Goal: Task Accomplishment & Management: Use online tool/utility

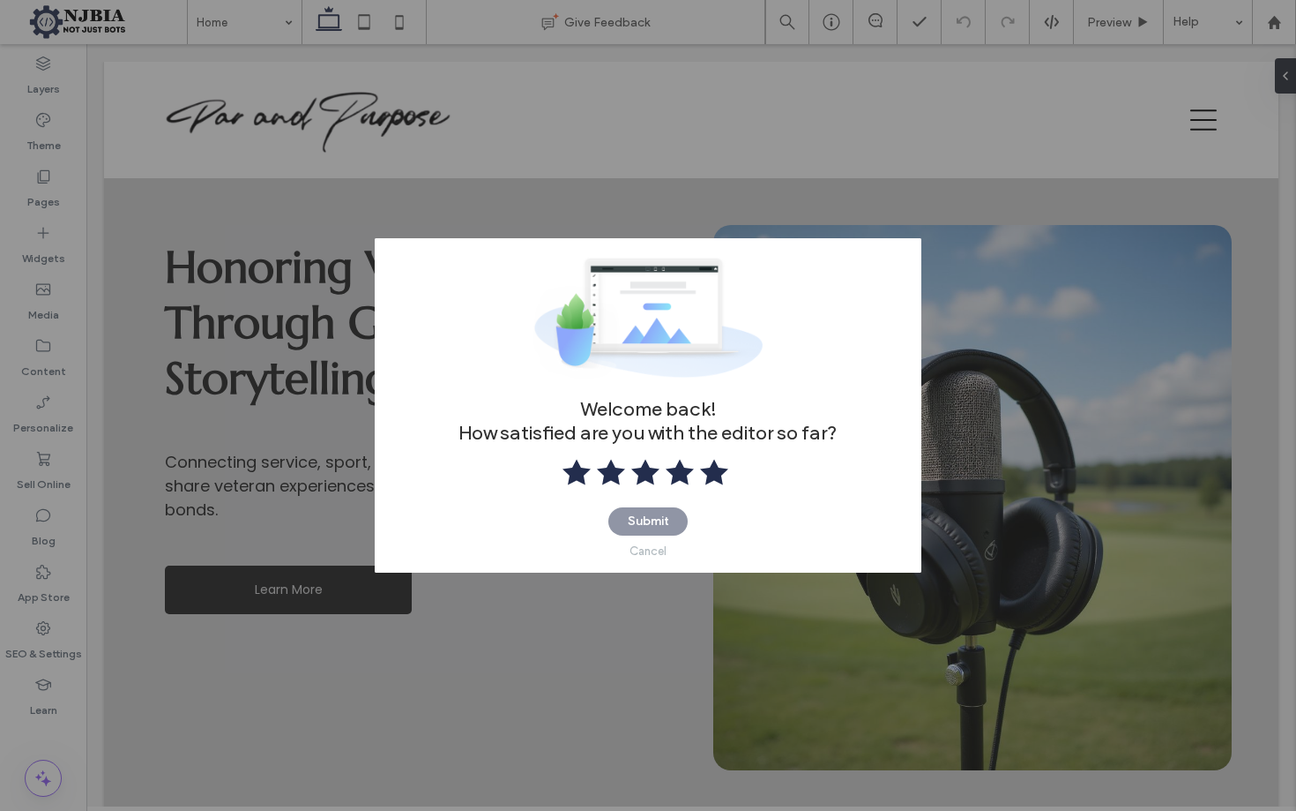
click at [708, 479] on use at bounding box center [714, 472] width 28 height 26
click at [664, 518] on button "Submit" at bounding box center [648, 521] width 79 height 28
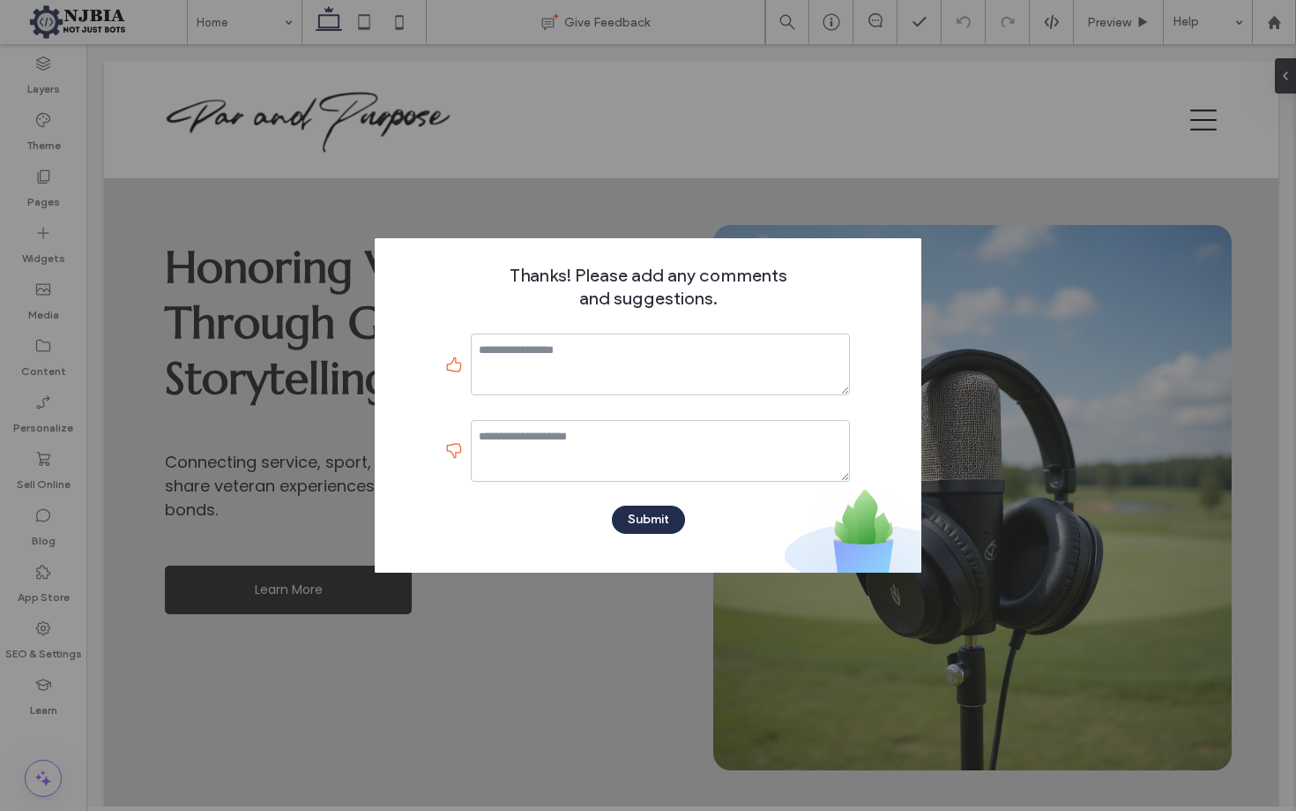
drag, startPoint x: 696, startPoint y: 547, endPoint x: 686, endPoint y: 532, distance: 17.9
click at [696, 542] on div "Thanks! Please add any comments and suggestions. Submit" at bounding box center [648, 405] width 547 height 334
click at [674, 524] on button "Submit" at bounding box center [648, 519] width 73 height 28
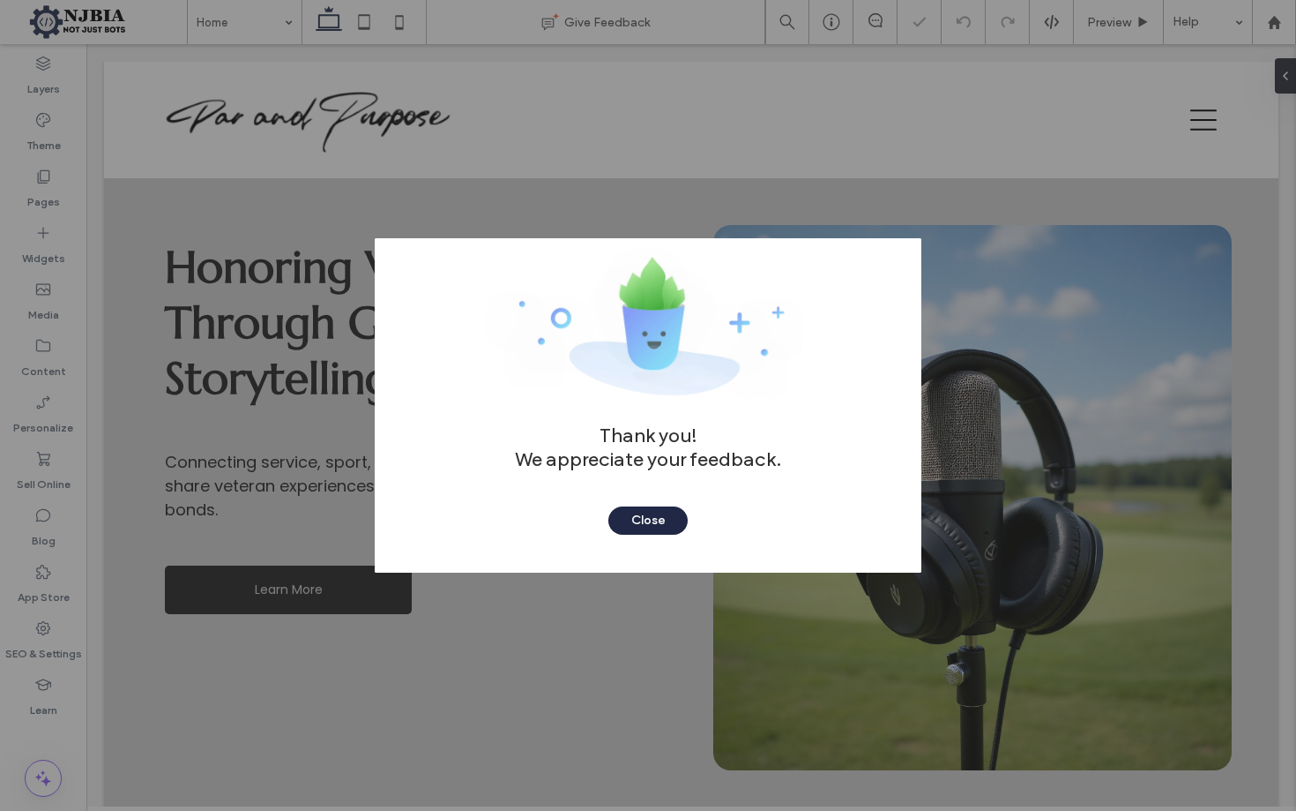
click at [664, 517] on button "Close" at bounding box center [648, 520] width 79 height 28
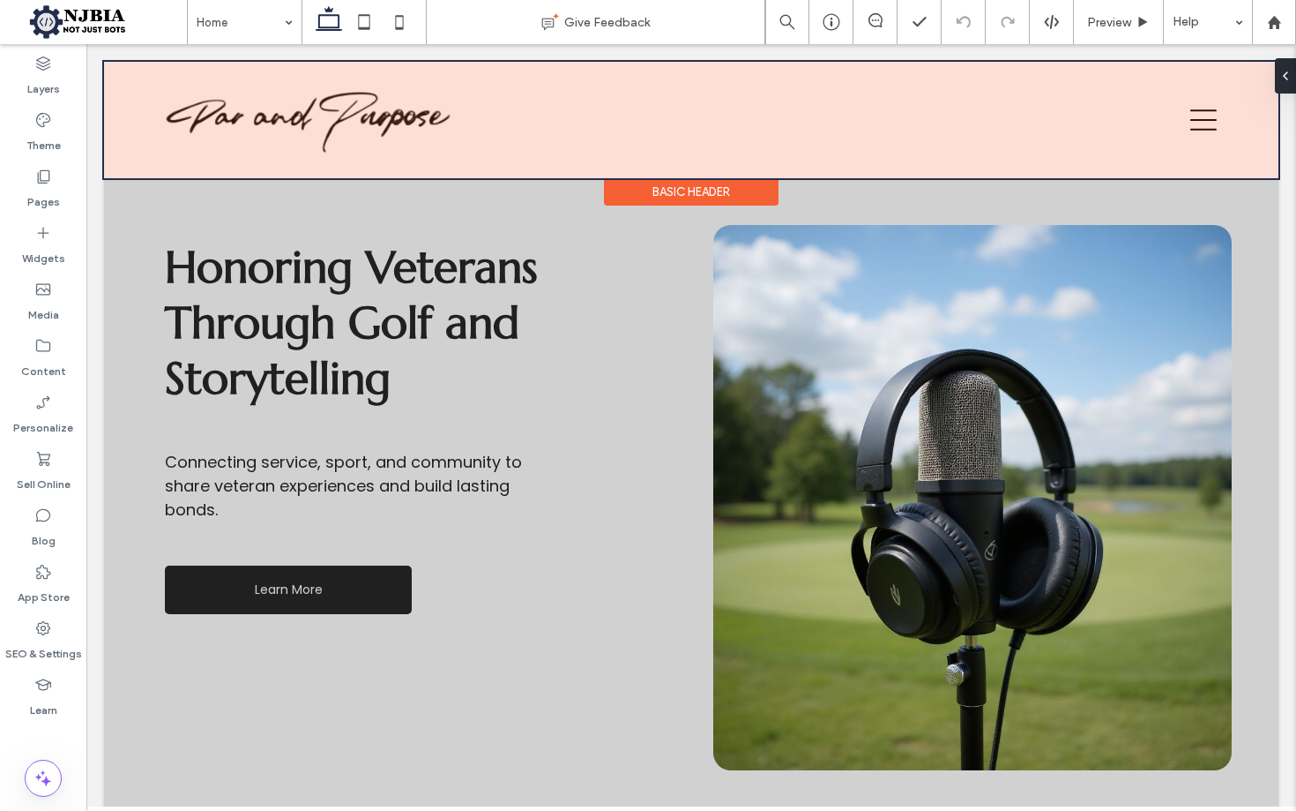
click at [1110, 20] on span "Preview" at bounding box center [1109, 22] width 44 height 15
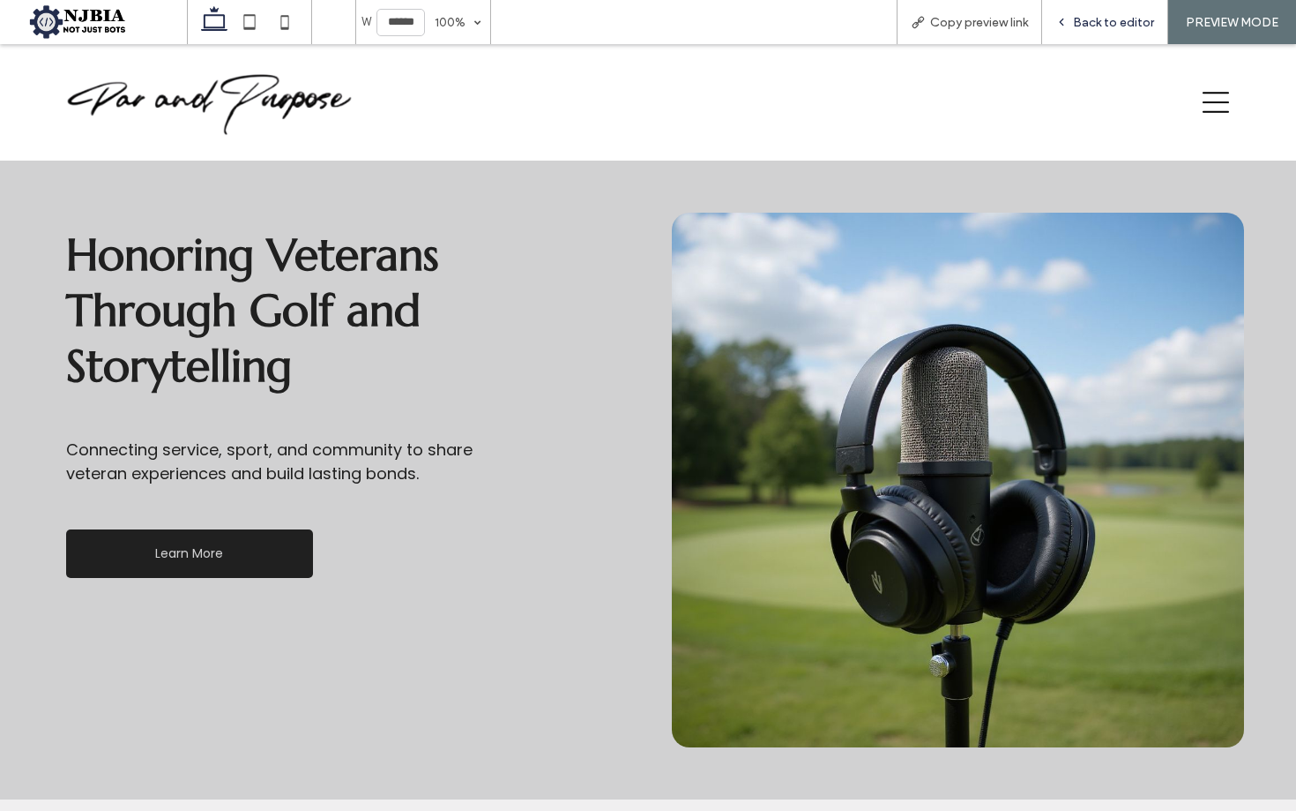
click at [1124, 22] on span "Back to editor" at bounding box center [1113, 22] width 81 height 15
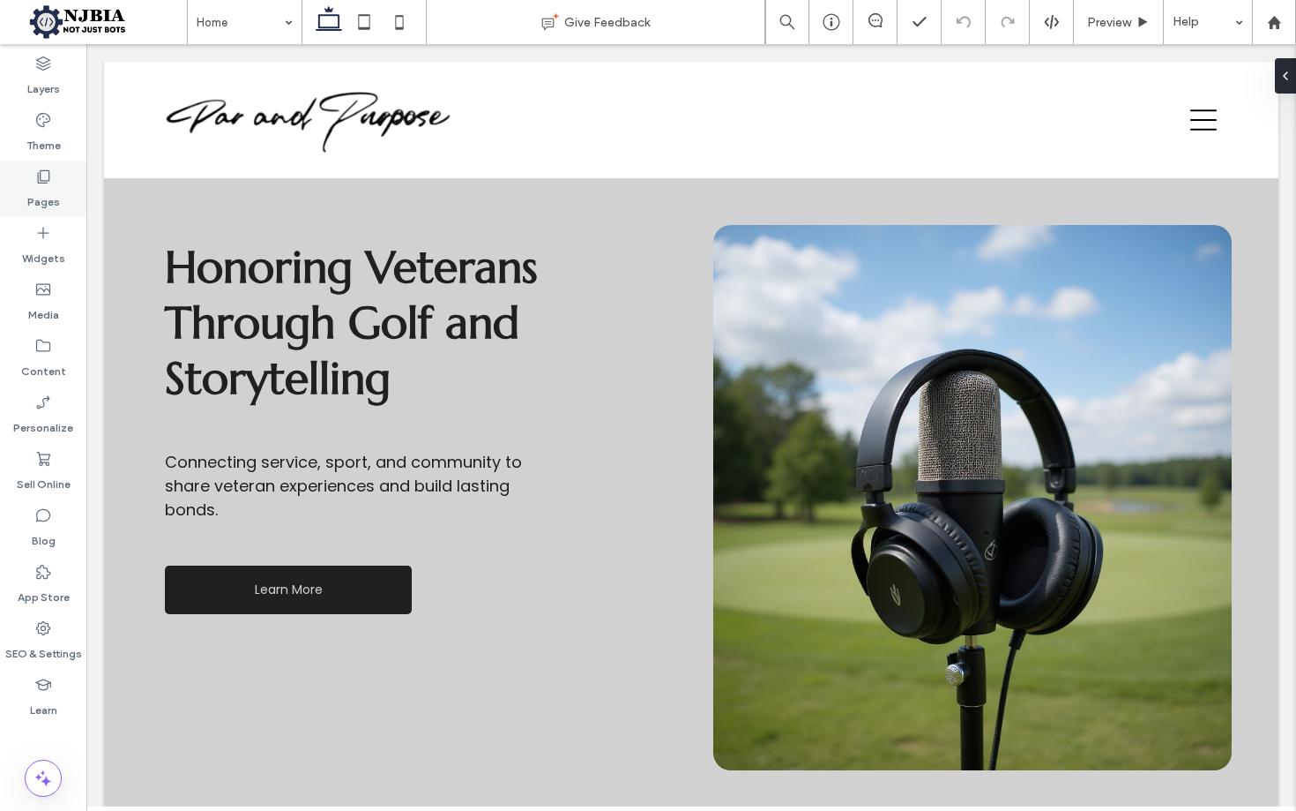
click at [43, 184] on icon at bounding box center [43, 177] width 18 height 18
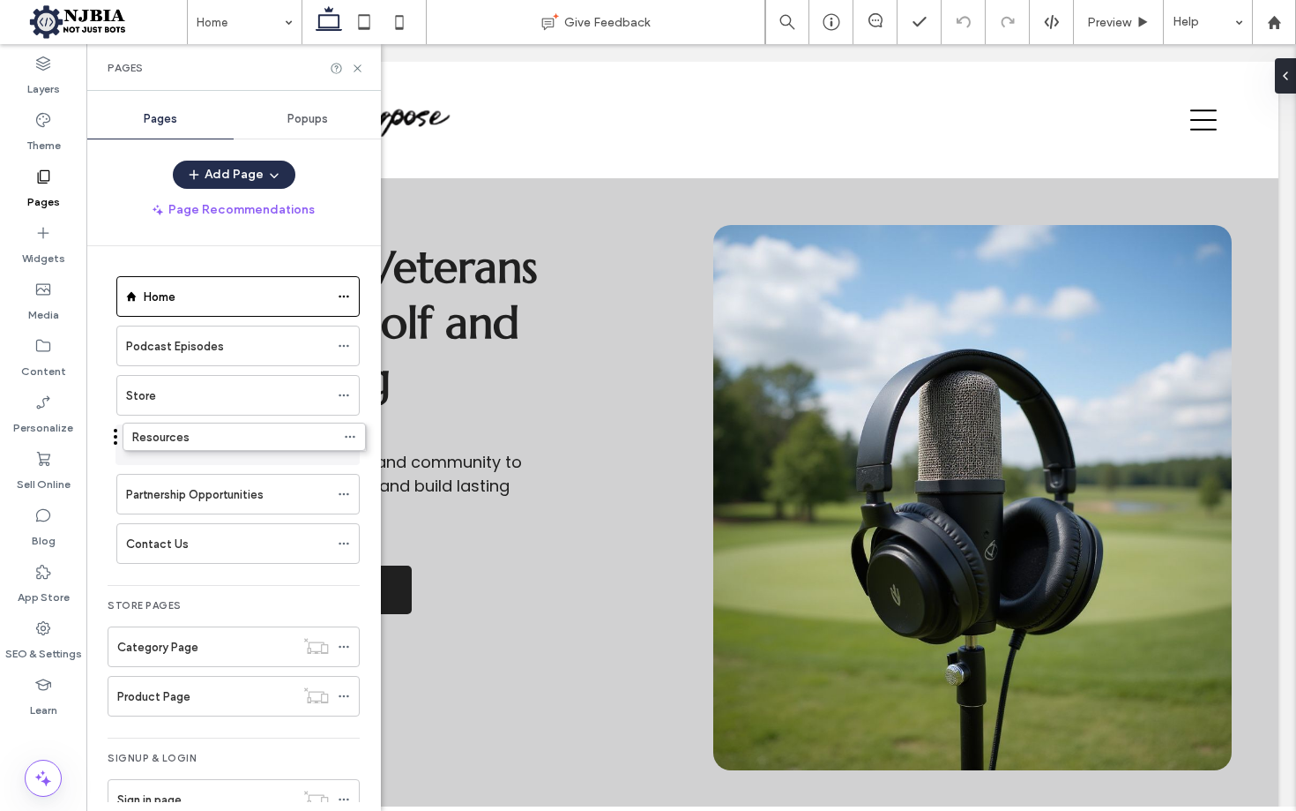
drag, startPoint x: 109, startPoint y: 434, endPoint x: 116, endPoint y: 444, distance: 11.5
click at [344, 445] on use at bounding box center [344, 445] width 10 height 3
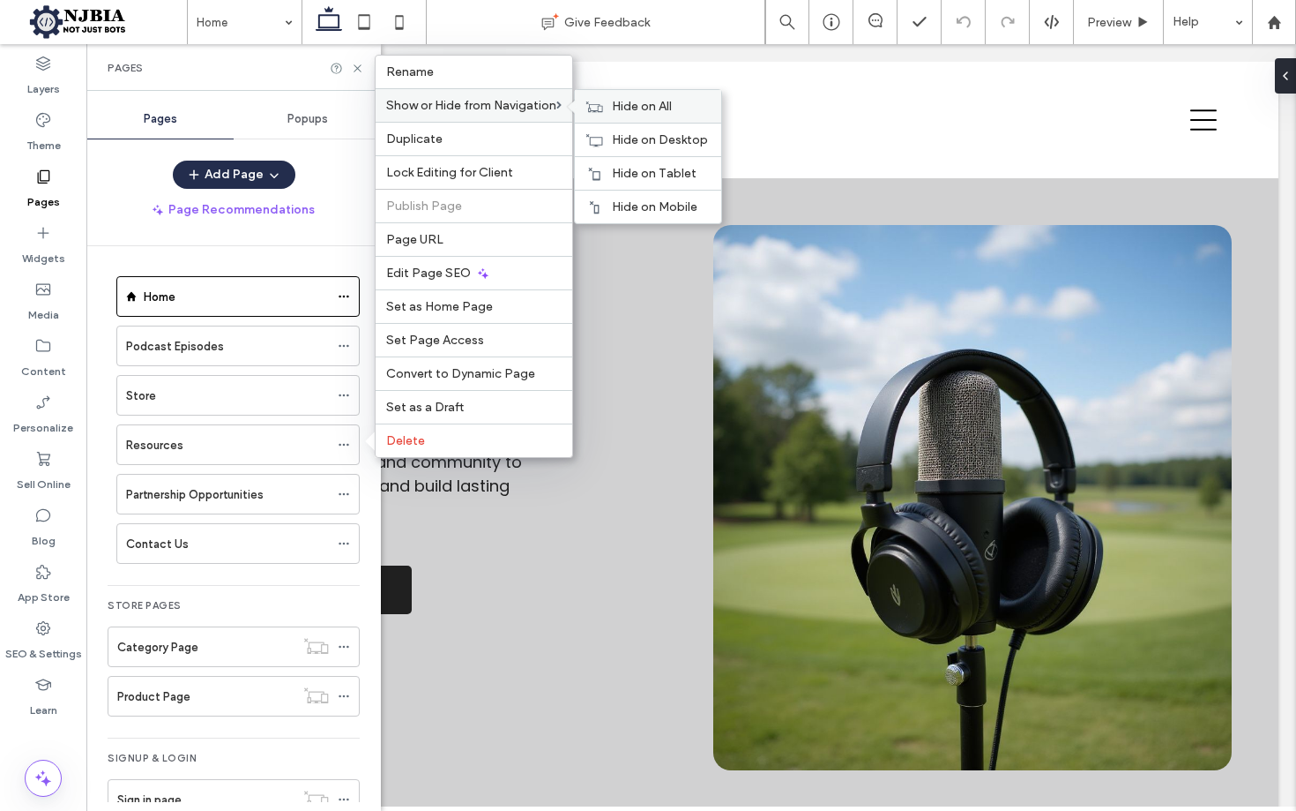
click at [632, 108] on span "Hide on All" at bounding box center [642, 106] width 60 height 15
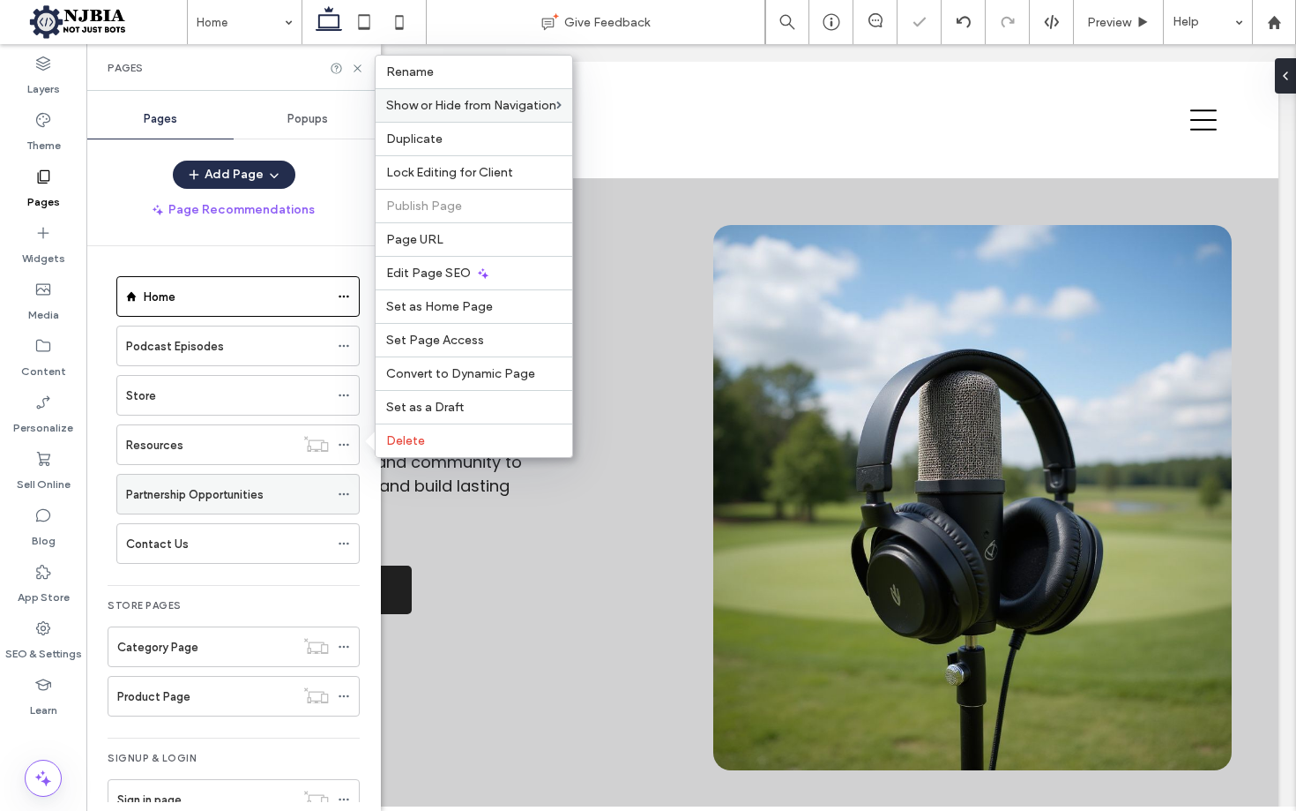
click at [340, 488] on icon at bounding box center [344, 494] width 12 height 12
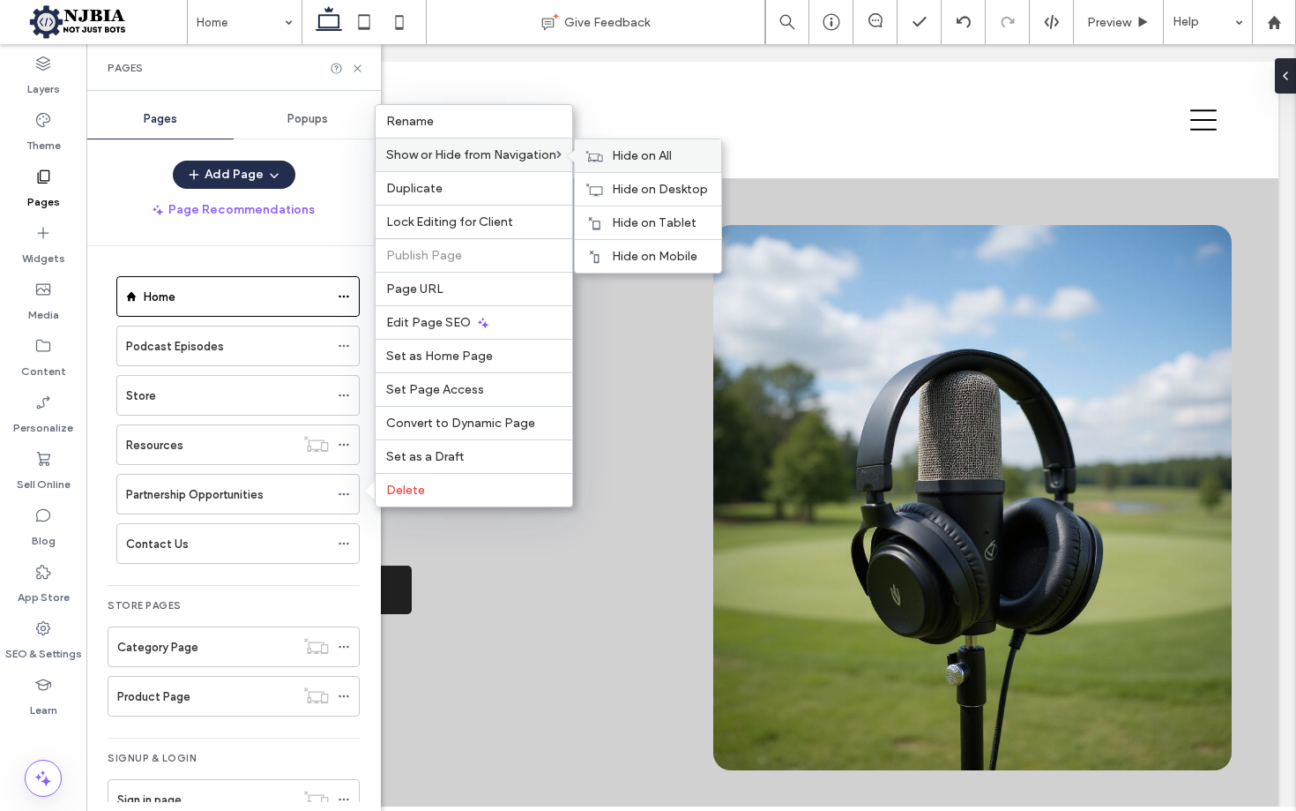
click at [661, 155] on span "Hide on All" at bounding box center [642, 155] width 60 height 15
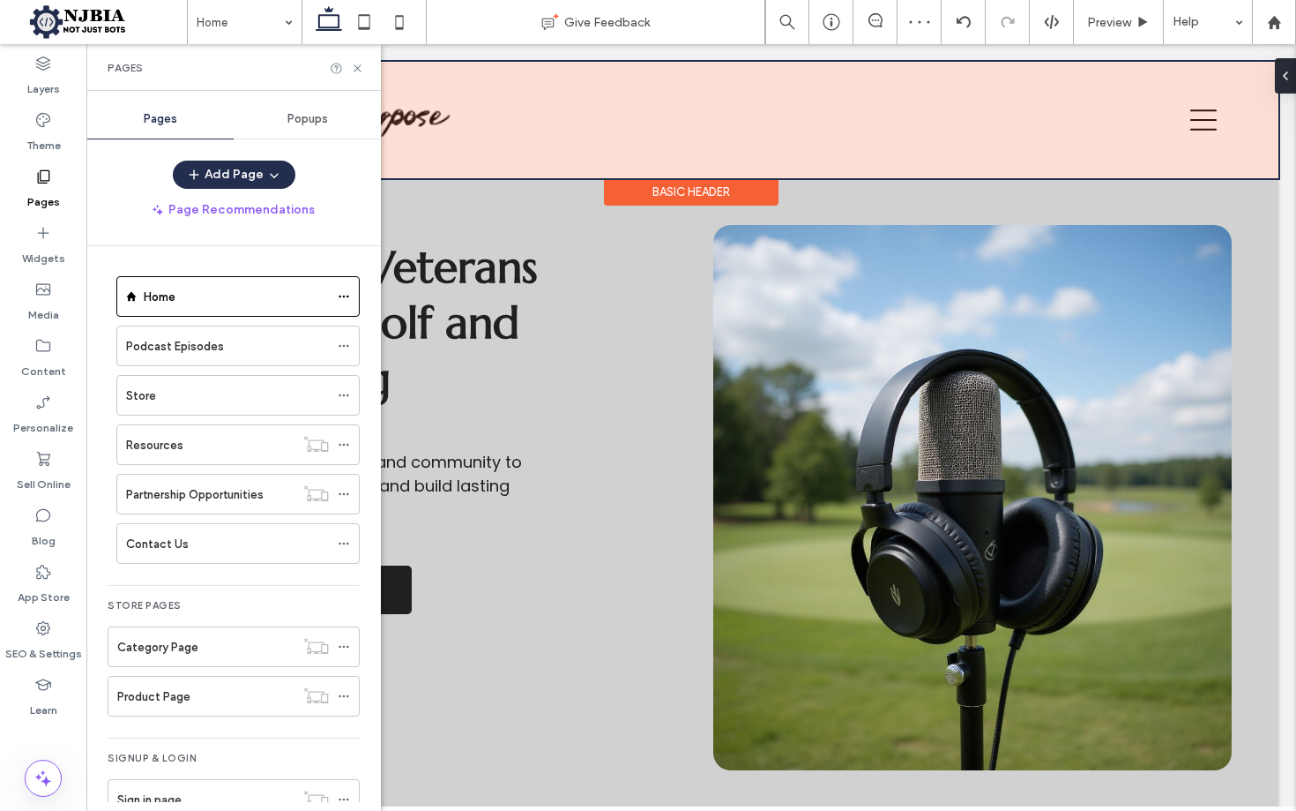
click at [1217, 117] on div at bounding box center [691, 120] width 1175 height 116
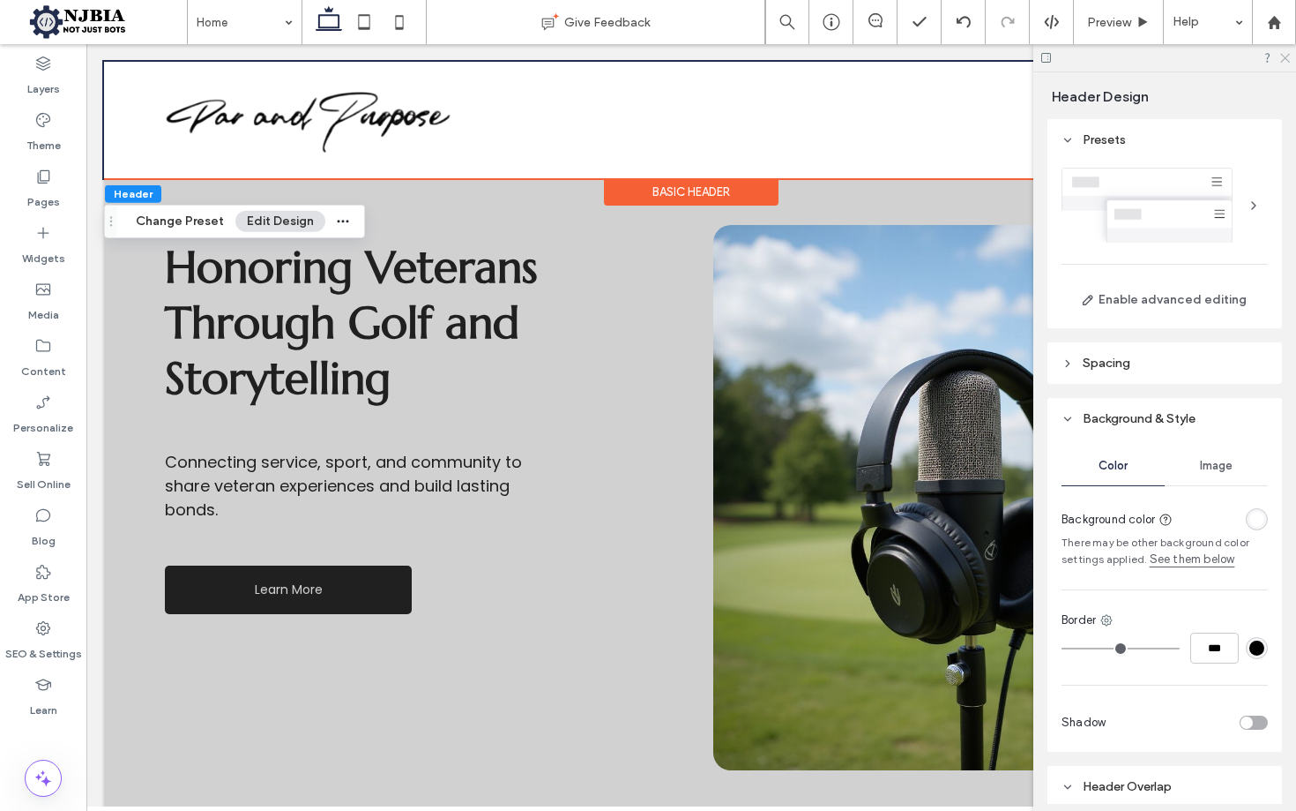
drag, startPoint x: 1162, startPoint y: 182, endPoint x: 1286, endPoint y: 56, distance: 175.9
click at [1286, 56] on icon at bounding box center [1284, 56] width 11 height 11
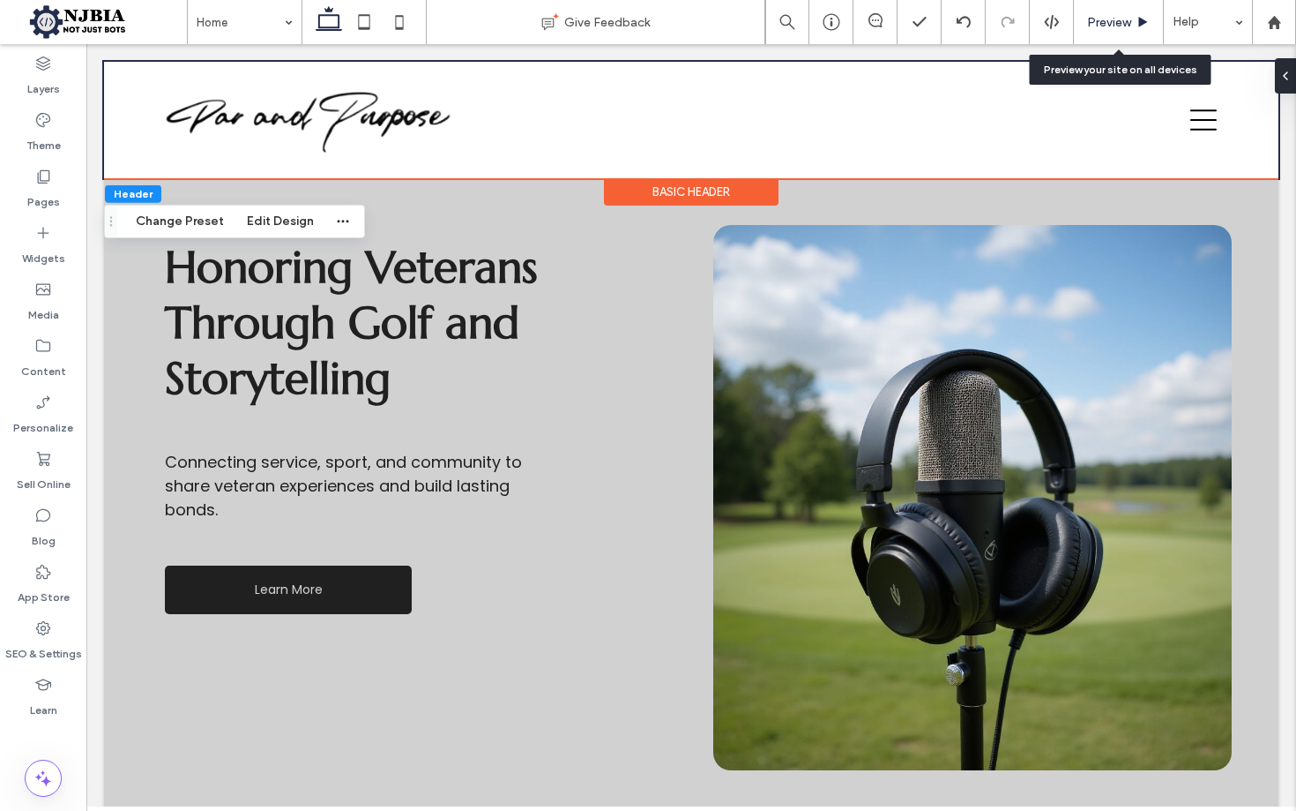
click at [1120, 24] on span "Preview" at bounding box center [1109, 22] width 44 height 15
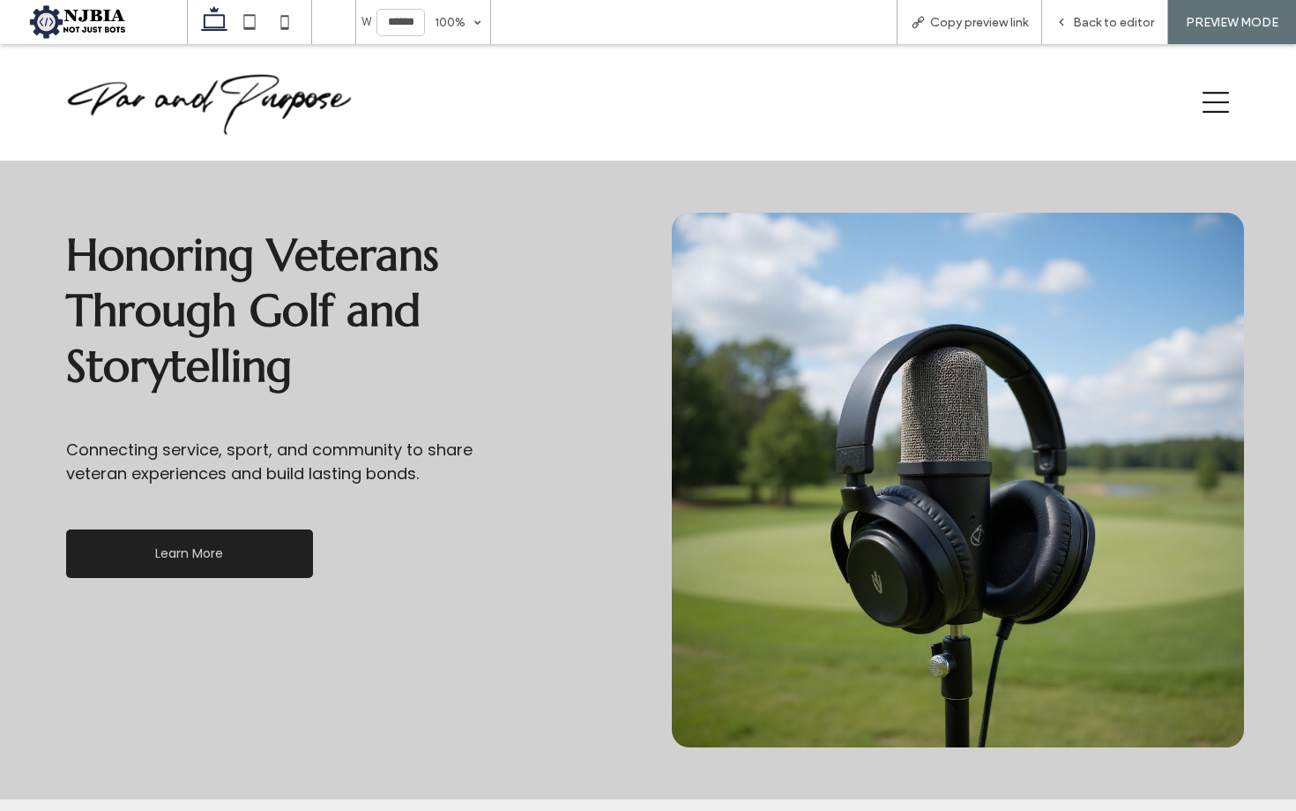
click at [1218, 96] on icon at bounding box center [1216, 102] width 26 height 26
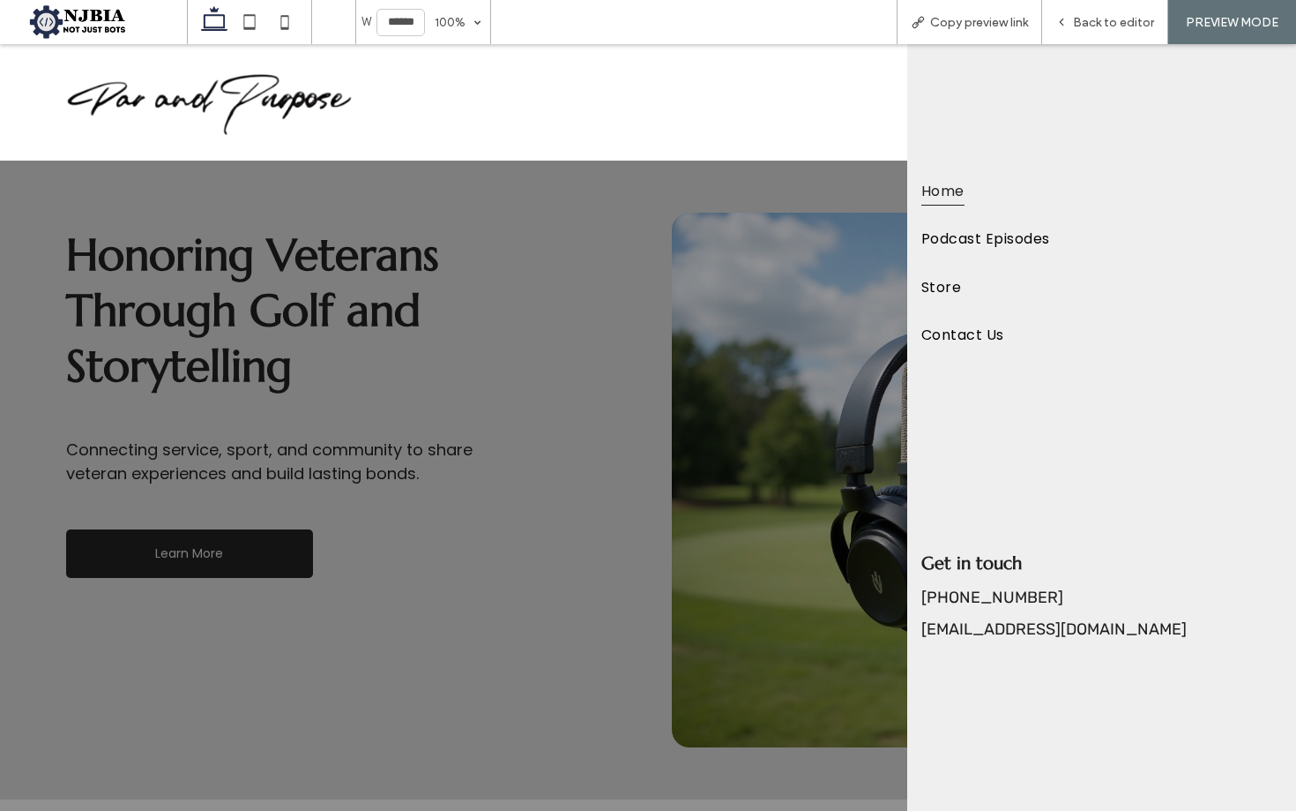
click at [964, 235] on span "Podcast Episodes" at bounding box center [986, 238] width 129 height 30
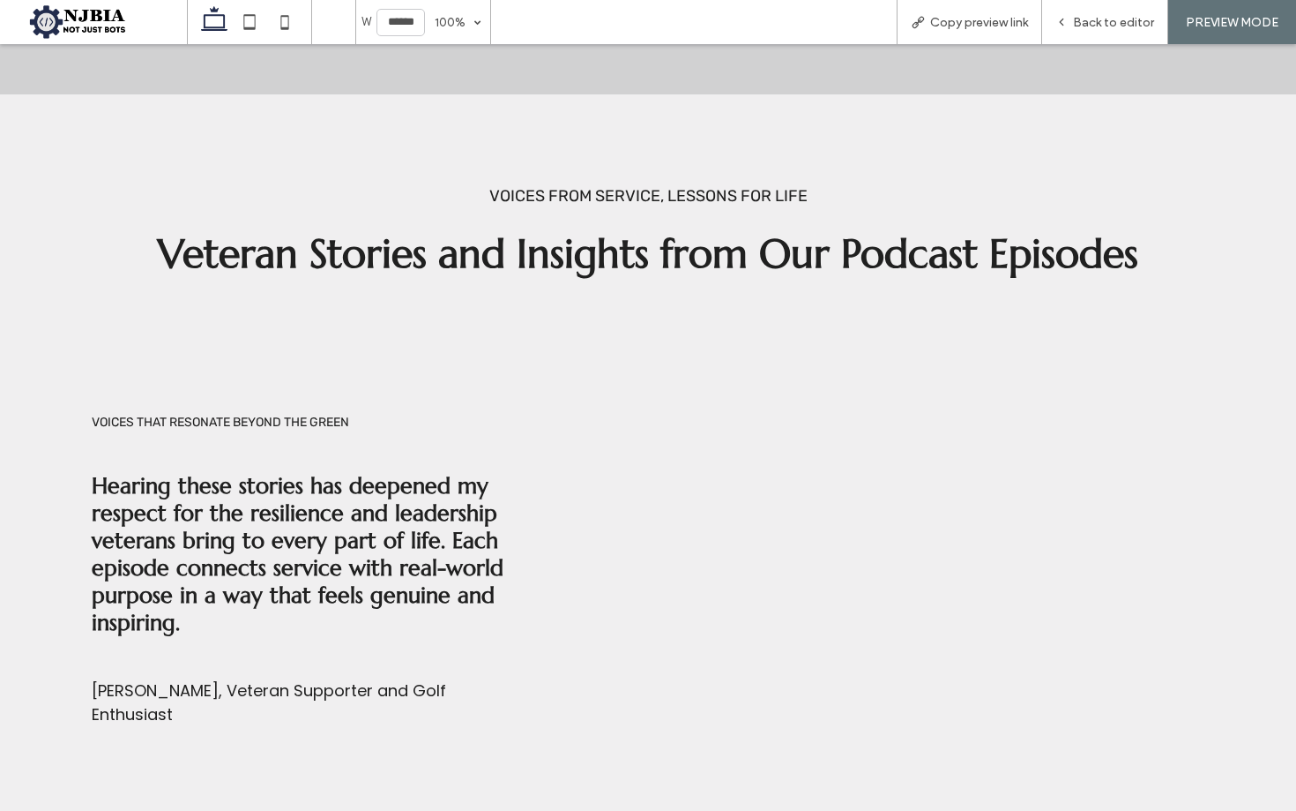
scroll to position [422, 0]
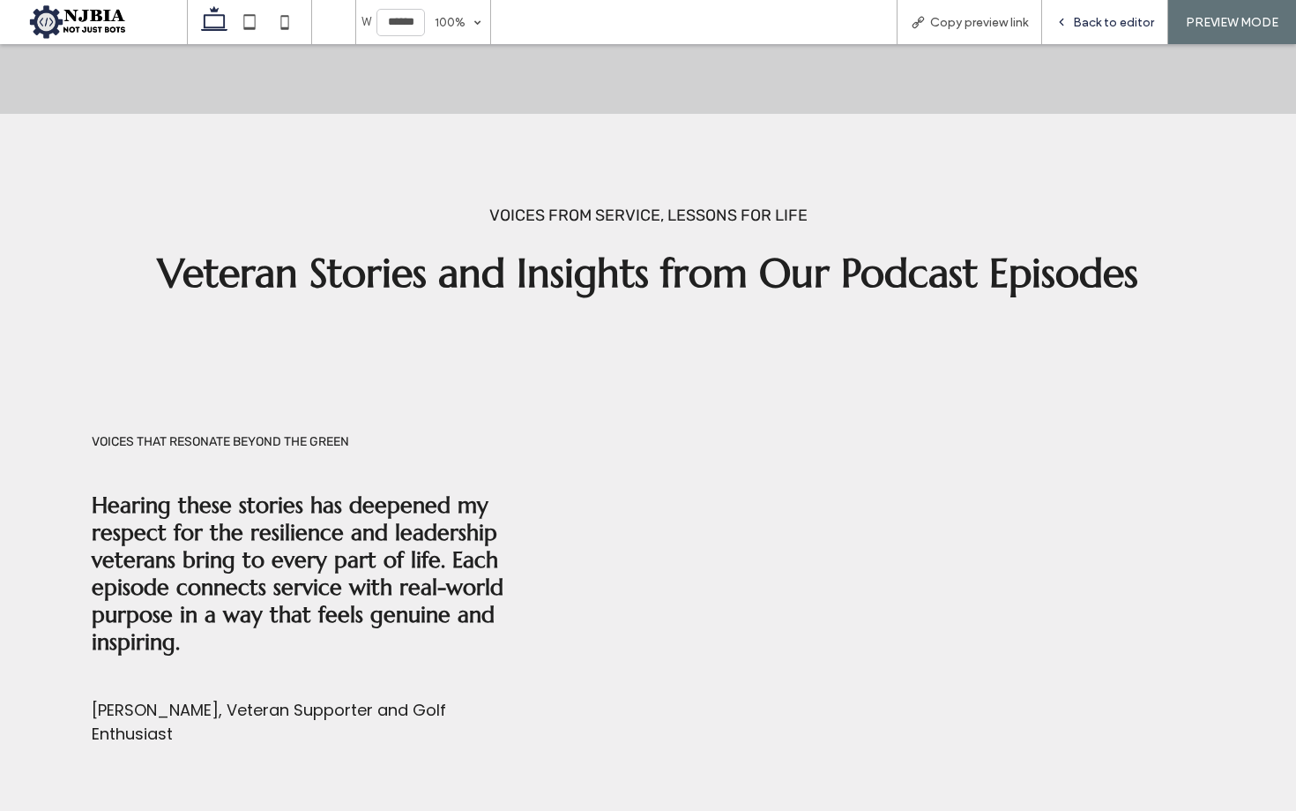
drag, startPoint x: 681, startPoint y: 353, endPoint x: 1118, endPoint y: 28, distance: 544.7
click at [1118, 28] on span "Back to editor" at bounding box center [1113, 22] width 81 height 15
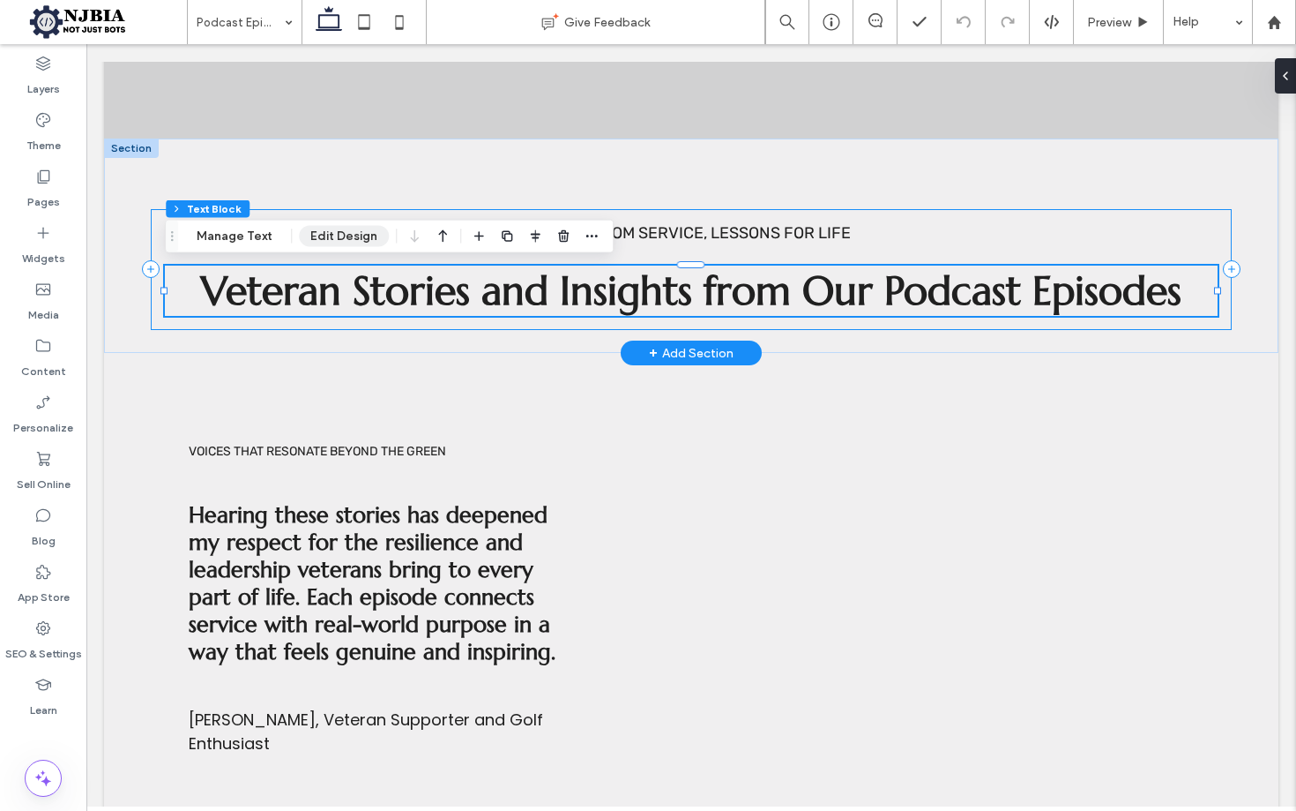
click at [356, 235] on button "Edit Design" at bounding box center [344, 236] width 90 height 21
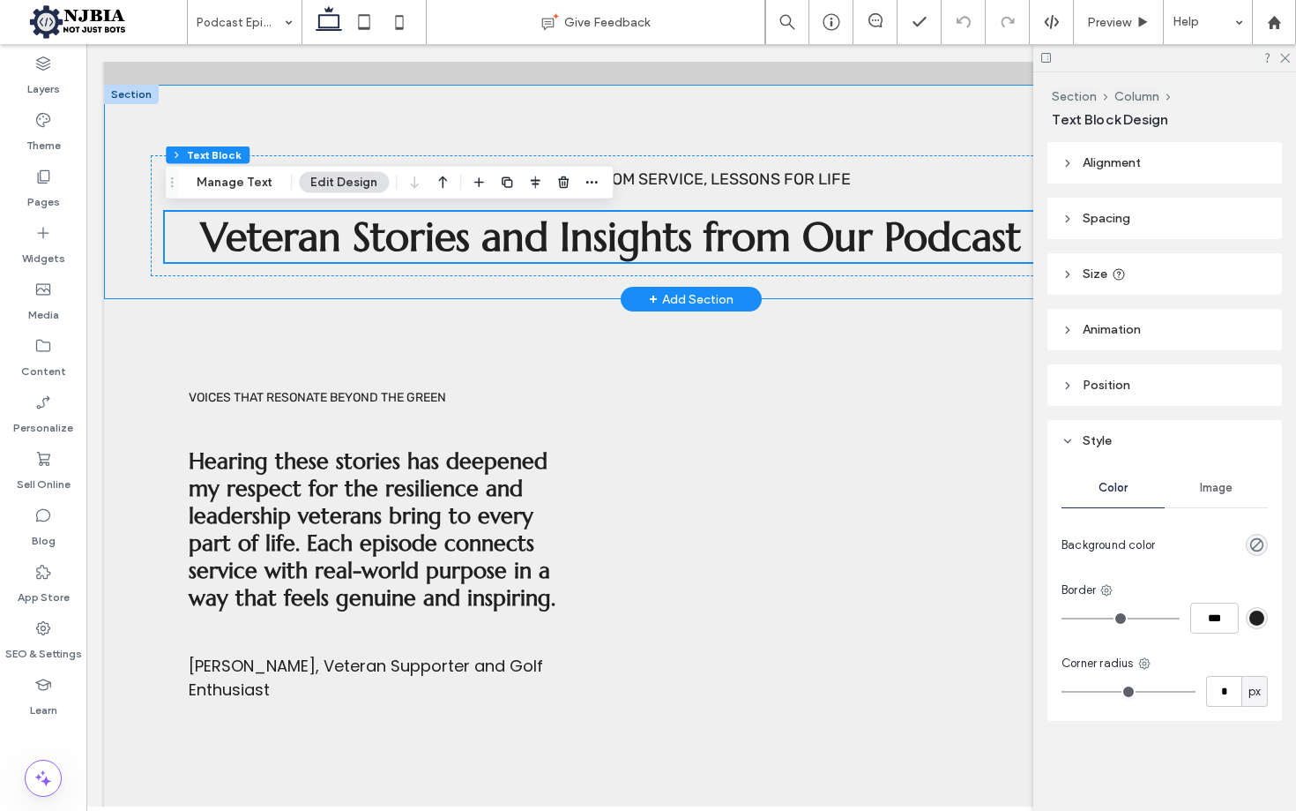
scroll to position [483, 0]
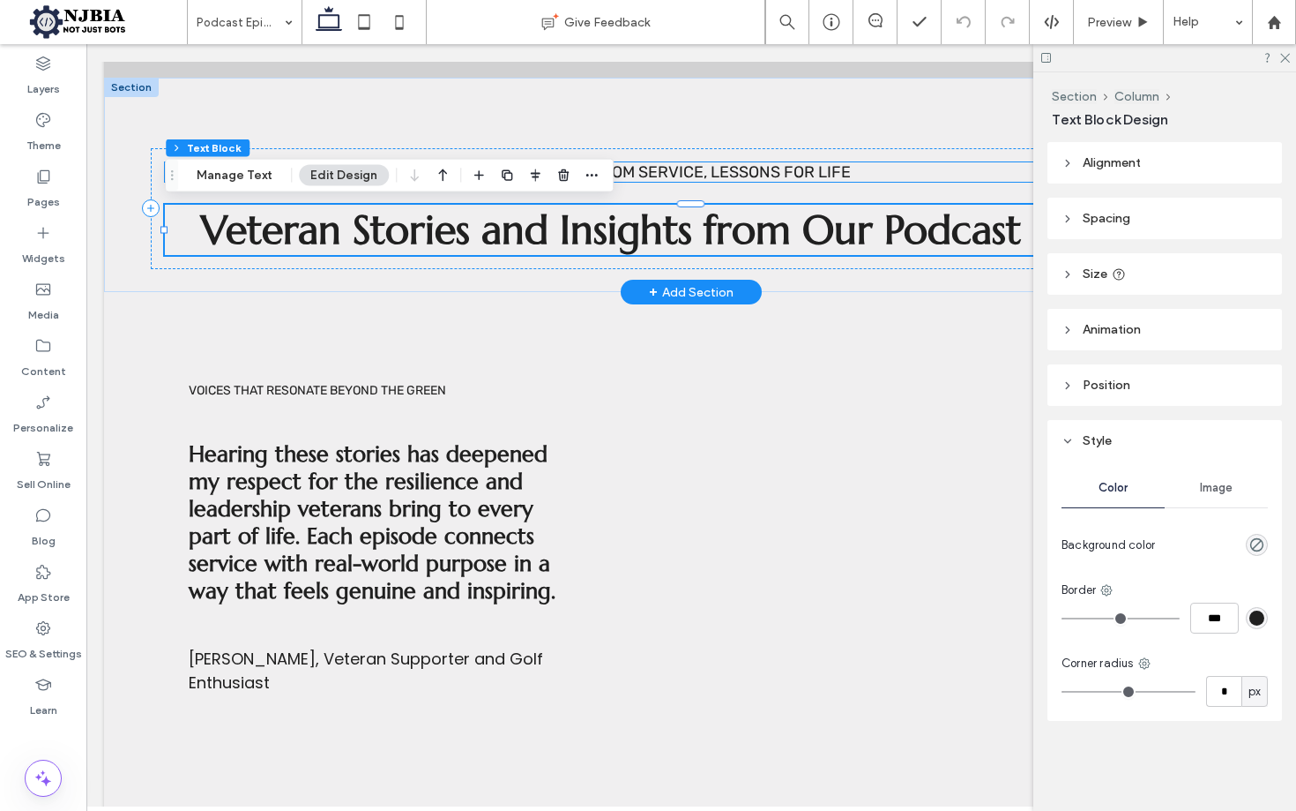
click at [1286, 58] on use at bounding box center [1286, 59] width 10 height 10
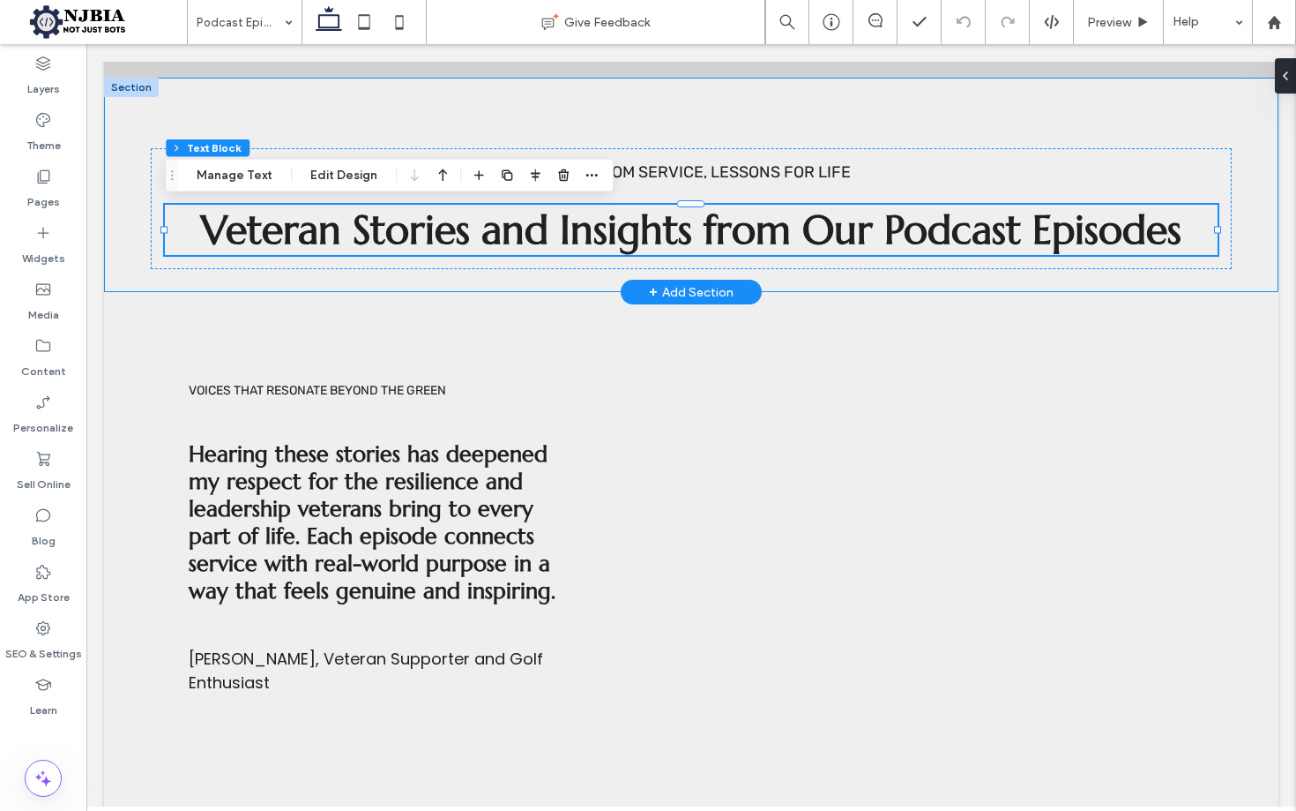
click at [450, 114] on div "Voices from Service, Lessons for Life Veteran Stories and Insights from Our Pod…" at bounding box center [691, 185] width 1175 height 215
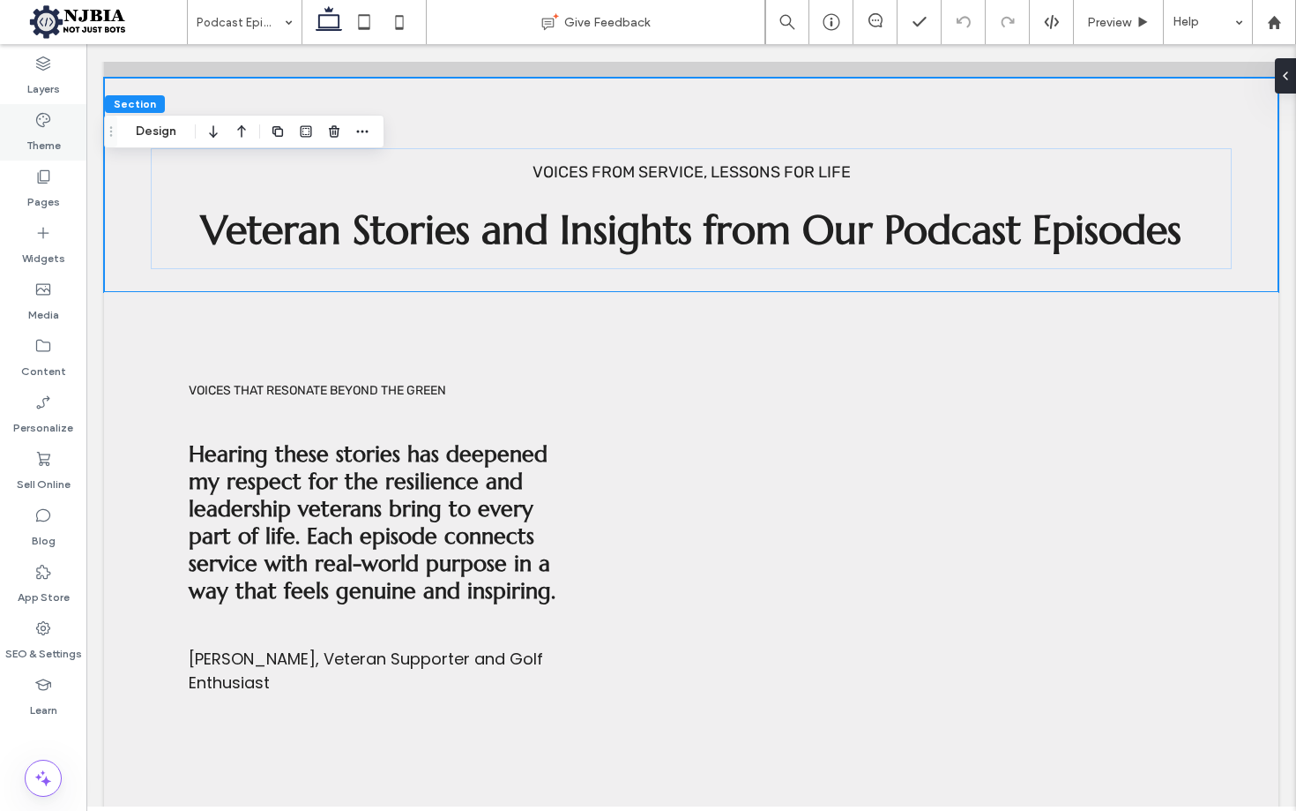
click at [39, 130] on label "Theme" at bounding box center [43, 141] width 34 height 25
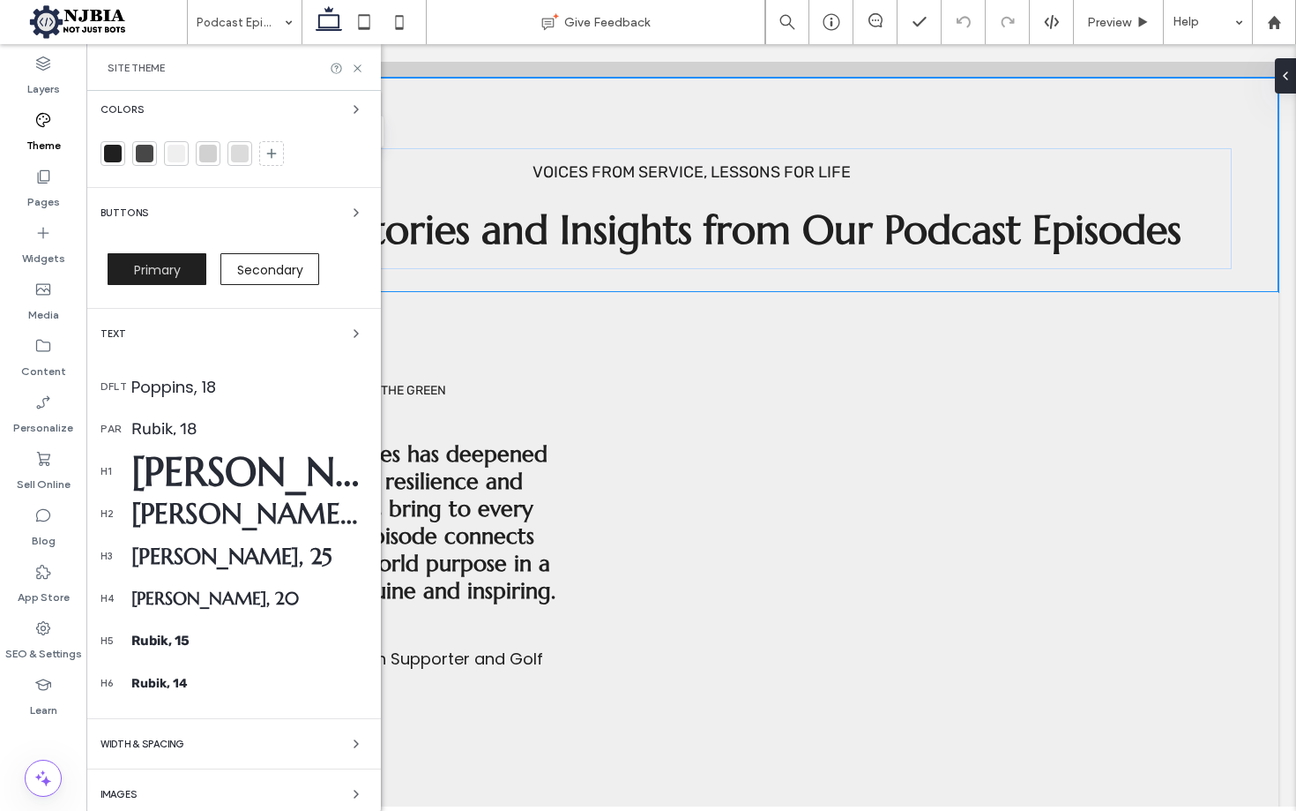
scroll to position [151, 0]
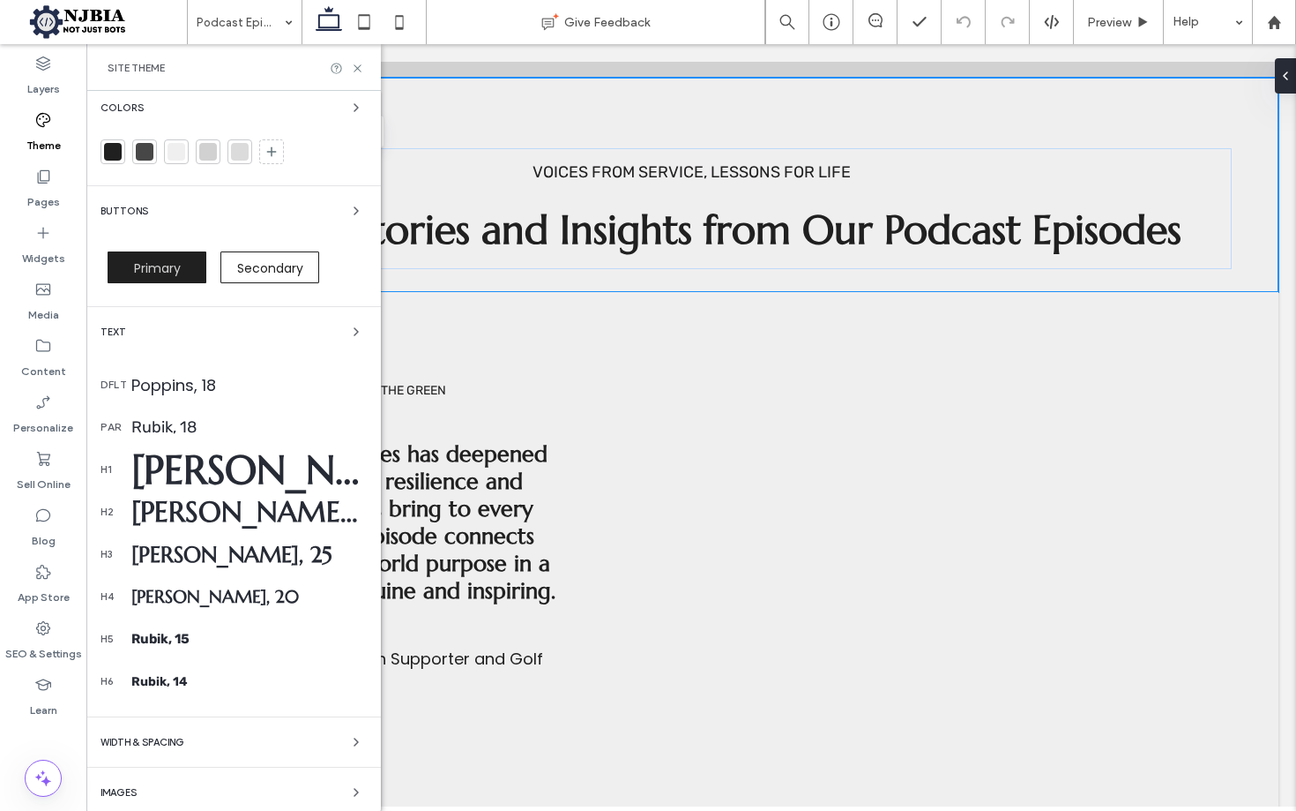
click at [242, 467] on div "Marcellus, 50" at bounding box center [248, 469] width 235 height 50
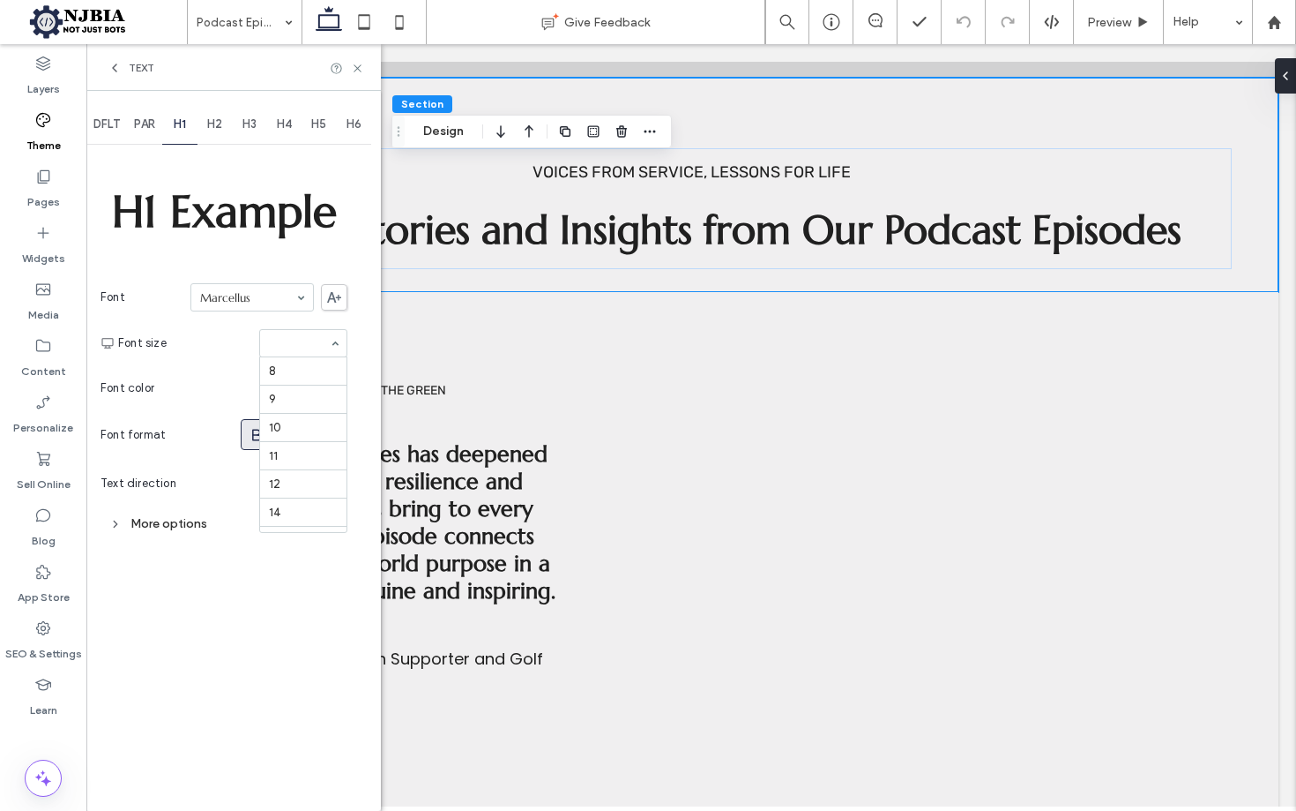
scroll to position [304, 0]
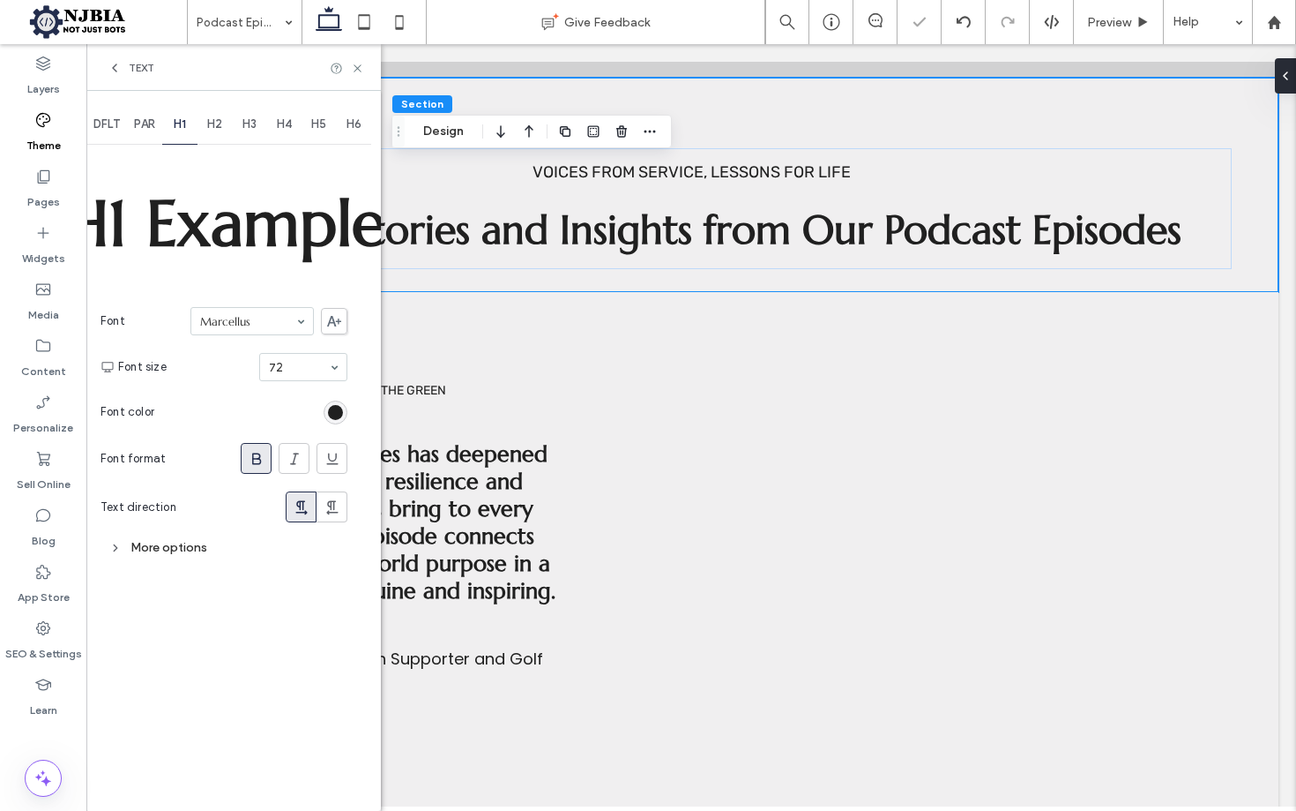
click at [112, 64] on icon at bounding box center [115, 68] width 14 height 14
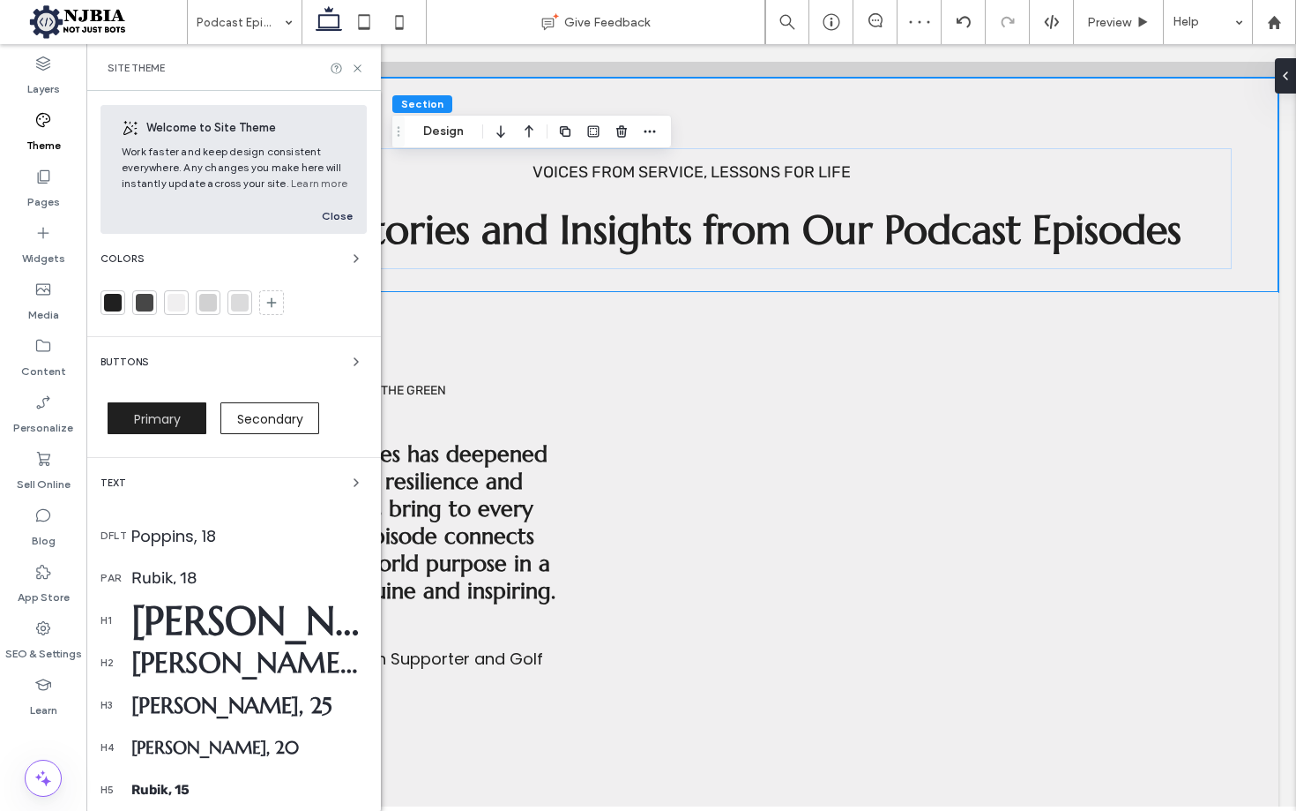
click at [213, 661] on div "Marcellus, 32" at bounding box center [248, 662] width 235 height 35
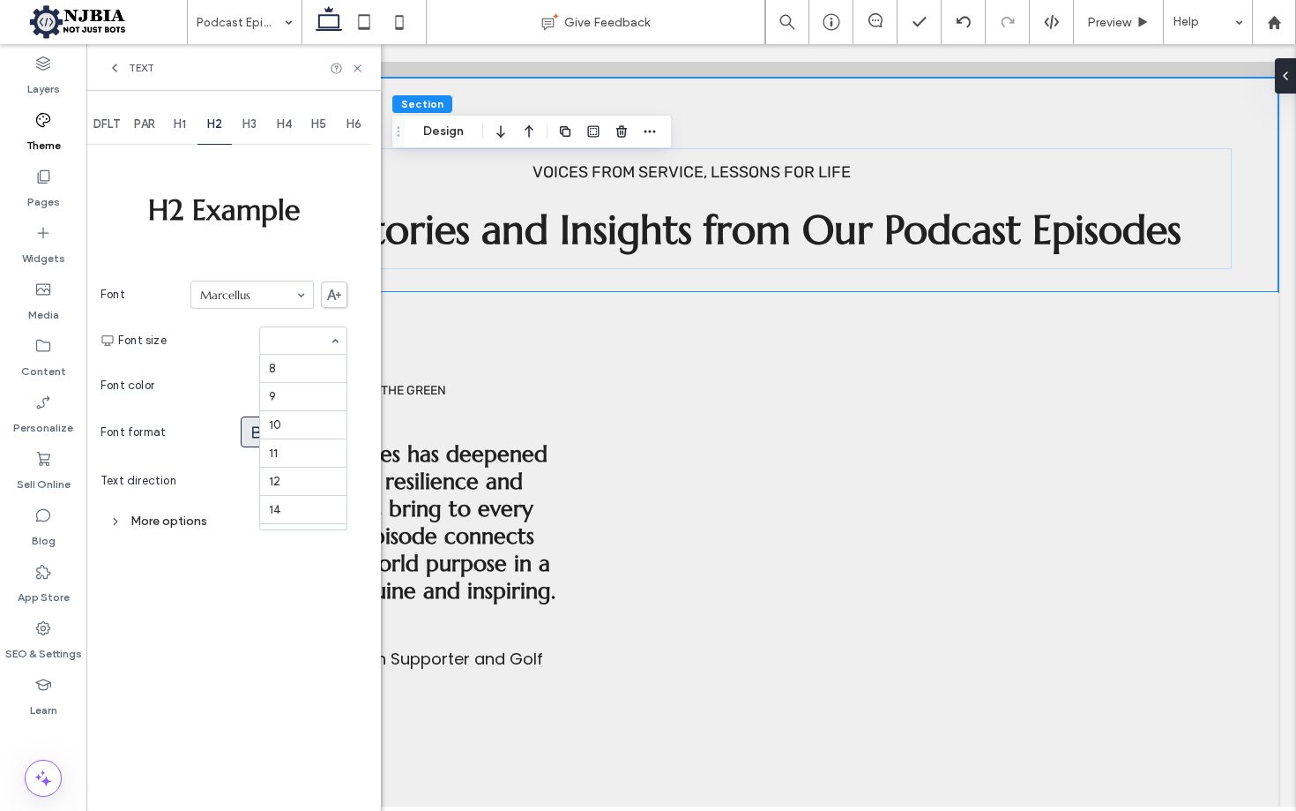
scroll to position [276, 0]
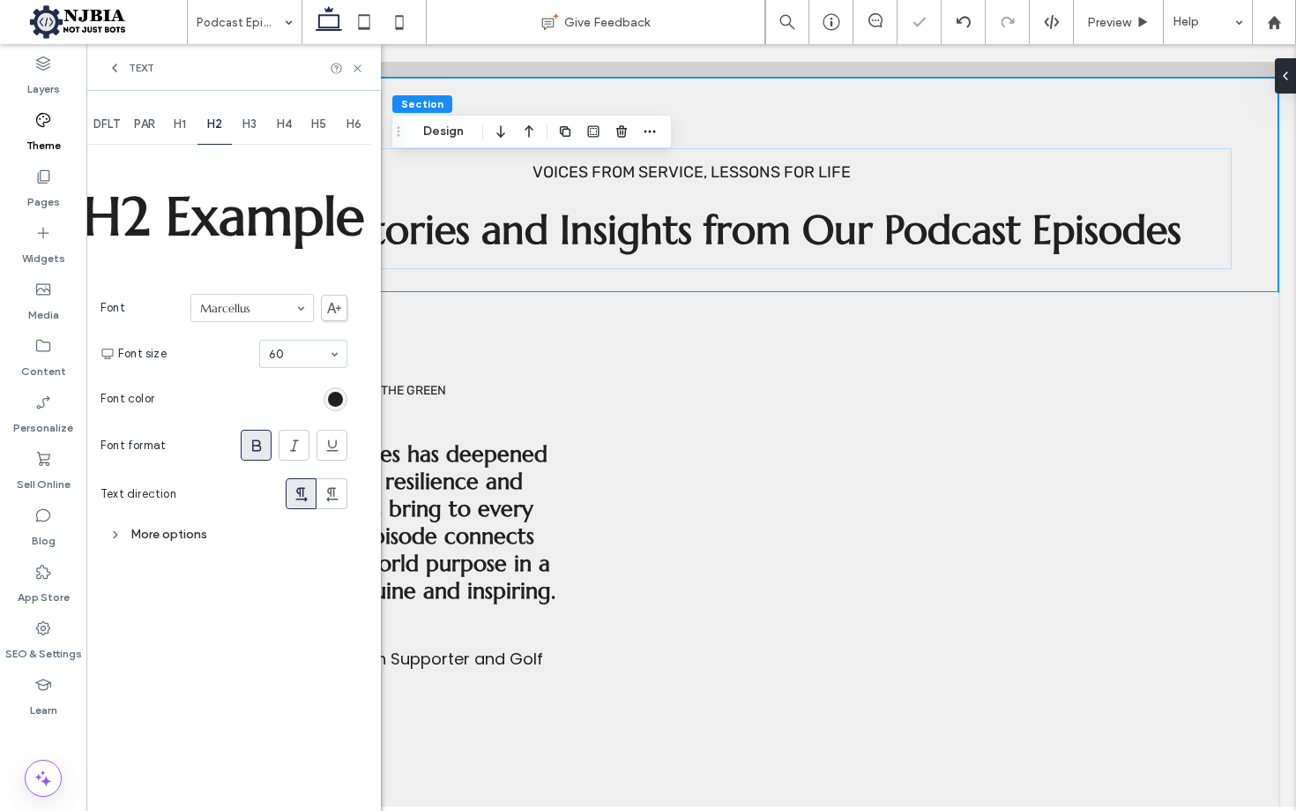
click at [115, 61] on icon at bounding box center [115, 68] width 14 height 14
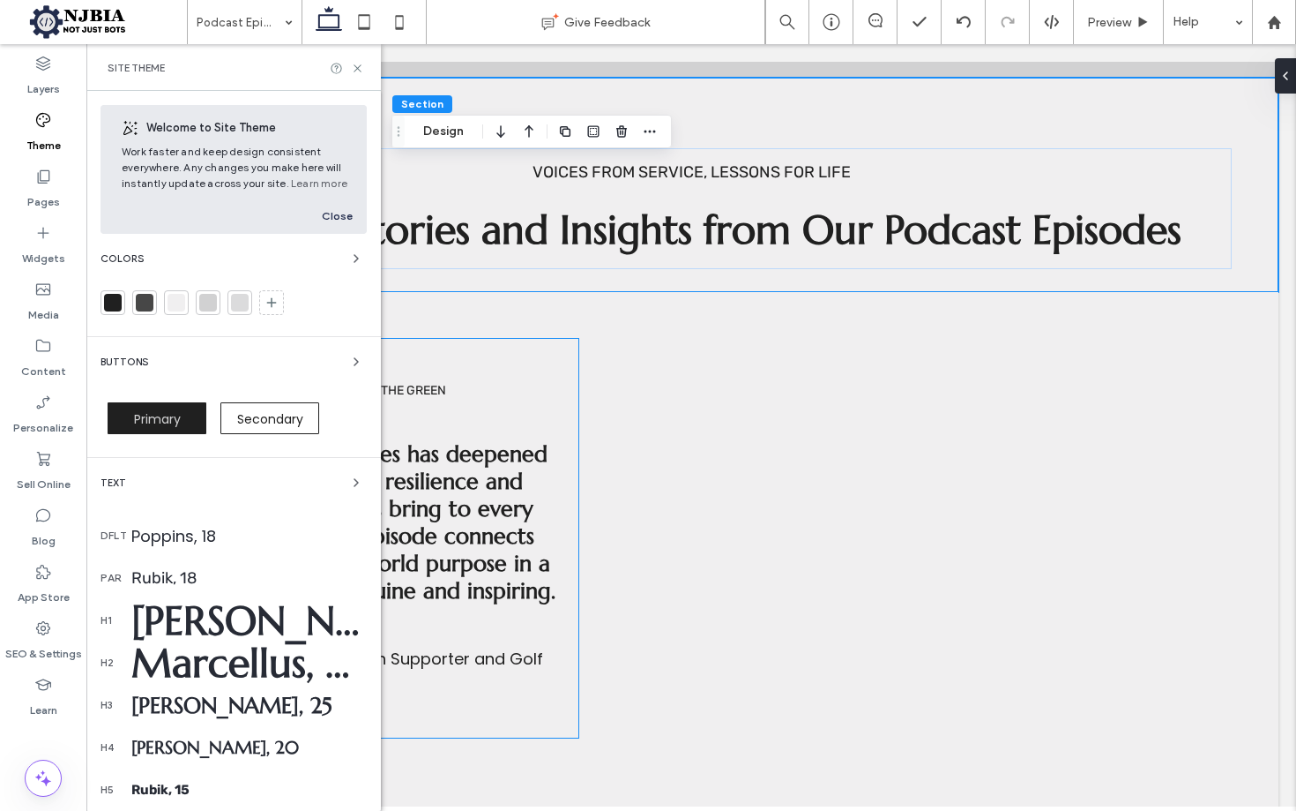
click at [289, 662] on div "Marcellus, 60" at bounding box center [248, 663] width 235 height 50
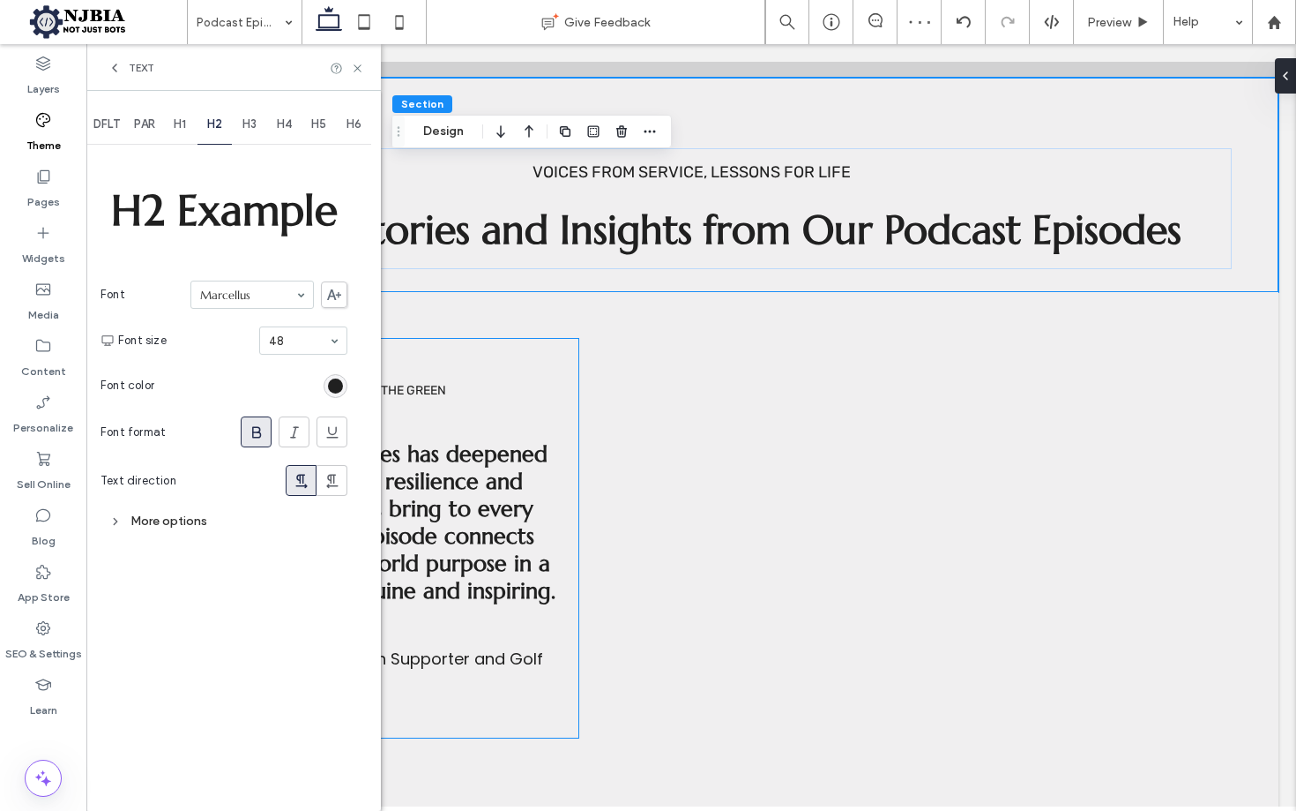
click at [116, 63] on icon at bounding box center [115, 68] width 14 height 14
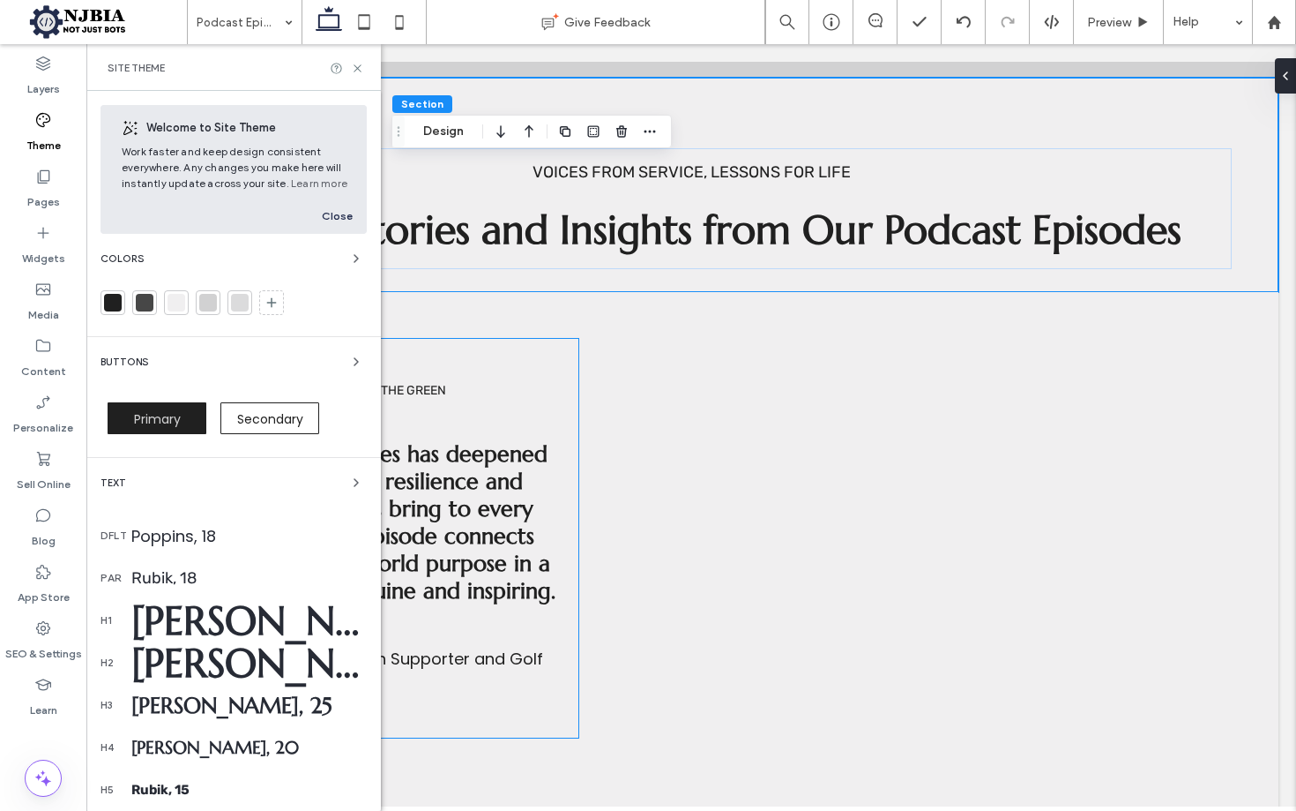
click at [258, 698] on div "Marcellus, 25" at bounding box center [248, 704] width 235 height 27
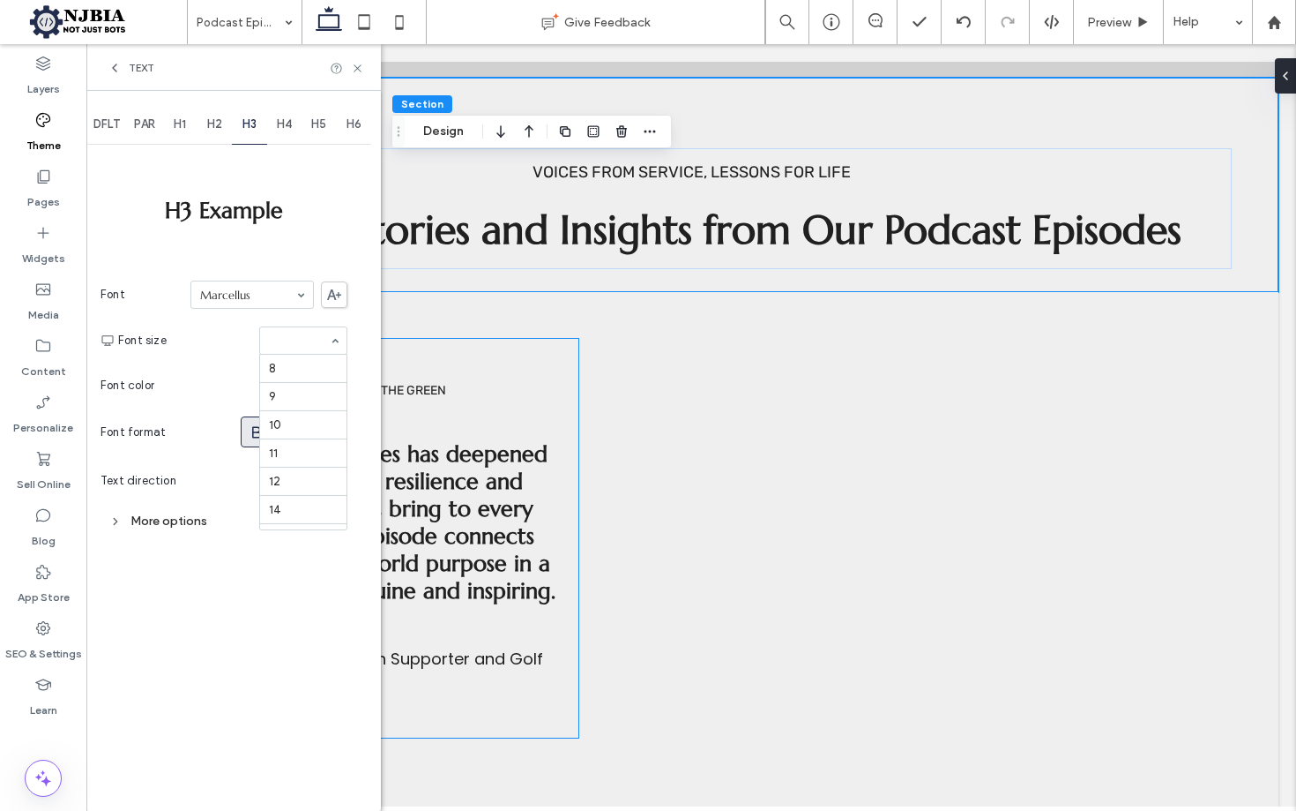
scroll to position [254, 0]
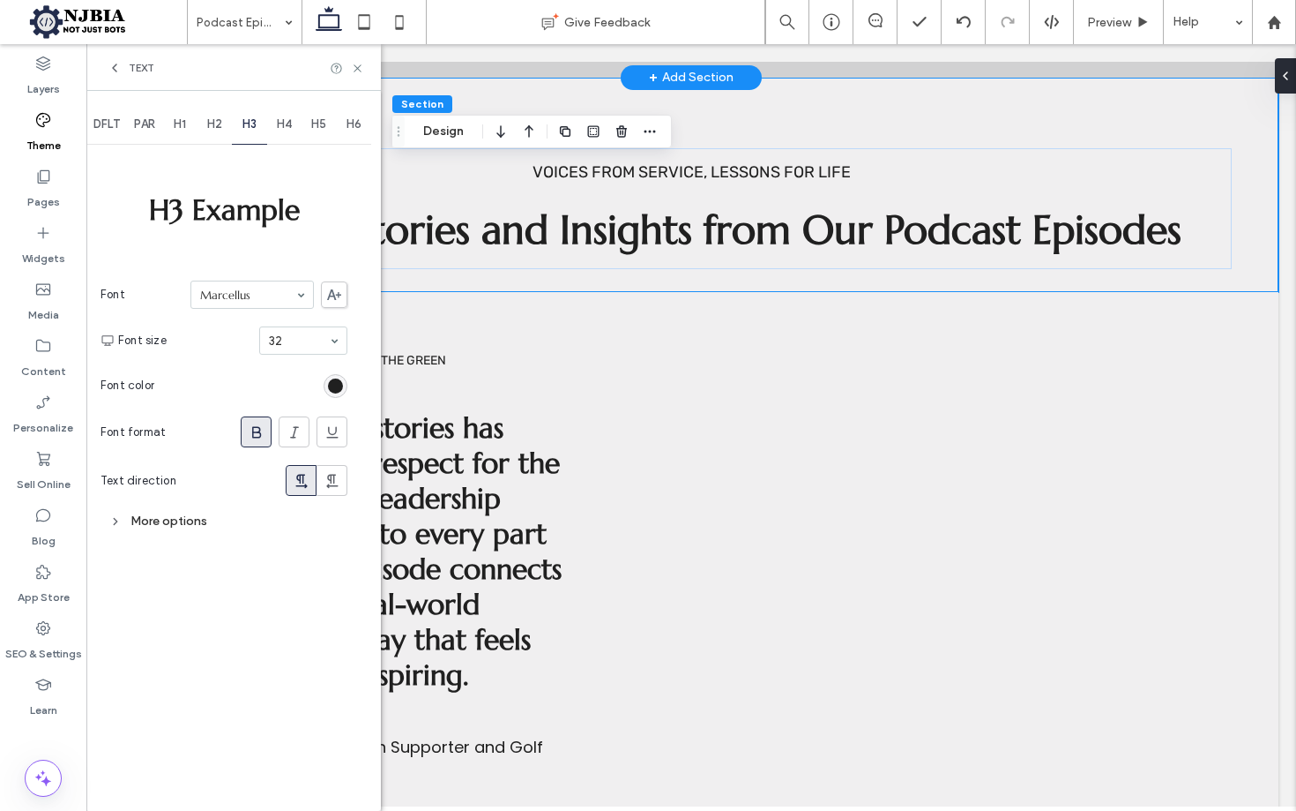
drag, startPoint x: 1063, startPoint y: 99, endPoint x: 1106, endPoint y: 71, distance: 51.6
click at [1065, 98] on div "Voices from Service, Lessons for Life Veteran Stories and Insights from Our Pod…" at bounding box center [691, 185] width 1175 height 215
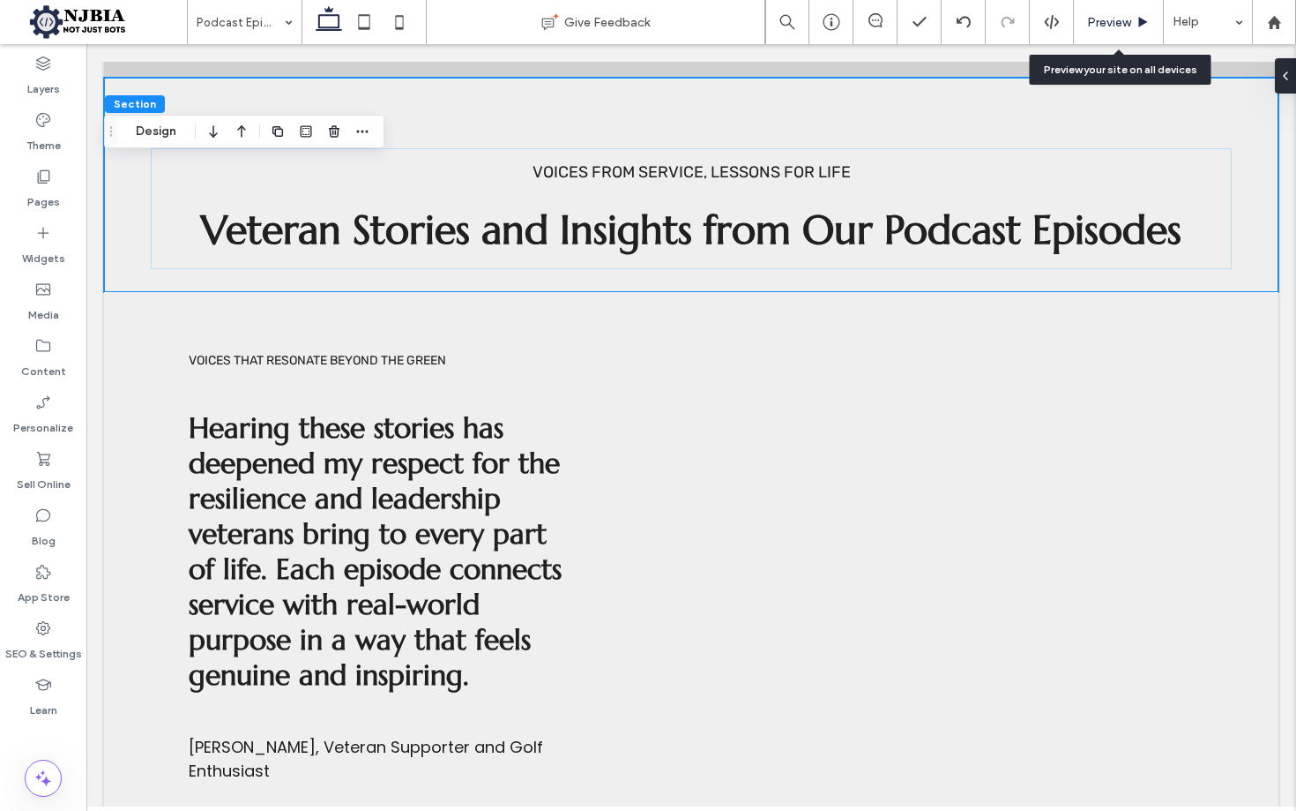
click at [1125, 24] on span "Preview" at bounding box center [1109, 22] width 44 height 15
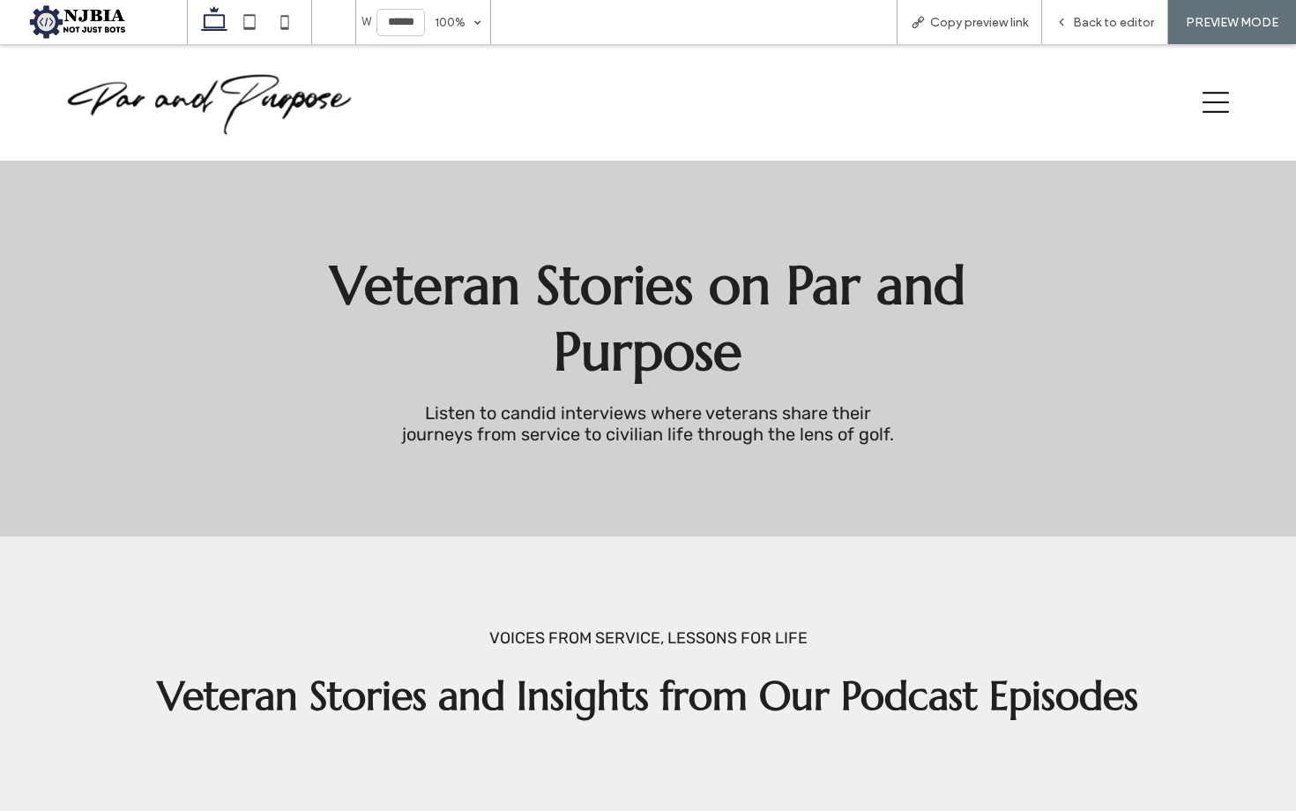
click at [236, 86] on img at bounding box center [209, 102] width 287 height 67
click at [256, 103] on img at bounding box center [209, 102] width 287 height 67
click at [197, 102] on img at bounding box center [209, 102] width 287 height 67
click at [234, 90] on img at bounding box center [209, 102] width 287 height 67
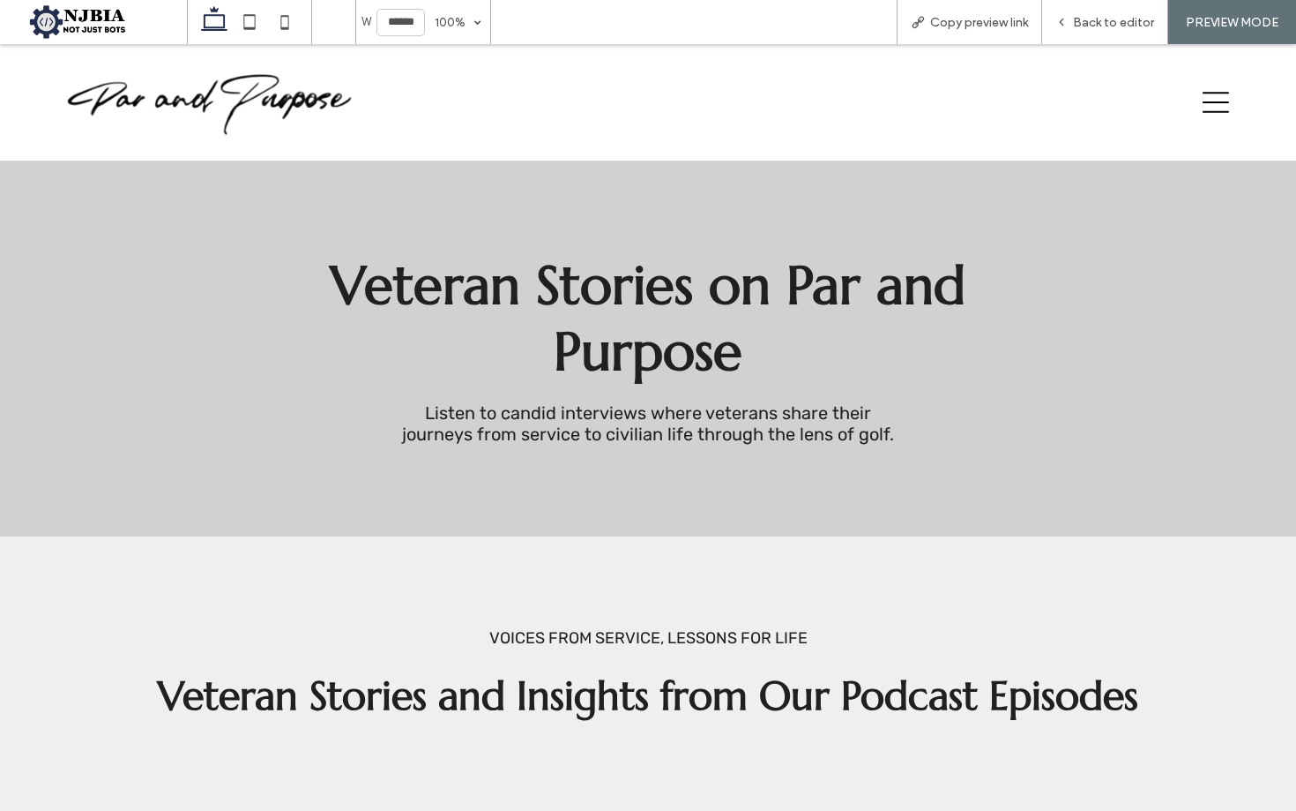
click at [235, 92] on img at bounding box center [209, 102] width 287 height 67
click at [235, 93] on img at bounding box center [209, 102] width 287 height 67
drag, startPoint x: 911, startPoint y: 72, endPoint x: 1257, endPoint y: 73, distance: 345.7
click at [915, 71] on div at bounding box center [617, 102] width 1130 height 78
click at [1216, 93] on icon at bounding box center [1216, 102] width 26 height 21
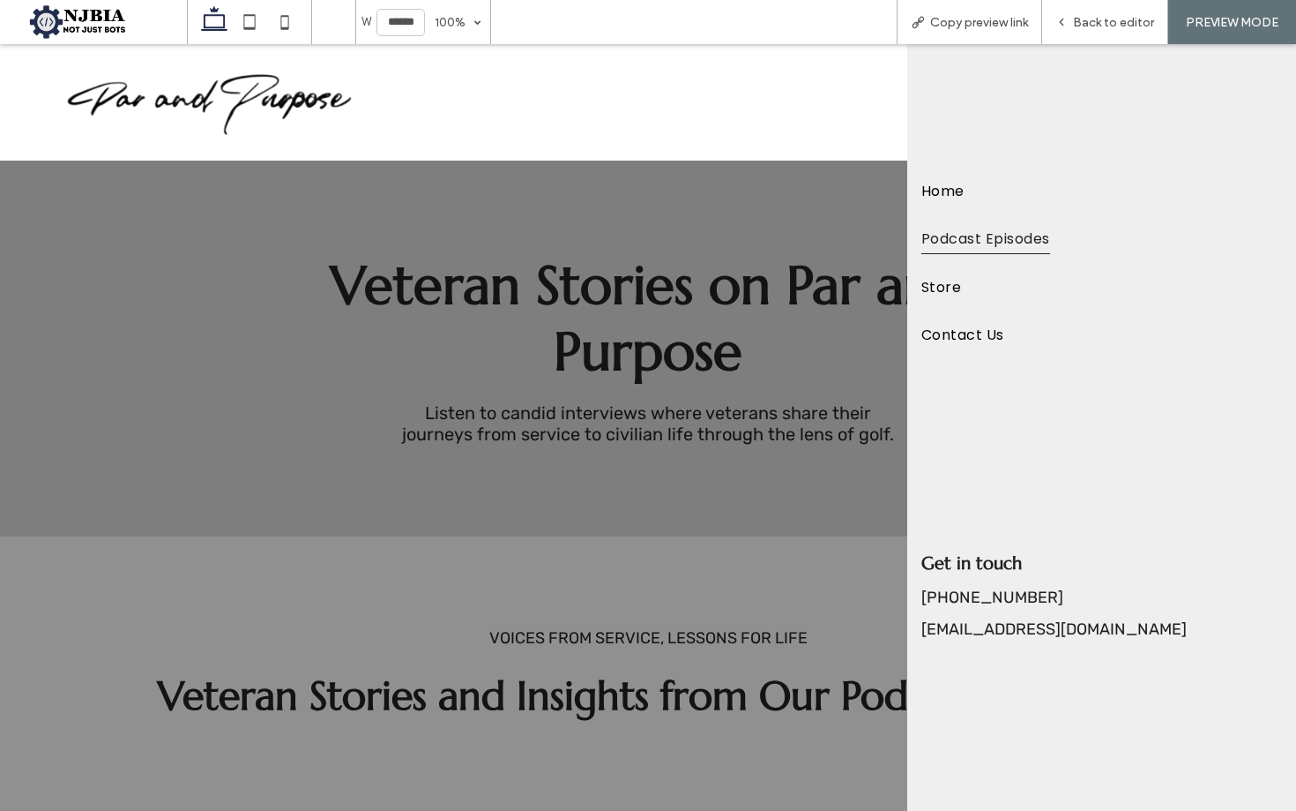
click at [955, 191] on span "Home" at bounding box center [943, 191] width 43 height 30
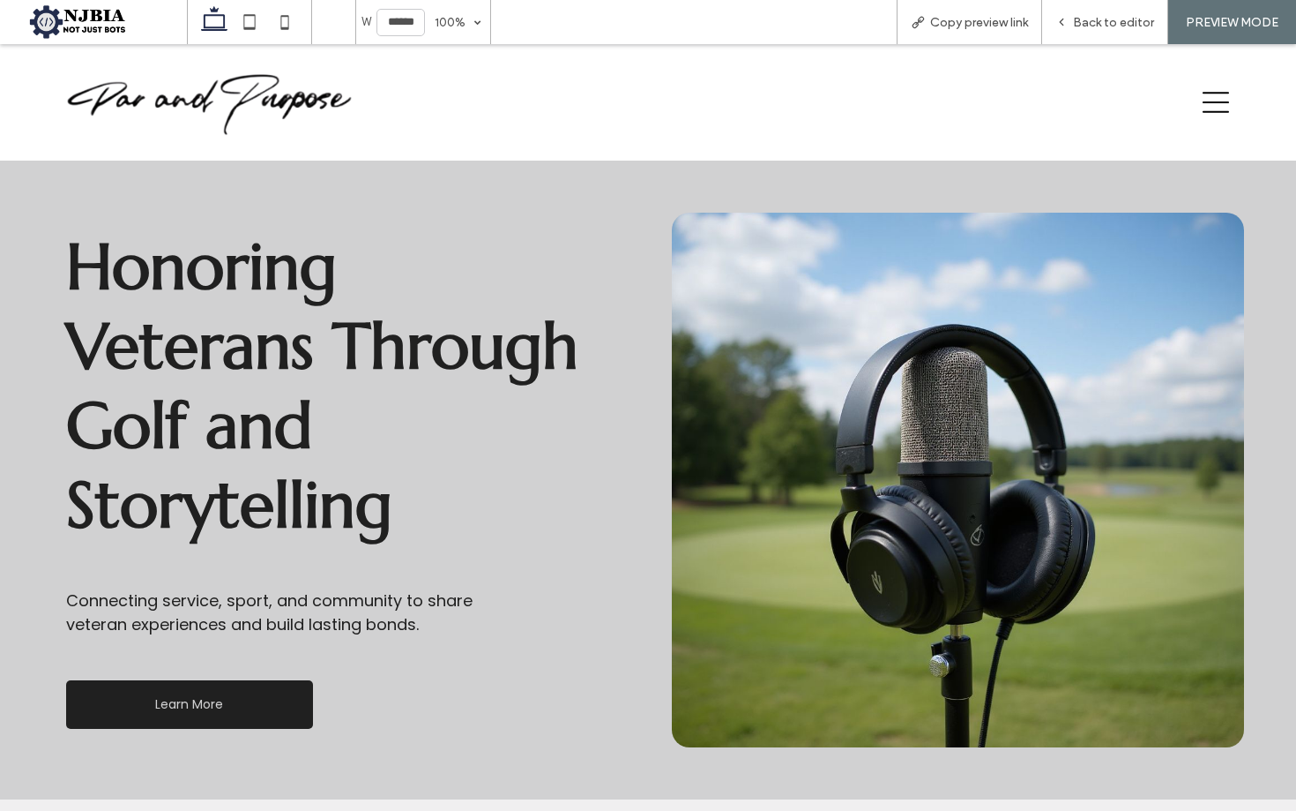
click at [232, 105] on img at bounding box center [209, 102] width 287 height 67
click at [235, 105] on img at bounding box center [209, 102] width 287 height 67
click at [1098, 22] on span "Back to editor" at bounding box center [1113, 22] width 81 height 15
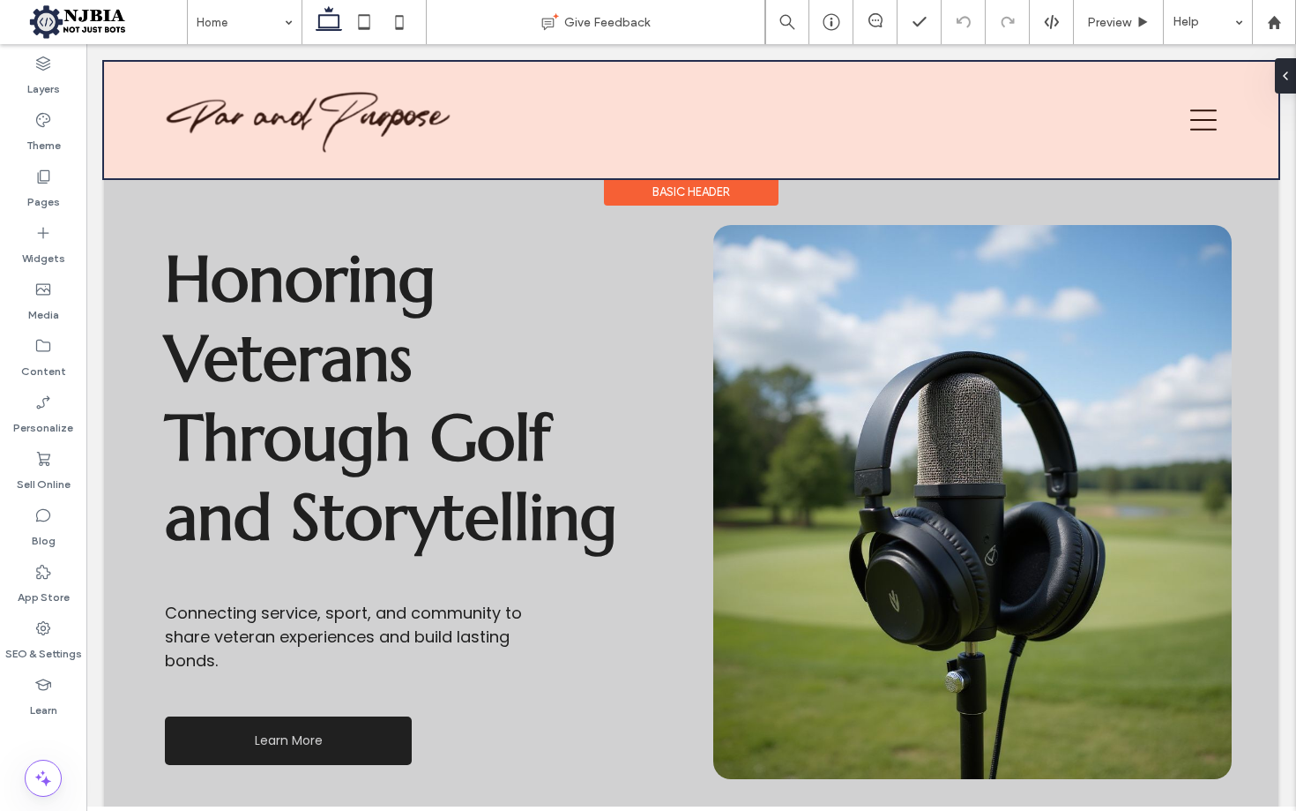
click at [347, 111] on div at bounding box center [691, 120] width 1175 height 116
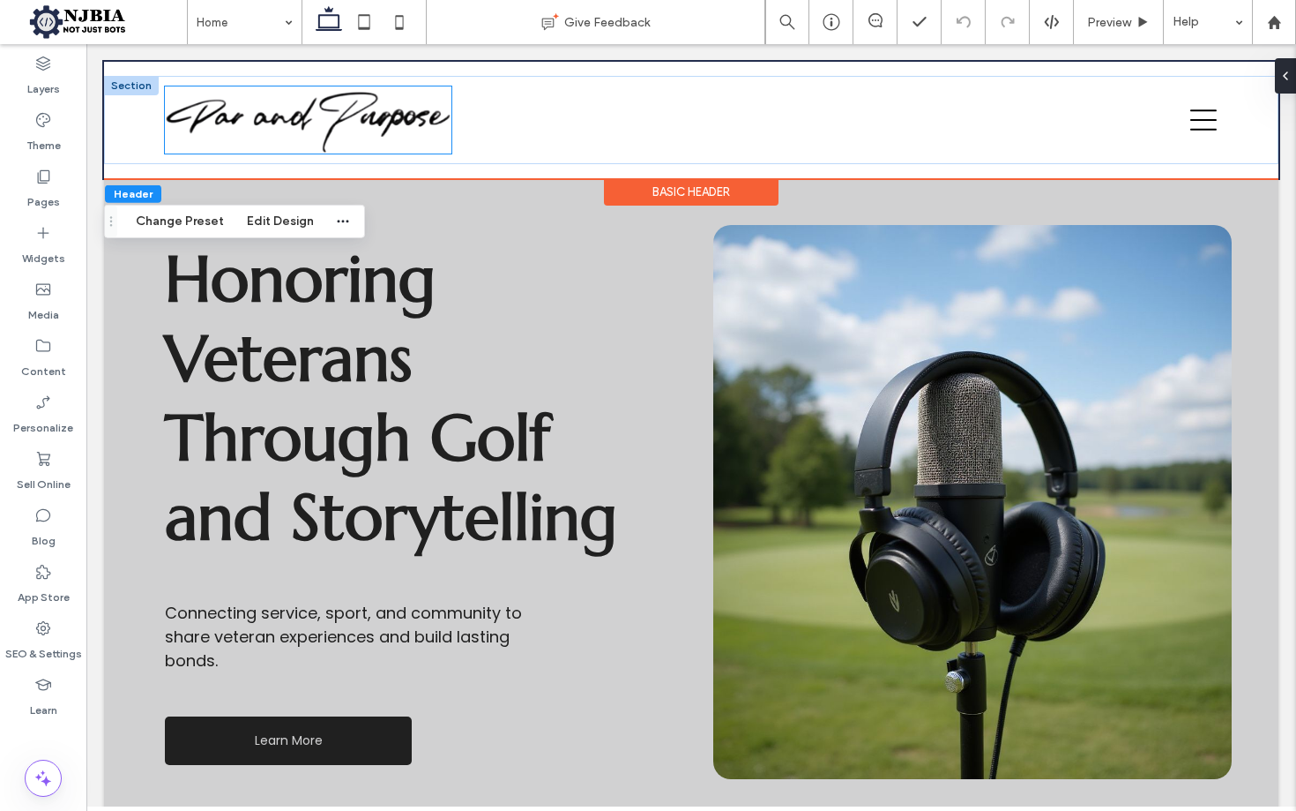
click at [347, 111] on img at bounding box center [308, 119] width 287 height 67
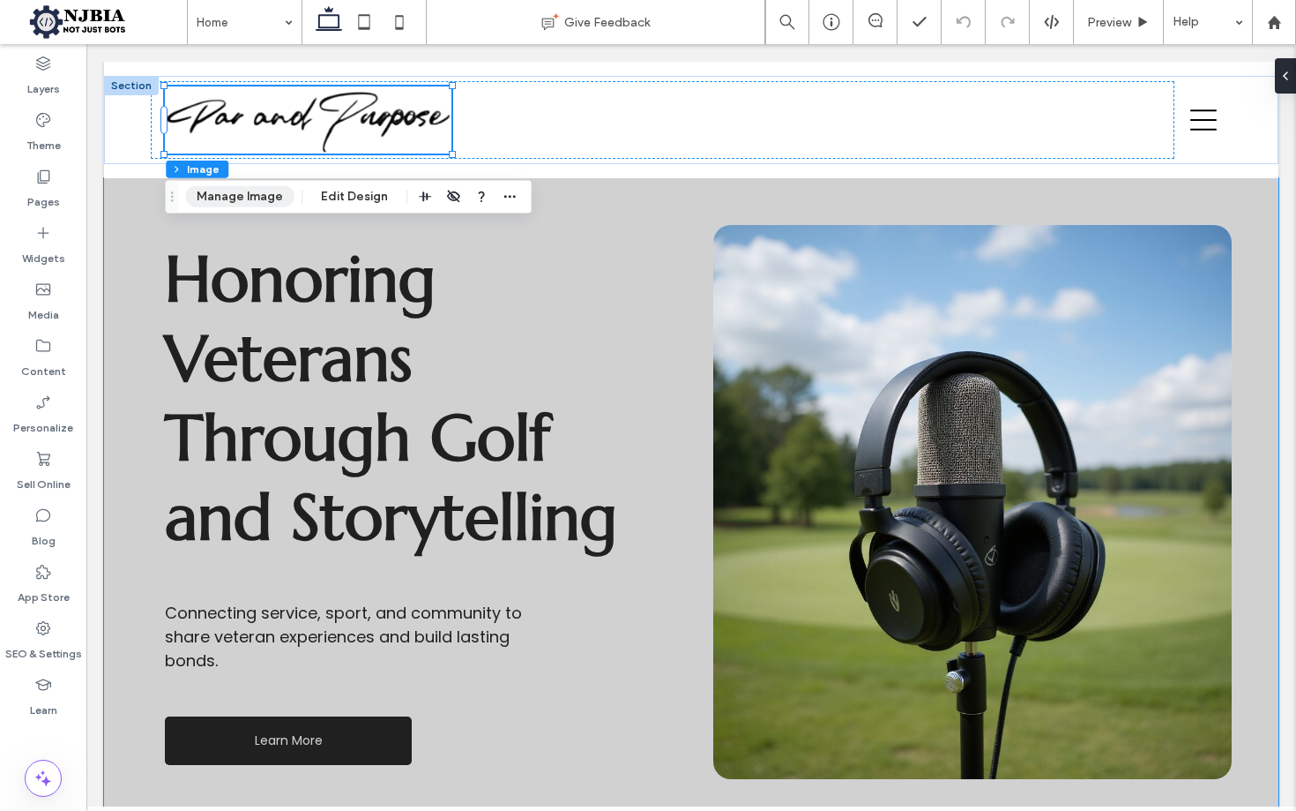
click at [255, 196] on button "Manage Image" at bounding box center [239, 196] width 109 height 21
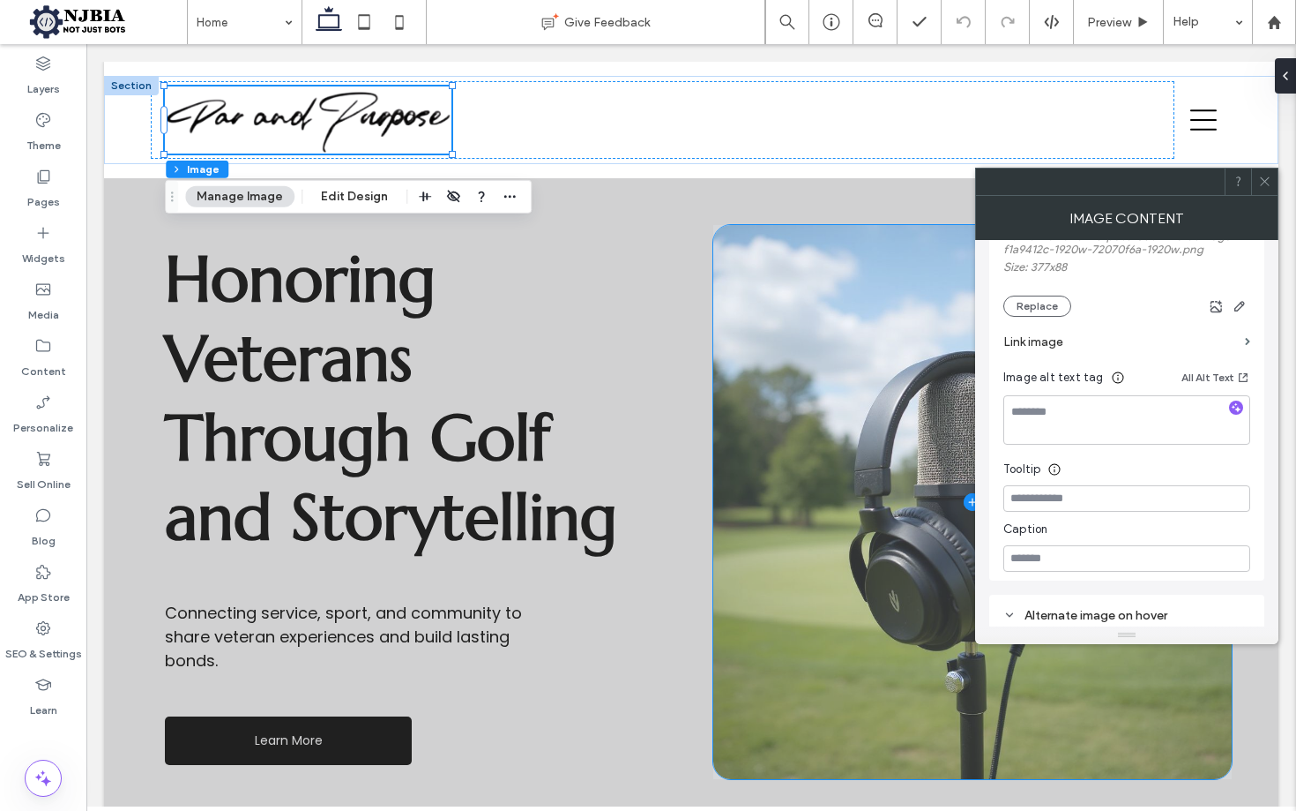
scroll to position [358, 0]
click at [1238, 343] on section "Link image" at bounding box center [1127, 342] width 247 height 50
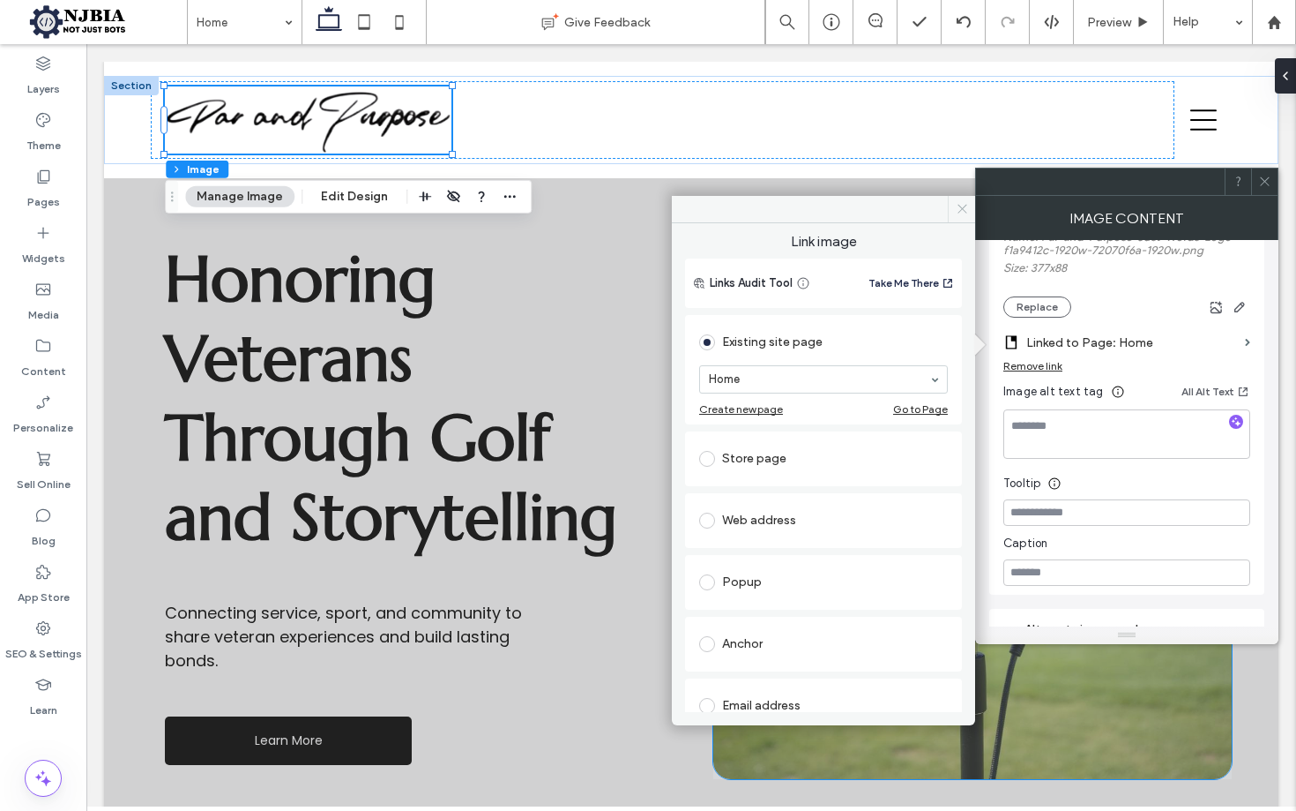
drag, startPoint x: 967, startPoint y: 209, endPoint x: 893, endPoint y: 173, distance: 81.6
click at [967, 209] on icon at bounding box center [962, 208] width 13 height 13
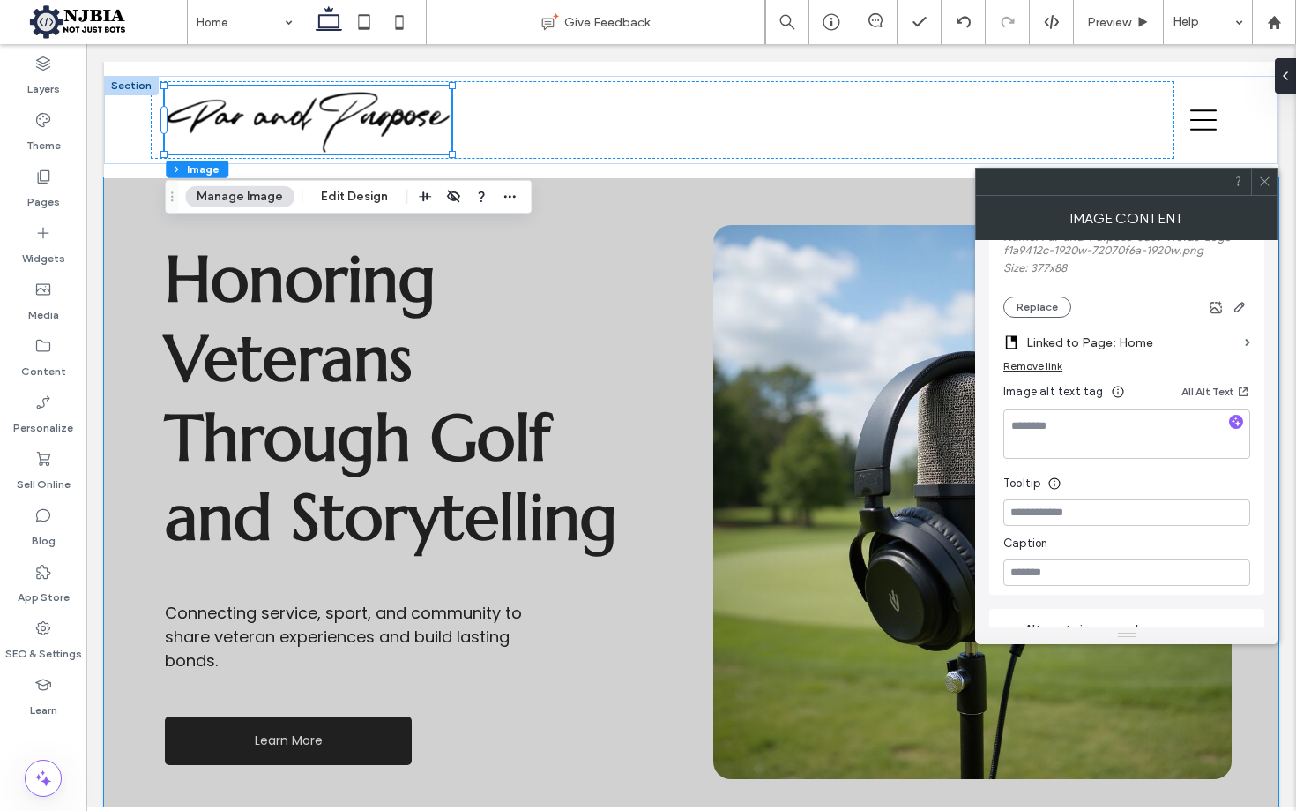
click at [1264, 179] on icon at bounding box center [1265, 181] width 13 height 13
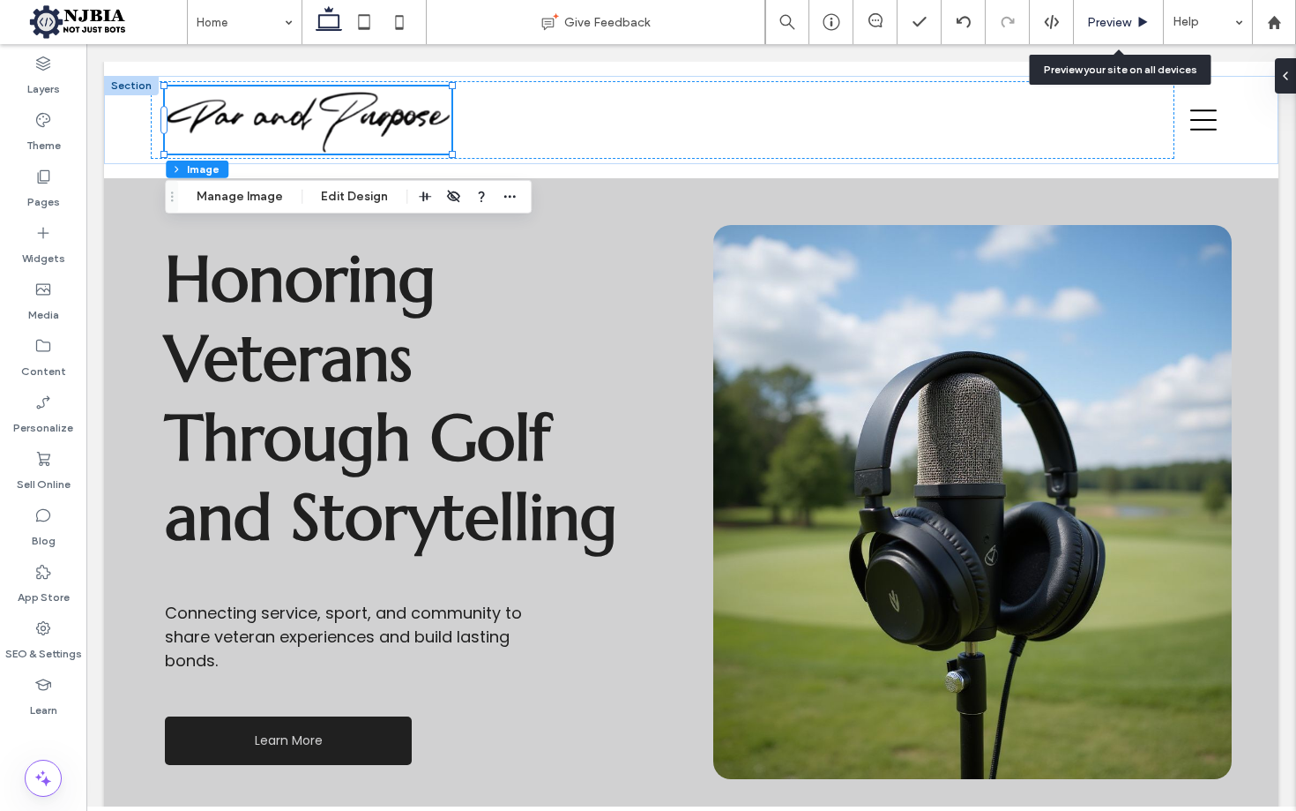
click at [1107, 17] on span "Preview" at bounding box center [1109, 22] width 44 height 15
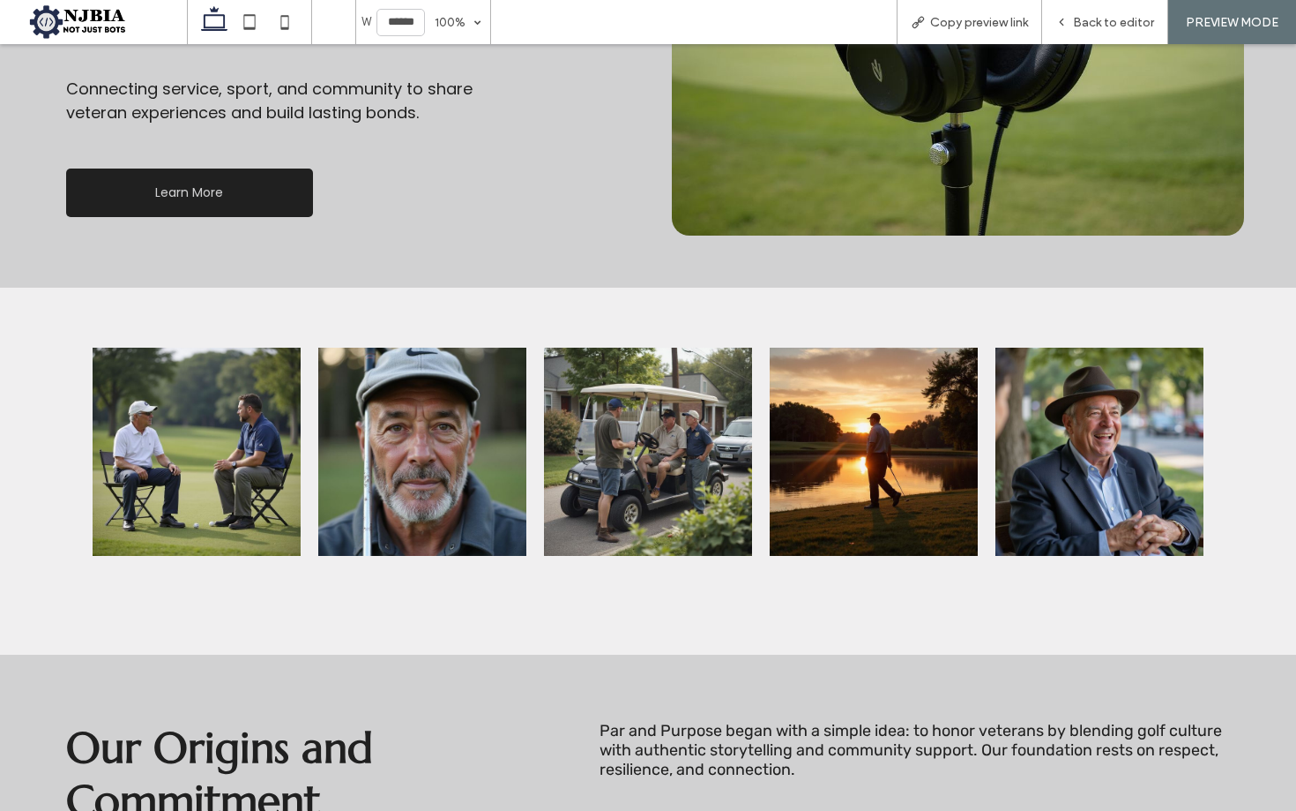
scroll to position [601, 0]
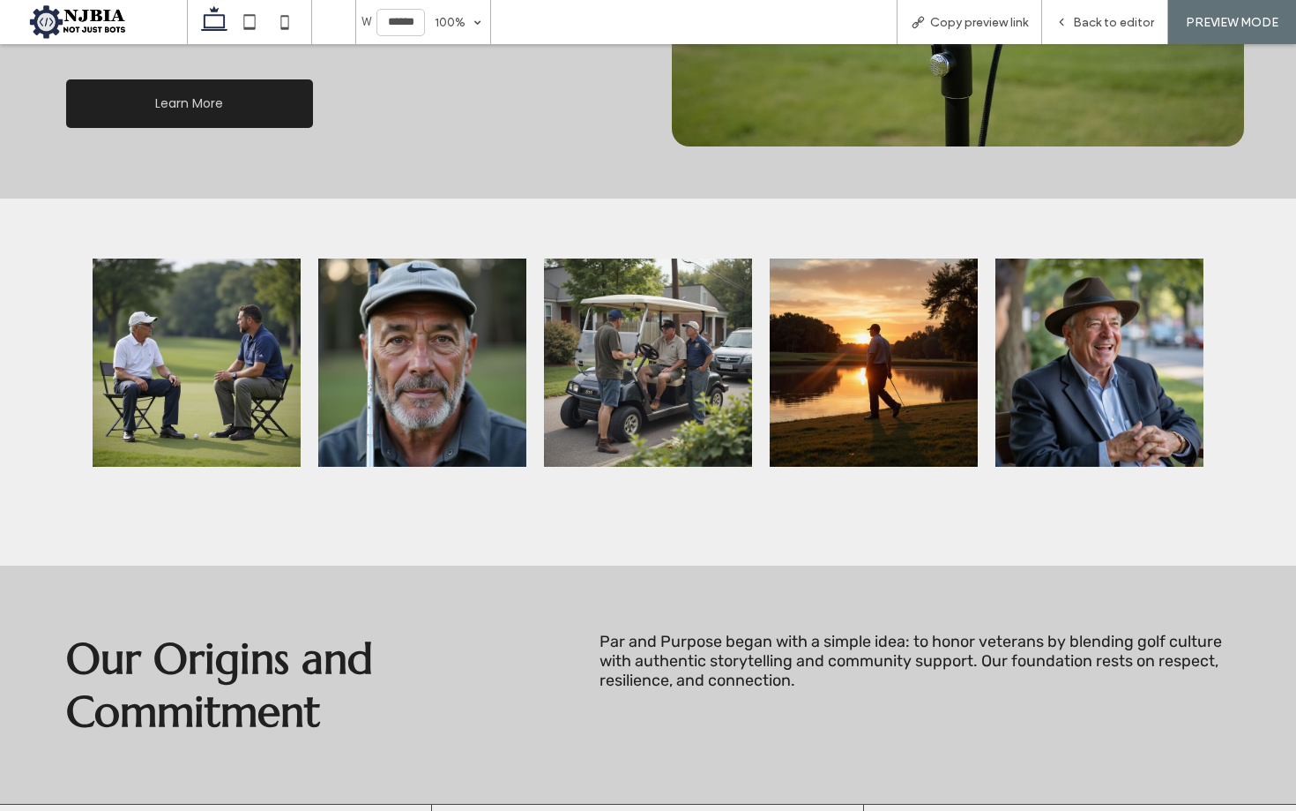
click at [210, 327] on link at bounding box center [197, 362] width 208 height 208
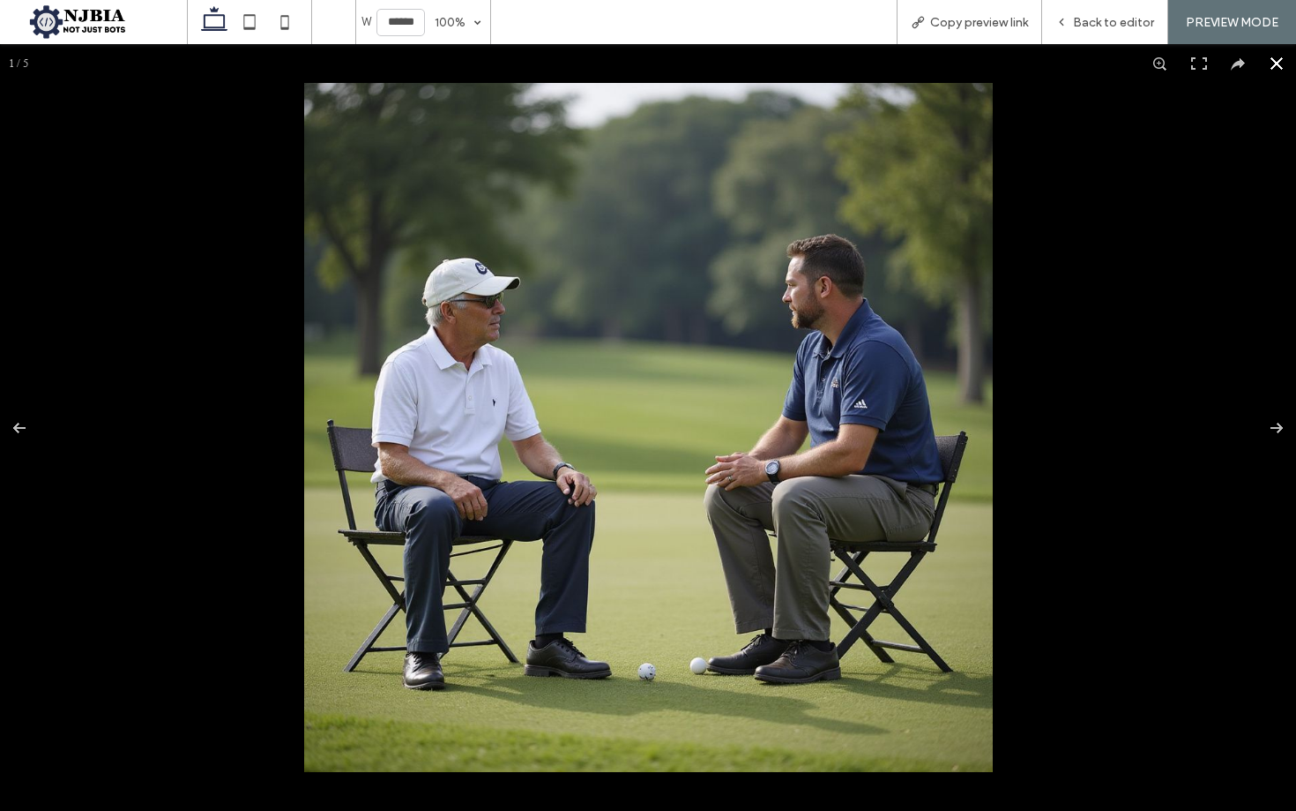
click at [1271, 57] on button at bounding box center [1277, 63] width 39 height 39
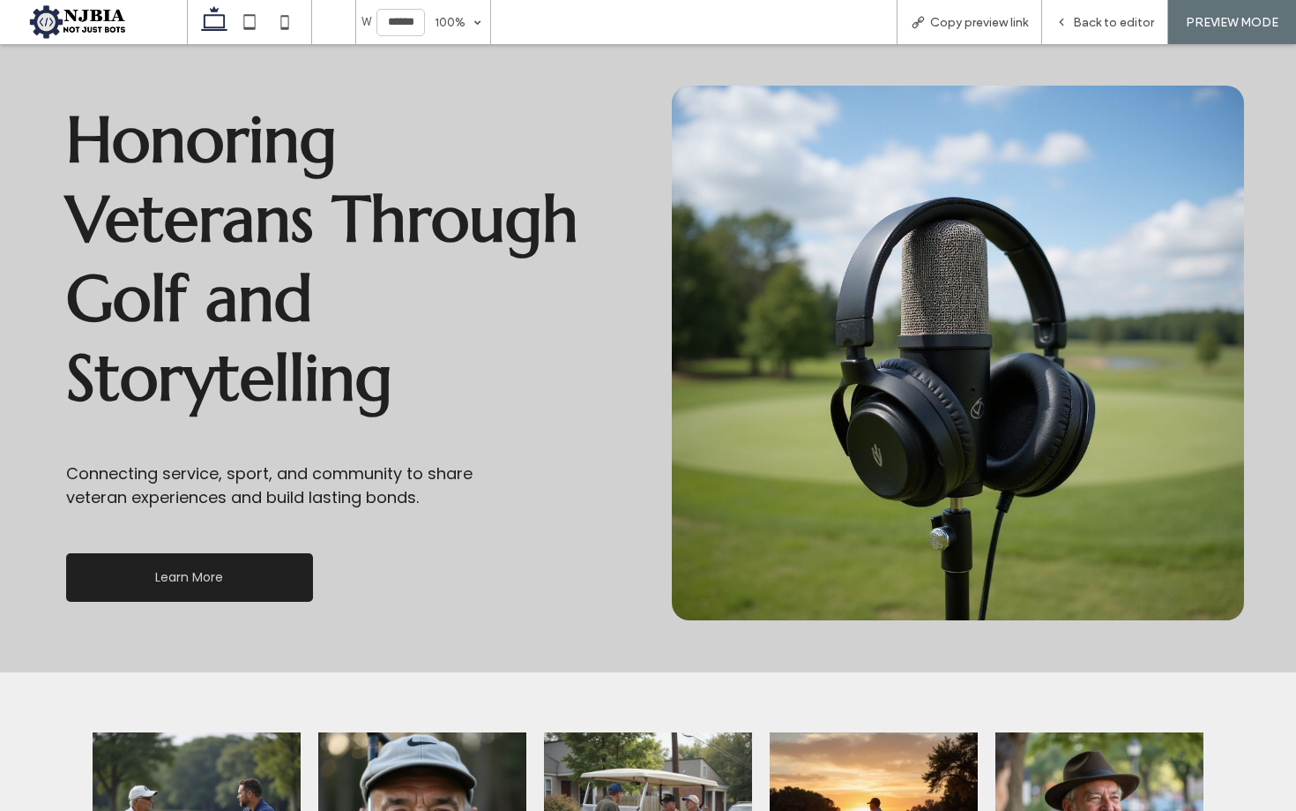
scroll to position [245, 0]
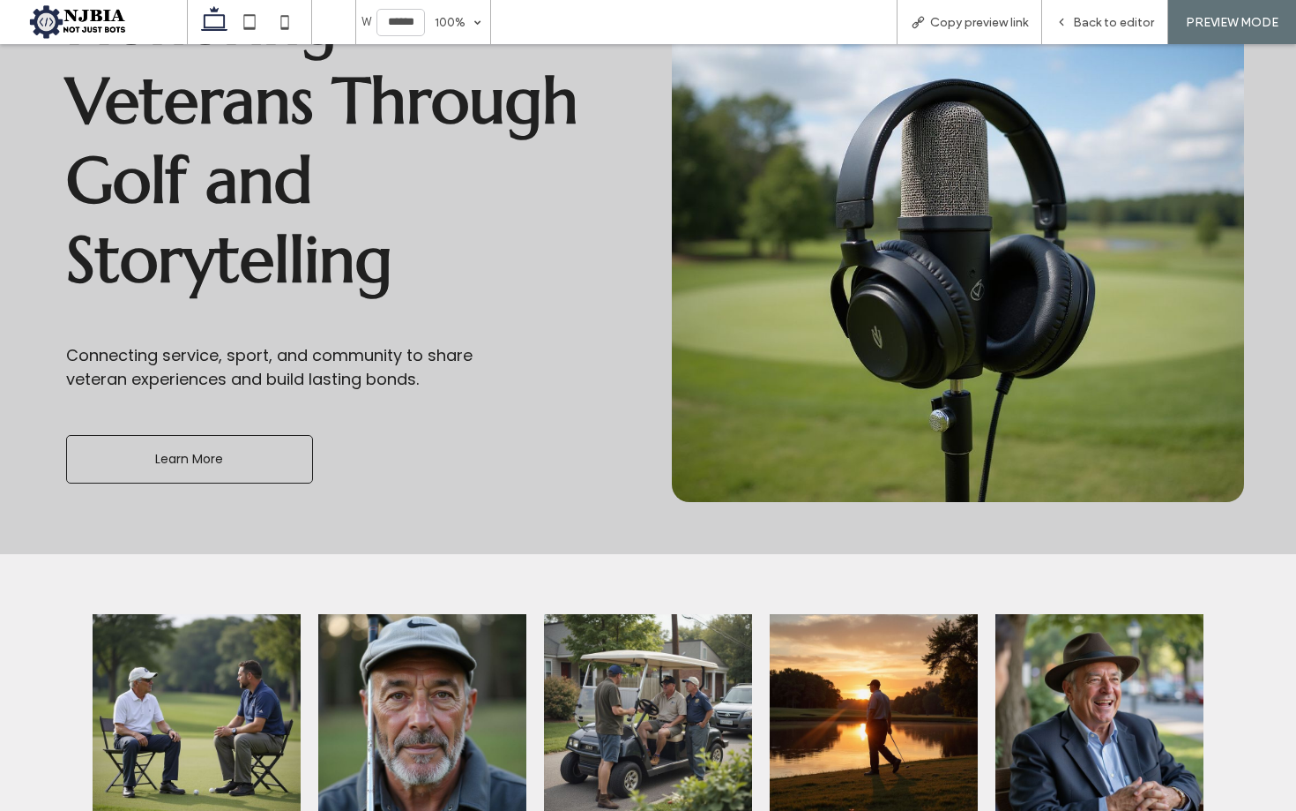
click at [210, 453] on span "Learn More" at bounding box center [189, 459] width 68 height 19
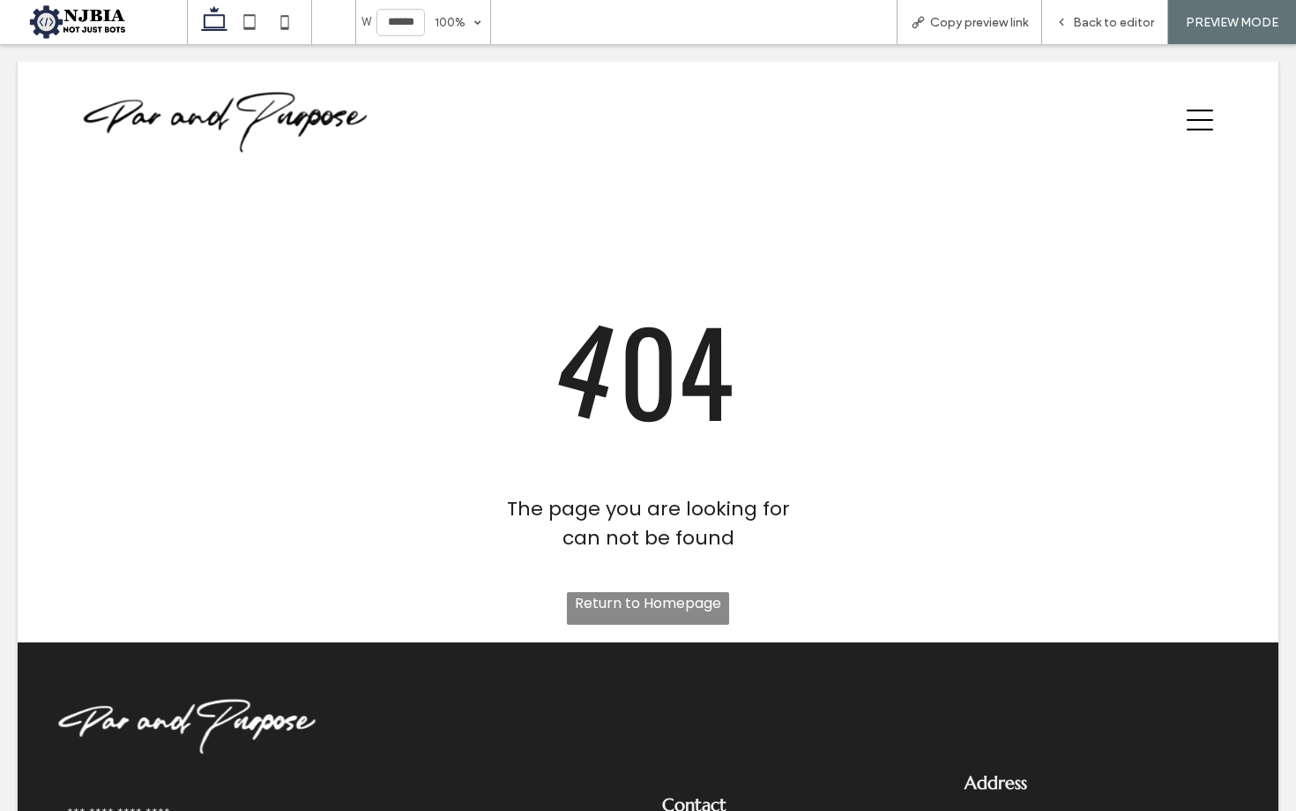
scroll to position [0, 0]
click at [266, 112] on div at bounding box center [648, 405] width 1296 height 811
click at [183, 111] on div at bounding box center [648, 405] width 1296 height 811
drag, startPoint x: 183, startPoint y: 111, endPoint x: 220, endPoint y: 125, distance: 39.6
click at [183, 111] on div at bounding box center [648, 405] width 1296 height 811
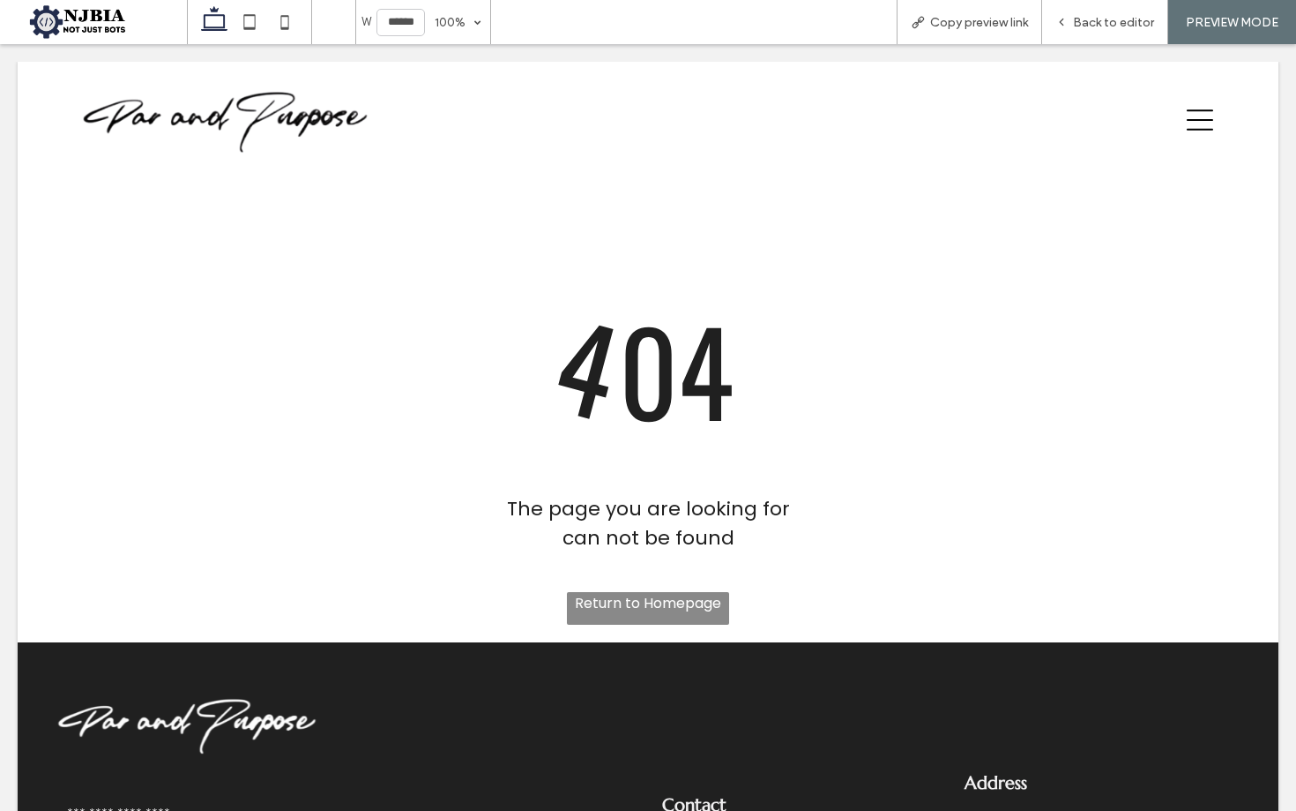
click at [218, 122] on div at bounding box center [648, 405] width 1296 height 811
drag, startPoint x: 218, startPoint y: 122, endPoint x: 425, endPoint y: 124, distance: 207.3
click at [218, 122] on div at bounding box center [648, 405] width 1296 height 811
click at [199, 721] on div at bounding box center [648, 405] width 1296 height 811
drag, startPoint x: 199, startPoint y: 721, endPoint x: 392, endPoint y: 663, distance: 201.5
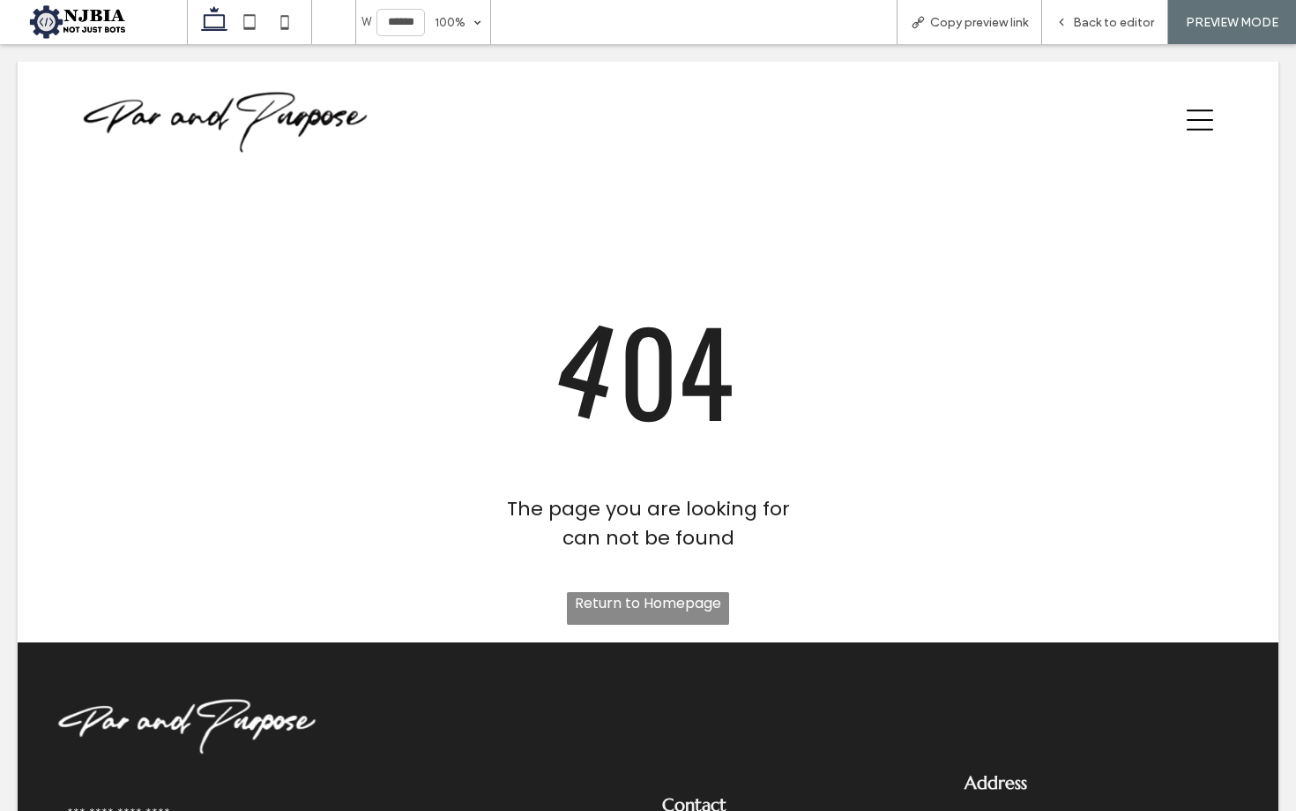
click at [203, 719] on div at bounding box center [648, 405] width 1296 height 811
click at [622, 610] on div at bounding box center [648, 405] width 1296 height 811
click at [631, 602] on div at bounding box center [648, 405] width 1296 height 811
click at [1070, 182] on div at bounding box center [648, 405] width 1296 height 811
click at [644, 608] on div at bounding box center [648, 405] width 1296 height 811
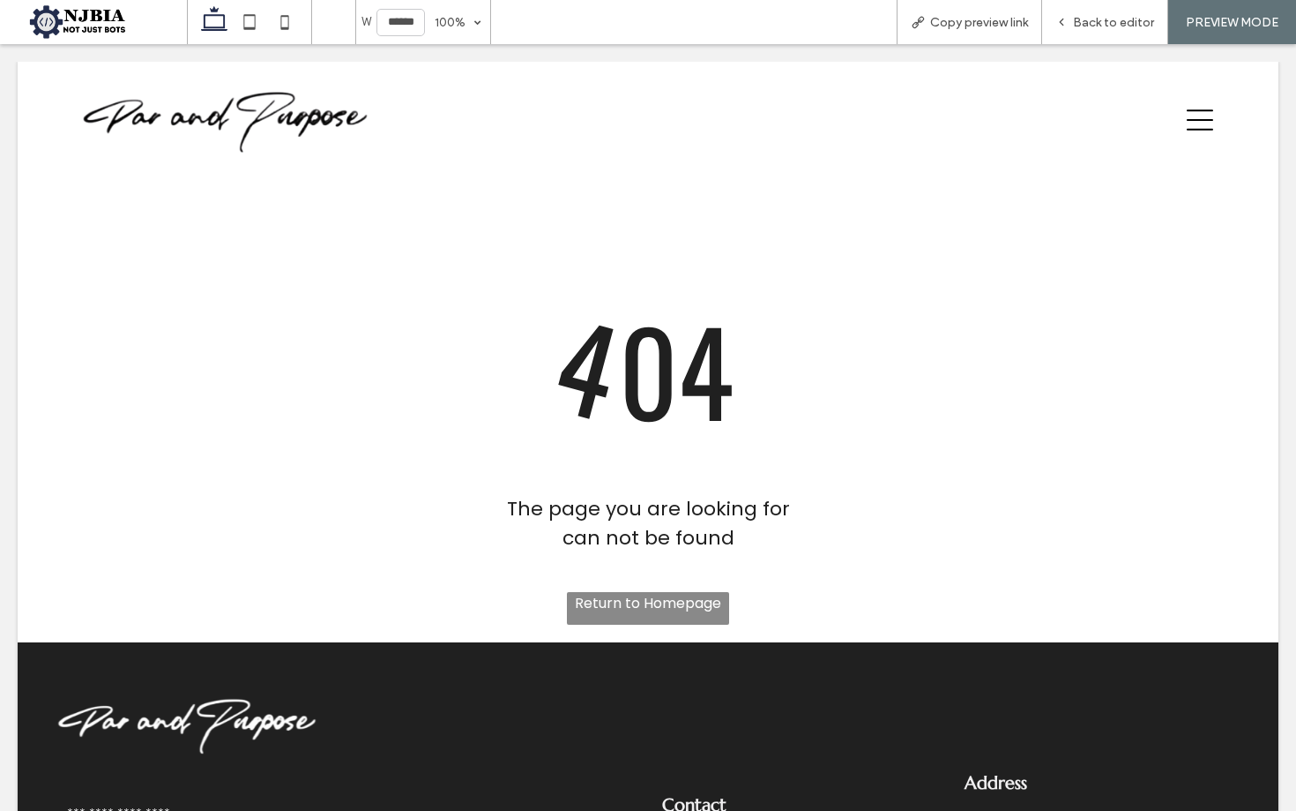
click at [645, 608] on div at bounding box center [648, 405] width 1296 height 811
click at [648, 604] on div at bounding box center [648, 405] width 1296 height 811
drag, startPoint x: 646, startPoint y: 605, endPoint x: 1236, endPoint y: 120, distance: 763.1
click at [650, 602] on div at bounding box center [648, 405] width 1296 height 811
drag, startPoint x: 260, startPoint y: 110, endPoint x: 882, endPoint y: 108, distance: 621.8
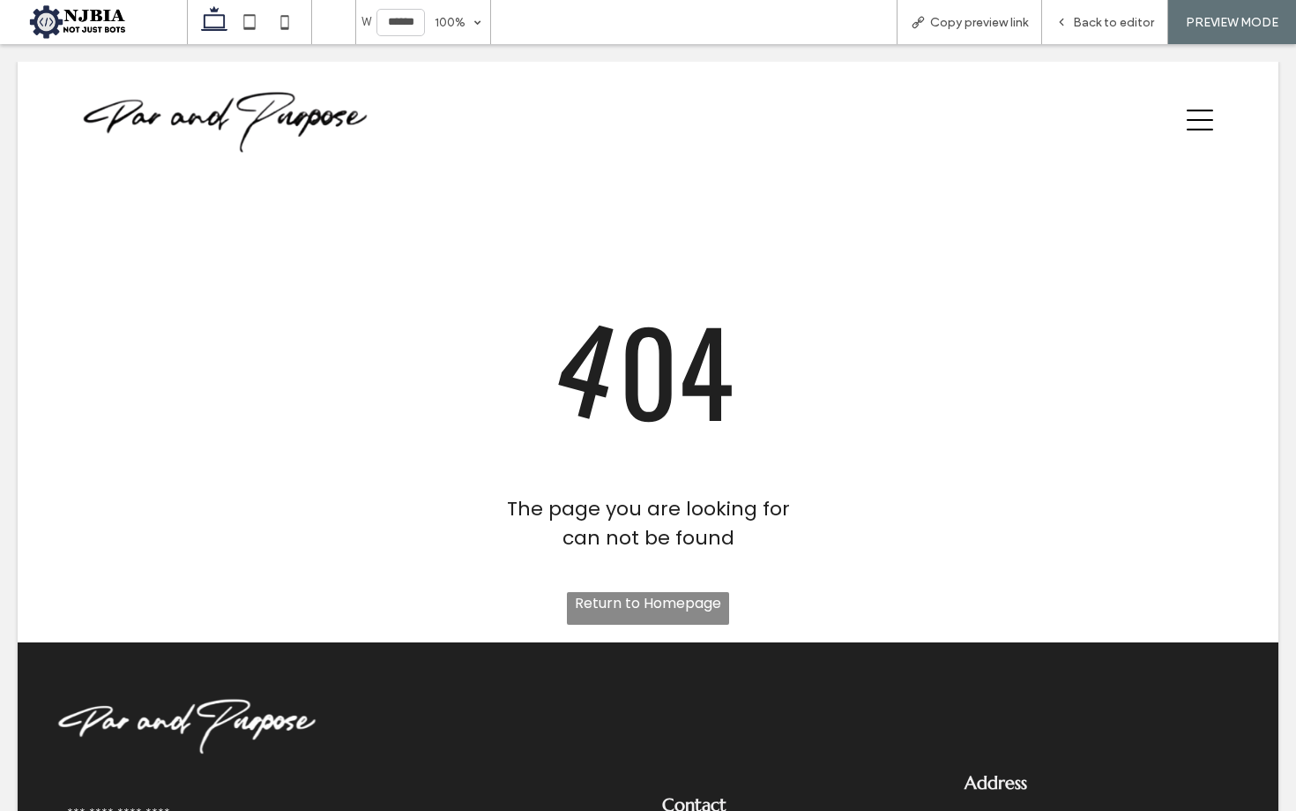
click at [262, 110] on div at bounding box center [648, 405] width 1296 height 811
drag, startPoint x: 1184, startPoint y: 118, endPoint x: 1208, endPoint y: 120, distance: 24.8
click at [1188, 119] on div at bounding box center [648, 405] width 1296 height 811
click at [1201, 120] on div at bounding box center [648, 405] width 1296 height 811
click at [1199, 122] on div at bounding box center [648, 405] width 1296 height 811
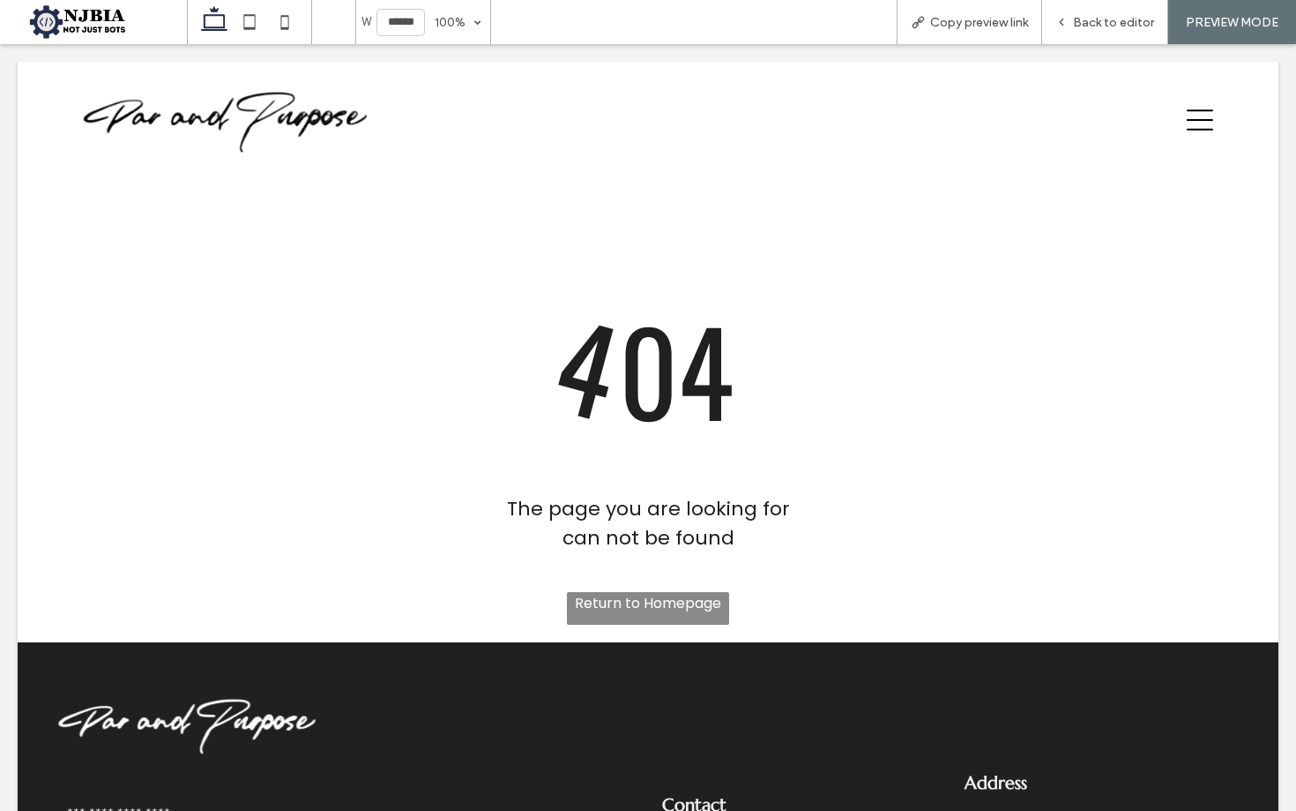
drag, startPoint x: 1199, startPoint y: 122, endPoint x: 1163, endPoint y: 151, distance: 45.7
click at [1199, 122] on div at bounding box center [648, 405] width 1296 height 811
click at [1017, 288] on div at bounding box center [648, 405] width 1296 height 811
click at [825, 230] on div at bounding box center [648, 405] width 1296 height 811
drag, startPoint x: 830, startPoint y: 227, endPoint x: 941, endPoint y: 202, distance: 113.8
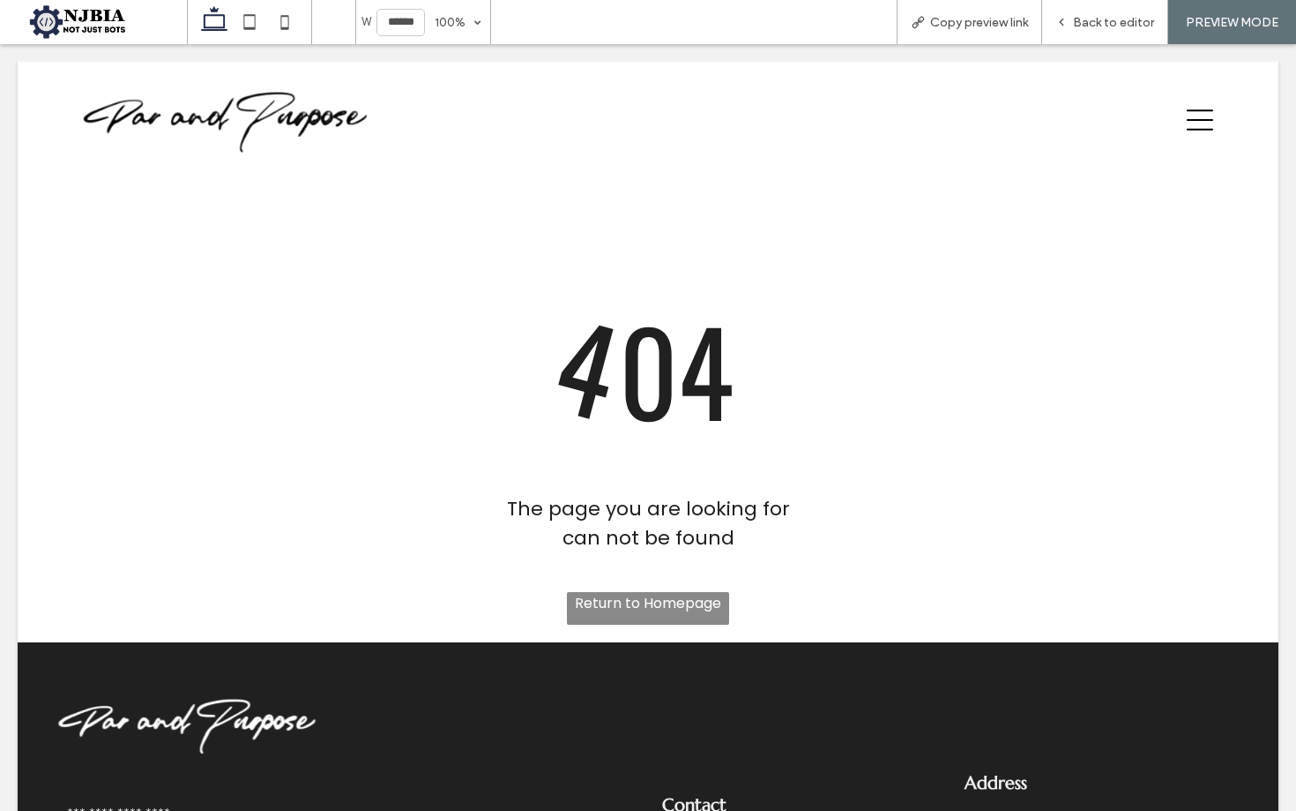
click at [884, 218] on div at bounding box center [648, 405] width 1296 height 811
click at [1212, 120] on div at bounding box center [648, 405] width 1296 height 811
click at [1206, 118] on div at bounding box center [648, 405] width 1296 height 811
drag, startPoint x: 1206, startPoint y: 118, endPoint x: 1170, endPoint y: 117, distance: 35.3
click at [1202, 118] on div at bounding box center [648, 405] width 1296 height 811
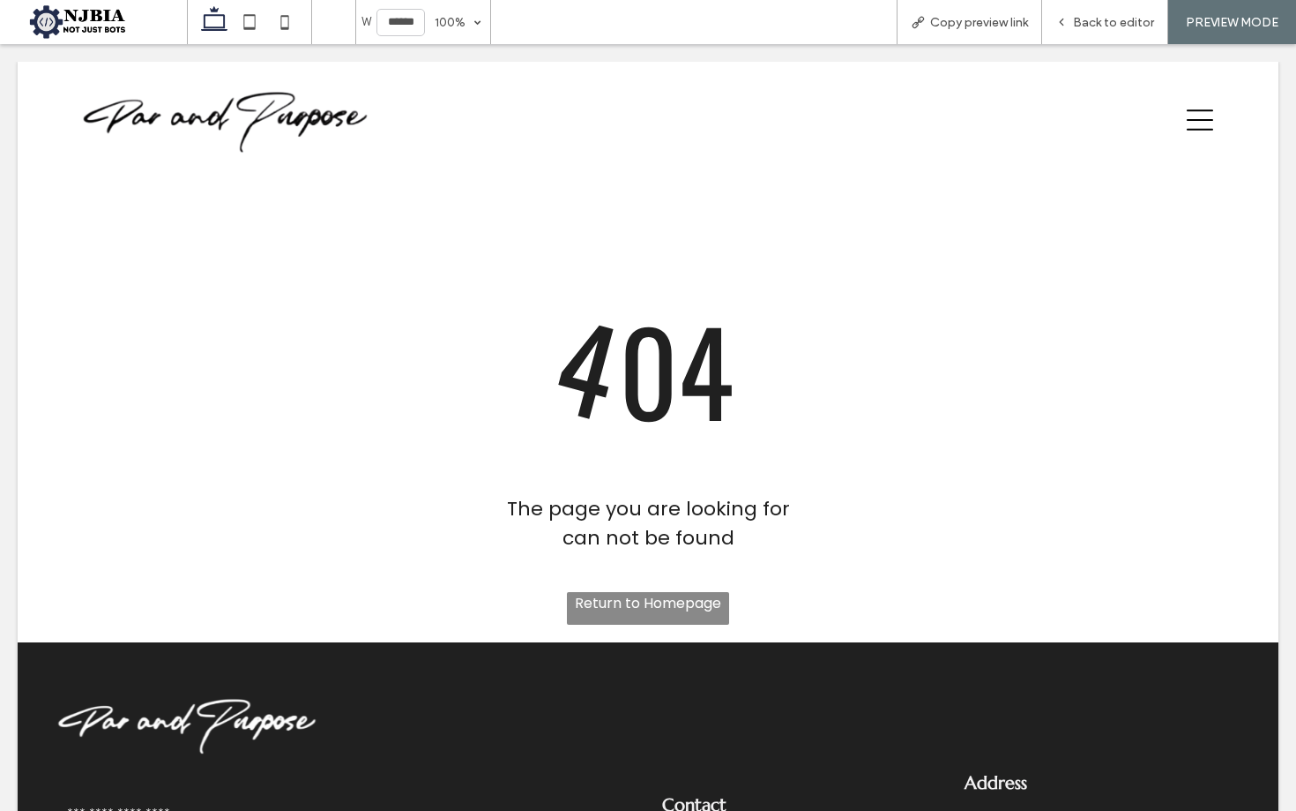
click at [1170, 117] on div at bounding box center [648, 405] width 1296 height 811
drag, startPoint x: 1170, startPoint y: 117, endPoint x: 728, endPoint y: 281, distance: 471.3
click at [1144, 130] on div at bounding box center [648, 405] width 1296 height 811
click at [743, 266] on div at bounding box center [648, 405] width 1296 height 811
click at [1070, 32] on div at bounding box center [648, 405] width 1296 height 811
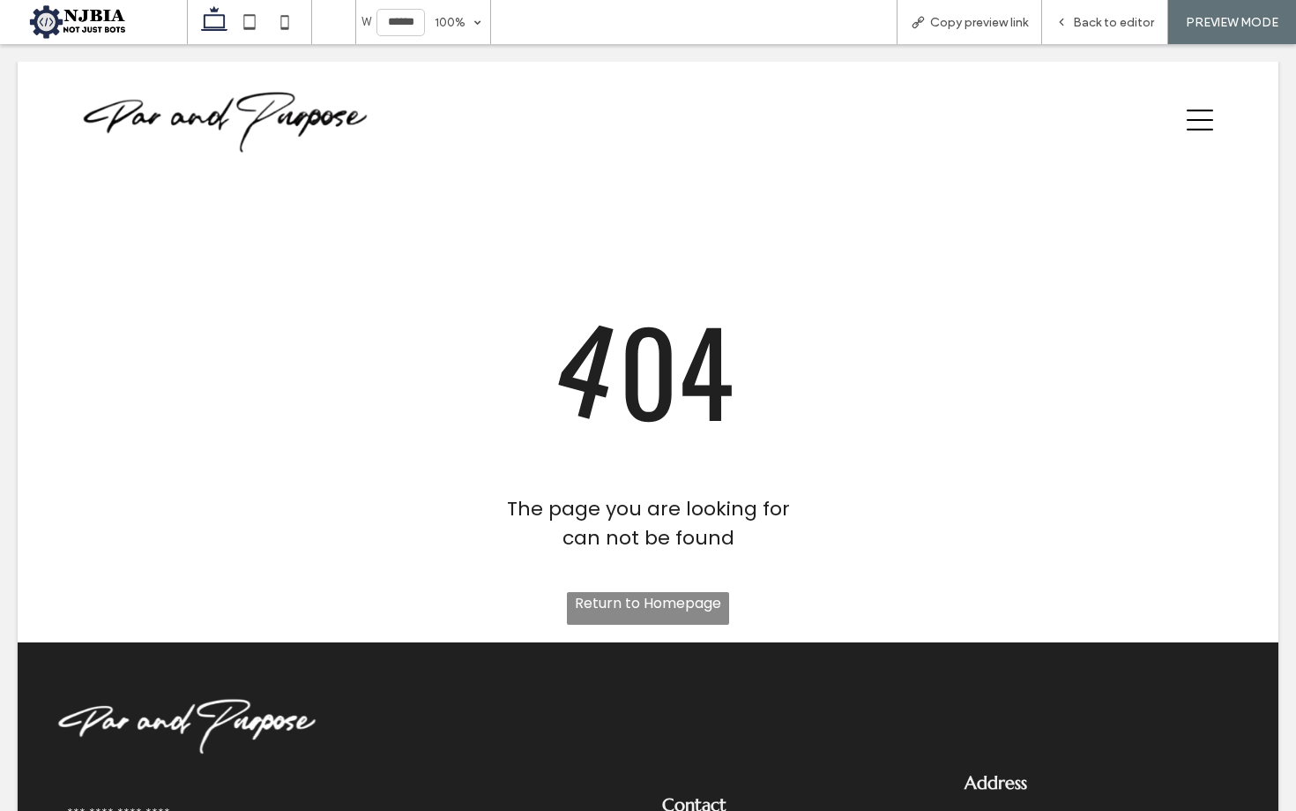
click at [1077, 20] on div at bounding box center [648, 405] width 1296 height 811
drag, startPoint x: 1077, startPoint y: 19, endPoint x: 1103, endPoint y: 18, distance: 26.5
click at [1080, 19] on div at bounding box center [648, 405] width 1296 height 811
click at [1098, 28] on div at bounding box center [648, 405] width 1296 height 811
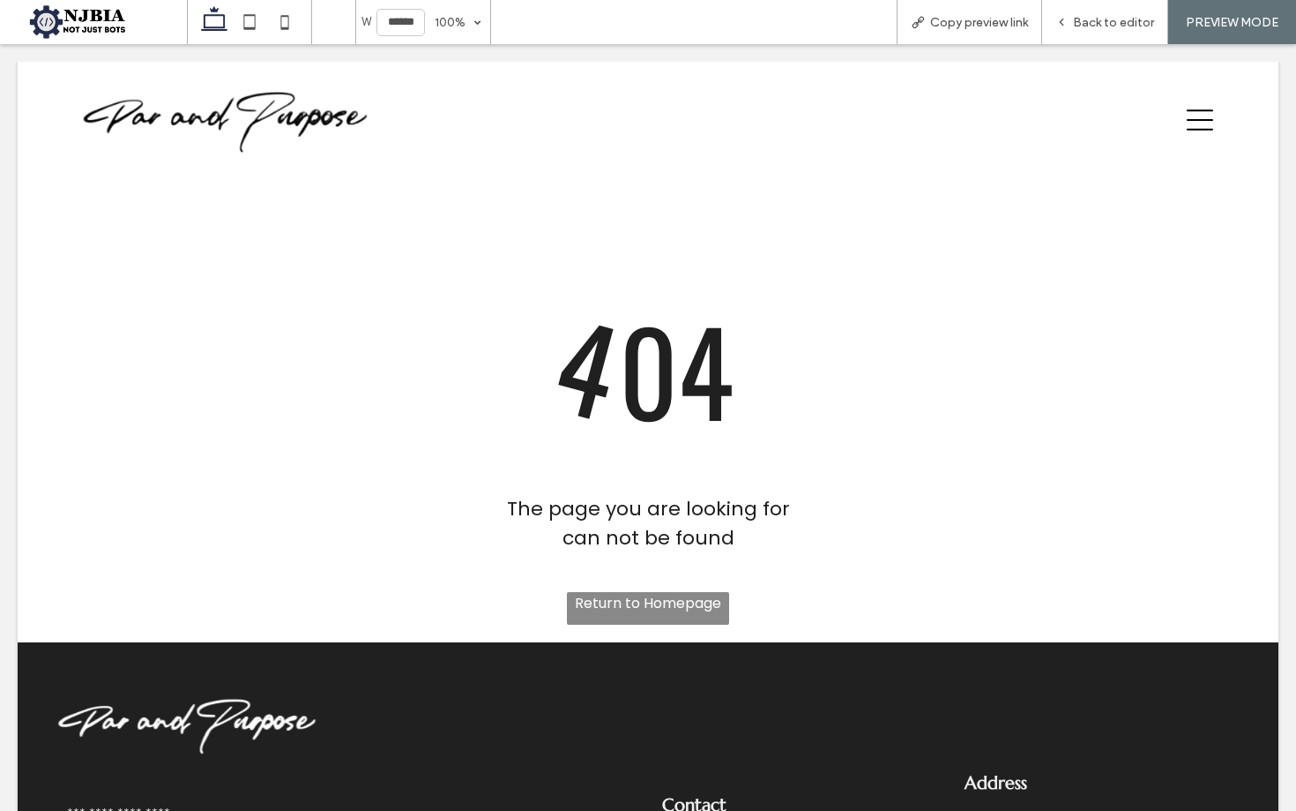
drag, startPoint x: 1098, startPoint y: 28, endPoint x: 1077, endPoint y: 61, distance: 38.9
click at [1097, 29] on div at bounding box center [648, 405] width 1296 height 811
drag, startPoint x: 983, startPoint y: 394, endPoint x: 715, endPoint y: 430, distance: 270.4
click at [980, 396] on div at bounding box center [648, 405] width 1296 height 811
click at [1037, 182] on div at bounding box center [648, 405] width 1296 height 811
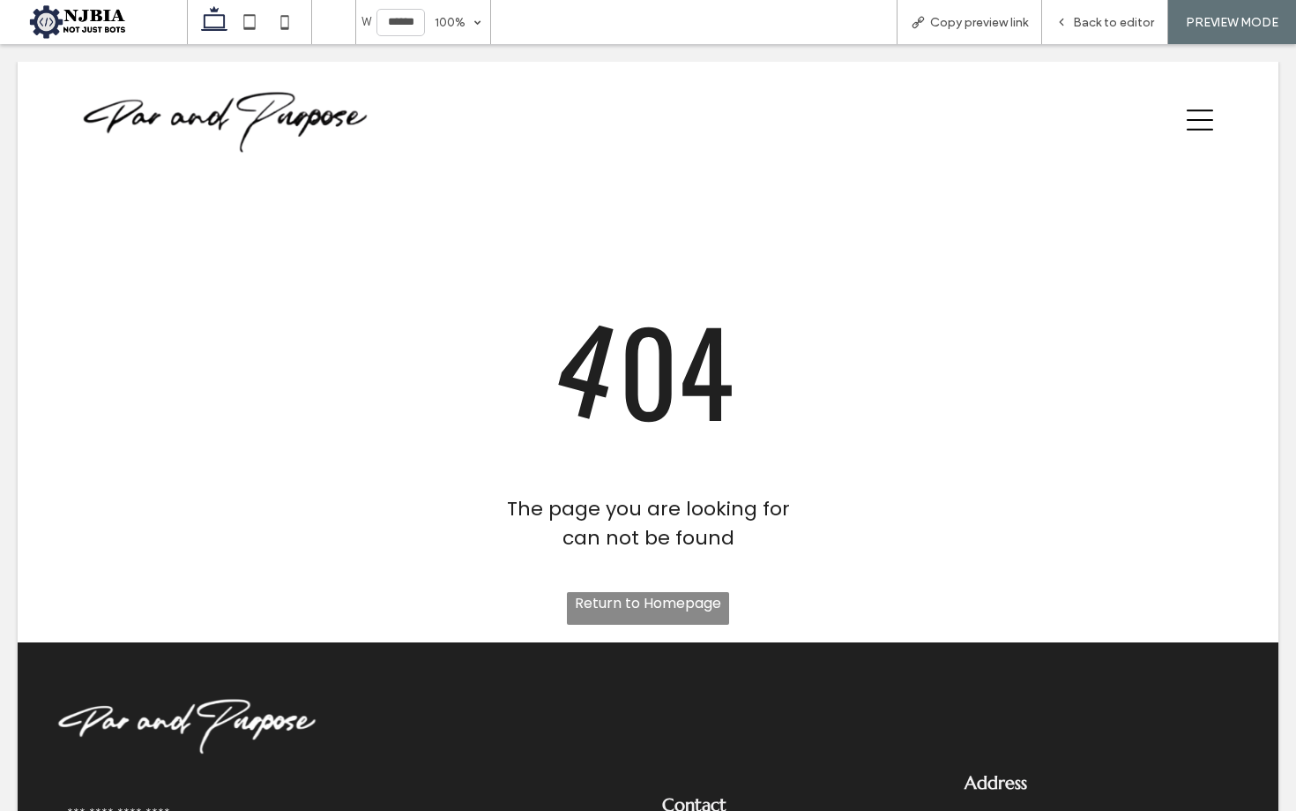
click at [989, 347] on div at bounding box center [648, 405] width 1296 height 811
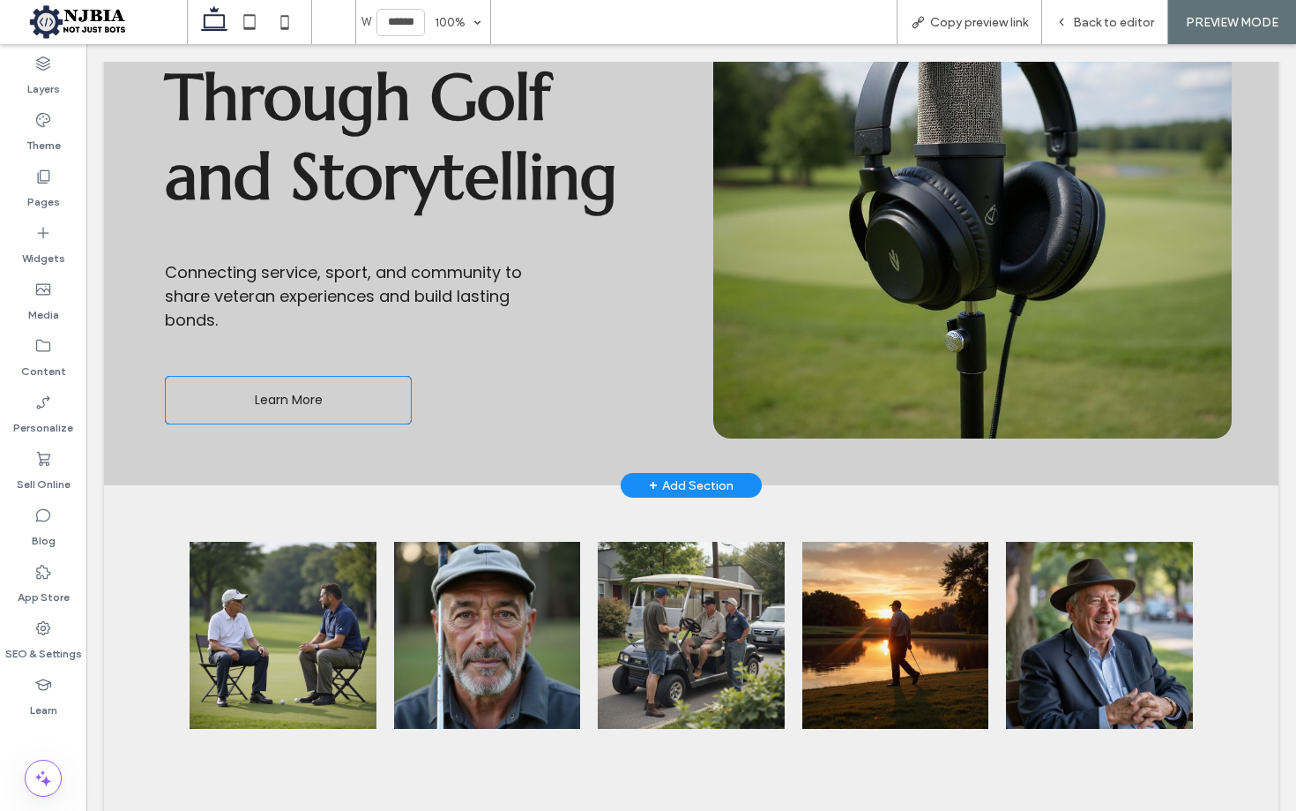
click at [364, 409] on link "Learn More" at bounding box center [288, 400] width 247 height 49
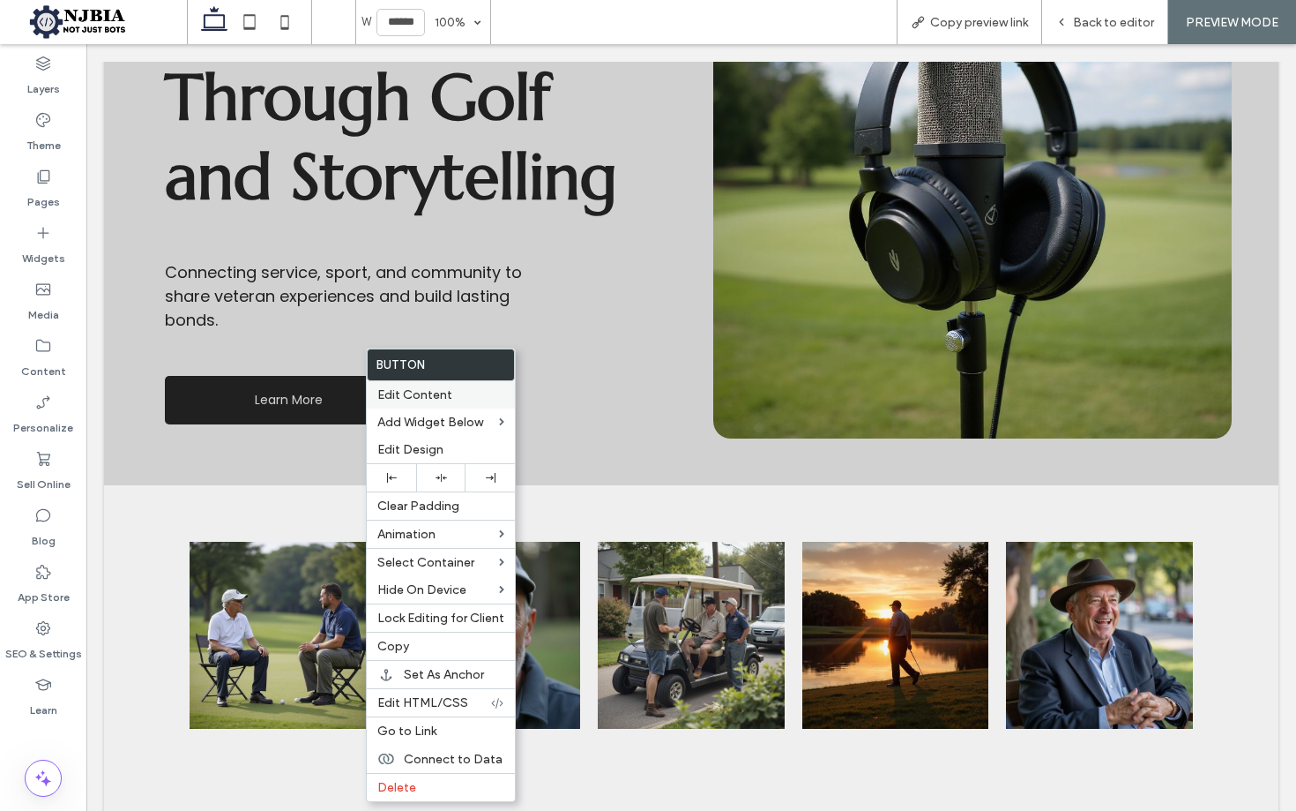
drag, startPoint x: 505, startPoint y: 693, endPoint x: 441, endPoint y: 390, distance: 310.1
click at [441, 390] on span "Edit Content" at bounding box center [414, 394] width 75 height 15
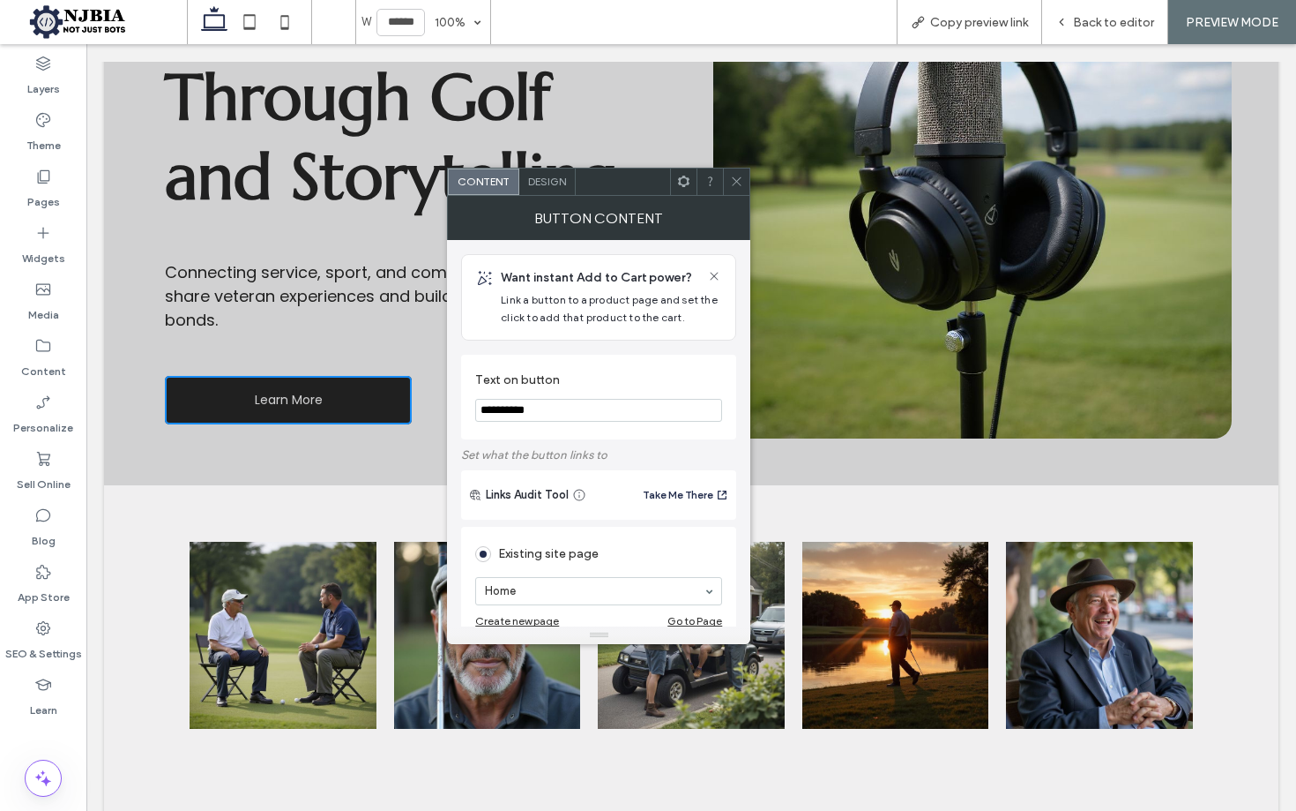
click at [444, 392] on div "Honoring Veterans Through Golf and Storytelling Connecting service, sport, and …" at bounding box center [410, 161] width 519 height 554
click at [577, 403] on input "**********" at bounding box center [598, 410] width 247 height 23
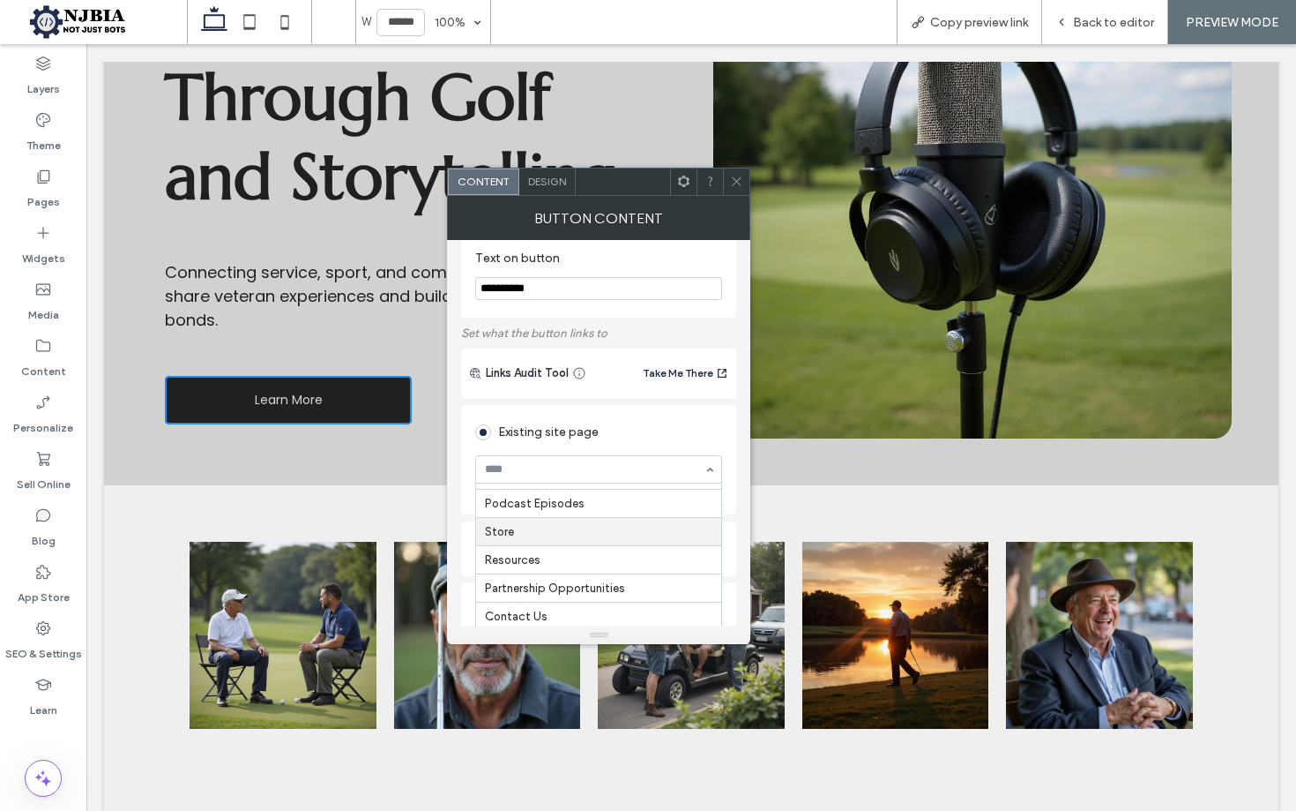
scroll to position [22, 0]
click at [740, 182] on icon at bounding box center [736, 181] width 13 height 13
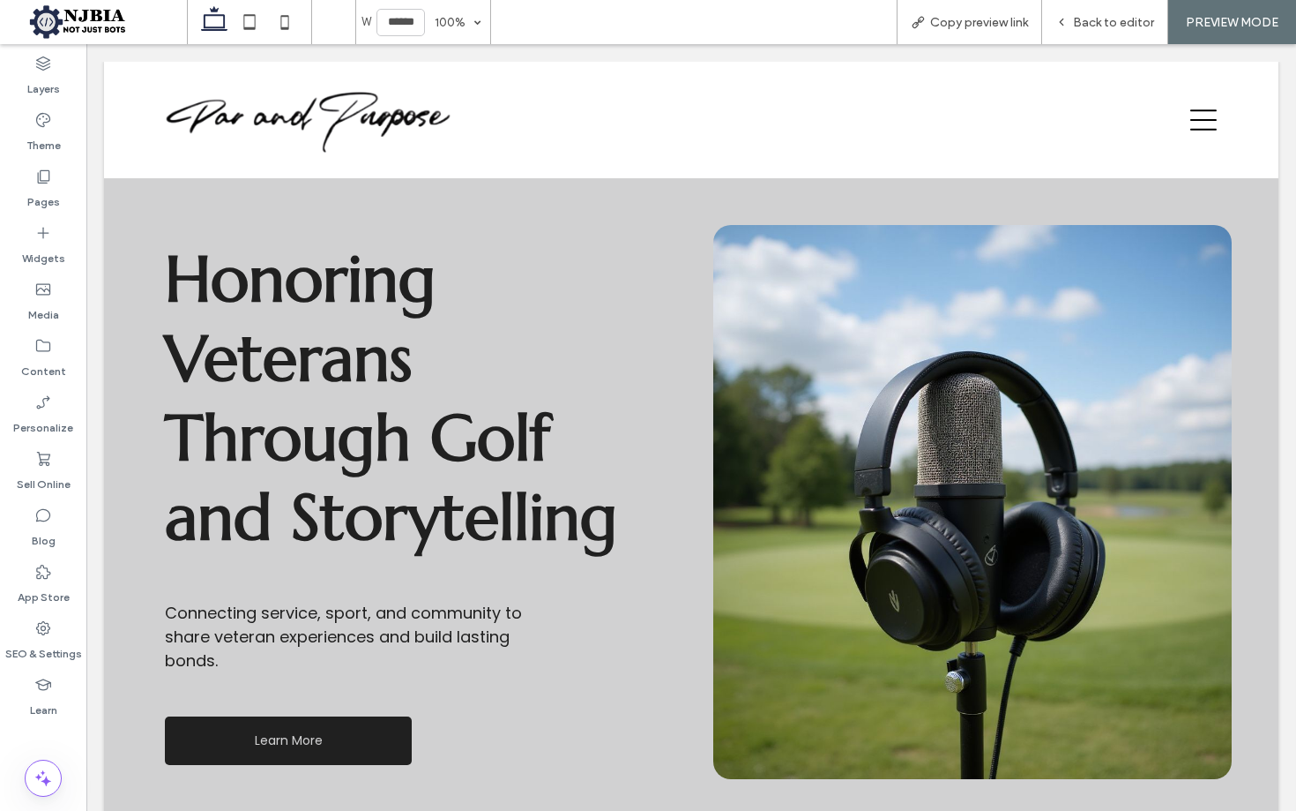
scroll to position [0, 0]
drag, startPoint x: 1017, startPoint y: 23, endPoint x: 1229, endPoint y: 23, distance: 212.5
click at [1229, 23] on span "PREVIEW MODE" at bounding box center [1232, 22] width 93 height 15
click at [1119, 23] on span "Back to editor" at bounding box center [1113, 22] width 81 height 15
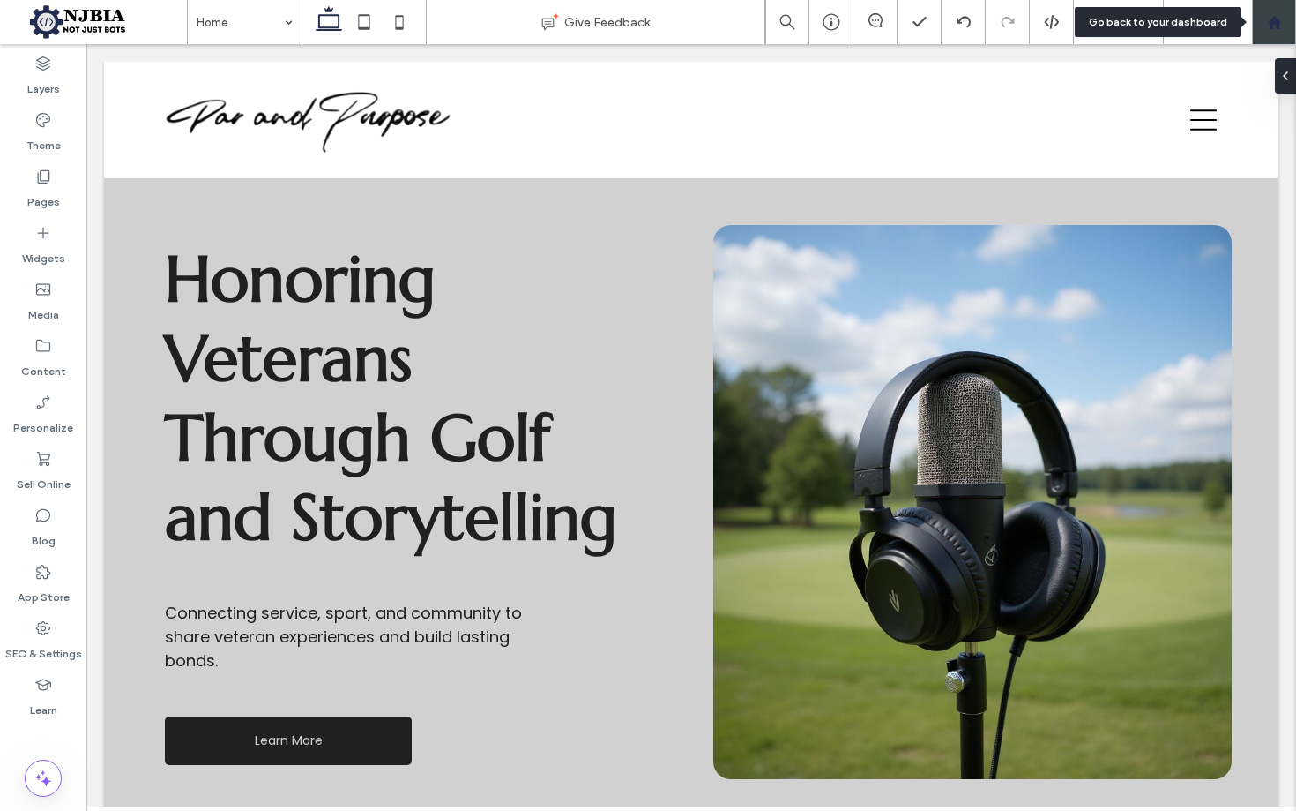
click at [1270, 20] on use at bounding box center [1273, 21] width 13 height 13
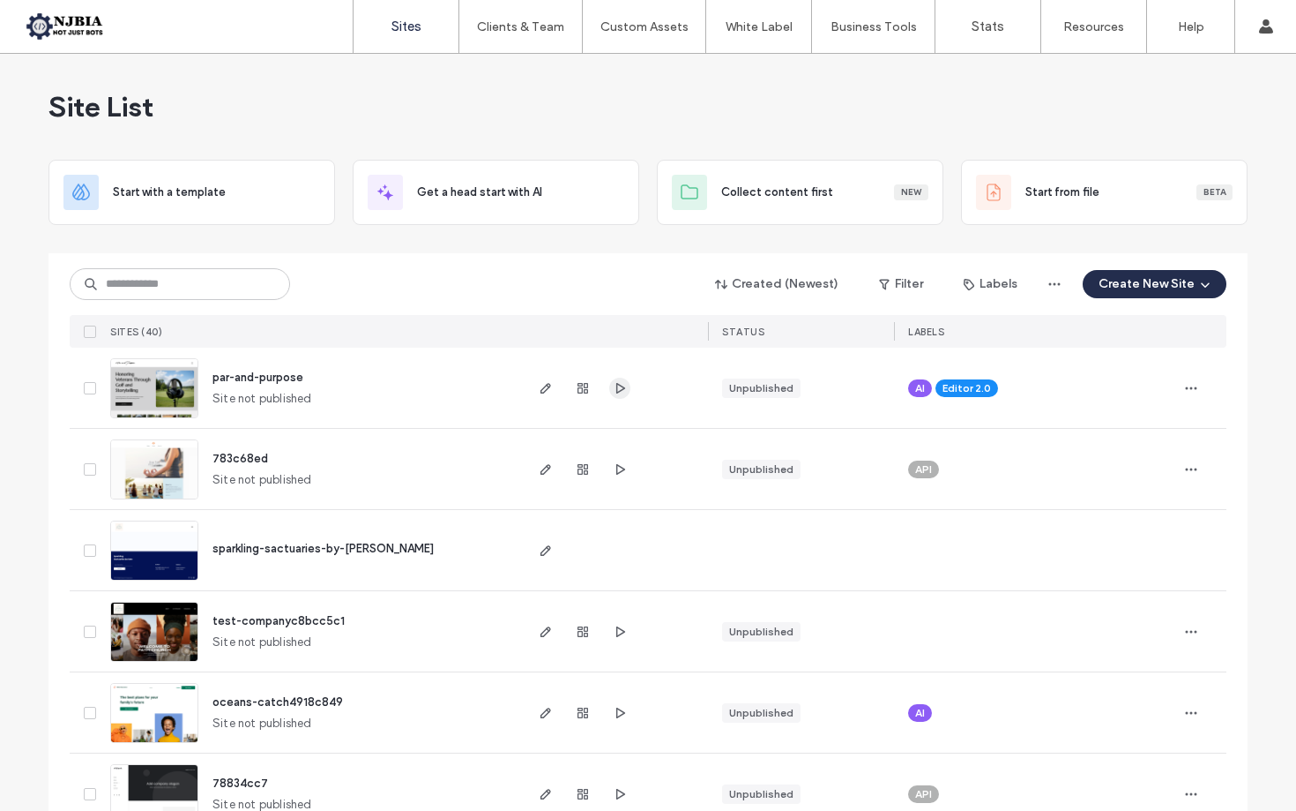
click at [616, 387] on icon "button" at bounding box center [620, 388] width 14 height 14
click at [539, 386] on icon "button" at bounding box center [546, 388] width 14 height 14
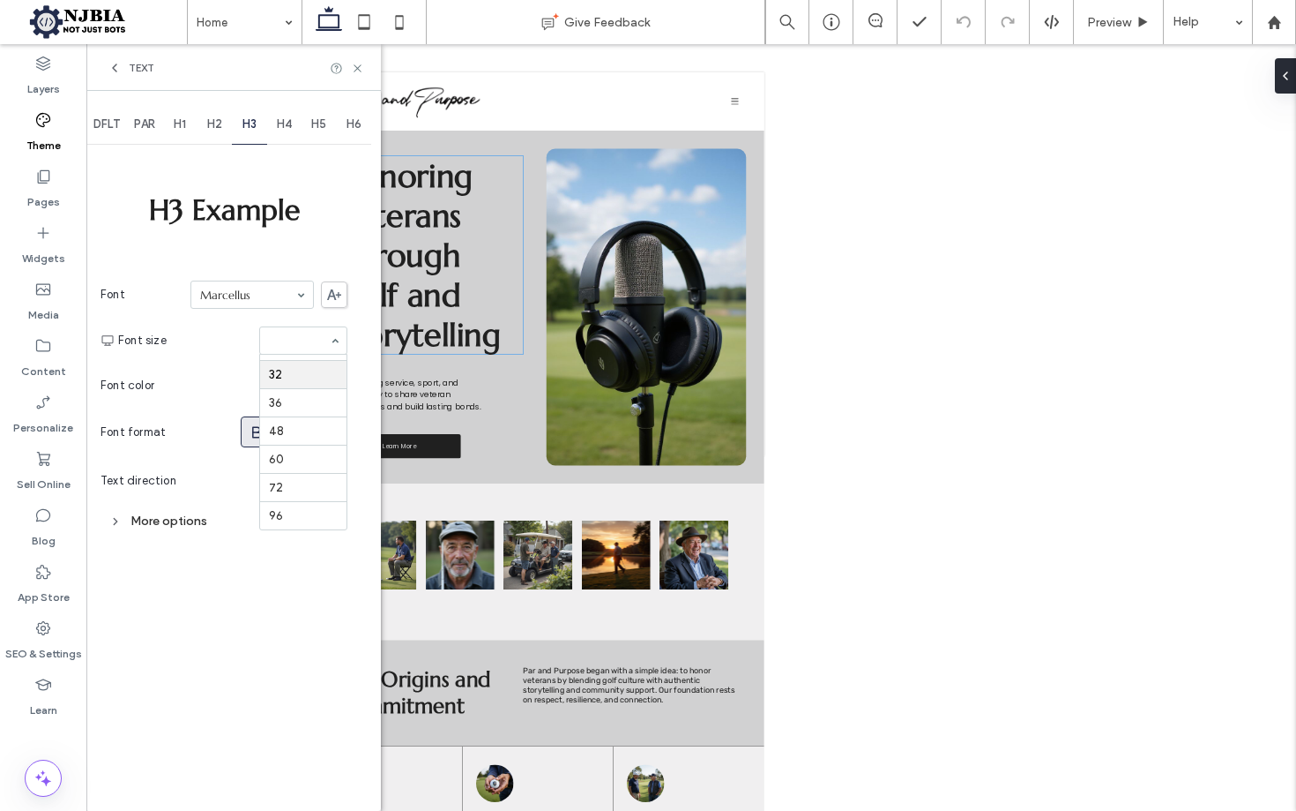
scroll to position [213, 0]
drag, startPoint x: 116, startPoint y: 65, endPoint x: 166, endPoint y: 86, distance: 53.4
click at [116, 65] on use at bounding box center [115, 67] width 4 height 7
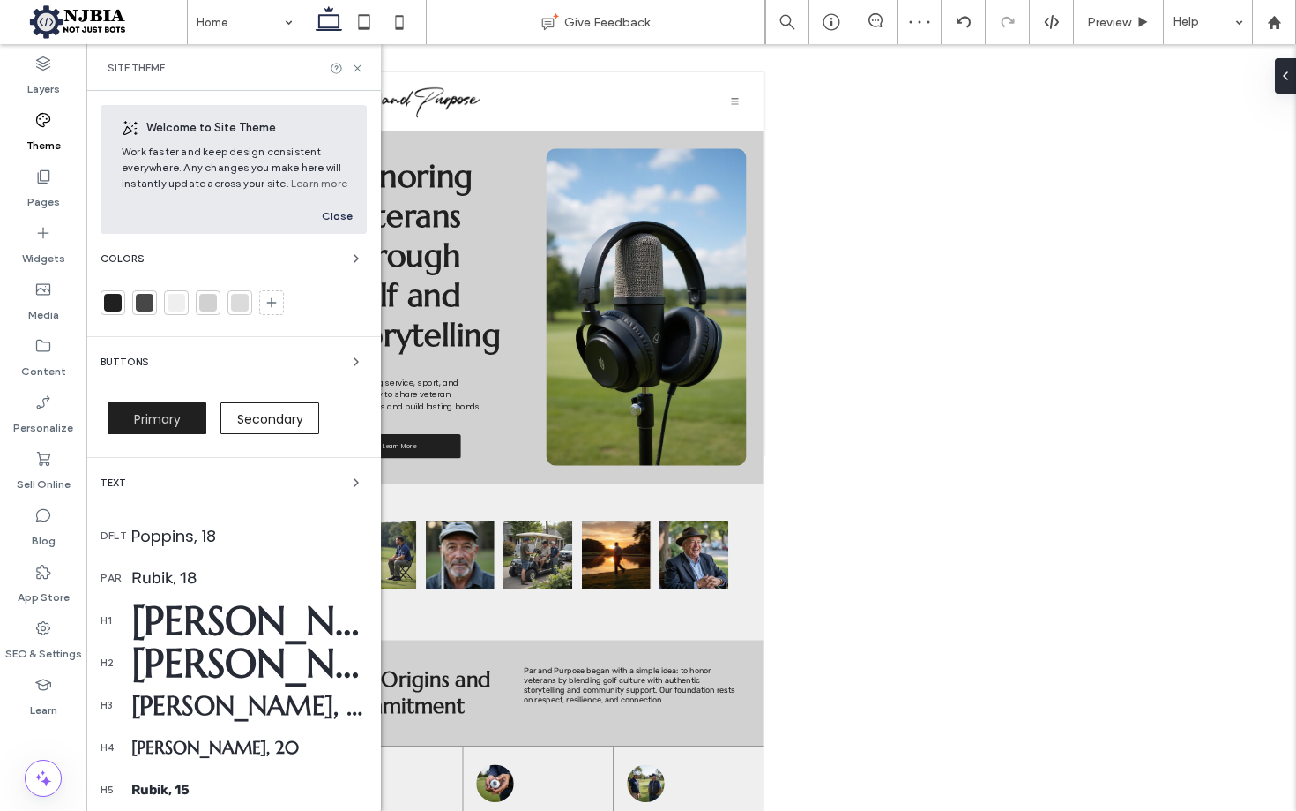
click at [974, 401] on div at bounding box center [691, 427] width 1210 height 766
click at [354, 65] on icon at bounding box center [357, 68] width 13 height 13
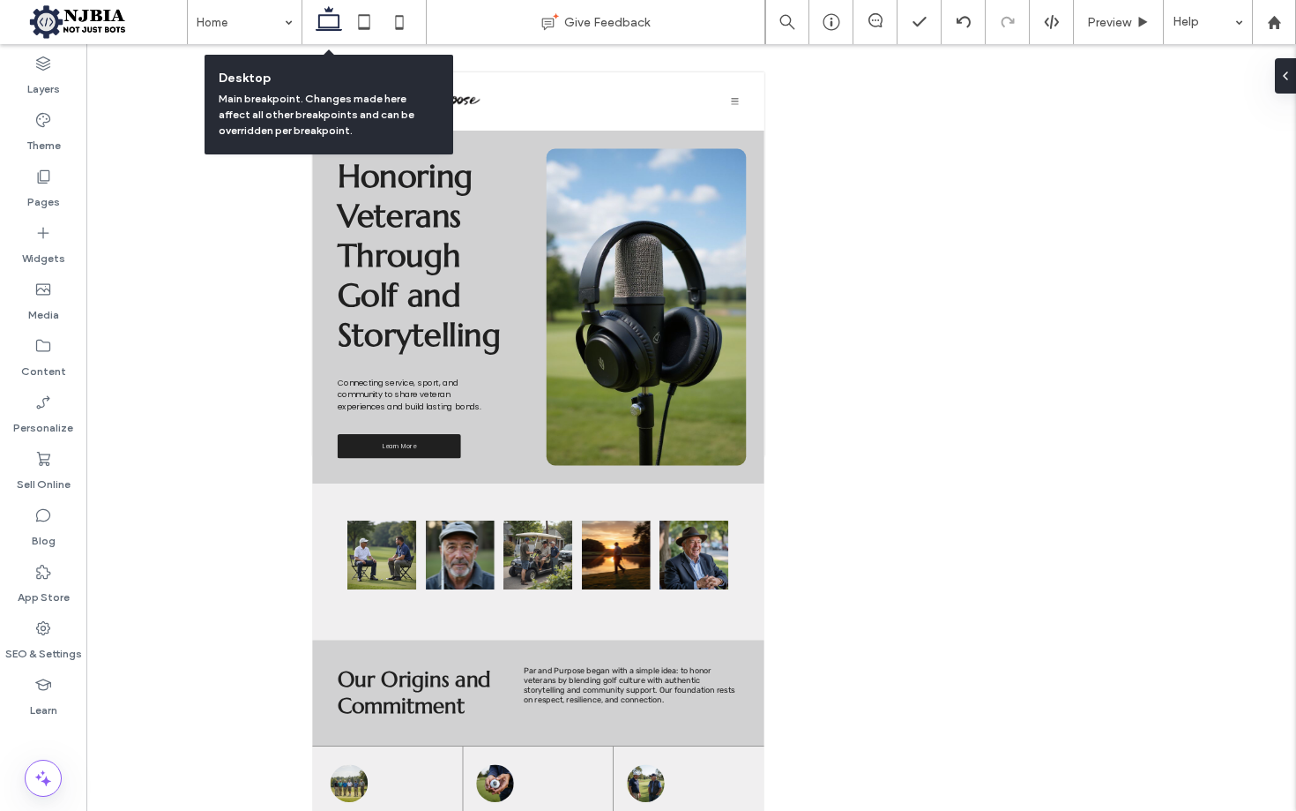
click at [320, 34] on icon at bounding box center [328, 21] width 35 height 35
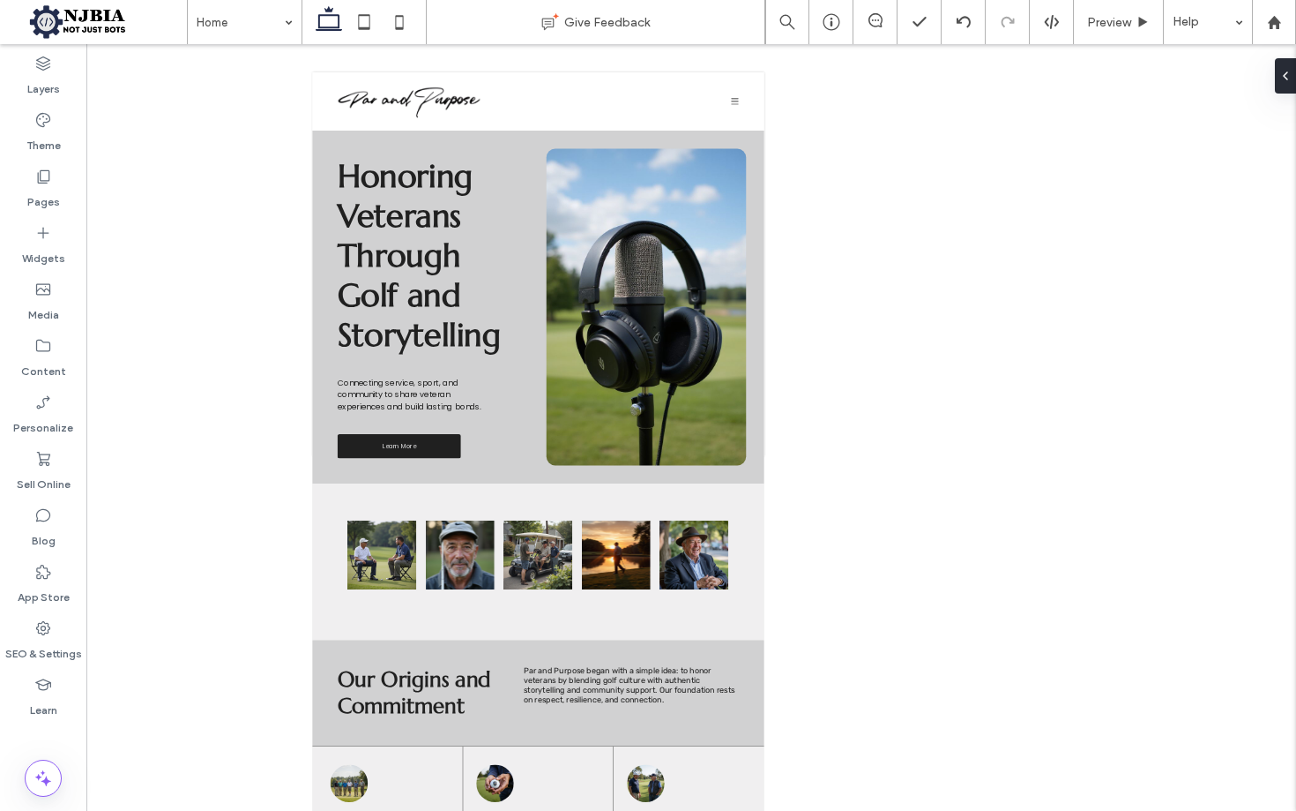
drag, startPoint x: 305, startPoint y: 35, endPoint x: 317, endPoint y: 35, distance: 12.3
click at [308, 35] on div at bounding box center [364, 22] width 125 height 44
click at [318, 35] on icon at bounding box center [328, 21] width 35 height 35
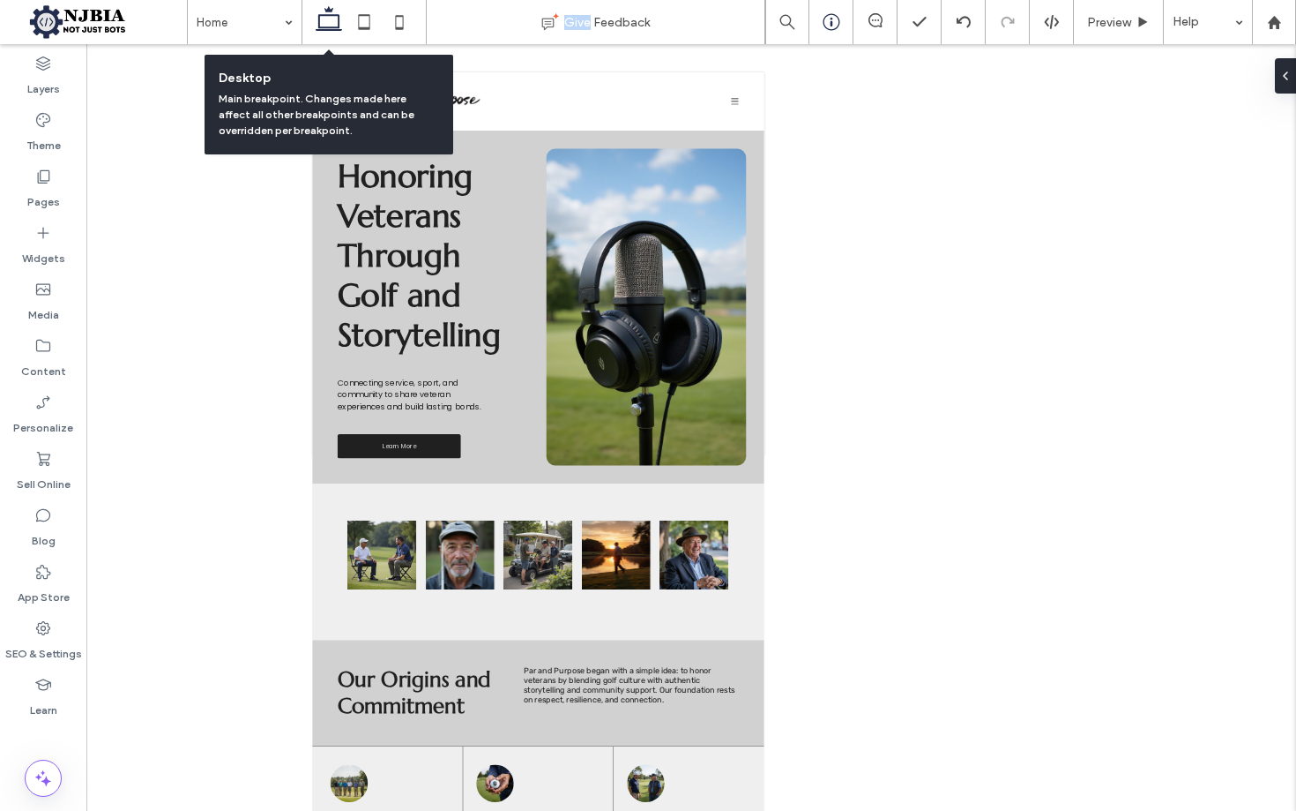
drag, startPoint x: 318, startPoint y: 35, endPoint x: 829, endPoint y: 26, distance: 510.7
click at [322, 35] on icon at bounding box center [328, 21] width 35 height 35
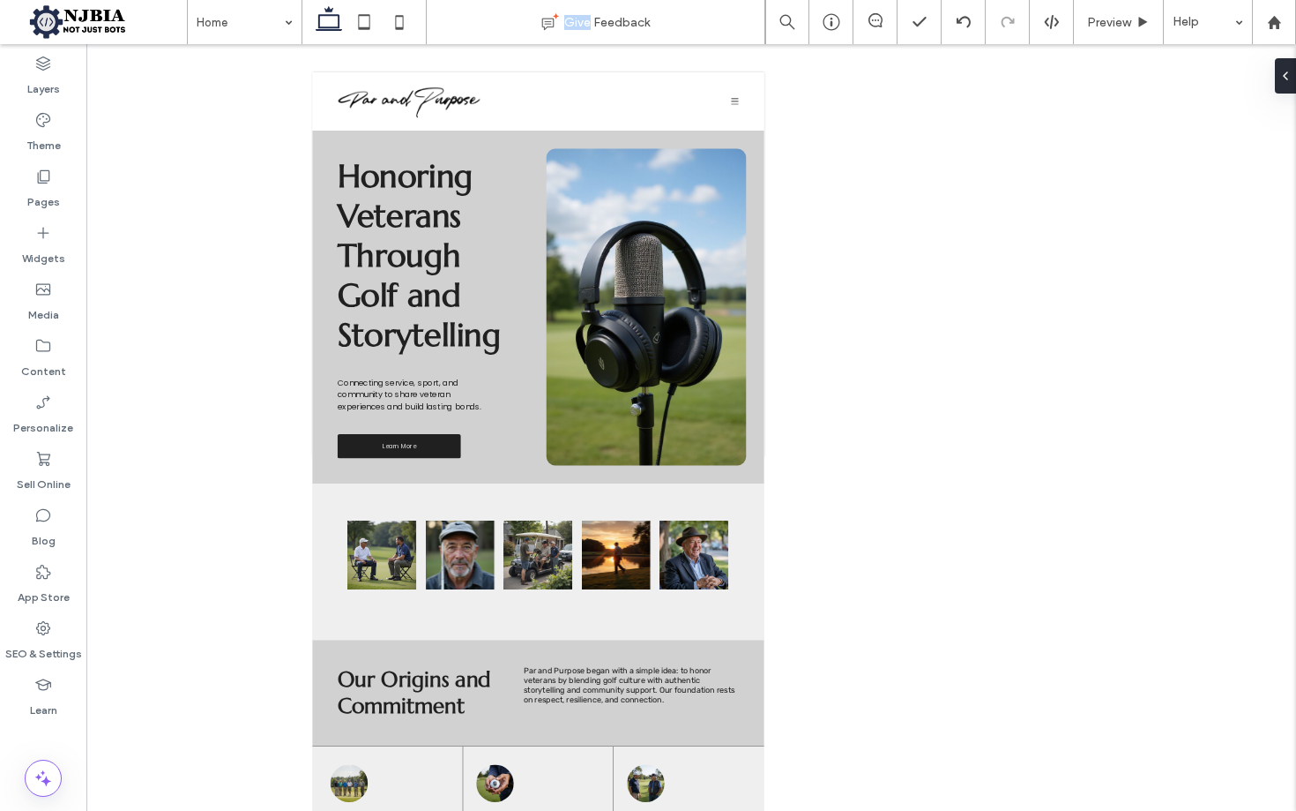
scroll to position [25, 0]
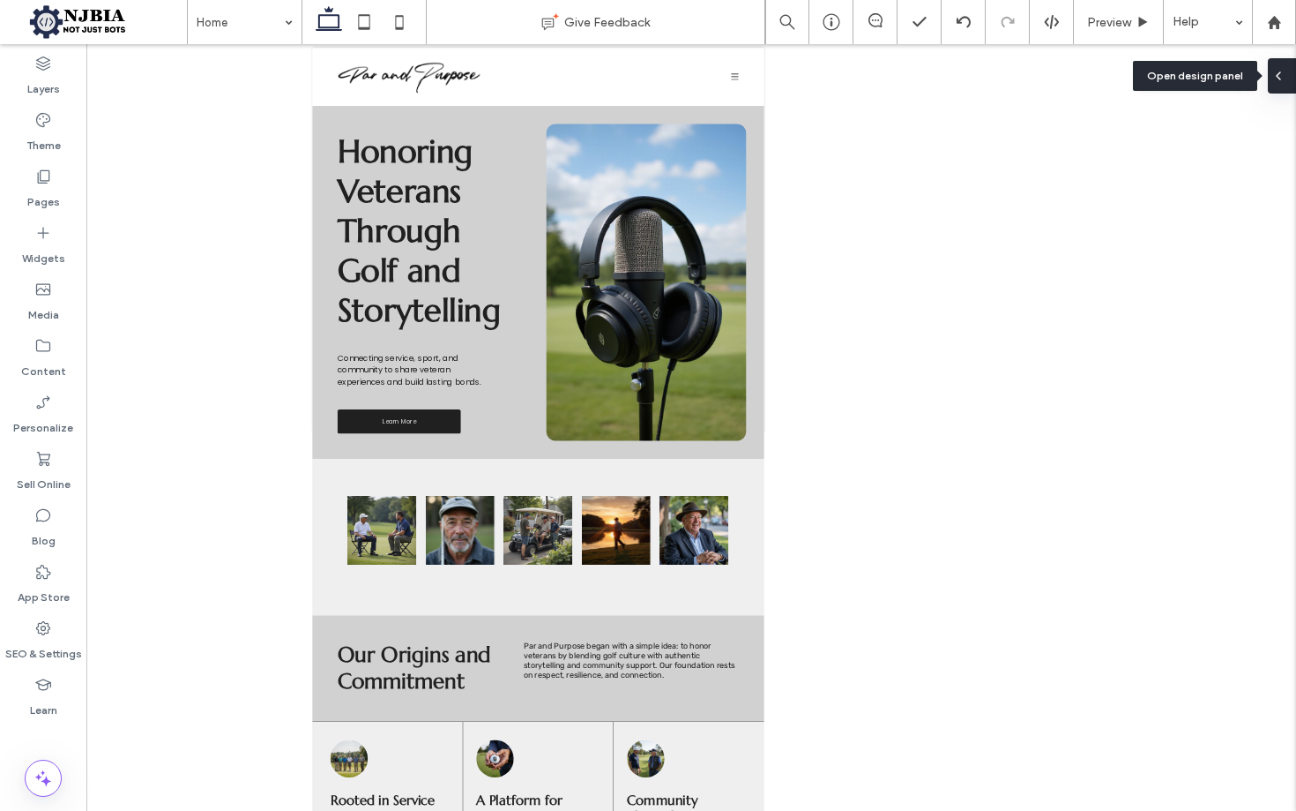
click at [1285, 79] on icon at bounding box center [1279, 76] width 14 height 14
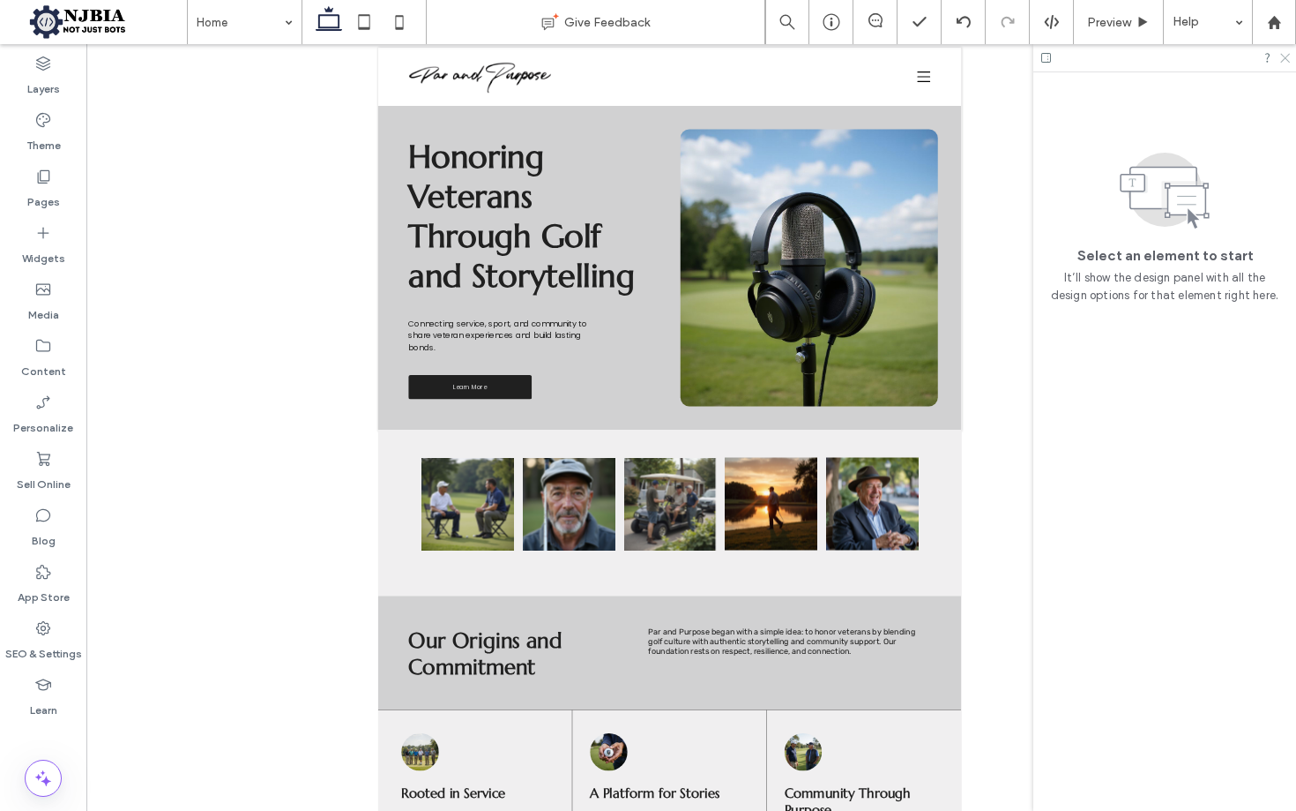
click at [1286, 58] on use at bounding box center [1286, 59] width 10 height 10
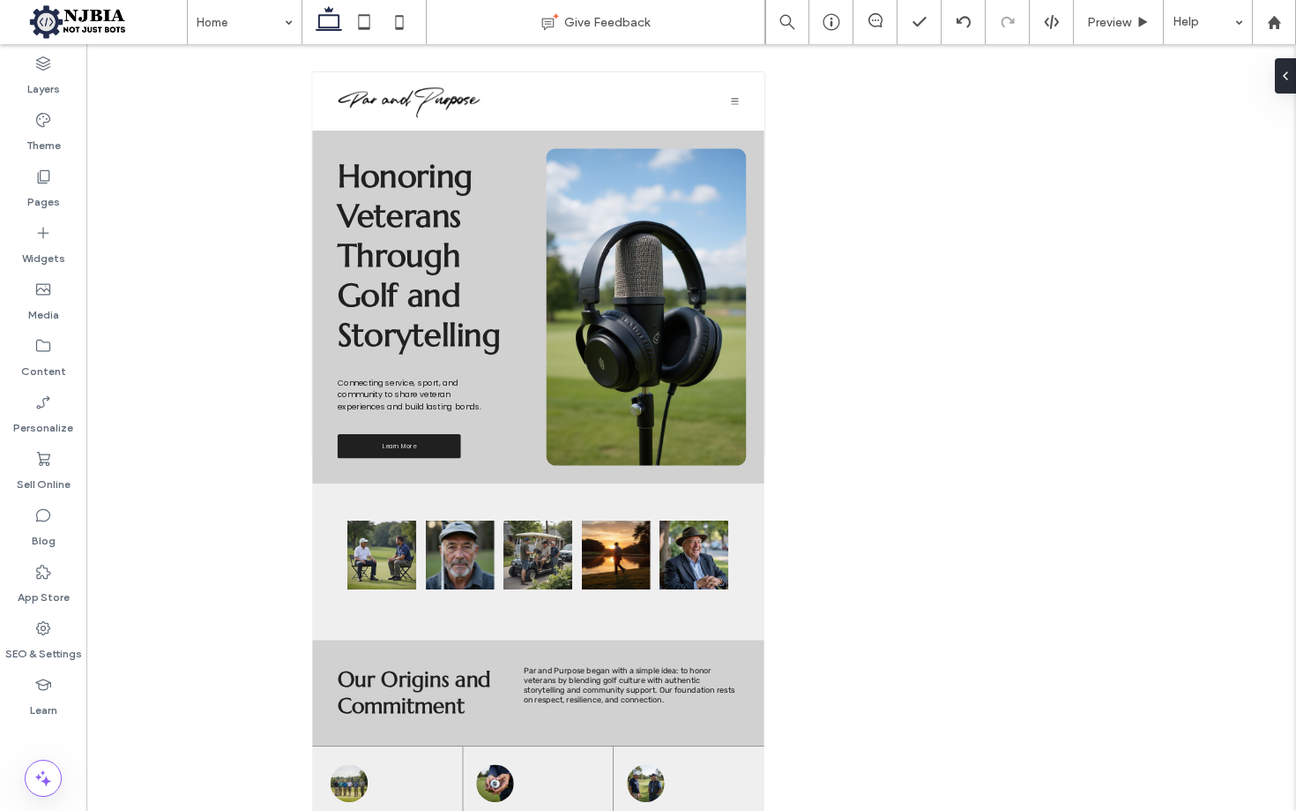
scroll to position [0, 0]
click at [1128, 26] on span "Preview" at bounding box center [1109, 22] width 44 height 15
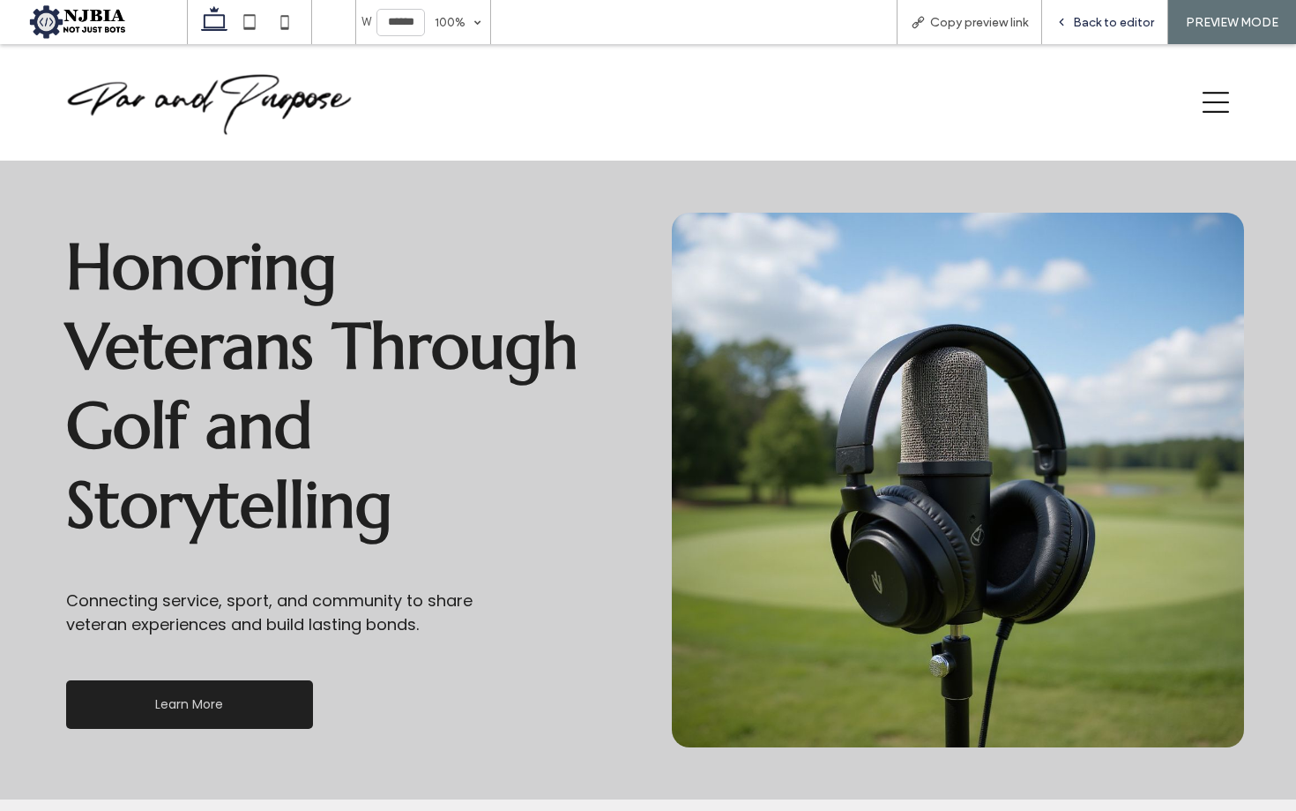
click at [1107, 15] on span "Back to editor" at bounding box center [1113, 22] width 81 height 15
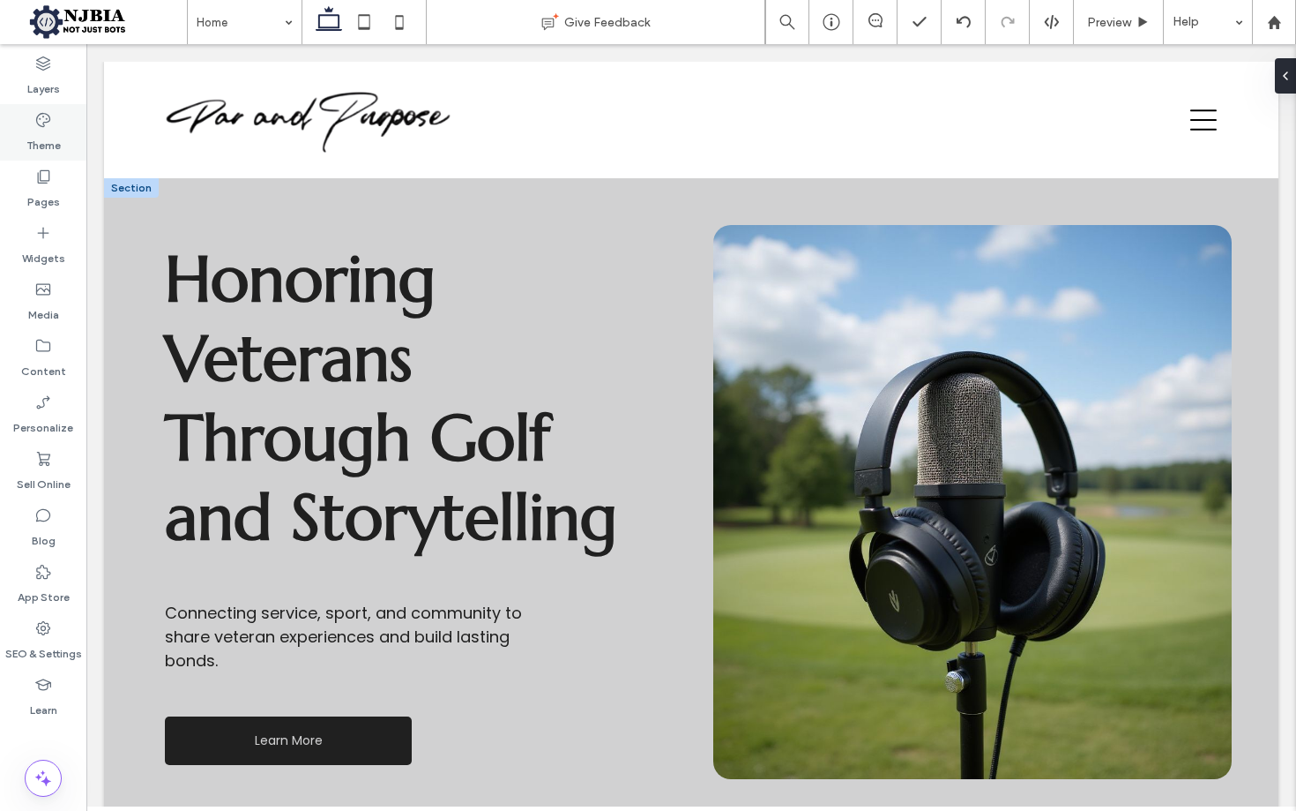
click at [39, 122] on icon at bounding box center [43, 120] width 18 height 18
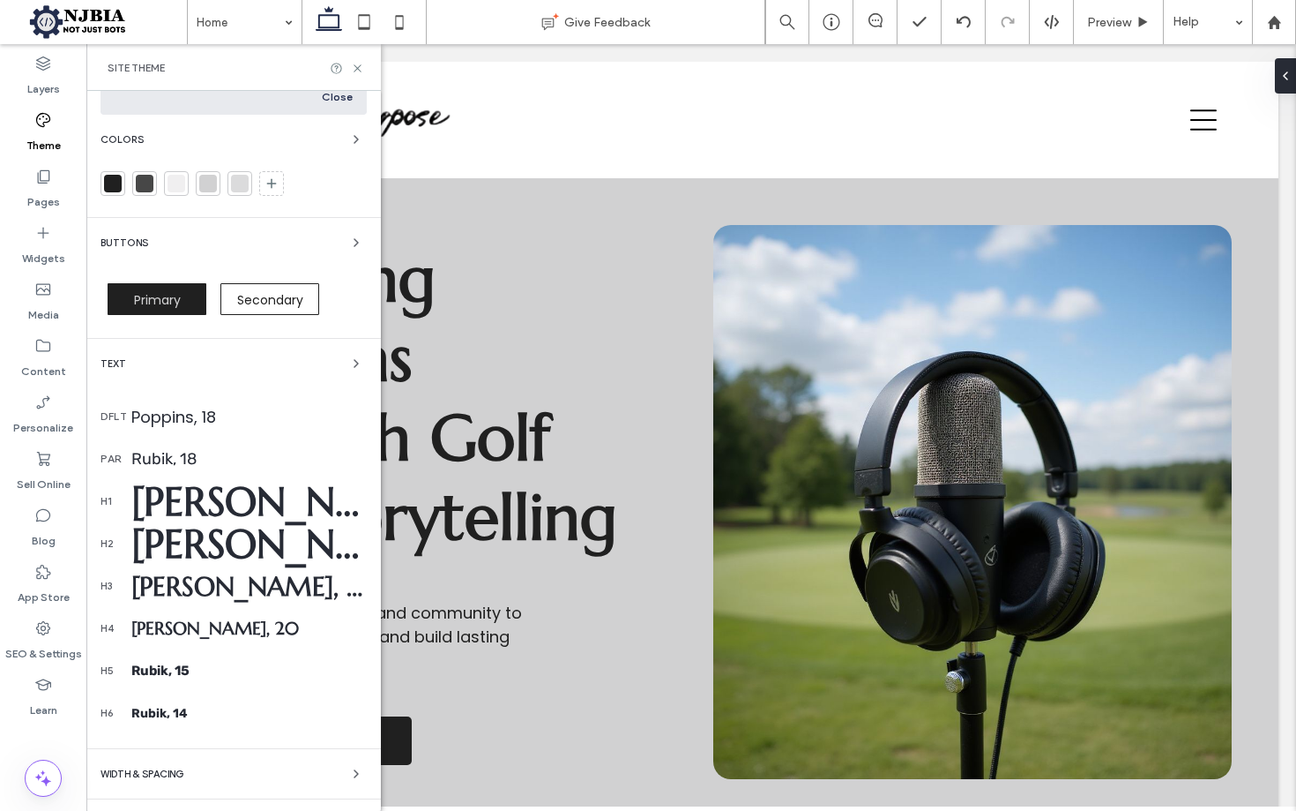
scroll to position [120, 0]
click at [173, 495] on div "Marcellus, 72" at bounding box center [248, 500] width 235 height 50
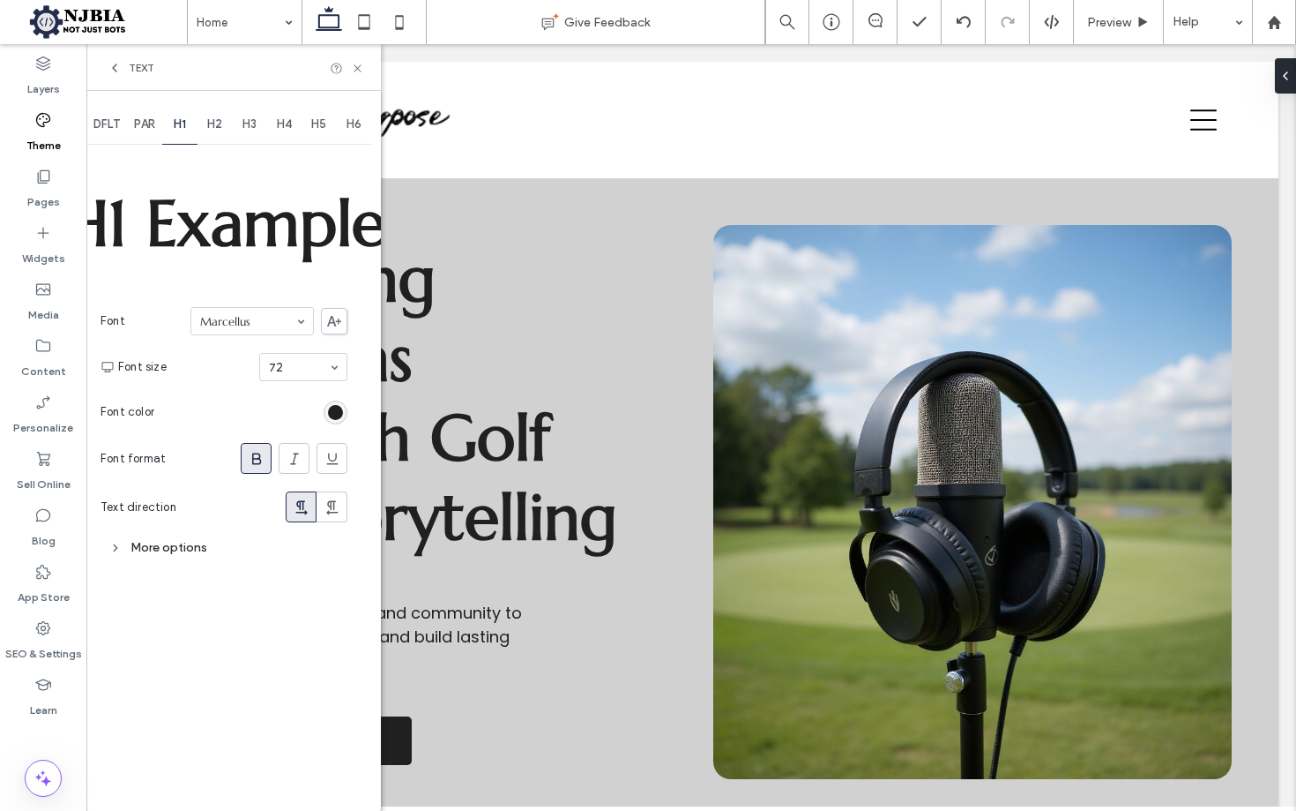
scroll to position [0, 0]
click at [115, 62] on icon at bounding box center [115, 68] width 14 height 14
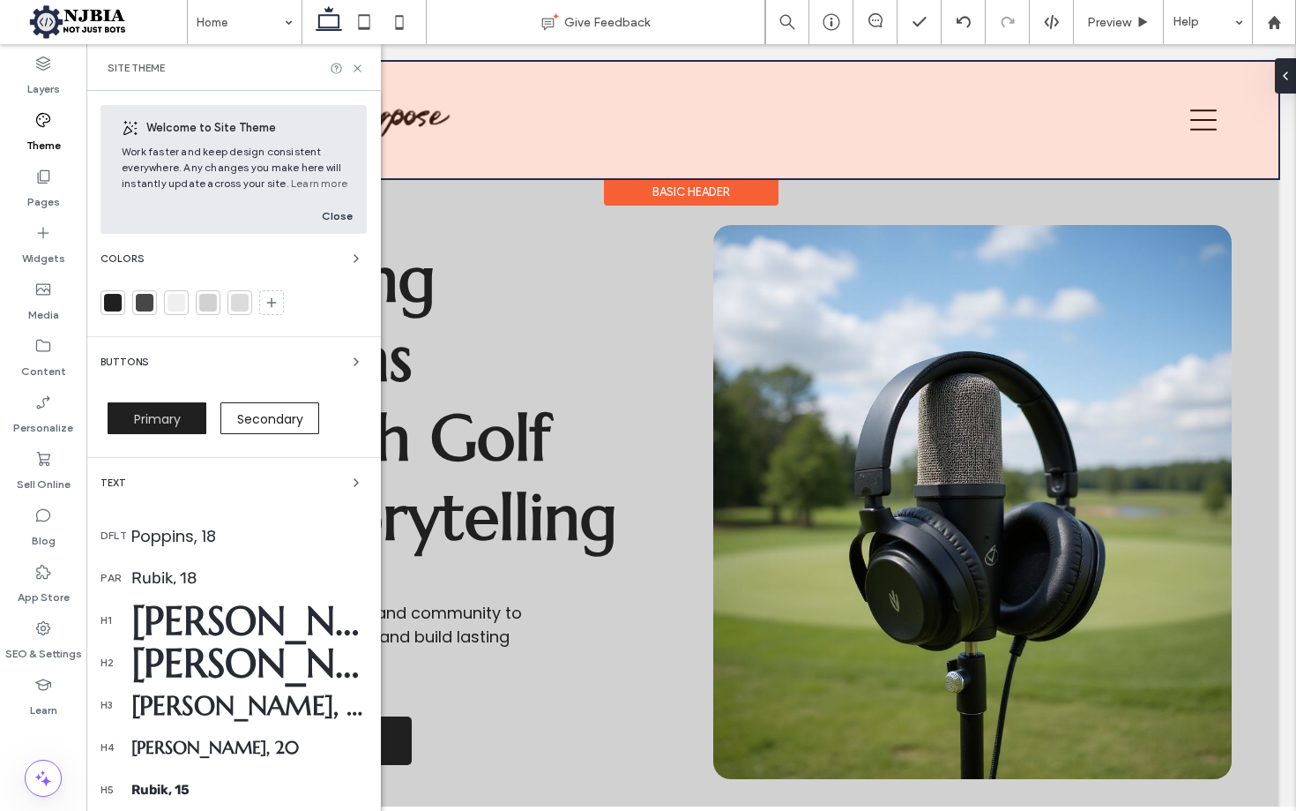
click at [590, 149] on div at bounding box center [691, 120] width 1175 height 116
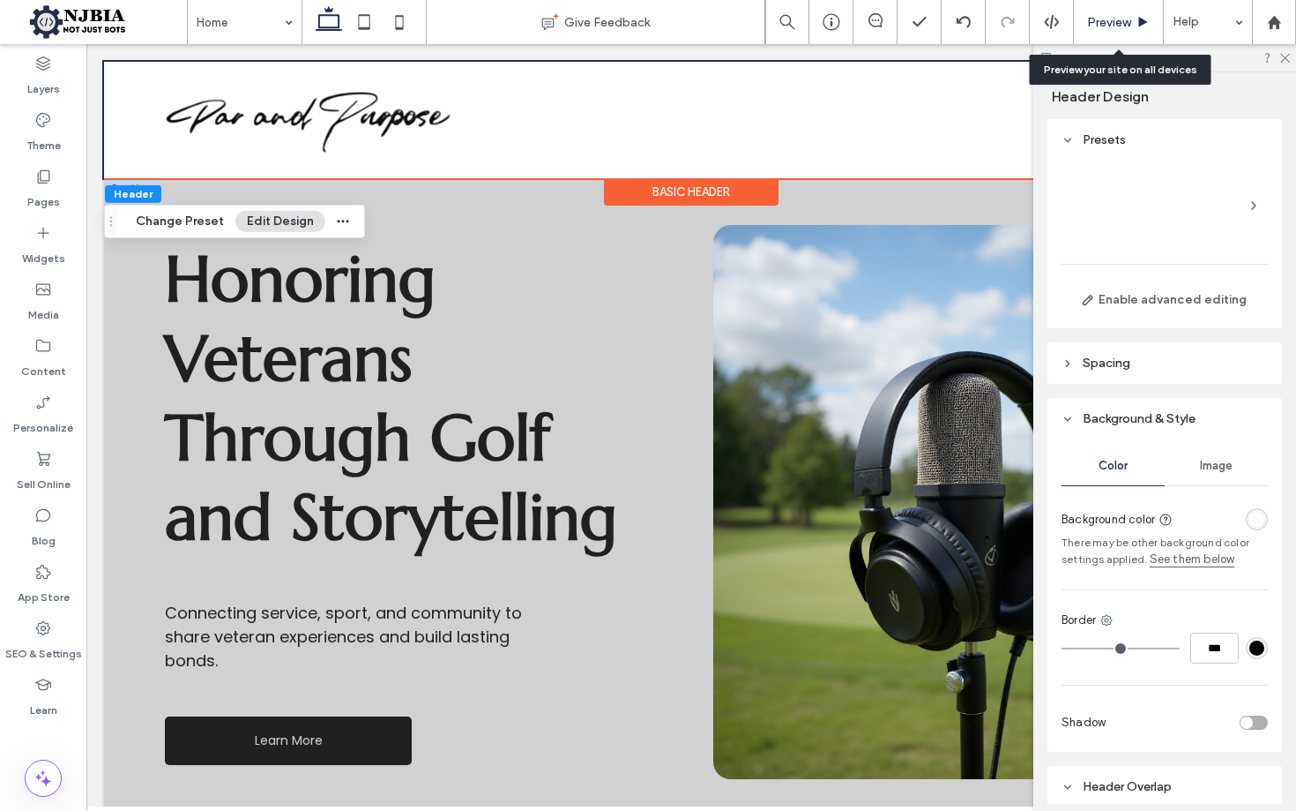
click at [1116, 15] on span "Preview" at bounding box center [1109, 22] width 44 height 15
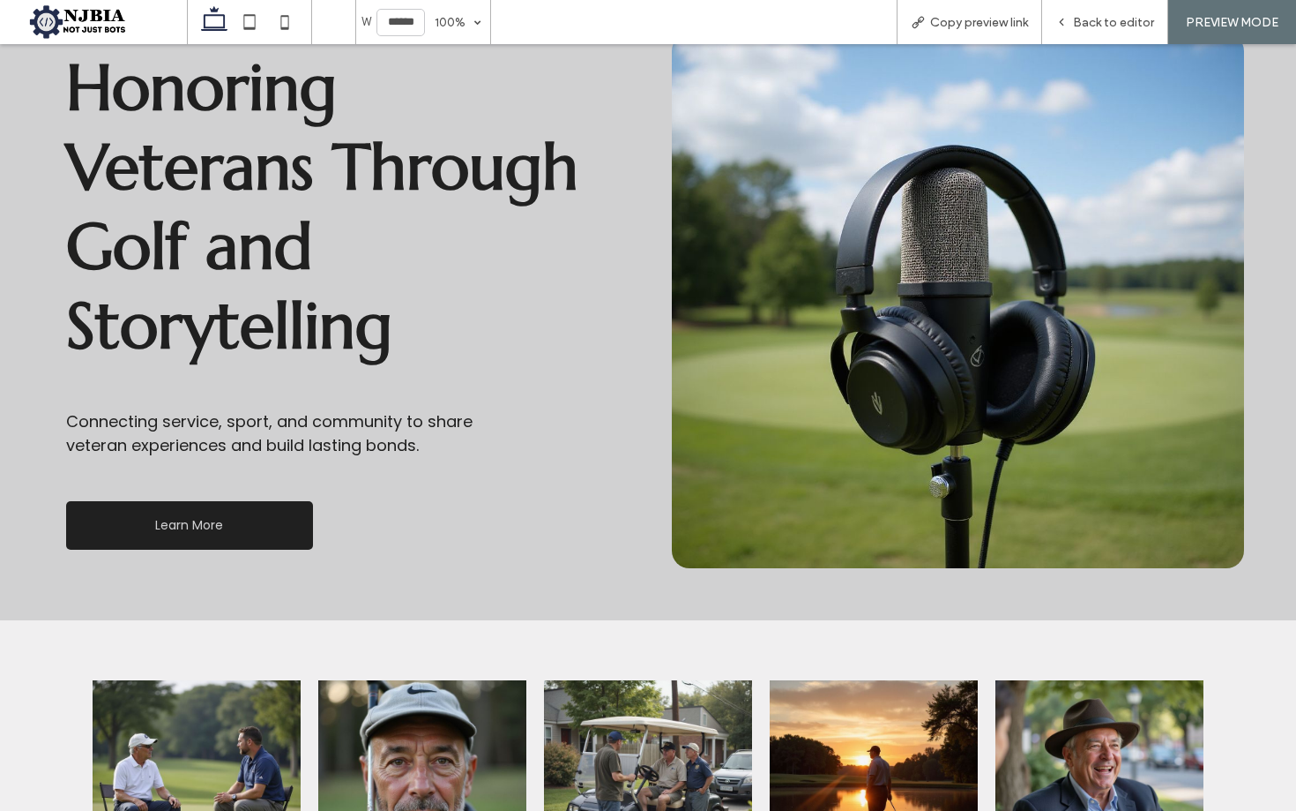
scroll to position [342, 0]
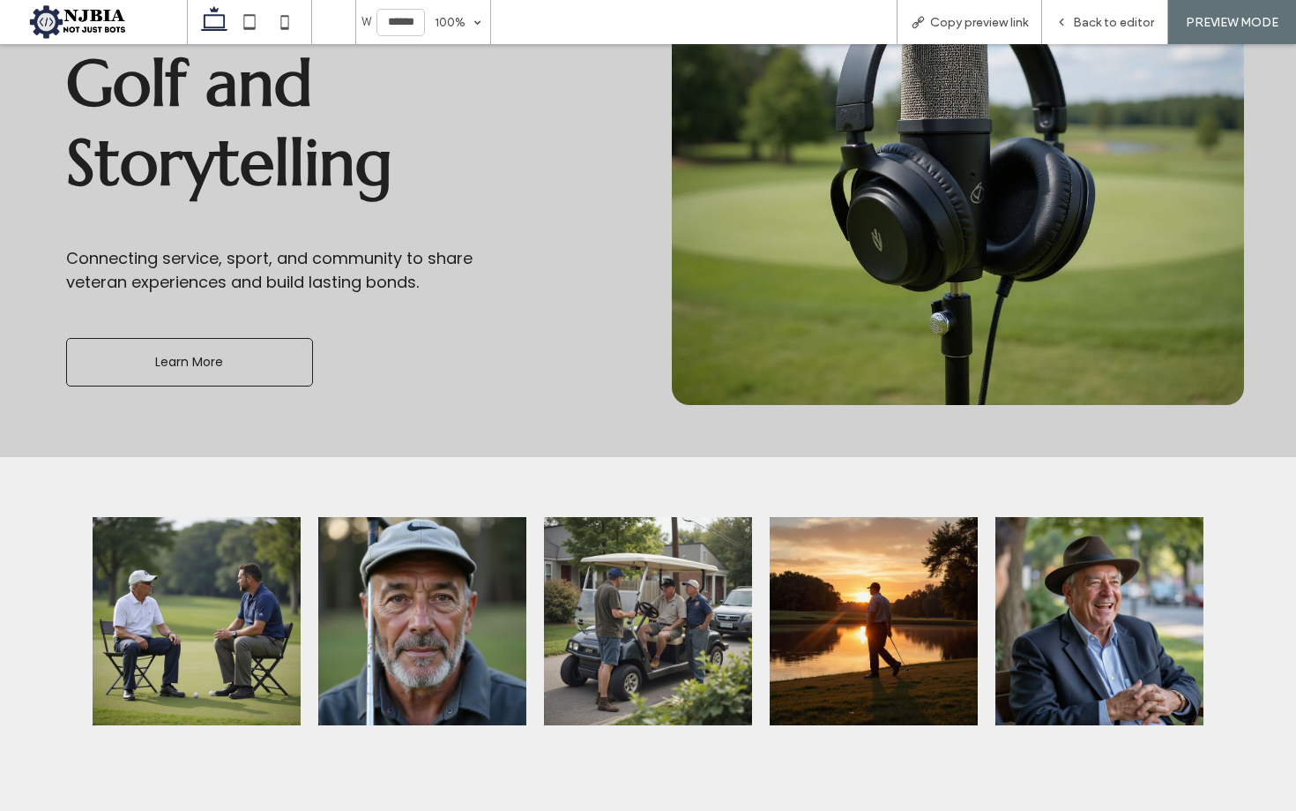
click at [163, 355] on span "Learn More" at bounding box center [189, 362] width 68 height 19
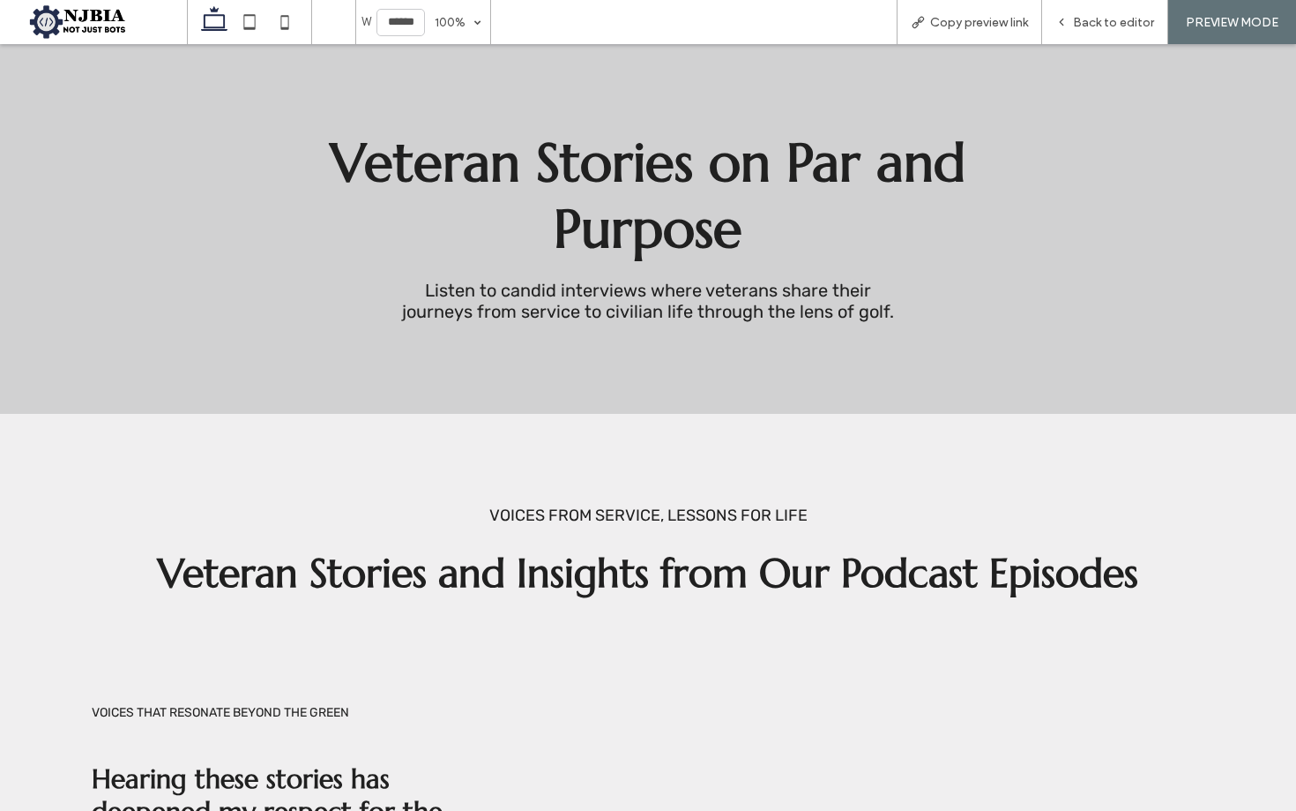
scroll to position [123, 0]
click at [1109, 27] on span "Back to editor" at bounding box center [1113, 22] width 81 height 15
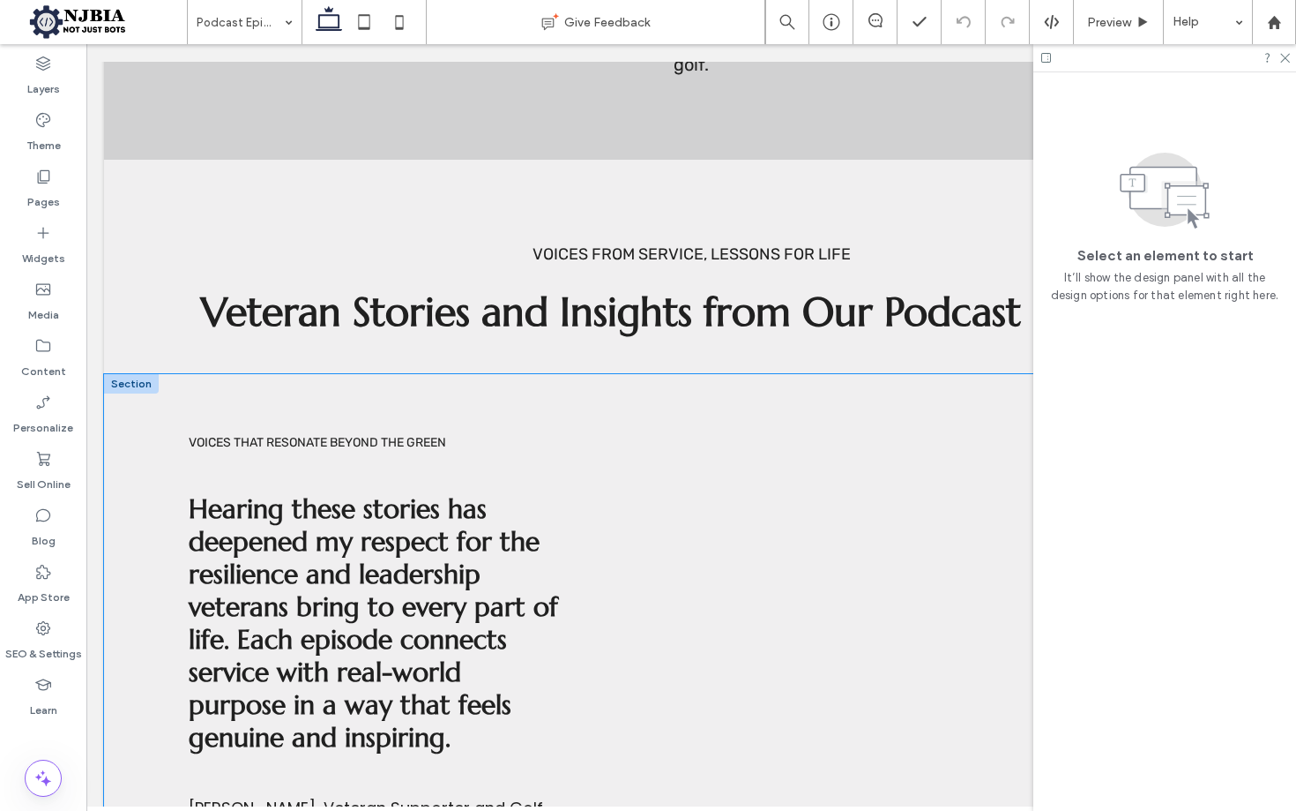
scroll to position [408, 0]
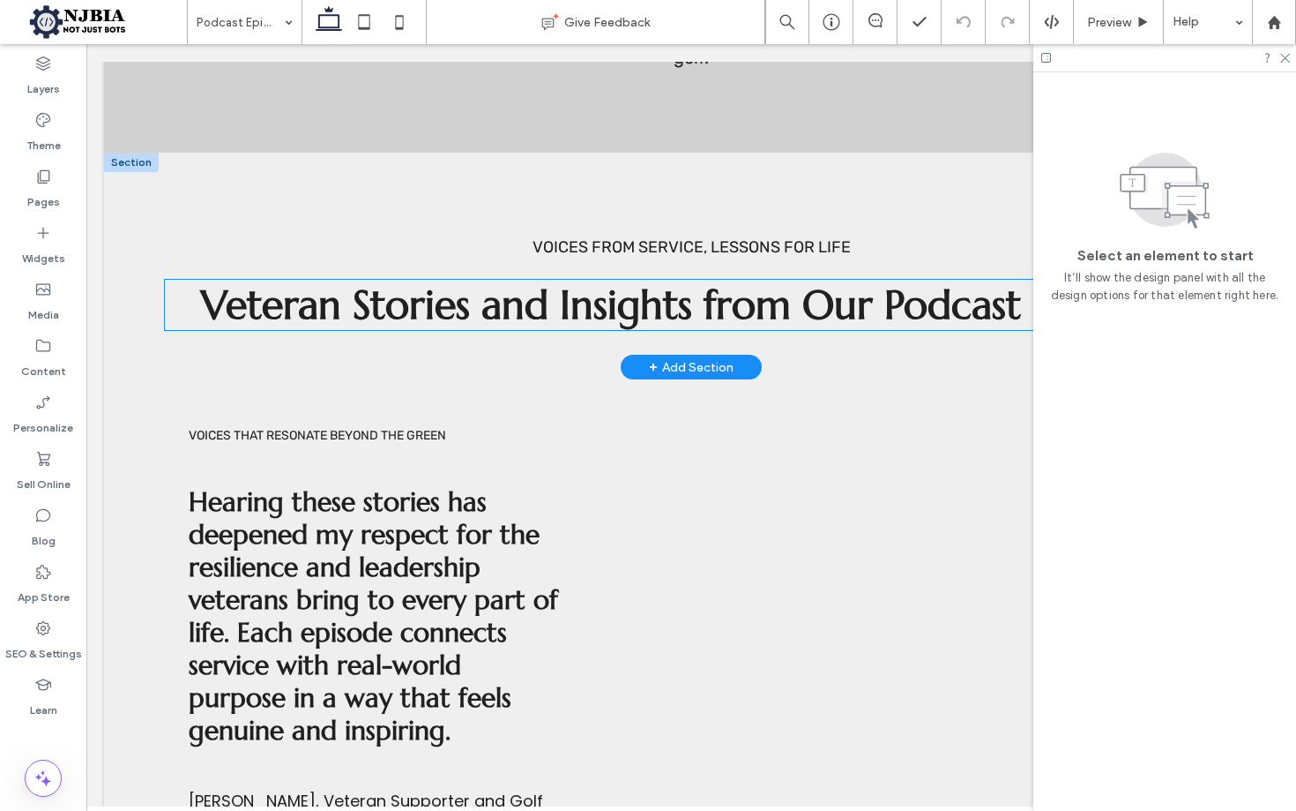
click at [751, 302] on span "Veteran Stories and Insights from Our Podcast Episodes" at bounding box center [691, 305] width 981 height 50
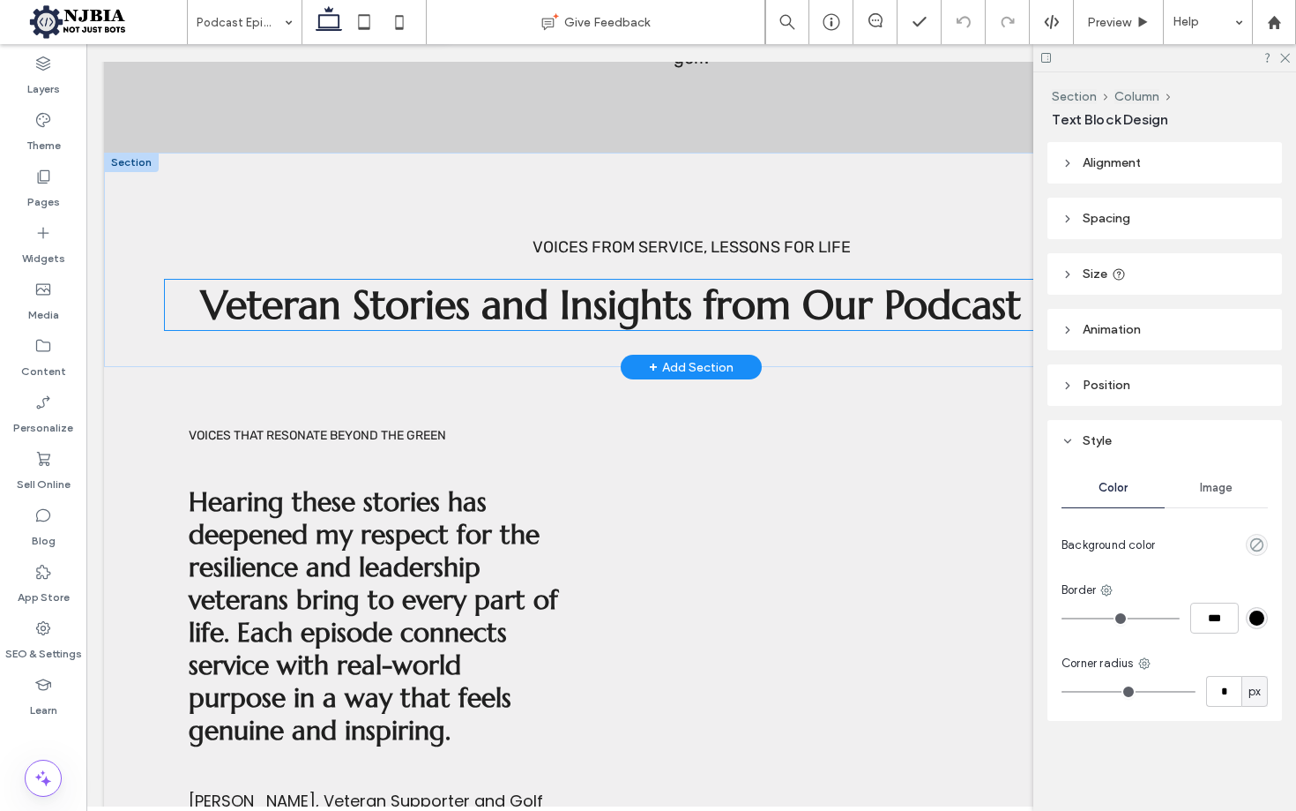
click at [751, 302] on div "Veteran Stories and Insights from Our Podcast Episodes" at bounding box center [691, 305] width 1052 height 50
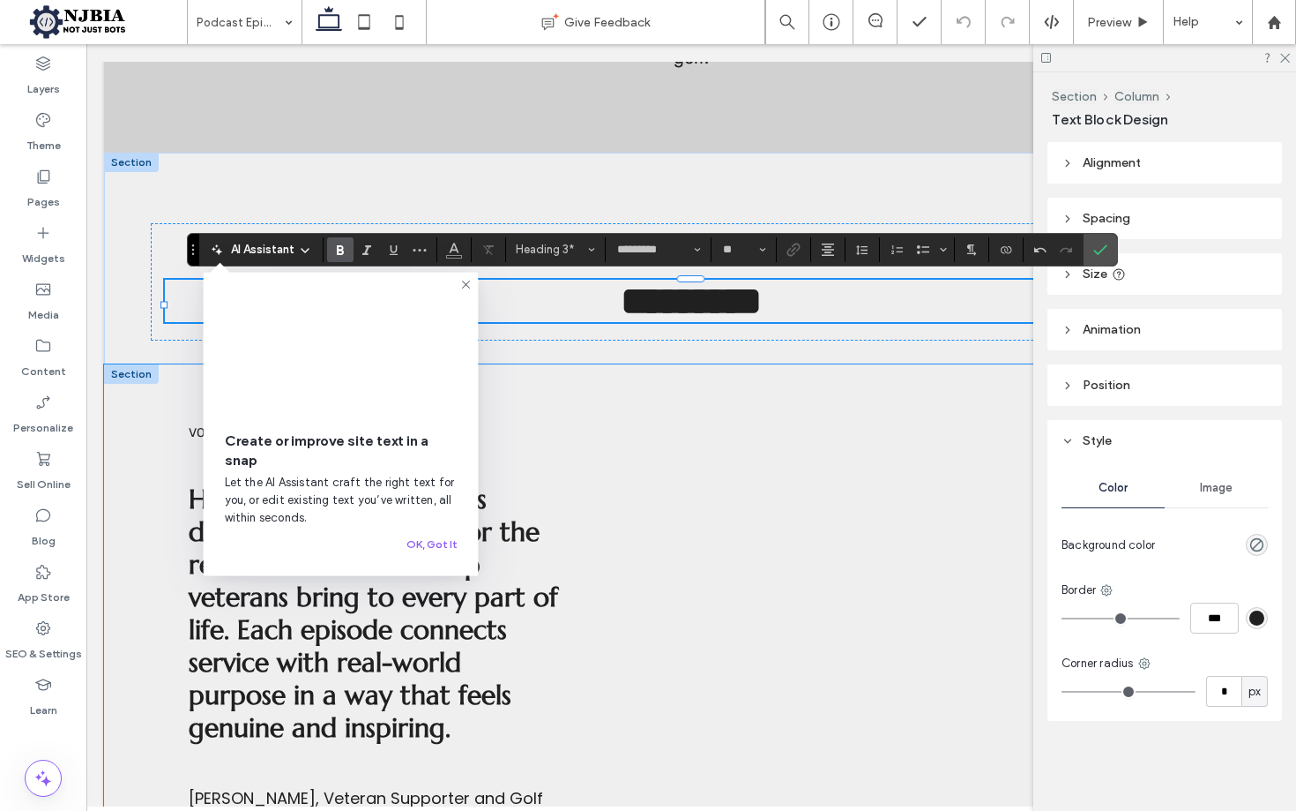
drag, startPoint x: 916, startPoint y: 392, endPoint x: 909, endPoint y: 377, distance: 17.4
click at [917, 392] on div "Voices that resonate beyond the green Hearing these stories has deepened my res…" at bounding box center [691, 641] width 1175 height 554
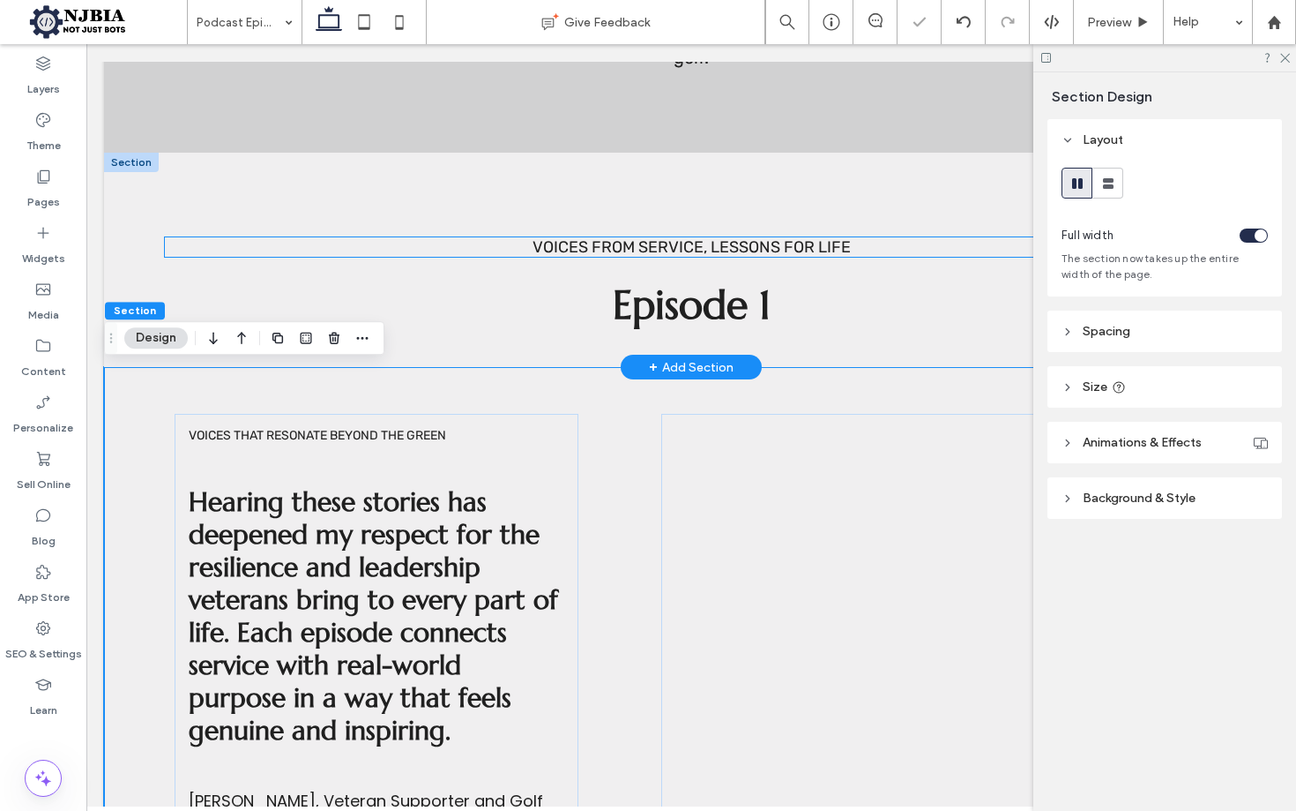
click at [755, 244] on span "Voices from Service, Lessons for Life" at bounding box center [692, 246] width 318 height 19
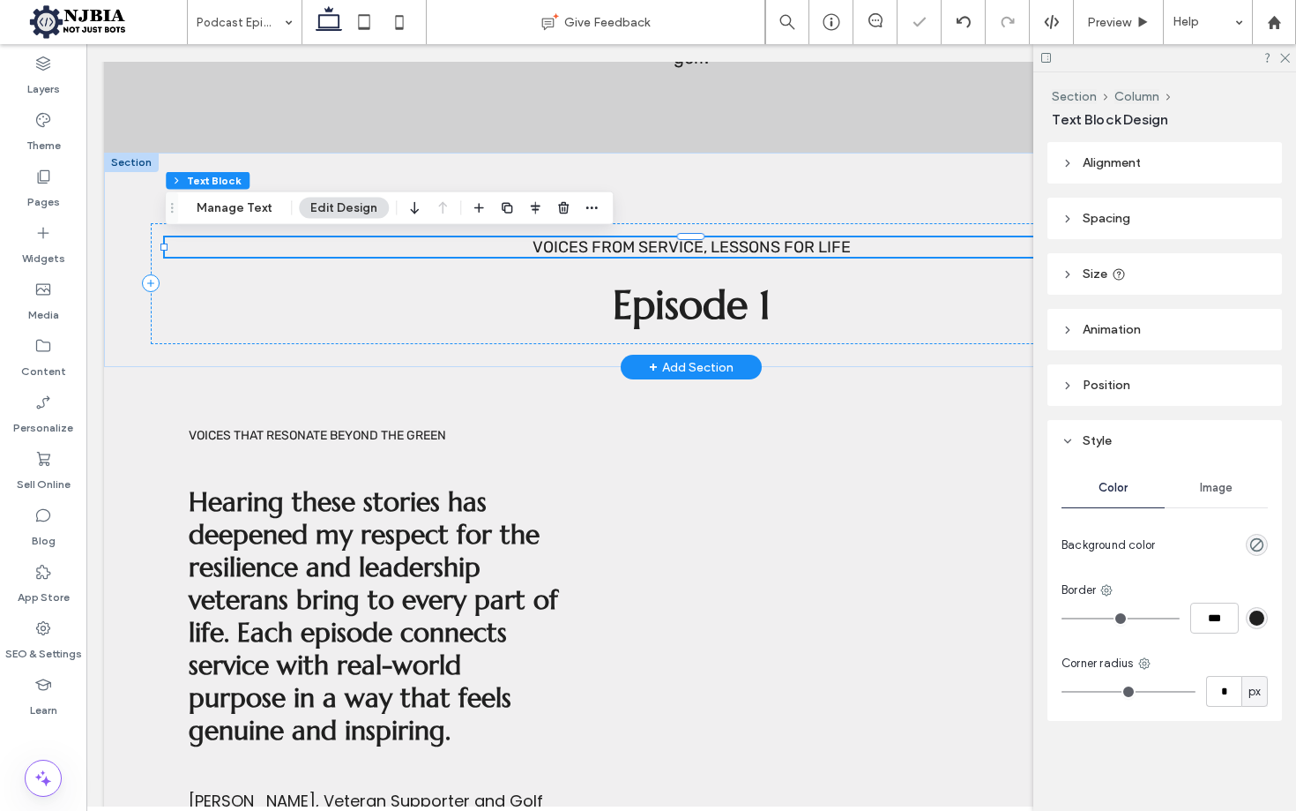
click at [755, 244] on div "Voices from Service, Lessons for Life" at bounding box center [691, 246] width 1052 height 19
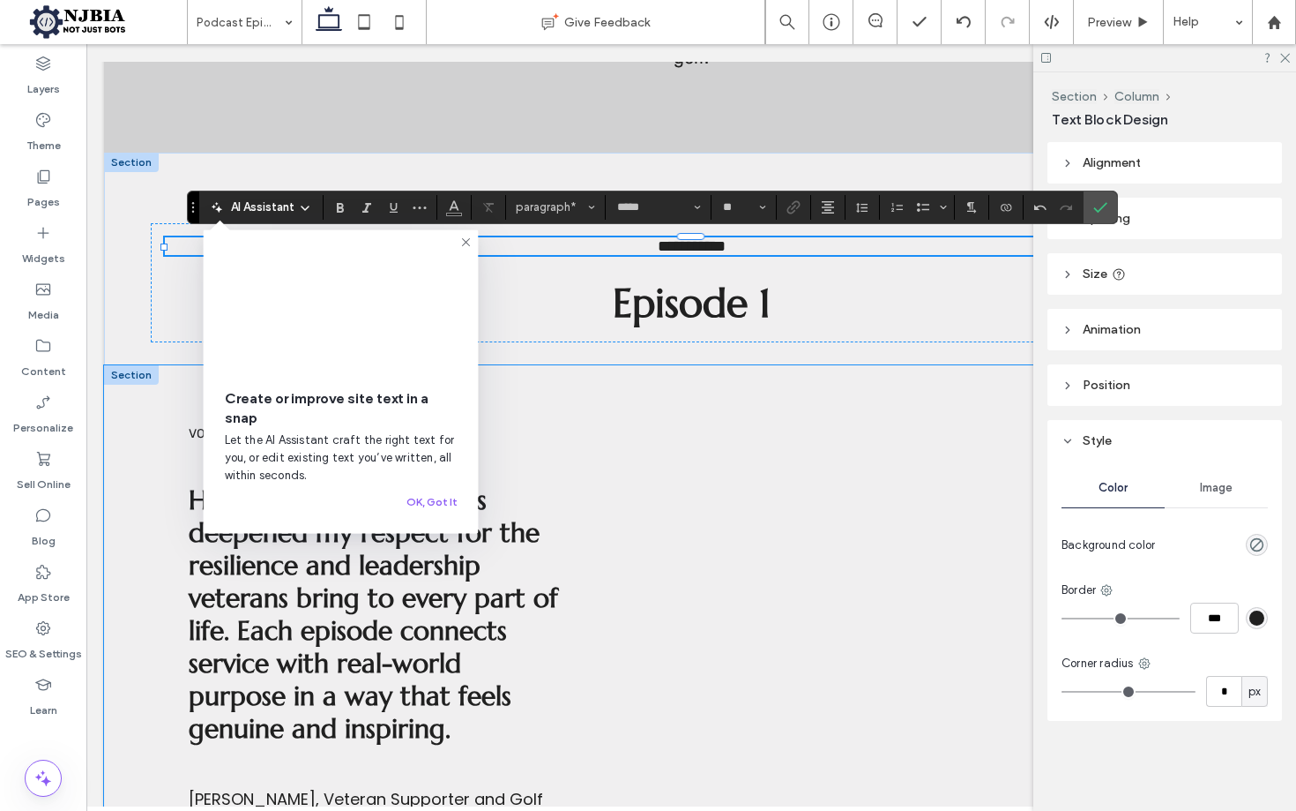
click at [886, 407] on div "Voices that resonate beyond the green Hearing these stories has deepened my res…" at bounding box center [691, 642] width 1175 height 554
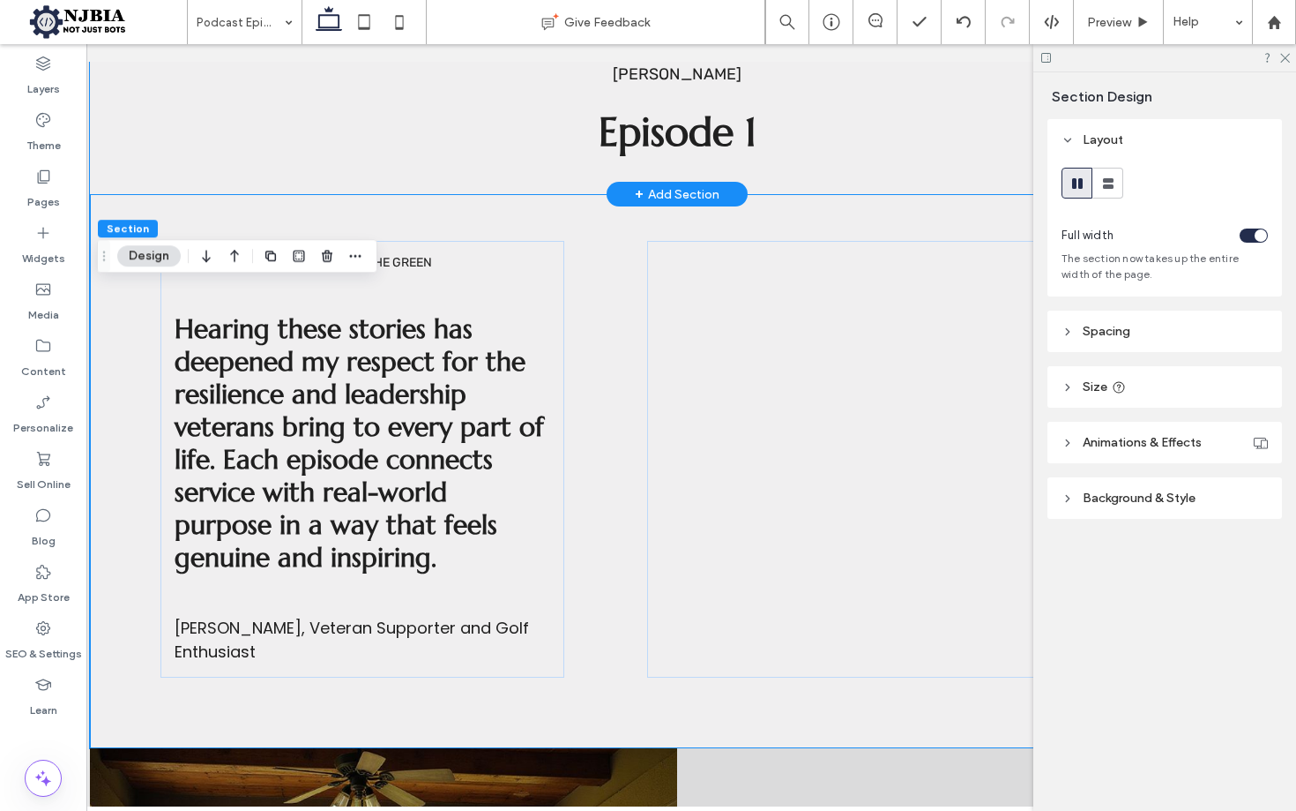
scroll to position [483, 0]
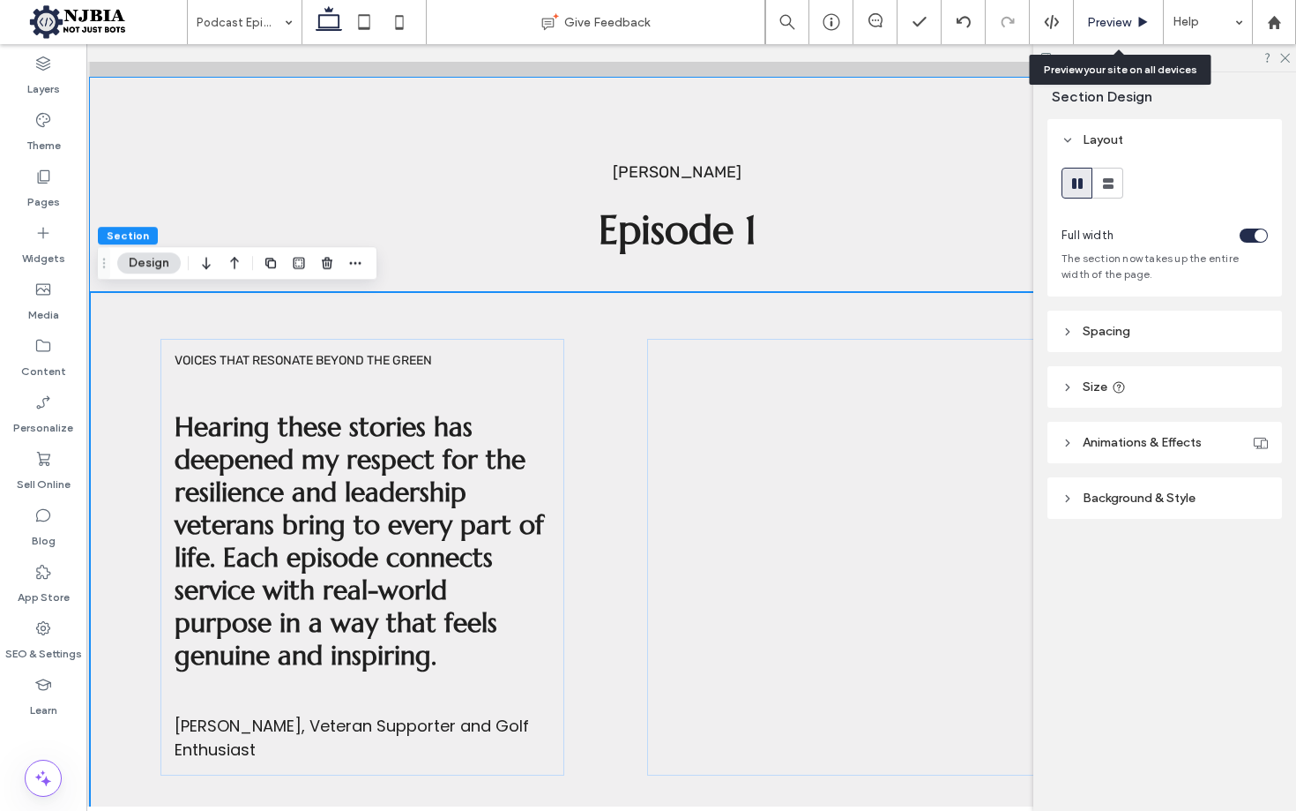
click at [1119, 19] on span "Preview" at bounding box center [1109, 22] width 44 height 15
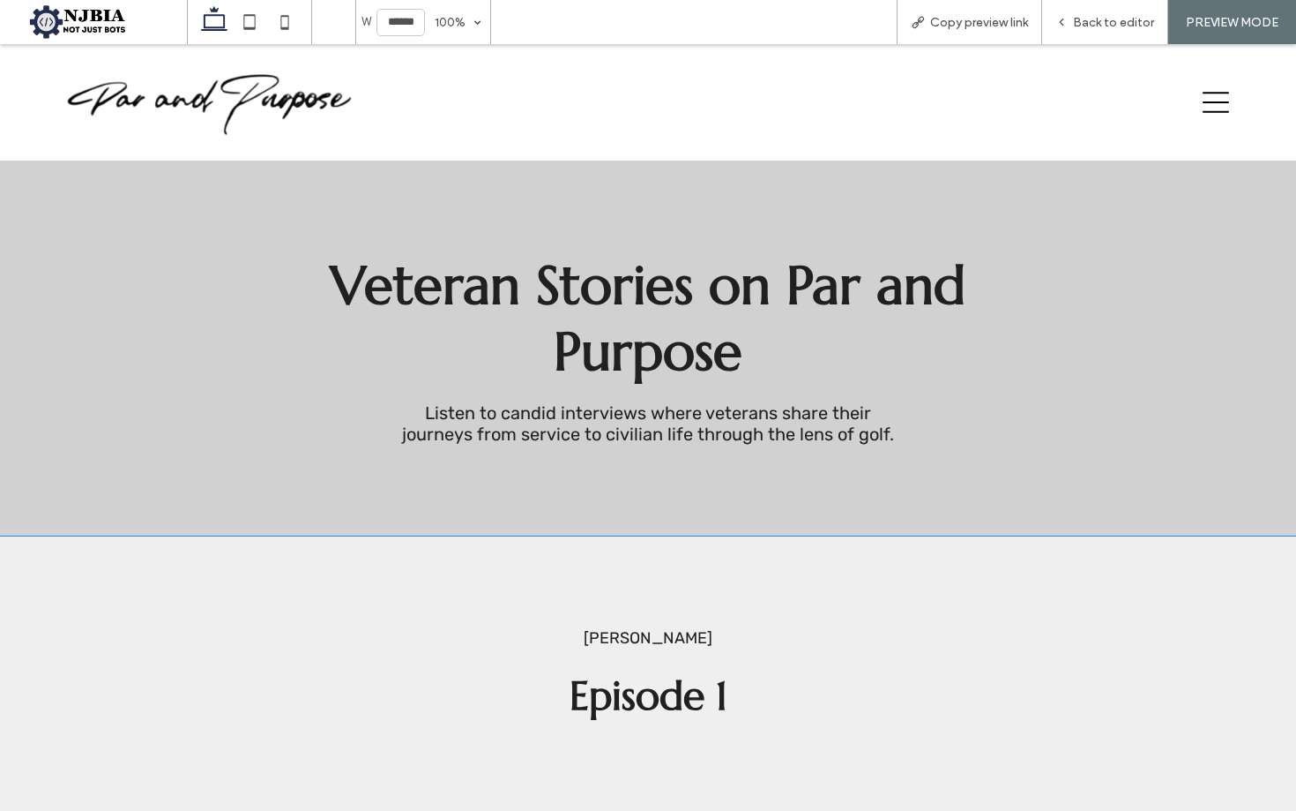
click at [1213, 110] on icon at bounding box center [1216, 102] width 26 height 26
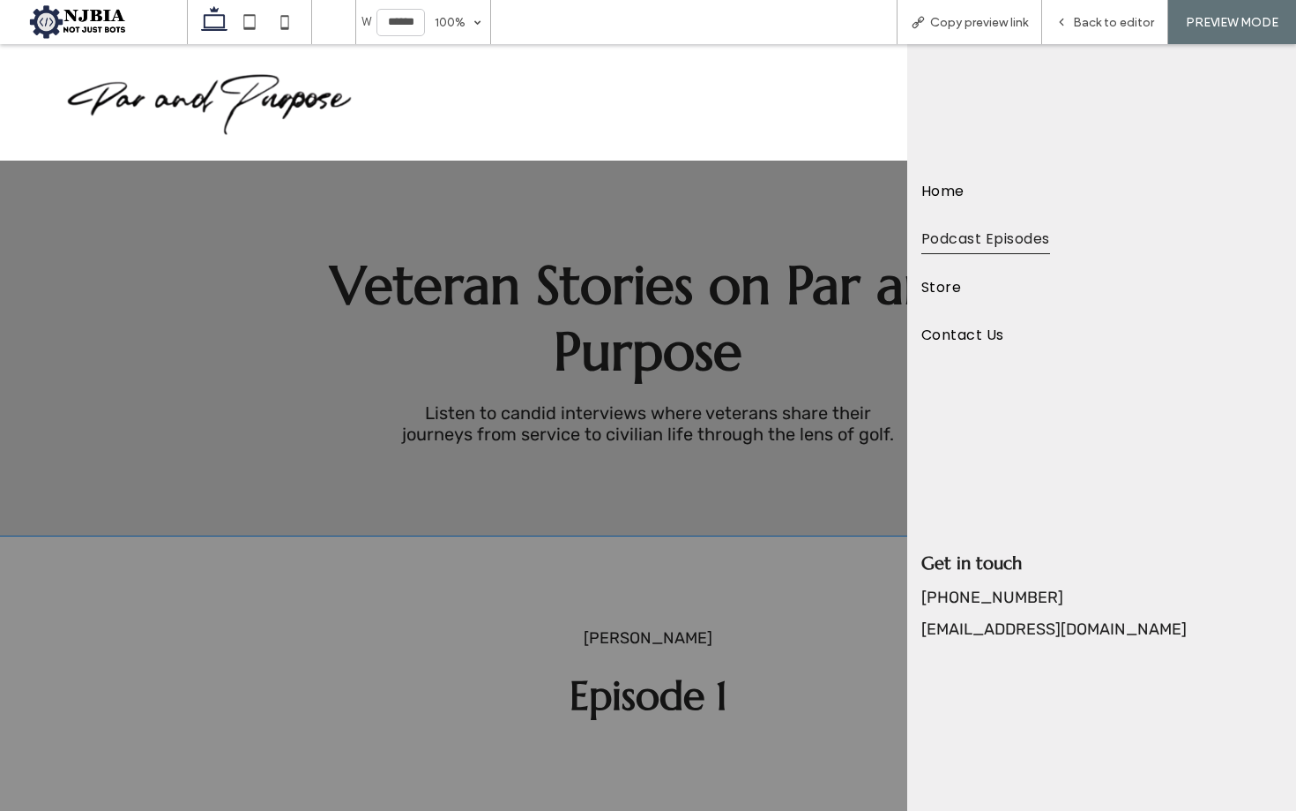
click at [949, 283] on span "Store" at bounding box center [942, 287] width 40 height 30
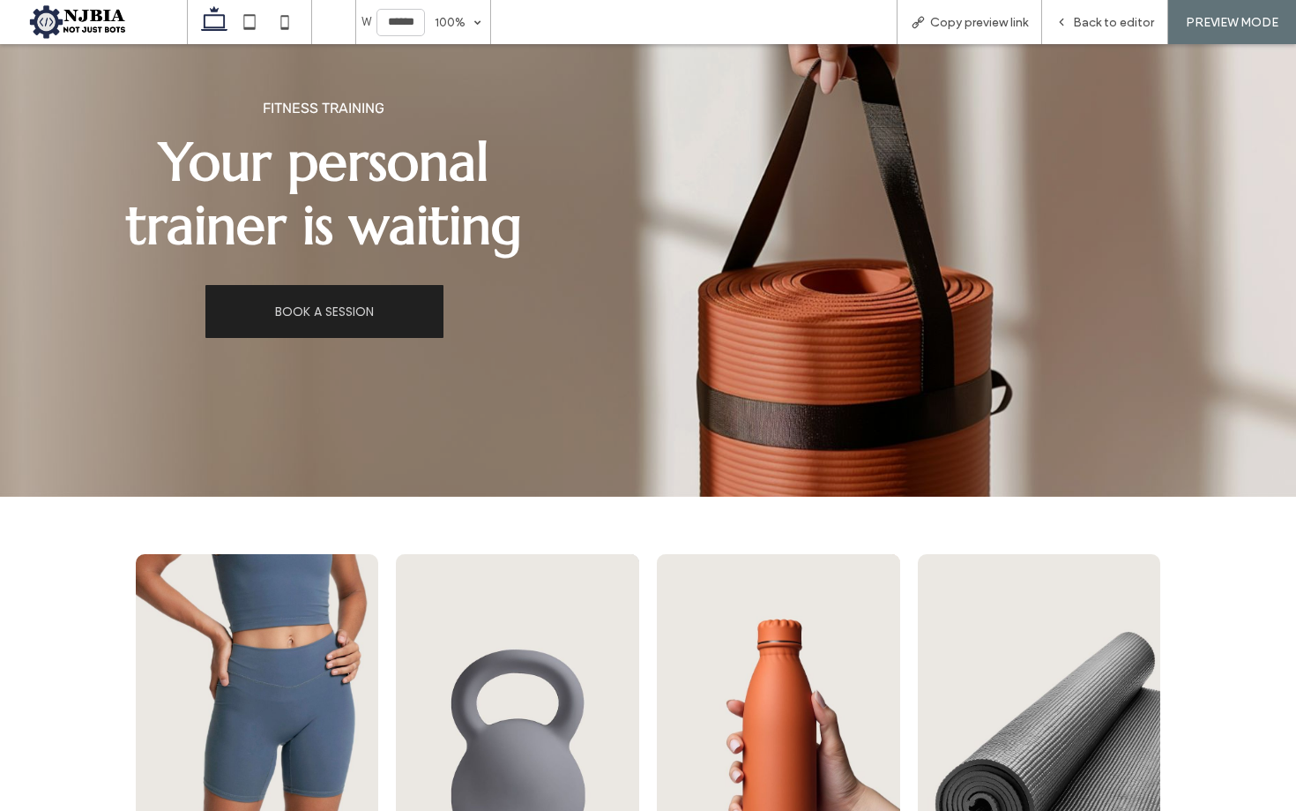
scroll to position [1800, 0]
click at [1109, 20] on span "Back to editor" at bounding box center [1113, 22] width 81 height 15
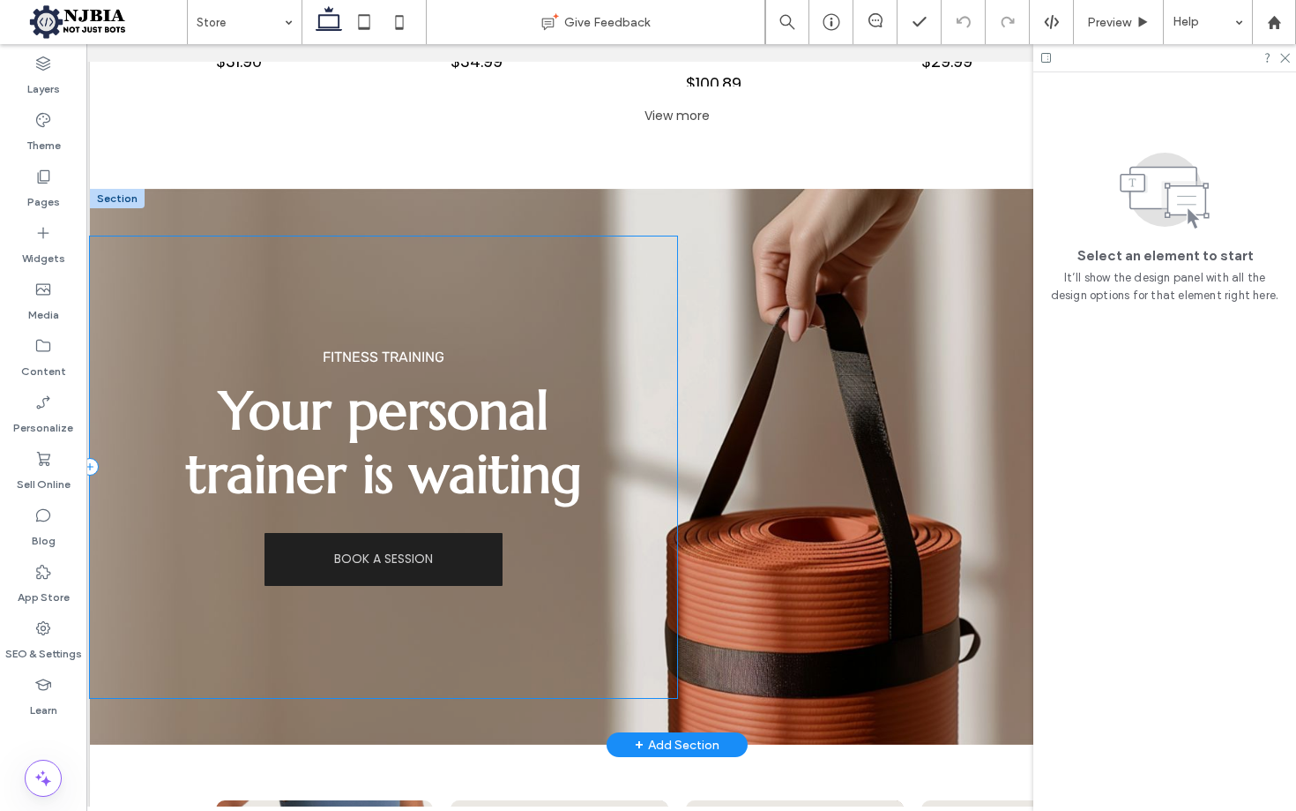
scroll to position [1535, 0]
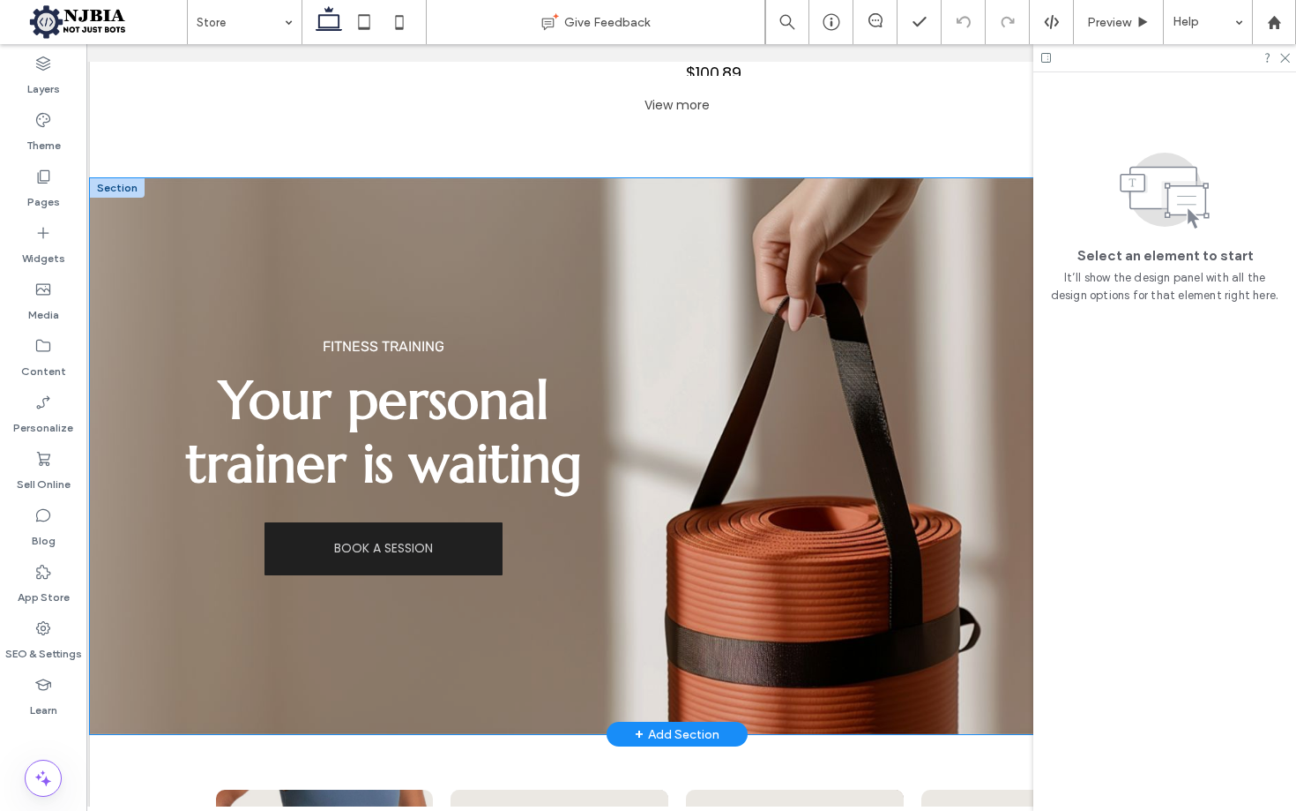
click at [158, 206] on div "FITNESS TRAINING Your personal trainer is waiting BOOK A SESSION" at bounding box center [677, 456] width 1175 height 556
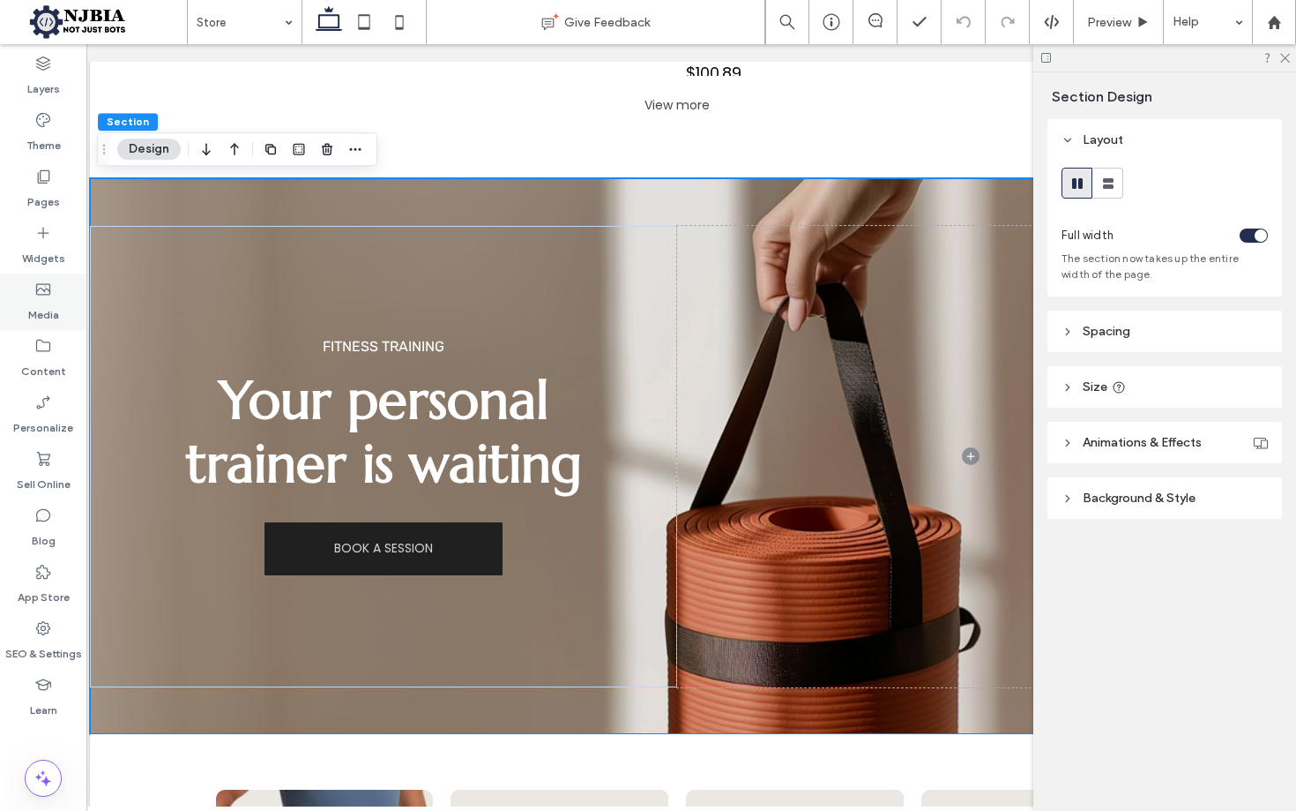
click at [41, 290] on icon at bounding box center [43, 289] width 18 height 18
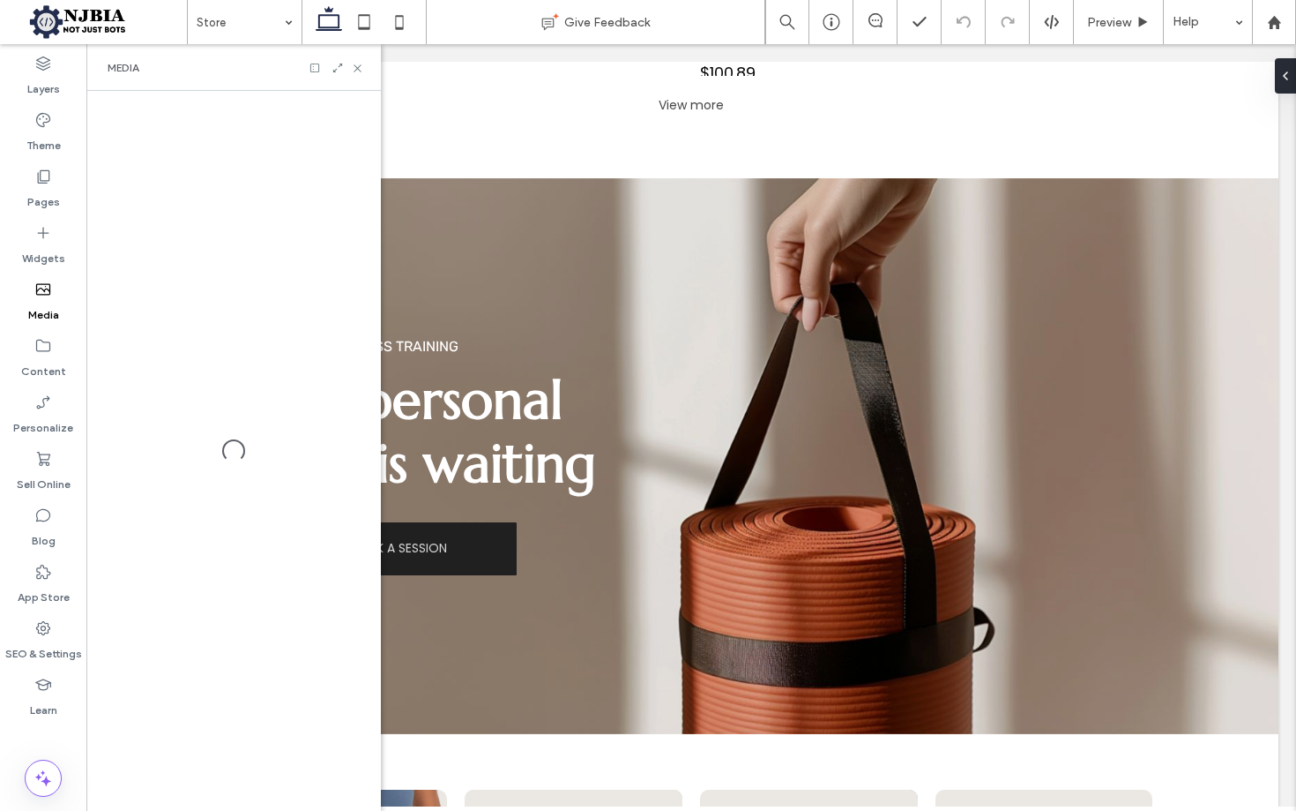
scroll to position [0, 0]
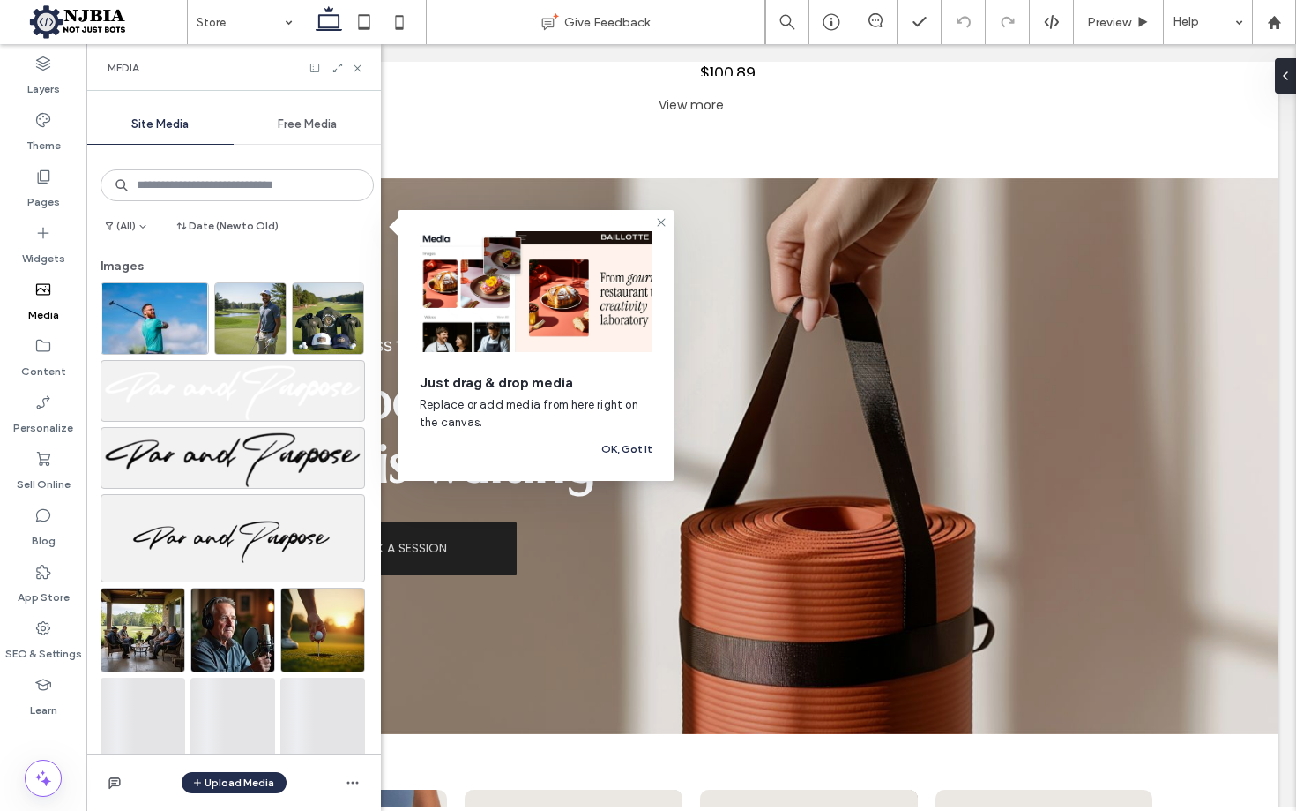
click at [308, 124] on span "Free Media" at bounding box center [307, 124] width 59 height 14
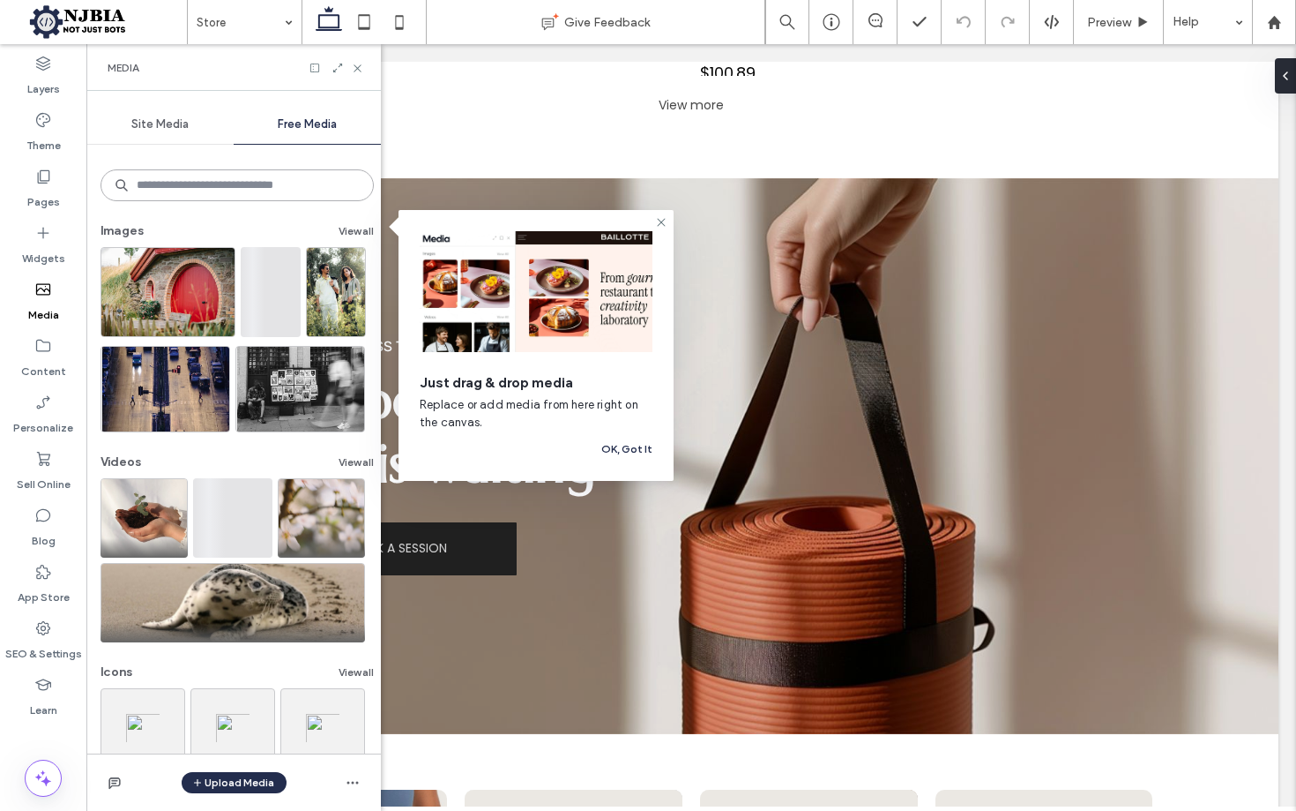
click at [187, 181] on input at bounding box center [237, 185] width 273 height 32
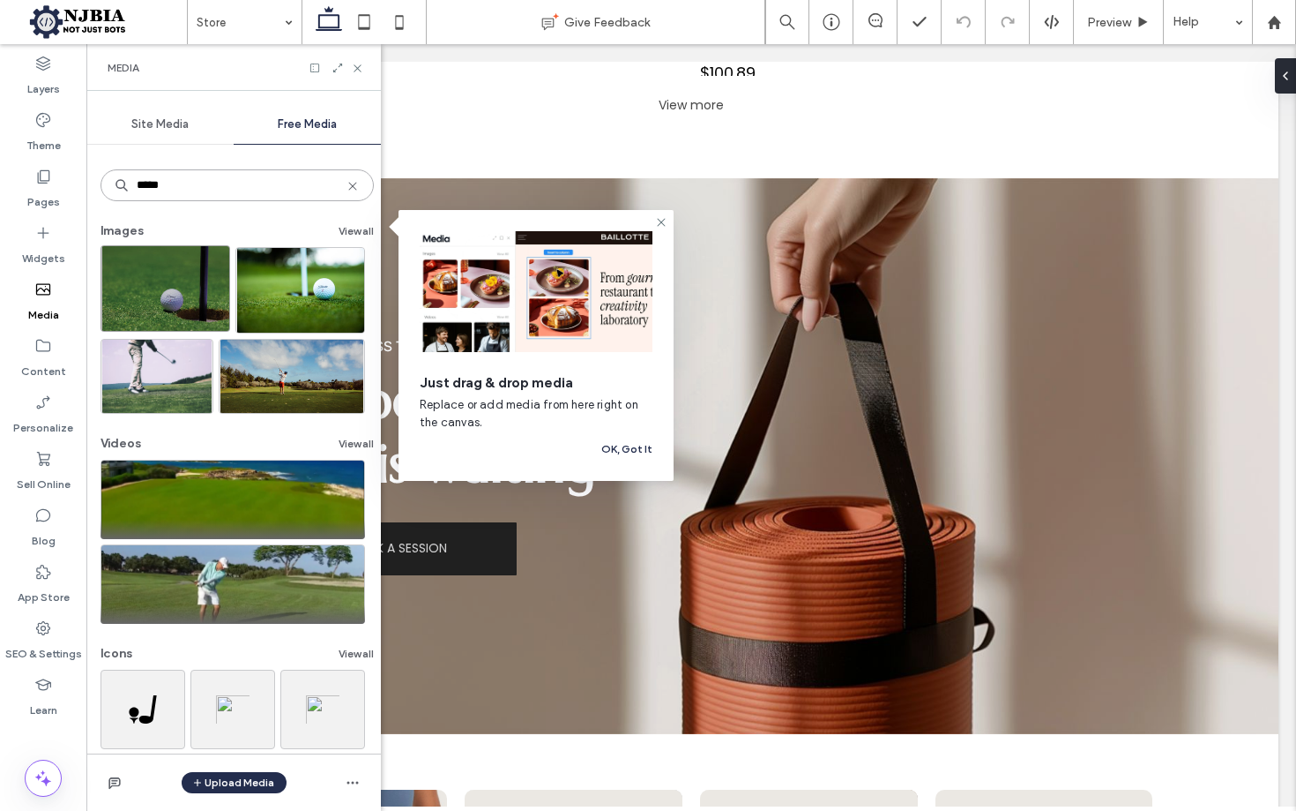
type input "****"
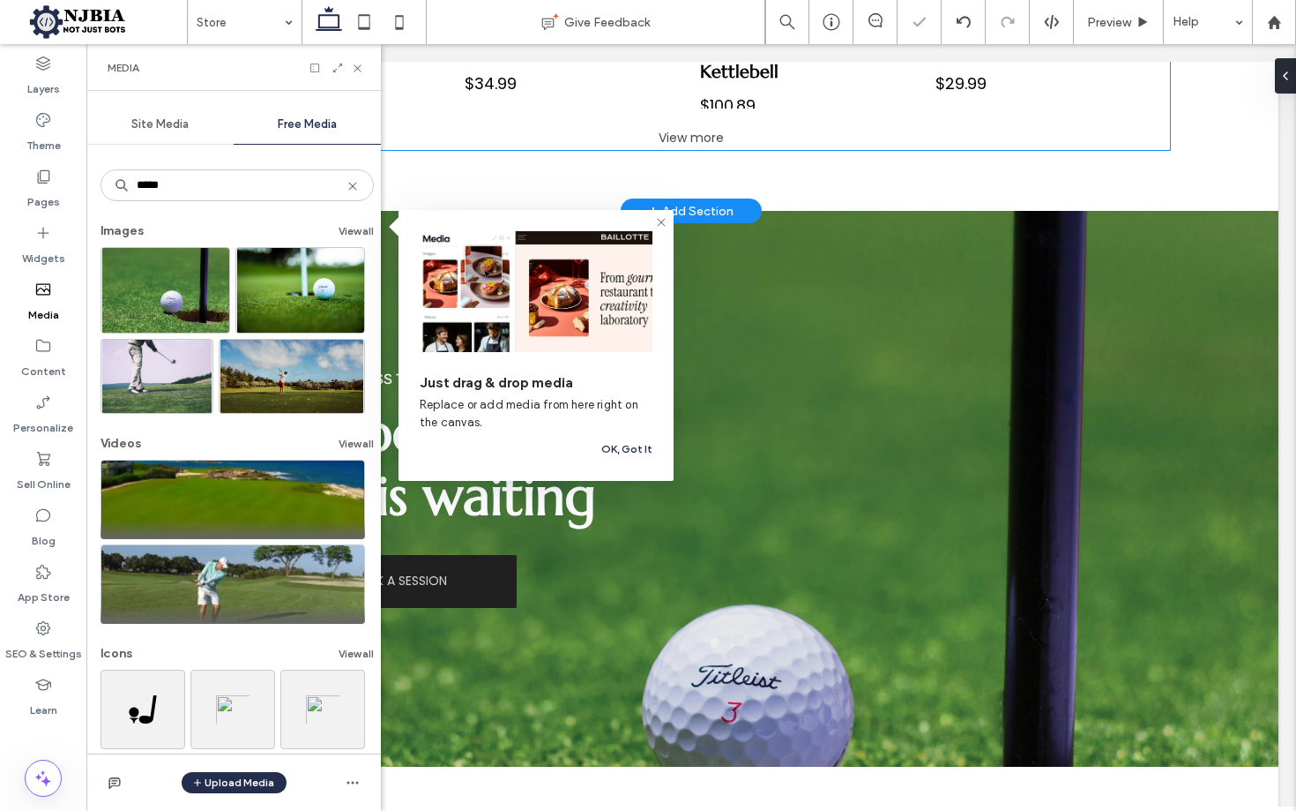
scroll to position [1498, 0]
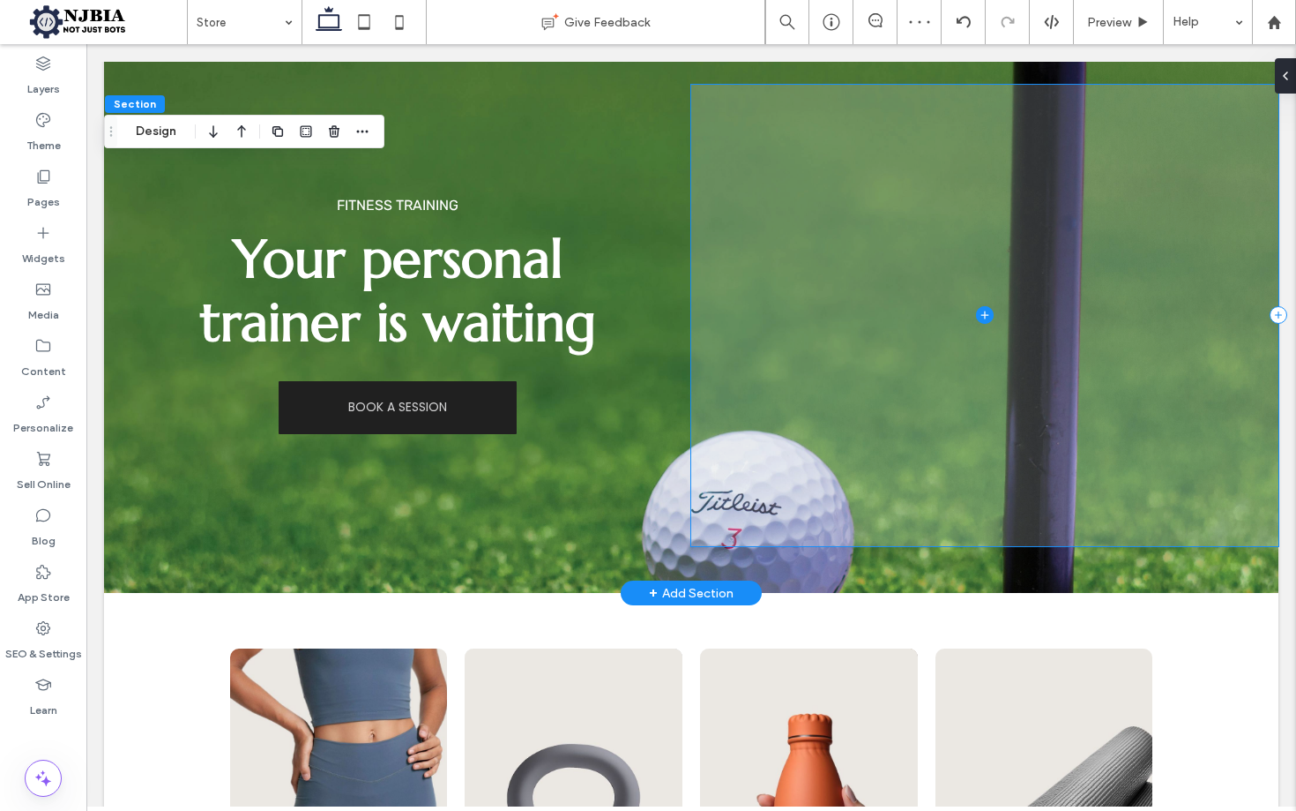
scroll to position [1675, 0]
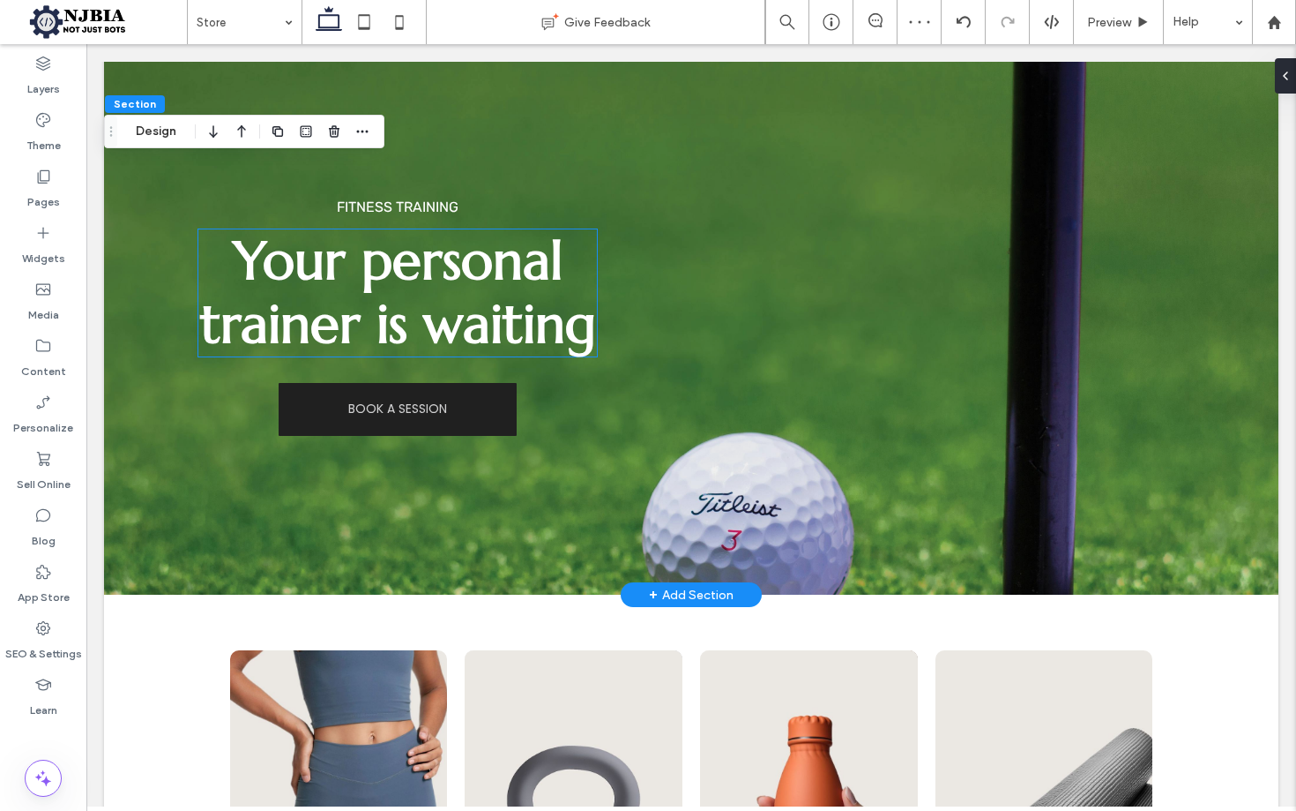
click at [452, 290] on span "Your personal trainer is waiting" at bounding box center [398, 293] width 396 height 130
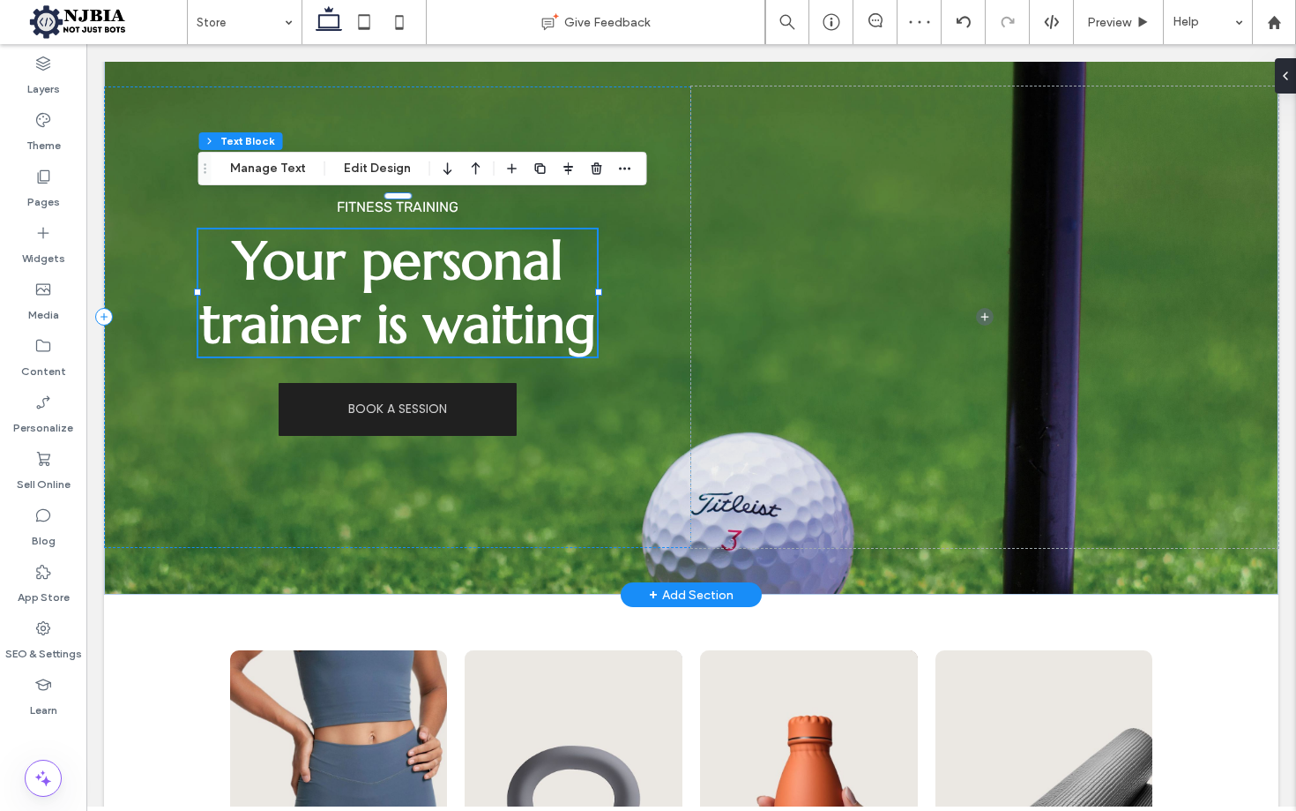
click at [452, 290] on span "Your personal trainer is waiting" at bounding box center [398, 293] width 396 height 130
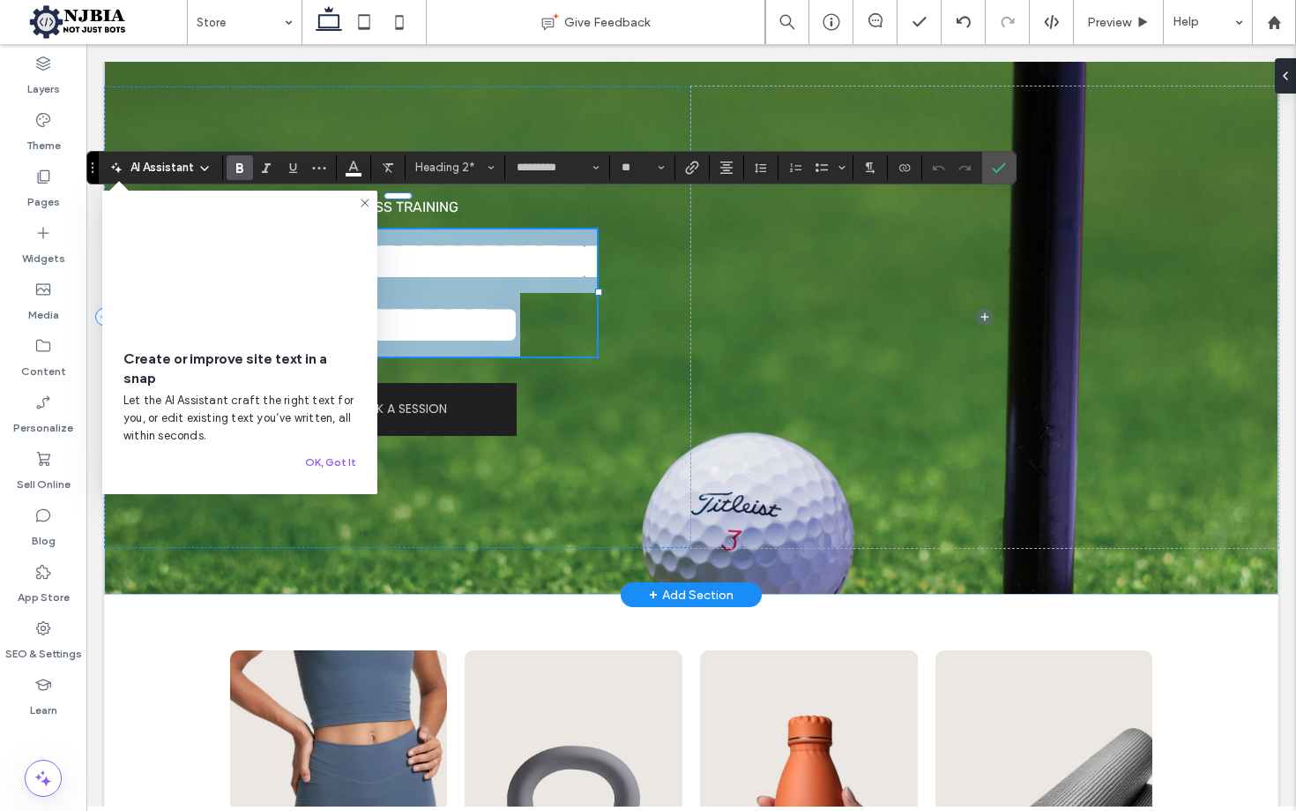
click at [459, 274] on span "**********" at bounding box center [408, 293] width 407 height 116
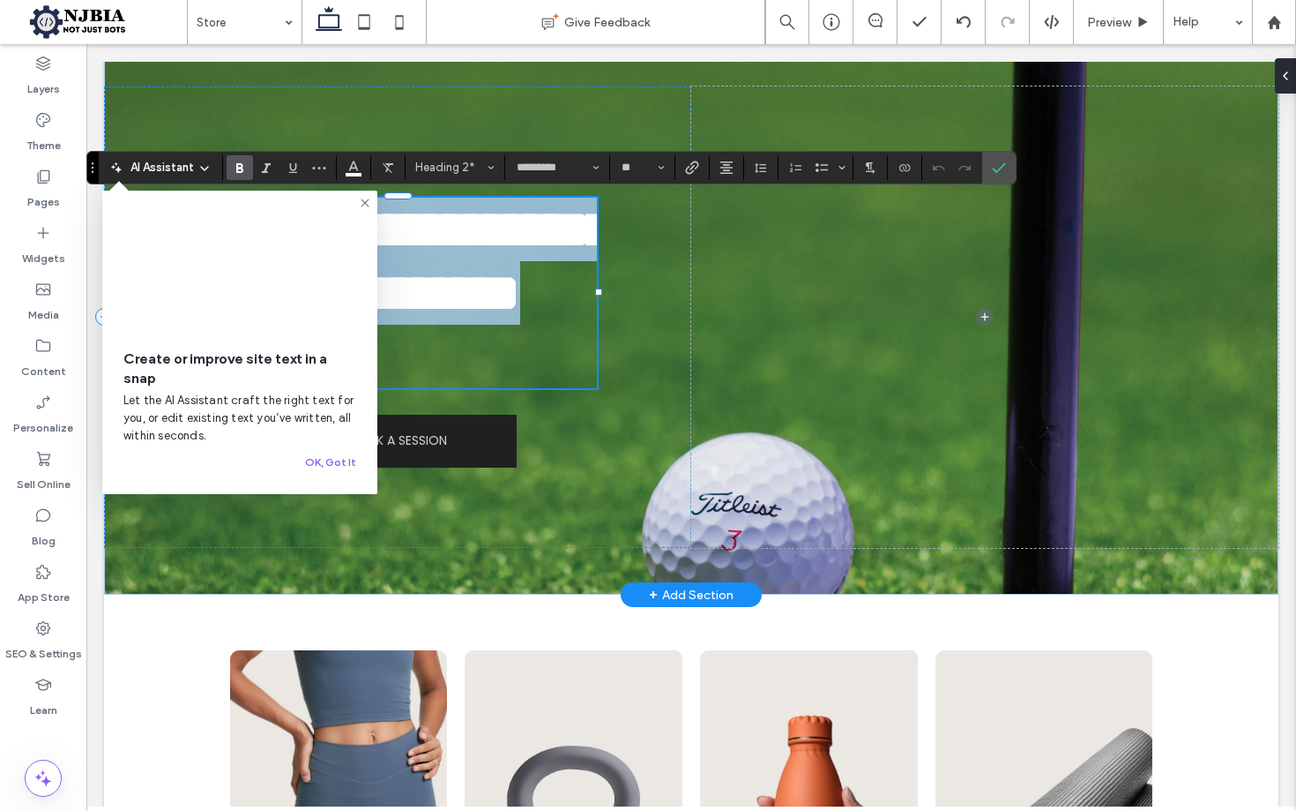
scroll to position [0, 0]
drag, startPoint x: 408, startPoint y: 348, endPoint x: 243, endPoint y: 200, distance: 222.4
click at [243, 200] on h2 "**********" at bounding box center [398, 261] width 400 height 127
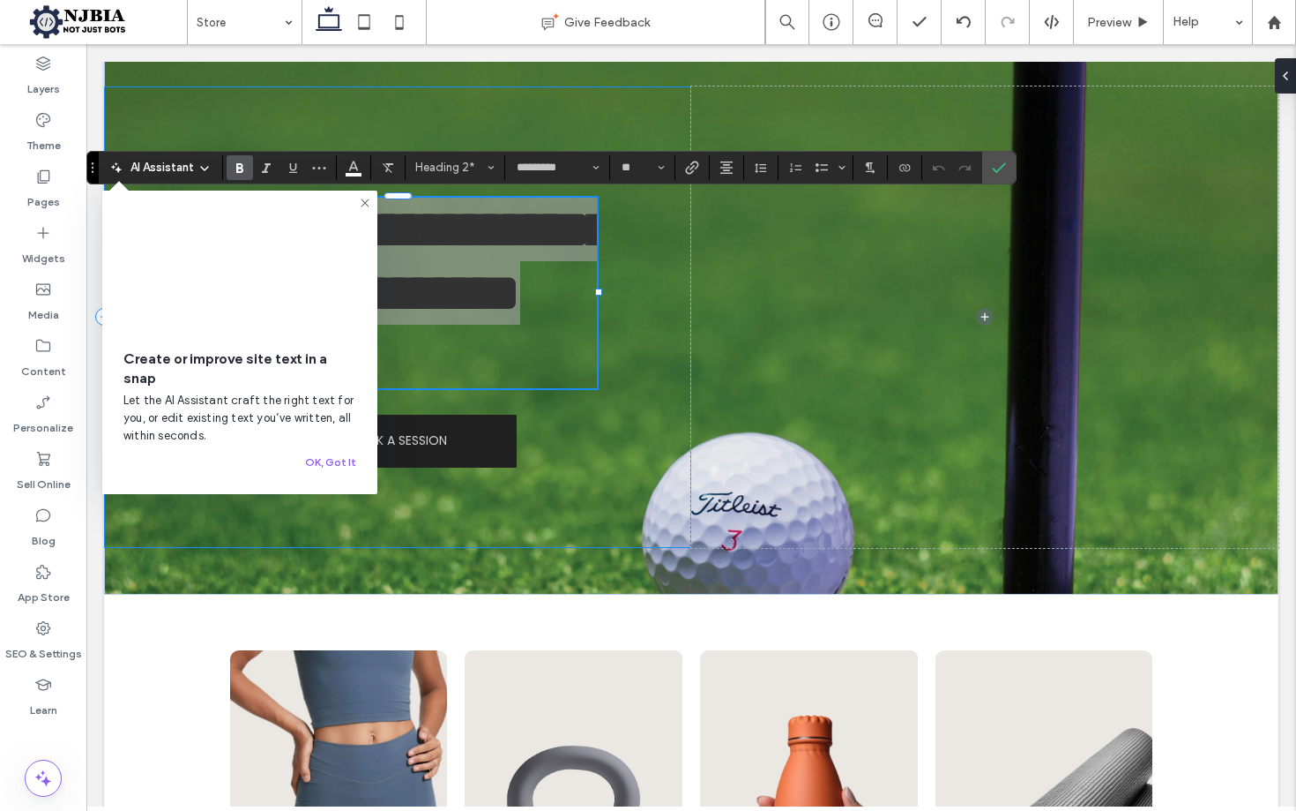
click at [364, 197] on icon at bounding box center [365, 203] width 14 height 14
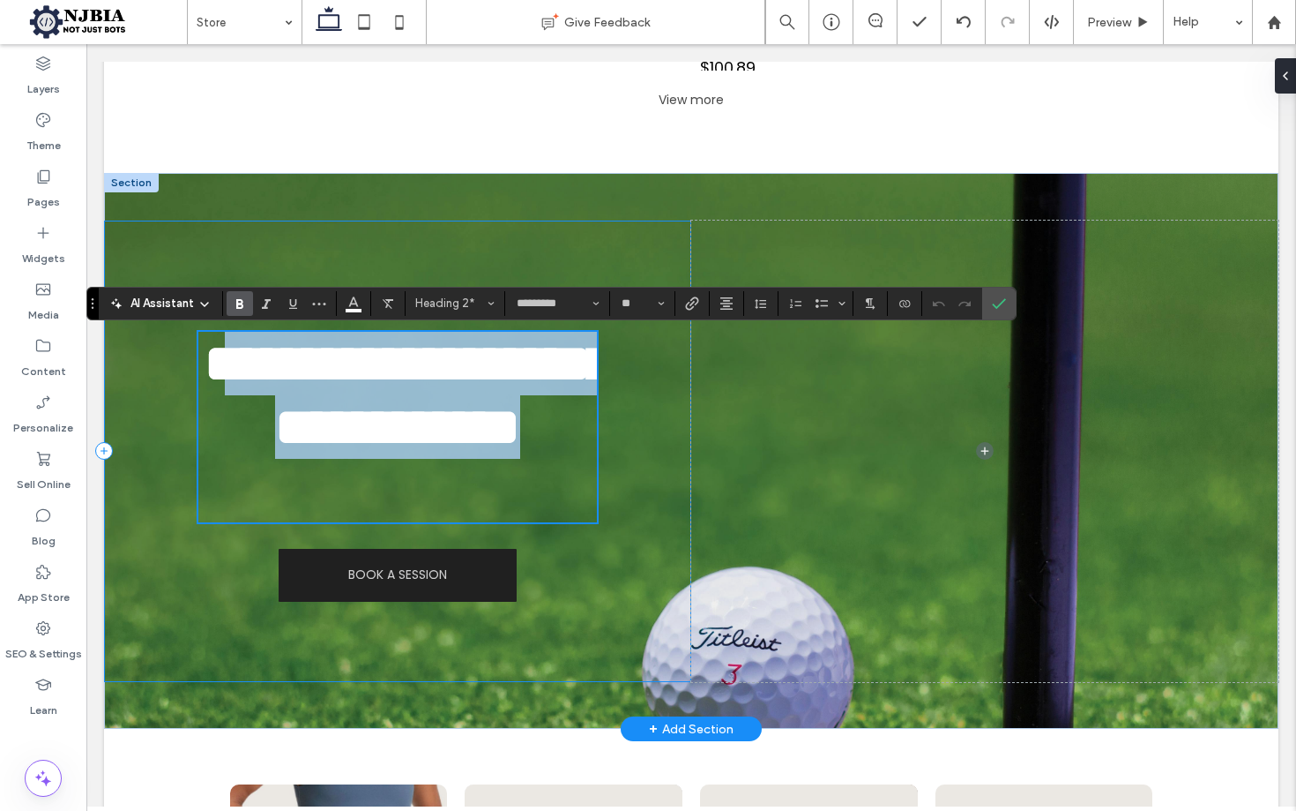
scroll to position [1537, 0]
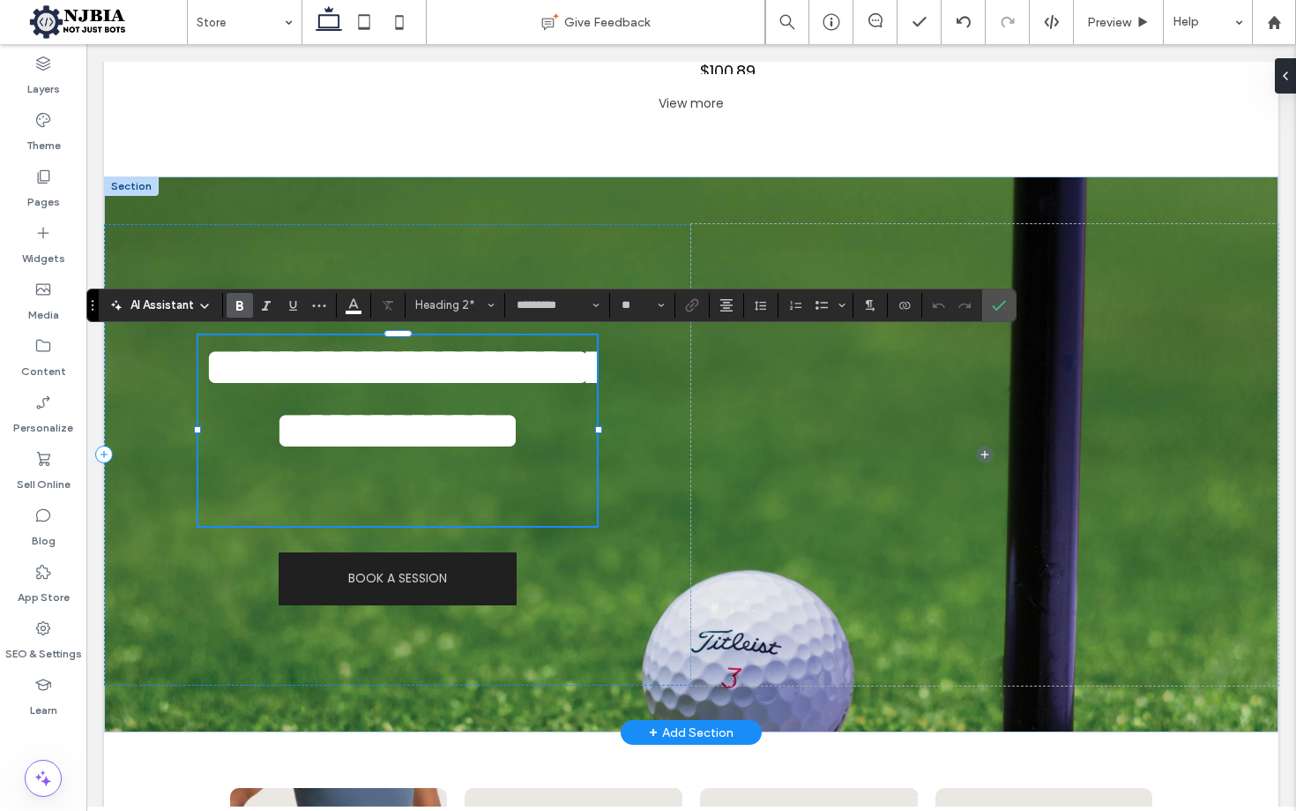
click at [482, 378] on span "**********" at bounding box center [408, 398] width 407 height 116
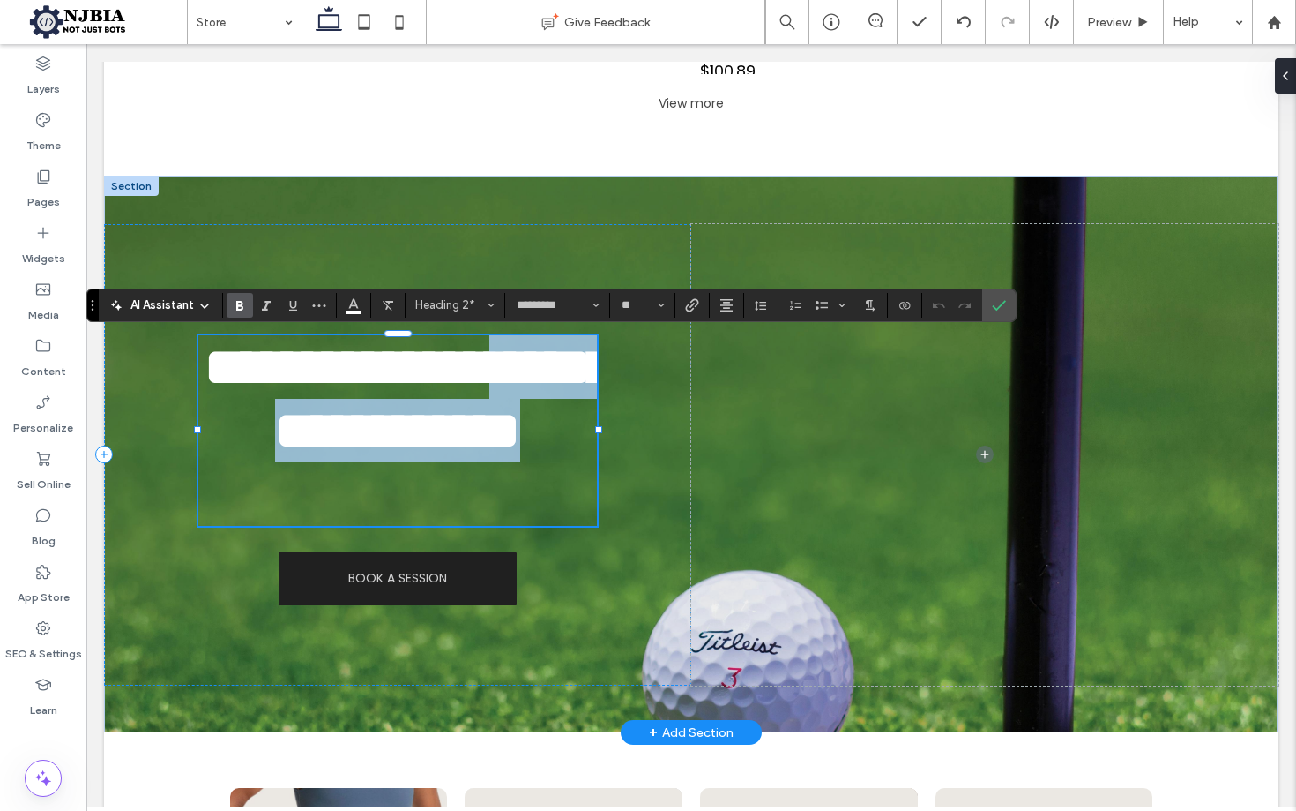
scroll to position [0, 0]
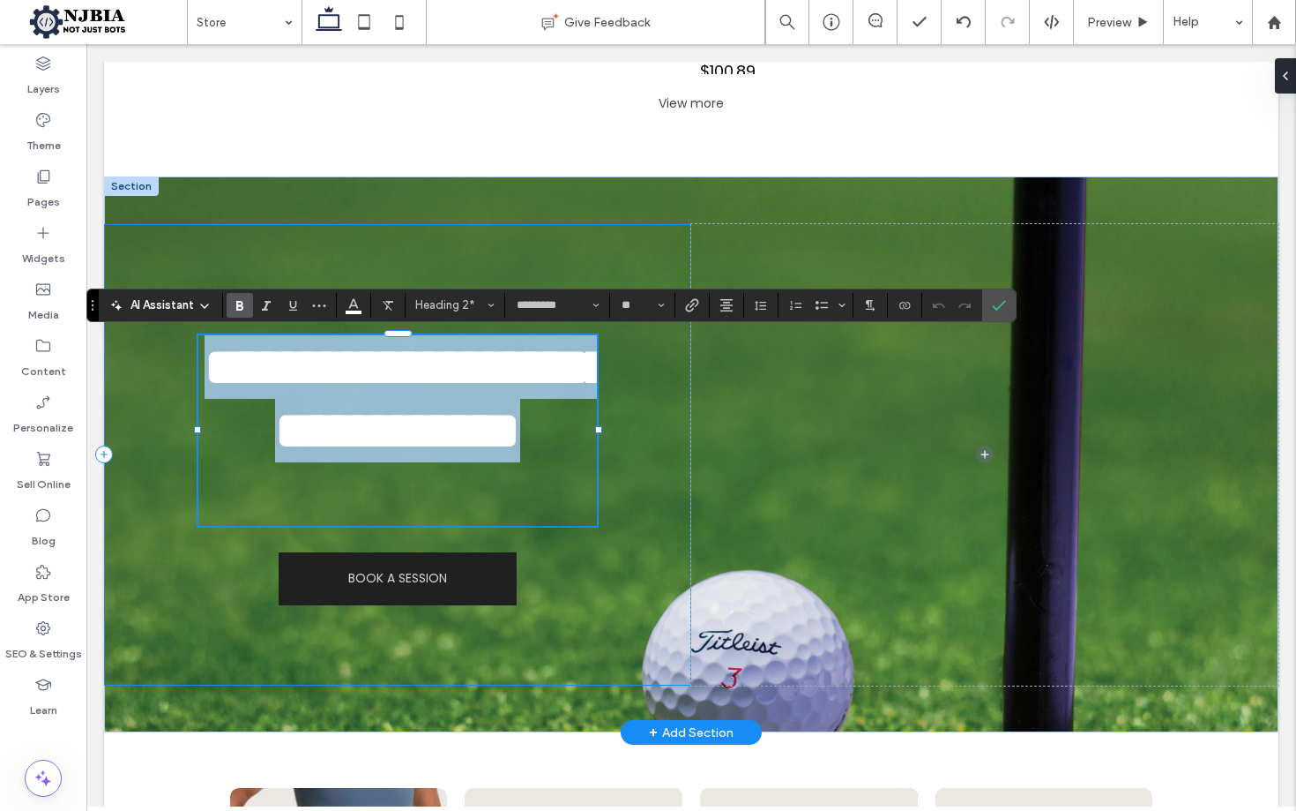
drag, startPoint x: 483, startPoint y: 507, endPoint x: 292, endPoint y: 362, distance: 239.9
click at [176, 376] on div "**********" at bounding box center [397, 454] width 587 height 461
click at [425, 579] on span "BOOK A SESSION" at bounding box center [397, 578] width 99 height 19
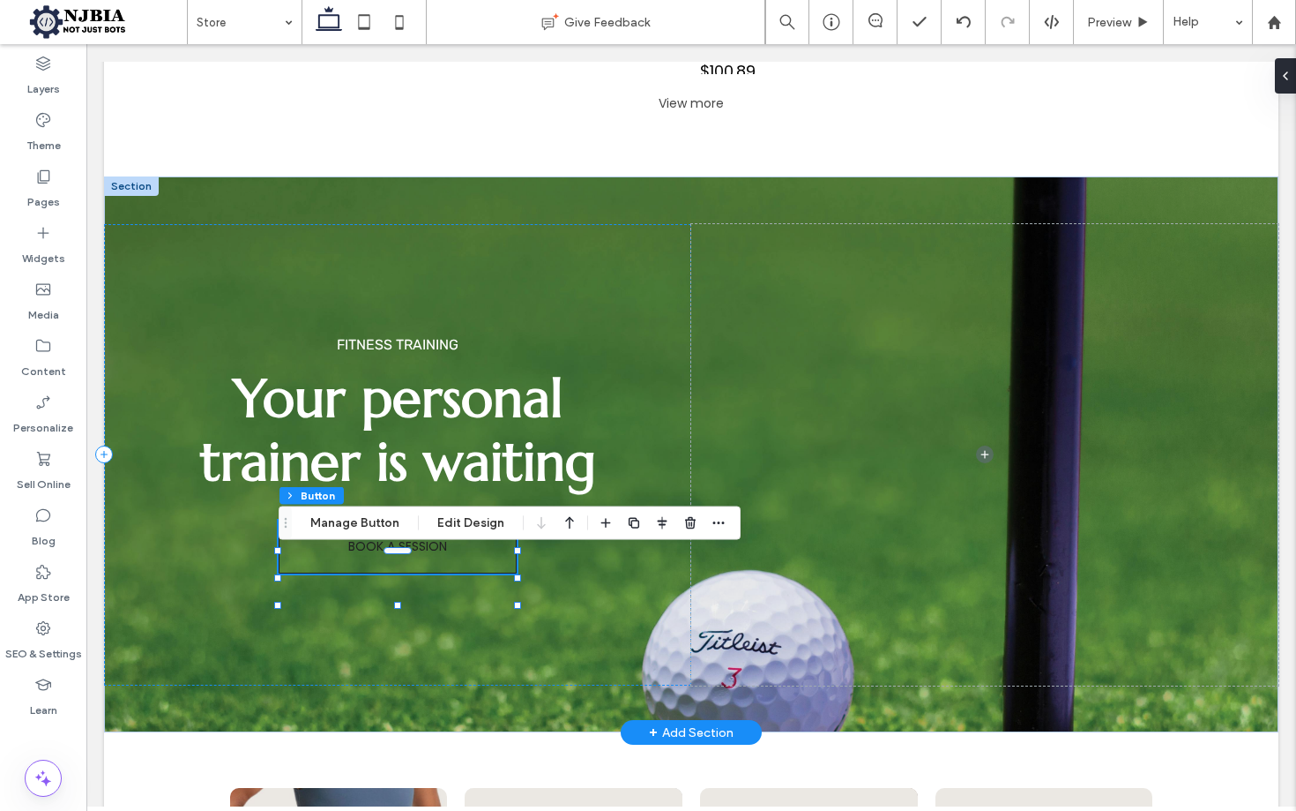
click at [414, 556] on span "BOOK A SESSION" at bounding box center [397, 546] width 99 height 19
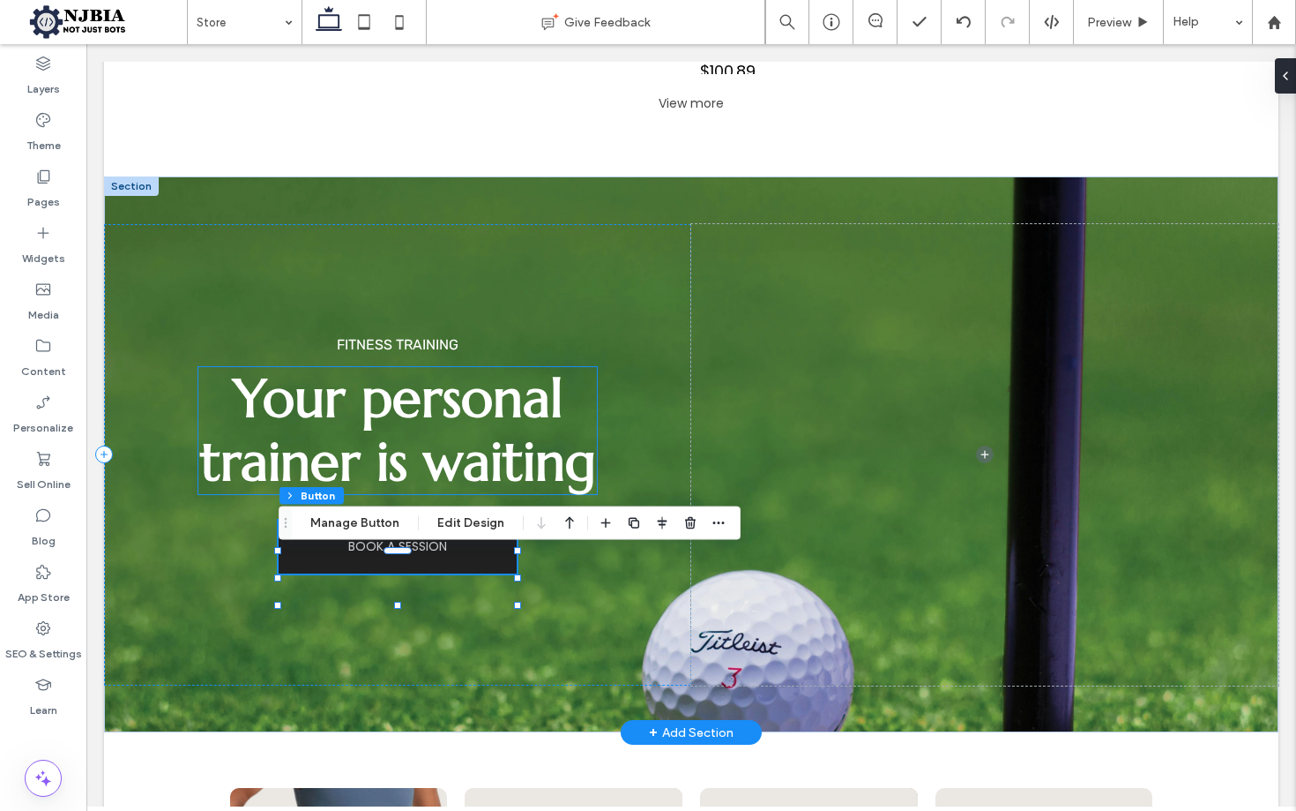
click at [444, 370] on span "Your personal trainer is waiting" at bounding box center [398, 430] width 396 height 130
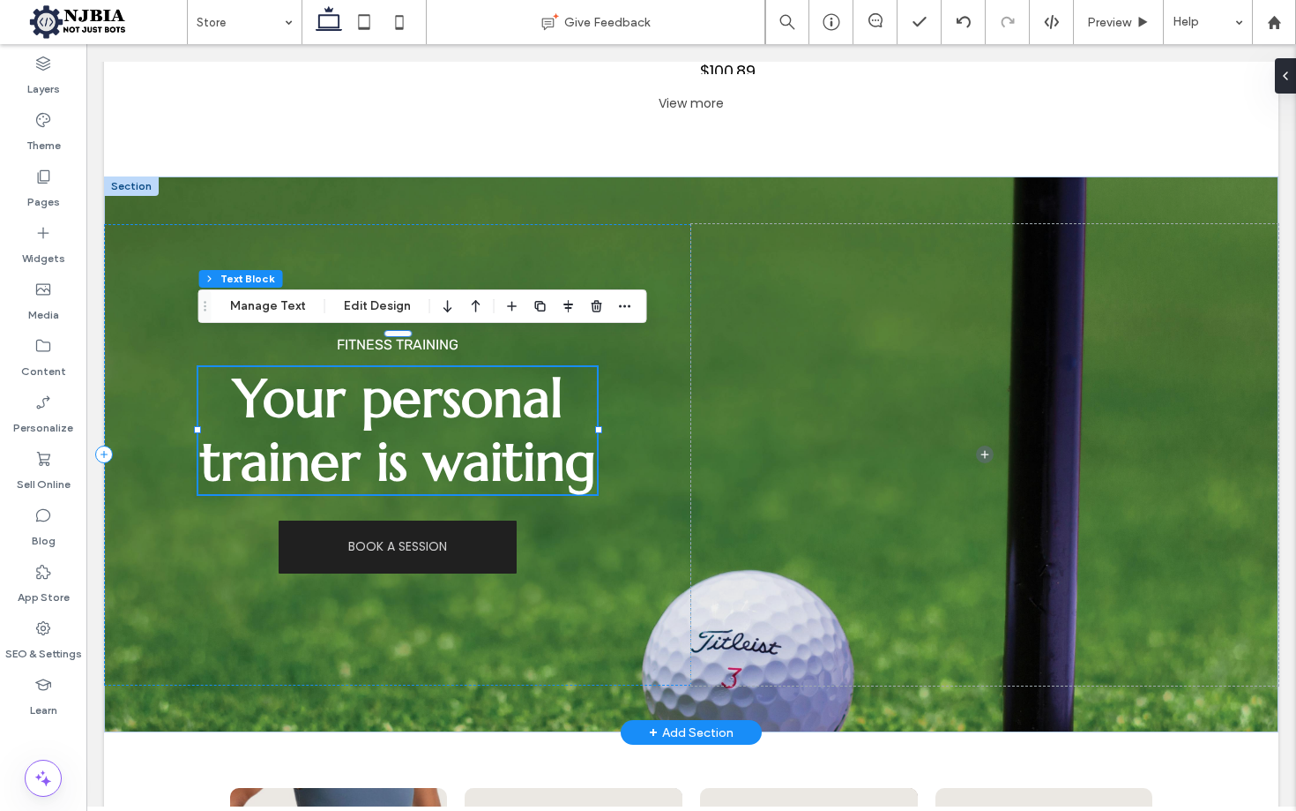
click at [444, 371] on span "Your personal trainer is waiting" at bounding box center [398, 430] width 396 height 130
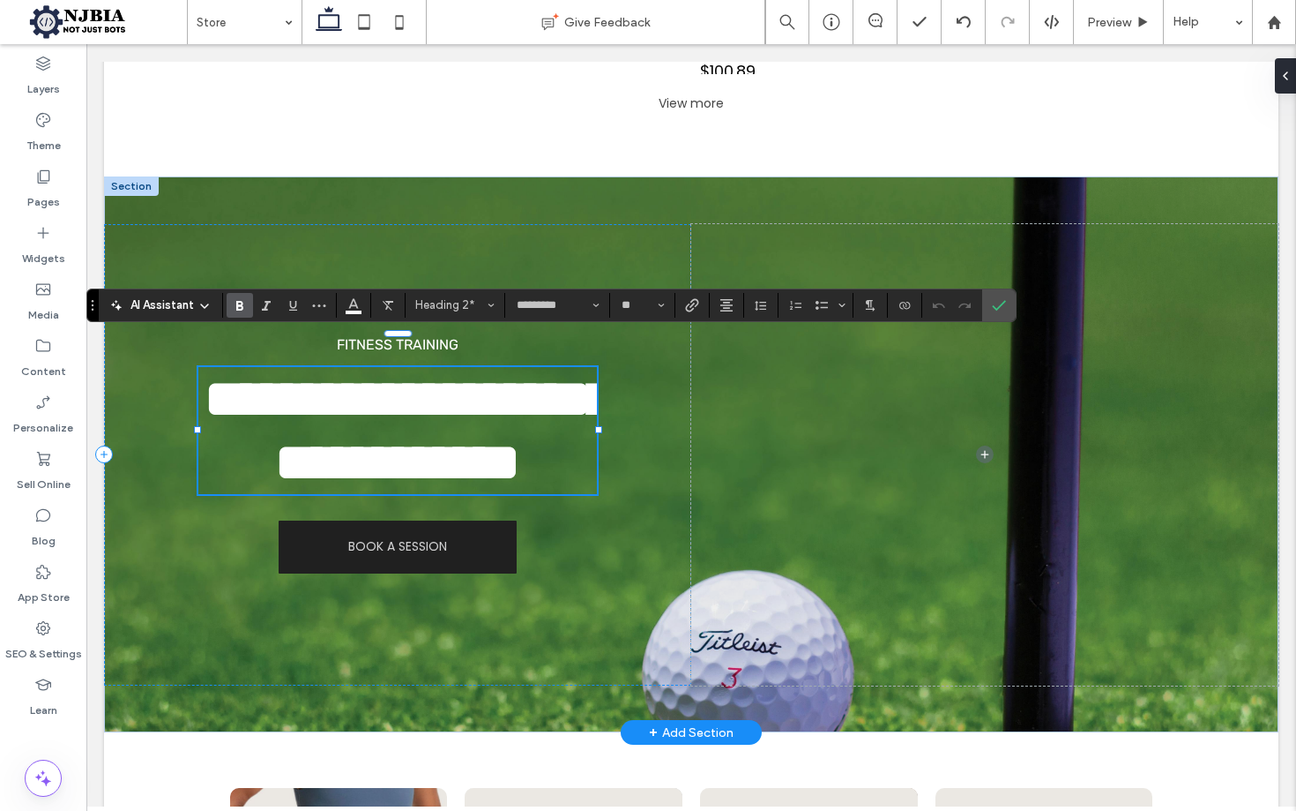
click at [488, 372] on span "**********" at bounding box center [408, 430] width 407 height 116
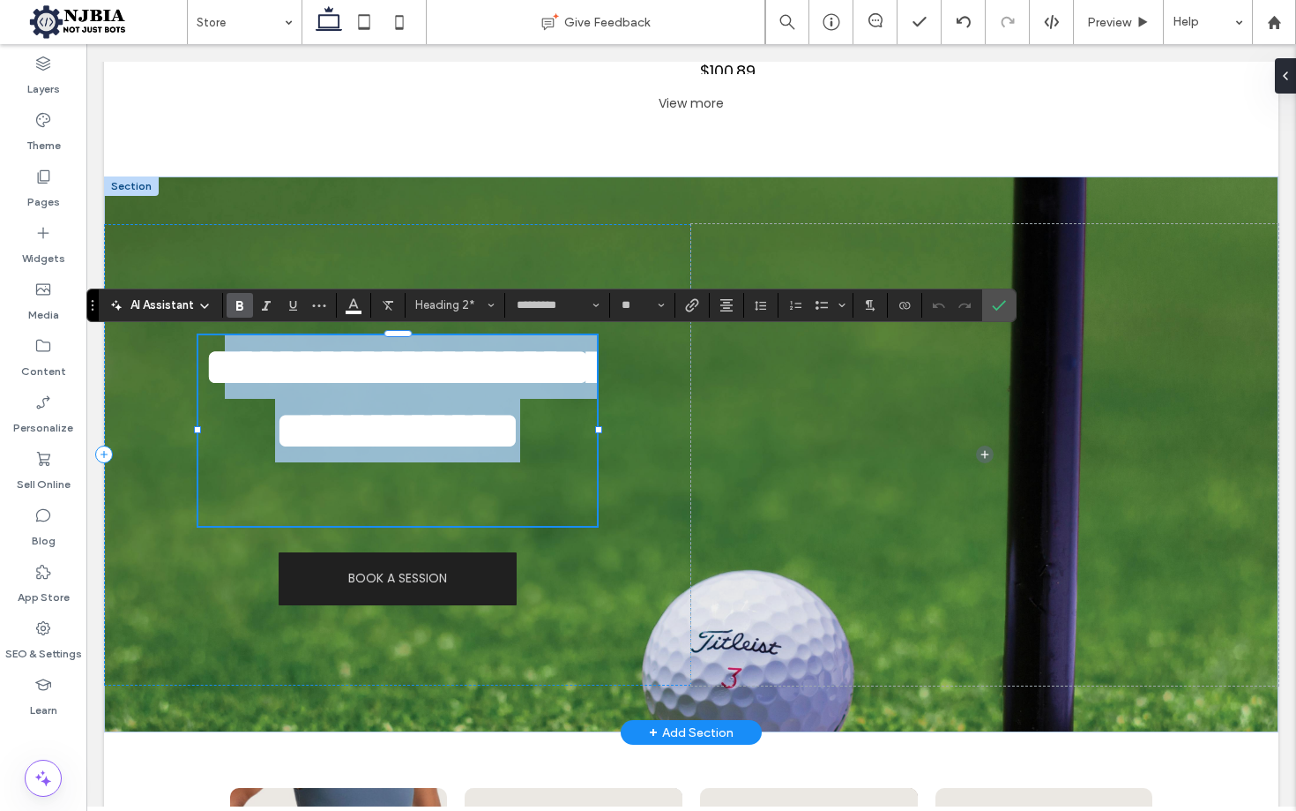
drag, startPoint x: 434, startPoint y: 472, endPoint x: 240, endPoint y: 367, distance: 220.6
click at [240, 367] on span "**********" at bounding box center [408, 398] width 407 height 116
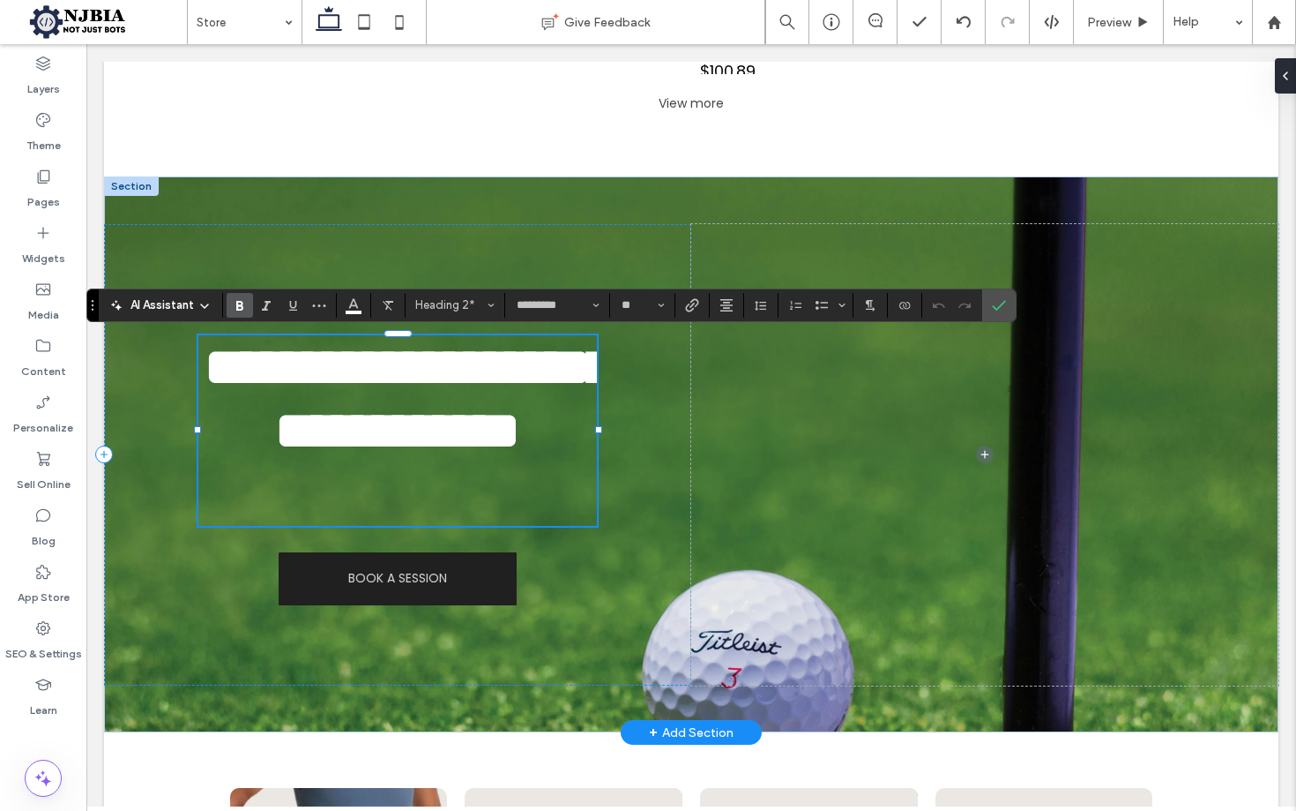
type input "**"
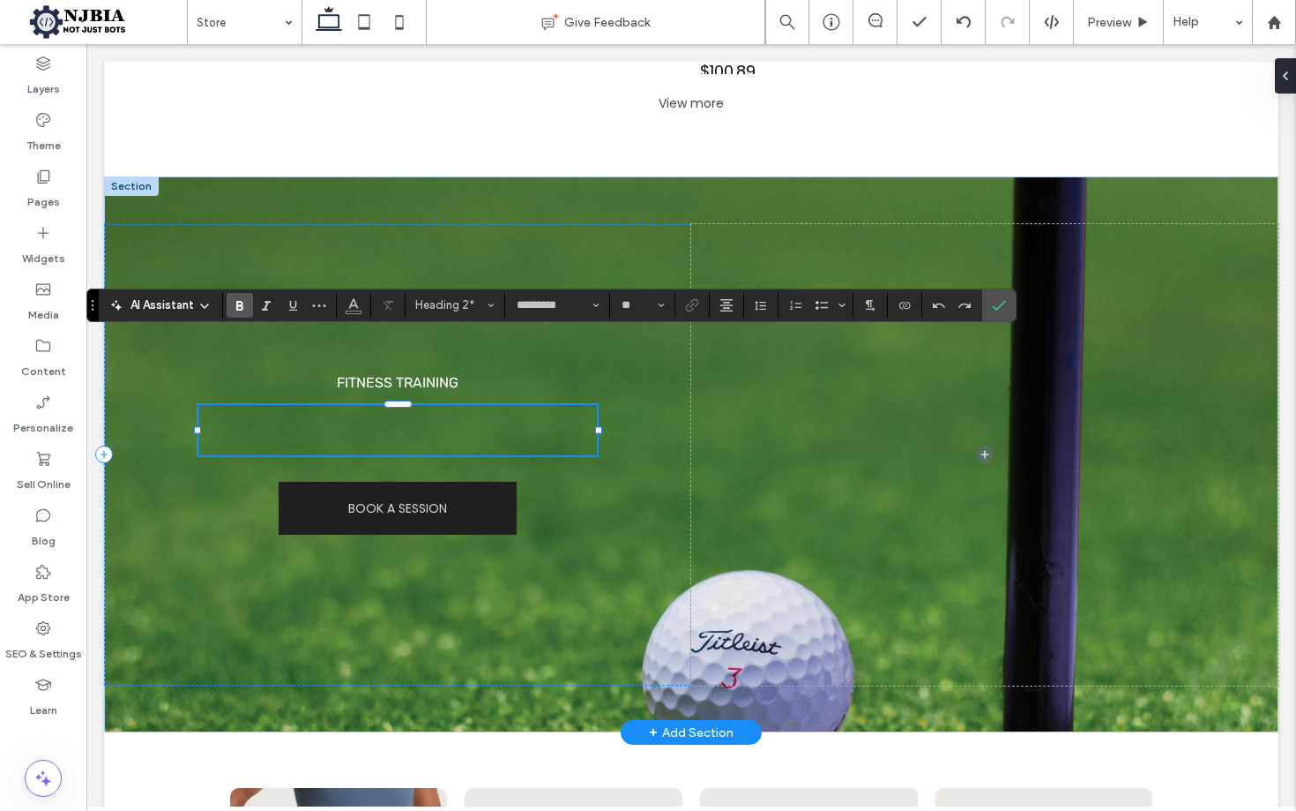
type input "**"
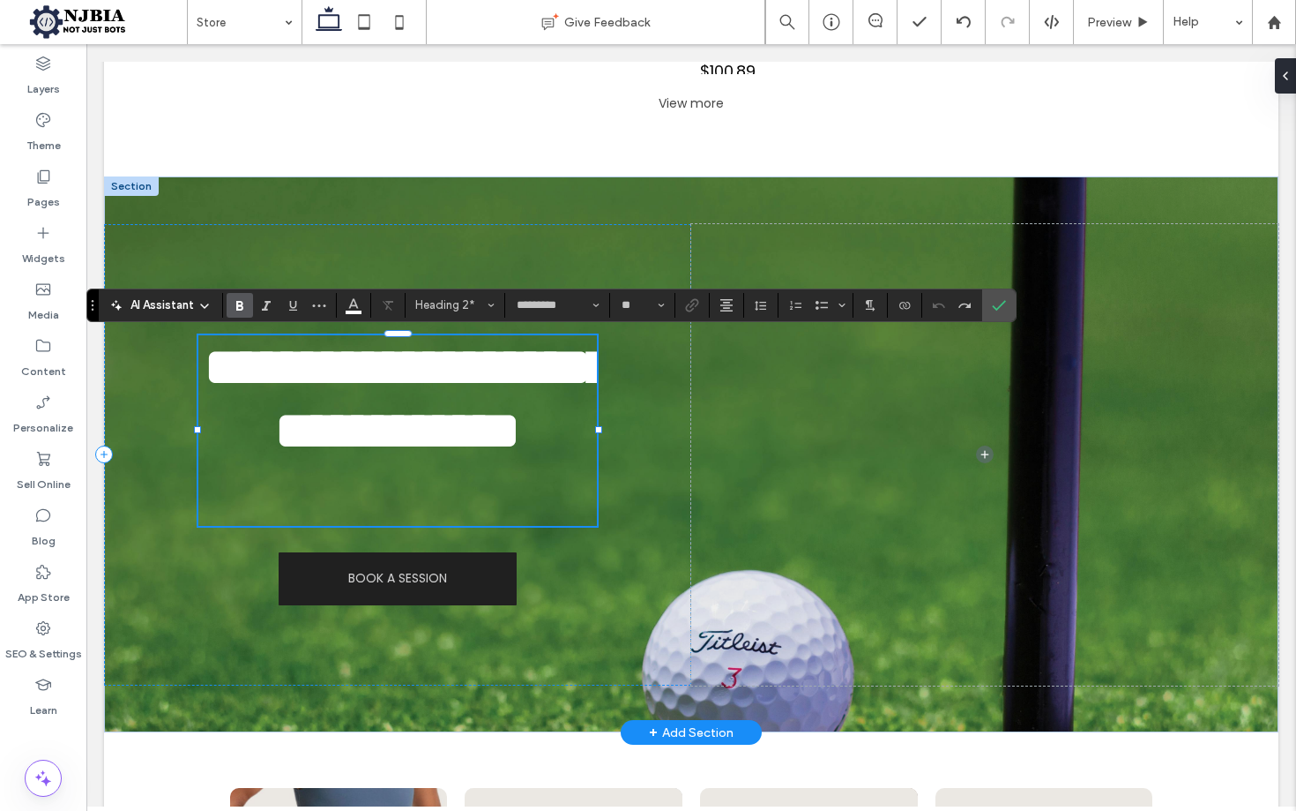
drag, startPoint x: 344, startPoint y: 384, endPoint x: 312, endPoint y: 370, distance: 34.7
click at [343, 384] on span "**********" at bounding box center [408, 398] width 407 height 116
click at [253, 364] on span "**********" at bounding box center [408, 398] width 407 height 116
click at [234, 363] on span "**********" at bounding box center [408, 398] width 407 height 116
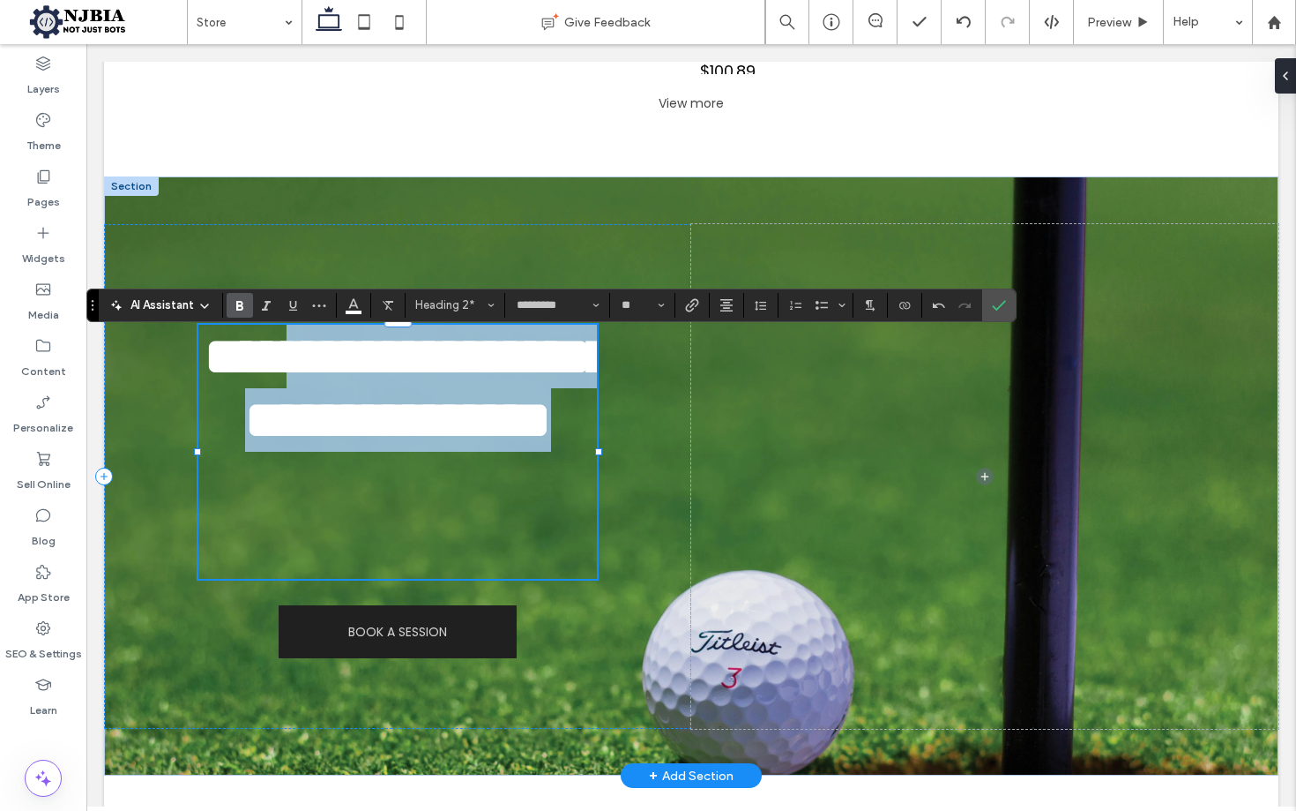
drag, startPoint x: 431, startPoint y: 411, endPoint x: 486, endPoint y: 537, distance: 137.5
click at [489, 446] on span "**********" at bounding box center [408, 388] width 407 height 116
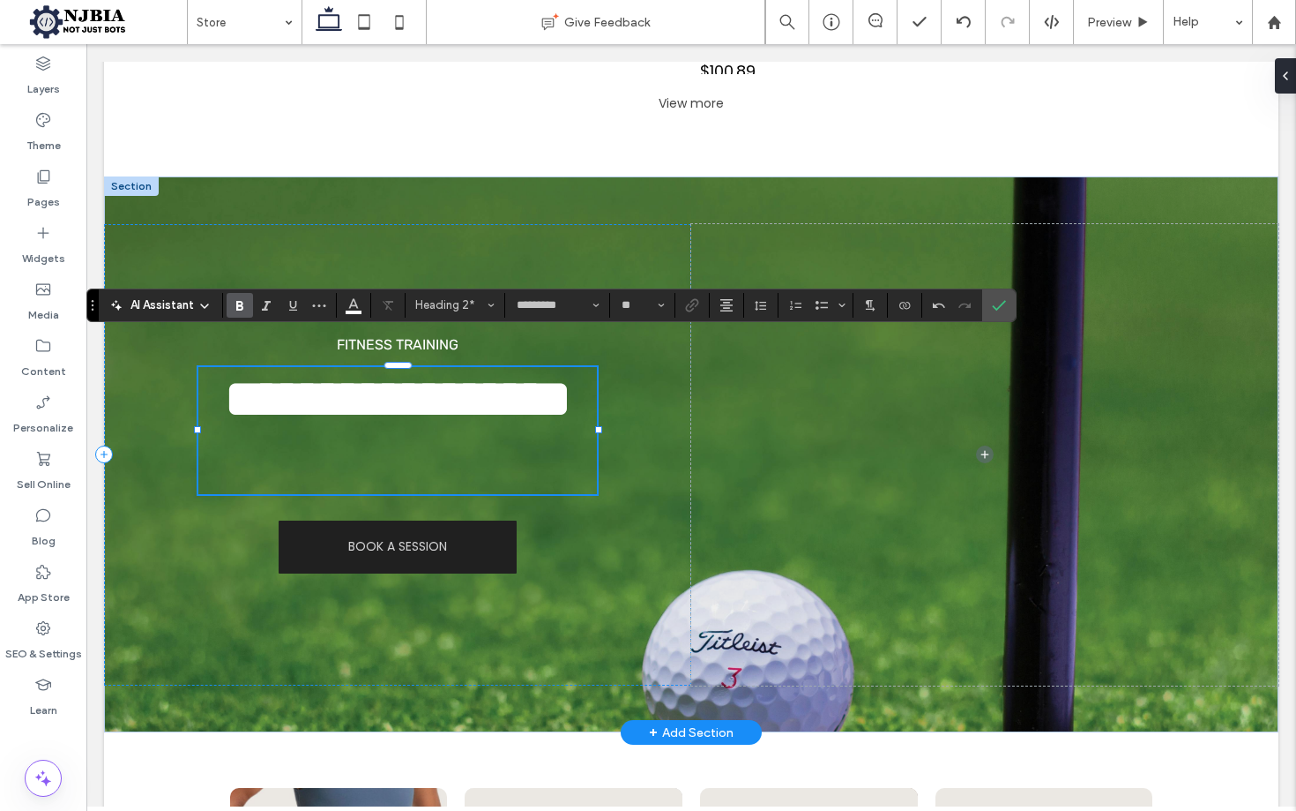
scroll to position [1, 0]
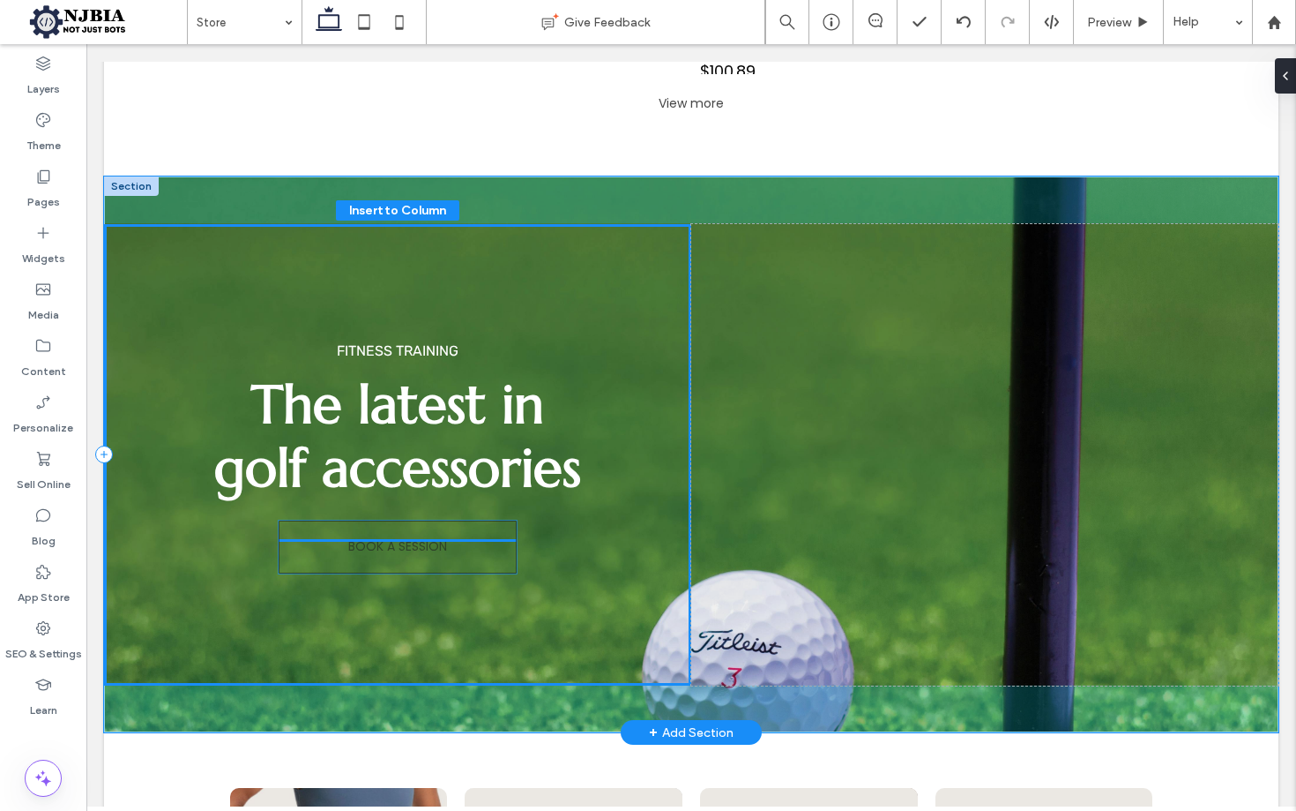
drag, startPoint x: 486, startPoint y: 537, endPoint x: 421, endPoint y: 553, distance: 67.2
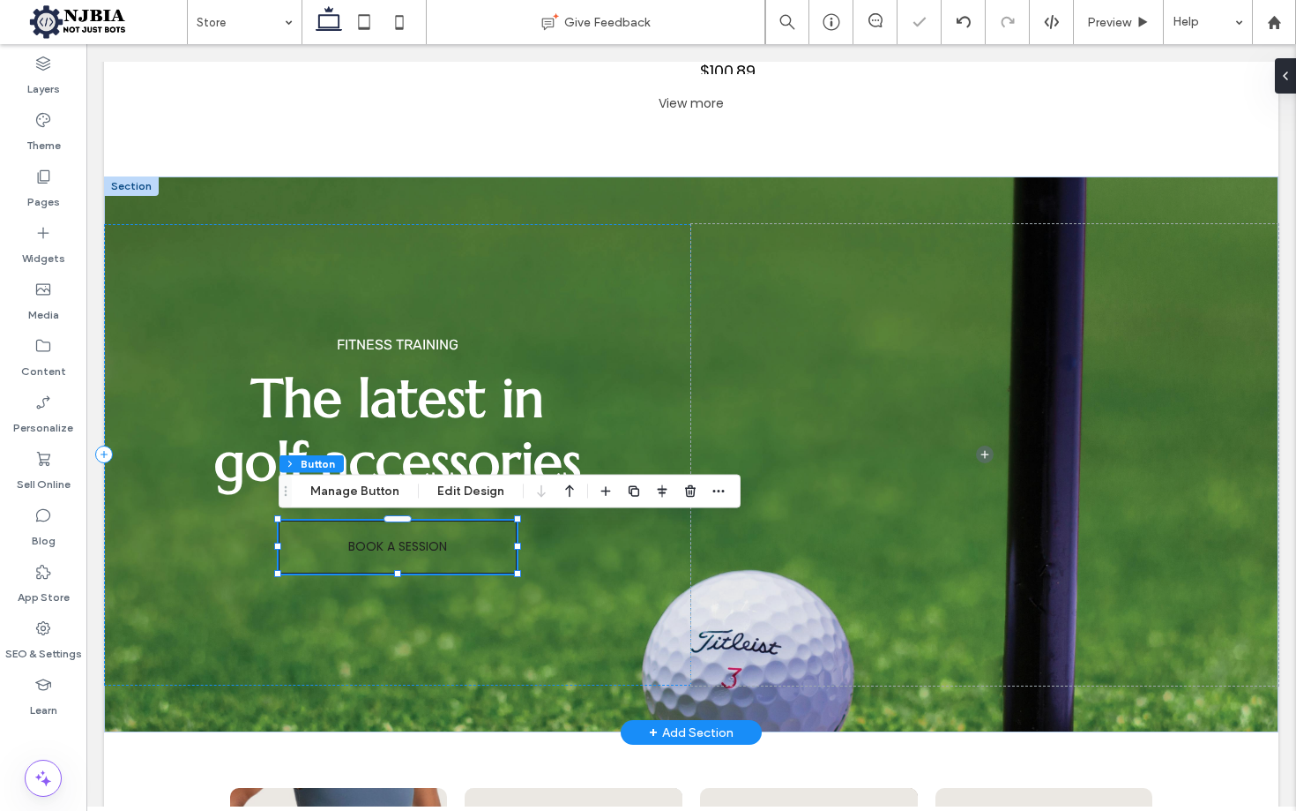
click at [432, 547] on span "BOOK A SESSION" at bounding box center [397, 546] width 99 height 19
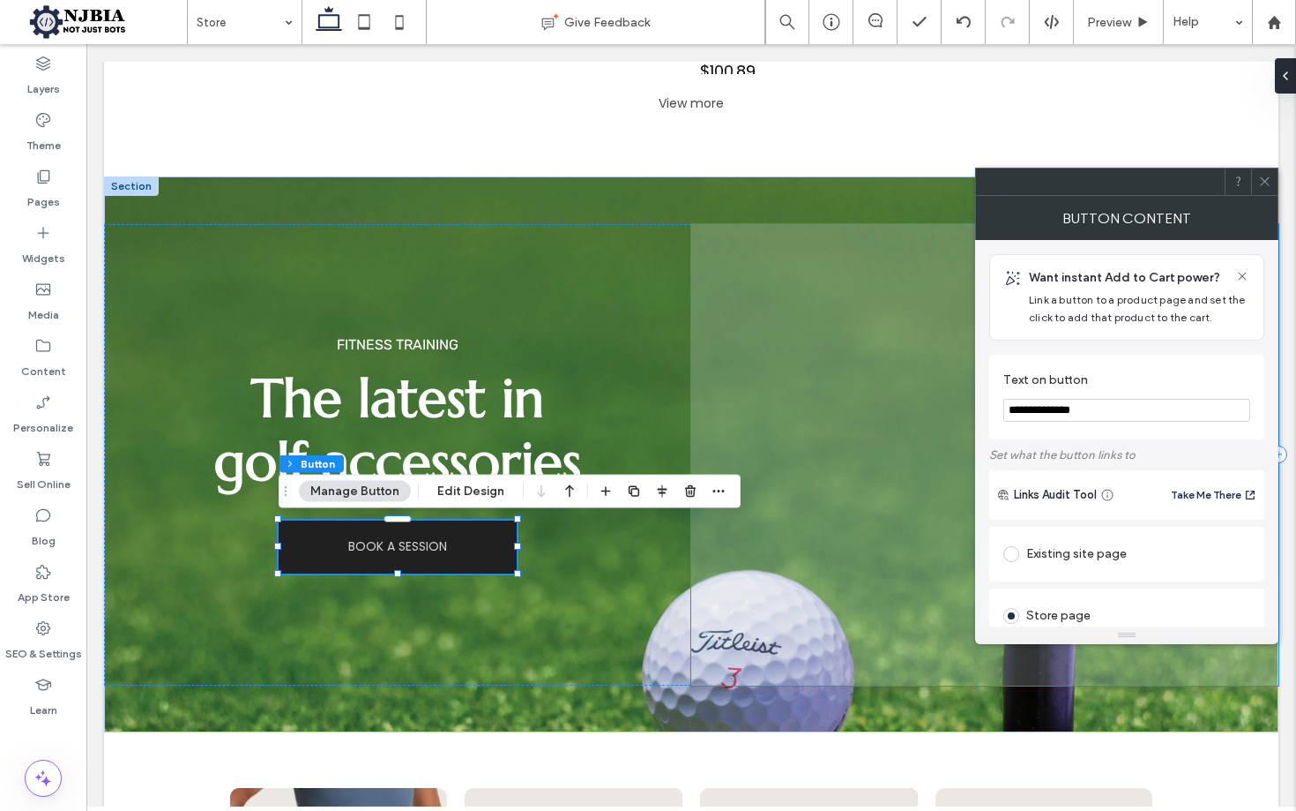
click at [1144, 410] on input "**********" at bounding box center [1127, 410] width 247 height 23
type input "**********"
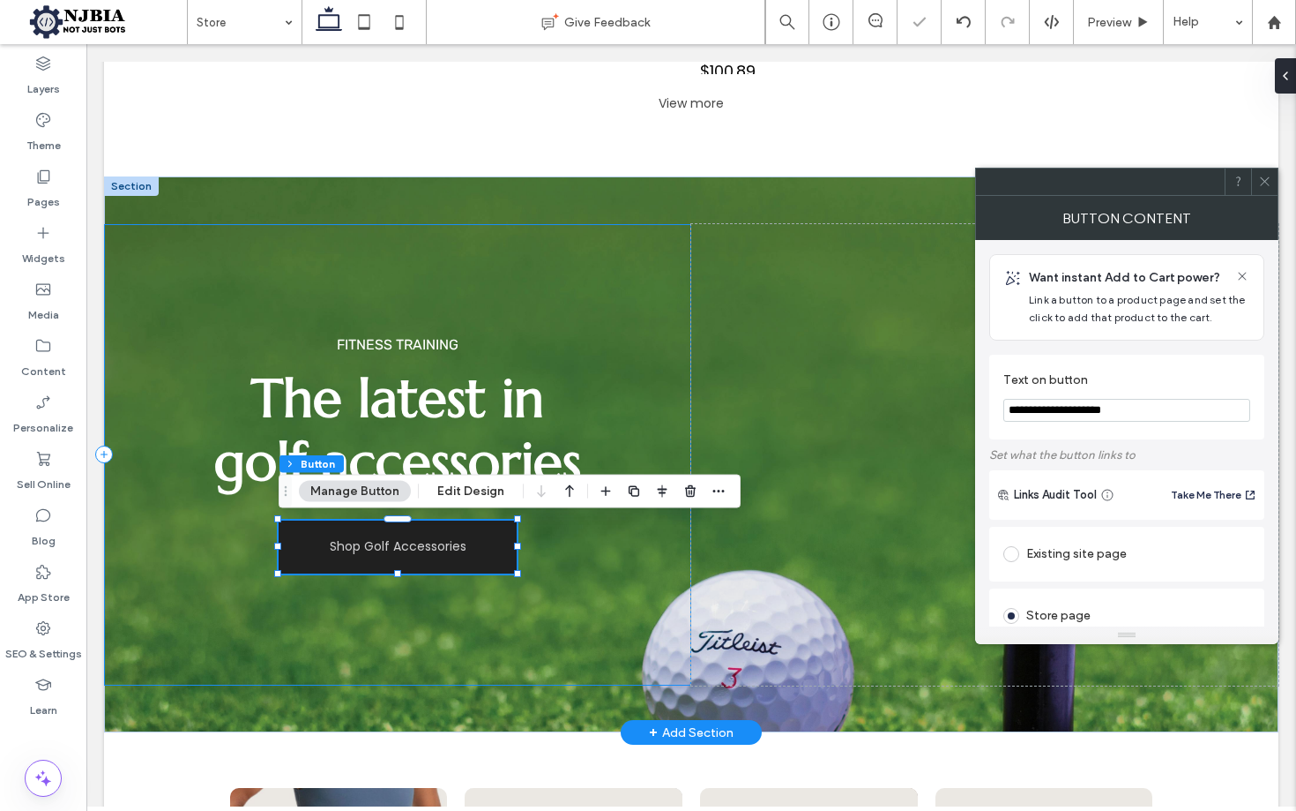
drag, startPoint x: 1229, startPoint y: 453, endPoint x: 583, endPoint y: 315, distance: 661.1
click at [583, 315] on div "FITNESS TRAINING The latest in golf accessories Shop Golf Accessories" at bounding box center [397, 454] width 587 height 461
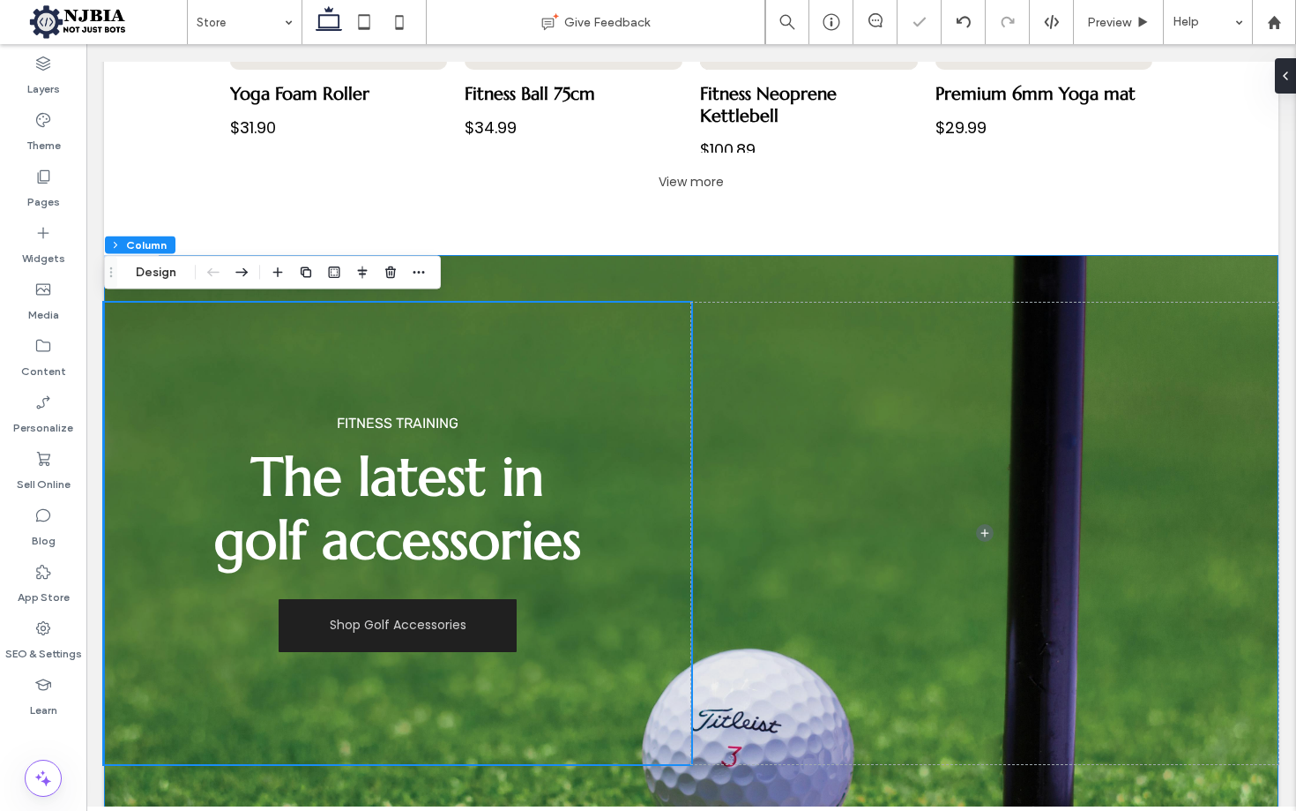
scroll to position [1460, 0]
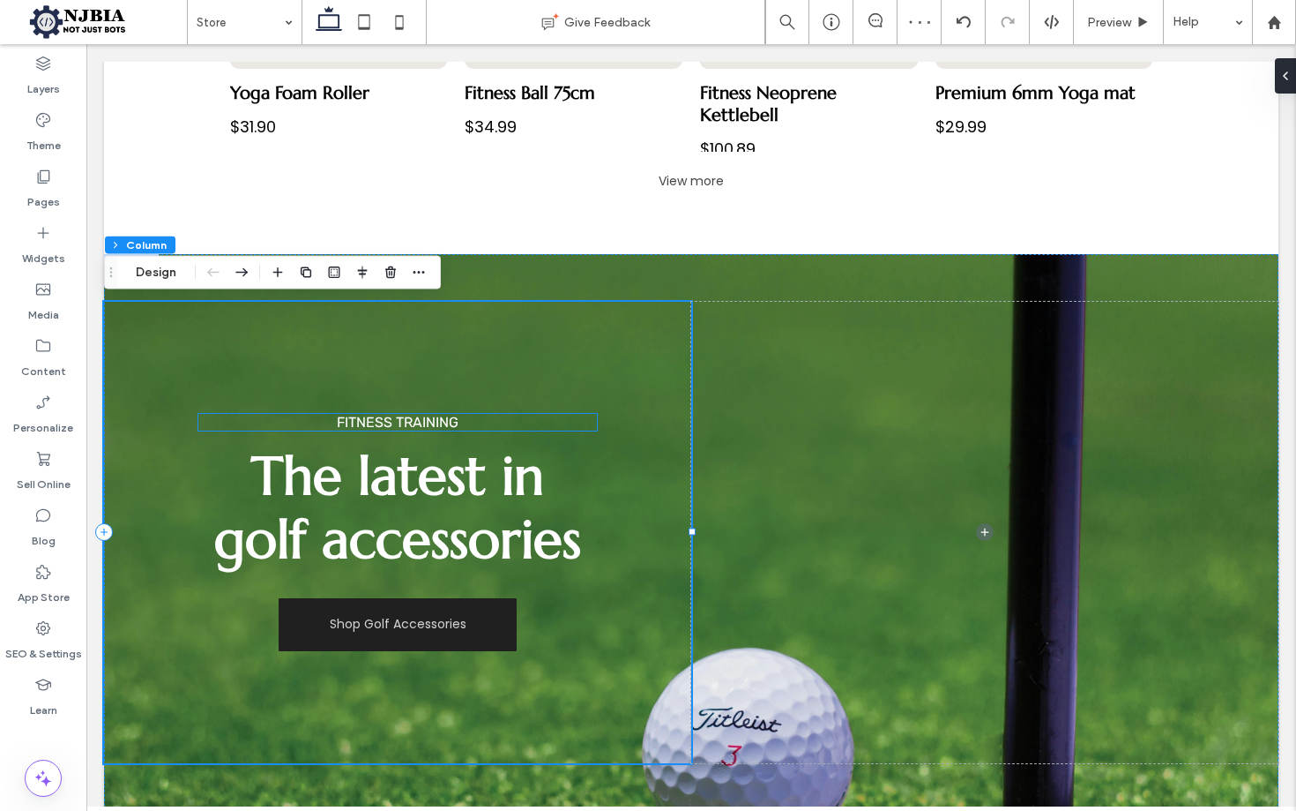
click at [409, 418] on span "FITNESS TRAINING" at bounding box center [398, 422] width 122 height 17
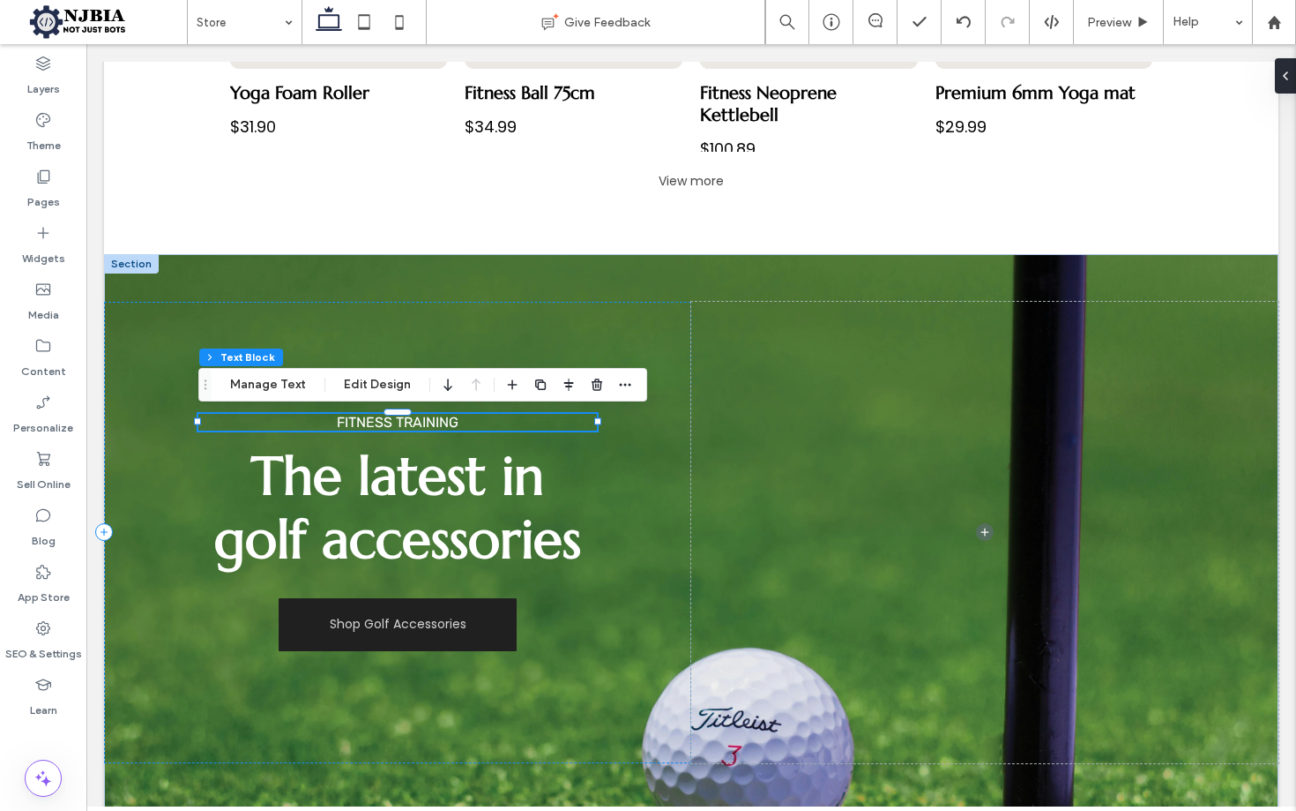
click at [385, 424] on span "FITNESS TRAINING" at bounding box center [398, 422] width 122 height 17
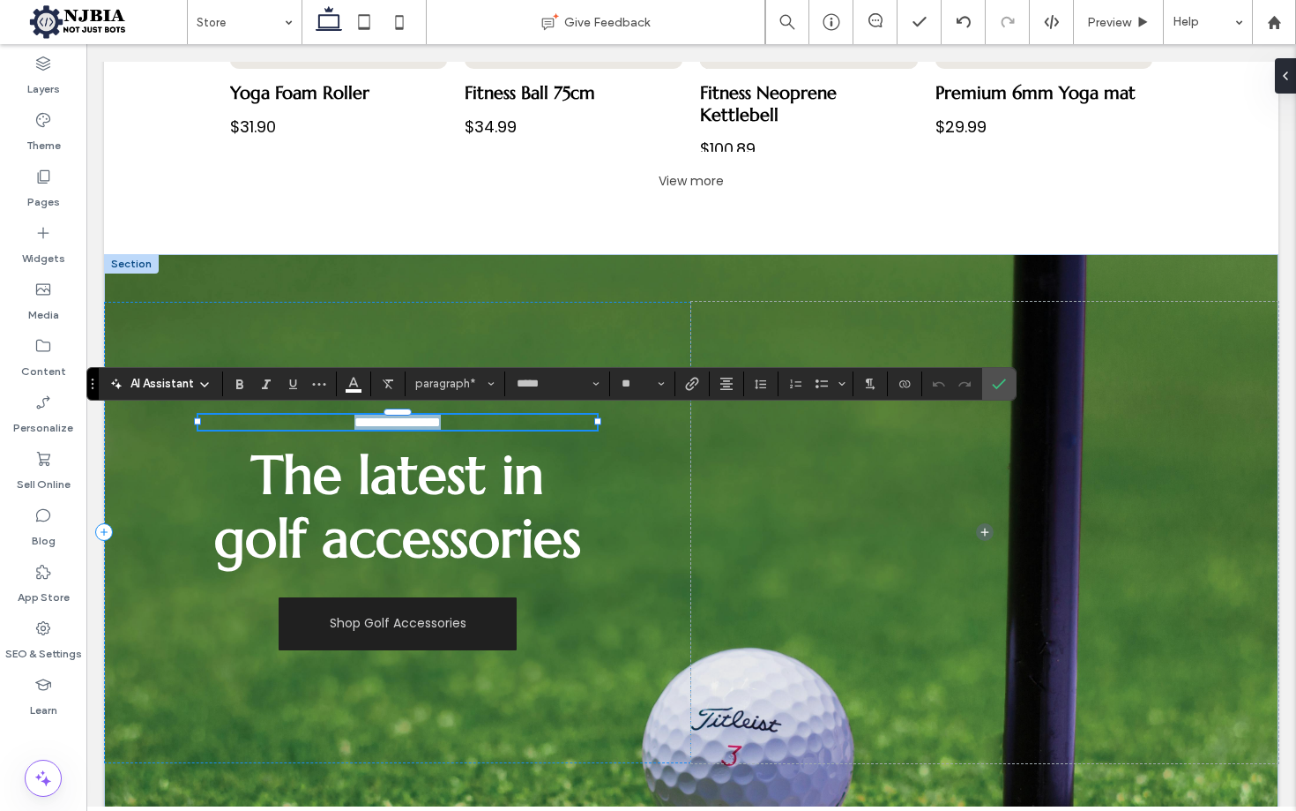
click at [385, 424] on span "**********" at bounding box center [398, 421] width 86 height 13
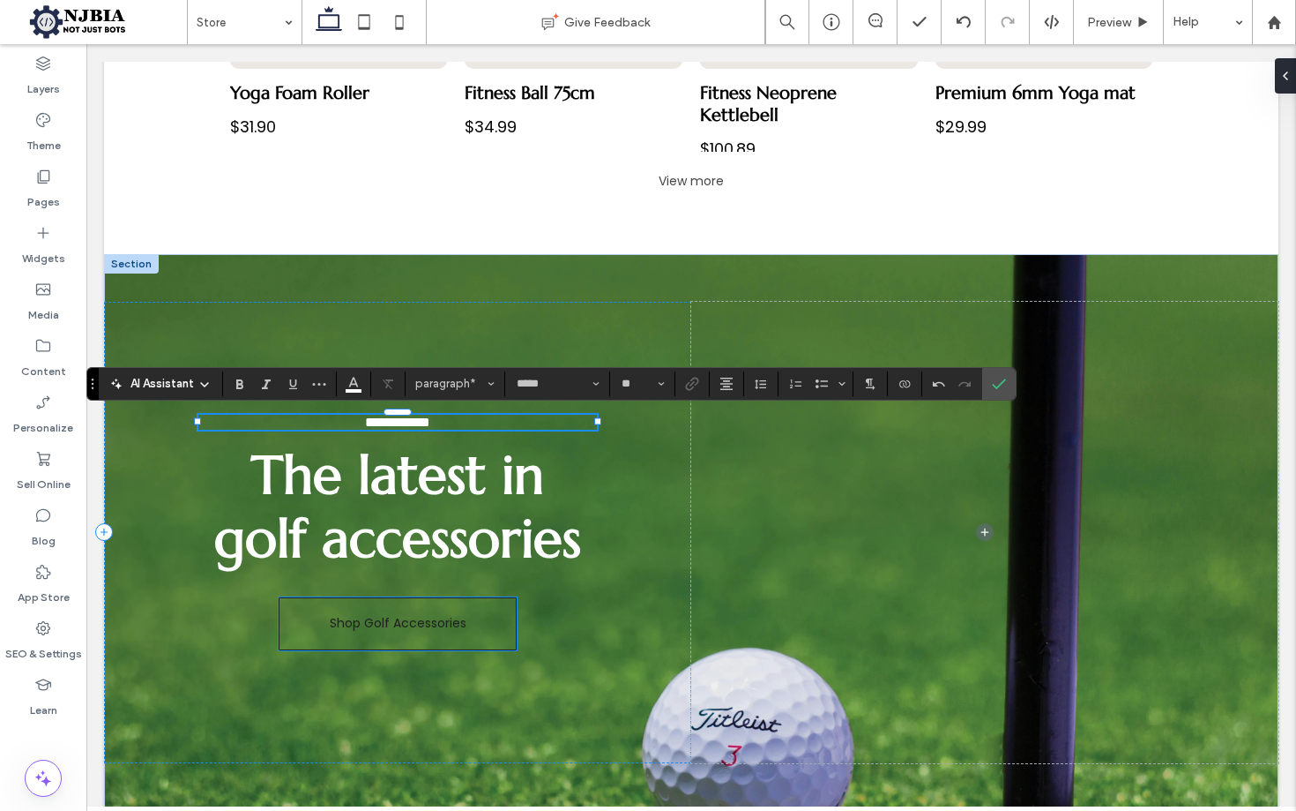
click at [397, 628] on span "Shop Golf Accessories" at bounding box center [398, 623] width 137 height 19
click at [397, 628] on div "Shop Golf Accessories" at bounding box center [398, 623] width 238 height 53
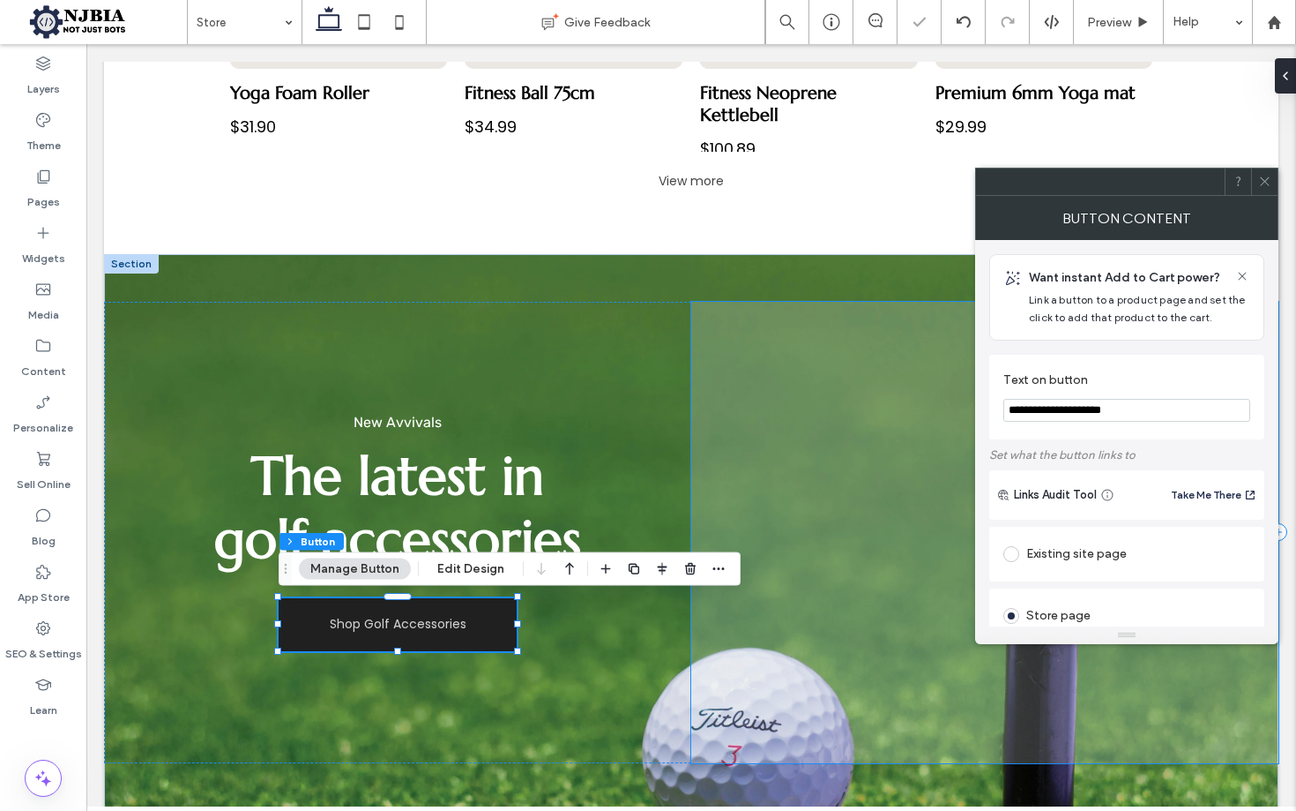
click at [1043, 407] on input "**********" at bounding box center [1127, 410] width 247 height 23
drag, startPoint x: 1071, startPoint y: 449, endPoint x: 906, endPoint y: 405, distance: 170.7
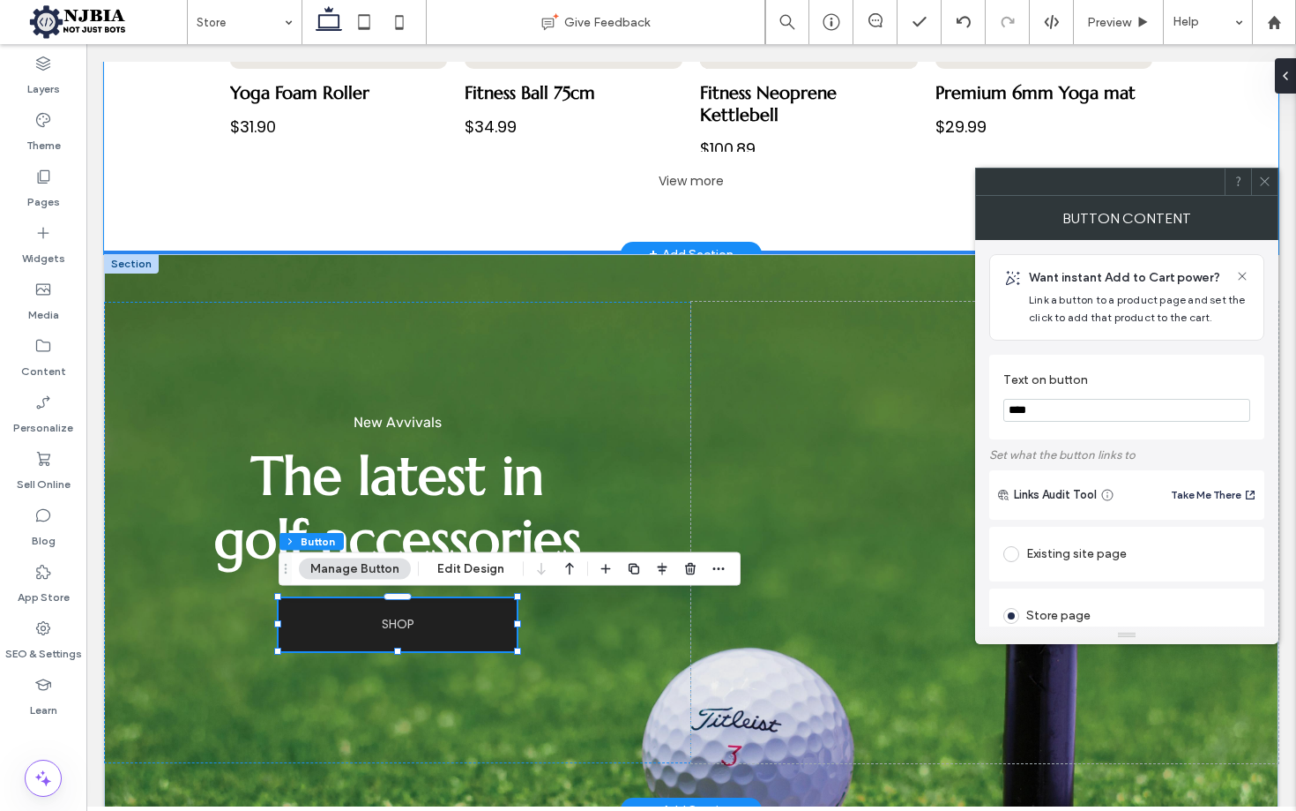
type input "****"
click at [594, 253] on div at bounding box center [691, 254] width 1175 height 9
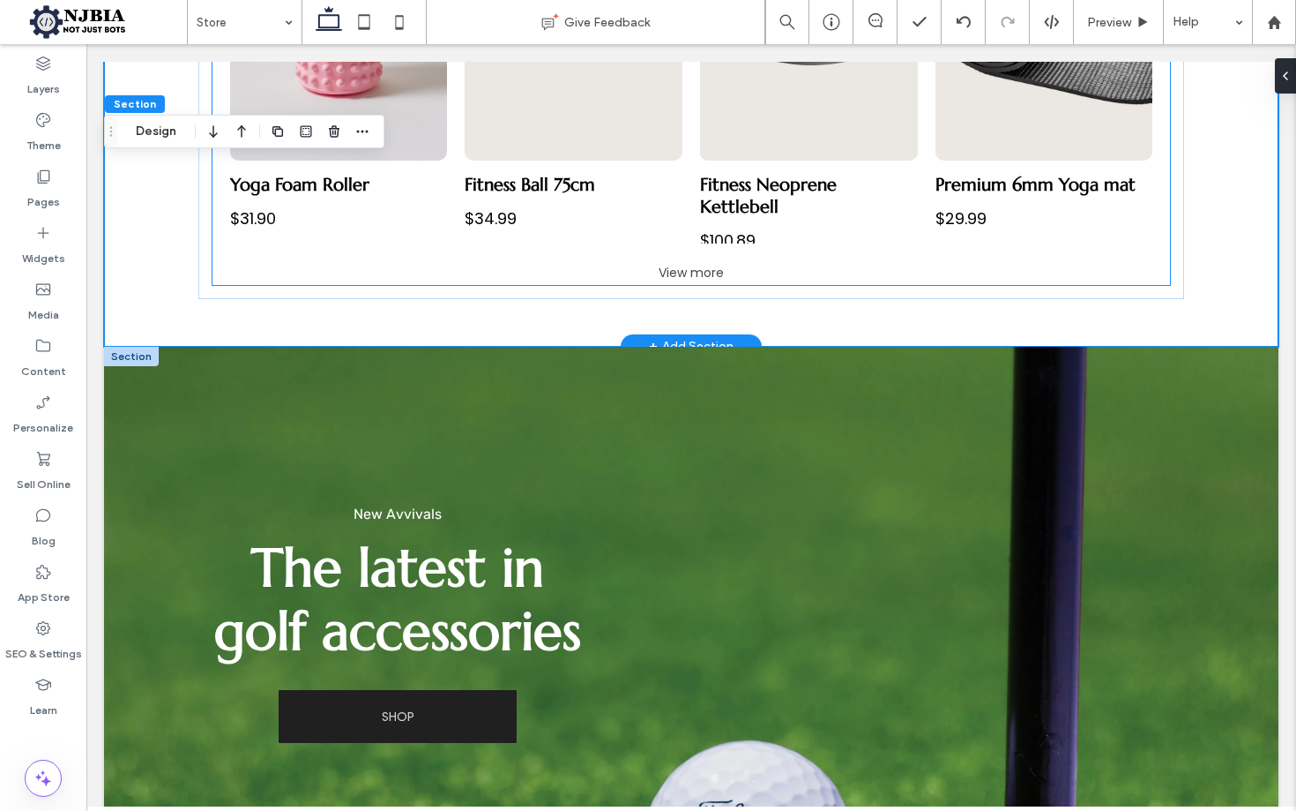
scroll to position [1414, 0]
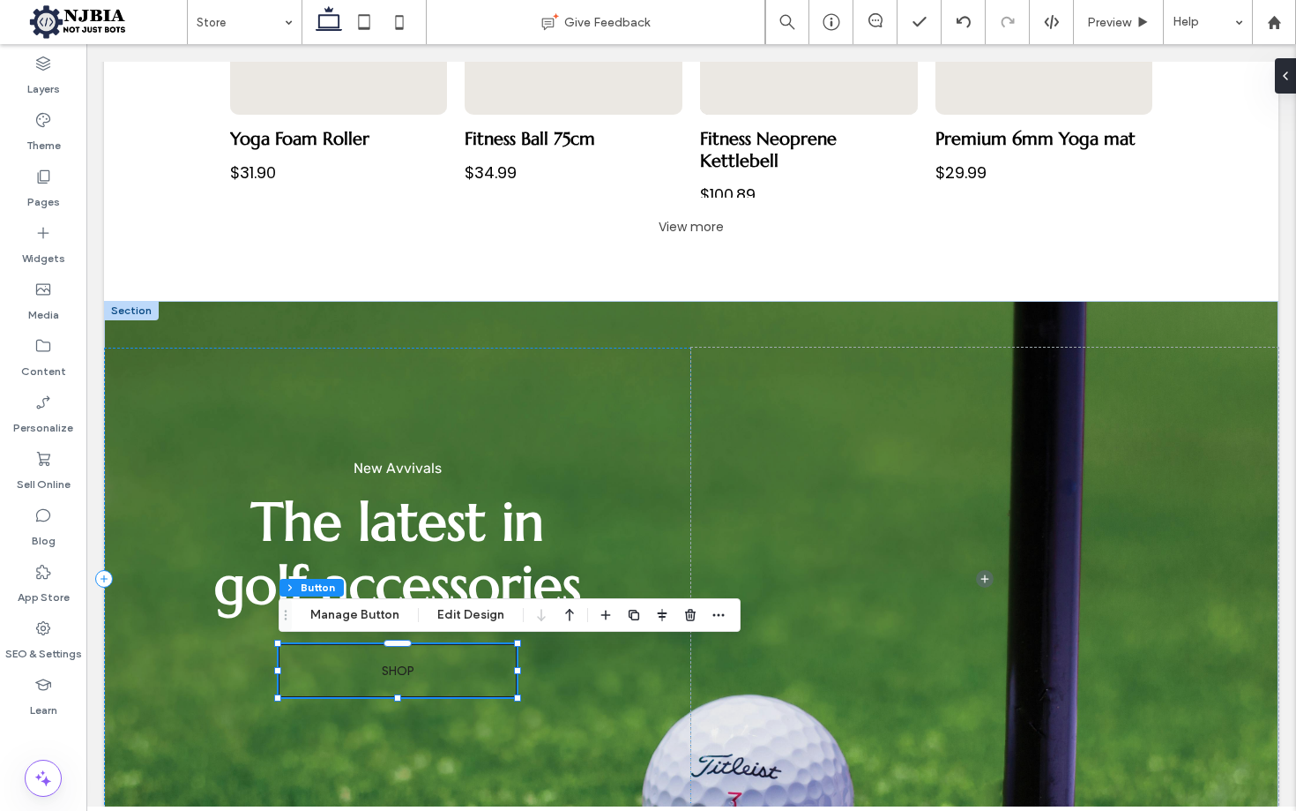
click at [418, 666] on link "SHOP" at bounding box center [398, 670] width 238 height 53
click at [399, 669] on span "SHOP" at bounding box center [398, 670] width 33 height 19
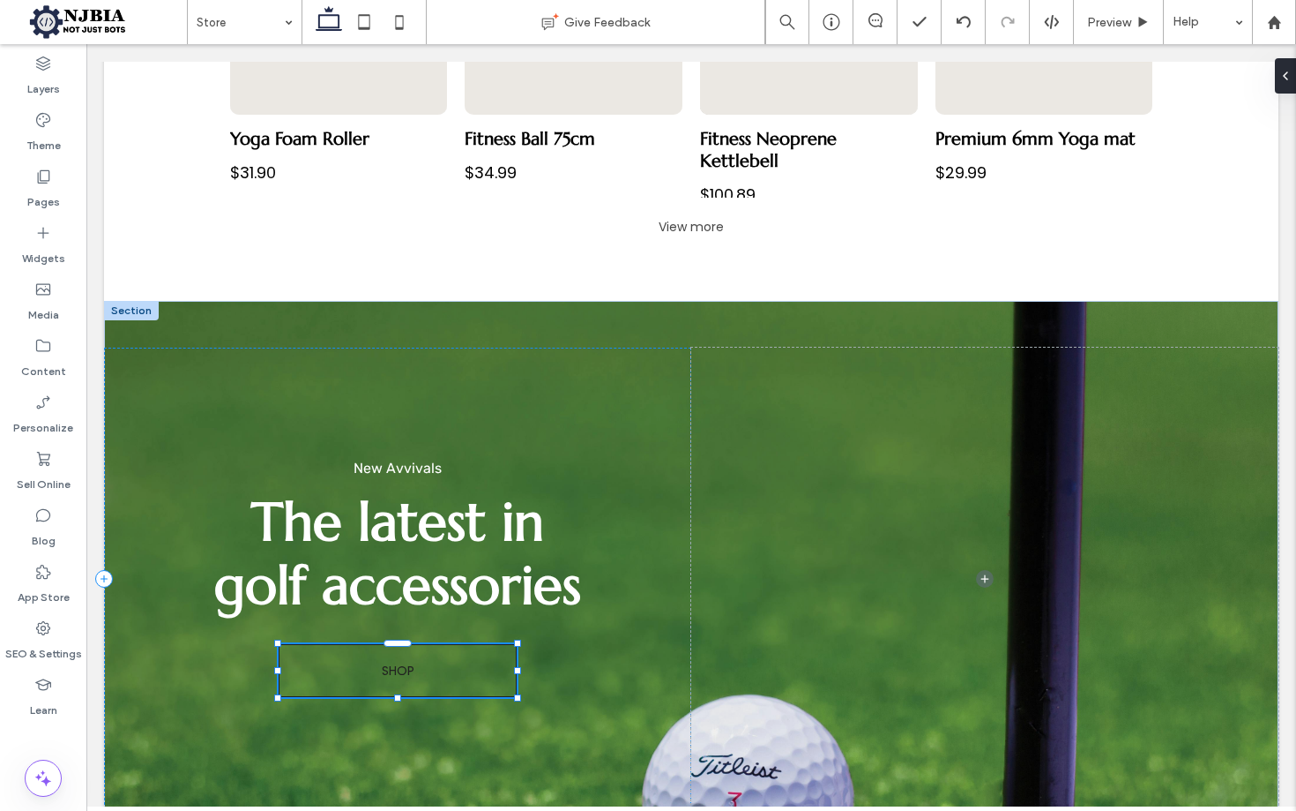
click at [399, 669] on span "SHOP" at bounding box center [398, 670] width 33 height 19
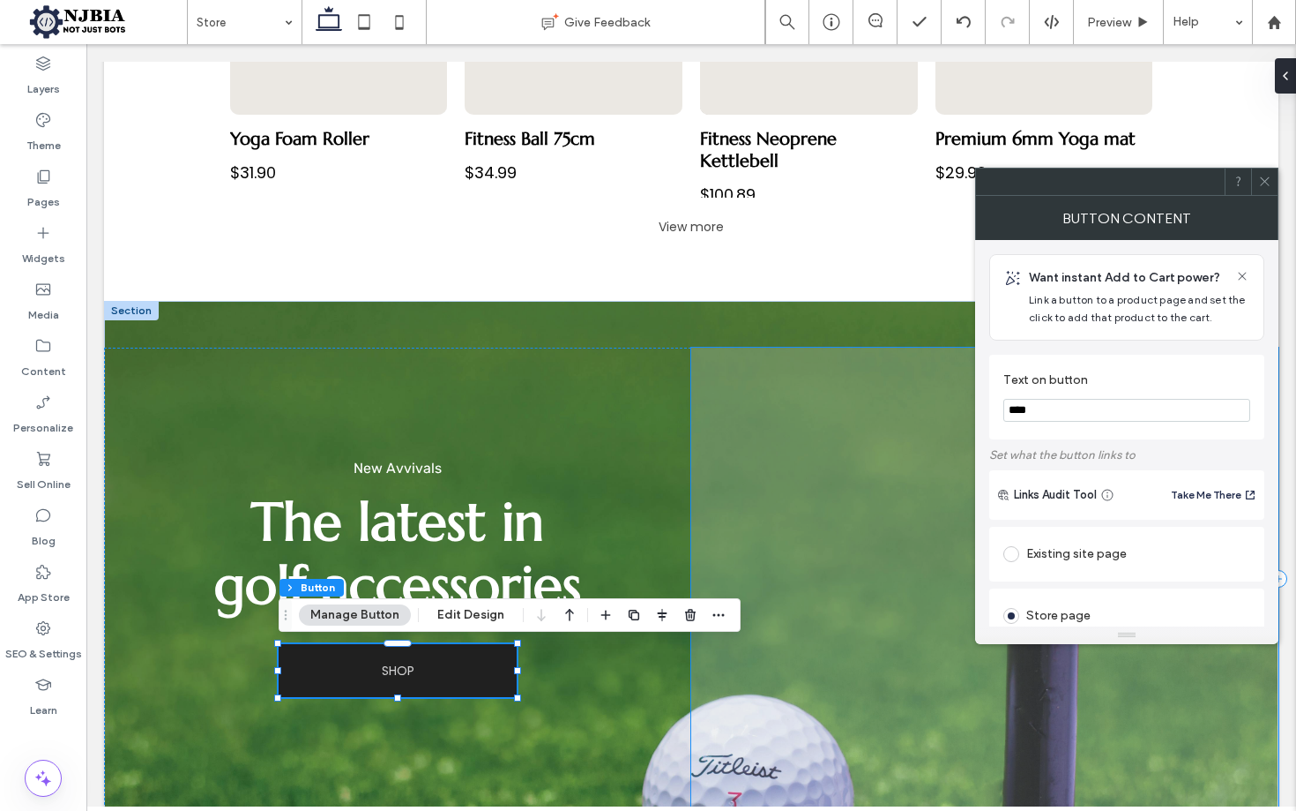
click at [1066, 411] on input "****" at bounding box center [1127, 410] width 247 height 23
type input "********"
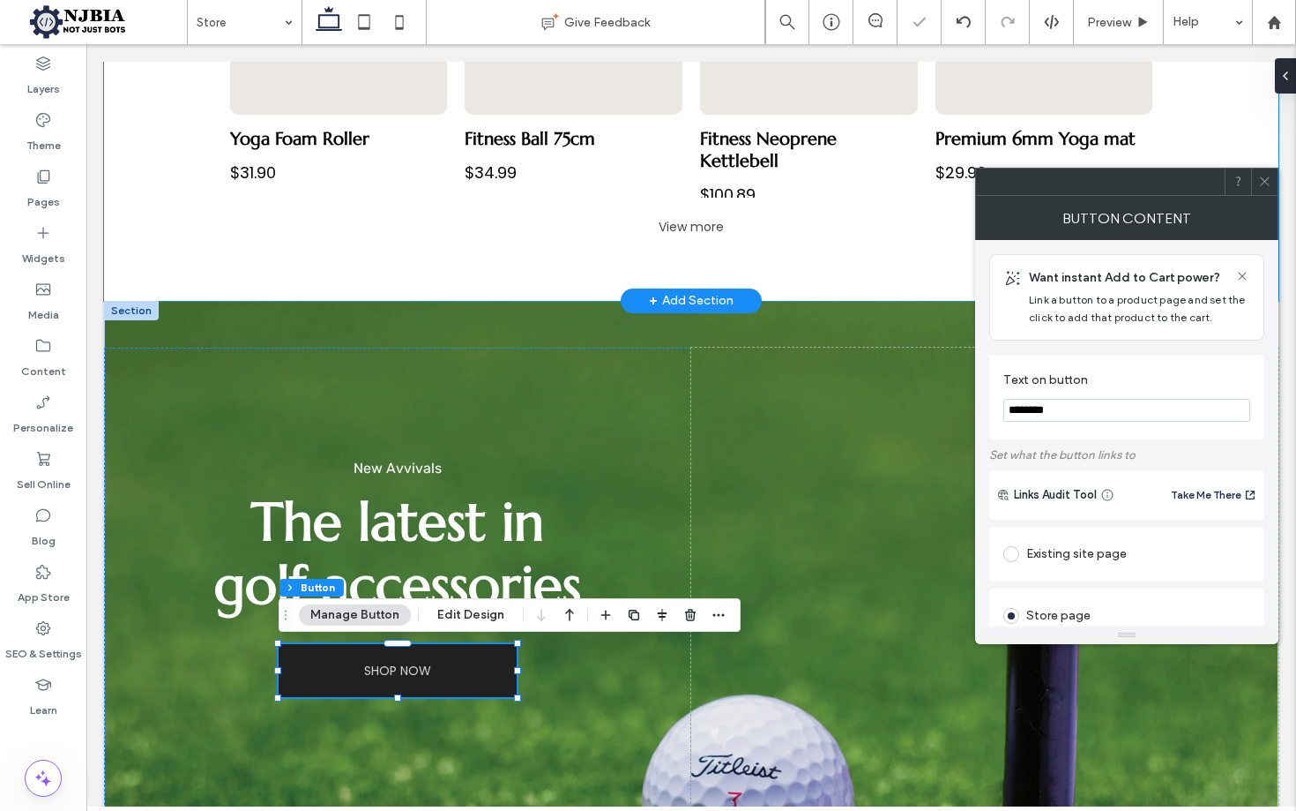
drag, startPoint x: 758, startPoint y: 285, endPoint x: 832, endPoint y: 282, distance: 74.1
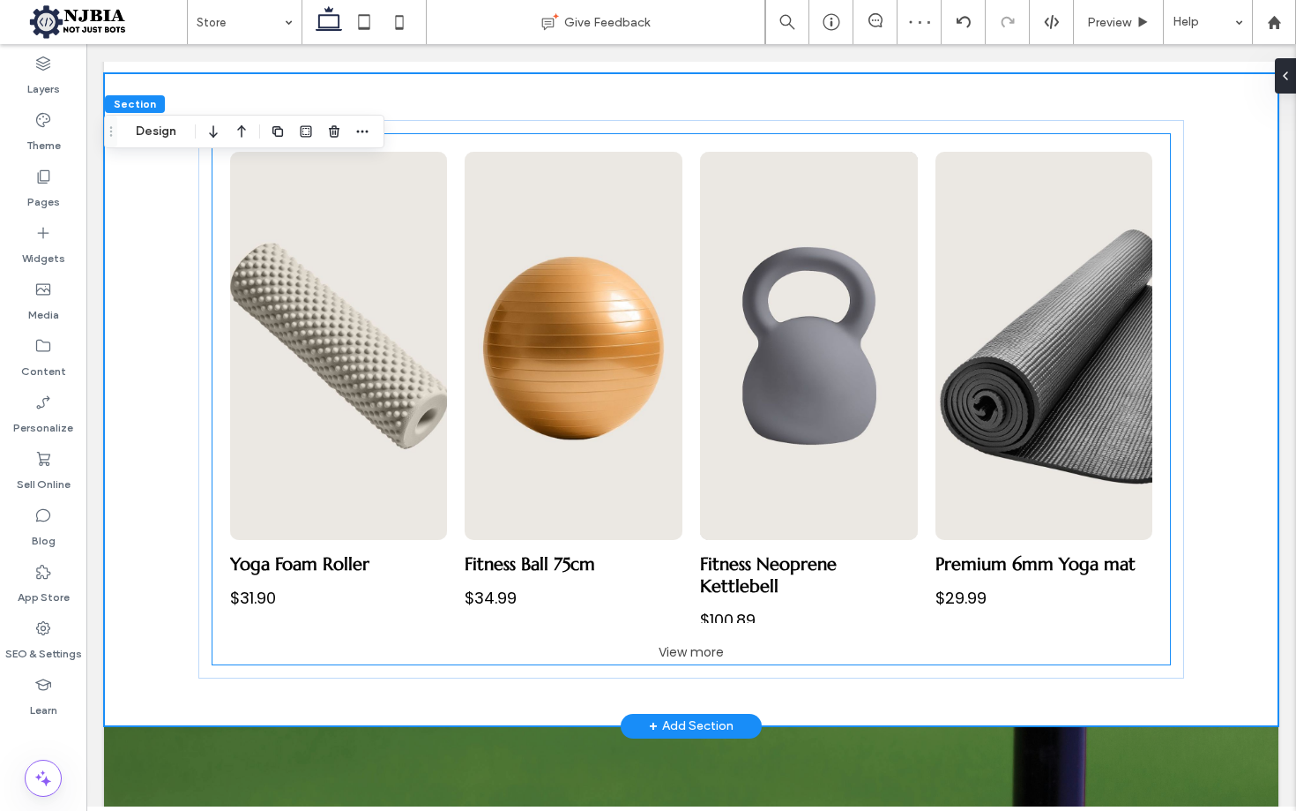
scroll to position [1030, 0]
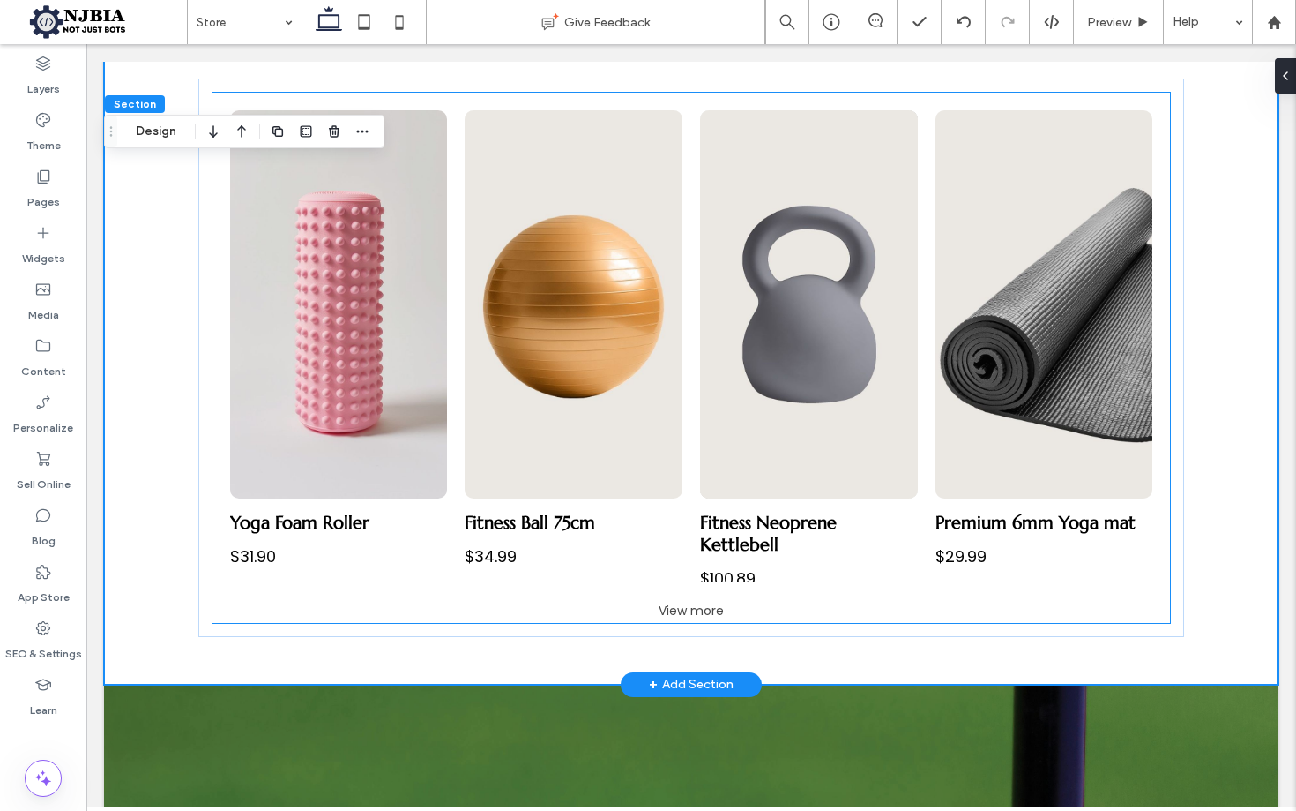
click at [369, 303] on link at bounding box center [339, 304] width 218 height 388
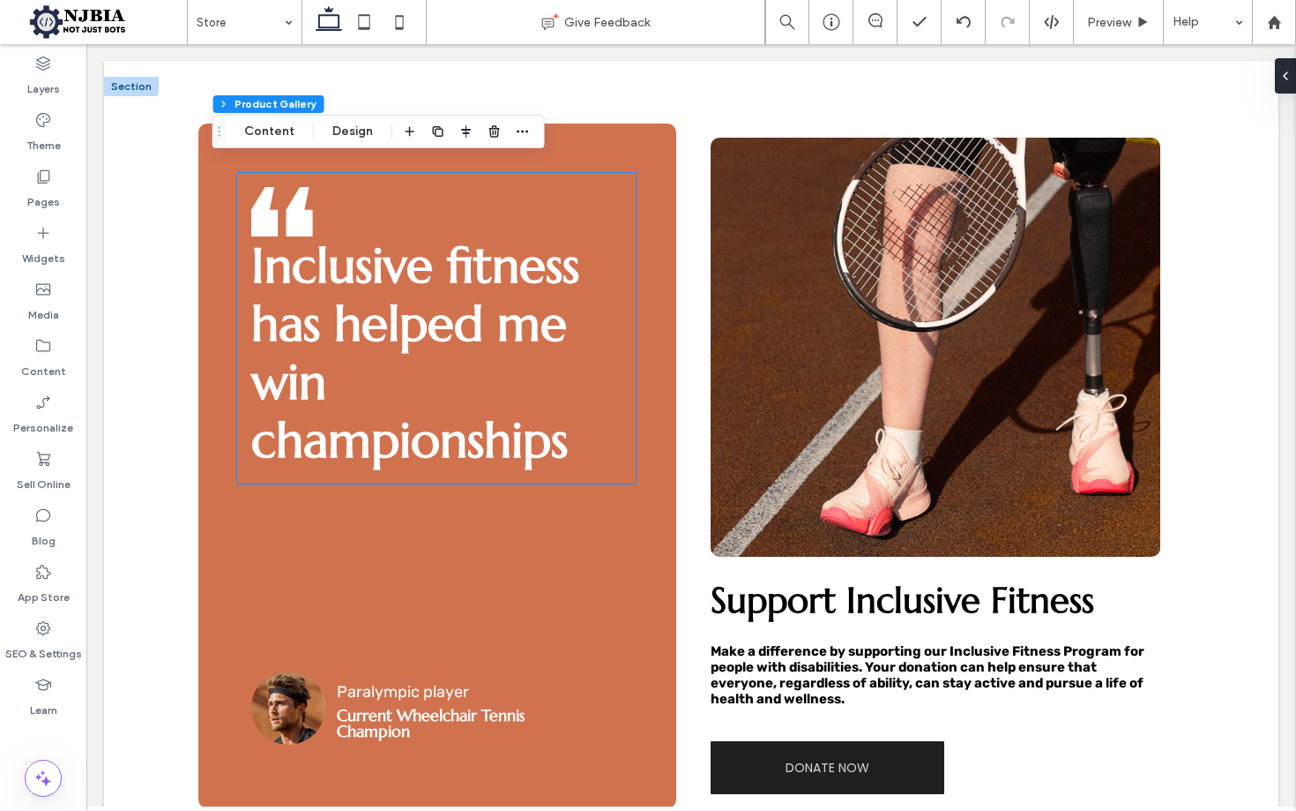
scroll to position [2954, 0]
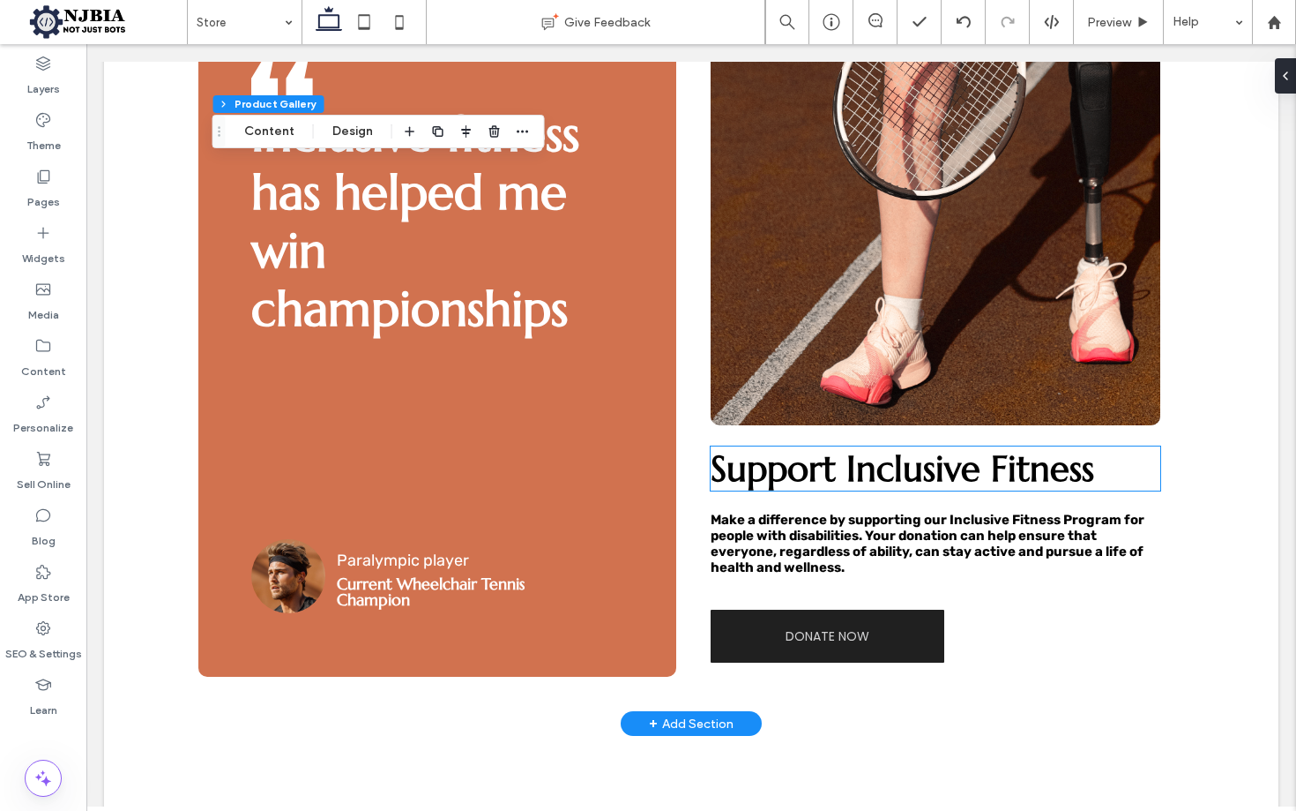
click at [840, 474] on span "Support Inclusive Fitness" at bounding box center [903, 468] width 384 height 44
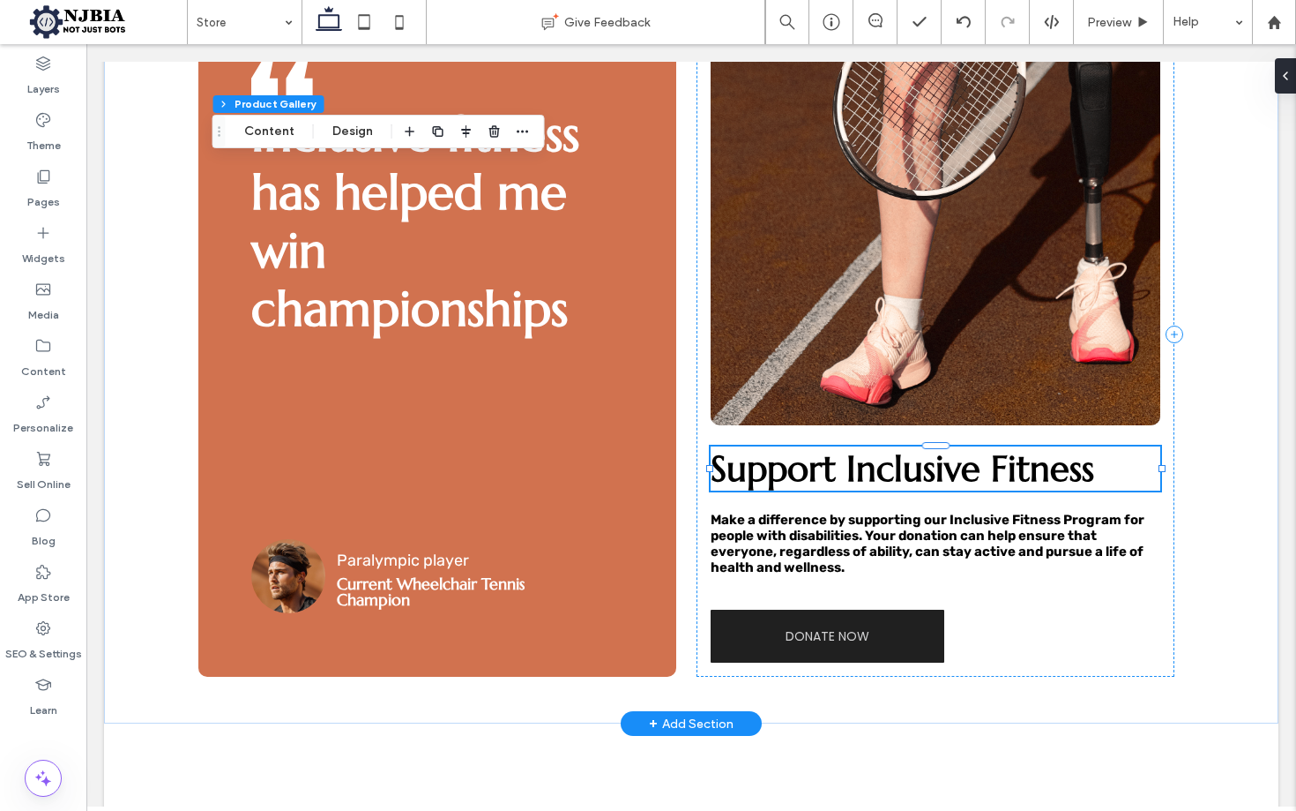
click at [840, 474] on span "Support Inclusive Fitness" at bounding box center [903, 468] width 384 height 44
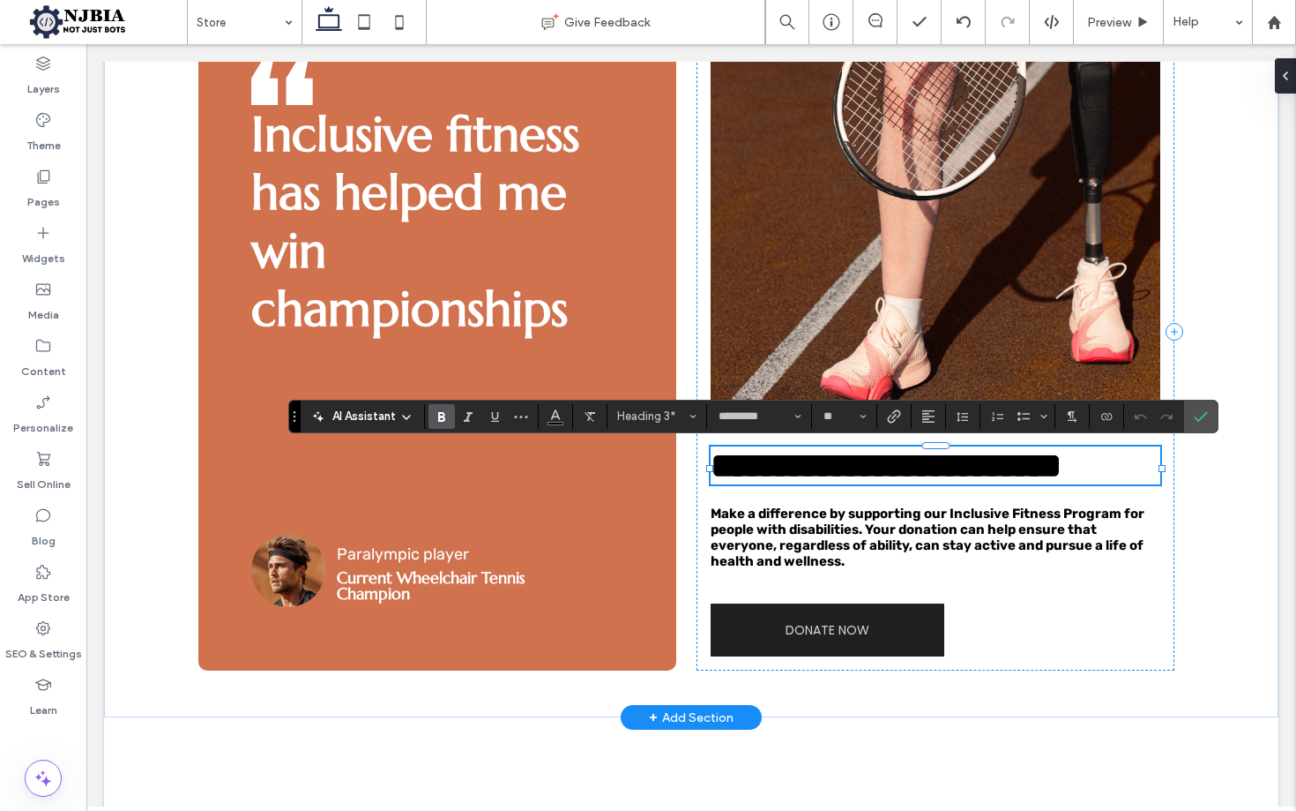
drag, startPoint x: 852, startPoint y: 473, endPoint x: 870, endPoint y: 457, distance: 24.4
click at [852, 473] on span "**********" at bounding box center [886, 465] width 351 height 34
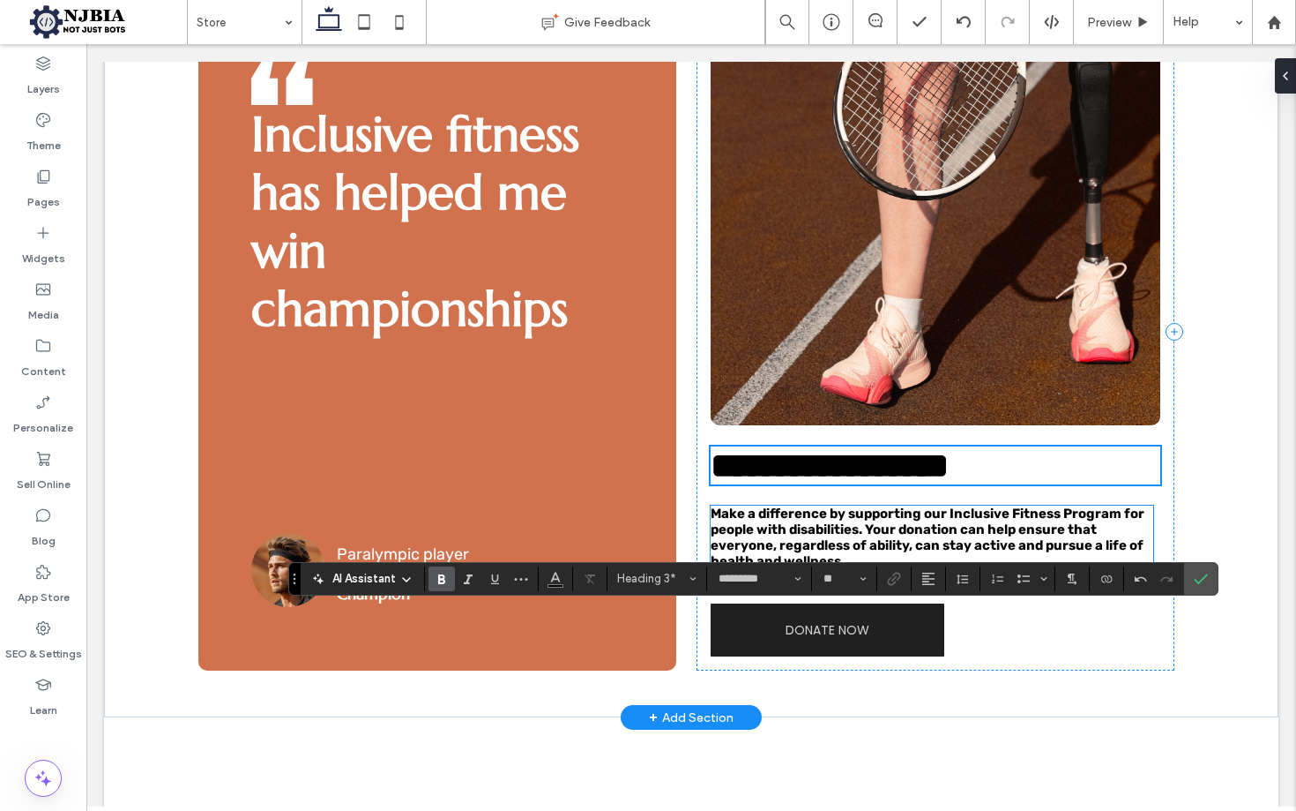
scroll to position [2747, 0]
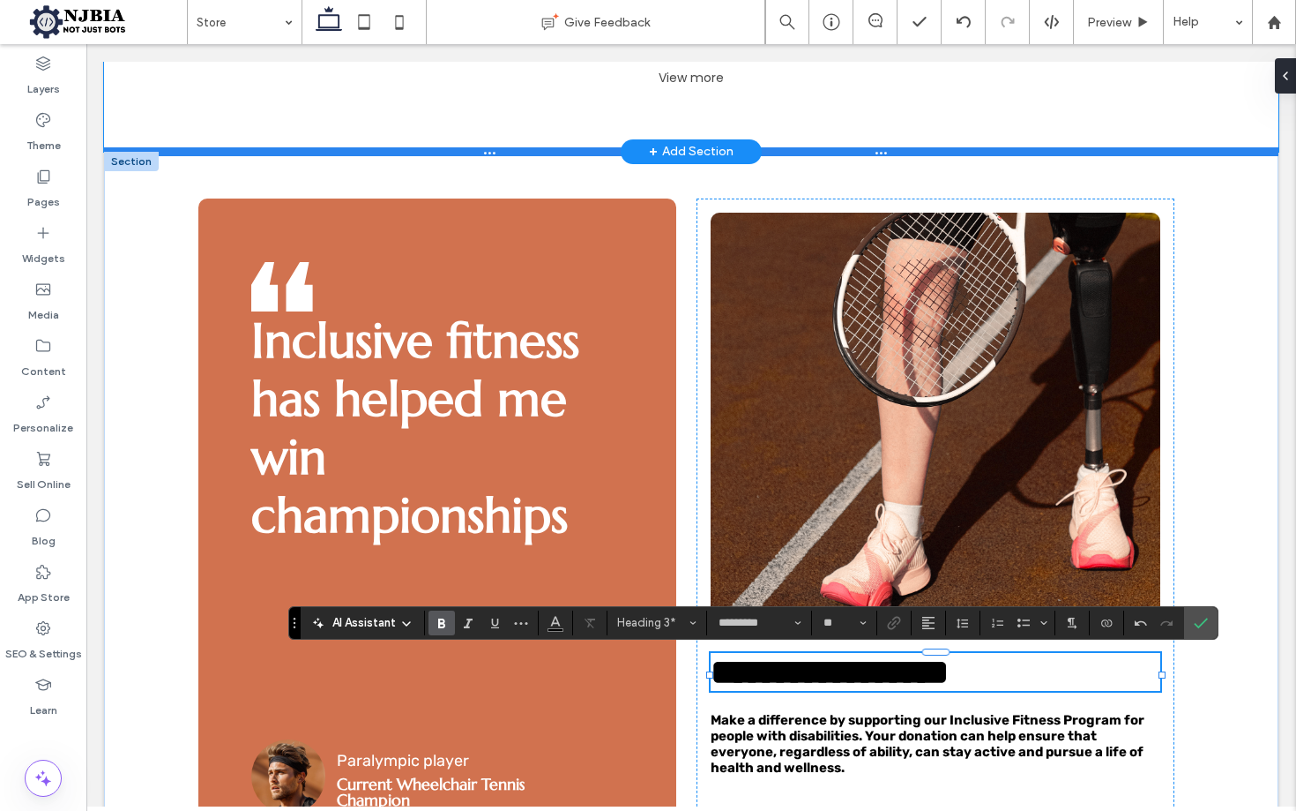
click at [165, 156] on div at bounding box center [691, 151] width 1175 height 9
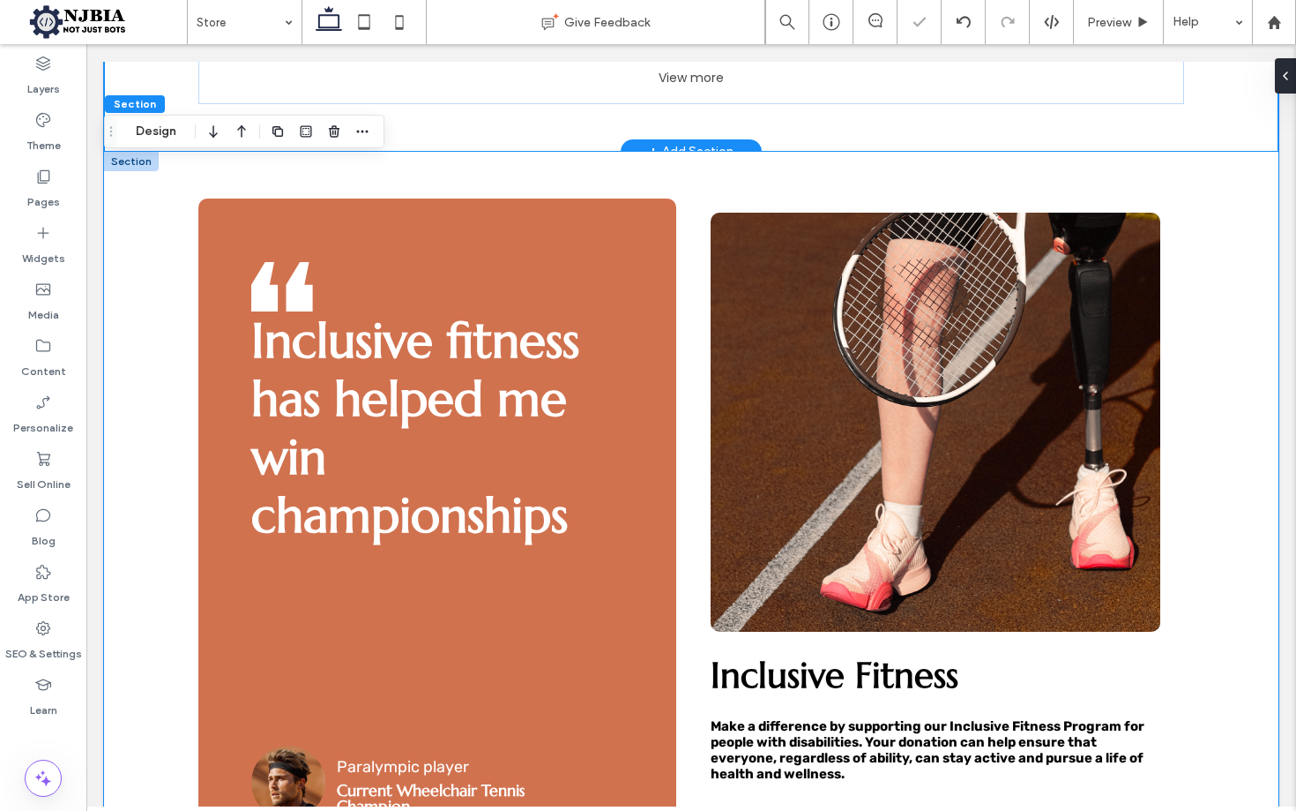
click at [187, 186] on div "Paralympic player Current Wheelchair Tennis Champion Inclusive fitness has help…" at bounding box center [691, 541] width 1175 height 779
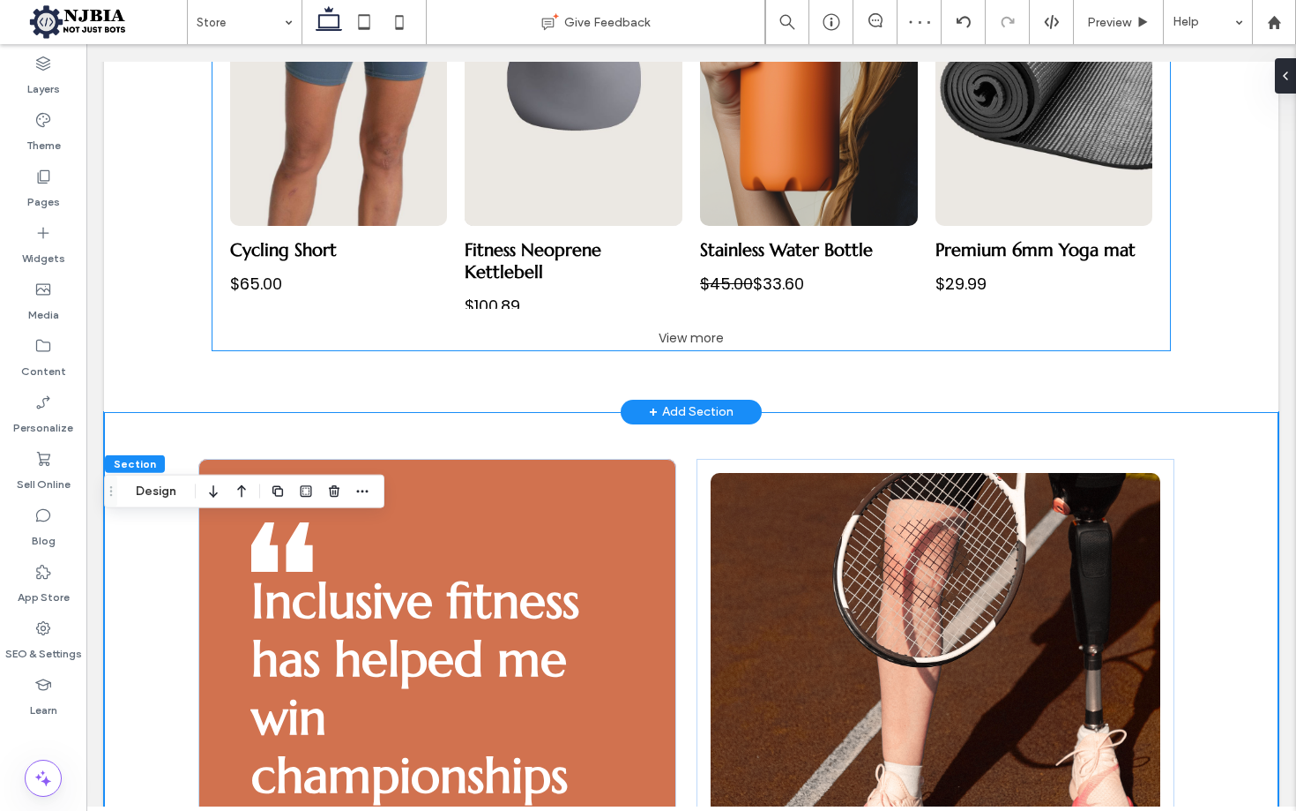
scroll to position [2357, 0]
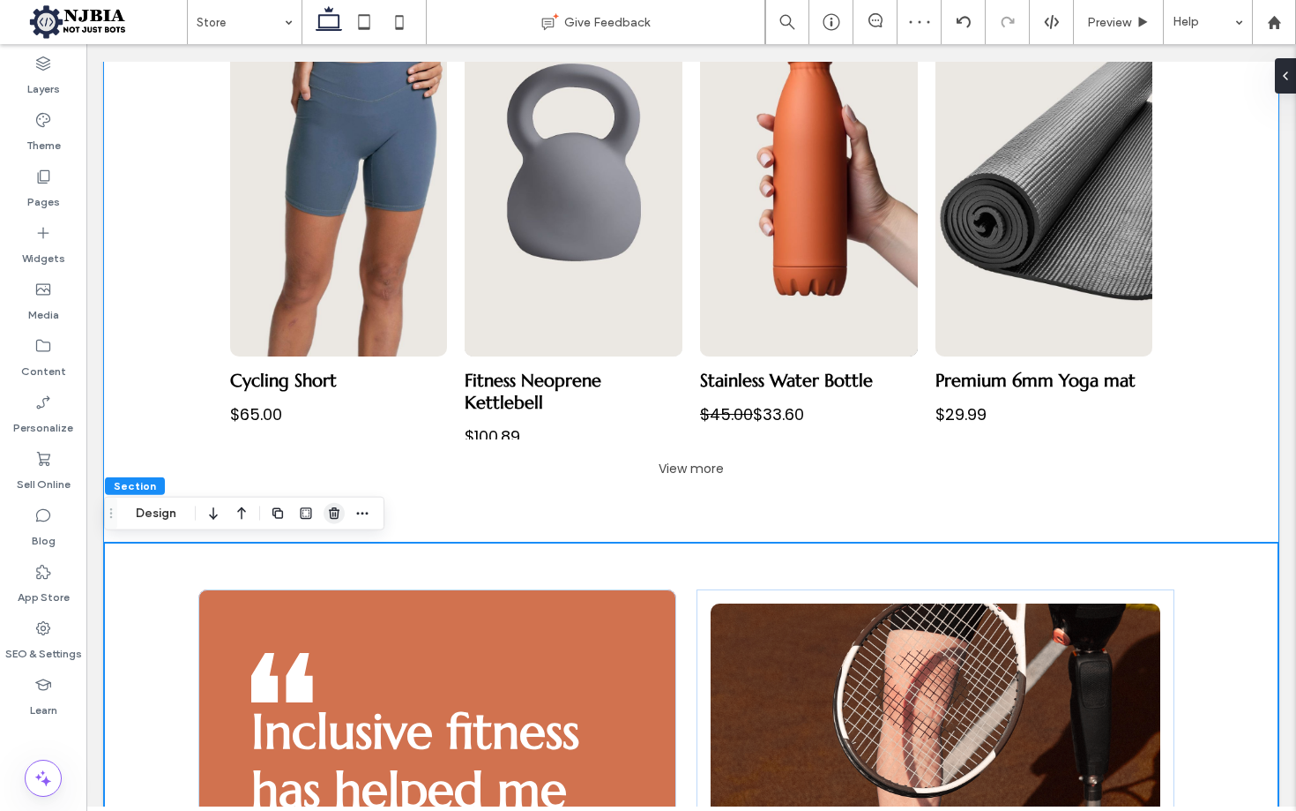
click at [336, 513] on use "button" at bounding box center [334, 512] width 11 height 11
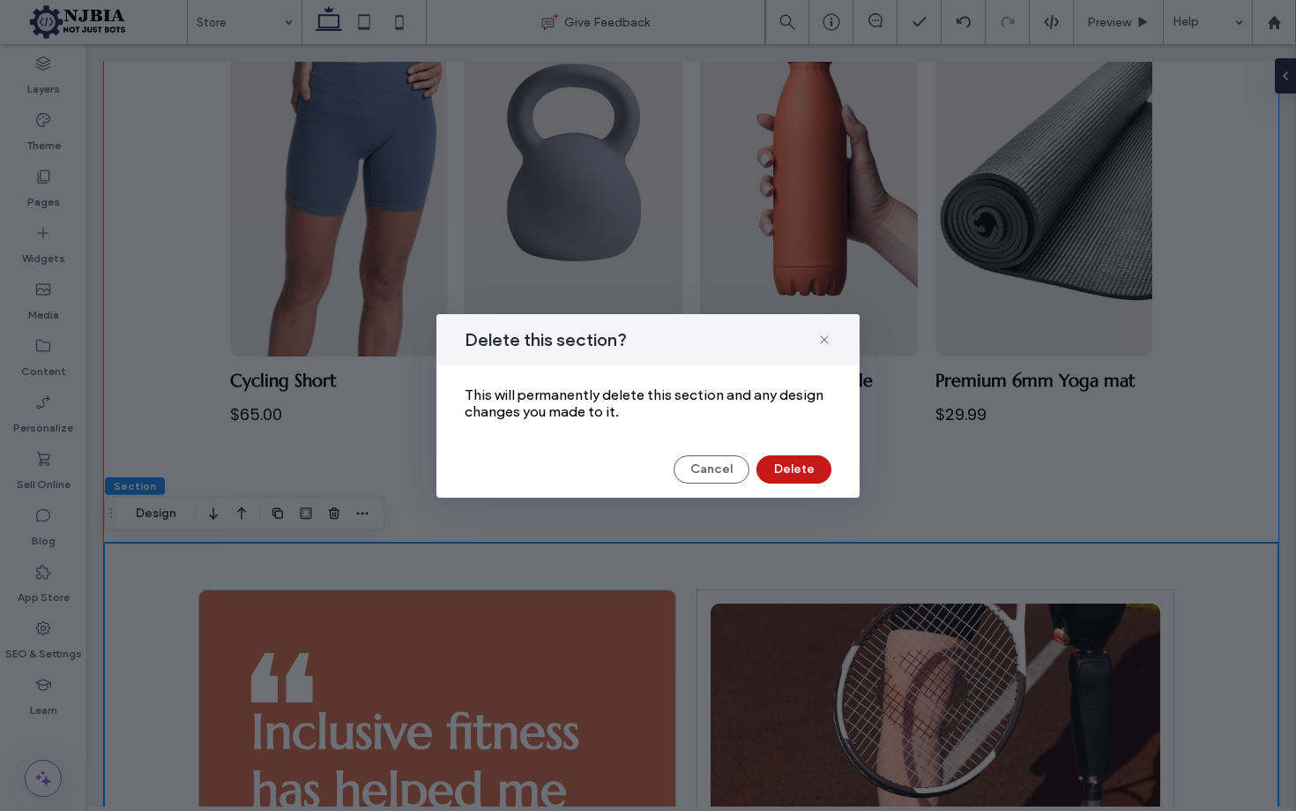
click at [796, 469] on button "Delete" at bounding box center [794, 469] width 75 height 28
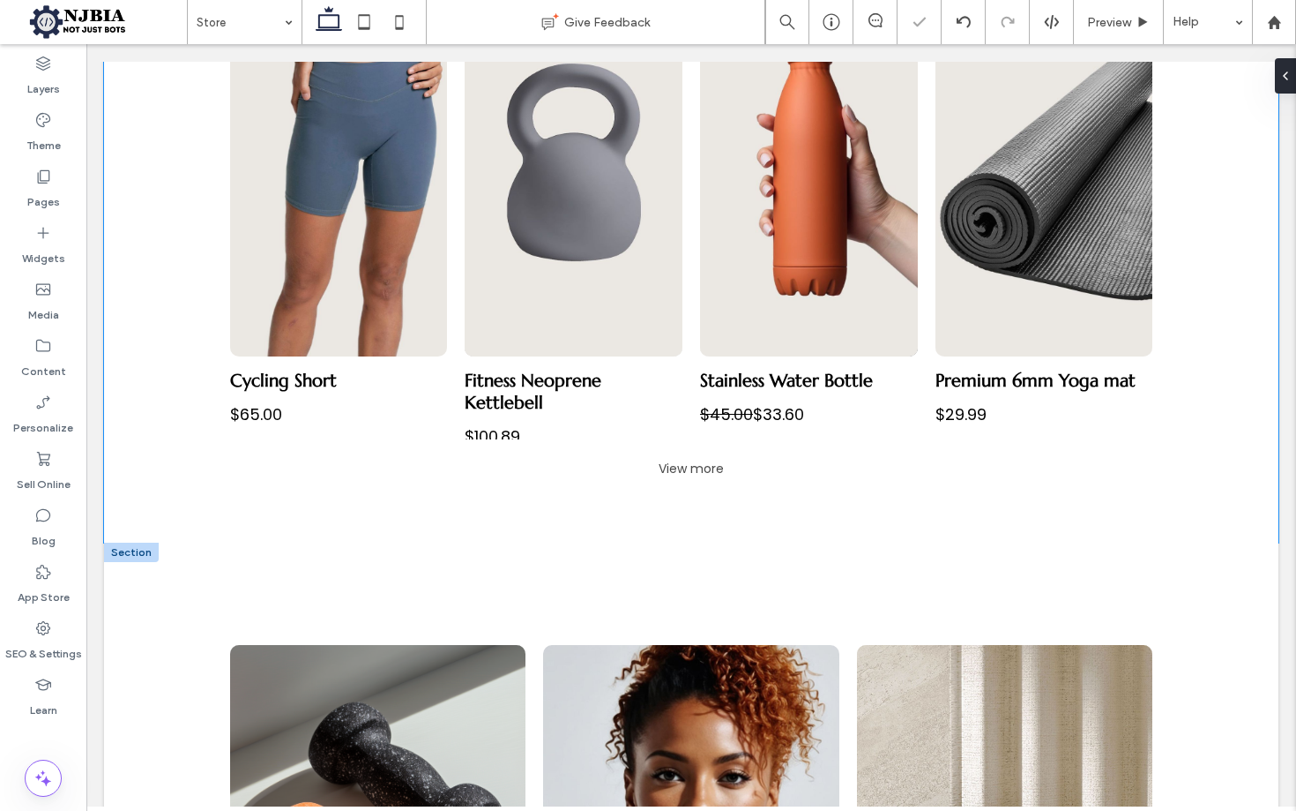
scroll to position [2622, 0]
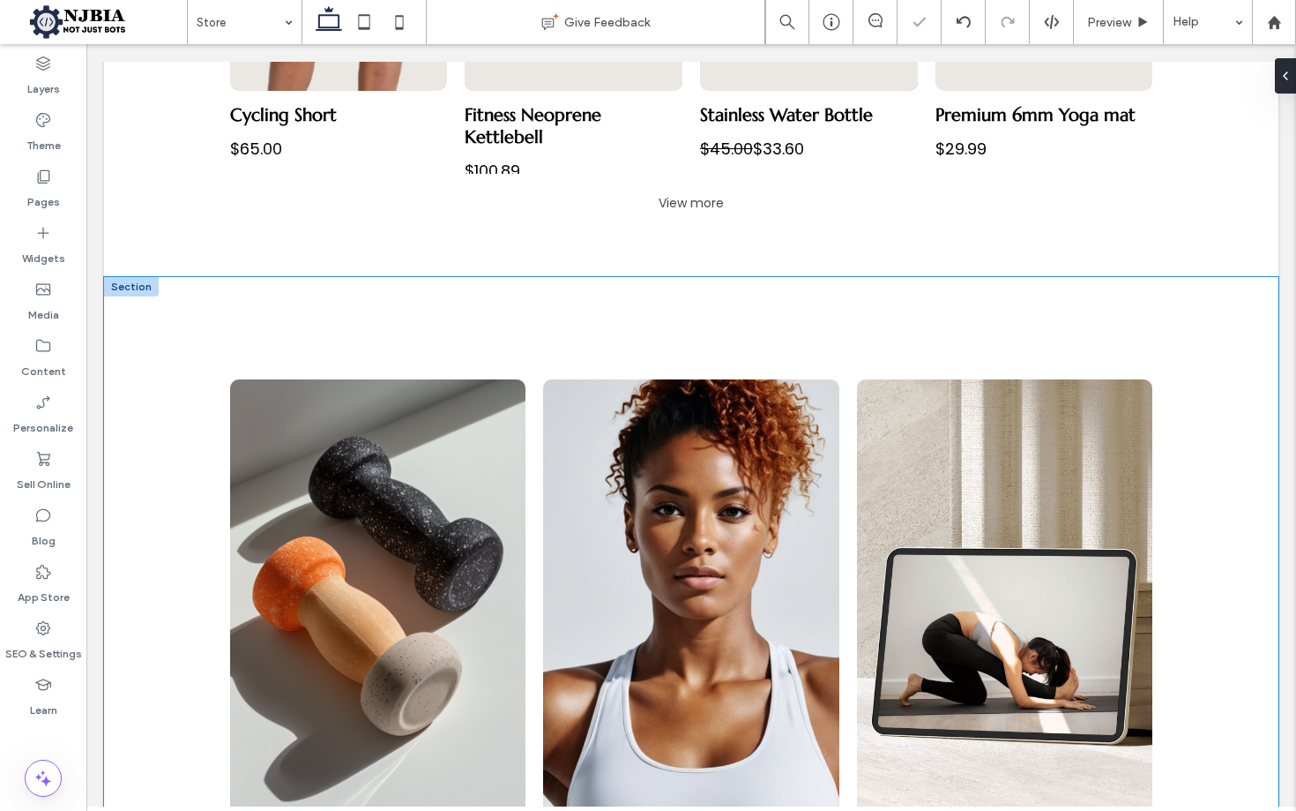
click at [178, 338] on div "Accessories Button Personal Training Button Online Classes Button View more" at bounding box center [691, 641] width 1175 height 728
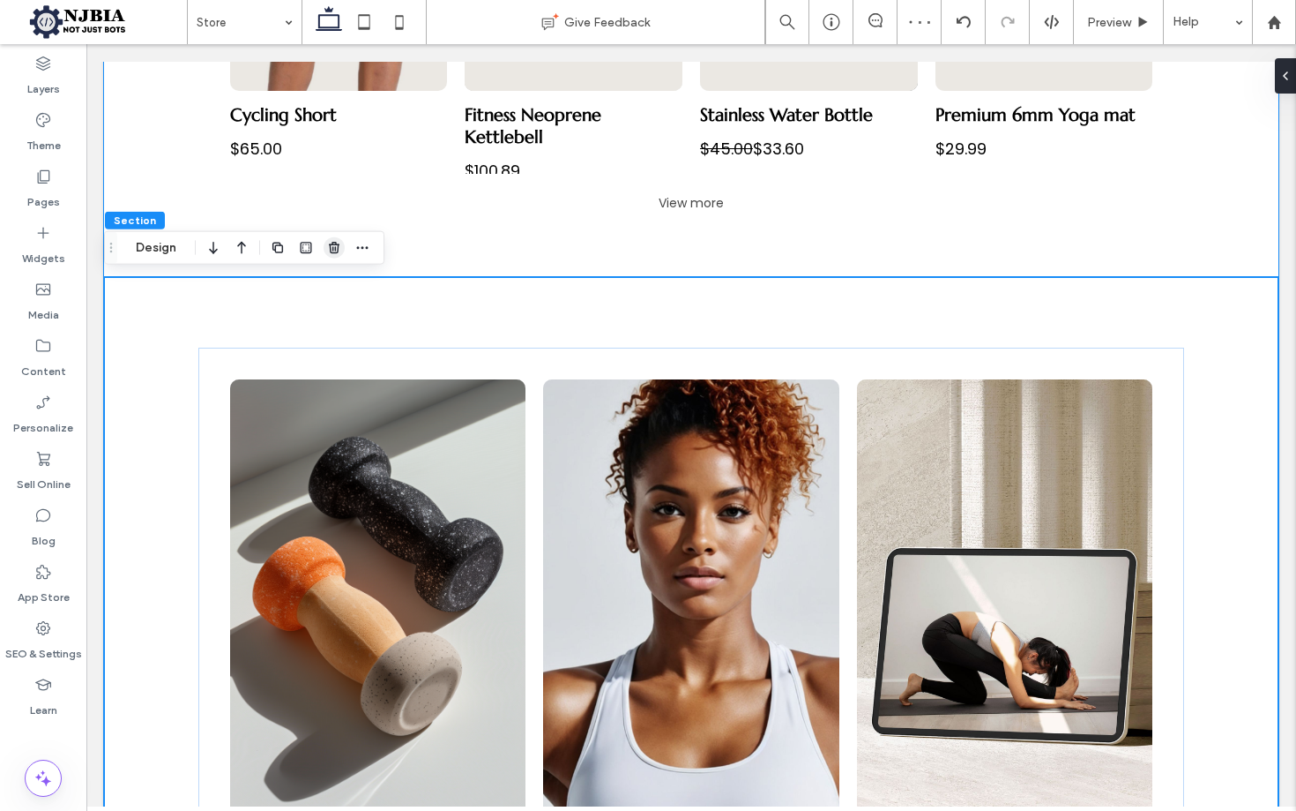
click at [335, 247] on icon "button" at bounding box center [334, 248] width 14 height 14
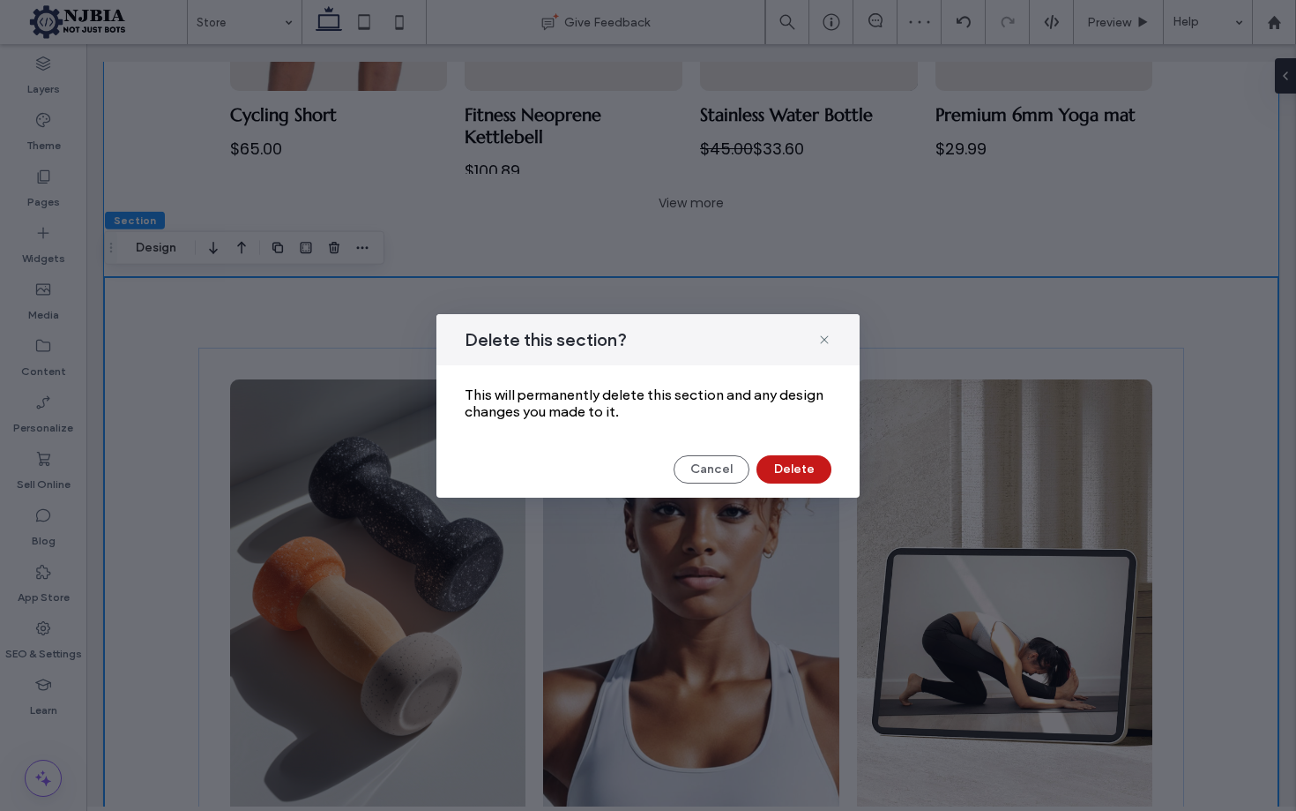
click at [808, 470] on button "Delete" at bounding box center [794, 469] width 75 height 28
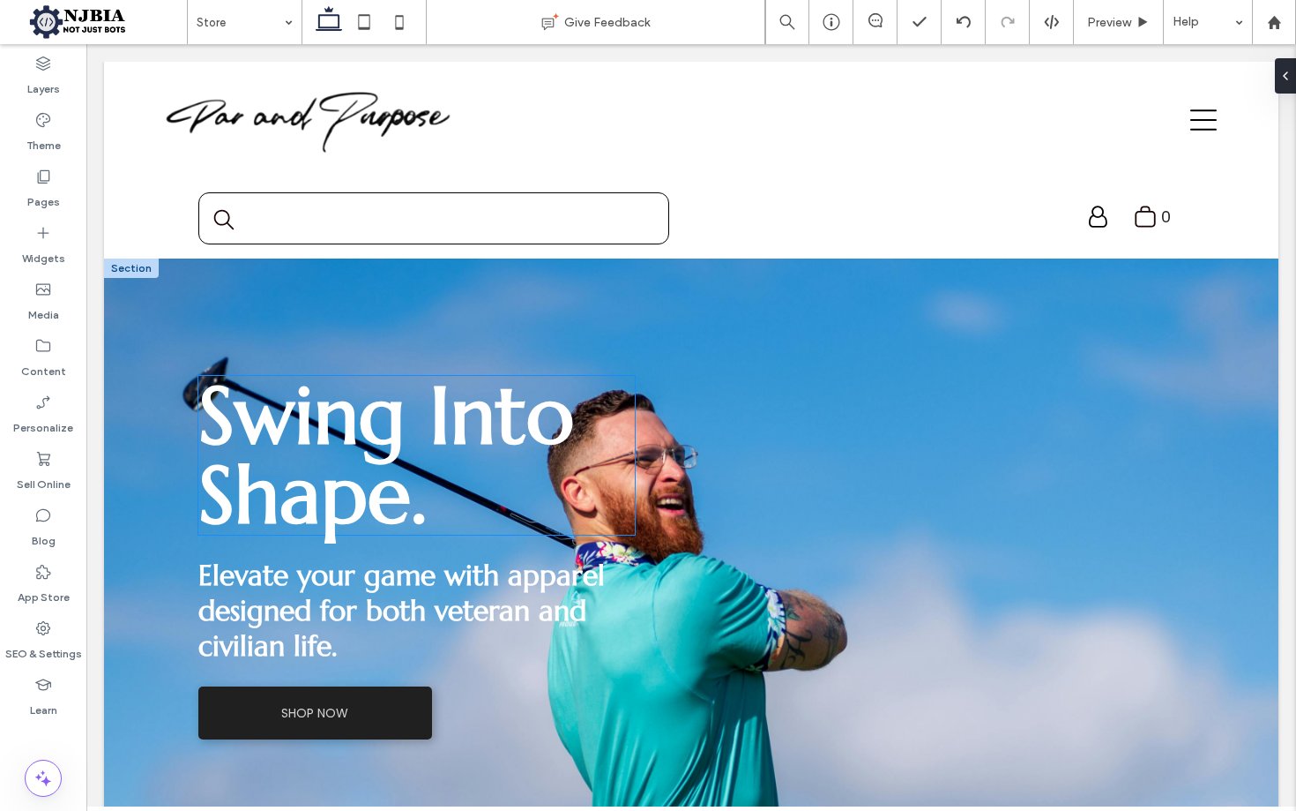
scroll to position [0, 0]
drag, startPoint x: 504, startPoint y: 444, endPoint x: 516, endPoint y: 441, distance: 12.0
click at [504, 444] on span "Swing Into Shape." at bounding box center [386, 454] width 376 height 179
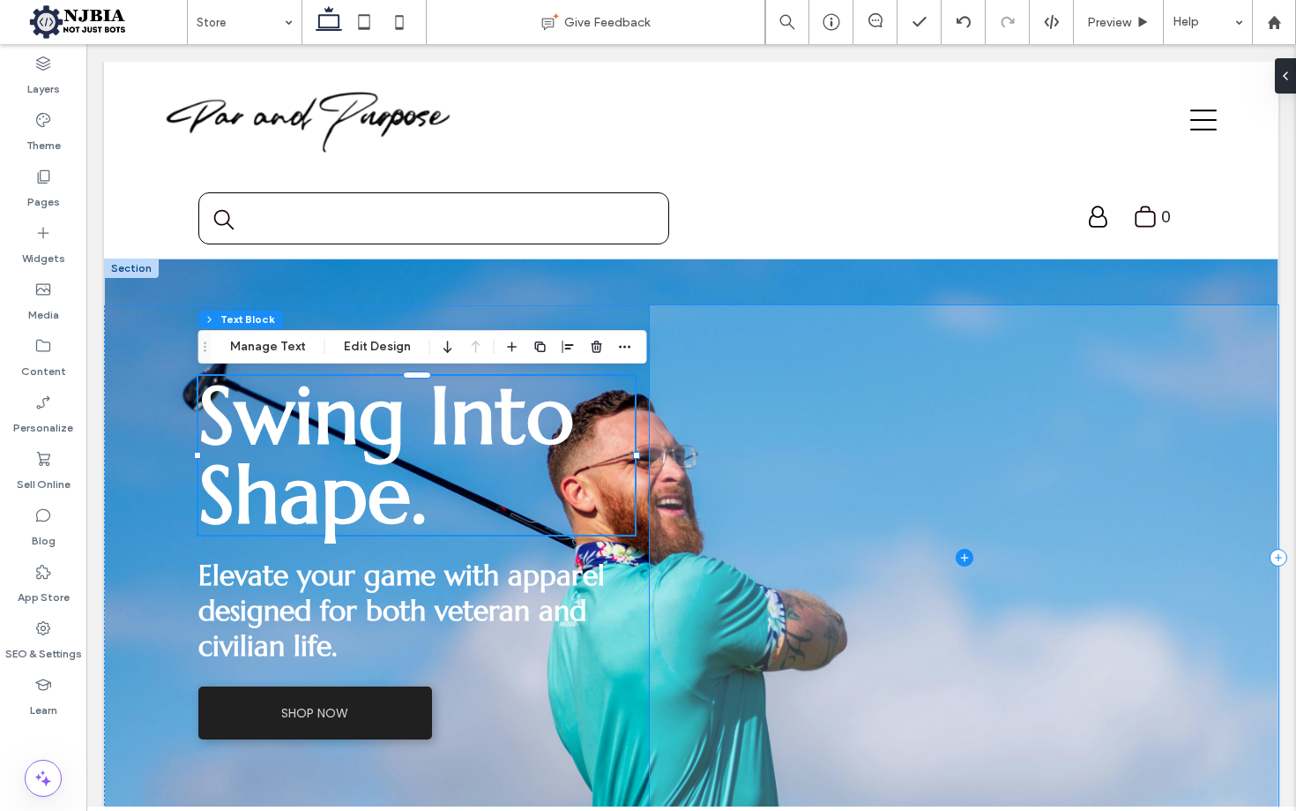
click at [756, 411] on span at bounding box center [964, 557] width 629 height 504
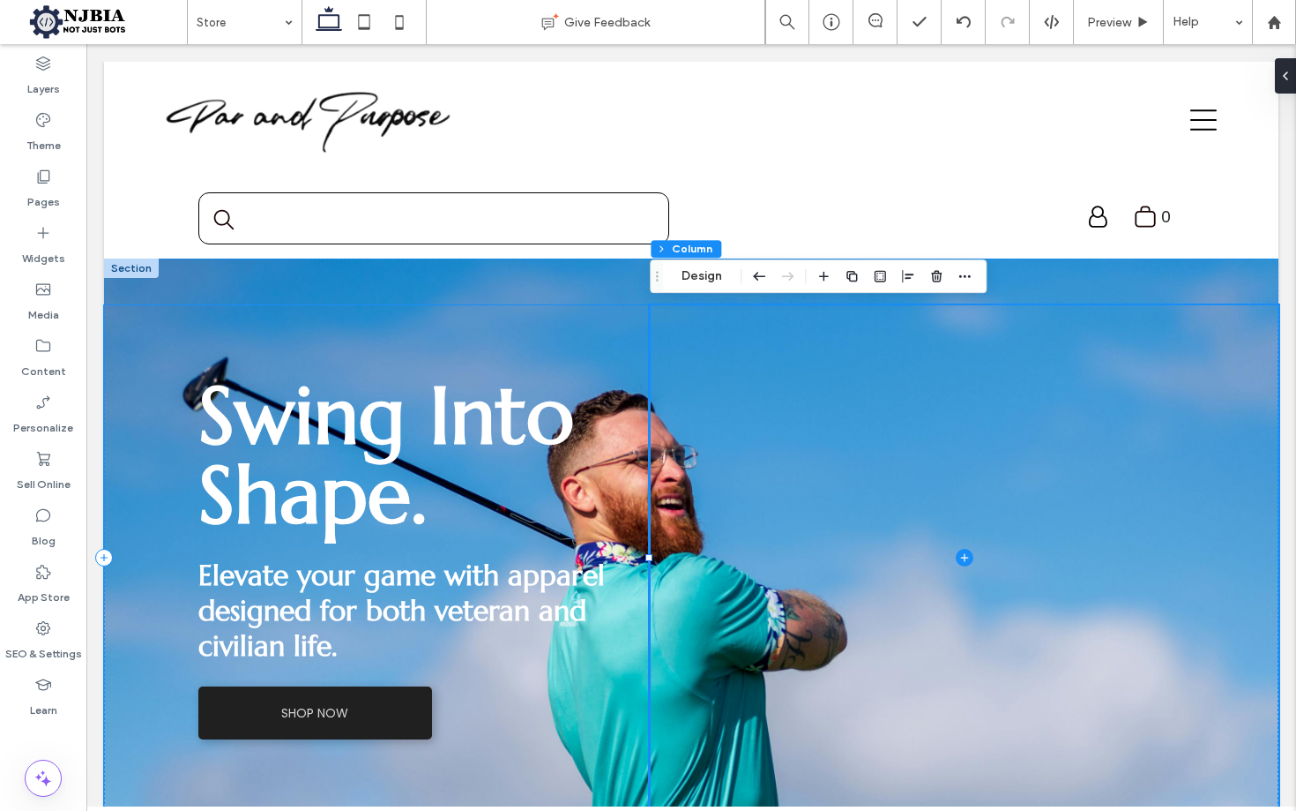
click at [581, 296] on div "Swing Into Shape. Elevate your game with apparel designed for both veteran and …" at bounding box center [691, 557] width 1175 height 598
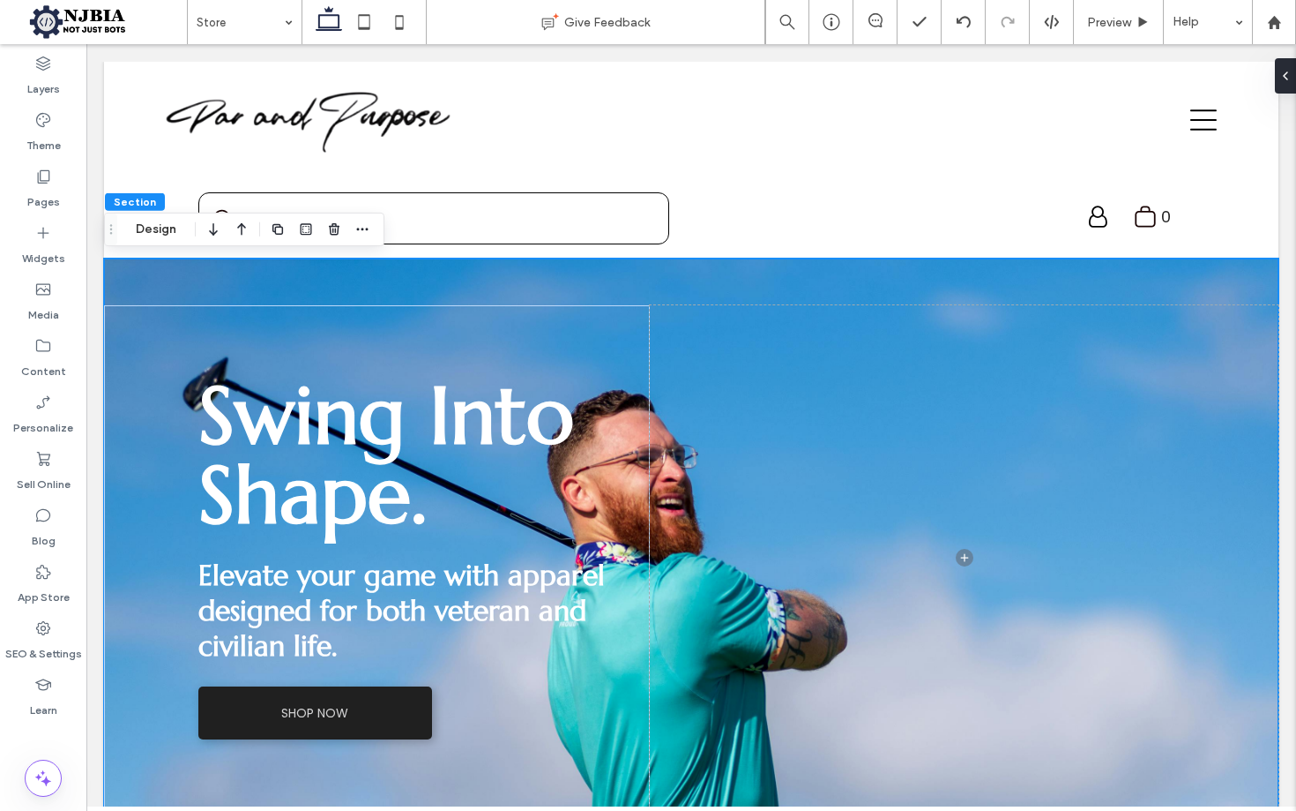
click at [576, 280] on div "Swing Into Shape. Elevate your game with apparel designed for both veteran and …" at bounding box center [691, 557] width 1175 height 598
click at [45, 295] on use at bounding box center [43, 289] width 14 height 11
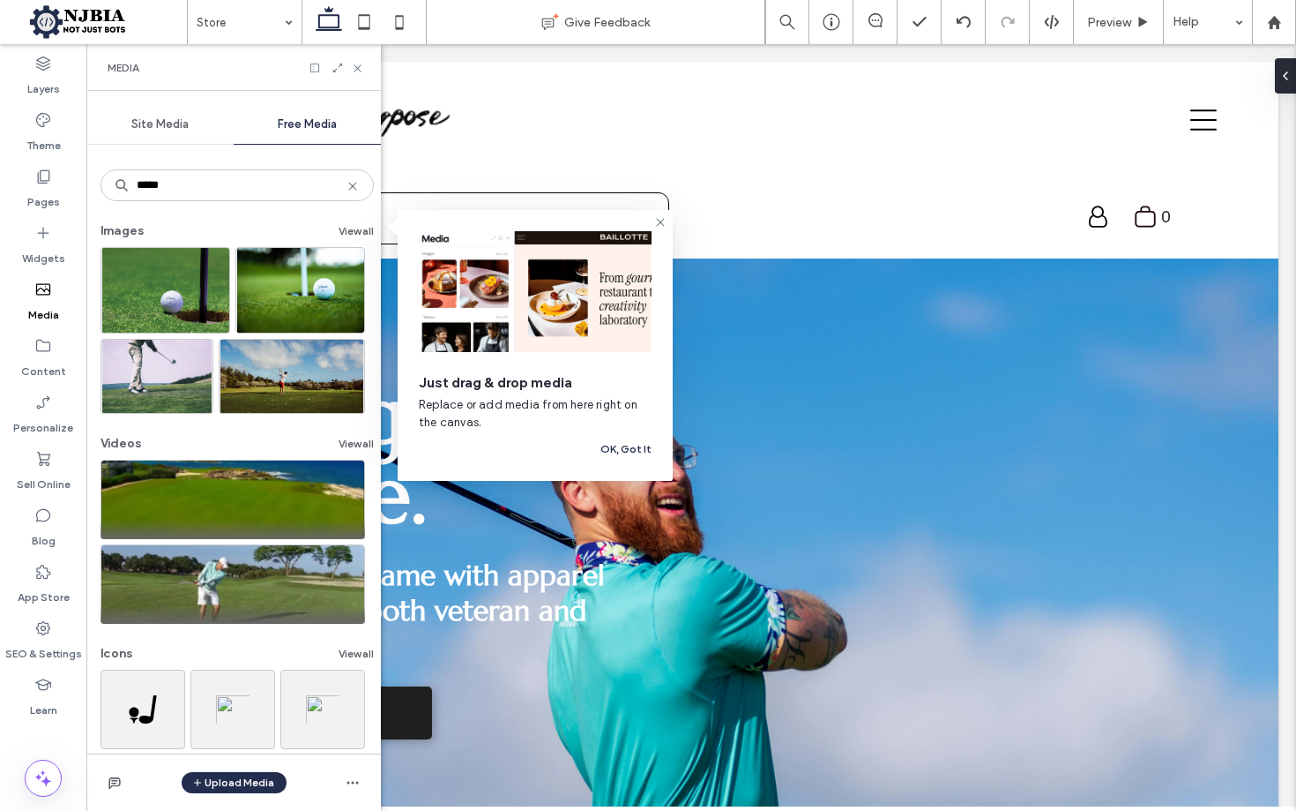
click at [43, 282] on icon at bounding box center [43, 289] width 18 height 18
click at [660, 222] on icon at bounding box center [661, 222] width 14 height 14
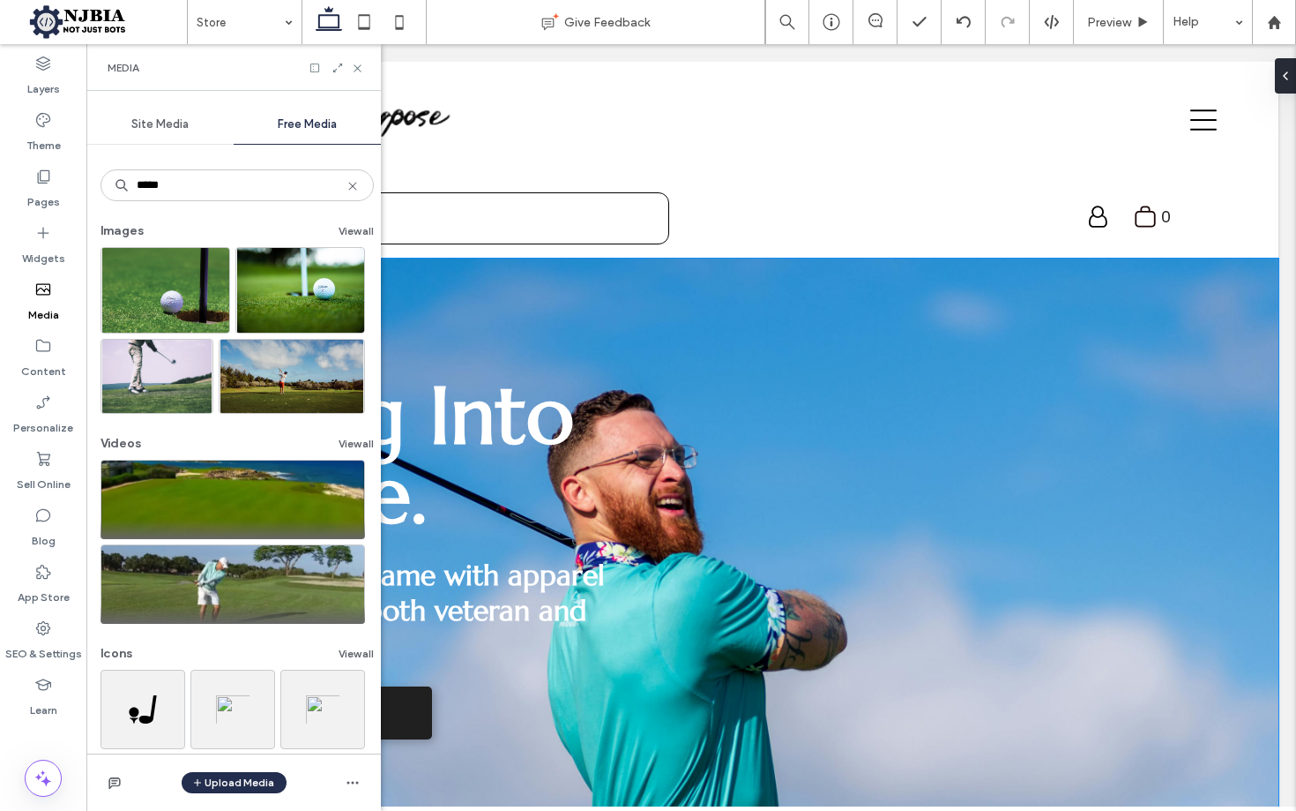
click at [525, 273] on div "Swing Into Shape. Elevate your game with apparel designed for both veteran and …" at bounding box center [691, 557] width 1175 height 598
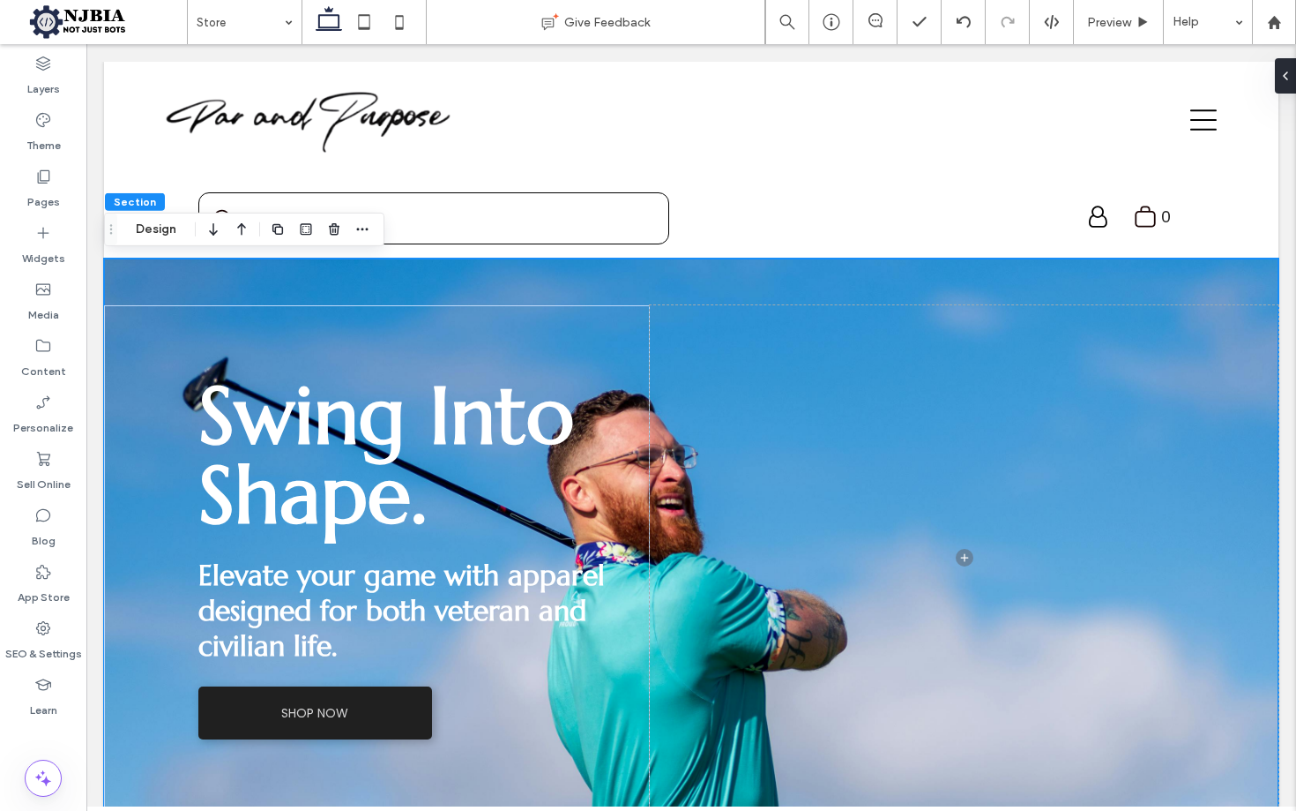
click at [424, 286] on div "Swing Into Shape. Elevate your game with apparel designed for both veteran and …" at bounding box center [691, 557] width 1175 height 598
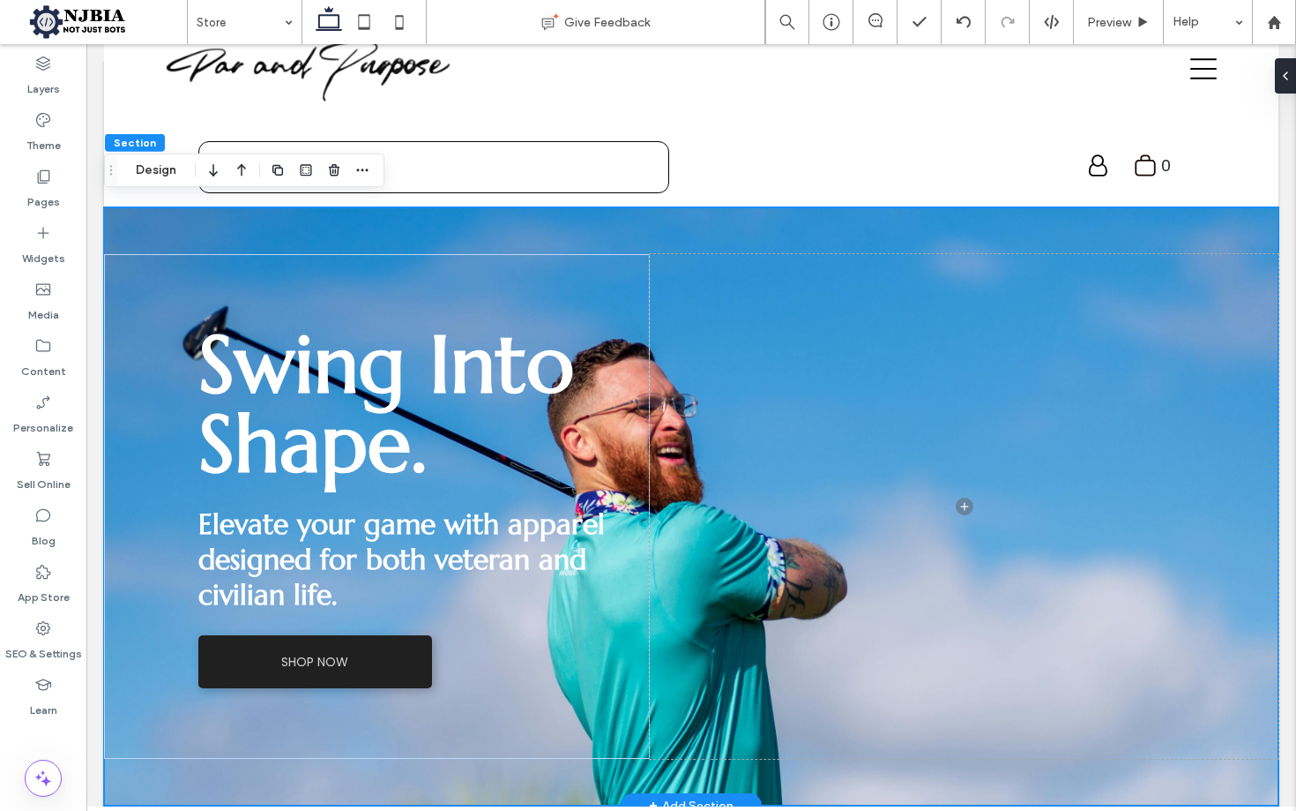
scroll to position [61, 0]
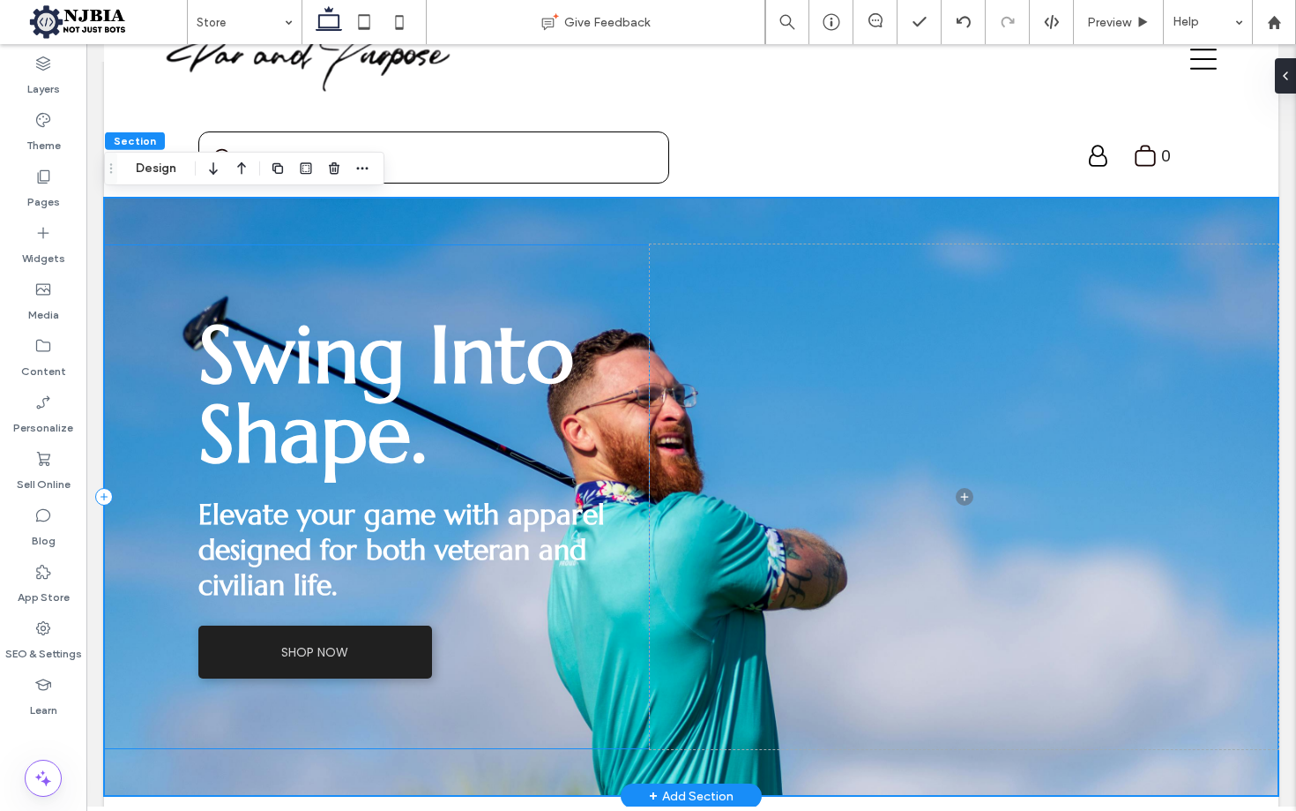
click at [125, 271] on div "Swing Into Shape. Elevate your game with apparel designed for both veteran and …" at bounding box center [377, 496] width 546 height 504
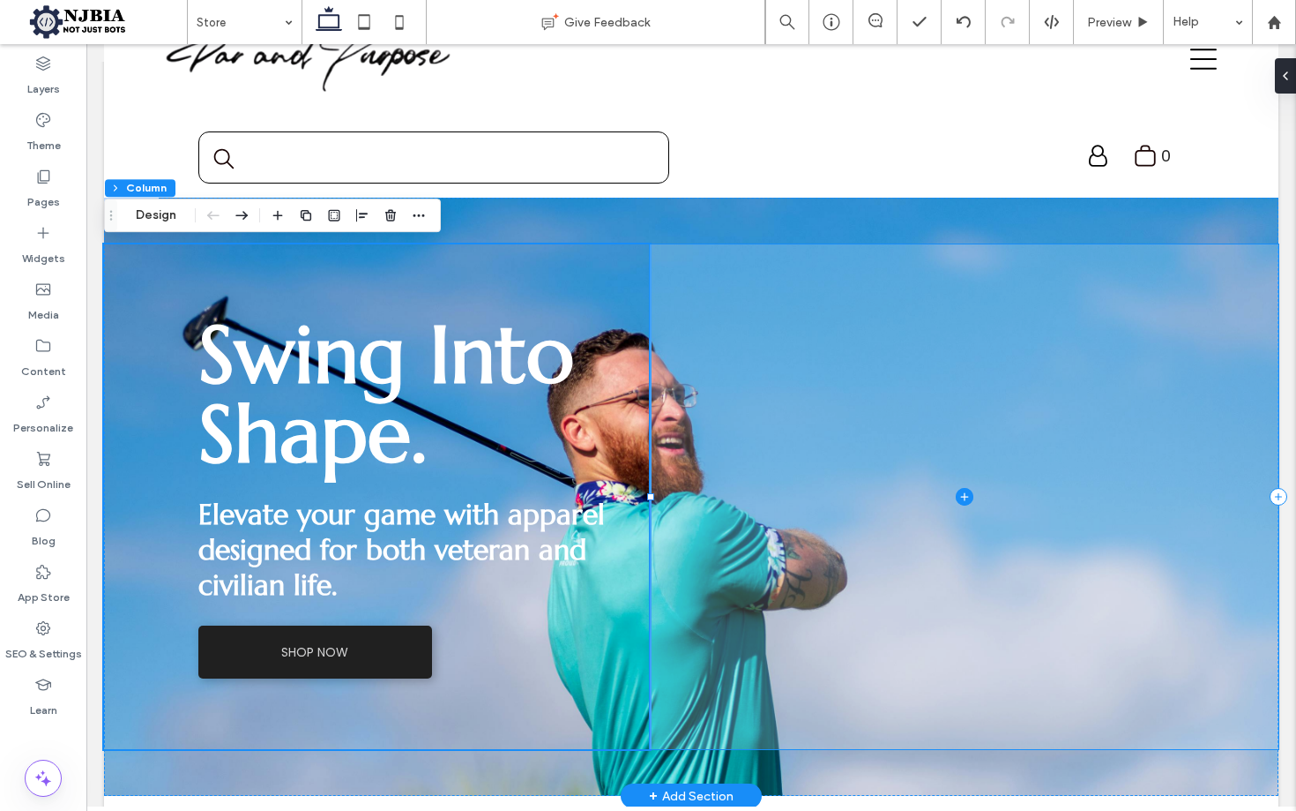
drag, startPoint x: 147, startPoint y: 255, endPoint x: 914, endPoint y: 296, distance: 767.5
click at [913, 296] on div "Swing Into Shape. Elevate your game with apparel designed for both veteran and …" at bounding box center [691, 497] width 1175 height 598
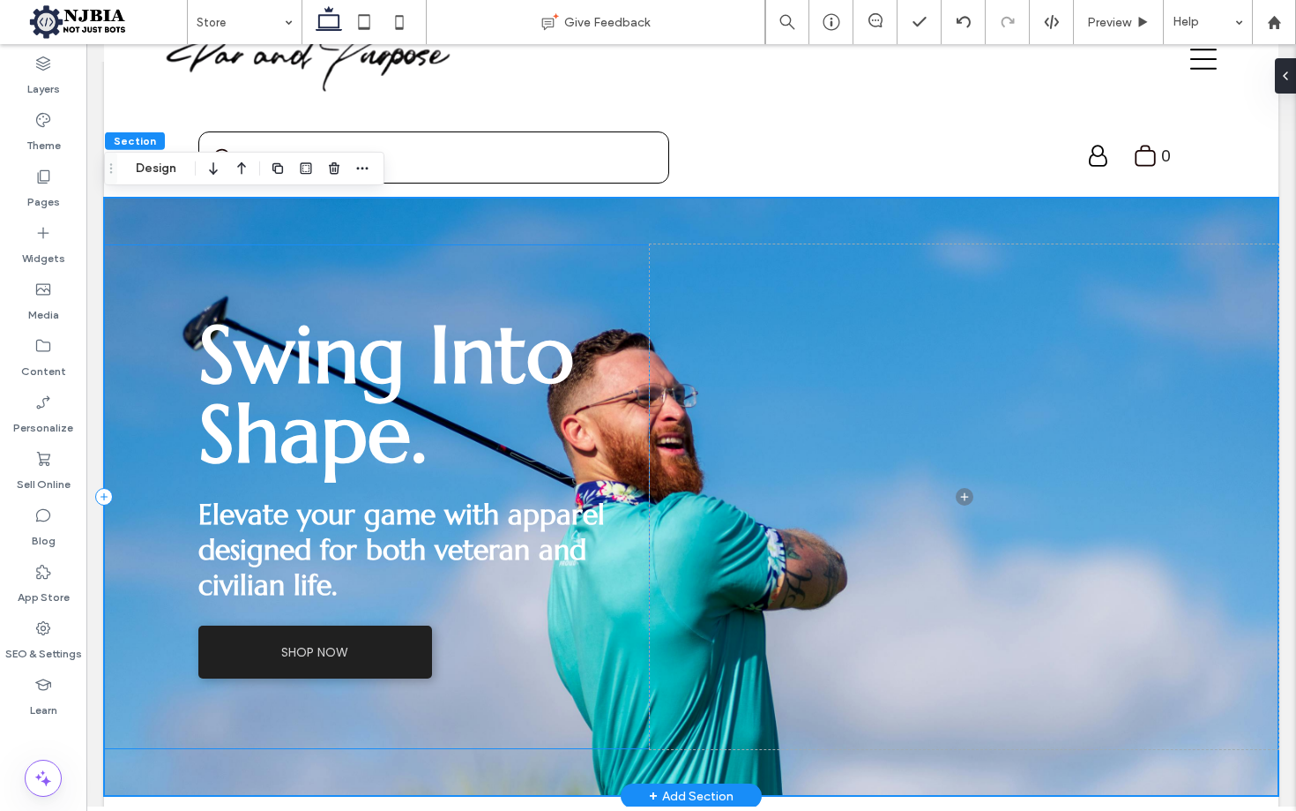
click at [176, 259] on div "Swing Into Shape. Elevate your game with apparel designed for both veteran and …" at bounding box center [377, 496] width 546 height 504
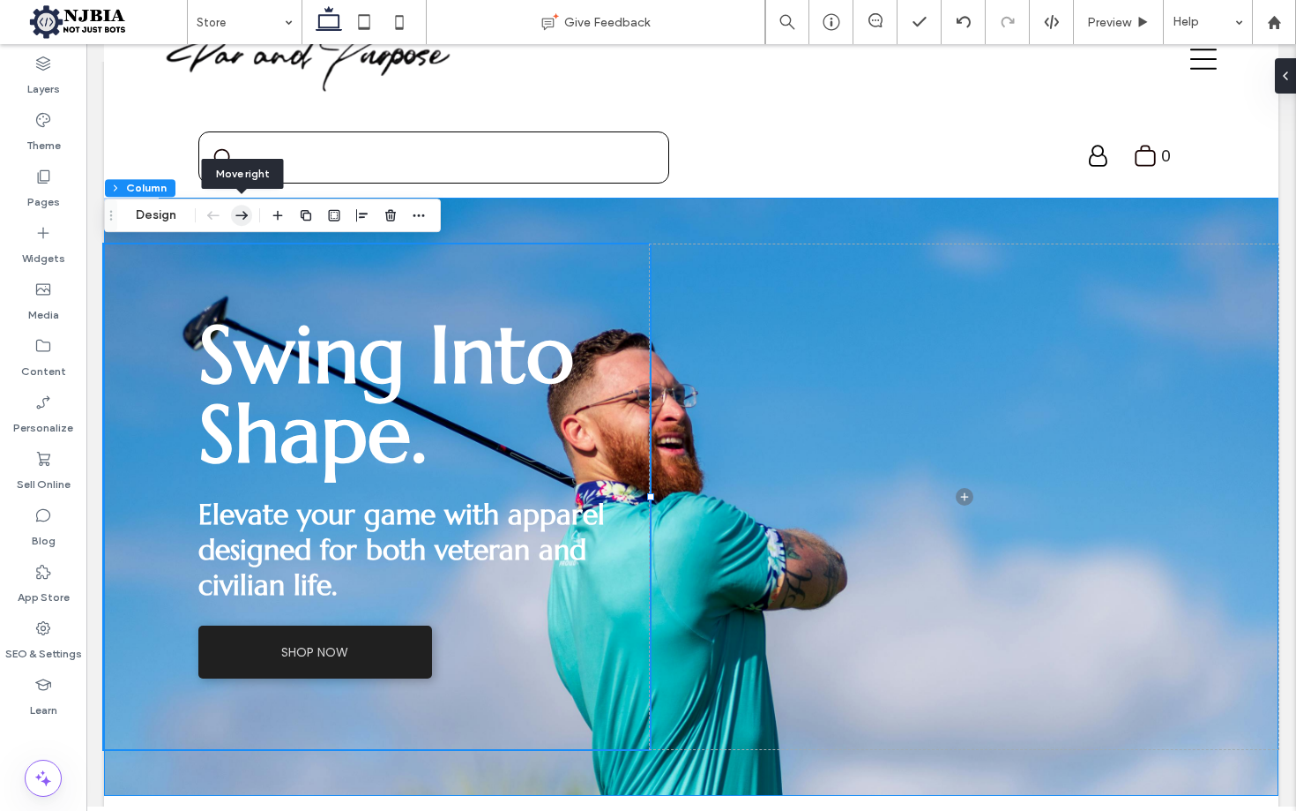
click at [244, 213] on use "button" at bounding box center [241, 215] width 12 height 9
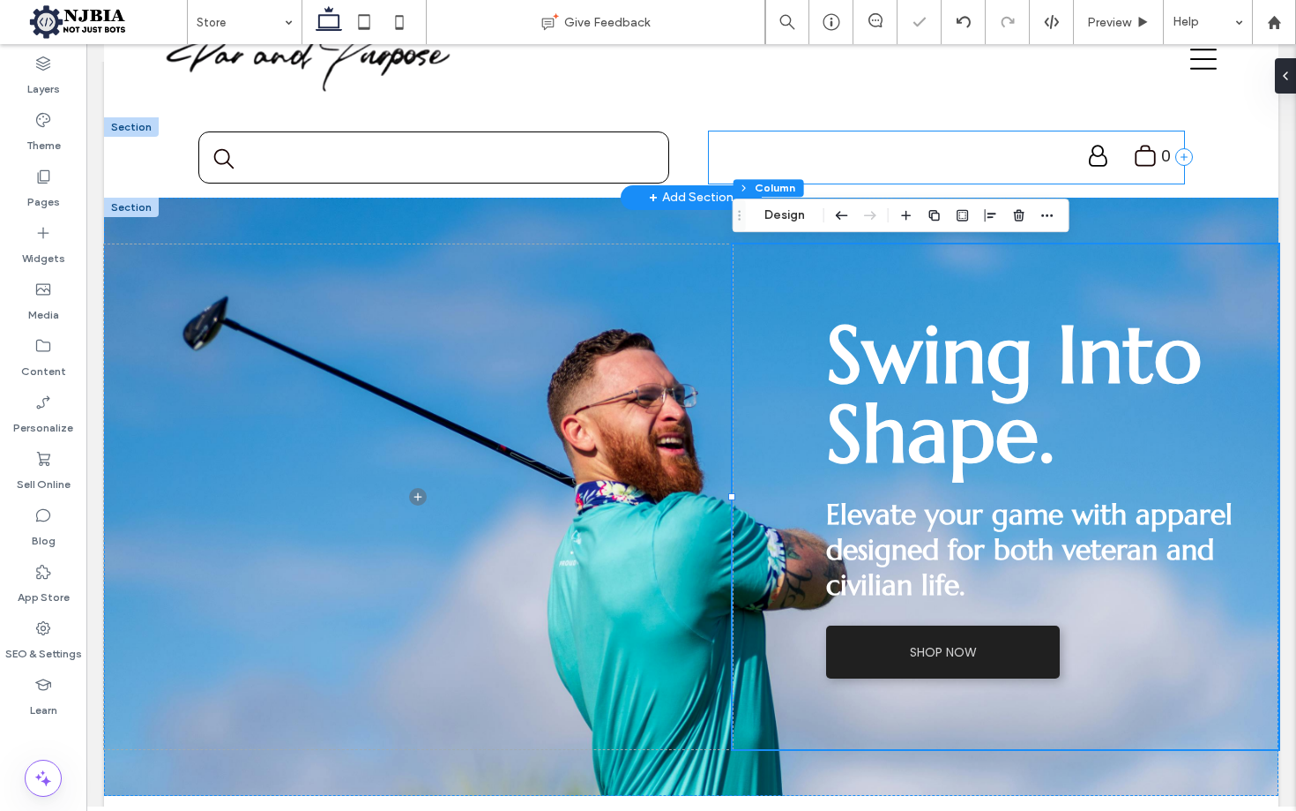
click at [901, 149] on div ".st0-undefined{fill-rule:evenodd;clip-rule:evenodd;} 0 My Account Logout" at bounding box center [946, 157] width 475 height 52
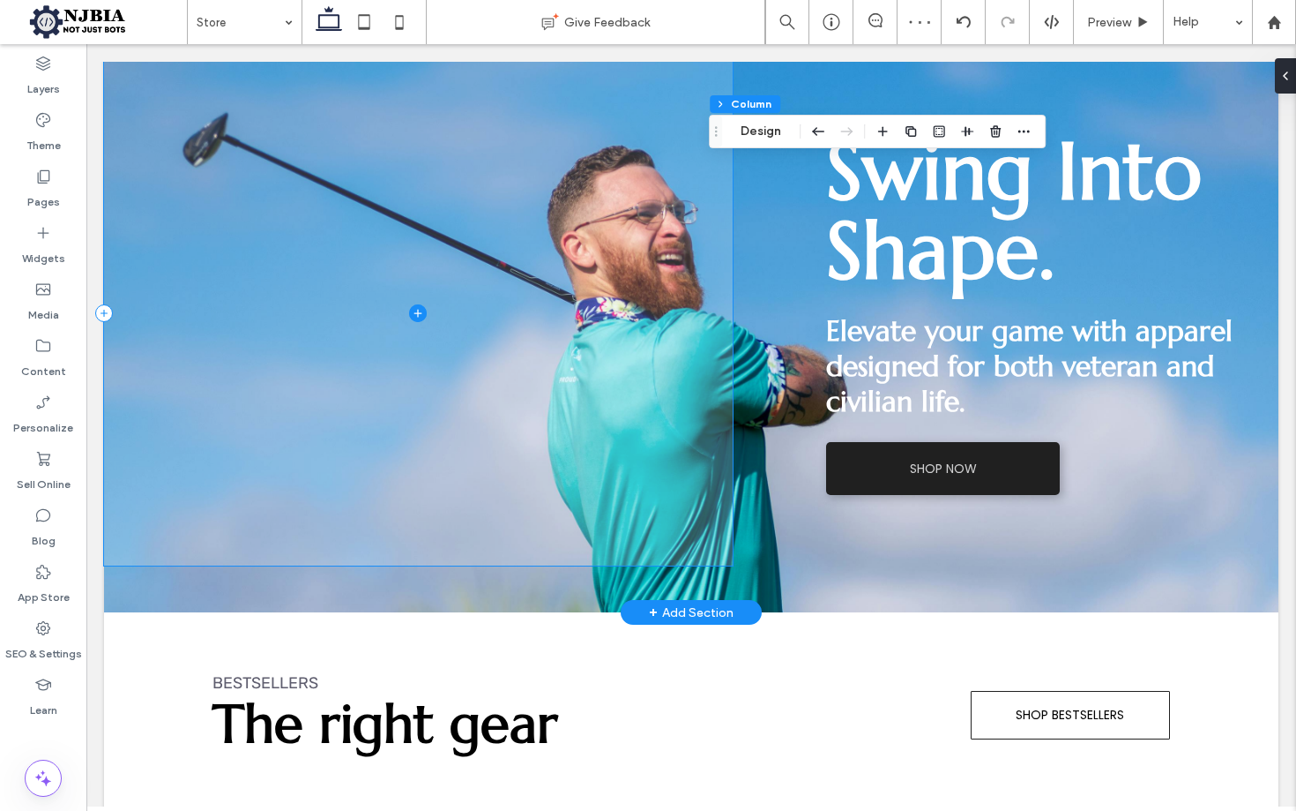
scroll to position [117, 0]
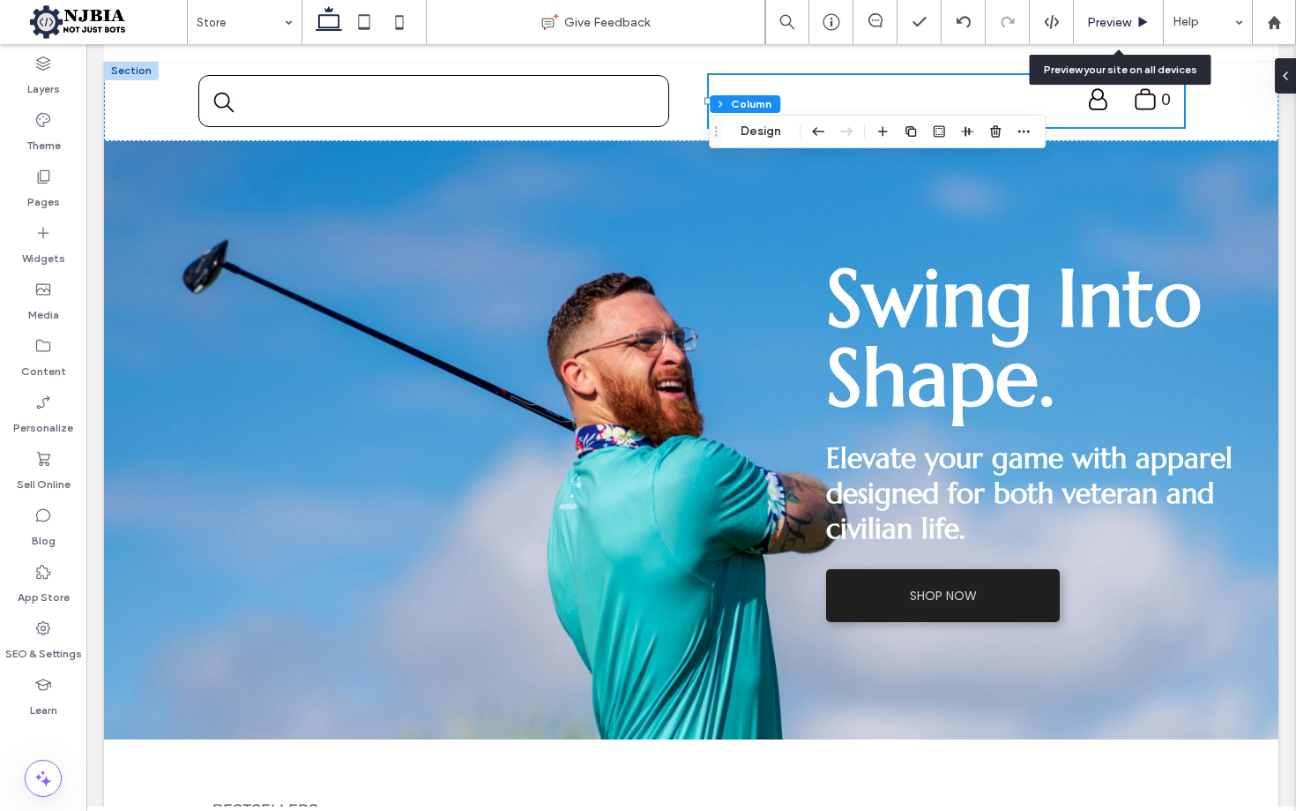
click at [1126, 20] on span "Preview" at bounding box center [1109, 22] width 44 height 15
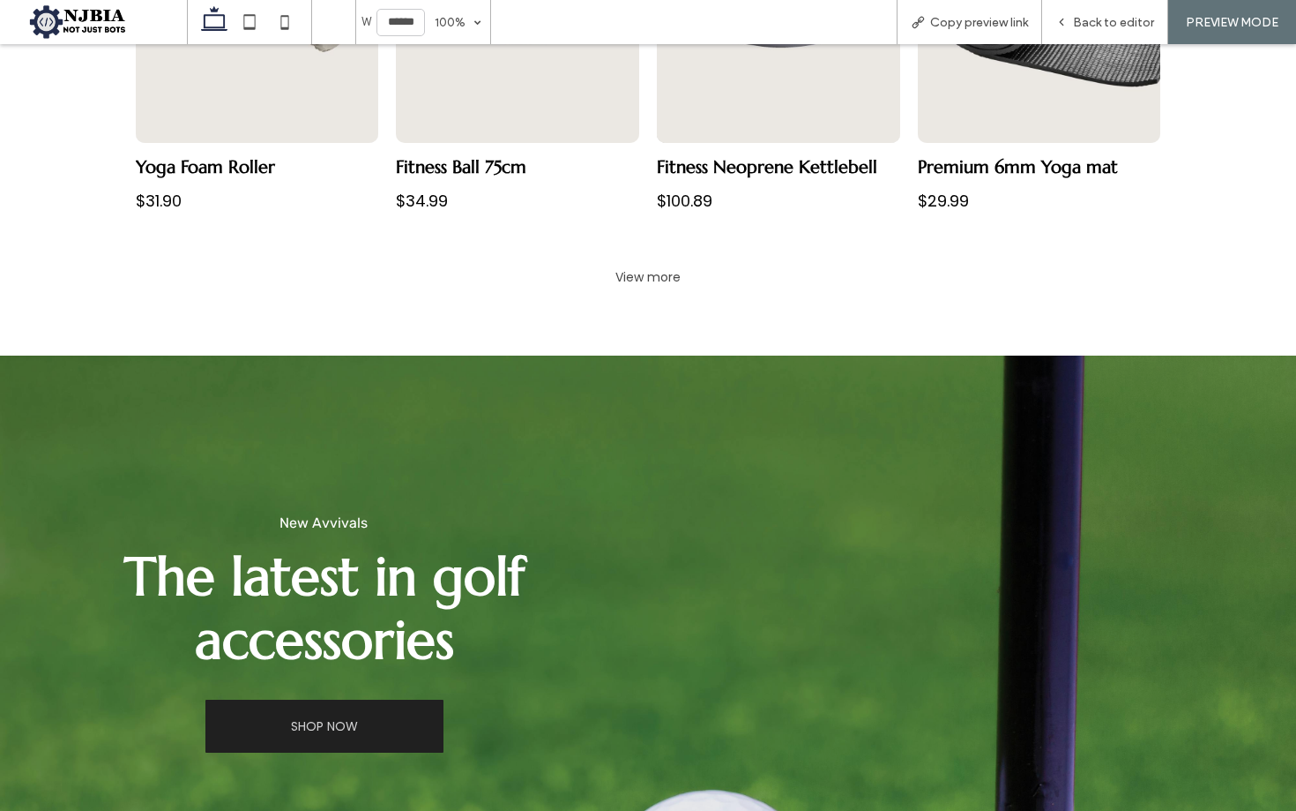
scroll to position [1411, 0]
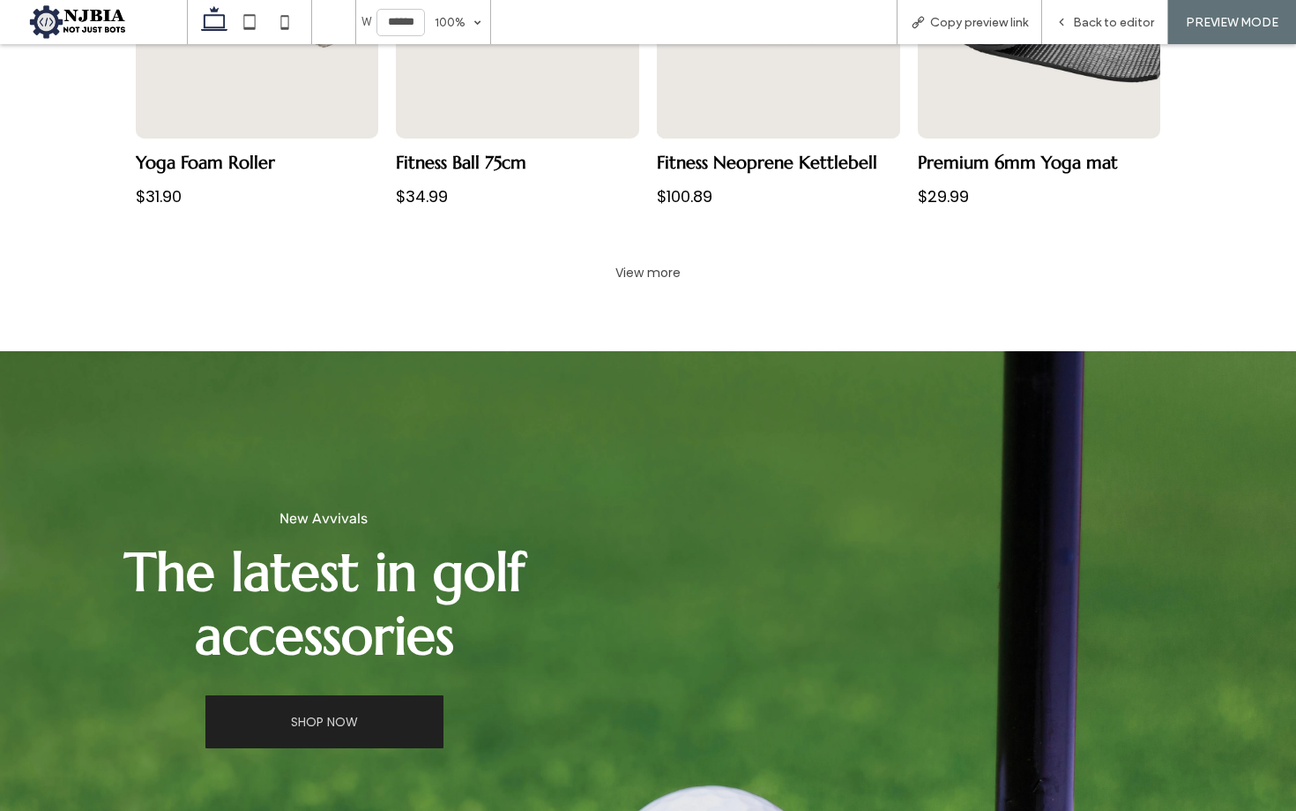
click at [424, 584] on span "The latest in golf accessories" at bounding box center [324, 604] width 400 height 130
click at [335, 519] on span "New Avvivals" at bounding box center [324, 518] width 88 height 17
click at [366, 561] on span "The latest in golf accessories" at bounding box center [324, 604] width 400 height 130
click at [1089, 13] on div "Back to editor" at bounding box center [1105, 22] width 126 height 44
click at [1090, 26] on span "Back to editor" at bounding box center [1113, 22] width 81 height 15
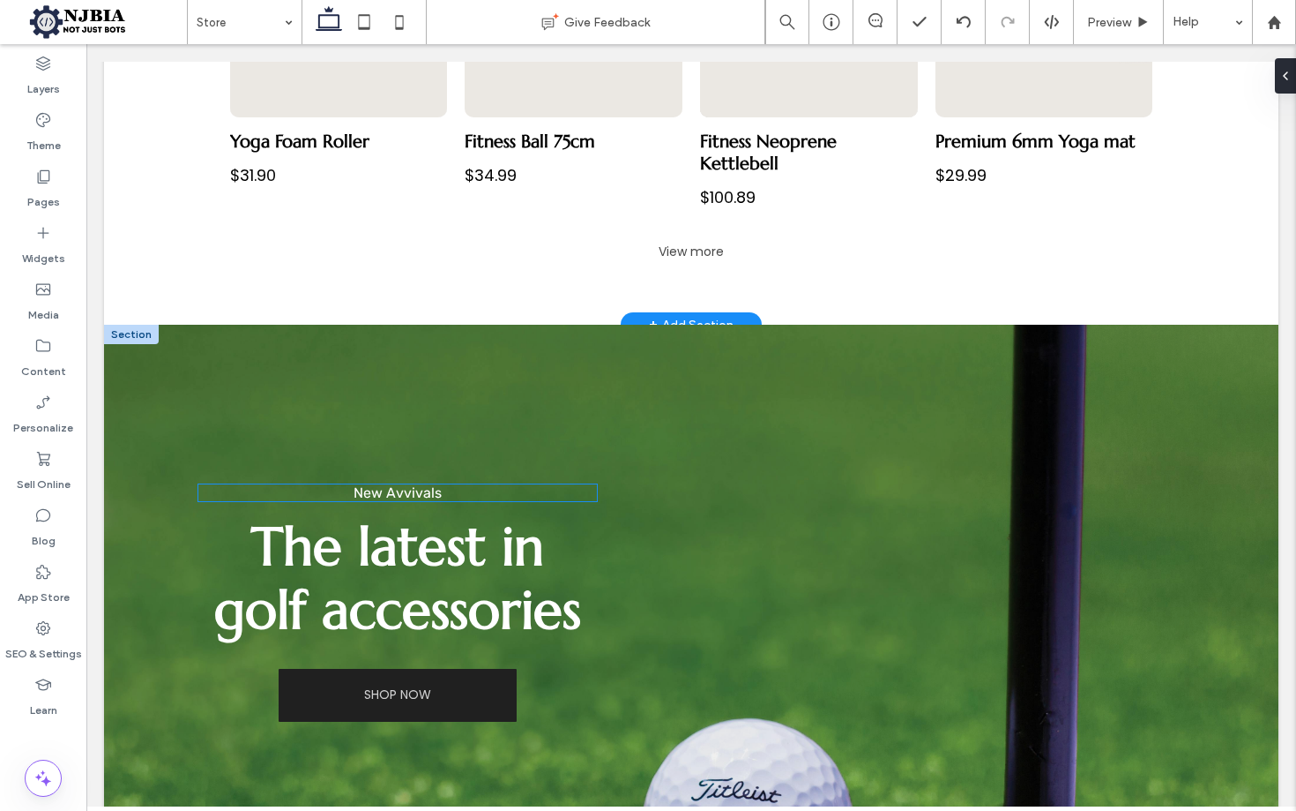
click at [414, 494] on span "New Avvivals" at bounding box center [398, 492] width 88 height 17
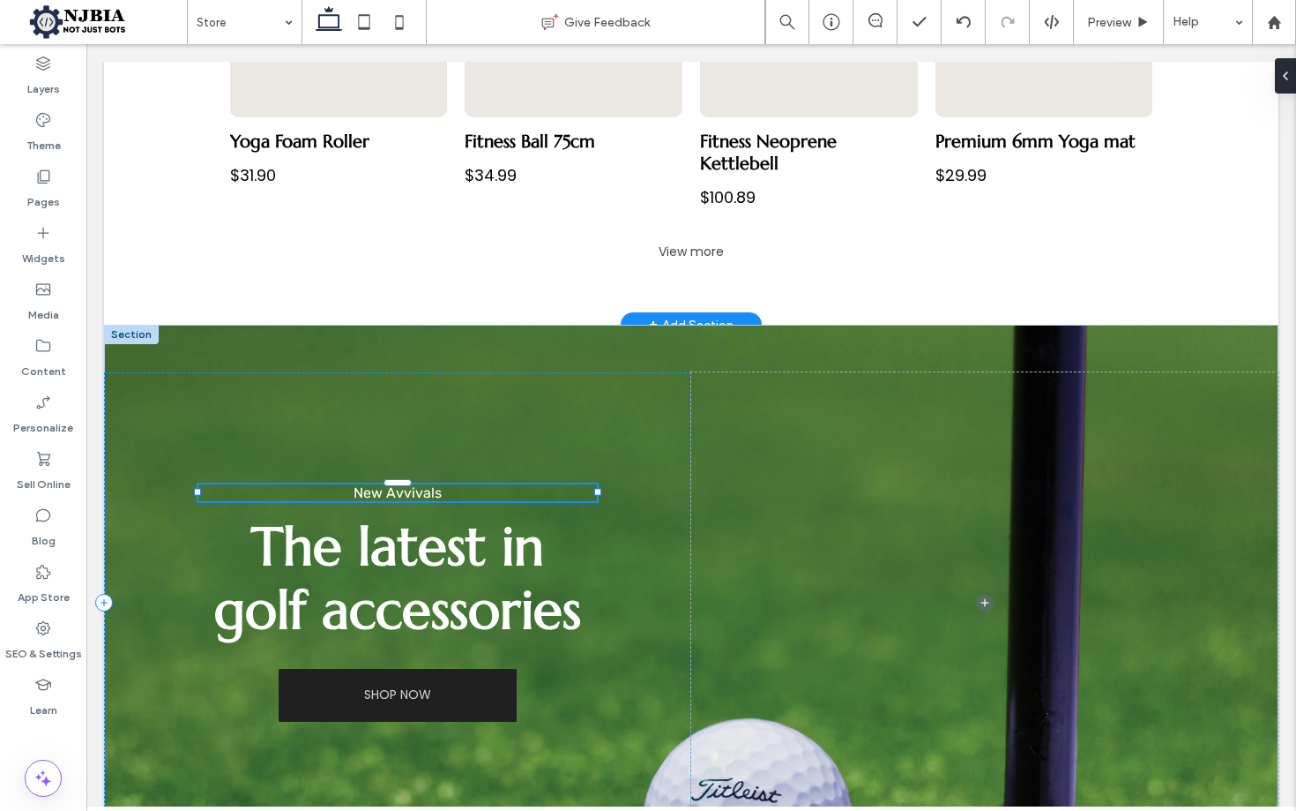
click at [414, 494] on div "New Avvivals" at bounding box center [397, 492] width 399 height 17
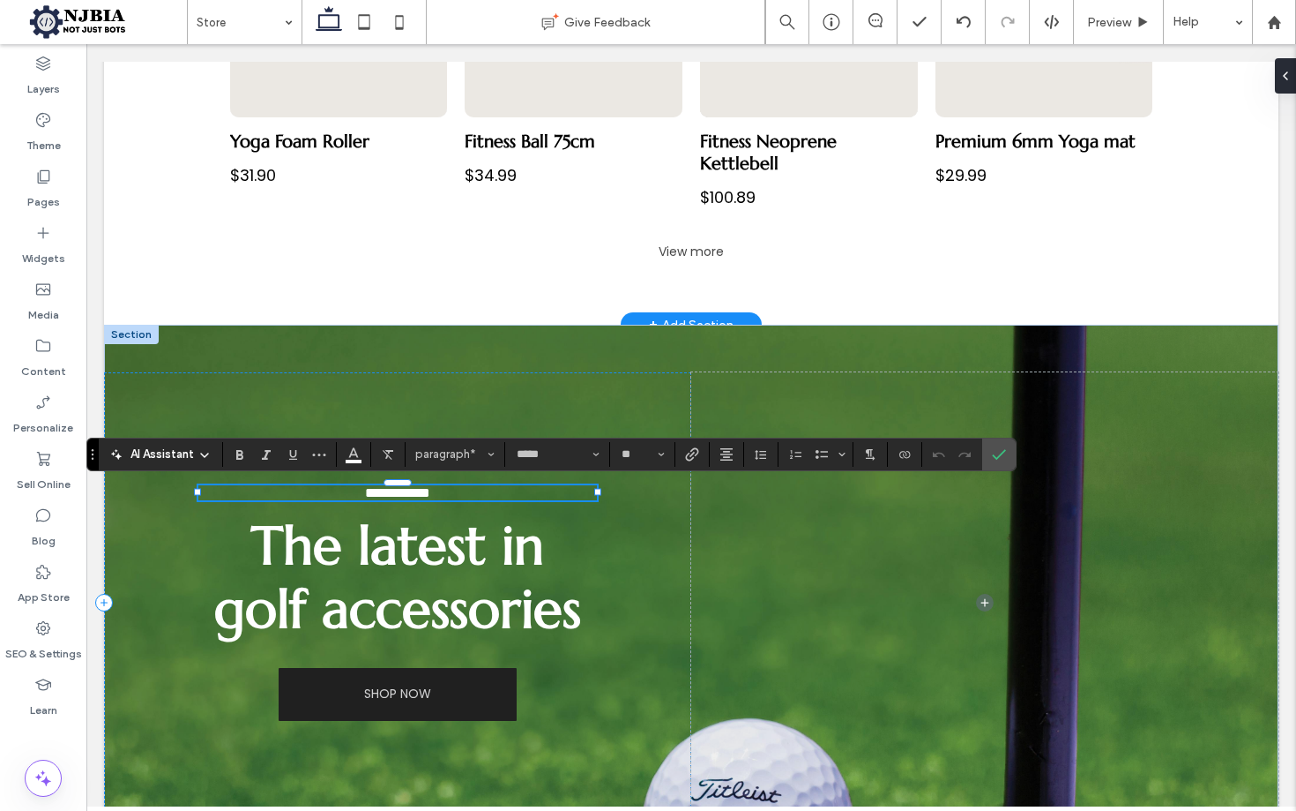
click at [414, 494] on span "**********" at bounding box center [397, 492] width 65 height 13
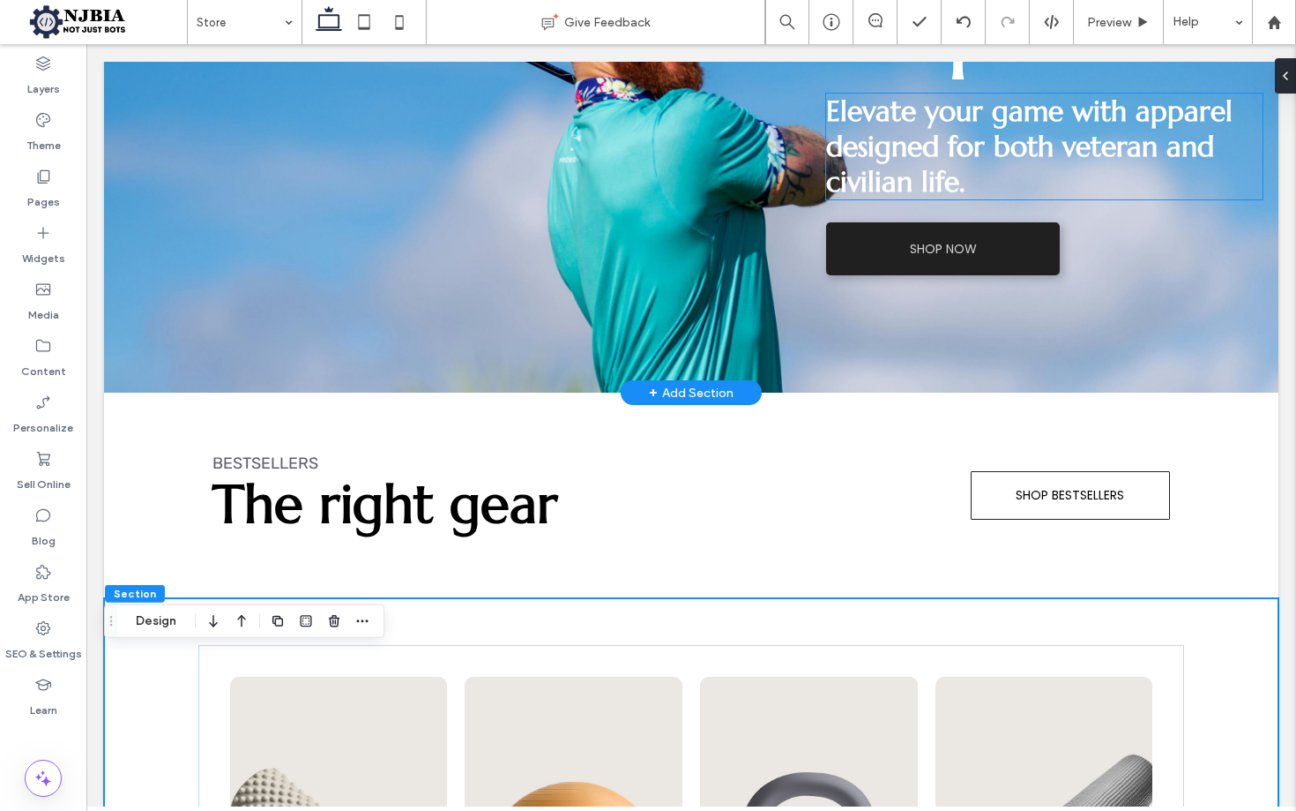
scroll to position [531, 0]
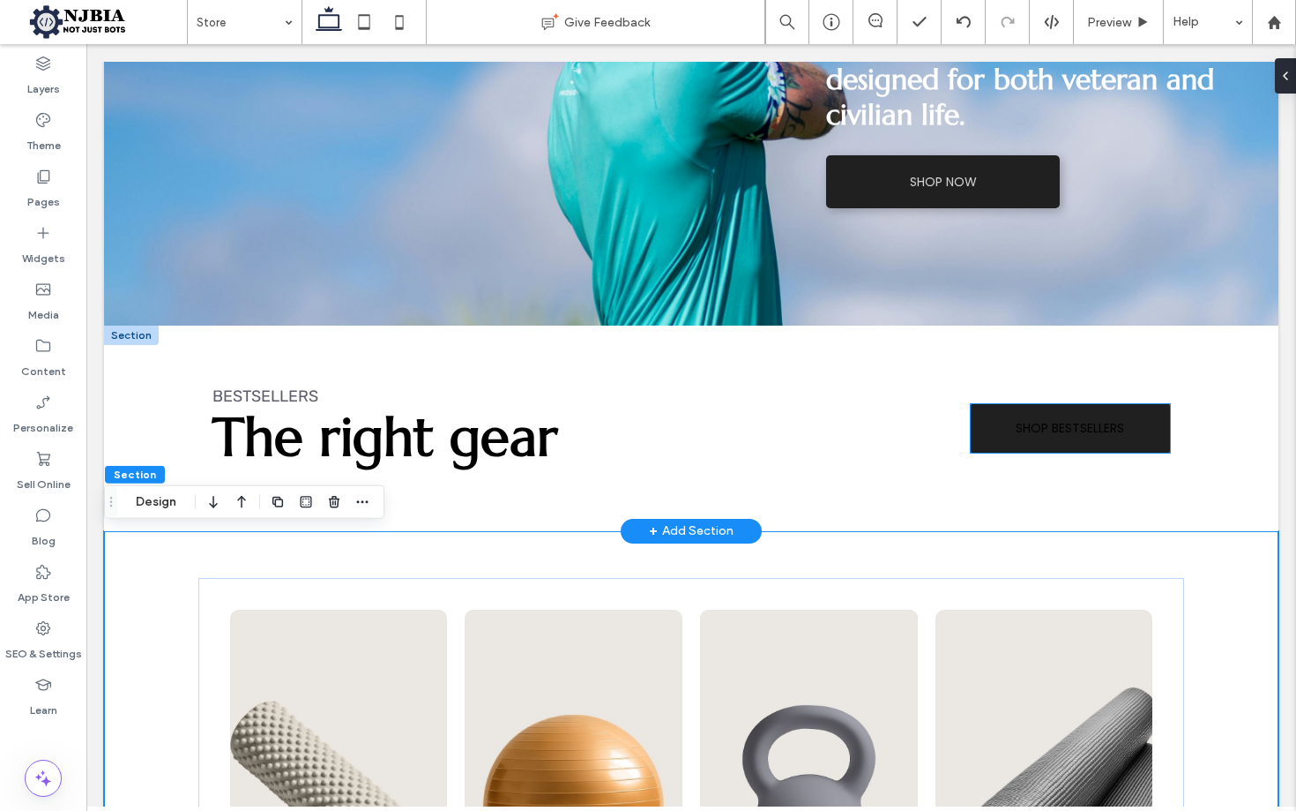
click at [1138, 433] on link "SHOP BESTSELLERS" at bounding box center [1070, 428] width 199 height 49
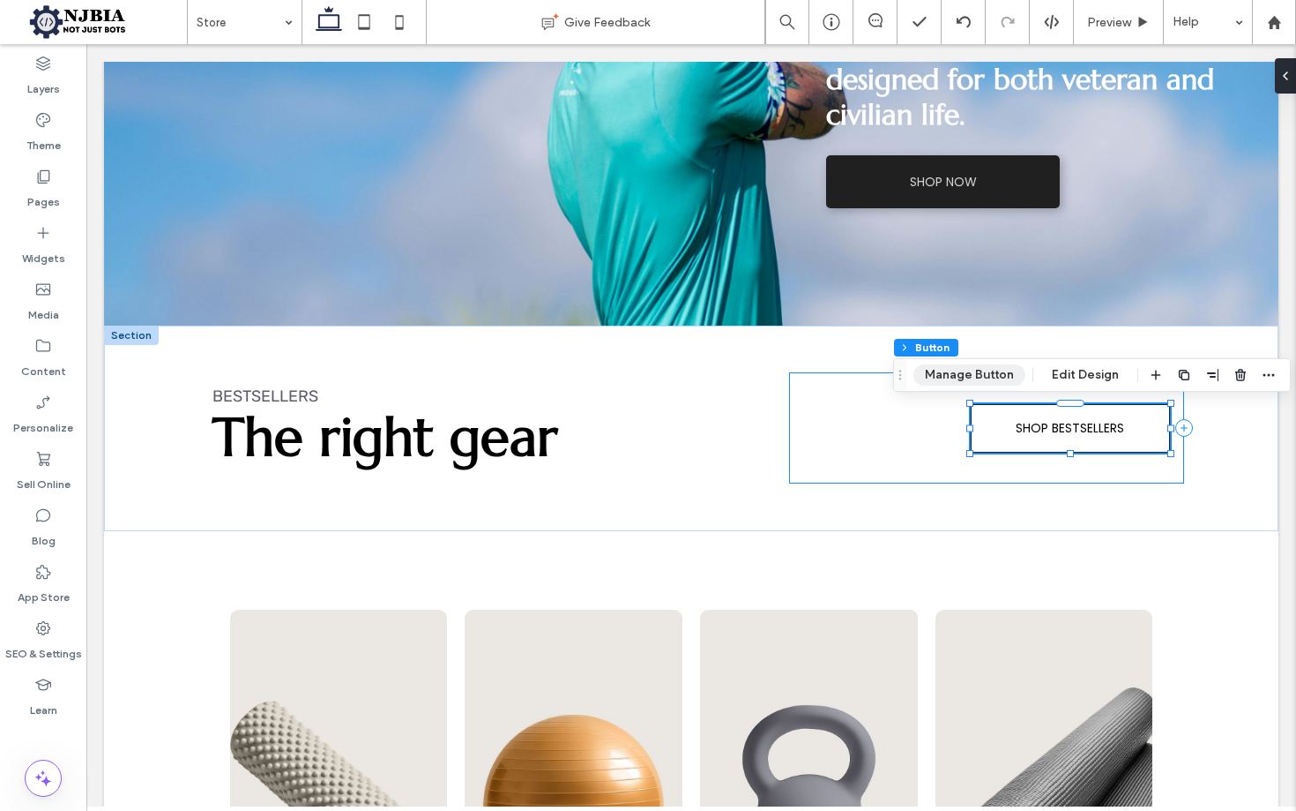
click at [1003, 370] on button "Manage Button" at bounding box center [970, 374] width 112 height 21
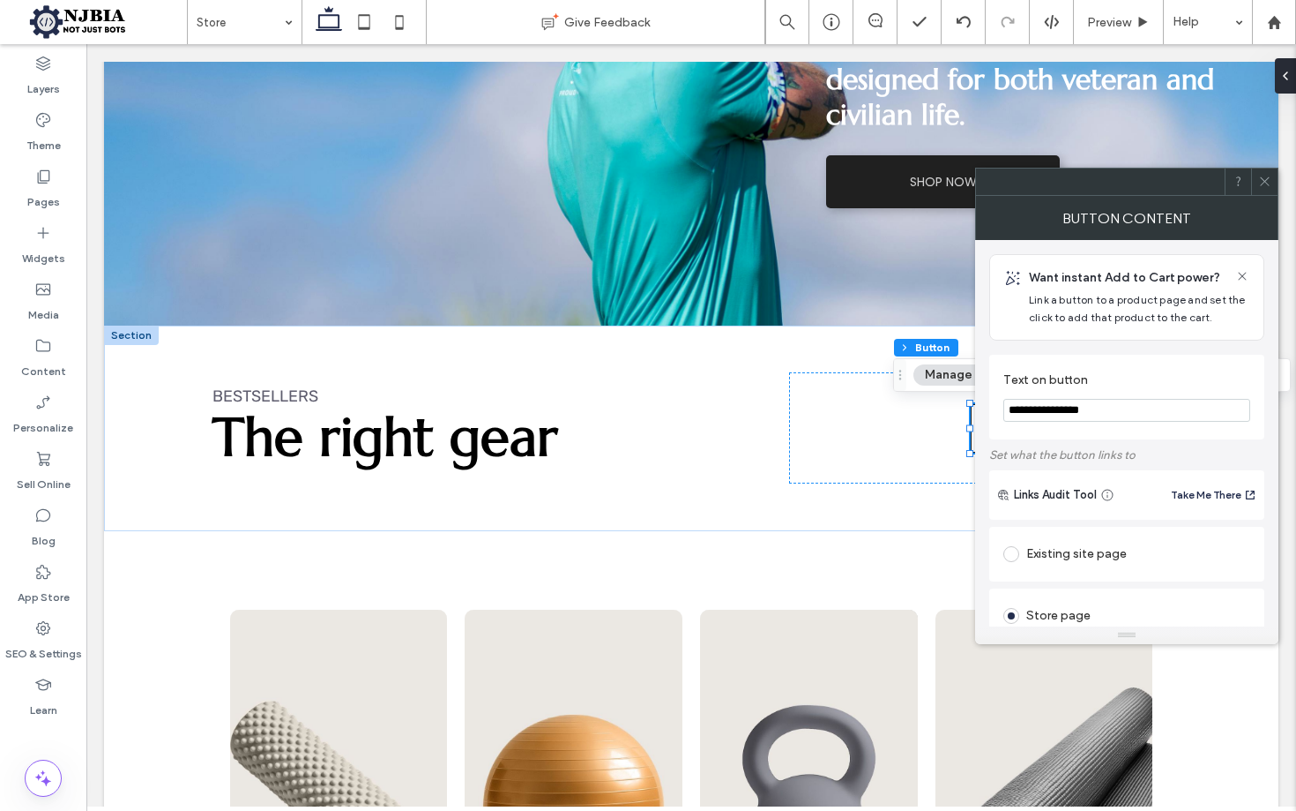
scroll to position [0, 0]
click at [1266, 180] on icon at bounding box center [1265, 181] width 13 height 13
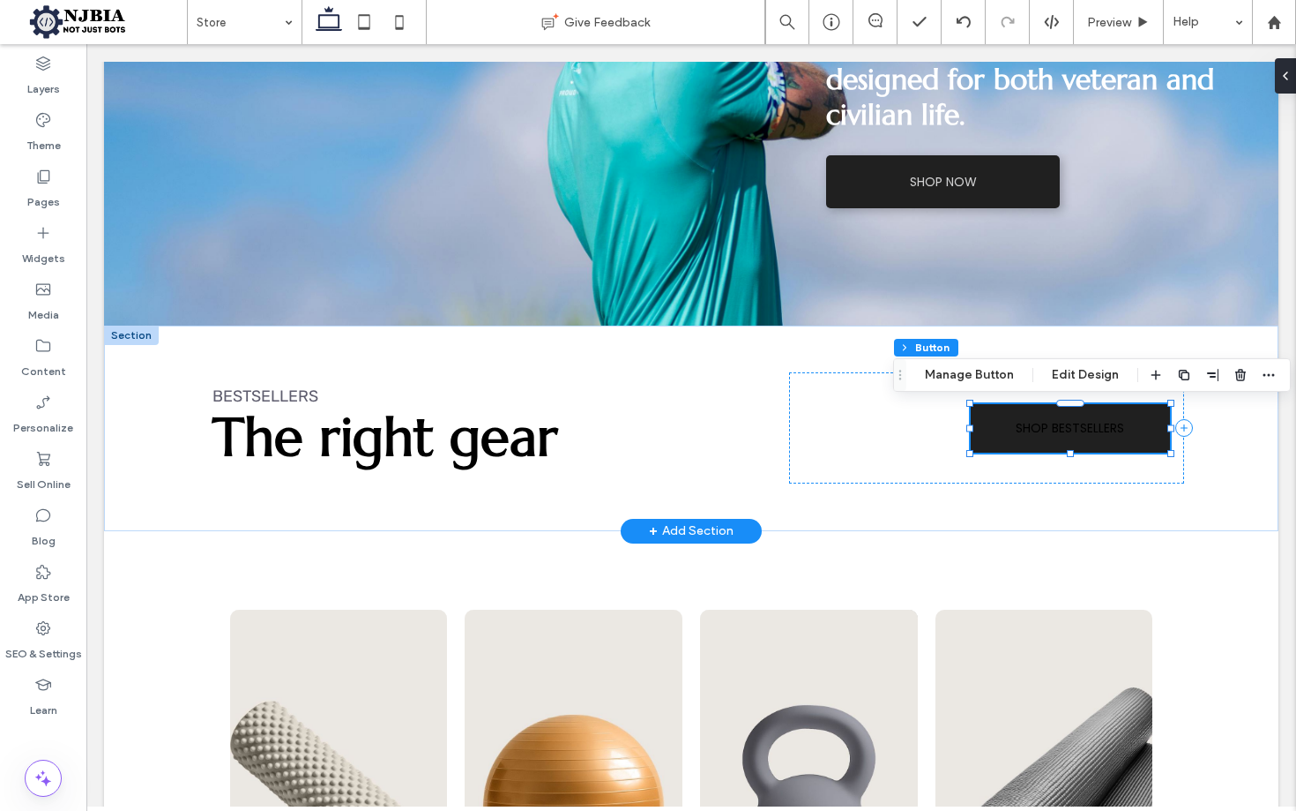
click at [1054, 434] on span "SHOP BESTSELLERS" at bounding box center [1070, 428] width 108 height 19
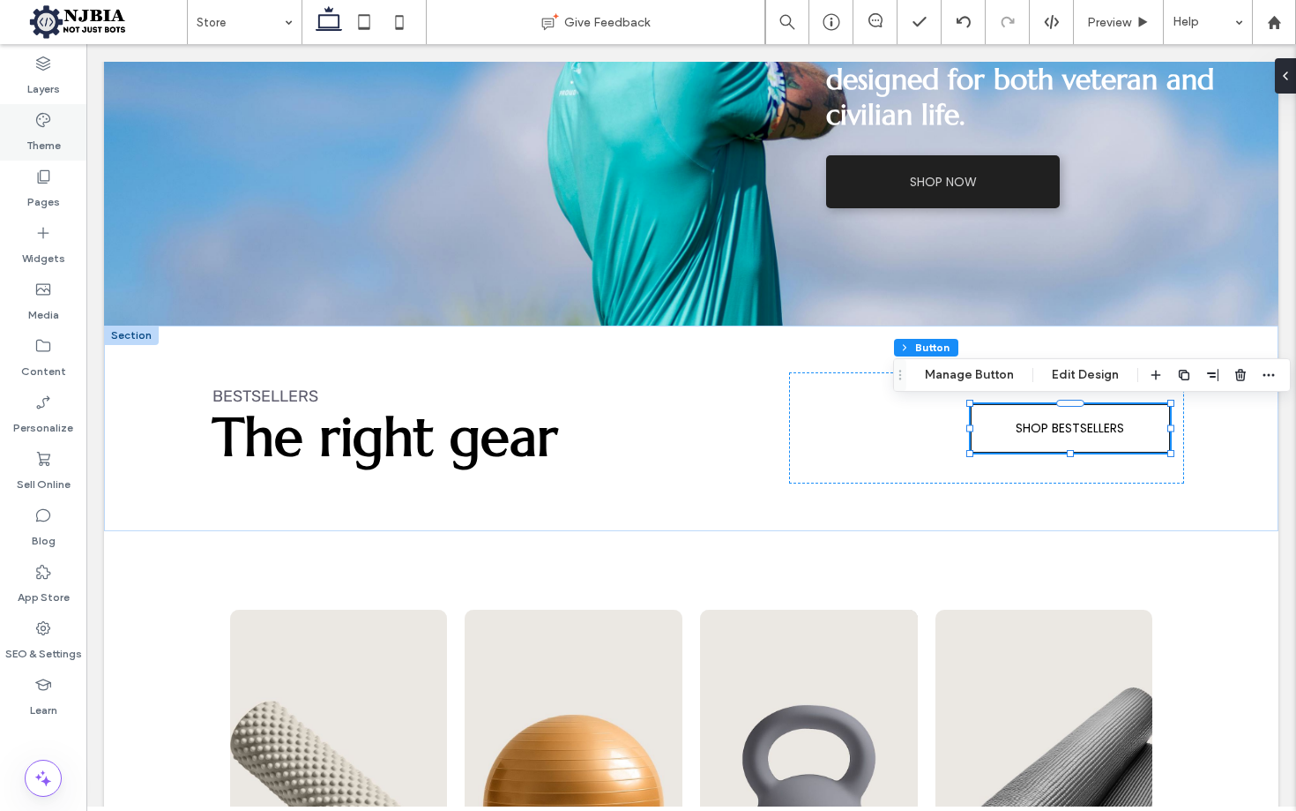
click at [53, 123] on div "Theme" at bounding box center [43, 132] width 86 height 56
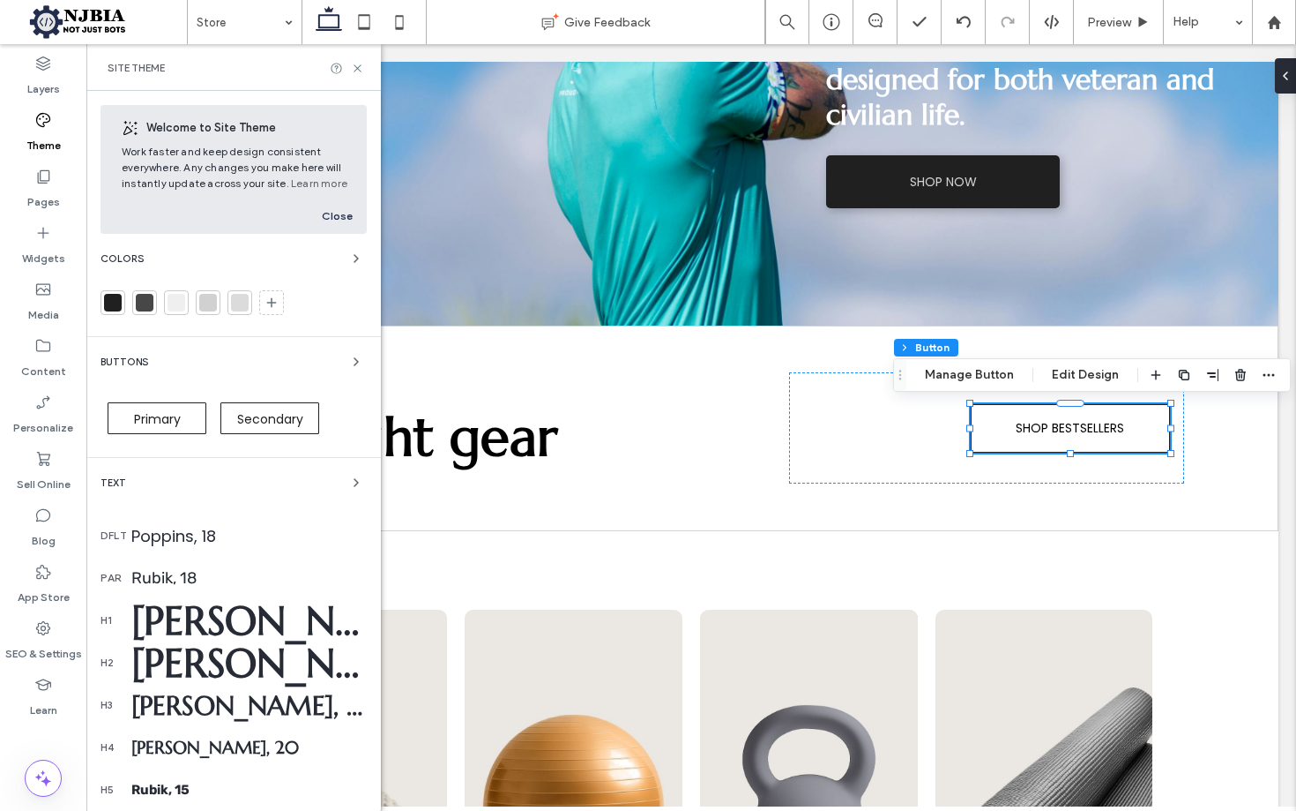
click at [170, 424] on span "Primary" at bounding box center [157, 419] width 47 height 18
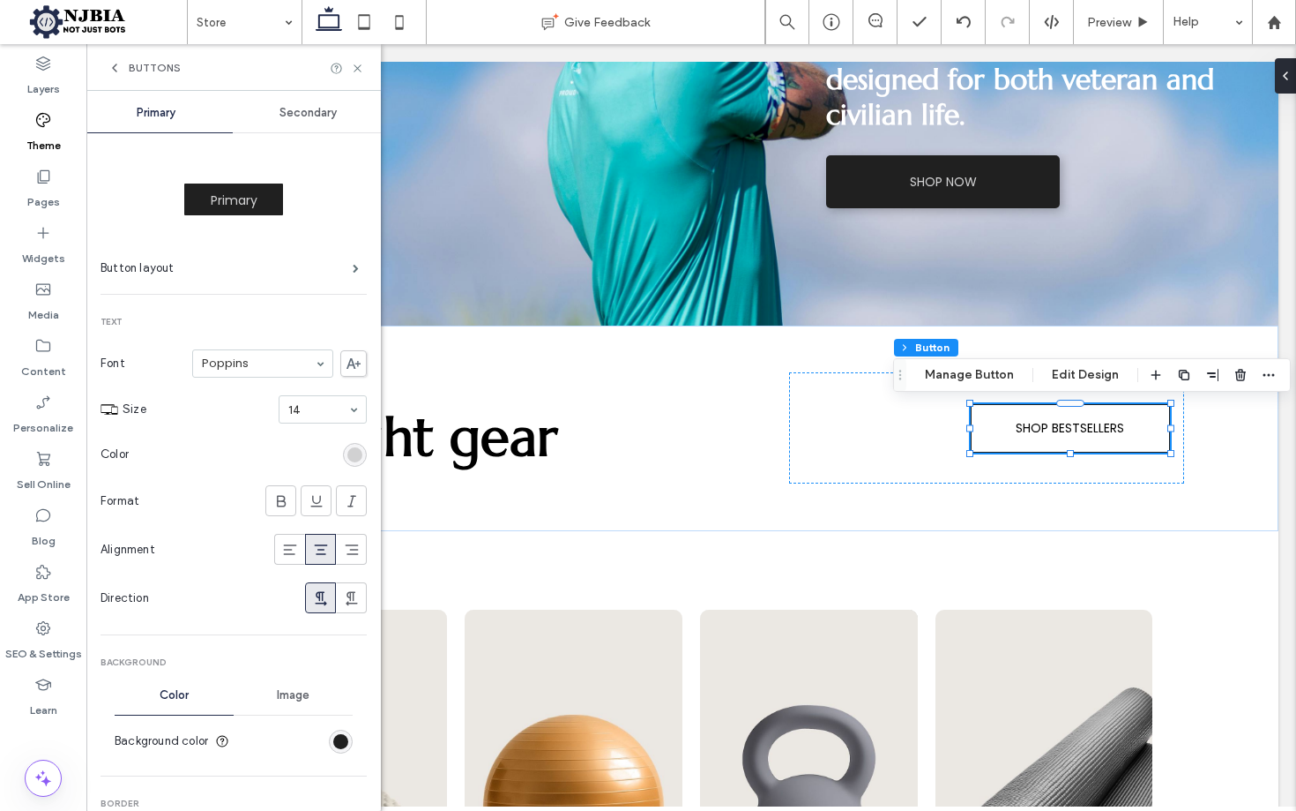
scroll to position [25, 0]
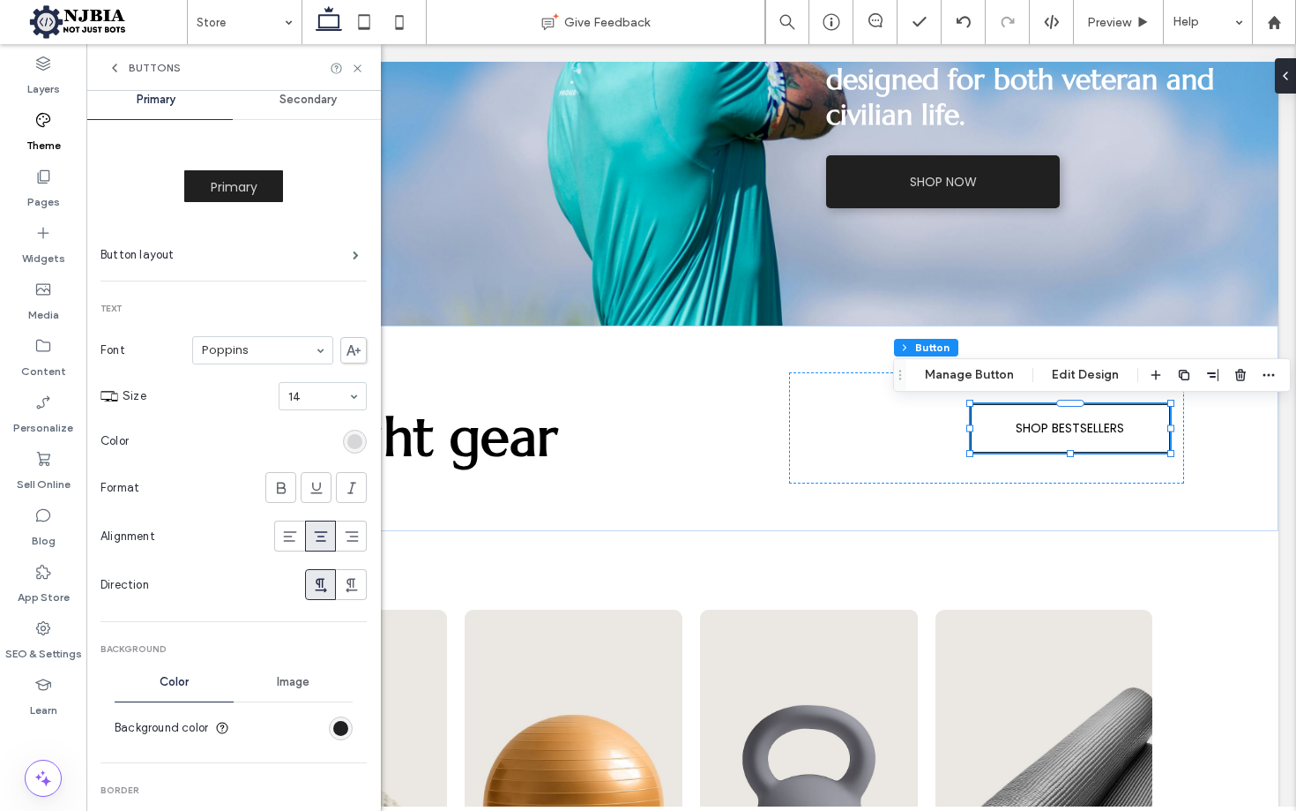
click at [348, 439] on div "rgb(209, 209, 210)" at bounding box center [354, 441] width 15 height 15
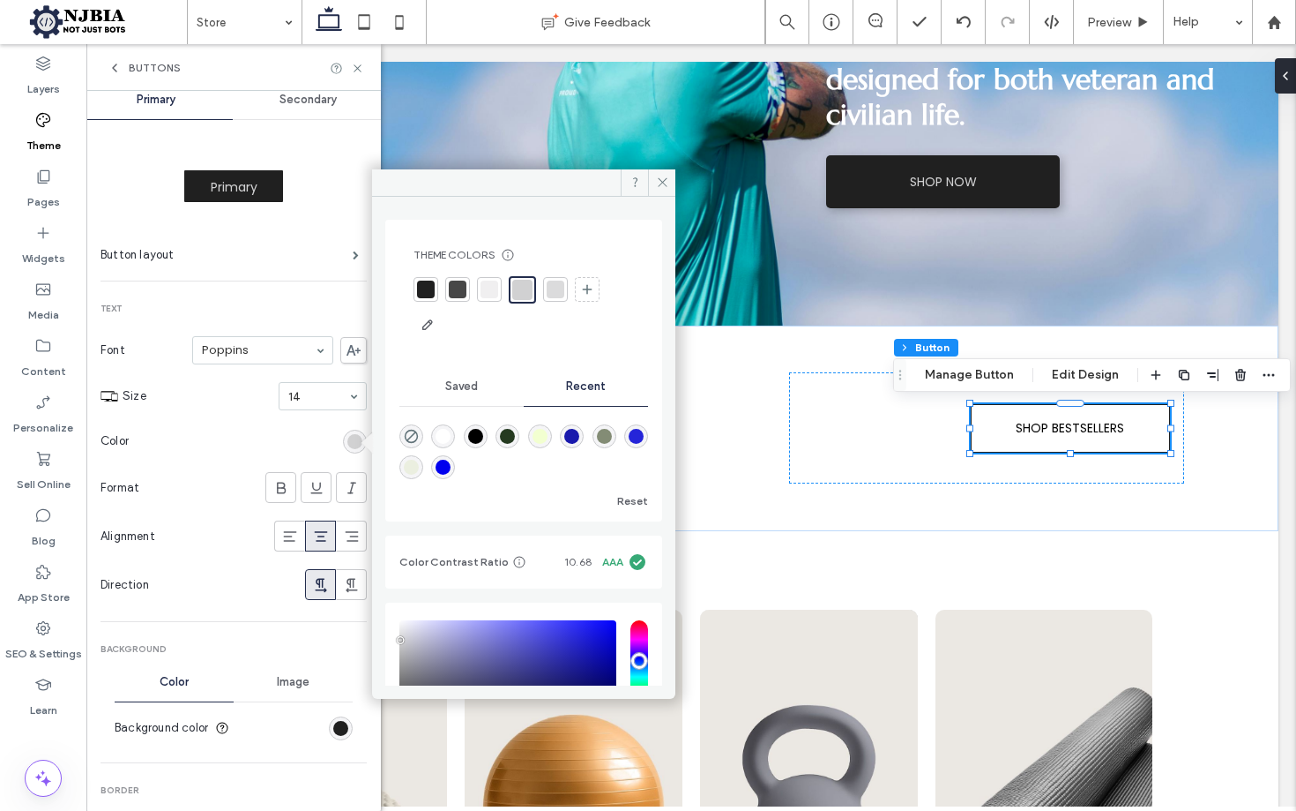
click at [445, 436] on div "rgba(255, 255, 255, 1)" at bounding box center [443, 436] width 15 height 15
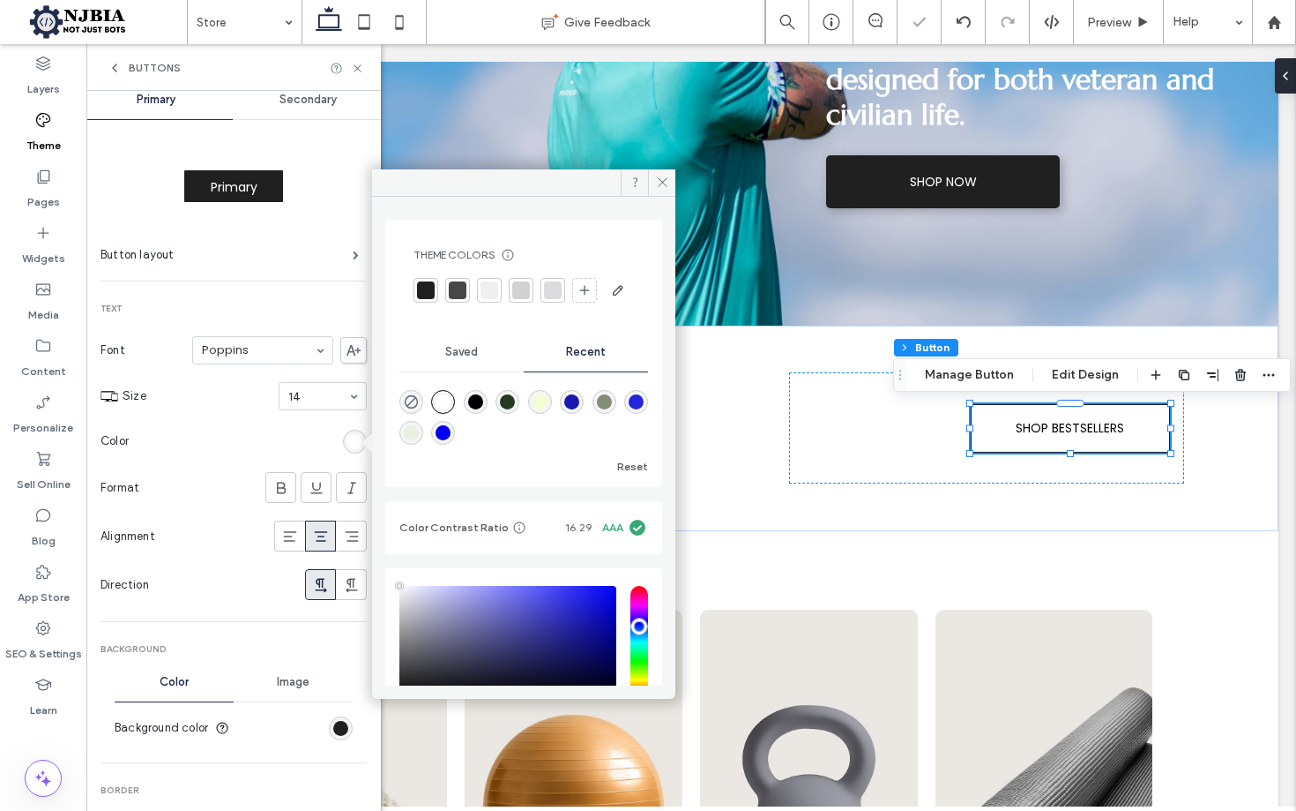
click at [423, 444] on div "rgba(235, 239, 224, 1)" at bounding box center [412, 433] width 24 height 24
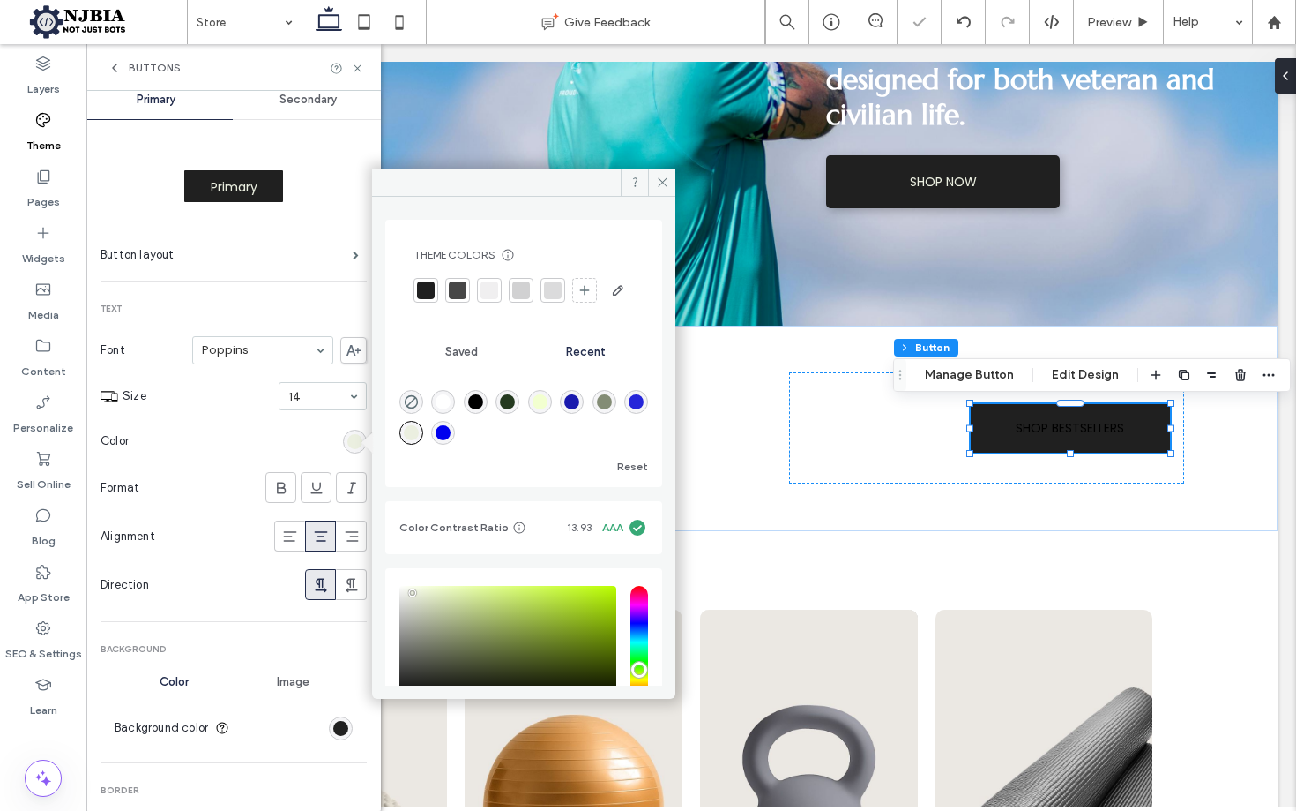
type input "*******"
click at [231, 427] on section "Color" at bounding box center [234, 441] width 266 height 44
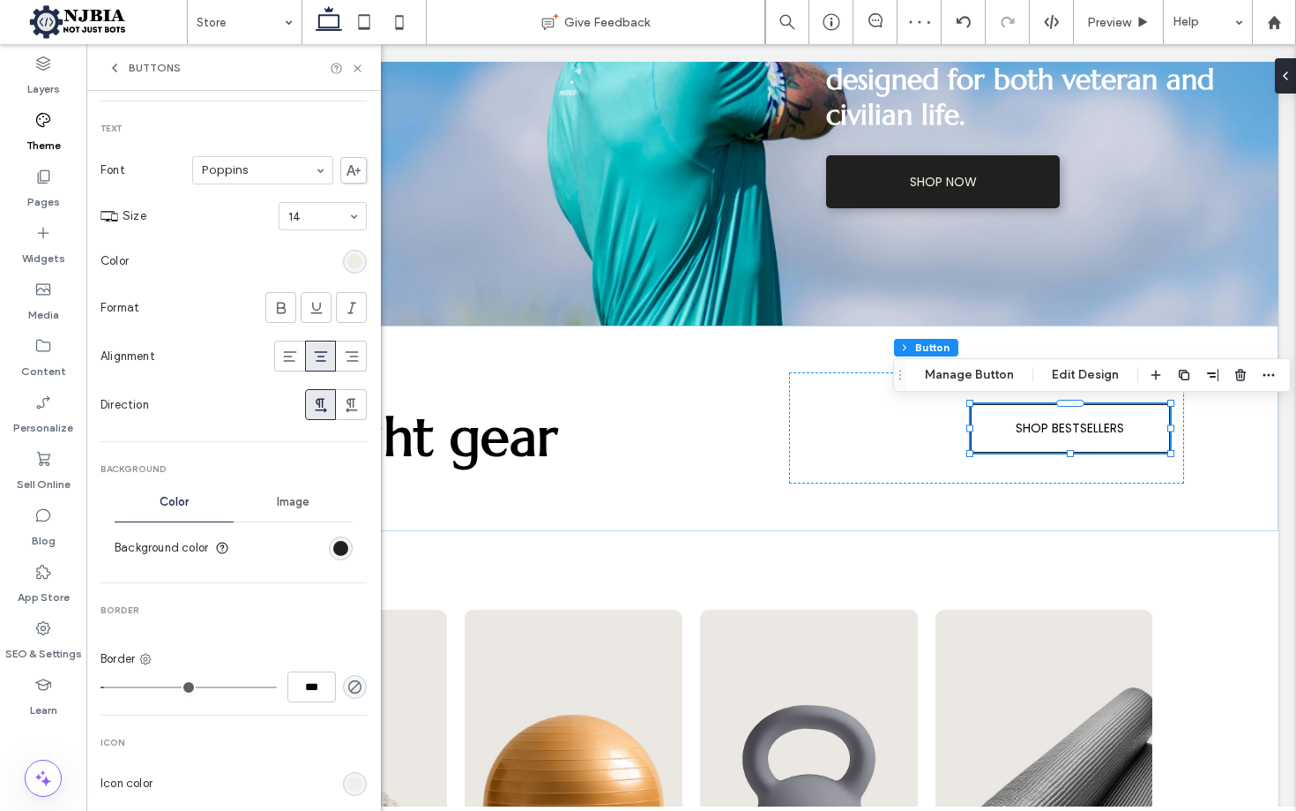
scroll to position [204, 0]
drag, startPoint x: 325, startPoint y: 542, endPoint x: 335, endPoint y: 542, distance: 9.7
click at [333, 542] on div "rgb(32, 32, 32)" at bounding box center [340, 549] width 15 height 15
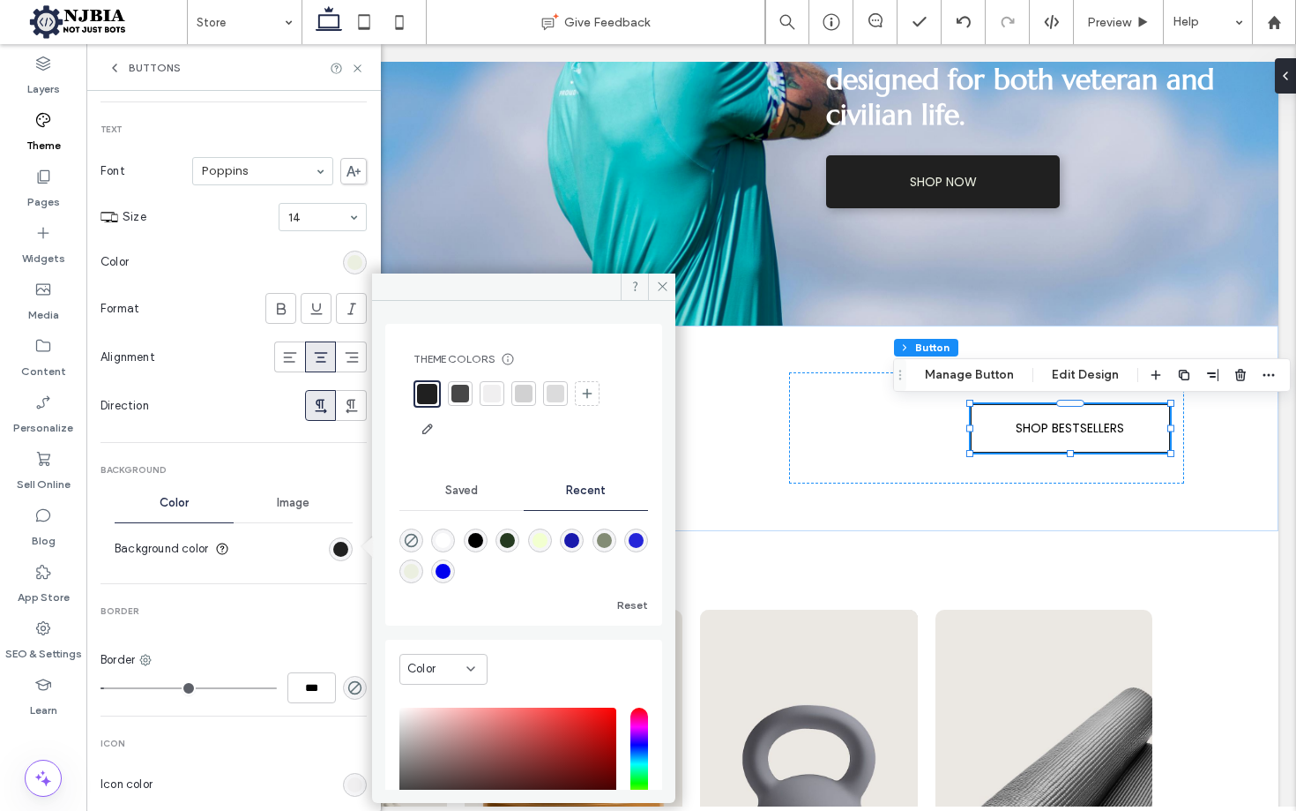
click at [612, 540] on div "rgba(131, 140, 117, 1)" at bounding box center [604, 540] width 15 height 15
type input "*******"
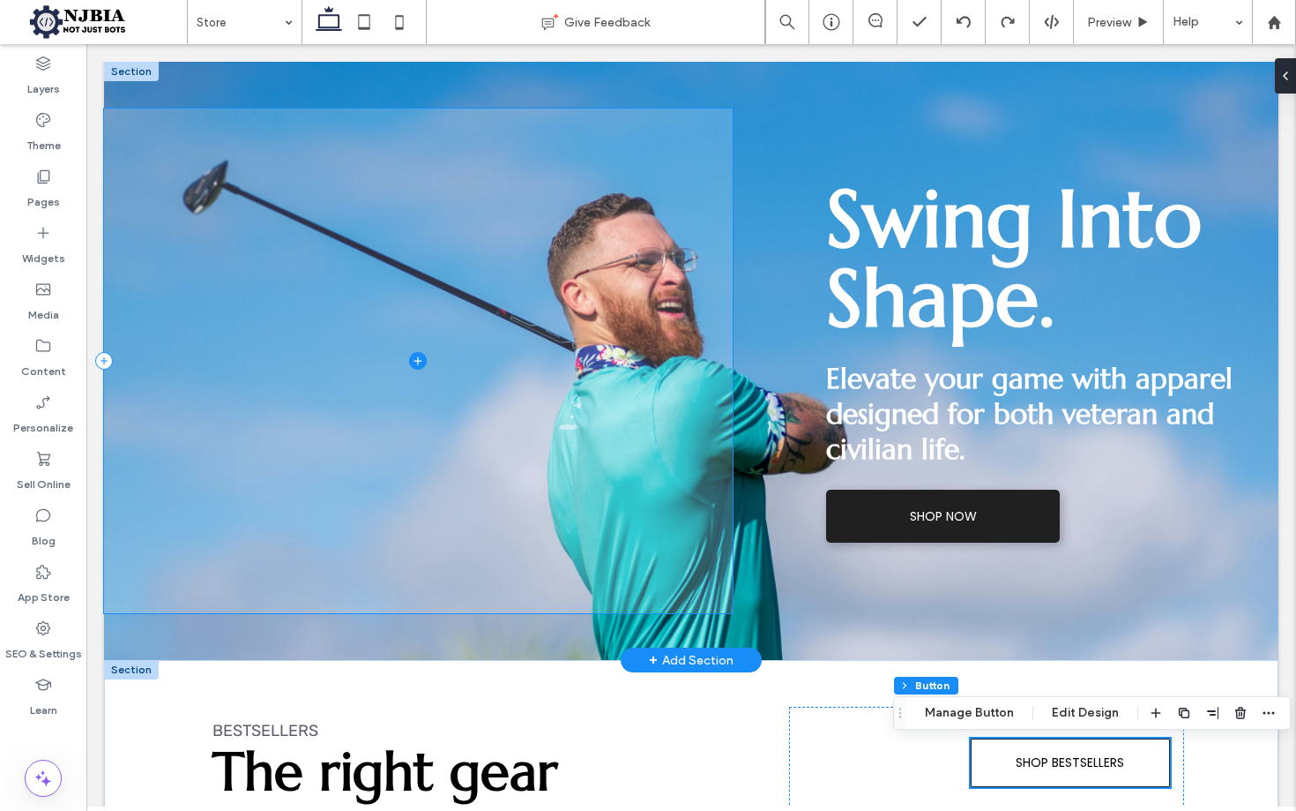
scroll to position [193, 0]
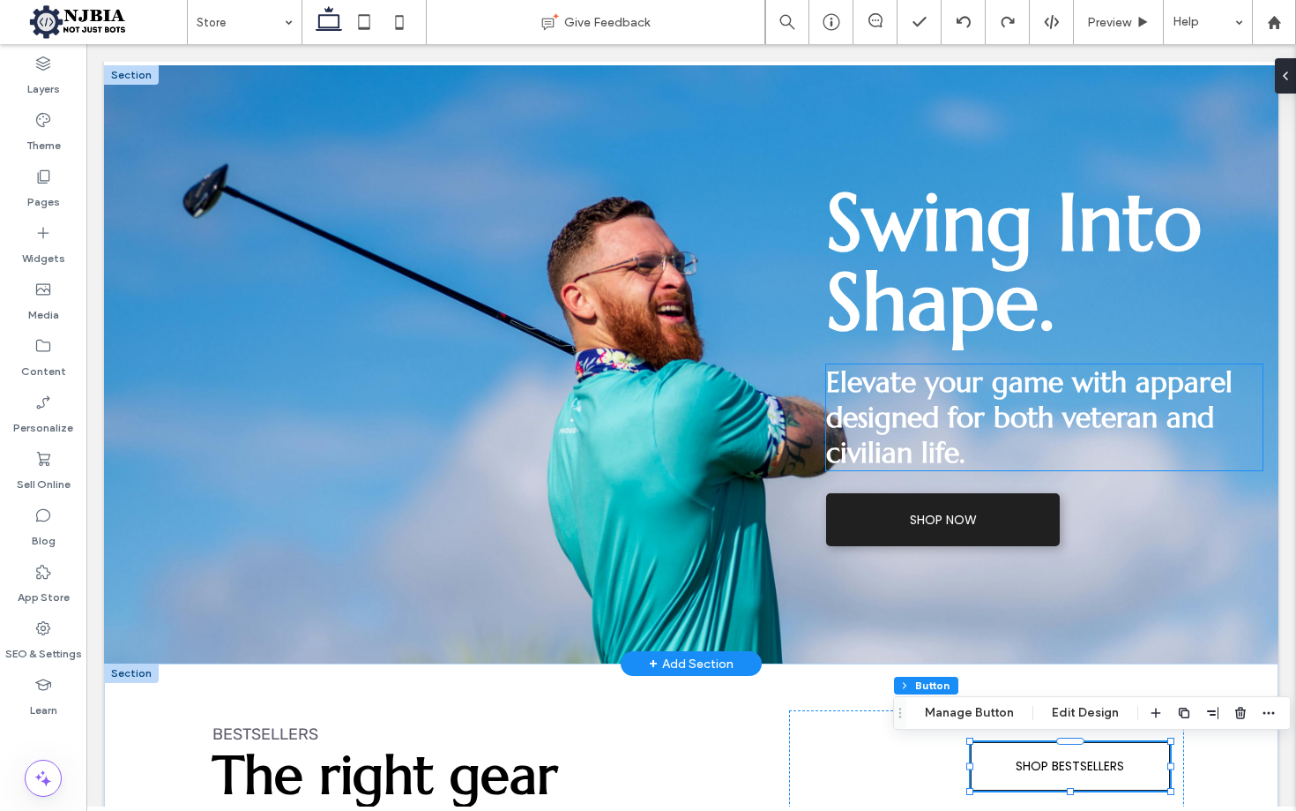
click at [1037, 426] on span "Elevate your game with apparel designed for both veteran and civilian life." at bounding box center [1029, 417] width 407 height 106
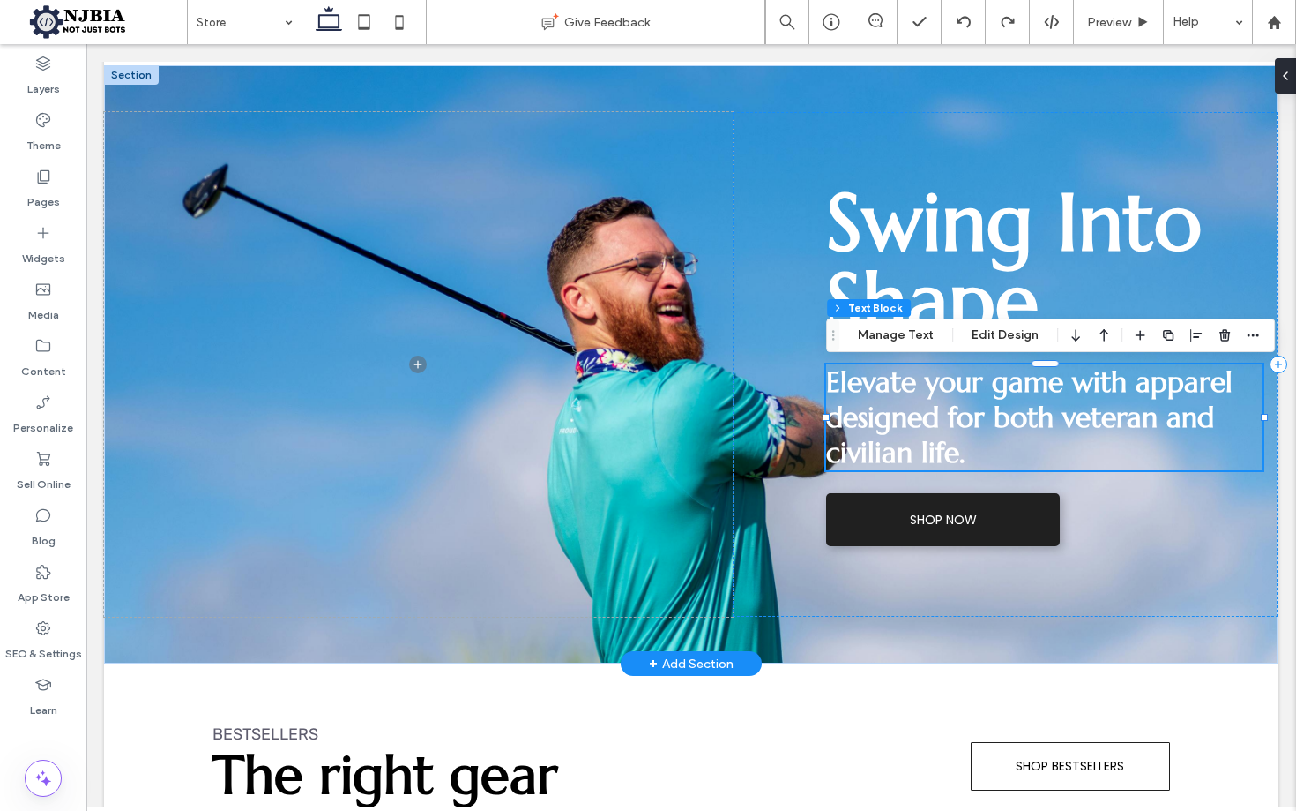
click at [1062, 433] on span "Elevate your game with apparel designed for both veteran and civilian life." at bounding box center [1029, 417] width 407 height 106
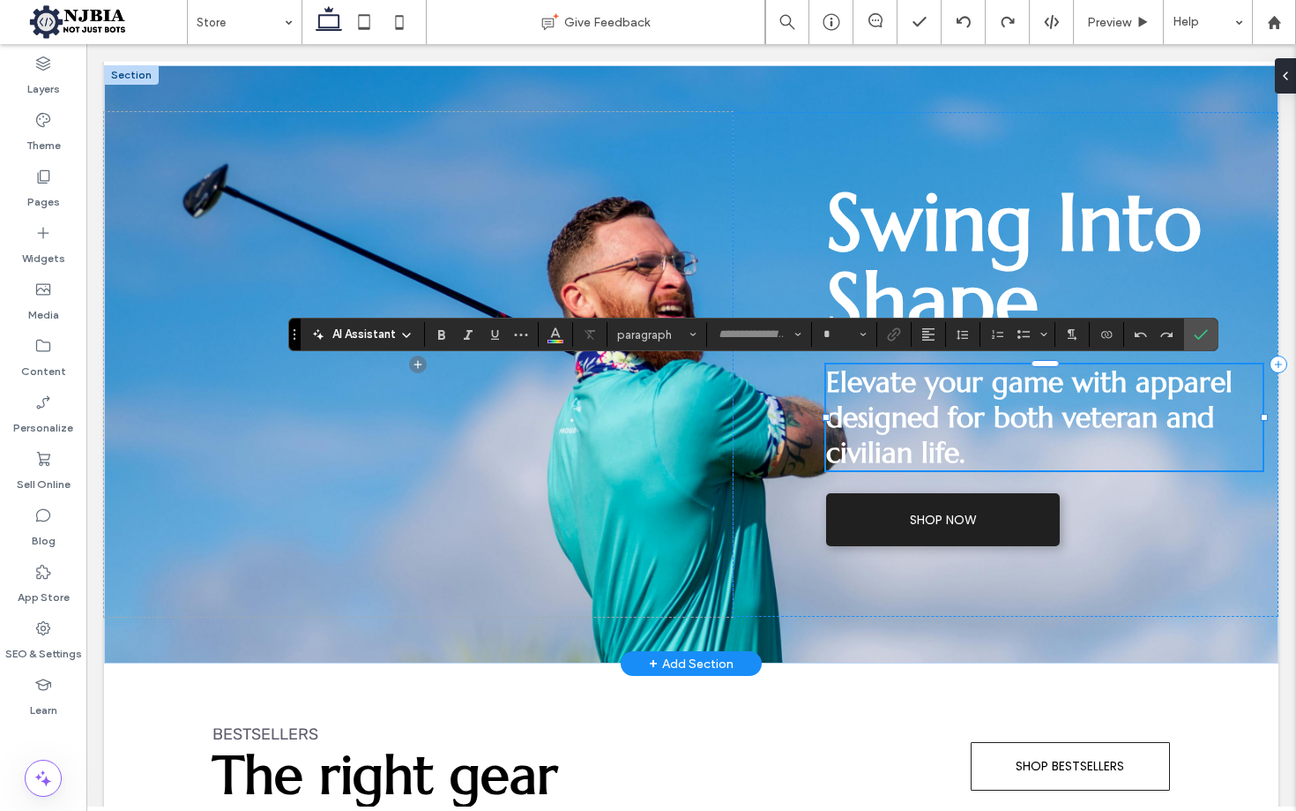
type input "*********"
type input "**"
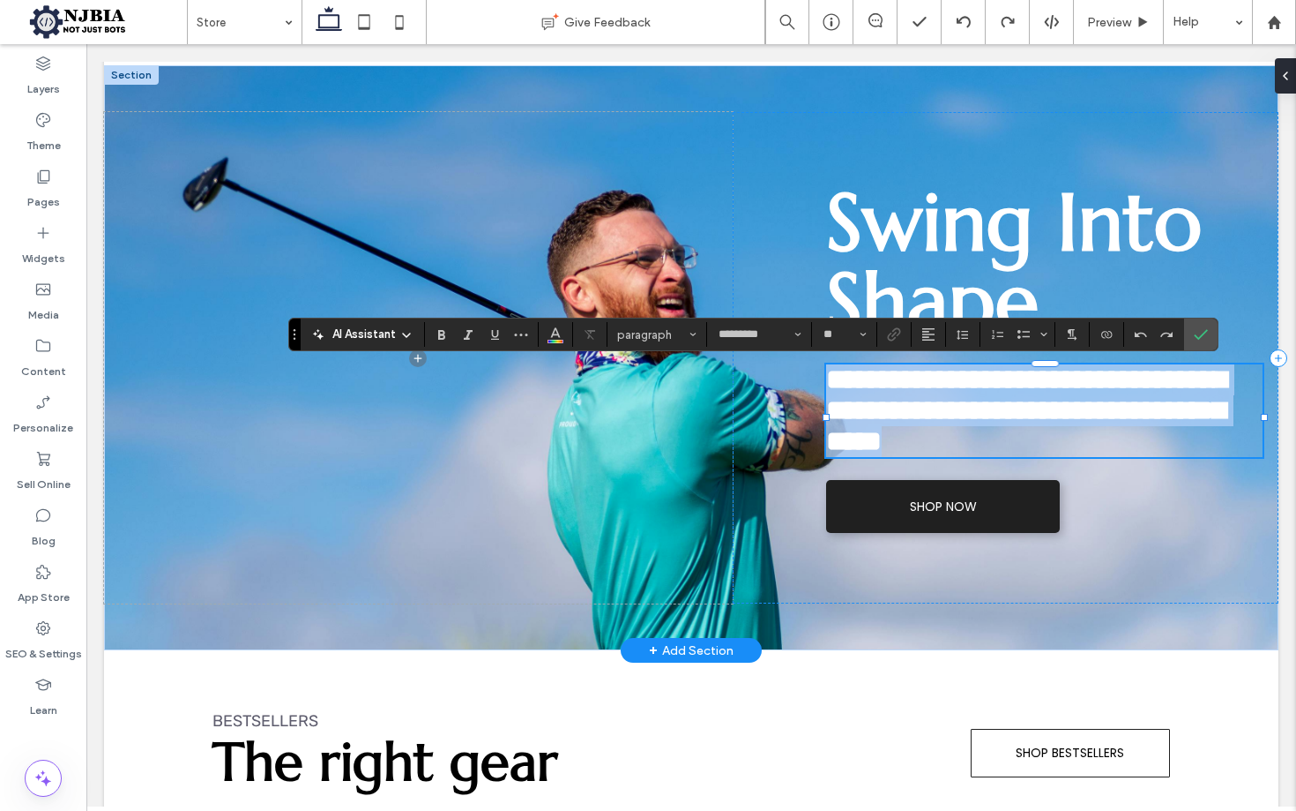
click at [1062, 433] on span "**********" at bounding box center [1026, 410] width 400 height 90
click at [1056, 434] on span "**********" at bounding box center [1026, 410] width 400 height 90
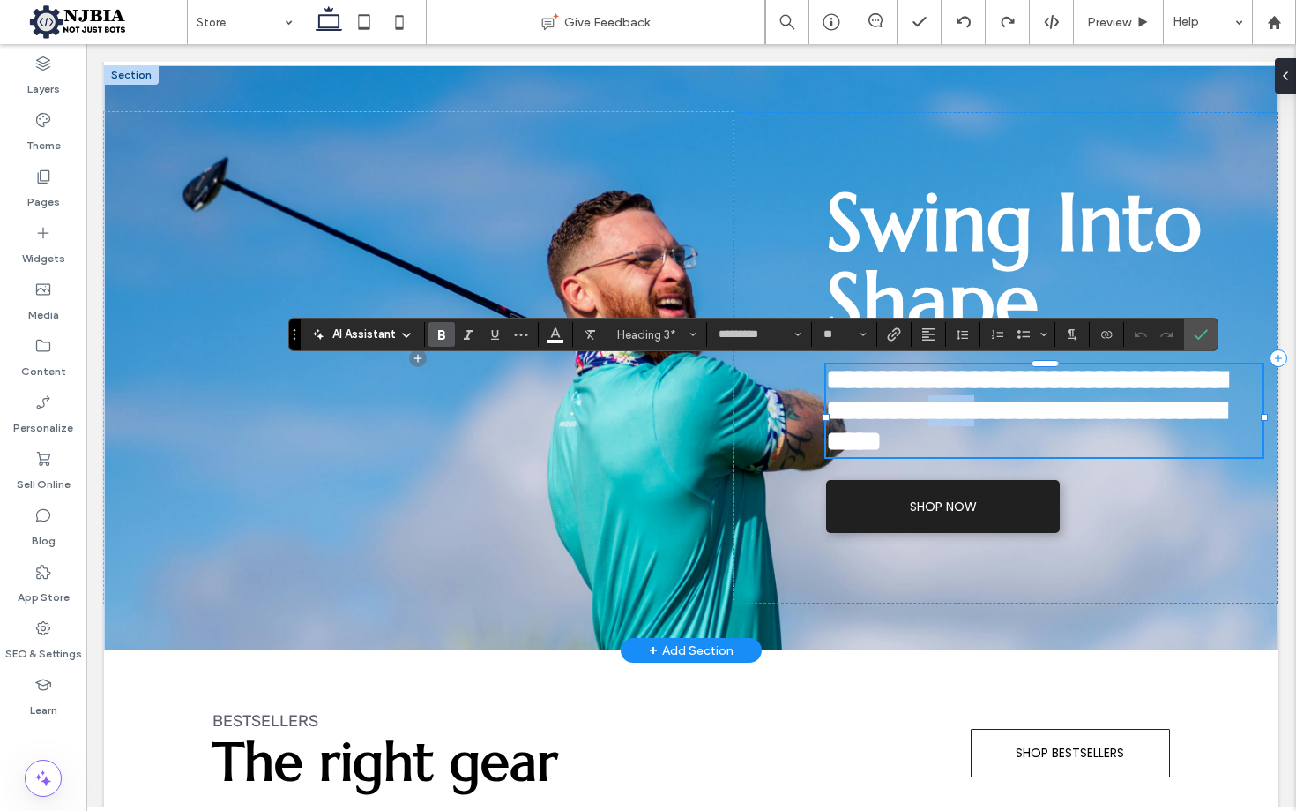
drag, startPoint x: 1068, startPoint y: 418, endPoint x: 1005, endPoint y: 417, distance: 62.6
click at [1005, 417] on span "**********" at bounding box center [1026, 410] width 400 height 90
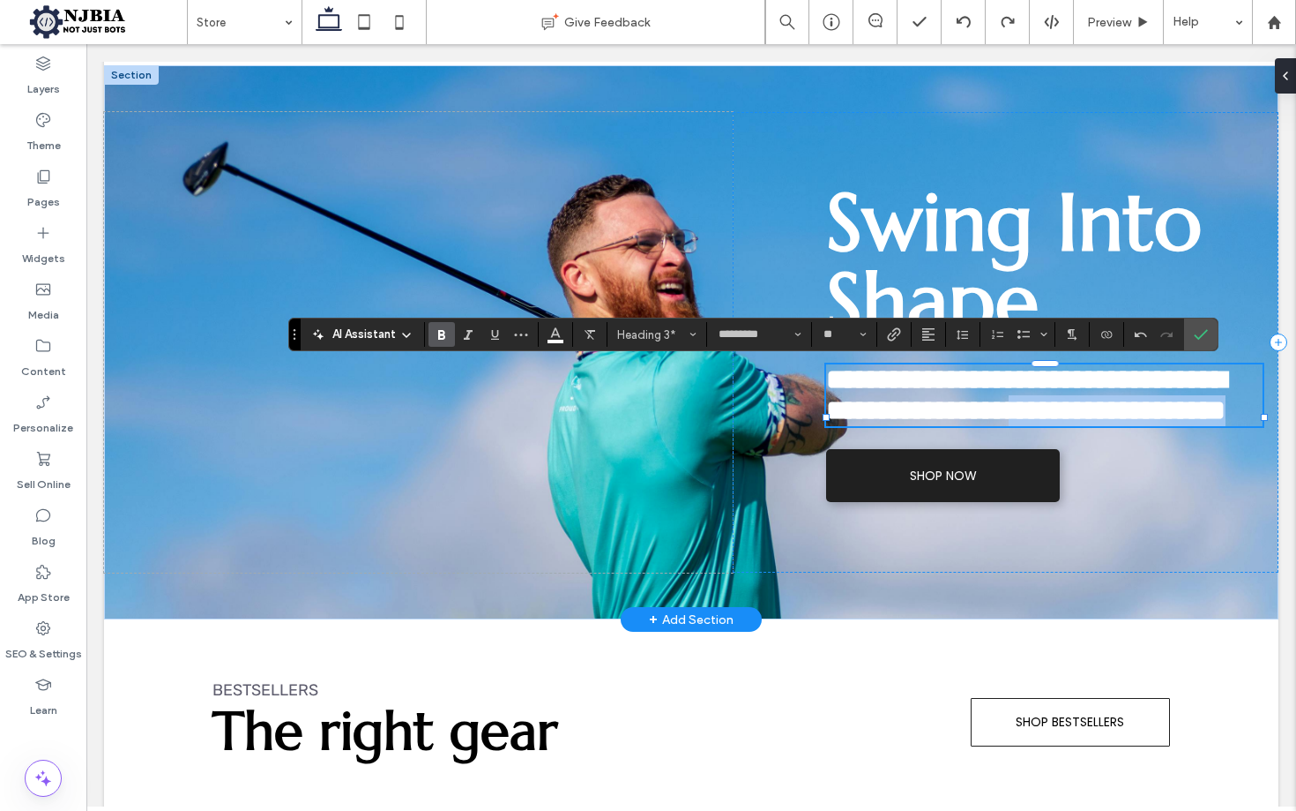
drag, startPoint x: 1109, startPoint y: 419, endPoint x: 1179, endPoint y: 460, distance: 81.8
click at [1179, 426] on h3 "**********" at bounding box center [1044, 395] width 437 height 62
click at [1063, 117] on div "**********" at bounding box center [1006, 342] width 546 height 460
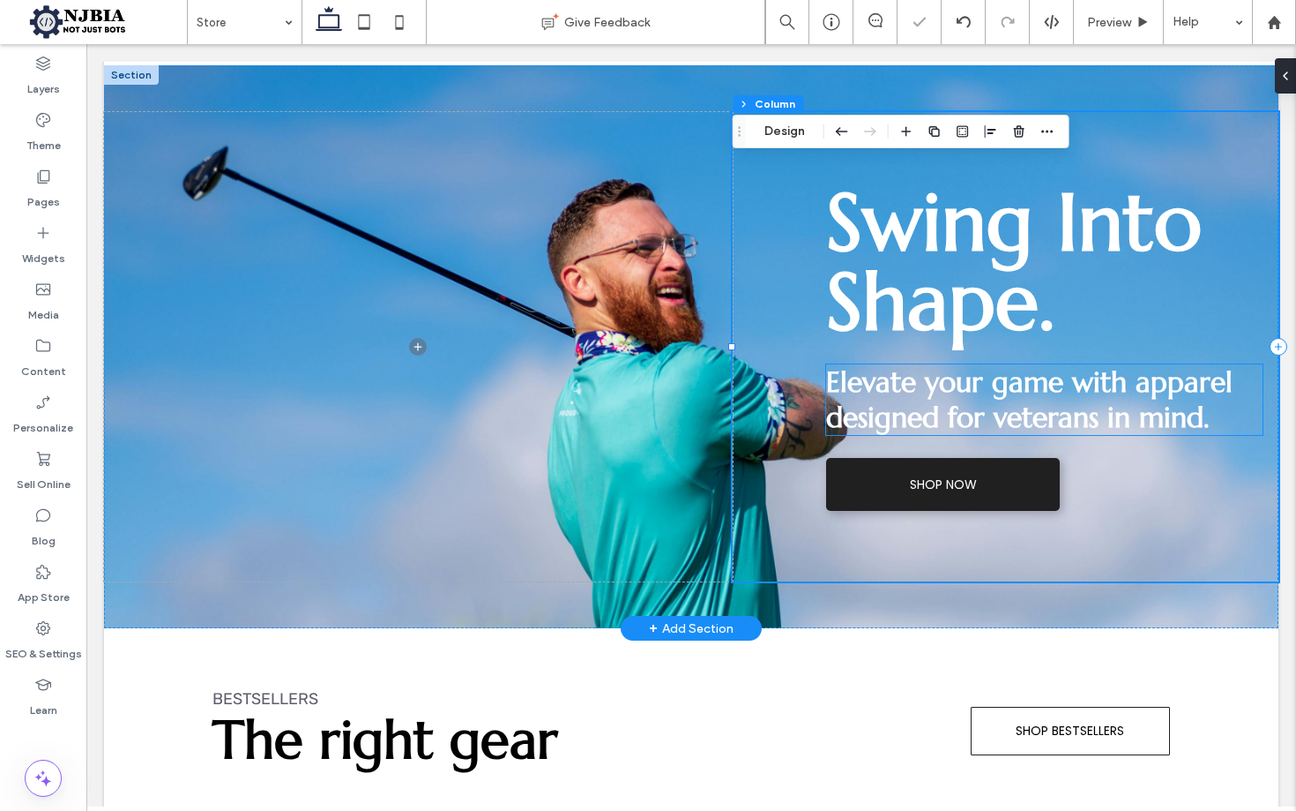
click at [1192, 399] on span "Elevate your game with apparel designed for veterans in mind." at bounding box center [1029, 399] width 407 height 71
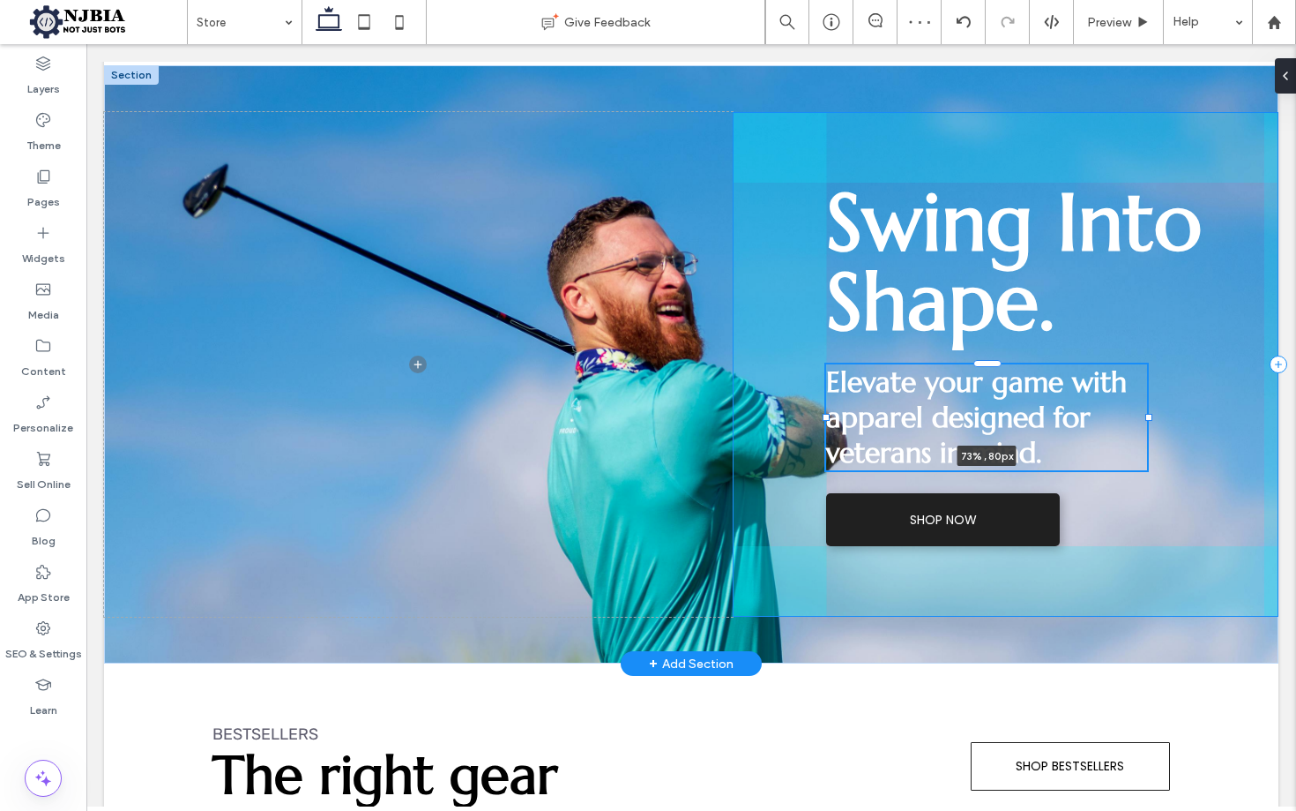
drag, startPoint x: 1266, startPoint y: 397, endPoint x: 1167, endPoint y: 400, distance: 98.8
click at [1150, 403] on div "Swing Into Shape. Elevate your game with apparel designed for veterans in mind.…" at bounding box center [691, 364] width 1175 height 598
type input "**"
type input "****"
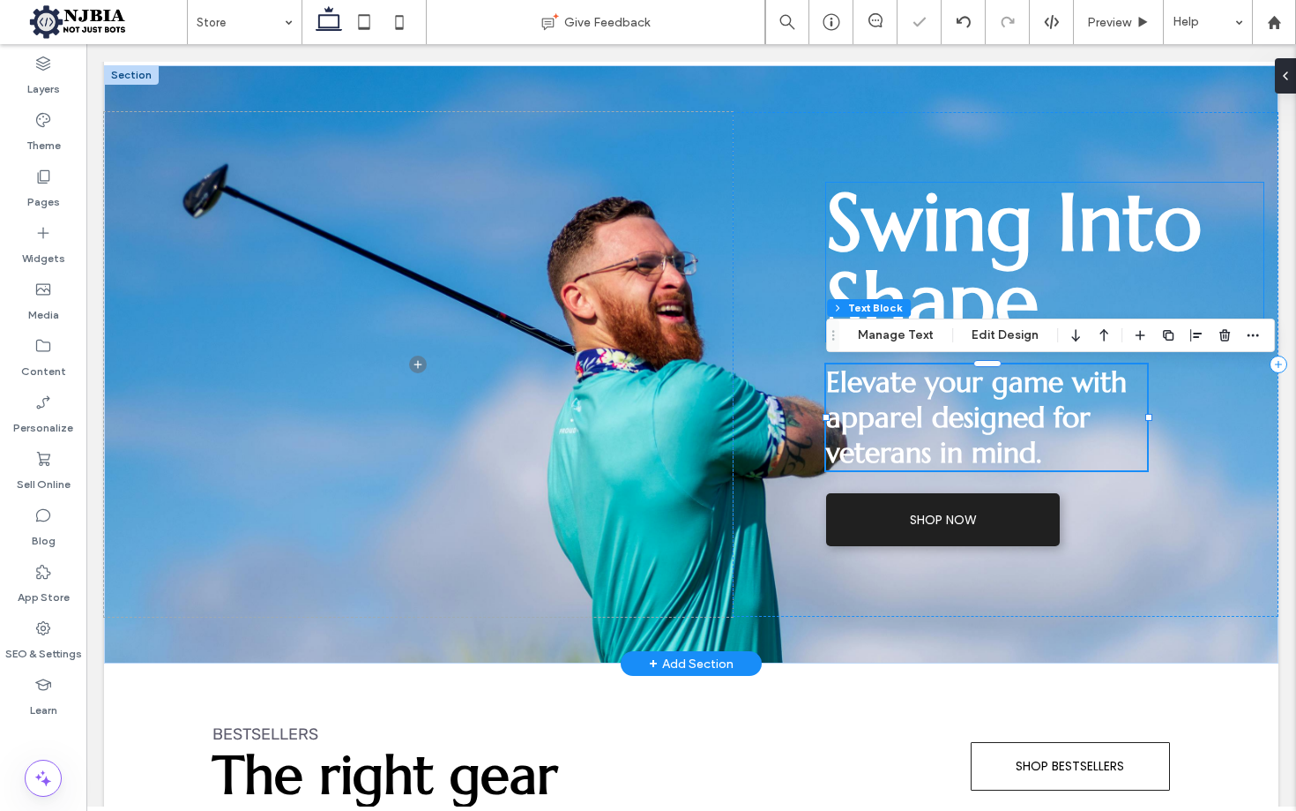
click at [1164, 247] on span "Swing Into Shape." at bounding box center [1014, 261] width 376 height 179
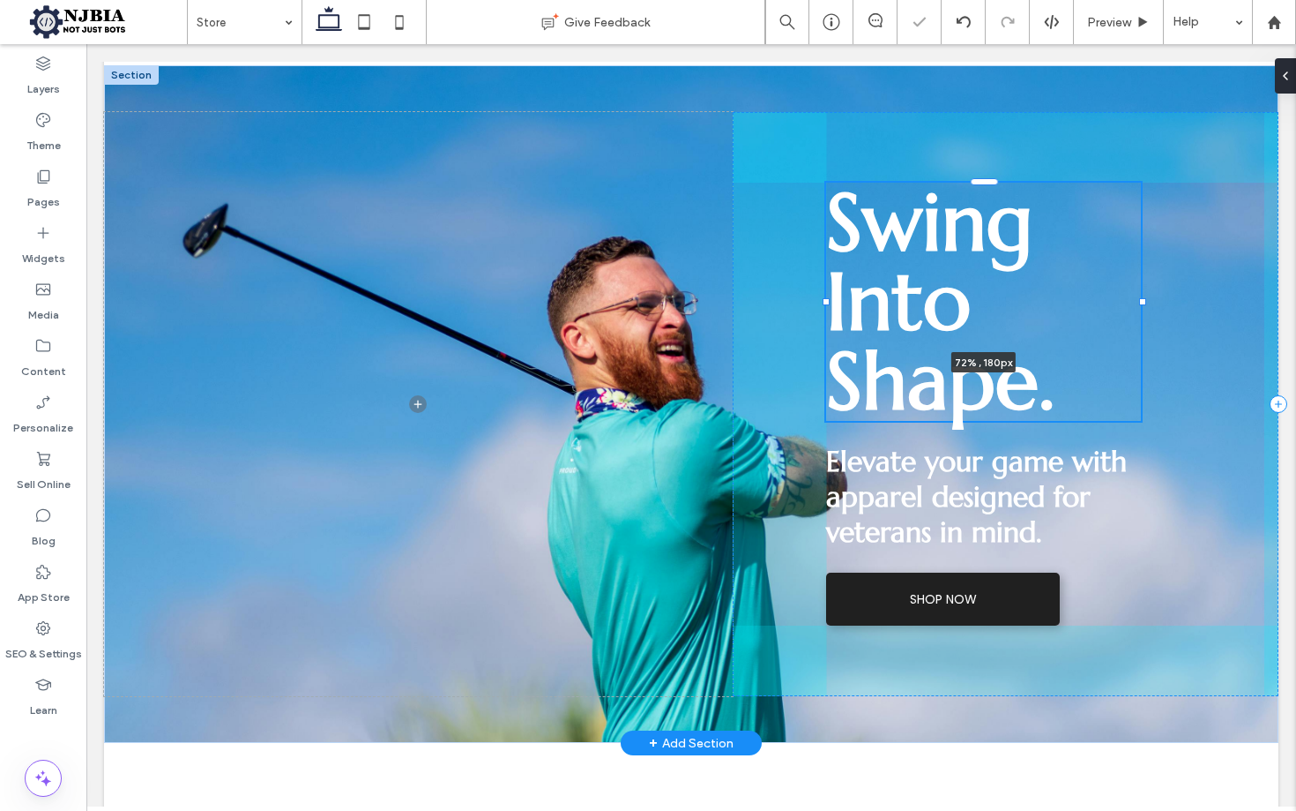
drag, startPoint x: 1198, startPoint y: 263, endPoint x: 1142, endPoint y: 265, distance: 55.6
click at [1142, 265] on div "Swing Into Shape. 72% , 180px Elevate your game with apparel designed for veter…" at bounding box center [691, 403] width 1175 height 677
type input "**"
type input "****"
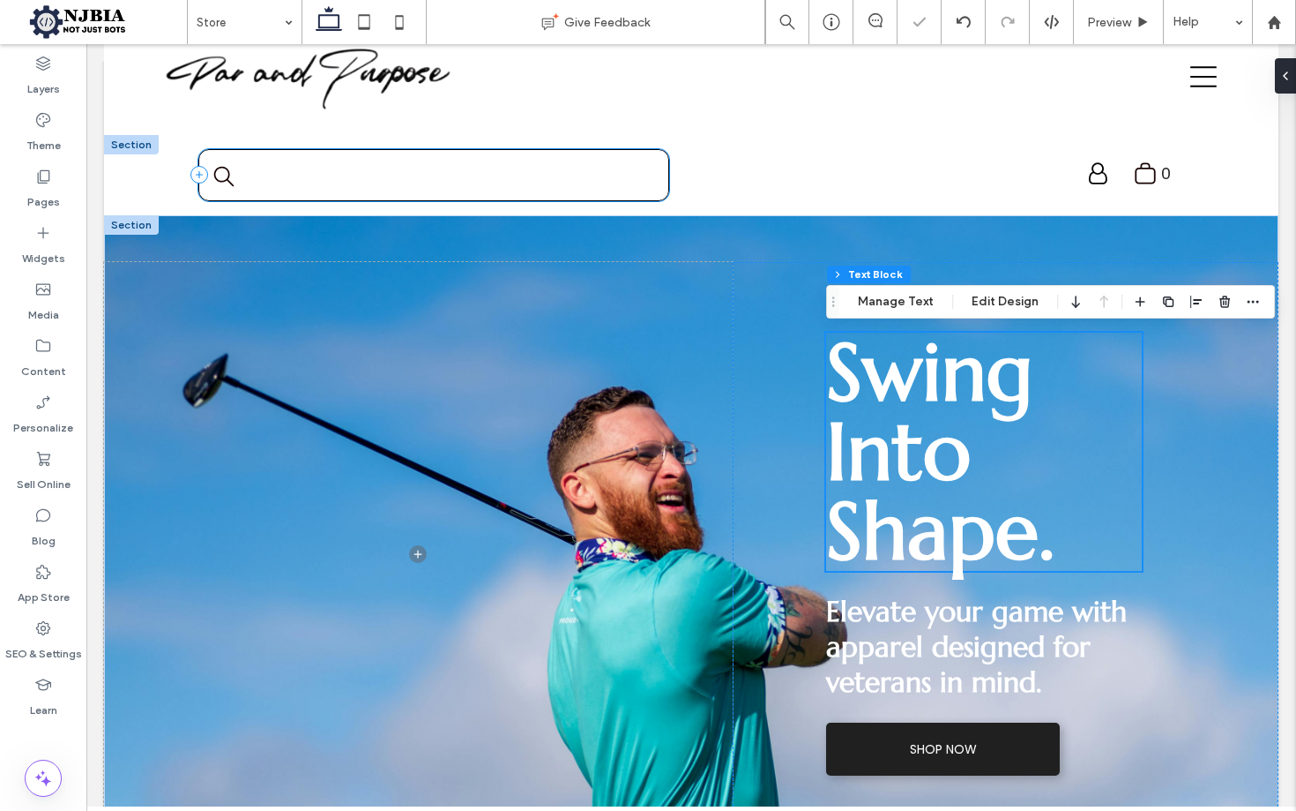
scroll to position [45, 0]
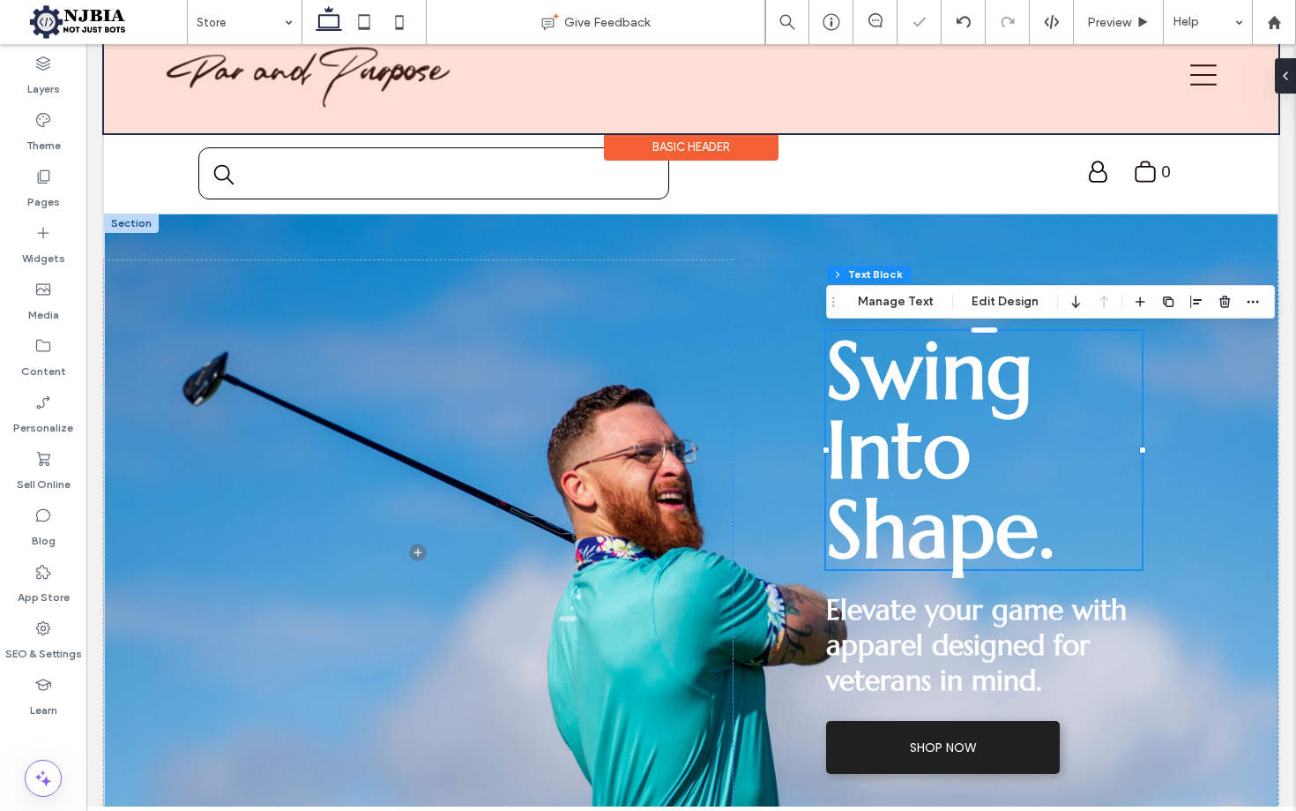
click at [735, 129] on div at bounding box center [691, 75] width 1175 height 116
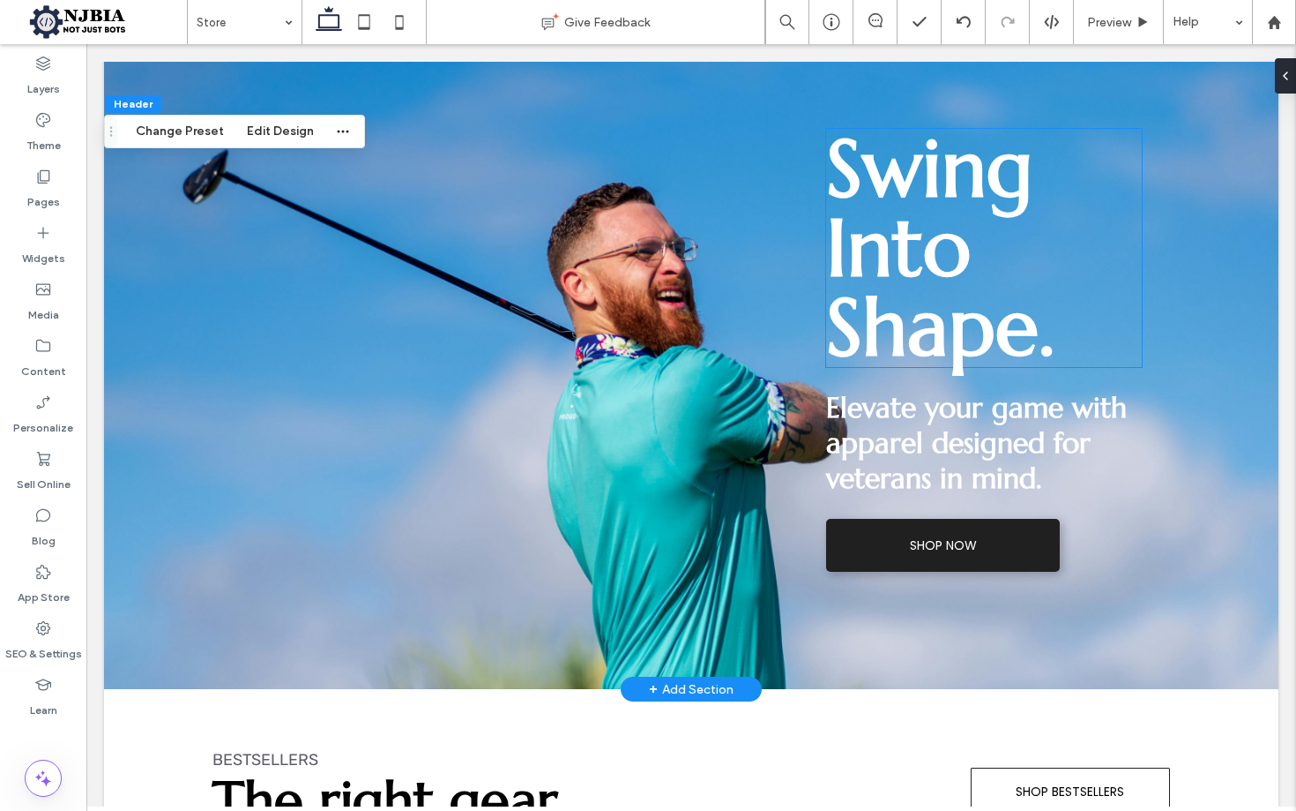
scroll to position [230, 0]
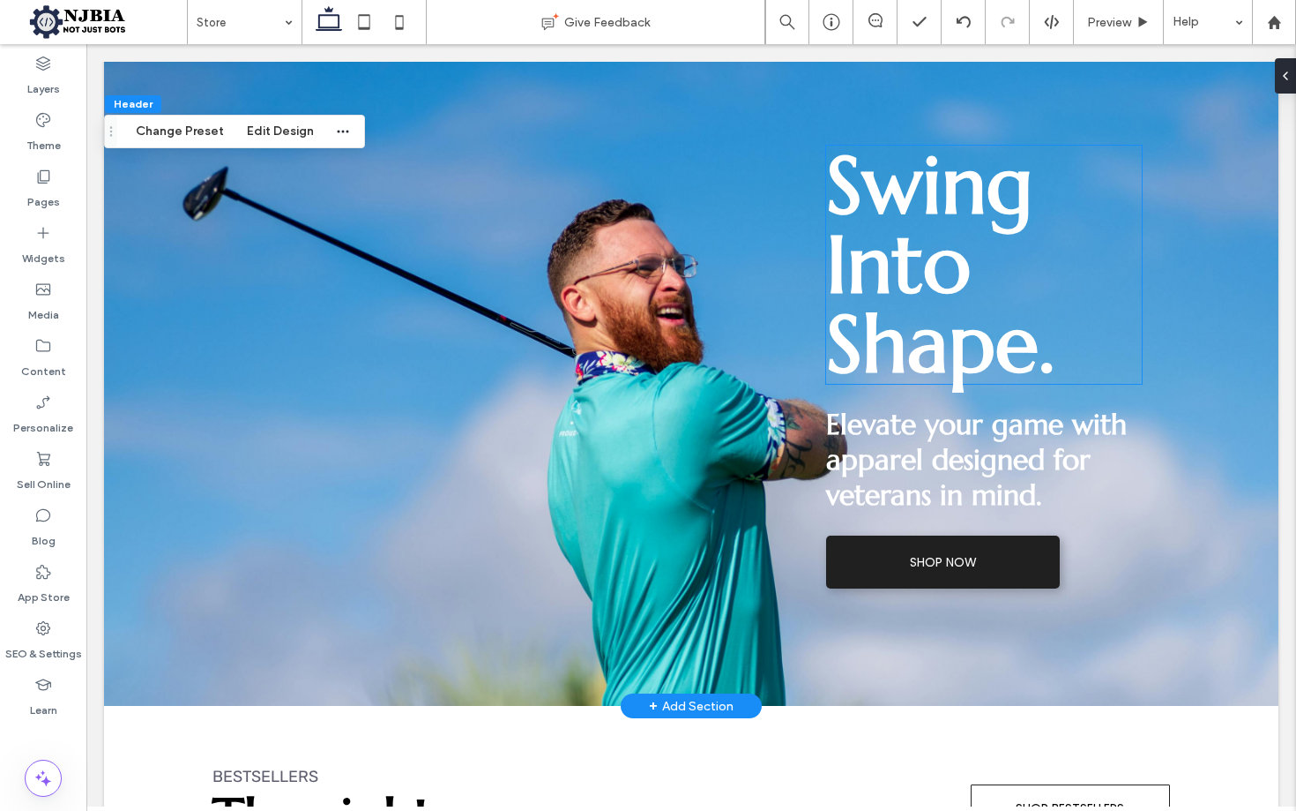
click at [949, 253] on span "Swing Into Shape." at bounding box center [940, 264] width 228 height 258
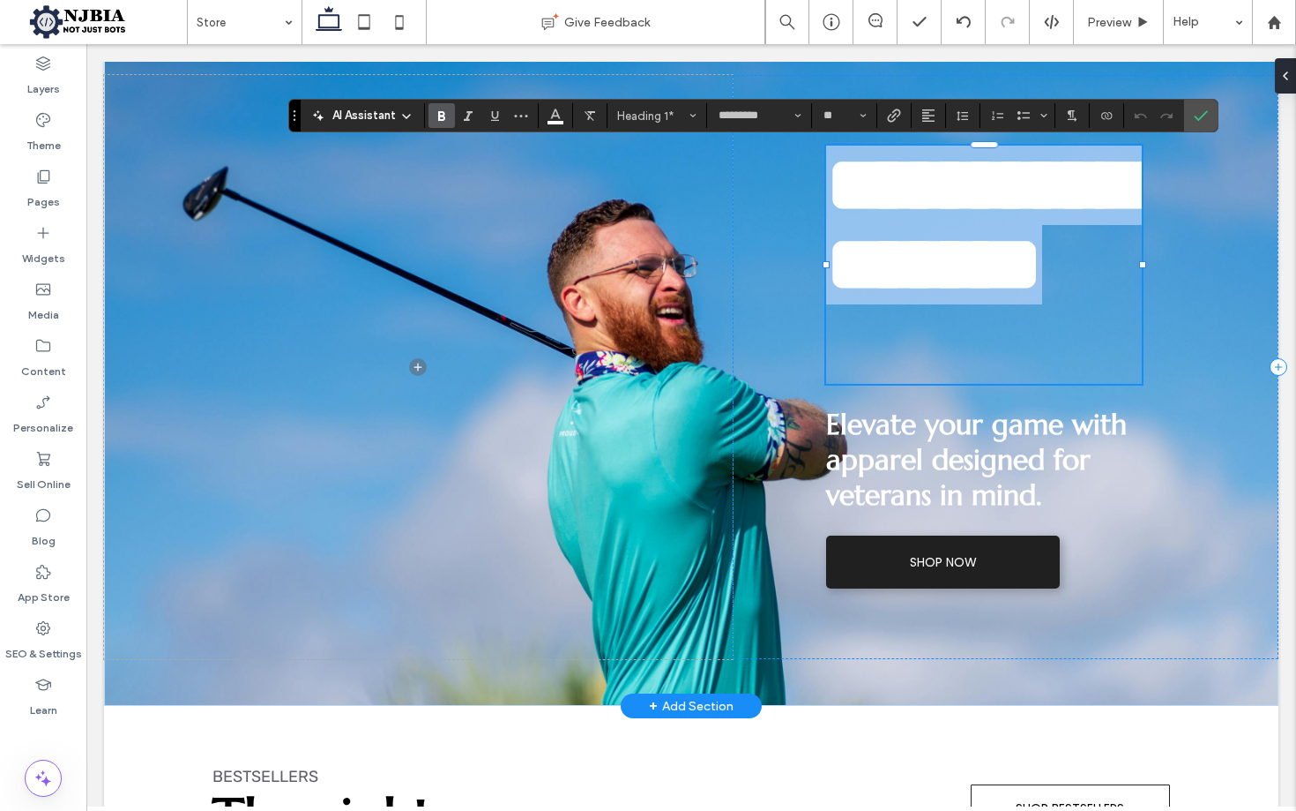
scroll to position [0, 0]
drag, startPoint x: 1064, startPoint y: 354, endPoint x: 784, endPoint y: 177, distance: 330.6
click at [784, 177] on div "**********" at bounding box center [1006, 367] width 546 height 584
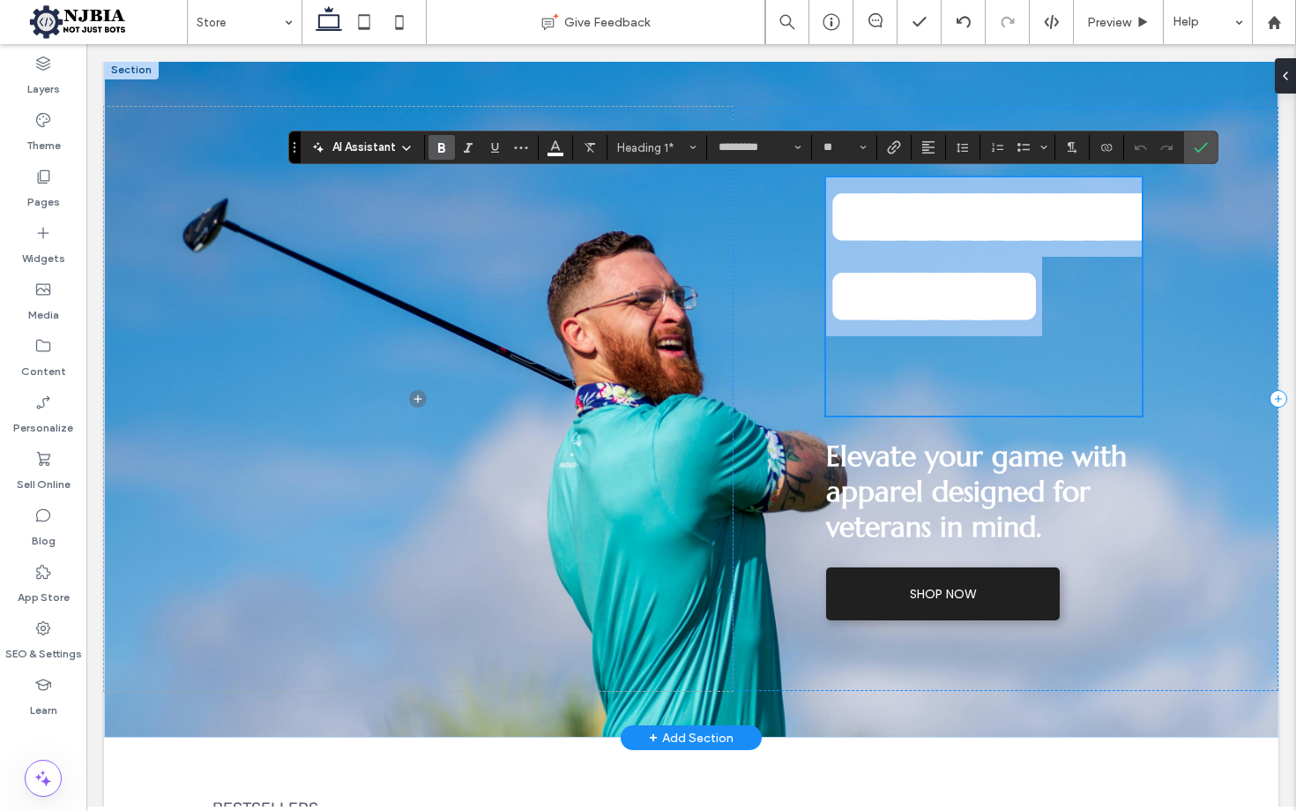
scroll to position [197, 0]
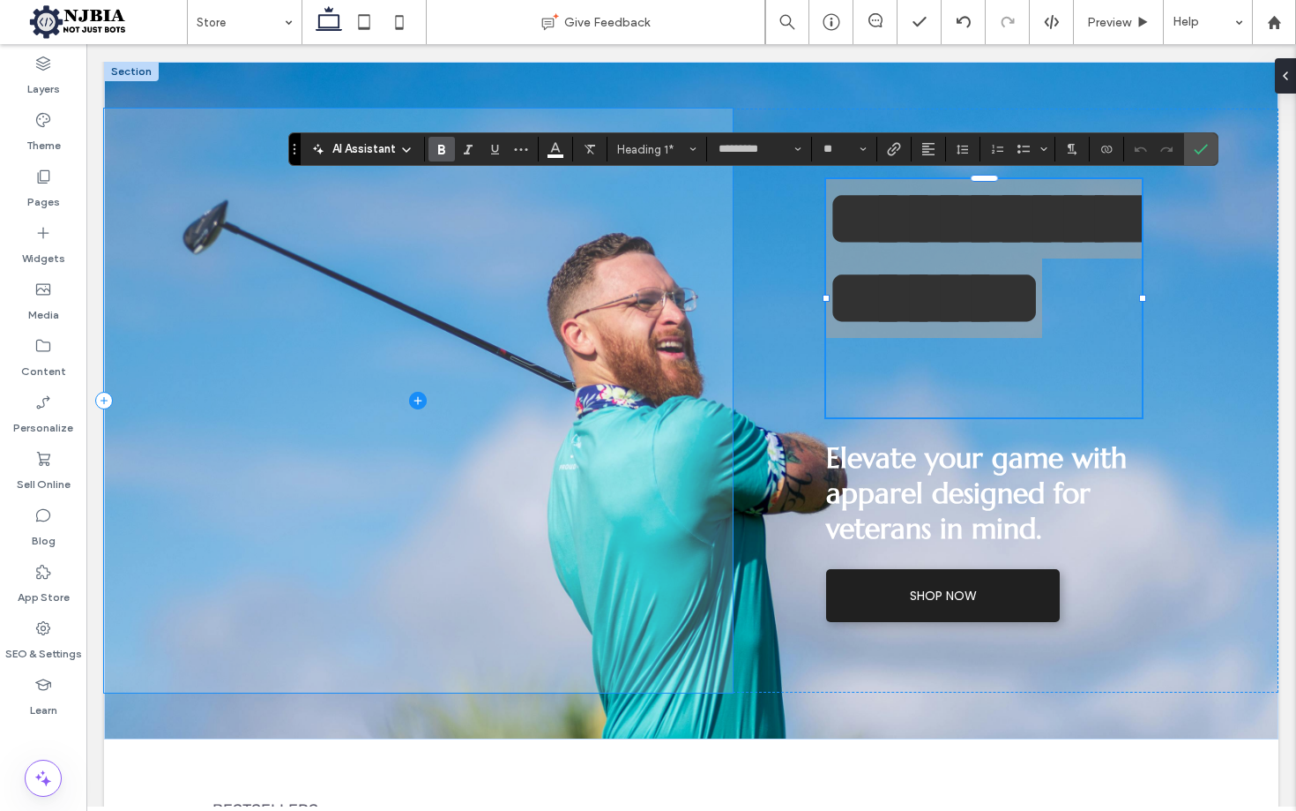
click at [380, 146] on span "AI Assistant" at bounding box center [363, 149] width 63 height 18
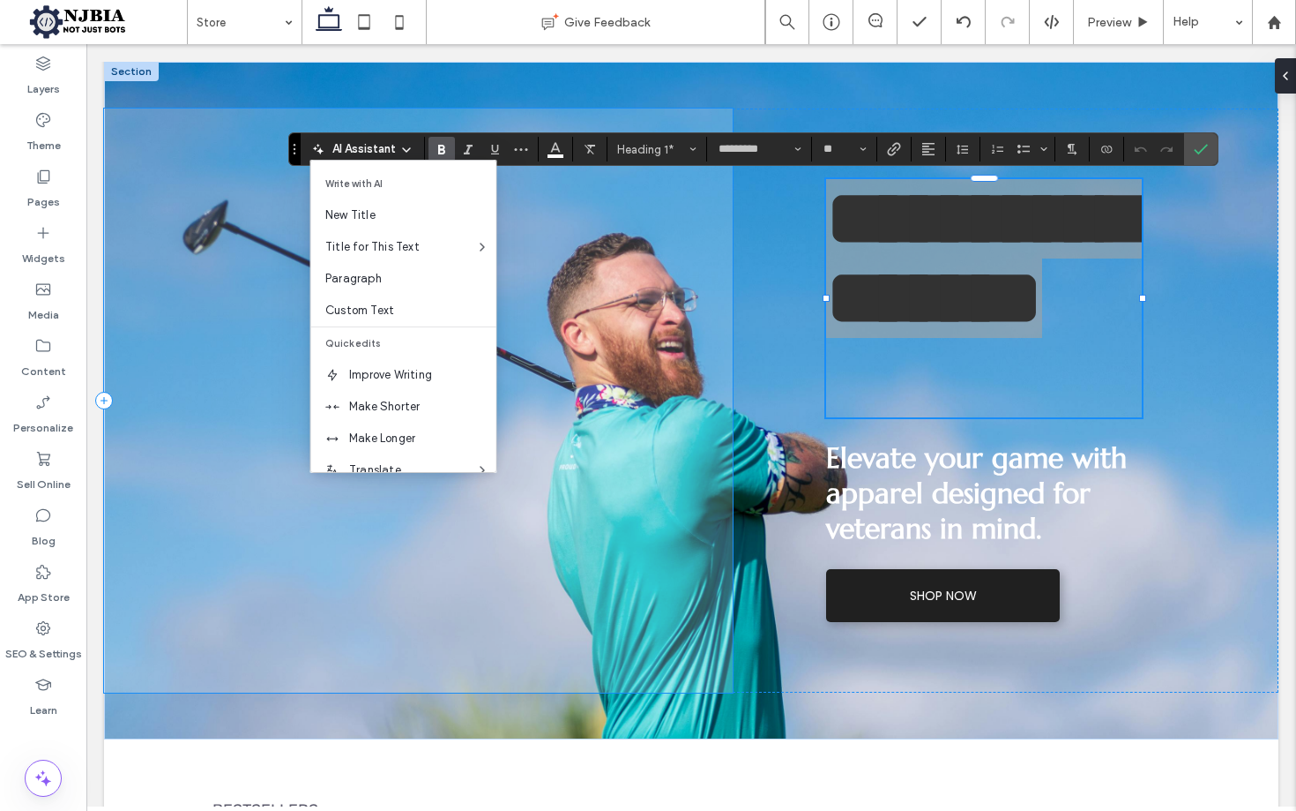
click at [376, 182] on span "Write with AI" at bounding box center [403, 184] width 185 height 32
click at [355, 212] on span "New Title" at bounding box center [410, 215] width 171 height 18
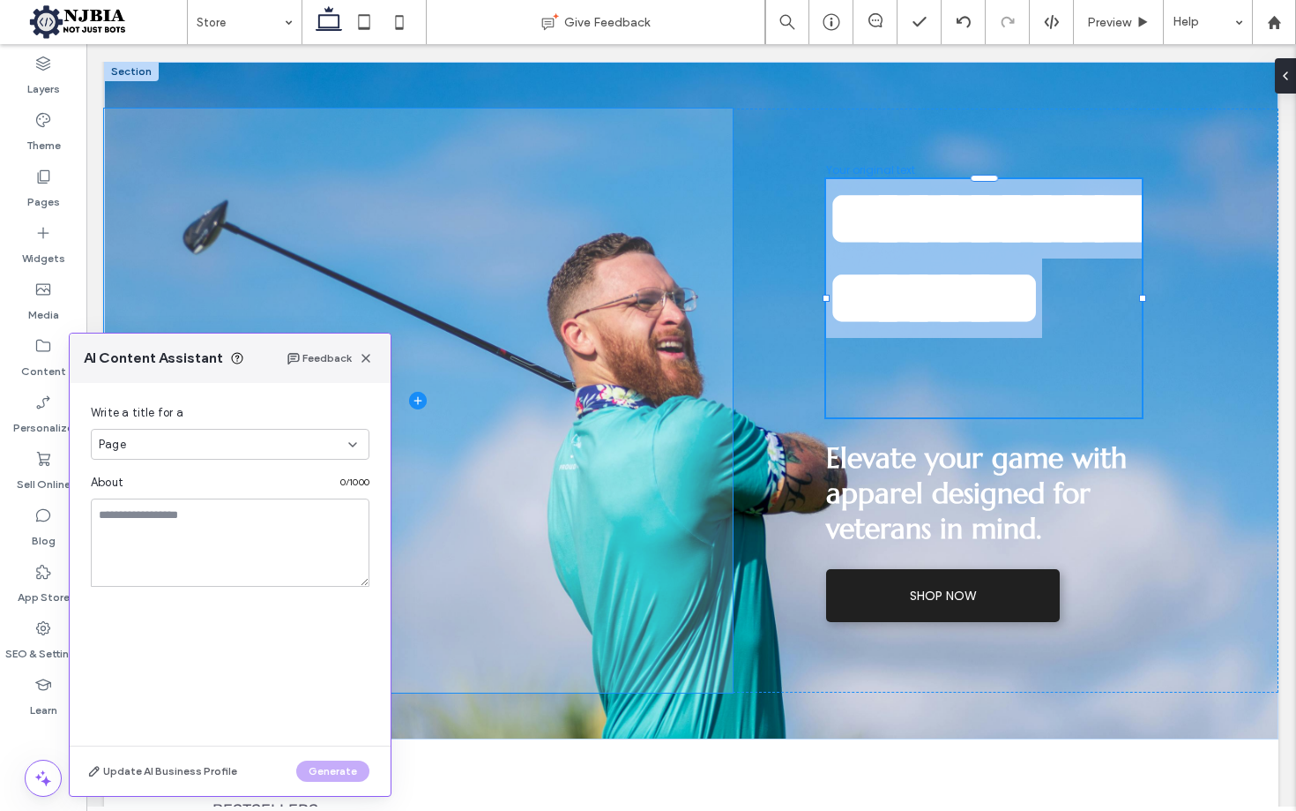
drag, startPoint x: 362, startPoint y: 357, endPoint x: 403, endPoint y: 352, distance: 40.9
click at [363, 357] on div "Feedback" at bounding box center [332, 357] width 90 height 21
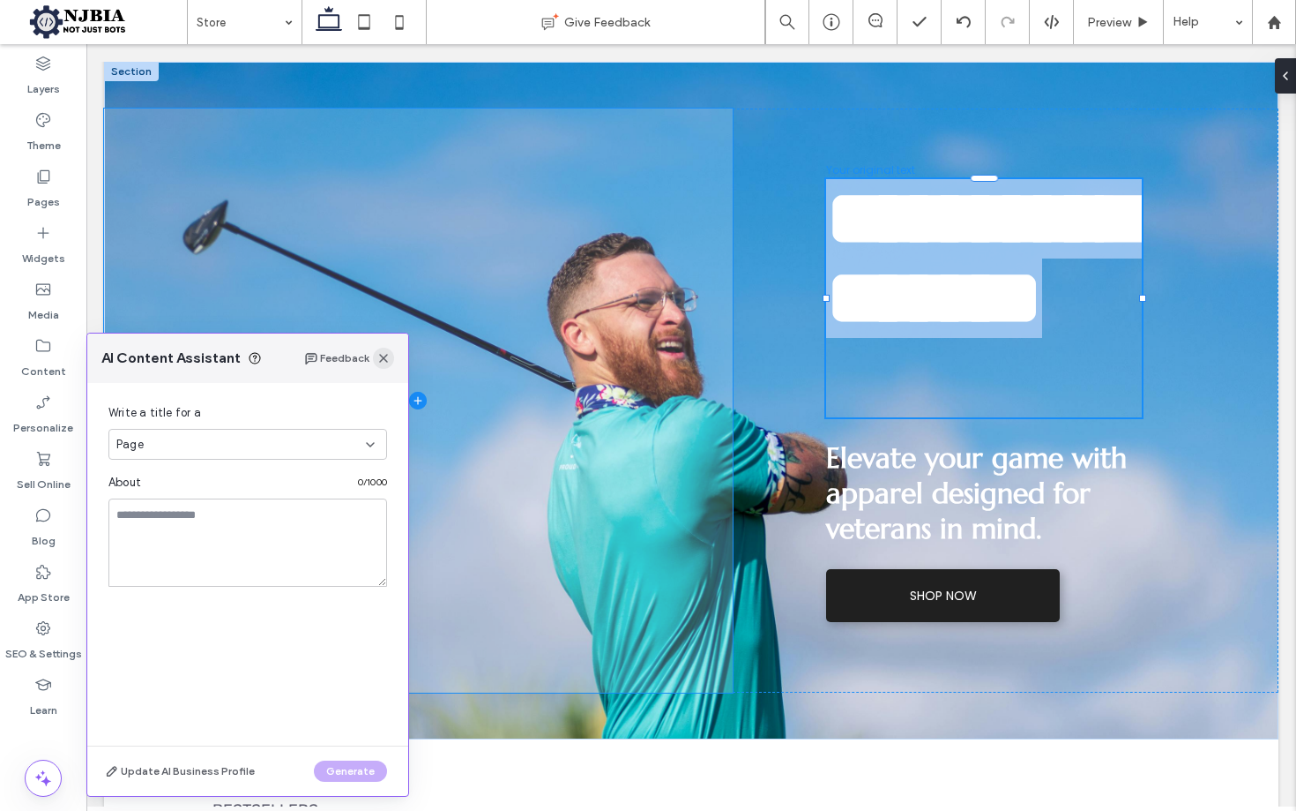
drag, startPoint x: 310, startPoint y: 310, endPoint x: 388, endPoint y: 356, distance: 90.1
click at [388, 356] on icon "button" at bounding box center [384, 358] width 14 height 14
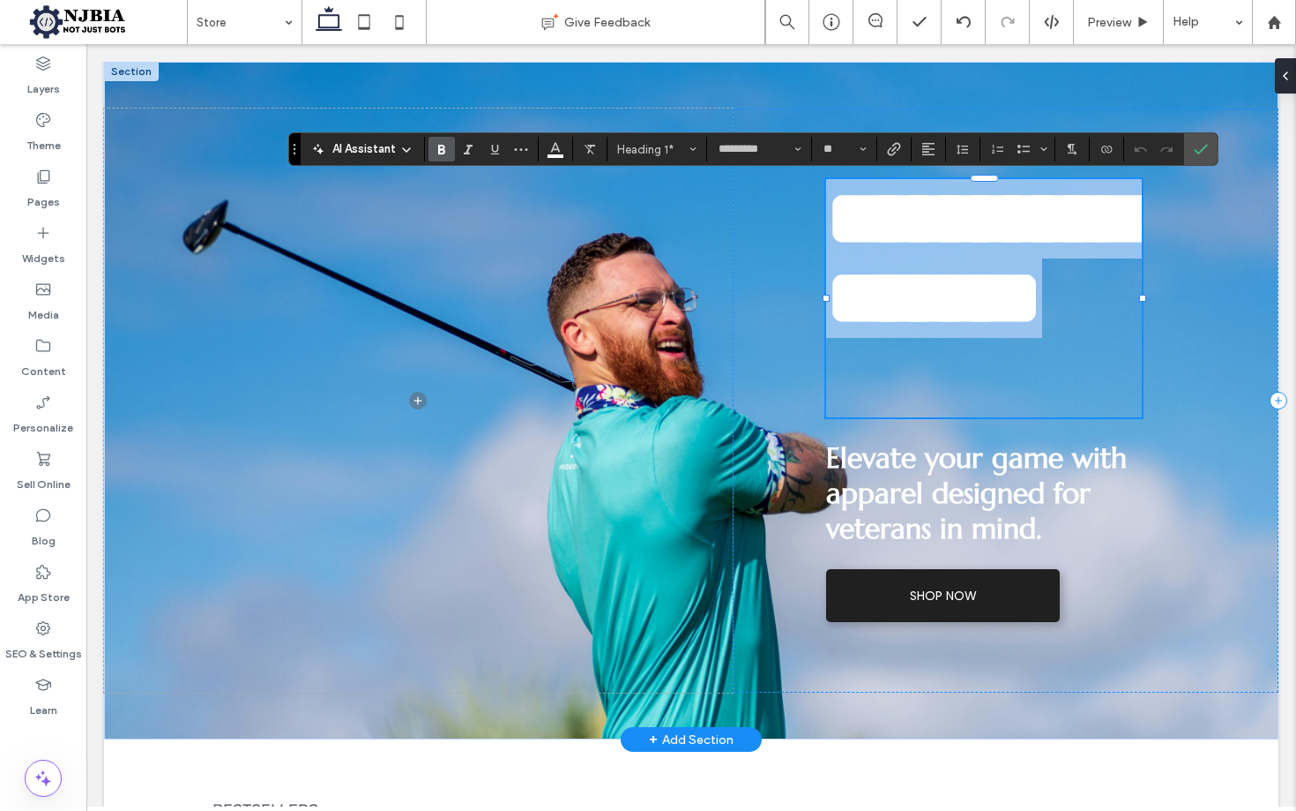
click at [912, 229] on span "**********" at bounding box center [980, 258] width 309 height 158
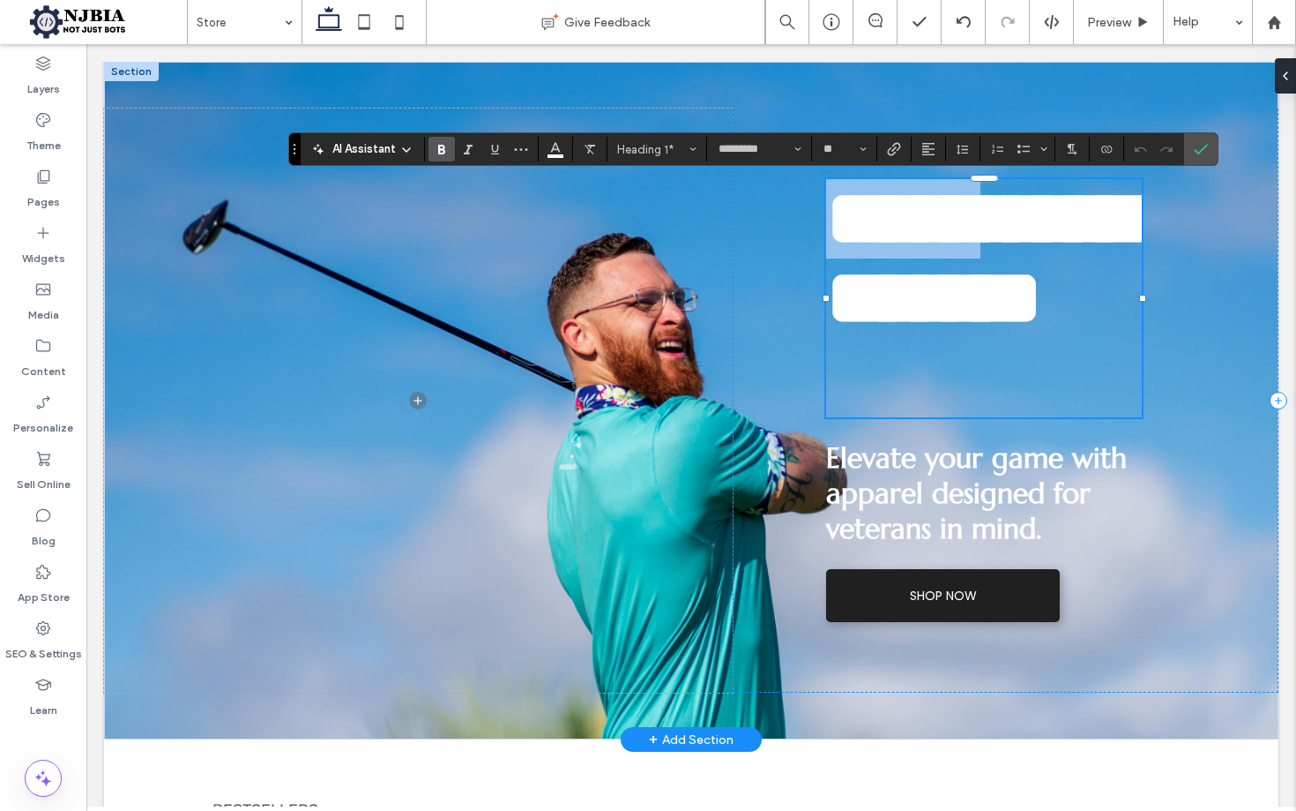
click at [912, 229] on span "**********" at bounding box center [980, 258] width 309 height 158
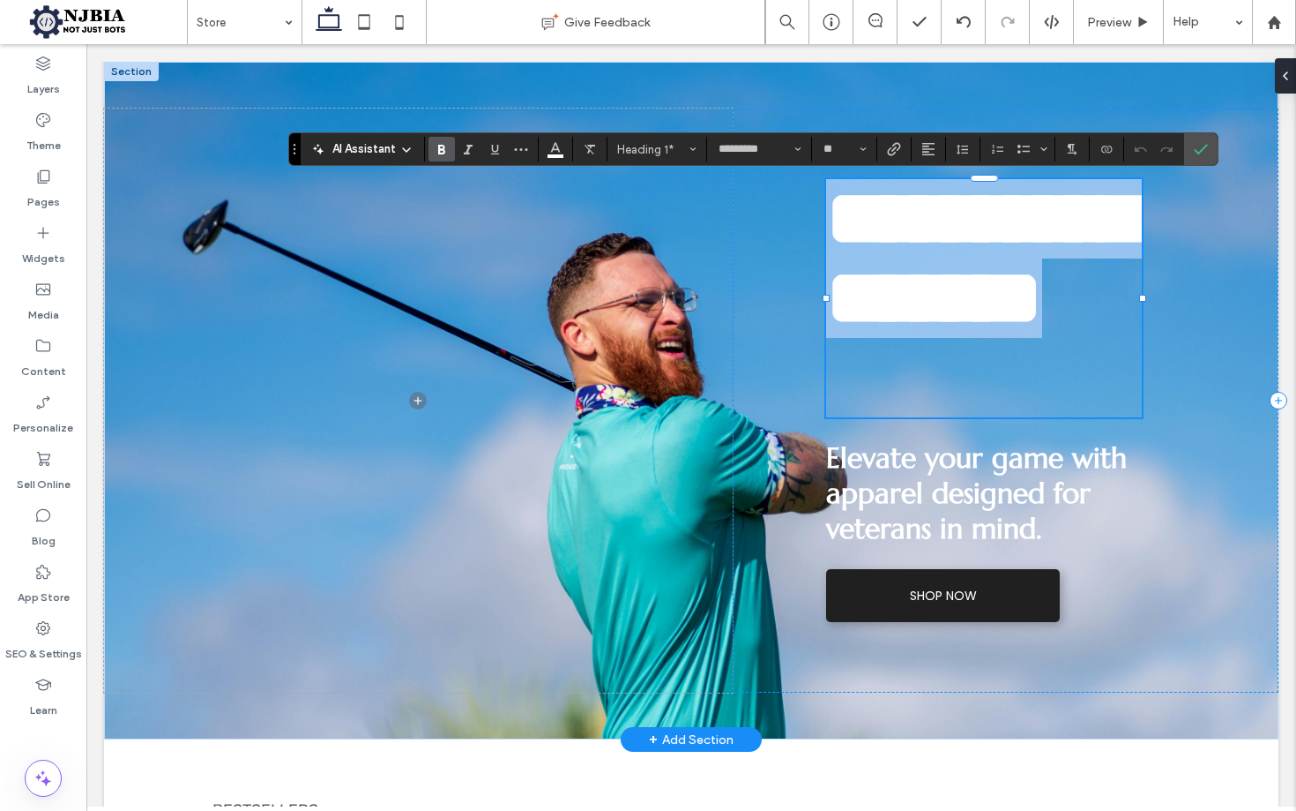
click at [912, 229] on span "**********" at bounding box center [980, 258] width 309 height 158
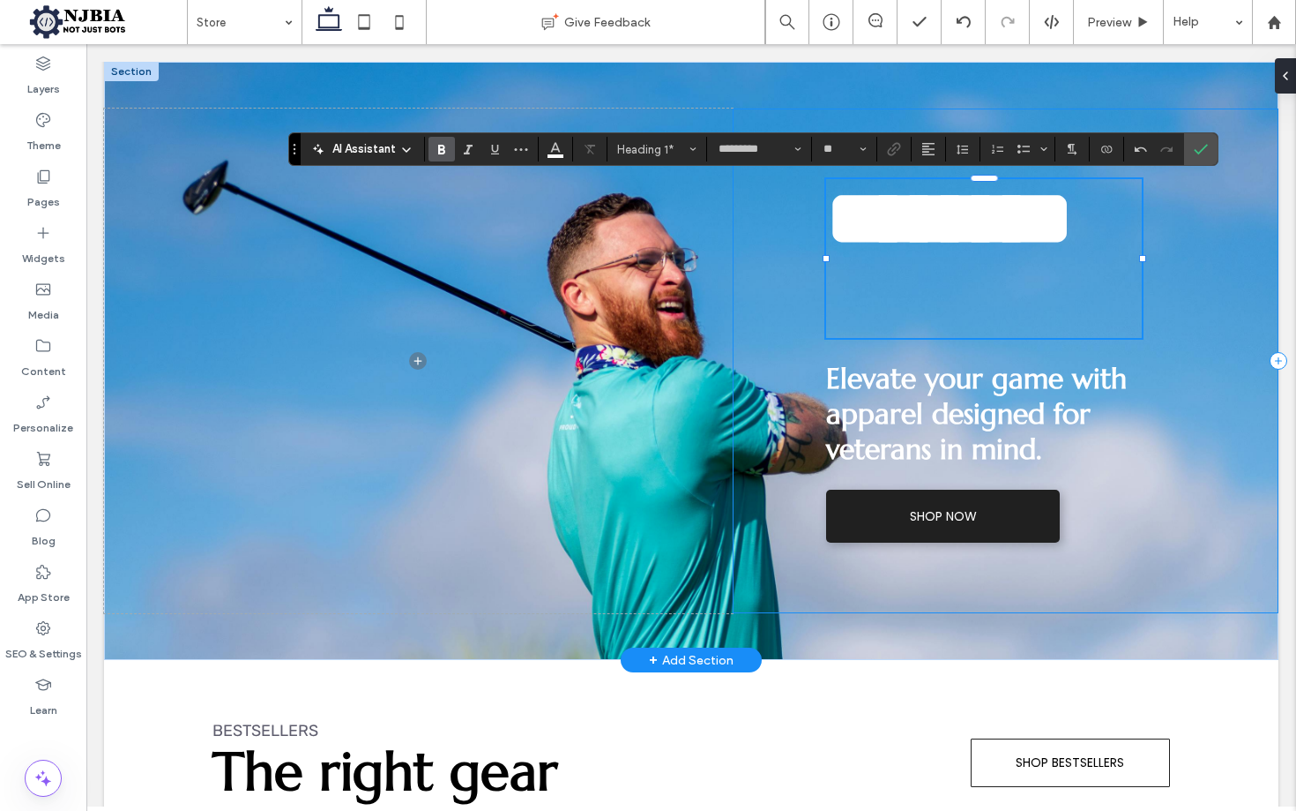
scroll to position [193, 0]
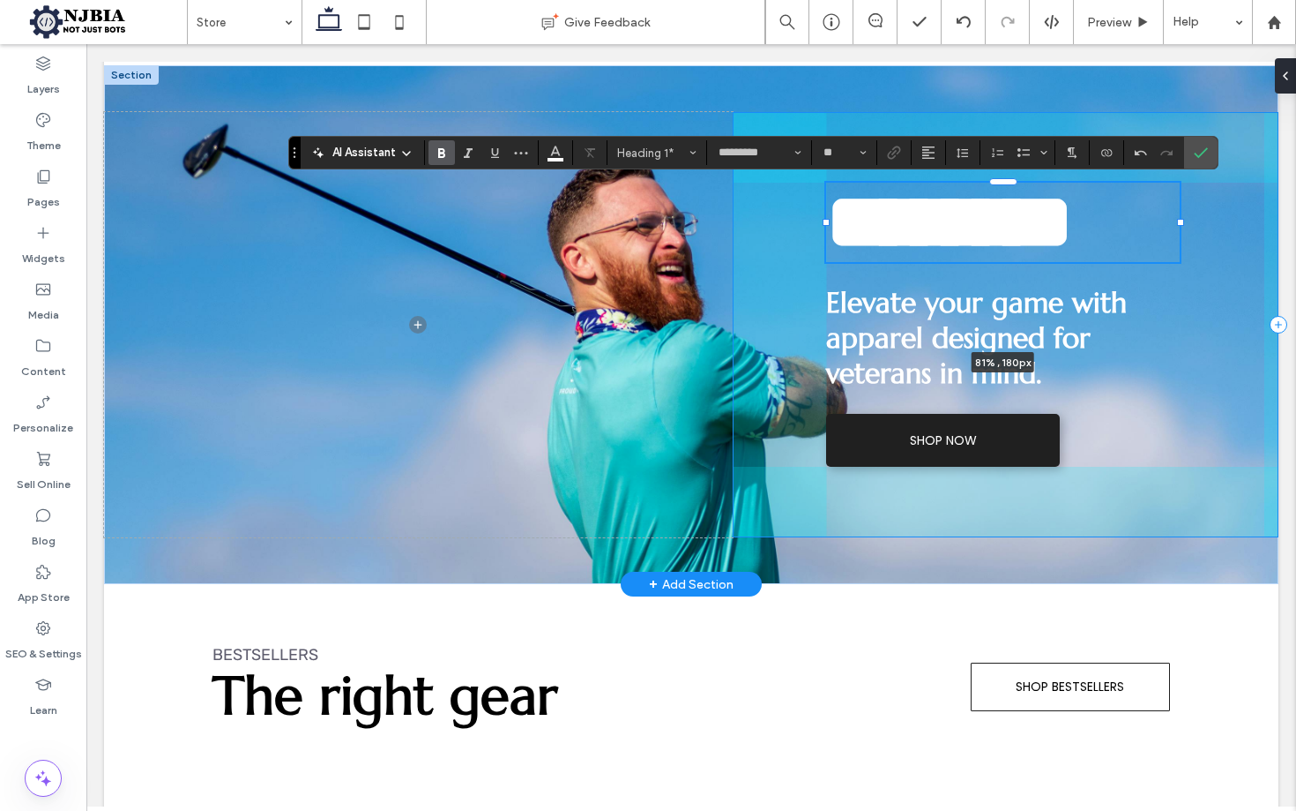
drag, startPoint x: 1144, startPoint y: 261, endPoint x: 1162, endPoint y: 256, distance: 19.3
click at [1181, 258] on div "******** 81% , 180px Elevate your game with apparel designed for veterans in mi…" at bounding box center [691, 324] width 1175 height 519
type input "**"
type input "****"
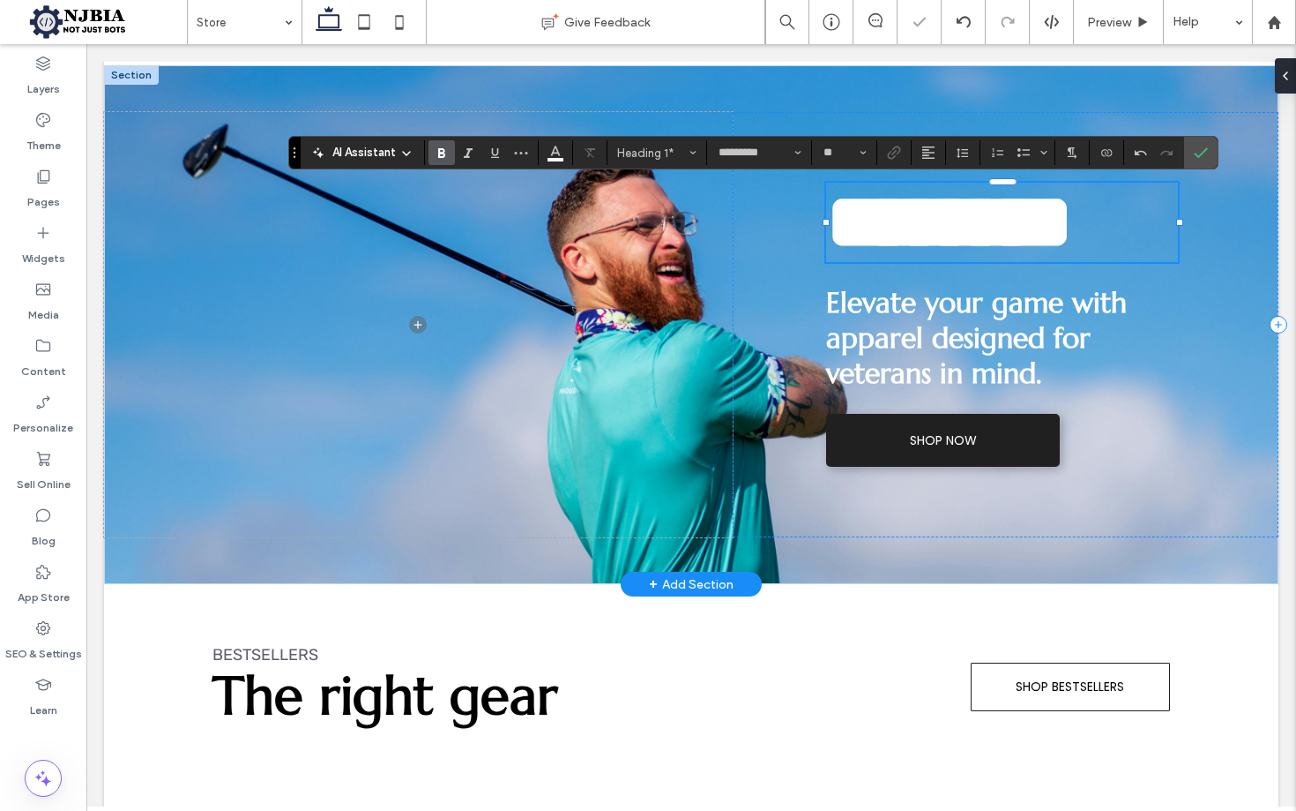
click at [1171, 235] on h1 "********" at bounding box center [1002, 222] width 352 height 79
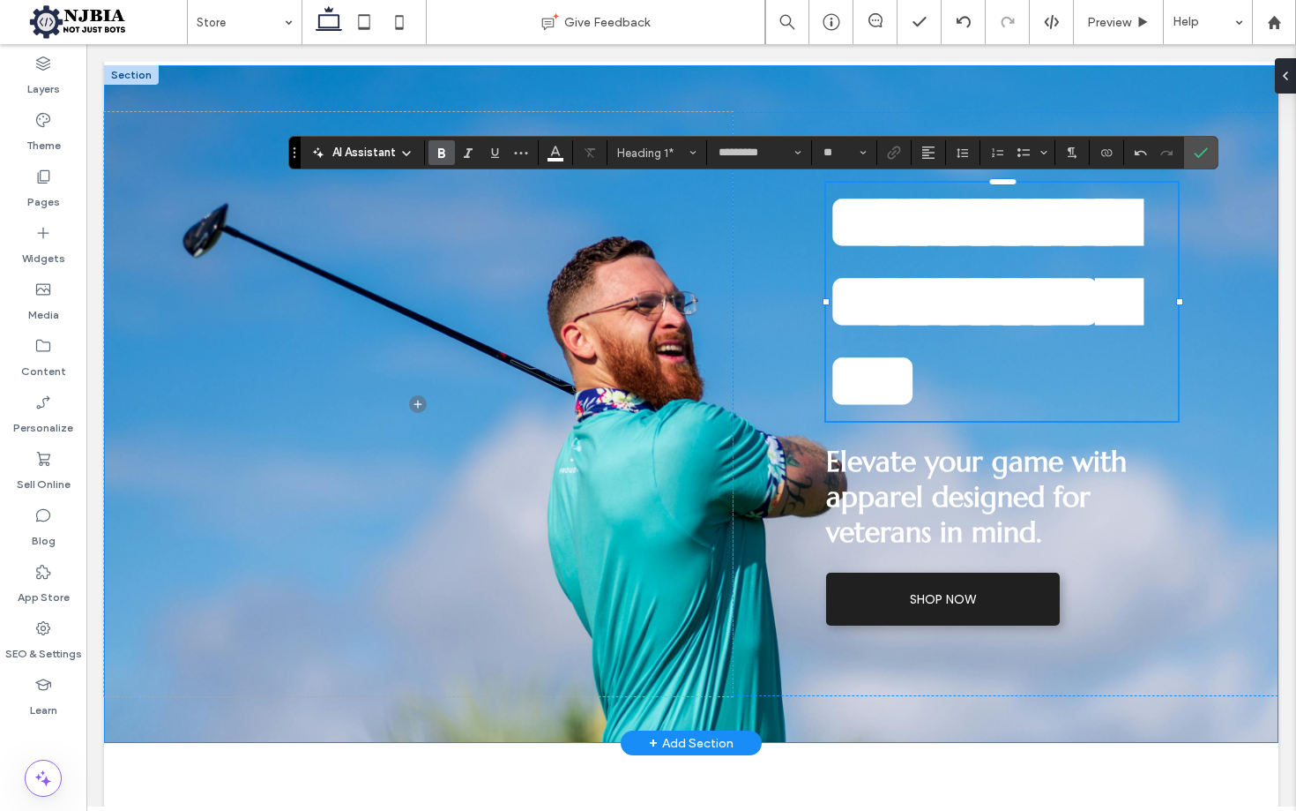
click at [959, 102] on div "**********" at bounding box center [691, 403] width 1175 height 677
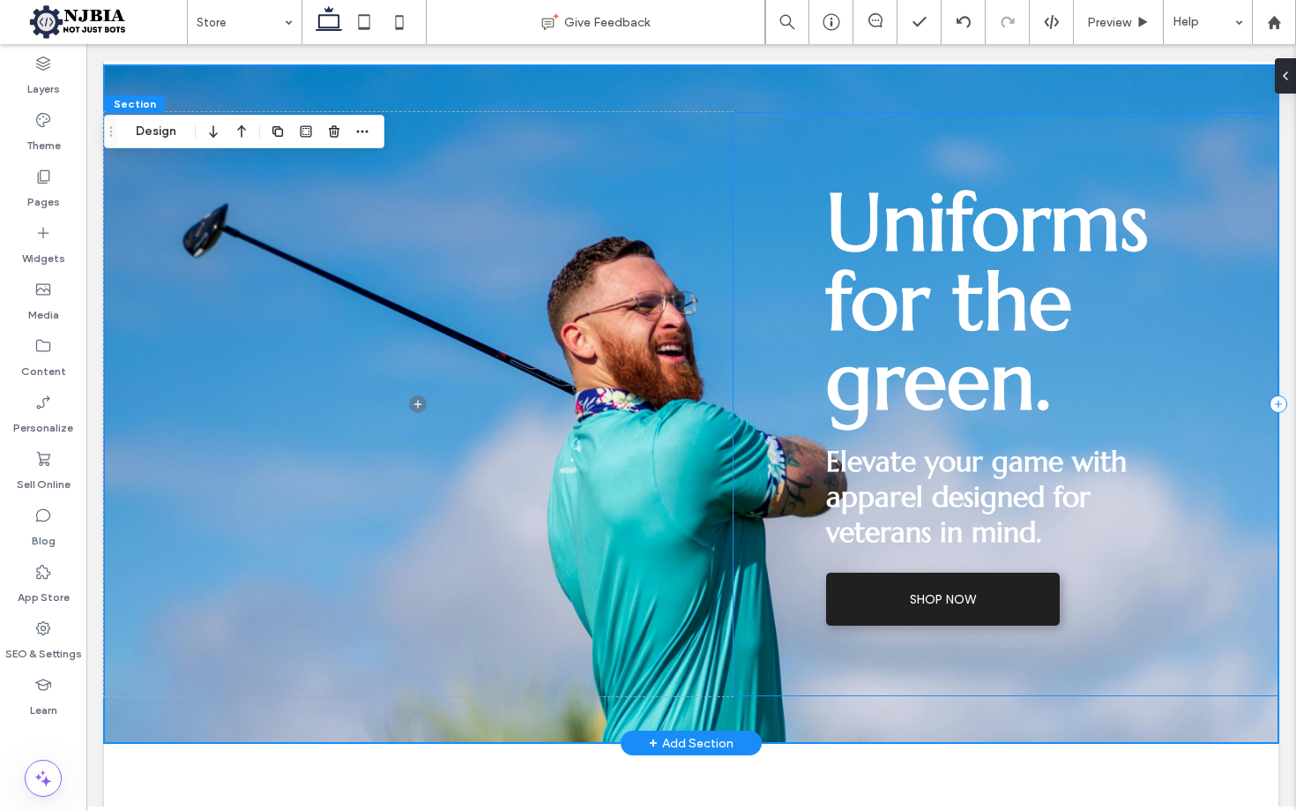
click at [780, 133] on div "Uniforms for the green. Elevate your game with apparel designed for veterans in…" at bounding box center [1006, 404] width 546 height 584
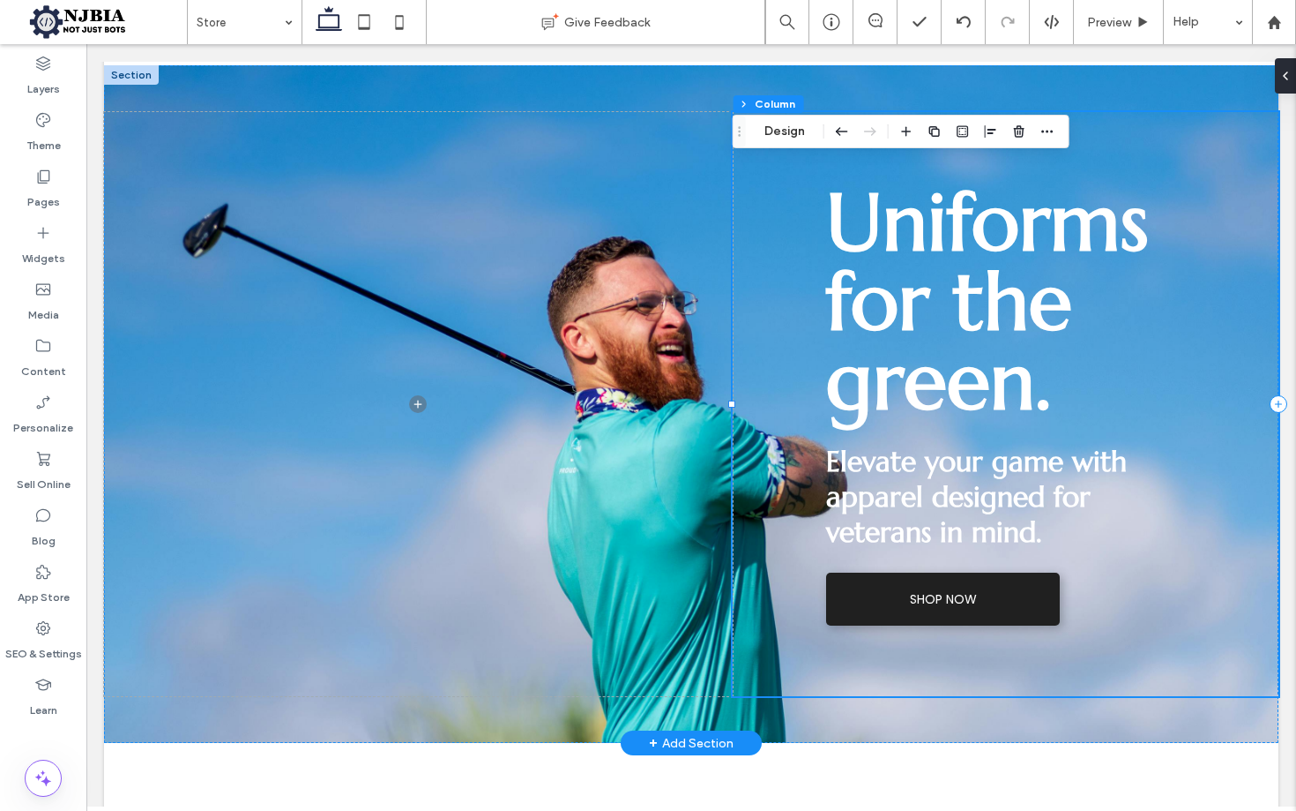
click at [792, 184] on div "Uniforms for the green. Elevate your game with apparel designed for veterans in…" at bounding box center [1006, 404] width 546 height 584
click at [843, 128] on icon "button" at bounding box center [842, 132] width 21 height 32
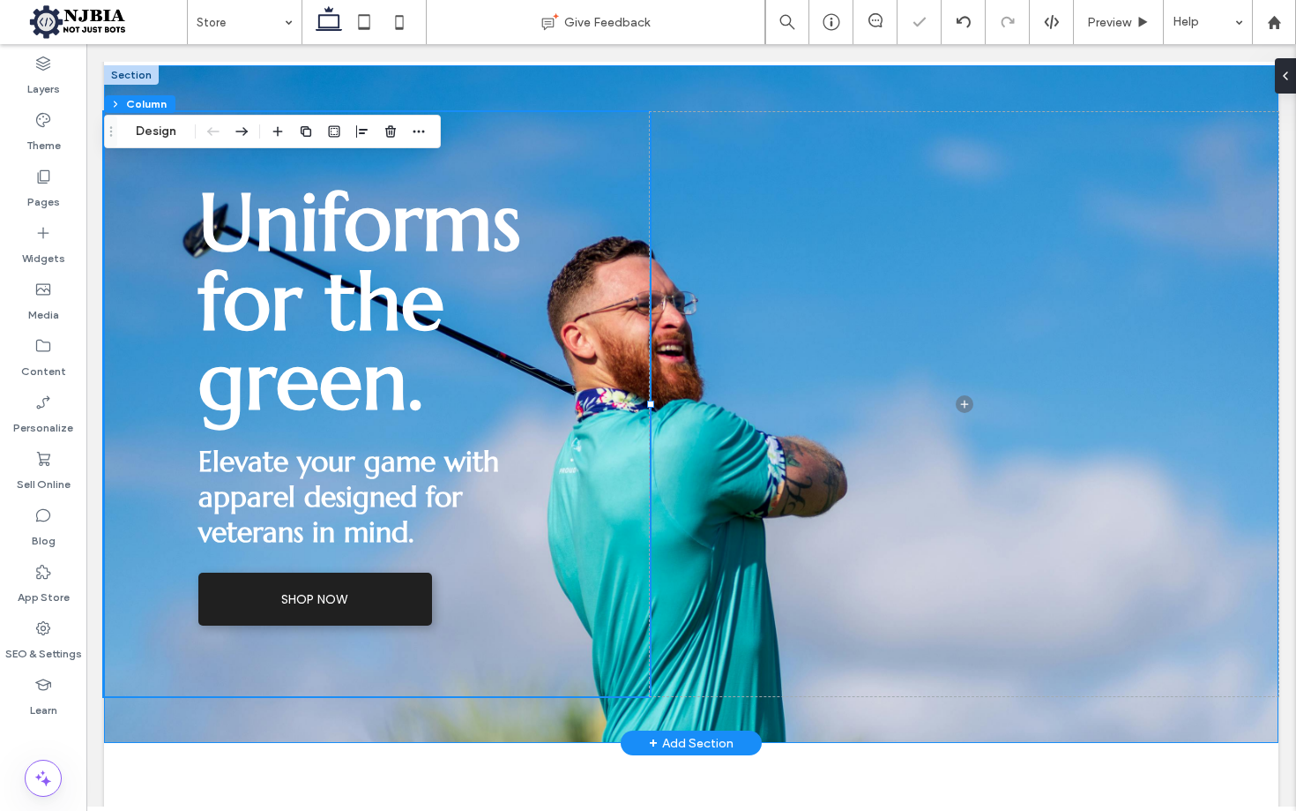
drag, startPoint x: 634, startPoint y: 81, endPoint x: 647, endPoint y: 85, distance: 13.7
click at [635, 82] on div "Uniforms for the green. Elevate your game with apparel designed for veterans in…" at bounding box center [691, 403] width 1175 height 677
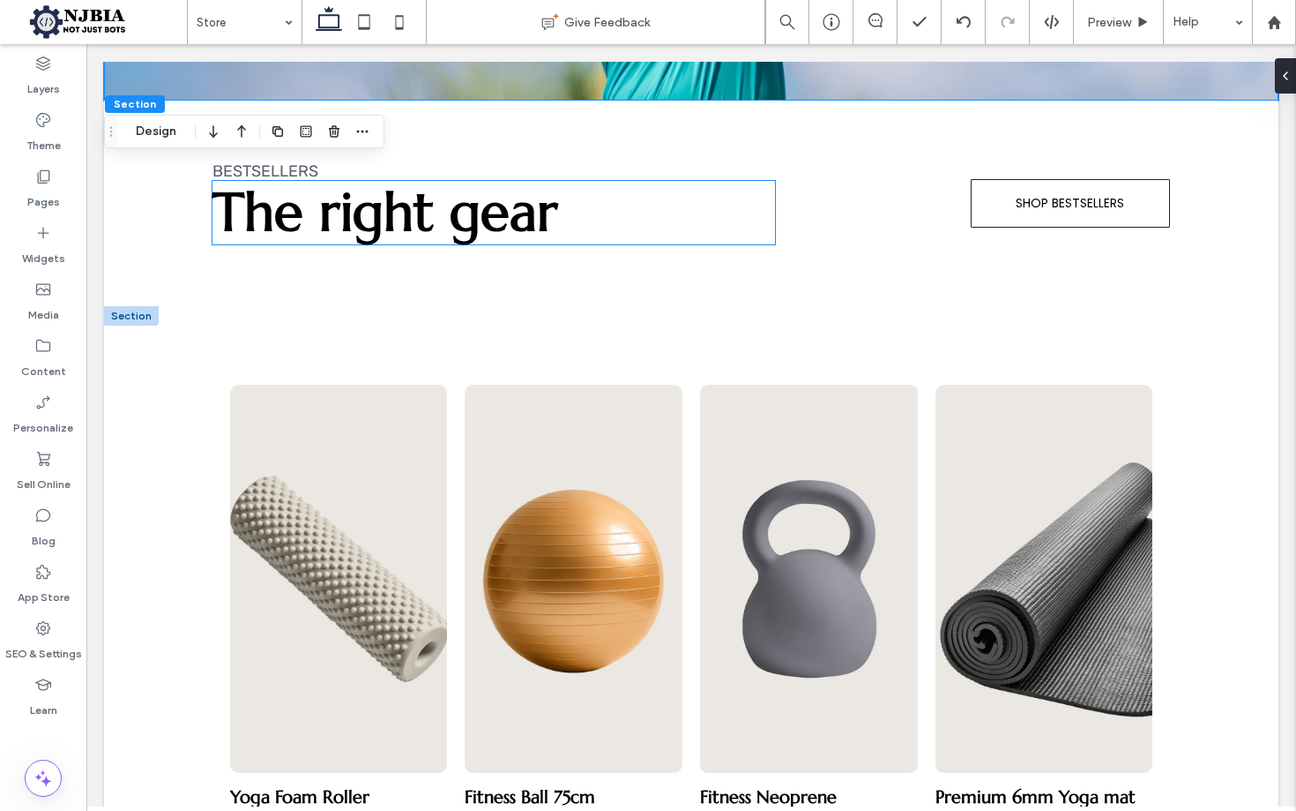
scroll to position [871, 0]
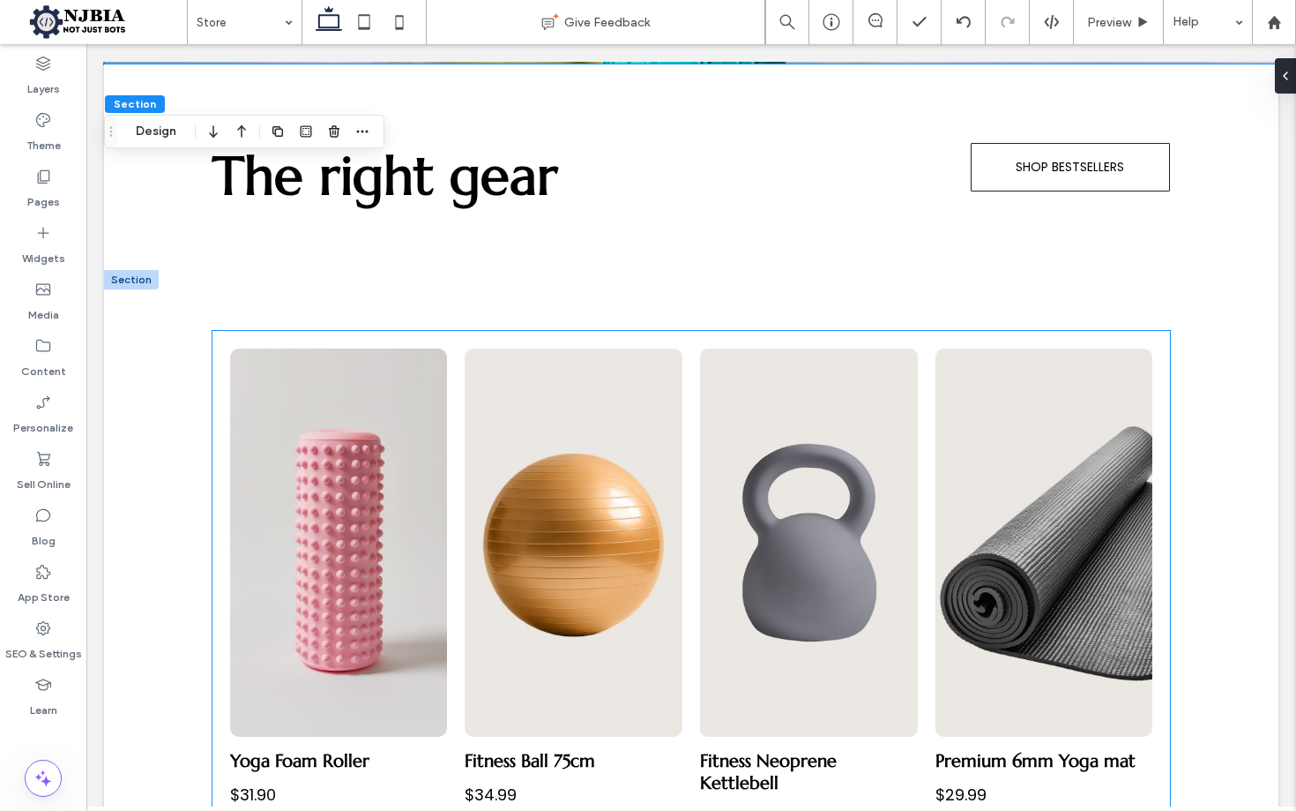
click at [349, 490] on link at bounding box center [339, 542] width 218 height 388
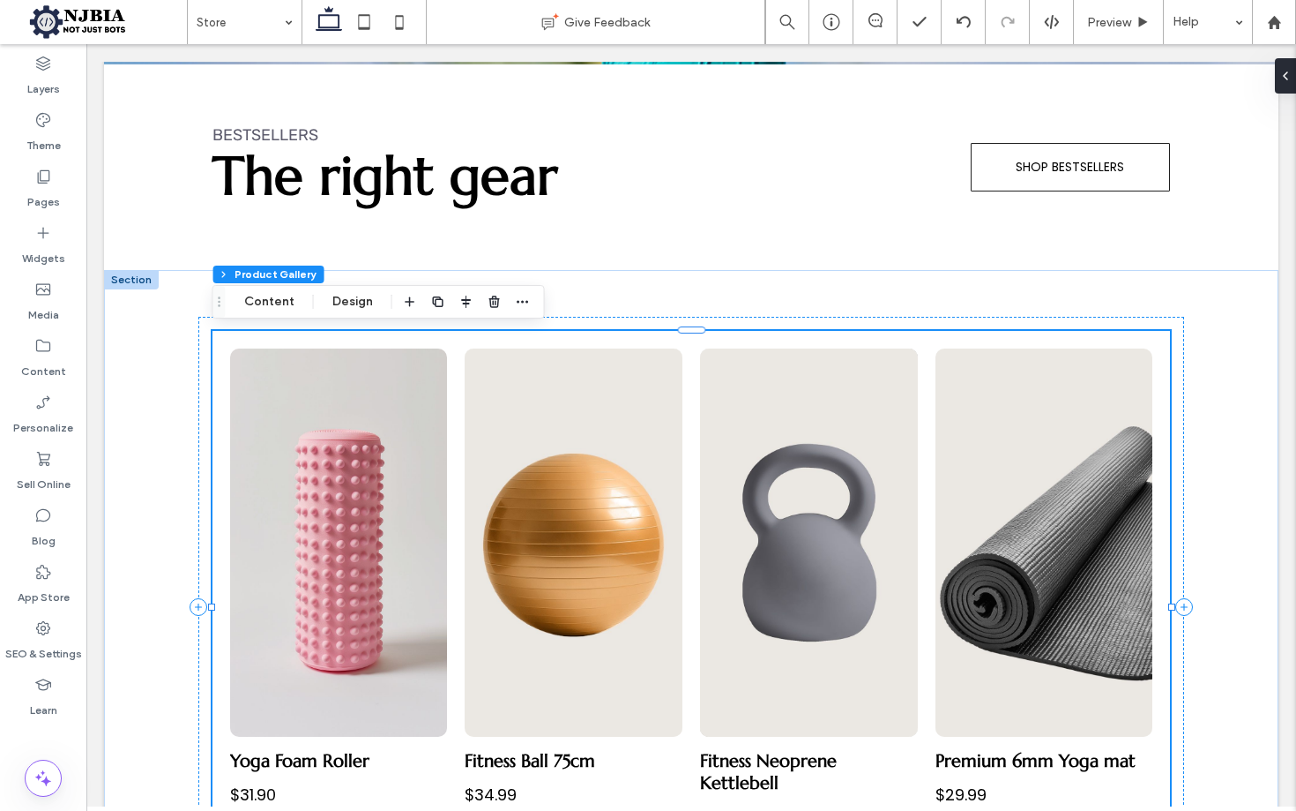
click at [363, 431] on link at bounding box center [339, 542] width 218 height 388
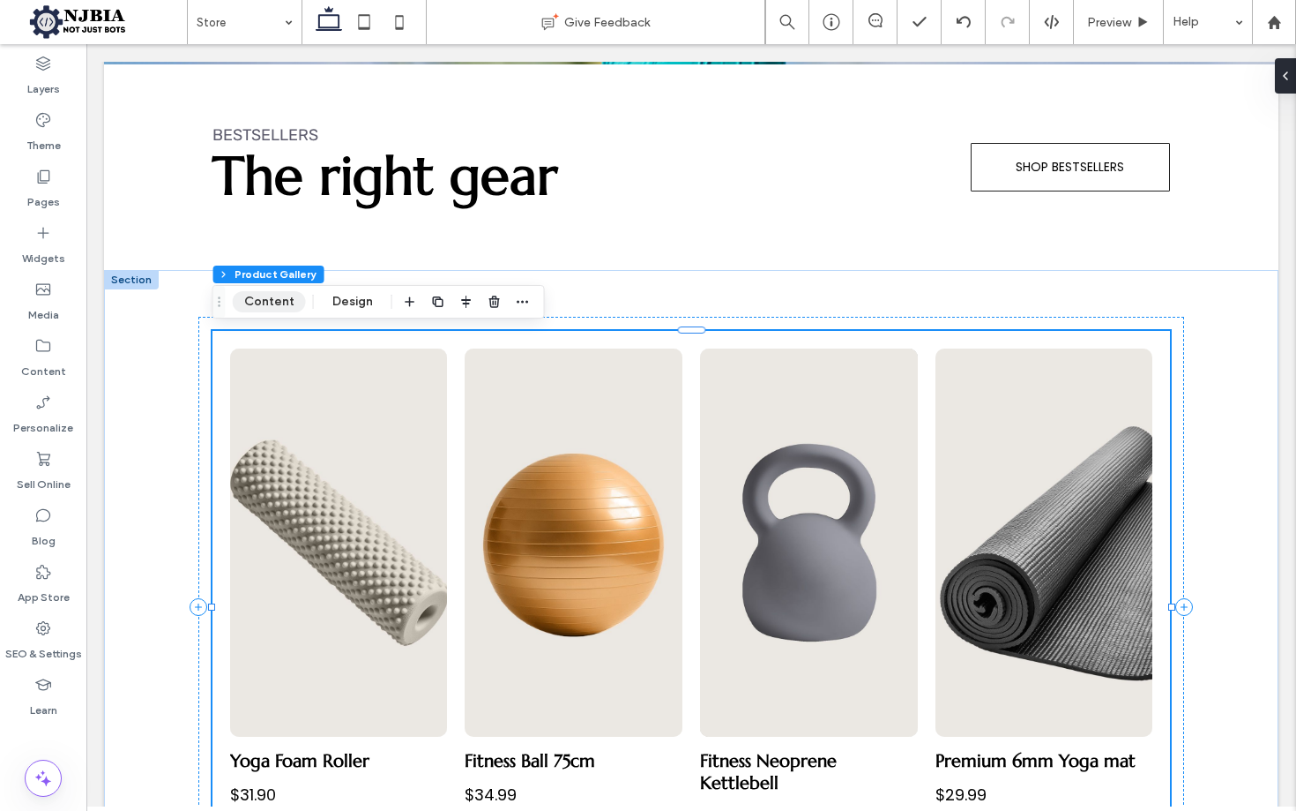
click at [283, 299] on button "Content" at bounding box center [269, 301] width 73 height 21
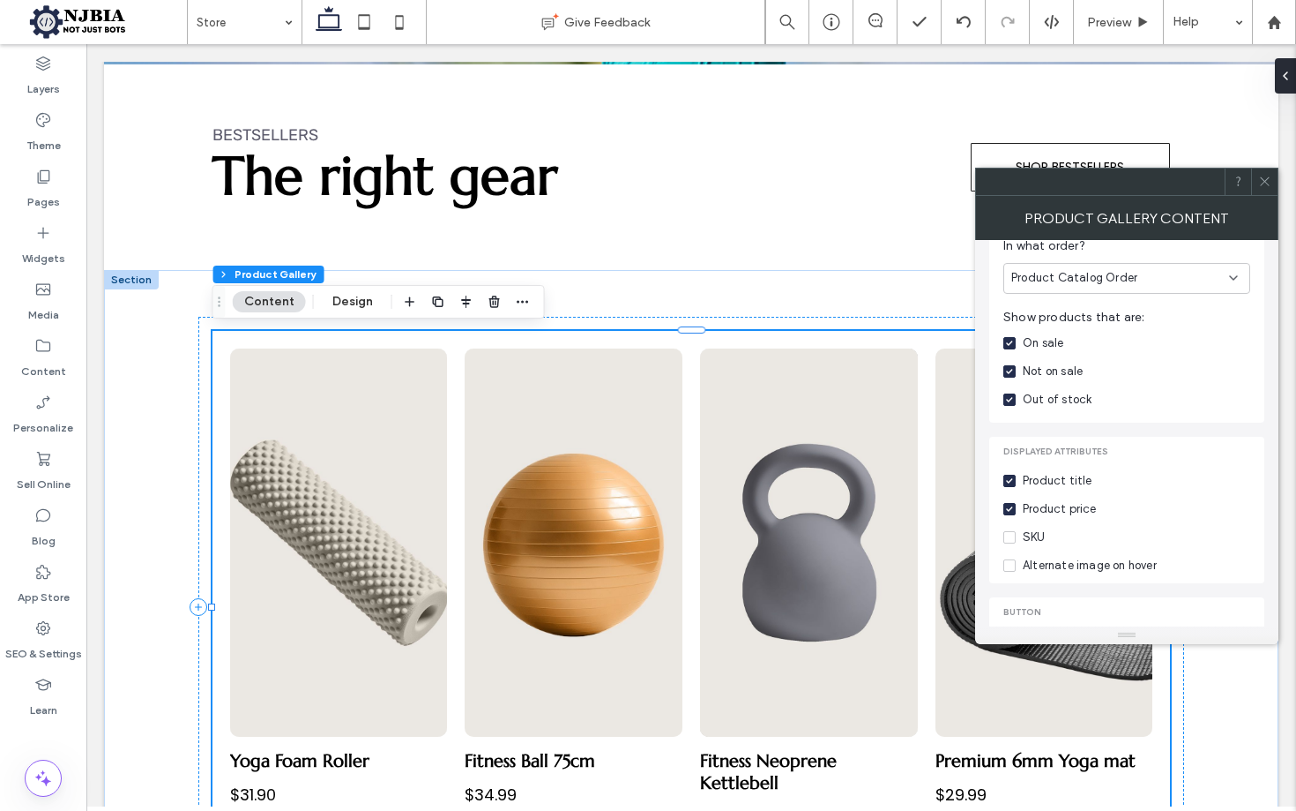
scroll to position [419, 0]
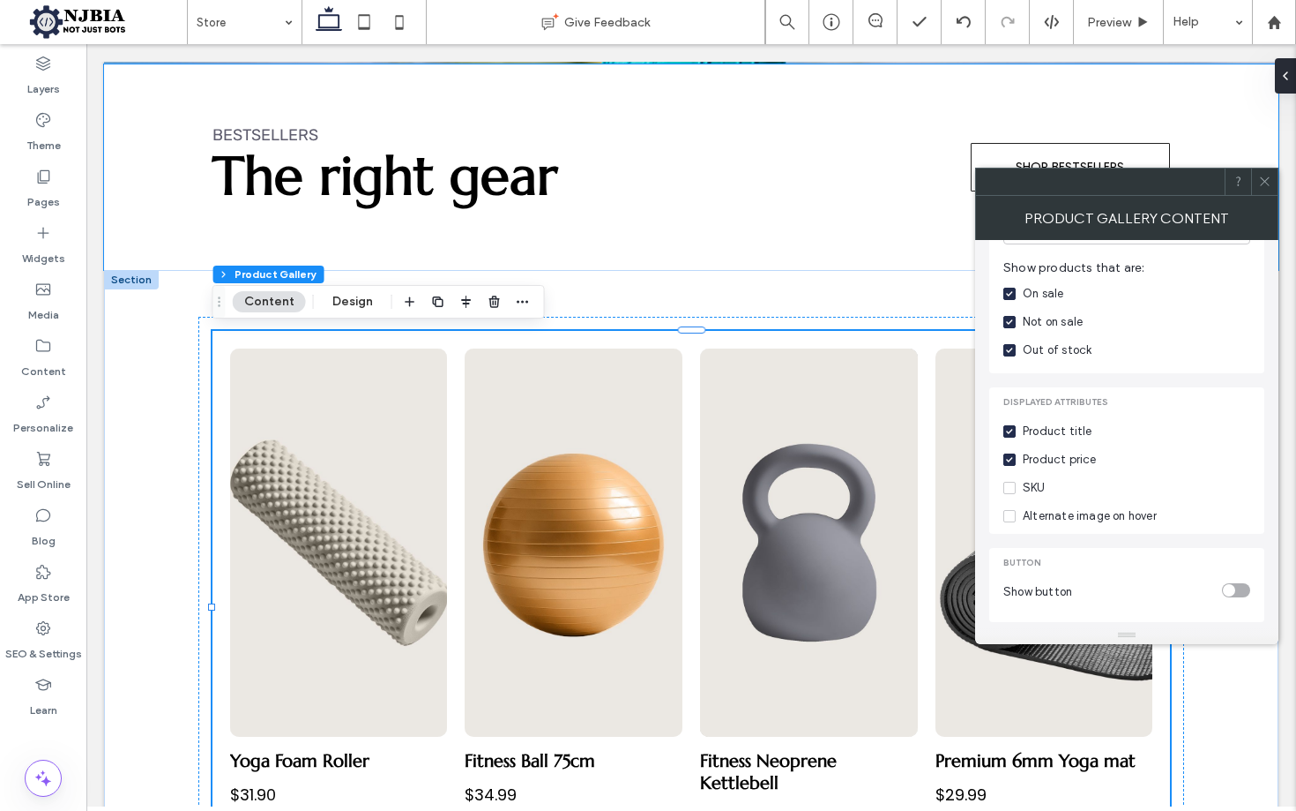
drag, startPoint x: 1270, startPoint y: 178, endPoint x: 1012, endPoint y: 279, distance: 277.3
click at [1270, 178] on icon at bounding box center [1265, 181] width 13 height 13
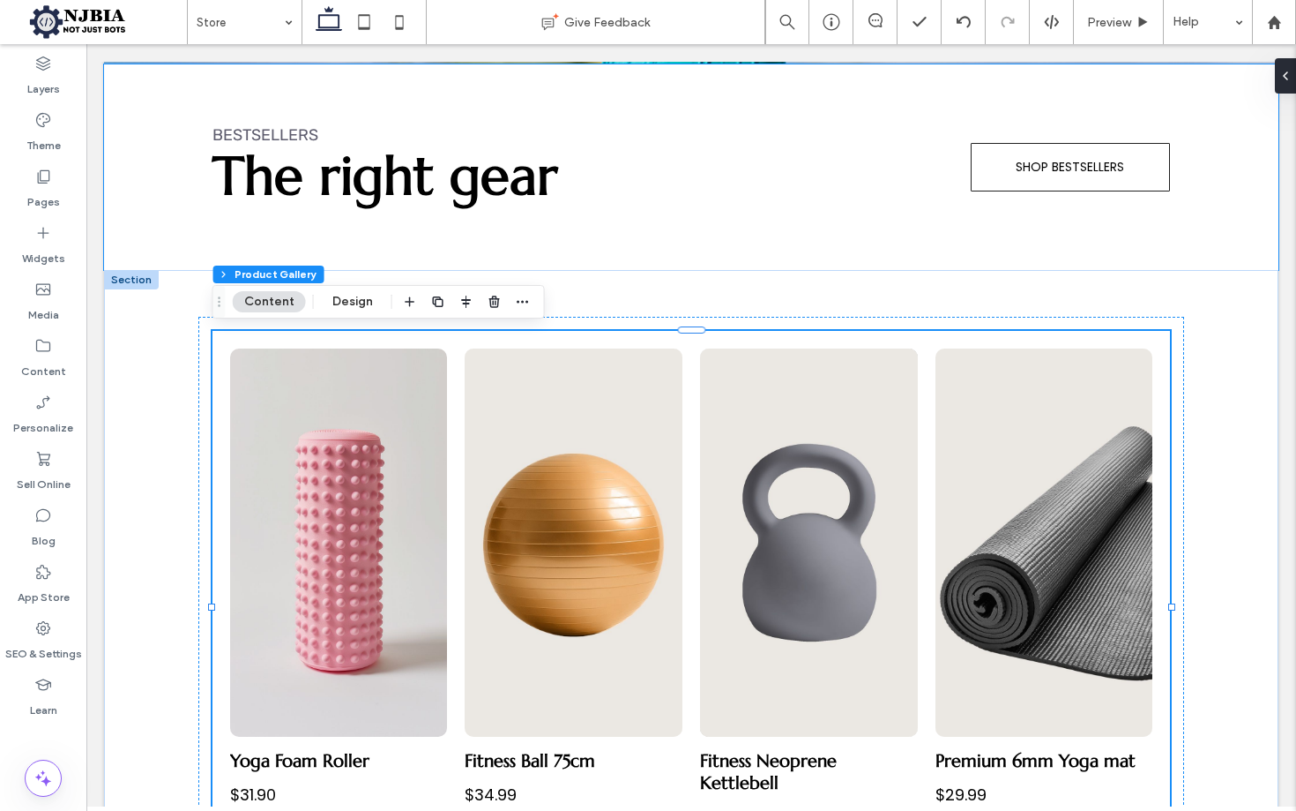
scroll to position [320, 0]
click at [368, 482] on link at bounding box center [339, 542] width 218 height 388
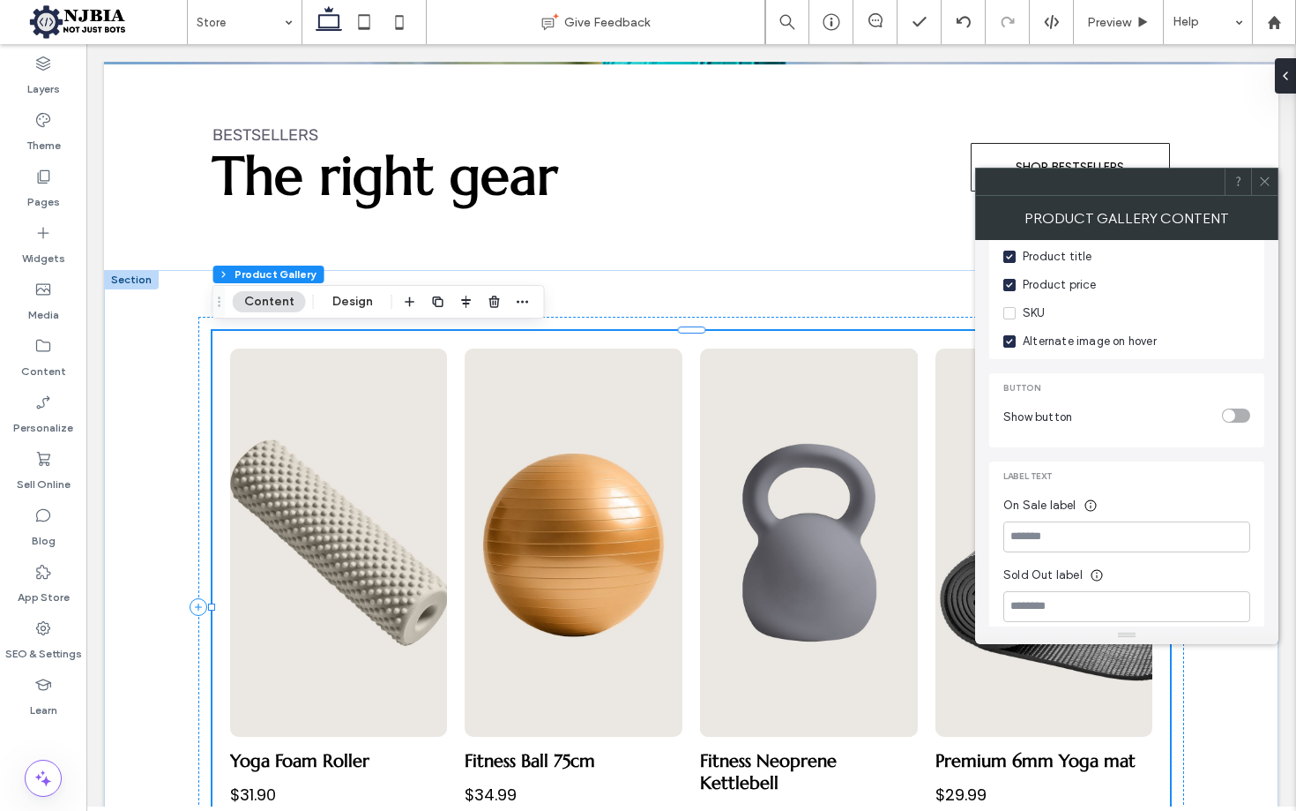
scroll to position [593, 0]
click at [1267, 179] on icon at bounding box center [1265, 181] width 13 height 13
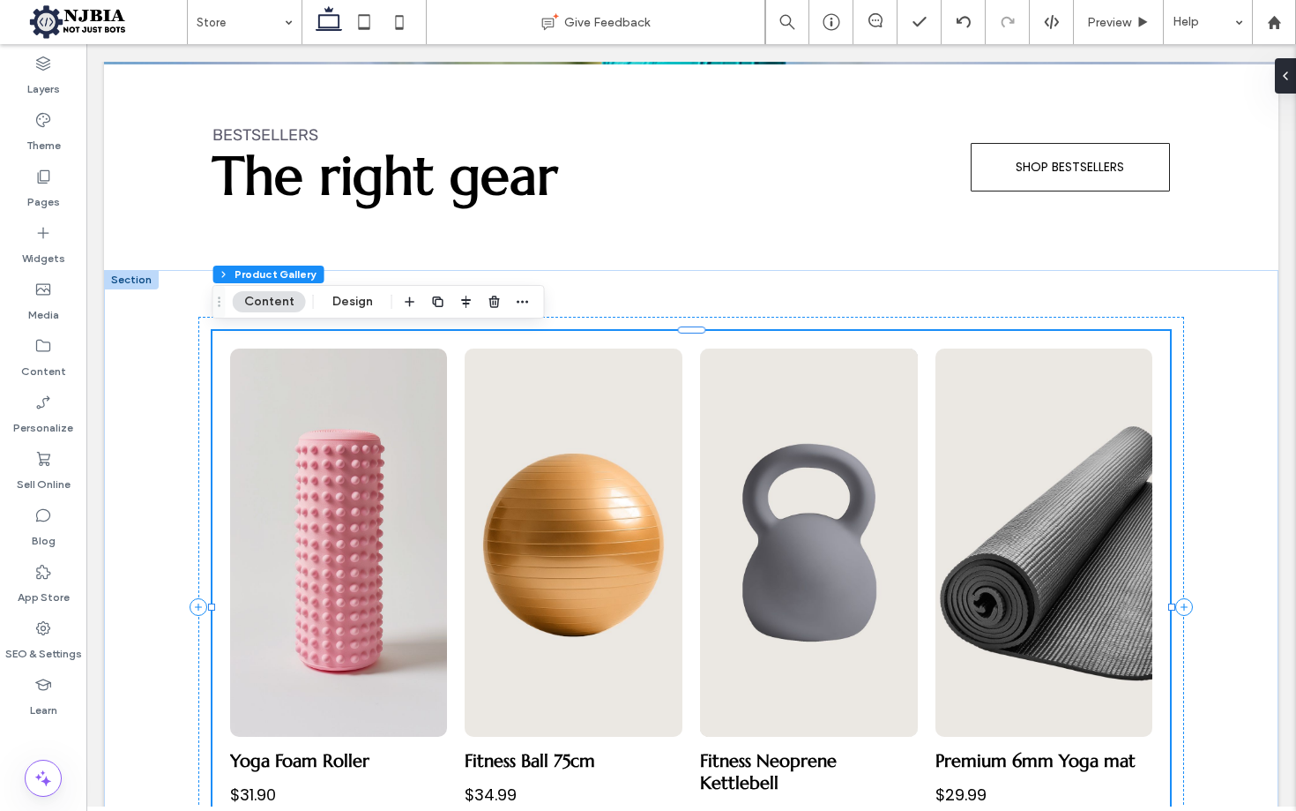
scroll to position [320, 0]
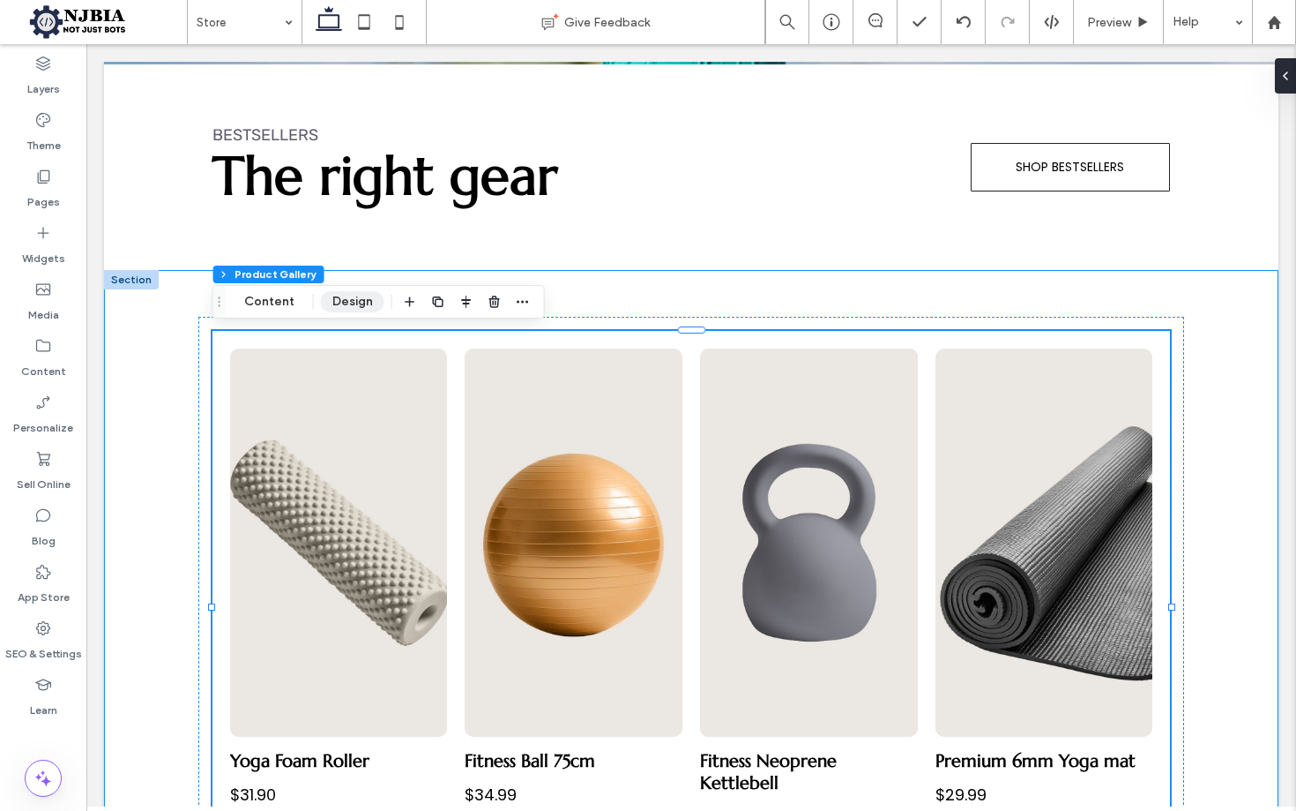
click at [352, 300] on button "Design" at bounding box center [352, 301] width 63 height 21
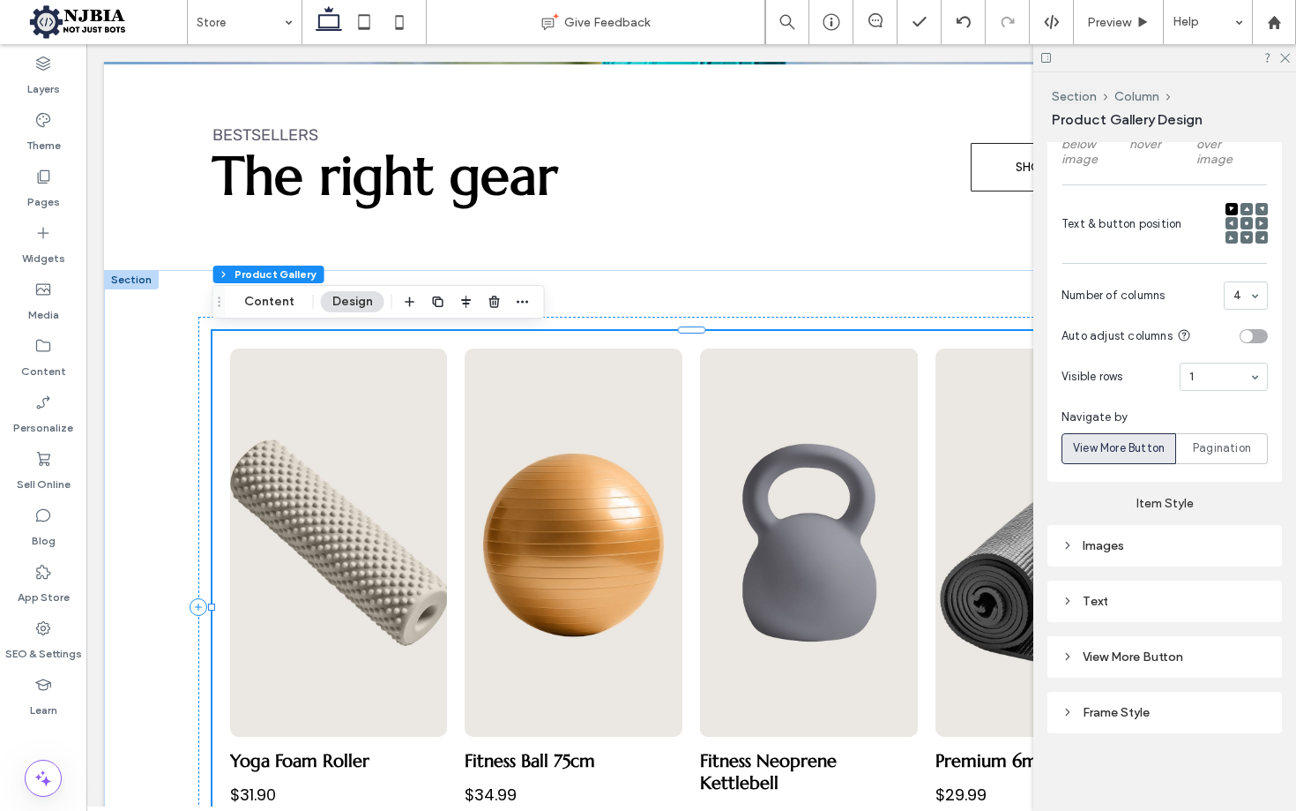
scroll to position [646, 0]
click at [1064, 544] on icon at bounding box center [1068, 545] width 12 height 12
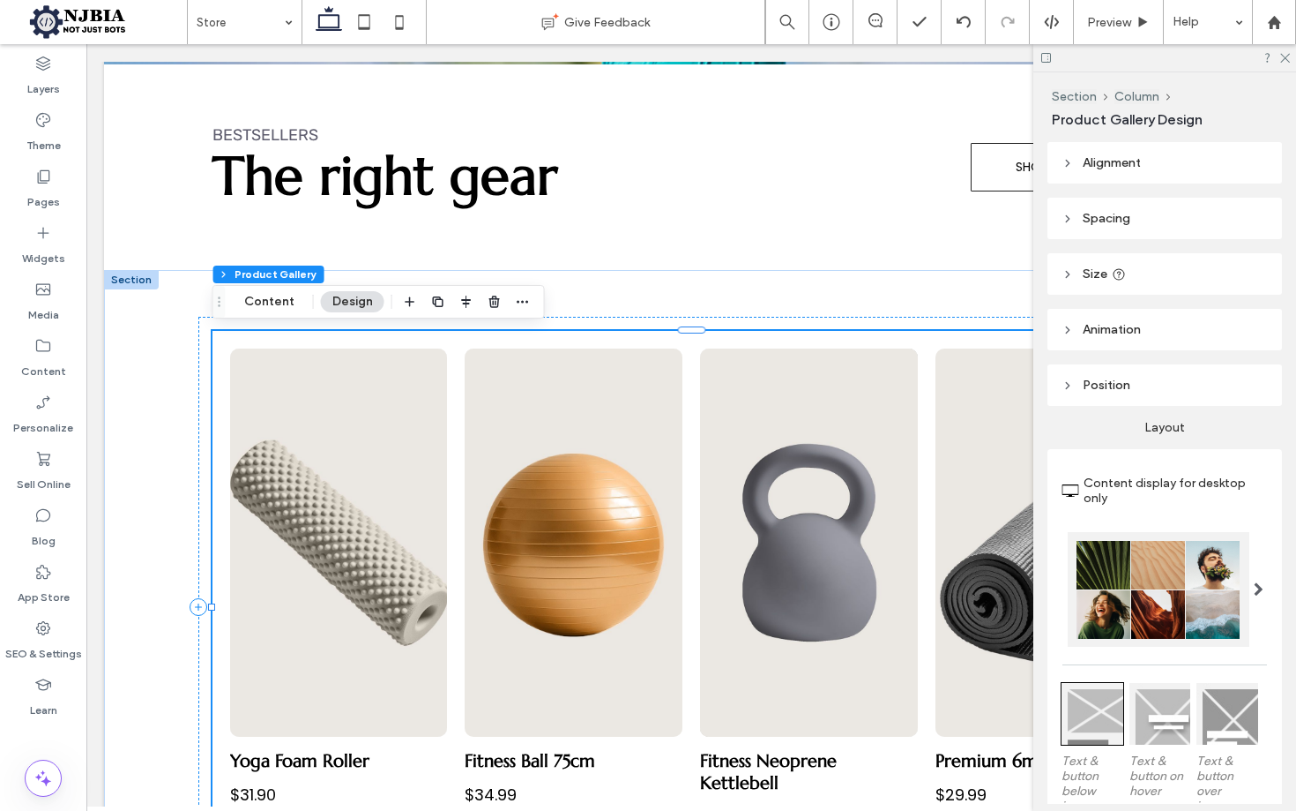
scroll to position [0, 0]
click at [1289, 56] on icon at bounding box center [1284, 56] width 11 height 11
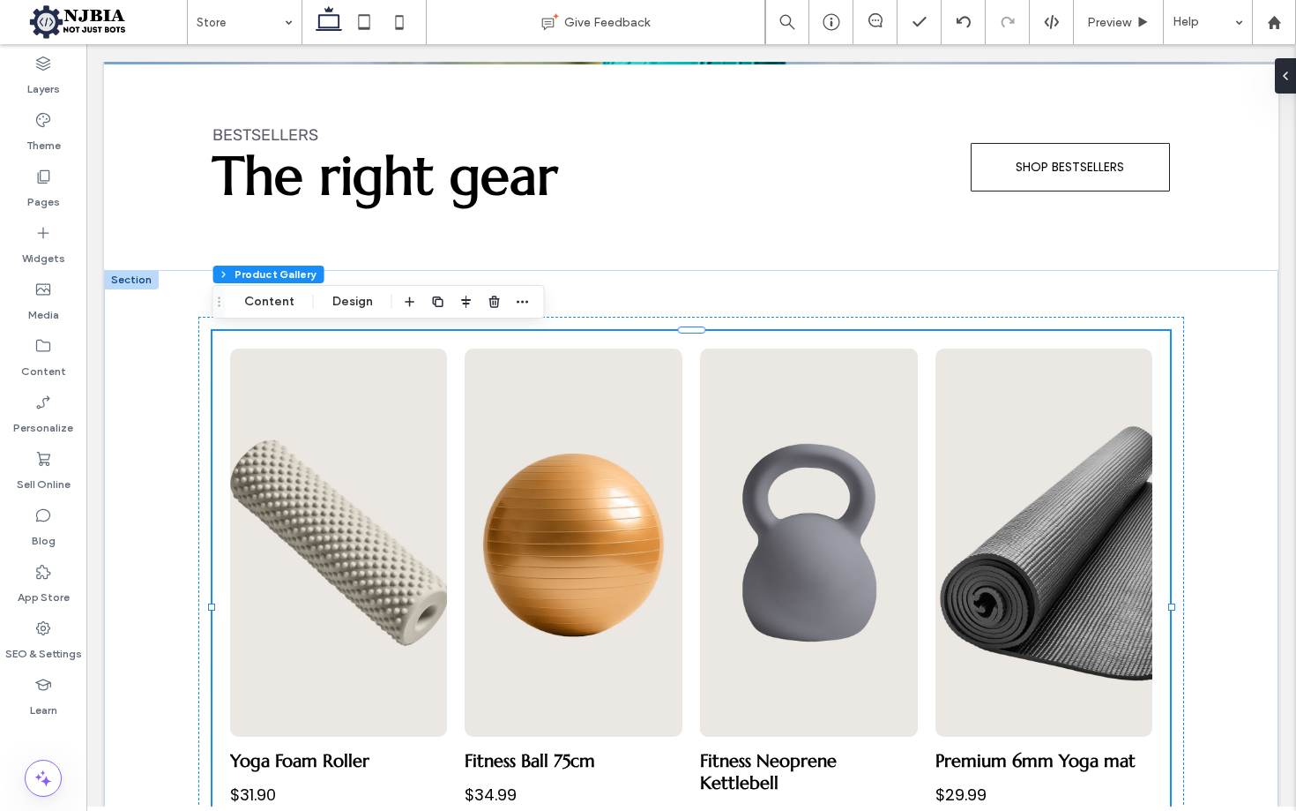
click at [135, 275] on div at bounding box center [131, 279] width 55 height 19
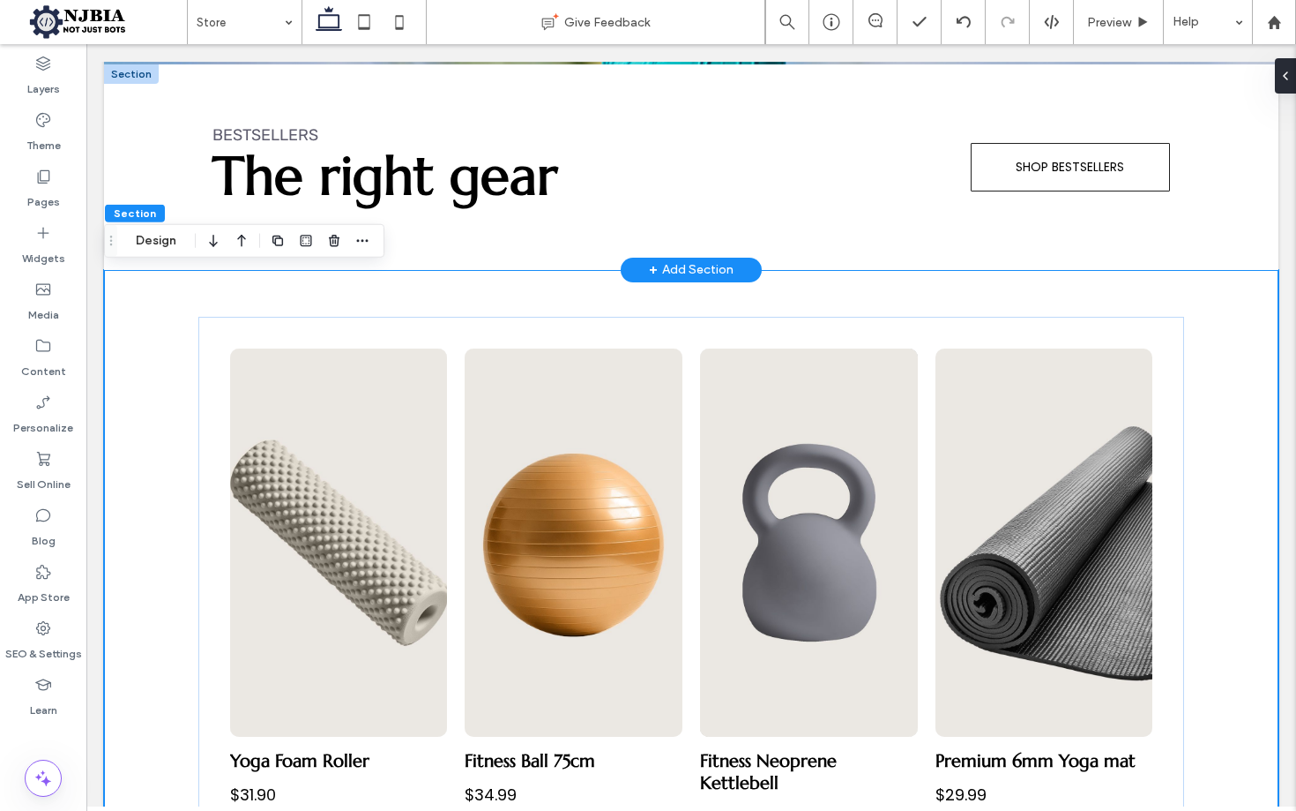
click at [673, 266] on div "+ Add Section" at bounding box center [691, 269] width 85 height 19
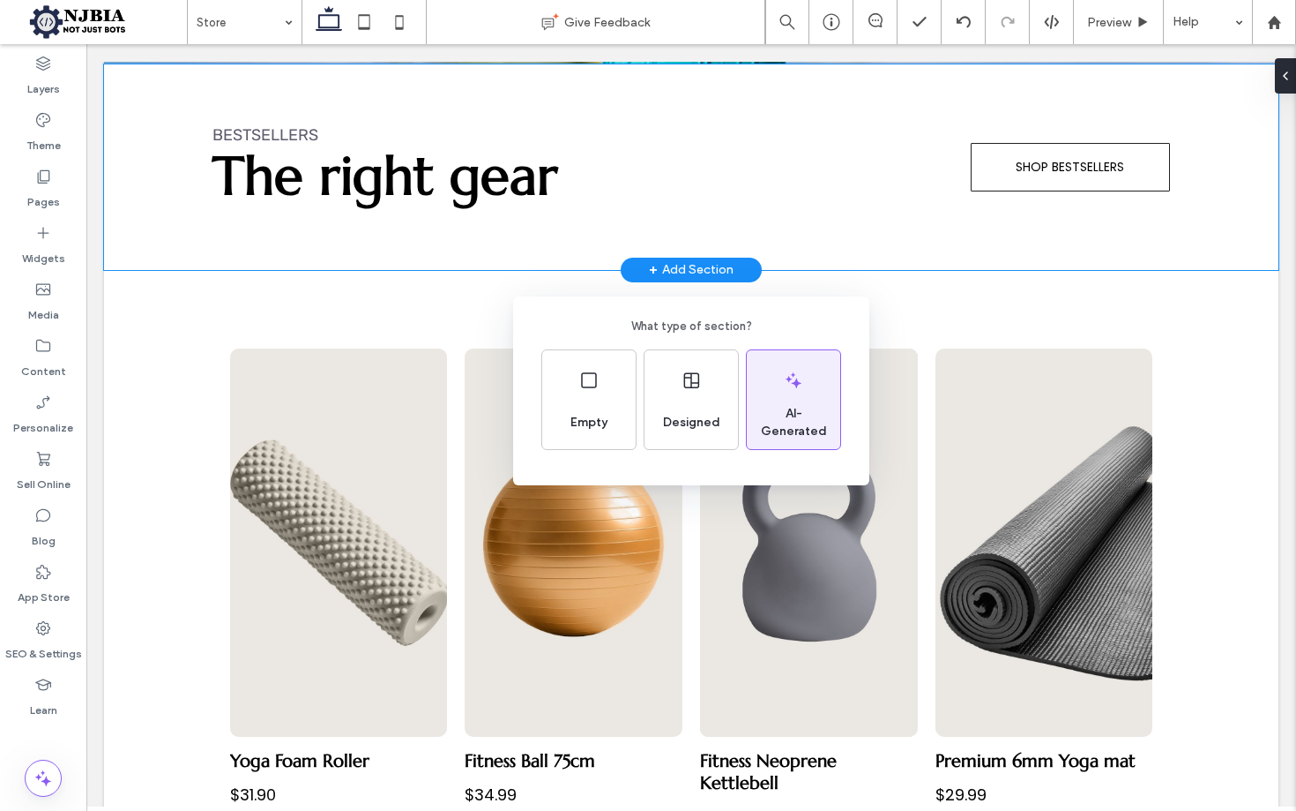
click at [777, 400] on div "AI-Generated" at bounding box center [793, 399] width 93 height 99
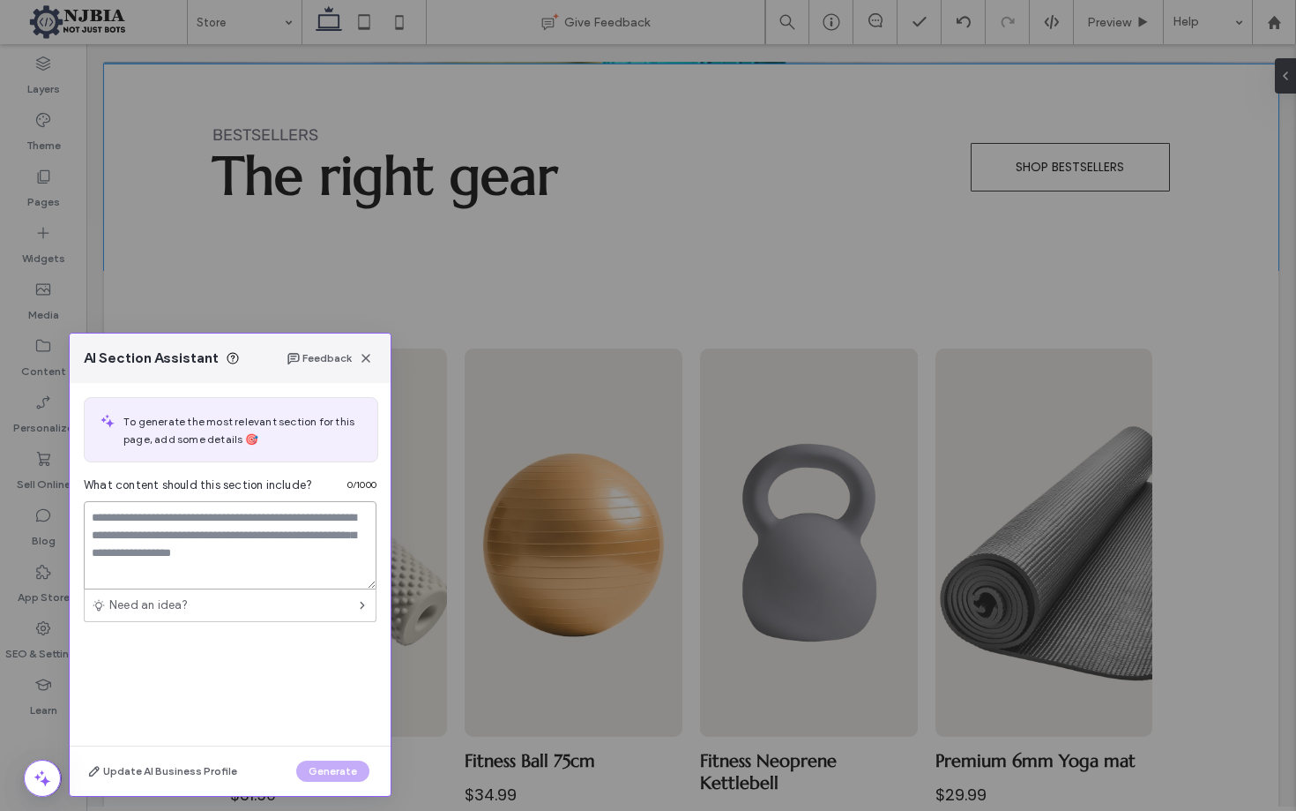
click at [198, 512] on textarea at bounding box center [230, 545] width 293 height 88
type textarea "**********"
click at [343, 766] on button "Generate" at bounding box center [332, 770] width 73 height 21
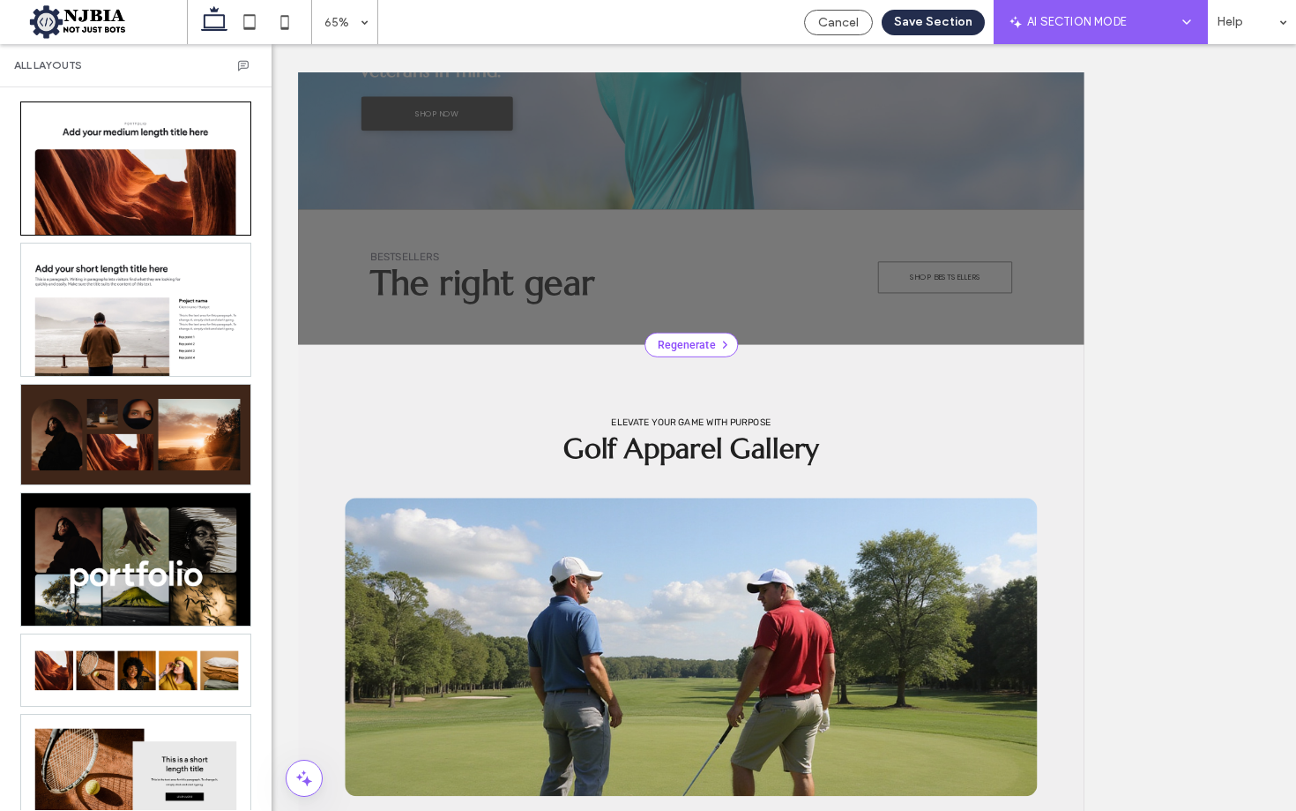
scroll to position [777, 0]
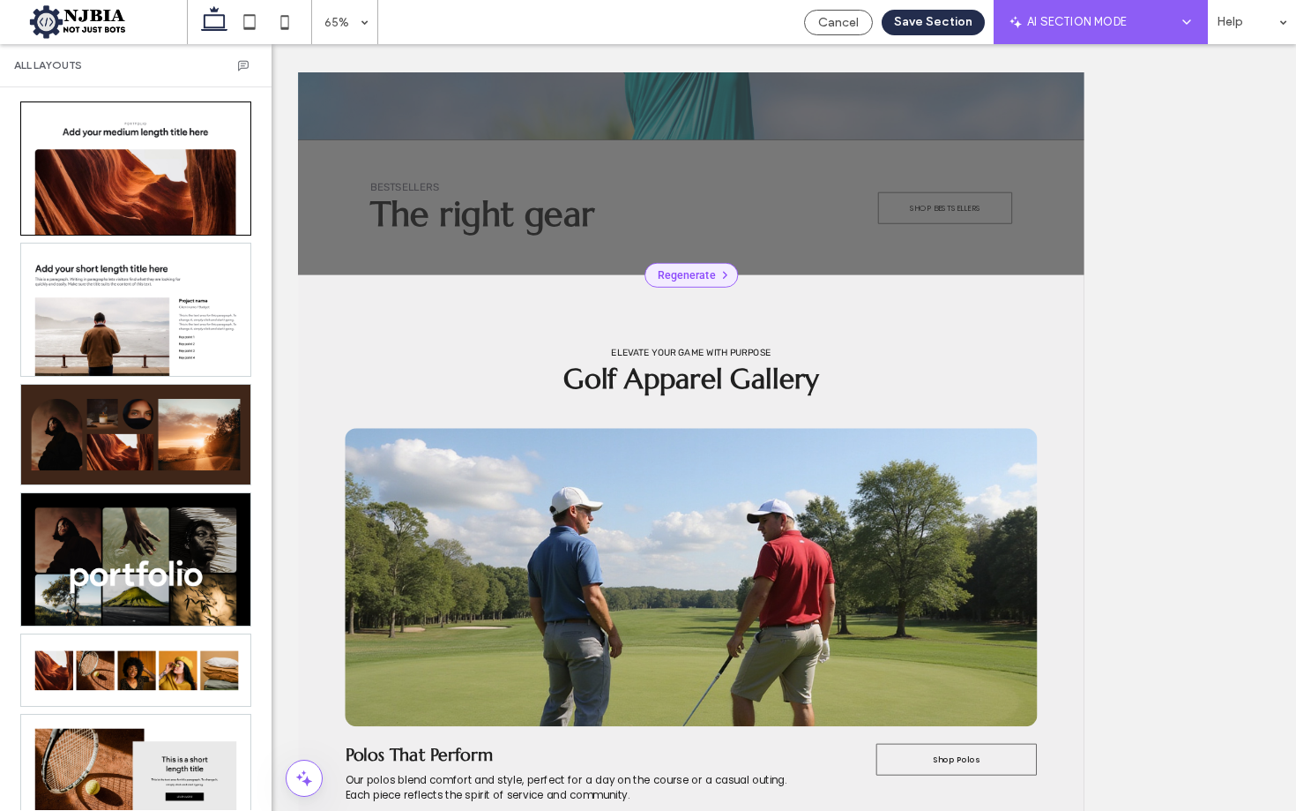
click at [916, 377] on div "Regenerate" at bounding box center [903, 384] width 144 height 38
click at [816, 316] on span "Text & Images" at bounding box center [856, 319] width 150 height 18
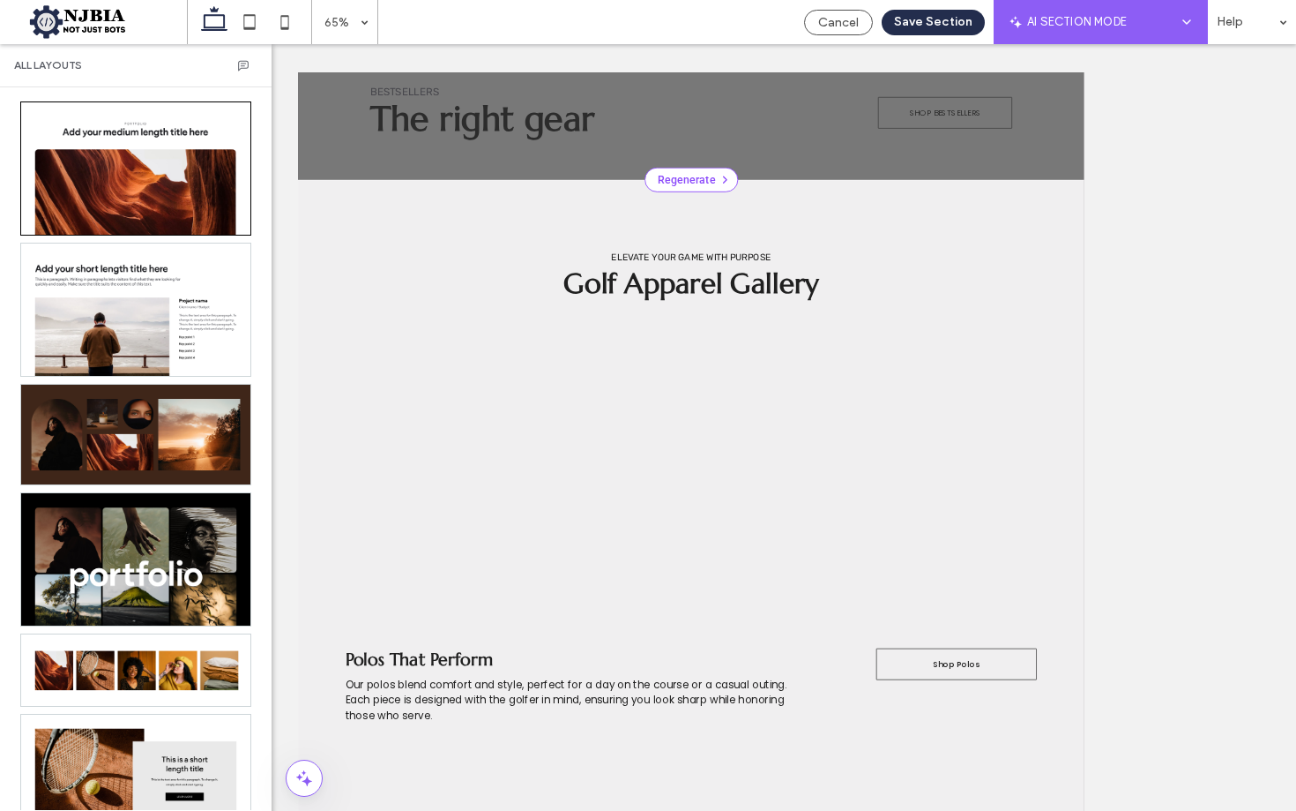
scroll to position [797, 0]
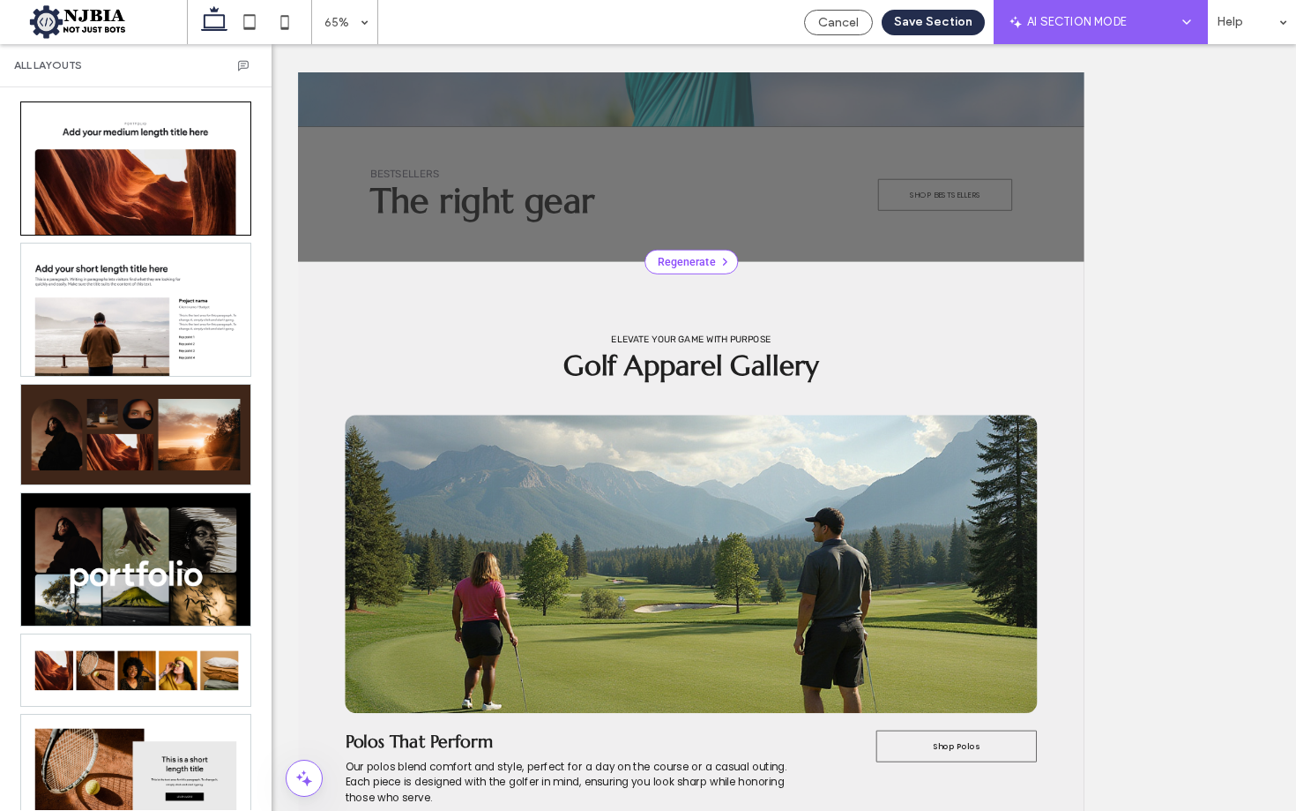
click at [767, 412] on div "Golf Apparel Gallery Elevate Your Game with Purpose" at bounding box center [903, 481] width 1210 height 235
drag, startPoint x: 454, startPoint y: 489, endPoint x: 475, endPoint y: 486, distance: 21.3
click at [454, 489] on p "Elevate Your Game with Purpose" at bounding box center [903, 483] width 1036 height 17
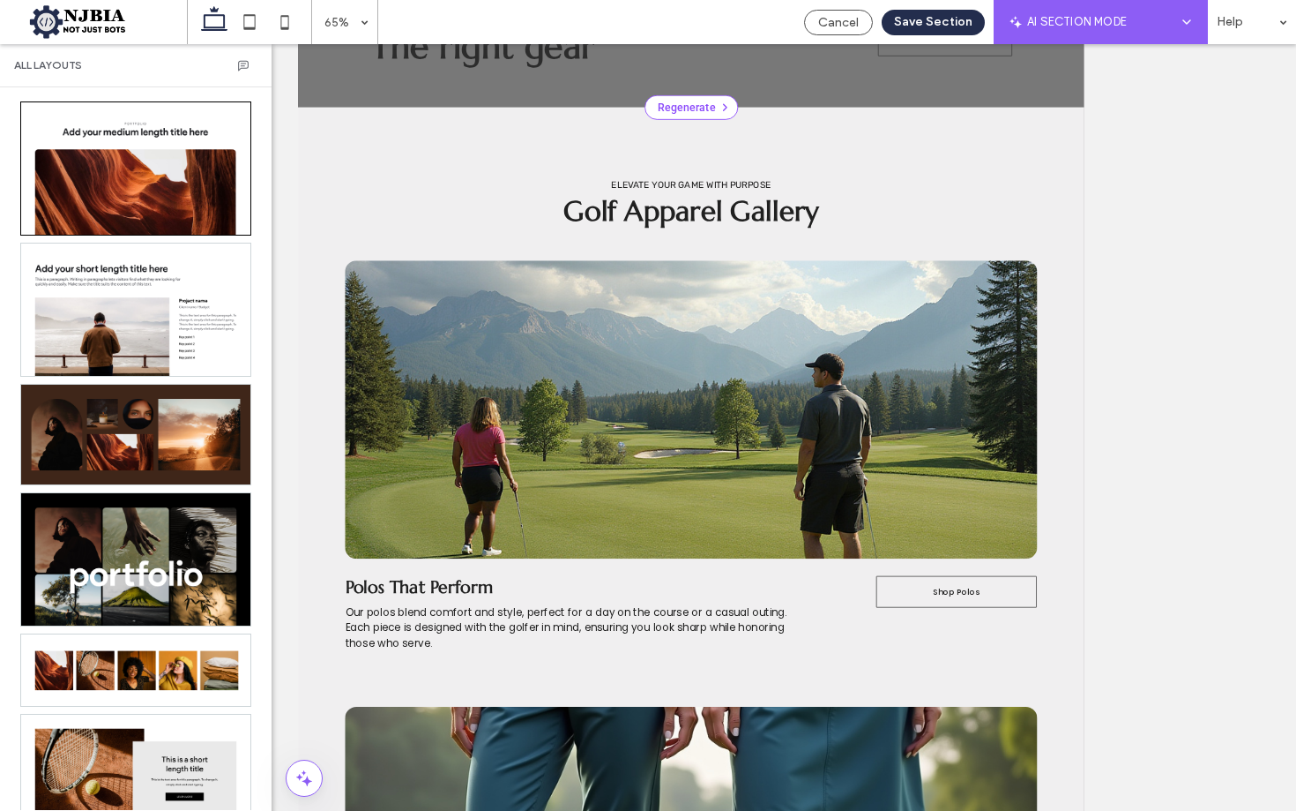
scroll to position [157, 0]
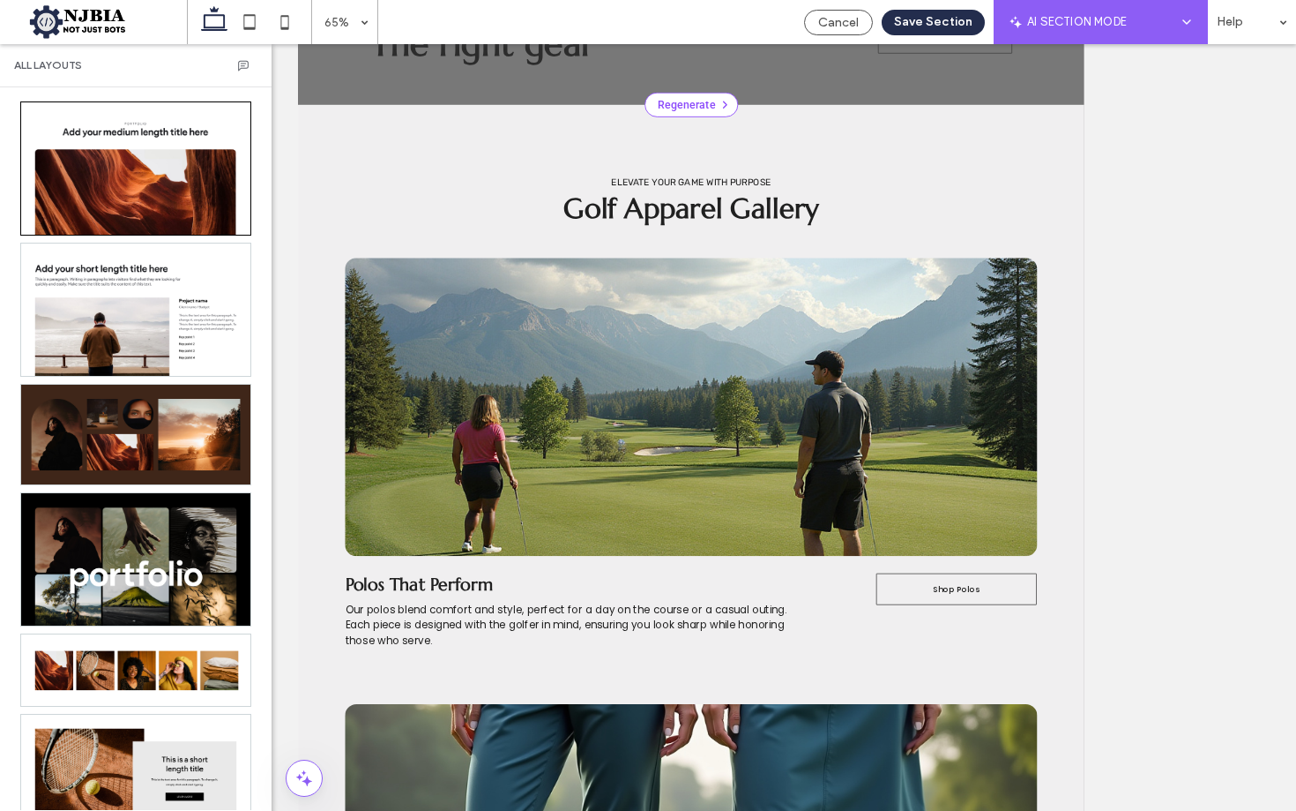
click at [1296, 343] on div "Golf Apparel Gallery Elevate Your Game with Purpose" at bounding box center [903, 324] width 1210 height 235
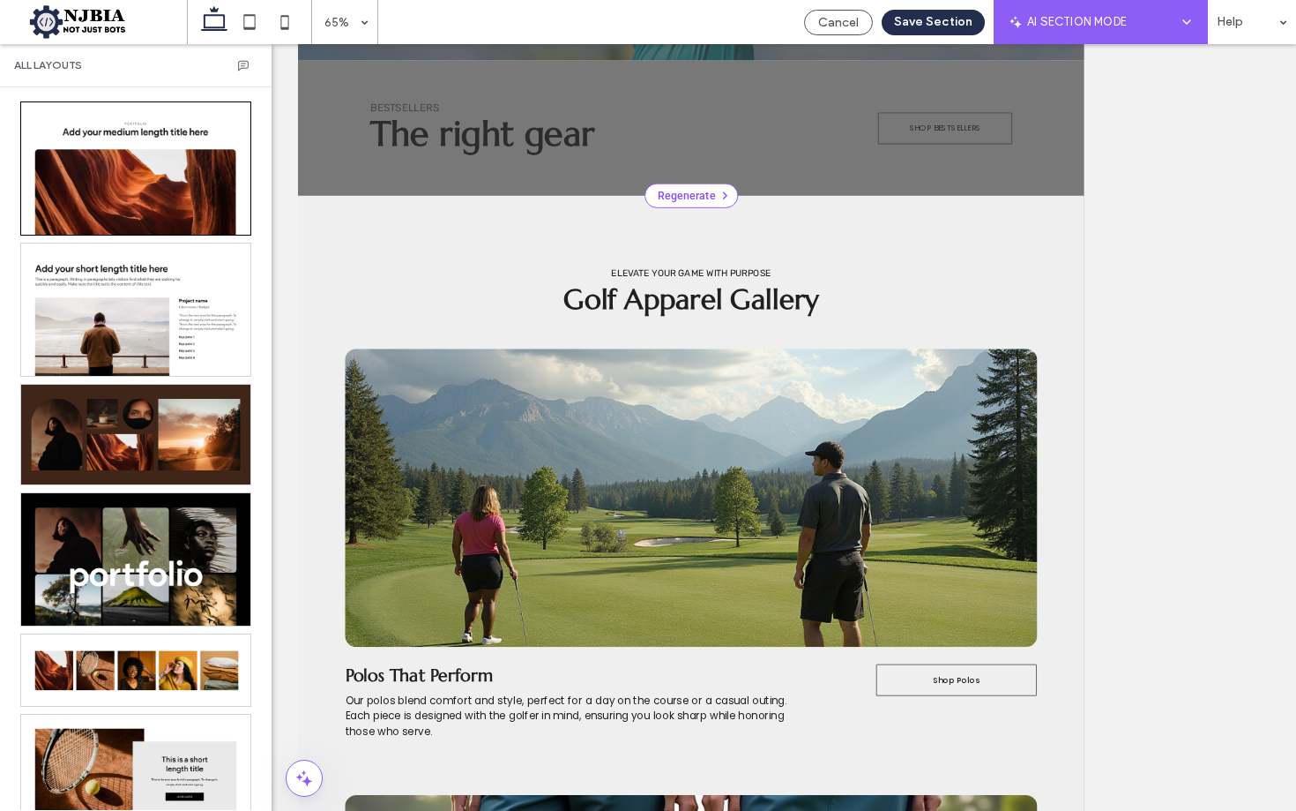
scroll to position [634, 0]
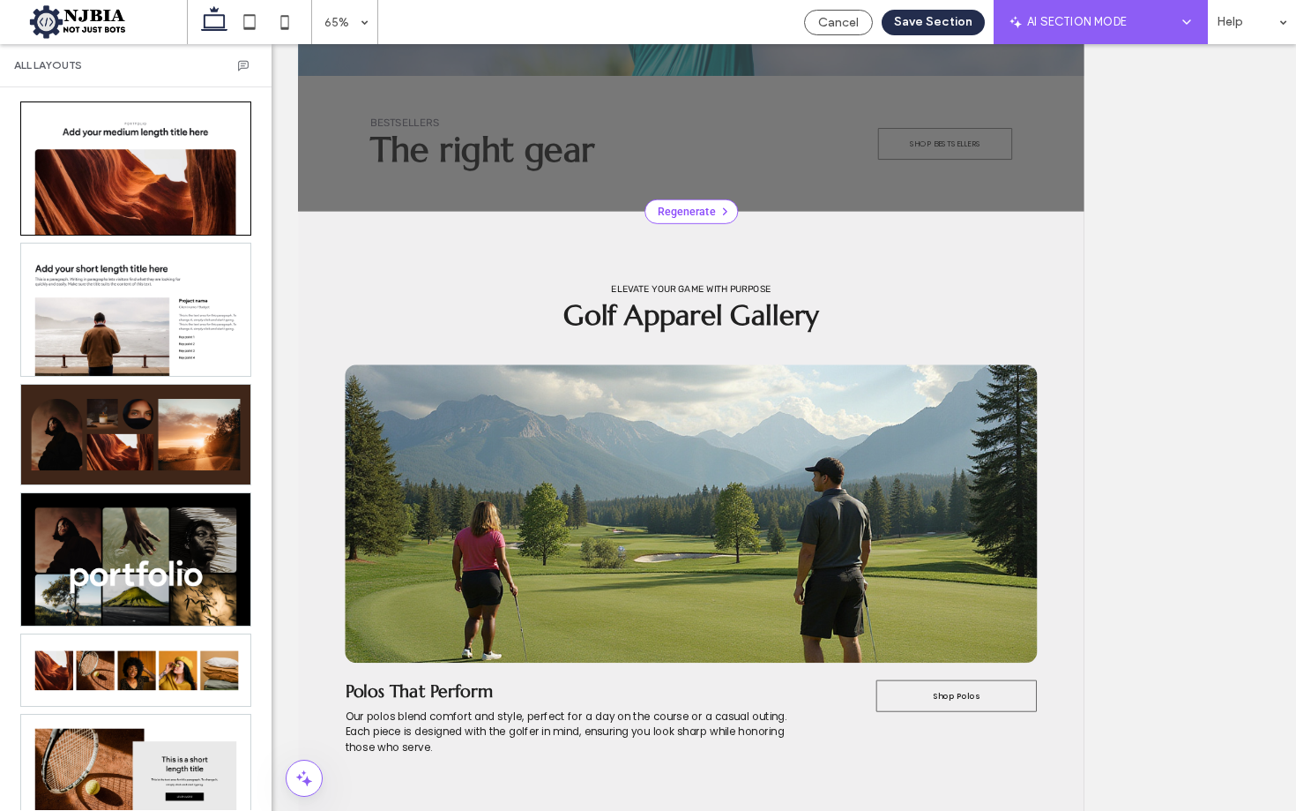
click at [1188, 472] on div "Golf Apparel Gallery Elevate Your Game with Purpose" at bounding box center [902, 518] width 1065 height 102
click at [446, 460] on div "Golf Apparel Gallery Elevate Your Game with Purpose" at bounding box center [903, 487] width 1210 height 235
click at [1260, 565] on div "Golf Apparel Gallery Elevate Your Game with Purpose" at bounding box center [902, 518] width 1065 height 102
drag, startPoint x: 1050, startPoint y: 437, endPoint x: 1024, endPoint y: 416, distance: 32.6
click at [1024, 416] on div "Golf Apparel Gallery Elevate Your Game with Purpose" at bounding box center [903, 487] width 1210 height 235
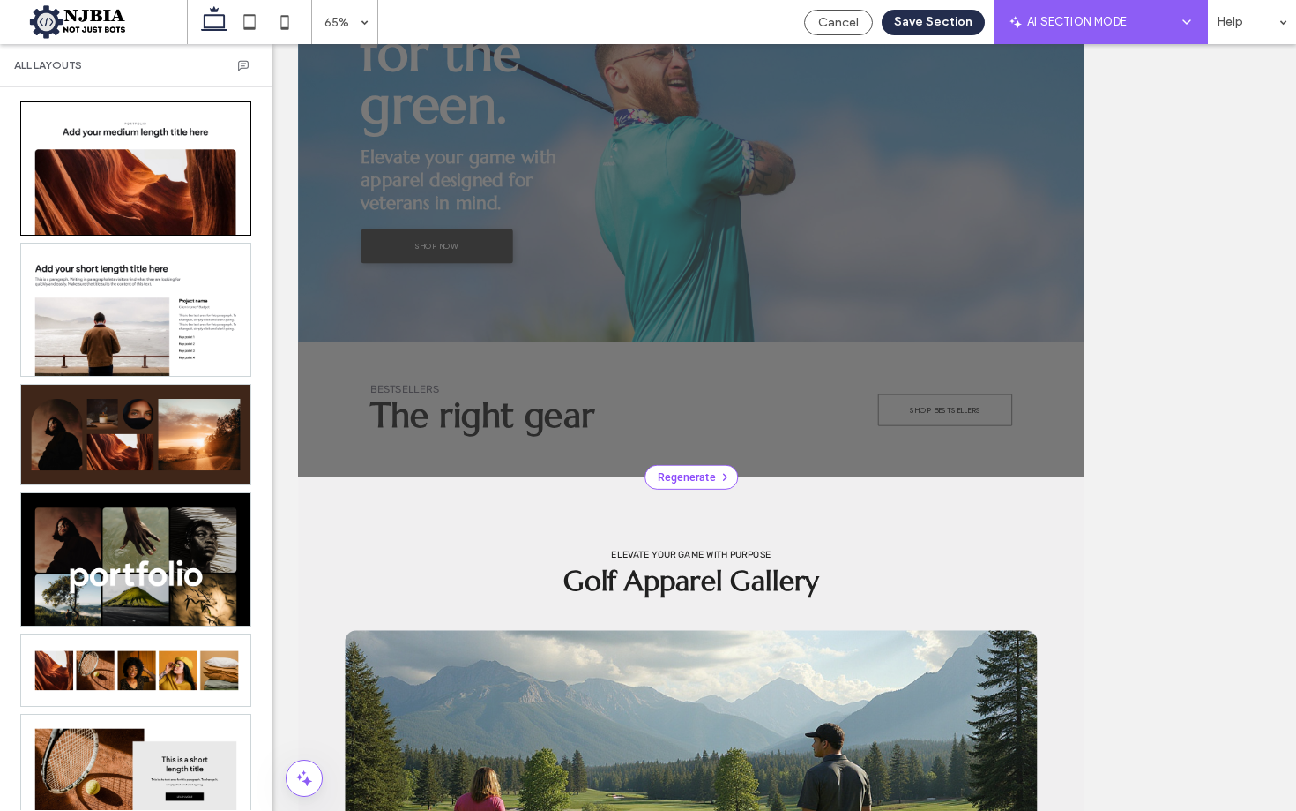
scroll to position [236, 0]
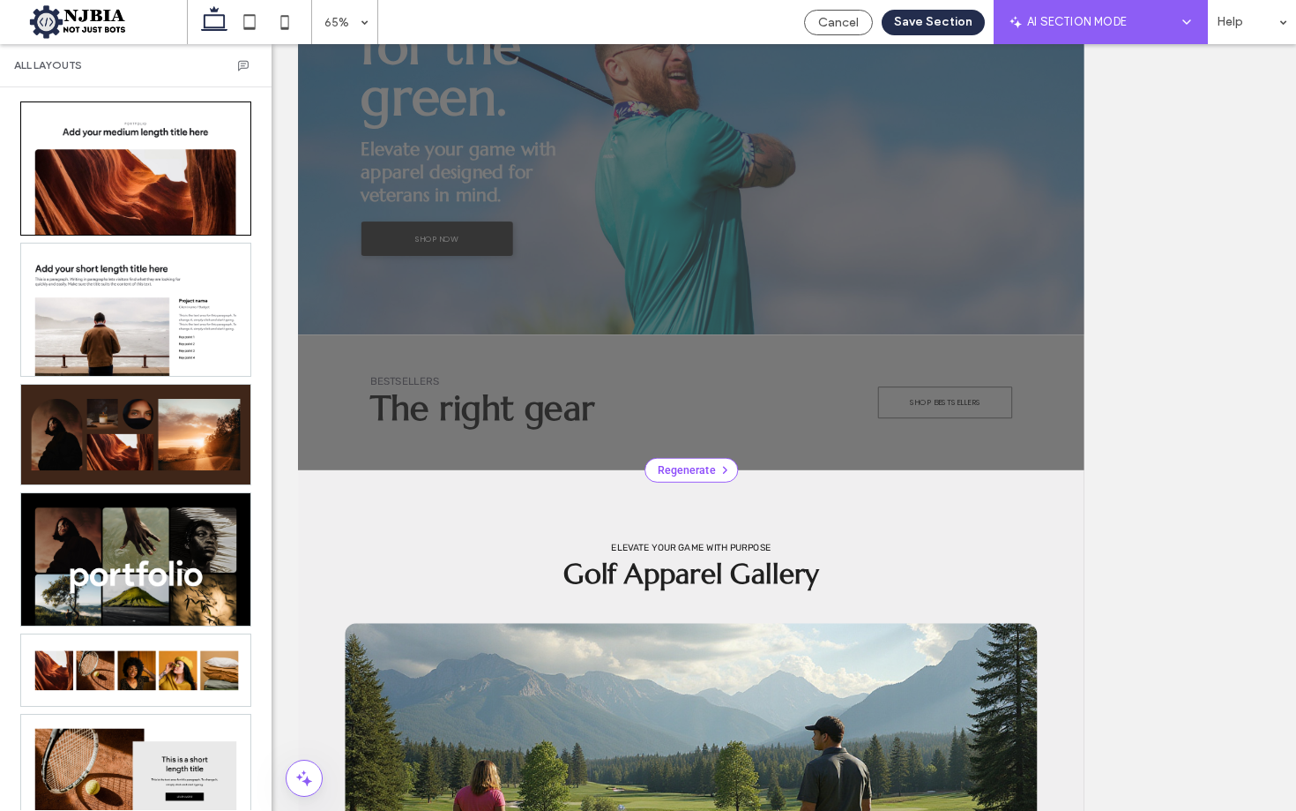
click at [497, 609] on div at bounding box center [903, 664] width 1210 height 208
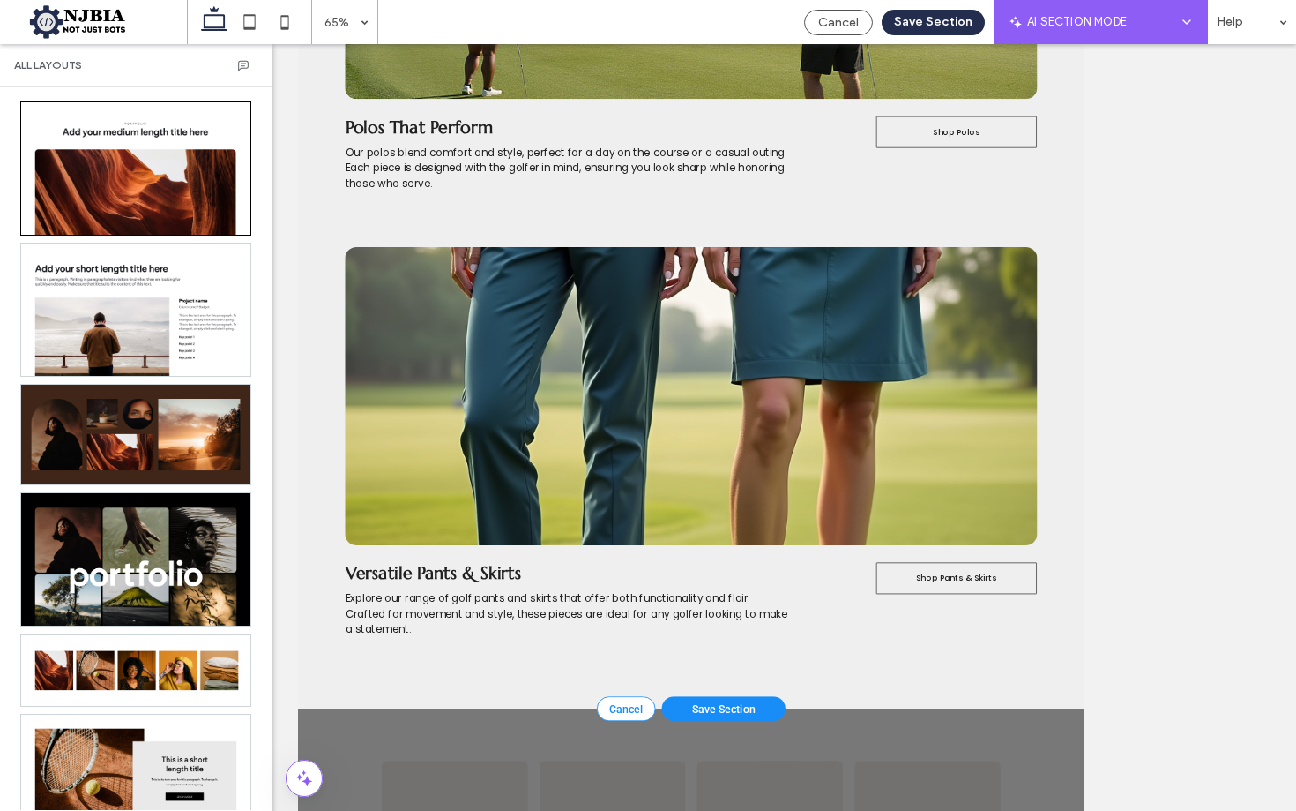
scroll to position [1789, 0]
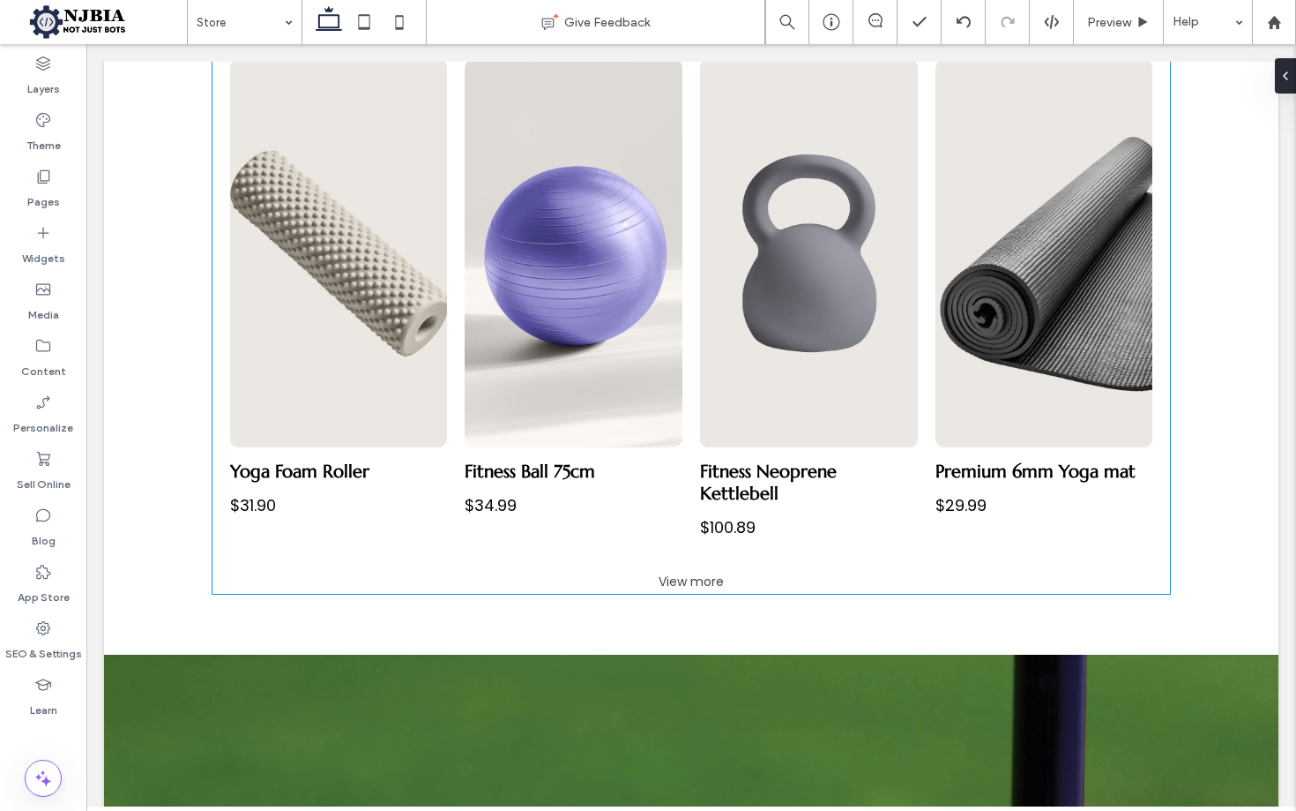
scroll to position [1160, 0]
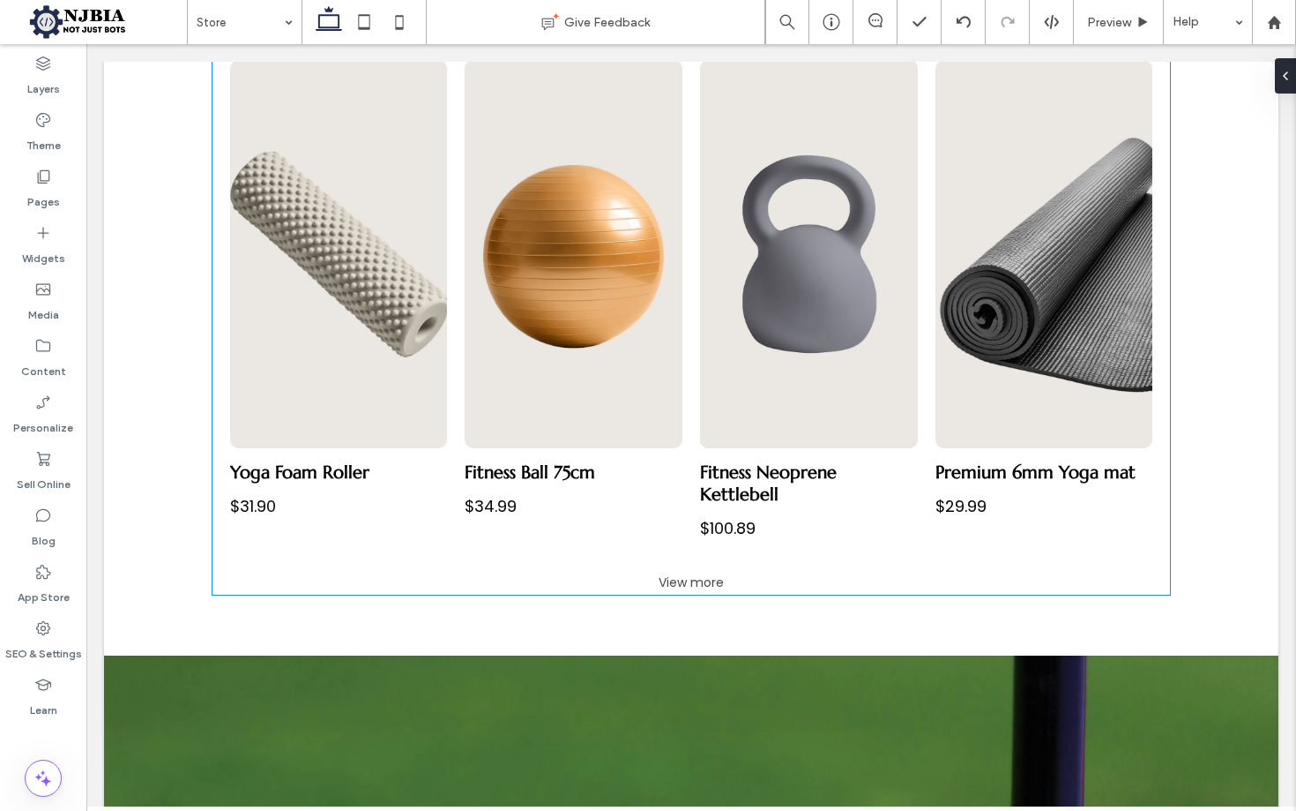
click at [649, 489] on link "Fitness Ball 75cm $34.99" at bounding box center [574, 500] width 218 height 105
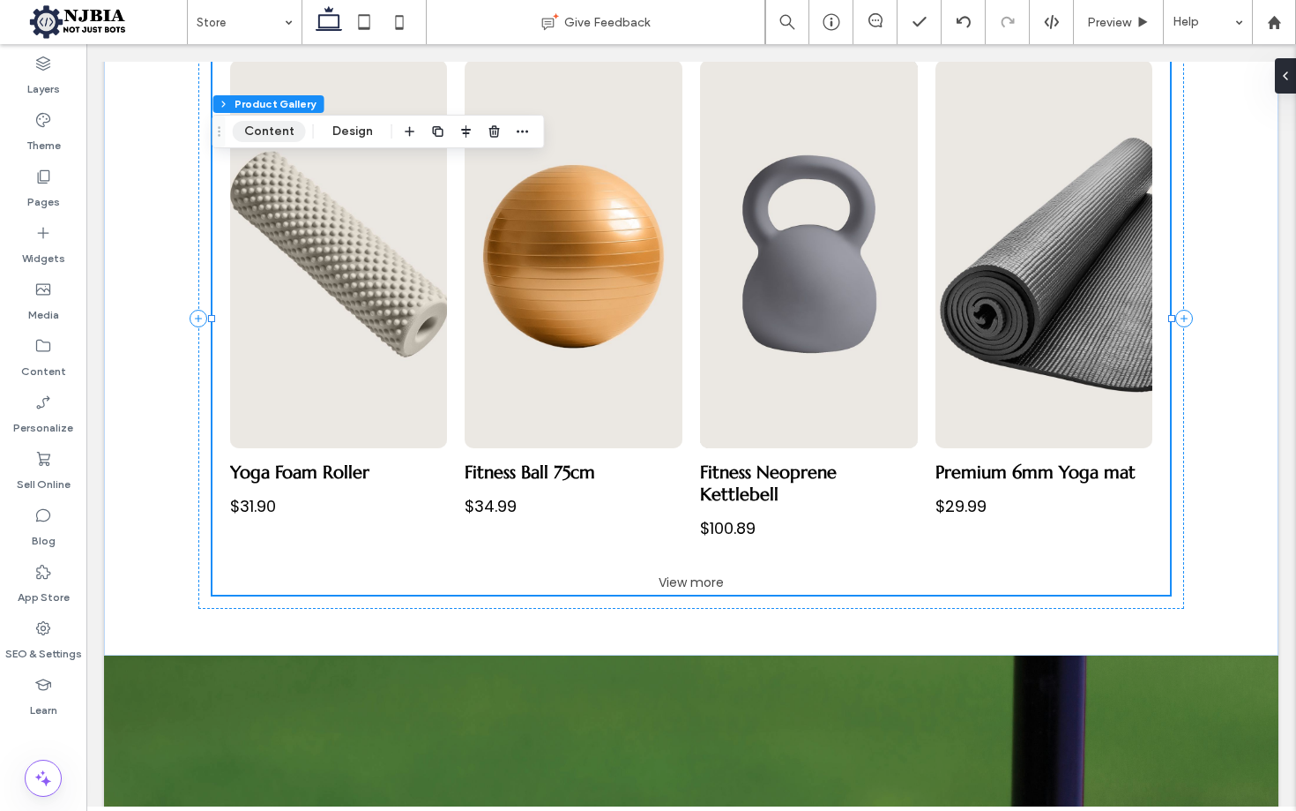
click at [288, 131] on button "Content" at bounding box center [269, 131] width 73 height 21
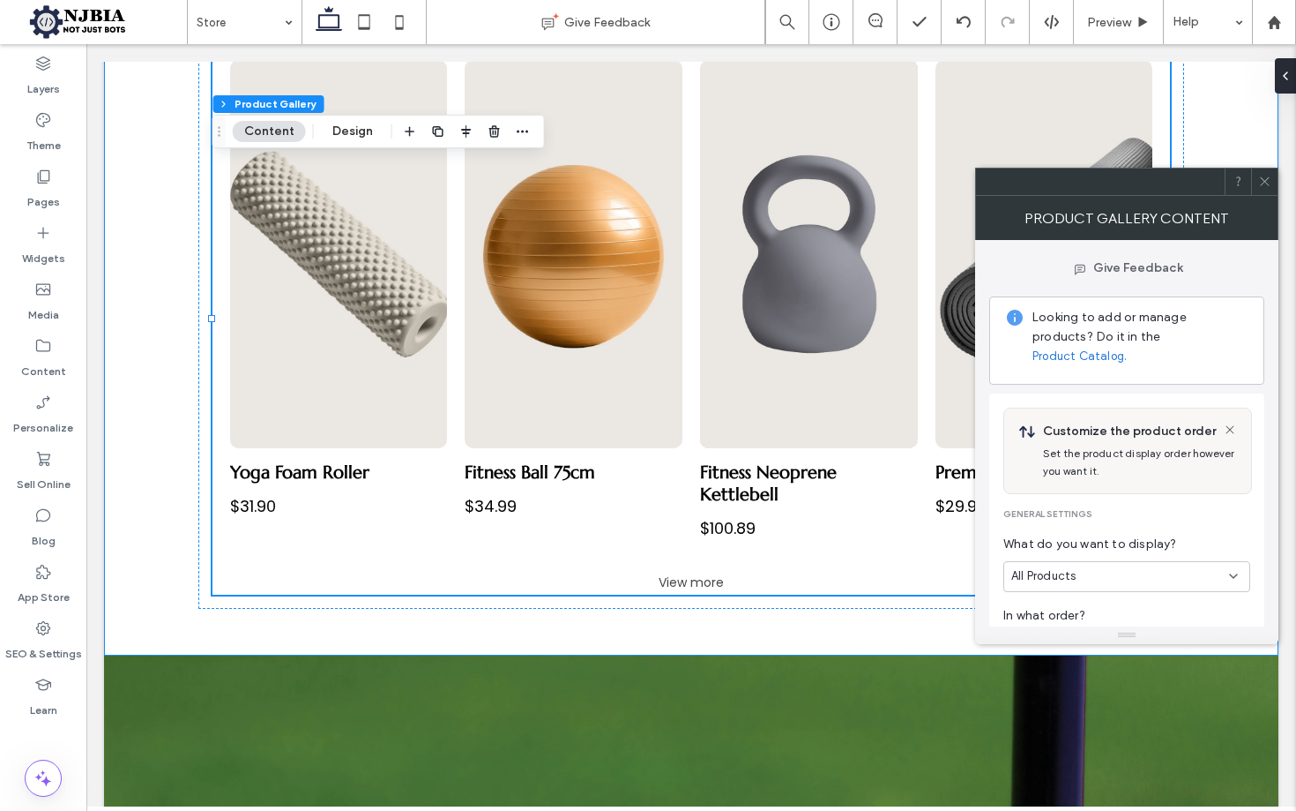
click at [1127, 347] on link "Product Catalog." at bounding box center [1080, 356] width 94 height 18
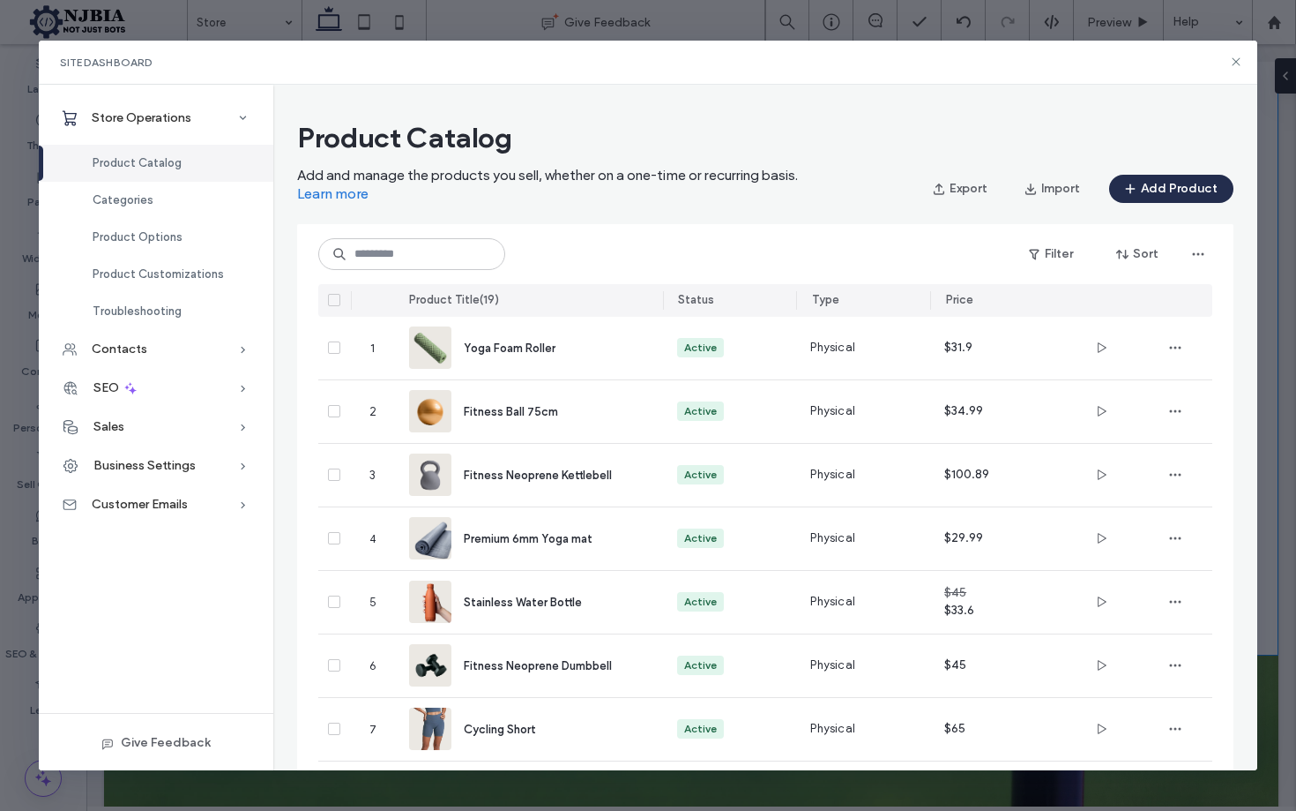
scroll to position [0, 0]
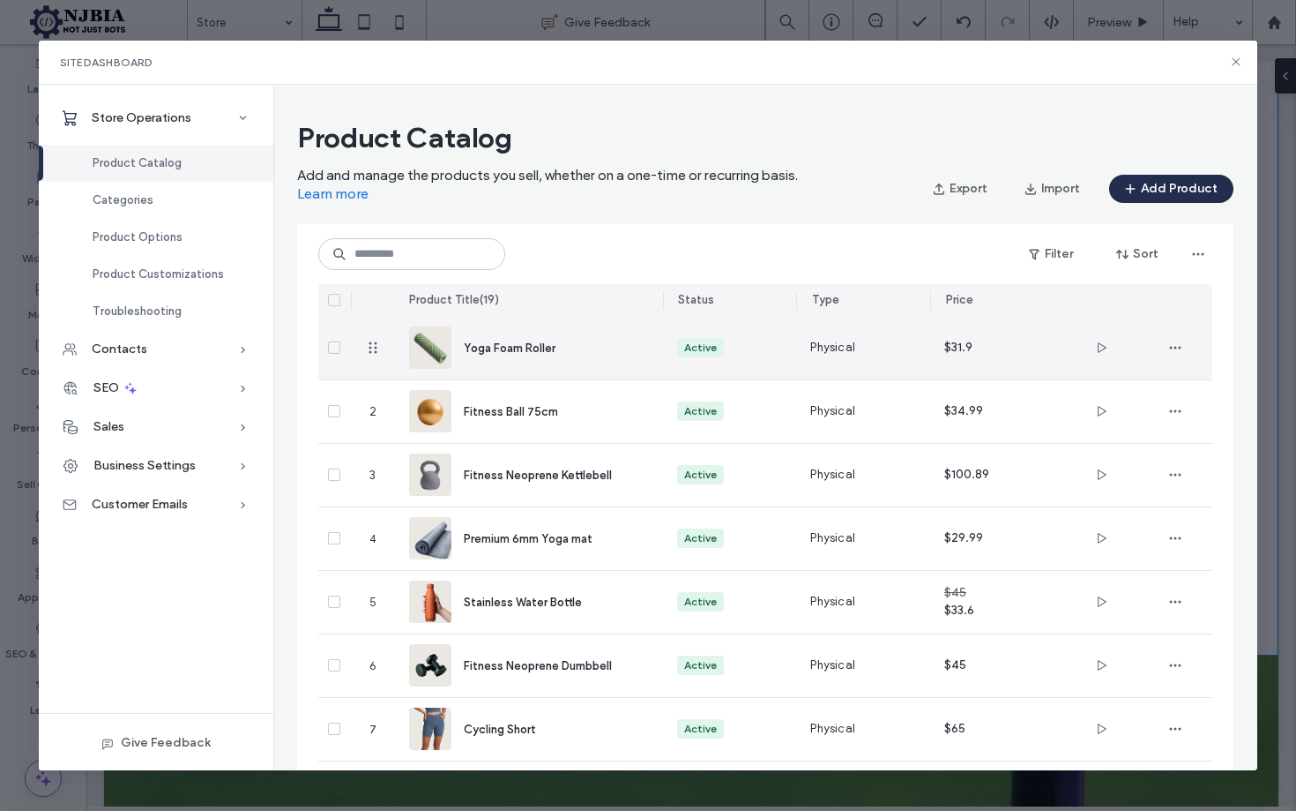
click at [334, 345] on icon at bounding box center [334, 347] width 7 height 5
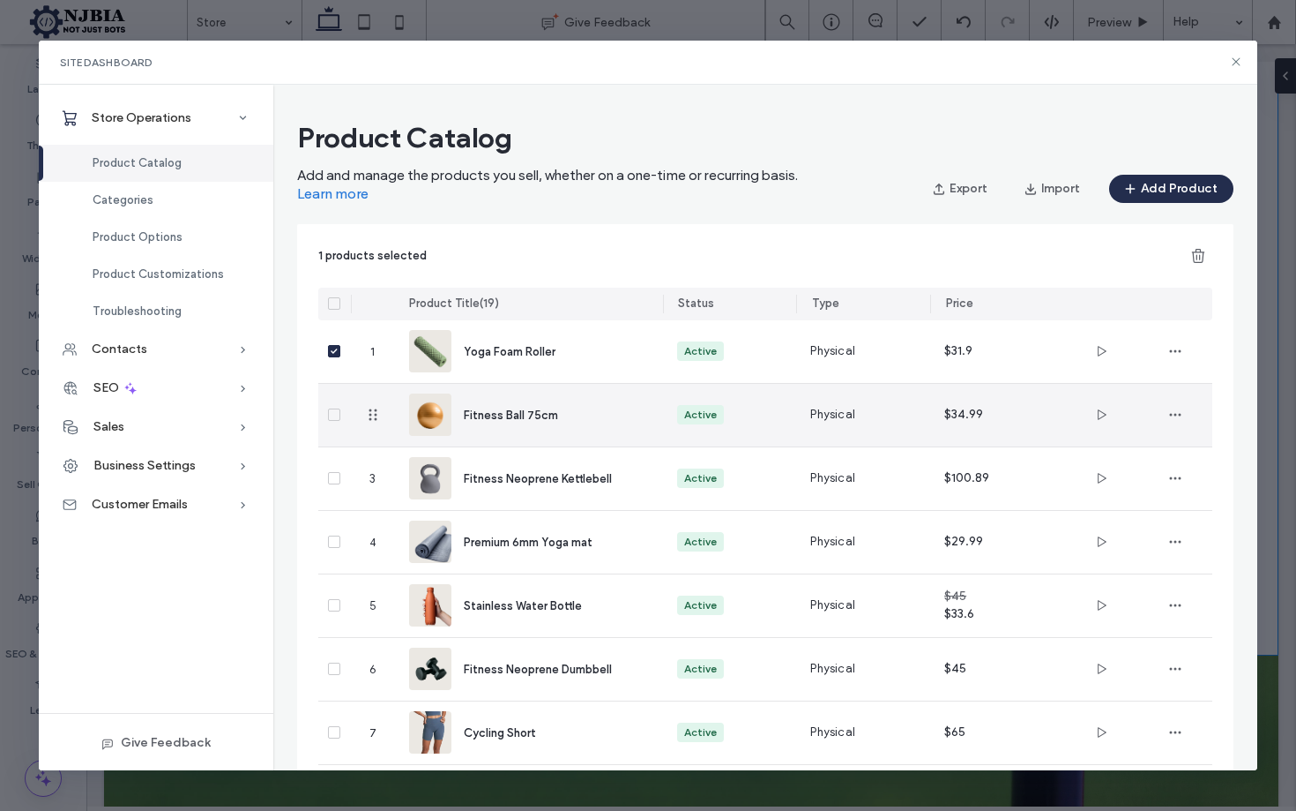
drag, startPoint x: 328, startPoint y: 414, endPoint x: 377, endPoint y: 430, distance: 51.0
click at [328, 414] on div at bounding box center [334, 415] width 33 height 63
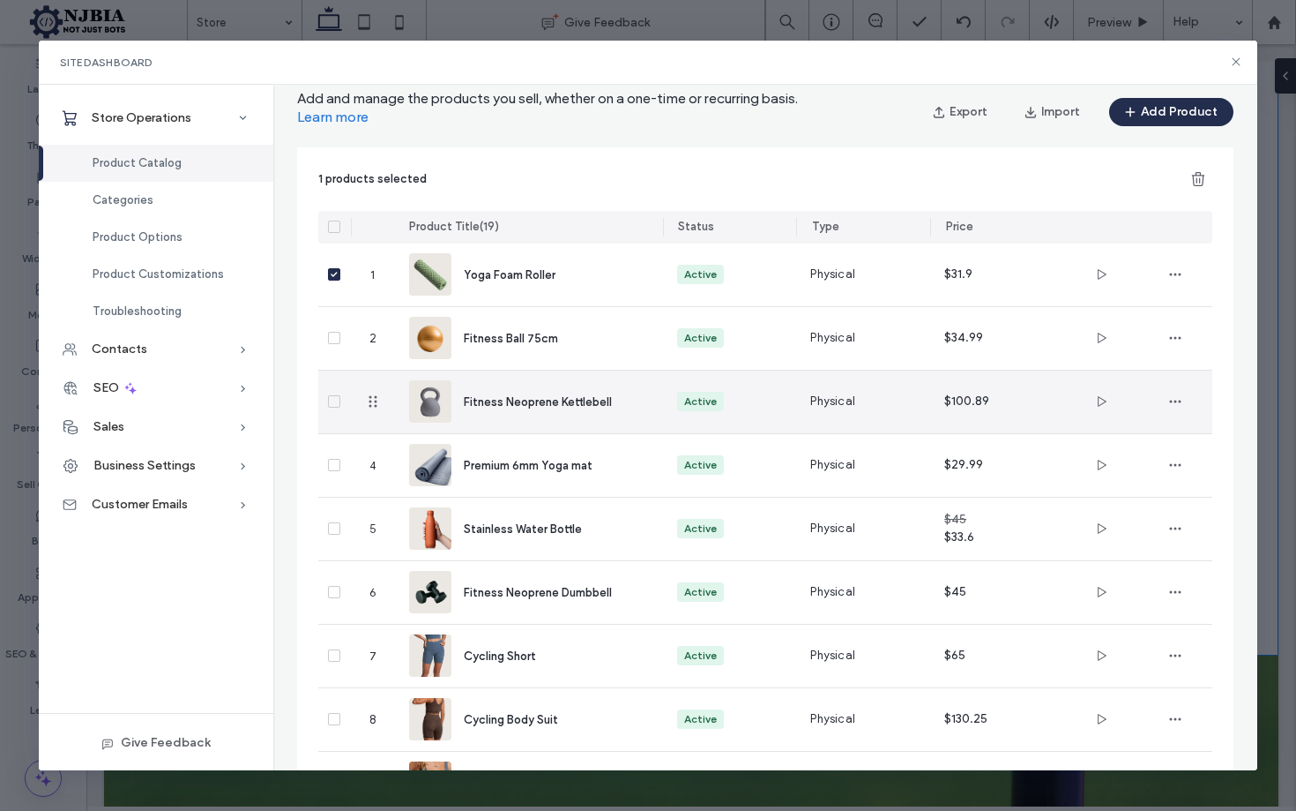
scroll to position [120, 0]
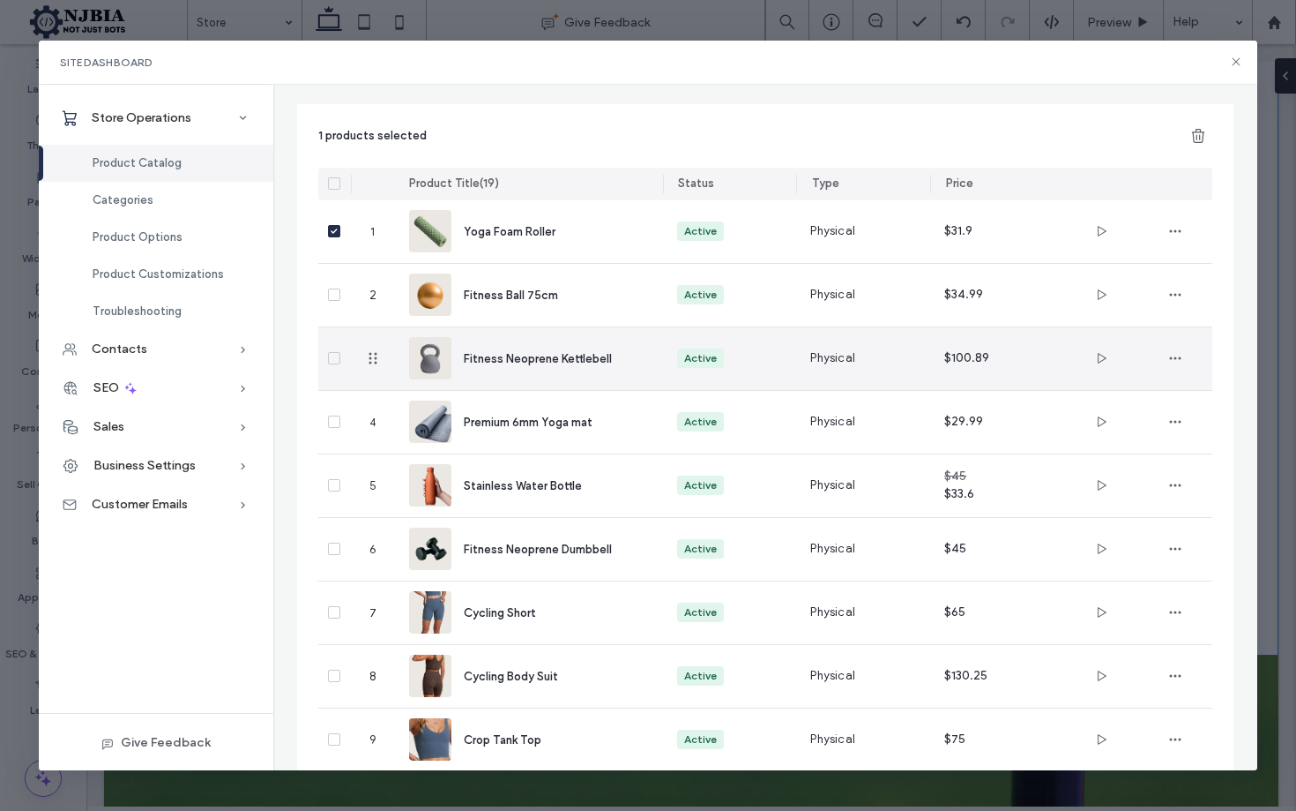
drag, startPoint x: 335, startPoint y: 361, endPoint x: 332, endPoint y: 426, distance: 65.4
click at [335, 361] on icon at bounding box center [334, 357] width 7 height 5
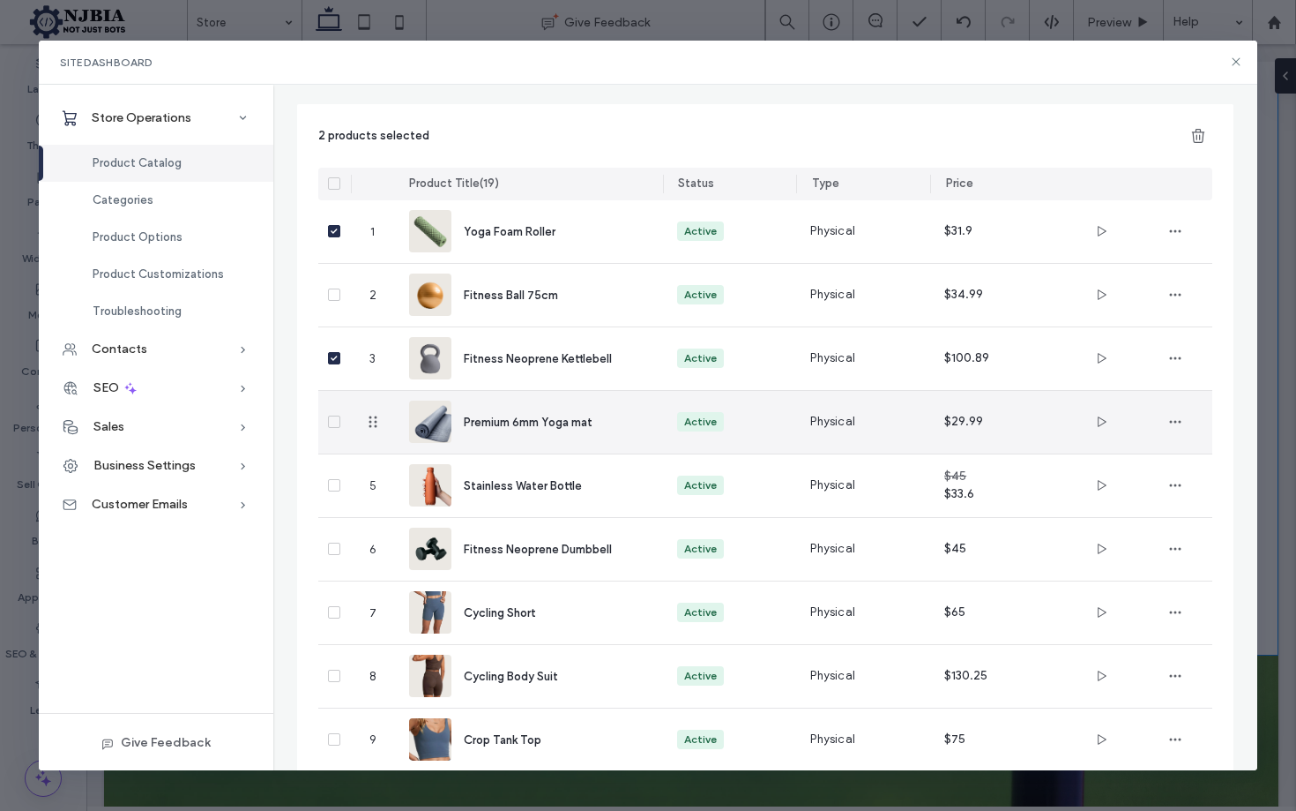
click at [334, 424] on icon at bounding box center [334, 421] width 7 height 5
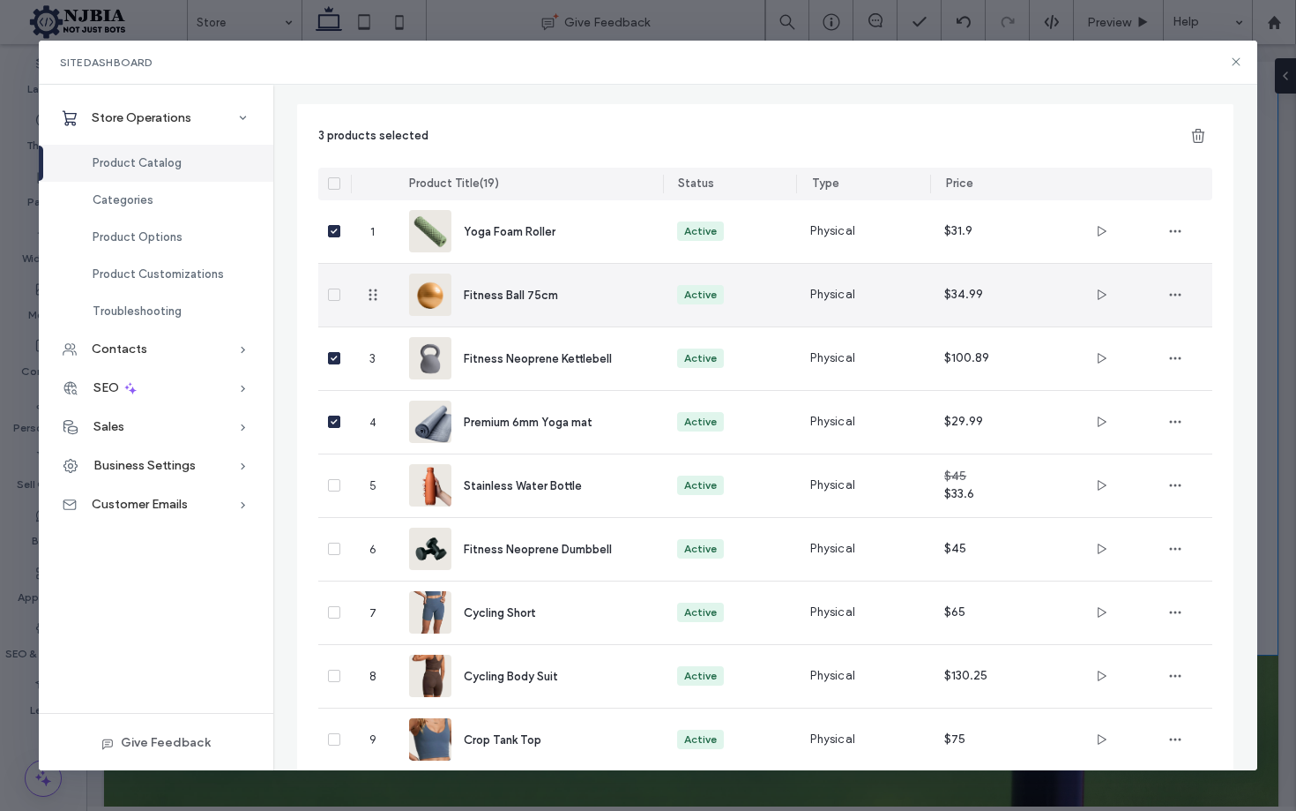
drag, startPoint x: 335, startPoint y: 292, endPoint x: 419, endPoint y: 324, distance: 89.6
click at [338, 293] on icon at bounding box center [334, 294] width 7 height 5
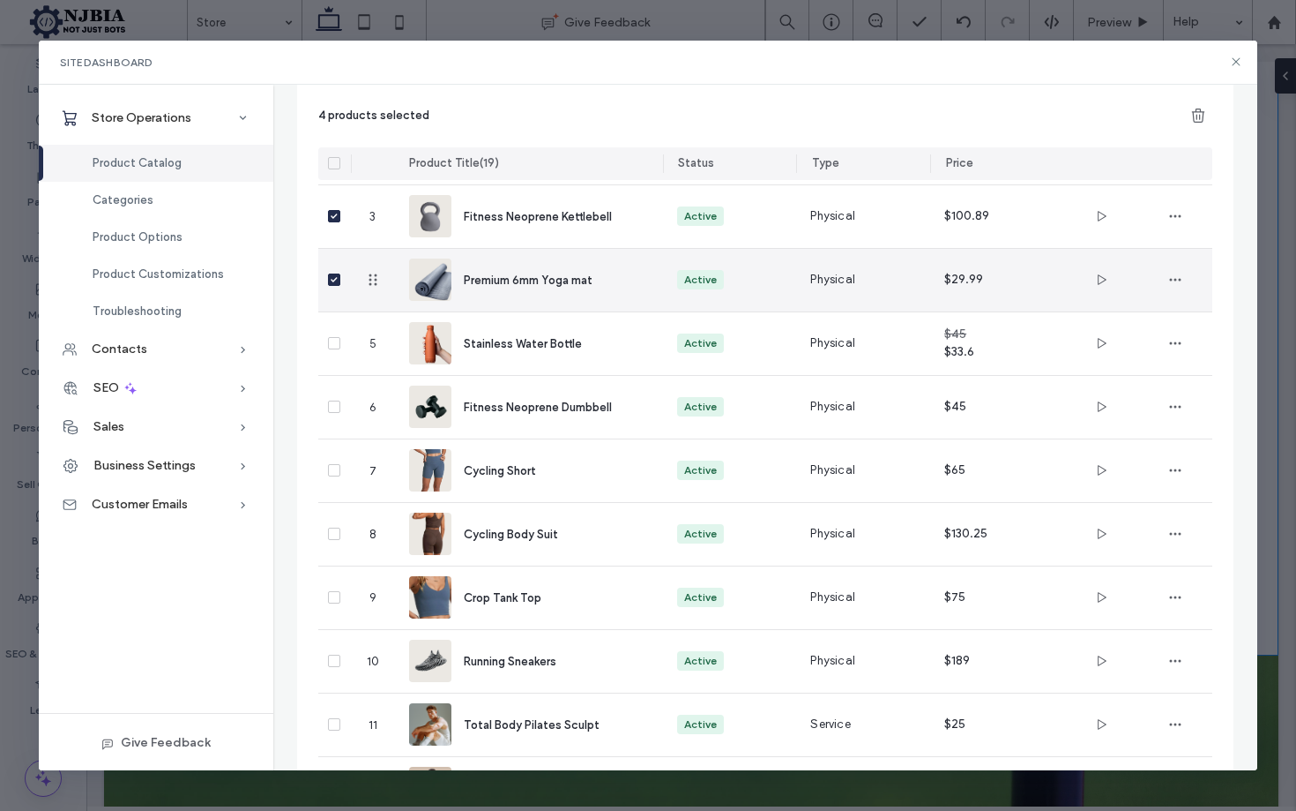
scroll to position [260, 0]
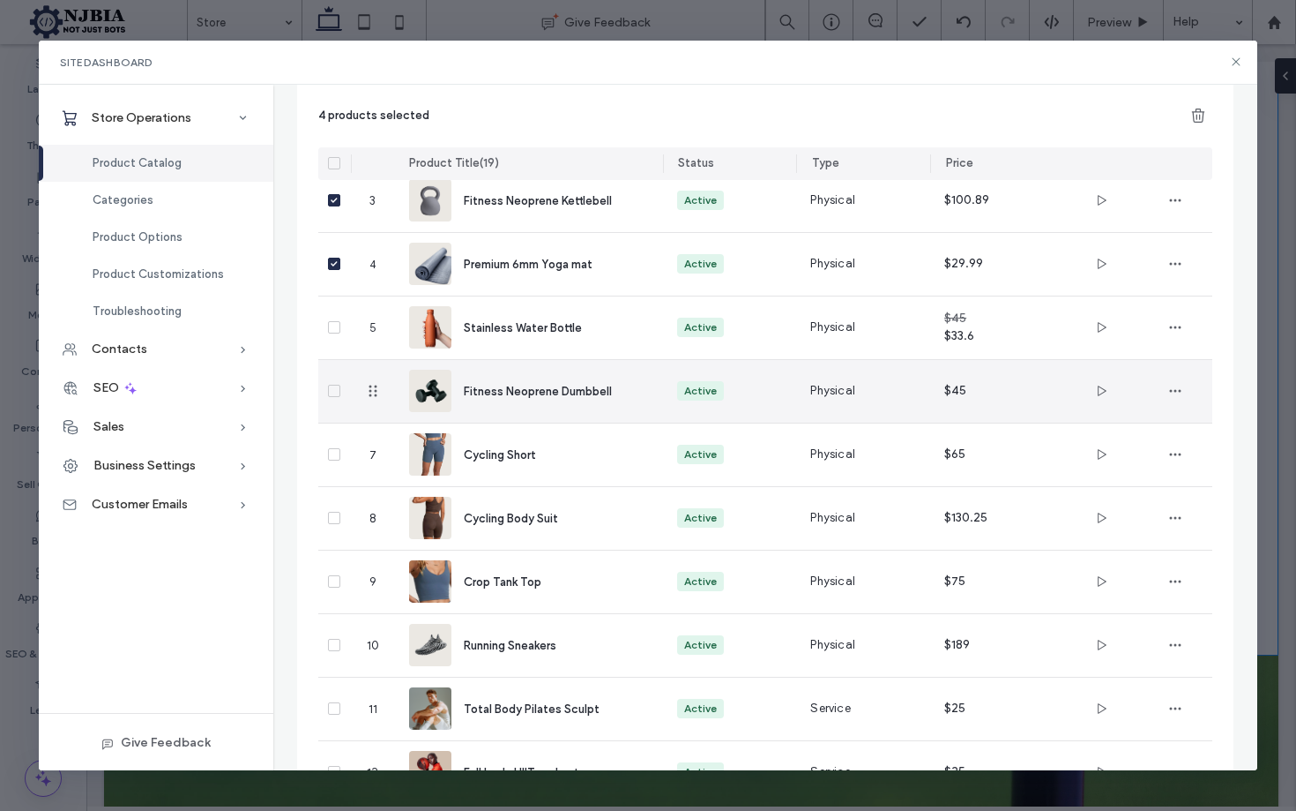
click at [332, 391] on icon at bounding box center [335, 391] width 6 height 5
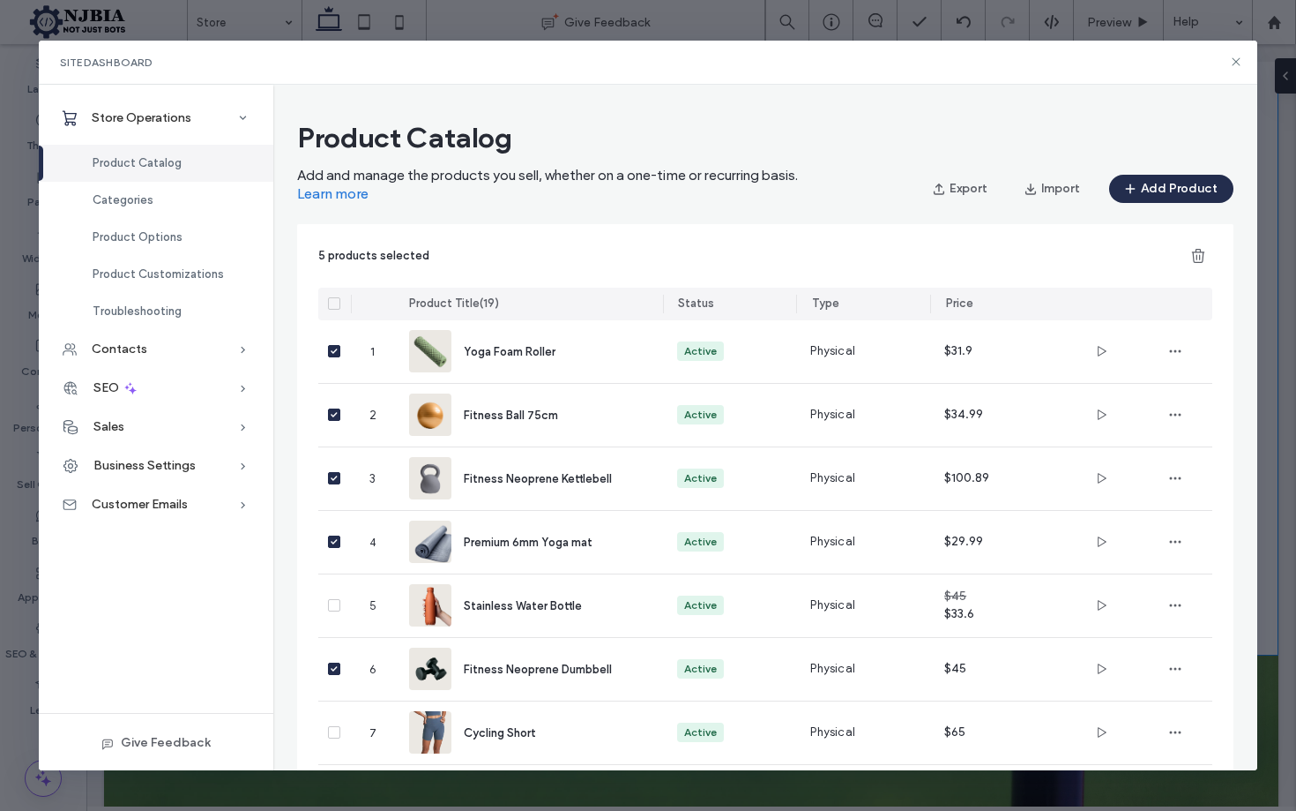
scroll to position [1, 0]
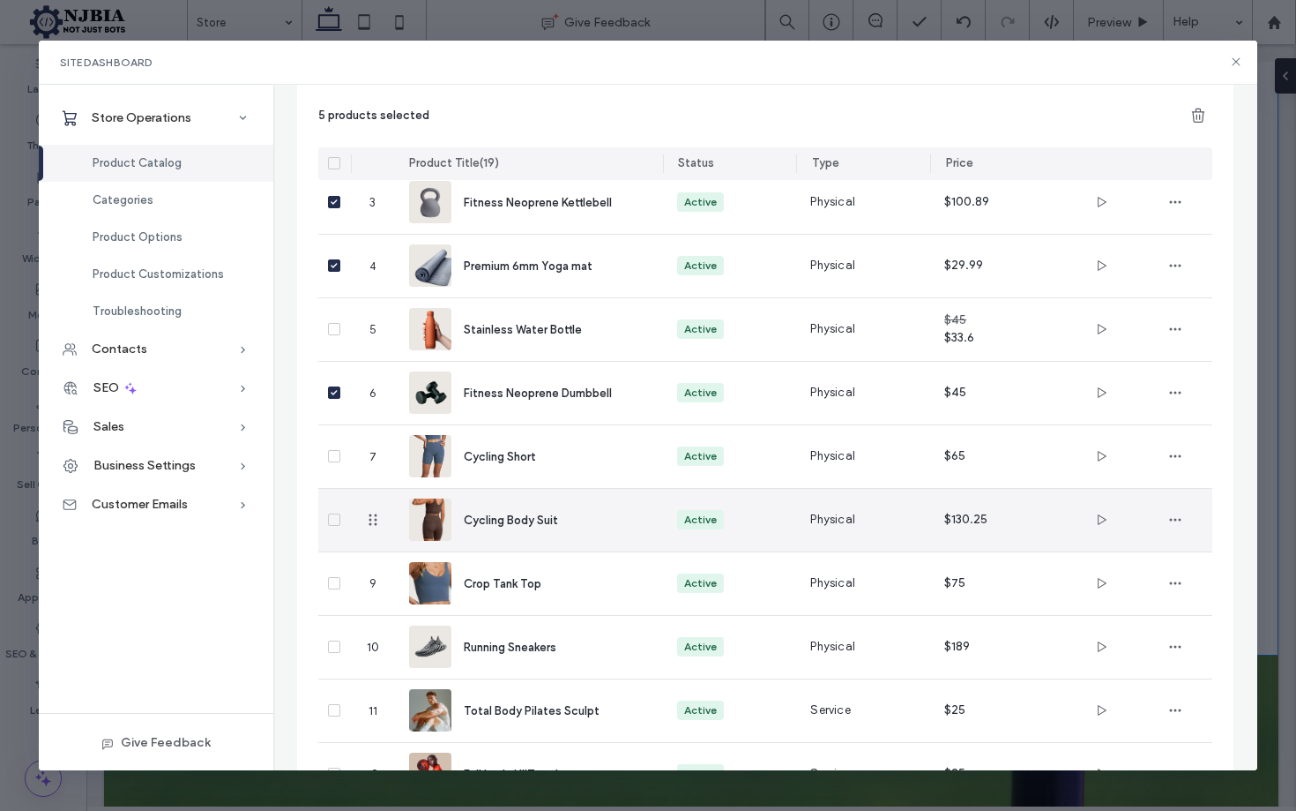
scroll to position [258, 0]
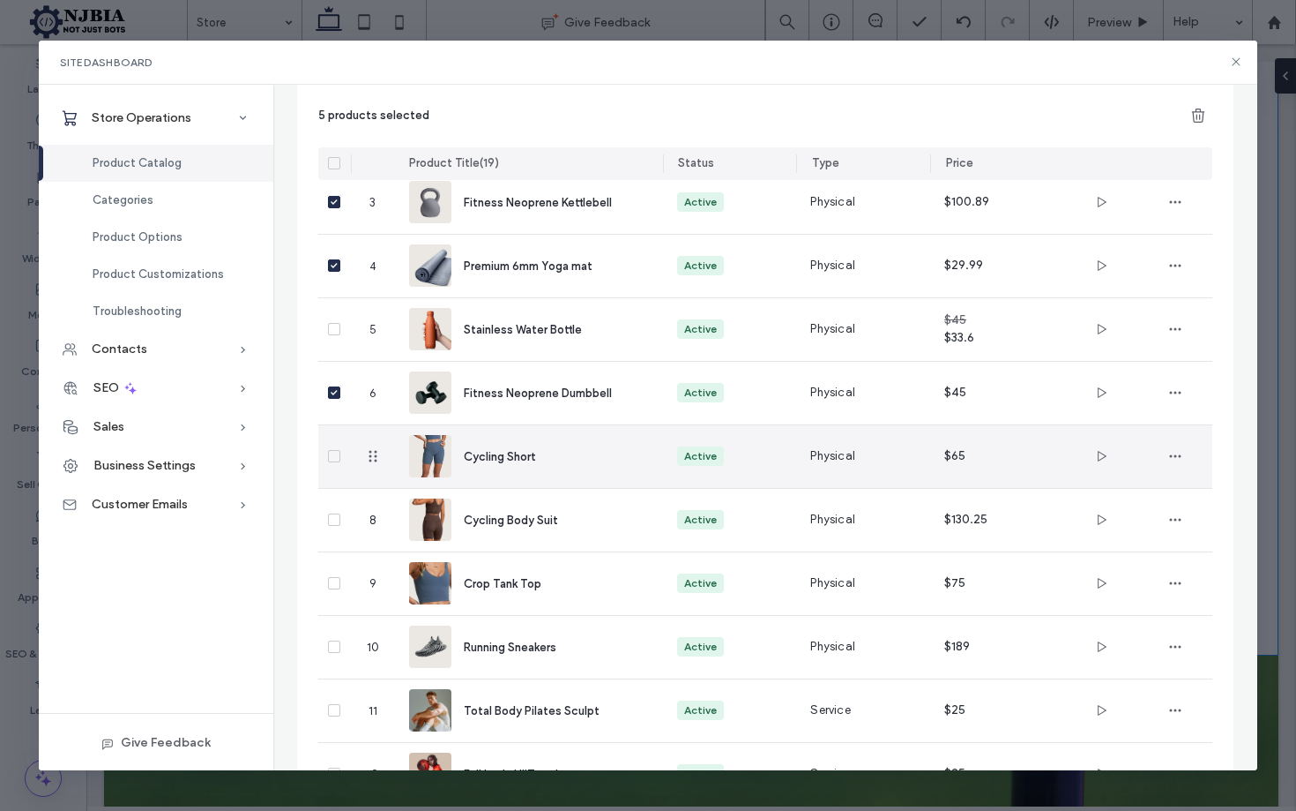
click at [332, 457] on icon at bounding box center [335, 456] width 6 height 5
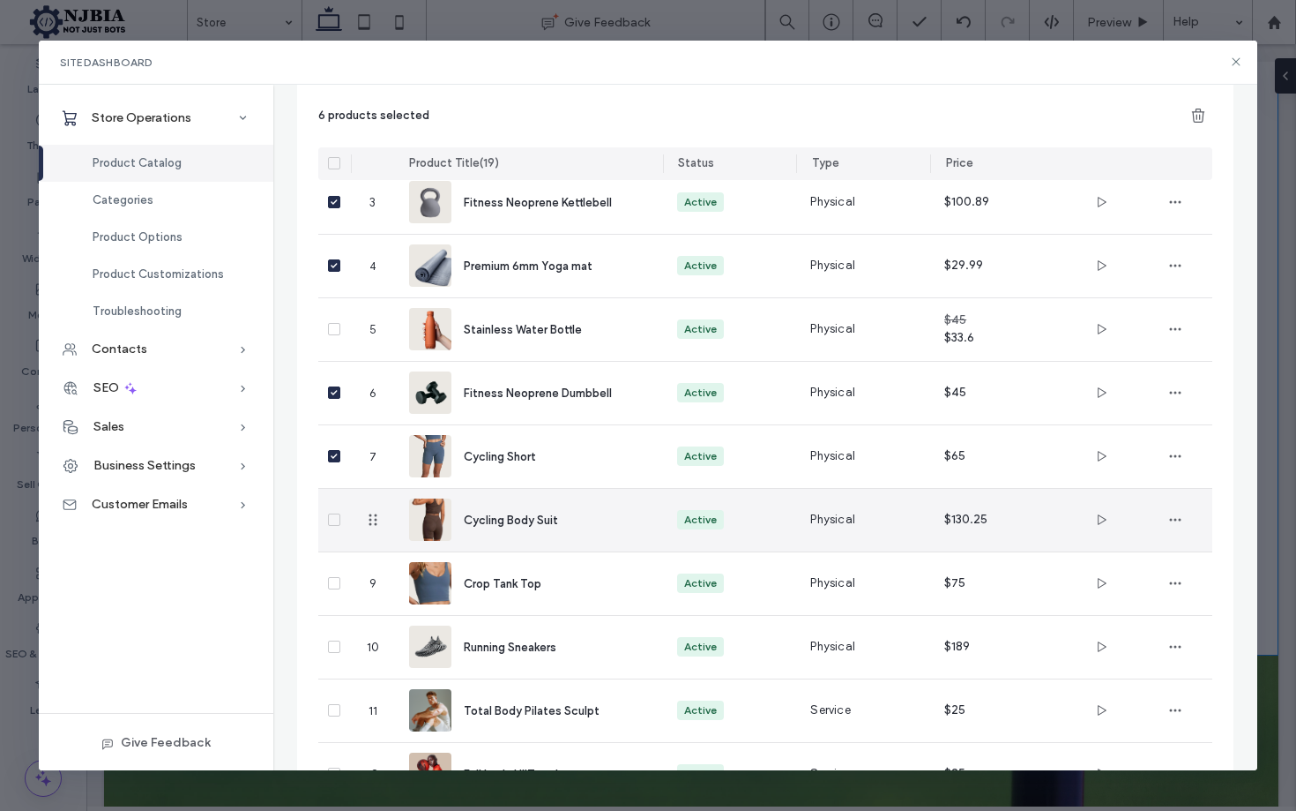
drag, startPoint x: 332, startPoint y: 519, endPoint x: 363, endPoint y: 520, distance: 30.9
click at [332, 519] on icon at bounding box center [335, 520] width 6 height 5
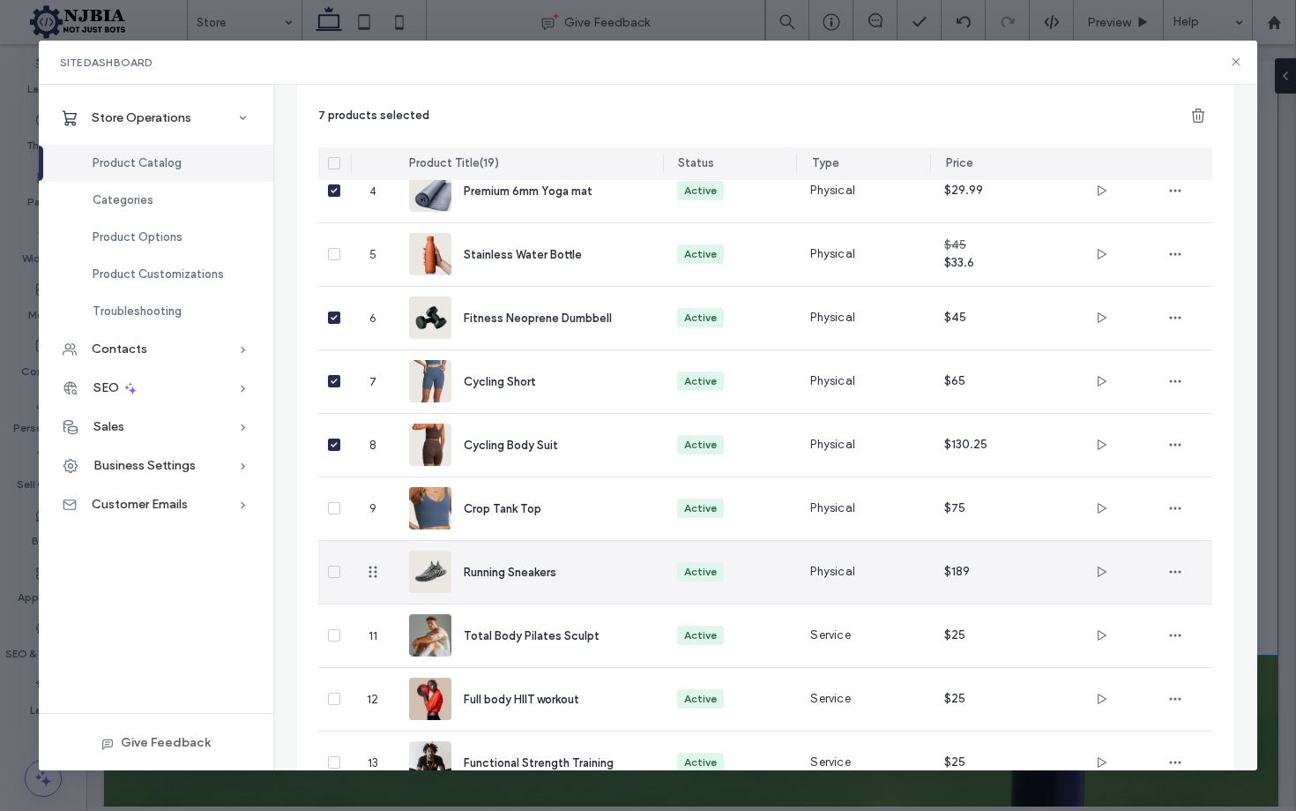
scroll to position [392, 0]
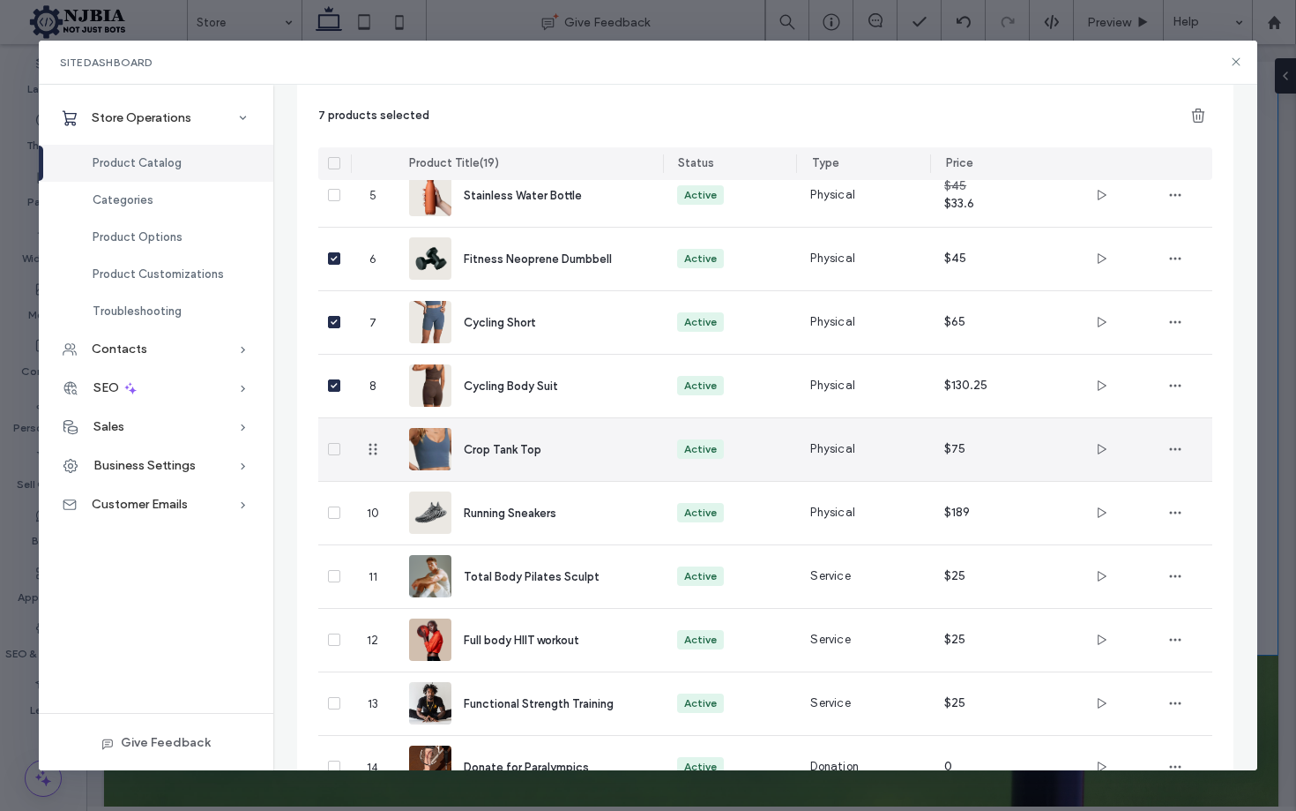
click at [337, 450] on icon at bounding box center [334, 448] width 7 height 5
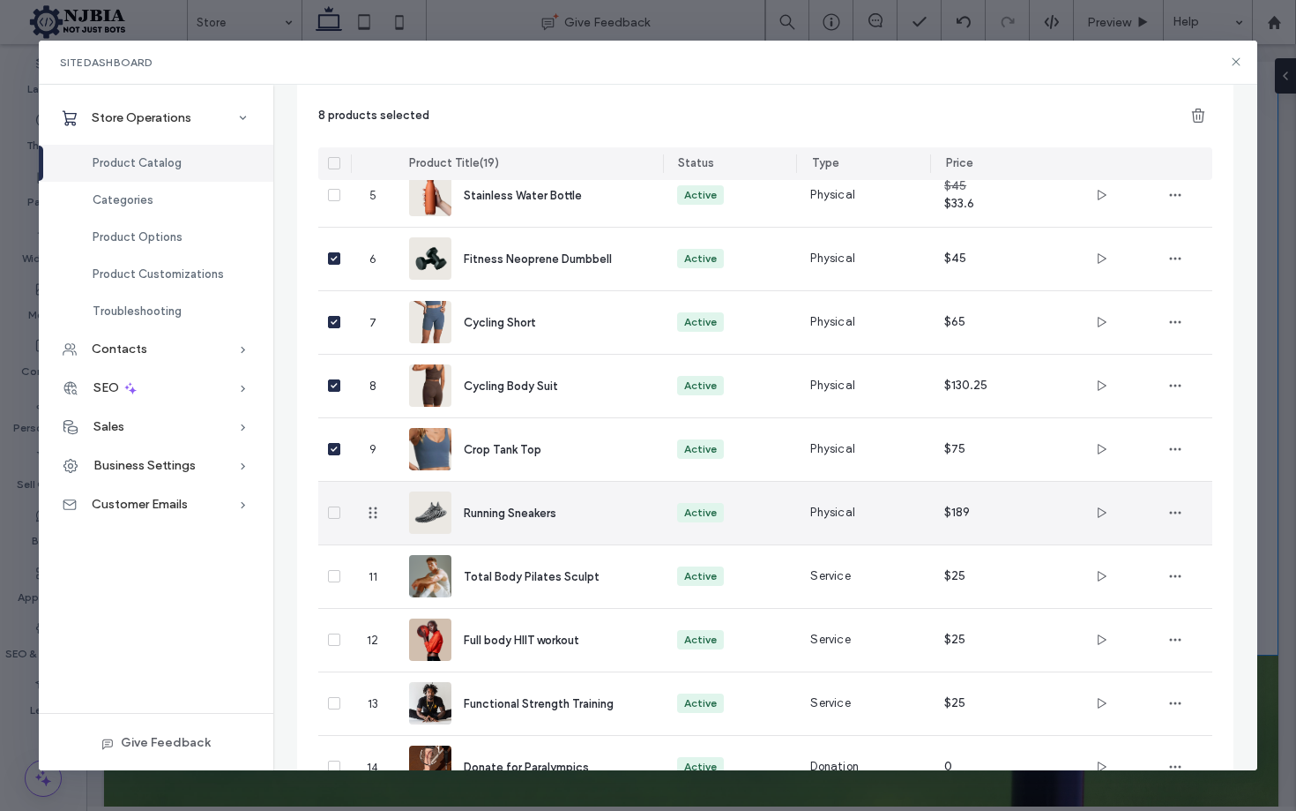
click at [335, 514] on icon at bounding box center [334, 512] width 7 height 5
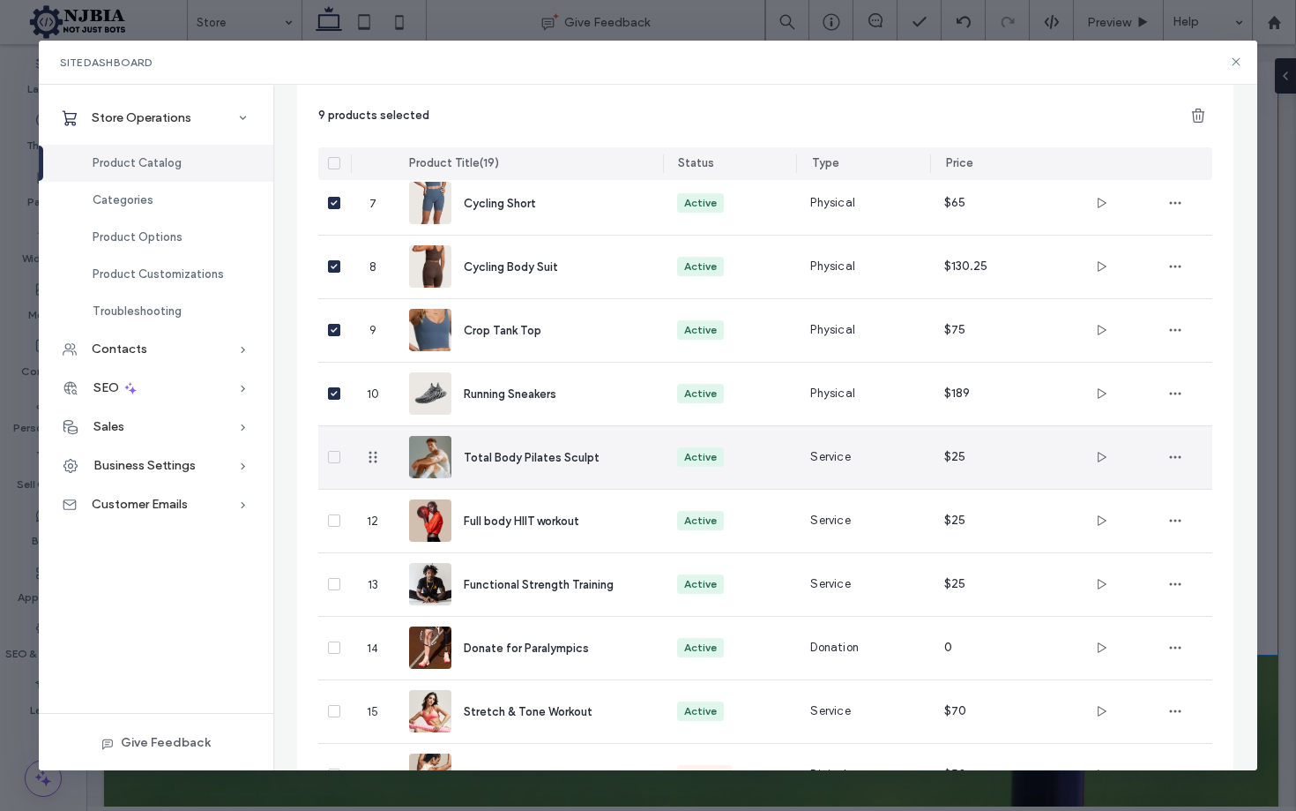
scroll to position [0, 0]
click at [334, 458] on icon at bounding box center [335, 457] width 6 height 5
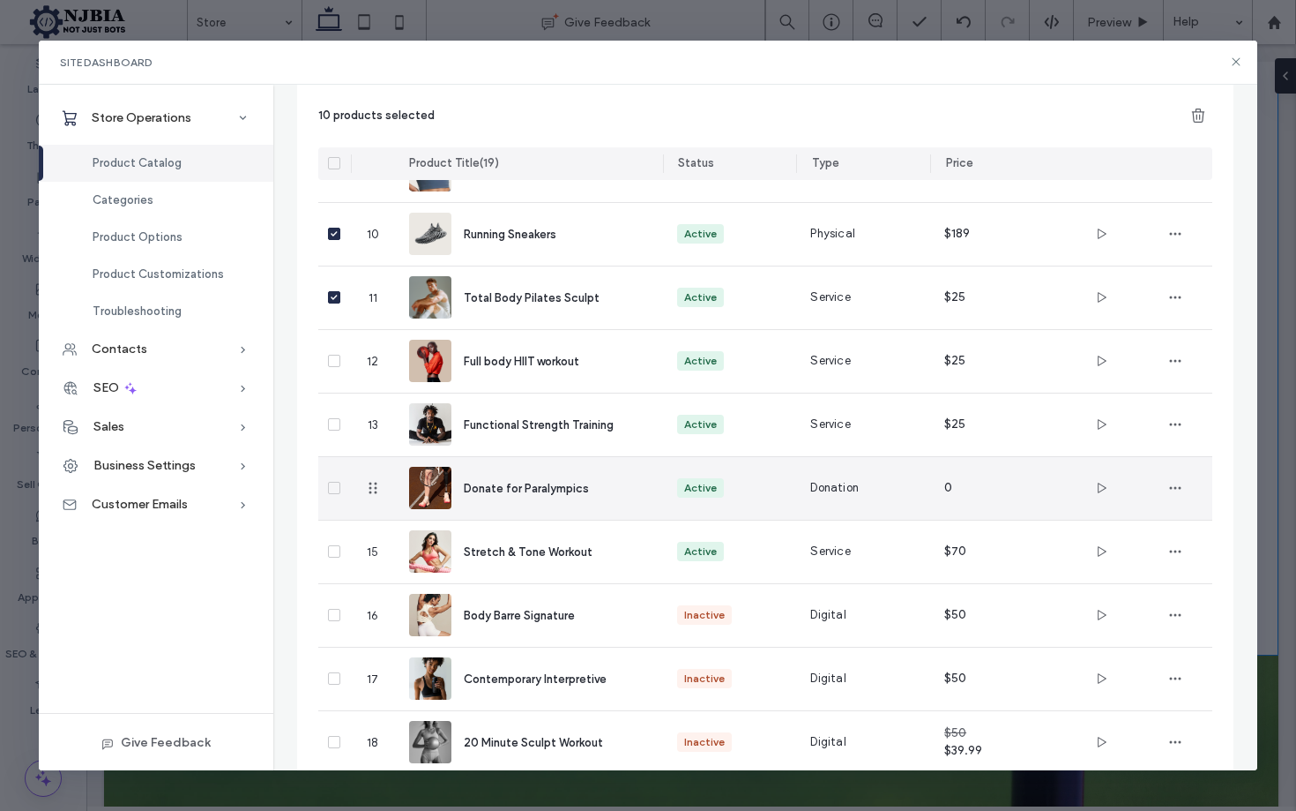
scroll to position [676, 0]
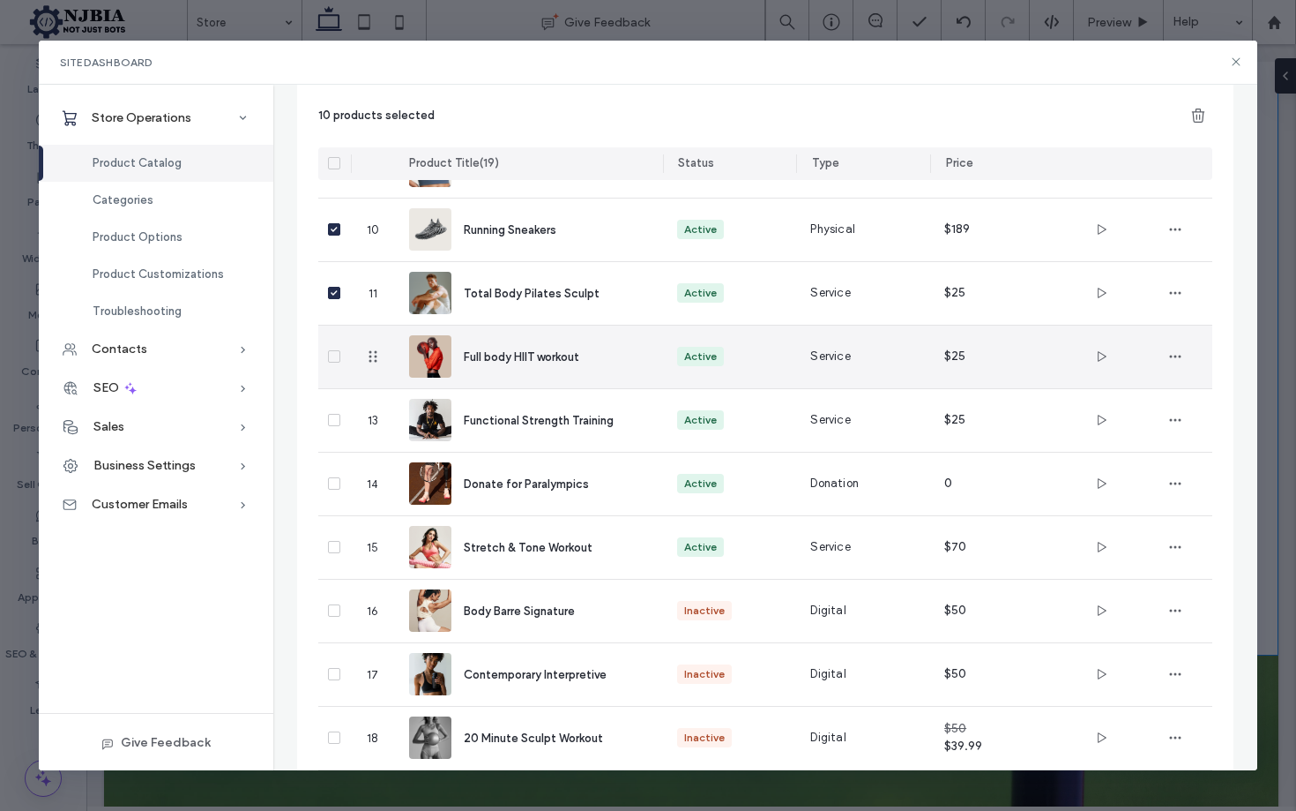
click at [332, 358] on icon at bounding box center [335, 357] width 6 height 5
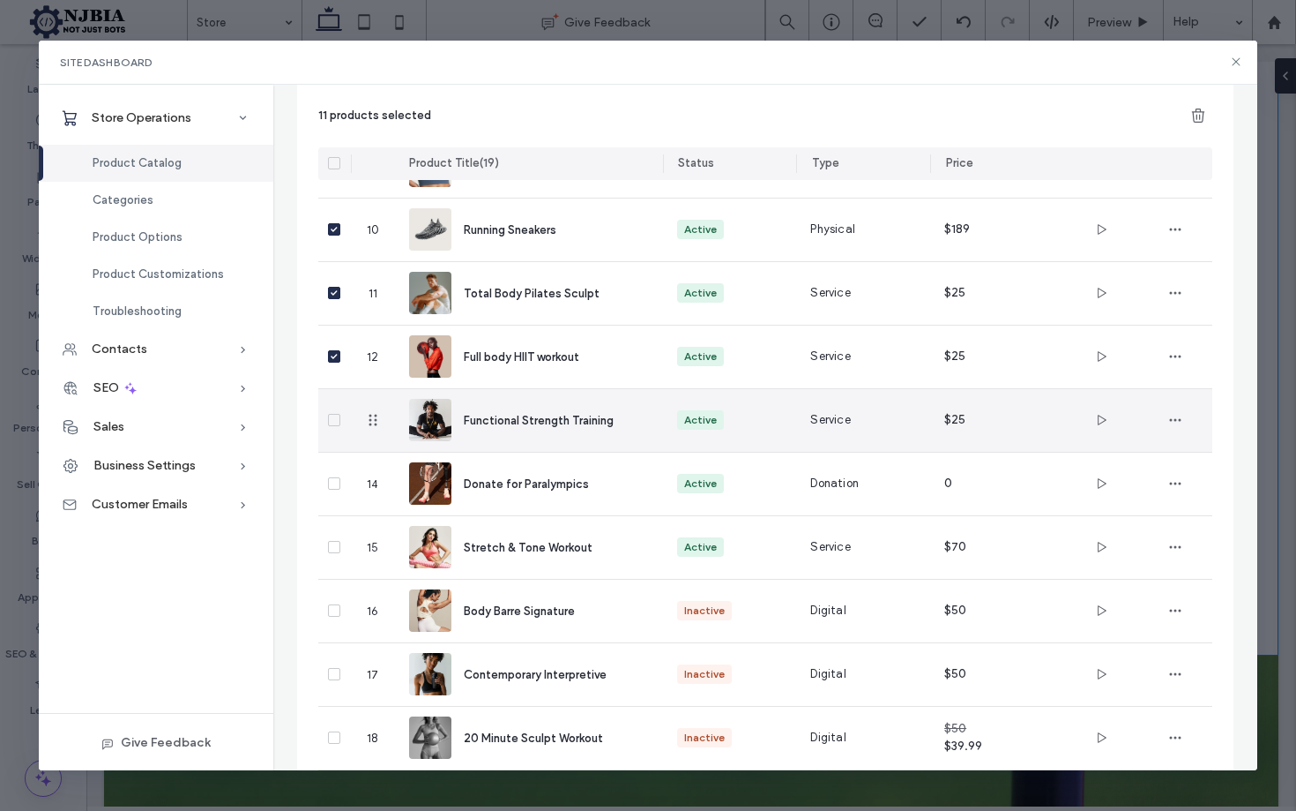
drag, startPoint x: 332, startPoint y: 423, endPoint x: 334, endPoint y: 465, distance: 41.5
click at [332, 423] on span at bounding box center [334, 420] width 12 height 12
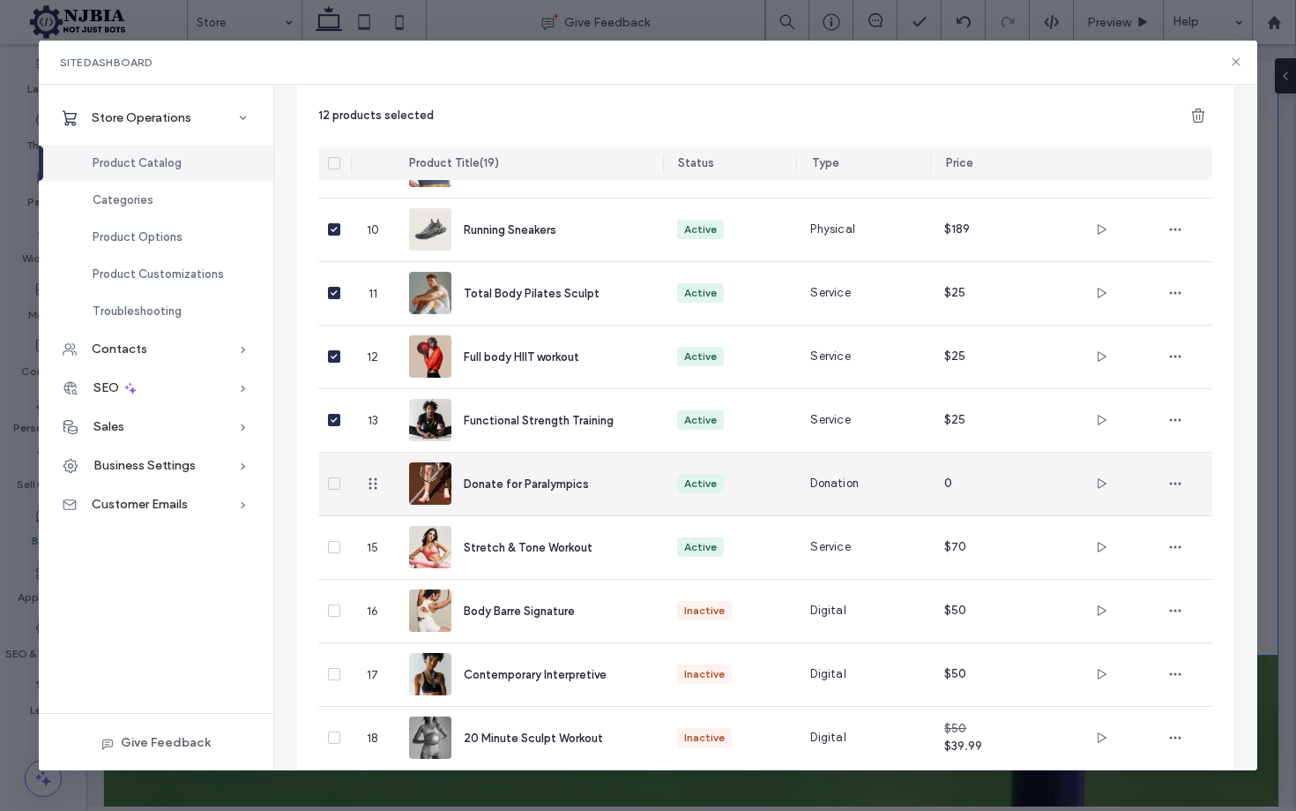
click at [336, 484] on icon at bounding box center [334, 483] width 7 height 5
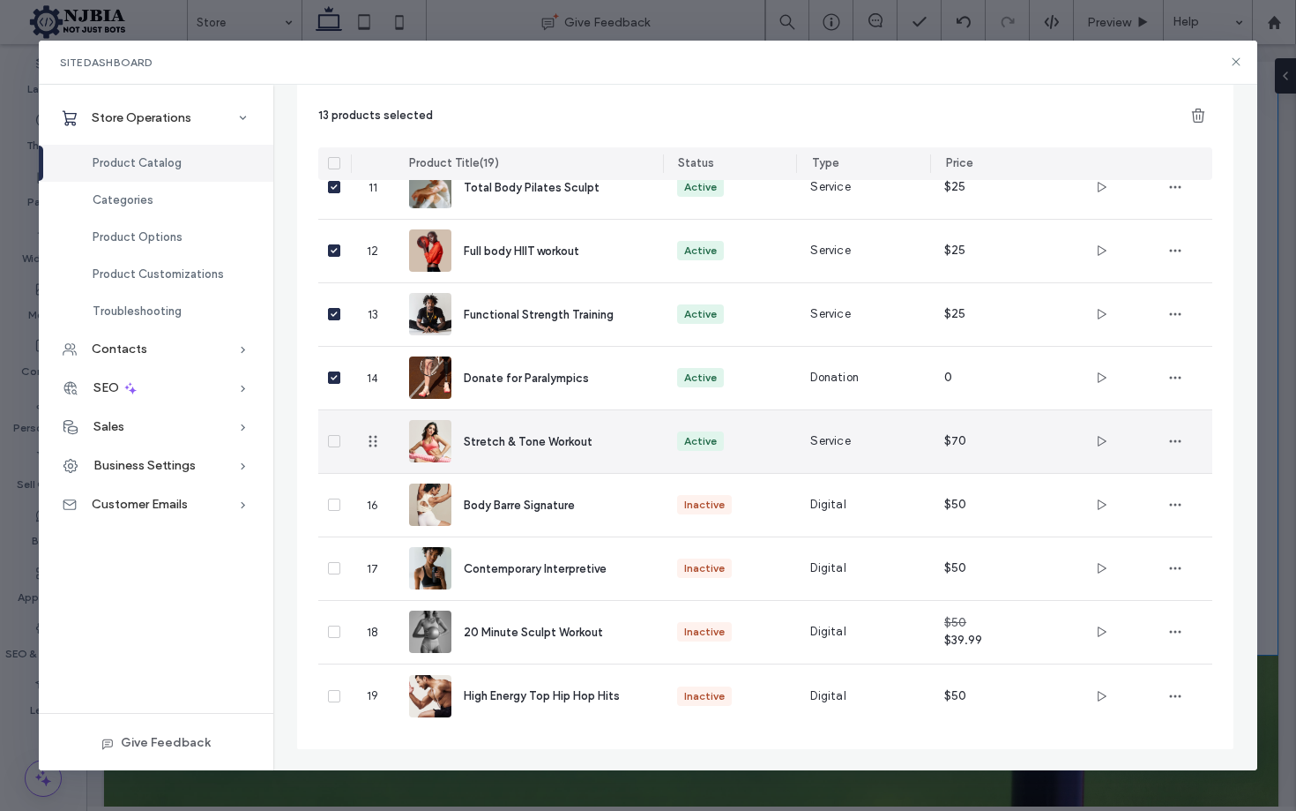
scroll to position [781, 0]
click at [336, 442] on icon at bounding box center [334, 440] width 7 height 5
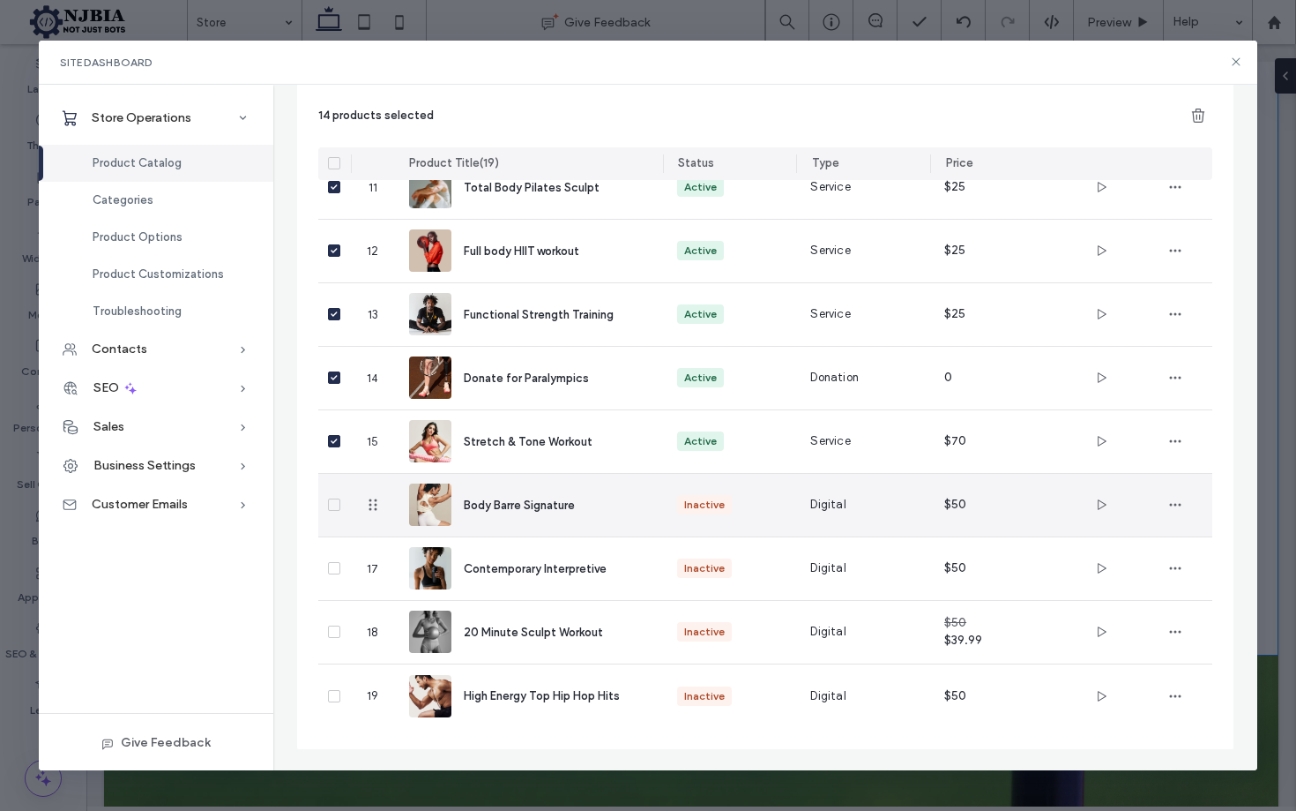
drag, startPoint x: 333, startPoint y: 502, endPoint x: 338, endPoint y: 542, distance: 40.8
click at [333, 503] on icon at bounding box center [334, 504] width 7 height 5
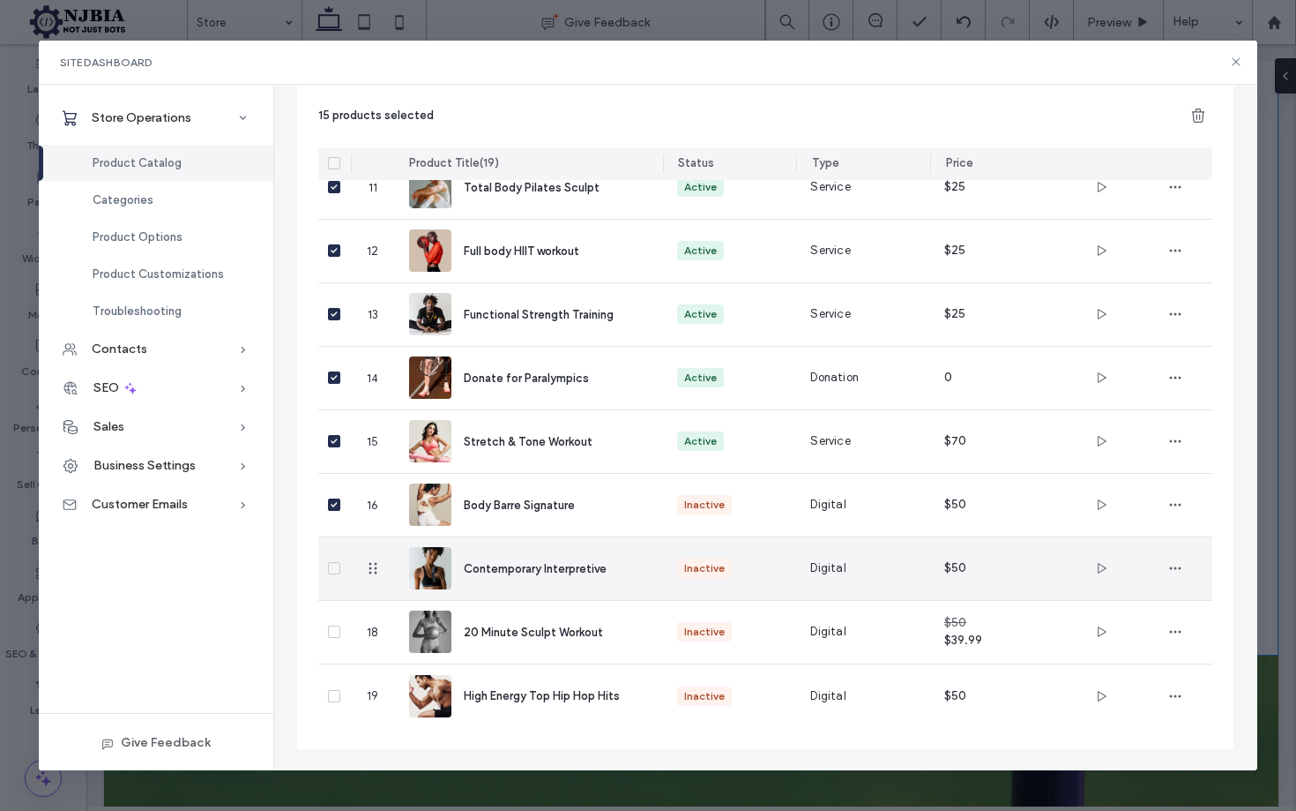
drag, startPoint x: 336, startPoint y: 570, endPoint x: 320, endPoint y: 606, distance: 39.5
click at [336, 569] on icon at bounding box center [334, 567] width 7 height 5
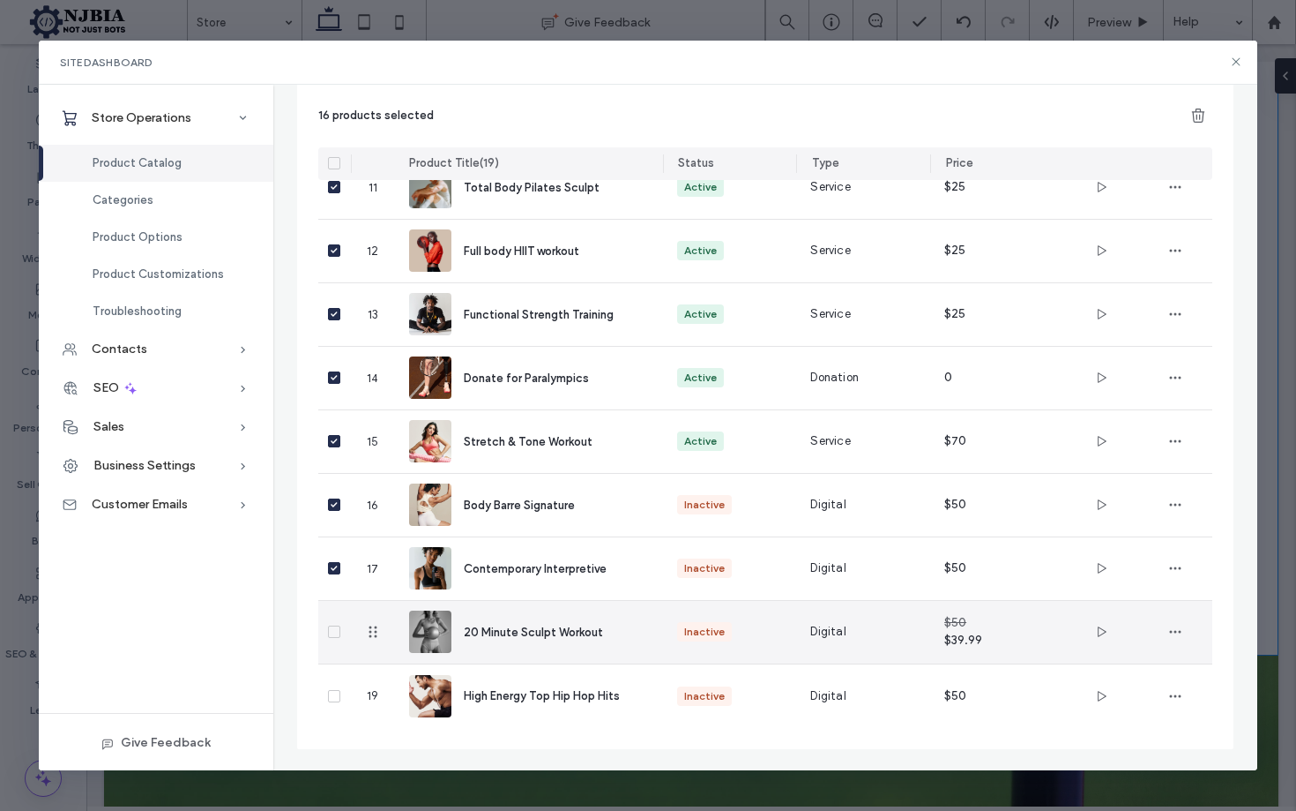
click at [339, 638] on span at bounding box center [334, 631] width 12 height 12
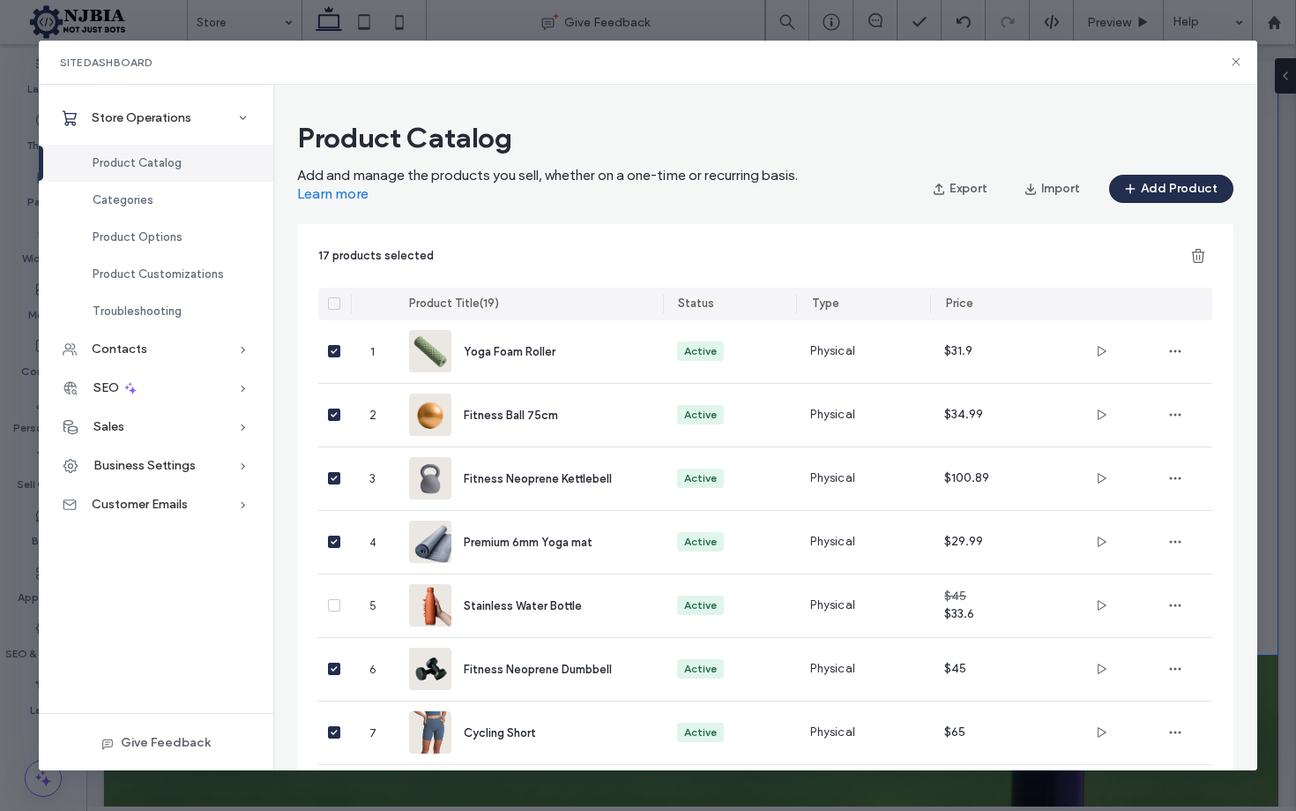
scroll to position [0, 0]
click at [1192, 258] on icon "button" at bounding box center [1199, 256] width 18 height 18
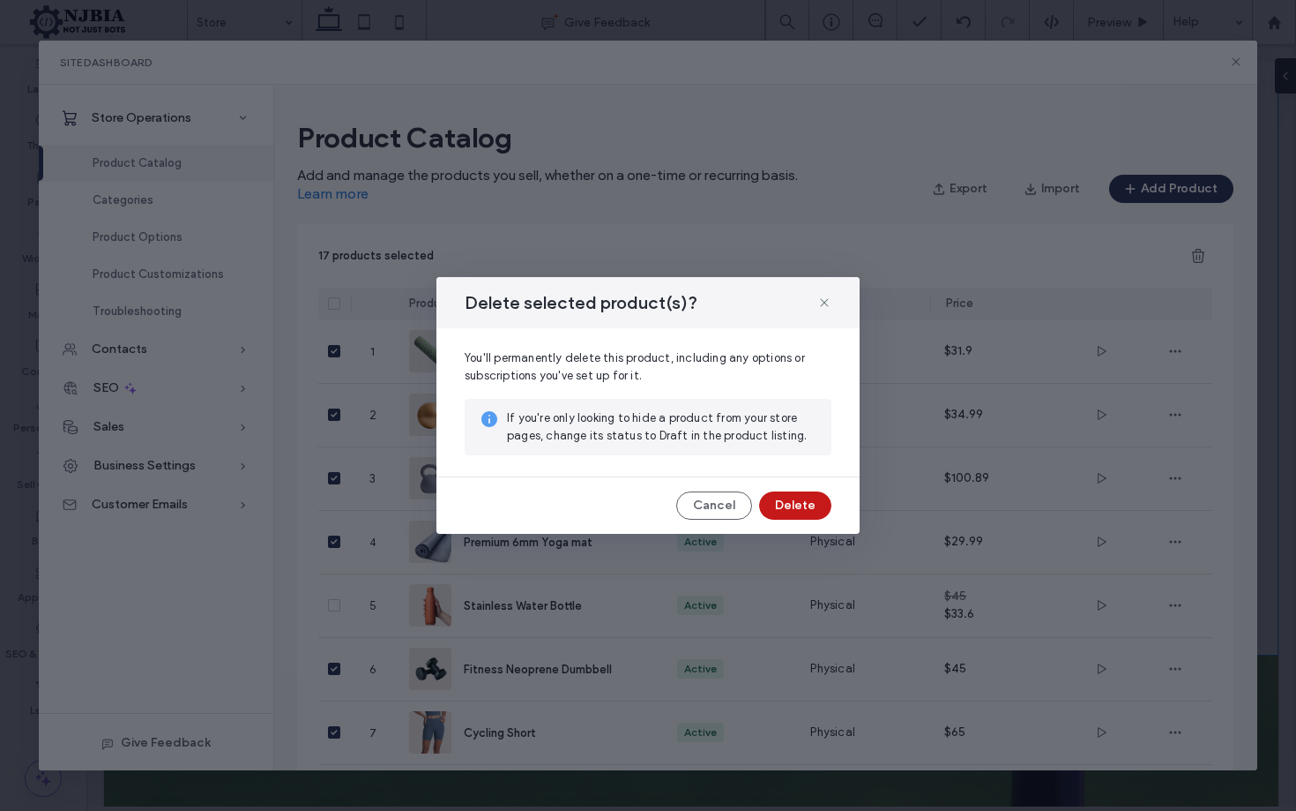
click at [806, 508] on button "Delete" at bounding box center [795, 505] width 72 height 28
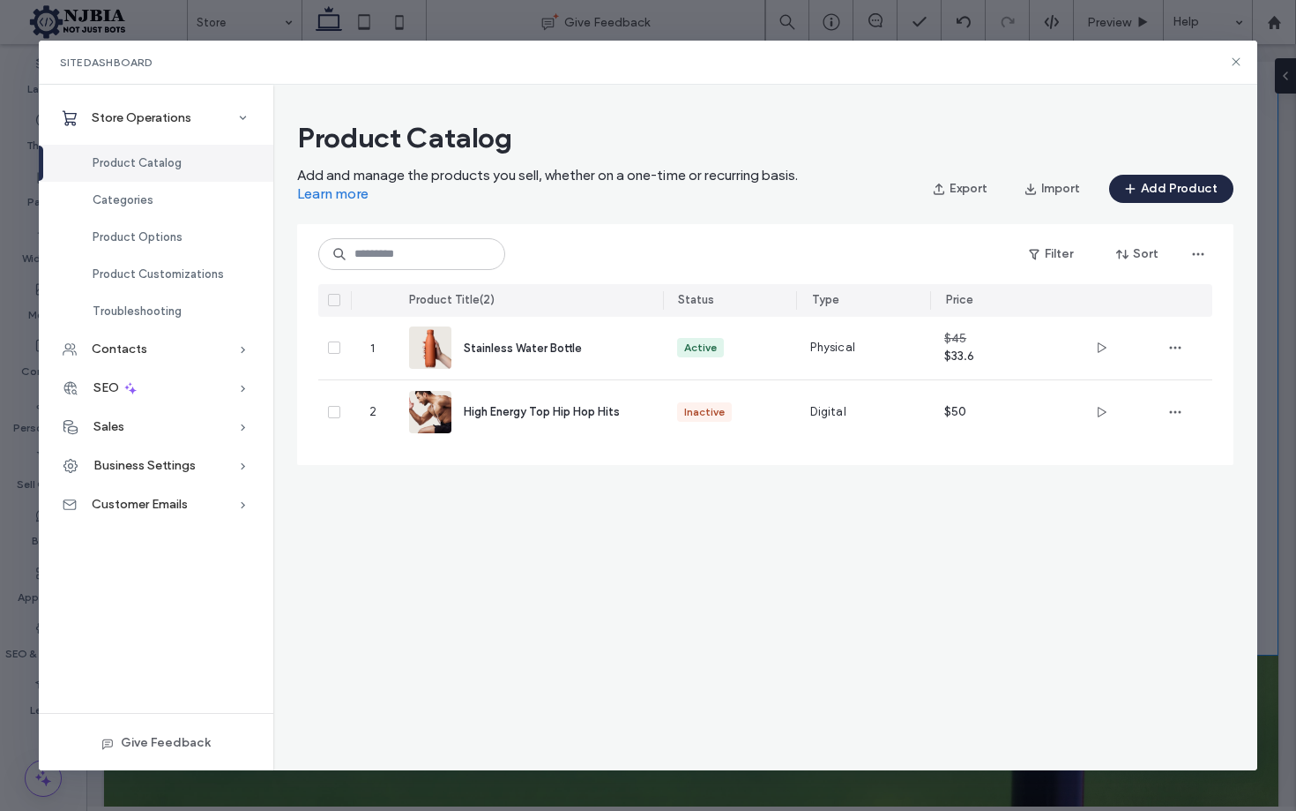
click at [1163, 176] on button "Add Product" at bounding box center [1171, 189] width 124 height 28
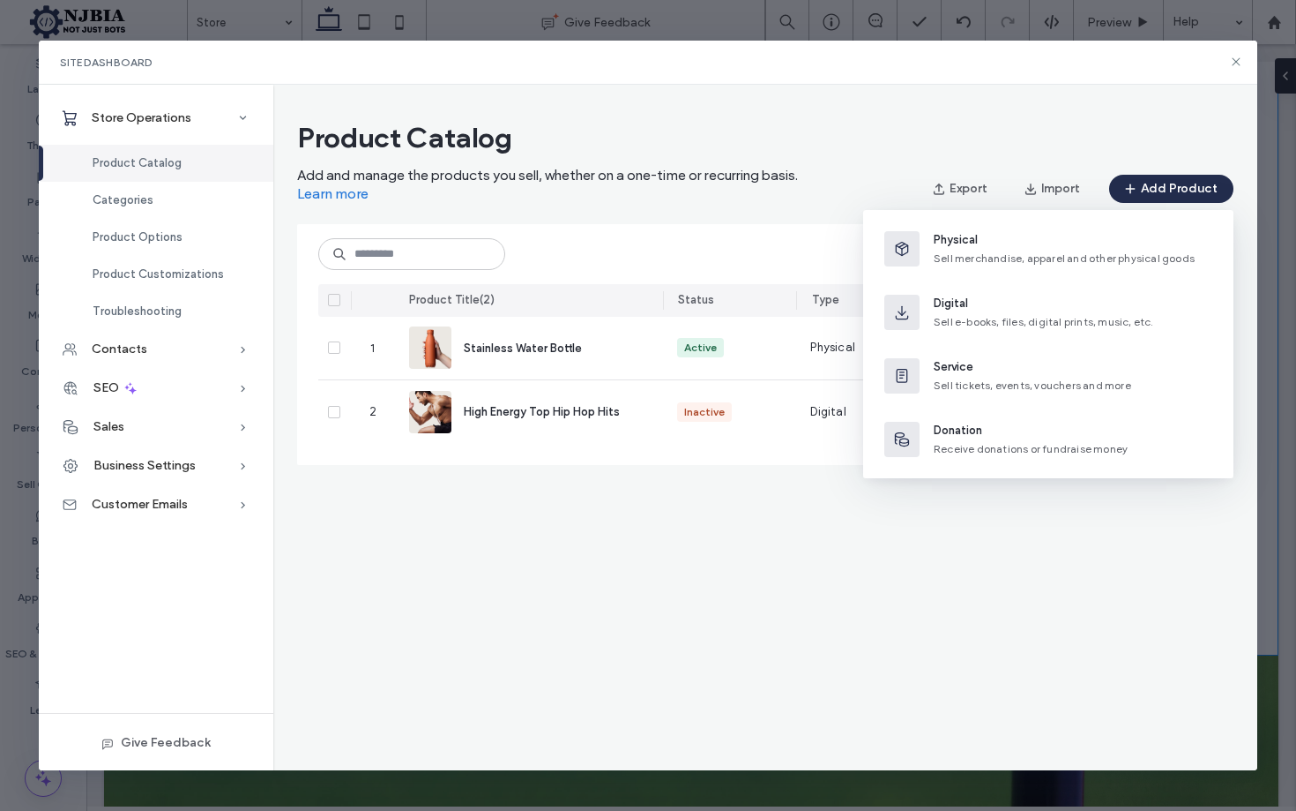
click at [961, 244] on span "Physical" at bounding box center [1064, 240] width 261 height 18
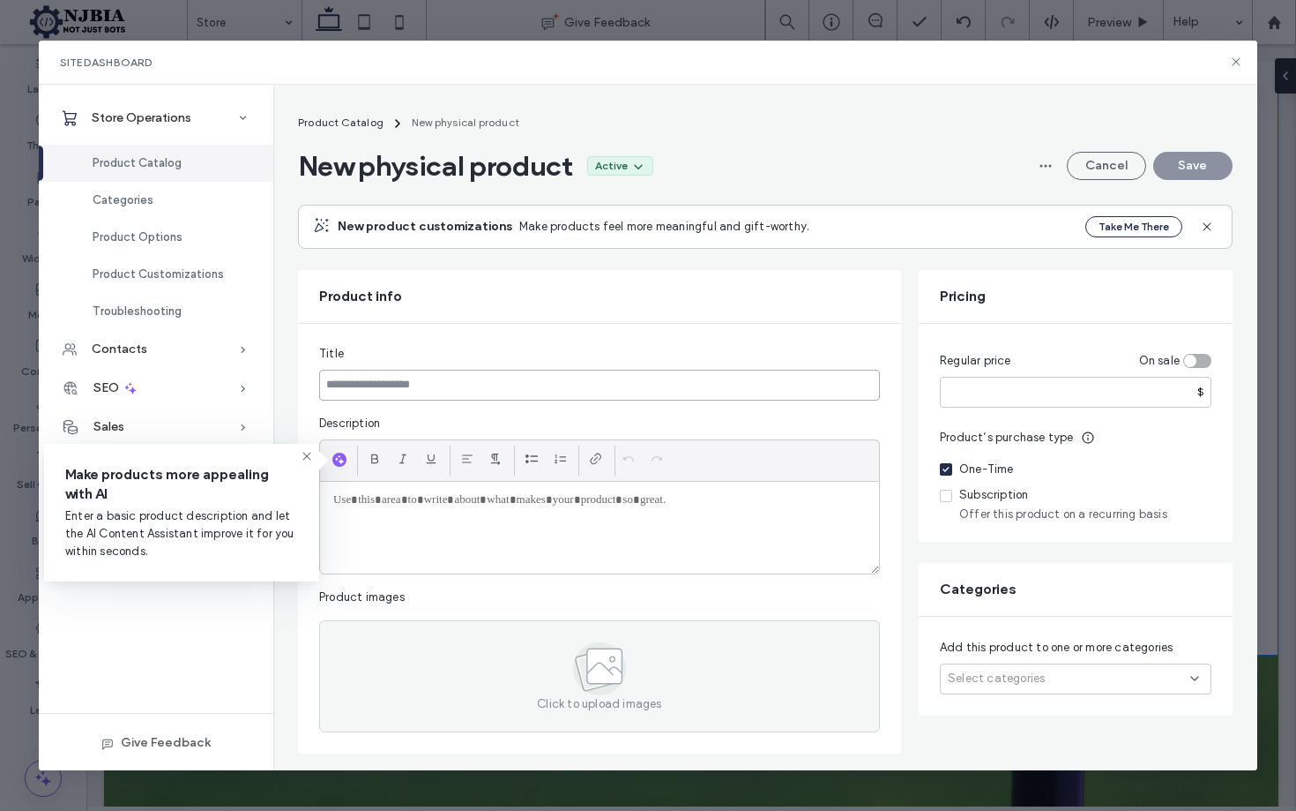
click at [407, 379] on input at bounding box center [599, 385] width 561 height 31
click at [438, 382] on input at bounding box center [599, 385] width 561 height 31
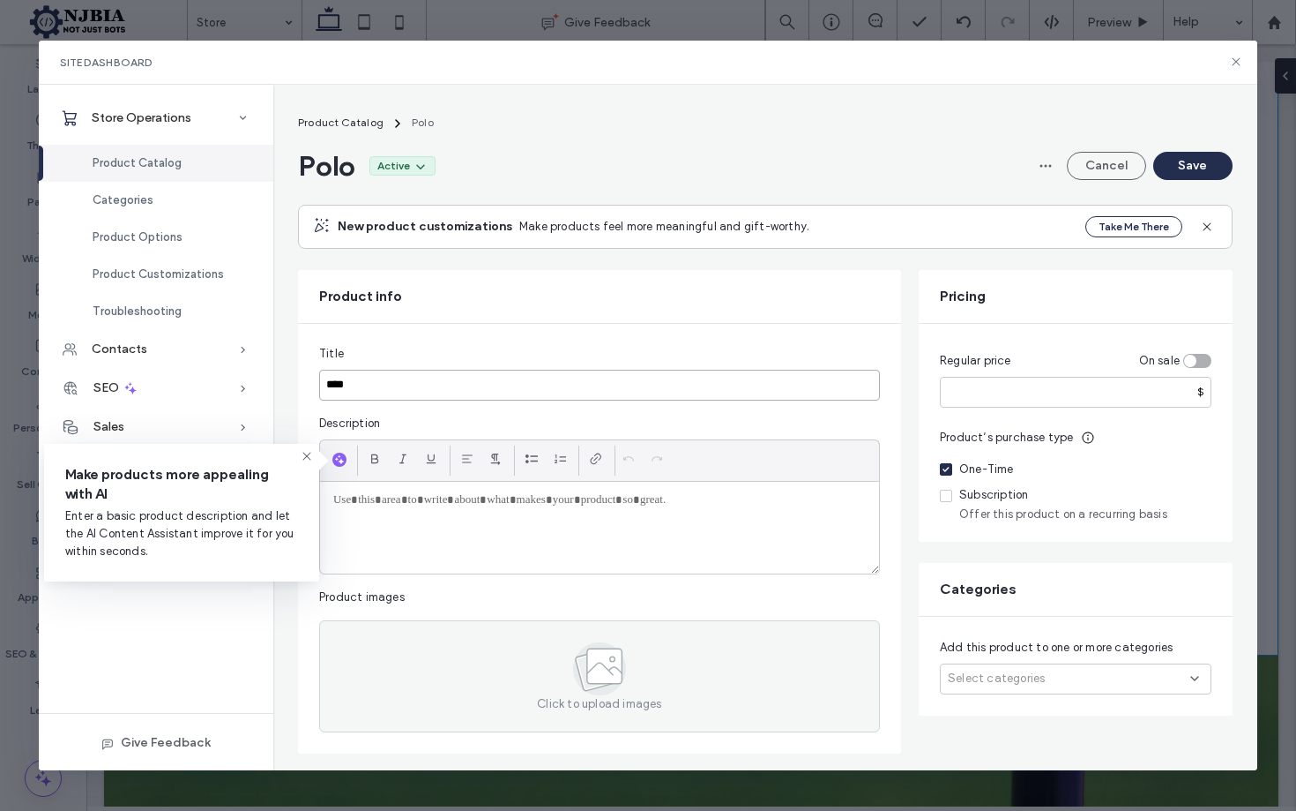
type input "****"
drag, startPoint x: 482, startPoint y: 540, endPoint x: 503, endPoint y: 521, distance: 28.1
click at [482, 539] on div at bounding box center [599, 528] width 559 height 92
click at [340, 457] on icon "button" at bounding box center [339, 459] width 12 height 14
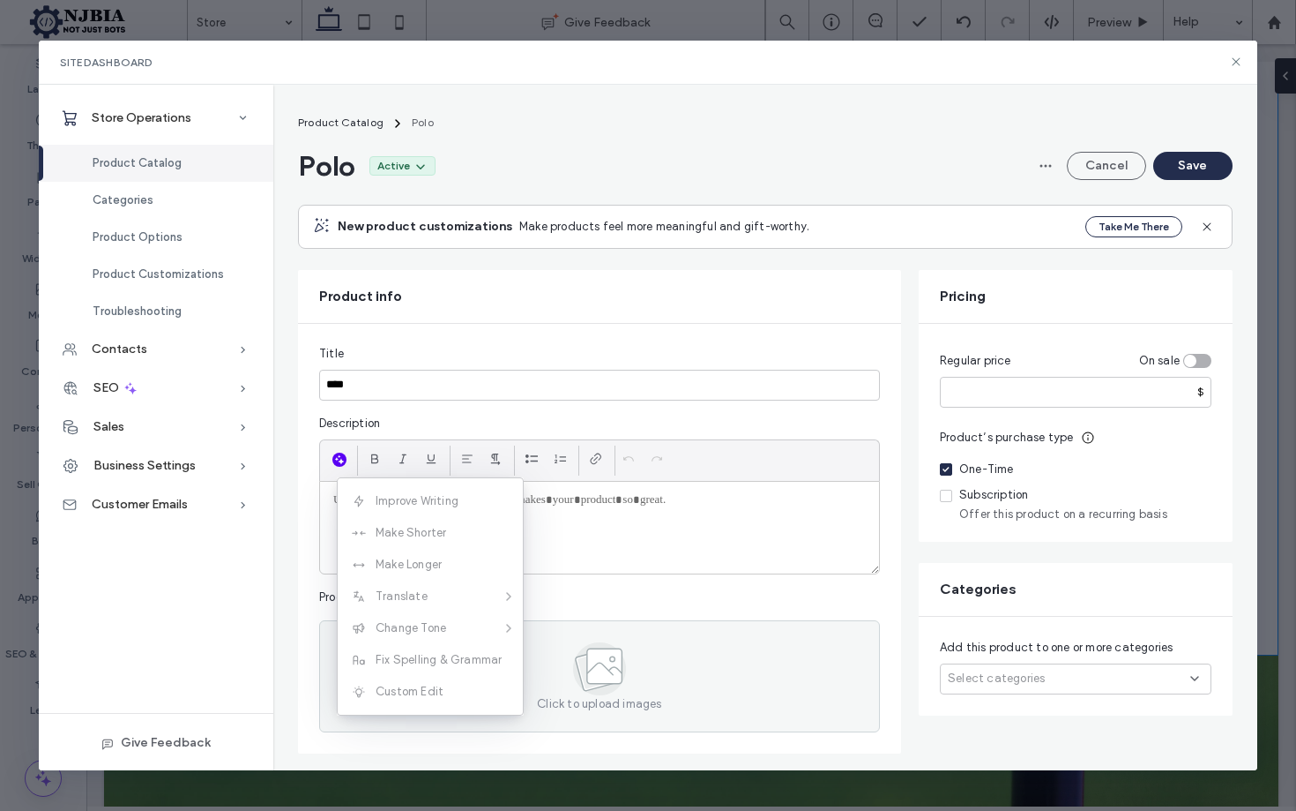
drag, startPoint x: 602, startPoint y: 527, endPoint x: 537, endPoint y: 506, distance: 68.6
click at [603, 527] on div at bounding box center [599, 528] width 559 height 92
drag, startPoint x: 605, startPoint y: 526, endPoint x: 548, endPoint y: 499, distance: 63.1
click at [604, 524] on div at bounding box center [599, 528] width 559 height 92
click at [564, 427] on div "Description" at bounding box center [599, 424] width 561 height 18
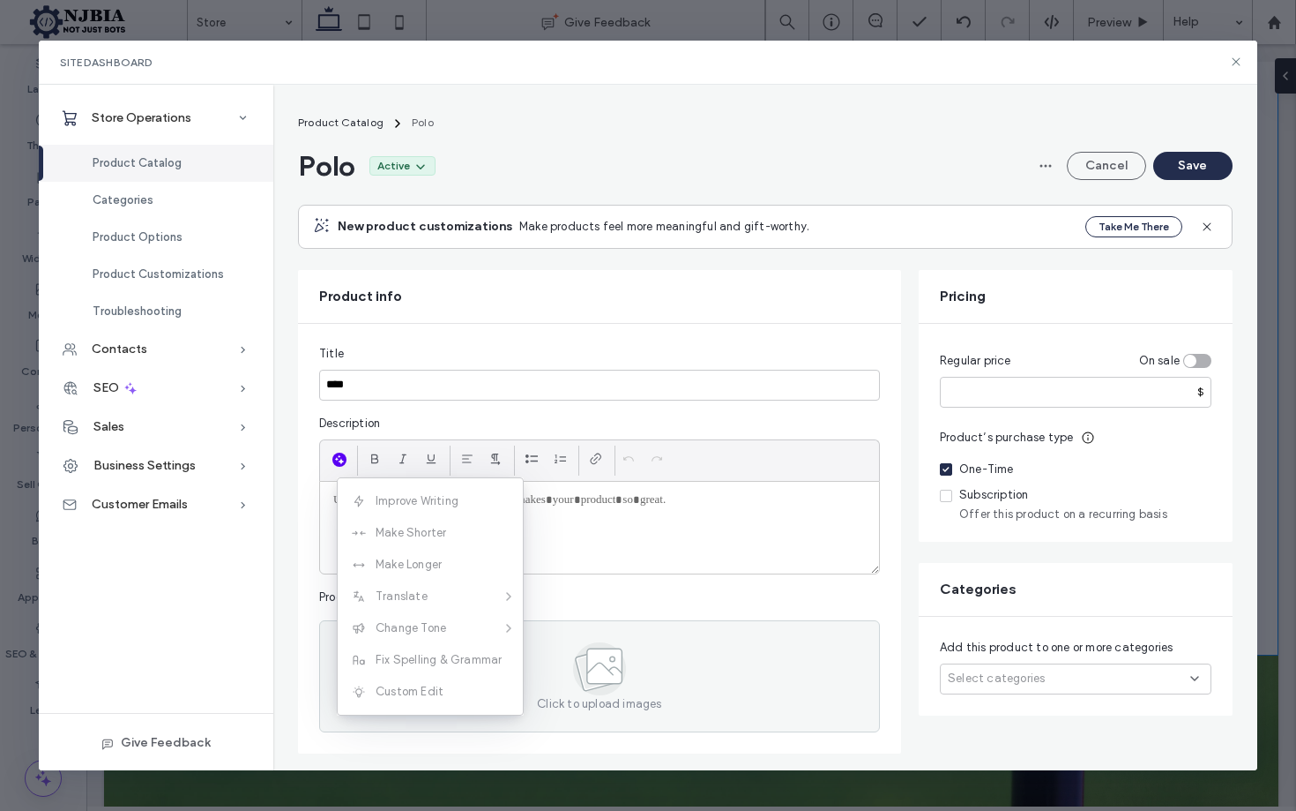
click at [633, 524] on div at bounding box center [599, 528] width 559 height 92
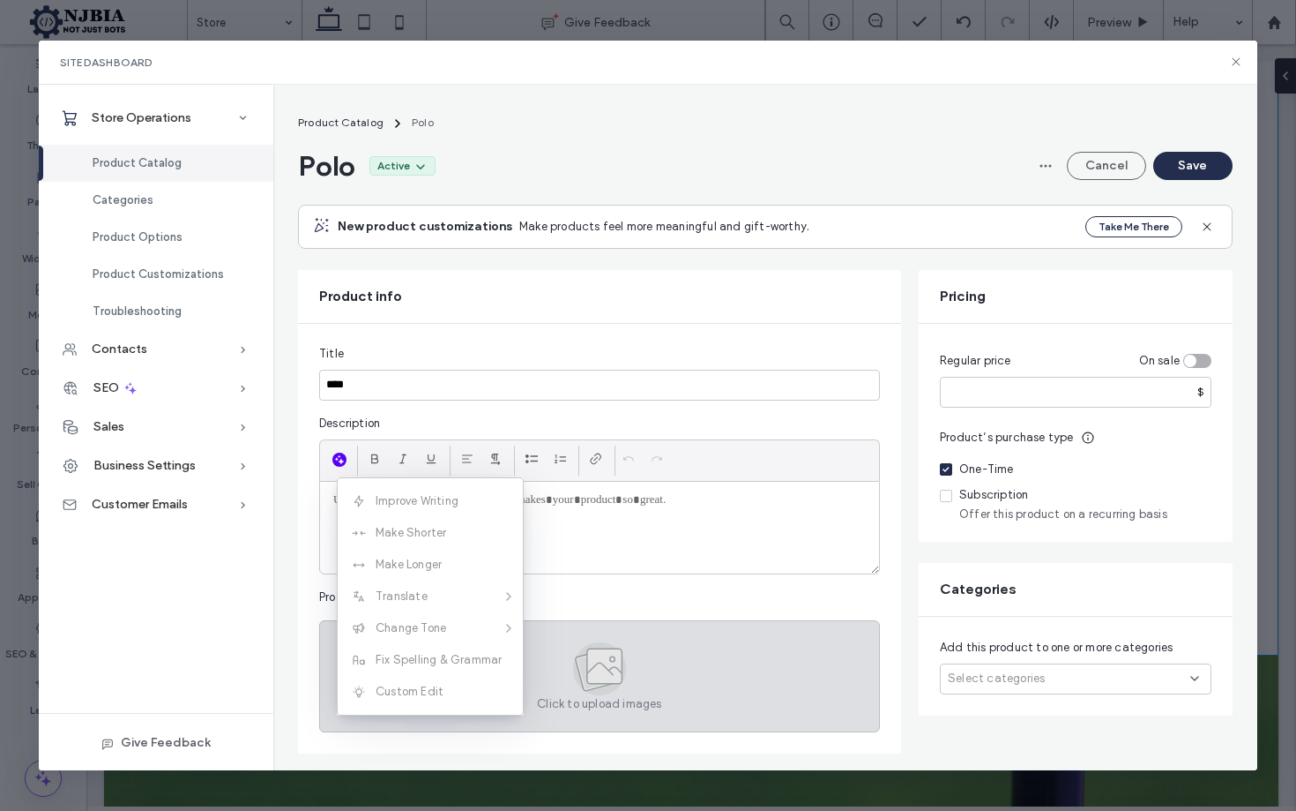
click at [634, 662] on div "Click to upload images" at bounding box center [599, 676] width 561 height 112
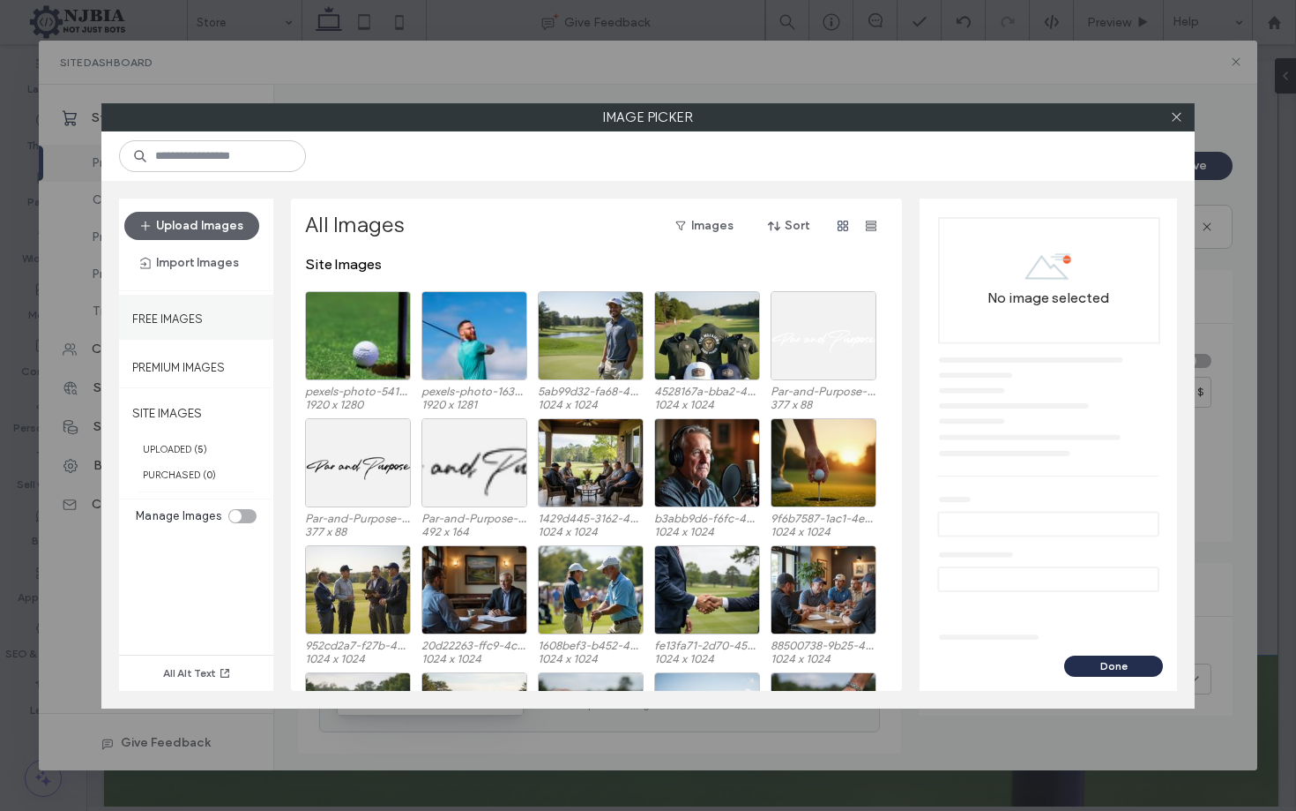
click at [188, 310] on label "Free Images" at bounding box center [167, 314] width 71 height 22
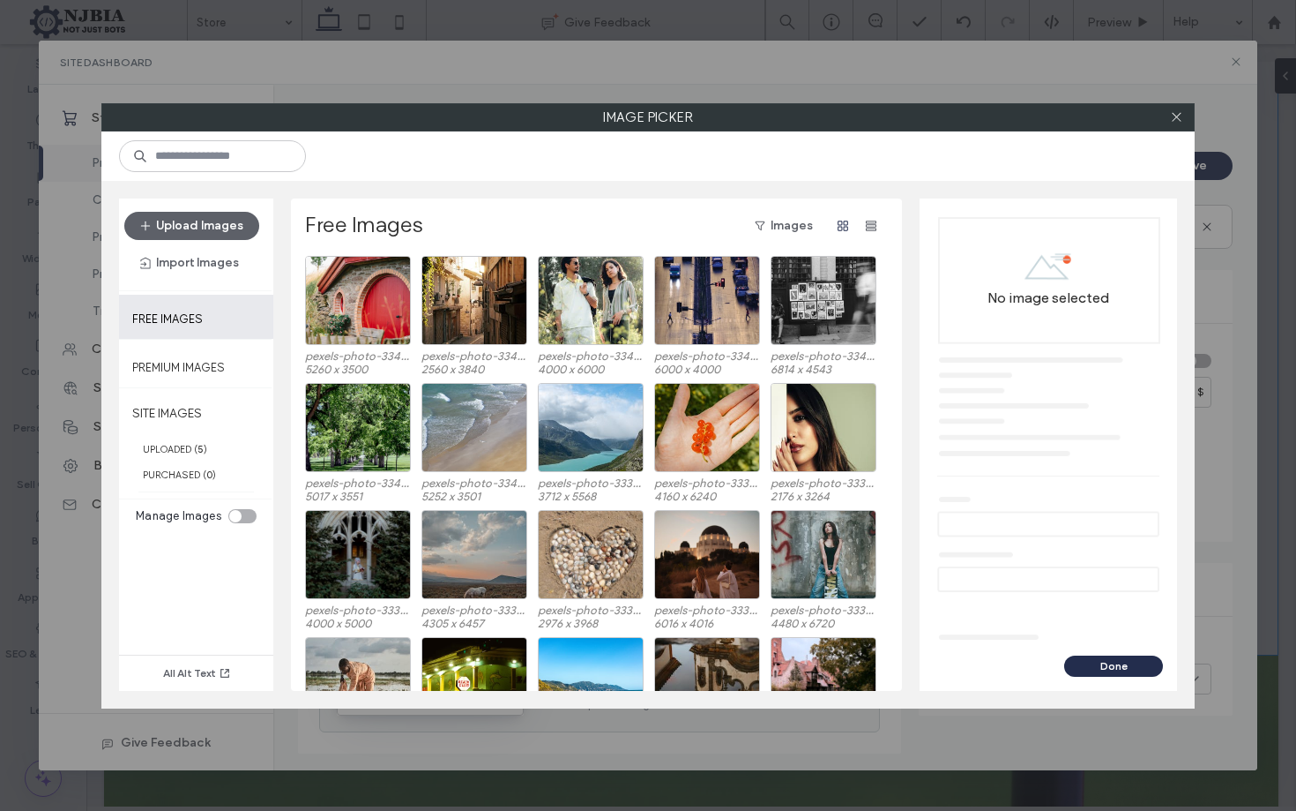
click at [181, 317] on label "Free Images" at bounding box center [167, 314] width 71 height 22
click at [192, 354] on label "Premium Images" at bounding box center [178, 363] width 93 height 22
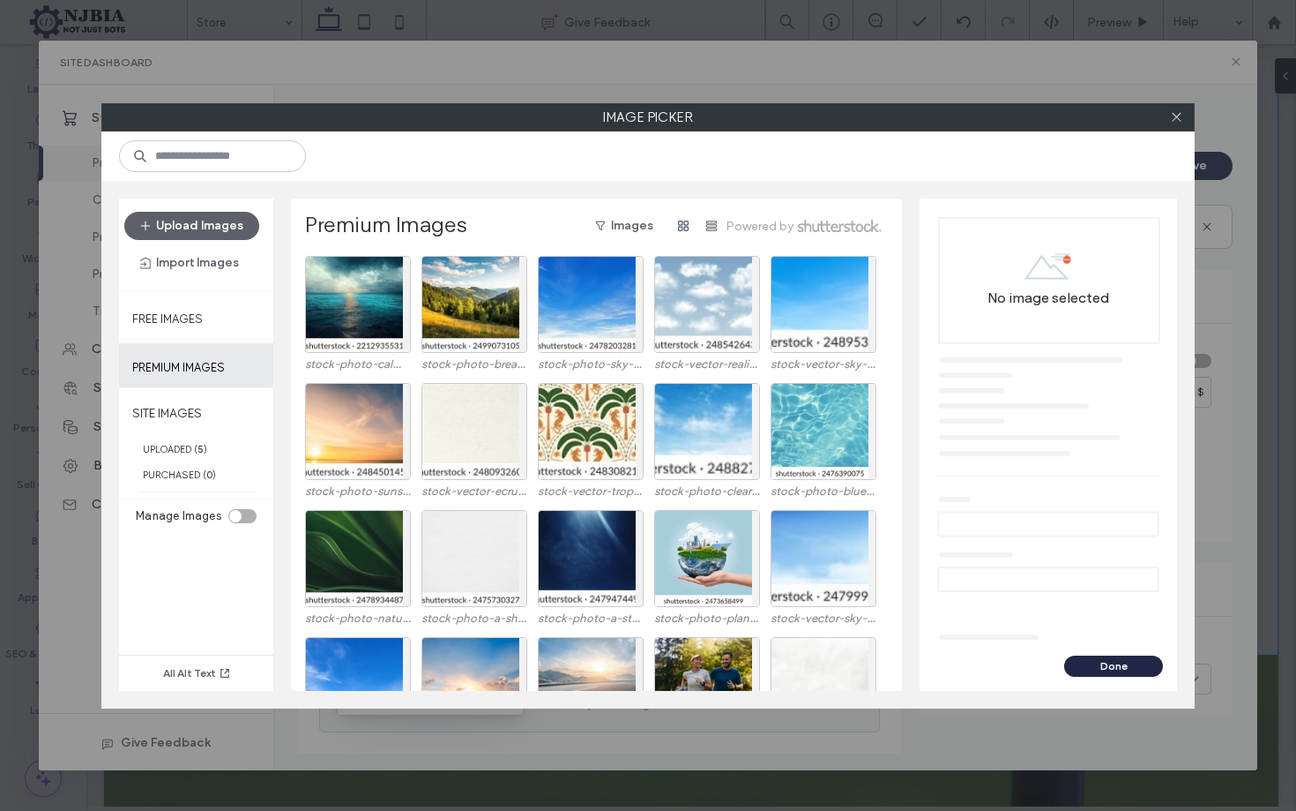
click at [1125, 661] on button "Done" at bounding box center [1114, 665] width 99 height 21
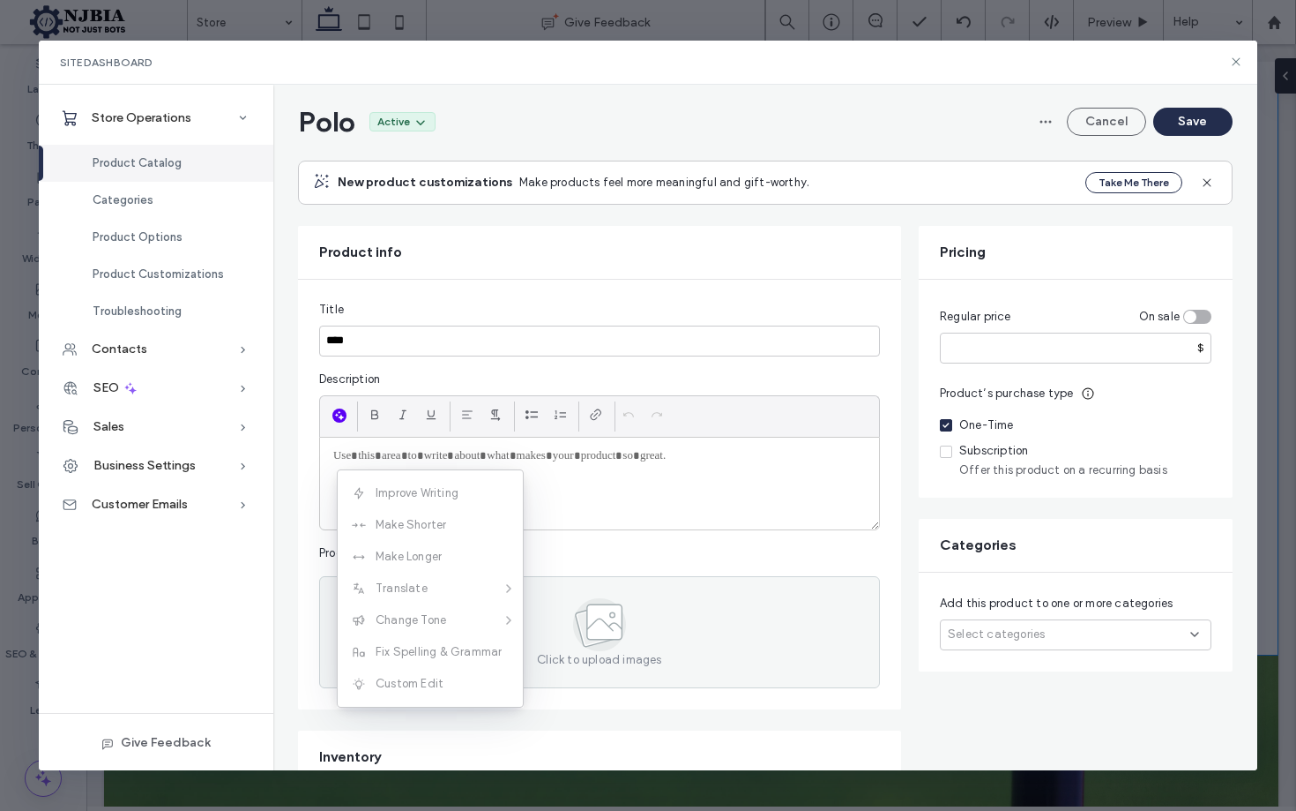
scroll to position [67, 0]
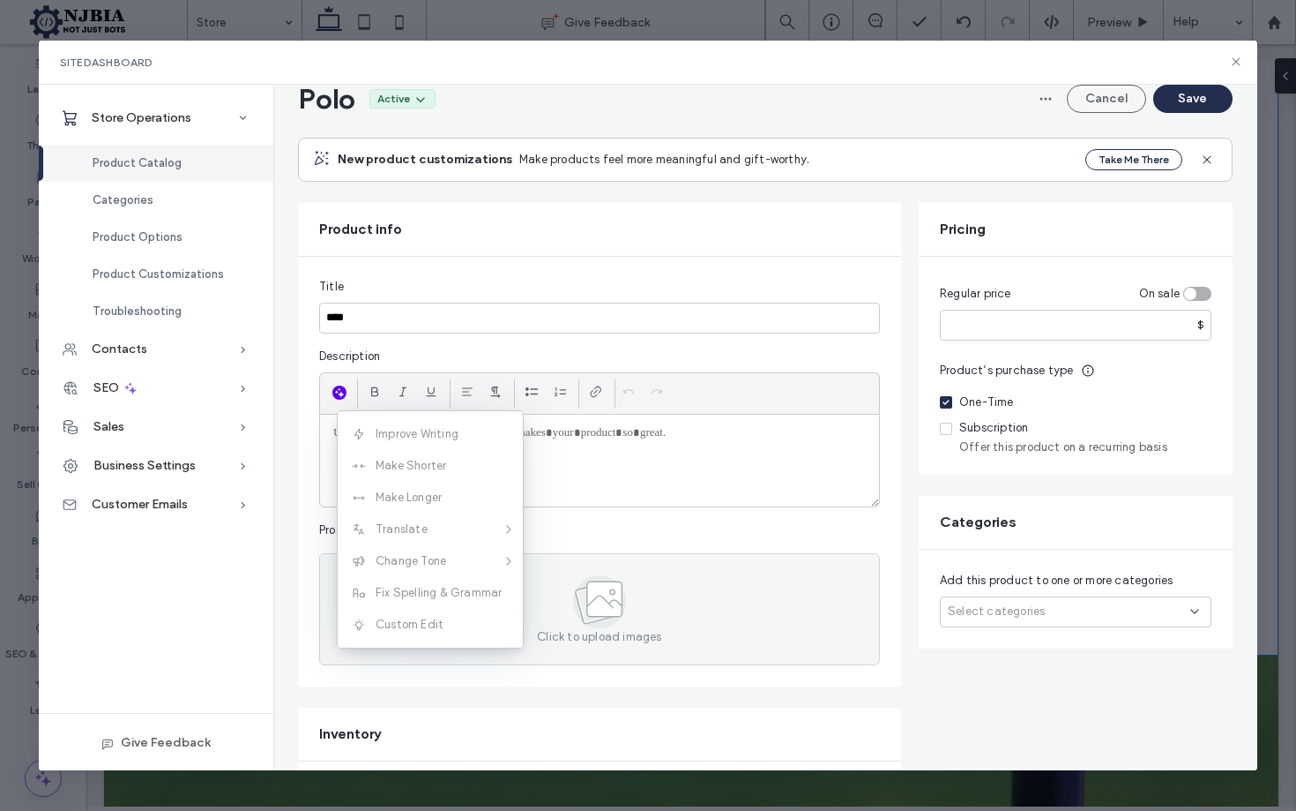
click at [632, 460] on div at bounding box center [599, 461] width 559 height 92
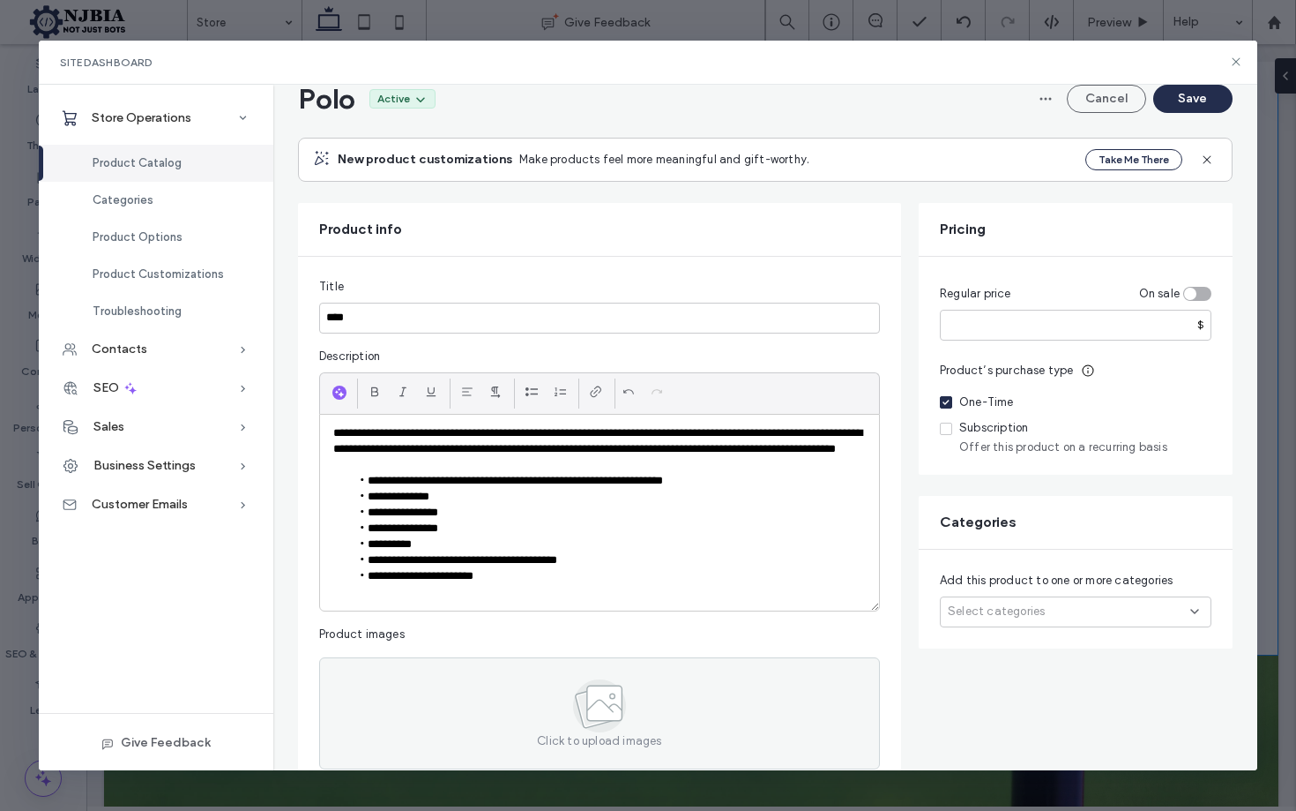
scroll to position [12, 0]
click at [426, 324] on input "****" at bounding box center [599, 318] width 561 height 31
drag, startPoint x: 405, startPoint y: 319, endPoint x: 218, endPoint y: 308, distance: 187.3
click at [218, 308] on div "**********" at bounding box center [648, 427] width 1219 height 685
paste input "**********"
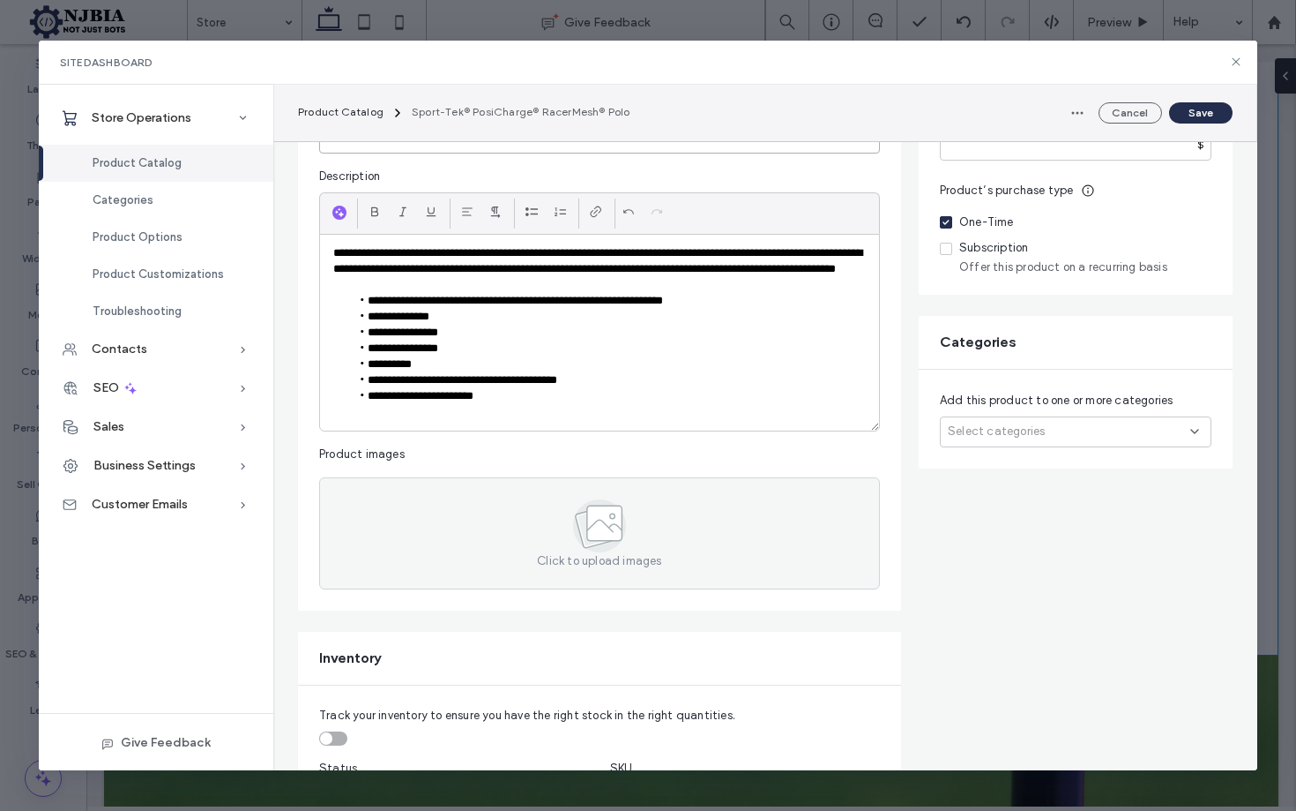
scroll to position [251, 0]
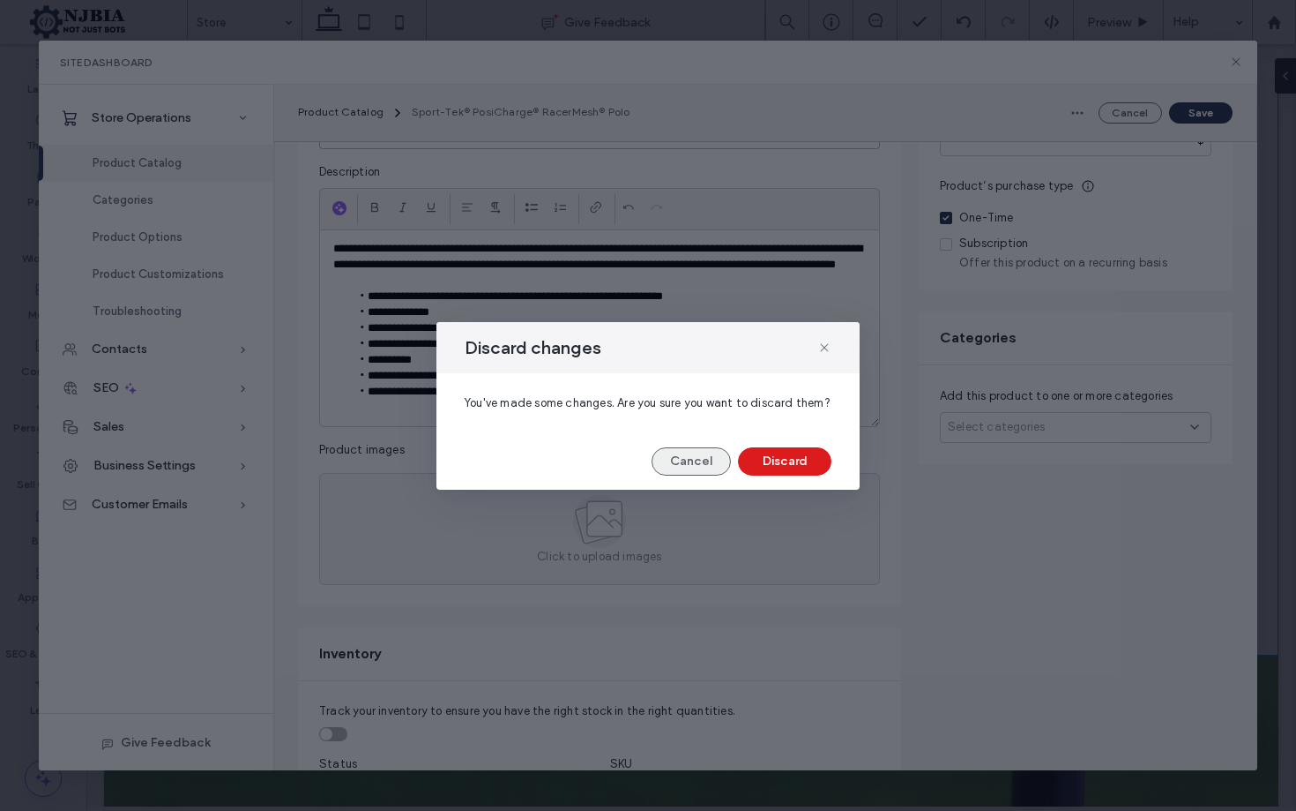
type input "**********"
click at [703, 467] on button "Cancel" at bounding box center [691, 461] width 79 height 28
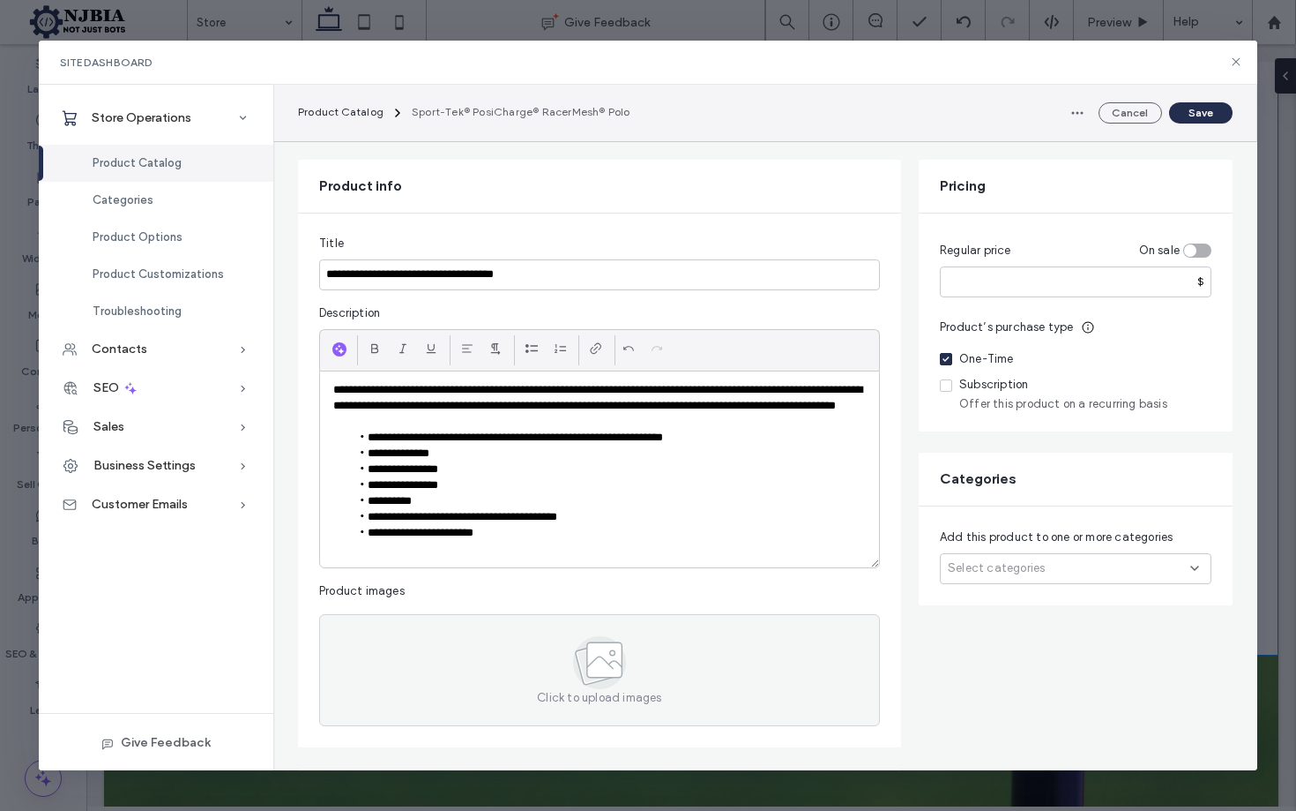
scroll to position [66, 0]
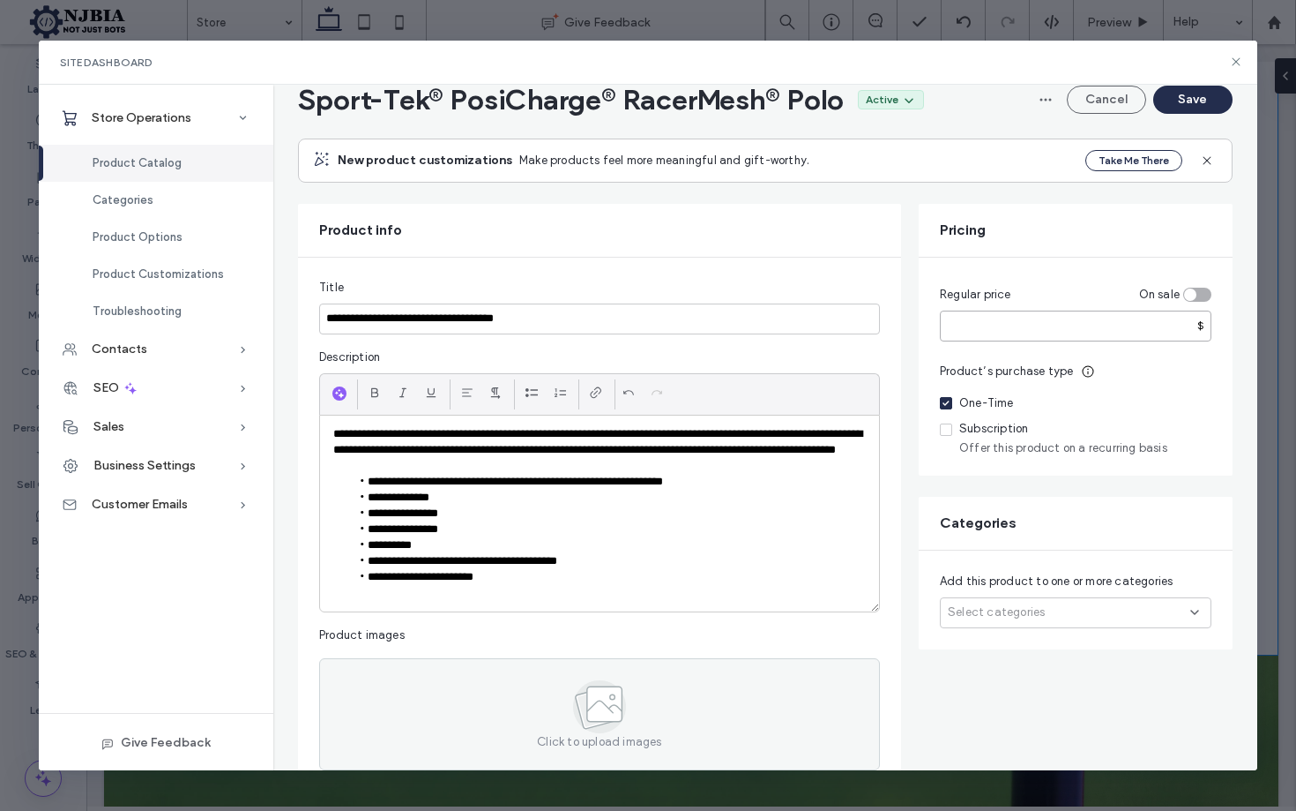
click at [989, 326] on input "number" at bounding box center [1076, 325] width 272 height 31
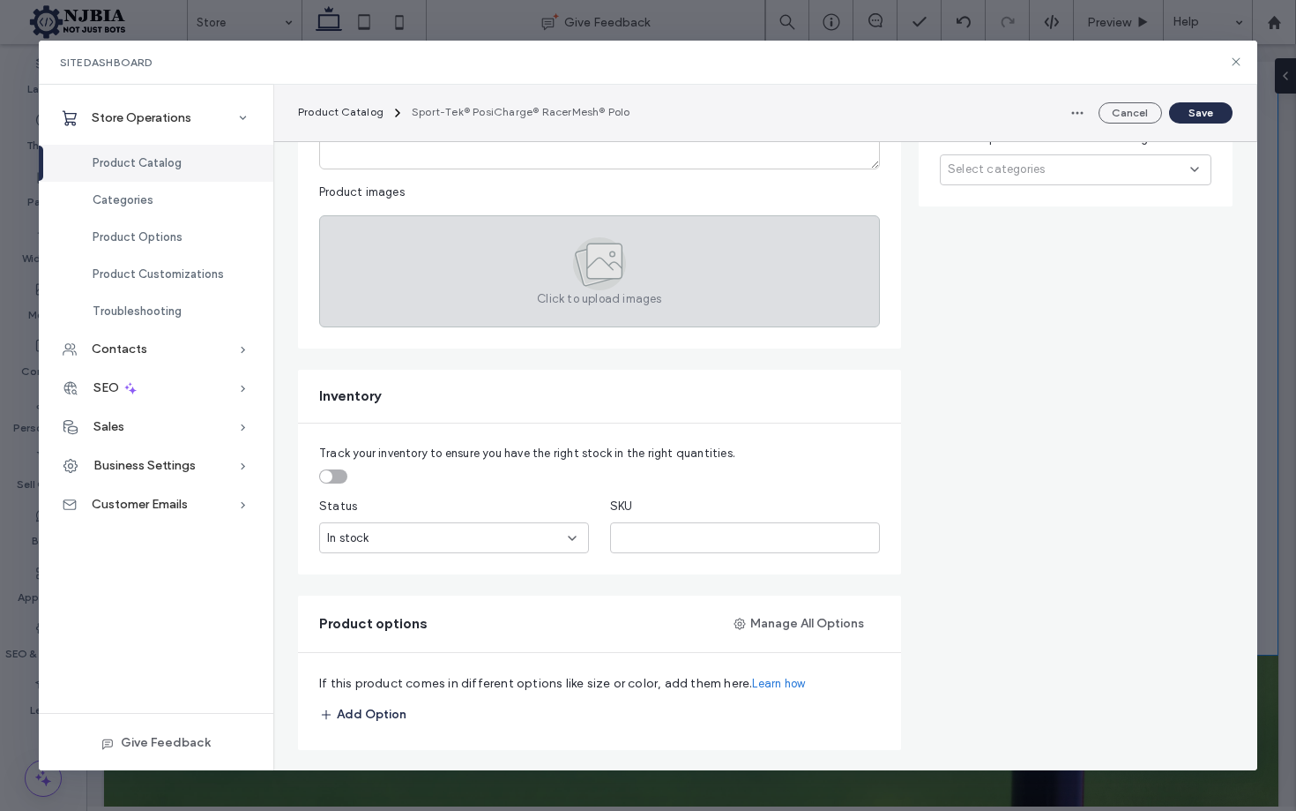
type input "*****"
click at [605, 268] on icon at bounding box center [600, 263] width 26 height 11
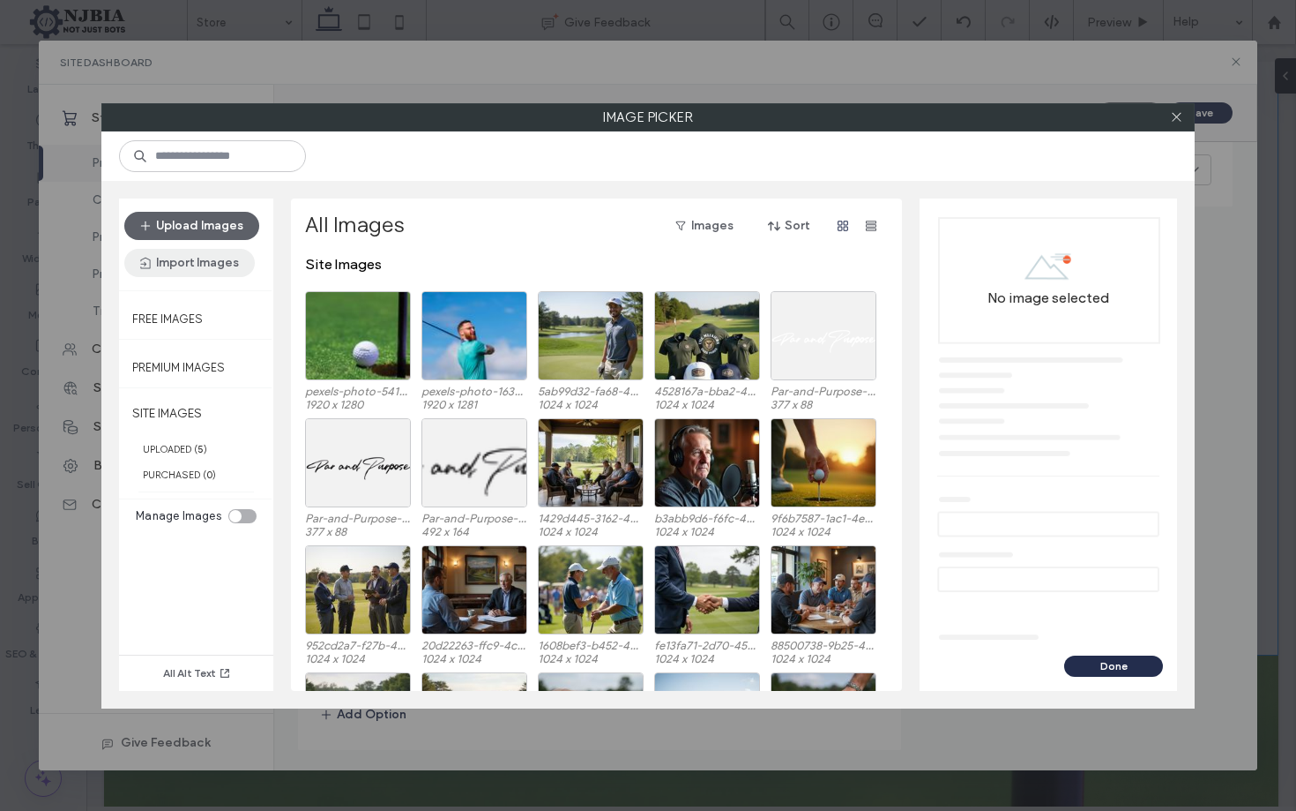
click at [200, 261] on button "Import Images" at bounding box center [189, 263] width 131 height 28
click at [212, 224] on button "Upload Images" at bounding box center [191, 226] width 135 height 28
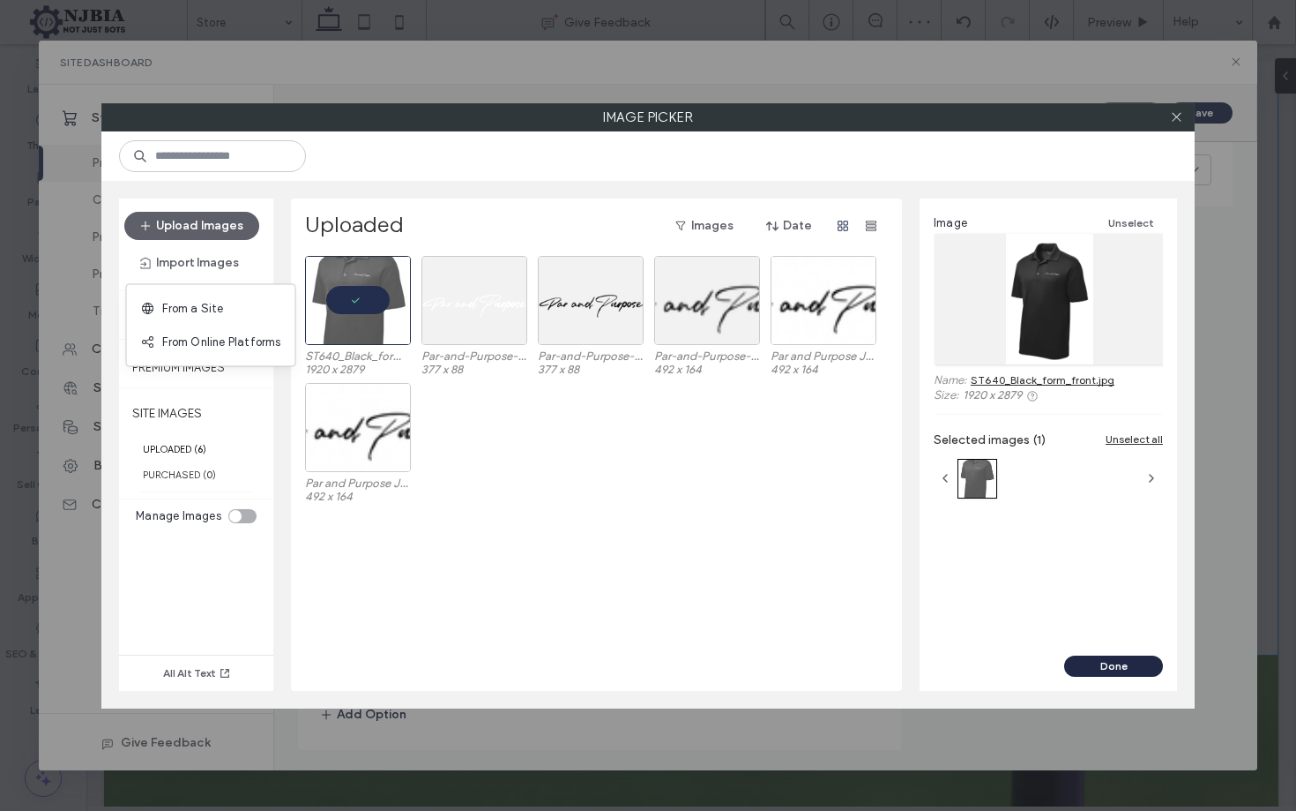
click at [1135, 660] on button "Done" at bounding box center [1114, 665] width 99 height 21
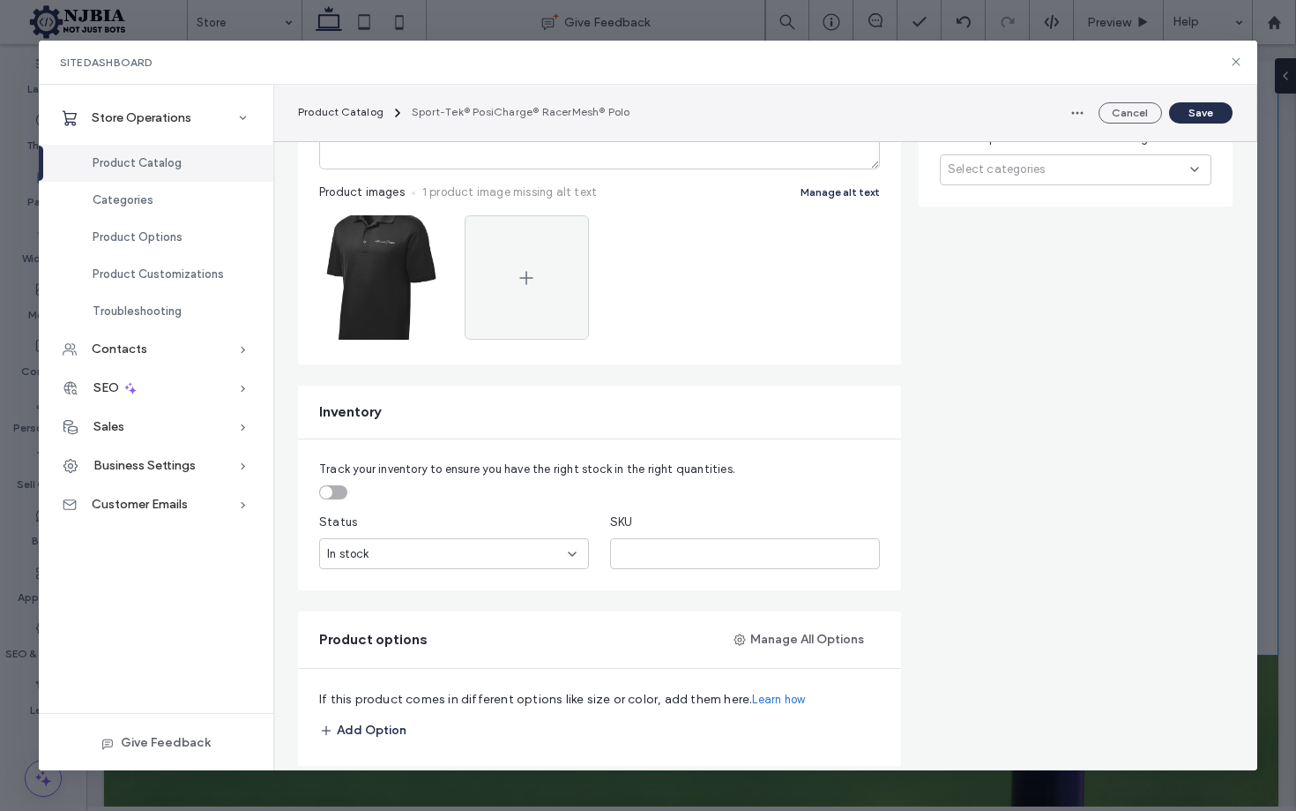
click at [1197, 111] on button "Save" at bounding box center [1200, 112] width 63 height 21
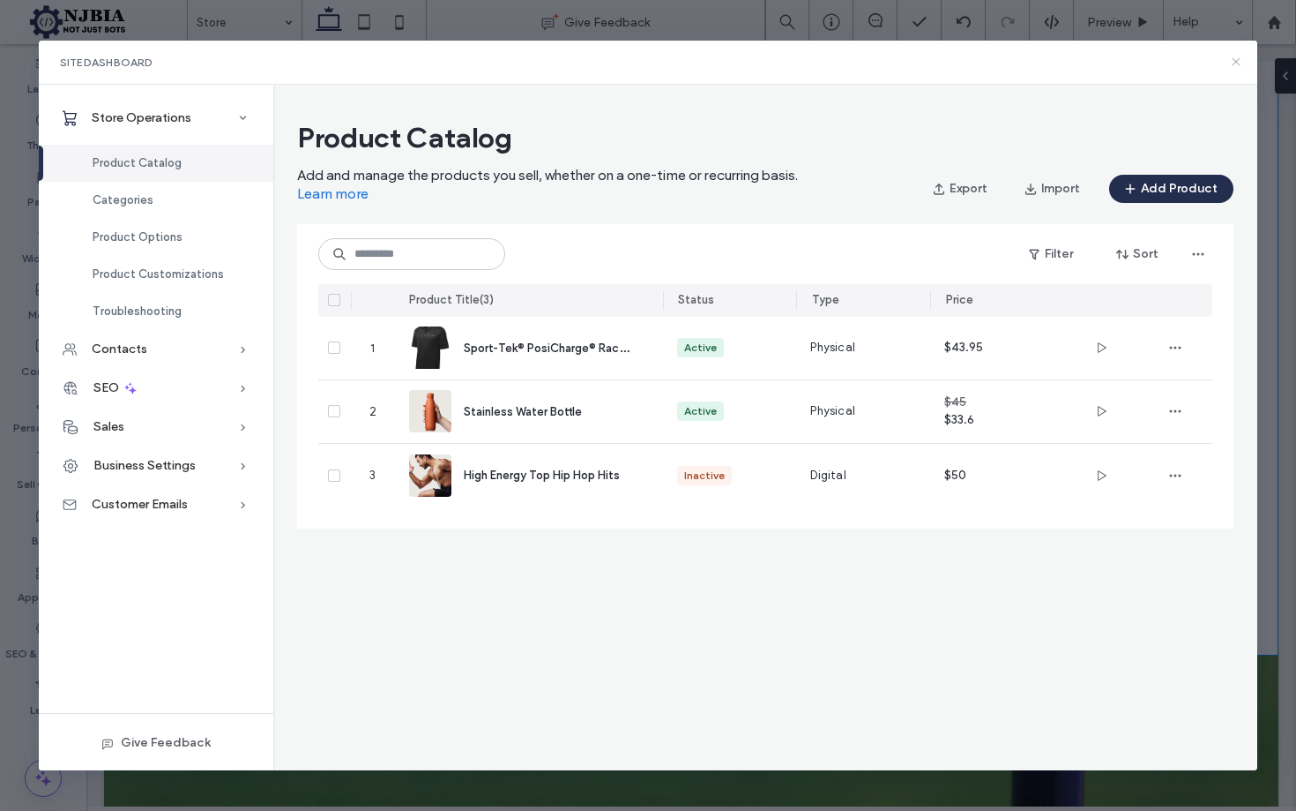
click at [1236, 59] on icon at bounding box center [1236, 62] width 14 height 14
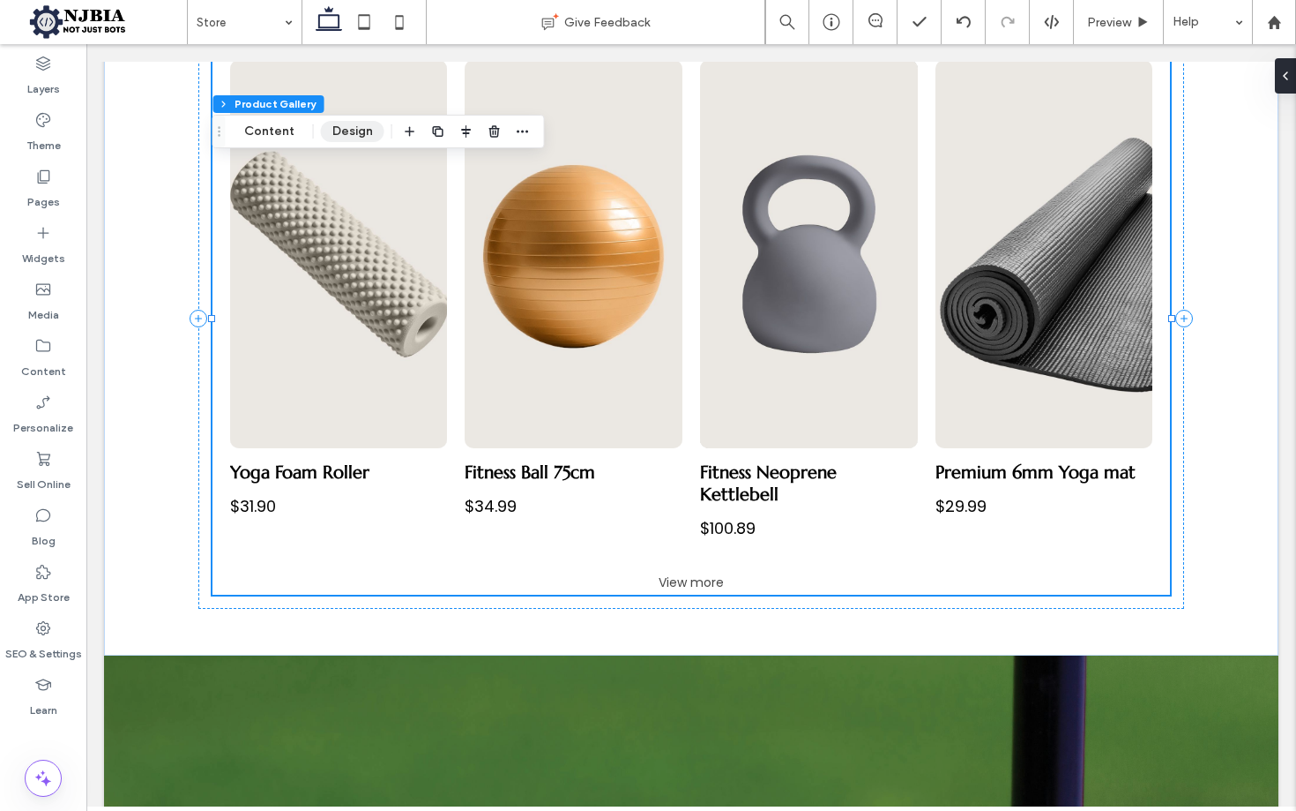
click at [369, 133] on button "Design" at bounding box center [352, 131] width 63 height 21
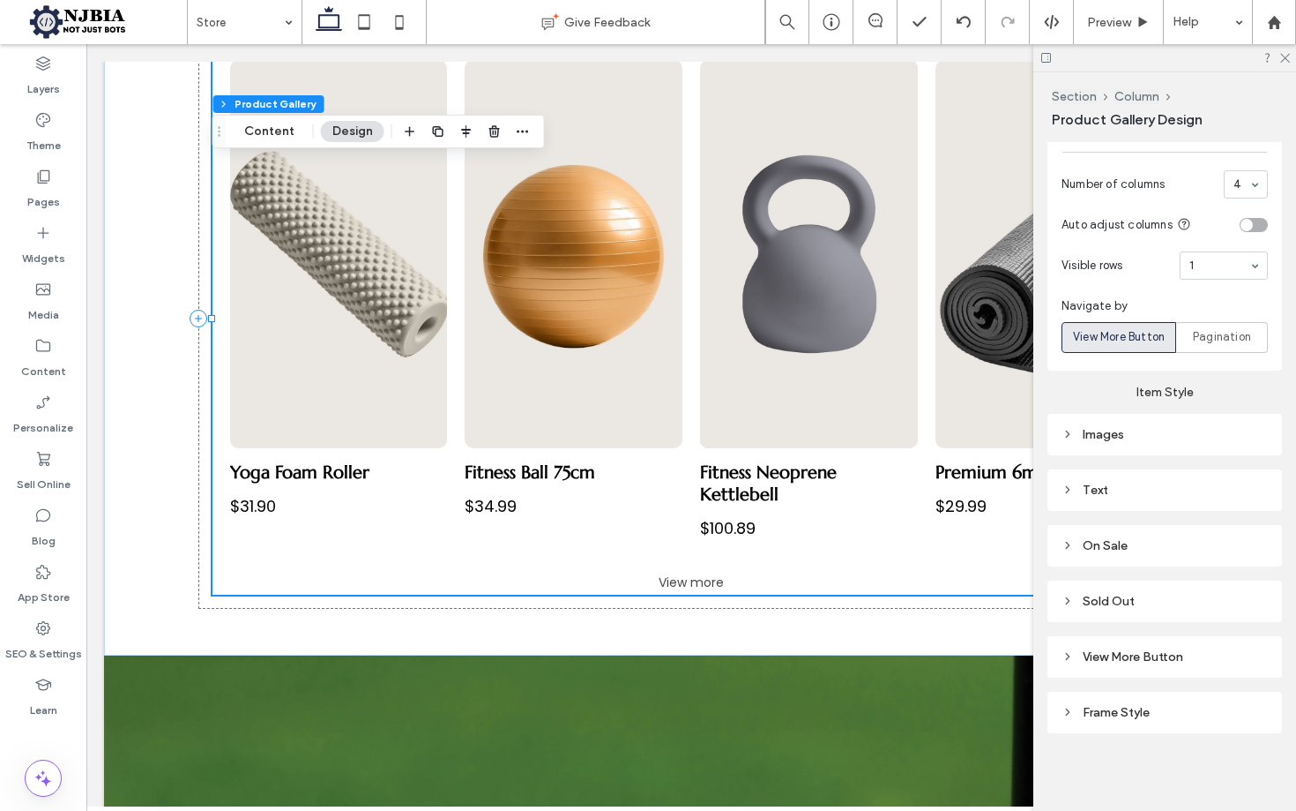
scroll to position [758, 0]
click at [1290, 56] on div at bounding box center [1165, 57] width 263 height 27
click at [278, 136] on button "Content" at bounding box center [269, 131] width 73 height 21
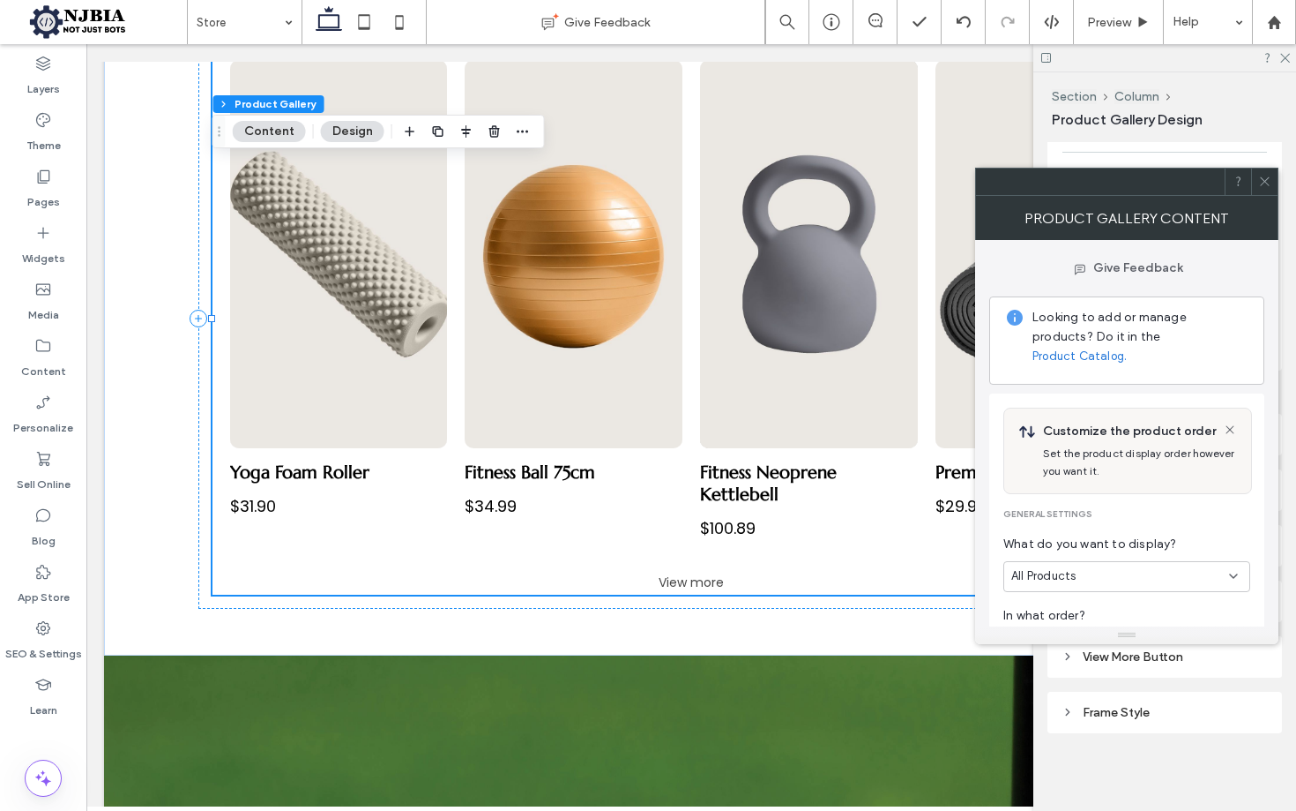
click at [1127, 347] on link "Product Catalog." at bounding box center [1080, 356] width 94 height 18
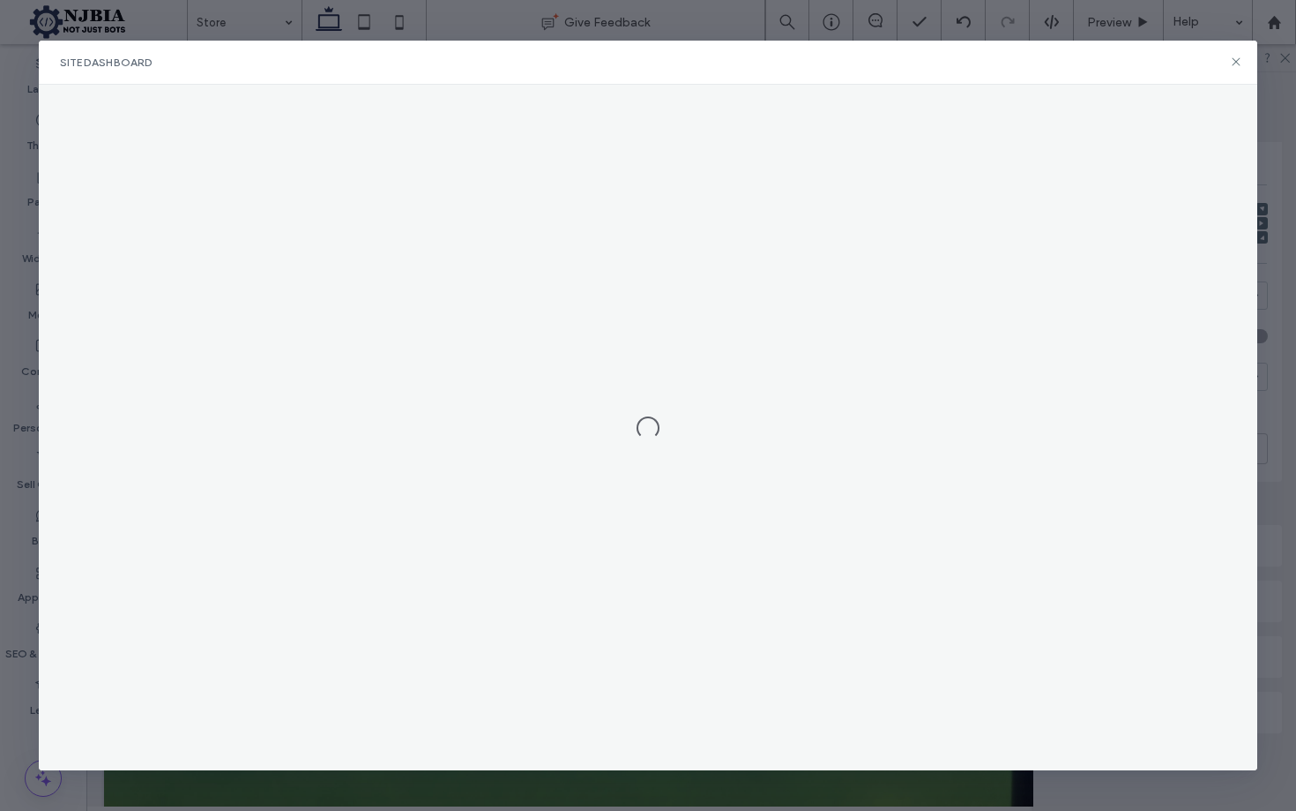
scroll to position [646, 0]
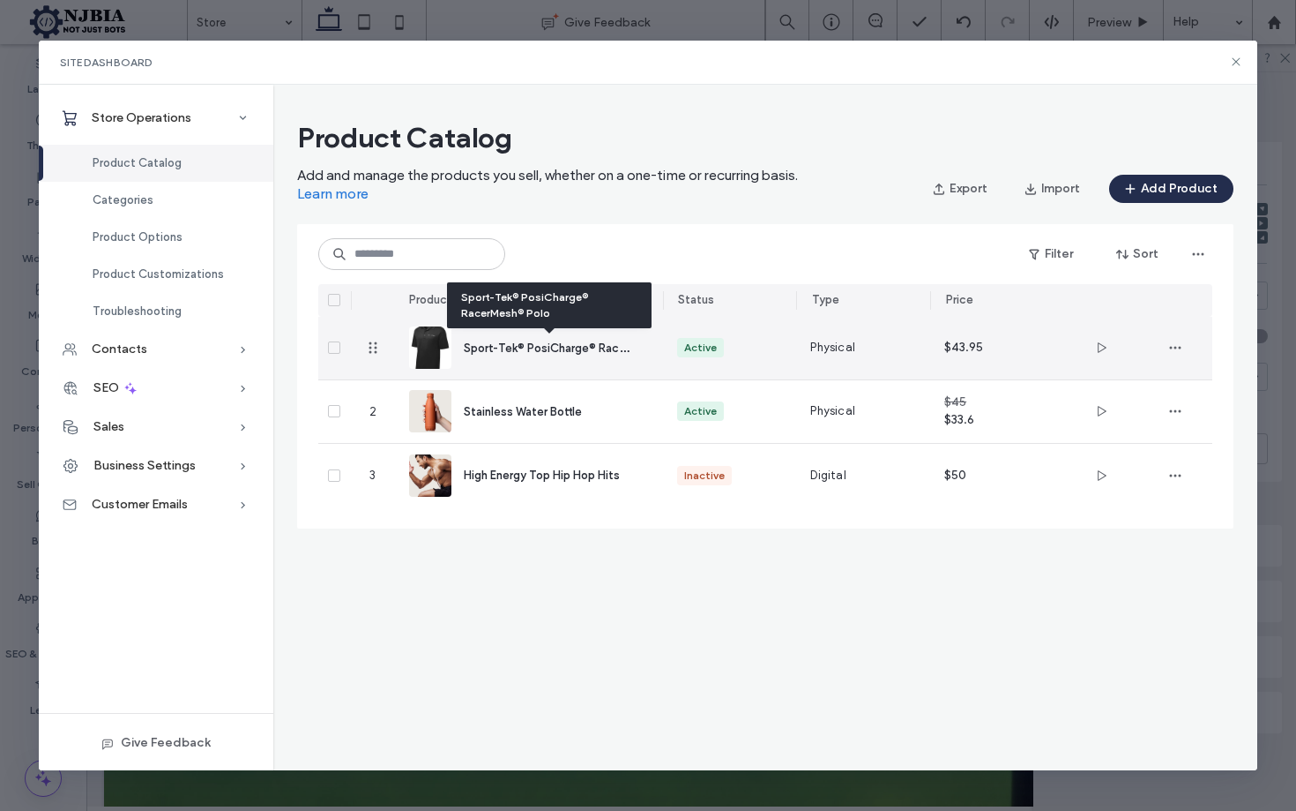
click at [545, 345] on span "Sport-Tek® PosiCharge® RacerMesh® Polo" at bounding box center [578, 347] width 228 height 17
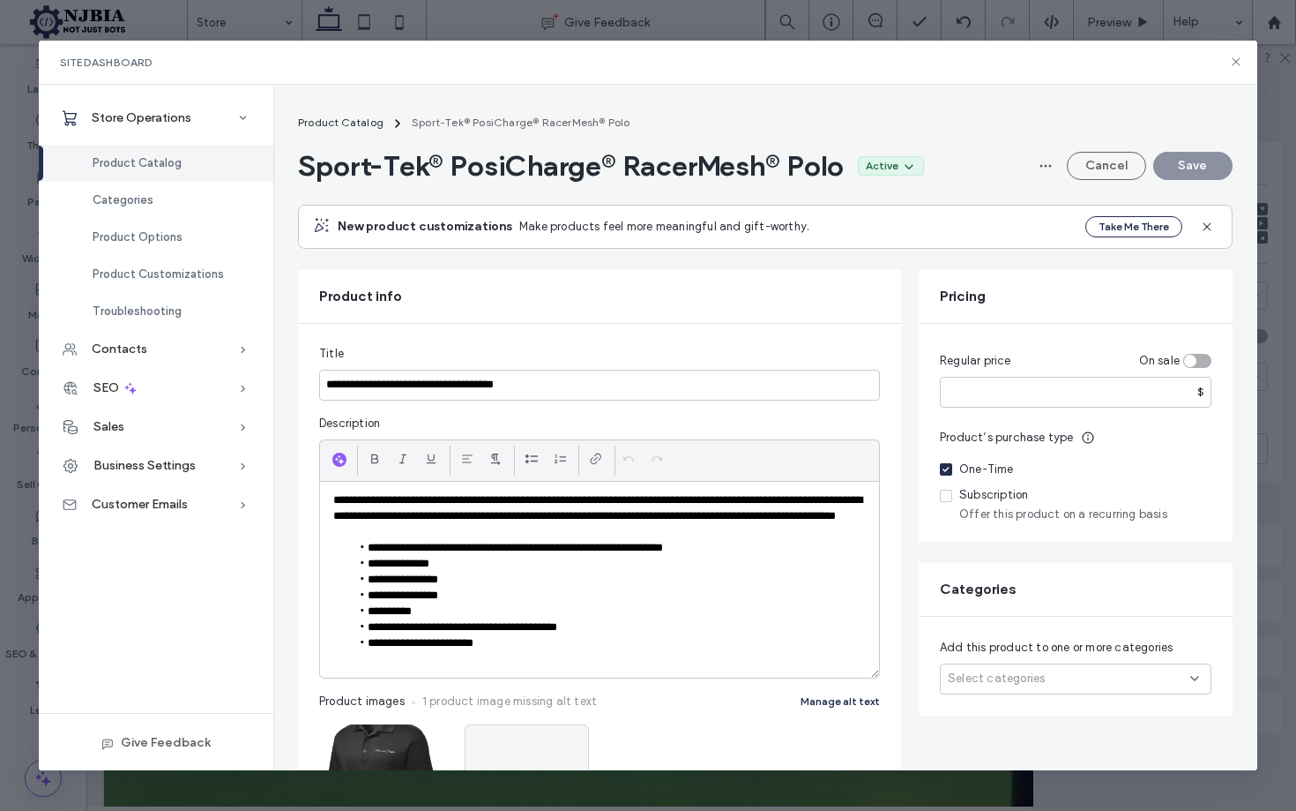
scroll to position [0, 0]
click at [146, 161] on span "Product Catalog" at bounding box center [137, 162] width 89 height 13
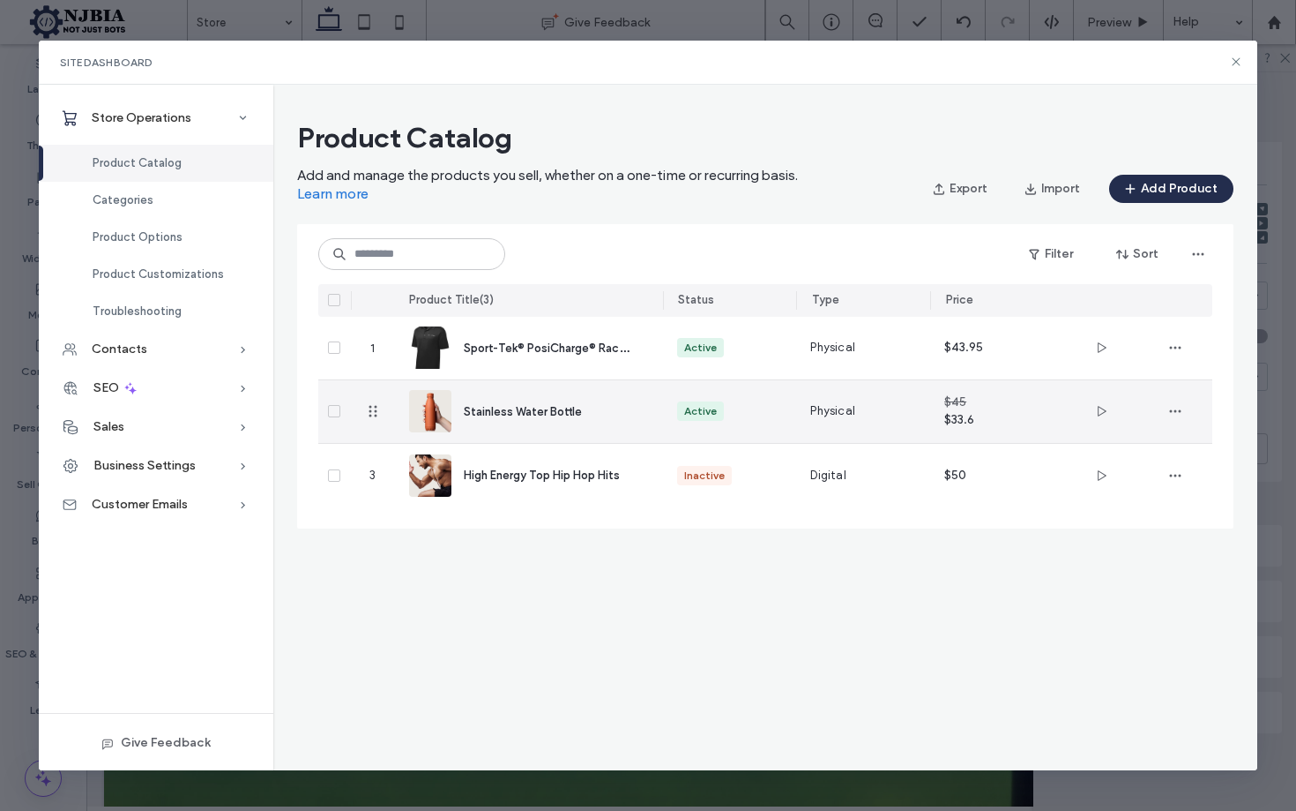
click at [503, 414] on span "Stainless Water Bottle" at bounding box center [523, 411] width 118 height 13
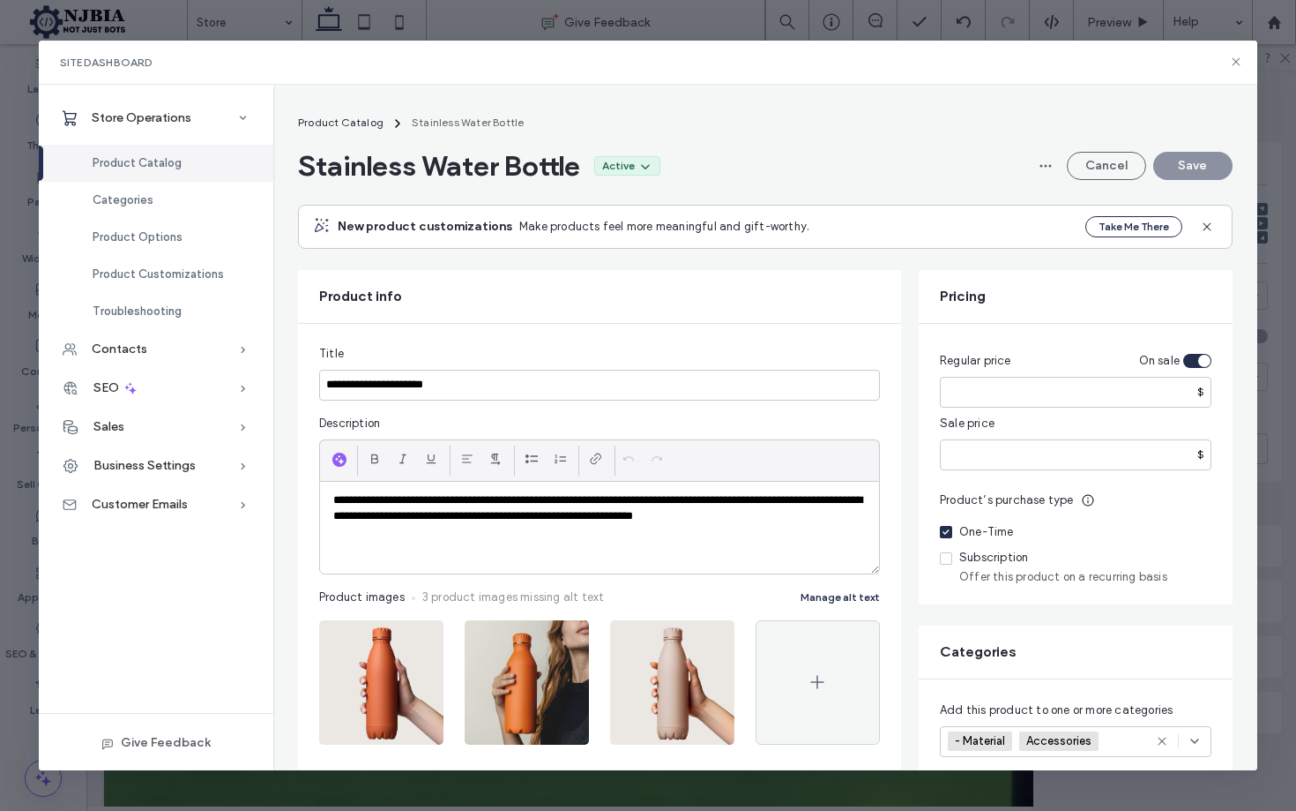
click at [140, 153] on div "Product Catalog" at bounding box center [156, 163] width 235 height 37
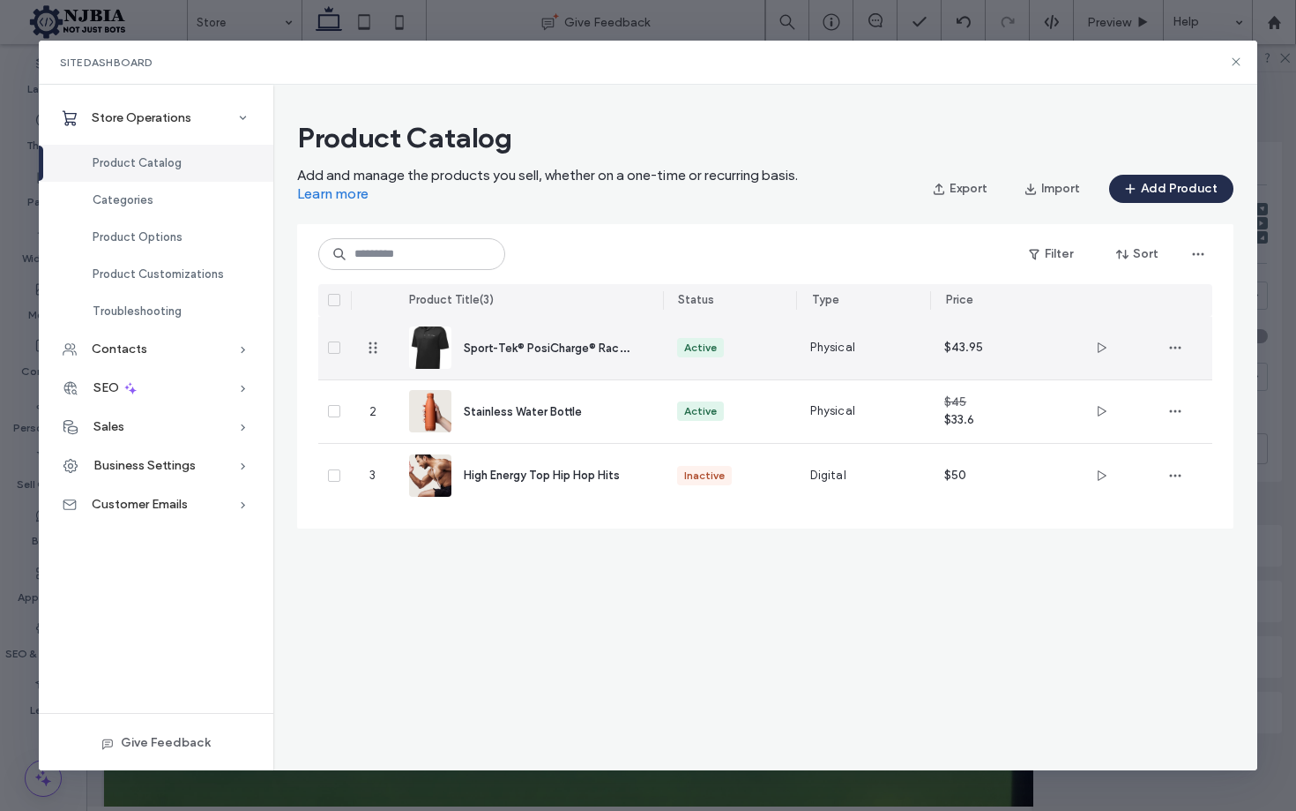
drag, startPoint x: 512, startPoint y: 332, endPoint x: 533, endPoint y: 334, distance: 20.4
click at [512, 332] on div "Sport-Tek® PosiCharge® RacerMesh® Polo" at bounding box center [529, 348] width 240 height 63
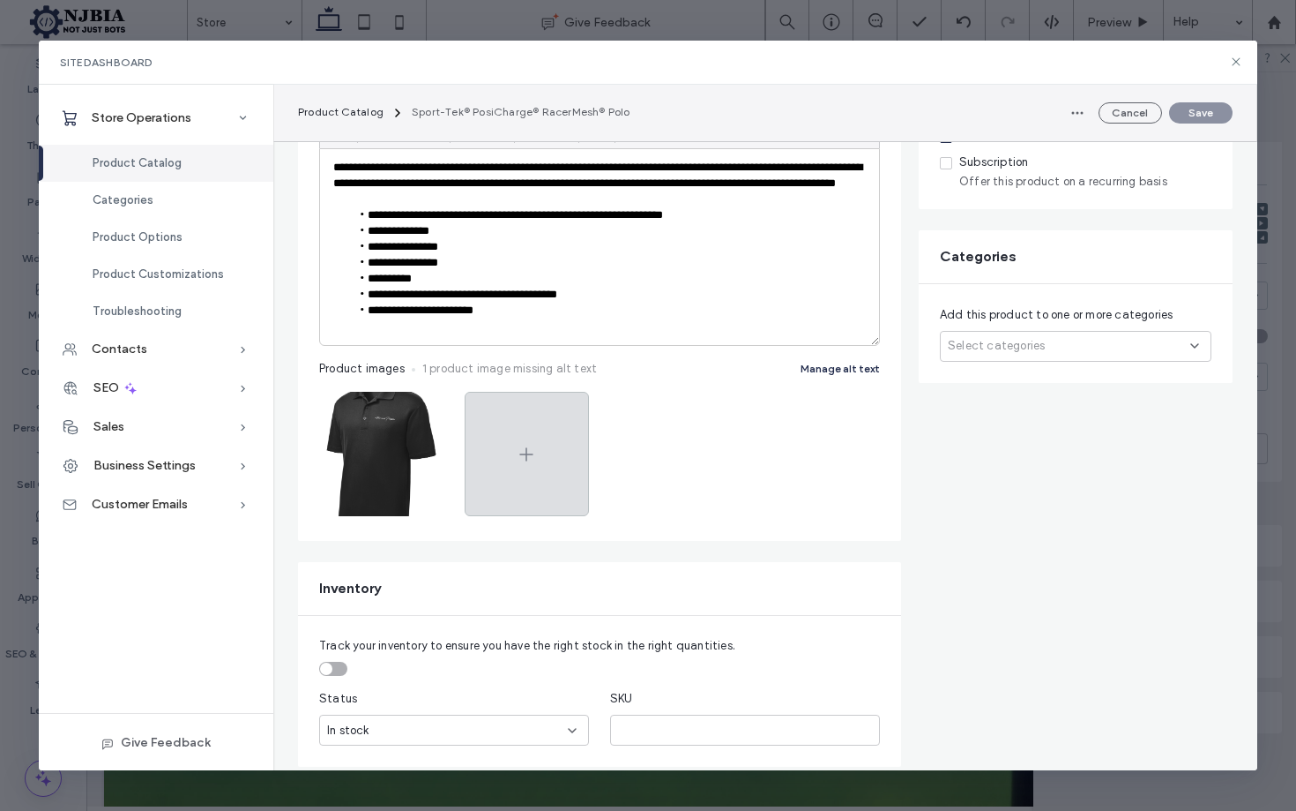
scroll to position [344, 0]
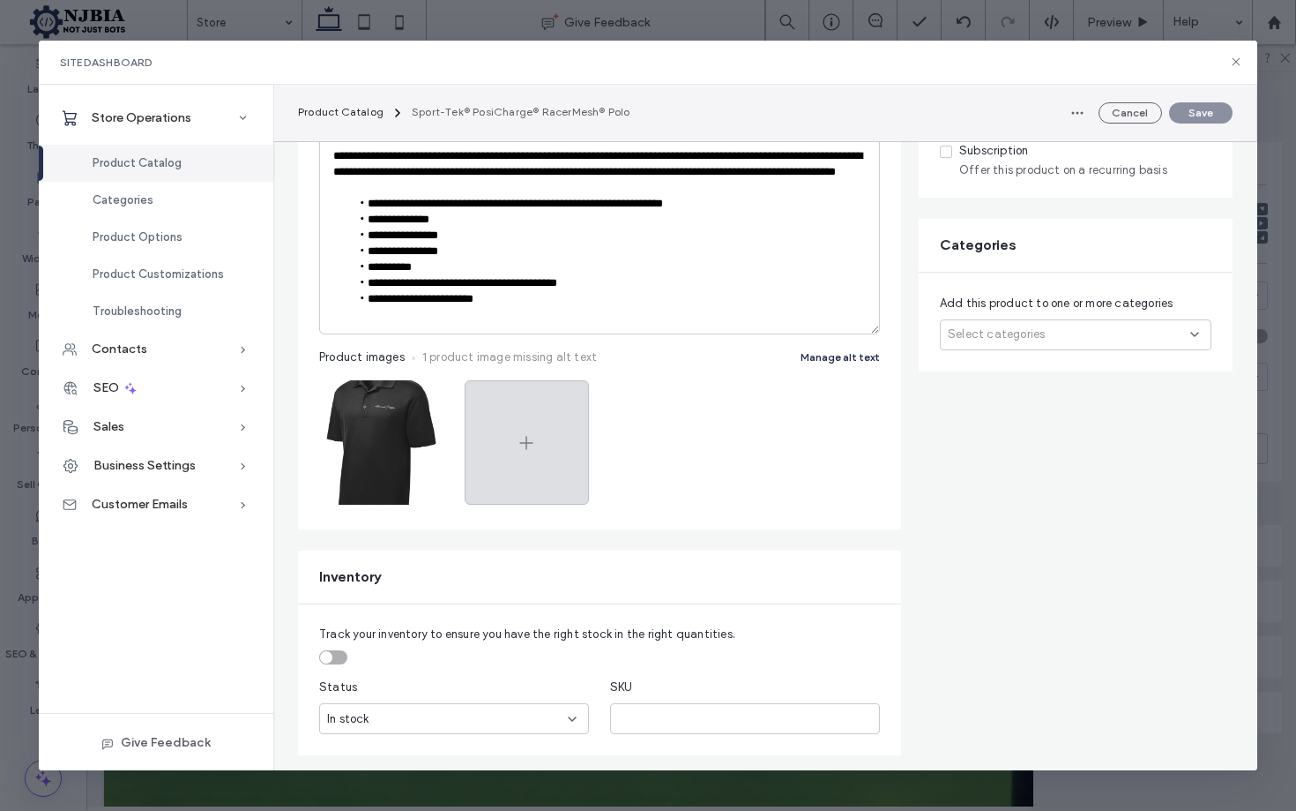
click at [547, 450] on div at bounding box center [527, 442] width 124 height 124
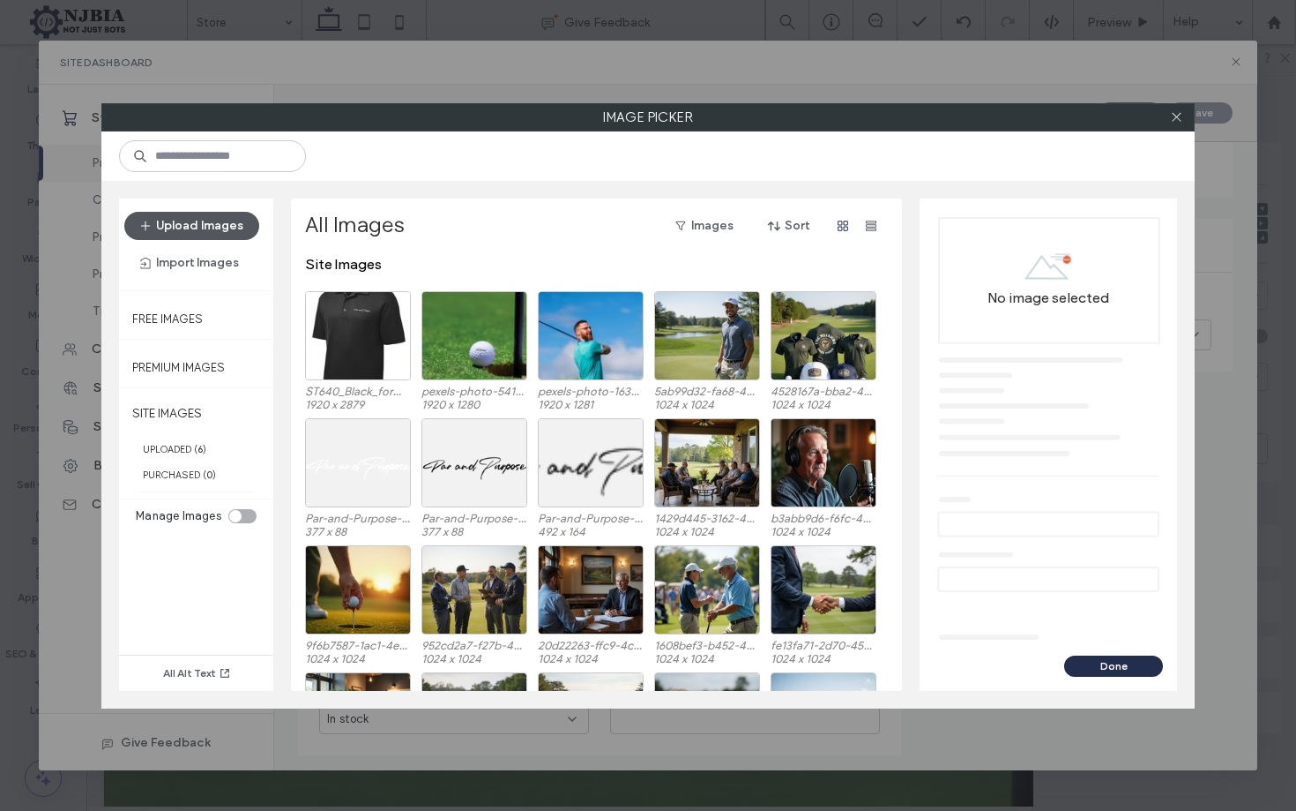
click at [205, 223] on button "Upload Images" at bounding box center [191, 226] width 135 height 28
click at [210, 225] on button "Upload Images" at bounding box center [191, 226] width 135 height 28
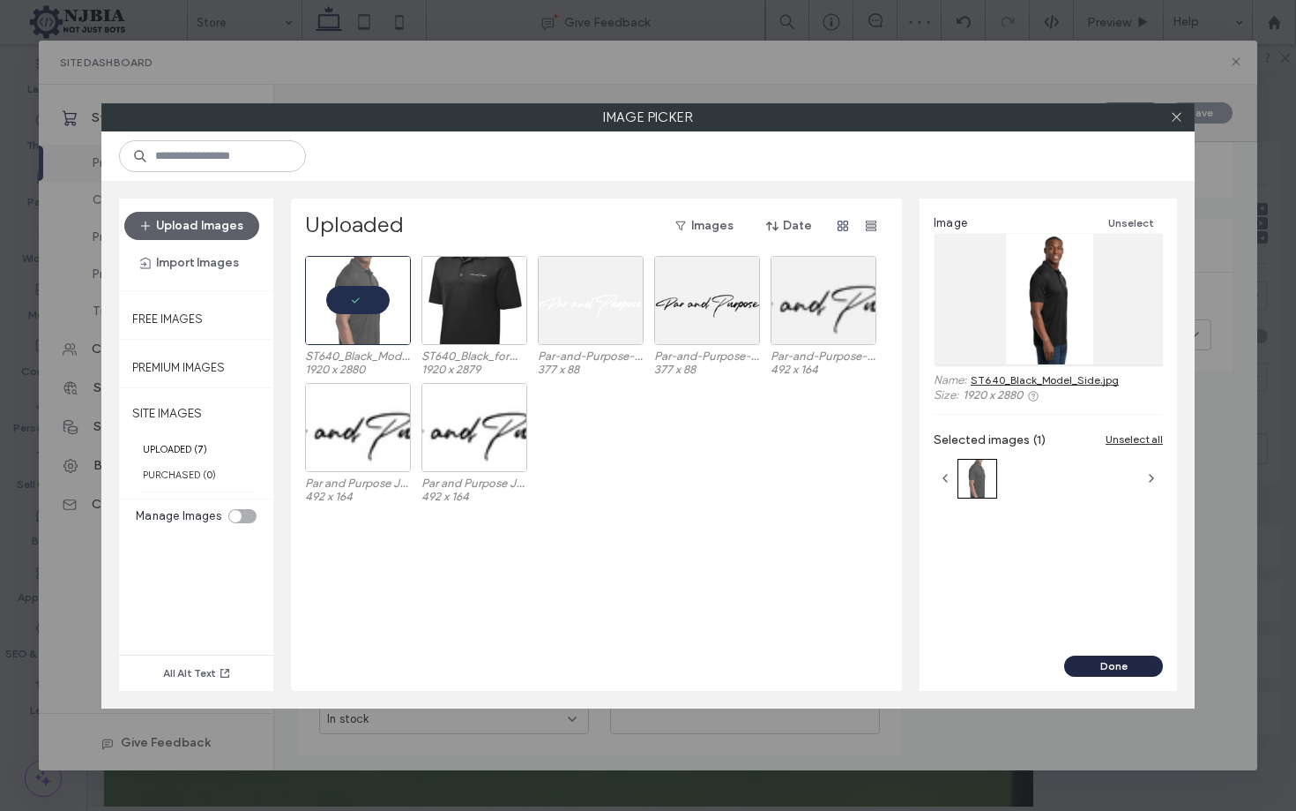
click at [1129, 663] on button "Done" at bounding box center [1114, 665] width 99 height 21
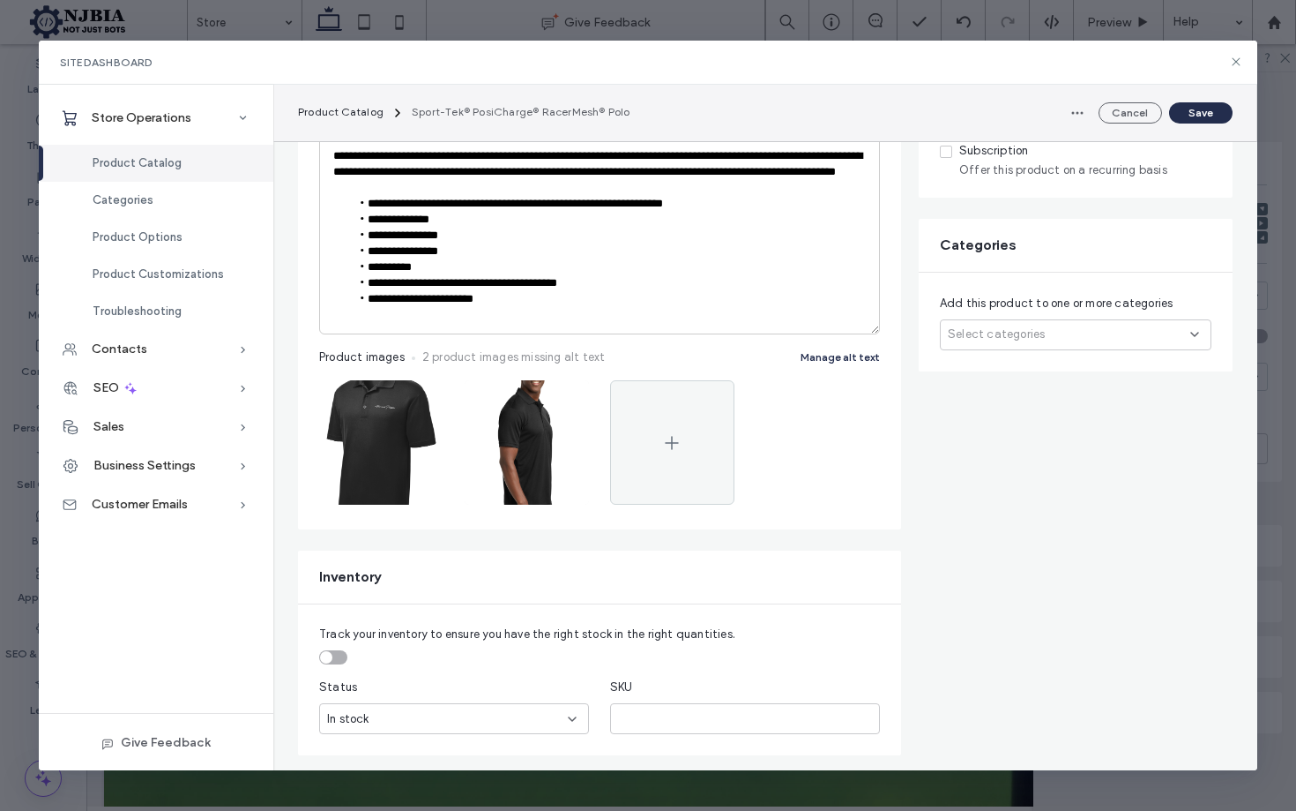
click at [1209, 109] on button "Save" at bounding box center [1200, 112] width 63 height 21
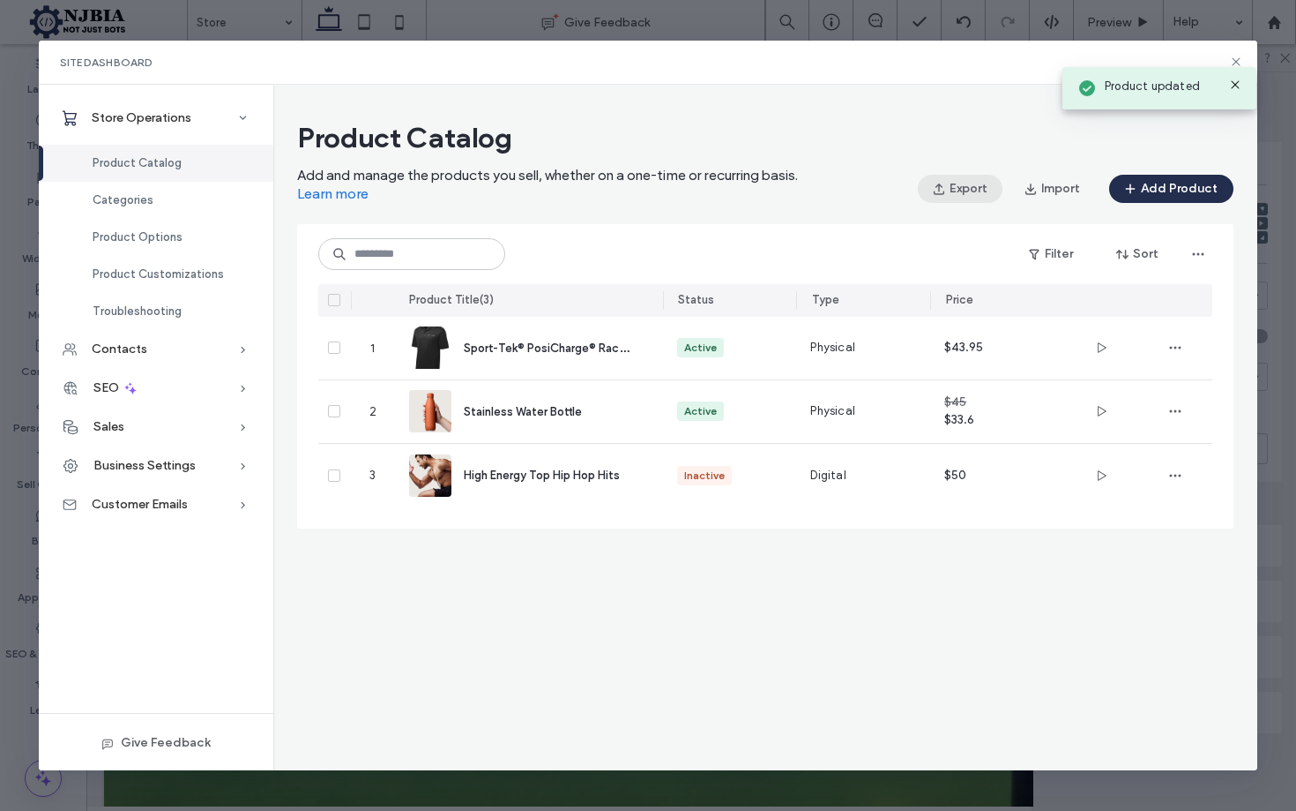
scroll to position [0, 0]
drag, startPoint x: 1236, startPoint y: 58, endPoint x: 1183, endPoint y: 49, distance: 53.6
click at [1235, 58] on div "Product updated" at bounding box center [1159, 83] width 203 height 61
click at [1237, 82] on div "Site Dashboard" at bounding box center [648, 63] width 1219 height 44
click at [1239, 61] on icon at bounding box center [1236, 62] width 14 height 14
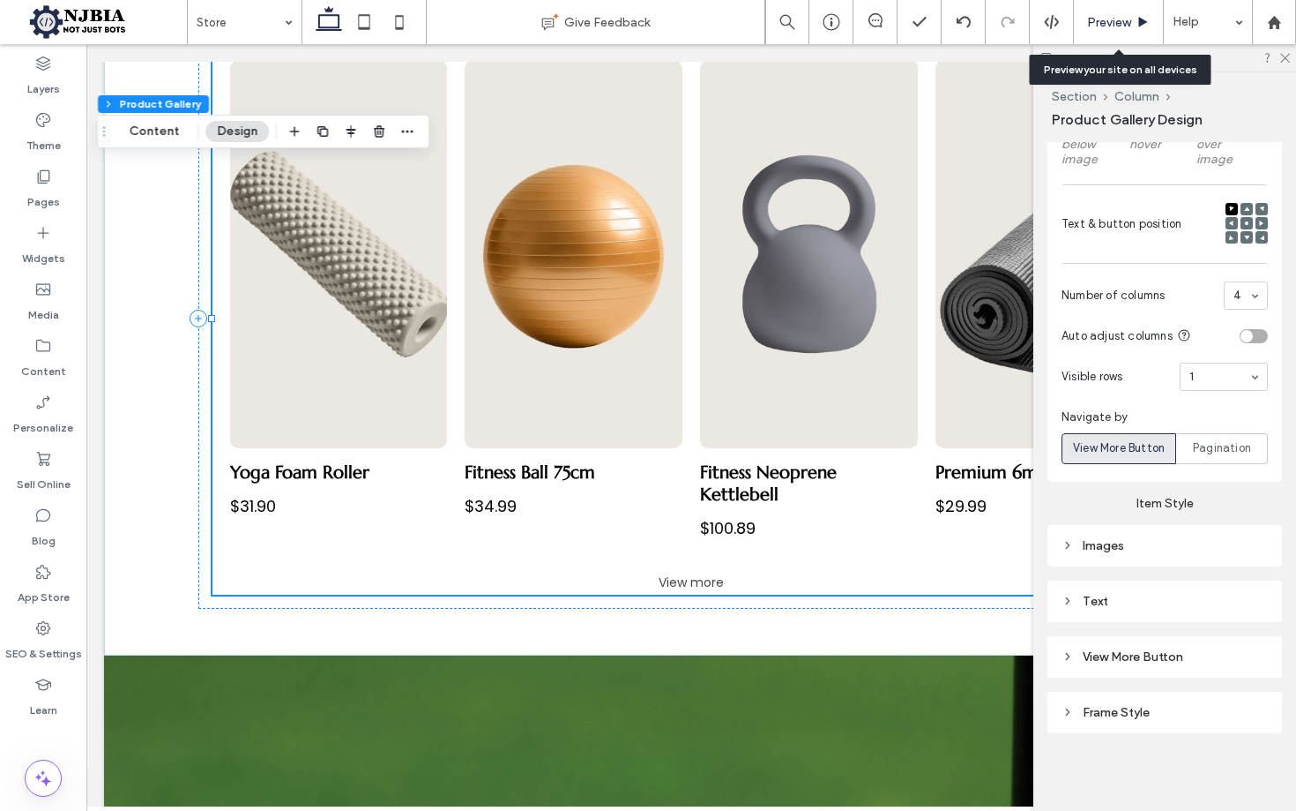
click at [1109, 22] on span "Preview" at bounding box center [1109, 22] width 44 height 15
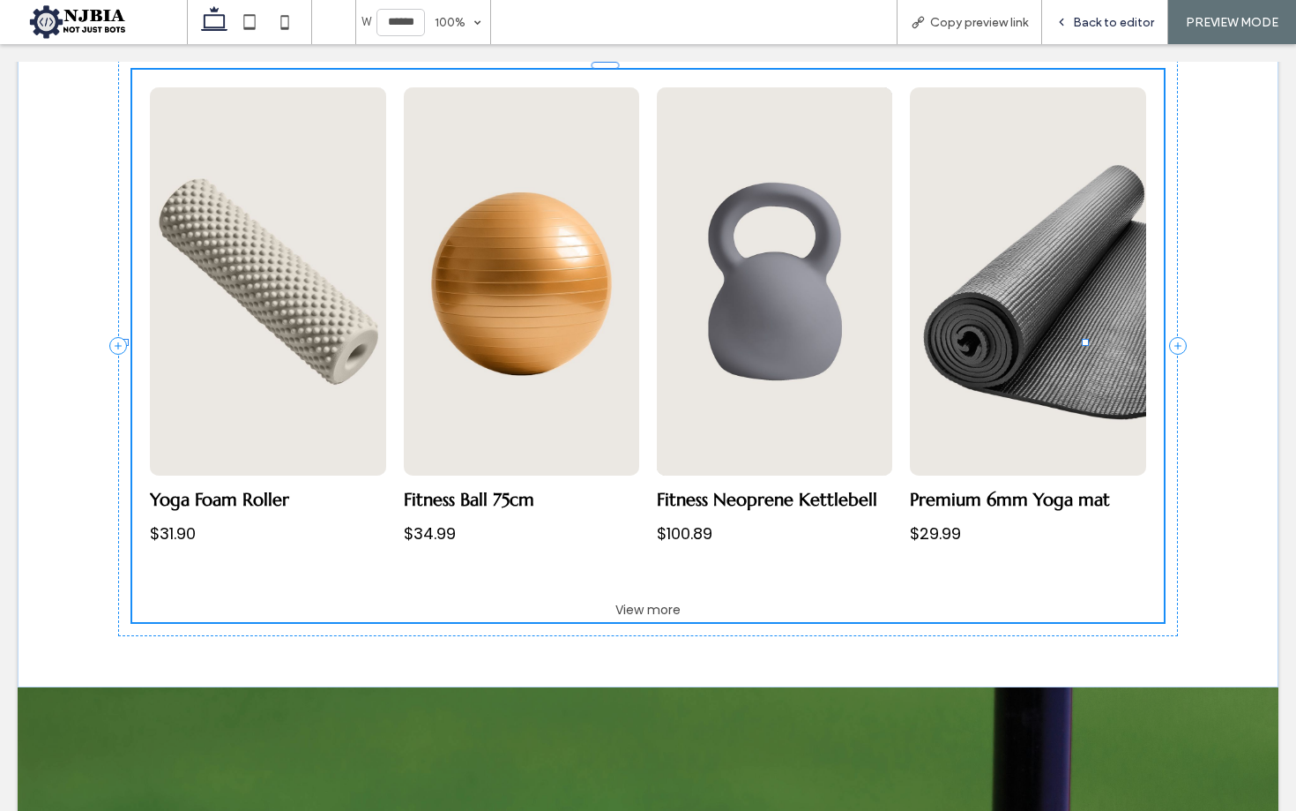
click at [1124, 23] on span "Back to editor" at bounding box center [1113, 22] width 81 height 15
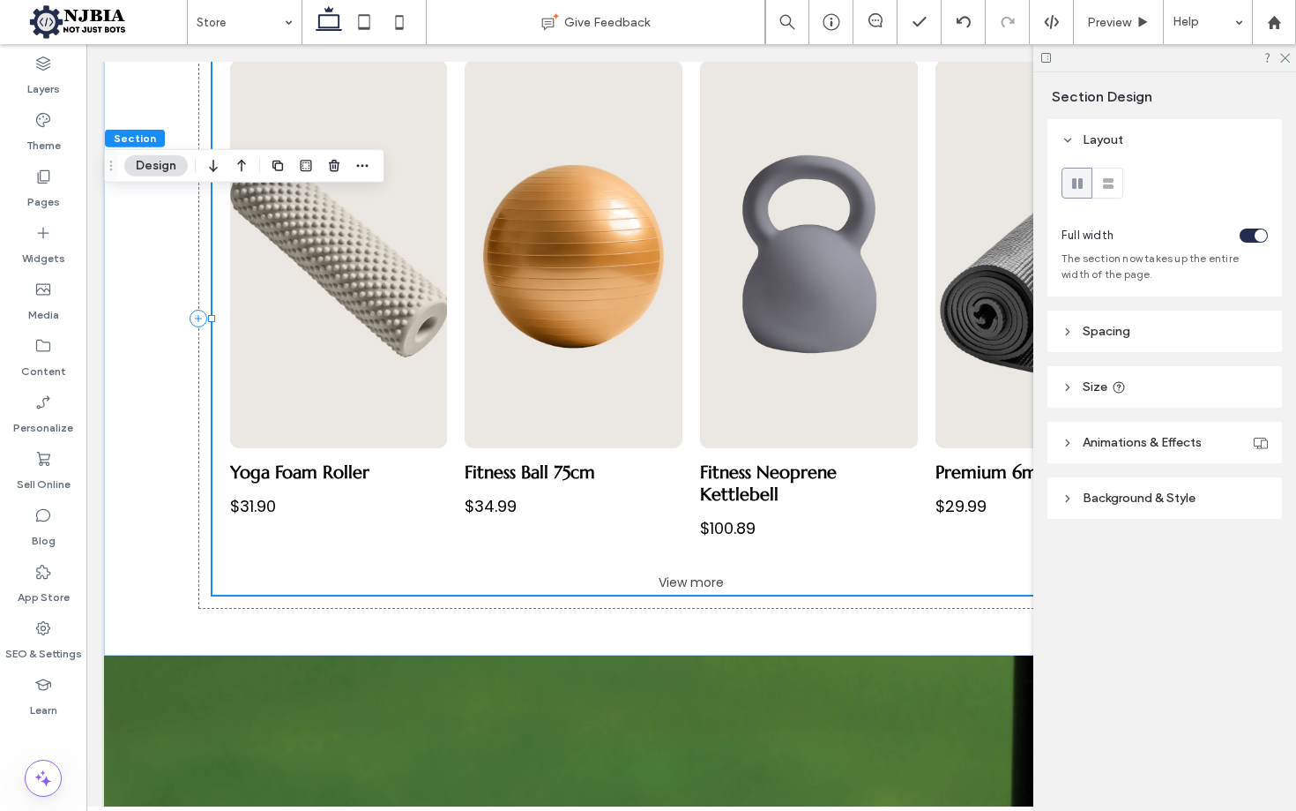
click at [1066, 497] on icon at bounding box center [1068, 498] width 12 height 12
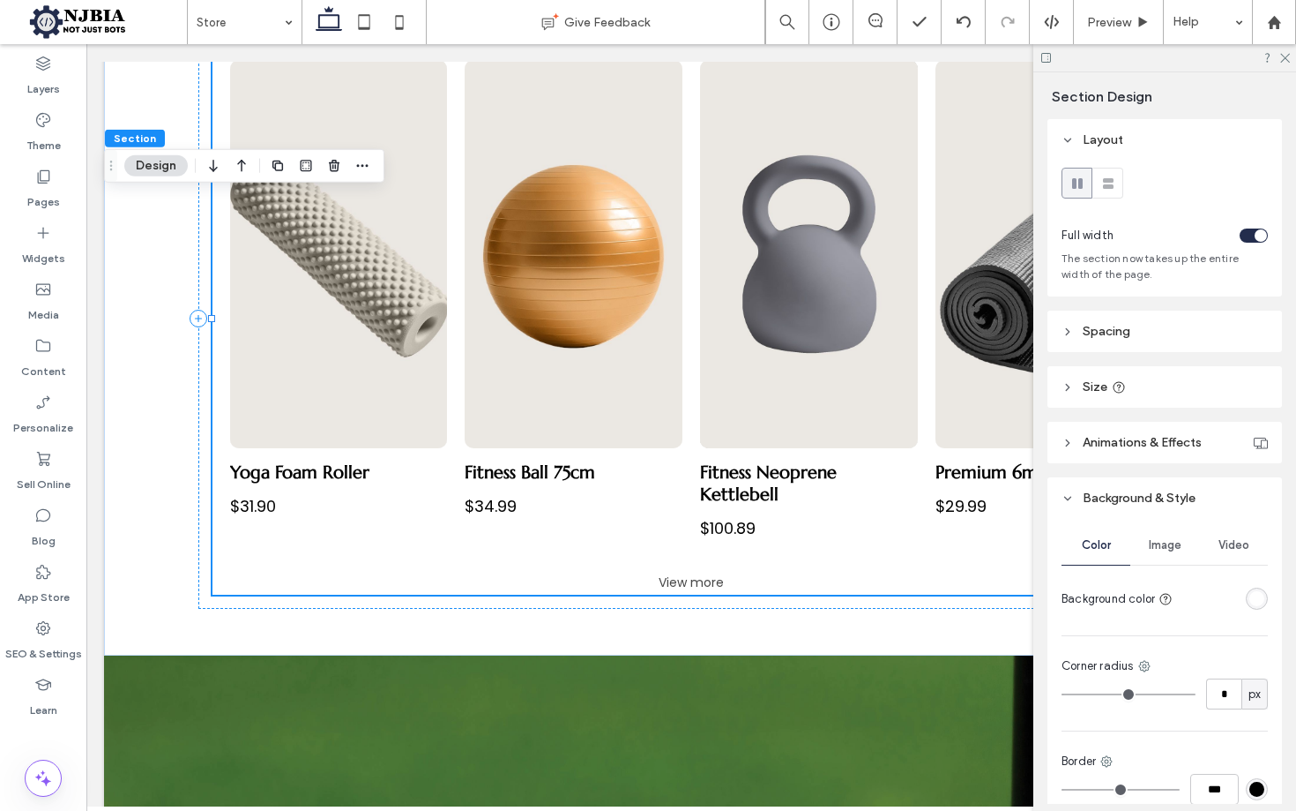
scroll to position [93, 0]
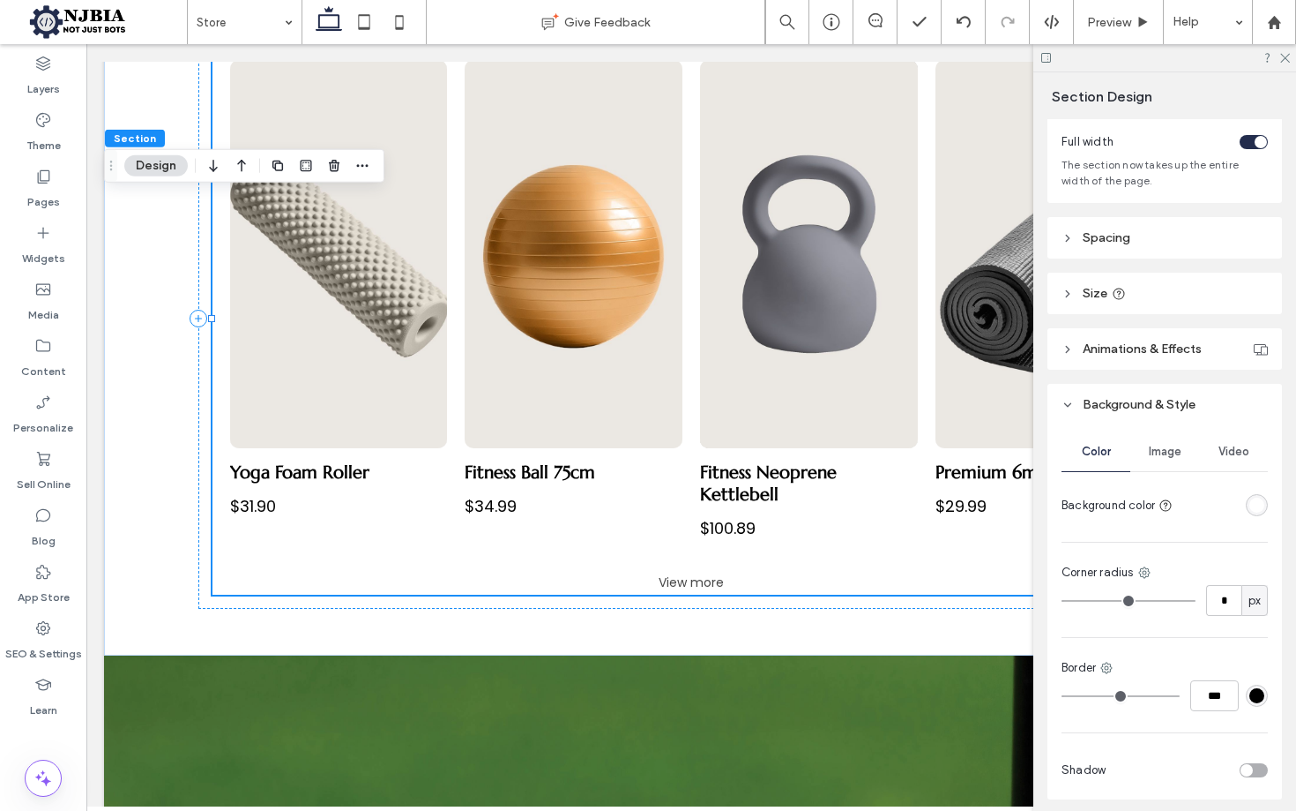
click at [1254, 507] on div "rgba(255, 255, 255, 1)" at bounding box center [1257, 504] width 15 height 15
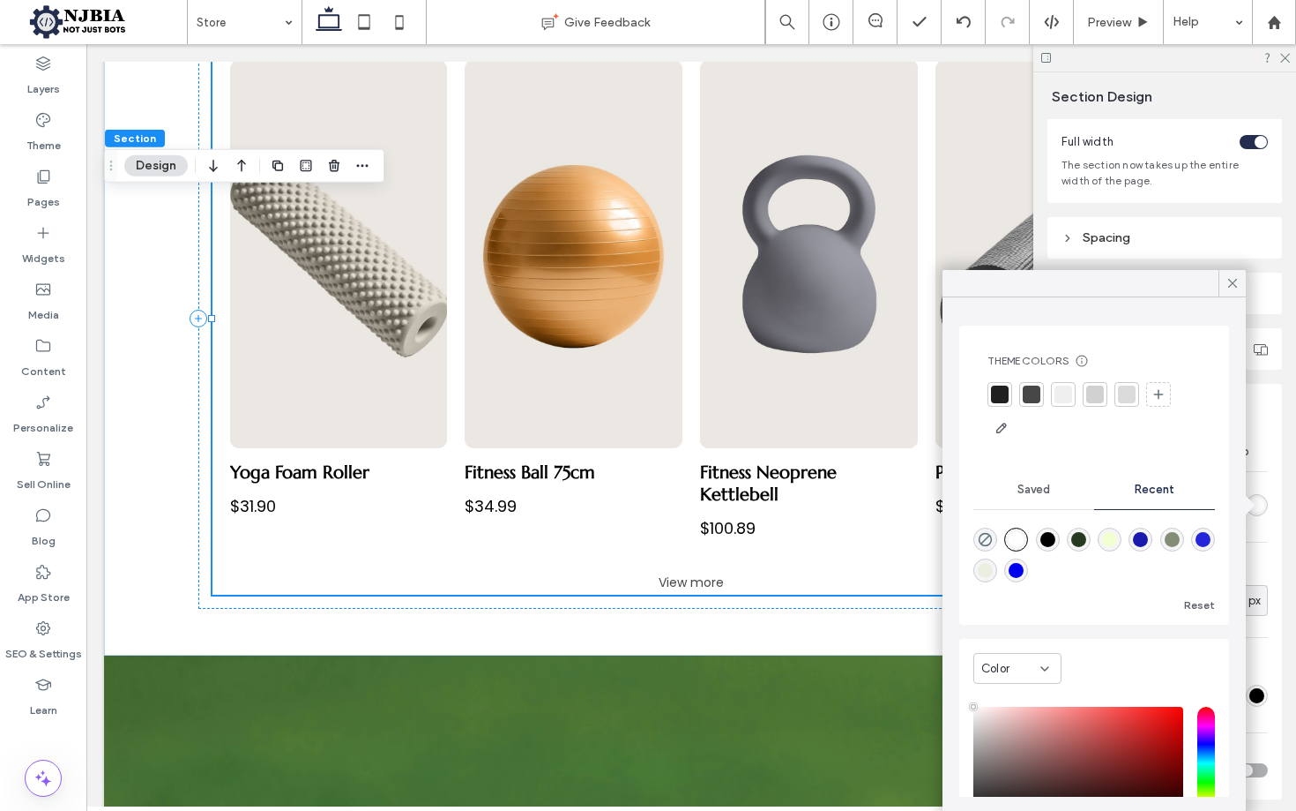
click at [1112, 536] on div "rgba(242, 255, 208, 1)" at bounding box center [1109, 539] width 15 height 15
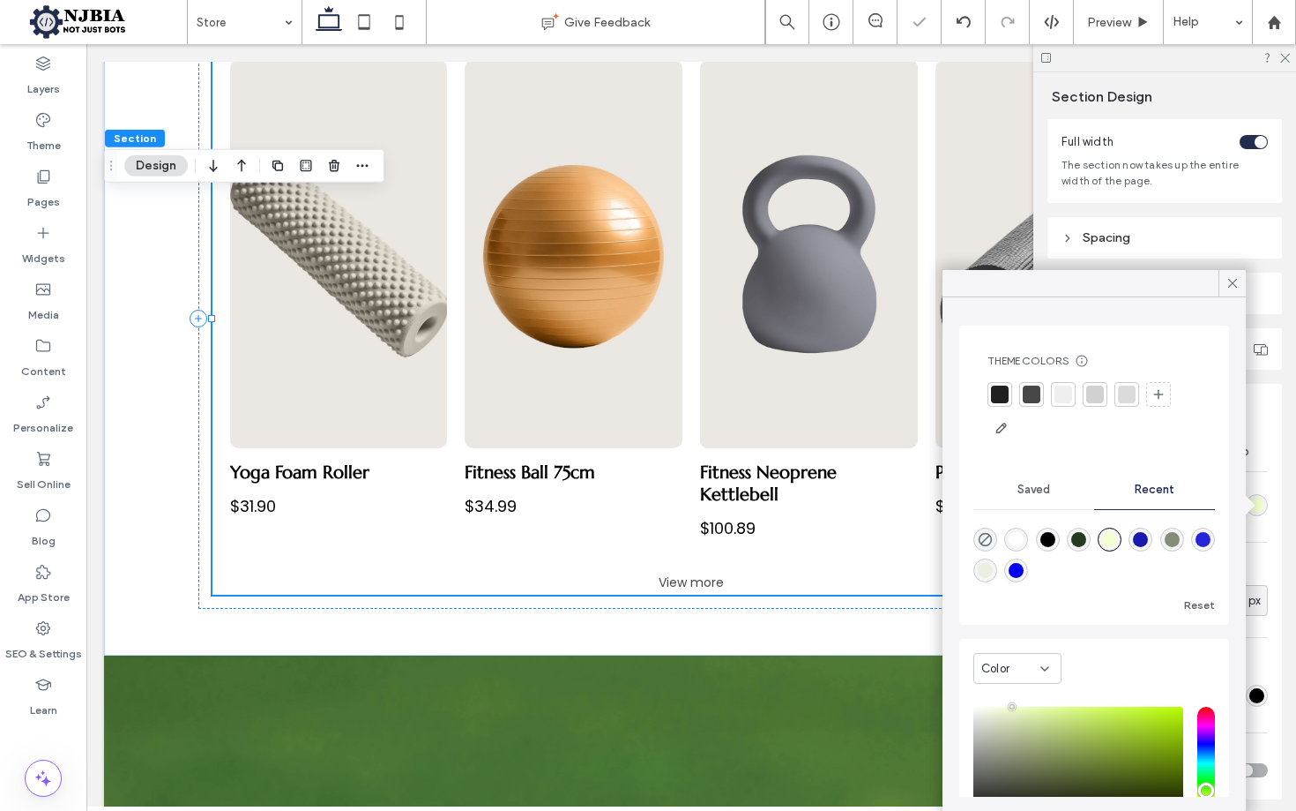
drag, startPoint x: 1169, startPoint y: 535, endPoint x: 1072, endPoint y: 541, distance: 98.0
click at [1169, 535] on div "rgba(131, 140, 117, 1)" at bounding box center [1172, 539] width 15 height 15
click at [984, 569] on div "rgba(235, 239, 224, 1)" at bounding box center [985, 570] width 15 height 15
type input "*******"
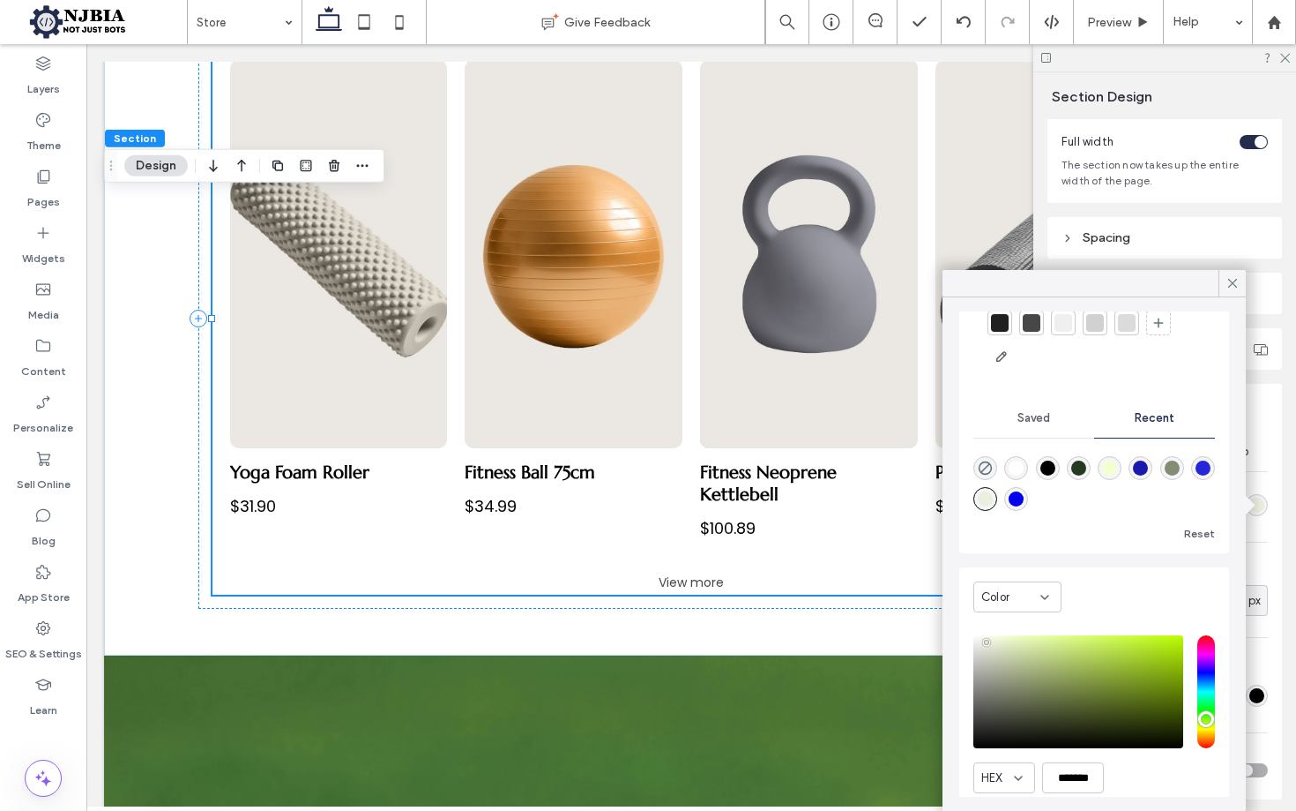
scroll to position [89, 0]
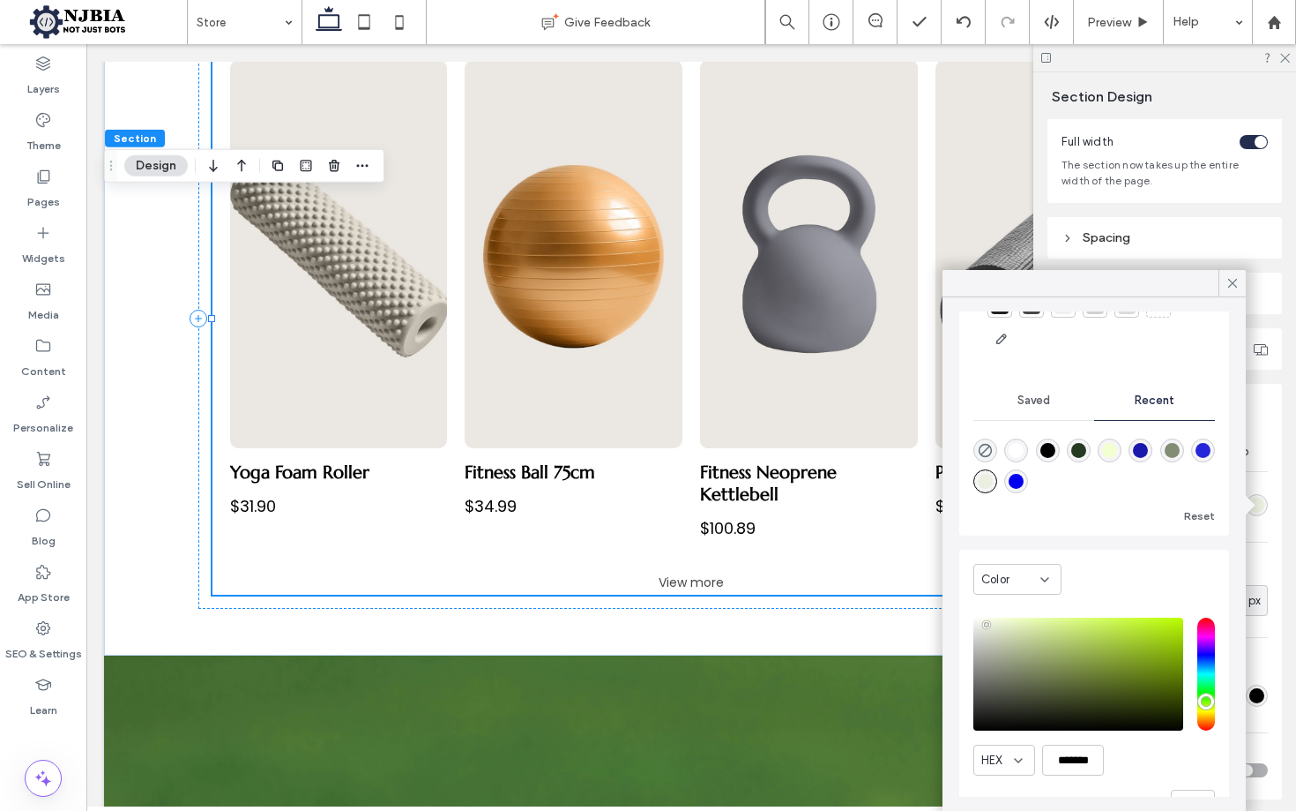
type input "**"
type input "*******"
type input "**"
type input "*******"
type input "**"
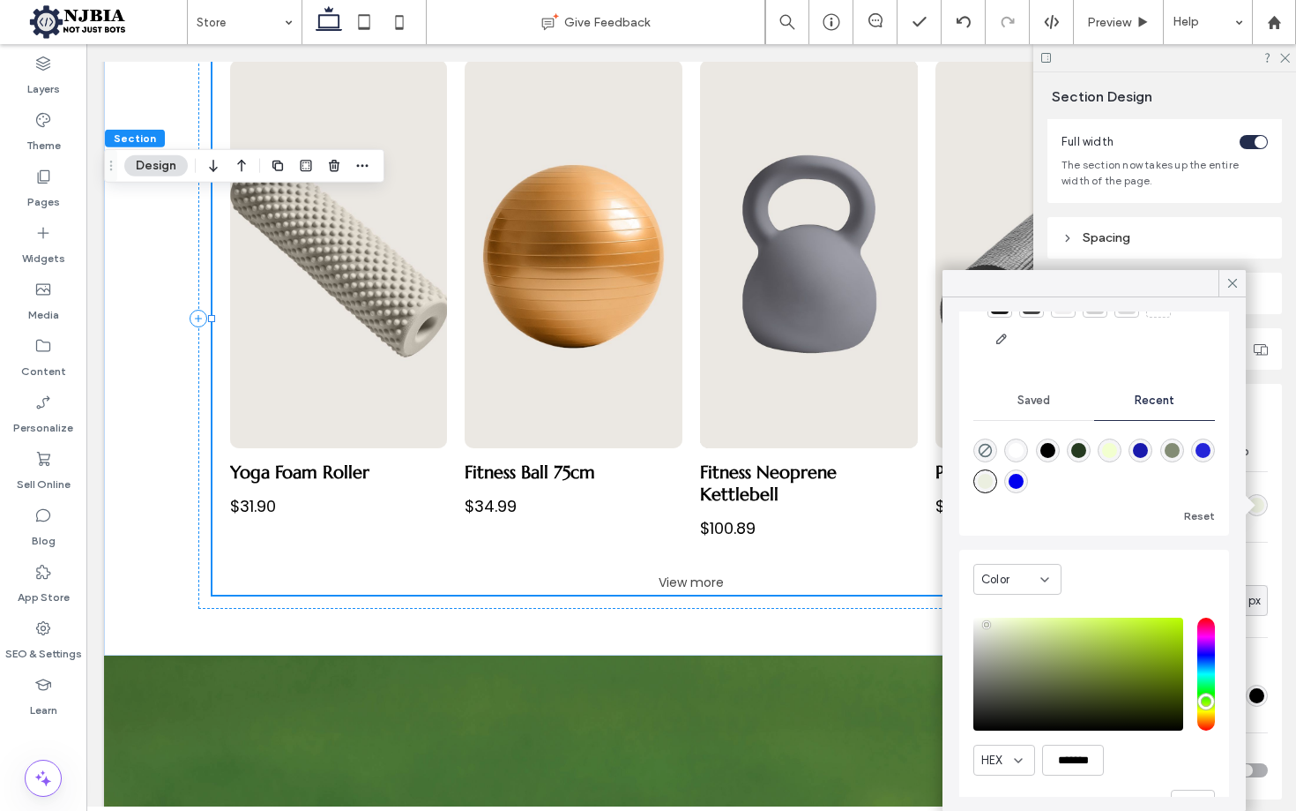
type input "*******"
type input "**"
type input "*******"
type input "**"
type input "*******"
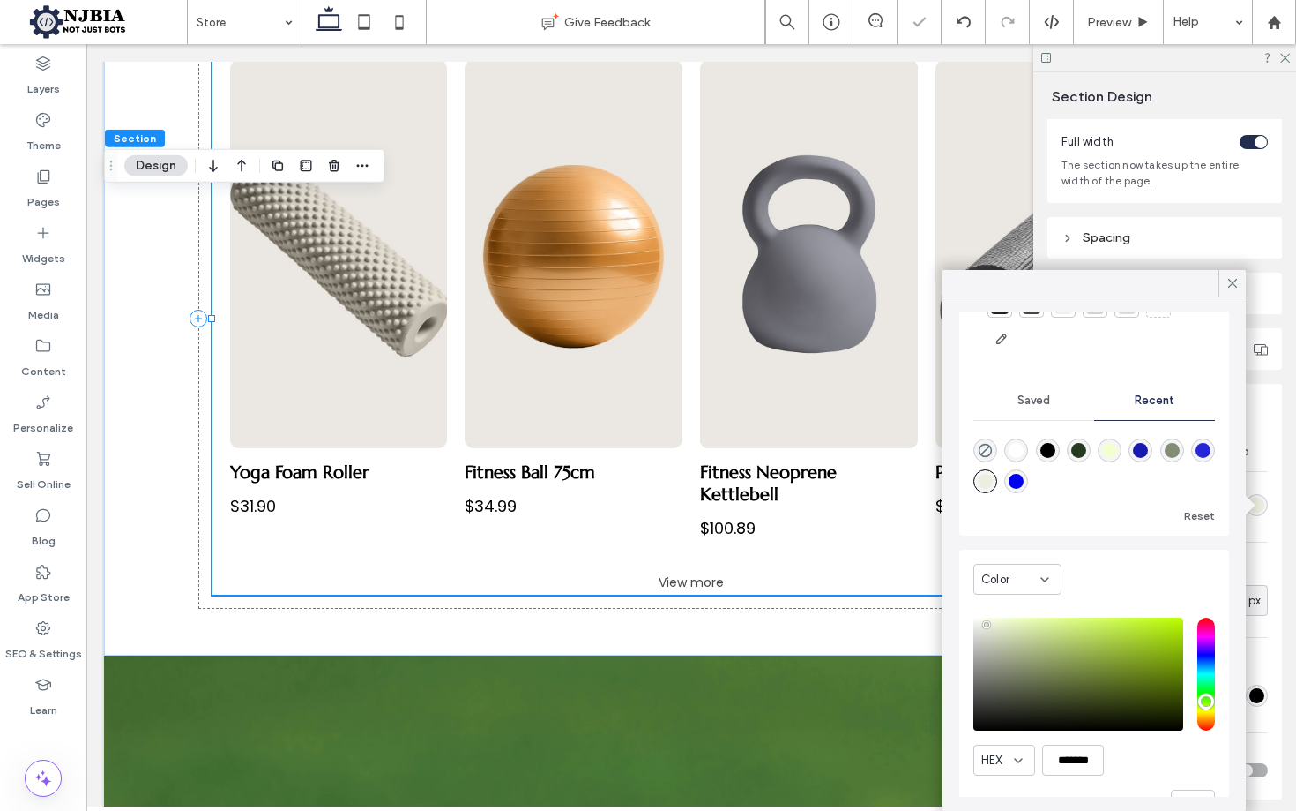
type input "**"
type input "*******"
type input "**"
type input "*******"
type input "**"
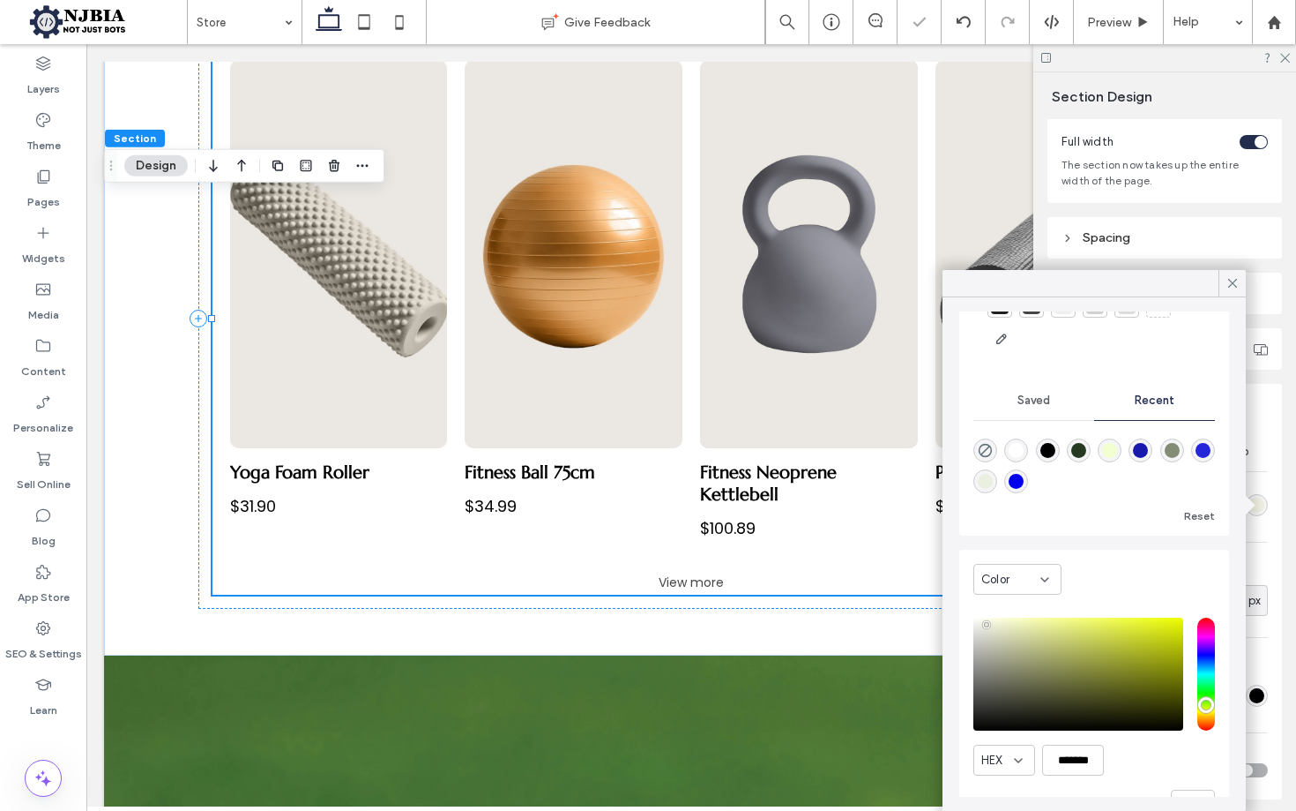
type input "*******"
type input "**"
type input "*******"
type input "**"
click at [1206, 708] on input "hue" at bounding box center [1207, 673] width 18 height 113
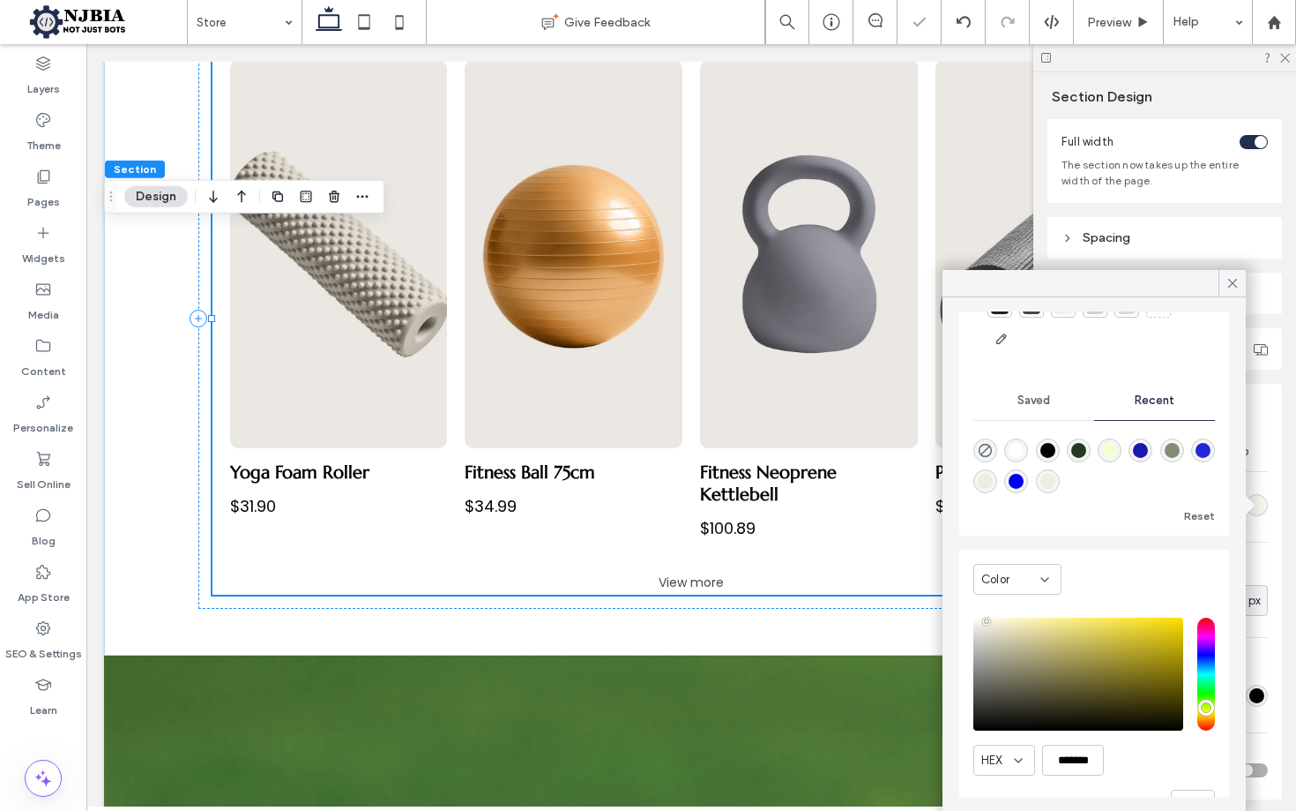
scroll to position [93, 0]
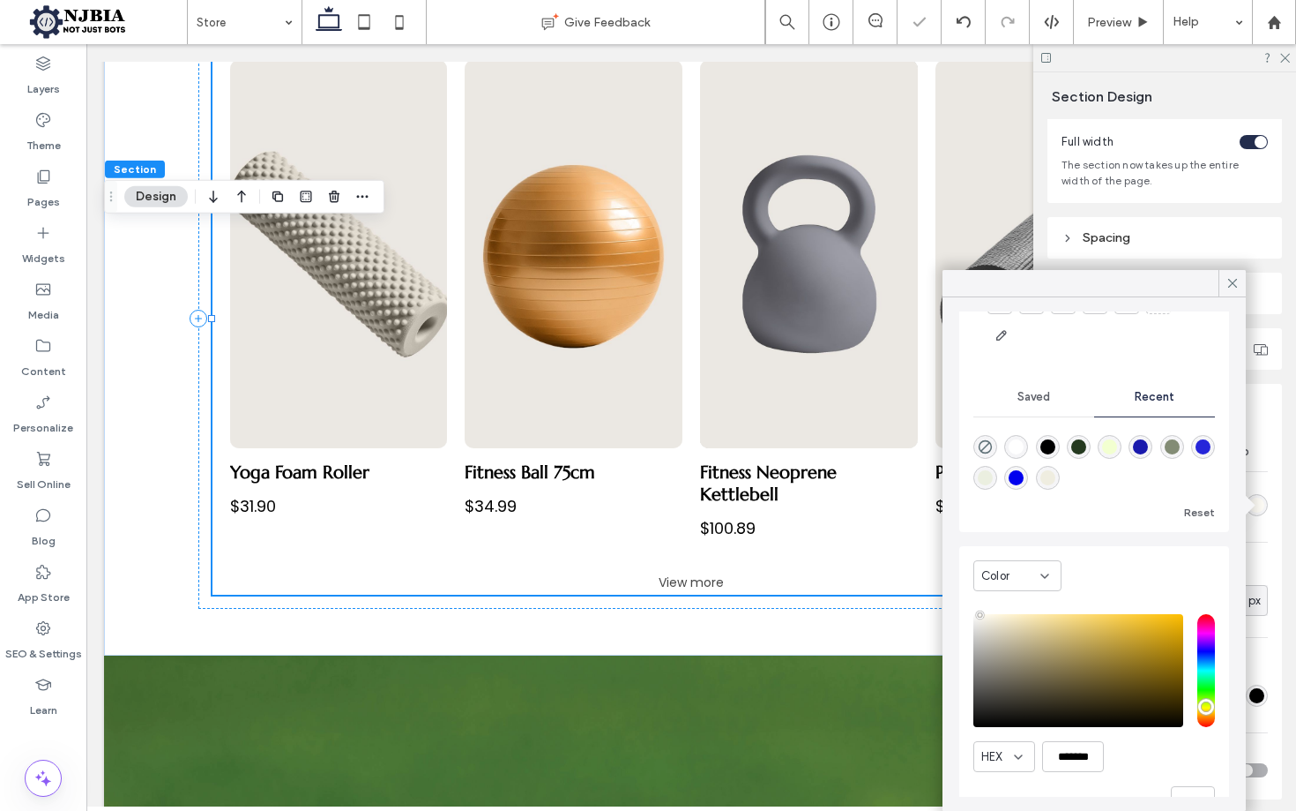
click at [980, 618] on div "saturation and value" at bounding box center [1079, 670] width 210 height 113
type input "*******"
click at [982, 618] on div "saturation and value" at bounding box center [1079, 670] width 210 height 113
drag, startPoint x: 1226, startPoint y: 285, endPoint x: 1182, endPoint y: 305, distance: 48.5
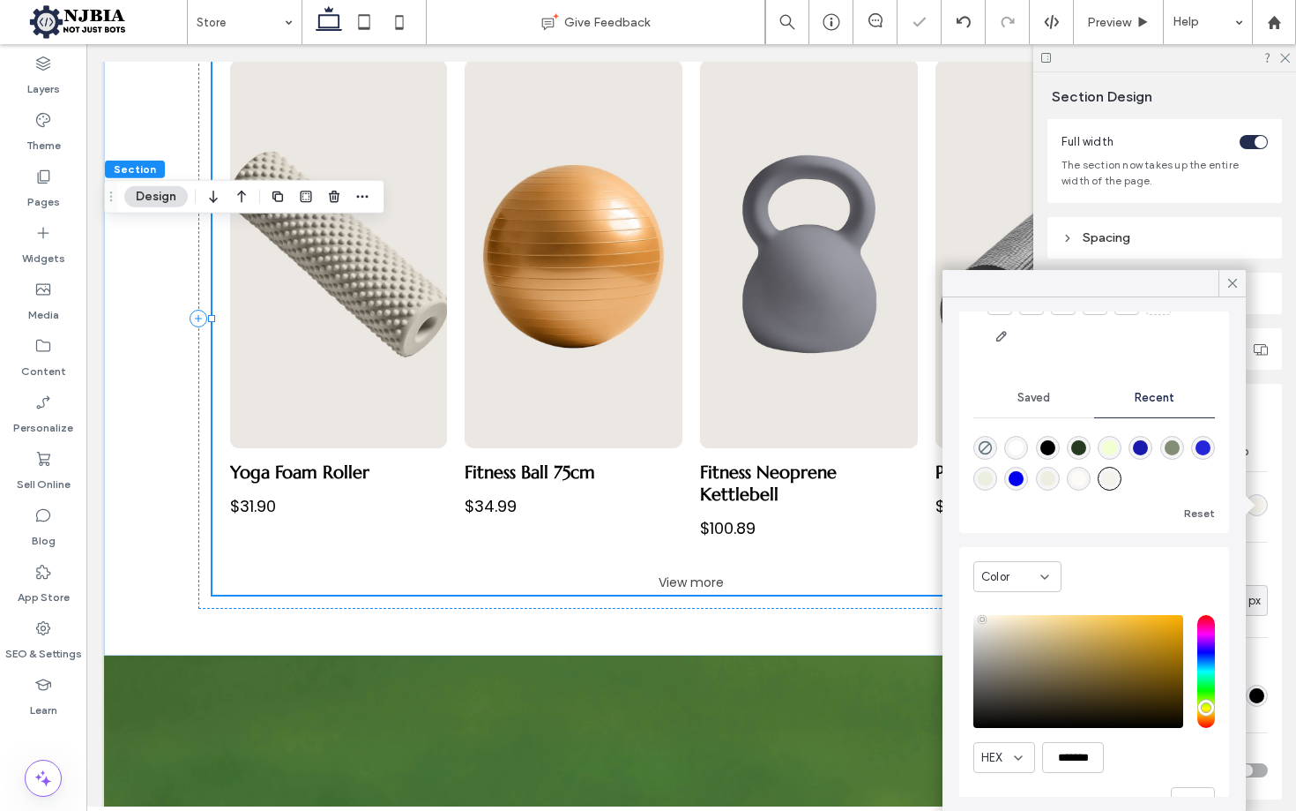
click at [1228, 284] on icon at bounding box center [1233, 283] width 16 height 16
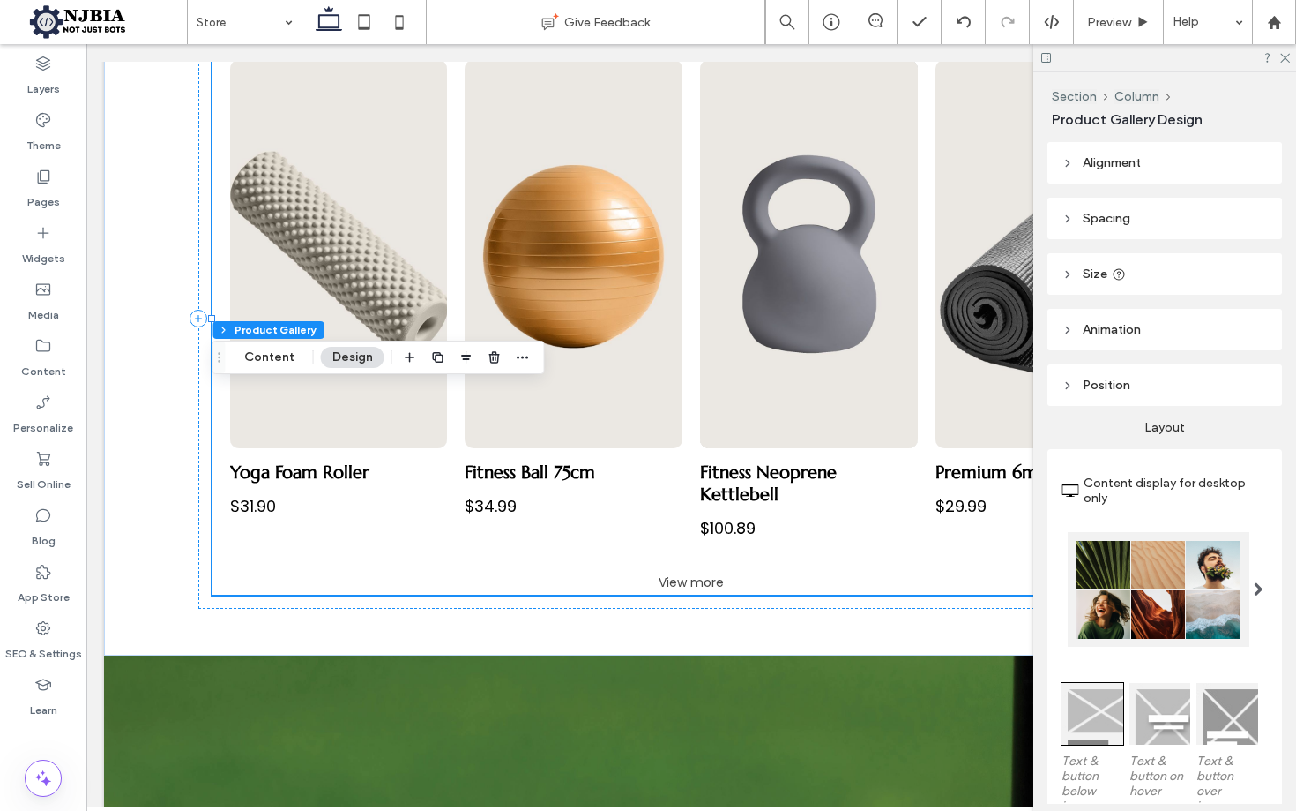
drag, startPoint x: 258, startPoint y: 358, endPoint x: 324, endPoint y: 357, distance: 65.3
click at [259, 358] on button "Content" at bounding box center [269, 357] width 73 height 21
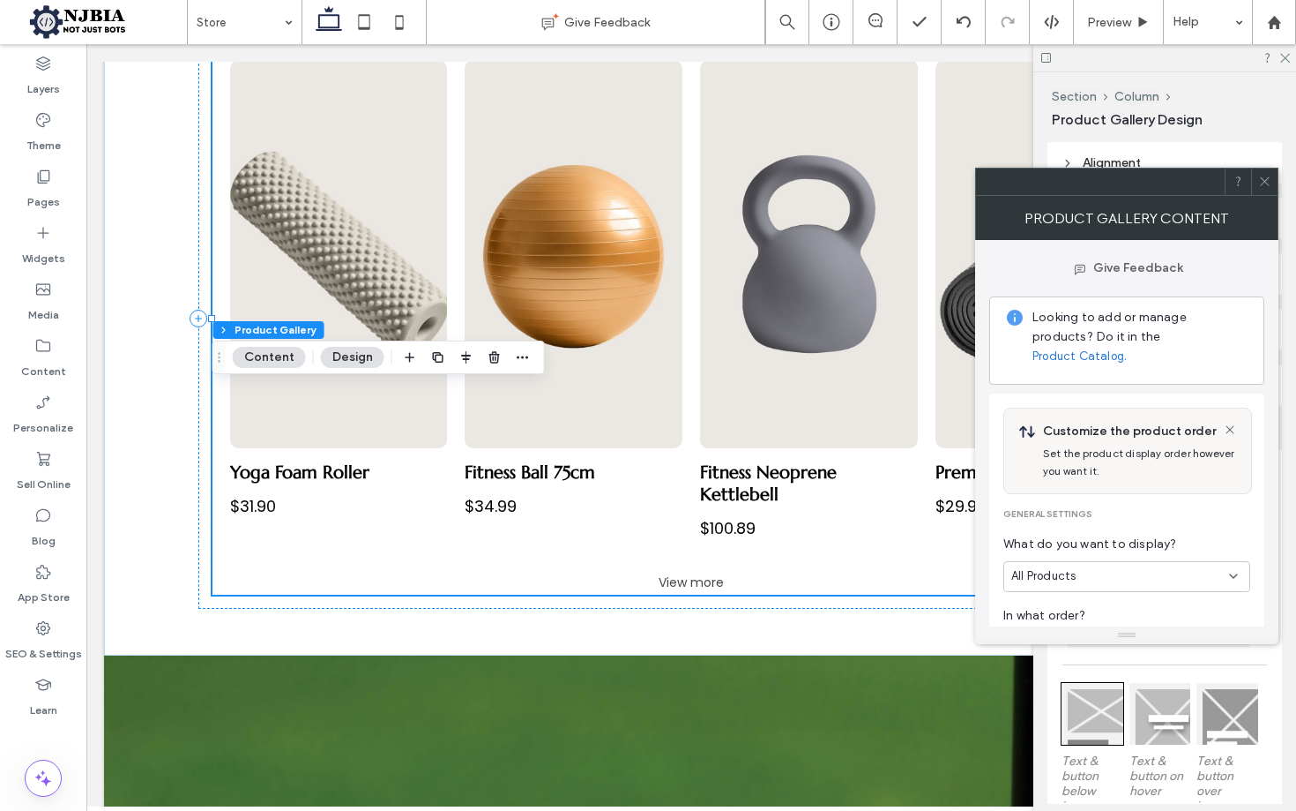
click at [1127, 347] on link "Product Catalog." at bounding box center [1080, 356] width 94 height 18
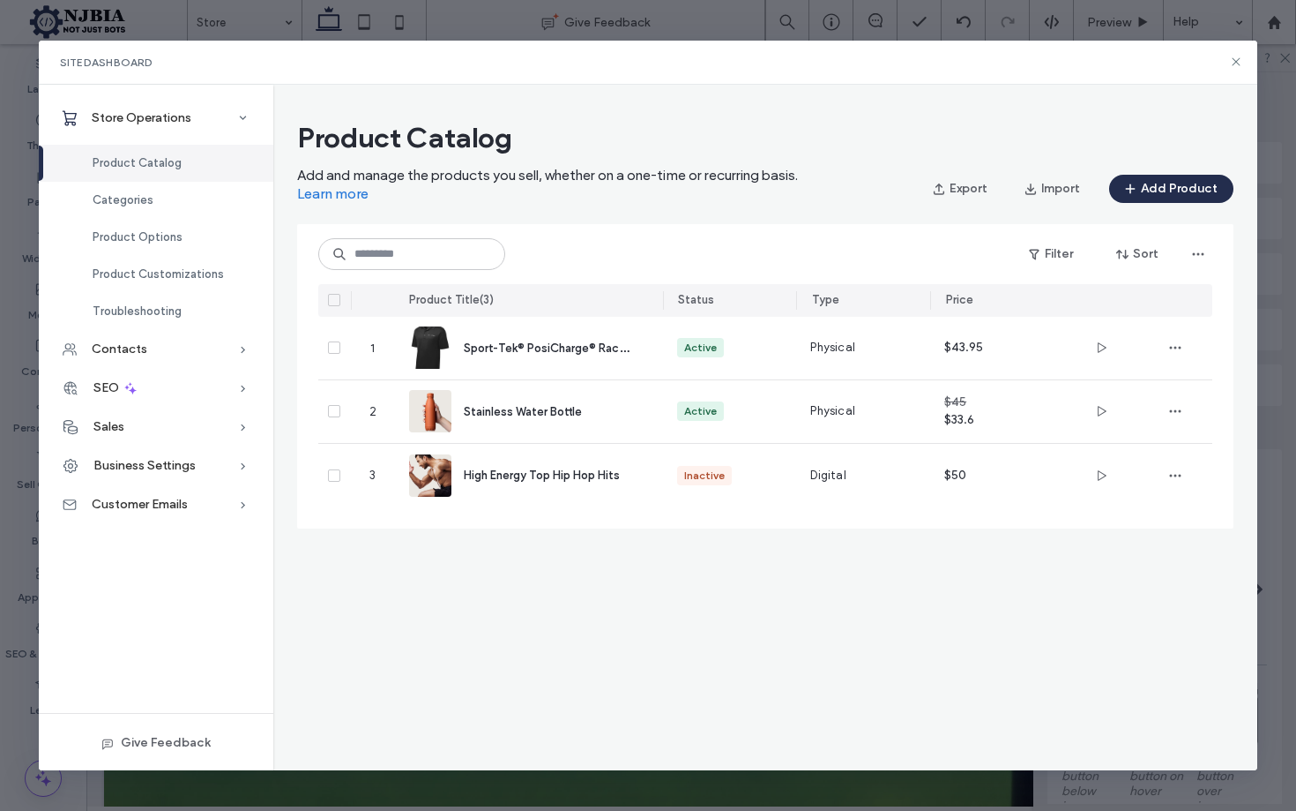
drag, startPoint x: 1166, startPoint y: 190, endPoint x: 778, endPoint y: 223, distance: 389.5
click at [1168, 190] on button "Add Product" at bounding box center [1171, 189] width 124 height 28
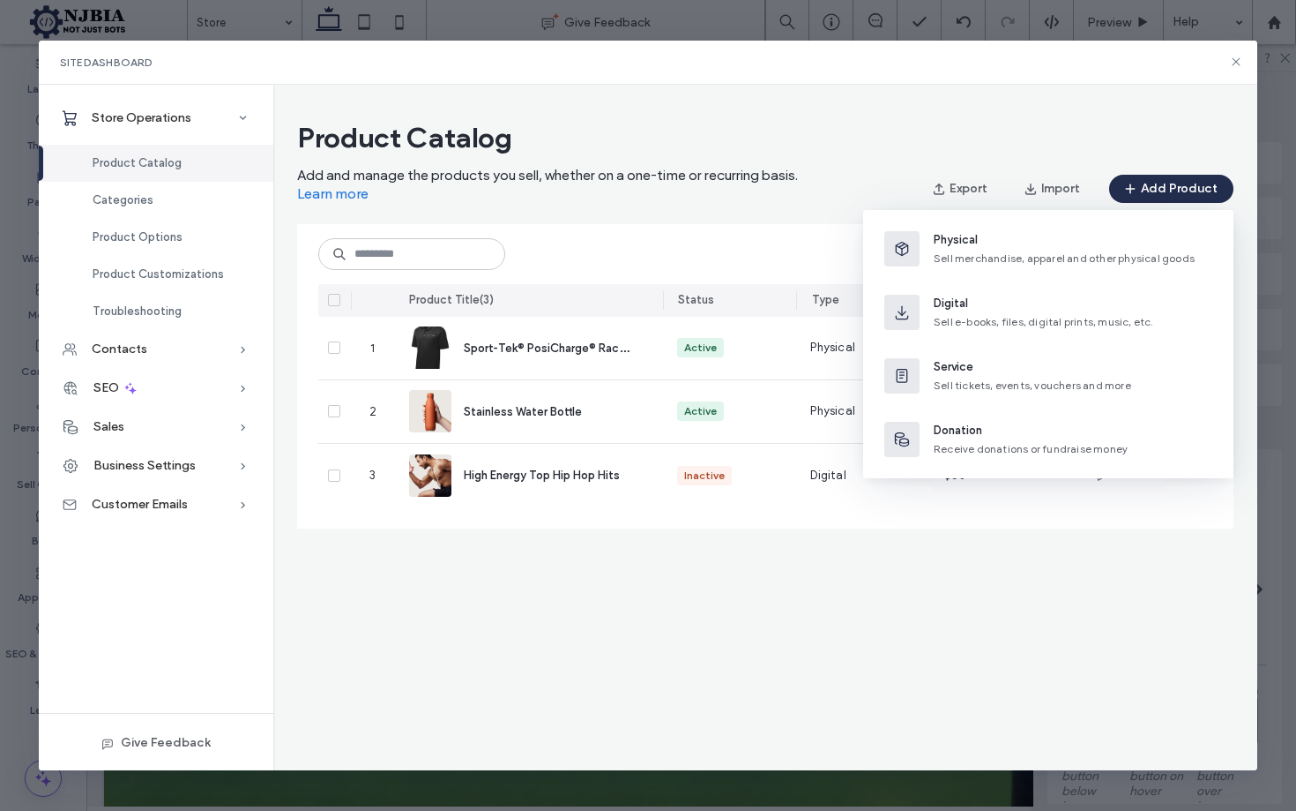
drag, startPoint x: 969, startPoint y: 253, endPoint x: 962, endPoint y: 262, distance: 11.3
click at [967, 256] on span "Sell merchandise, apparel and other physical goods" at bounding box center [1064, 257] width 261 height 13
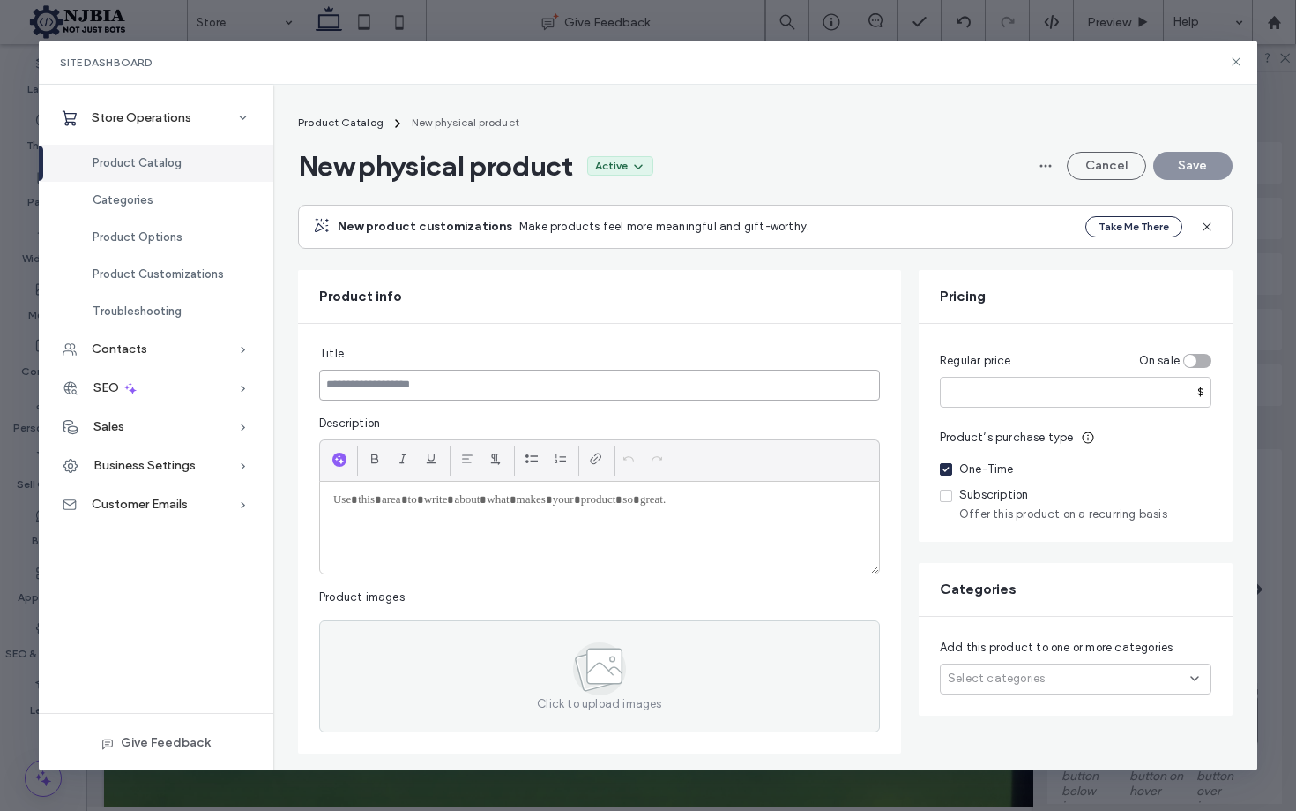
click at [428, 387] on input at bounding box center [599, 385] width 561 height 31
paste input "**********"
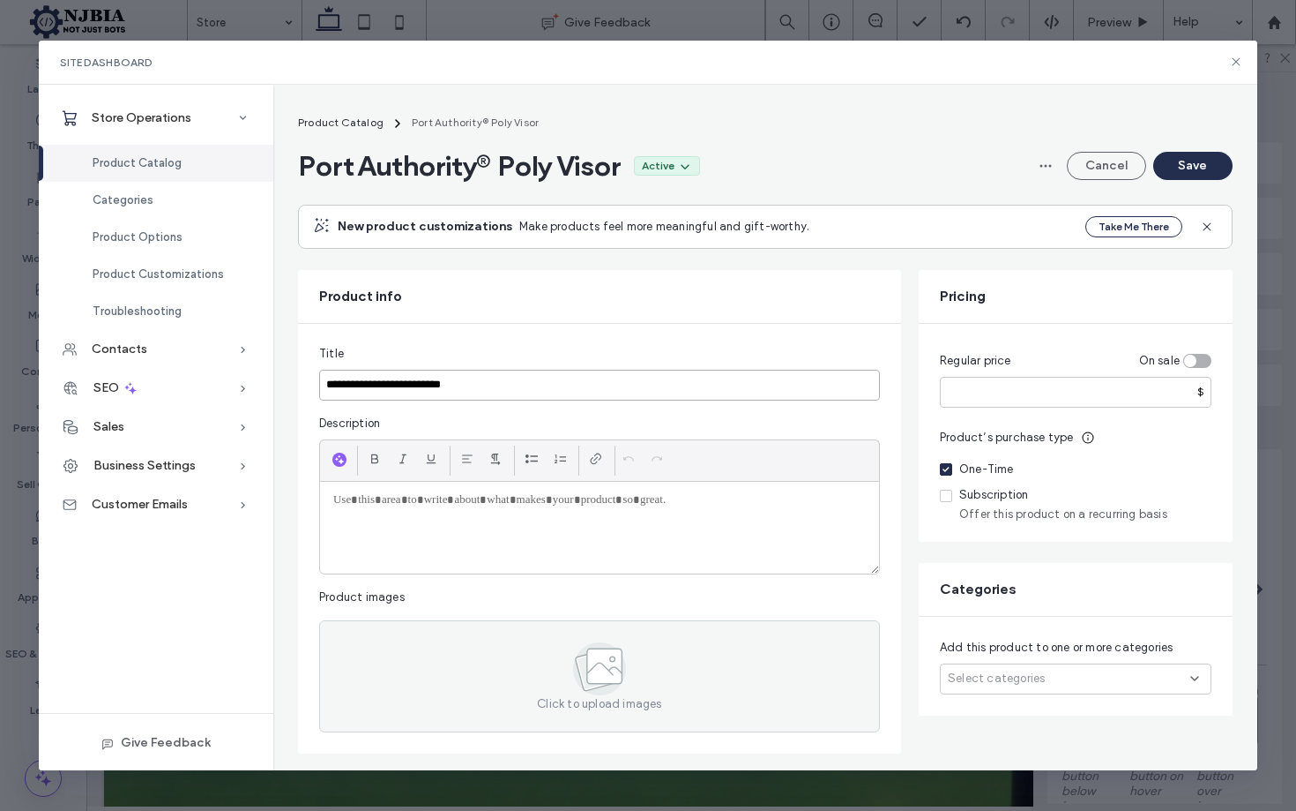
type input "**********"
click at [417, 512] on div at bounding box center [599, 528] width 559 height 92
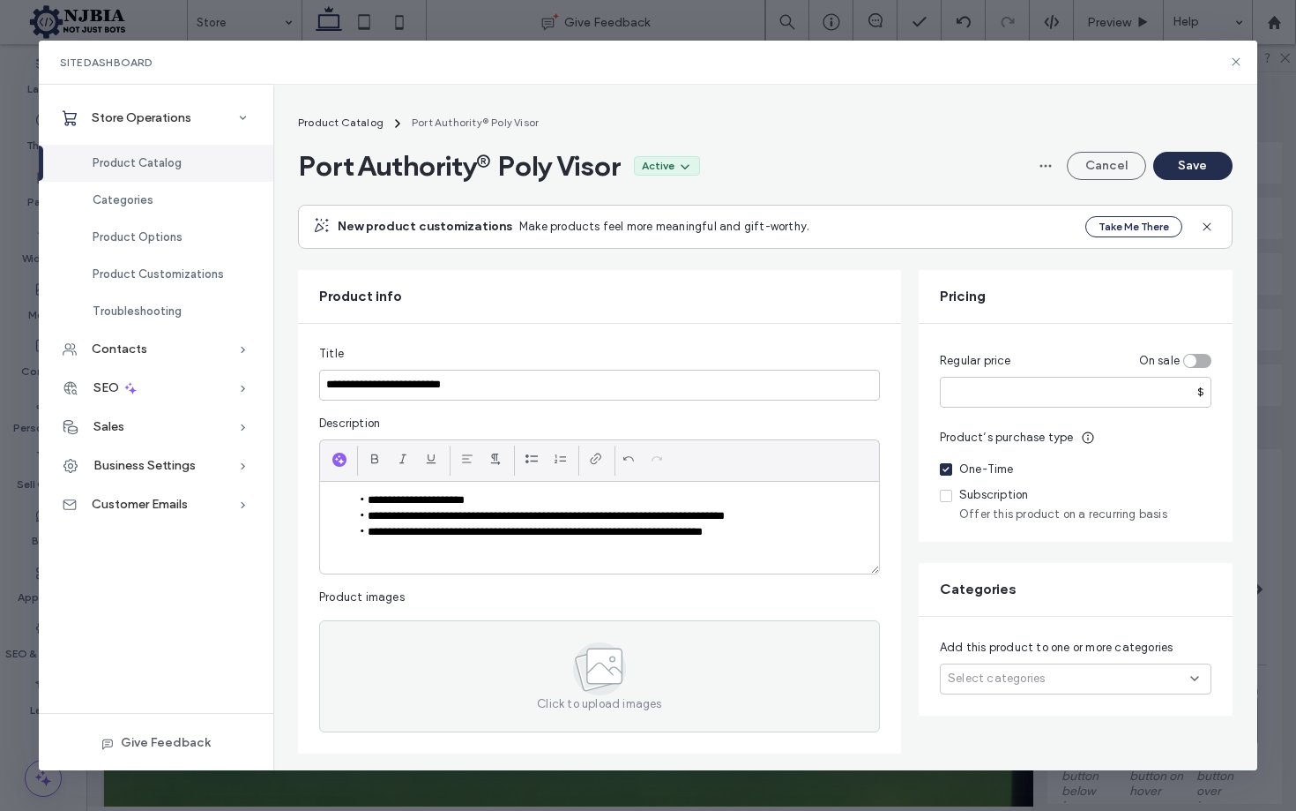
scroll to position [12, 0]
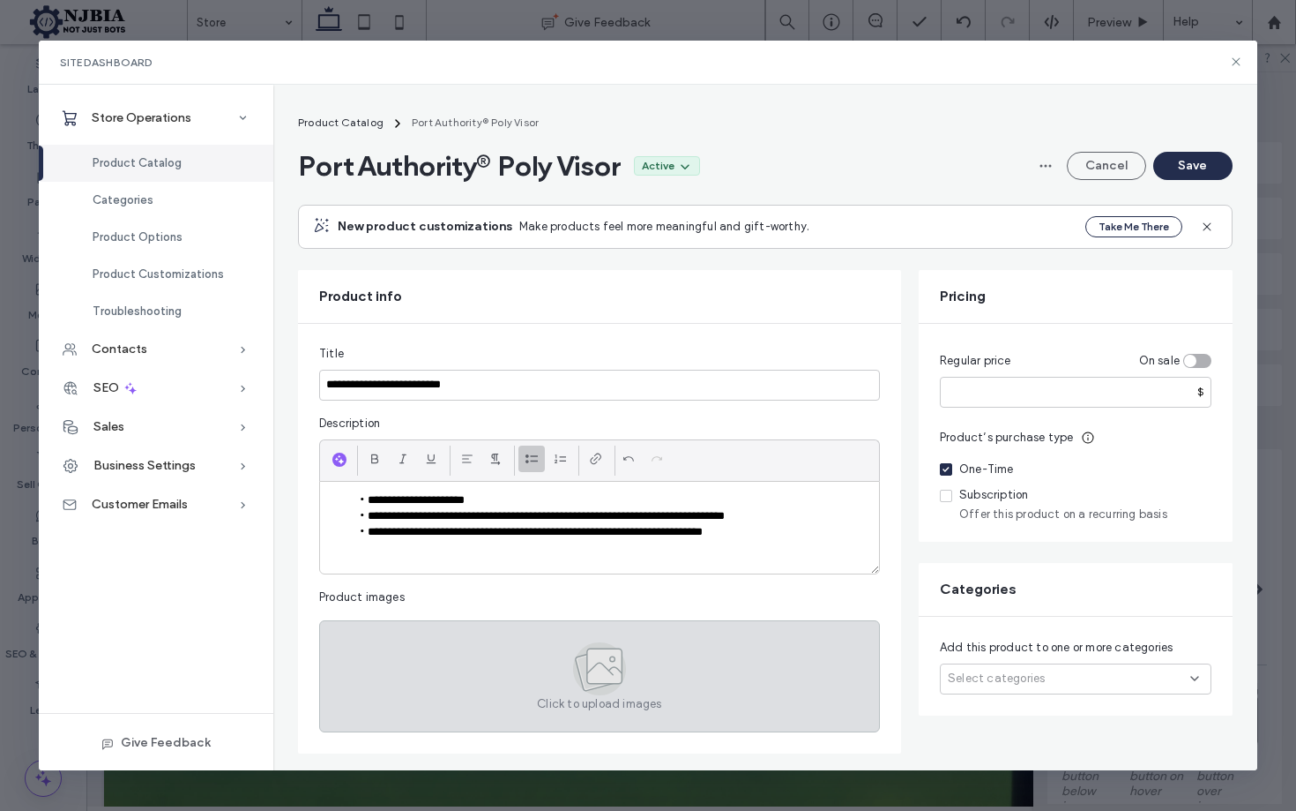
click at [601, 687] on icon at bounding box center [599, 668] width 53 height 53
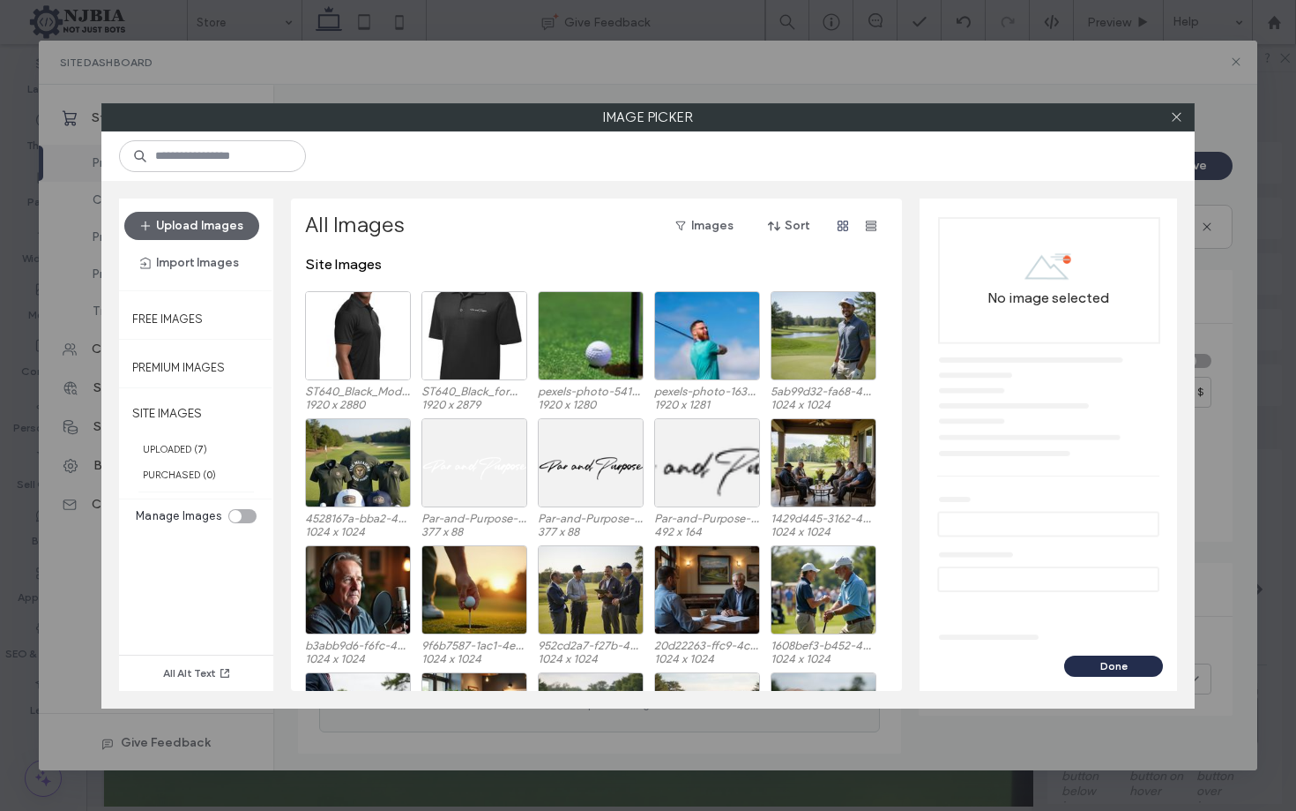
drag, startPoint x: 220, startPoint y: 220, endPoint x: 273, endPoint y: 228, distance: 53.5
click at [220, 220] on button "Upload Images" at bounding box center [191, 226] width 135 height 28
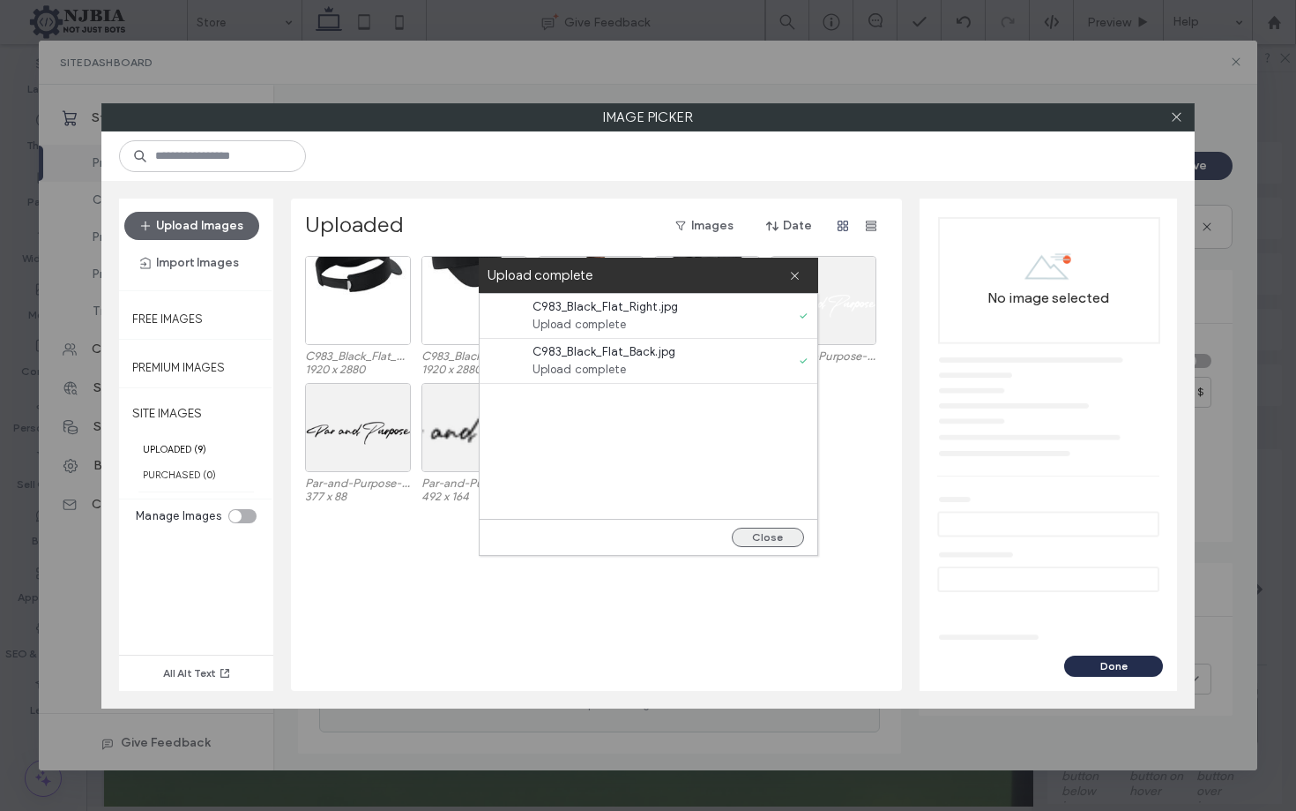
click at [776, 536] on button "Close" at bounding box center [768, 536] width 72 height 19
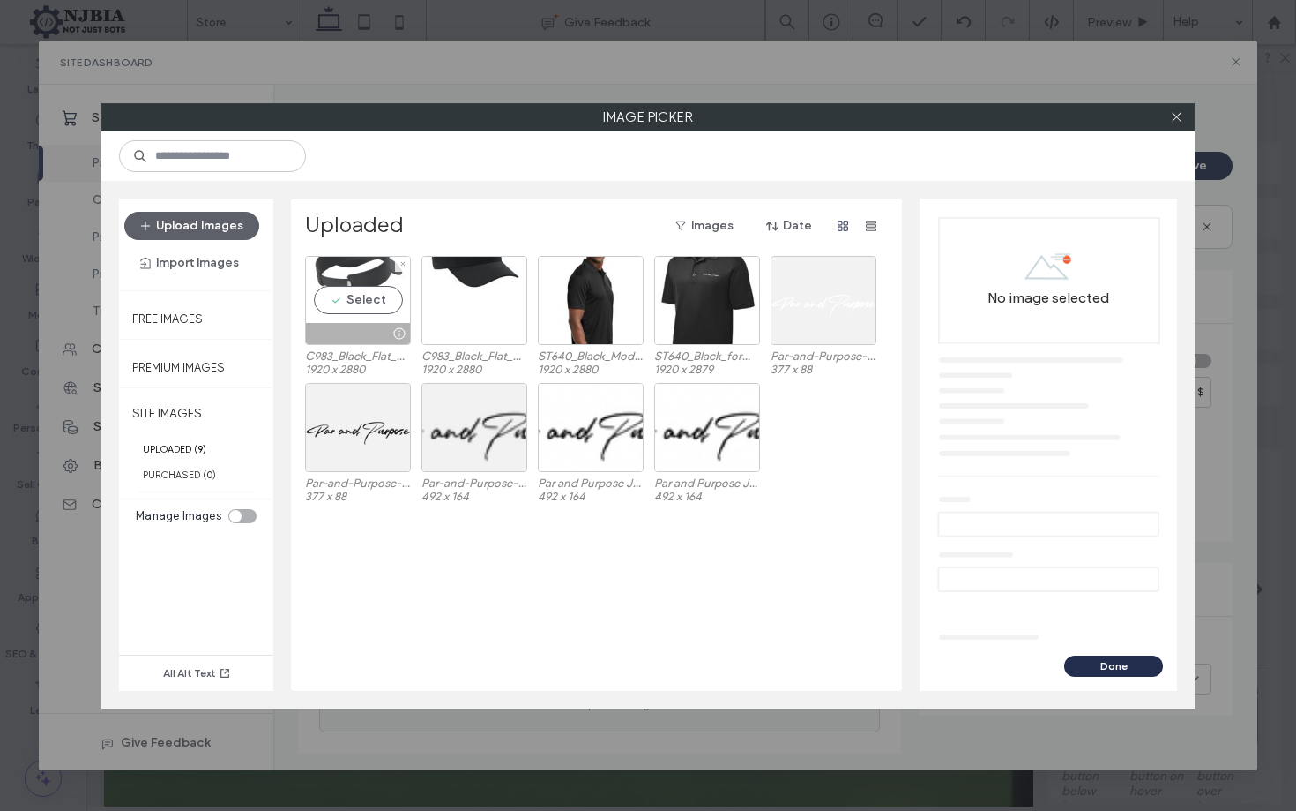
click at [410, 295] on div "Select" at bounding box center [358, 300] width 106 height 89
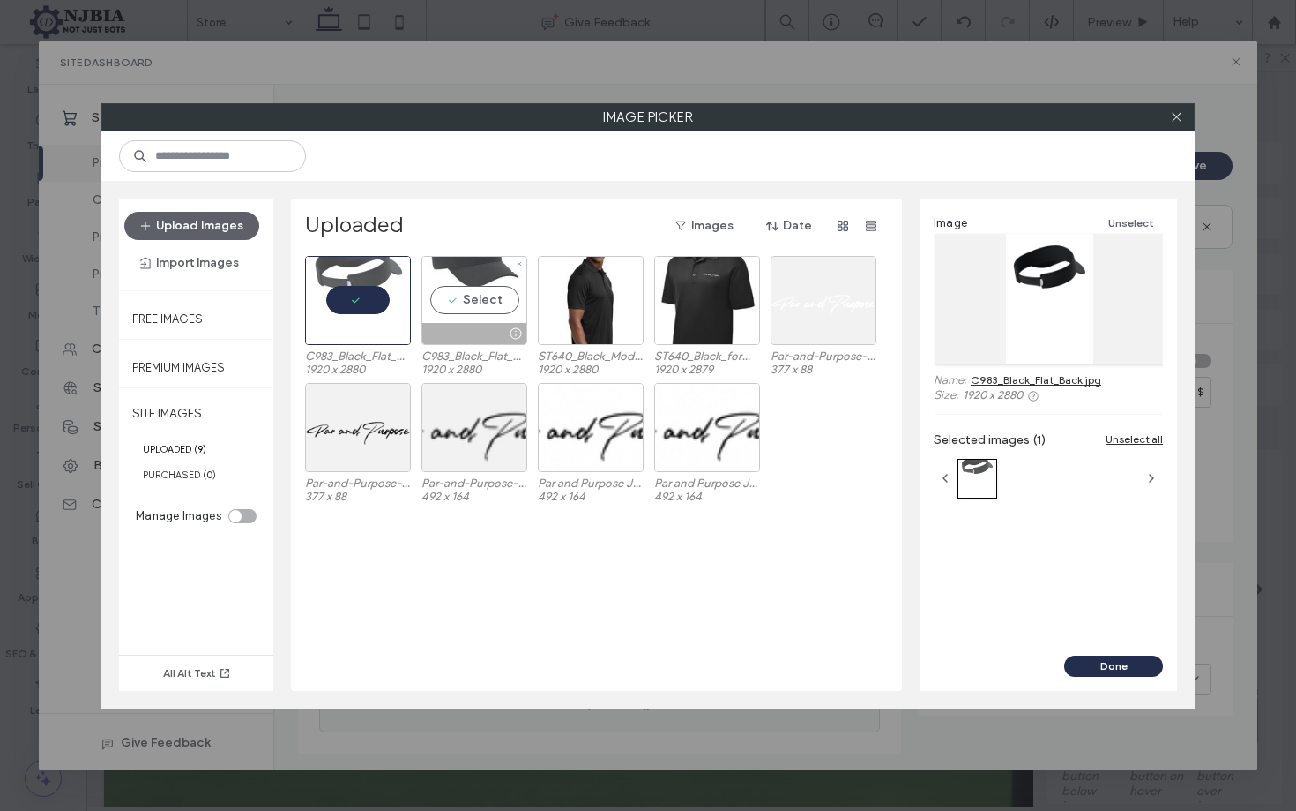
click at [478, 272] on div "Select" at bounding box center [475, 300] width 106 height 89
click at [1127, 657] on button "Done" at bounding box center [1114, 665] width 99 height 21
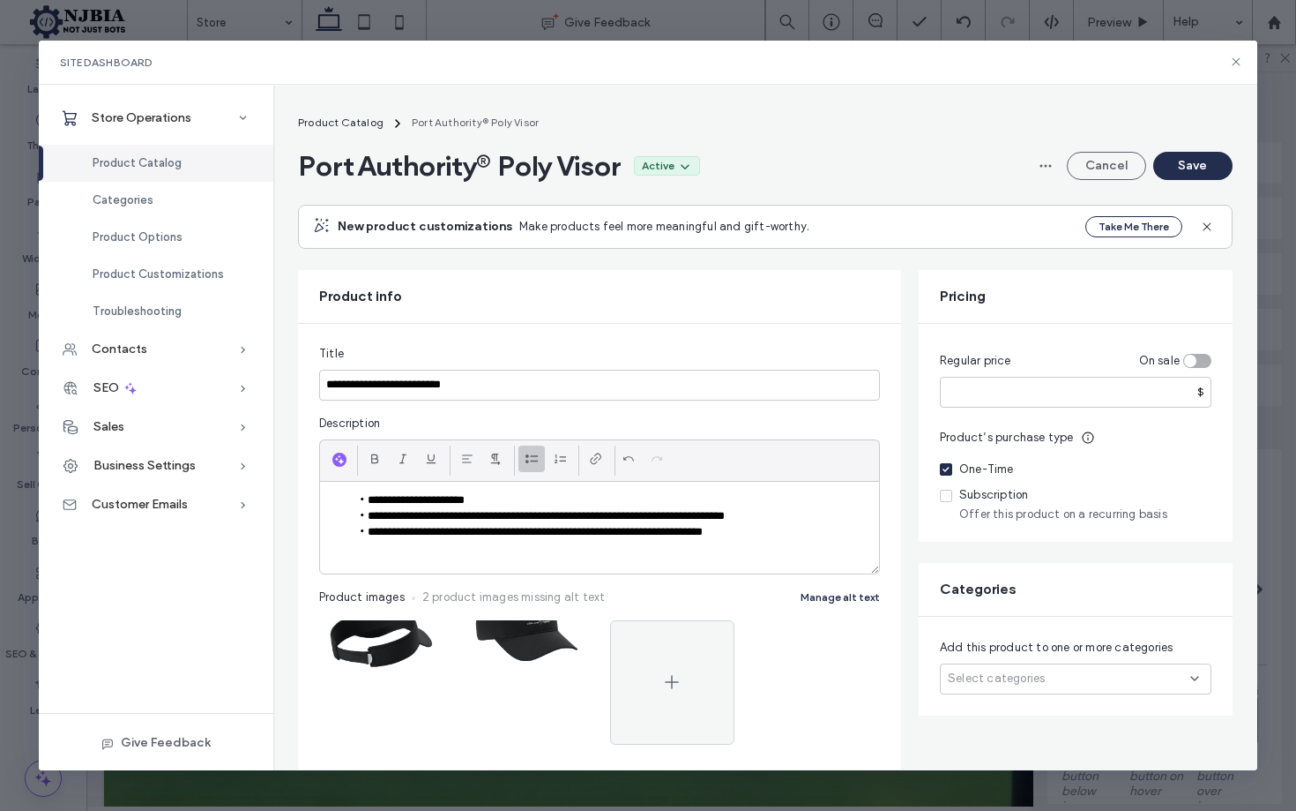
scroll to position [147, 0]
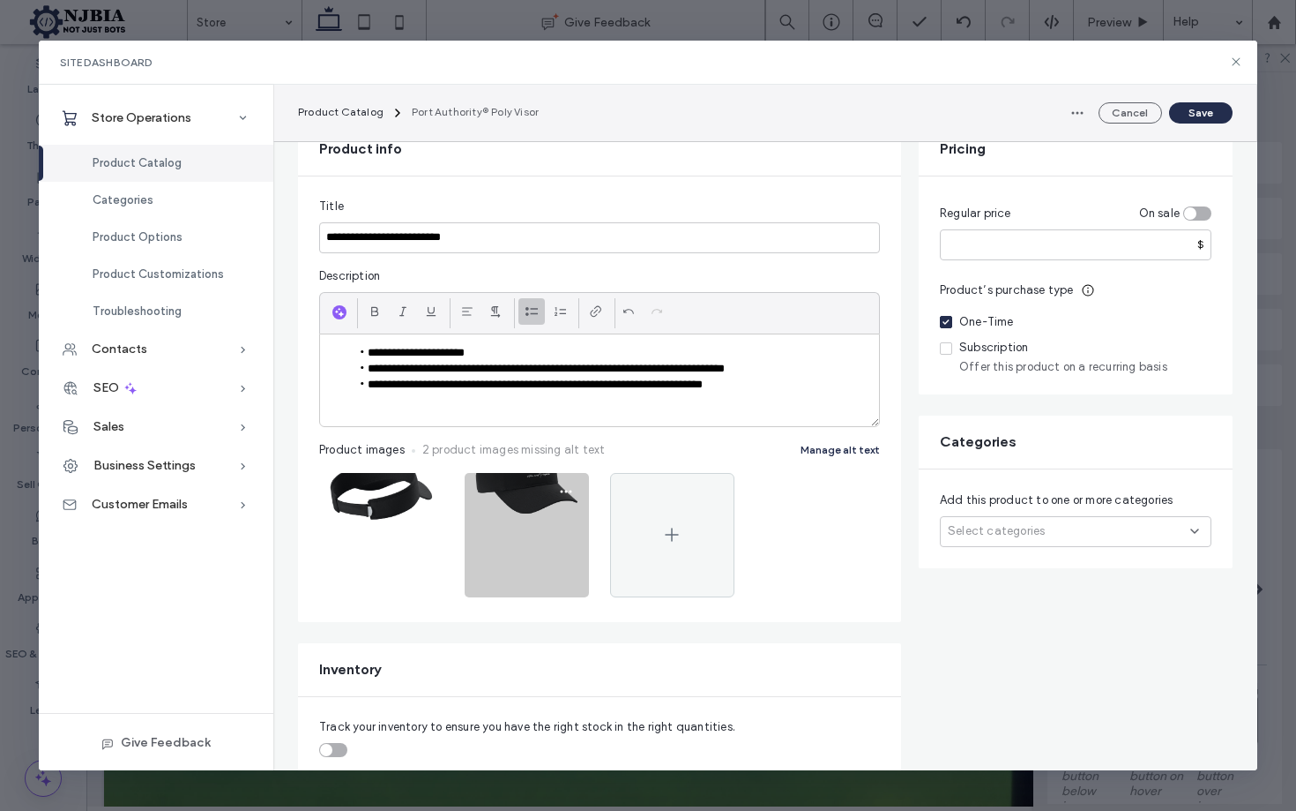
drag, startPoint x: 545, startPoint y: 533, endPoint x: 558, endPoint y: 519, distance: 18.7
click at [545, 532] on img at bounding box center [527, 535] width 124 height 124
click at [566, 488] on icon "button" at bounding box center [566, 491] width 14 height 14
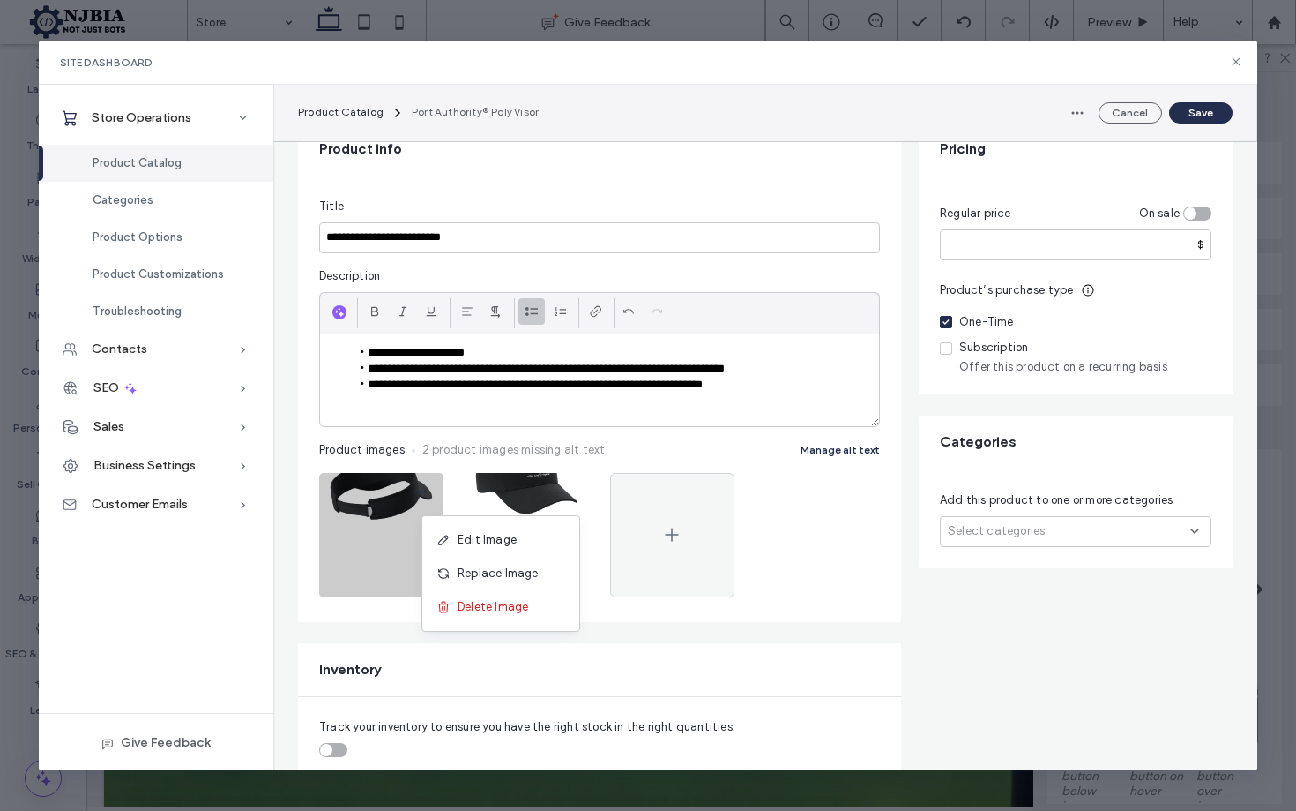
click at [421, 486] on span "button" at bounding box center [421, 491] width 28 height 28
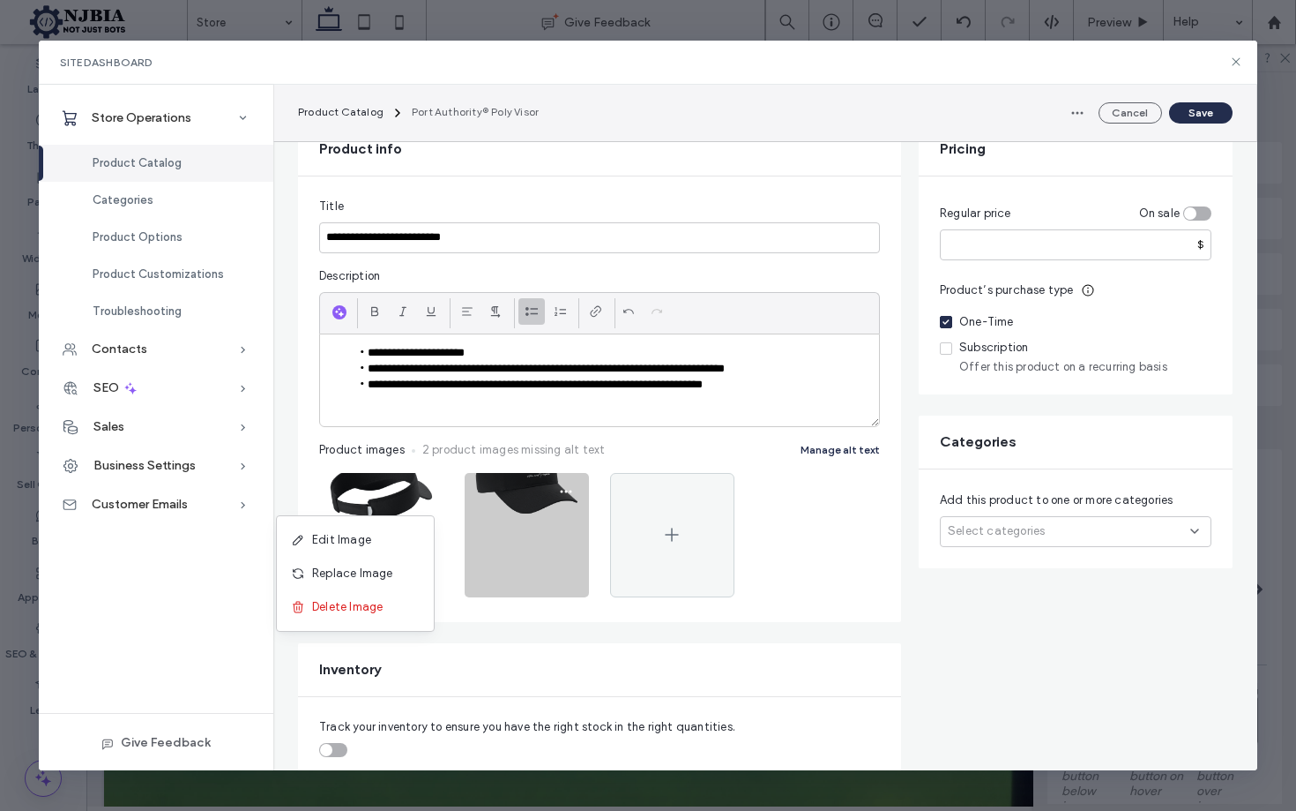
drag, startPoint x: 349, startPoint y: 607, endPoint x: 370, endPoint y: 595, distance: 24.1
click at [349, 607] on span "Delete Image" at bounding box center [347, 607] width 71 height 18
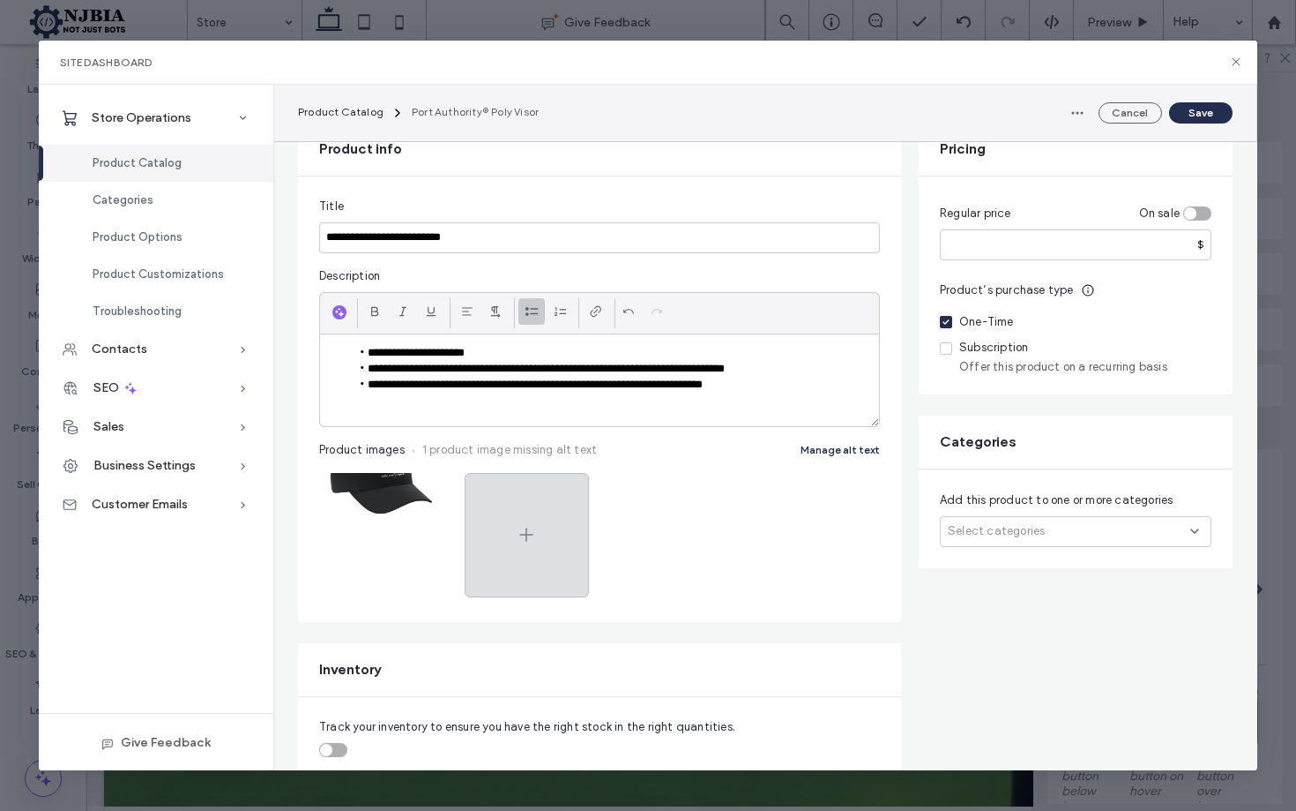
click at [533, 535] on icon at bounding box center [526, 534] width 21 height 21
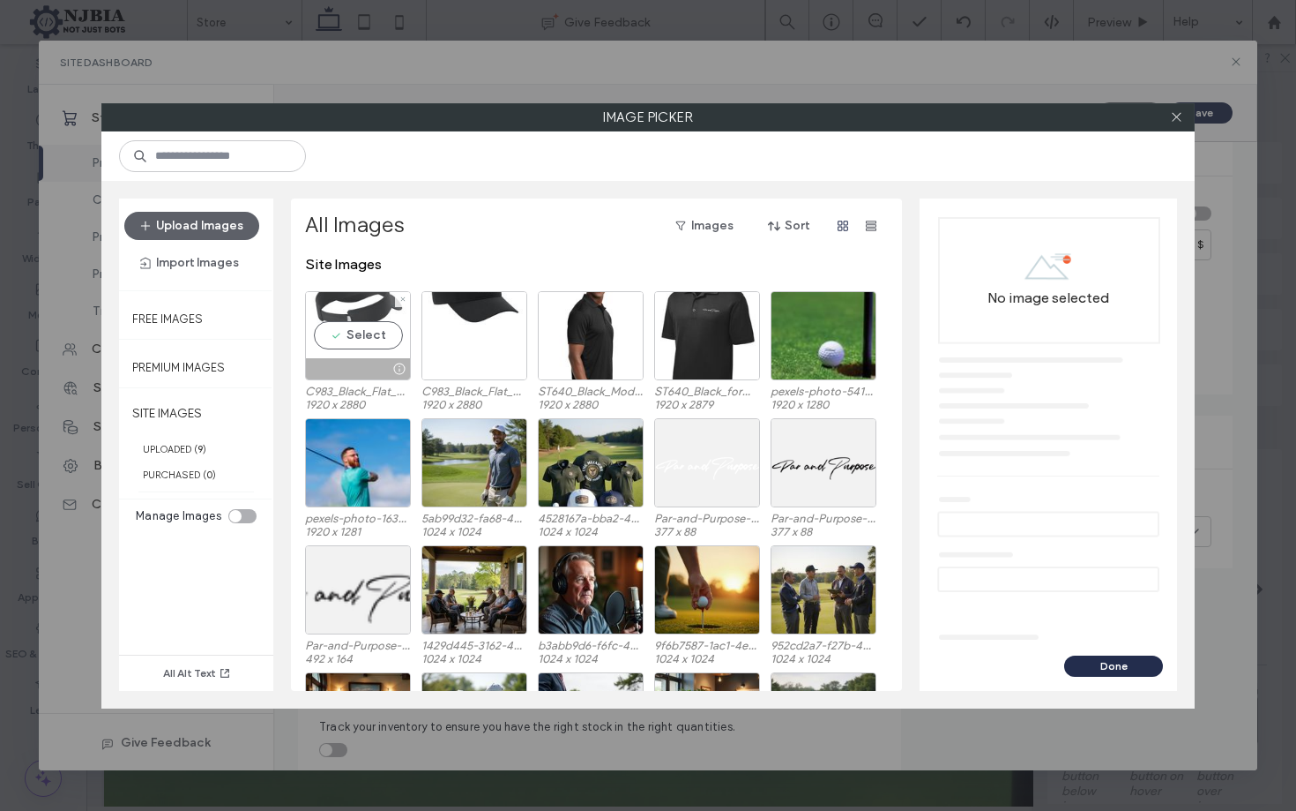
click at [405, 326] on div "Select" at bounding box center [358, 335] width 106 height 89
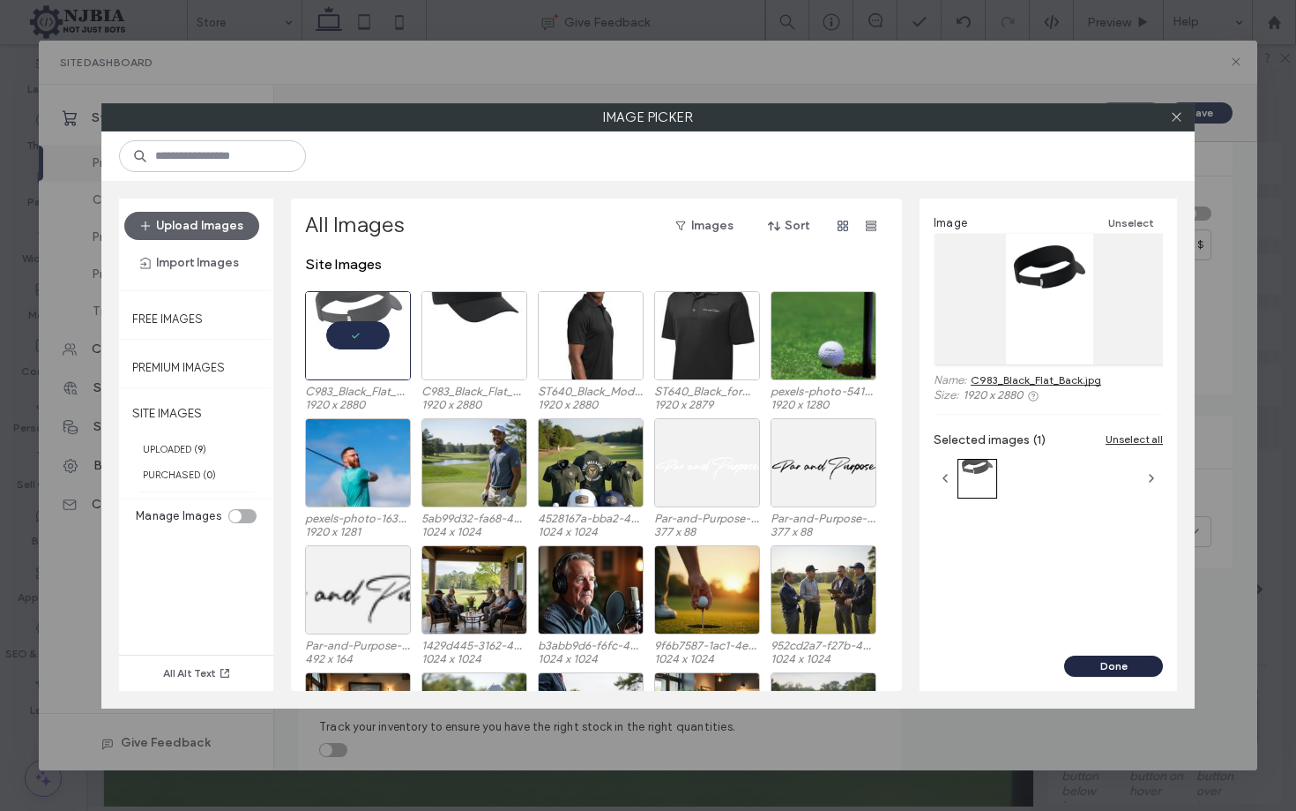
drag, startPoint x: 1128, startPoint y: 666, endPoint x: 1121, endPoint y: 660, distance: 9.4
click at [1128, 664] on button "Done" at bounding box center [1114, 665] width 99 height 21
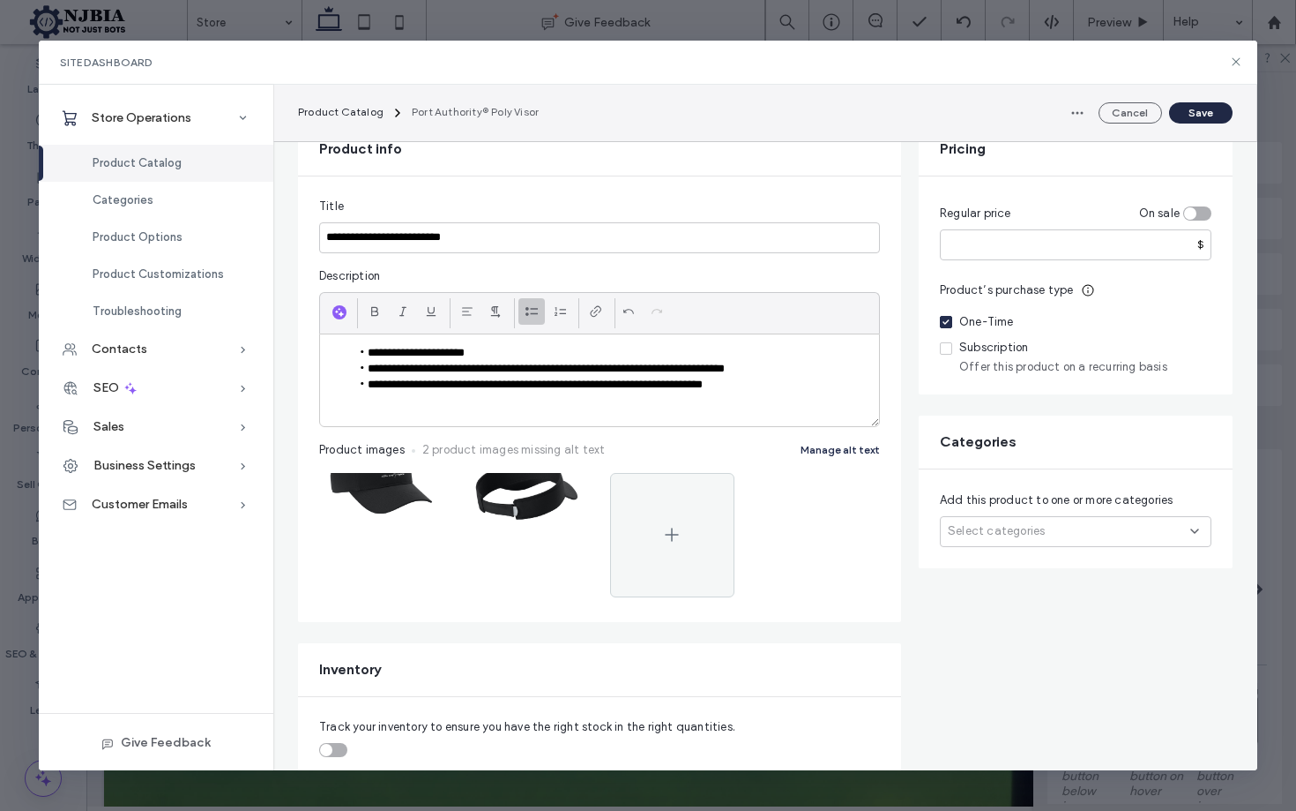
click at [1203, 112] on button "Save" at bounding box center [1200, 112] width 63 height 21
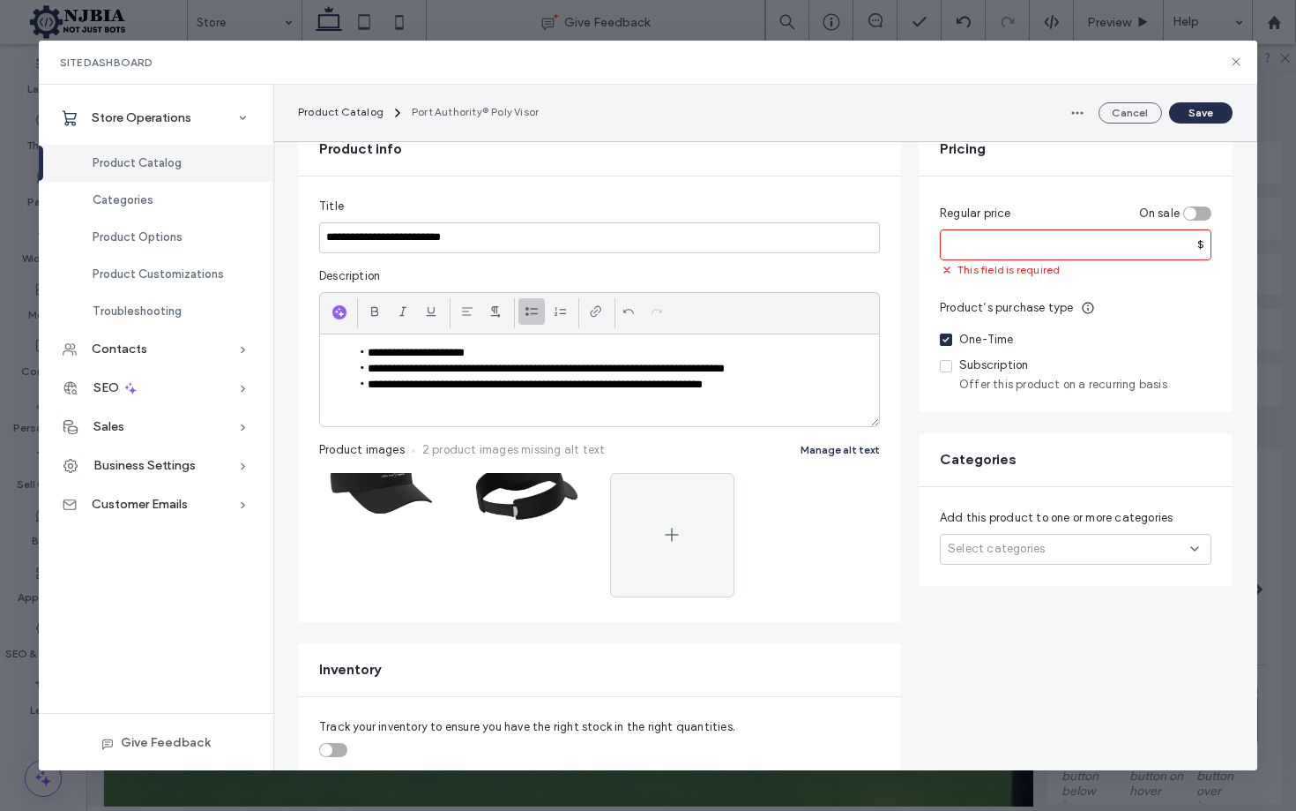
drag, startPoint x: 1007, startPoint y: 247, endPoint x: 992, endPoint y: 233, distance: 20.6
click at [1007, 247] on input "number" at bounding box center [1076, 244] width 272 height 31
click at [1037, 236] on input "number" at bounding box center [1076, 244] width 272 height 31
click at [1034, 241] on input "number" at bounding box center [1076, 244] width 272 height 31
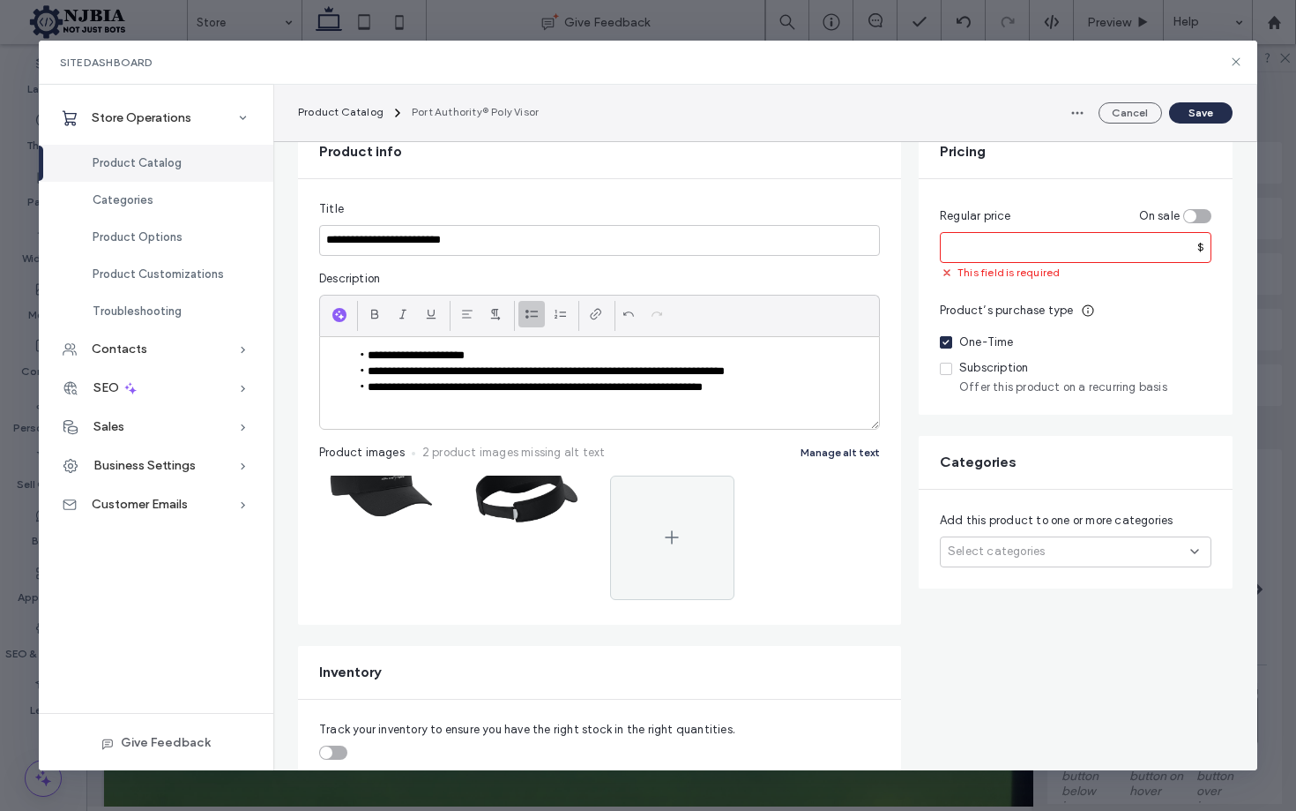
click at [1034, 241] on input "number" at bounding box center [1076, 247] width 272 height 31
type input "*****"
click at [1198, 109] on button "Save" at bounding box center [1200, 112] width 63 height 21
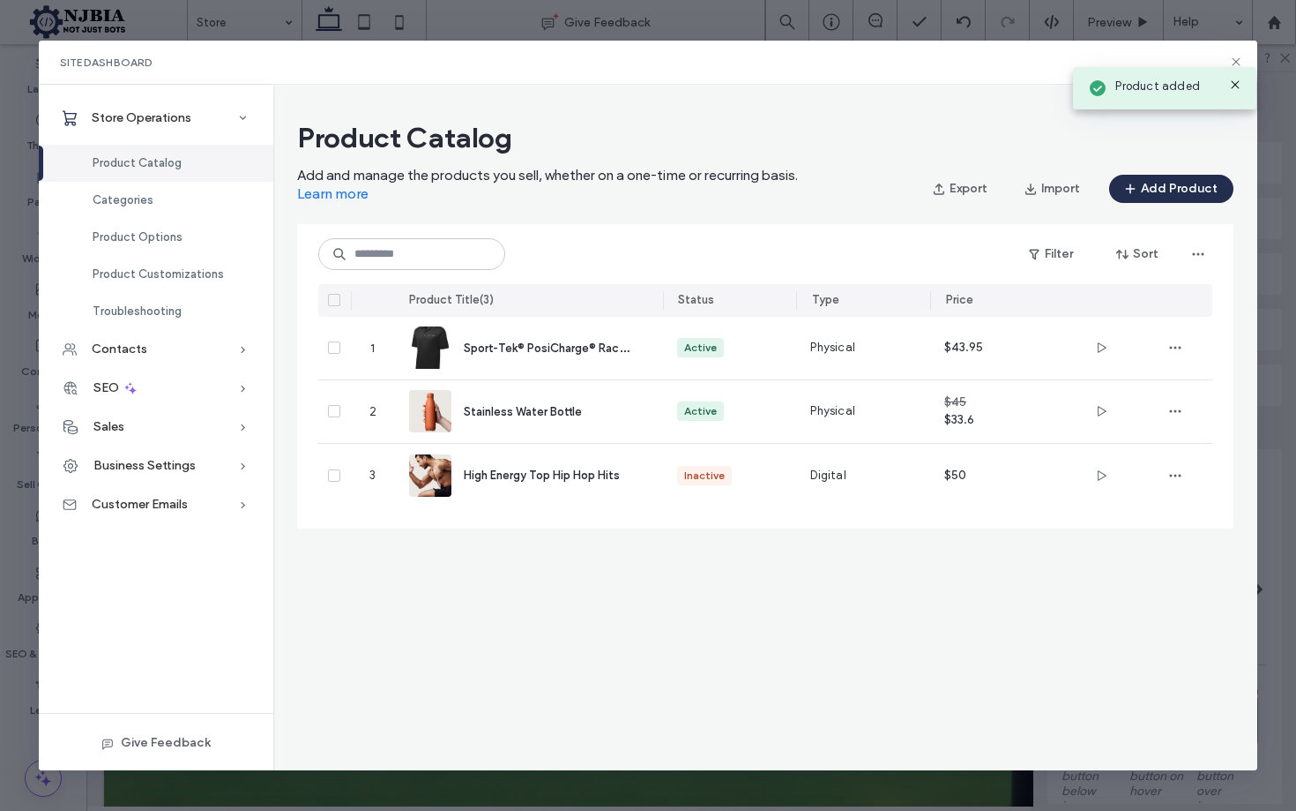
scroll to position [0, 0]
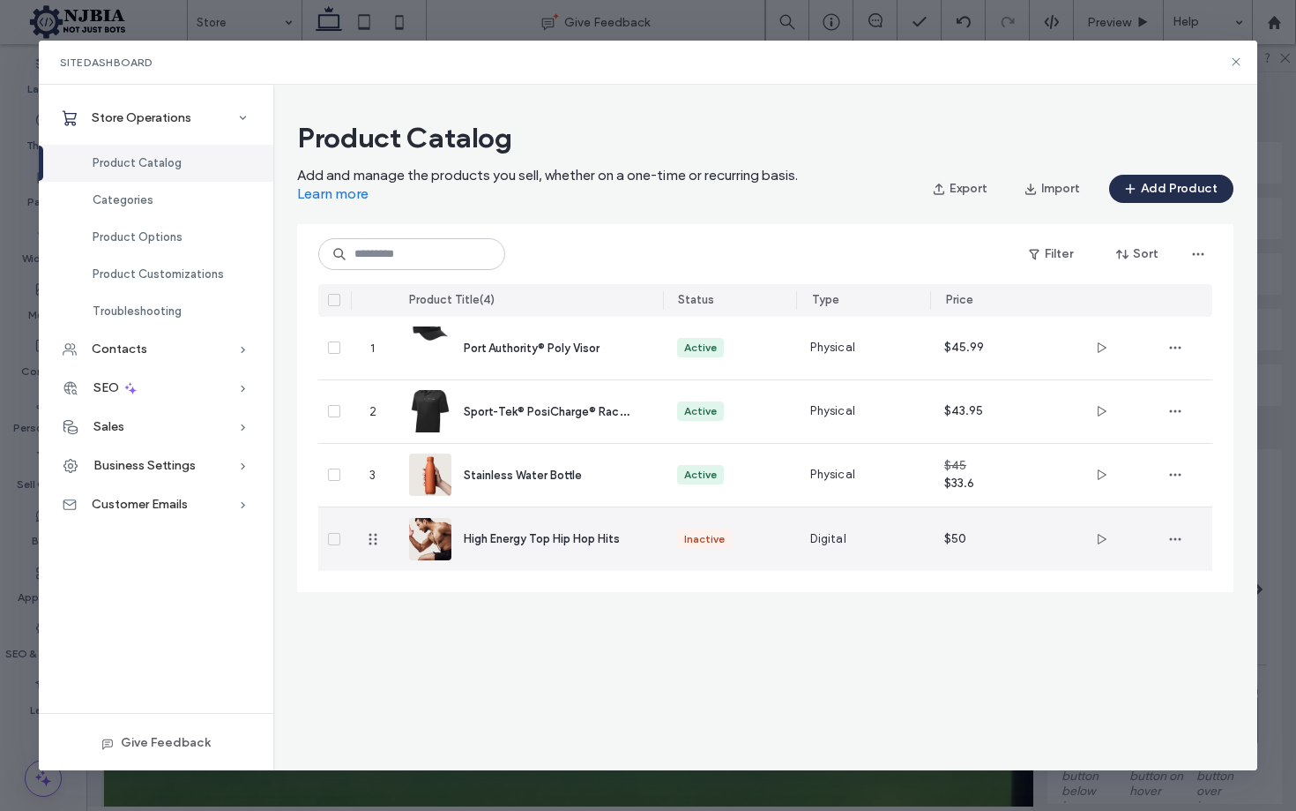
drag, startPoint x: 335, startPoint y: 538, endPoint x: 369, endPoint y: 521, distance: 37.5
click at [335, 537] on icon at bounding box center [334, 538] width 7 height 5
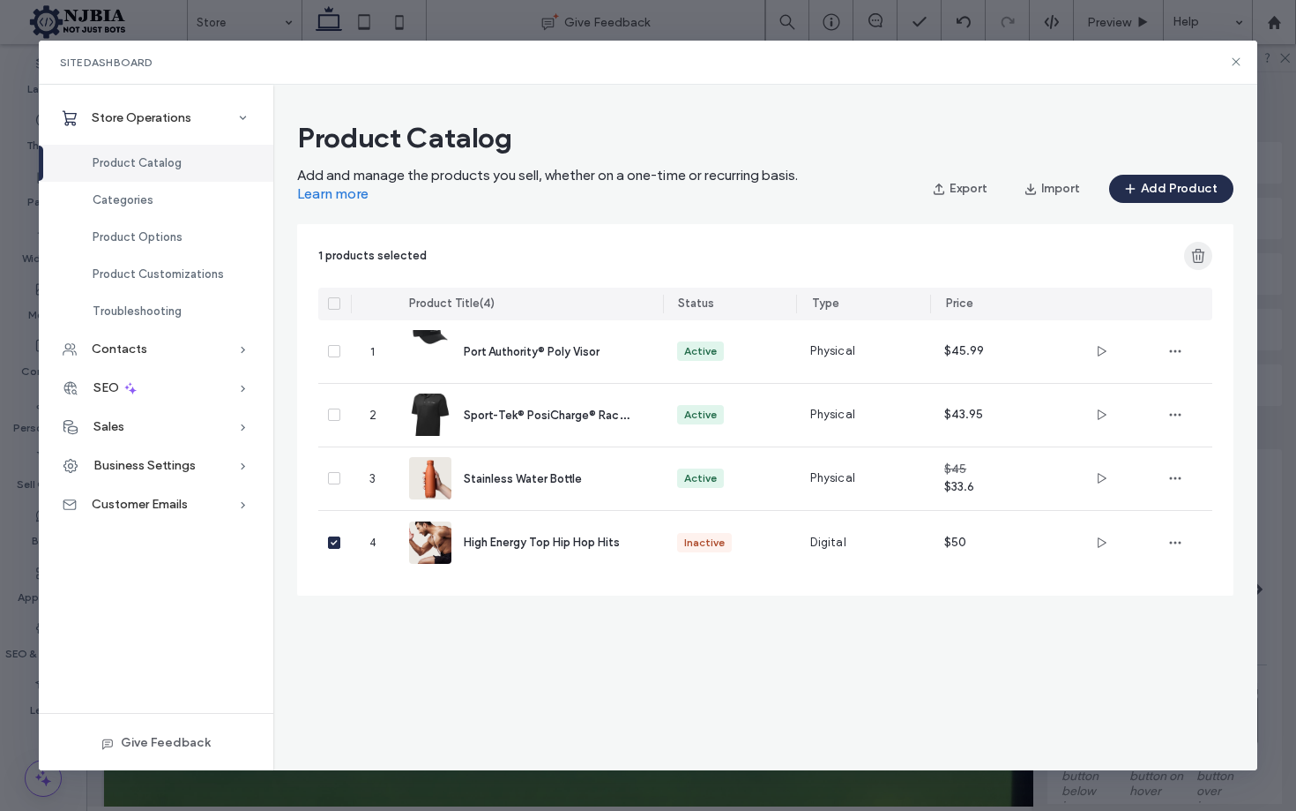
click at [1199, 256] on icon "button" at bounding box center [1199, 256] width 18 height 18
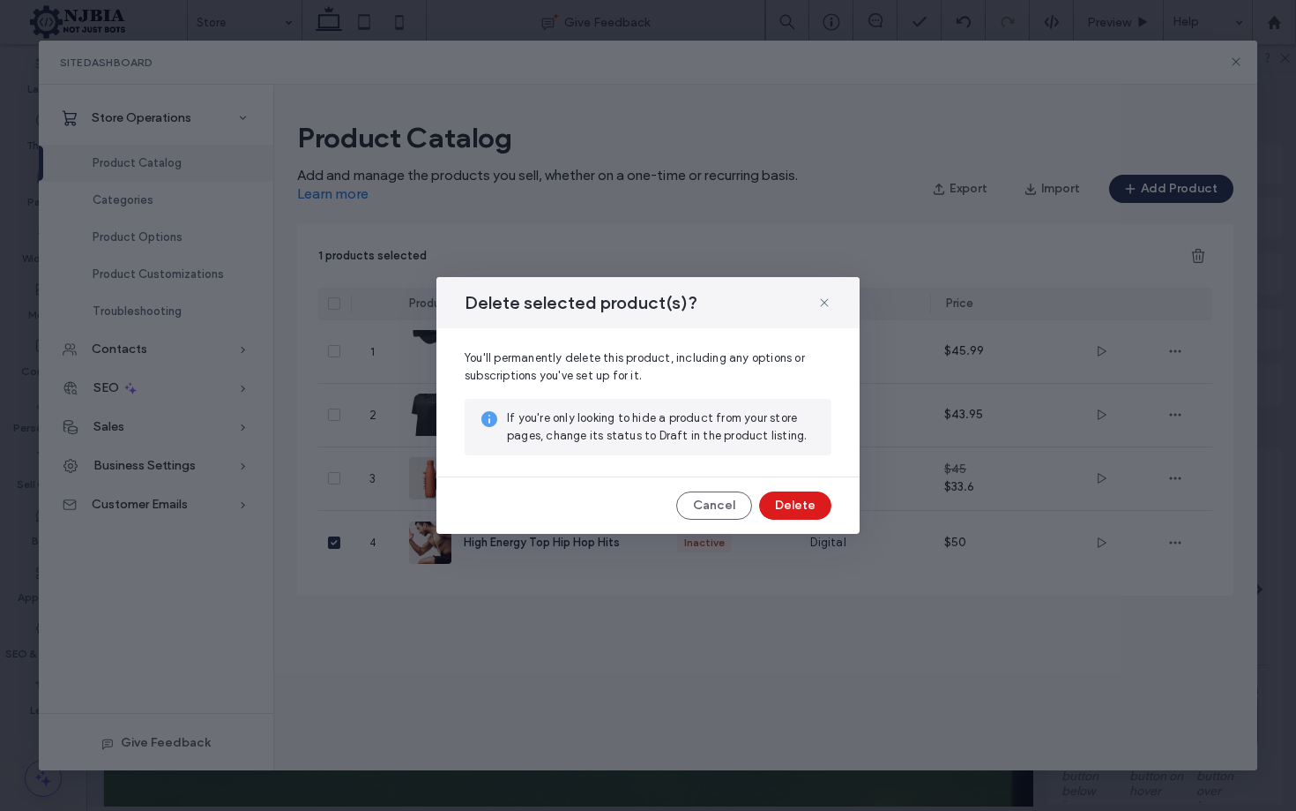
drag, startPoint x: 810, startPoint y: 504, endPoint x: 816, endPoint y: 489, distance: 16.2
click at [809, 504] on button "Delete" at bounding box center [795, 505] width 72 height 28
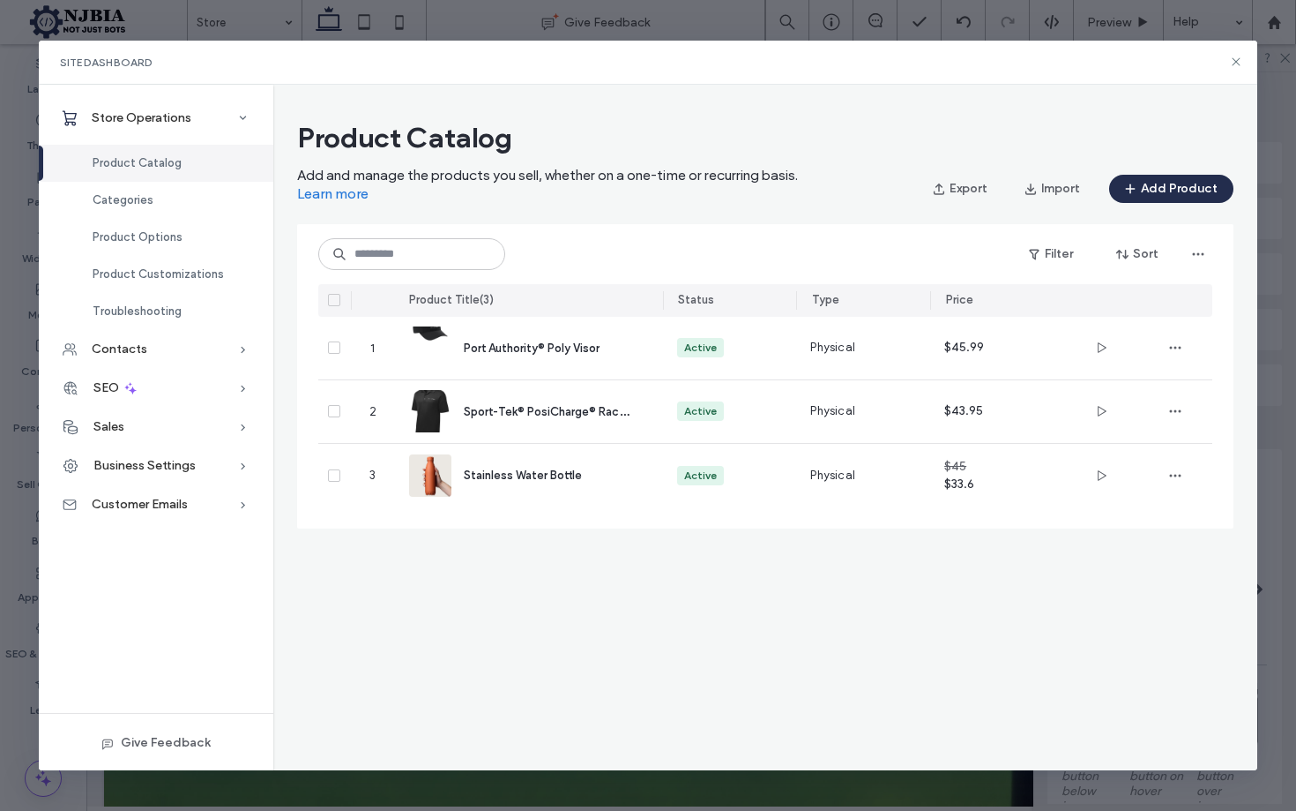
click at [1231, 57] on icon at bounding box center [1236, 62] width 14 height 14
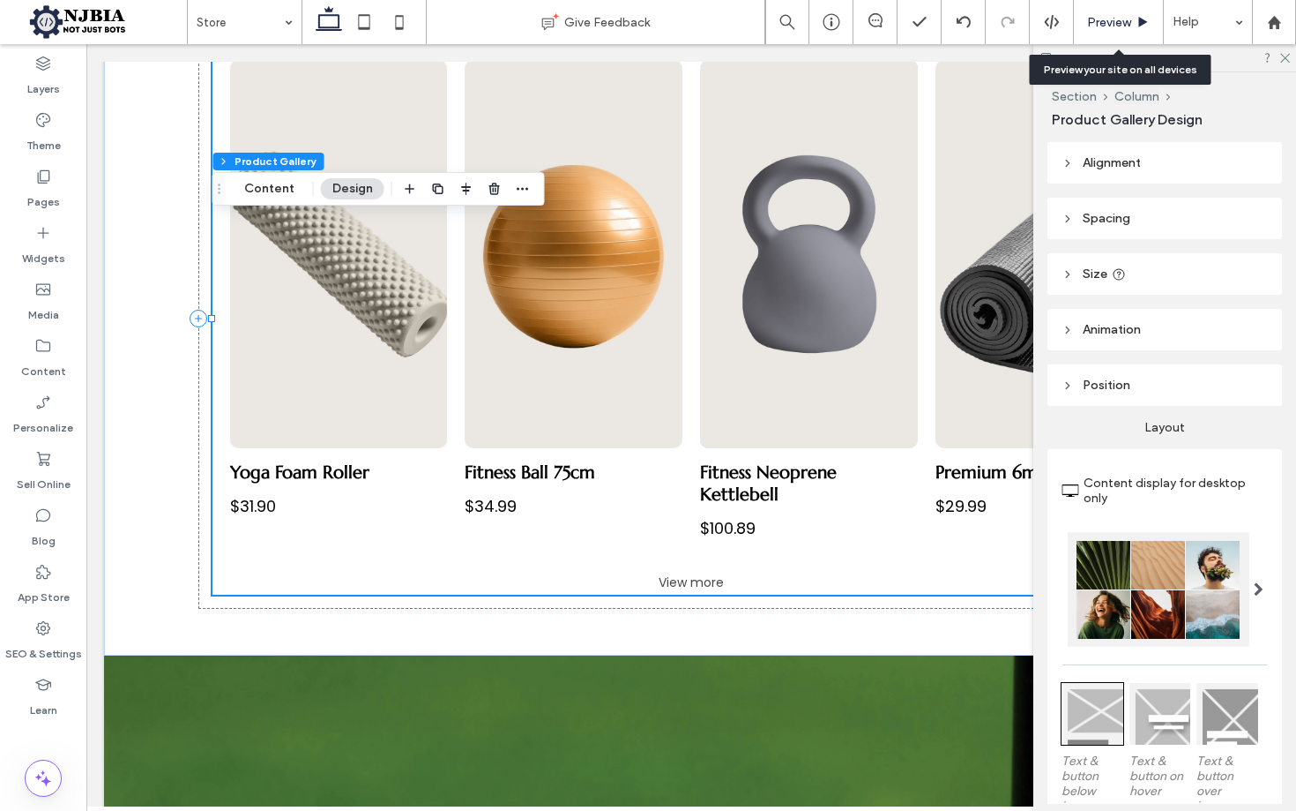
click at [1117, 16] on span "Preview" at bounding box center [1109, 22] width 44 height 15
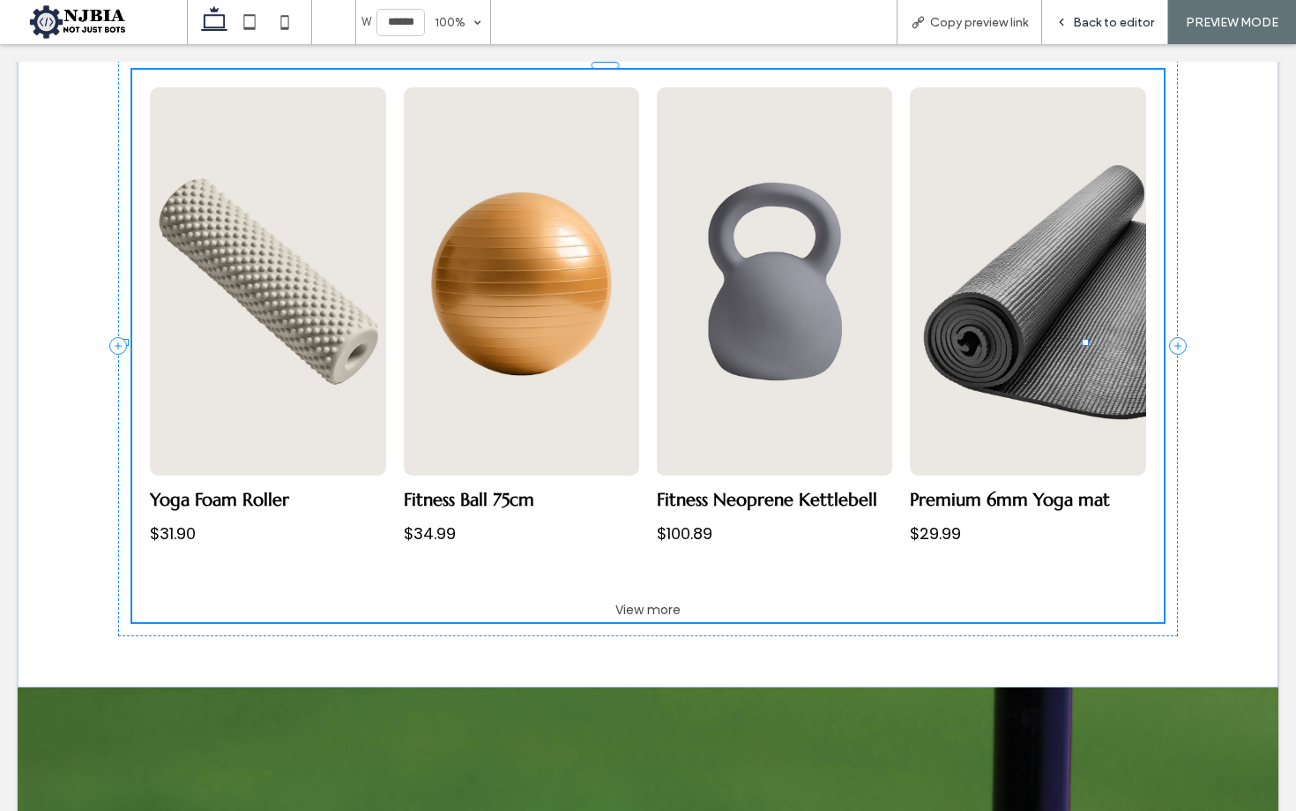
click at [1098, 23] on span "Back to editor" at bounding box center [1113, 22] width 81 height 15
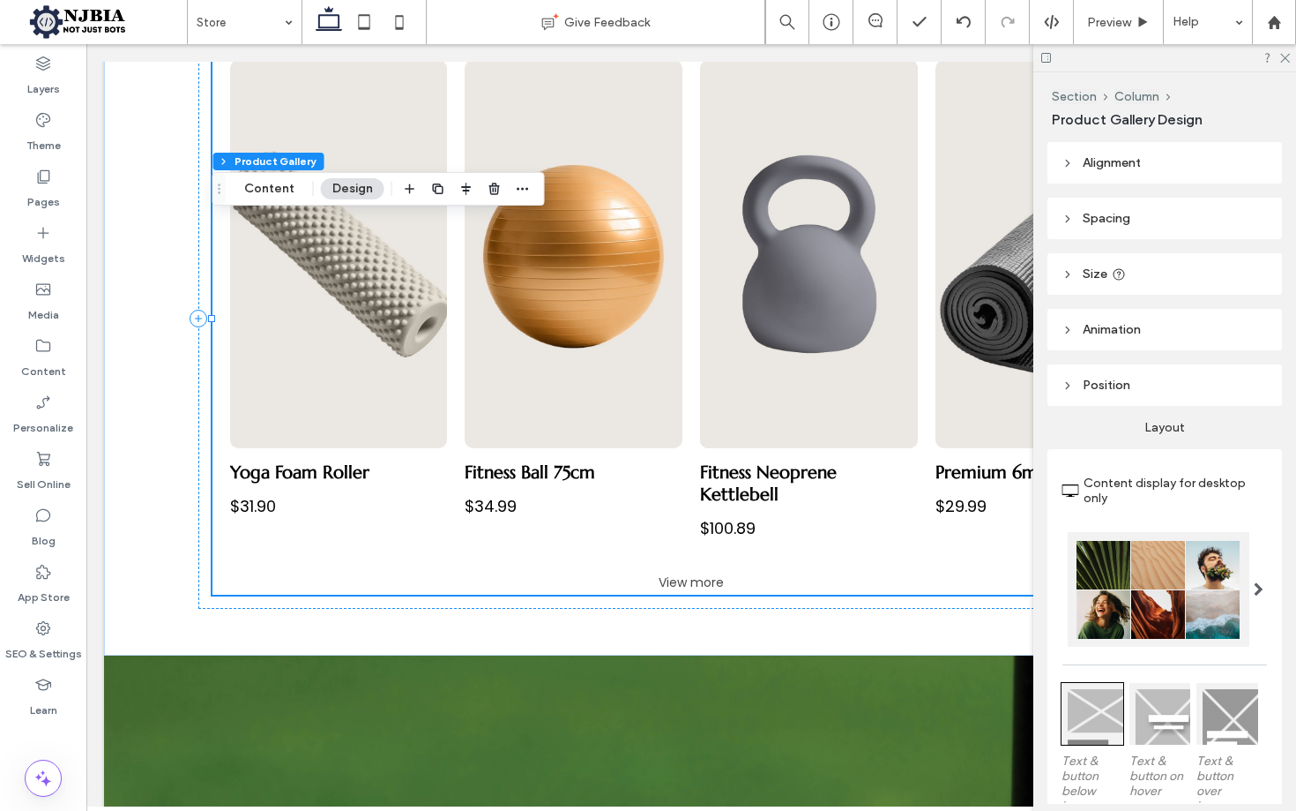
drag, startPoint x: 254, startPoint y: 193, endPoint x: 426, endPoint y: 200, distance: 172.1
click at [256, 192] on button "Content" at bounding box center [269, 188] width 73 height 21
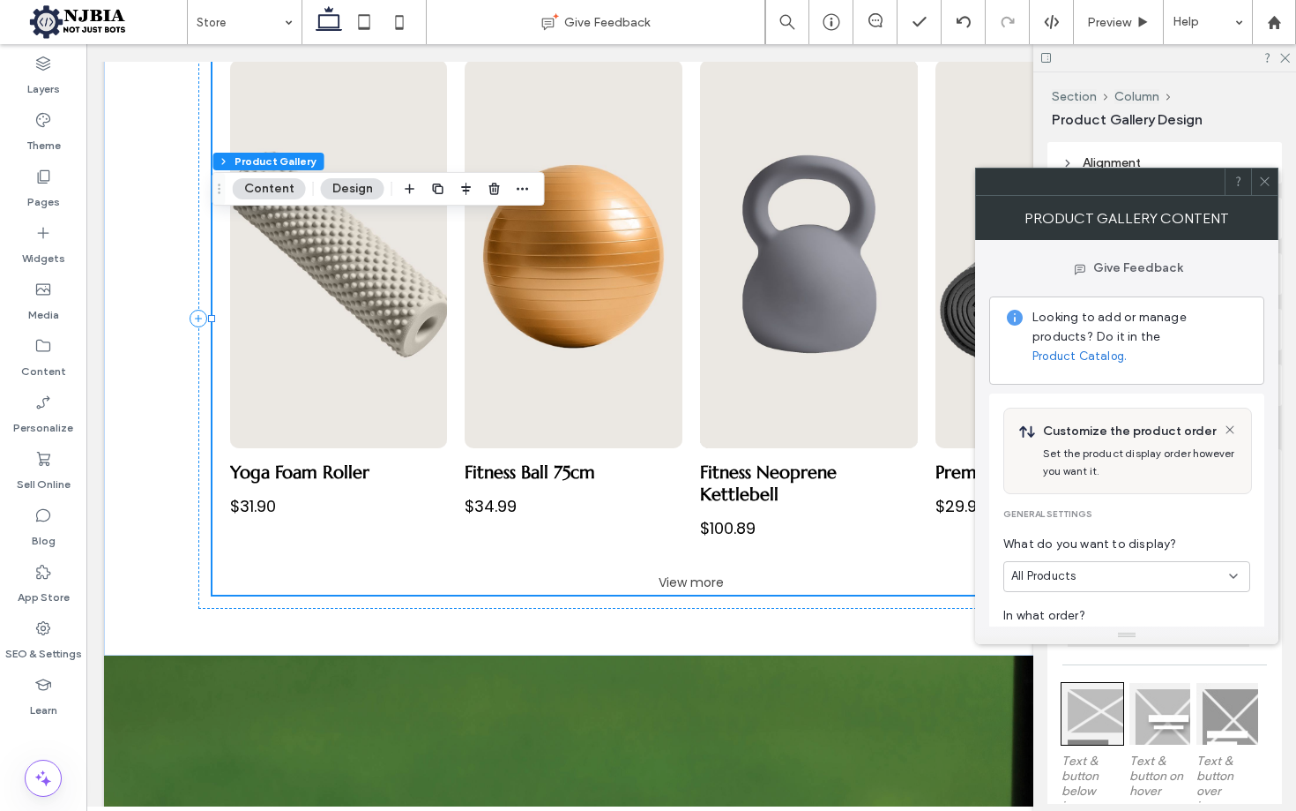
click at [1127, 347] on link "Product Catalog." at bounding box center [1080, 356] width 94 height 18
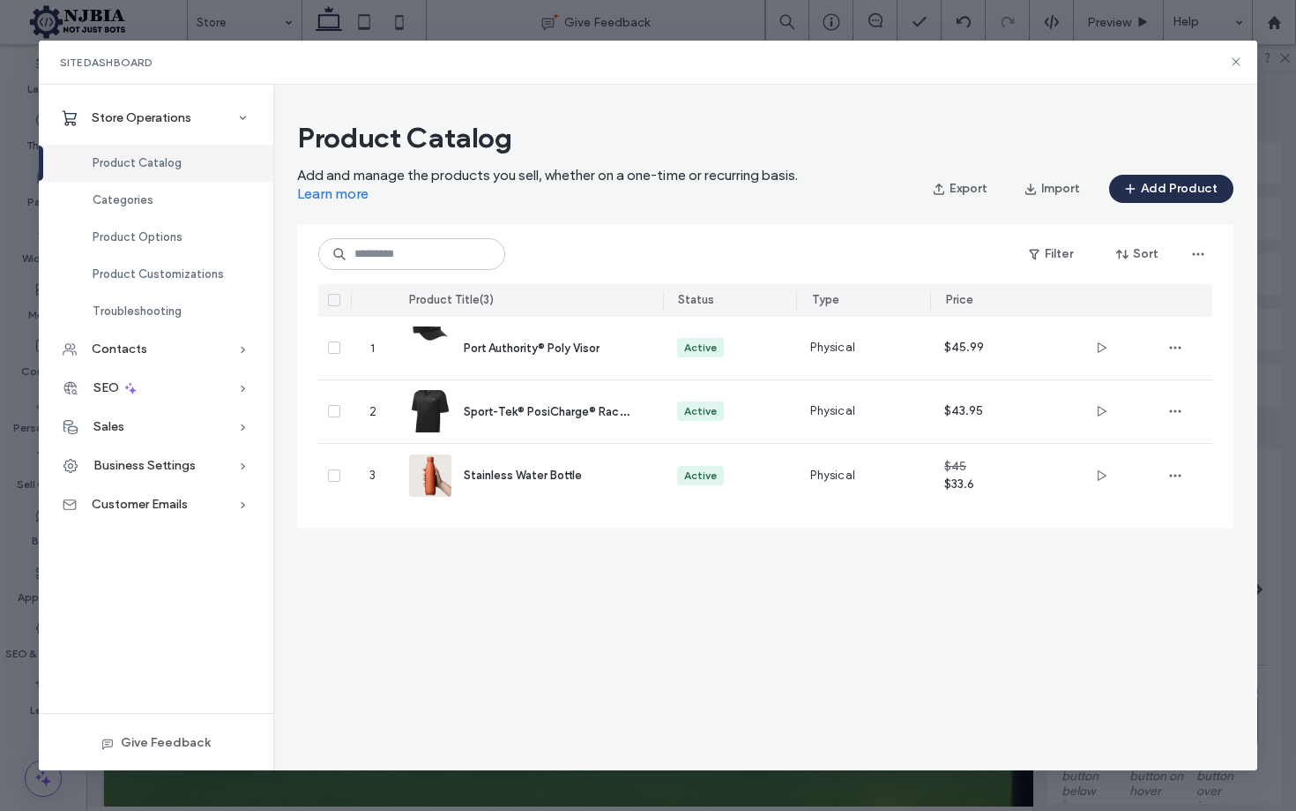
drag, startPoint x: 1203, startPoint y: 189, endPoint x: 1163, endPoint y: 207, distance: 43.8
click at [1202, 190] on button "Add Product" at bounding box center [1171, 189] width 124 height 28
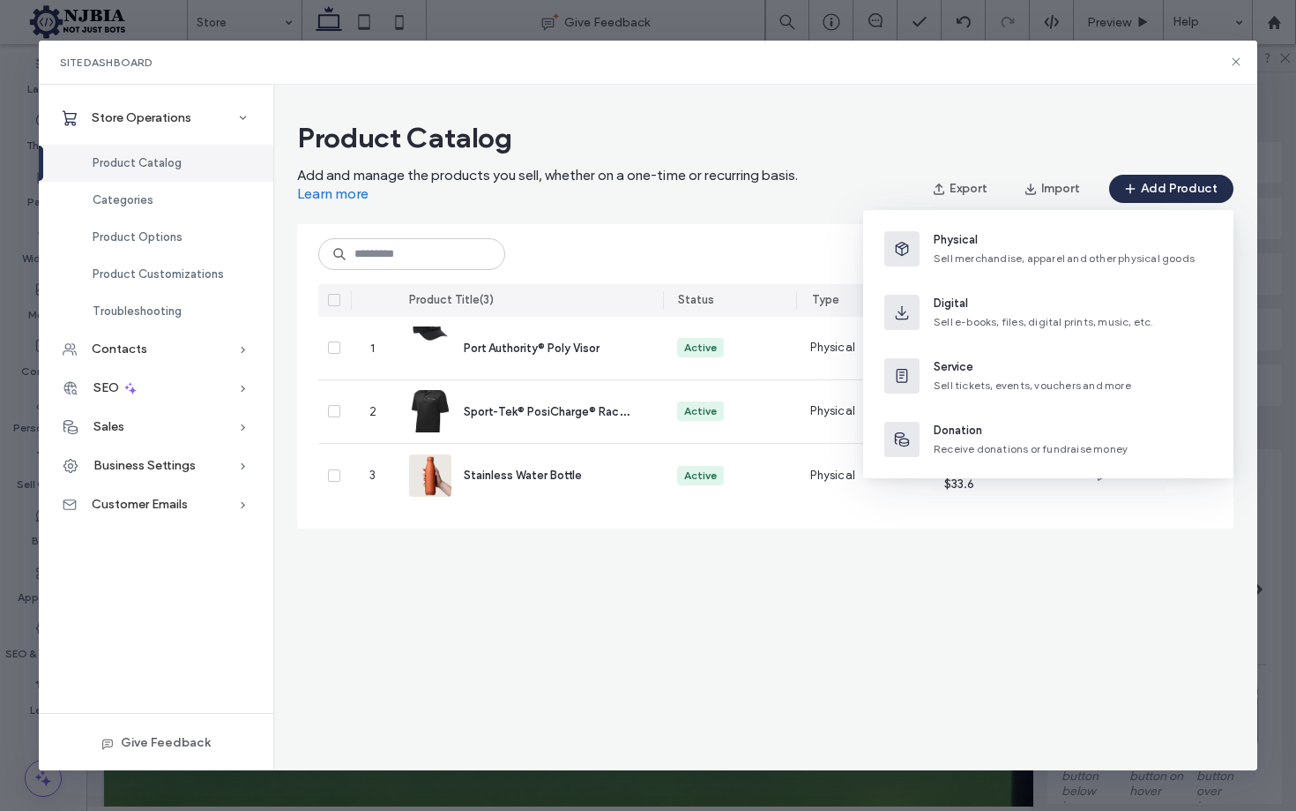
drag, startPoint x: 969, startPoint y: 250, endPoint x: 925, endPoint y: 256, distance: 44.4
click at [968, 250] on div "Physical Sell merchandise, apparel and other physical goods" at bounding box center [1064, 248] width 261 height 35
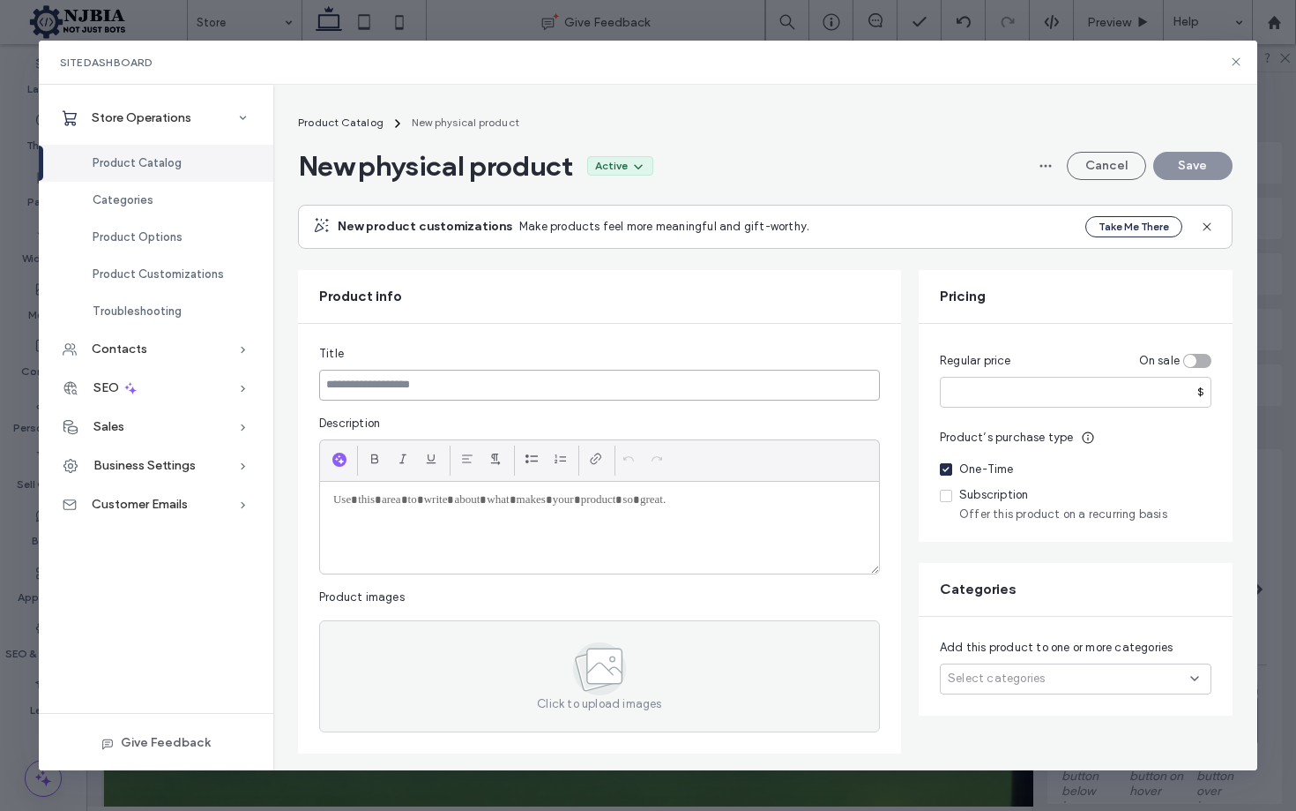
click at [411, 381] on input at bounding box center [599, 385] width 561 height 31
paste input "**********"
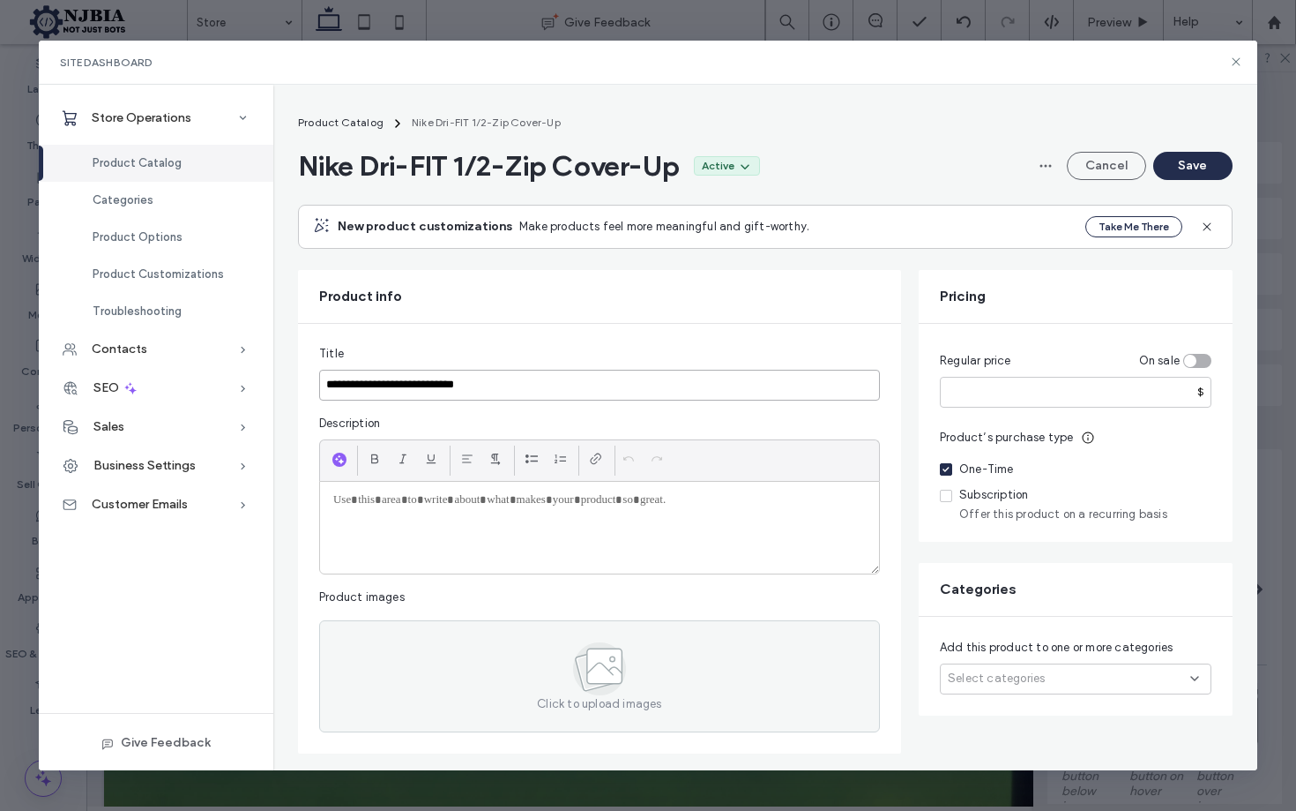
type input "**********"
click at [434, 521] on div at bounding box center [599, 528] width 559 height 92
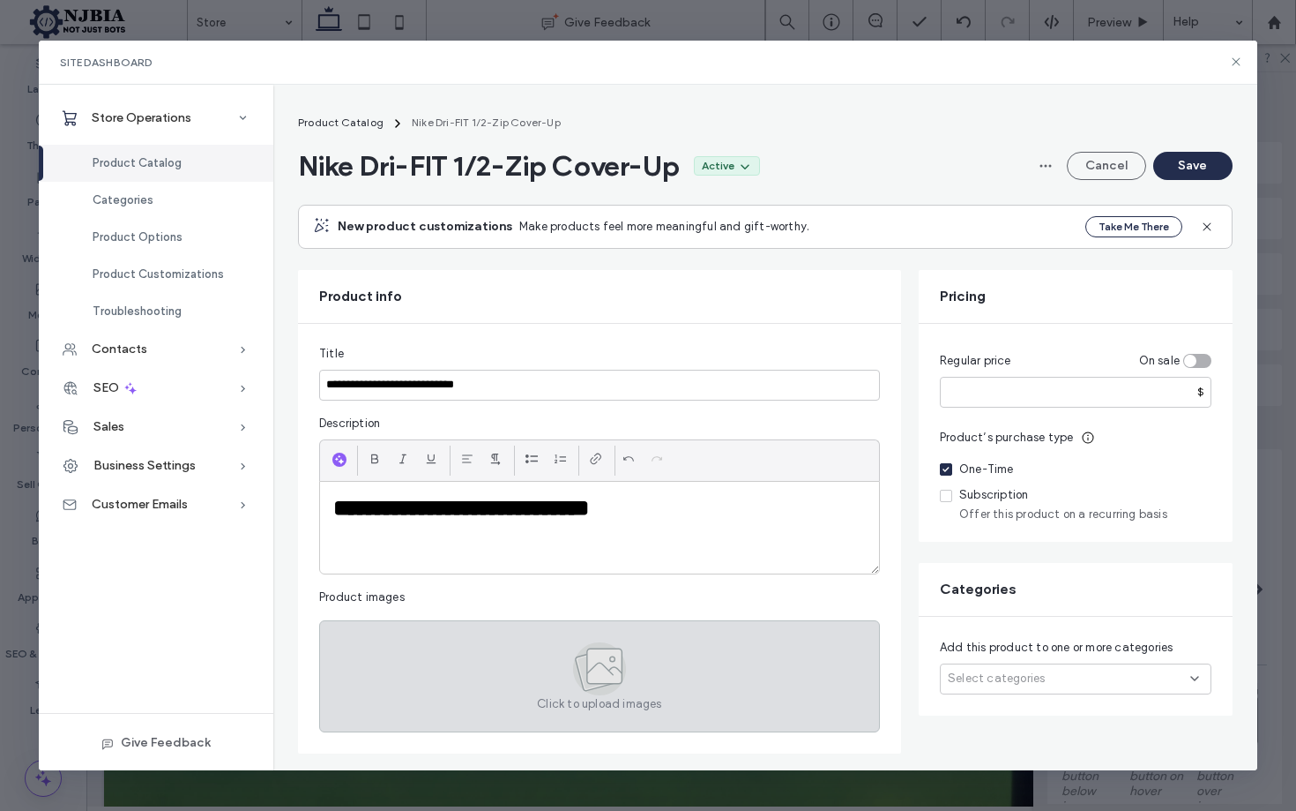
scroll to position [127, 0]
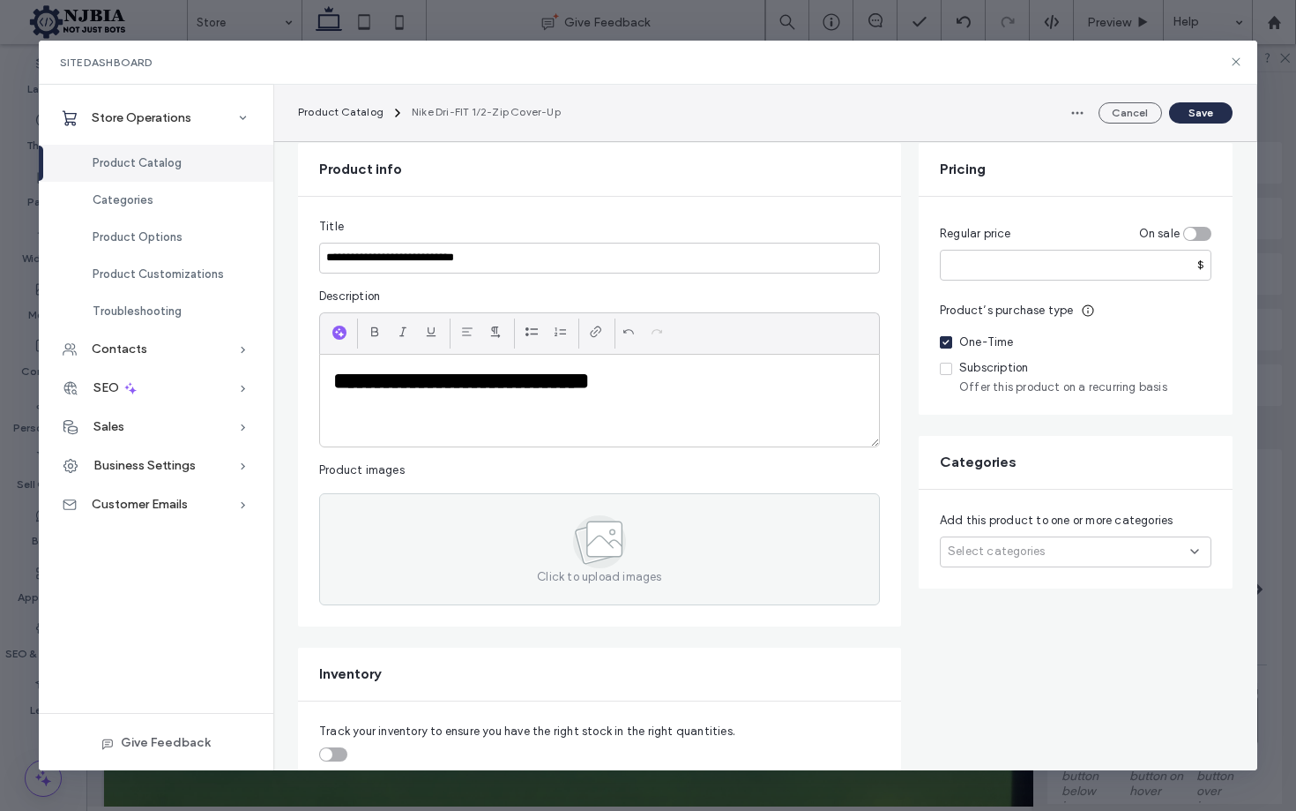
click at [590, 406] on p at bounding box center [599, 405] width 533 height 16
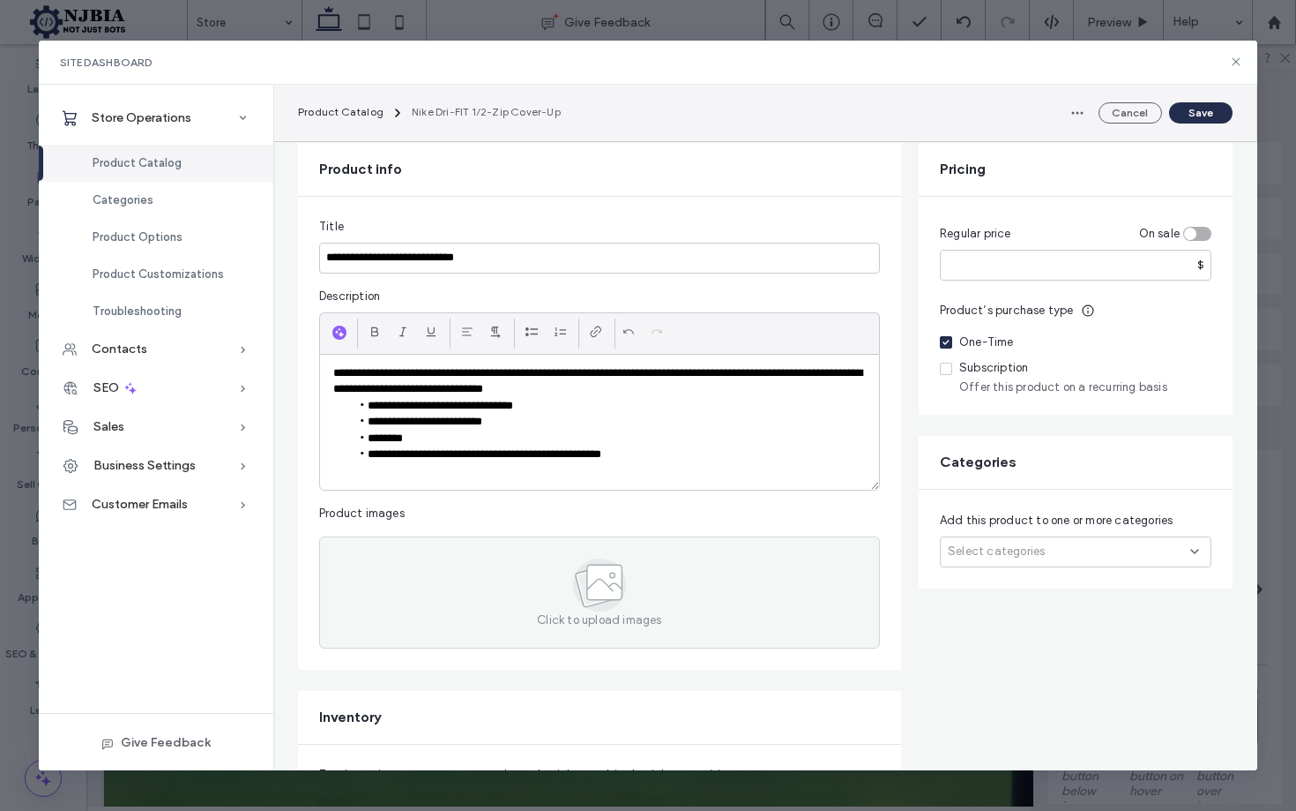
scroll to position [12, 0]
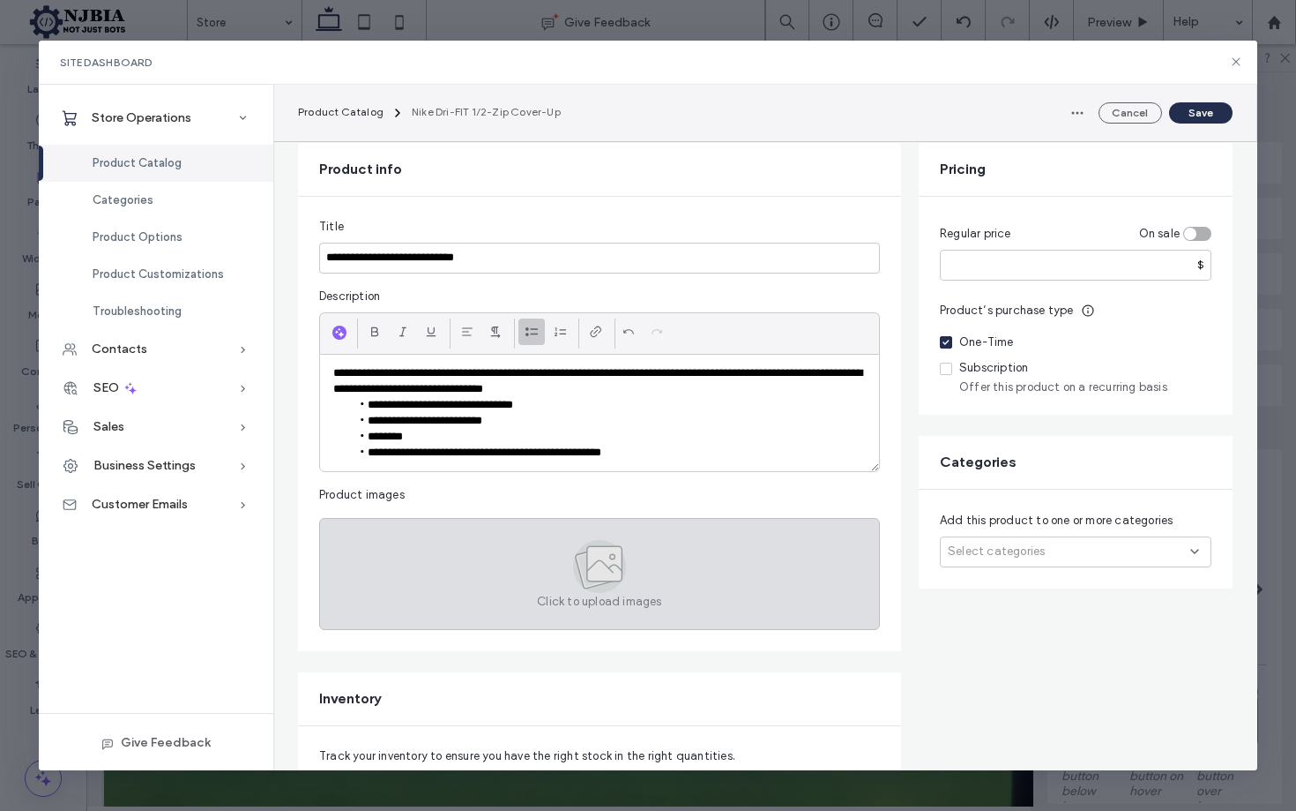
click at [601, 566] on icon at bounding box center [600, 565] width 26 height 11
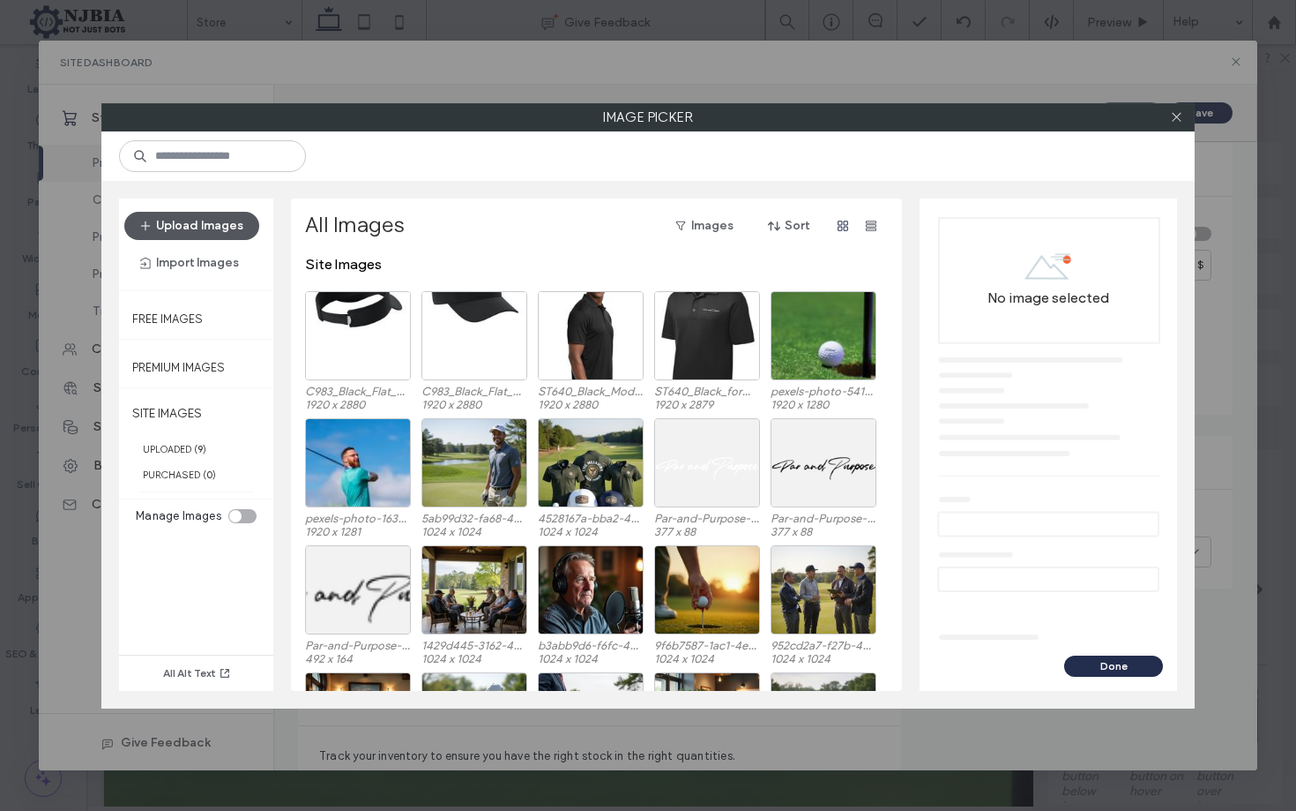
click at [201, 226] on button "Upload Images" at bounding box center [191, 226] width 135 height 28
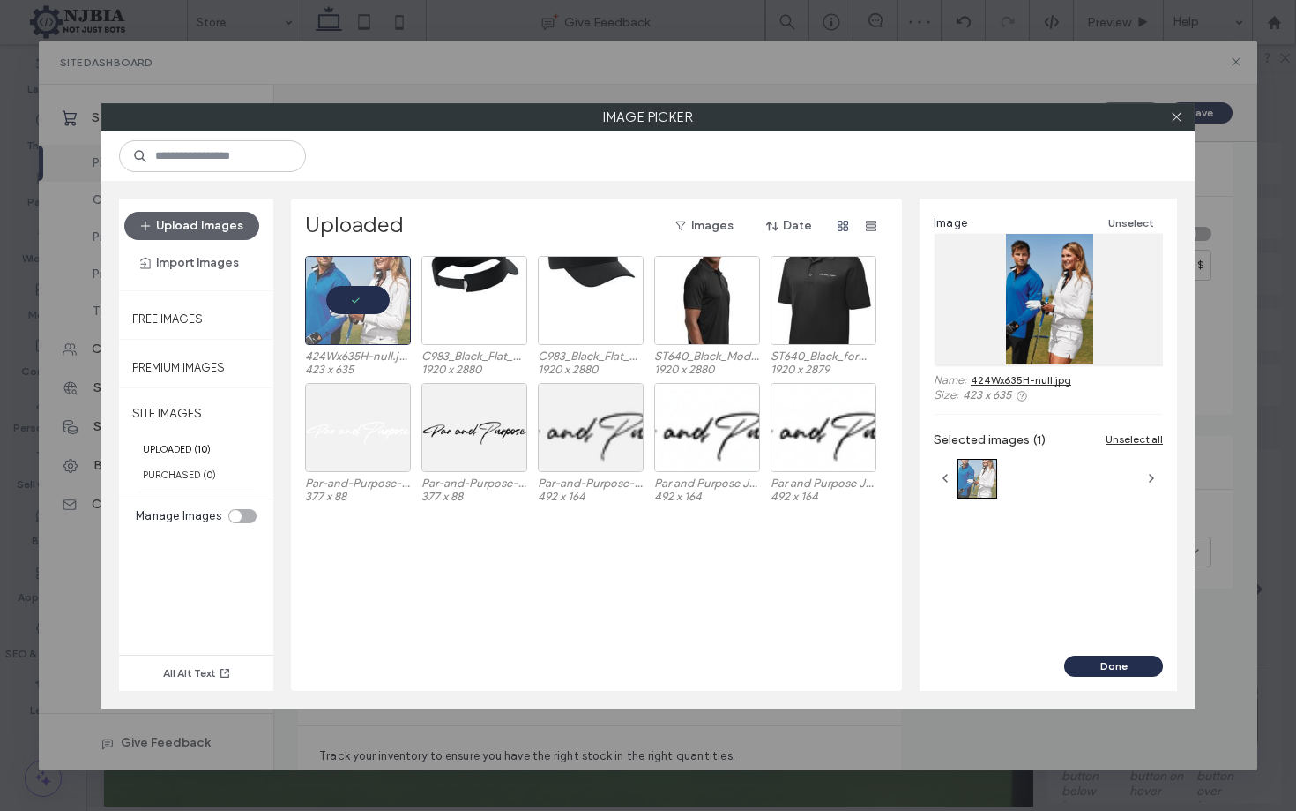
drag, startPoint x: 1121, startPoint y: 662, endPoint x: 1055, endPoint y: 643, distance: 68.9
click at [1121, 661] on button "Done" at bounding box center [1114, 665] width 99 height 21
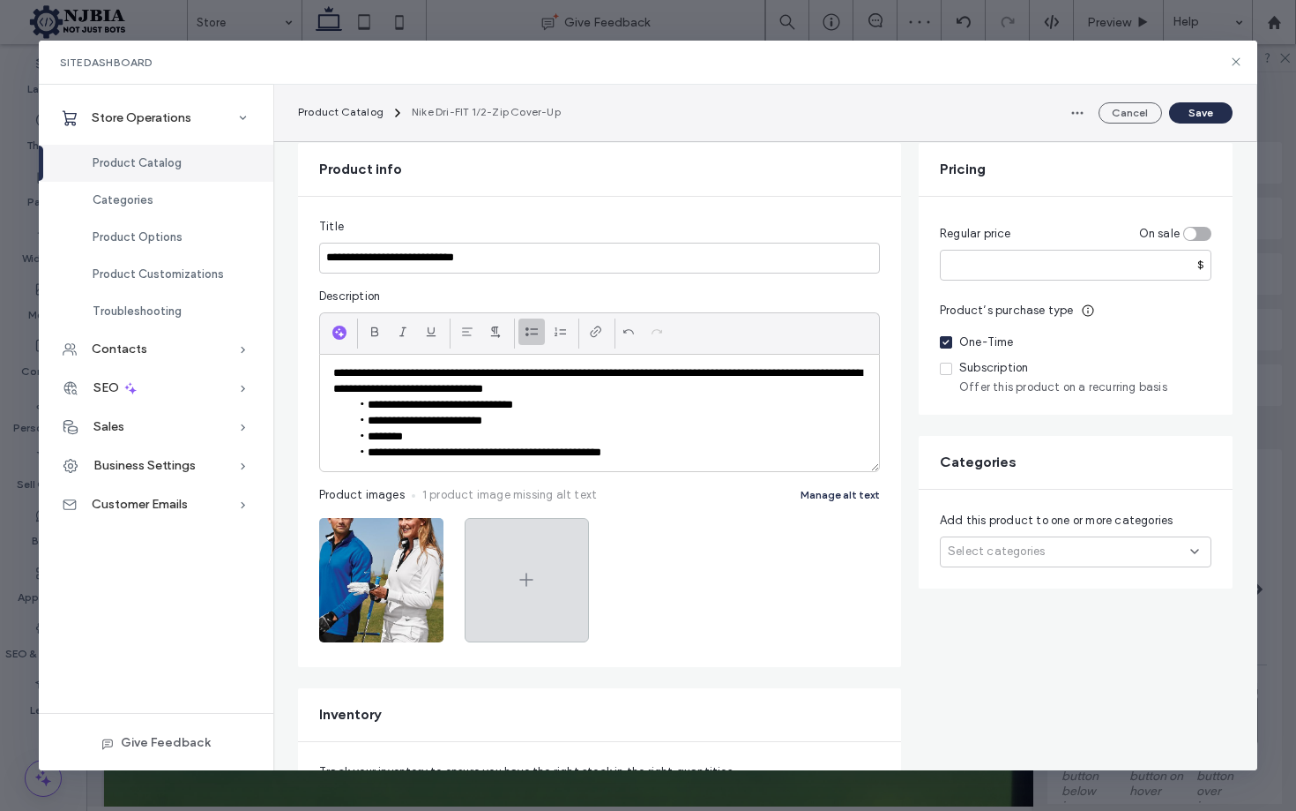
click at [534, 571] on span at bounding box center [526, 580] width 21 height 123
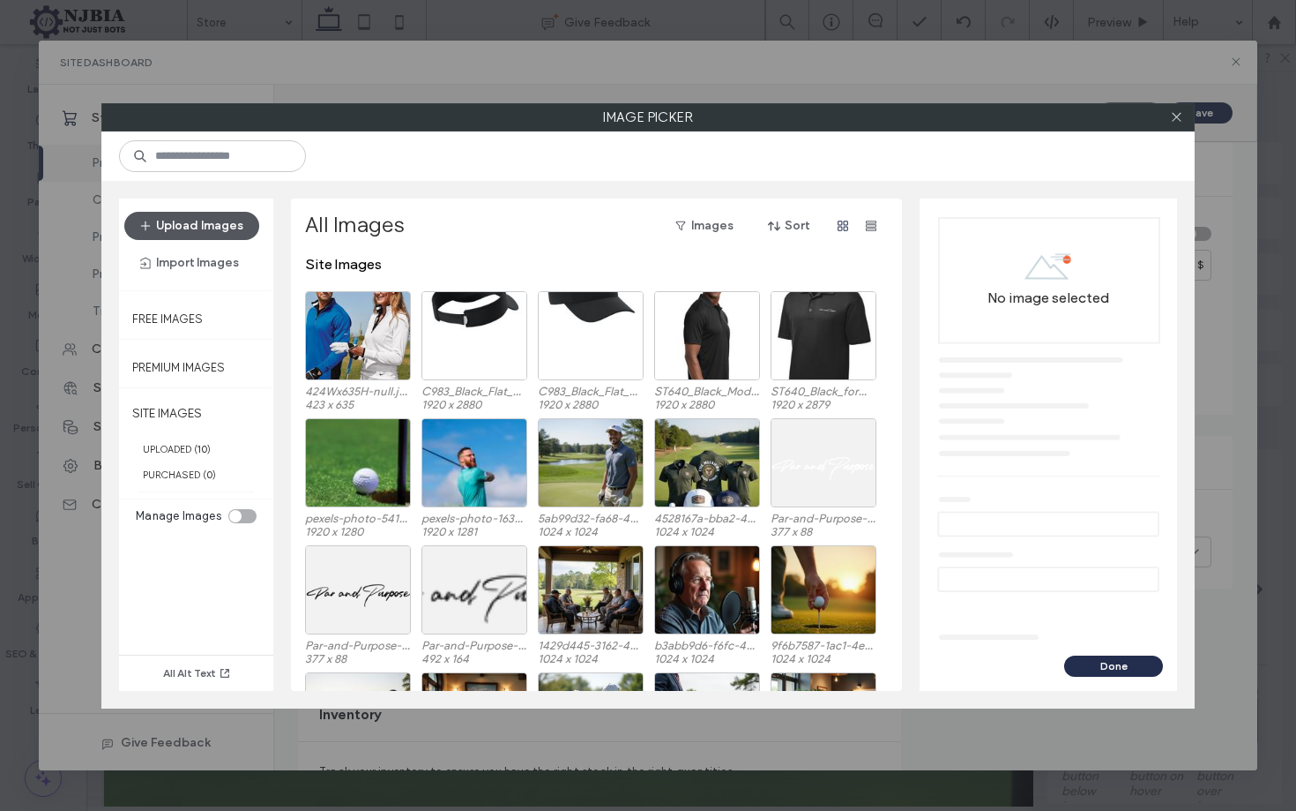
click at [177, 216] on button "Upload Images" at bounding box center [191, 226] width 135 height 28
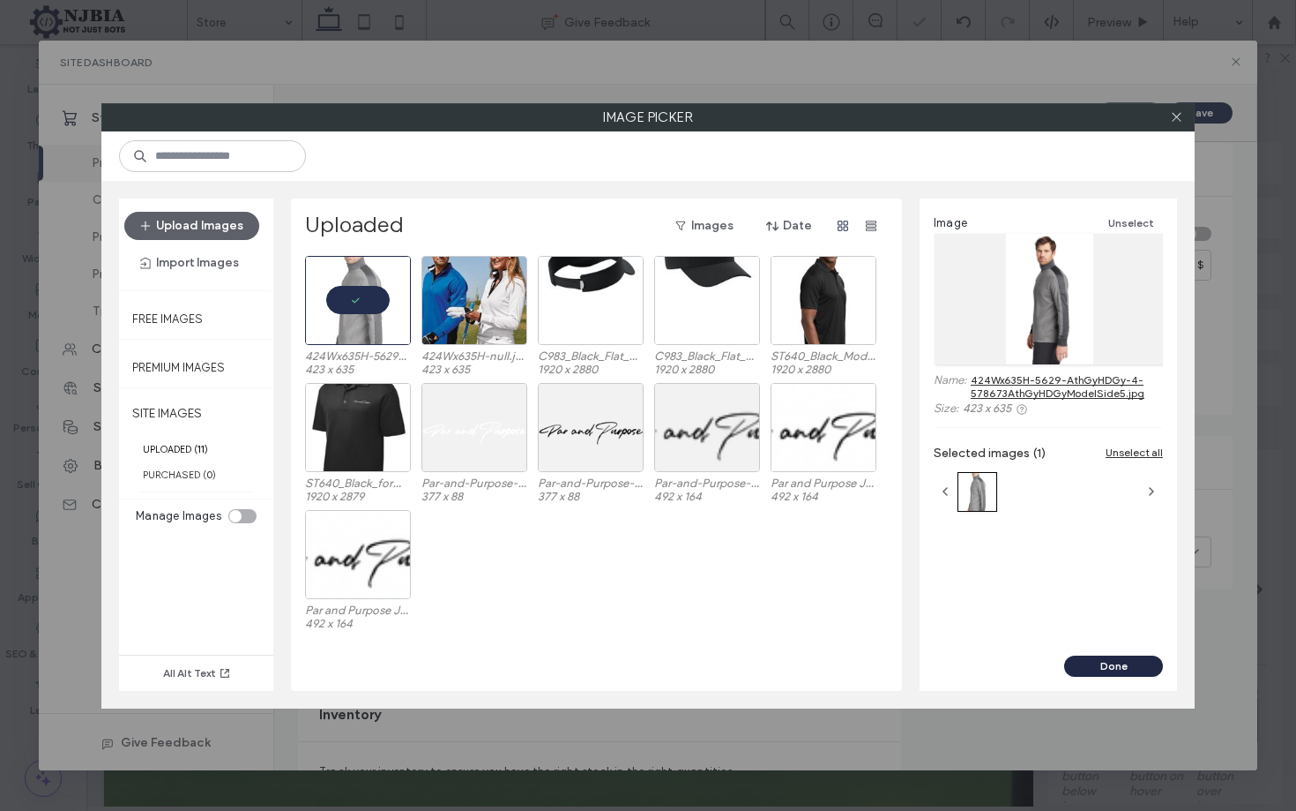
click at [1128, 661] on button "Done" at bounding box center [1114, 665] width 99 height 21
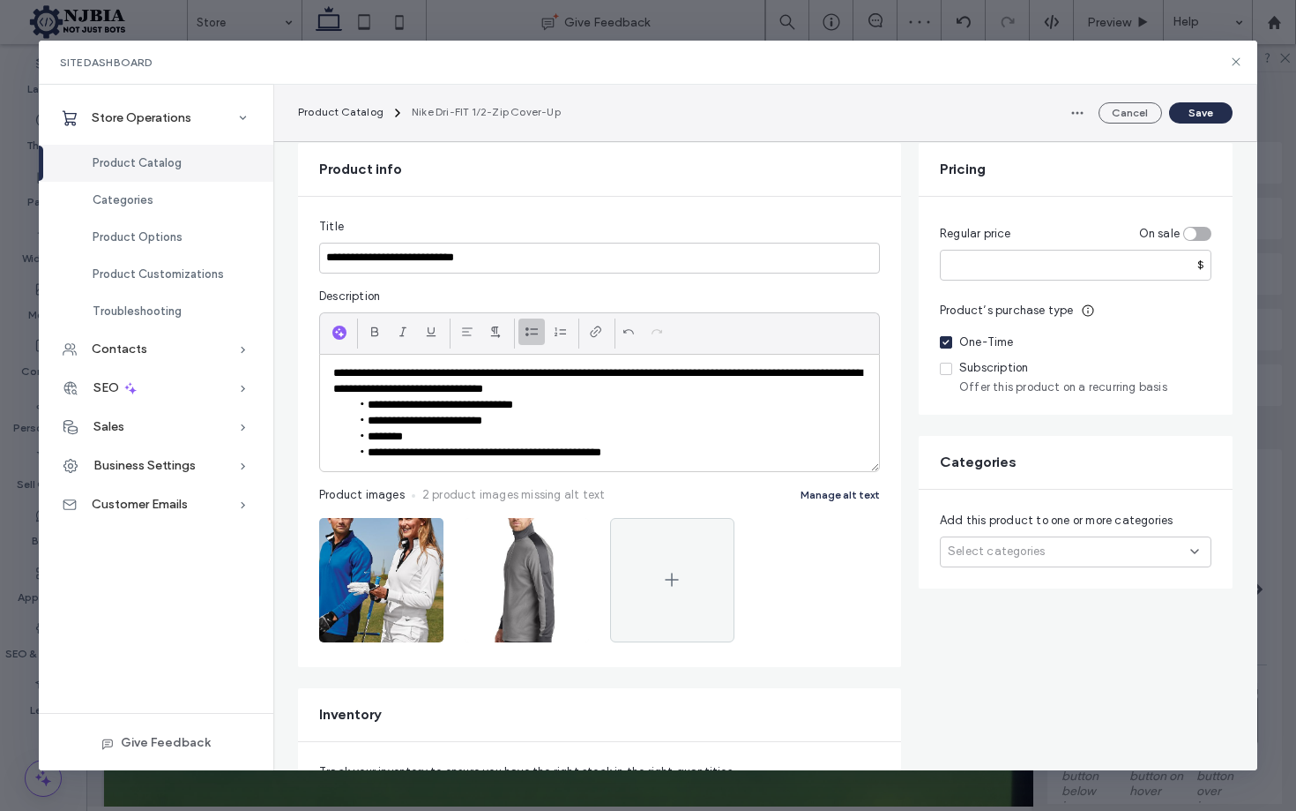
drag, startPoint x: 1204, startPoint y: 112, endPoint x: 1197, endPoint y: 123, distance: 13.5
click at [1205, 114] on button "Save" at bounding box center [1200, 112] width 63 height 21
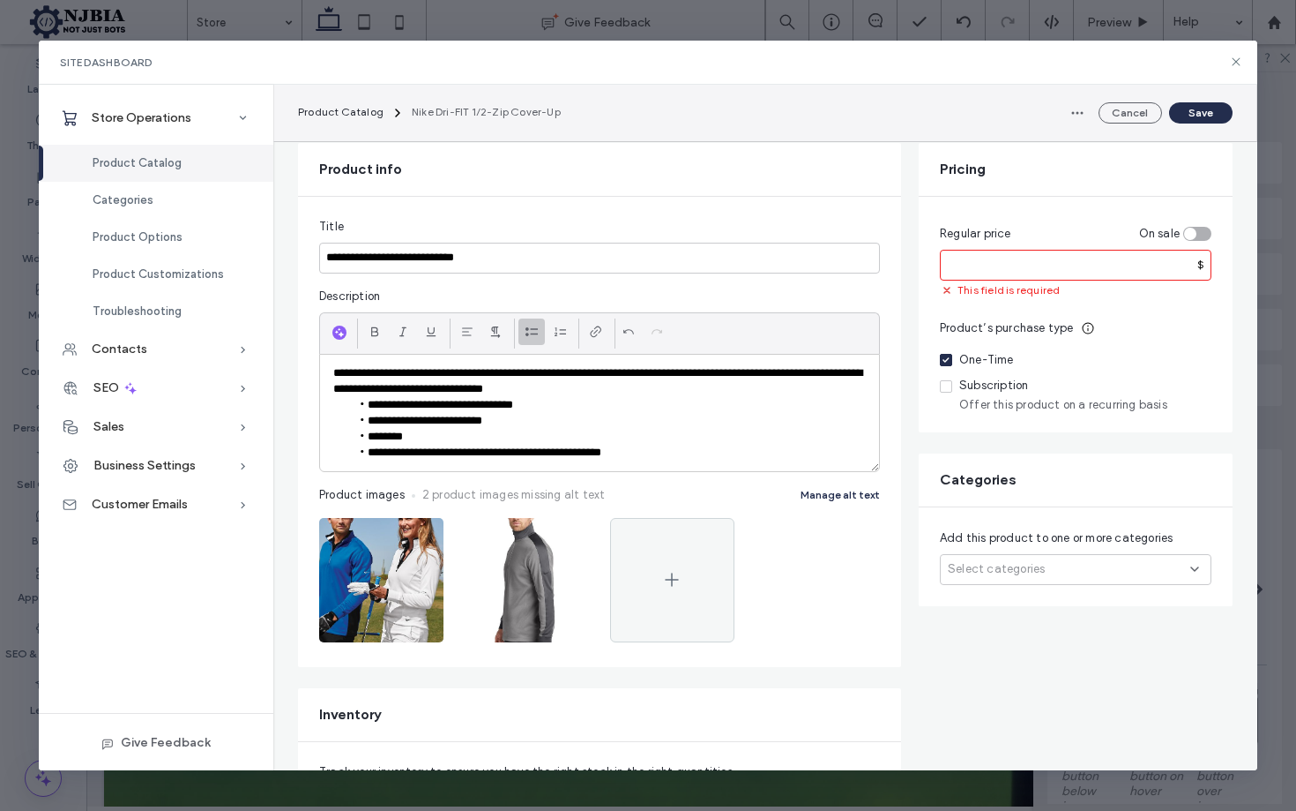
click at [963, 264] on input "number" at bounding box center [1076, 265] width 272 height 31
type input "*****"
click at [1198, 112] on button "Save" at bounding box center [1200, 112] width 63 height 21
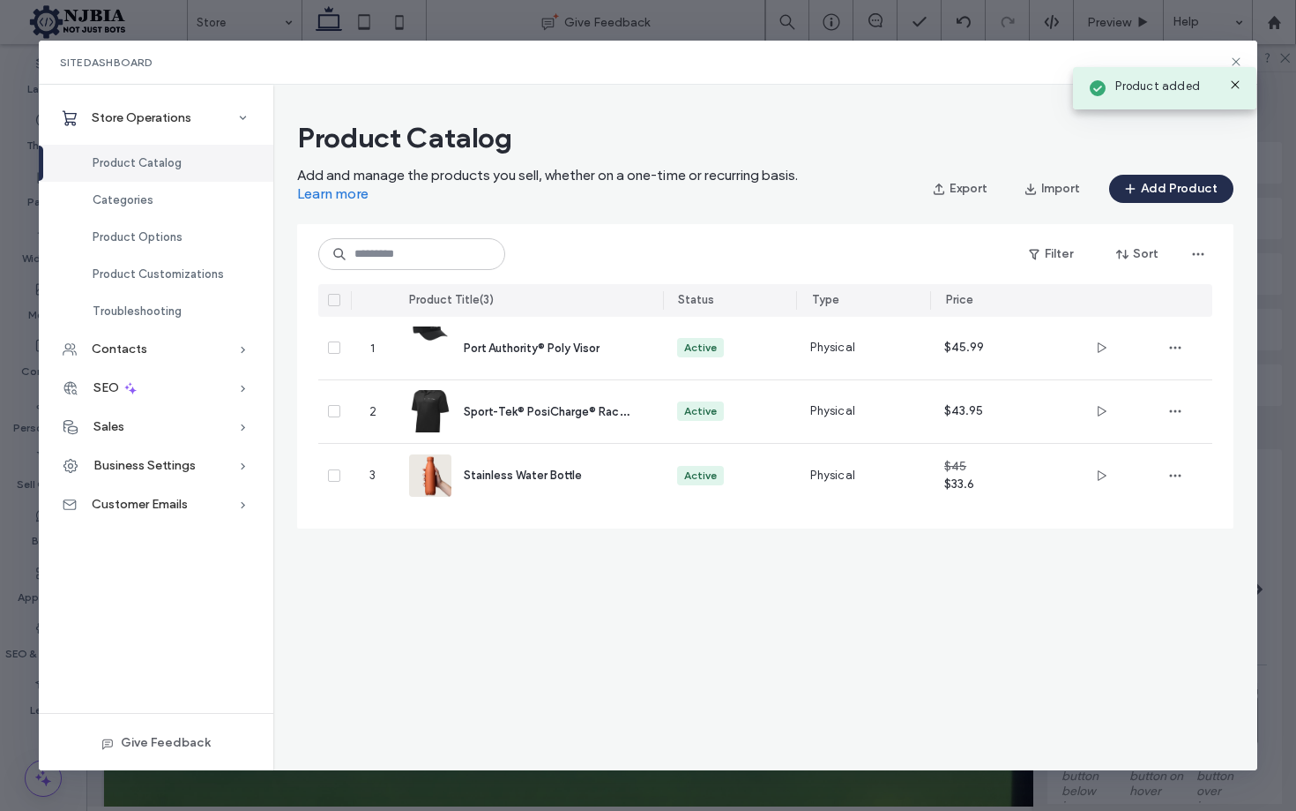
scroll to position [0, 0]
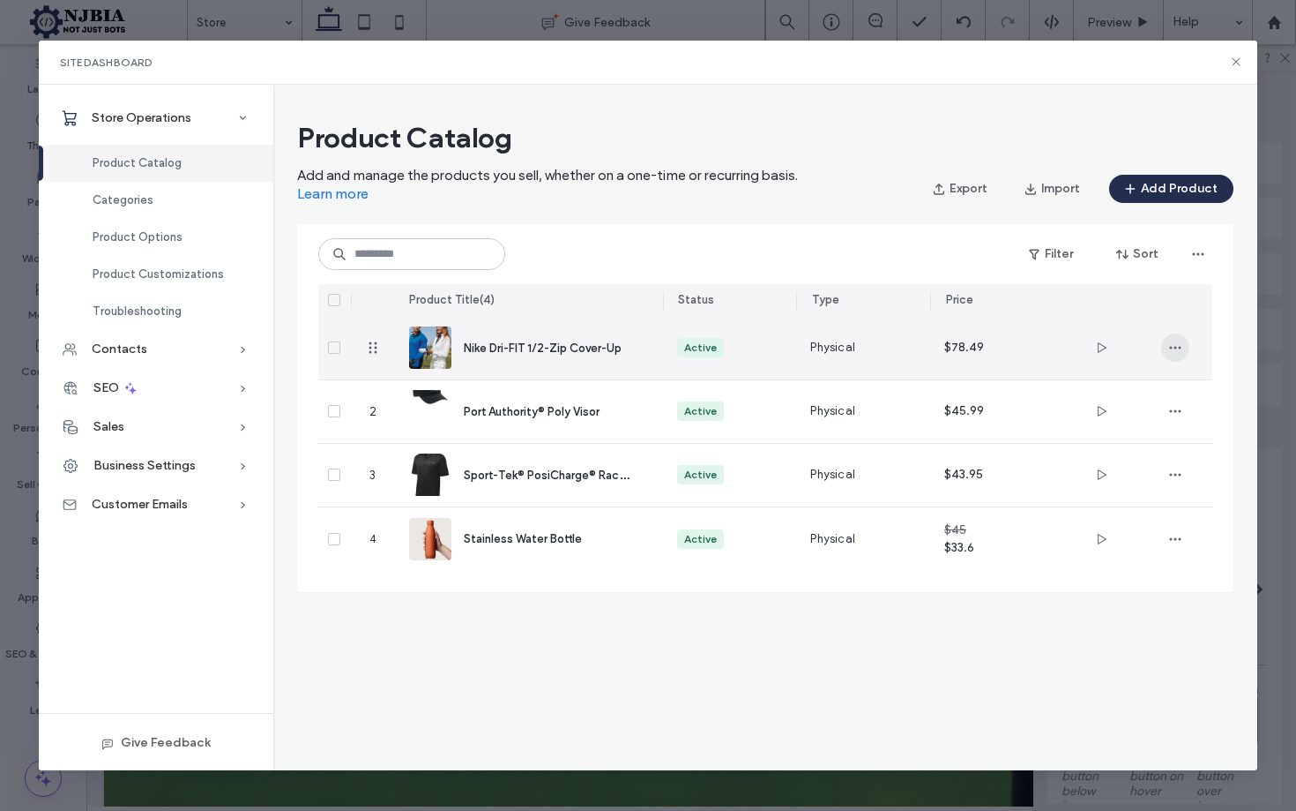
click at [1175, 347] on icon "button" at bounding box center [1176, 347] width 14 height 14
drag, startPoint x: 847, startPoint y: 346, endPoint x: 838, endPoint y: 344, distance: 9.0
click at [847, 346] on span "Physical" at bounding box center [833, 348] width 45 height 18
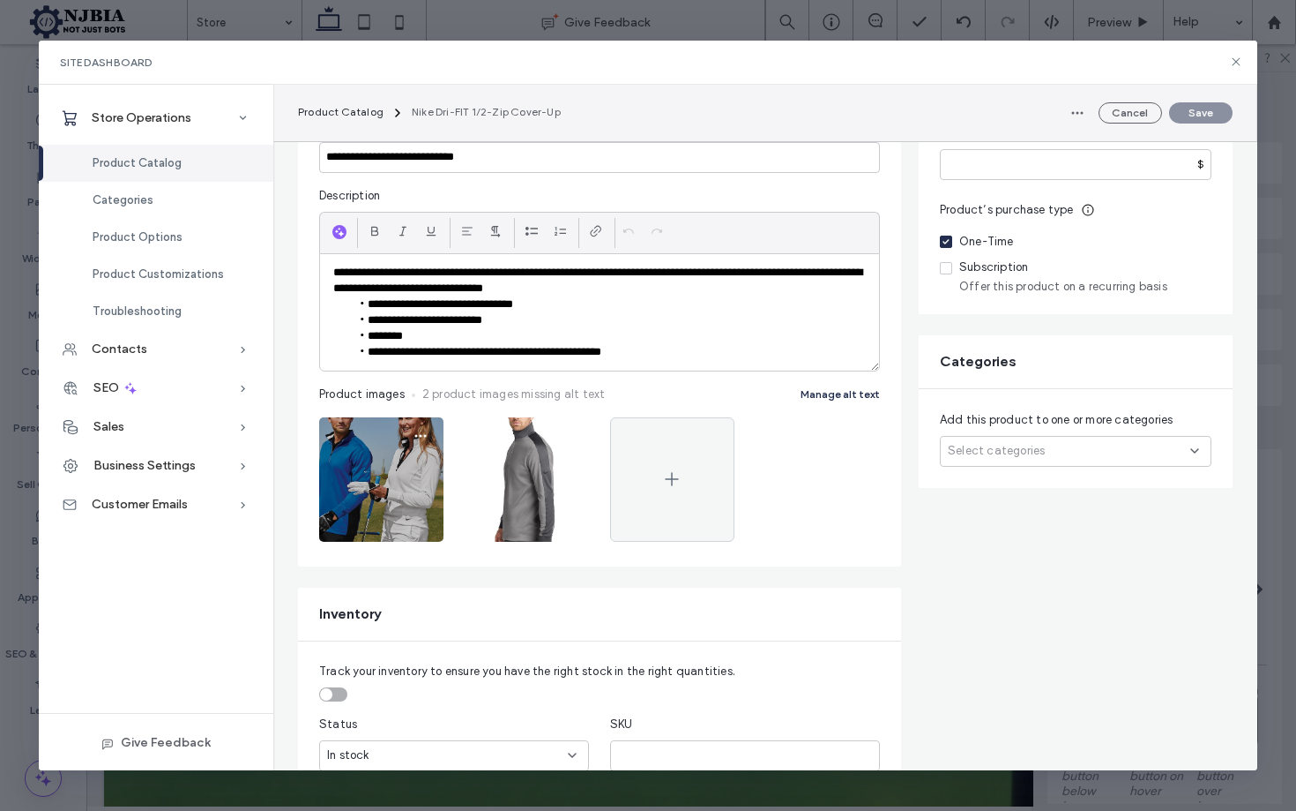
scroll to position [246, 0]
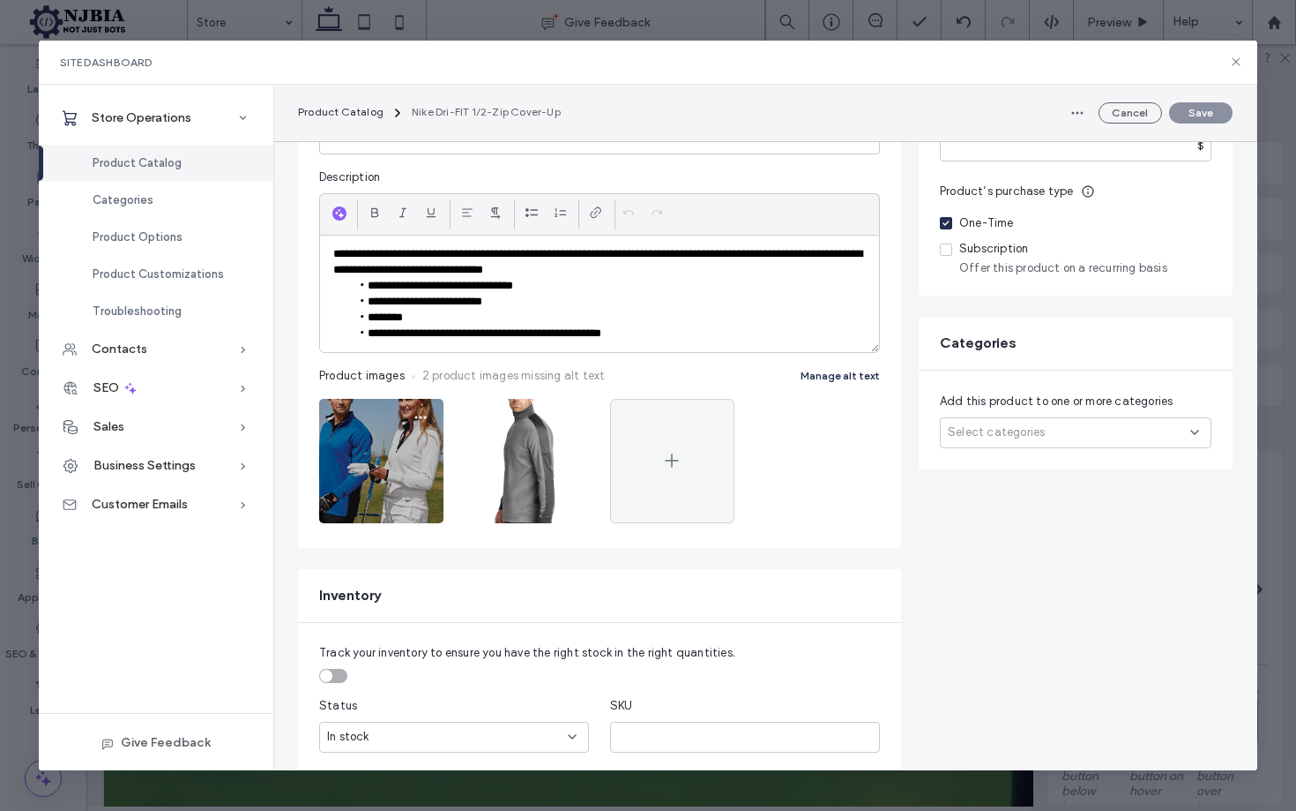
drag, startPoint x: 370, startPoint y: 462, endPoint x: 379, endPoint y: 464, distance: 9.9
click at [372, 462] on img at bounding box center [381, 461] width 124 height 124
click at [424, 411] on span "button" at bounding box center [421, 417] width 28 height 28
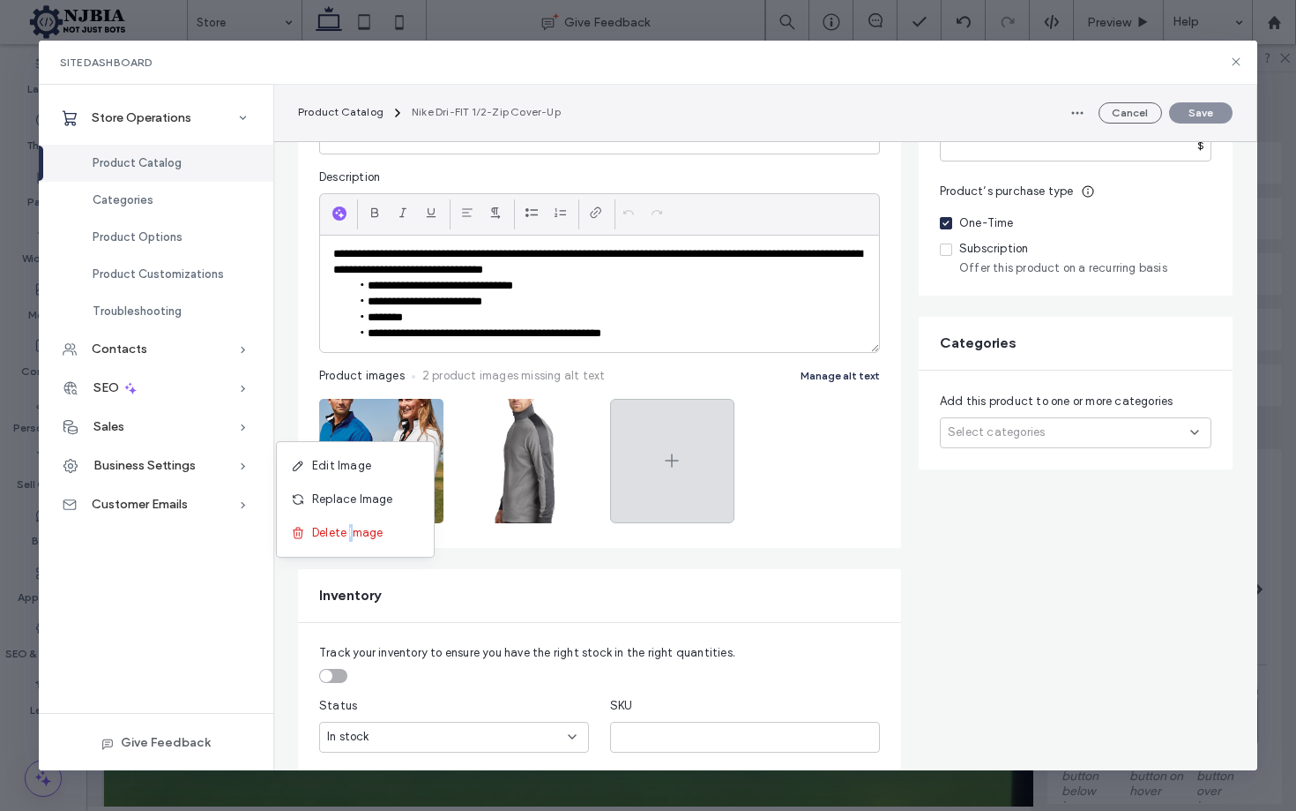
drag, startPoint x: 351, startPoint y: 535, endPoint x: 467, endPoint y: 482, distance: 127.9
click at [358, 534] on span "Delete Image" at bounding box center [347, 533] width 71 height 18
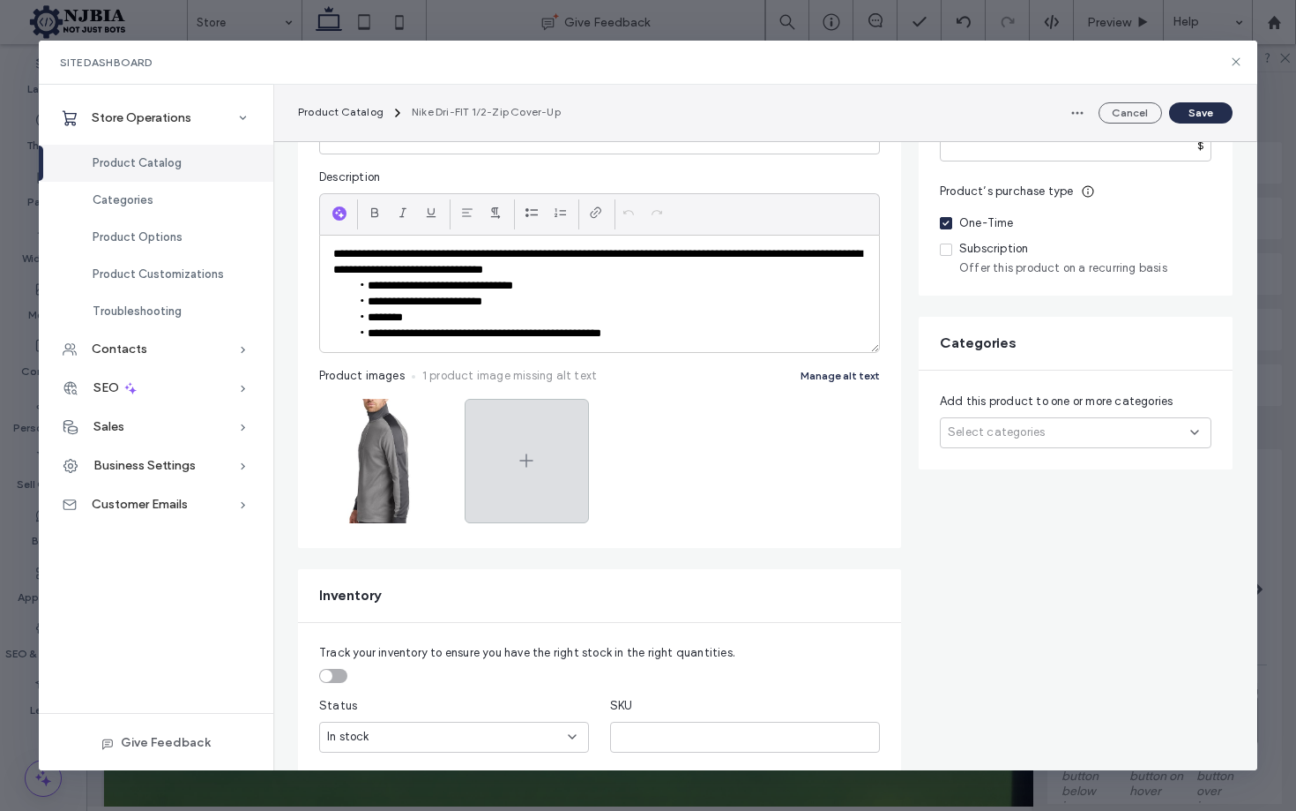
click at [521, 459] on icon at bounding box center [526, 460] width 21 height 21
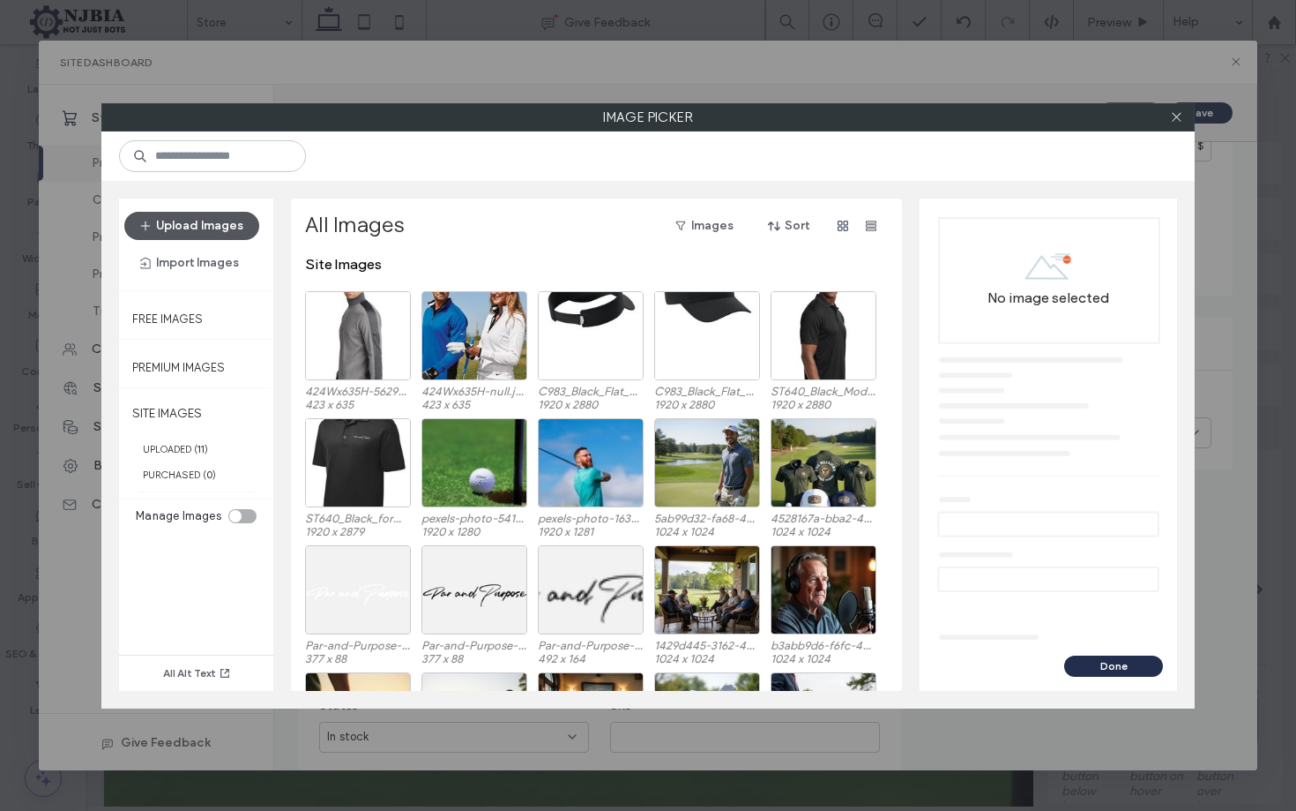
click at [213, 228] on button "Upload Images" at bounding box center [191, 226] width 135 height 28
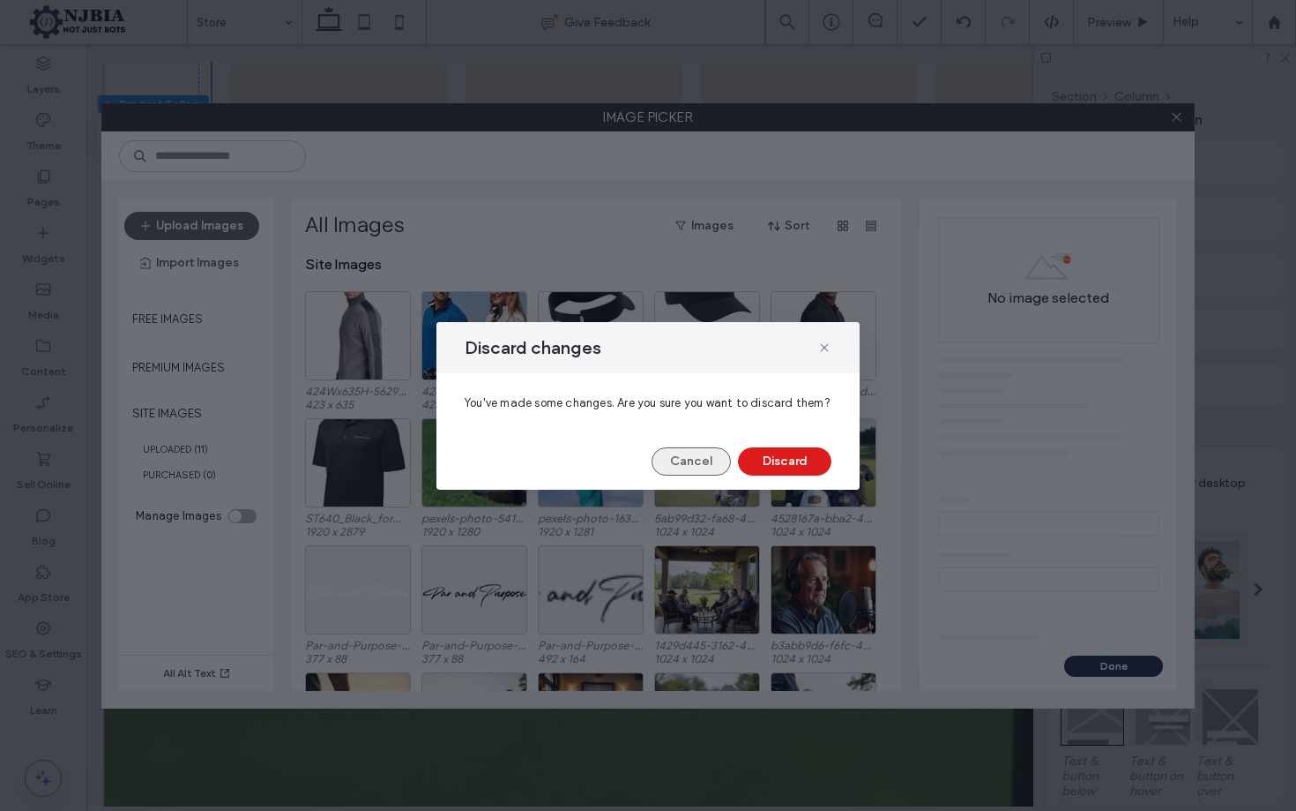
click at [687, 457] on button "Cancel" at bounding box center [691, 461] width 79 height 28
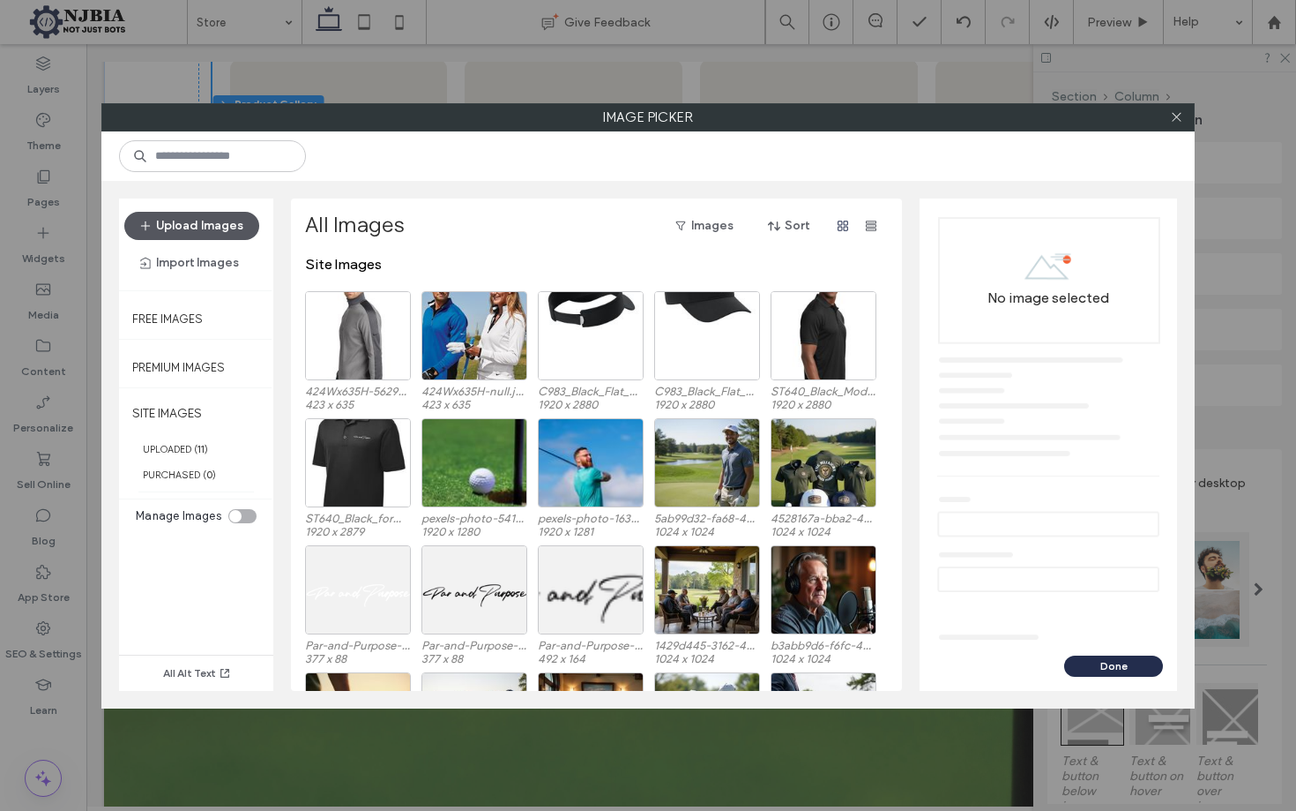
click at [220, 220] on button "Upload Images" at bounding box center [191, 226] width 135 height 28
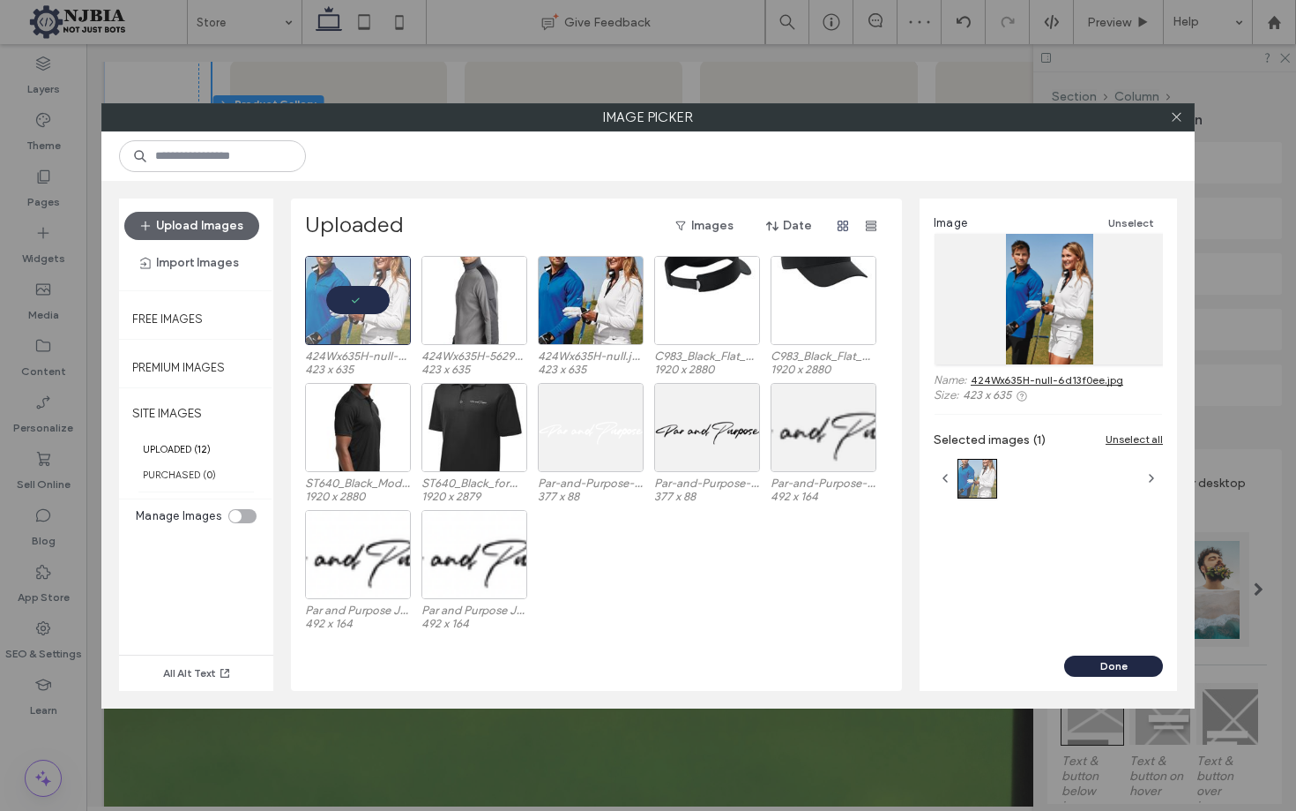
click at [1121, 668] on button "Done" at bounding box center [1114, 665] width 99 height 21
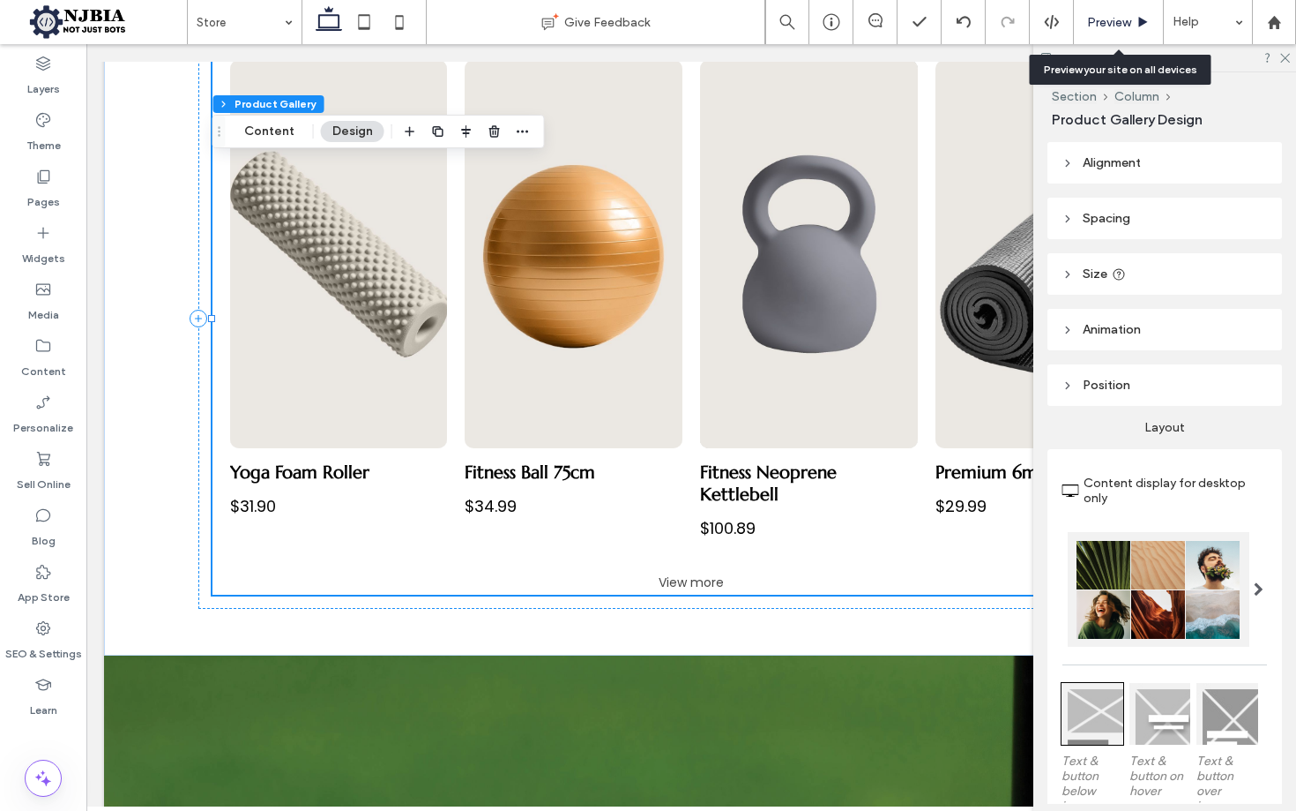
click at [1124, 16] on span "Preview" at bounding box center [1109, 22] width 44 height 15
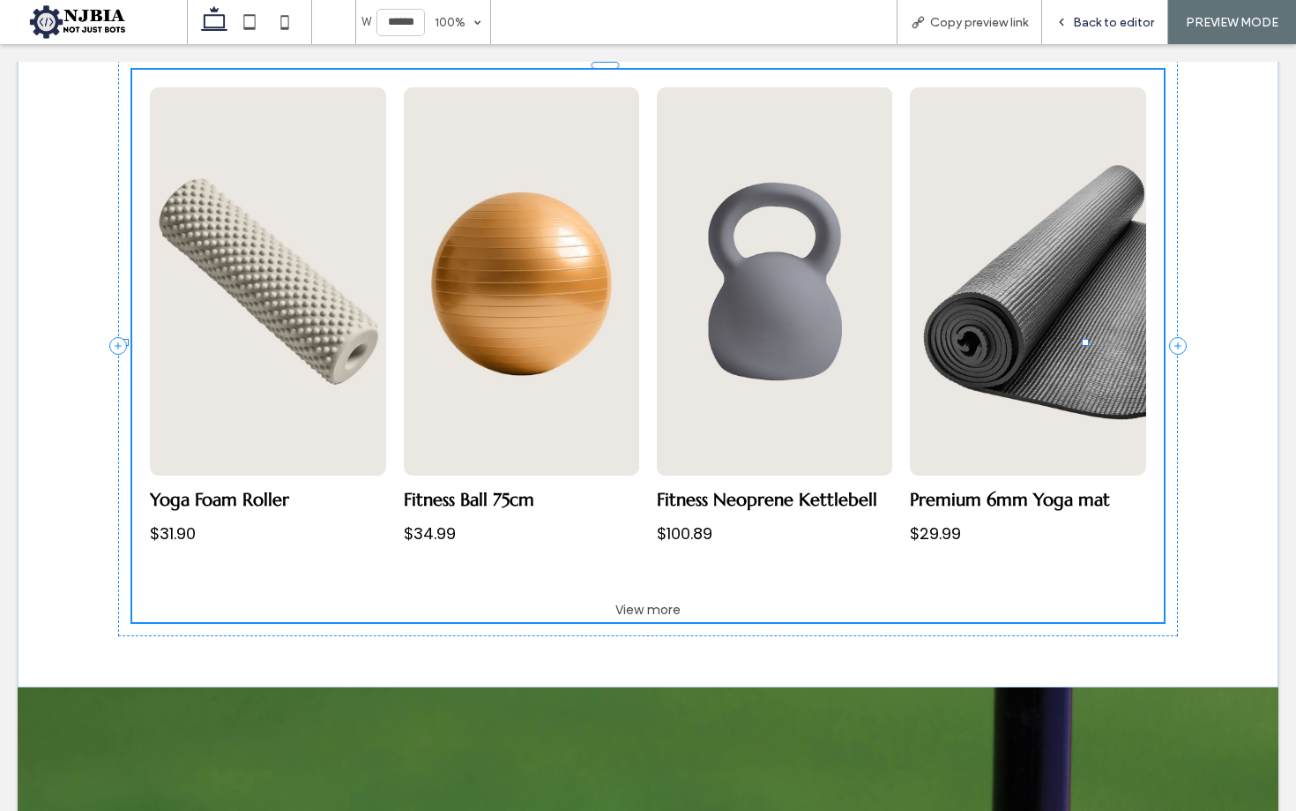
click at [1121, 18] on span "Back to editor" at bounding box center [1113, 22] width 81 height 15
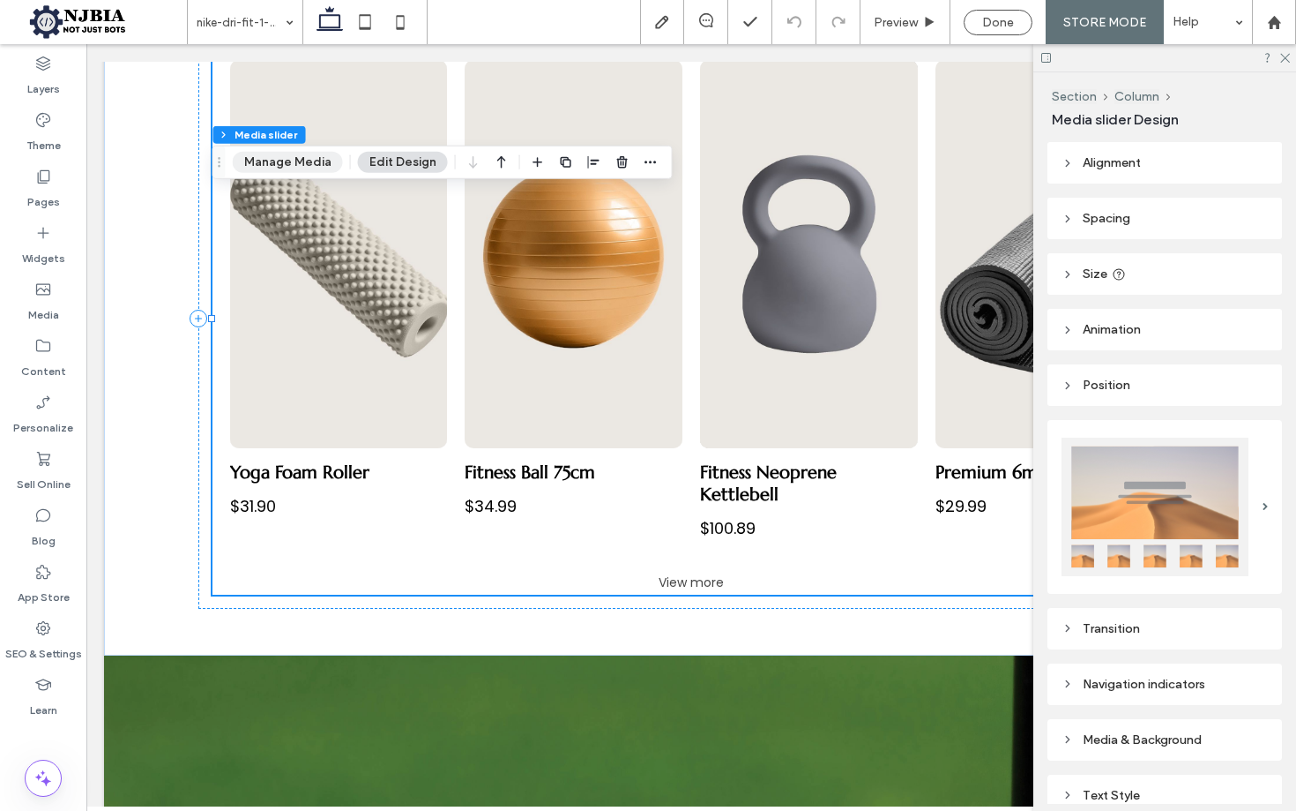
click at [288, 164] on button "Manage Media" at bounding box center [288, 162] width 110 height 21
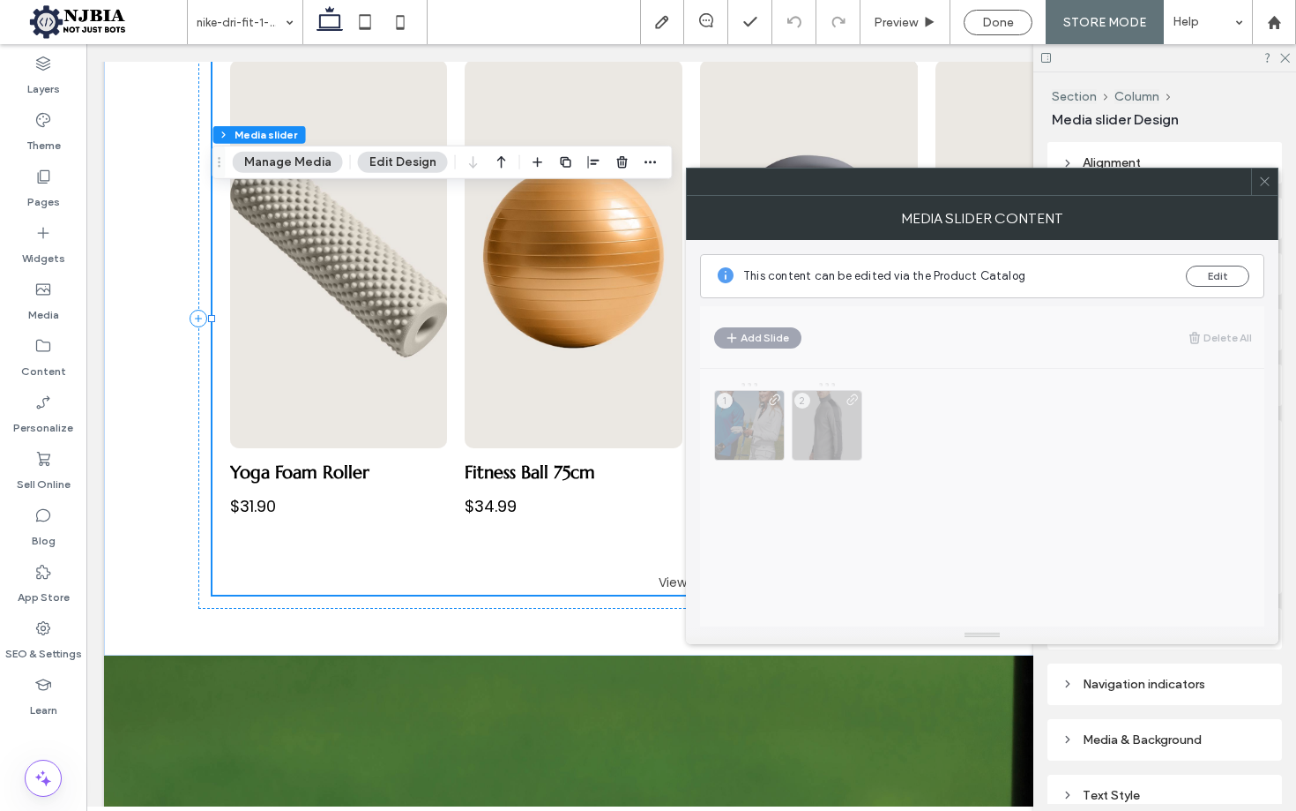
click at [1269, 183] on icon at bounding box center [1265, 181] width 13 height 13
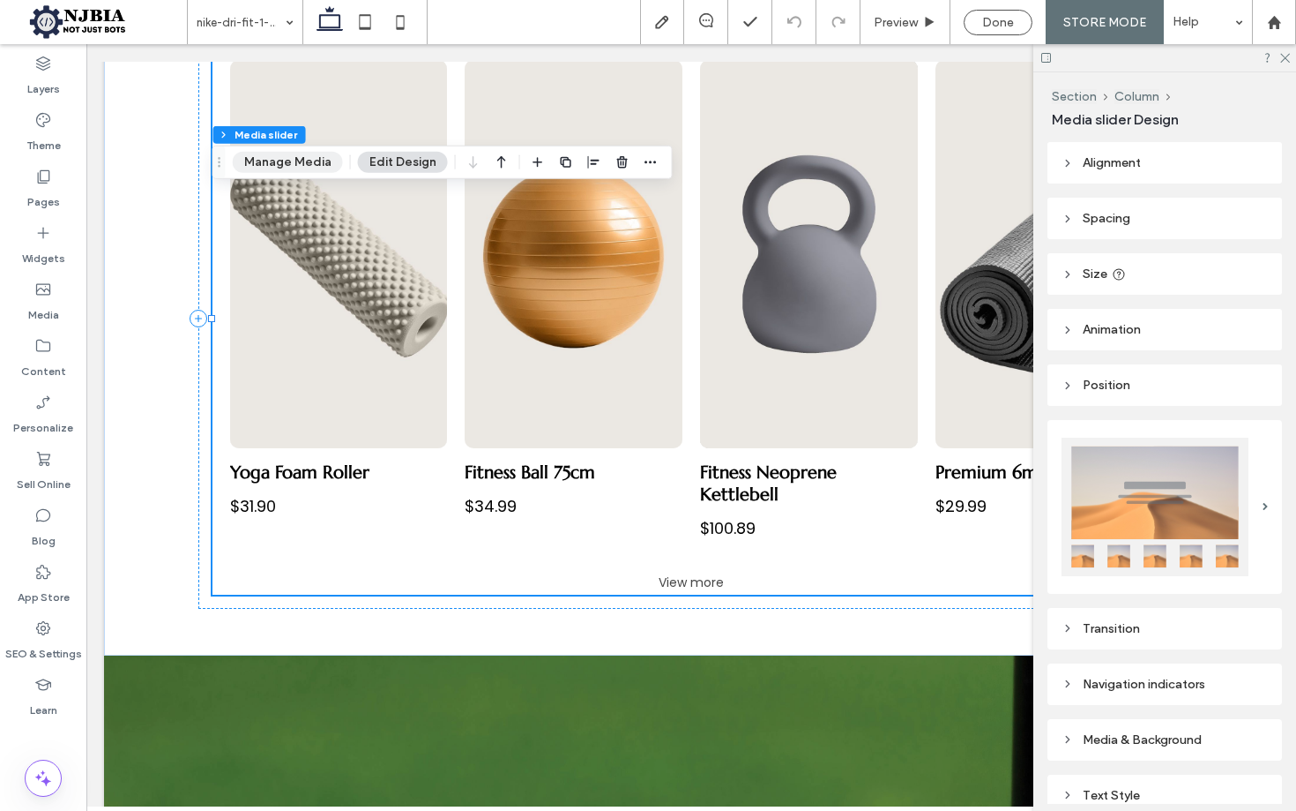
click at [311, 164] on button "Manage Media" at bounding box center [288, 162] width 110 height 21
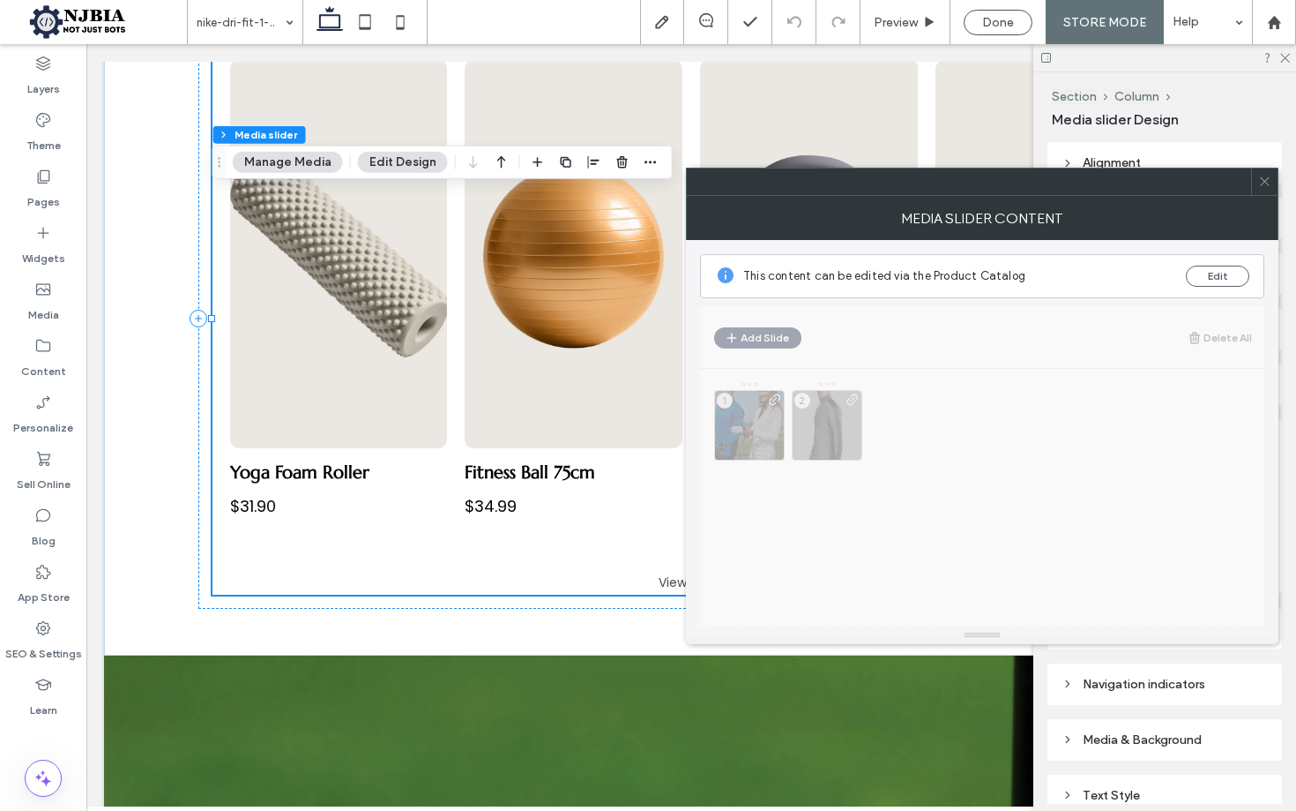
drag, startPoint x: 760, startPoint y: 444, endPoint x: 803, endPoint y: 377, distance: 80.5
click at [759, 444] on div "This content can be edited via the Product Catalog Edit Add Slide Delete All 1 2" at bounding box center [982, 433] width 564 height 386
drag, startPoint x: 1231, startPoint y: 283, endPoint x: 1221, endPoint y: 280, distance: 11.2
click at [1231, 283] on button "Edit" at bounding box center [1217, 275] width 63 height 21
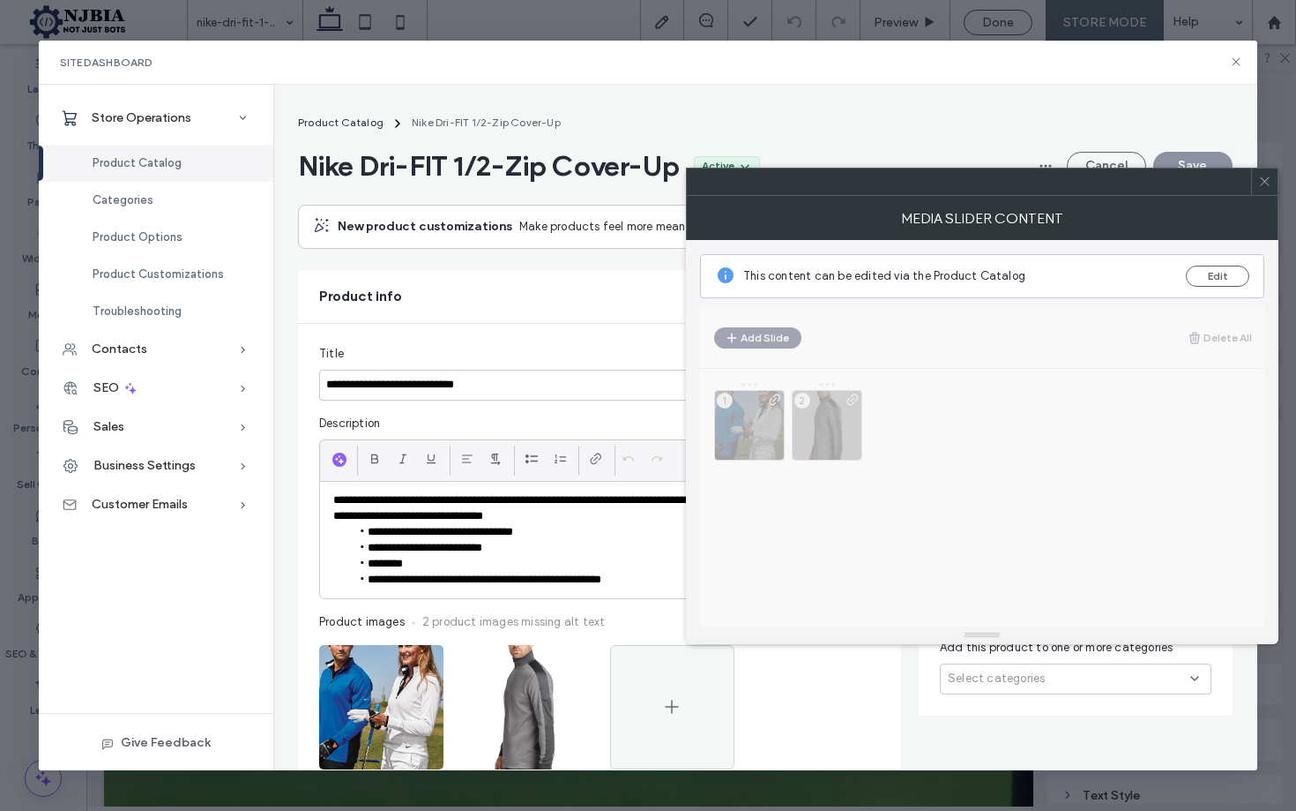
drag, startPoint x: 1269, startPoint y: 178, endPoint x: 1012, endPoint y: 280, distance: 276.0
click at [1271, 178] on icon at bounding box center [1265, 181] width 13 height 13
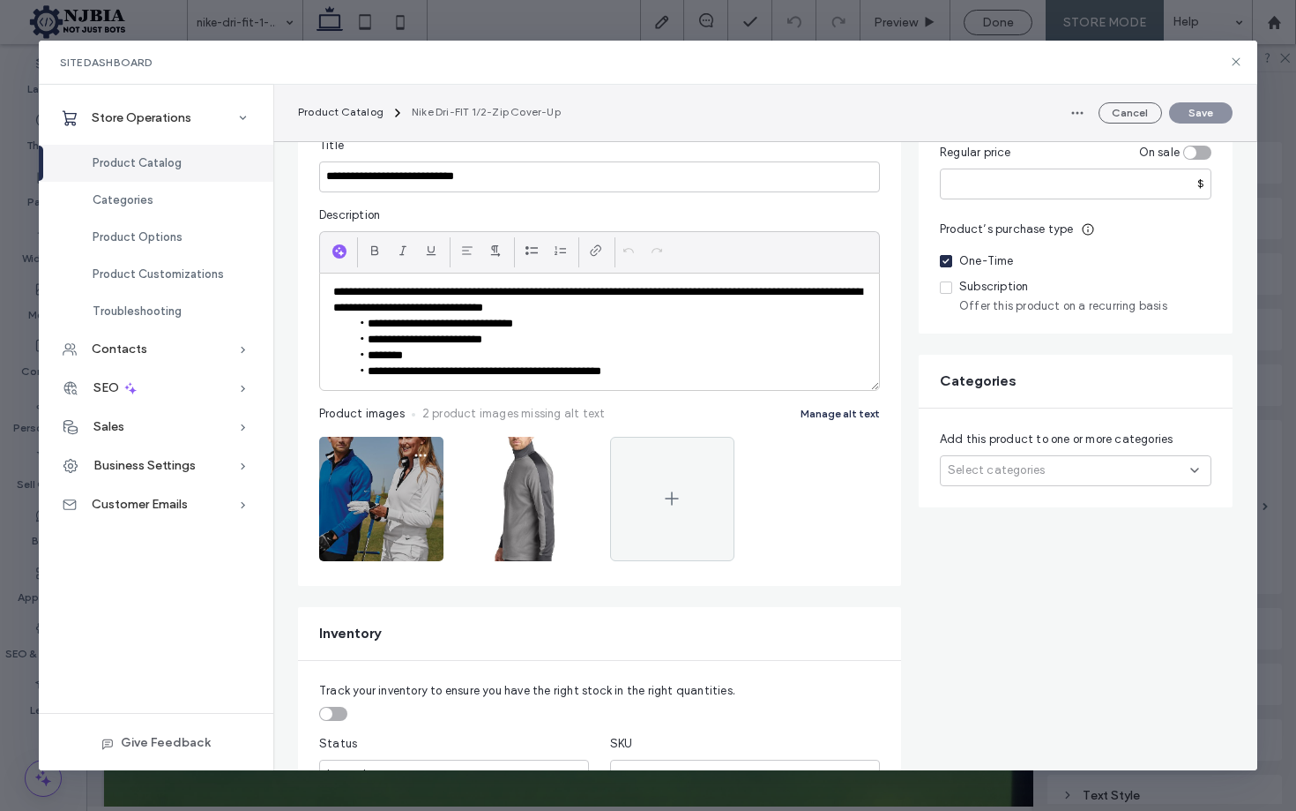
click at [398, 500] on img at bounding box center [381, 499] width 124 height 124
click at [419, 457] on icon "button" at bounding box center [421, 456] width 14 height 14
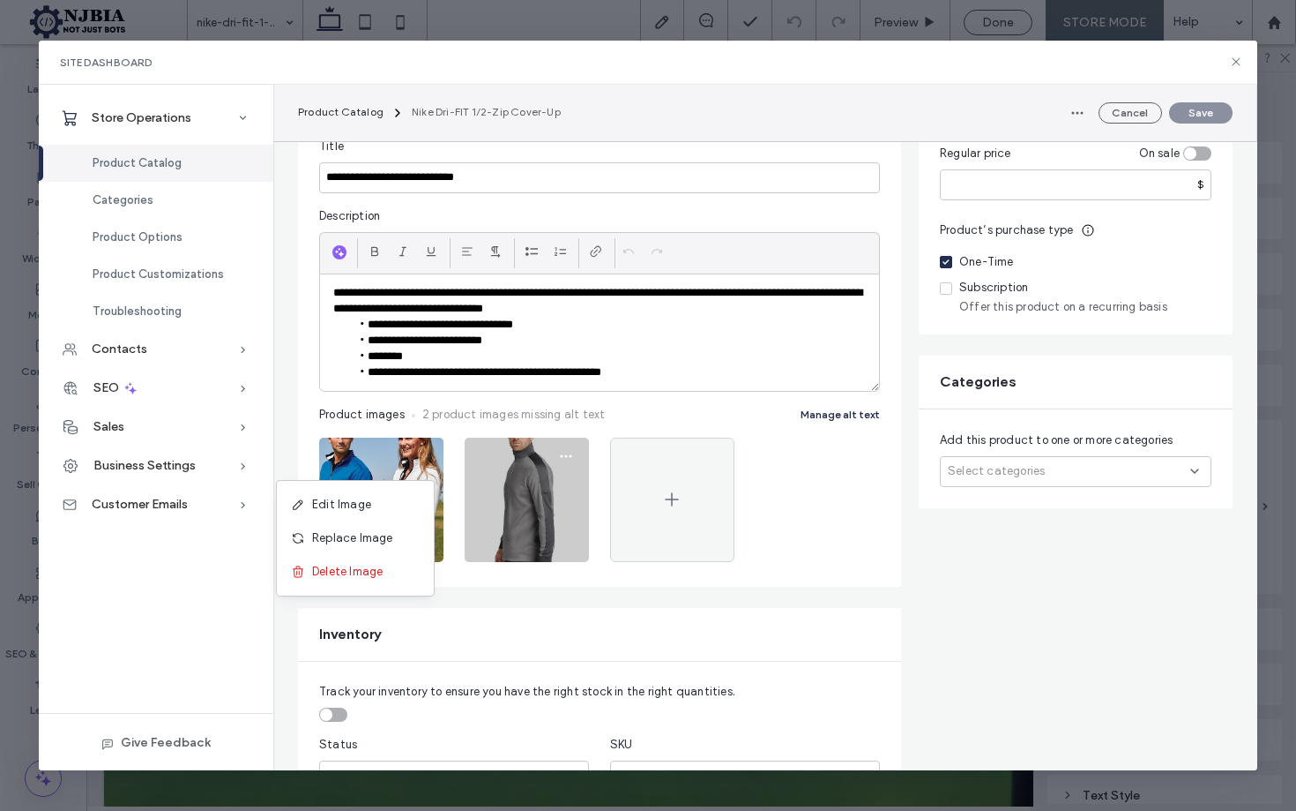
drag, startPoint x: 366, startPoint y: 573, endPoint x: 368, endPoint y: 557, distance: 16.0
click at [366, 573] on span "Delete Image" at bounding box center [347, 572] width 71 height 18
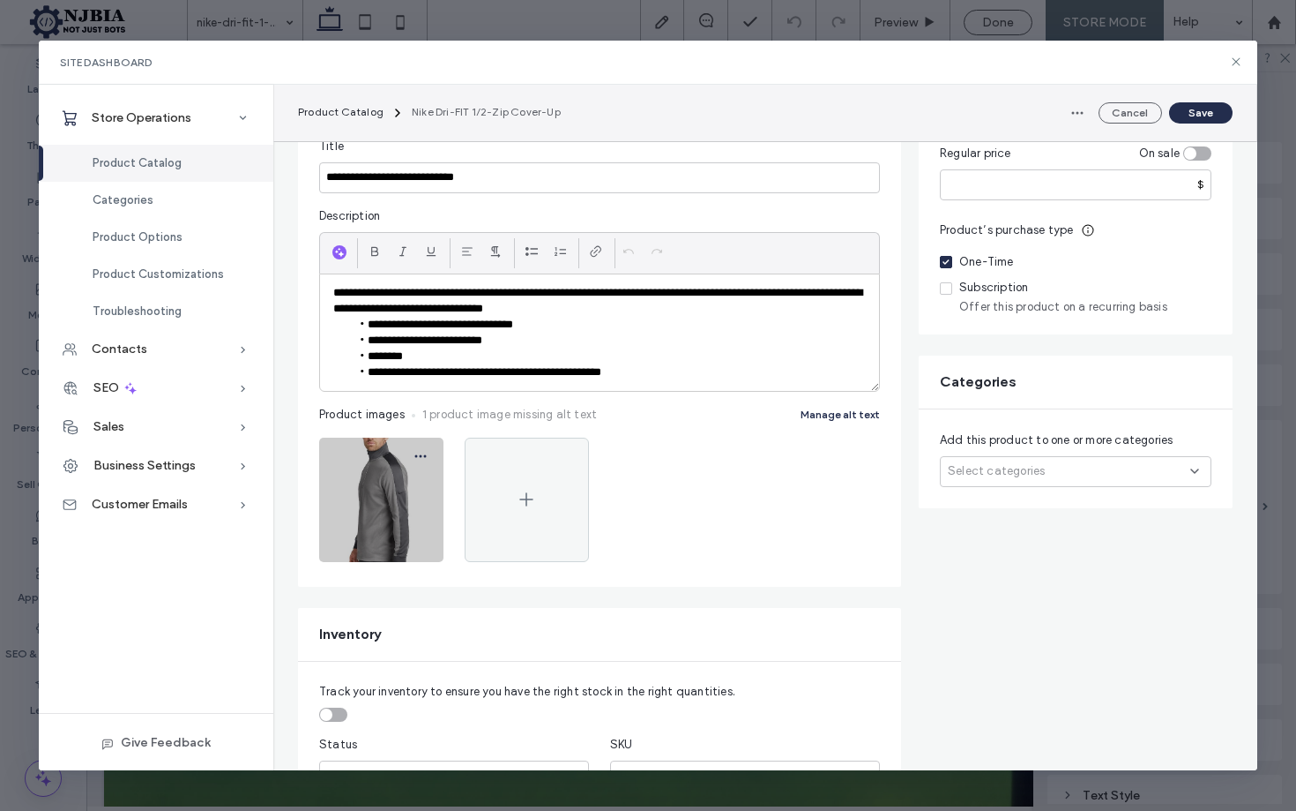
click at [420, 457] on icon "button" at bounding box center [421, 456] width 14 height 14
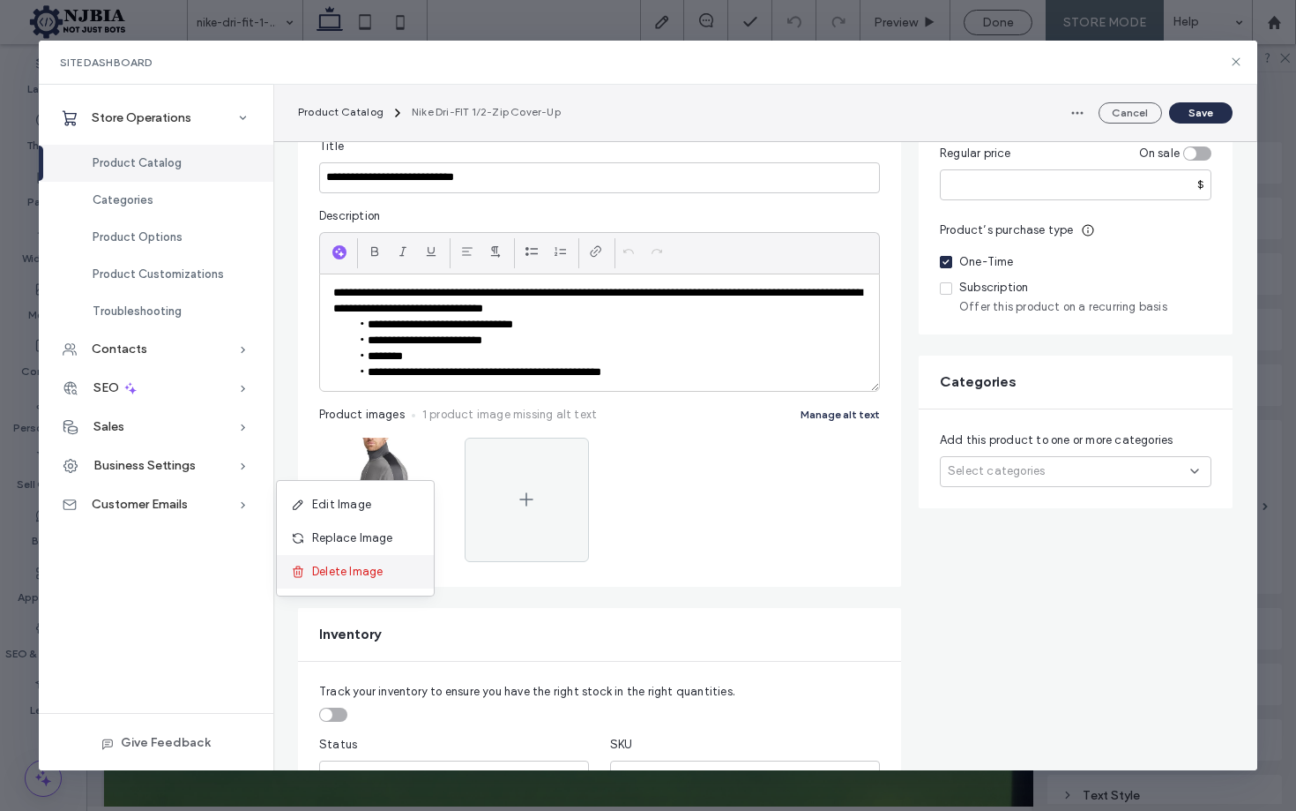
click at [362, 564] on span "Delete Image" at bounding box center [347, 572] width 71 height 18
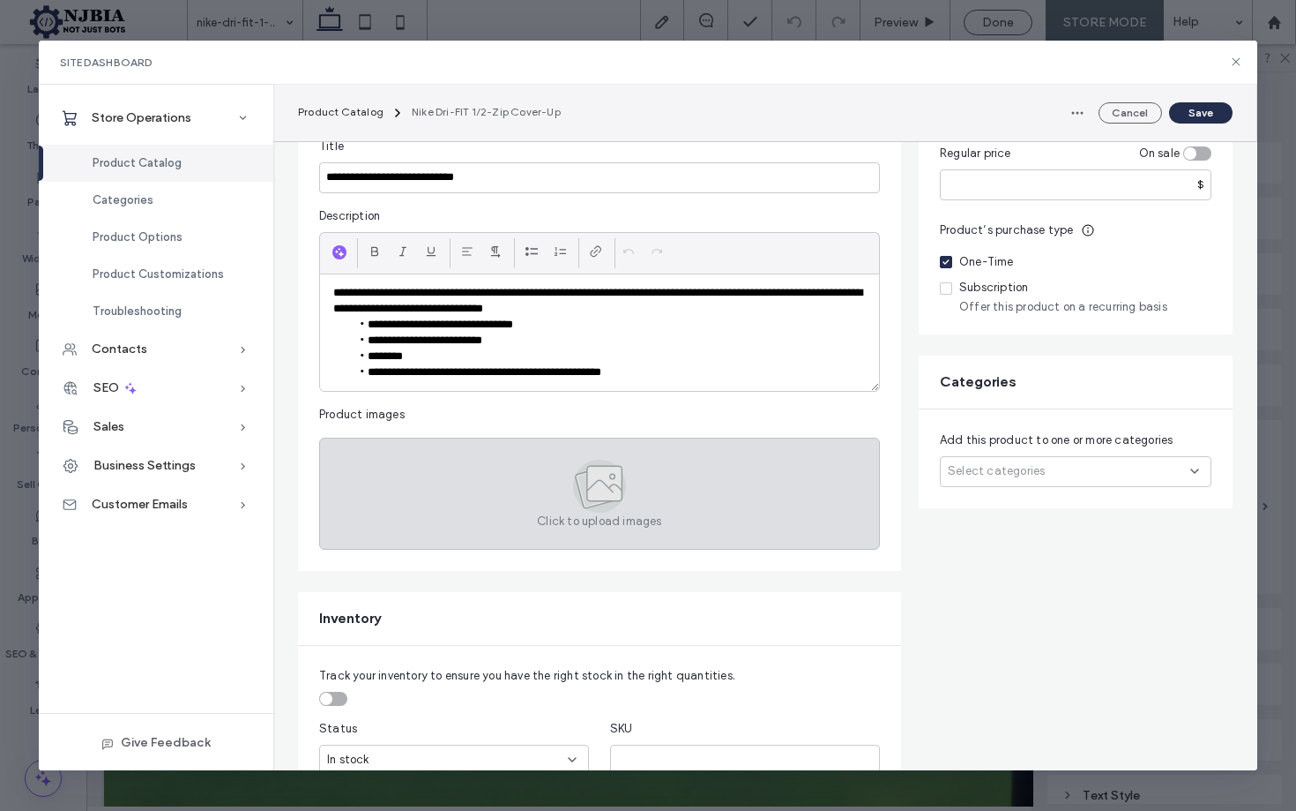
click at [567, 478] on div "Click to upload images" at bounding box center [599, 493] width 561 height 112
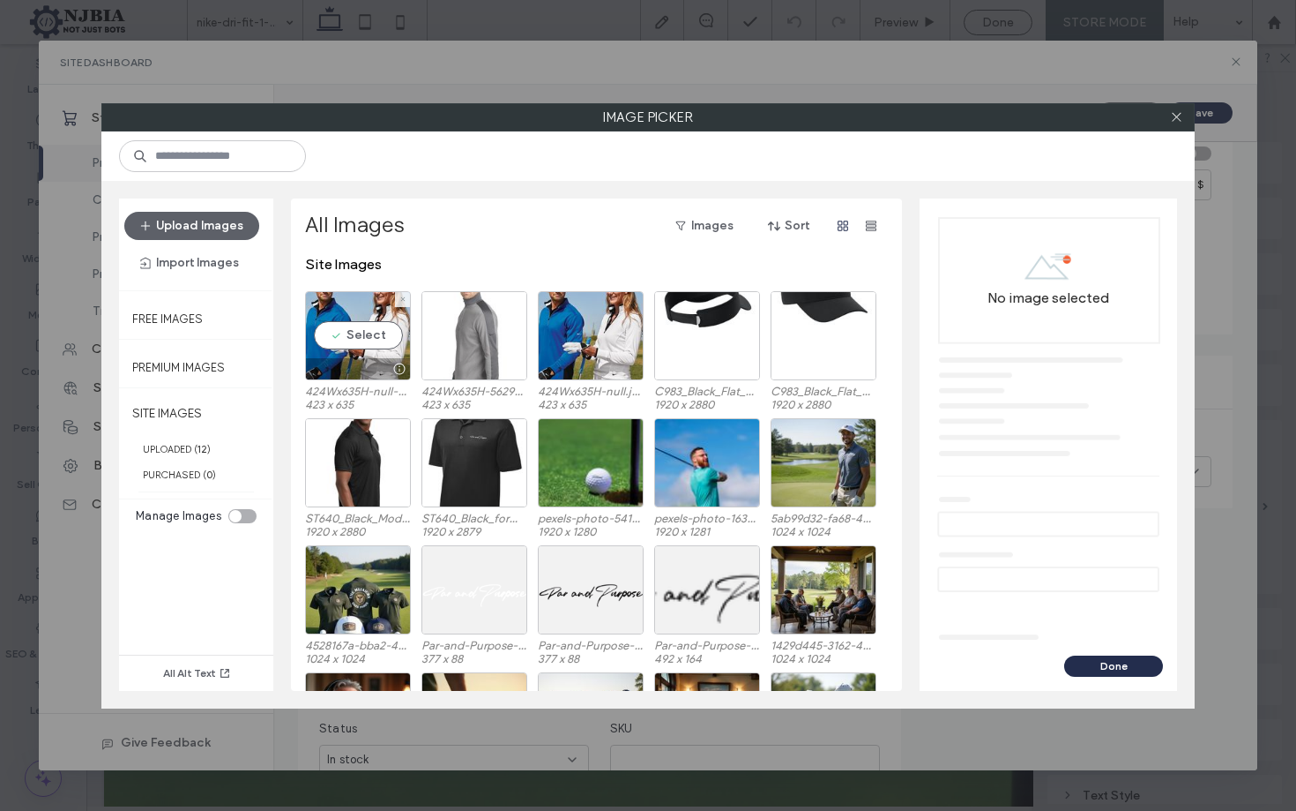
drag, startPoint x: 377, startPoint y: 335, endPoint x: 446, endPoint y: 322, distance: 70.9
click at [377, 335] on div "Select" at bounding box center [358, 335] width 106 height 89
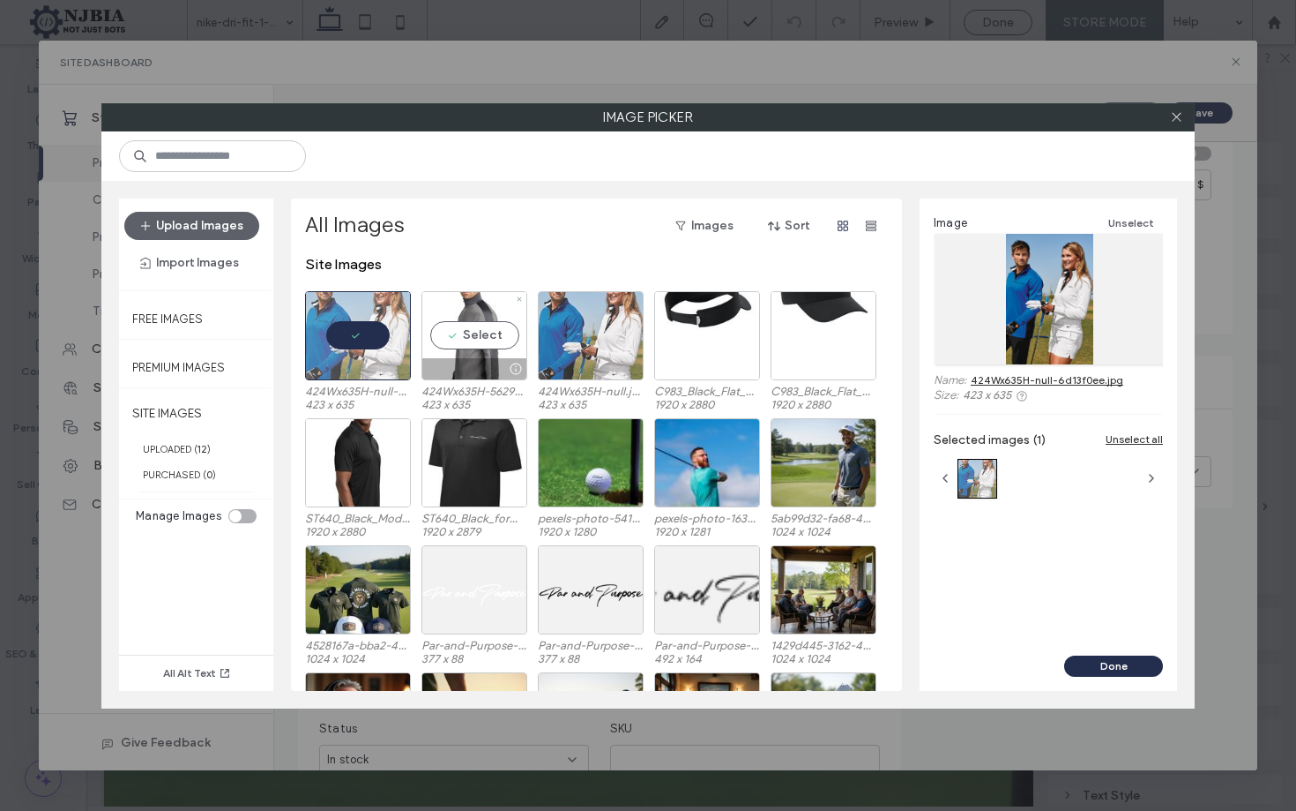
drag, startPoint x: 476, startPoint y: 327, endPoint x: 555, endPoint y: 361, distance: 85.3
click at [477, 327] on div "Select" at bounding box center [475, 335] width 106 height 89
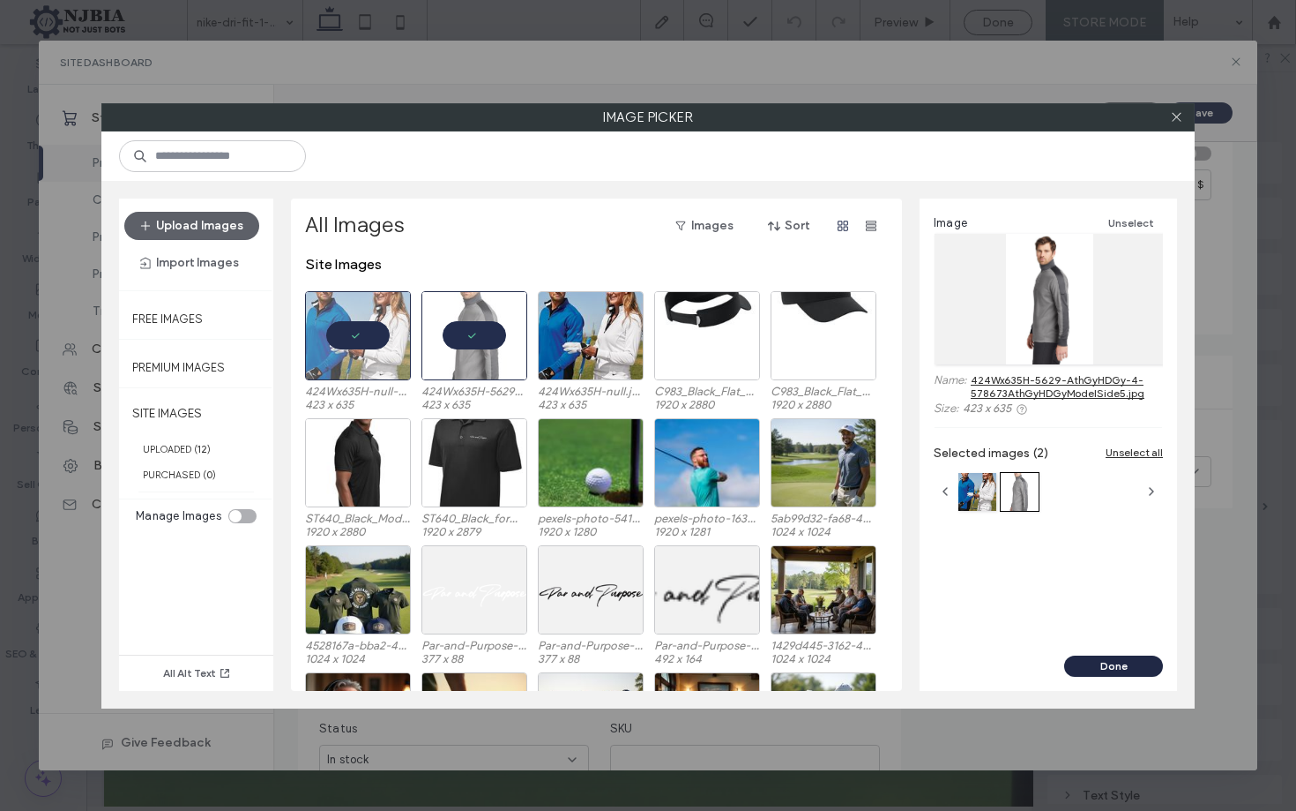
click at [1123, 662] on button "Done" at bounding box center [1114, 665] width 99 height 21
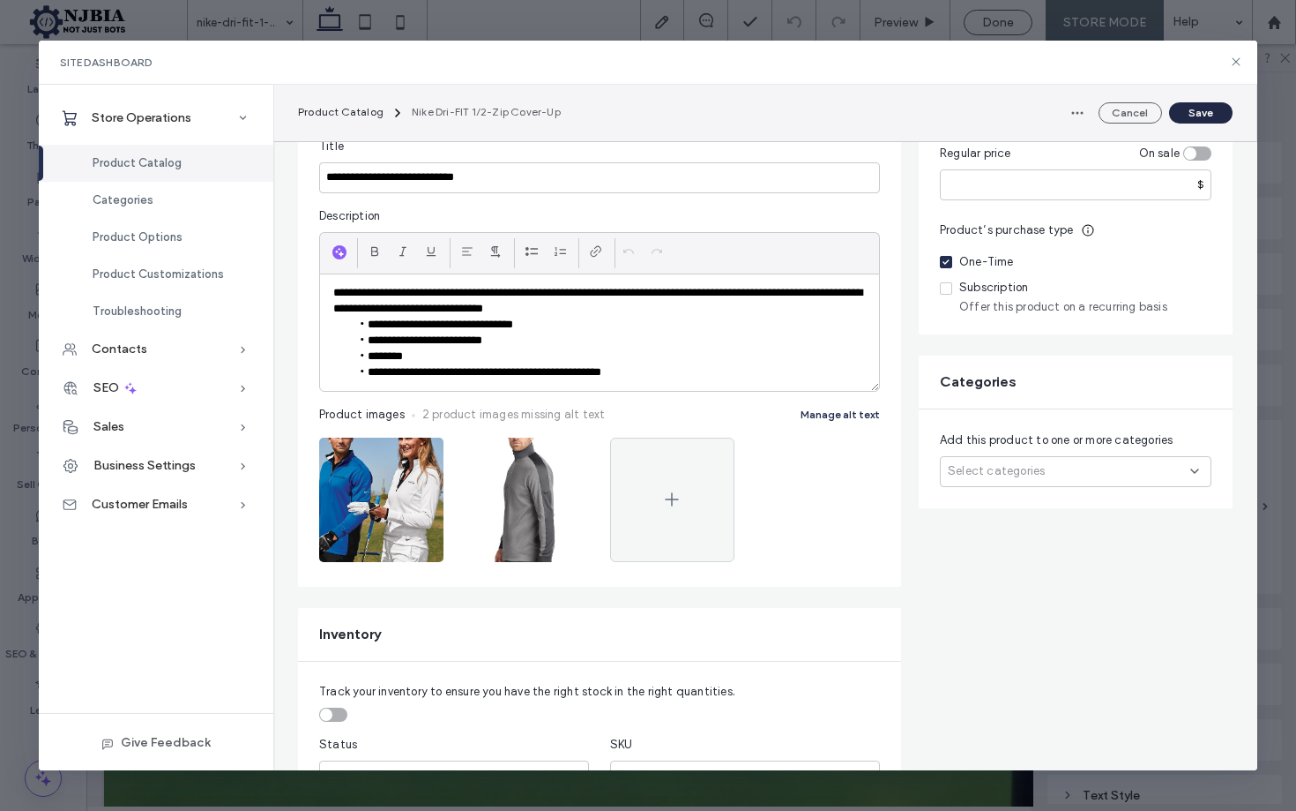
click at [1191, 111] on button "Save" at bounding box center [1200, 112] width 63 height 21
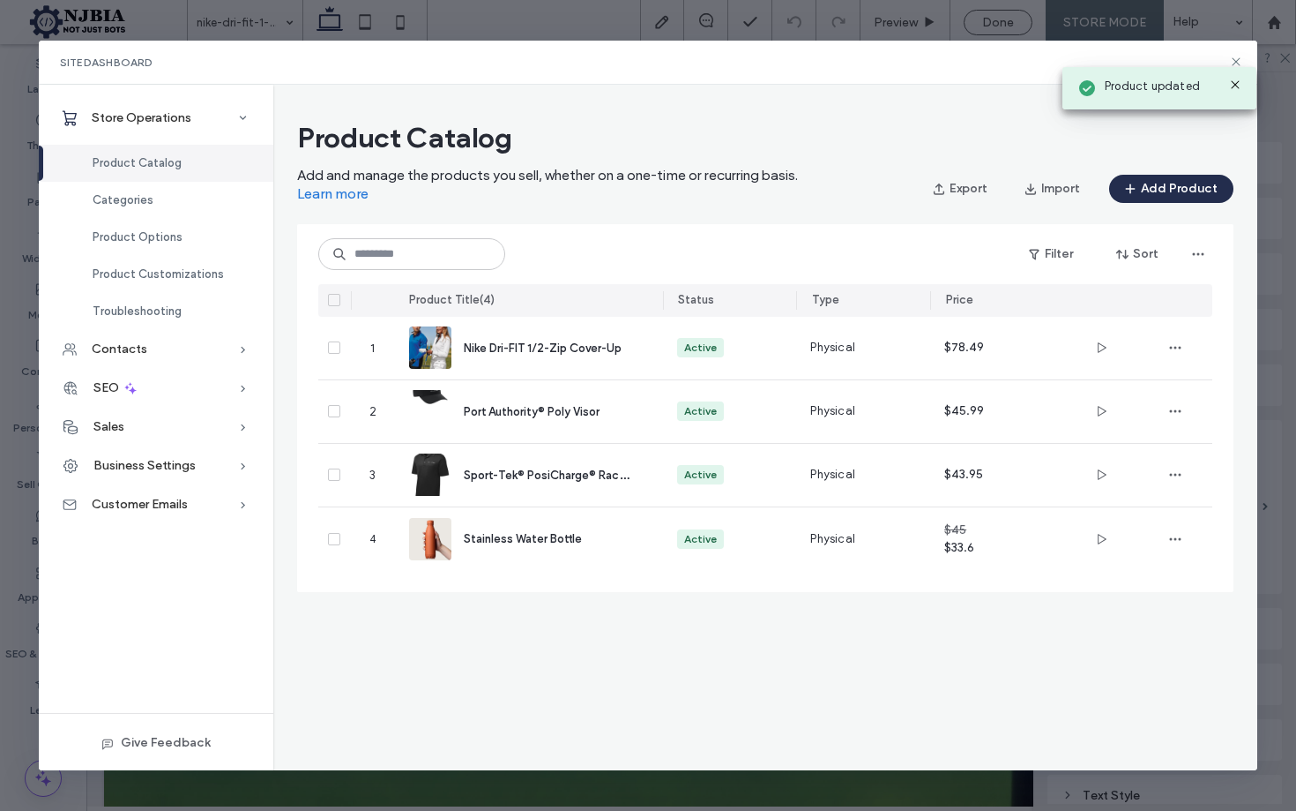
click at [1114, 13] on div "Site Dashboard Store Operations Product Catalog Categories Product Options Prod…" at bounding box center [648, 405] width 1296 height 811
drag, startPoint x: 1233, startPoint y: 81, endPoint x: 1244, endPoint y: 57, distance: 26.1
click at [1236, 80] on div "Site Dashboard" at bounding box center [648, 63] width 1219 height 44
drag, startPoint x: 1238, startPoint y: 58, endPoint x: 1203, endPoint y: 54, distance: 35.6
click at [1239, 59] on icon at bounding box center [1236, 62] width 14 height 14
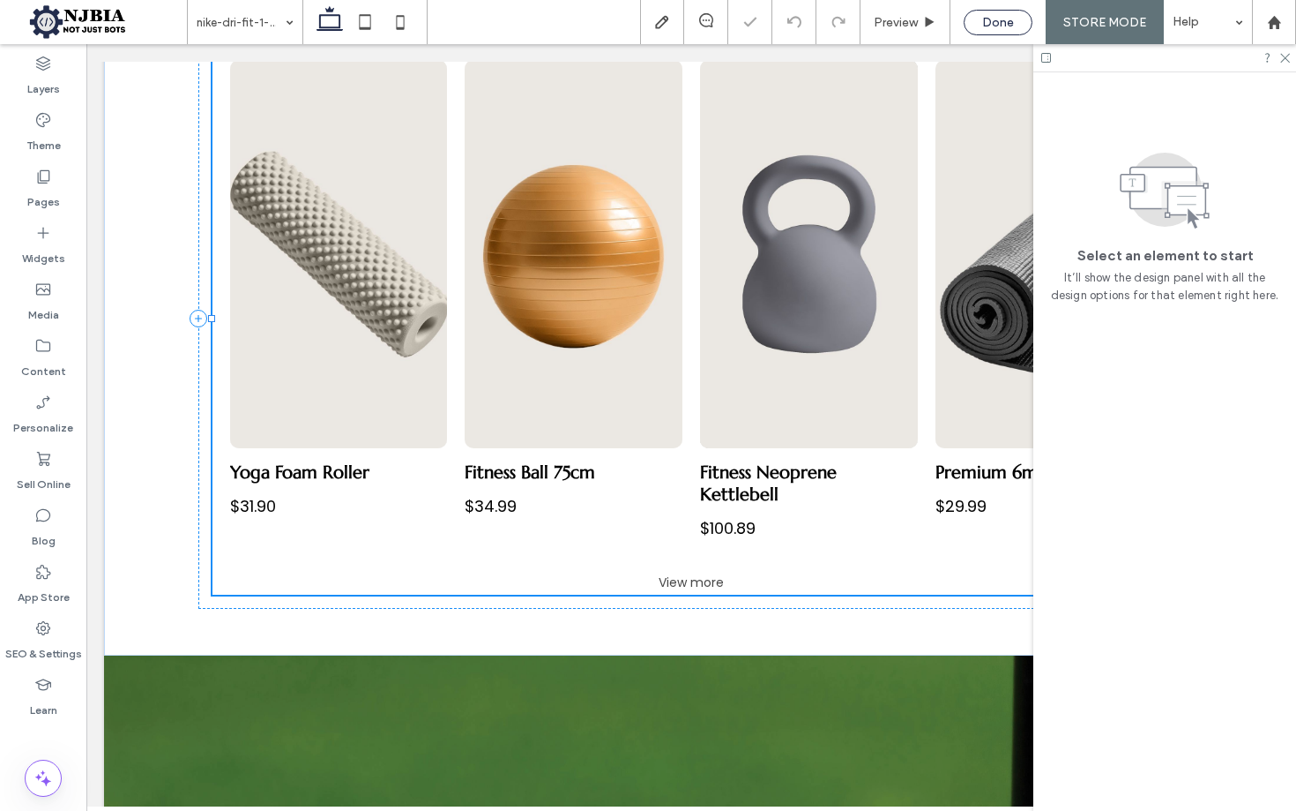
click at [1014, 20] on span "Done" at bounding box center [998, 22] width 32 height 15
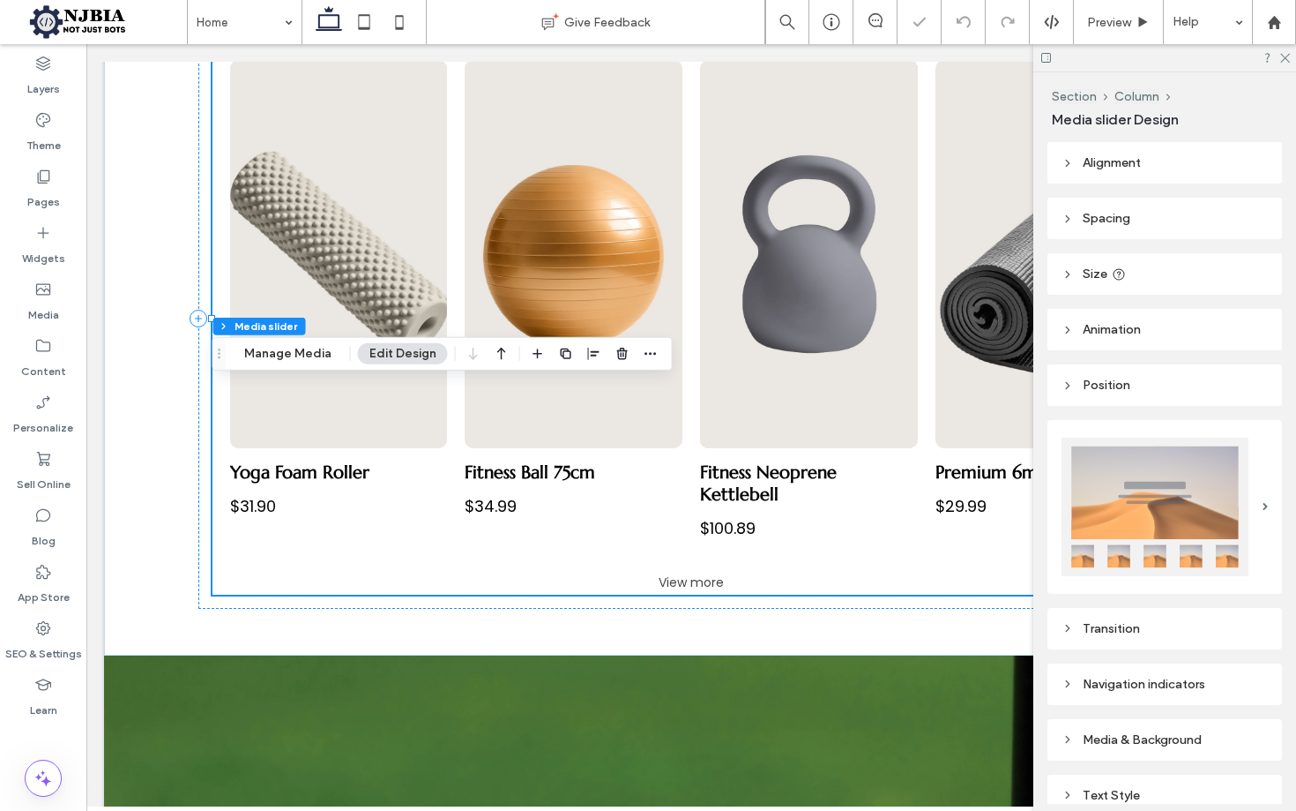
click at [915, 19] on div "Home Give Feedback Preview Help Design Panel Site Comments Team & Clients Autom…" at bounding box center [648, 405] width 1296 height 811
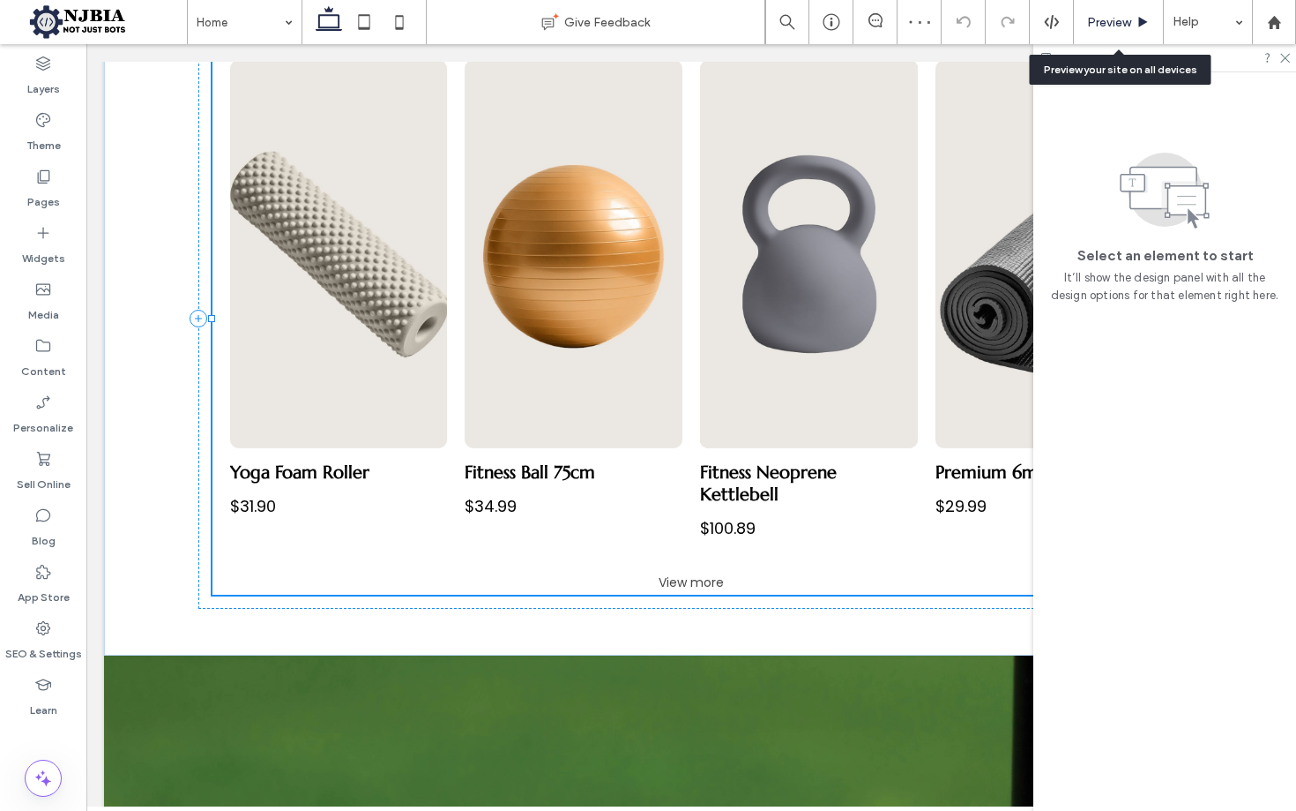
click at [1115, 17] on span "Preview" at bounding box center [1109, 22] width 44 height 15
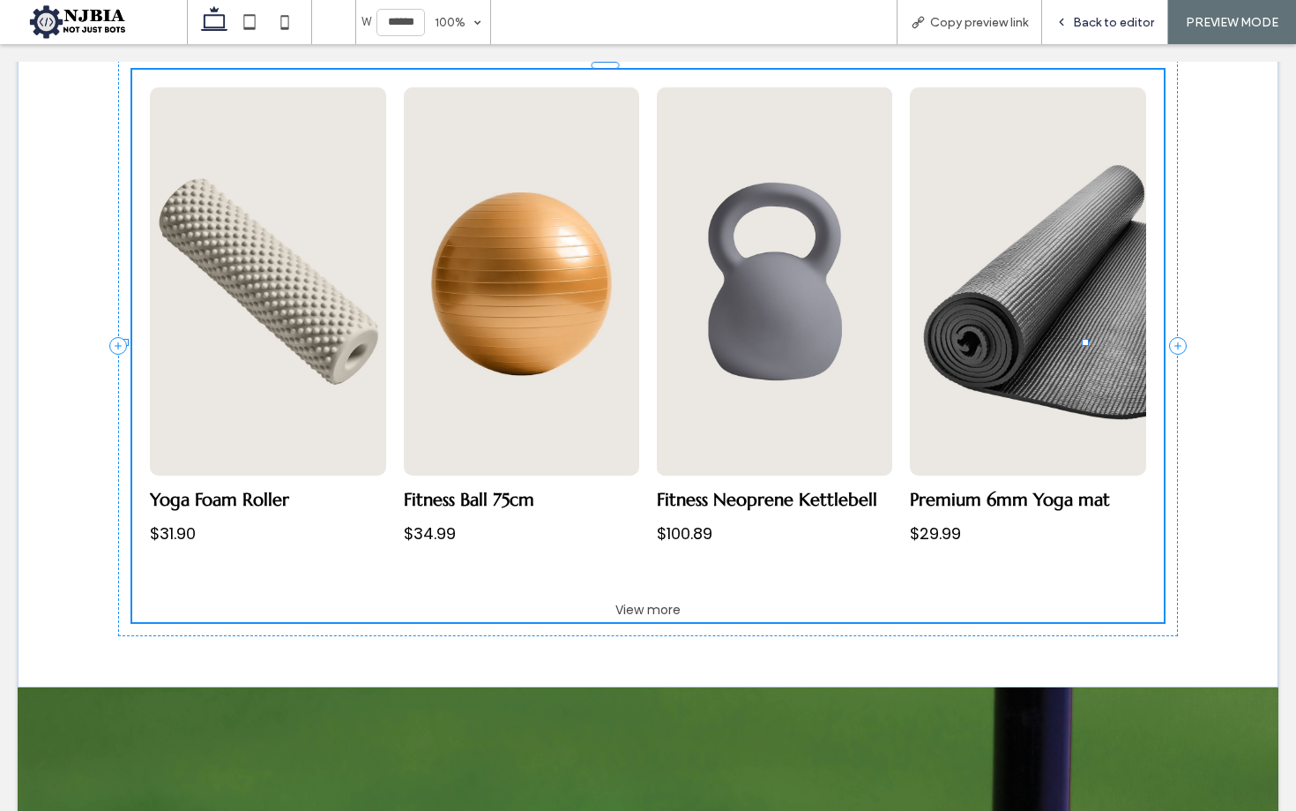
drag, startPoint x: 1095, startPoint y: 31, endPoint x: 1087, endPoint y: 35, distance: 9.1
click at [1094, 31] on div "Back to editor" at bounding box center [1105, 22] width 126 height 44
click at [1132, 26] on span "Back to editor" at bounding box center [1113, 22] width 81 height 15
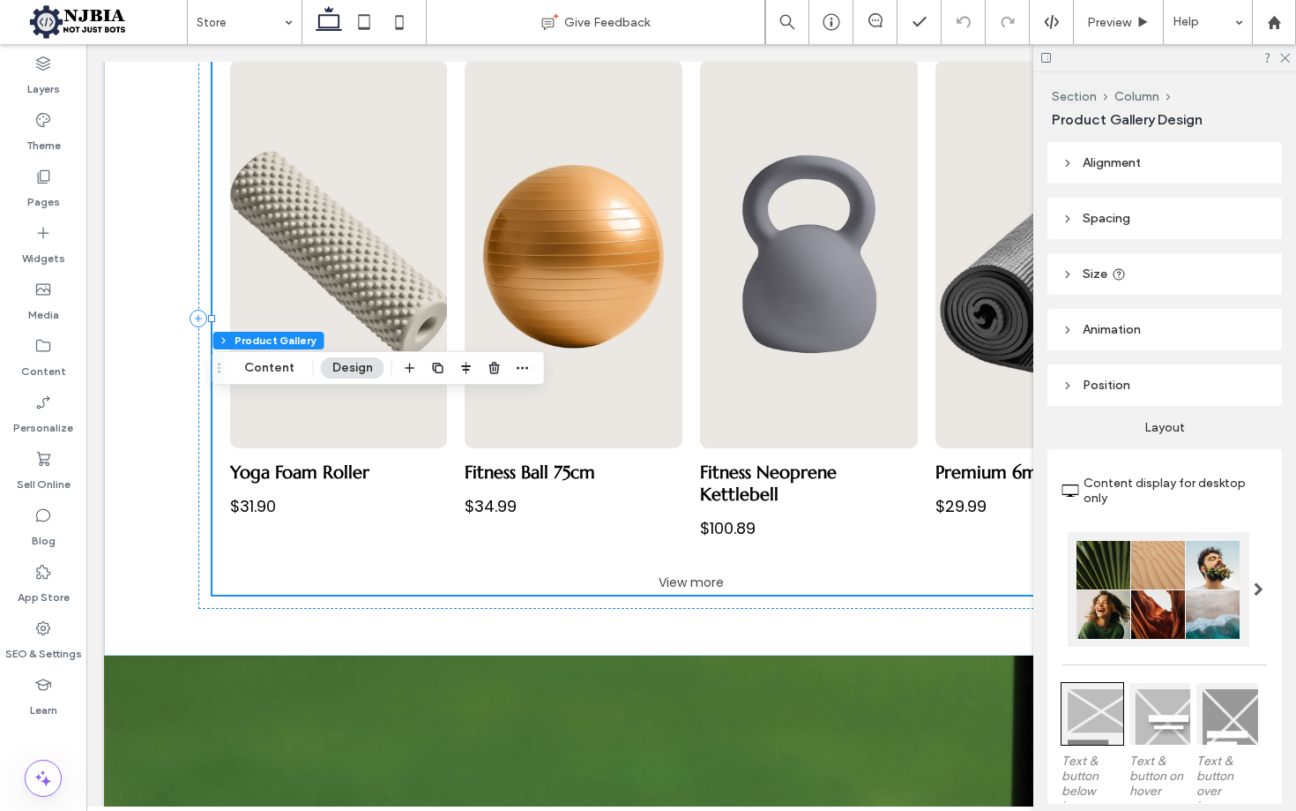
click at [358, 370] on button "Design" at bounding box center [352, 367] width 63 height 21
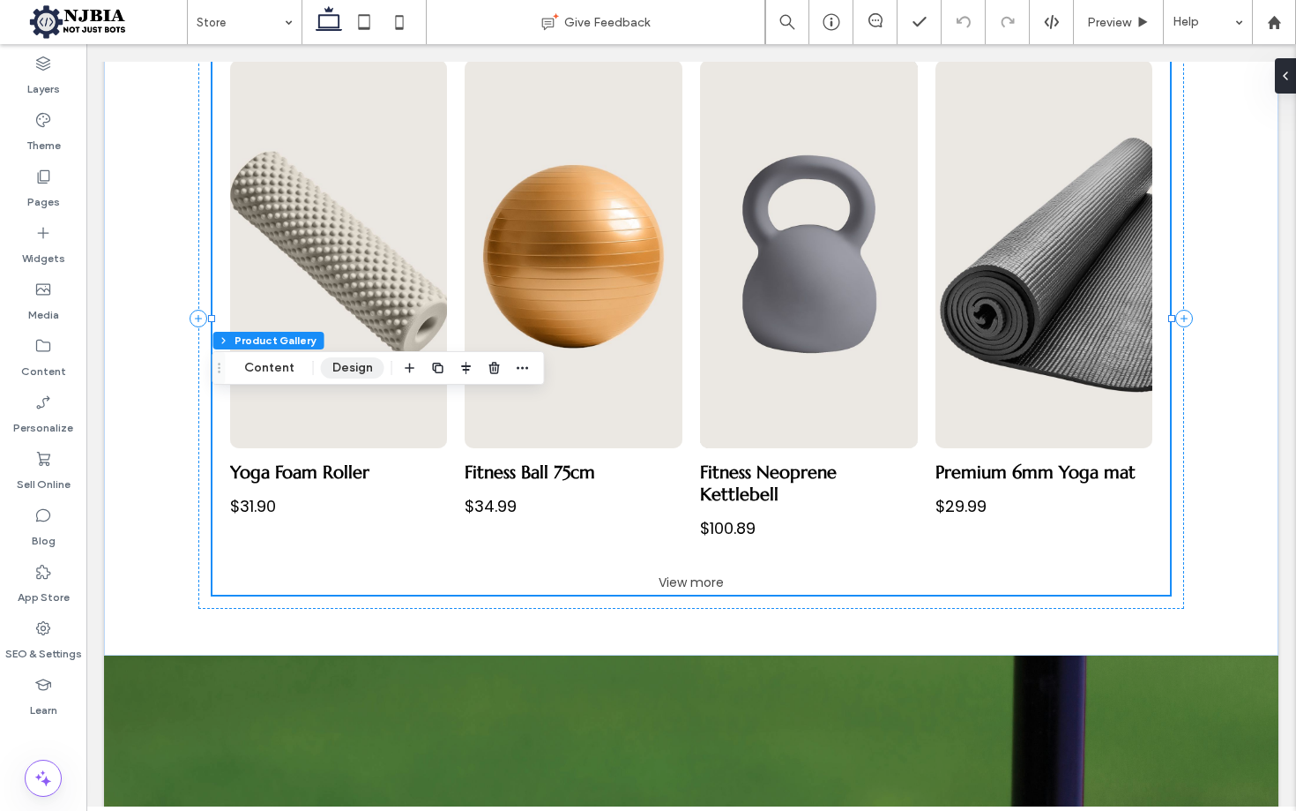
click at [359, 370] on button "Design" at bounding box center [352, 367] width 63 height 21
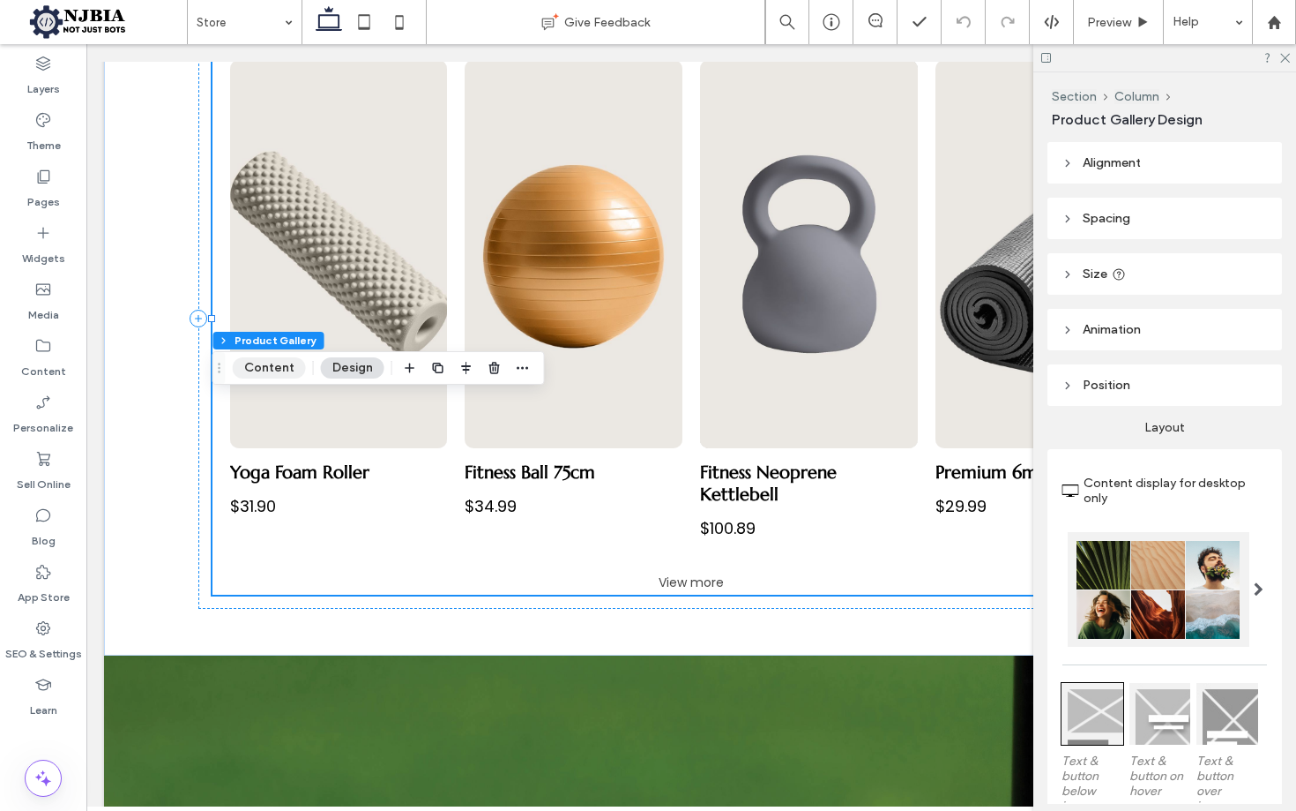
click at [281, 366] on button "Content" at bounding box center [269, 367] width 73 height 21
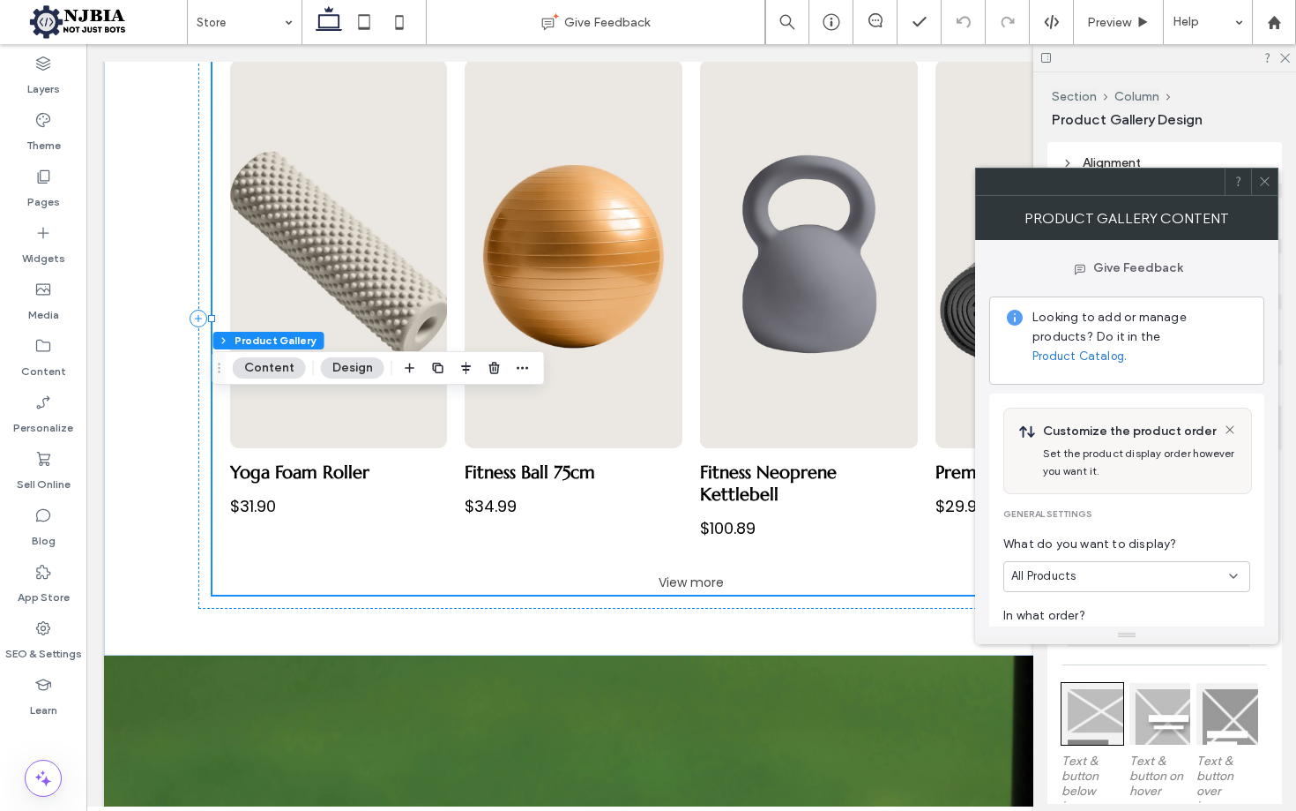
drag, startPoint x: 1155, startPoint y: 335, endPoint x: 1131, endPoint y: 343, distance: 25.9
click at [1127, 347] on link "Product Catalog." at bounding box center [1080, 356] width 94 height 18
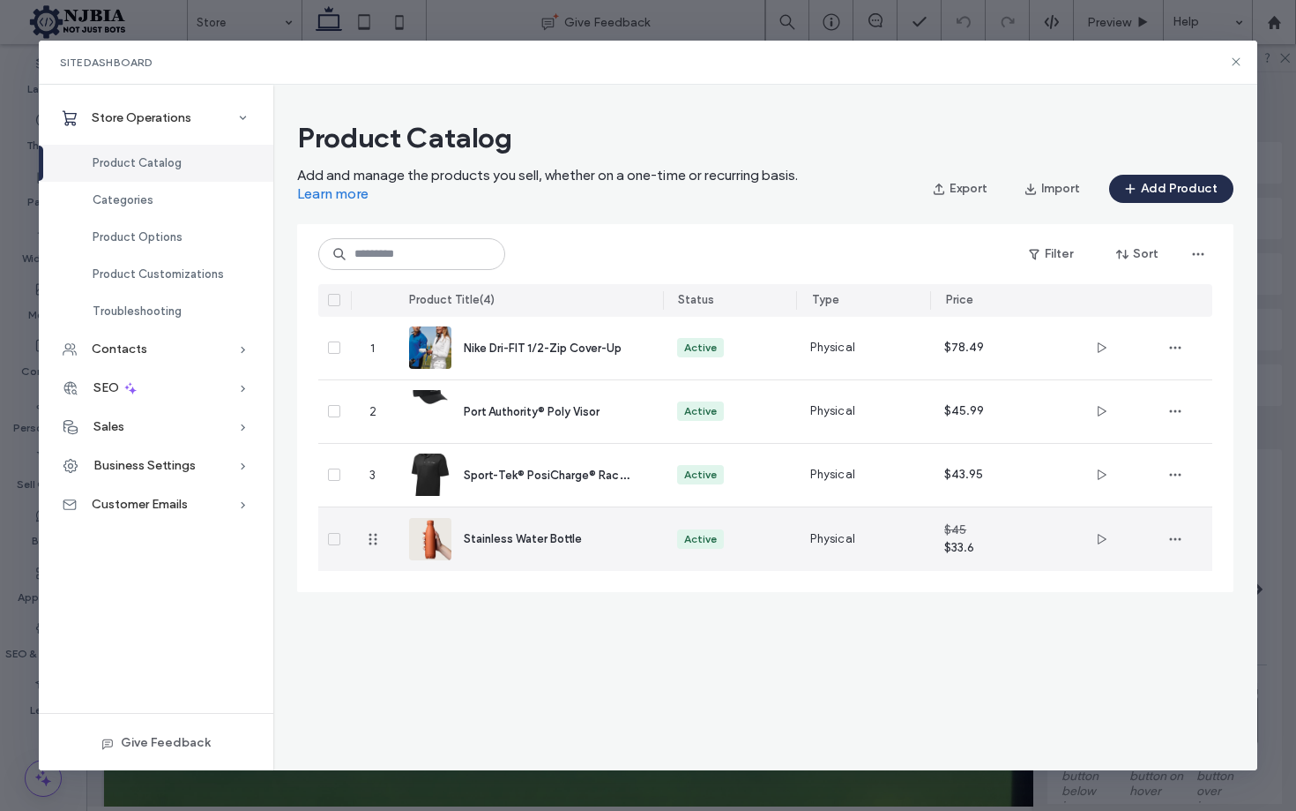
click at [338, 541] on icon at bounding box center [334, 538] width 7 height 5
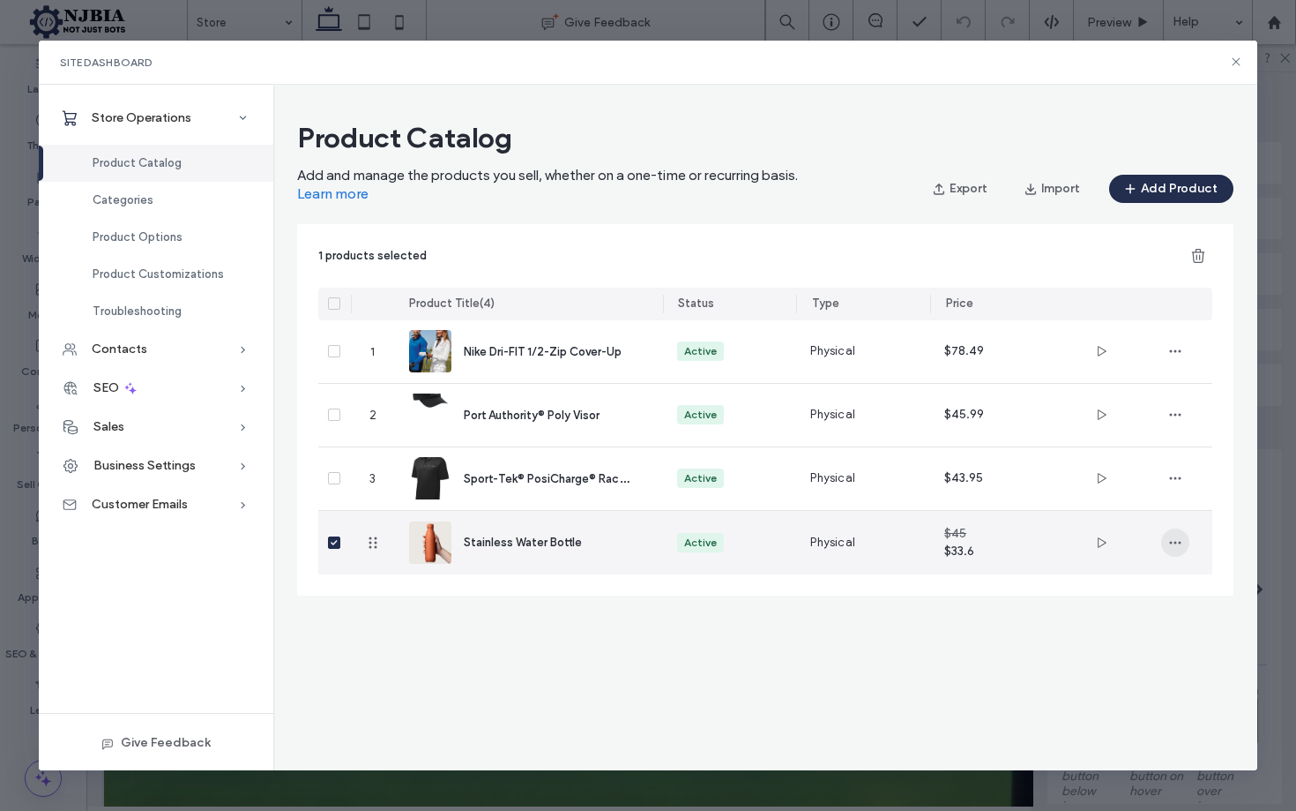
click at [1177, 544] on icon "button" at bounding box center [1176, 542] width 14 height 14
click at [1110, 655] on span "Delete Product" at bounding box center [1107, 655] width 81 height 18
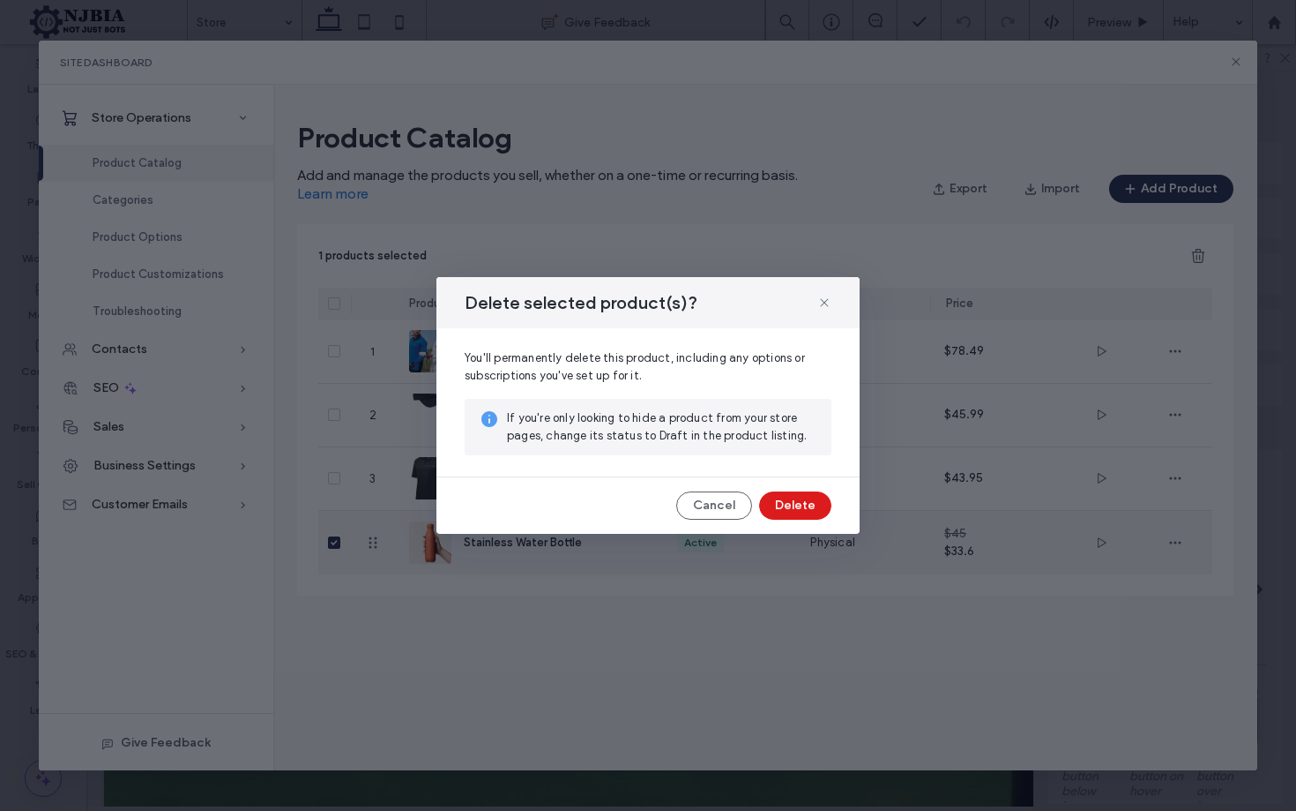
drag, startPoint x: 791, startPoint y: 497, endPoint x: 1021, endPoint y: 296, distance: 305.6
click at [792, 497] on button "Delete" at bounding box center [795, 505] width 72 height 28
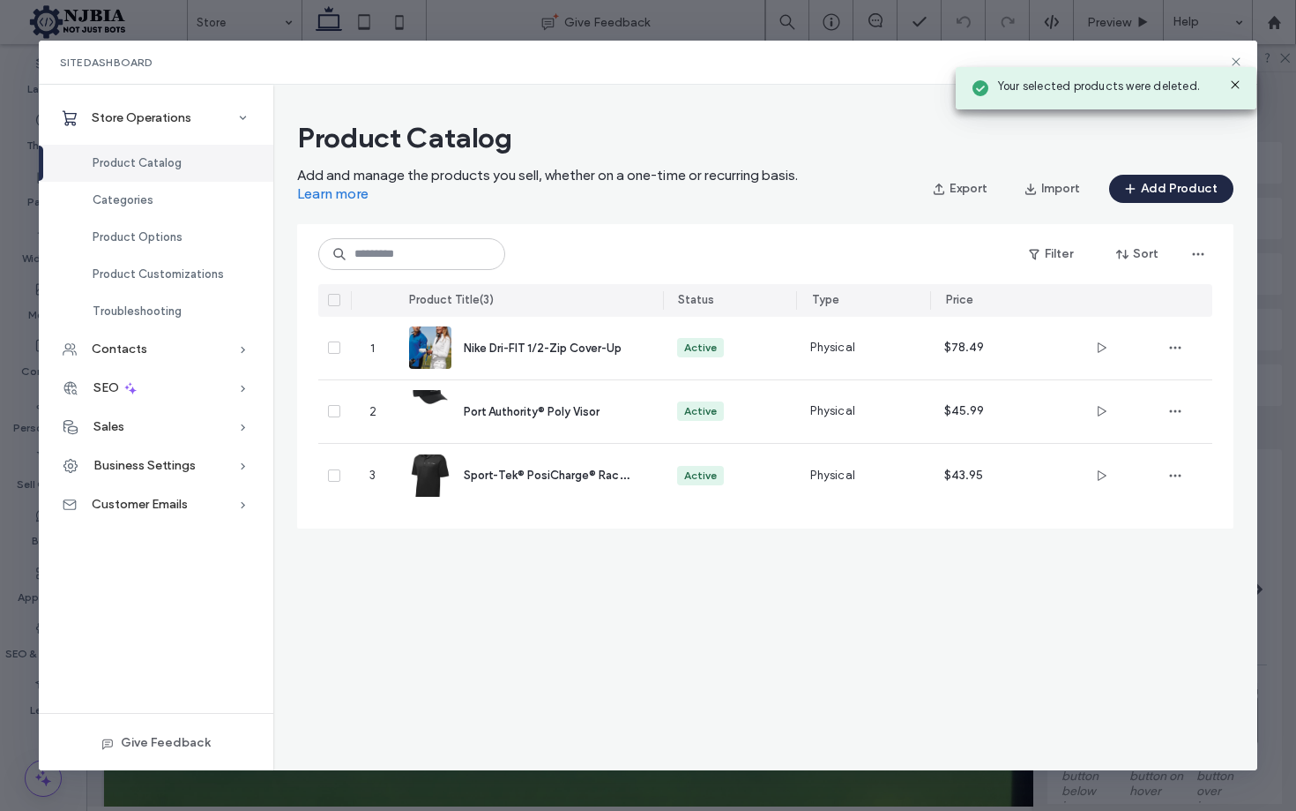
click at [1179, 185] on button "Add Product" at bounding box center [1171, 189] width 124 height 28
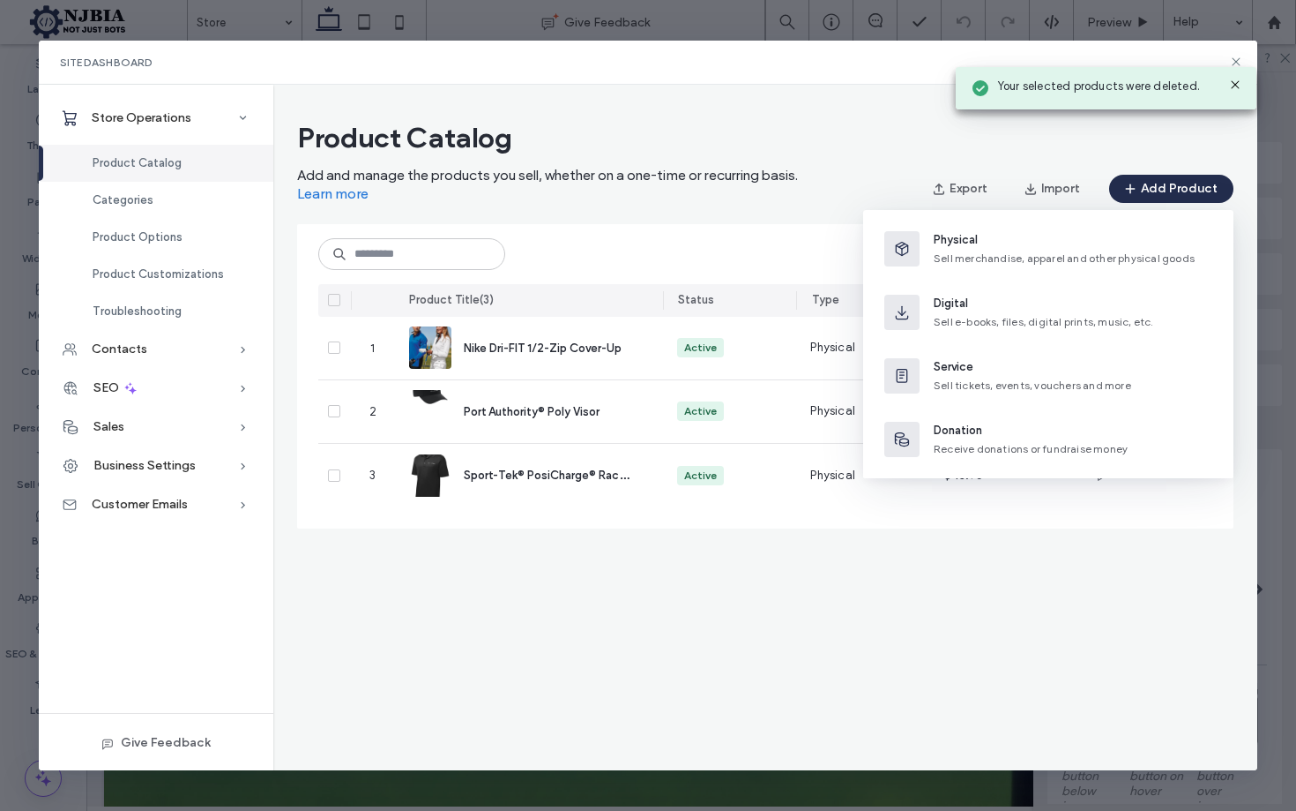
drag, startPoint x: 963, startPoint y: 239, endPoint x: 950, endPoint y: 242, distance: 13.5
click at [964, 239] on span "Physical" at bounding box center [1064, 240] width 261 height 18
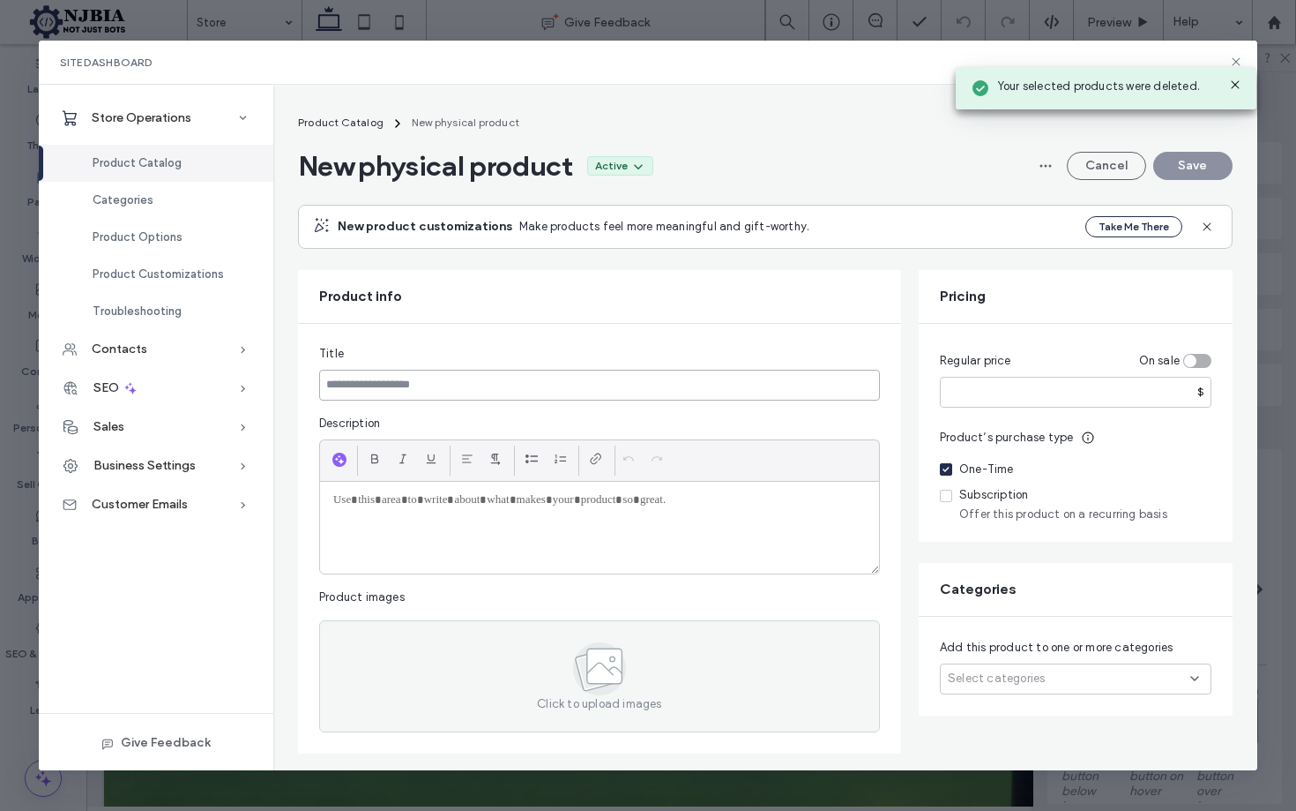
drag, startPoint x: 473, startPoint y: 385, endPoint x: 465, endPoint y: 418, distance: 33.6
click at [472, 385] on input at bounding box center [599, 385] width 561 height 31
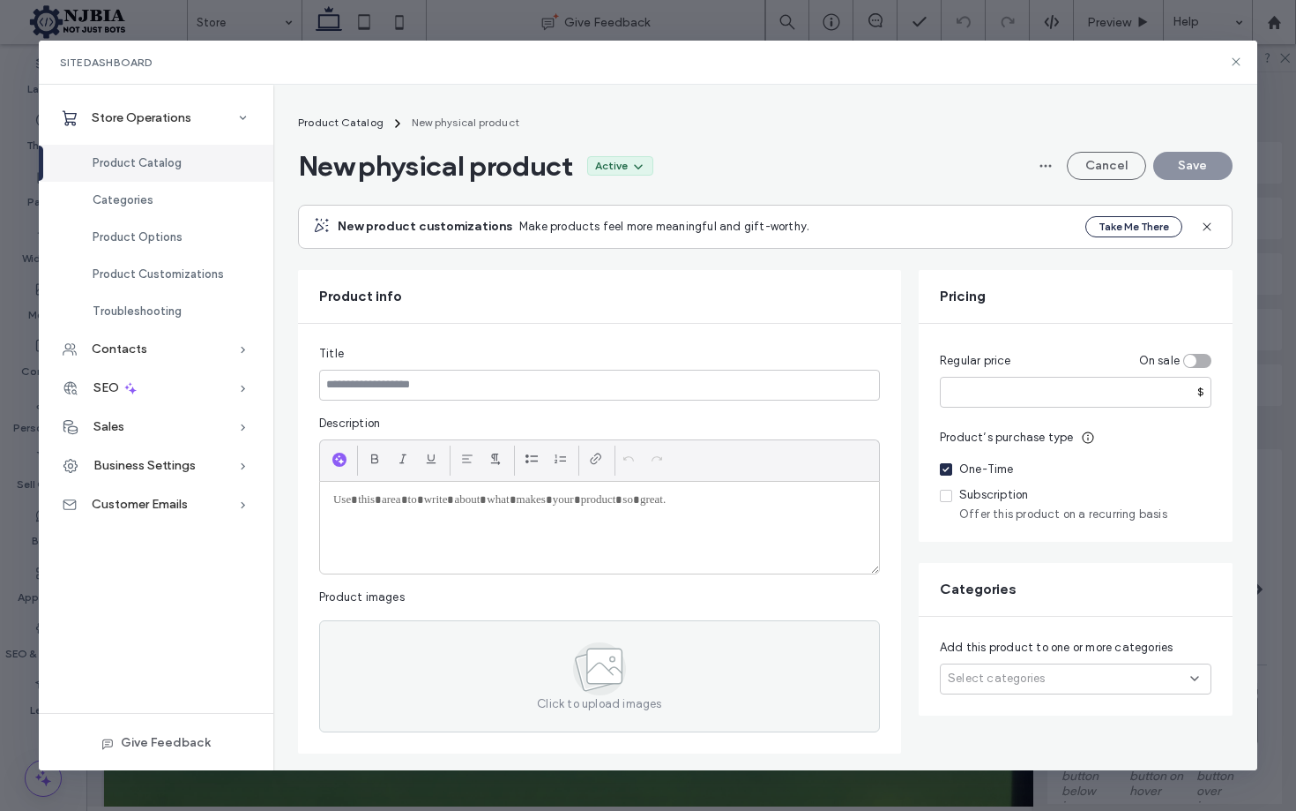
click at [444, 496] on p at bounding box center [599, 500] width 533 height 16
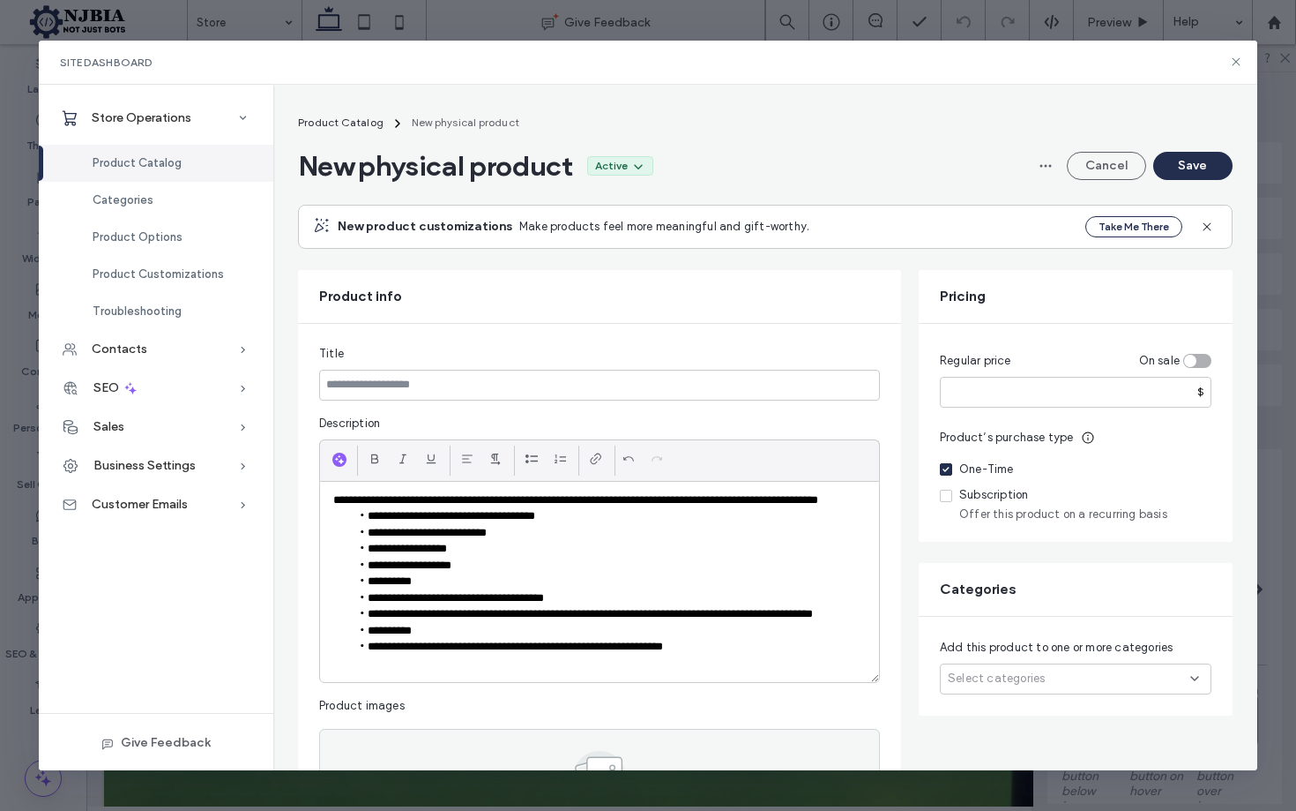
scroll to position [12, 0]
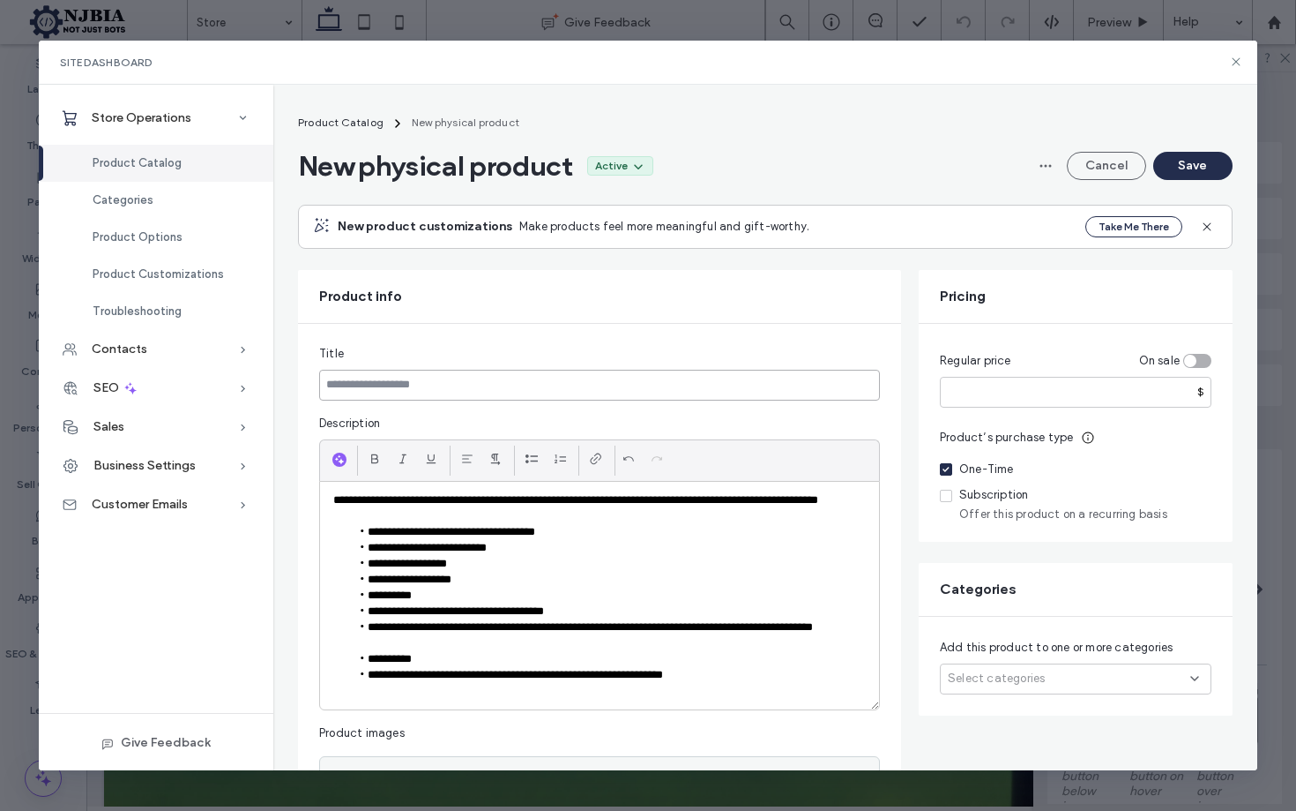
drag, startPoint x: 419, startPoint y: 388, endPoint x: 434, endPoint y: 382, distance: 16.2
click at [419, 387] on input at bounding box center [599, 385] width 561 height 31
paste input "**********"
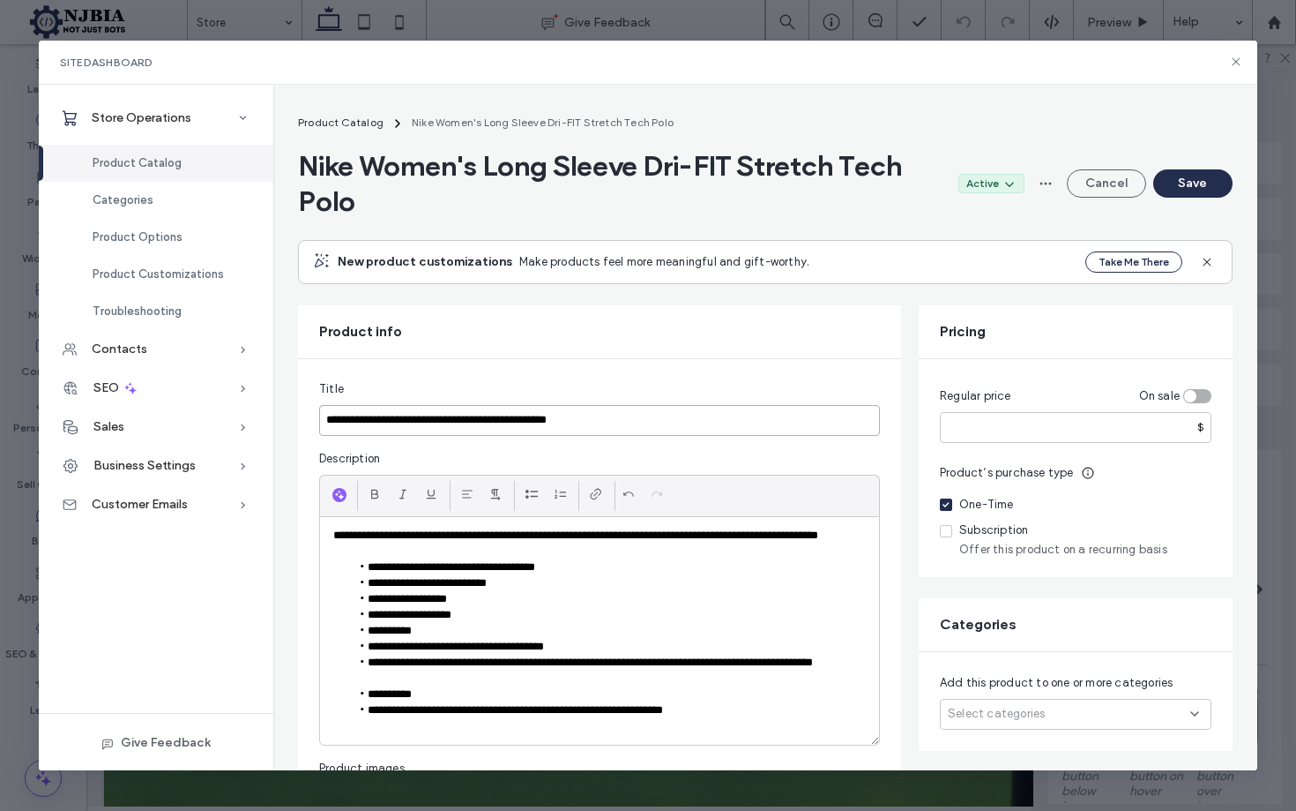
type input "**********"
drag, startPoint x: 976, startPoint y: 427, endPoint x: 996, endPoint y: 325, distance: 104.1
click at [976, 427] on input "number" at bounding box center [1076, 427] width 272 height 31
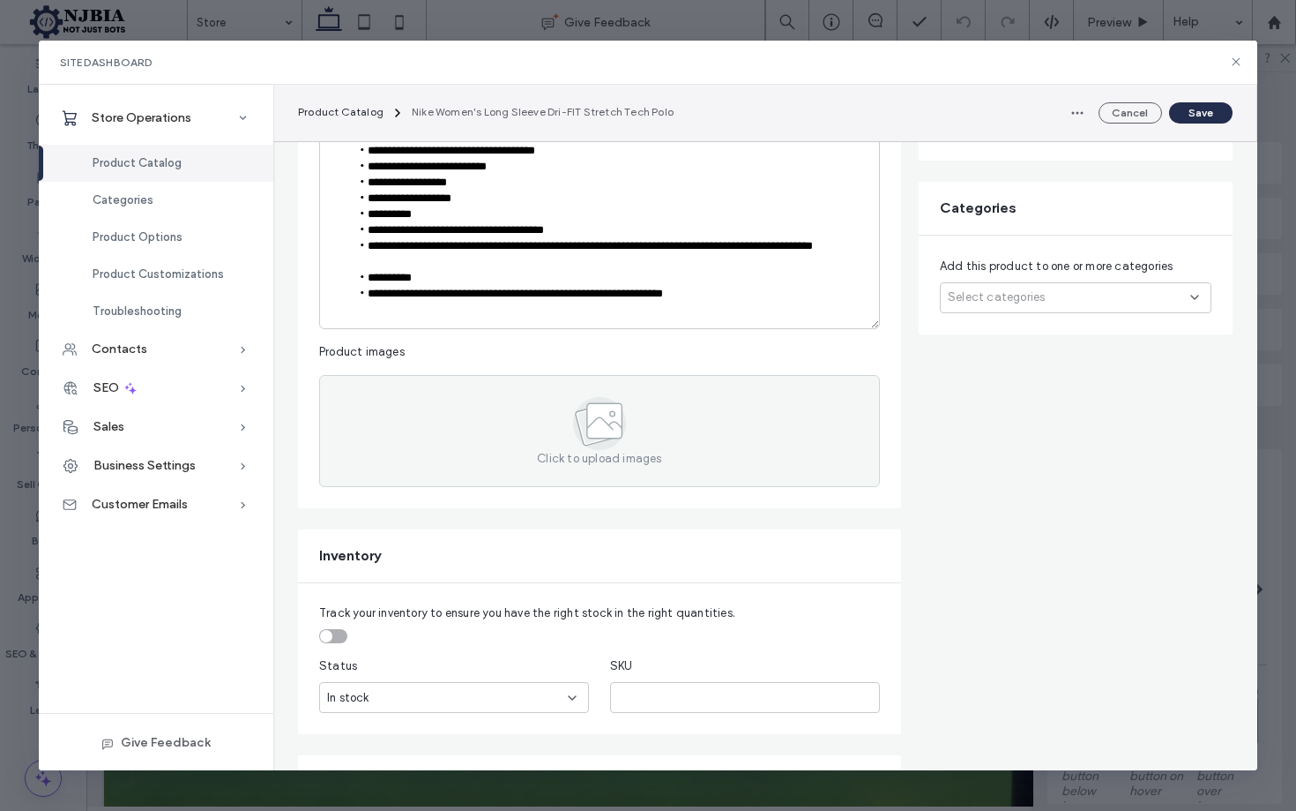
scroll to position [417, 0]
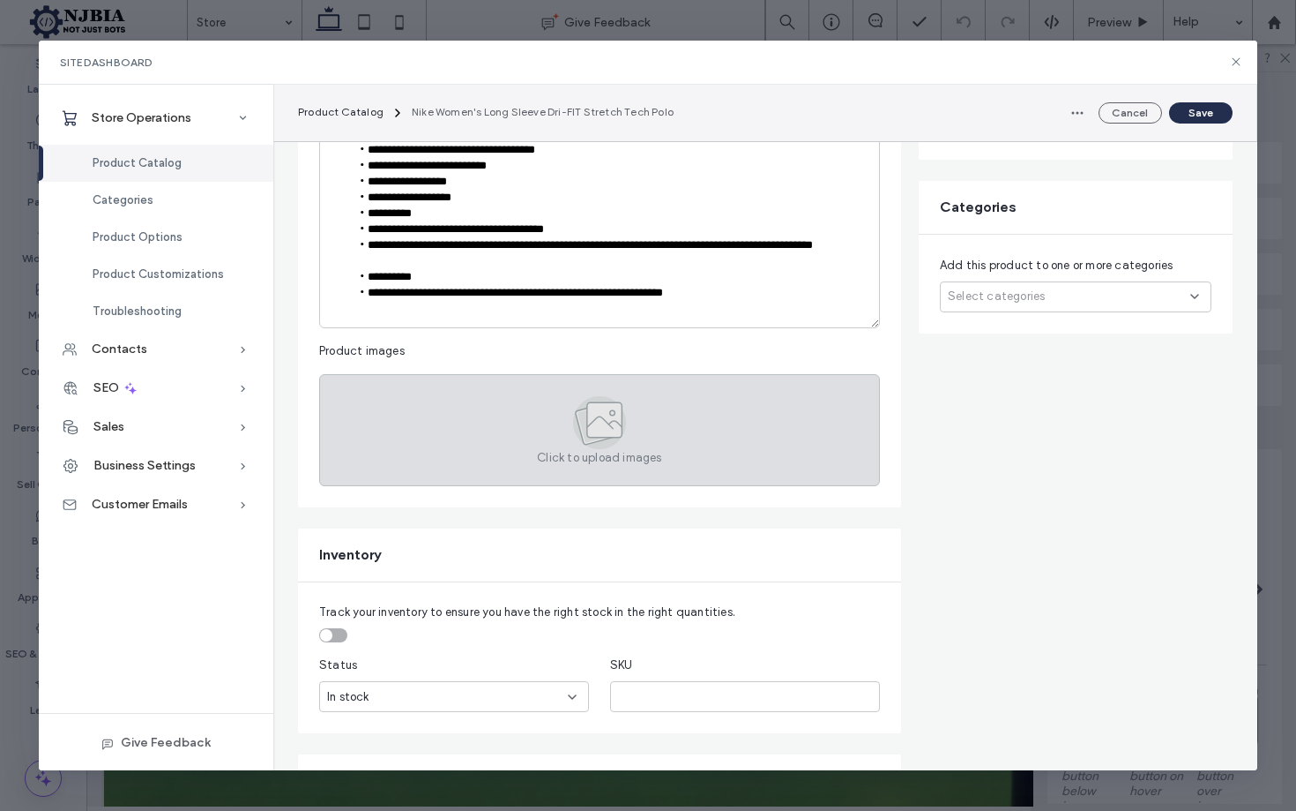
type input "*****"
click at [576, 417] on icon at bounding box center [599, 422] width 53 height 53
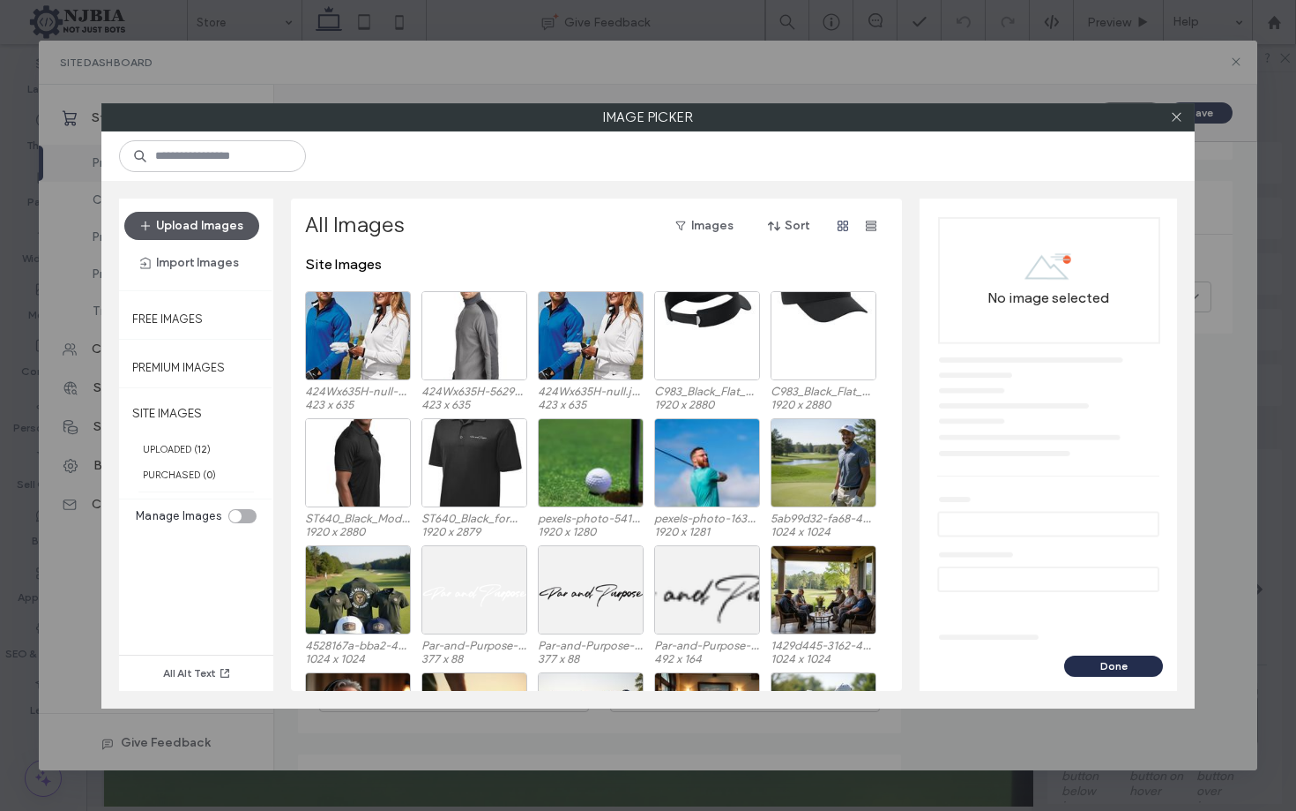
drag, startPoint x: 194, startPoint y: 221, endPoint x: 206, endPoint y: 223, distance: 12.5
click at [198, 222] on button "Upload Images" at bounding box center [191, 226] width 135 height 28
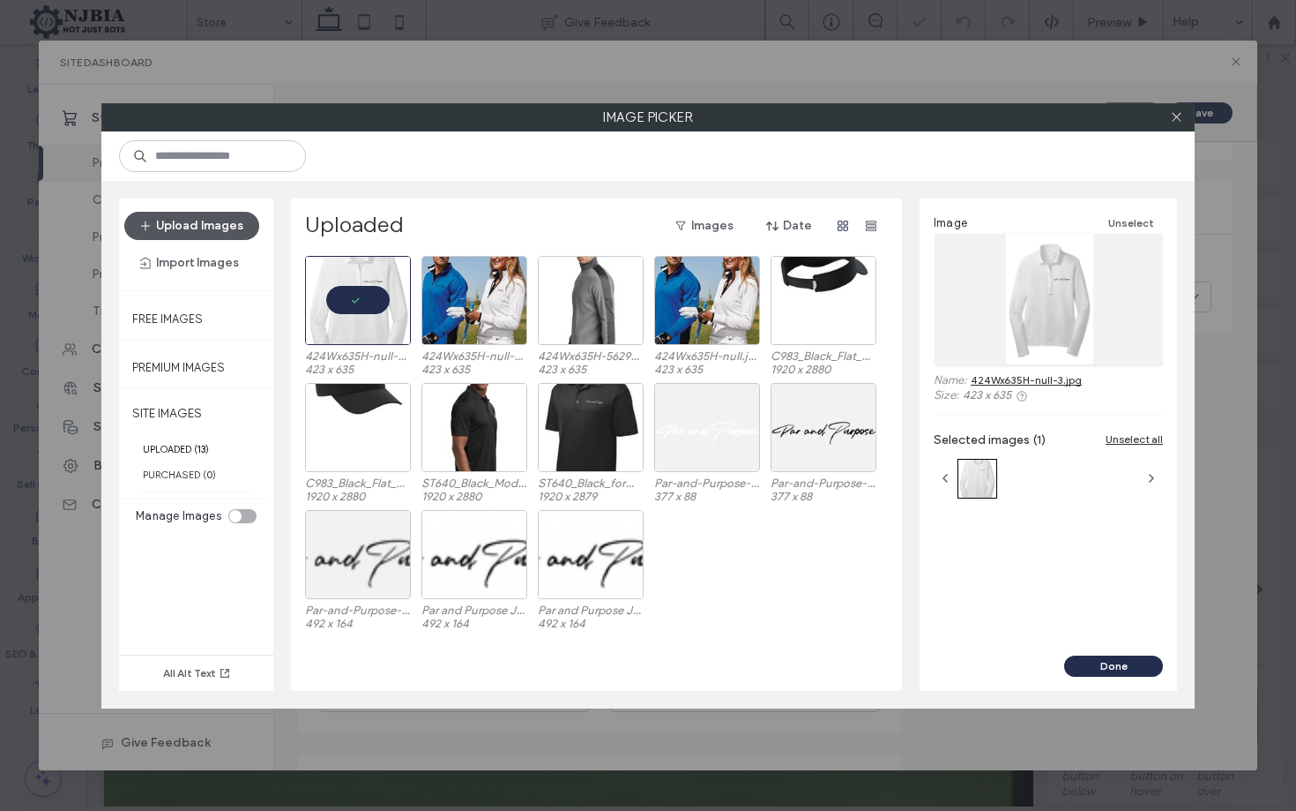
click at [198, 224] on button "Upload Images" at bounding box center [191, 226] width 135 height 28
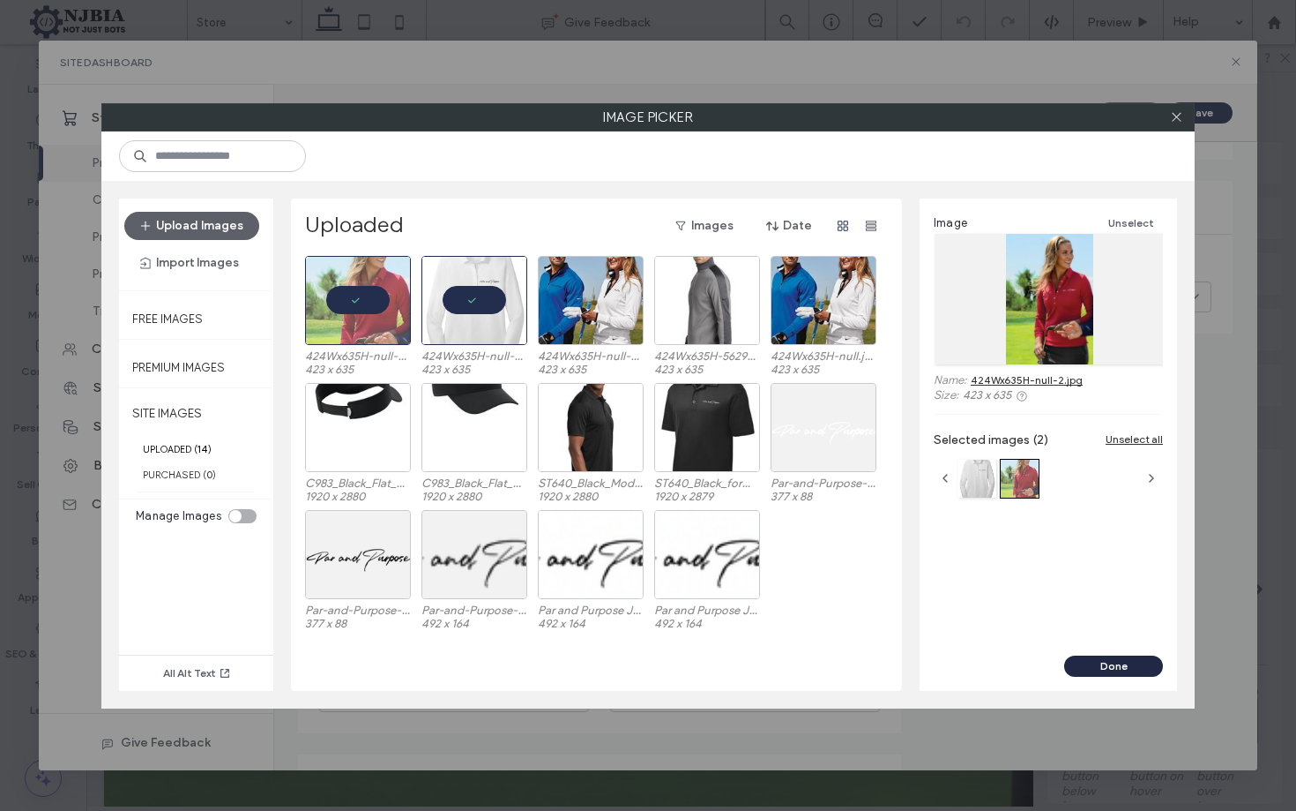
click at [1134, 660] on button "Done" at bounding box center [1114, 665] width 99 height 21
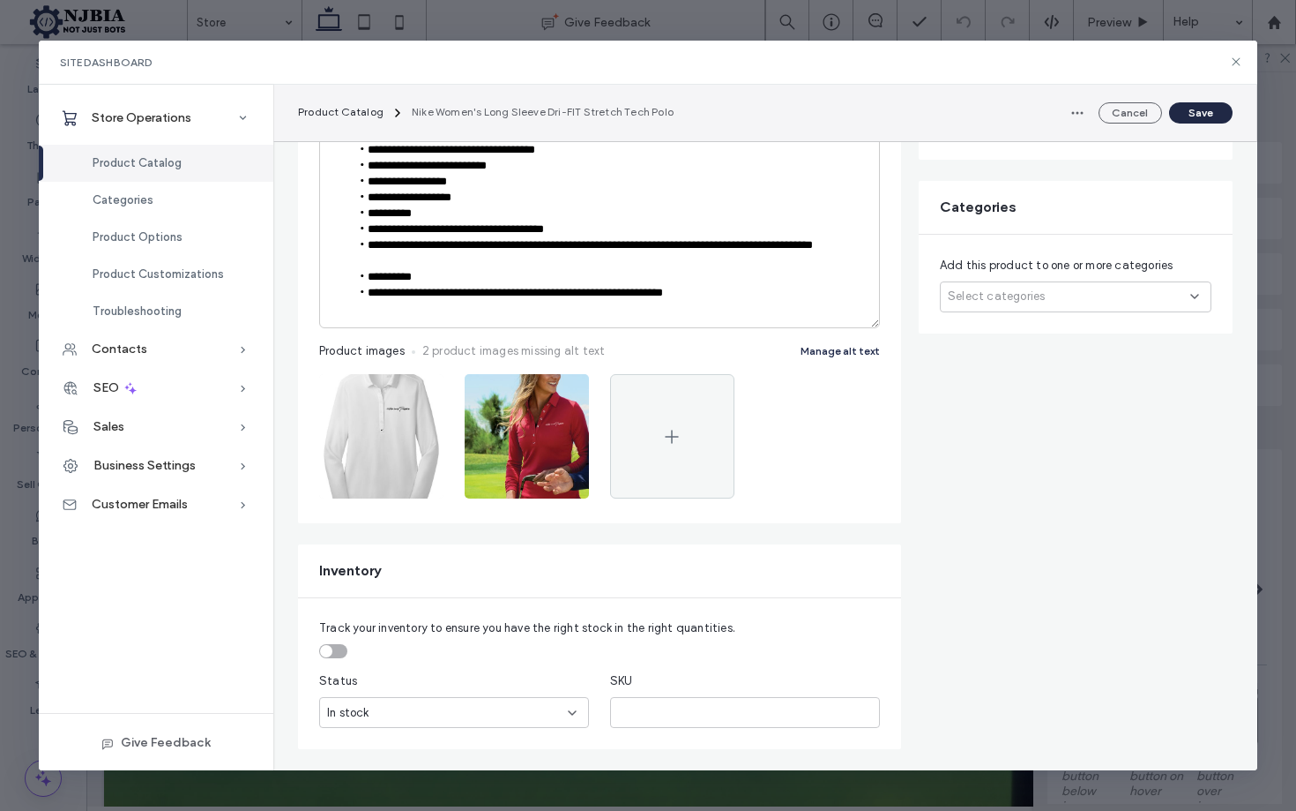
click at [1198, 107] on button "Save" at bounding box center [1200, 112] width 63 height 21
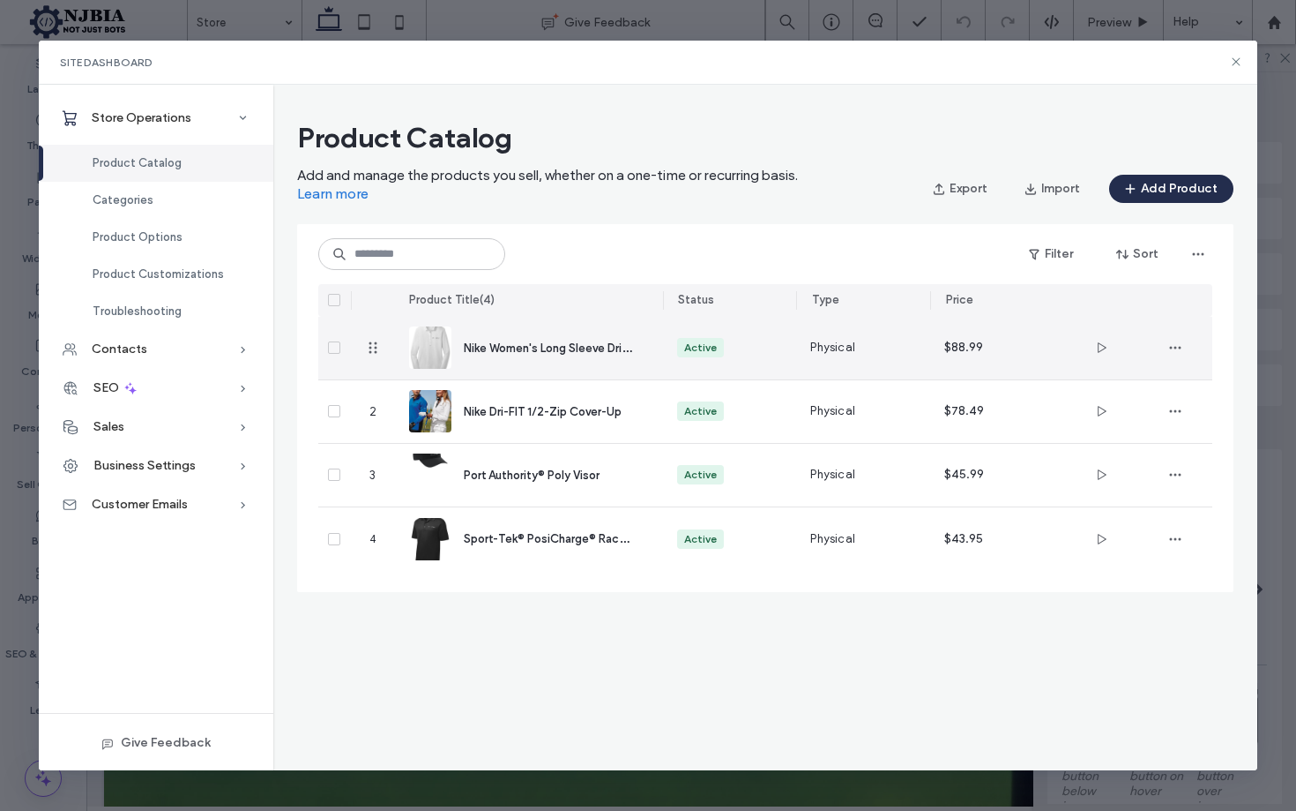
click at [570, 349] on span "Nike Women's Long Sleeve Dri-FIT Stretch Tech Polo" at bounding box center [604, 347] width 280 height 17
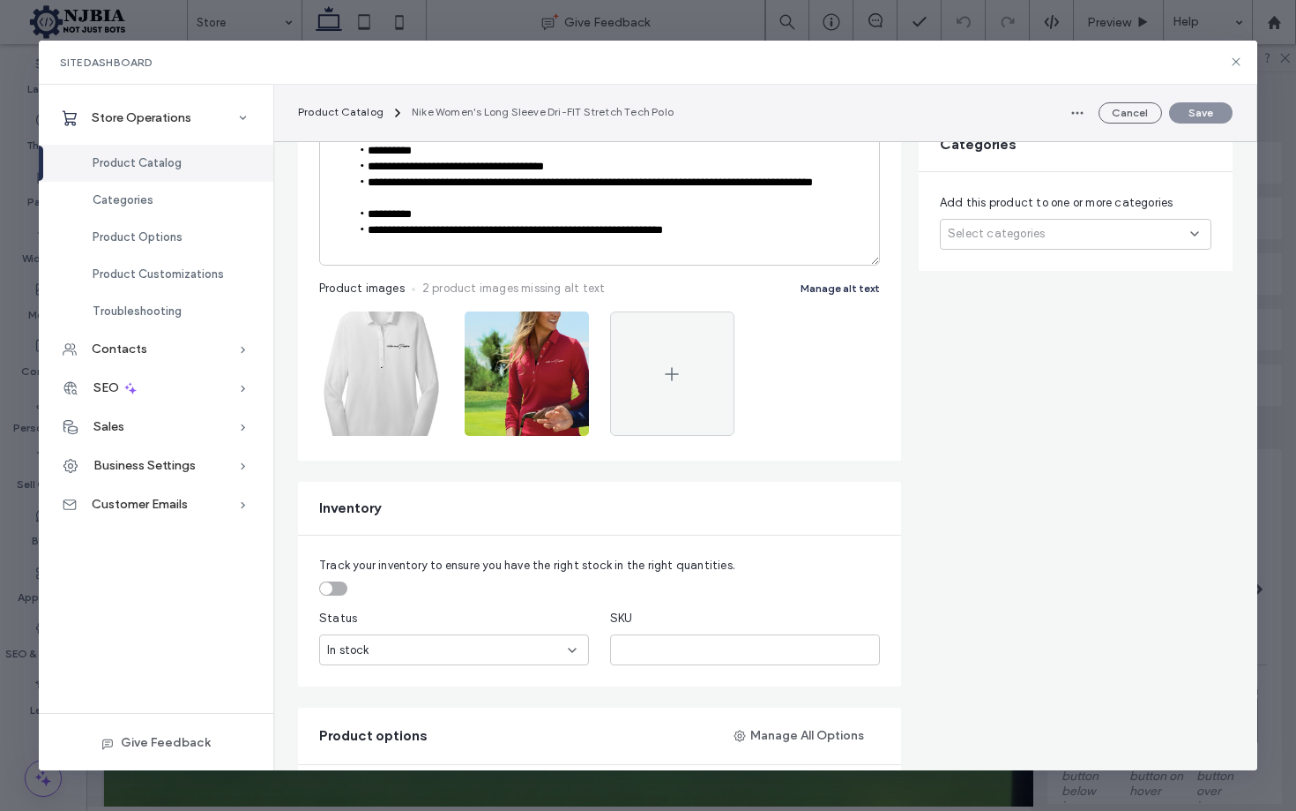
scroll to position [517, 0]
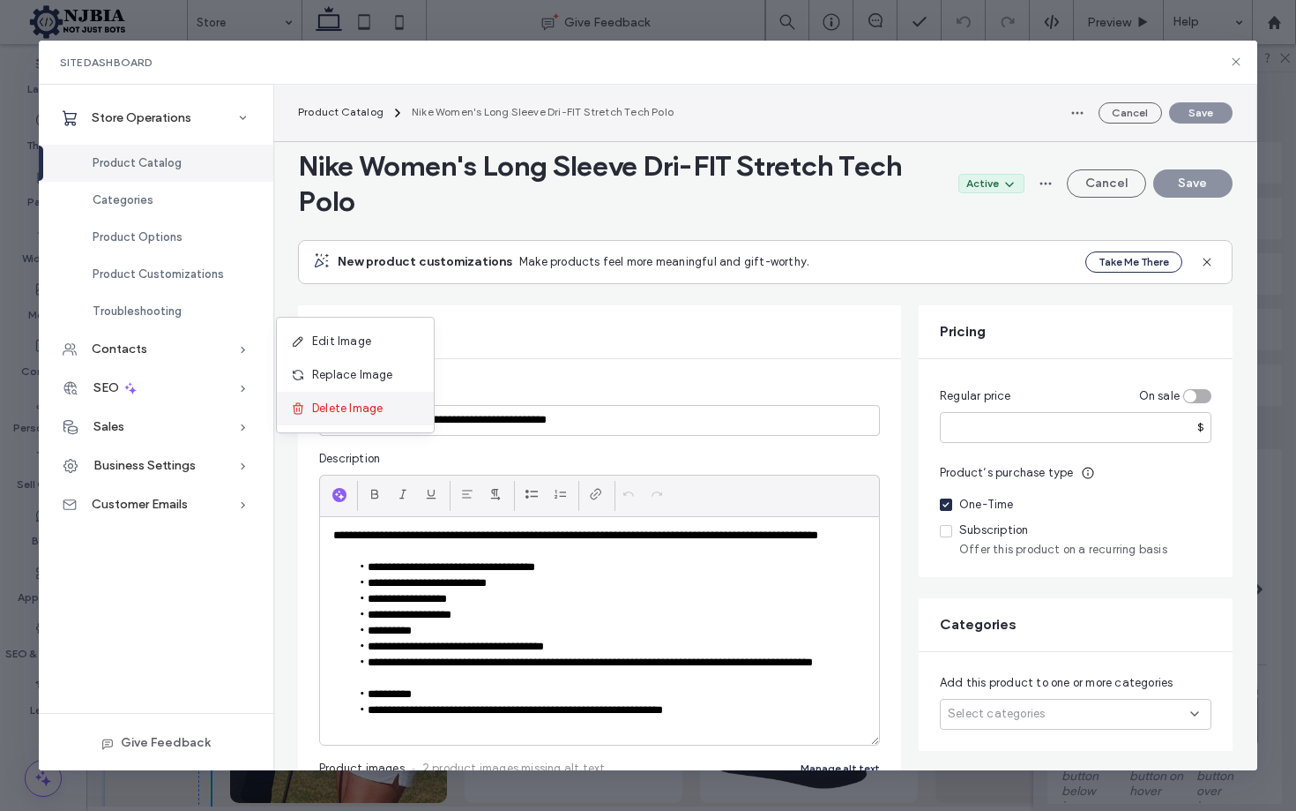
scroll to position [517, 0]
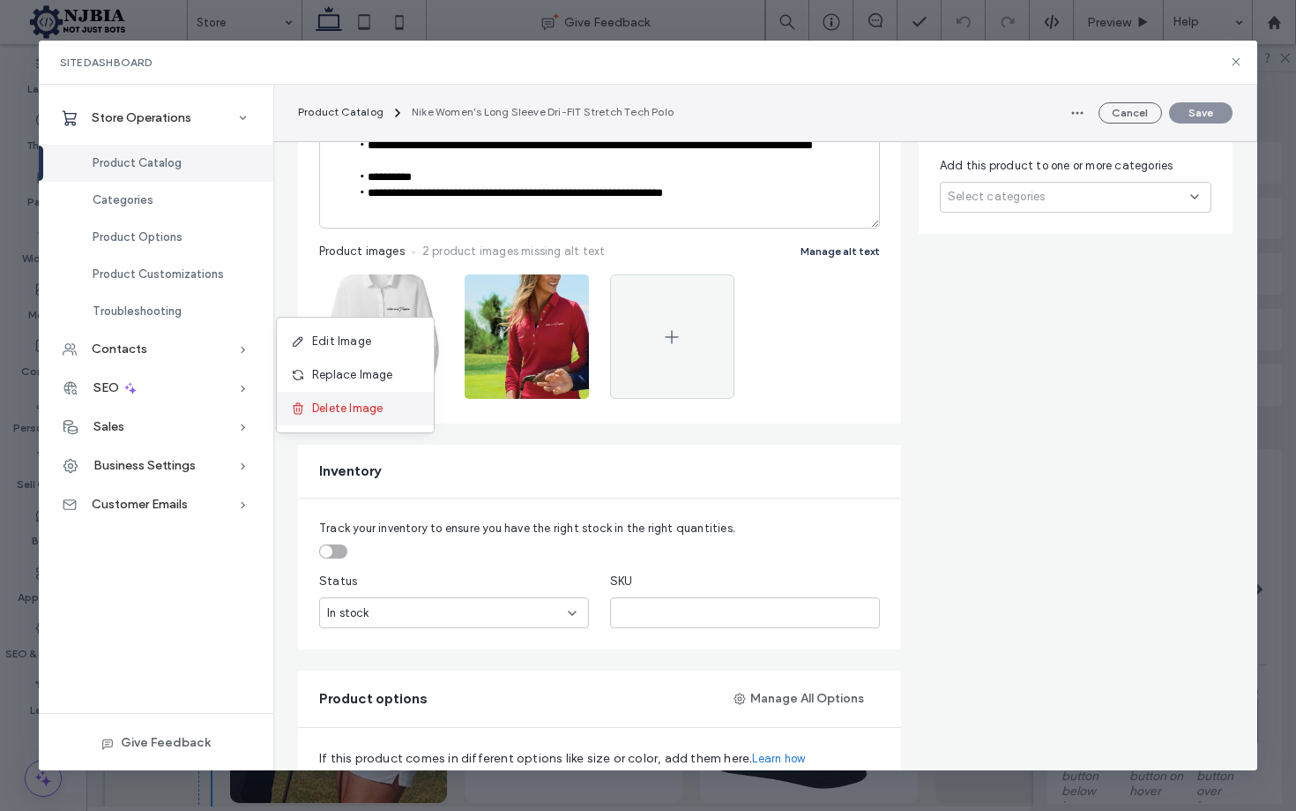
click at [362, 409] on span "Delete Image" at bounding box center [347, 409] width 71 height 18
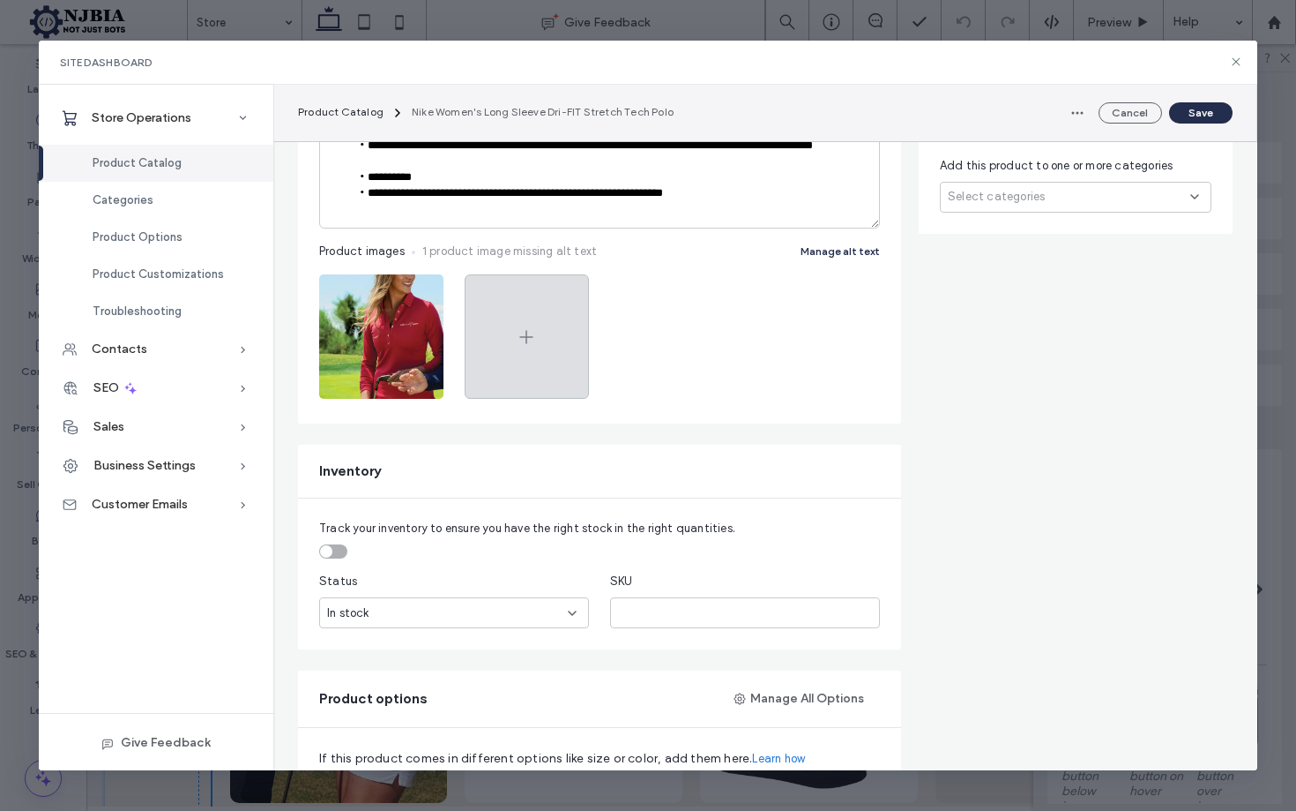
click at [526, 332] on icon at bounding box center [526, 336] width 21 height 21
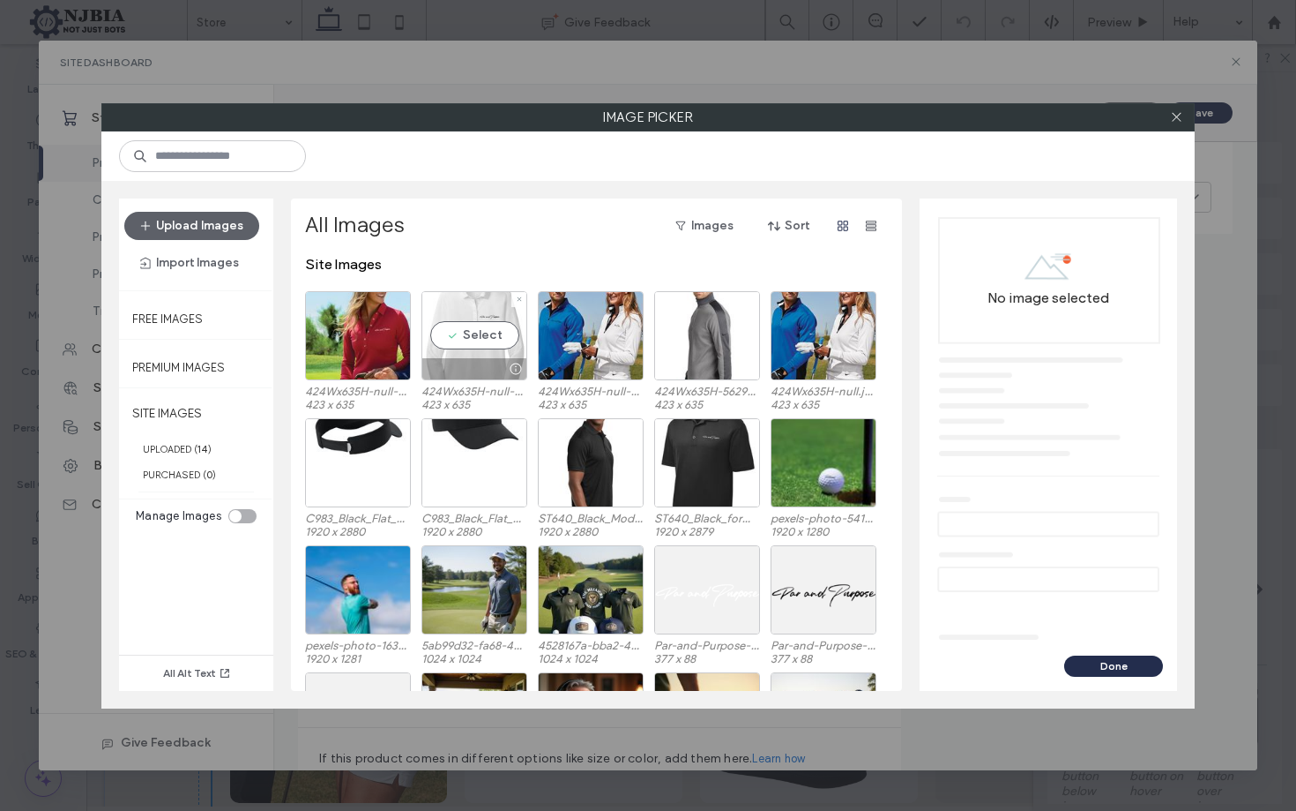
click at [466, 344] on div "Select" at bounding box center [475, 335] width 106 height 89
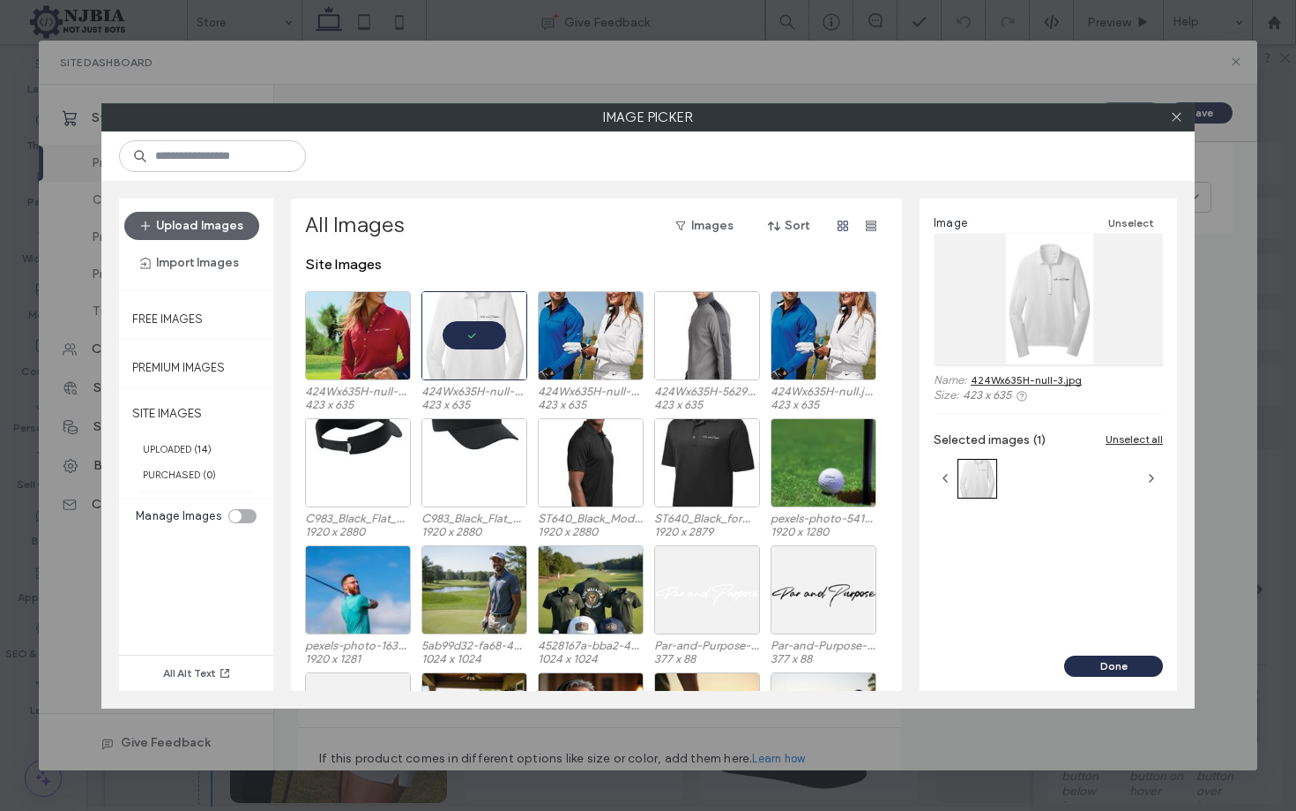
drag, startPoint x: 1110, startPoint y: 662, endPoint x: 1109, endPoint y: 648, distance: 14.1
click at [1112, 662] on button "Done" at bounding box center [1114, 665] width 99 height 21
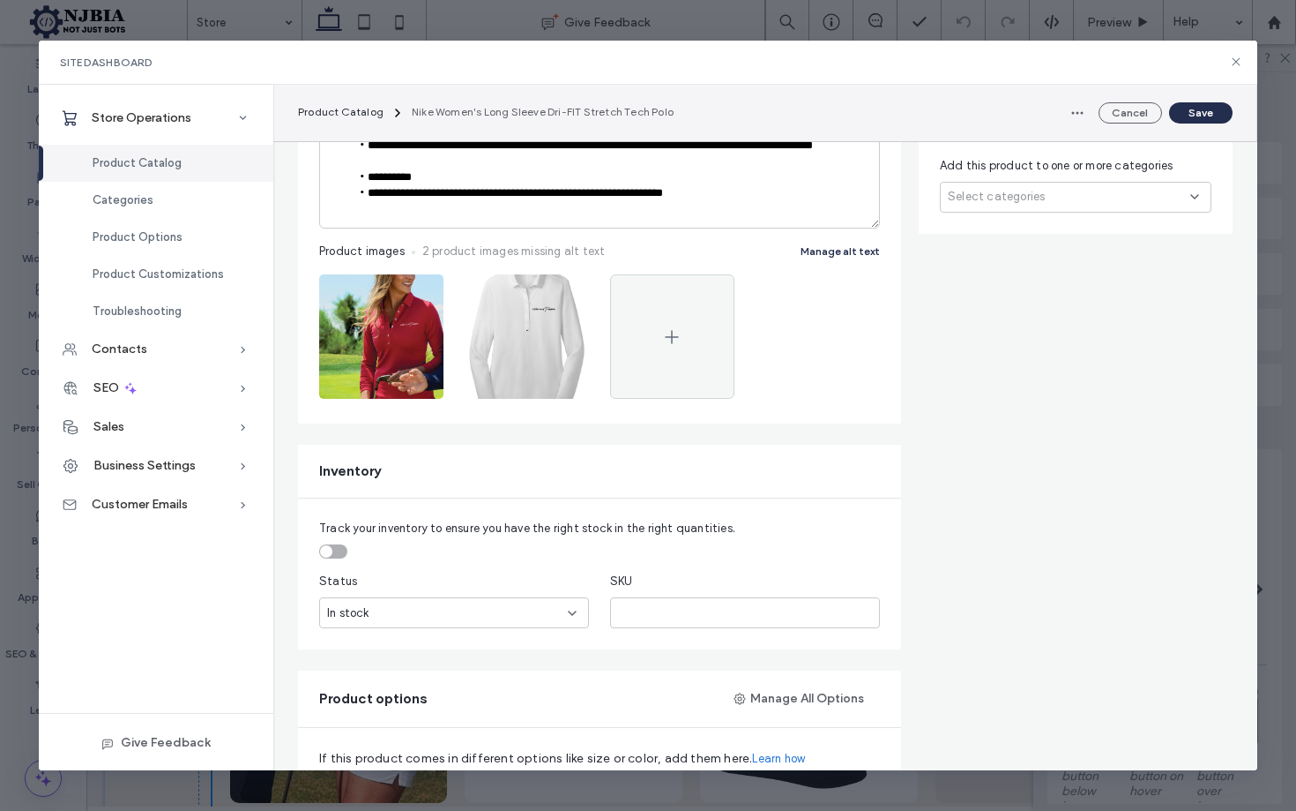
click at [1206, 115] on button "Save" at bounding box center [1200, 112] width 63 height 21
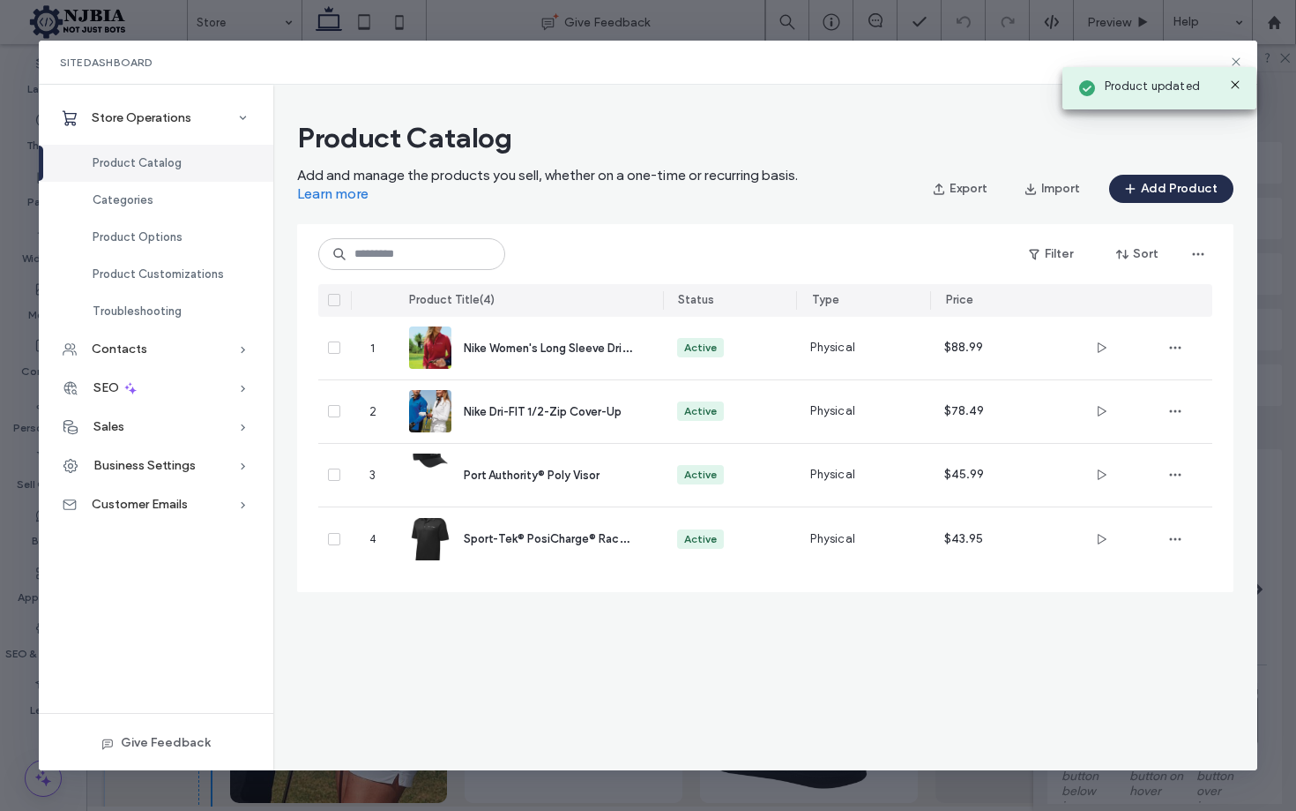
click at [1238, 59] on div "Product updated" at bounding box center [1159, 83] width 203 height 61
drag, startPoint x: 1236, startPoint y: 61, endPoint x: 1212, endPoint y: 56, distance: 24.2
click at [1236, 62] on div "Product updated" at bounding box center [1159, 83] width 203 height 61
drag, startPoint x: 1236, startPoint y: 83, endPoint x: 1245, endPoint y: 67, distance: 18.6
click at [1237, 81] on icon at bounding box center [1236, 85] width 14 height 14
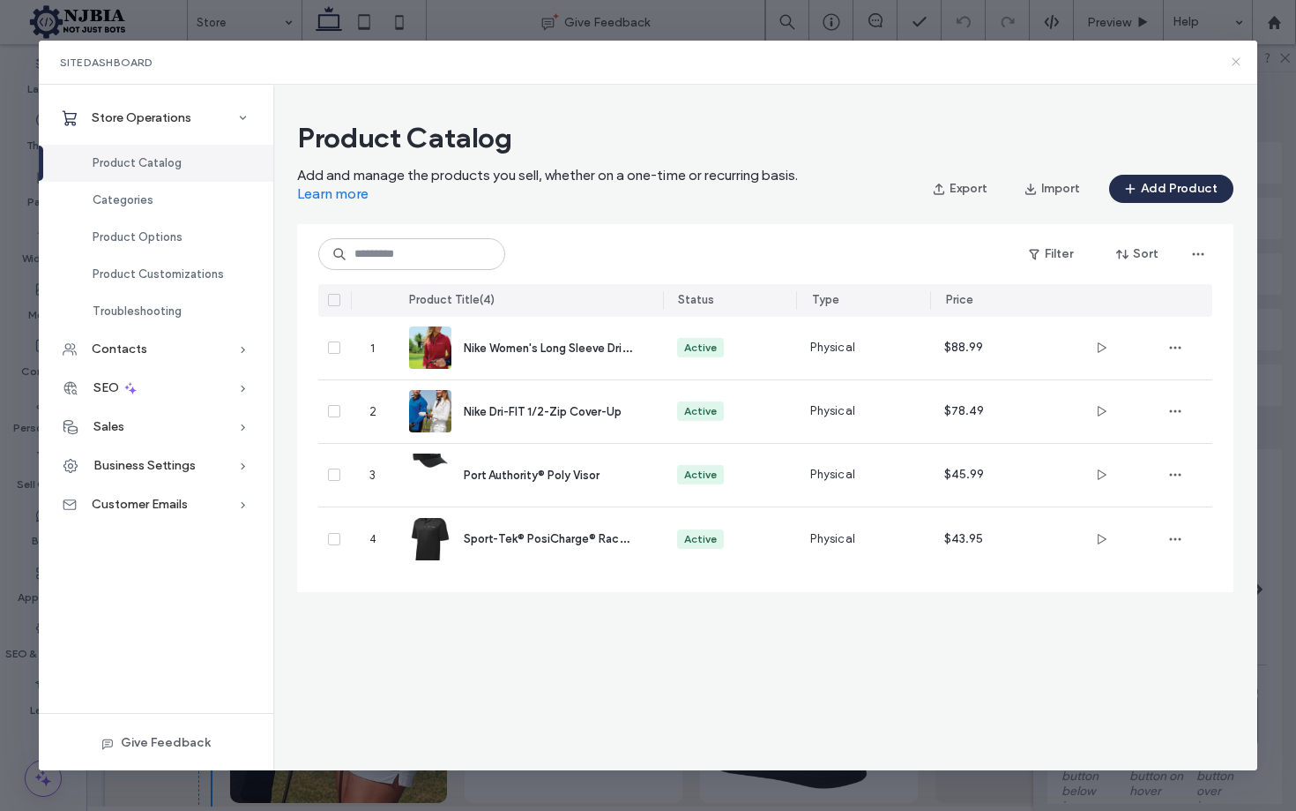
click at [1236, 63] on use at bounding box center [1236, 62] width 8 height 8
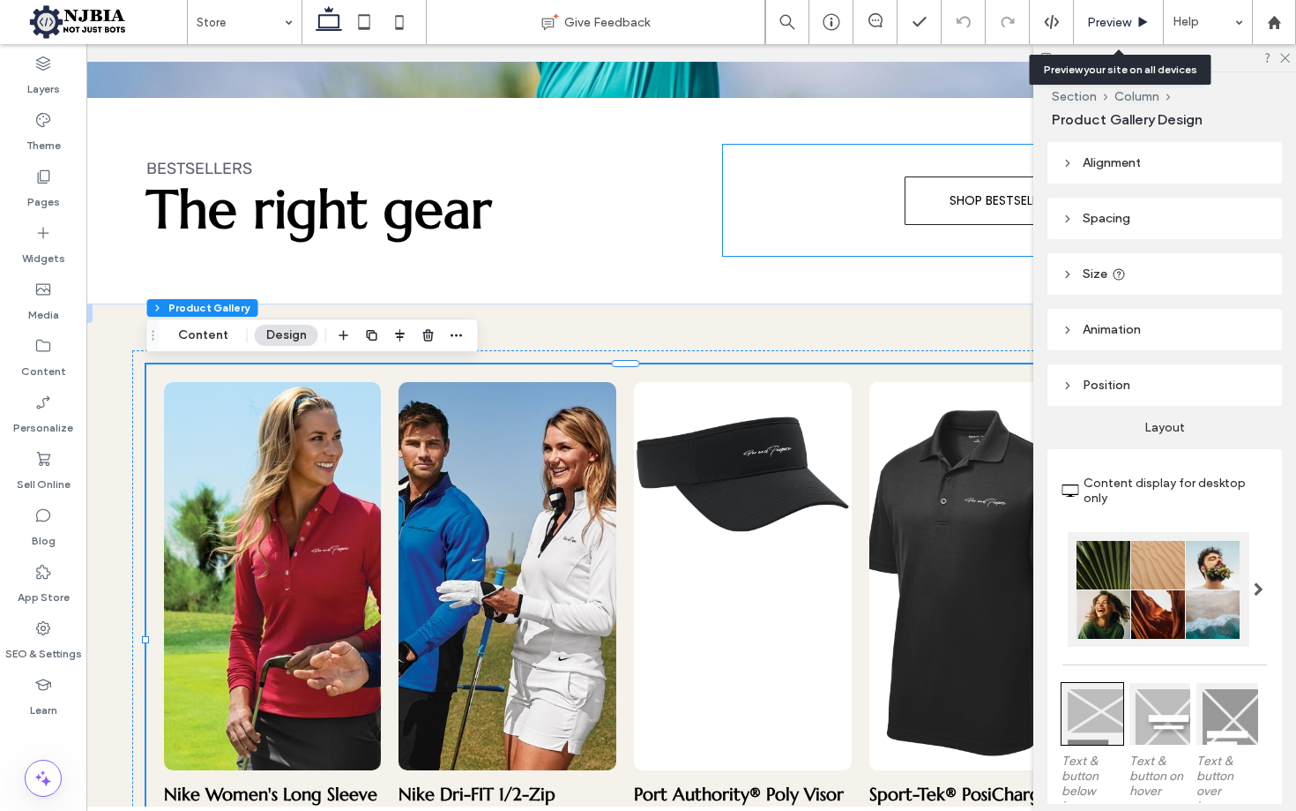
click at [1134, 22] on div "Preview" at bounding box center [1118, 22] width 89 height 15
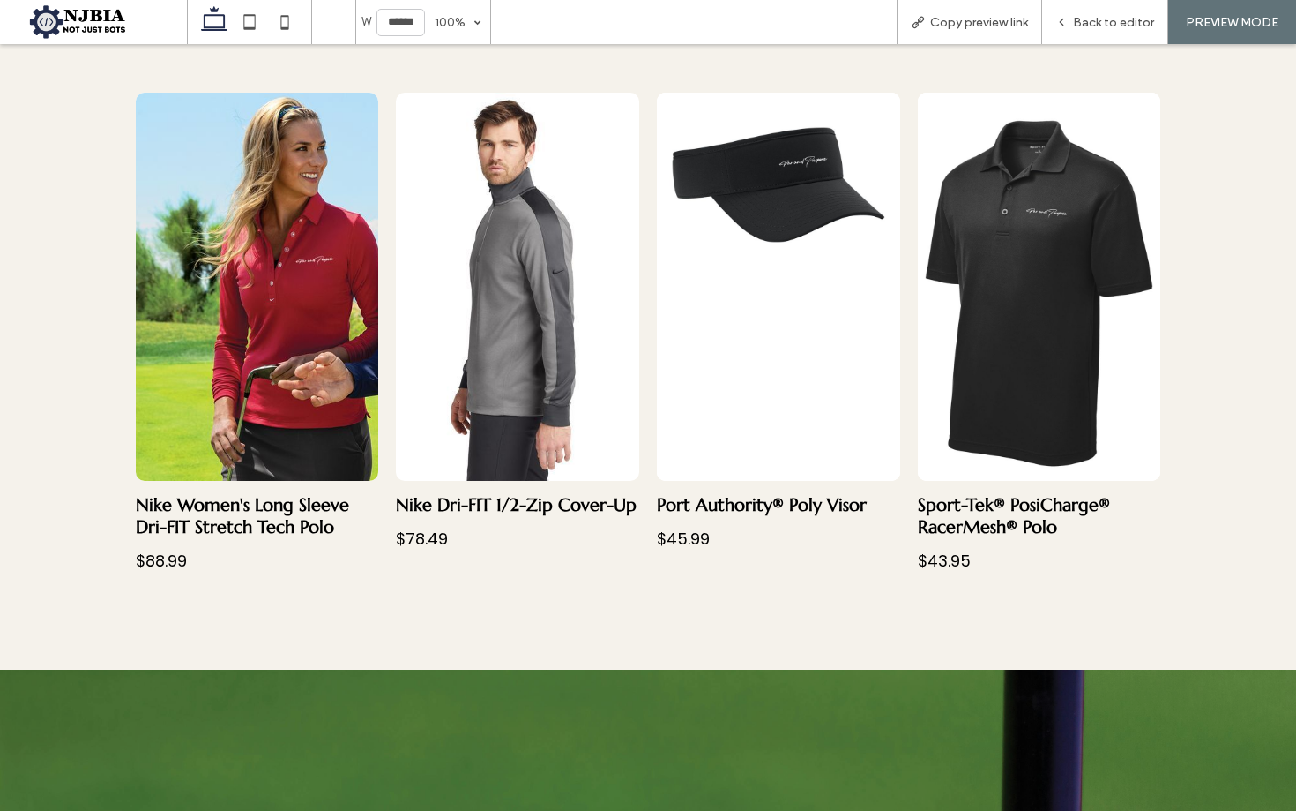
scroll to position [1107, 0]
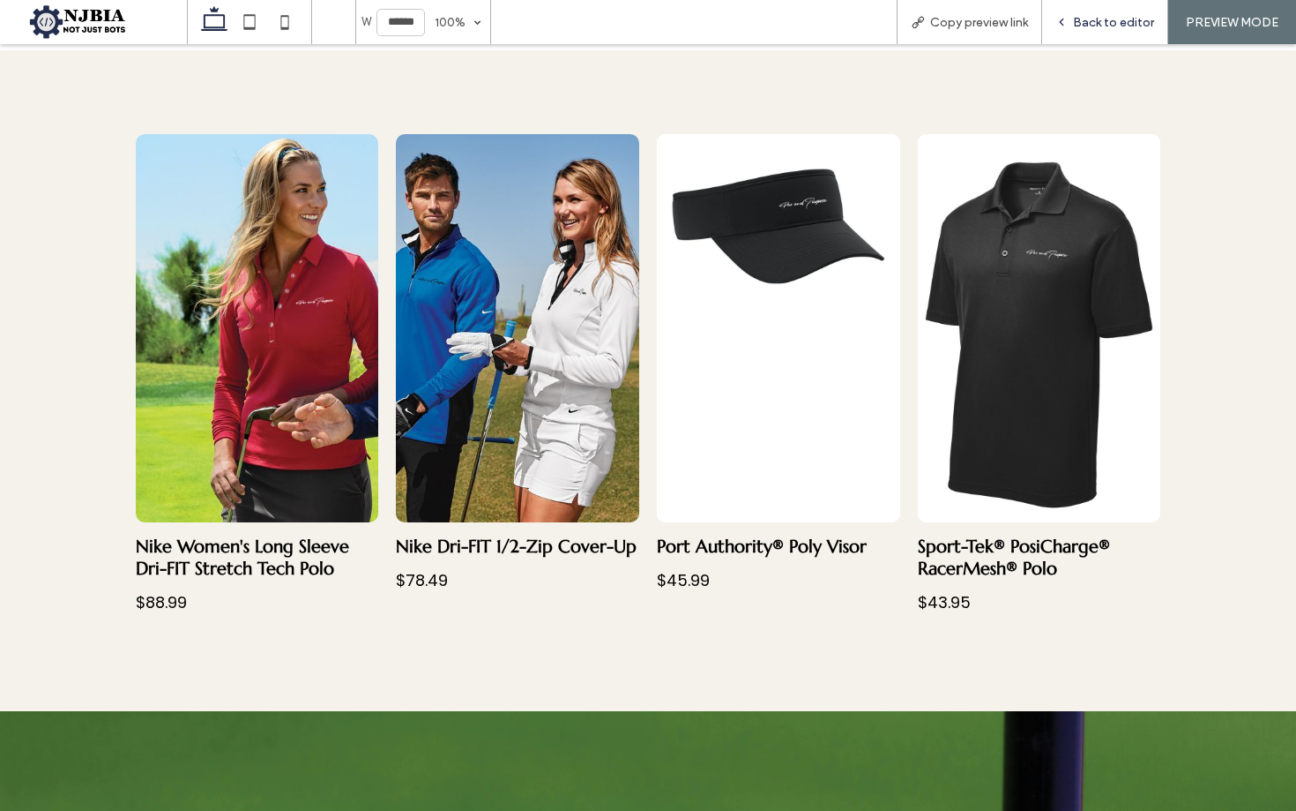
click at [1094, 26] on span "Back to editor" at bounding box center [1113, 22] width 81 height 15
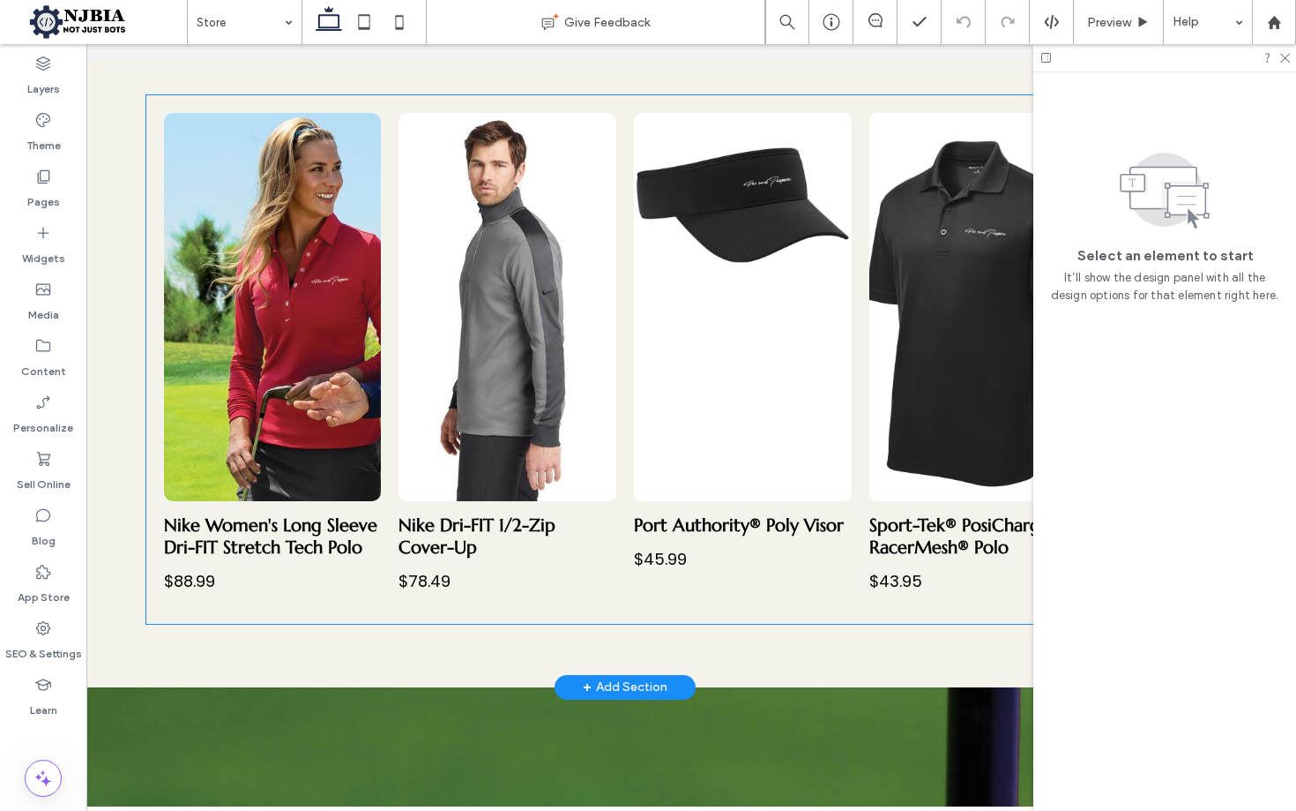
click at [563, 384] on link at bounding box center [508, 307] width 218 height 388
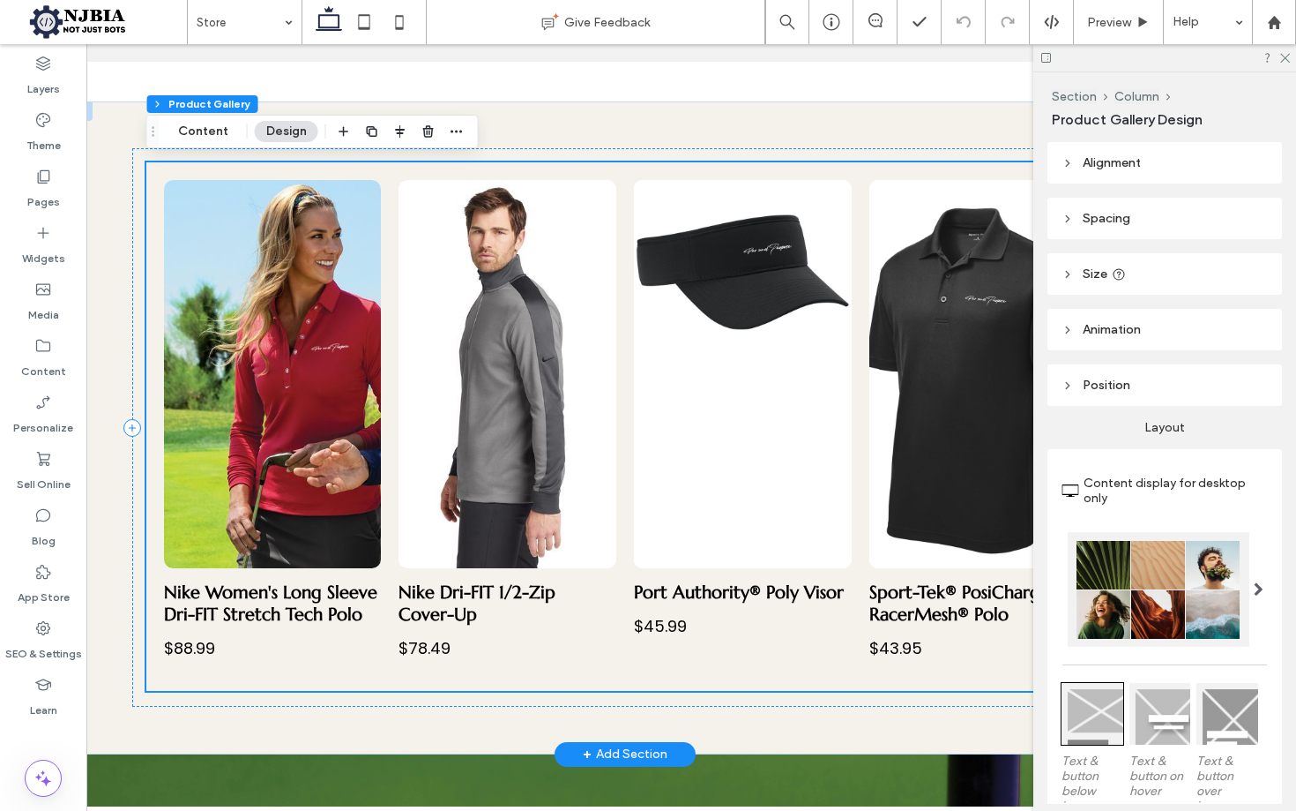
scroll to position [1025, 0]
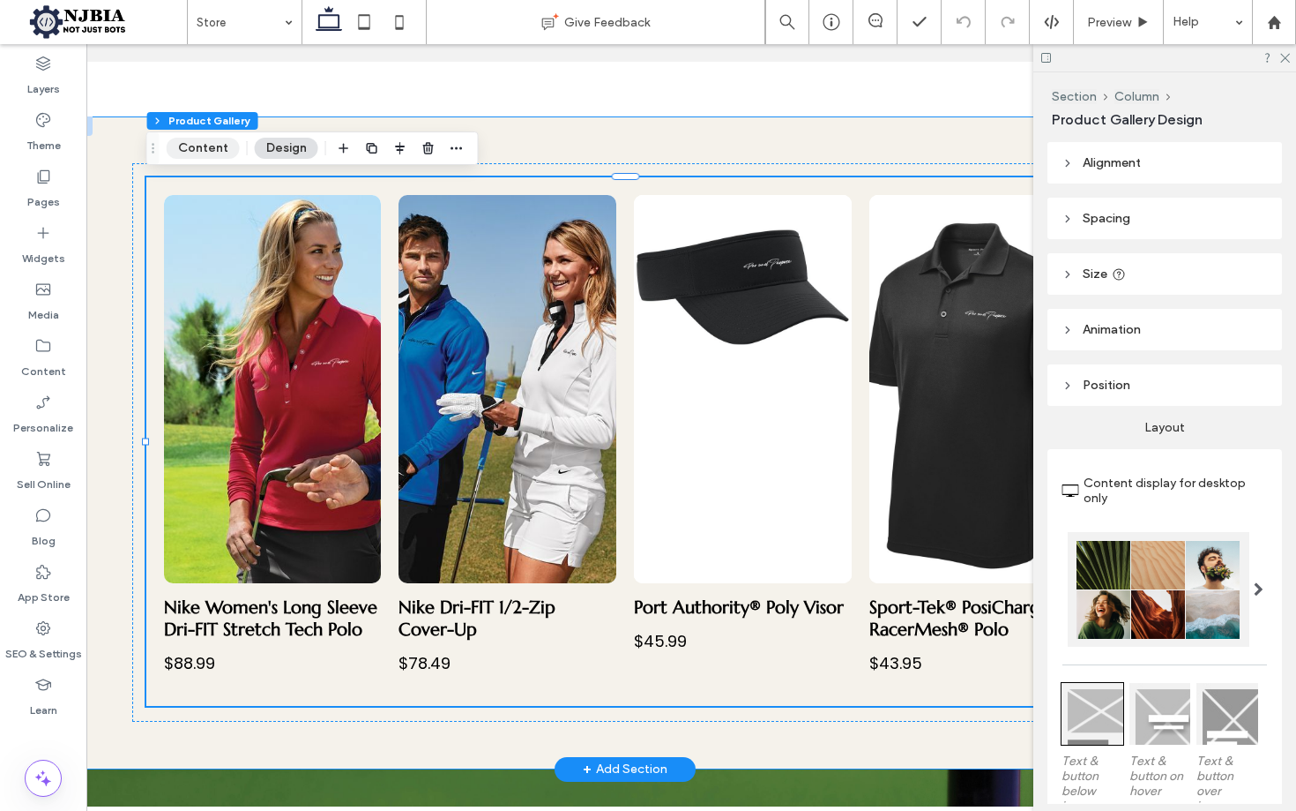
click at [205, 150] on button "Content" at bounding box center [203, 148] width 73 height 21
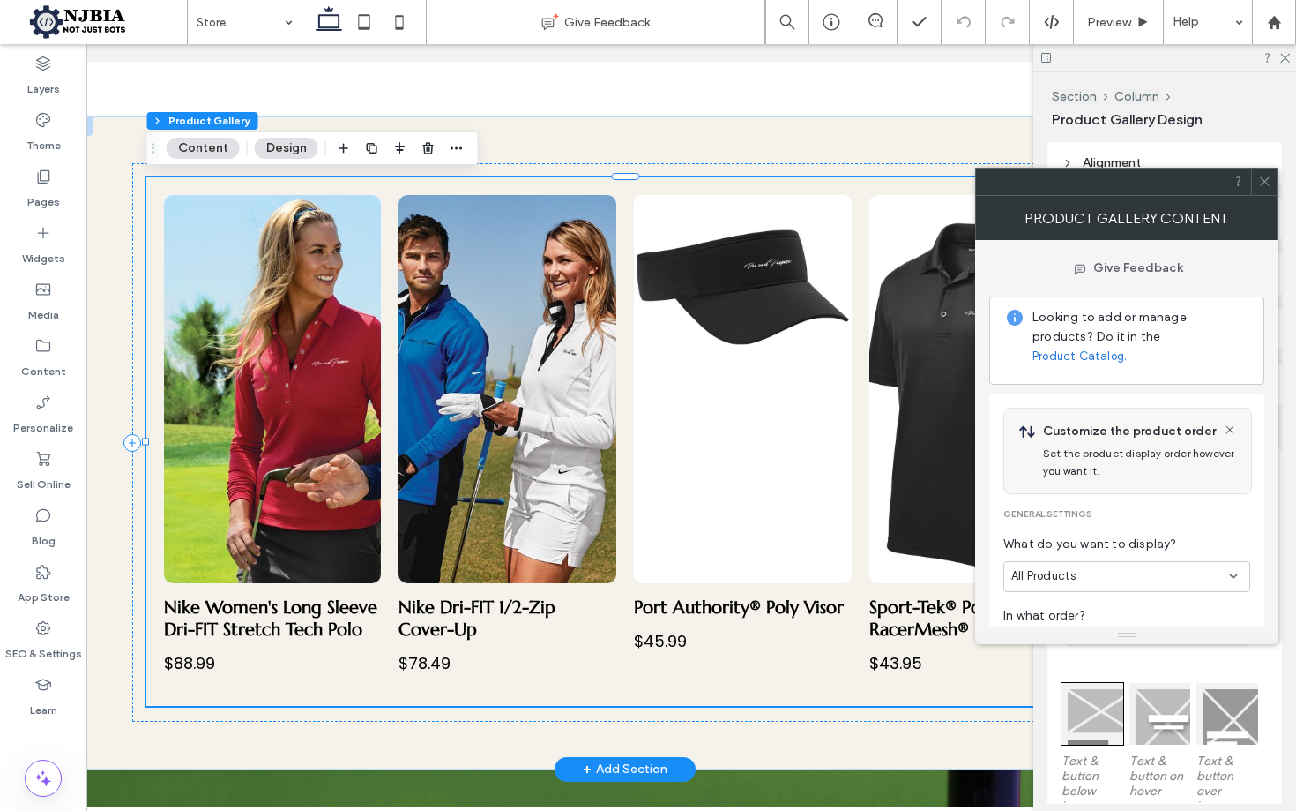
click at [1127, 347] on link "Product Catalog." at bounding box center [1080, 356] width 94 height 18
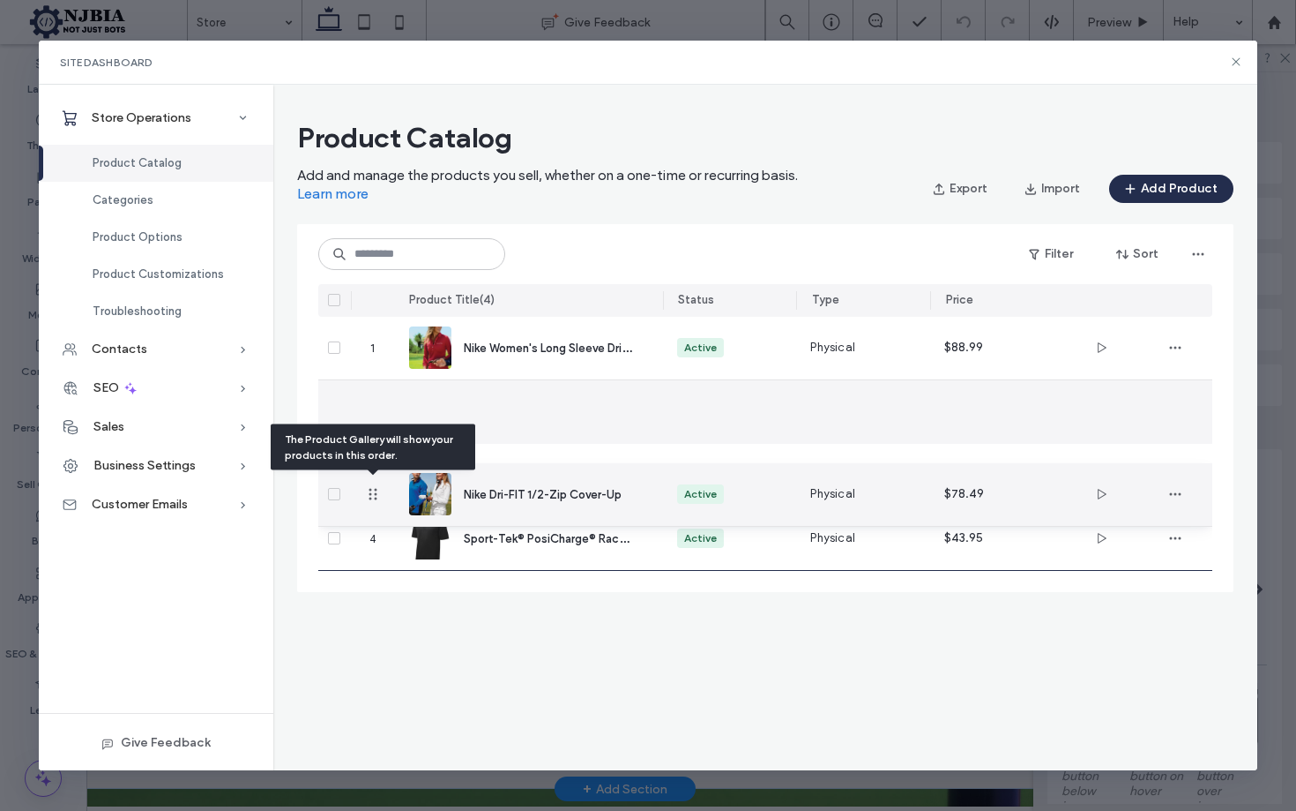
drag, startPoint x: 368, startPoint y: 411, endPoint x: 362, endPoint y: 481, distance: 69.9
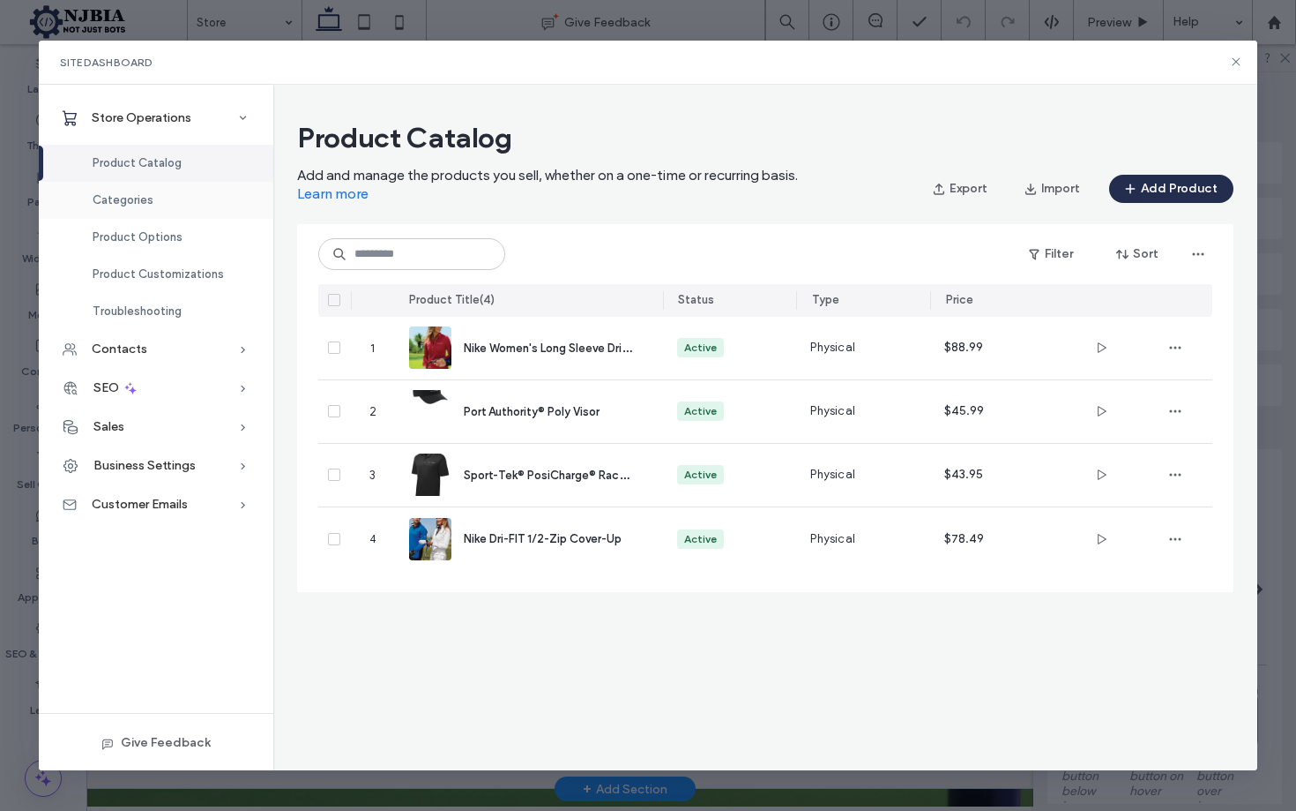
click at [123, 204] on span "Categories" at bounding box center [123, 199] width 61 height 13
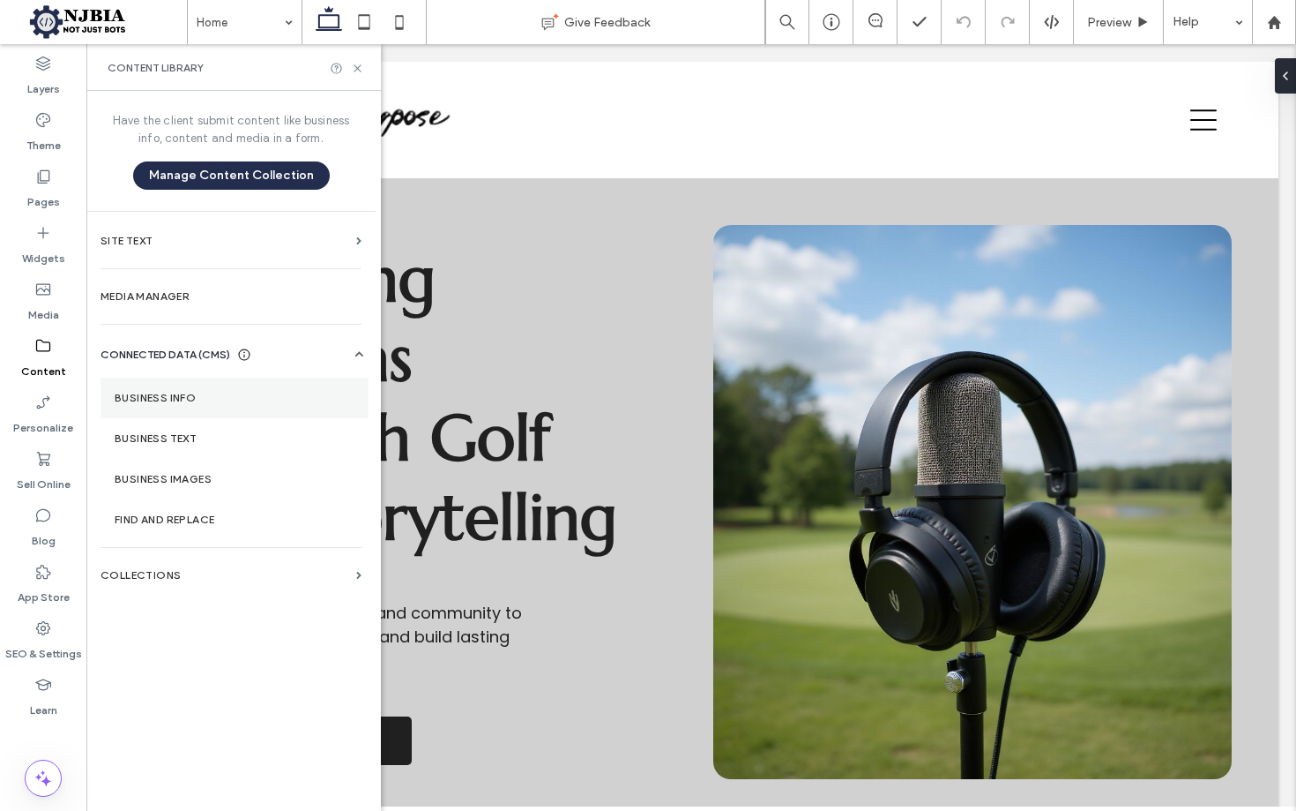
click at [161, 401] on label "Business Info" at bounding box center [235, 398] width 240 height 12
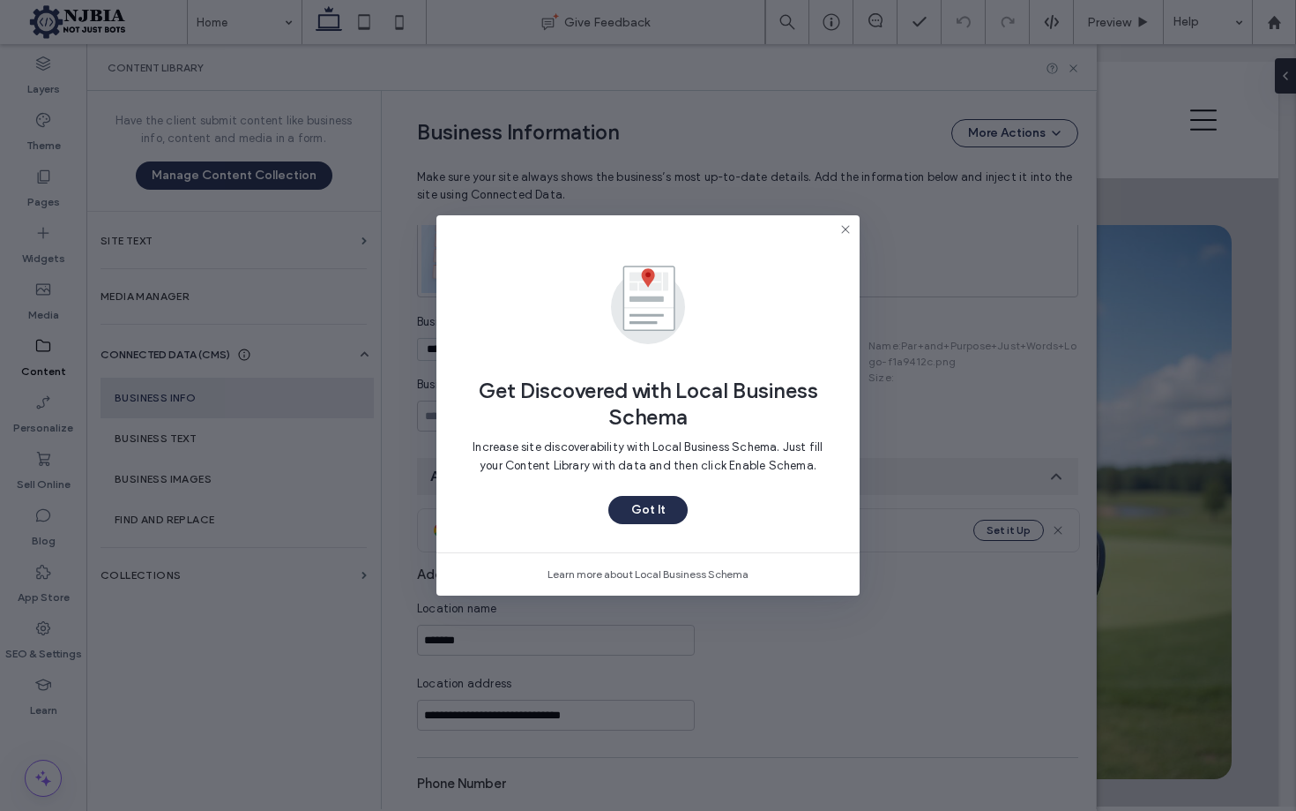
scroll to position [158, 0]
click at [655, 505] on button "Got It" at bounding box center [648, 510] width 79 height 28
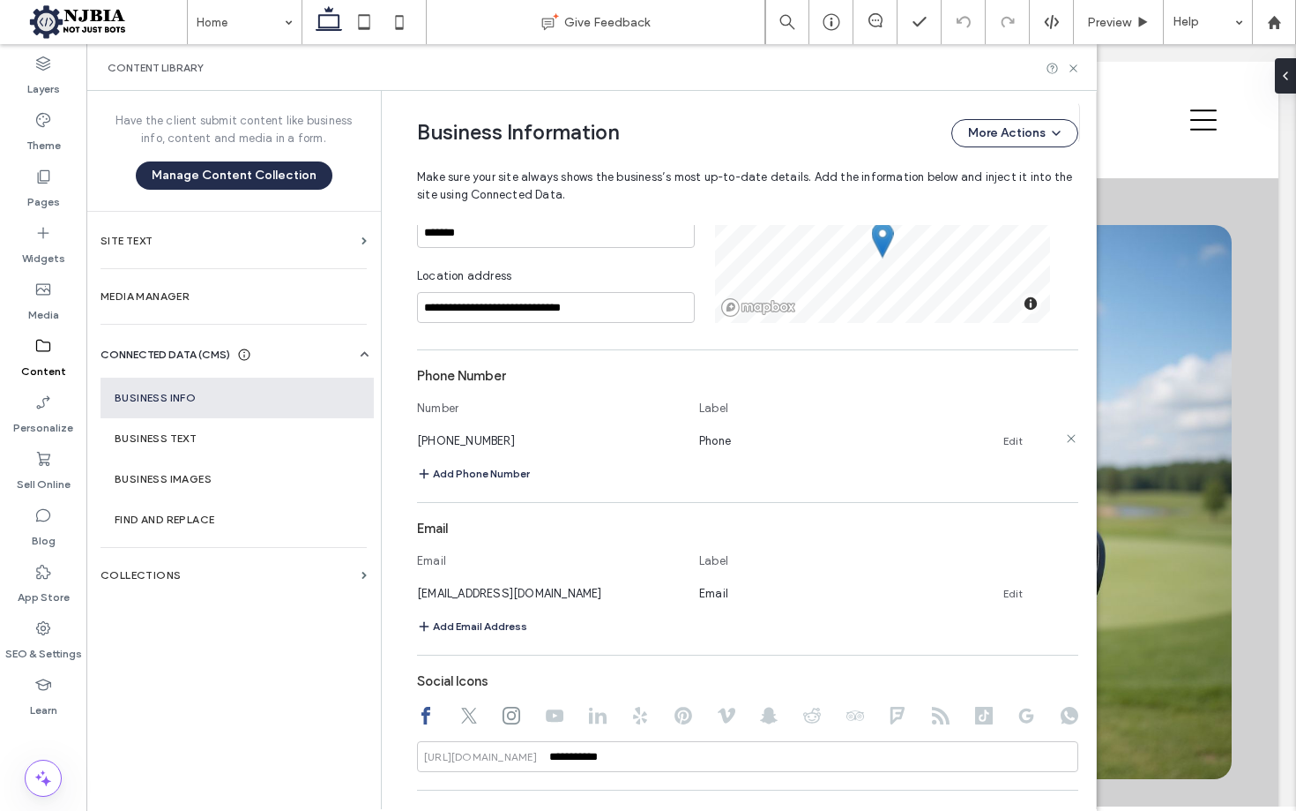
scroll to position [561, 0]
click at [457, 437] on span "[PHONE_NUMBER]" at bounding box center [466, 438] width 98 height 13
click at [449, 436] on span "[PHONE_NUMBER]" at bounding box center [466, 438] width 98 height 13
drag, startPoint x: 450, startPoint y: 436, endPoint x: 437, endPoint y: 439, distance: 13.7
click at [448, 436] on span "[PHONE_NUMBER]" at bounding box center [466, 438] width 98 height 13
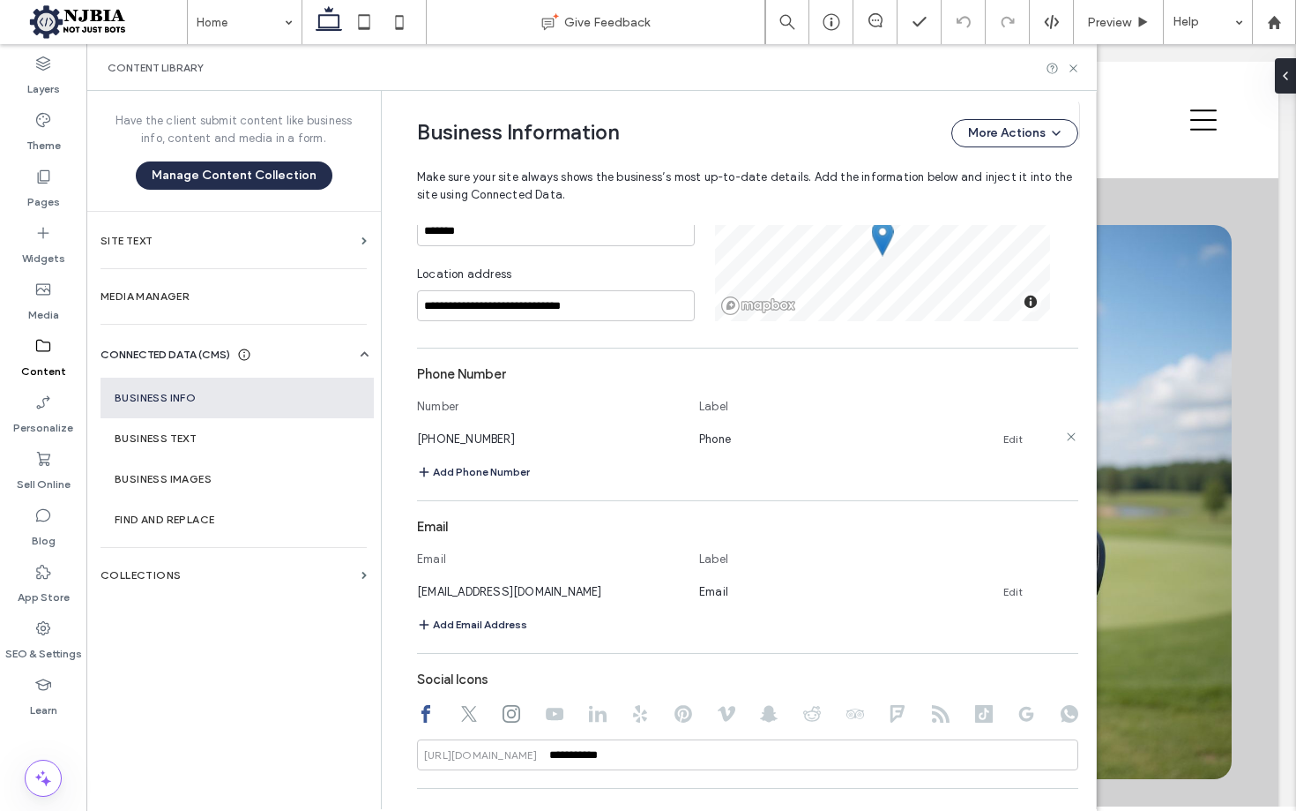
click at [422, 440] on span "[PHONE_NUMBER]" at bounding box center [466, 438] width 98 height 13
click at [490, 434] on span "[PHONE_NUMBER]" at bounding box center [466, 438] width 98 height 13
click at [427, 437] on span "[PHONE_NUMBER]" at bounding box center [466, 438] width 98 height 13
drag, startPoint x: 427, startPoint y: 437, endPoint x: 436, endPoint y: 430, distance: 11.3
click at [428, 437] on span "[PHONE_NUMBER]" at bounding box center [466, 438] width 98 height 13
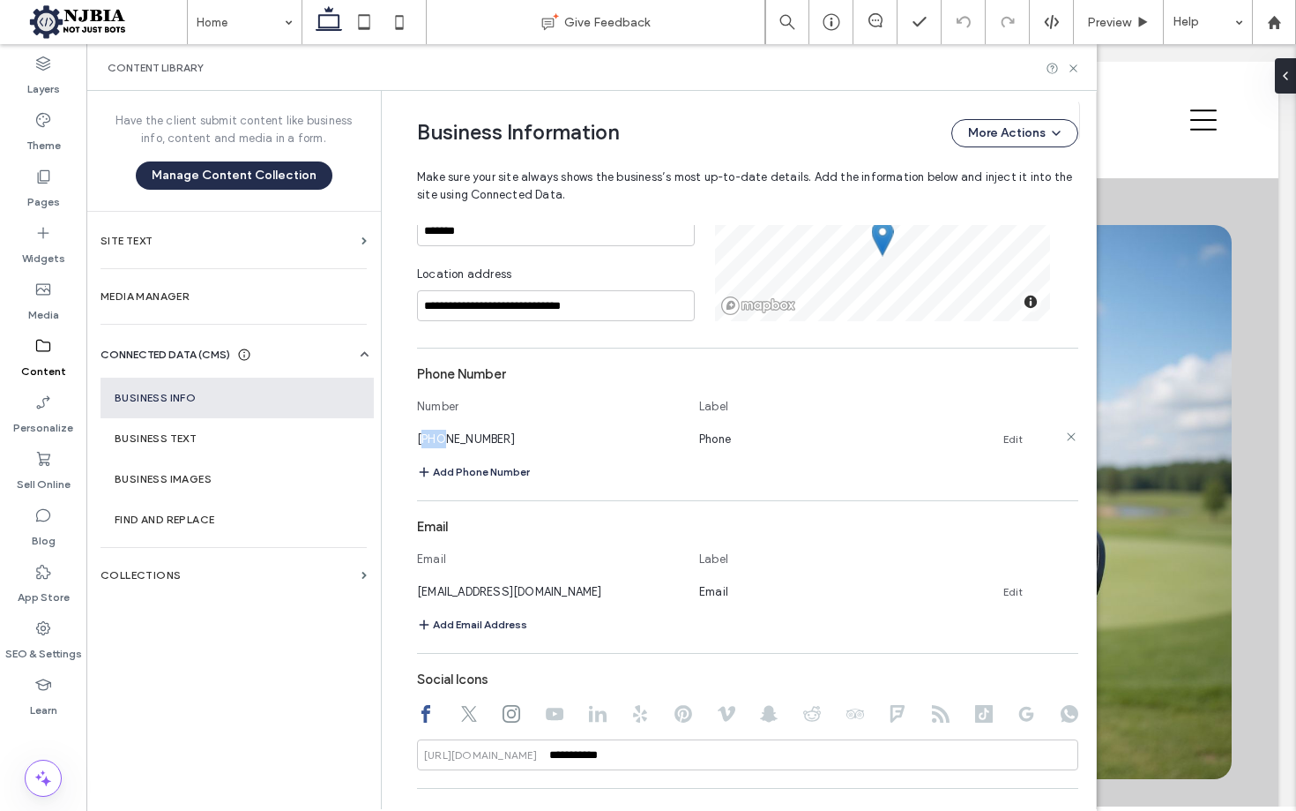
scroll to position [0, 0]
click at [422, 435] on span "[PHONE_NUMBER]" at bounding box center [466, 438] width 98 height 13
click at [1004, 433] on link "Edit" at bounding box center [1013, 439] width 19 height 14
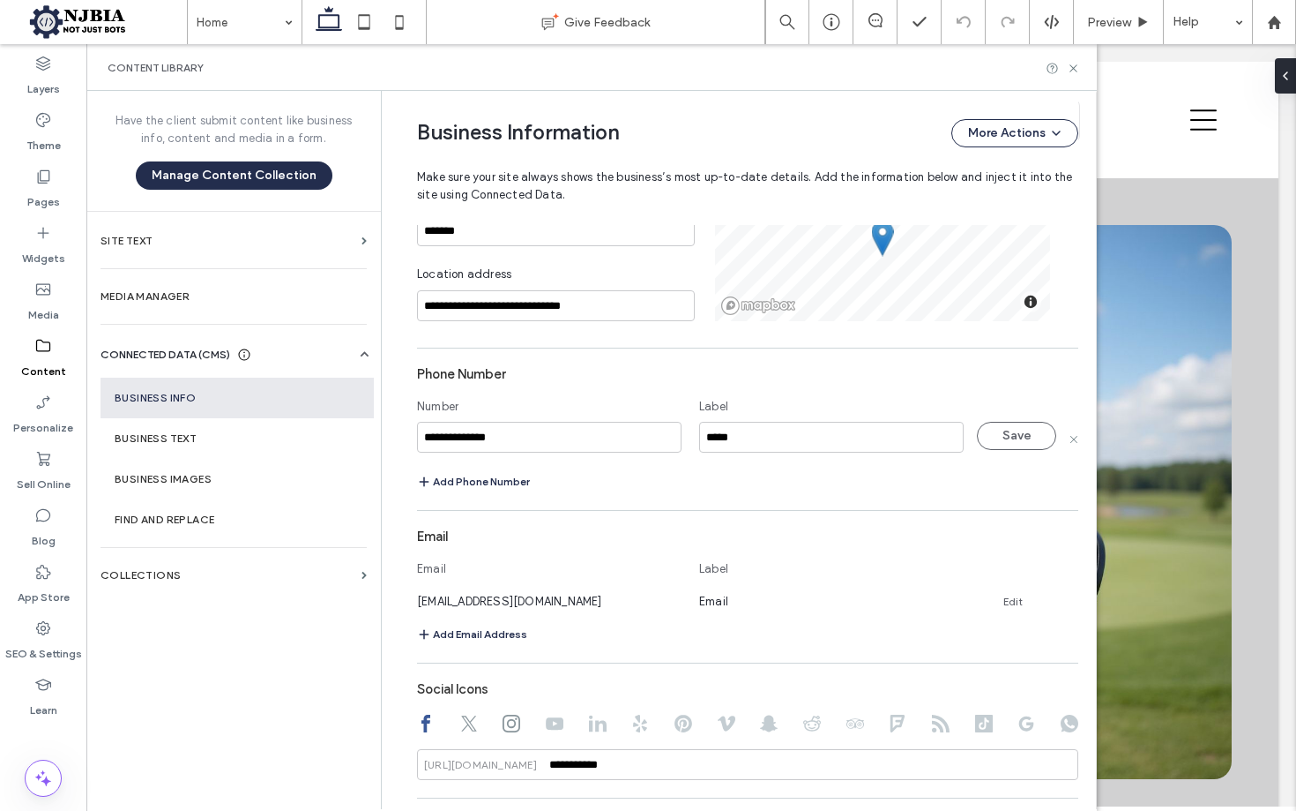
click at [436, 439] on input "**********" at bounding box center [549, 437] width 265 height 31
drag, startPoint x: 423, startPoint y: 432, endPoint x: 401, endPoint y: 433, distance: 22.1
click at [402, 432] on div "**********" at bounding box center [735, 303] width 688 height 1547
drag, startPoint x: 452, startPoint y: 437, endPoint x: 526, endPoint y: 402, distance: 82.1
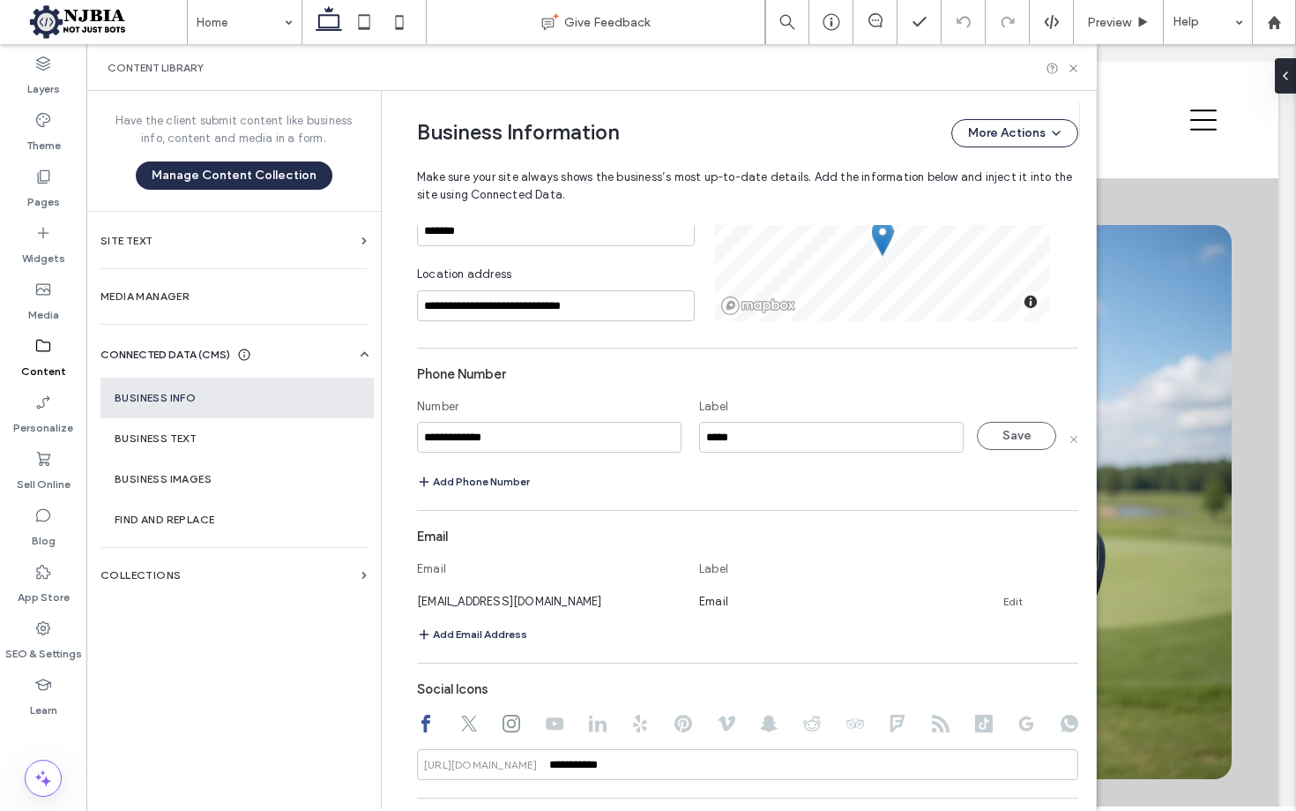
click at [452, 437] on input "**********" at bounding box center [549, 437] width 265 height 31
type input "**********"
click at [1000, 437] on button "Save" at bounding box center [1016, 436] width 79 height 28
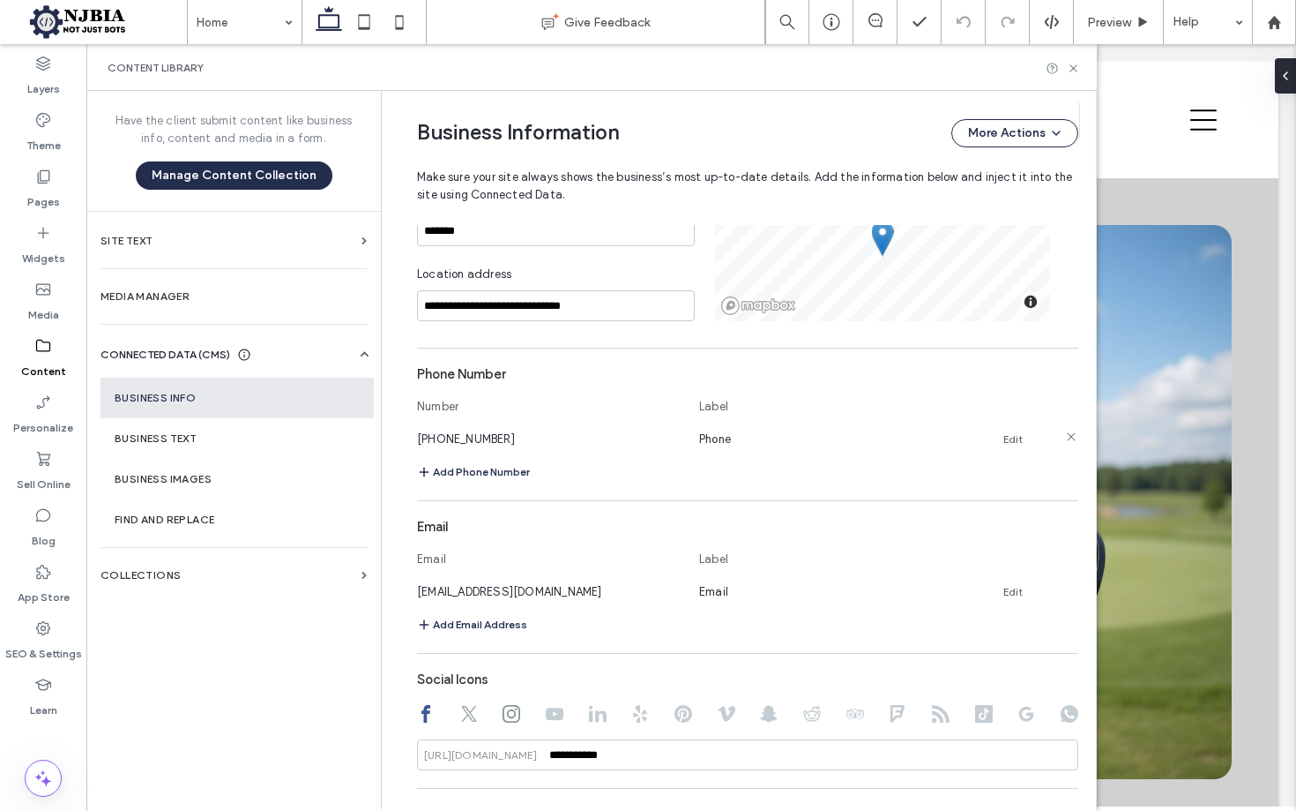
click at [1008, 437] on link "Edit" at bounding box center [1013, 439] width 19 height 14
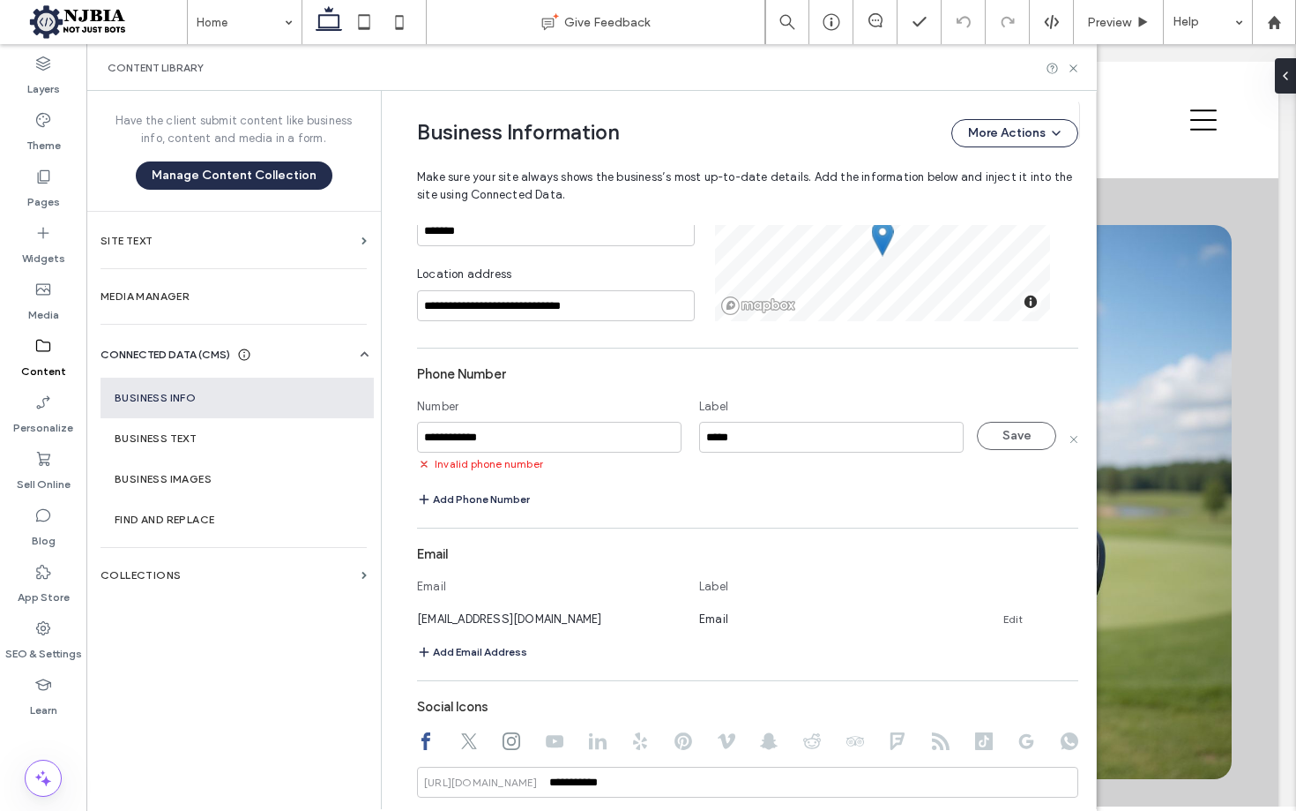
click at [417, 437] on input "**********" at bounding box center [549, 437] width 265 height 31
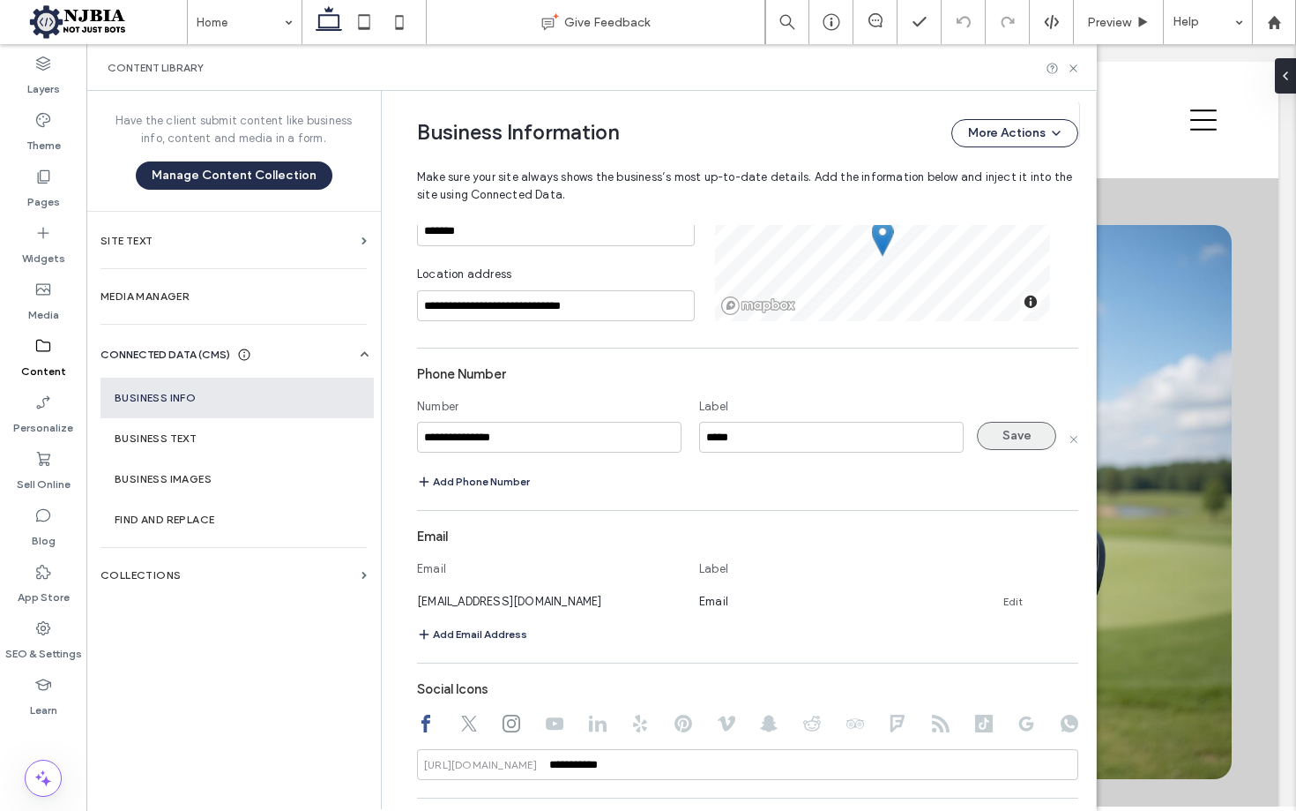
type input "**********"
click at [1003, 435] on button "Save" at bounding box center [1016, 436] width 79 height 28
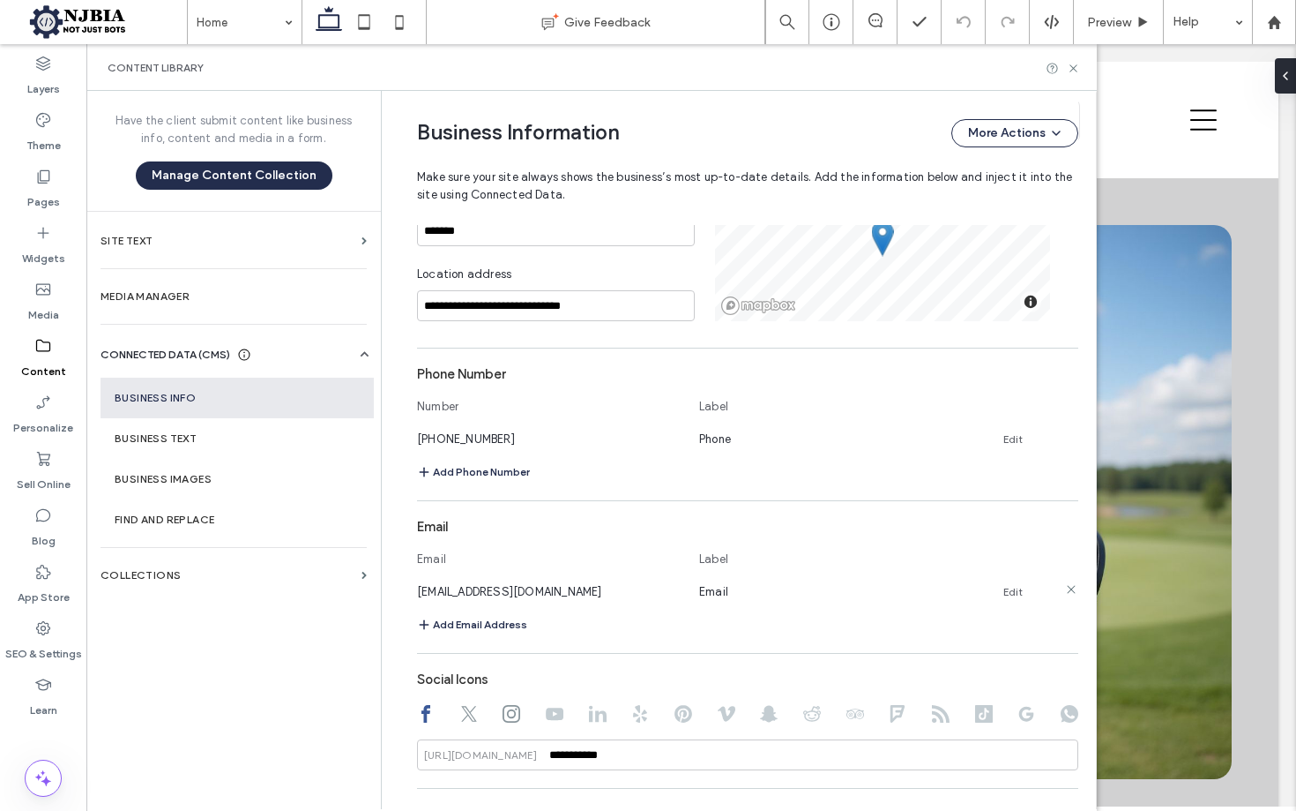
click at [1004, 589] on link "Edit" at bounding box center [1013, 592] width 19 height 14
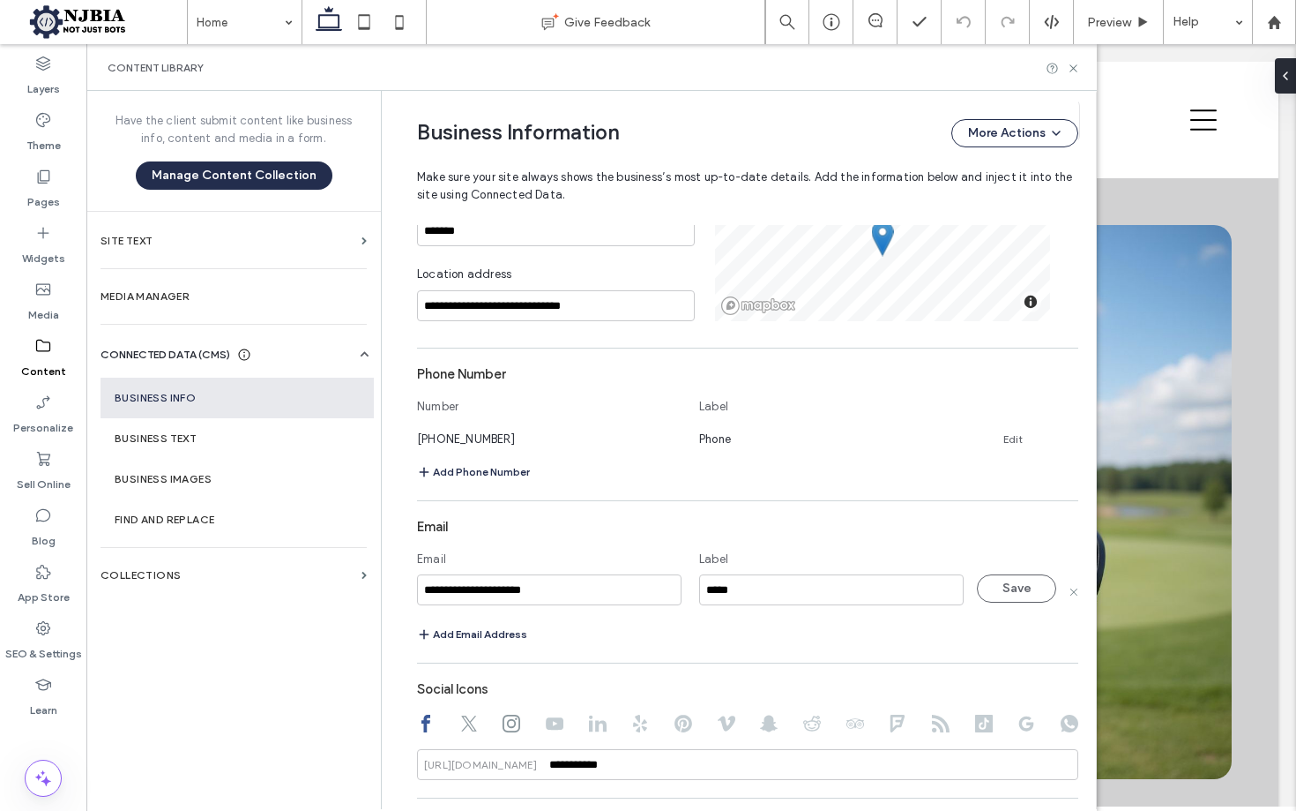
drag, startPoint x: 553, startPoint y: 591, endPoint x: 529, endPoint y: 589, distance: 23.9
click at [529, 589] on input "**********" at bounding box center [549, 589] width 265 height 31
drag, startPoint x: 523, startPoint y: 589, endPoint x: 470, endPoint y: 593, distance: 53.0
click at [467, 593] on input "**********" at bounding box center [549, 589] width 265 height 31
drag, startPoint x: 454, startPoint y: 589, endPoint x: 363, endPoint y: 592, distance: 90.9
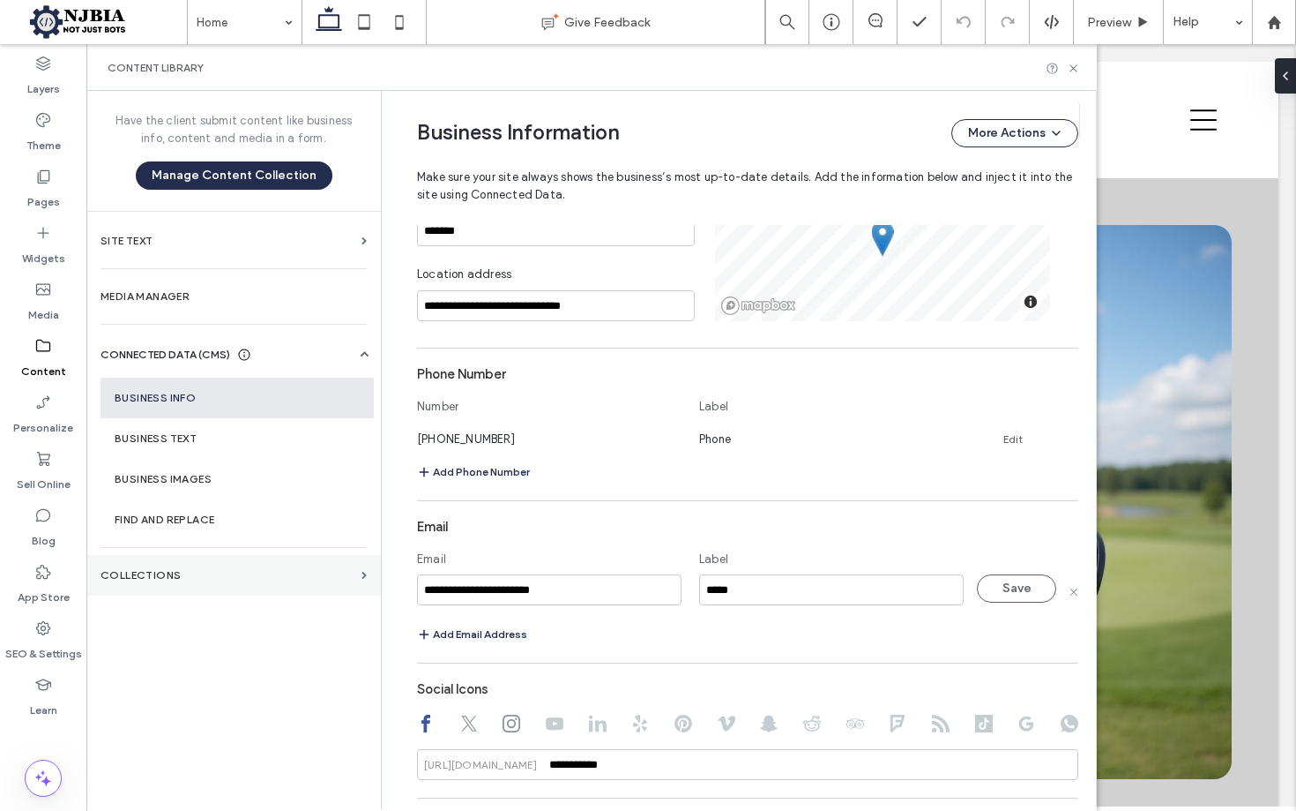
click at [364, 590] on div "**********" at bounding box center [591, 450] width 1011 height 718
type input "**********"
click at [1010, 580] on button "Save" at bounding box center [1016, 588] width 79 height 28
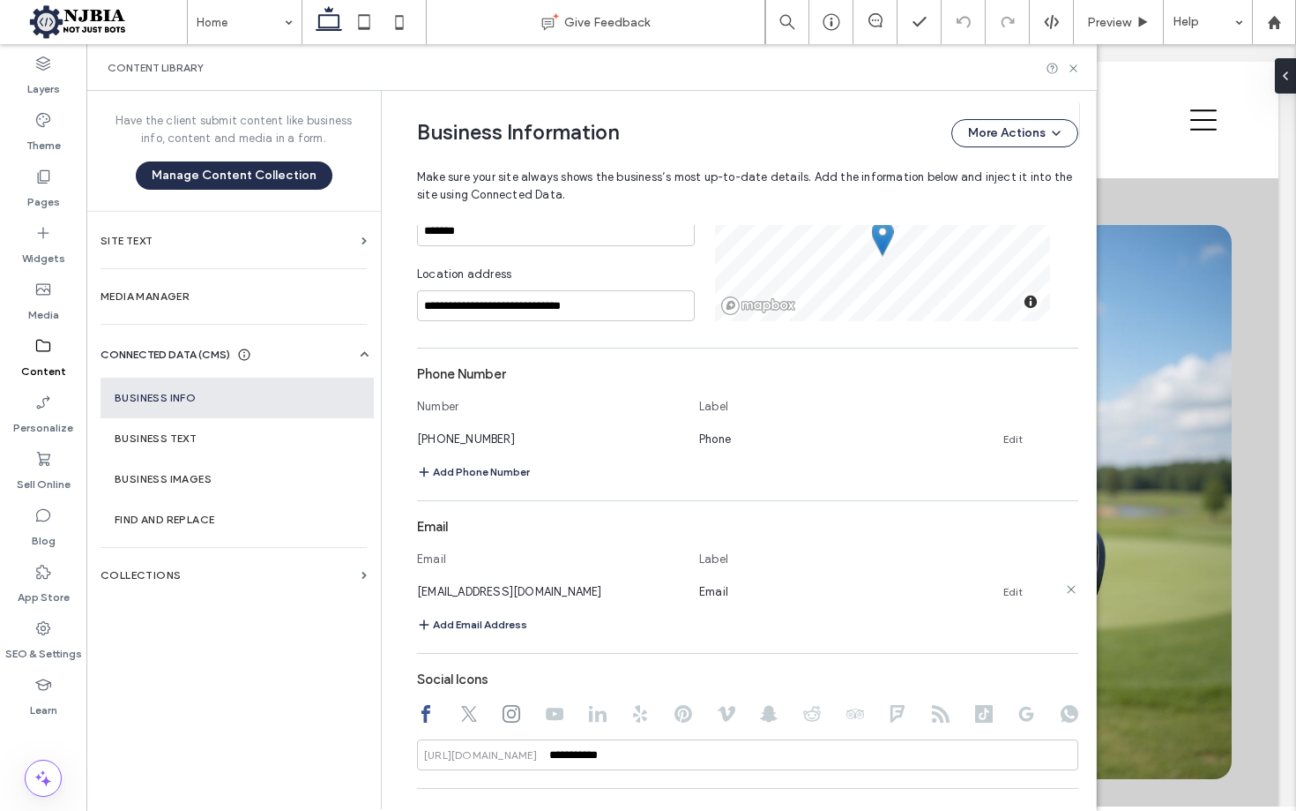
click at [1007, 590] on link "Edit" at bounding box center [1013, 592] width 19 height 14
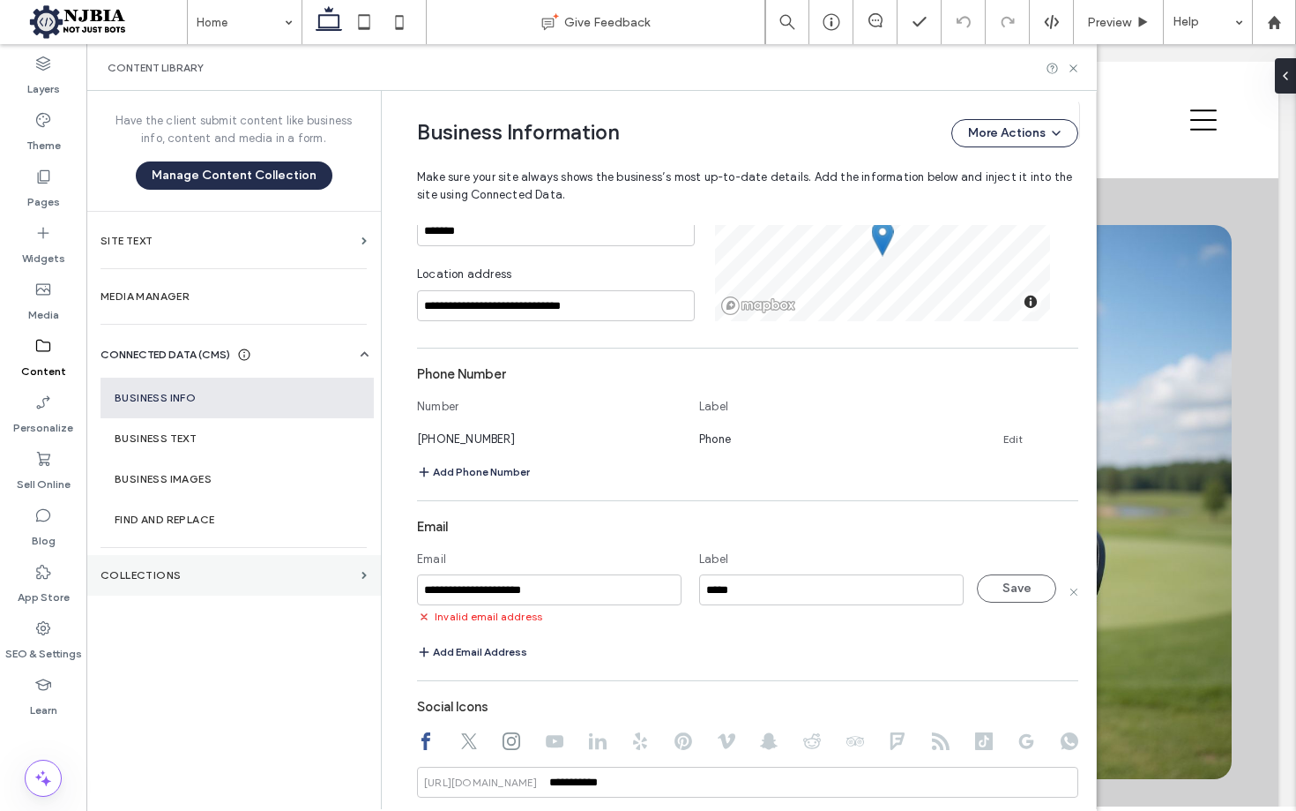
drag, startPoint x: 431, startPoint y: 588, endPoint x: 338, endPoint y: 584, distance: 93.6
click at [338, 584] on div "**********" at bounding box center [591, 450] width 1011 height 718
click at [1007, 585] on button "Save" at bounding box center [1016, 588] width 79 height 28
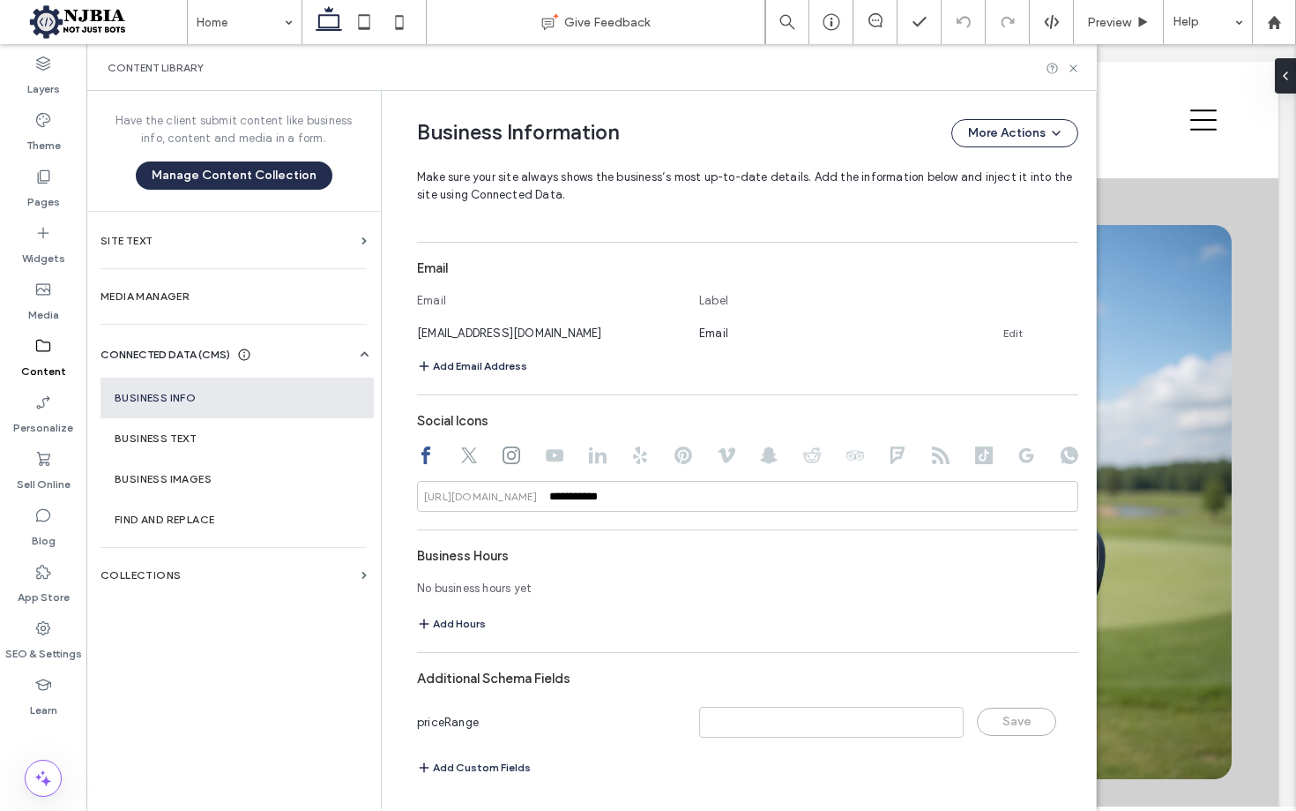
scroll to position [819, 0]
click at [173, 445] on section "Business Text" at bounding box center [237, 438] width 273 height 41
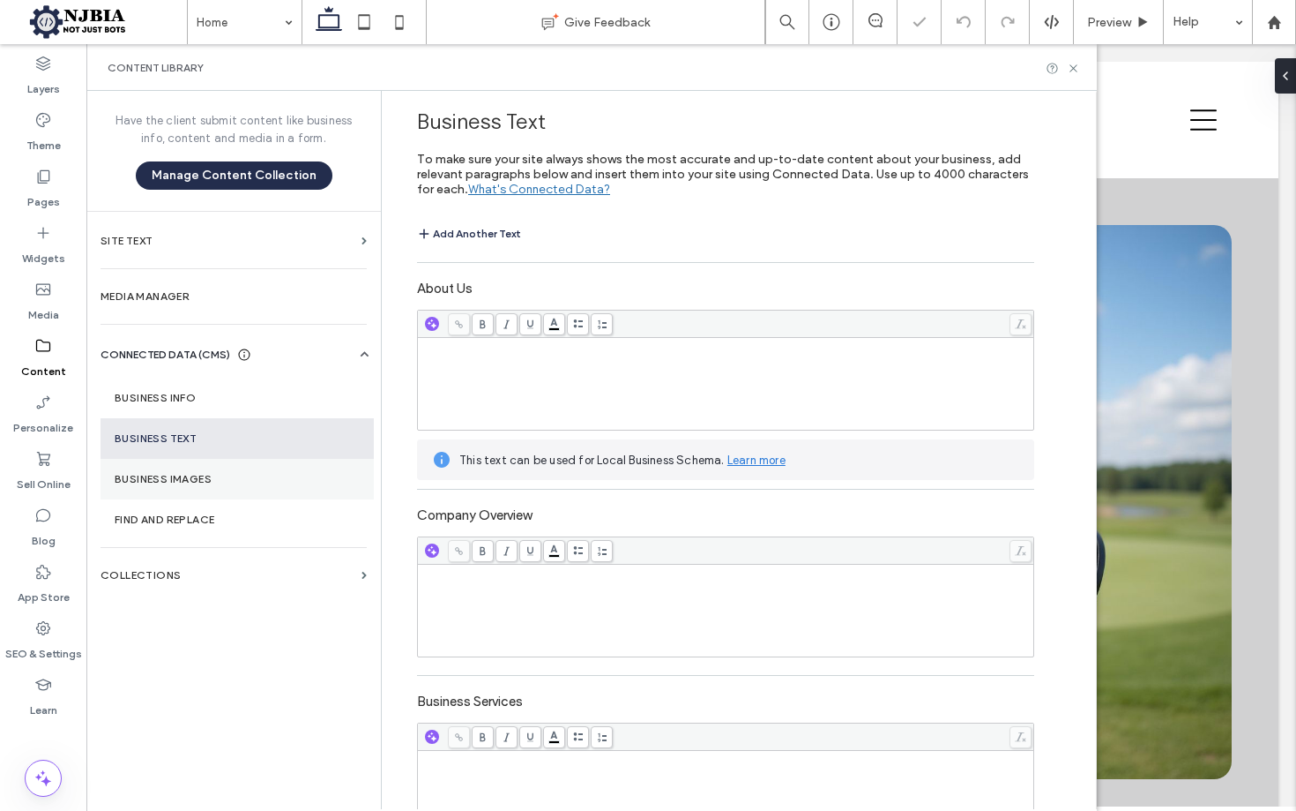
scroll to position [0, 0]
drag, startPoint x: 190, startPoint y: 390, endPoint x: 202, endPoint y: 392, distance: 12.5
click at [190, 390] on section "Business Info" at bounding box center [237, 397] width 273 height 41
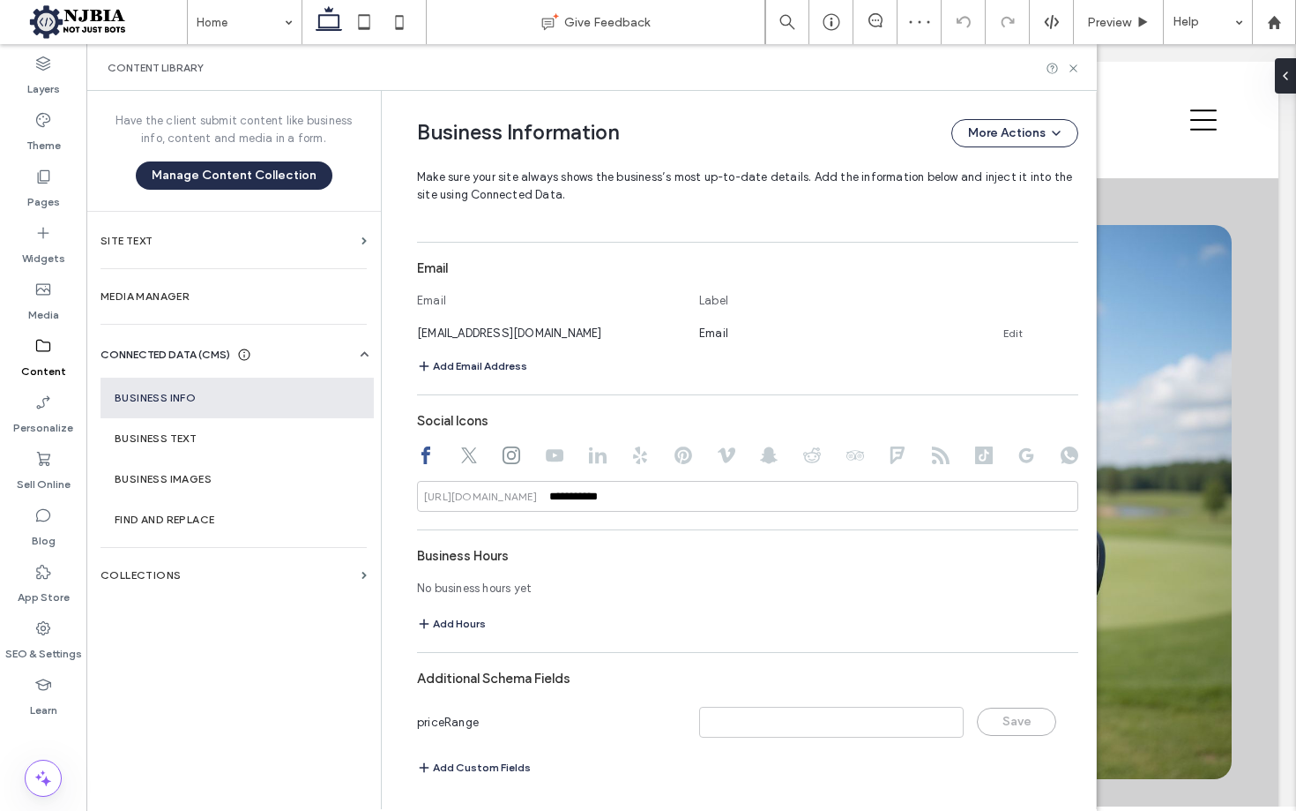
scroll to position [819, 0]
drag, startPoint x: 466, startPoint y: 456, endPoint x: 474, endPoint y: 465, distance: 11.9
click at [468, 457] on icon at bounding box center [469, 455] width 18 height 18
drag, startPoint x: 512, startPoint y: 453, endPoint x: 534, endPoint y: 456, distance: 22.2
click at [512, 453] on icon at bounding box center [512, 455] width 18 height 18
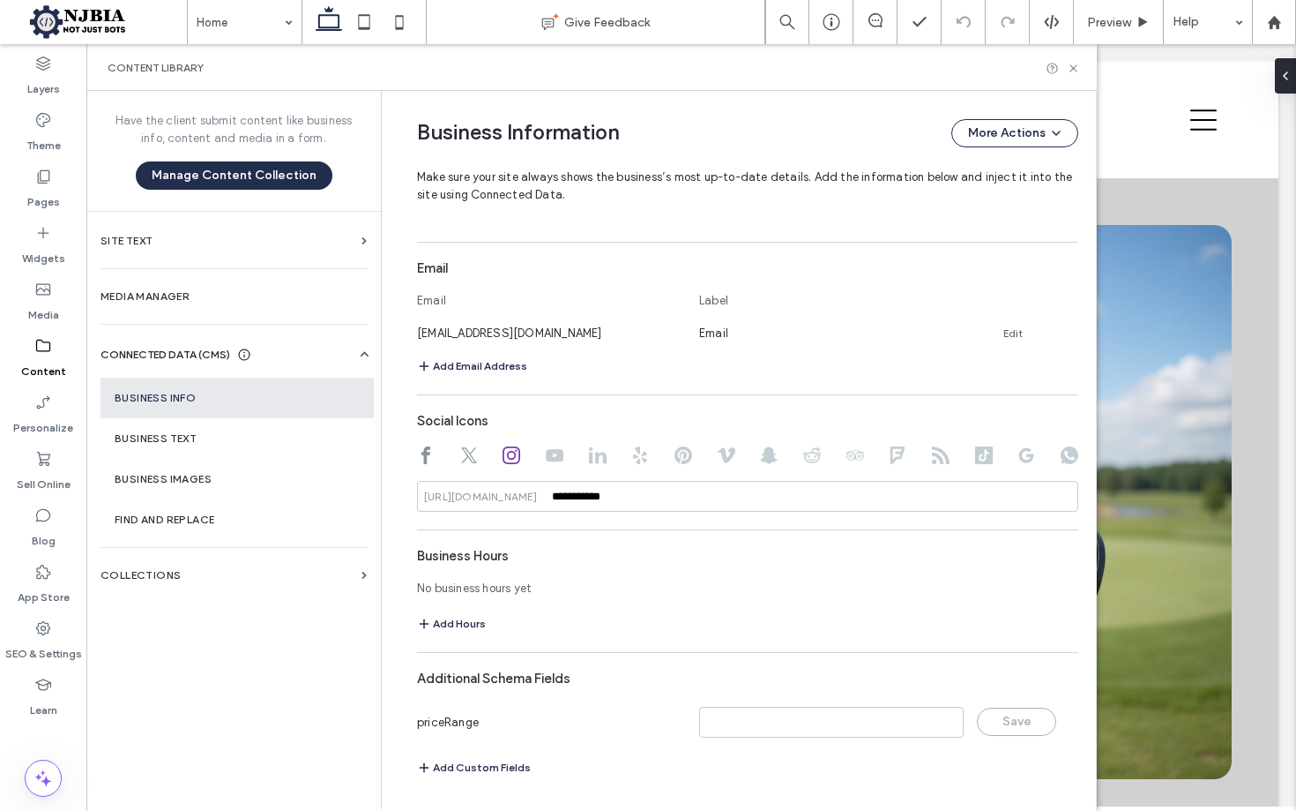
click at [426, 455] on use at bounding box center [426, 455] width 9 height 18
drag, startPoint x: 563, startPoint y: 490, endPoint x: 571, endPoint y: 497, distance: 11.3
click at [569, 493] on input "**********" at bounding box center [747, 496] width 661 height 31
click at [589, 495] on input "**********" at bounding box center [747, 496] width 661 height 31
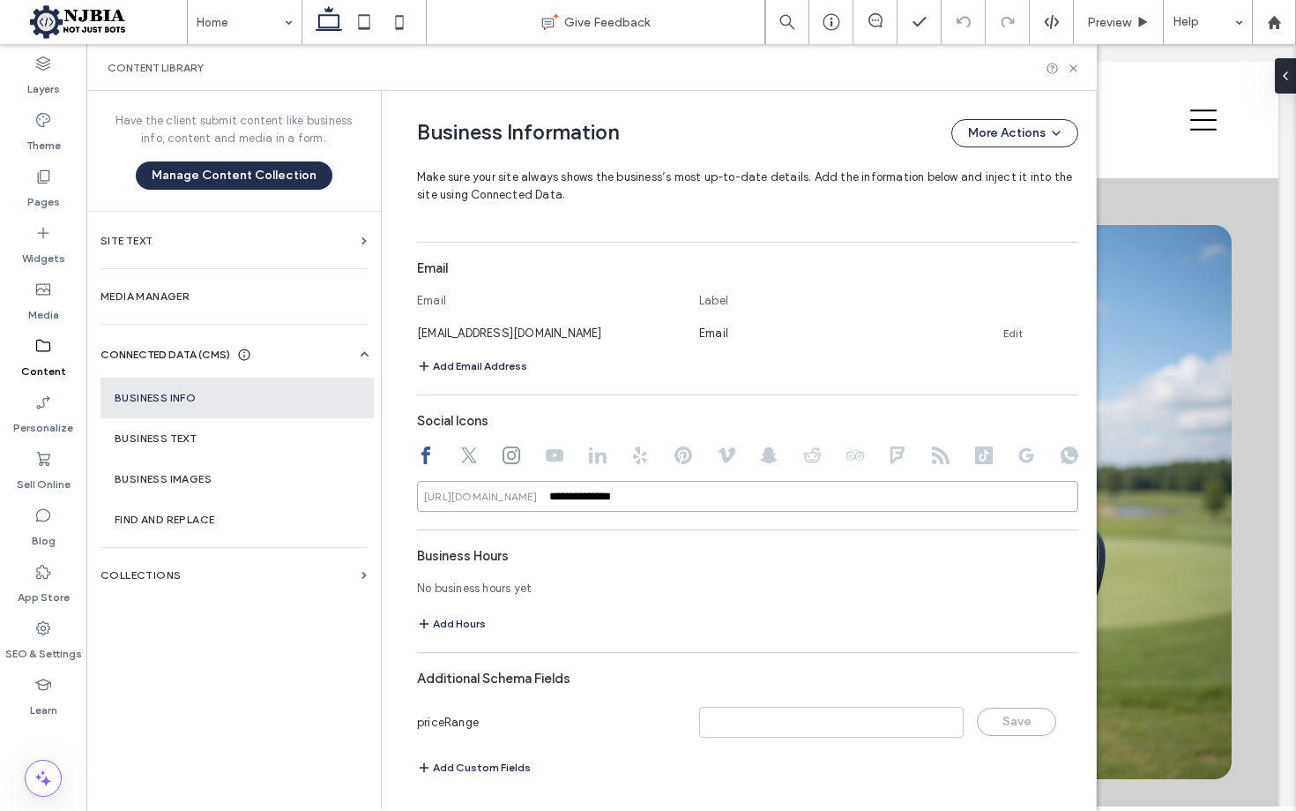
click at [706, 496] on input "**********" at bounding box center [747, 496] width 661 height 31
click at [461, 453] on use at bounding box center [469, 455] width 16 height 16
click at [422, 453] on use at bounding box center [426, 455] width 9 height 18
click at [604, 502] on input "**********" at bounding box center [747, 496] width 661 height 31
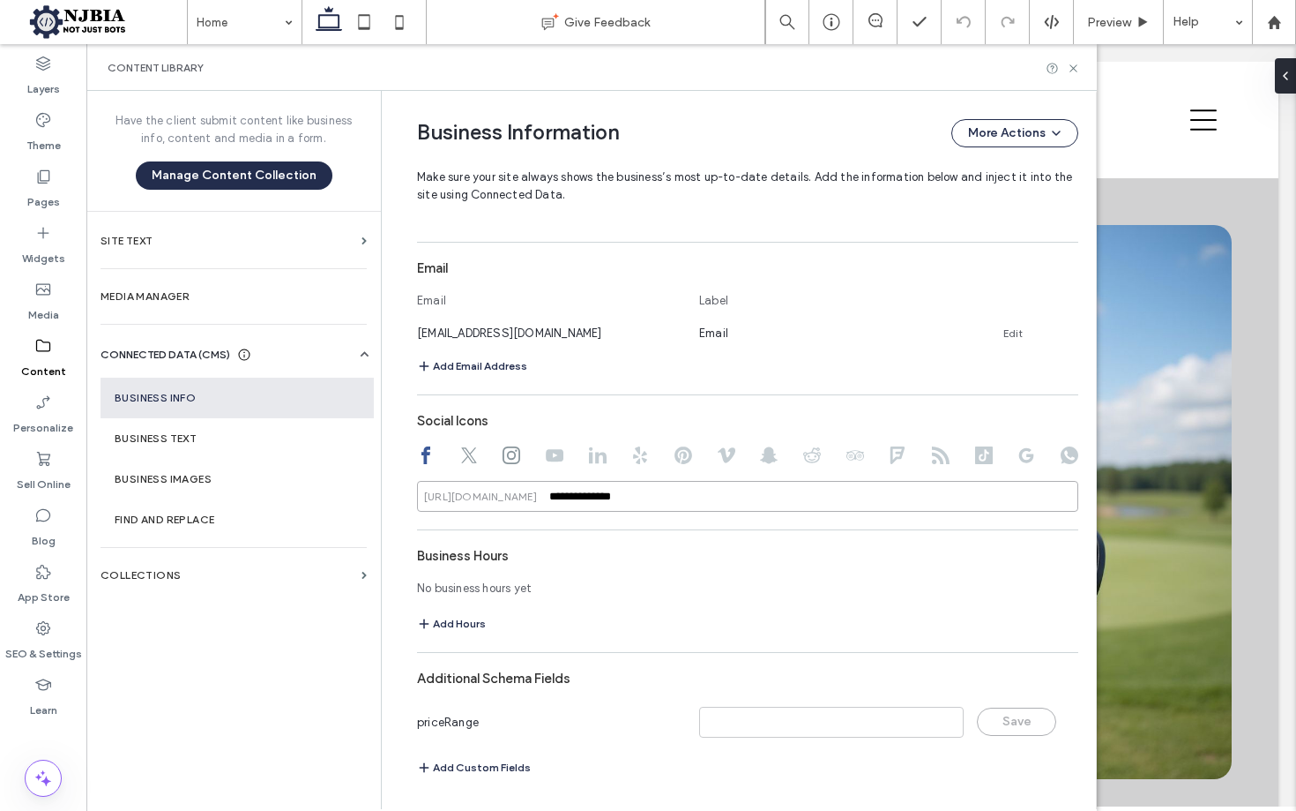
click at [604, 502] on input "**********" at bounding box center [747, 496] width 661 height 31
click at [465, 455] on icon at bounding box center [469, 455] width 18 height 18
click at [557, 493] on input "**********" at bounding box center [747, 496] width 661 height 31
paste input "***"
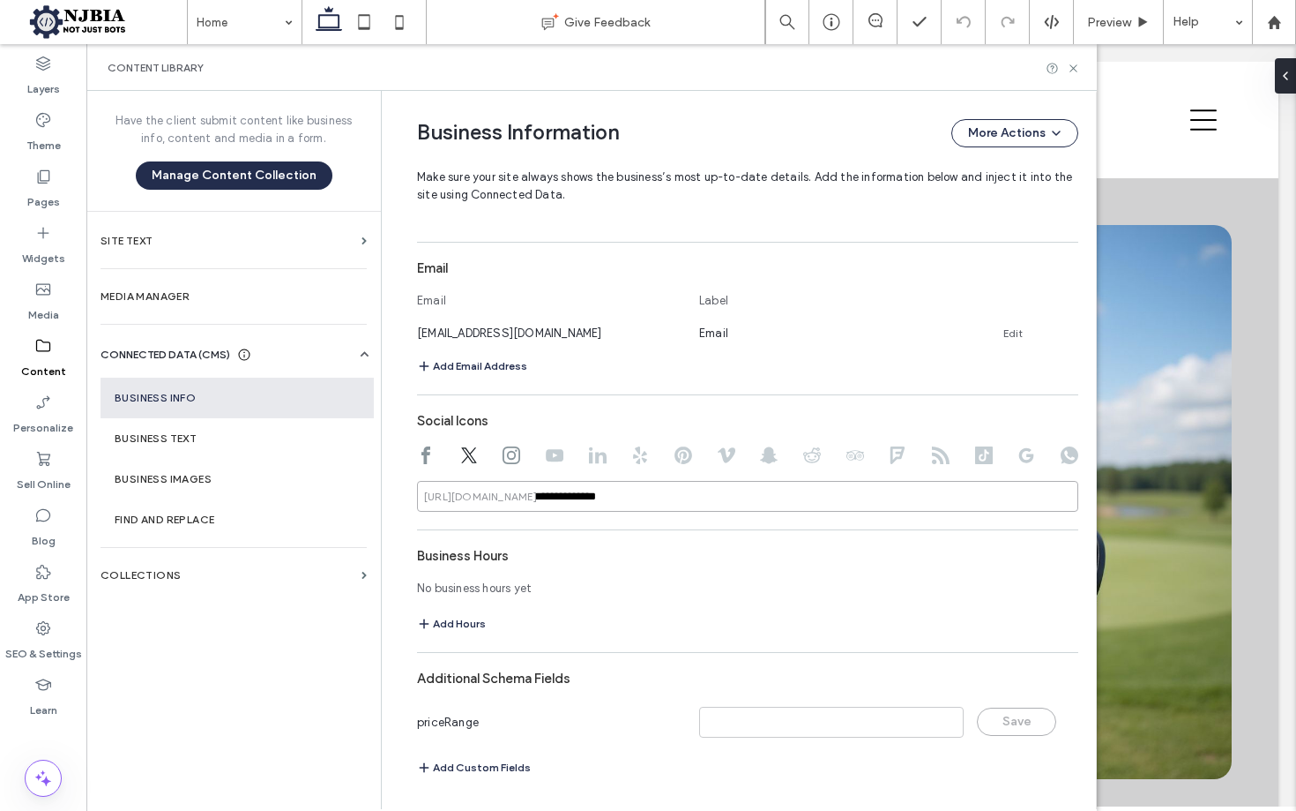
drag, startPoint x: 659, startPoint y: 486, endPoint x: 691, endPoint y: 512, distance: 40.8
click at [662, 487] on input "**********" at bounding box center [747, 496] width 661 height 31
type input "**********"
click at [706, 547] on div "Business Hours" at bounding box center [747, 556] width 661 height 34
drag, startPoint x: 463, startPoint y: 455, endPoint x: 469, endPoint y: 462, distance: 9.4
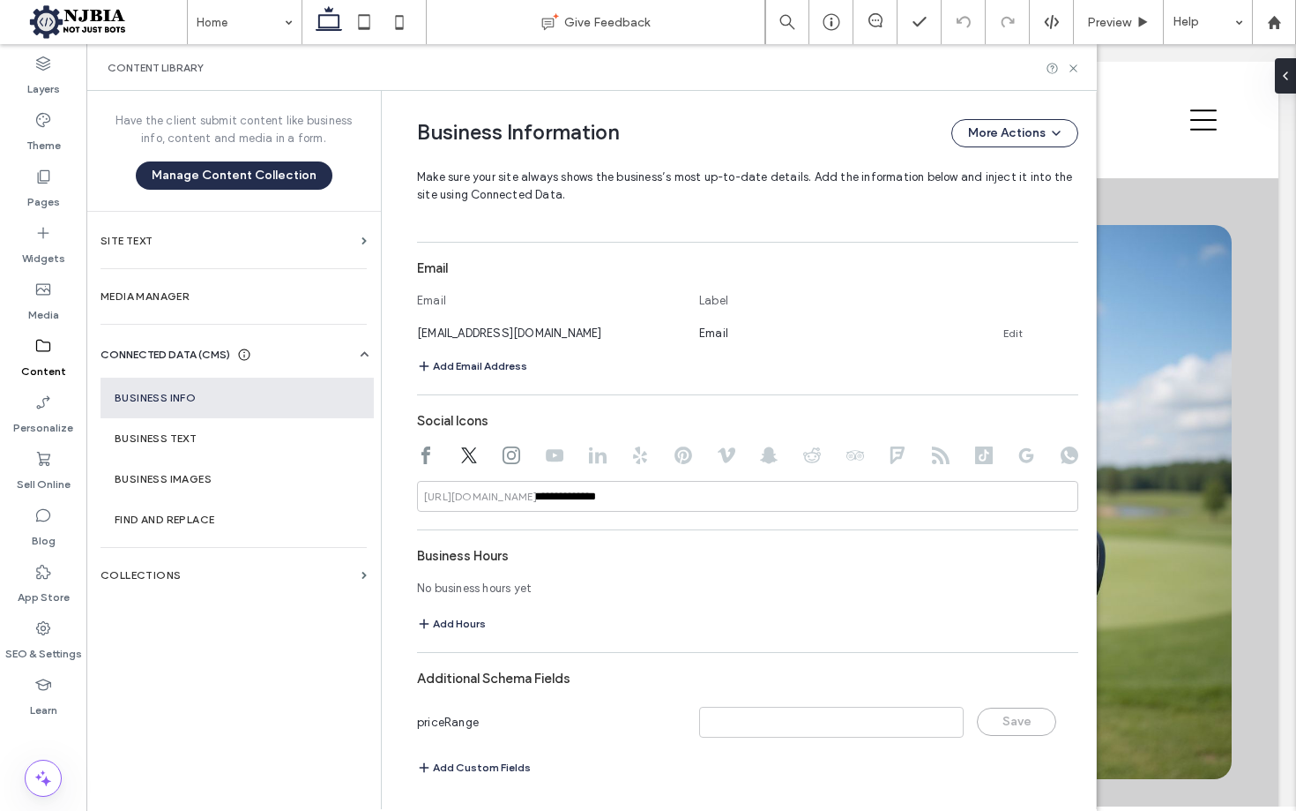
click at [468, 462] on icon at bounding box center [469, 455] width 18 height 18
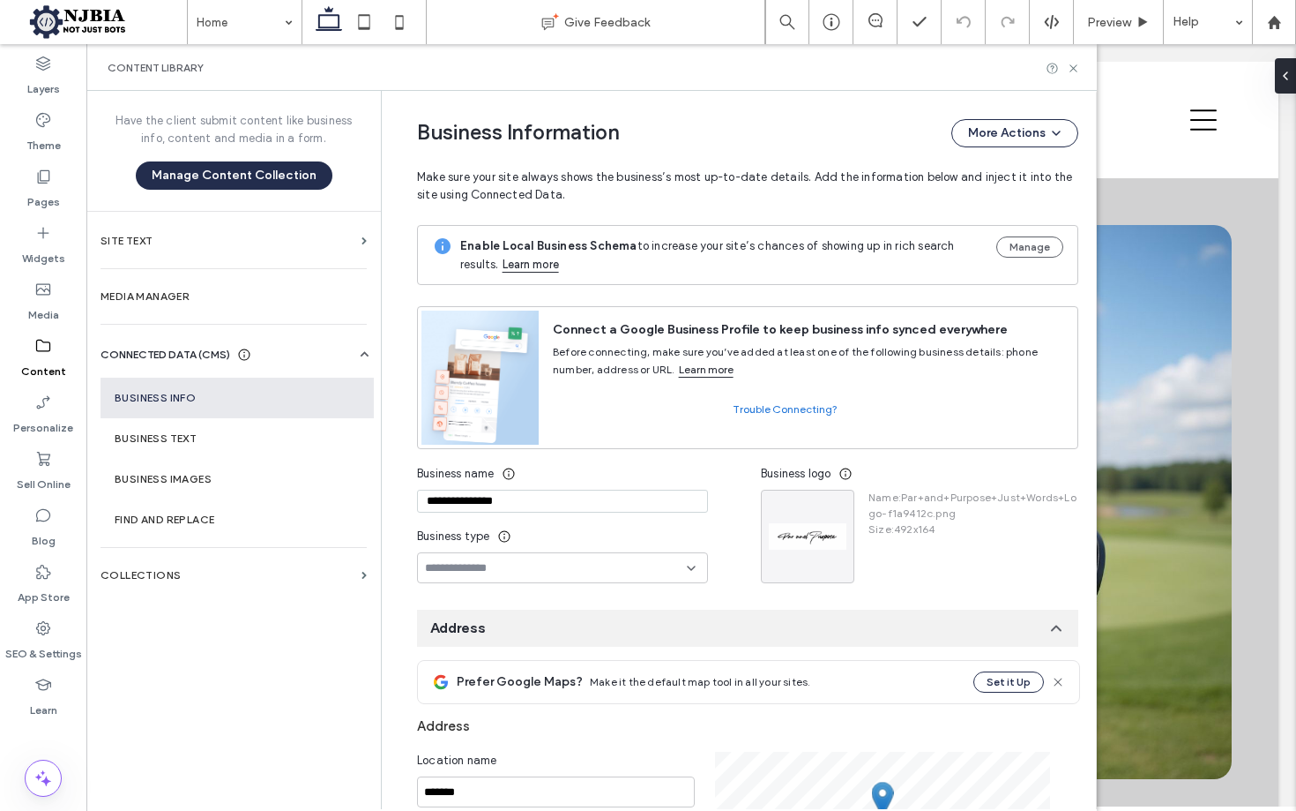
scroll to position [0, 0]
drag, startPoint x: 505, startPoint y: 561, endPoint x: 537, endPoint y: 561, distance: 31.7
click at [684, 564] on icon at bounding box center [691, 568] width 14 height 14
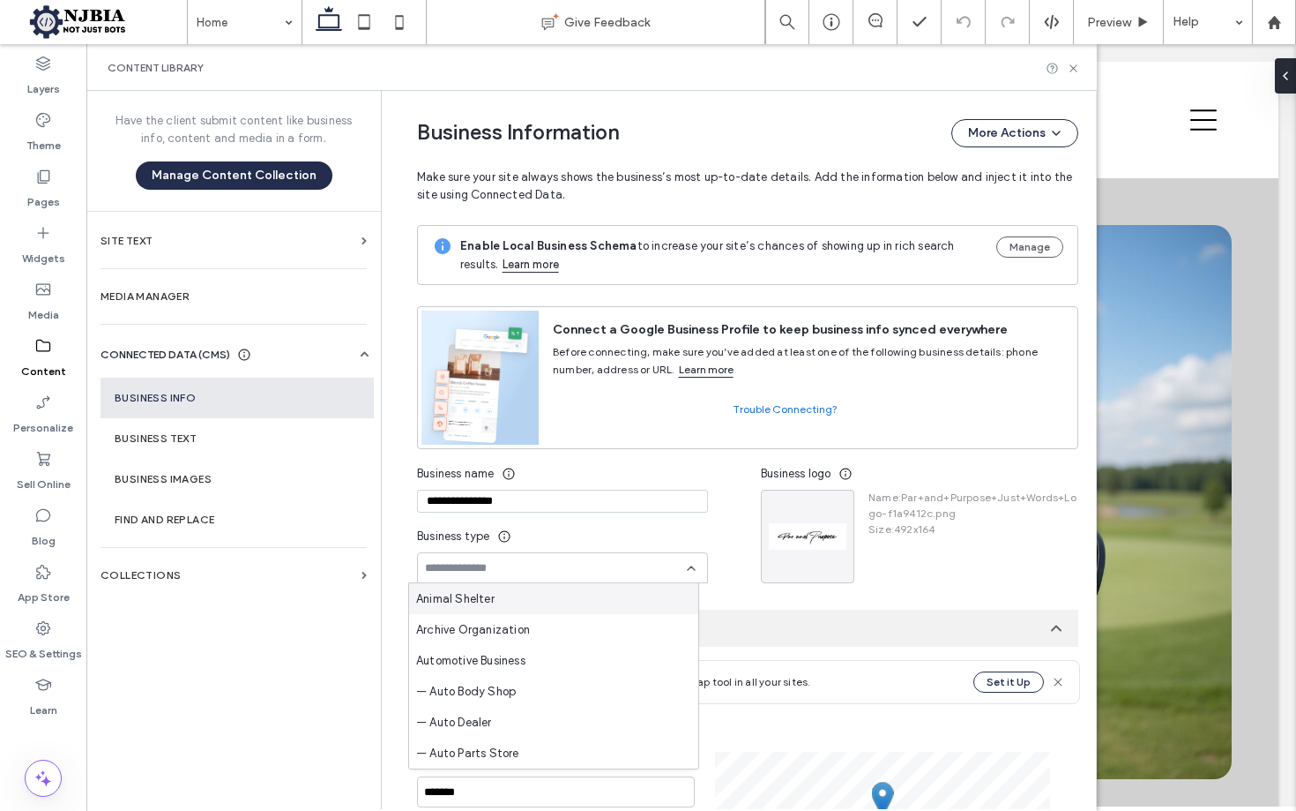
scroll to position [11, 0]
click at [554, 564] on input at bounding box center [556, 568] width 262 height 14
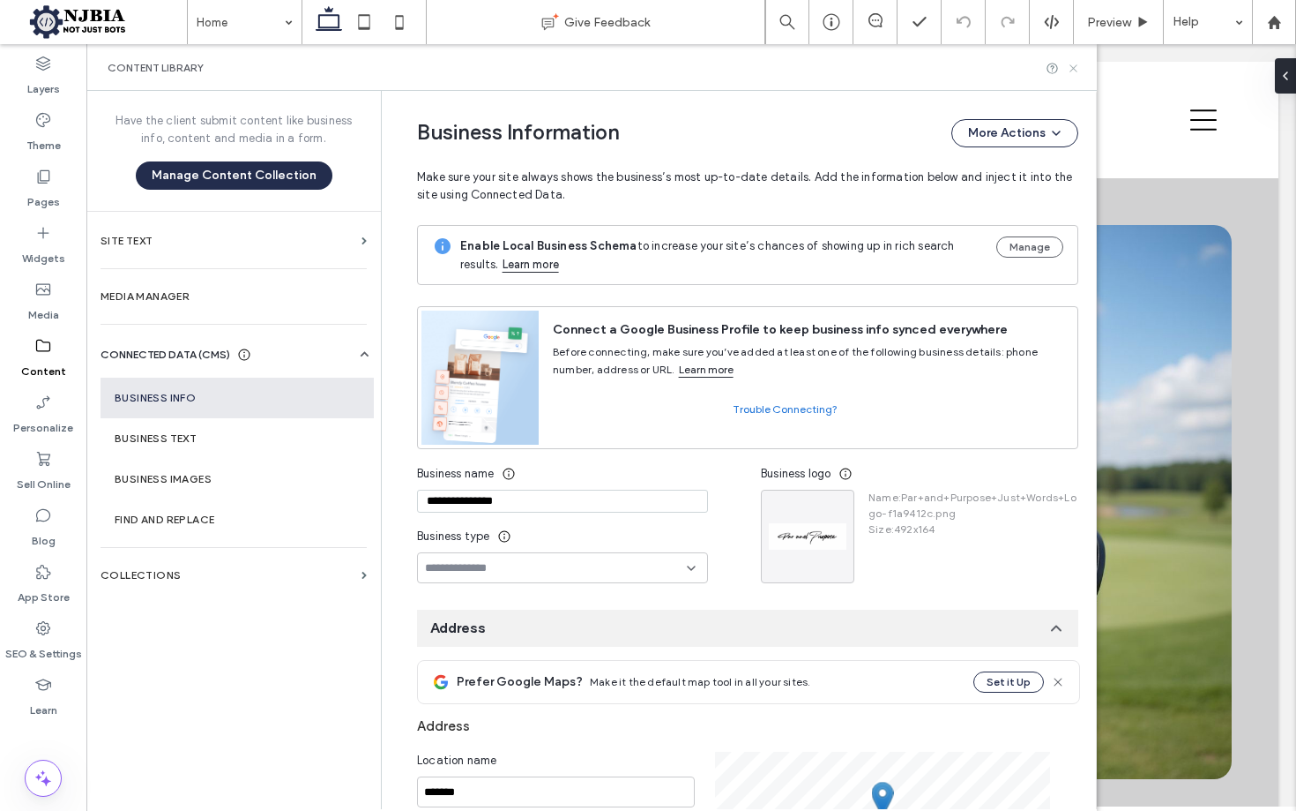
click at [1077, 65] on use at bounding box center [1073, 67] width 7 height 7
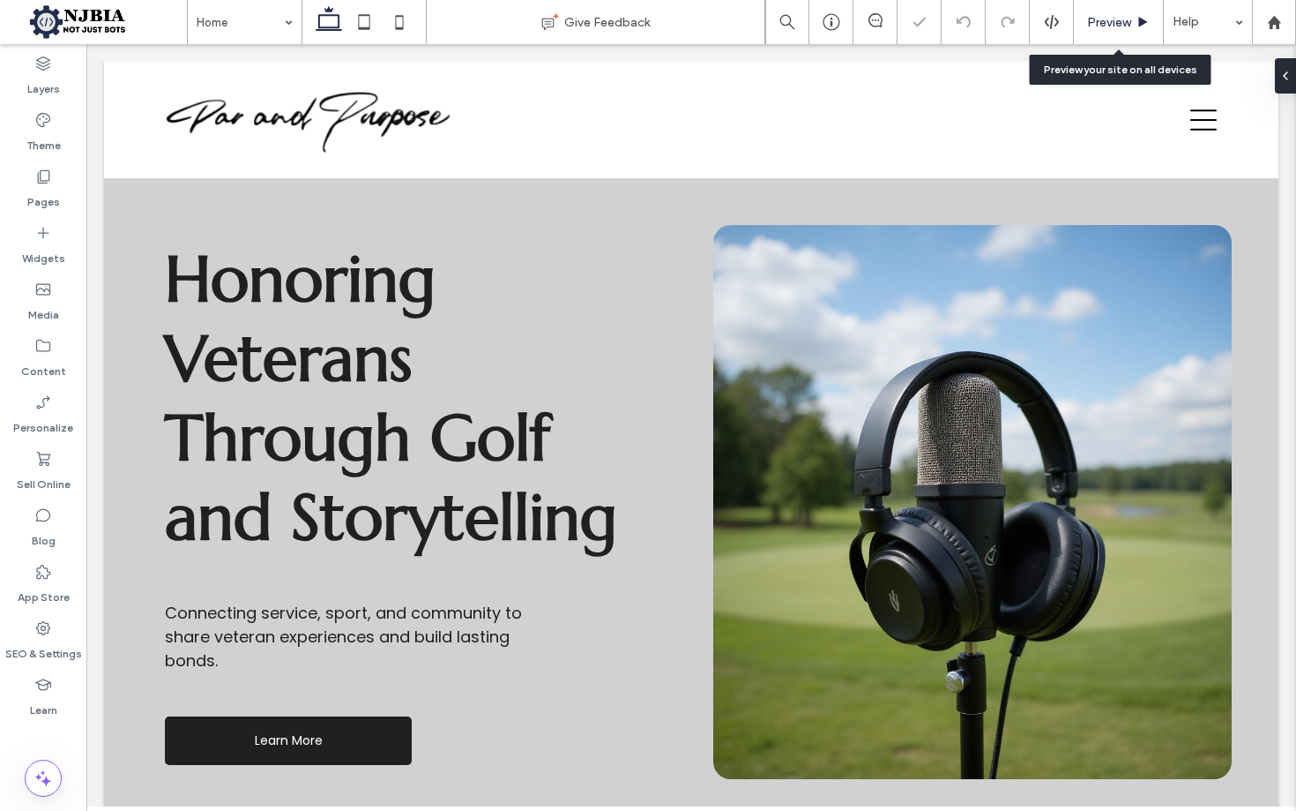
click at [1130, 15] on span "Preview" at bounding box center [1109, 22] width 44 height 15
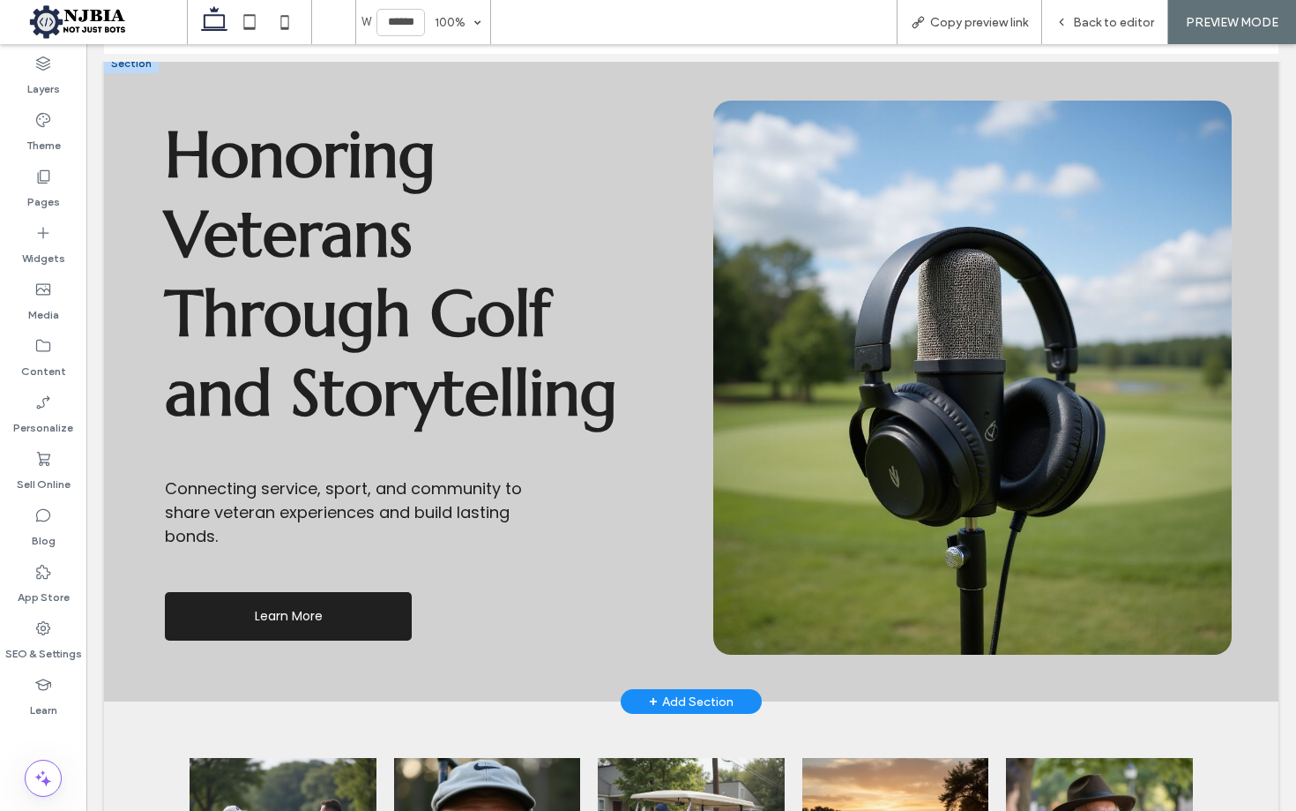
scroll to position [125, 0]
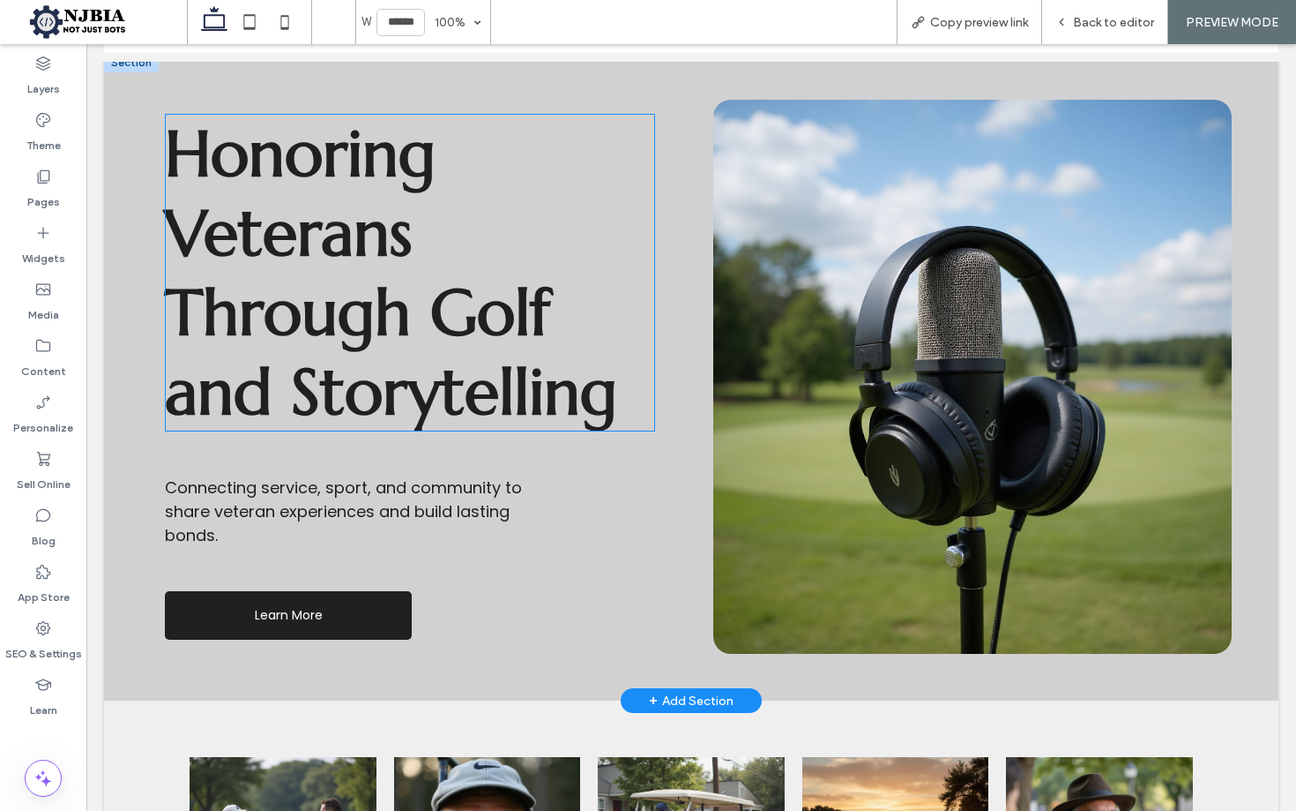
click at [366, 309] on span "Honoring Veterans Through Golf and Storytelling" at bounding box center [391, 272] width 452 height 317
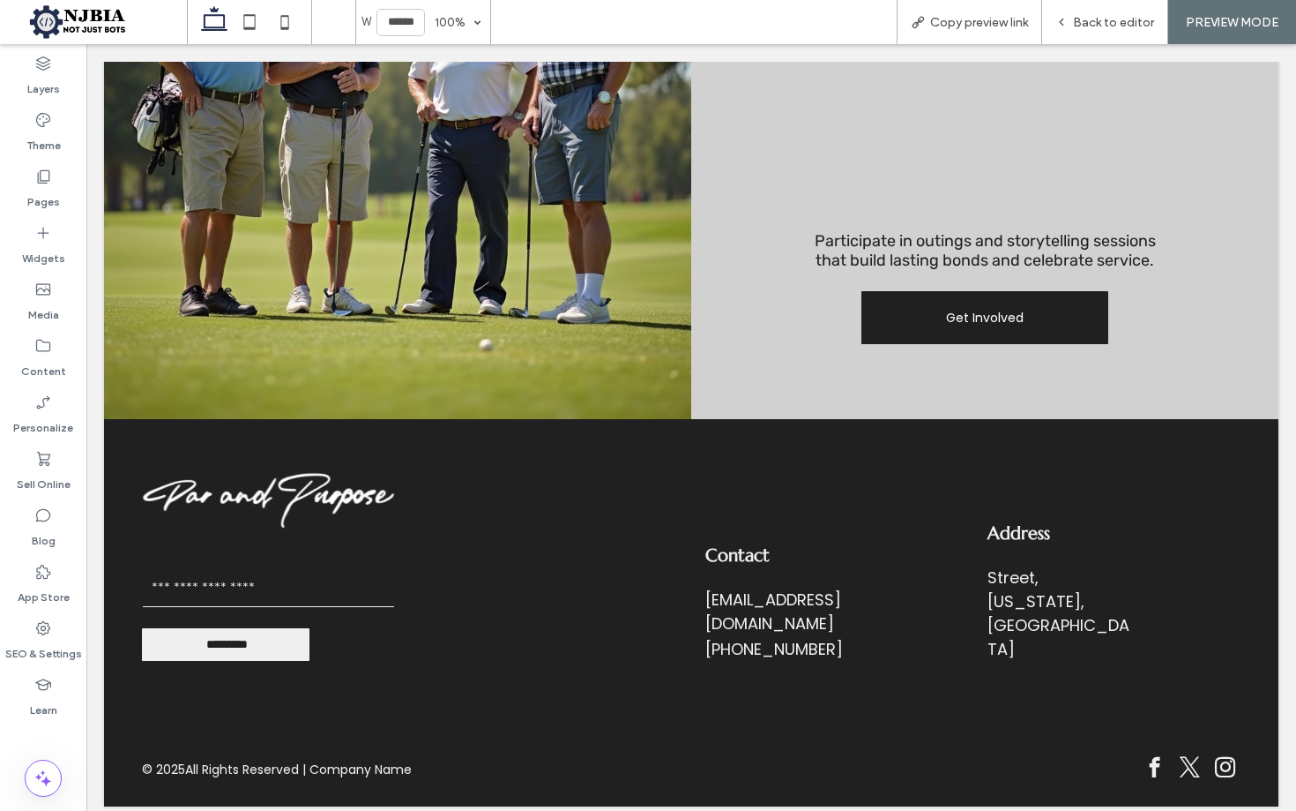
scroll to position [2562, 0]
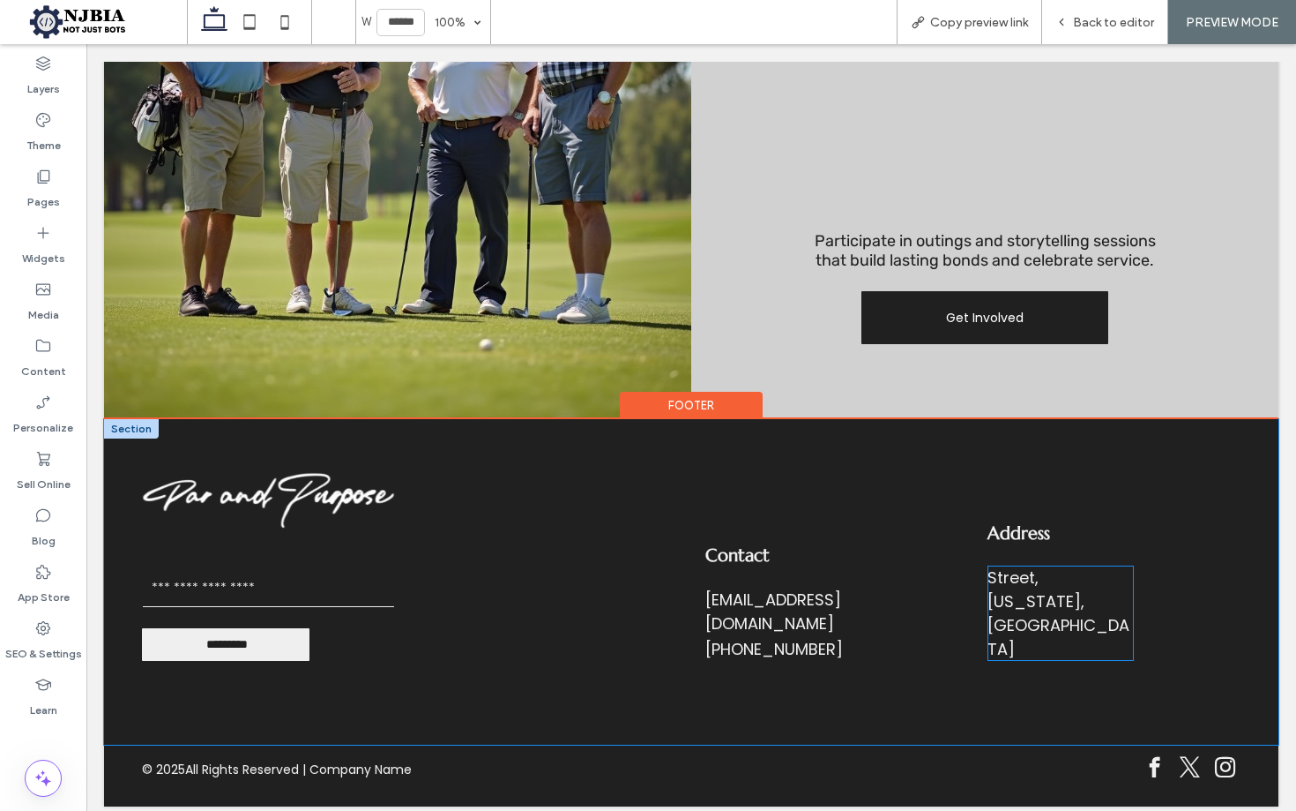
click at [1063, 628] on div "Street, [US_STATE], [GEOGRAPHIC_DATA]" at bounding box center [1061, 612] width 146 height 95
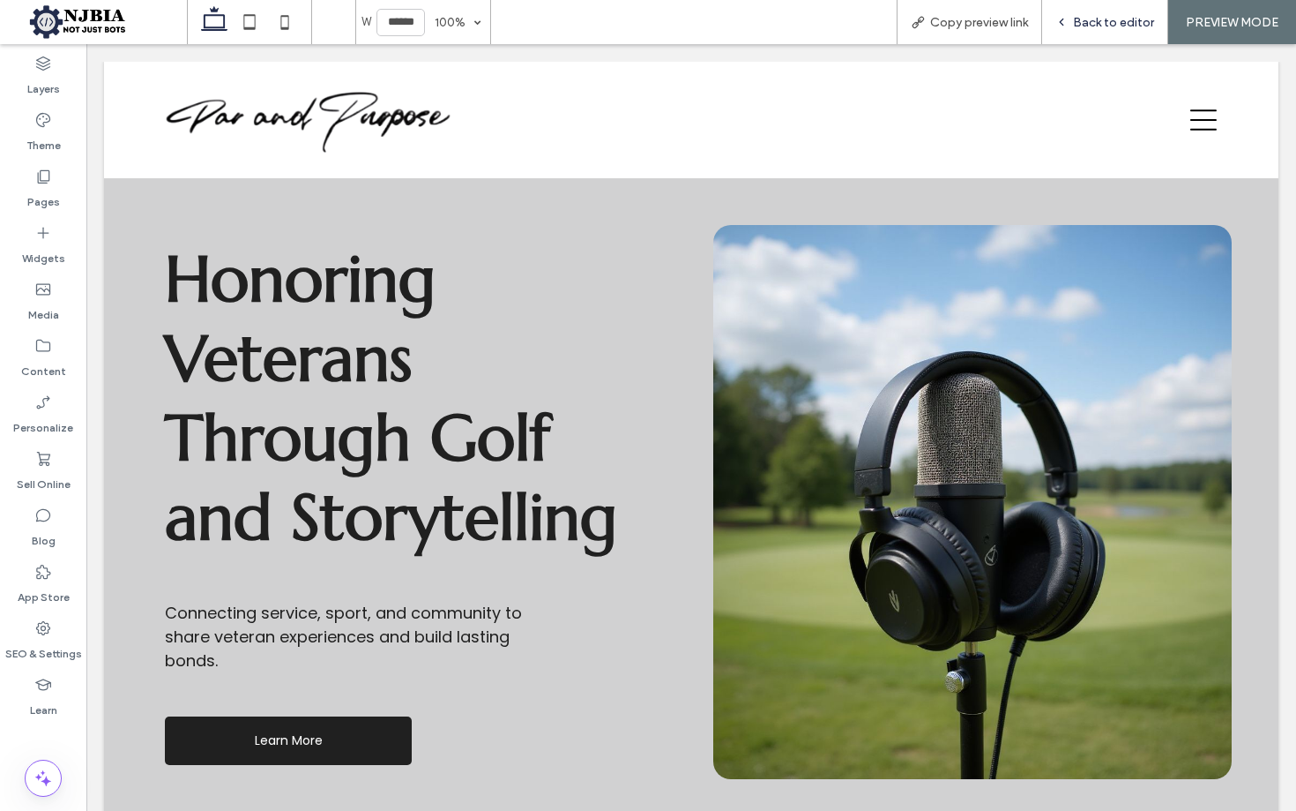
scroll to position [0, 0]
click at [1109, 19] on span "Back to editor" at bounding box center [1113, 22] width 81 height 15
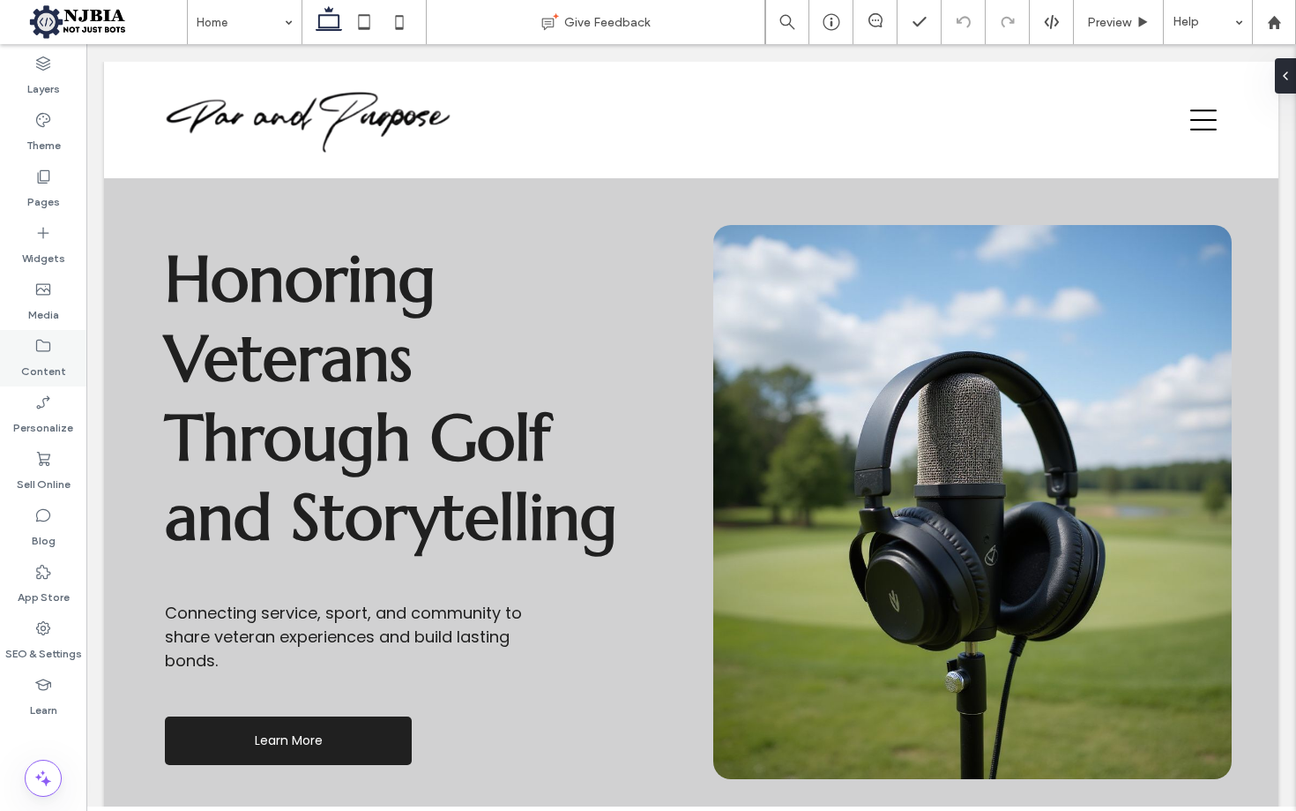
click at [51, 348] on icon at bounding box center [43, 346] width 18 height 18
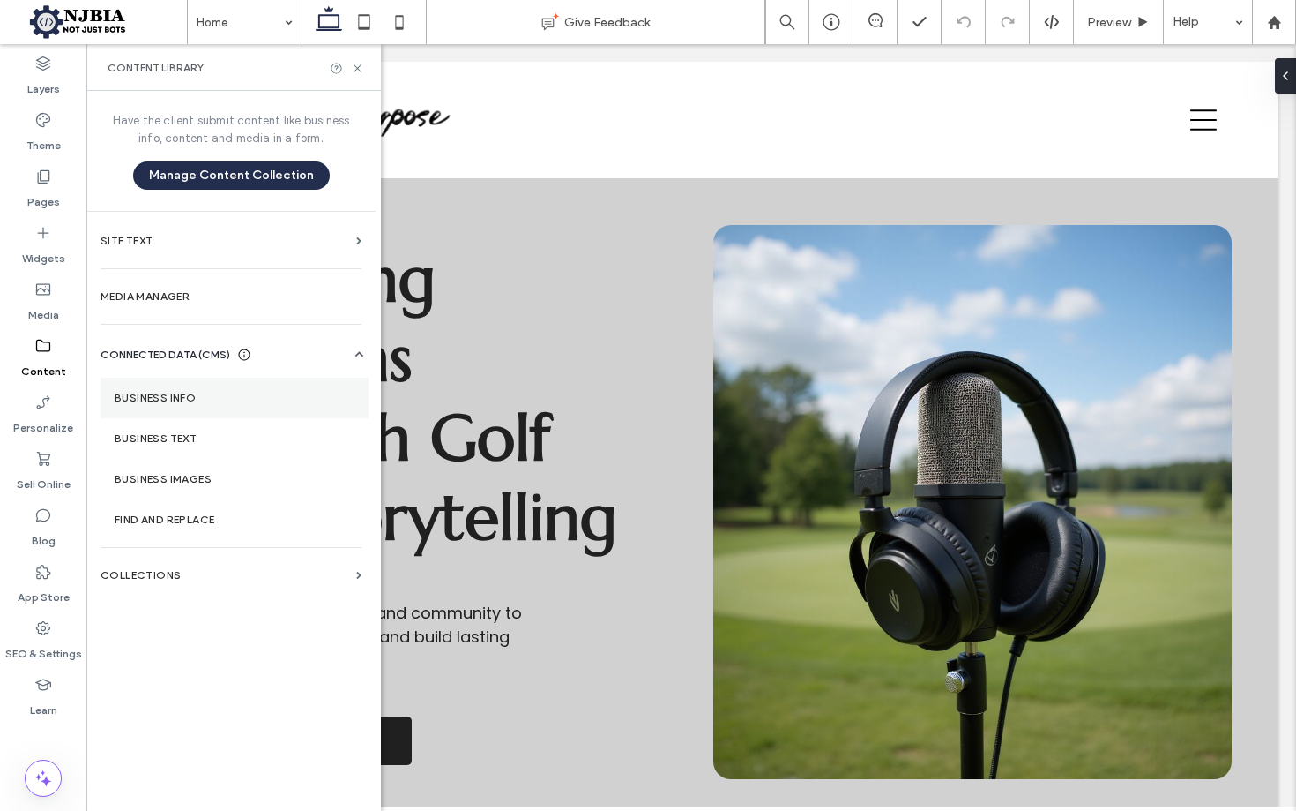
click at [171, 401] on label "Business Info" at bounding box center [235, 398] width 240 height 12
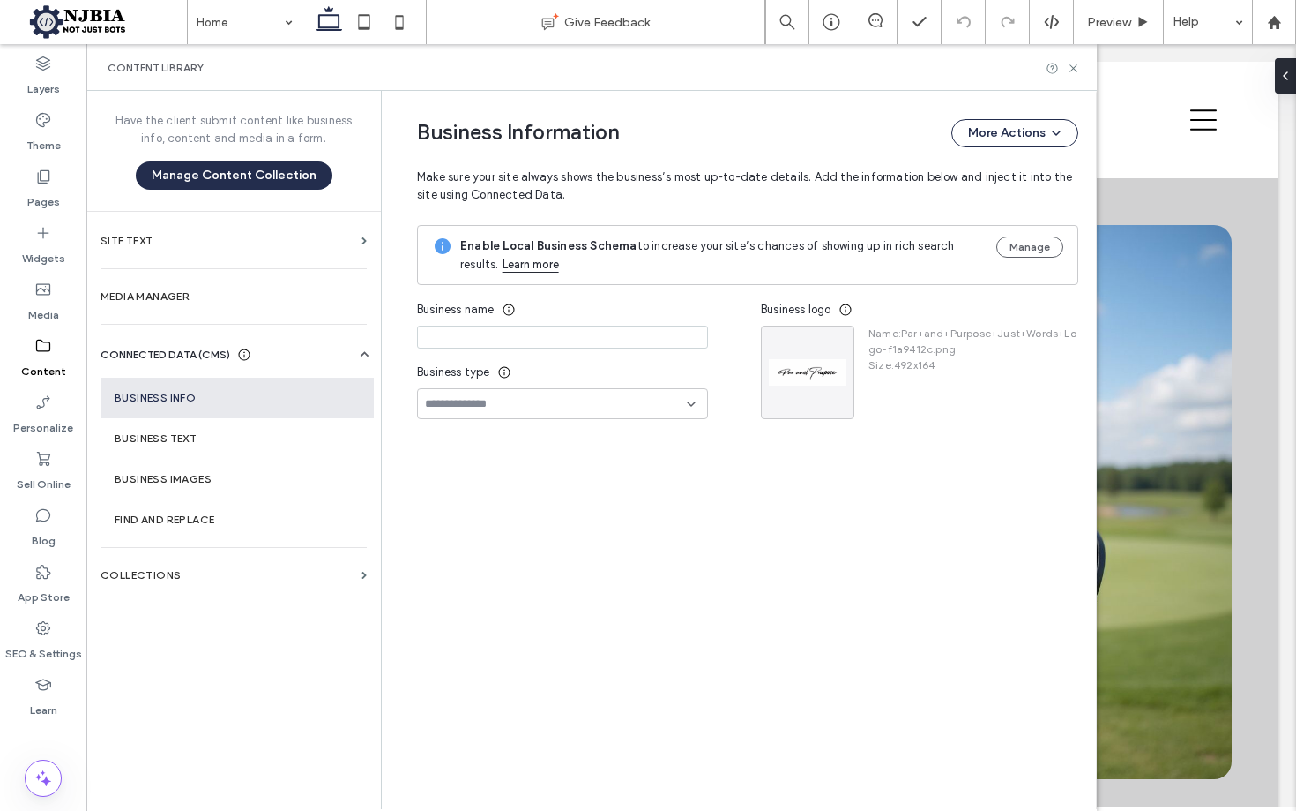
type input "**********"
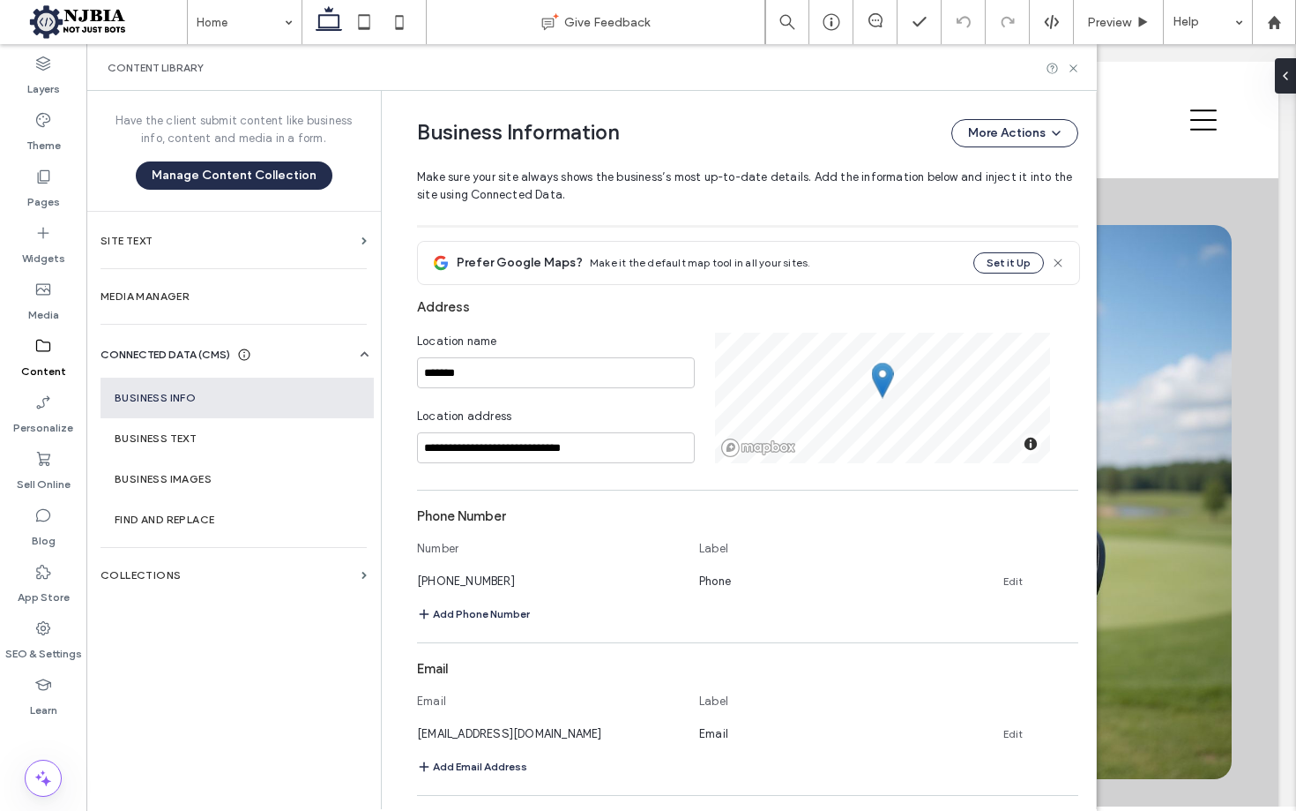
scroll to position [434, 0]
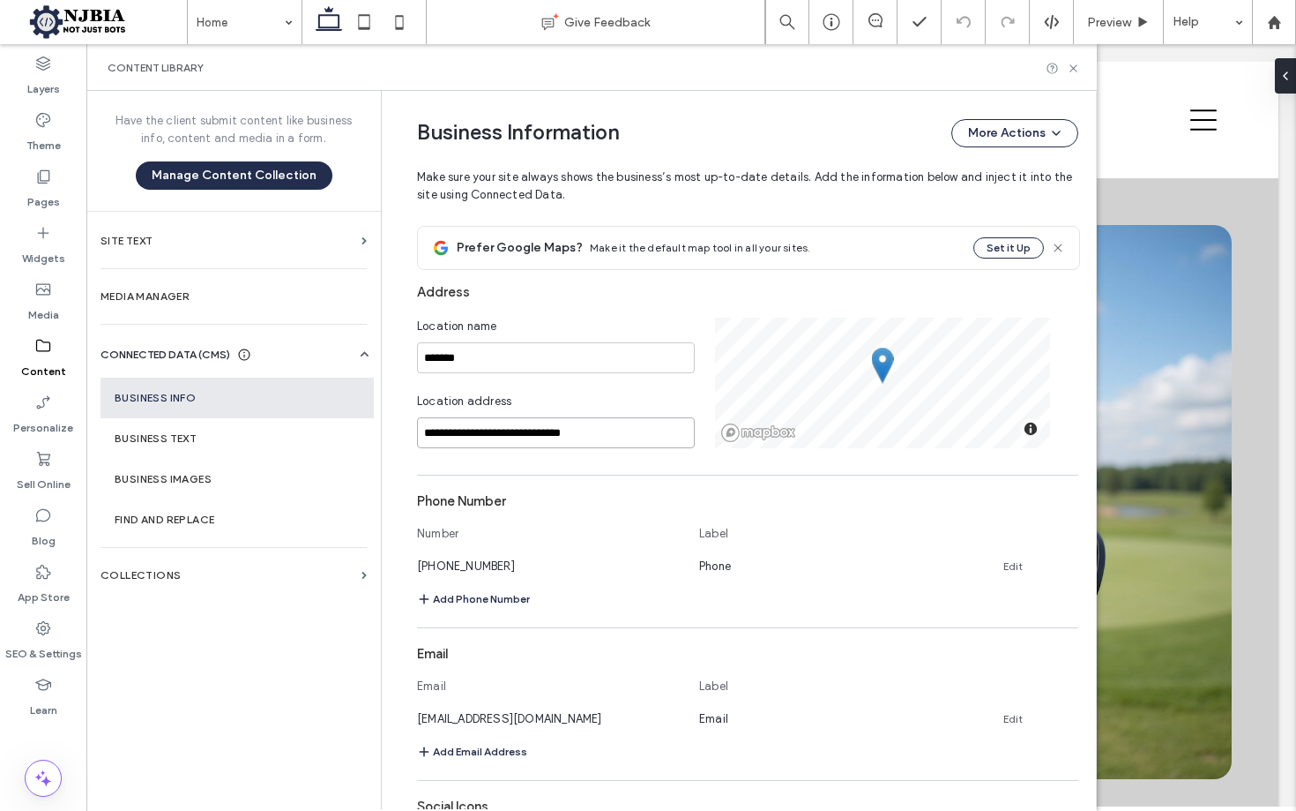
drag, startPoint x: 489, startPoint y: 431, endPoint x: 498, endPoint y: 433, distance: 9.0
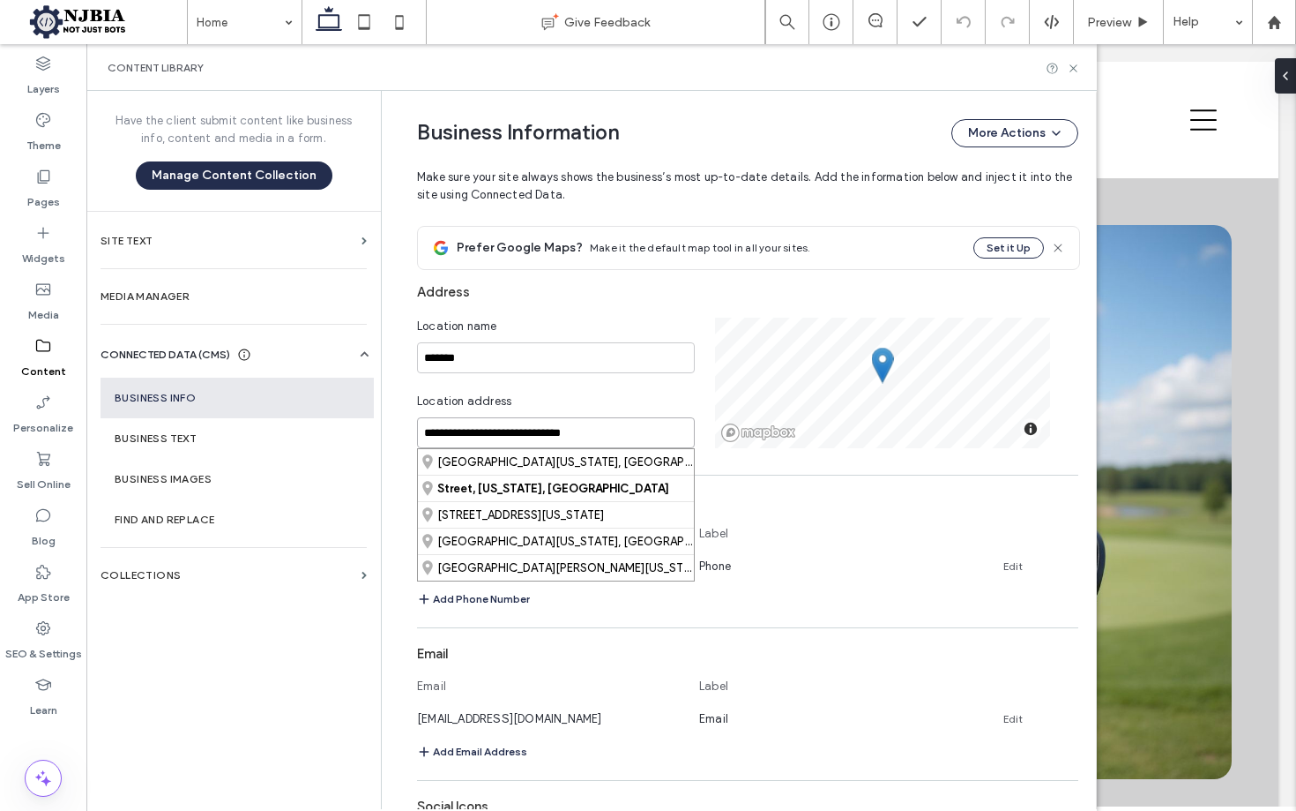
drag, startPoint x: 516, startPoint y: 434, endPoint x: 250, endPoint y: 415, distance: 266.1
click at [251, 415] on div "**********" at bounding box center [591, 450] width 1011 height 718
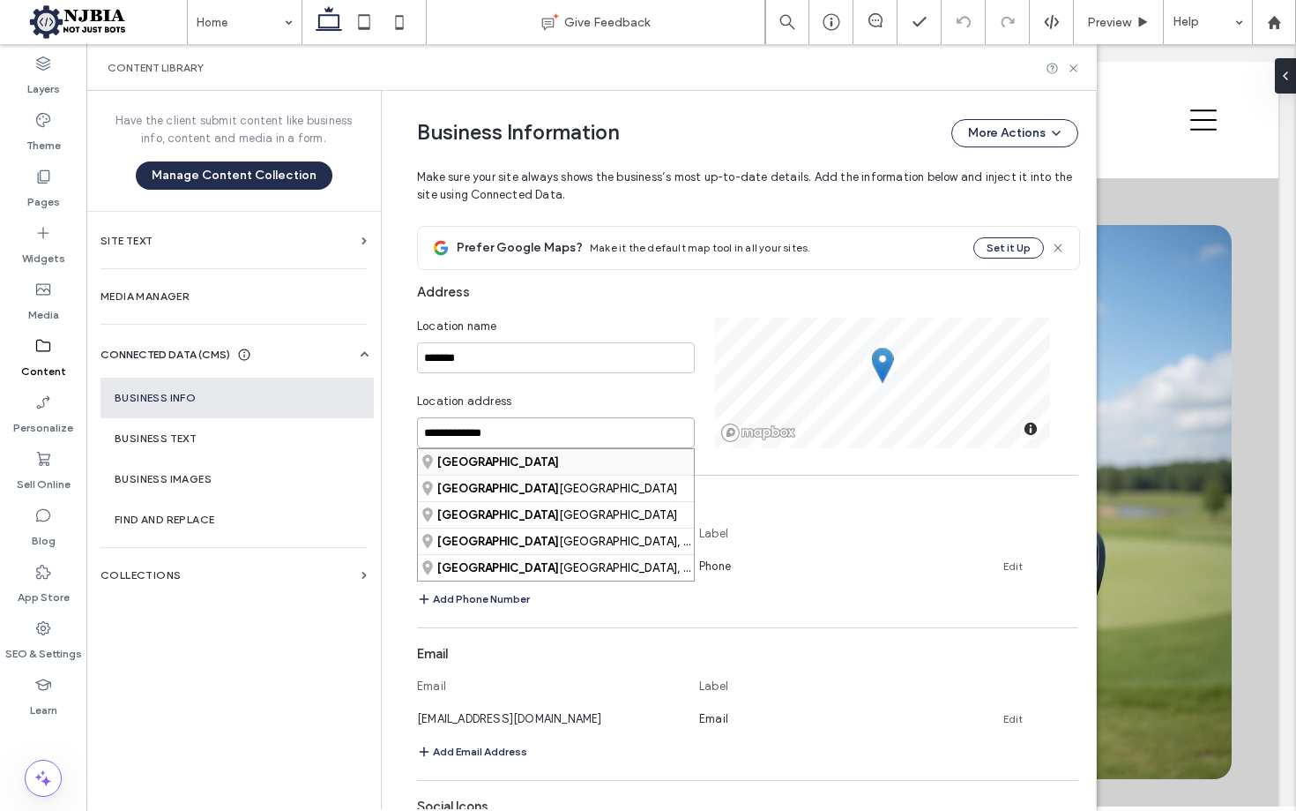
type input "**********"
click at [523, 462] on div "[GEOGRAPHIC_DATA]" at bounding box center [556, 462] width 276 height 26
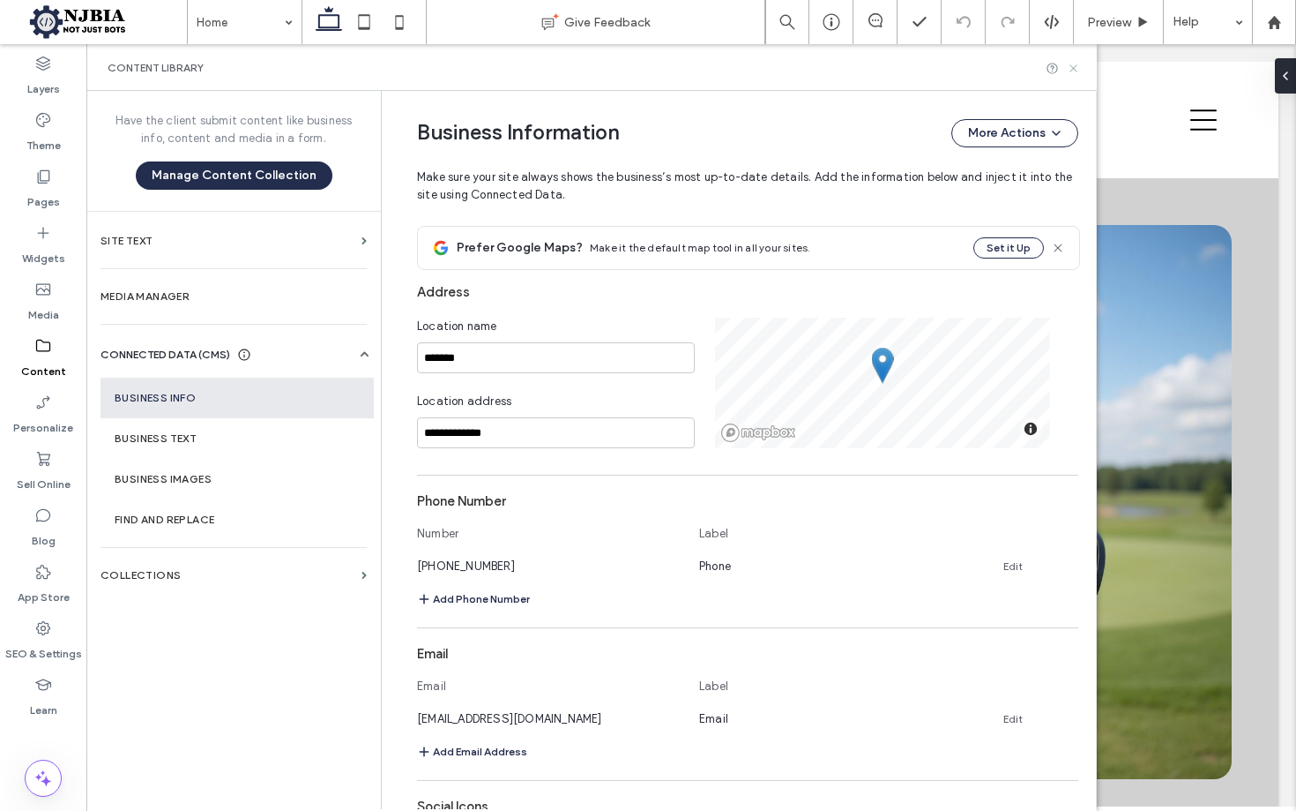
click at [1076, 71] on icon at bounding box center [1073, 68] width 13 height 13
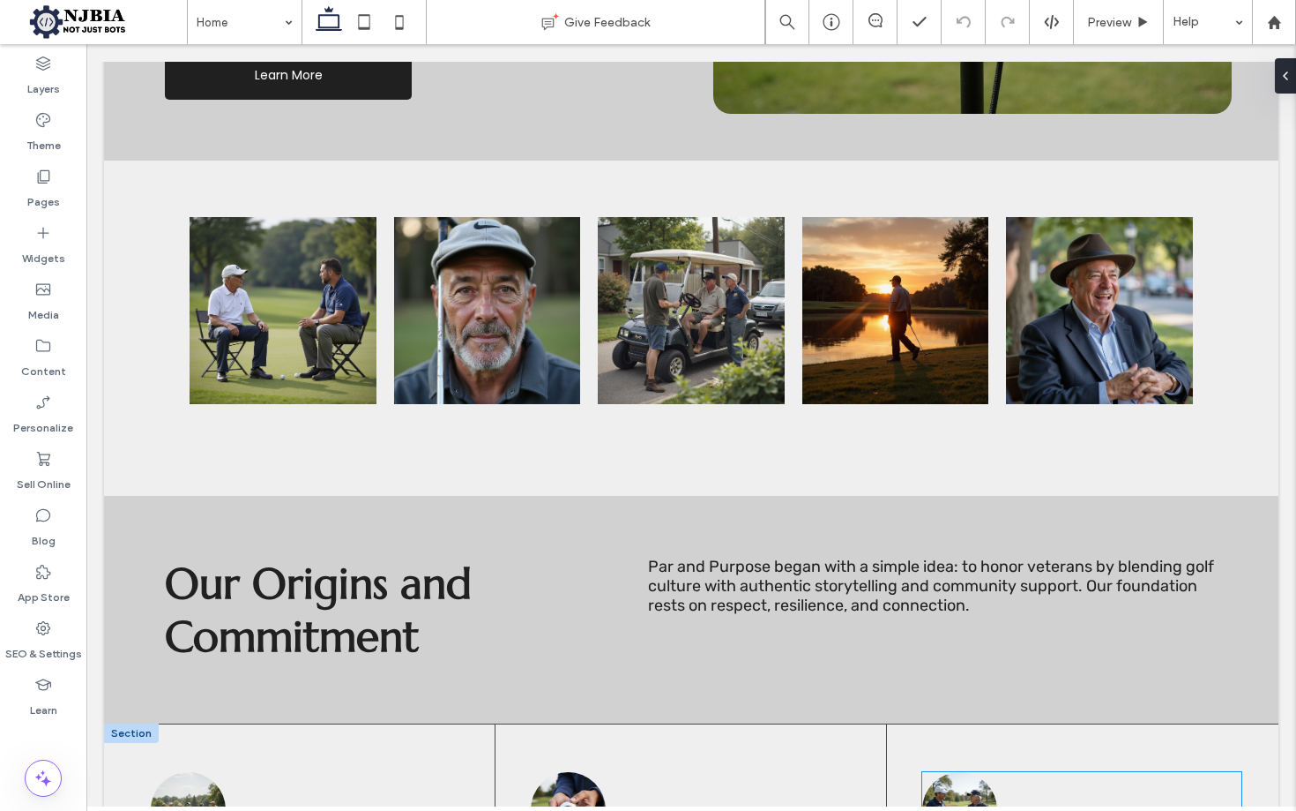
scroll to position [684, 0]
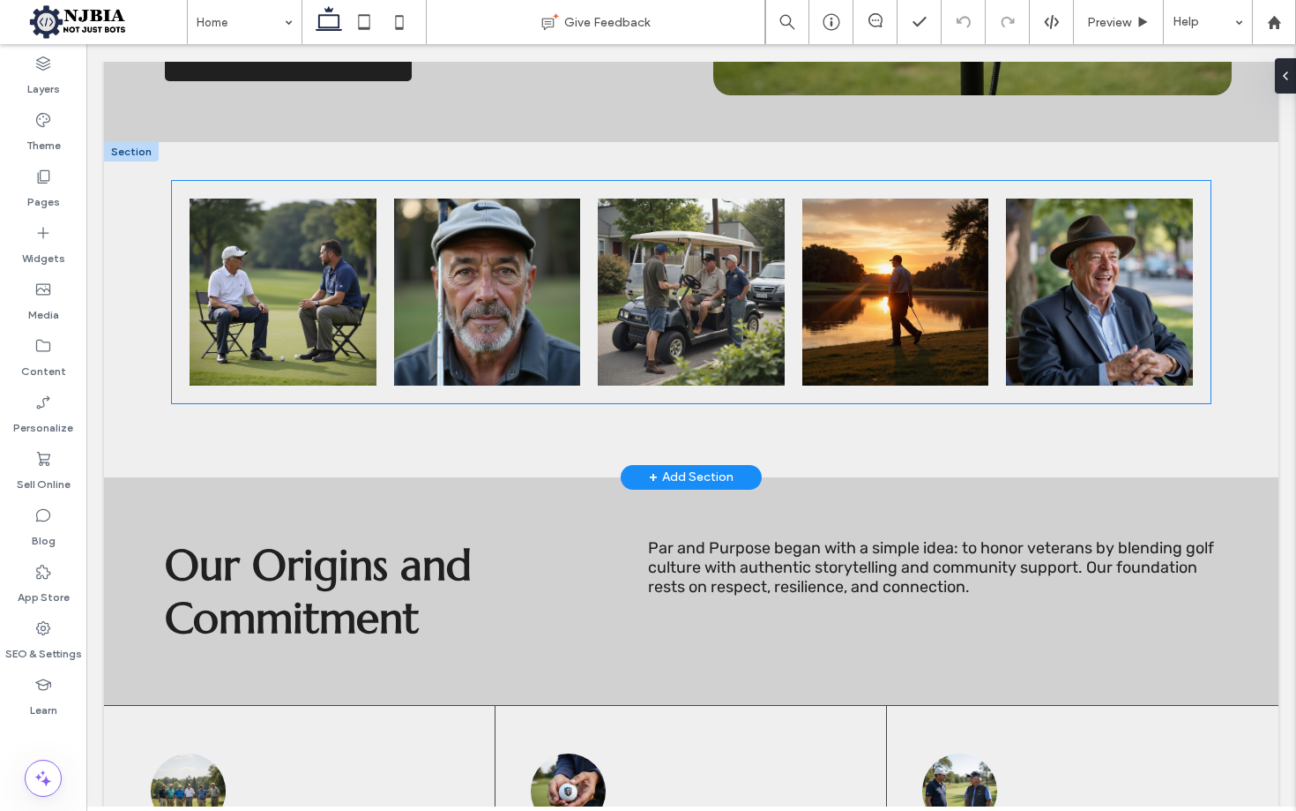
click at [923, 253] on link at bounding box center [895, 292] width 198 height 198
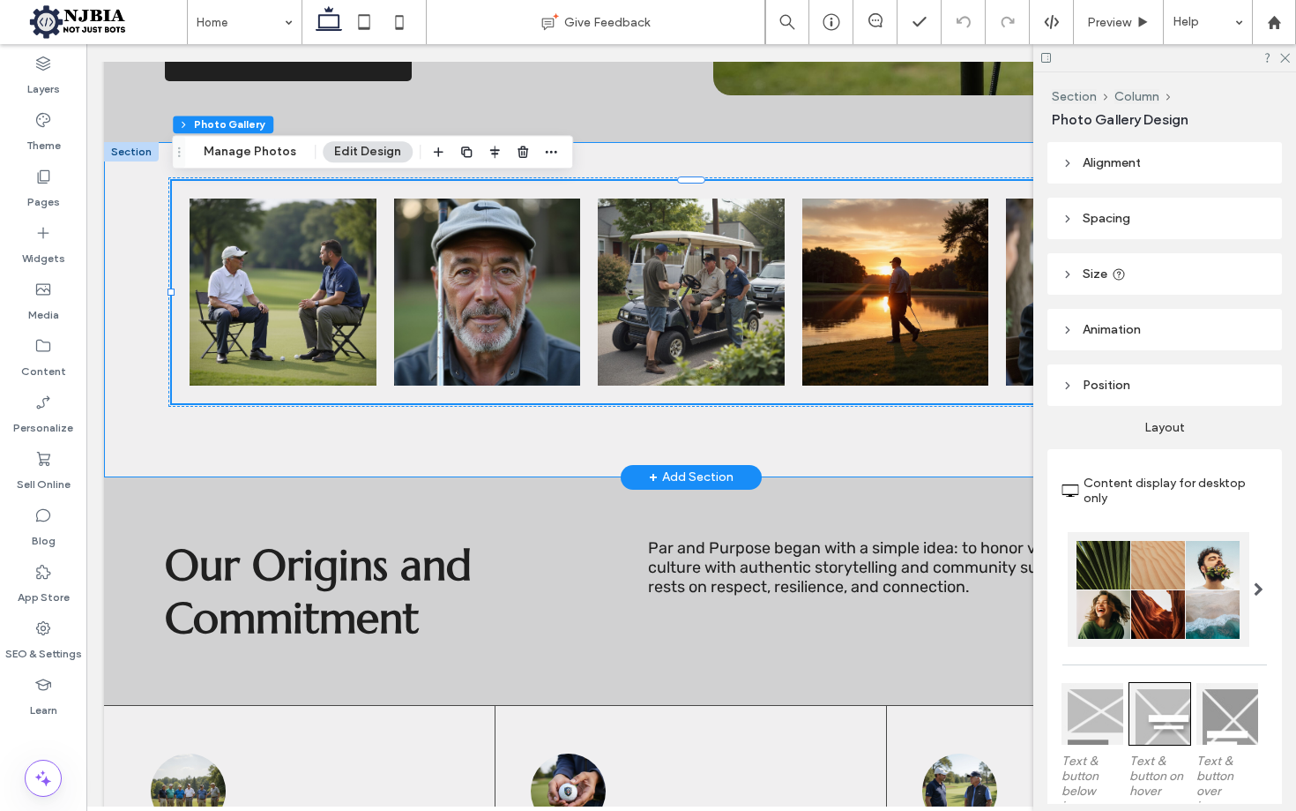
click at [131, 175] on div "Button Button Button Button Button View more" at bounding box center [691, 309] width 1175 height 334
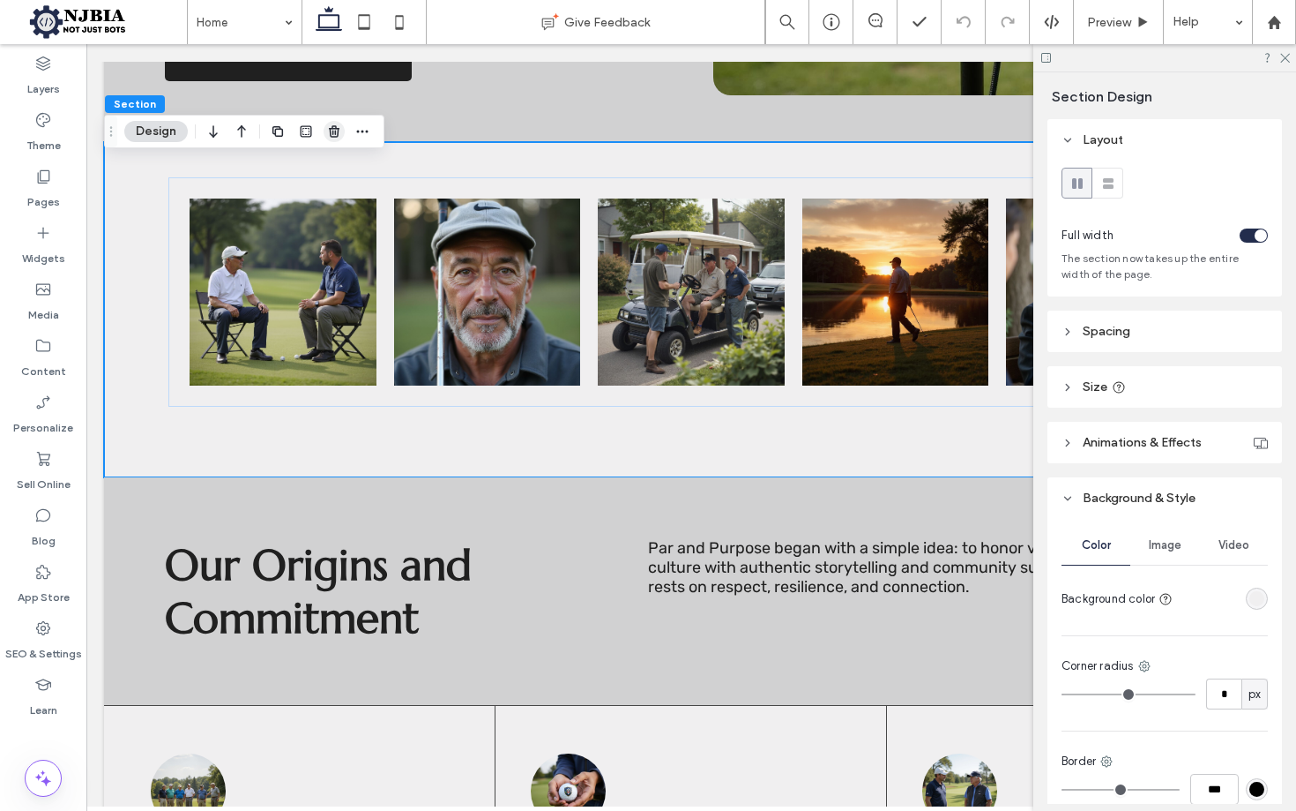
click at [334, 134] on icon "button" at bounding box center [334, 131] width 14 height 14
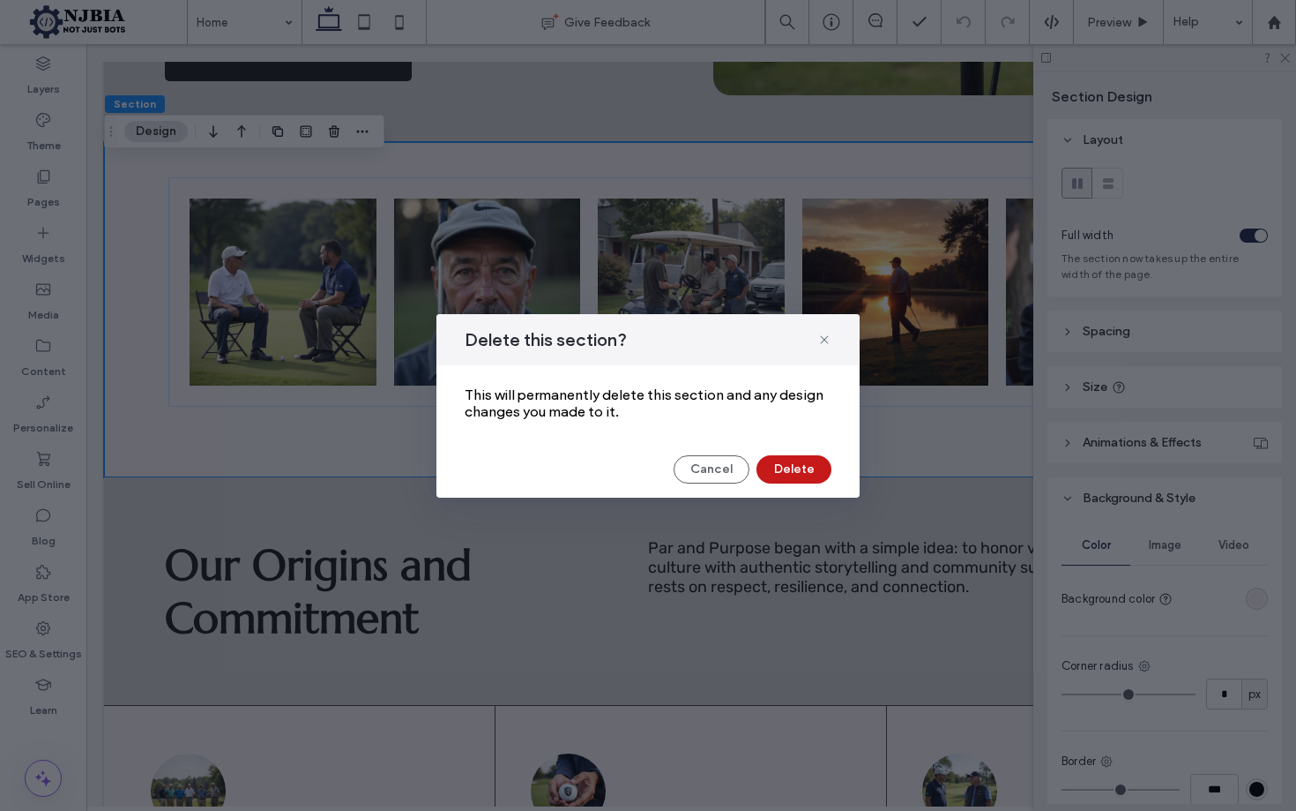
click at [794, 464] on button "Delete" at bounding box center [794, 469] width 75 height 28
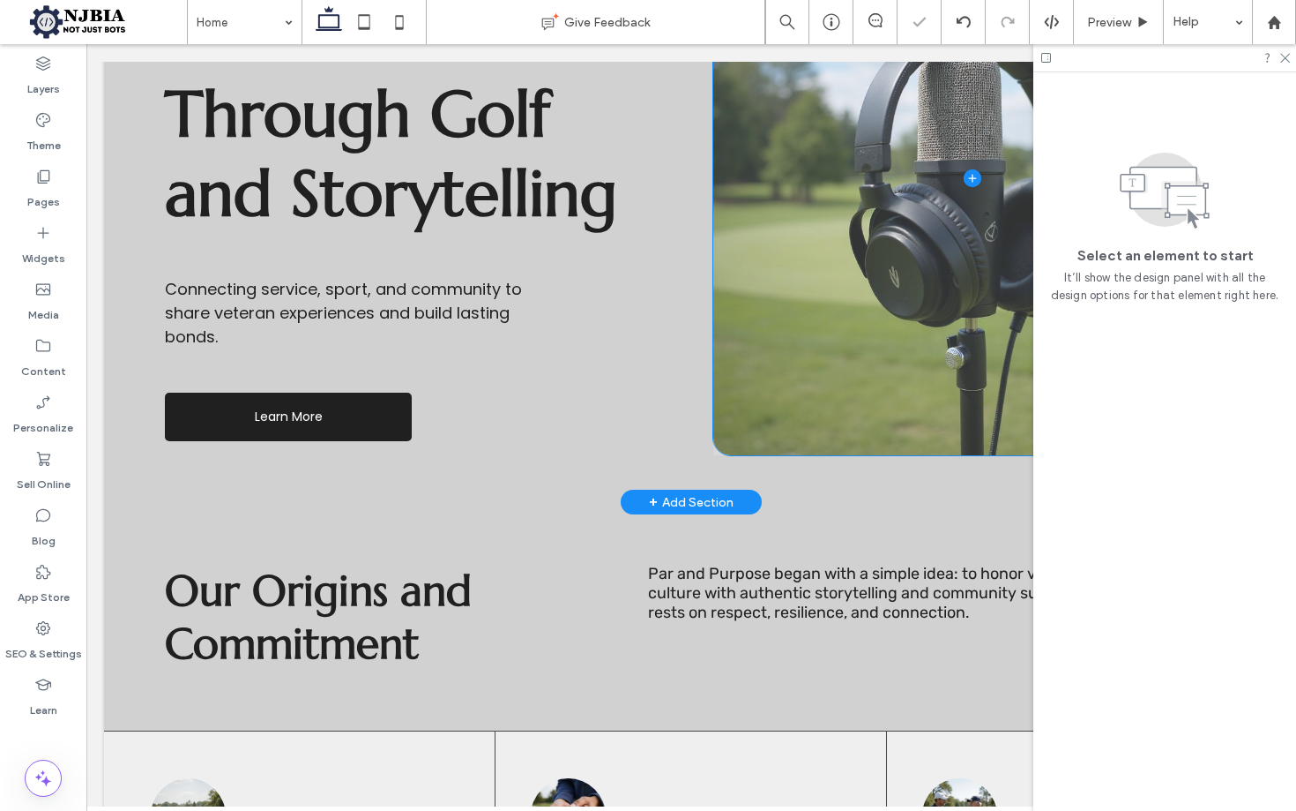
scroll to position [333, 0]
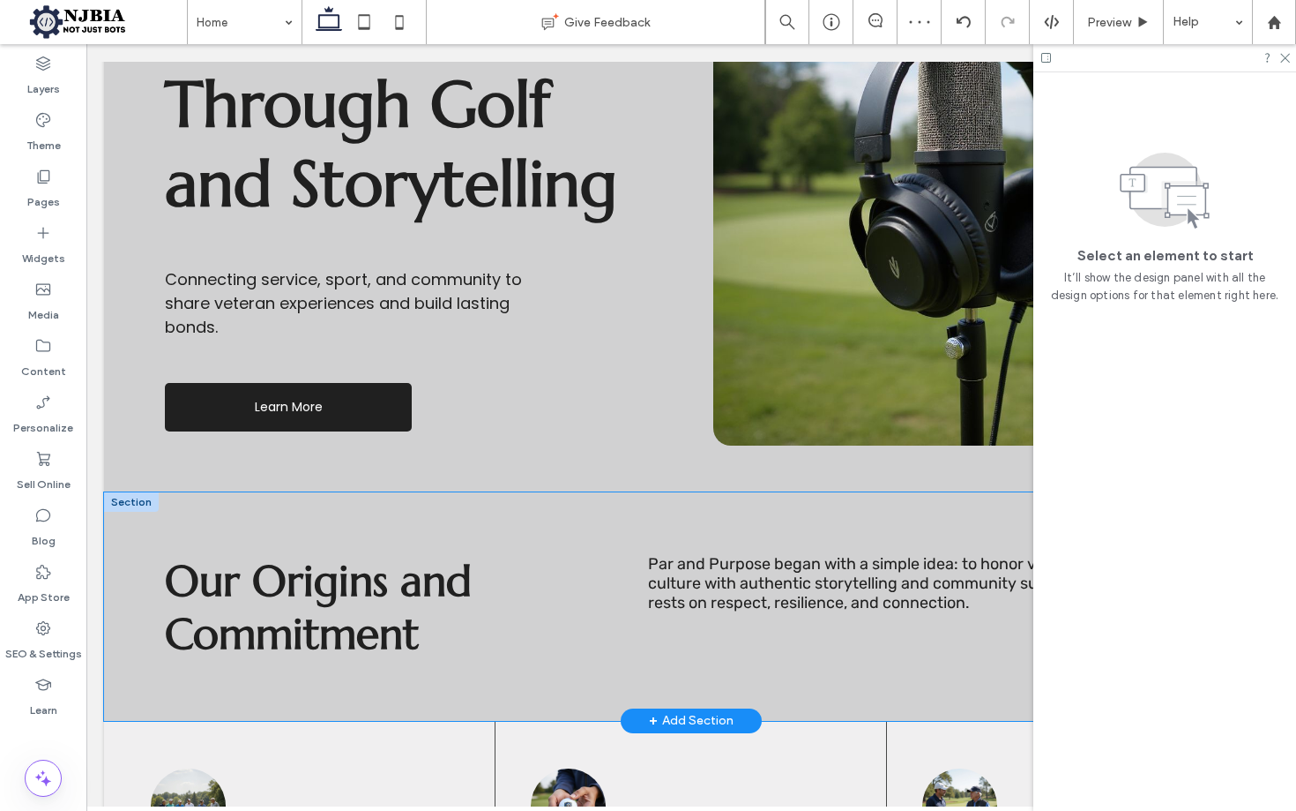
click at [428, 527] on div "Our Origins and Commitment Par and Purpose began with a simple idea: to honor v…" at bounding box center [691, 606] width 1175 height 228
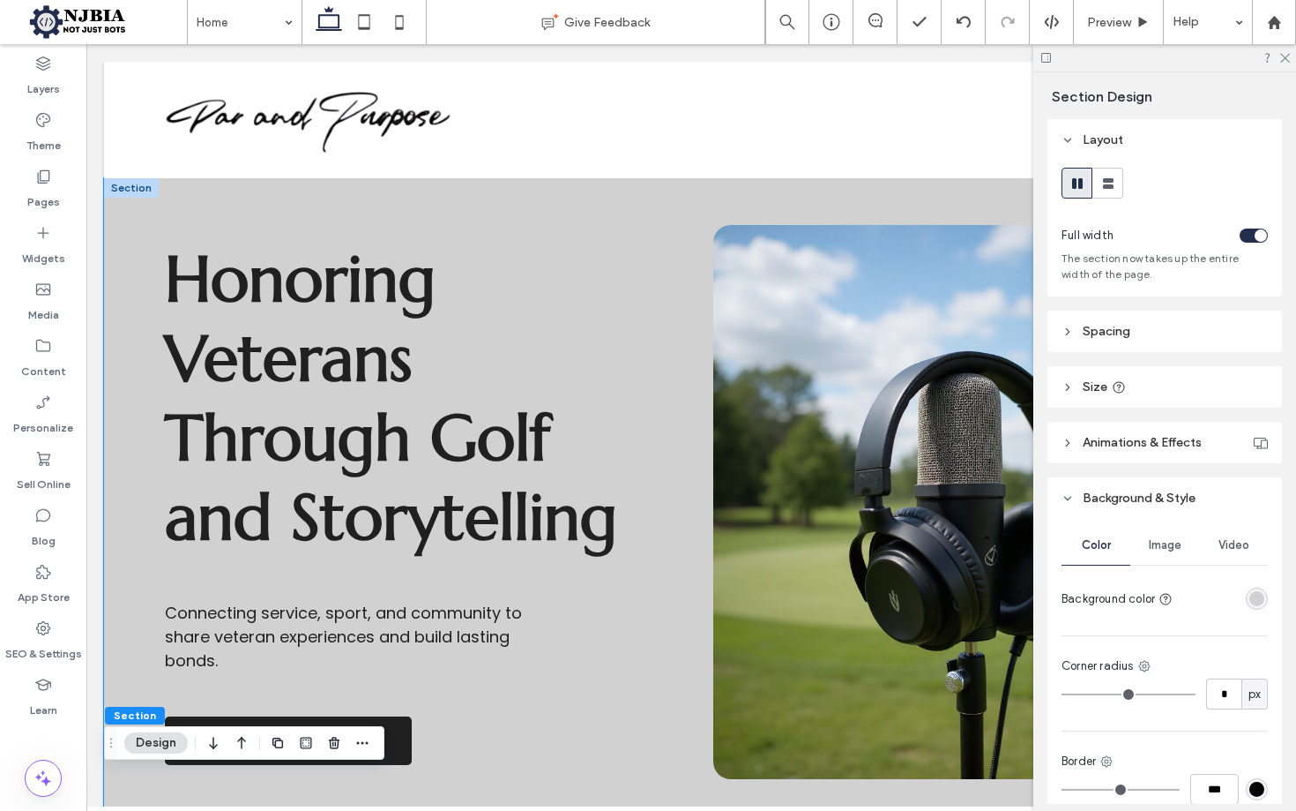
scroll to position [0, 0]
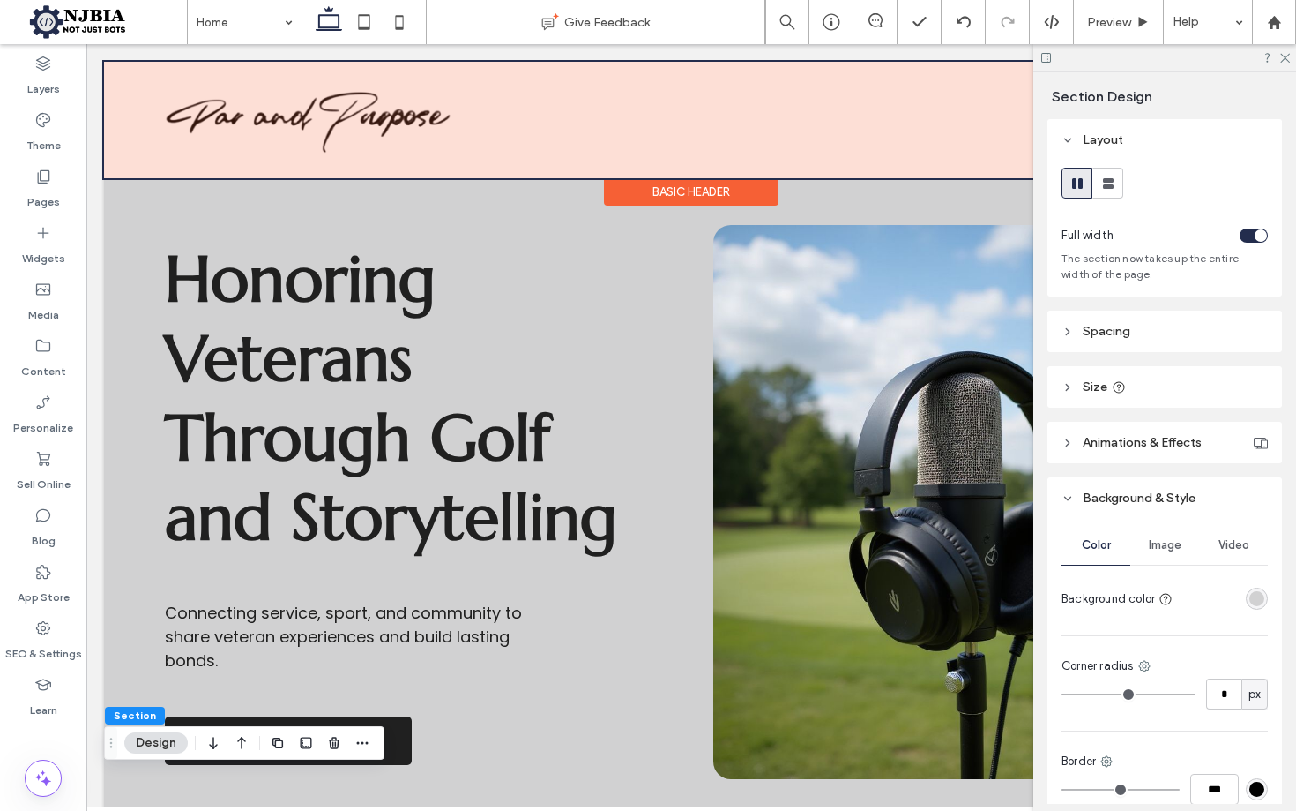
click at [654, 183] on div "Basic Header" at bounding box center [691, 191] width 175 height 27
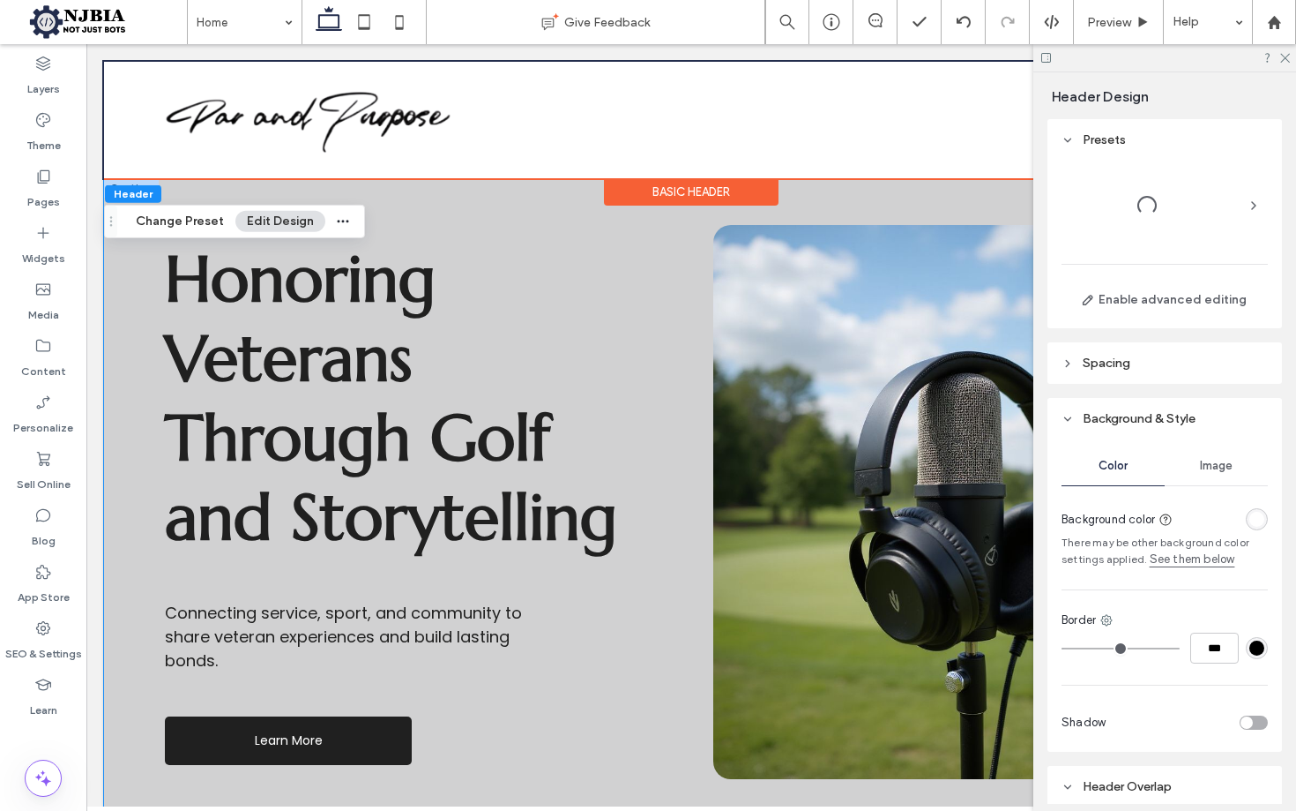
click at [549, 205] on div "Honoring Veterans Through Golf and Storytelling Connecting service, sport, and …" at bounding box center [691, 502] width 1175 height 648
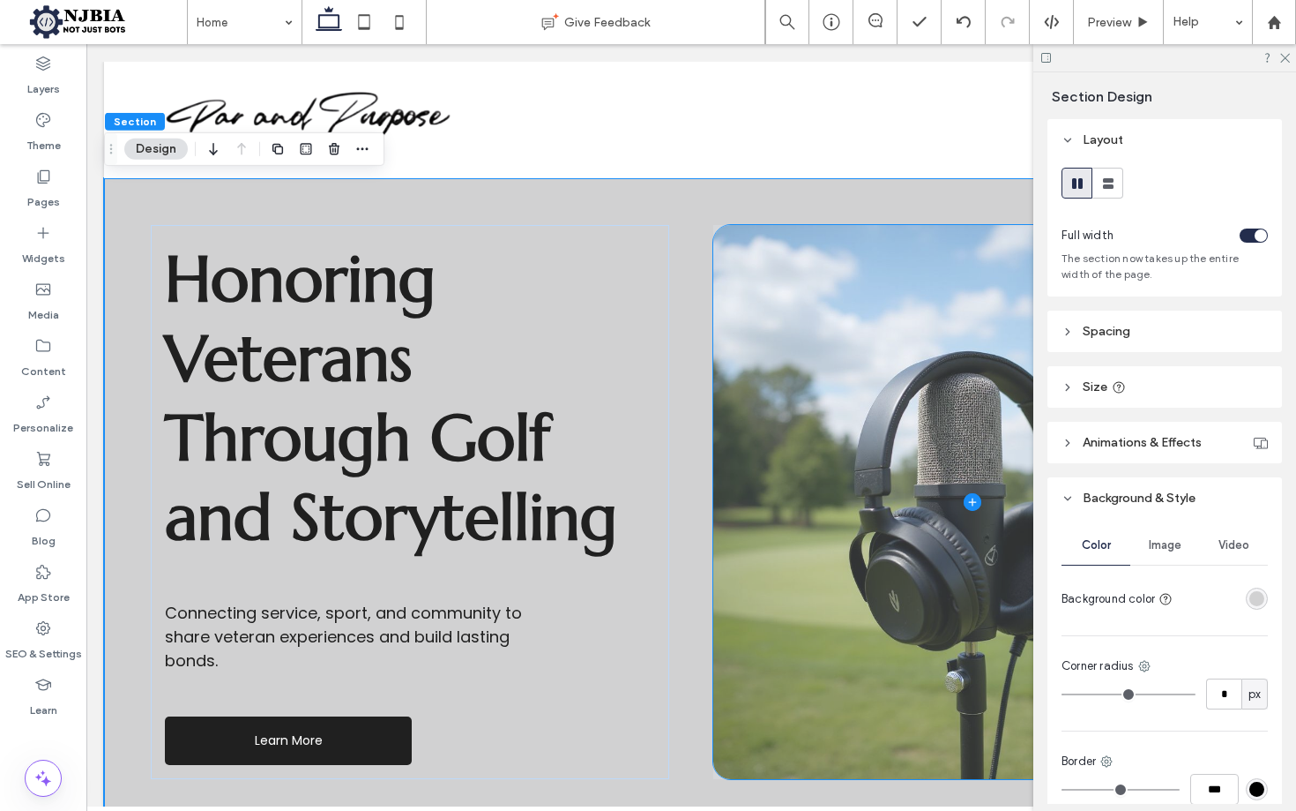
click at [1254, 598] on div "rgba(209,209,210,1)" at bounding box center [1257, 598] width 15 height 15
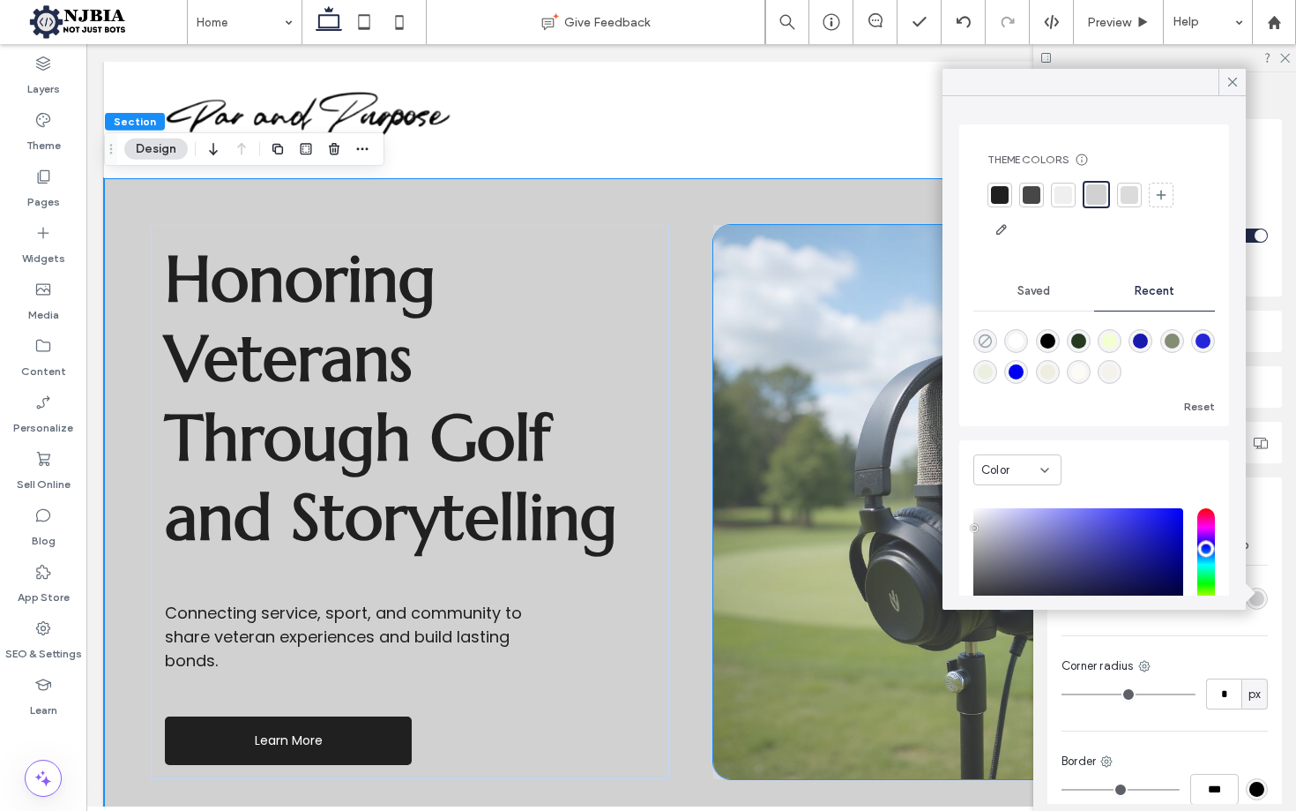
click at [982, 342] on icon "rgba(0, 0, 0, 0)" at bounding box center [985, 340] width 15 height 15
type input "*******"
type input "*"
type input "**"
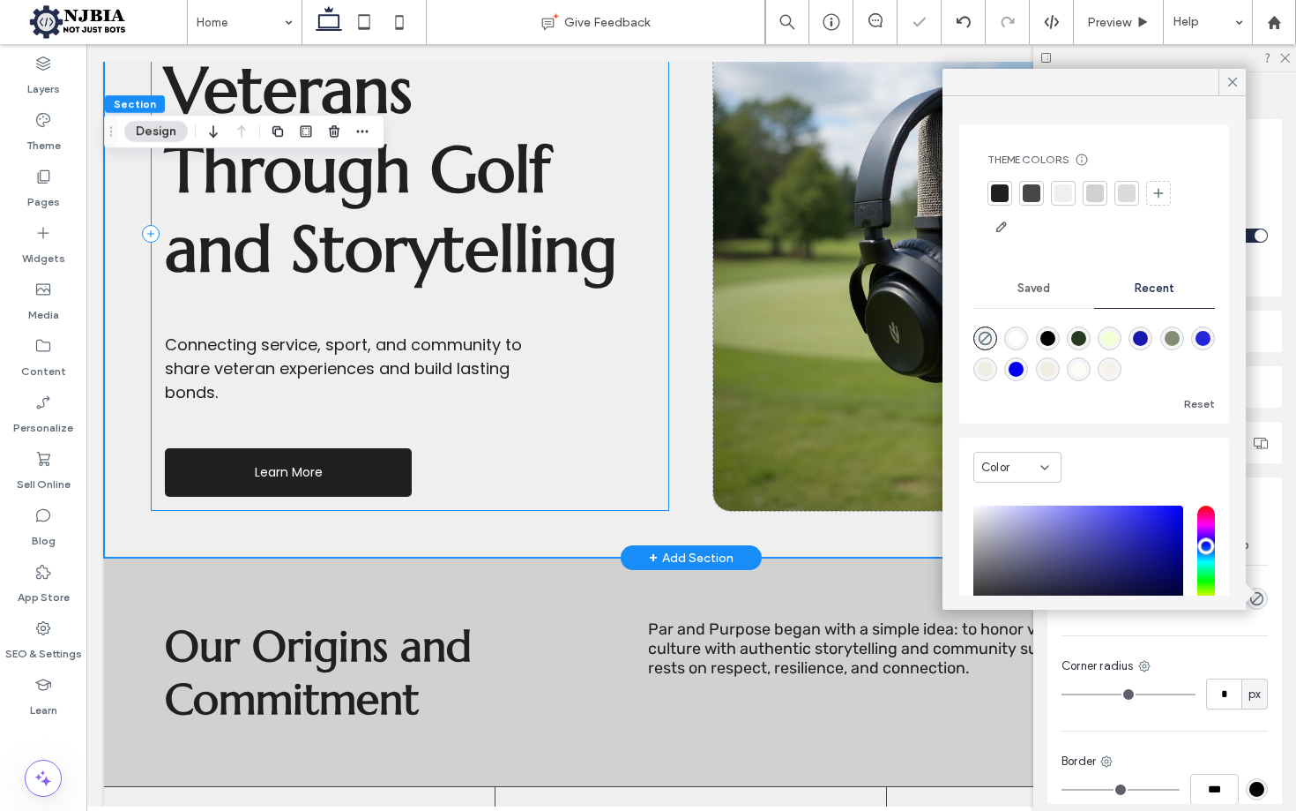
scroll to position [309, 0]
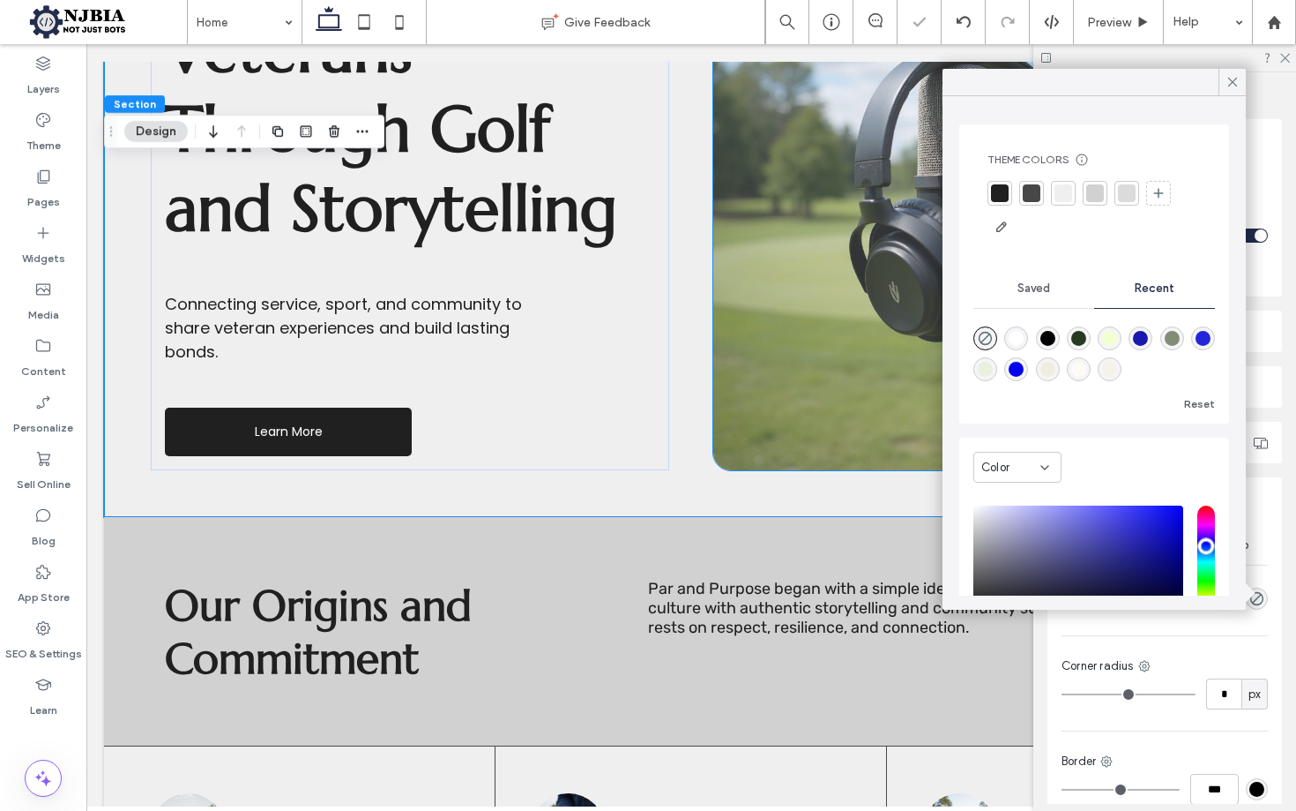
drag, startPoint x: 1281, startPoint y: 116, endPoint x: 1260, endPoint y: 116, distance: 20.3
click at [1273, 112] on div "Section Design Layout Full width The section now takes up the entire width of t…" at bounding box center [1165, 441] width 263 height 738
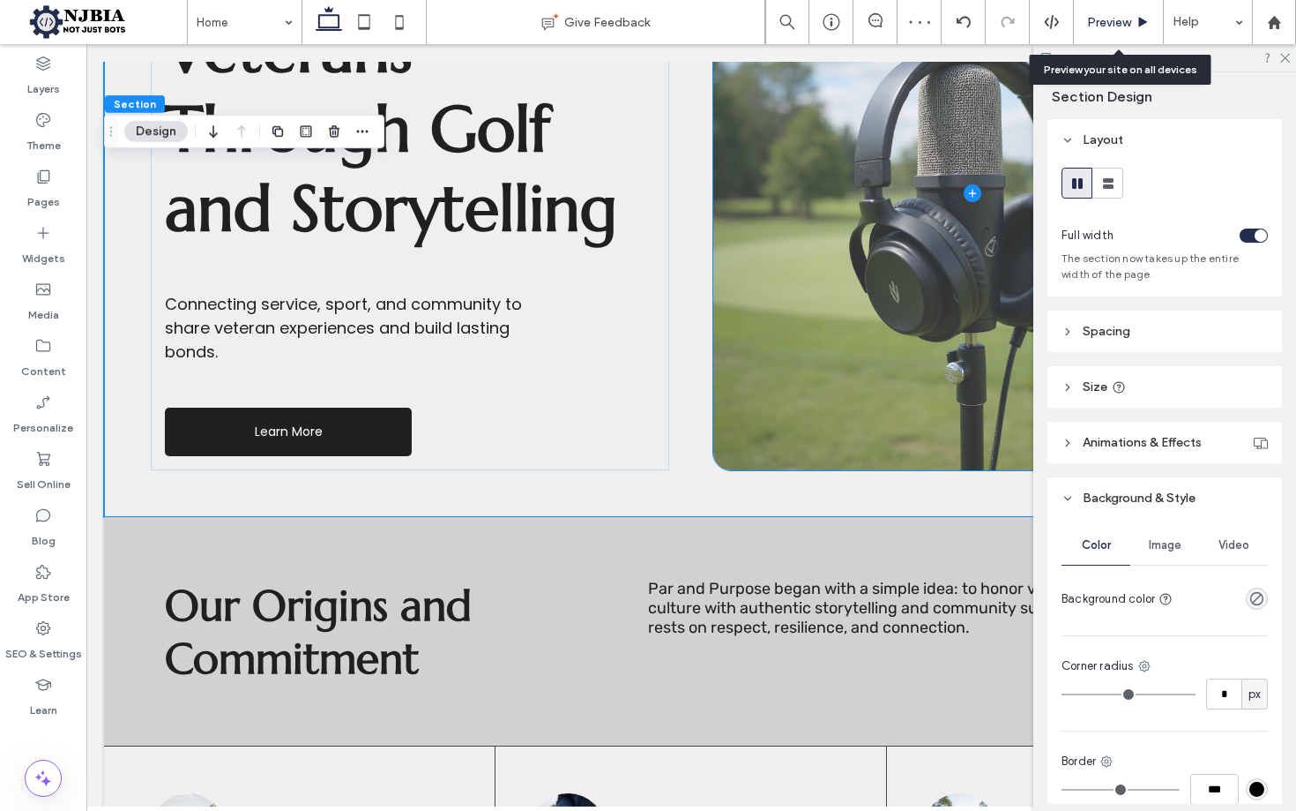
click at [1112, 24] on span "Preview" at bounding box center [1109, 22] width 44 height 15
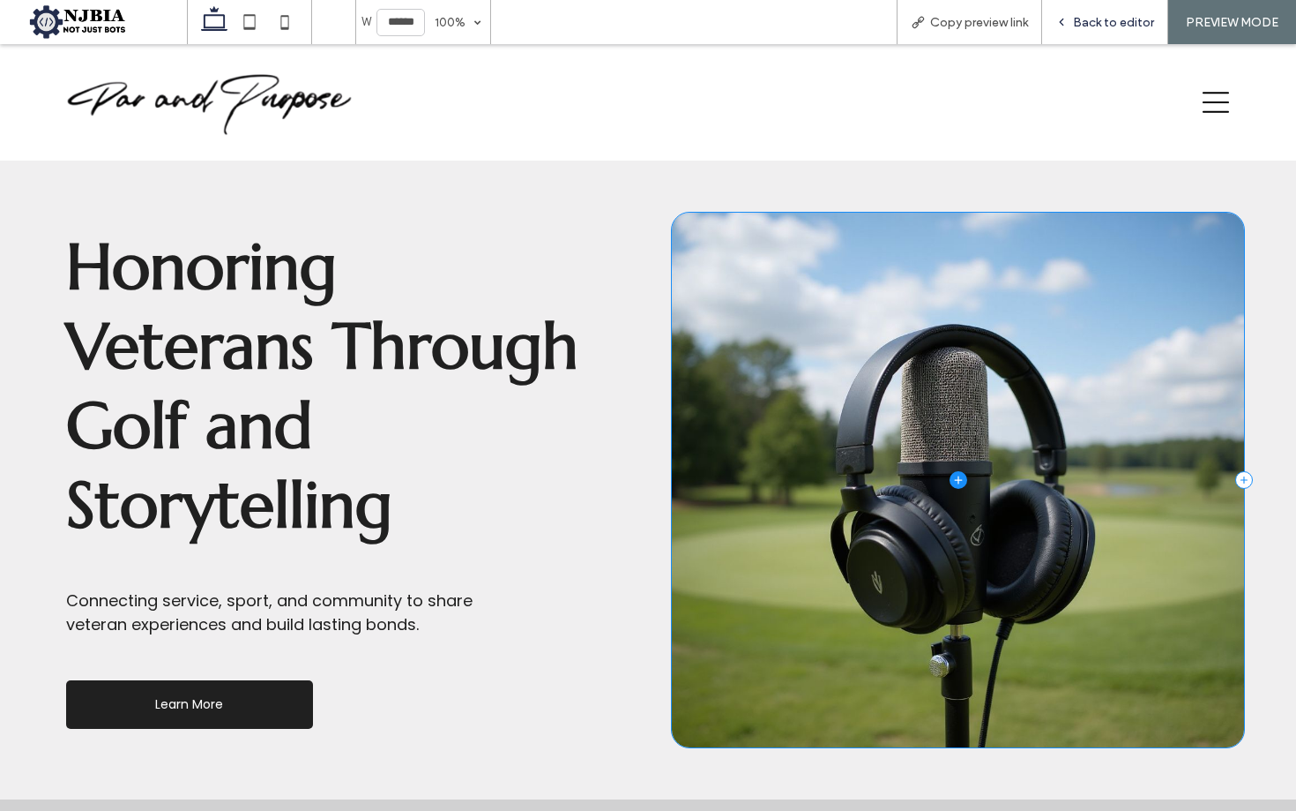
click at [1097, 22] on span "Back to editor" at bounding box center [1113, 22] width 81 height 15
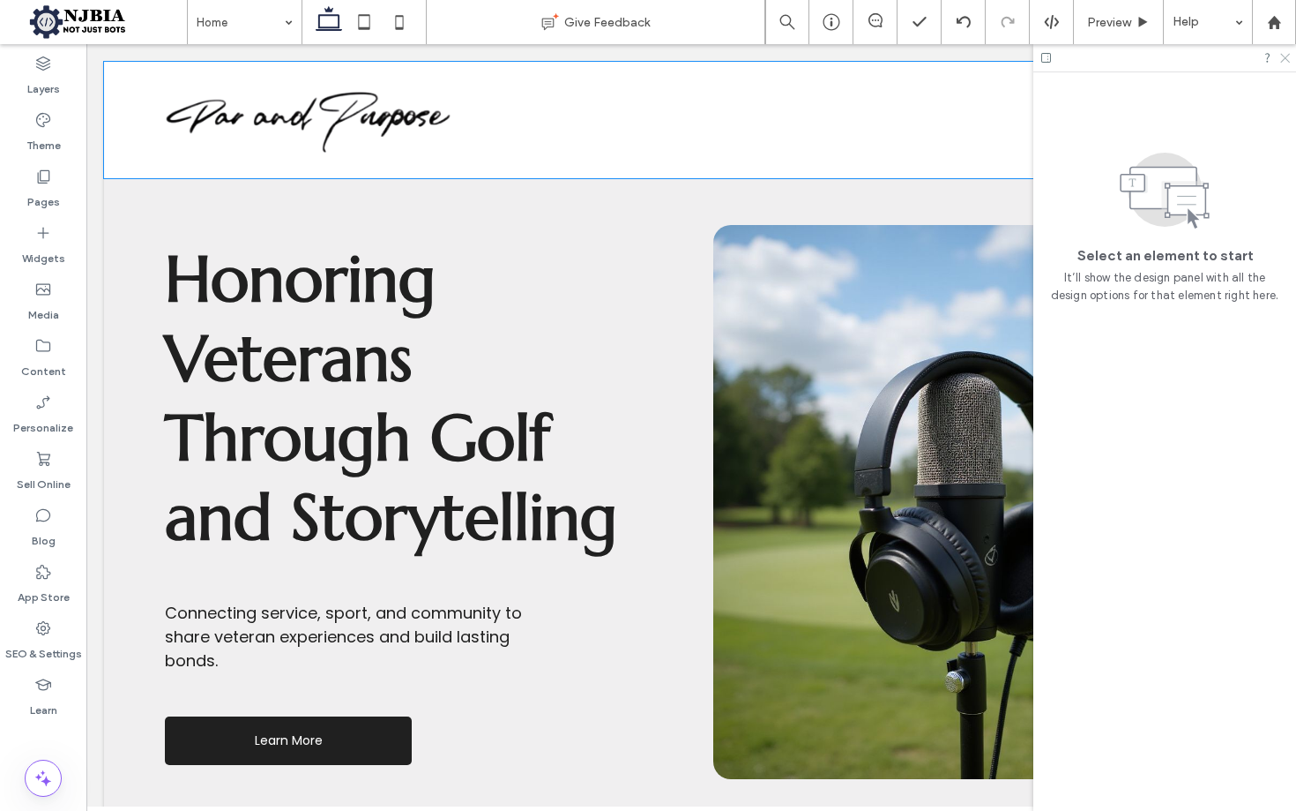
drag, startPoint x: 1158, startPoint y: 73, endPoint x: 1285, endPoint y: 56, distance: 128.2
click at [1282, 53] on icon at bounding box center [1284, 56] width 11 height 11
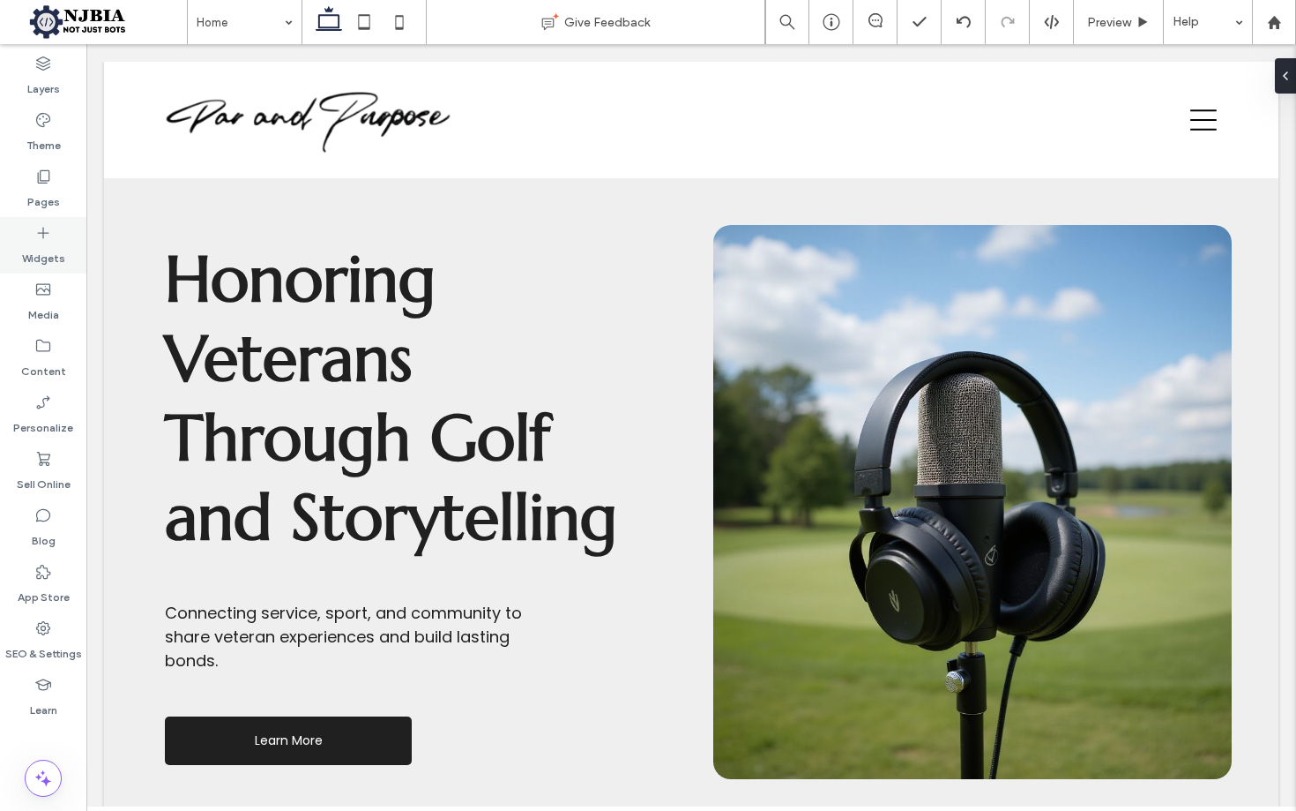
click at [41, 250] on label "Widgets" at bounding box center [43, 254] width 43 height 25
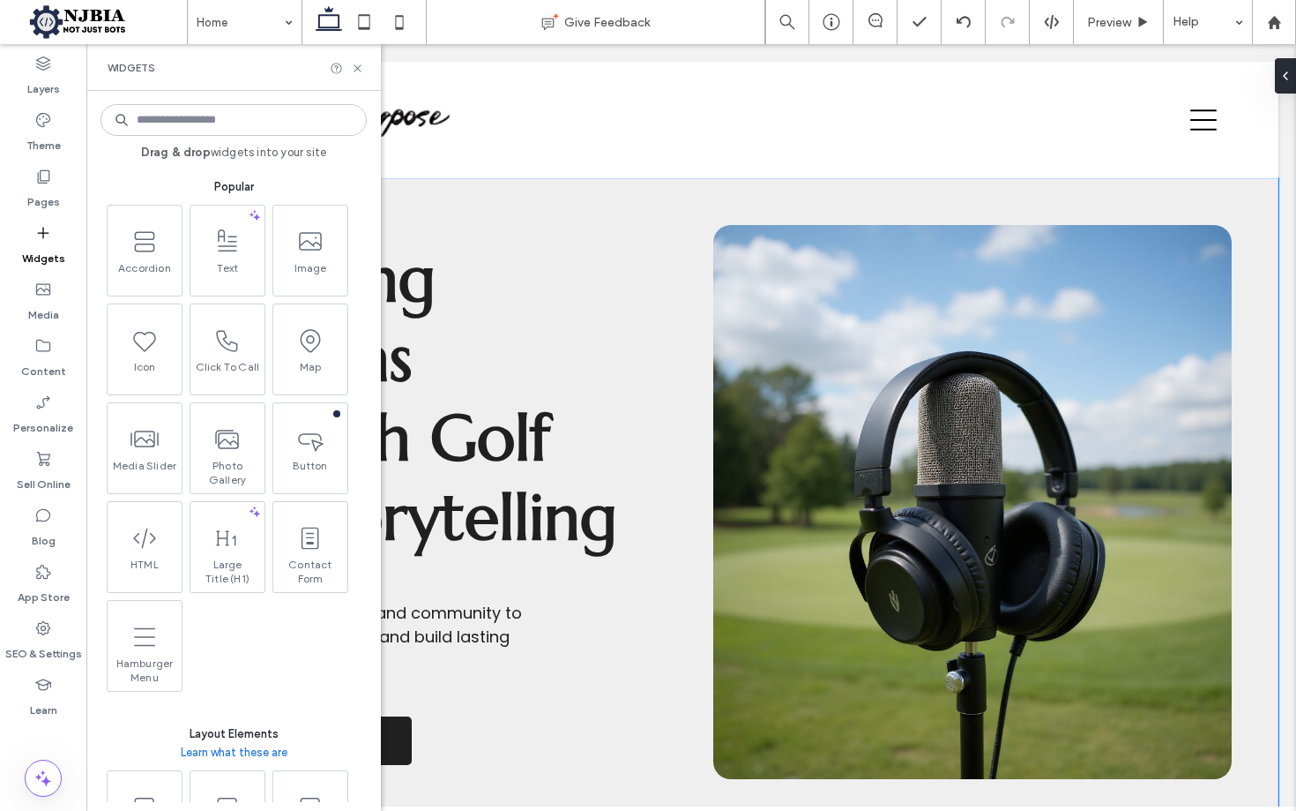
click at [959, 200] on div "Honoring Veterans Through Golf and Storytelling Connecting service, sport, and …" at bounding box center [691, 502] width 1175 height 648
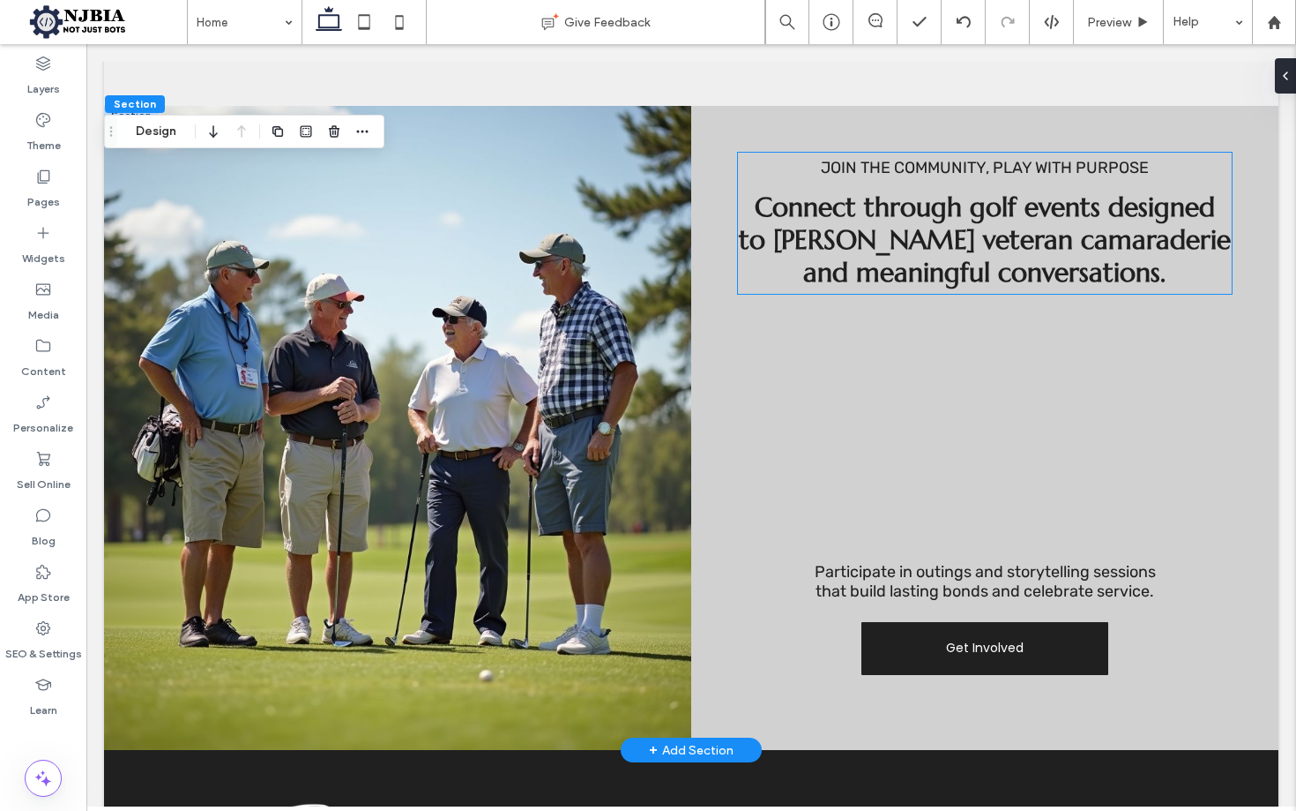
scroll to position [1903, 0]
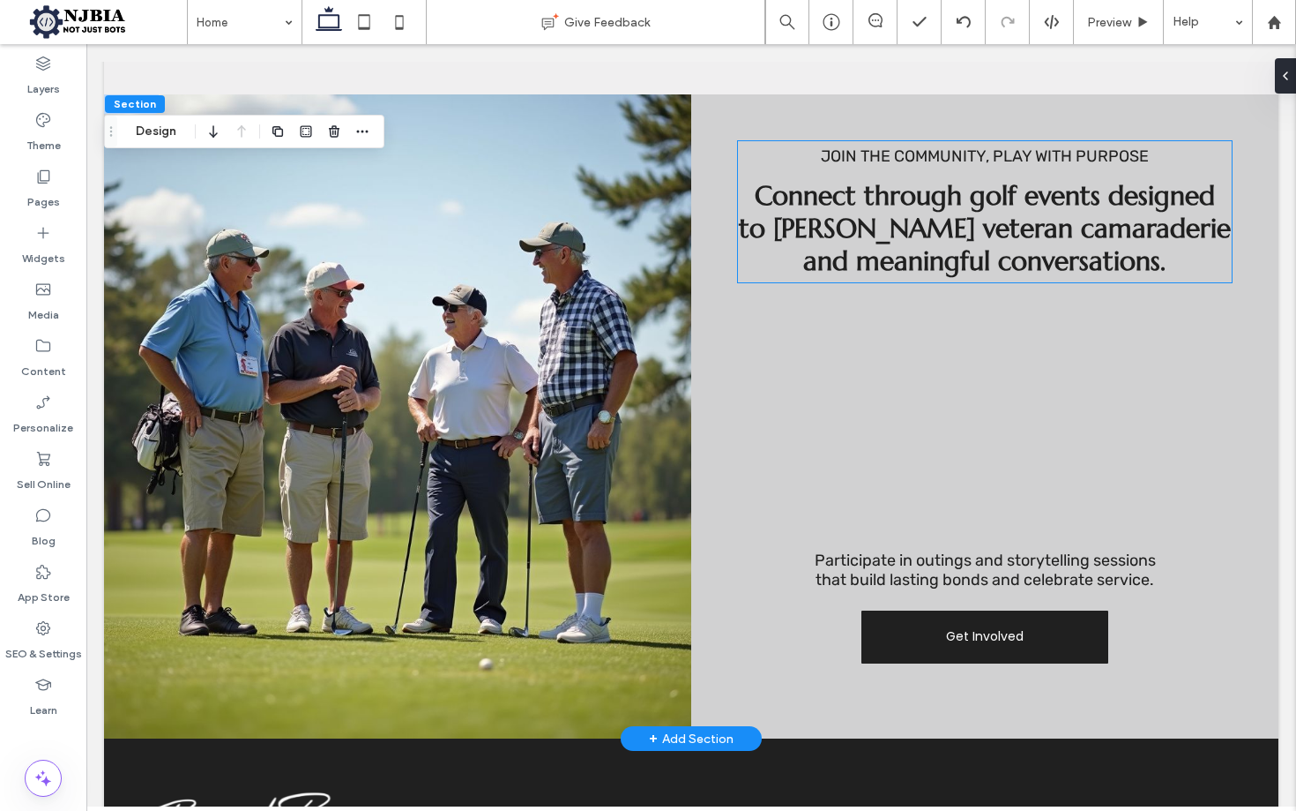
click at [988, 163] on span "Join the Community, Play with Purpose" at bounding box center [985, 155] width 328 height 19
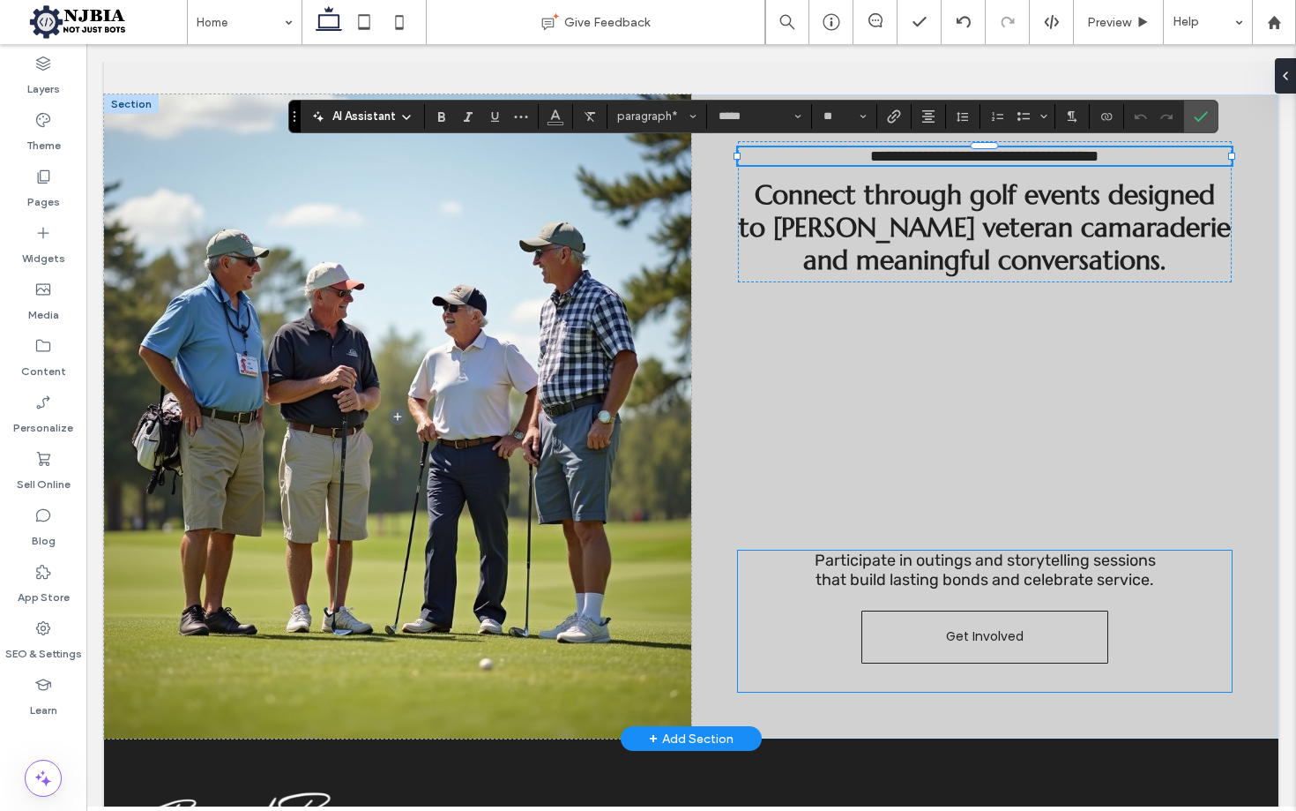
click at [1000, 637] on span "Get Involved" at bounding box center [985, 636] width 78 height 19
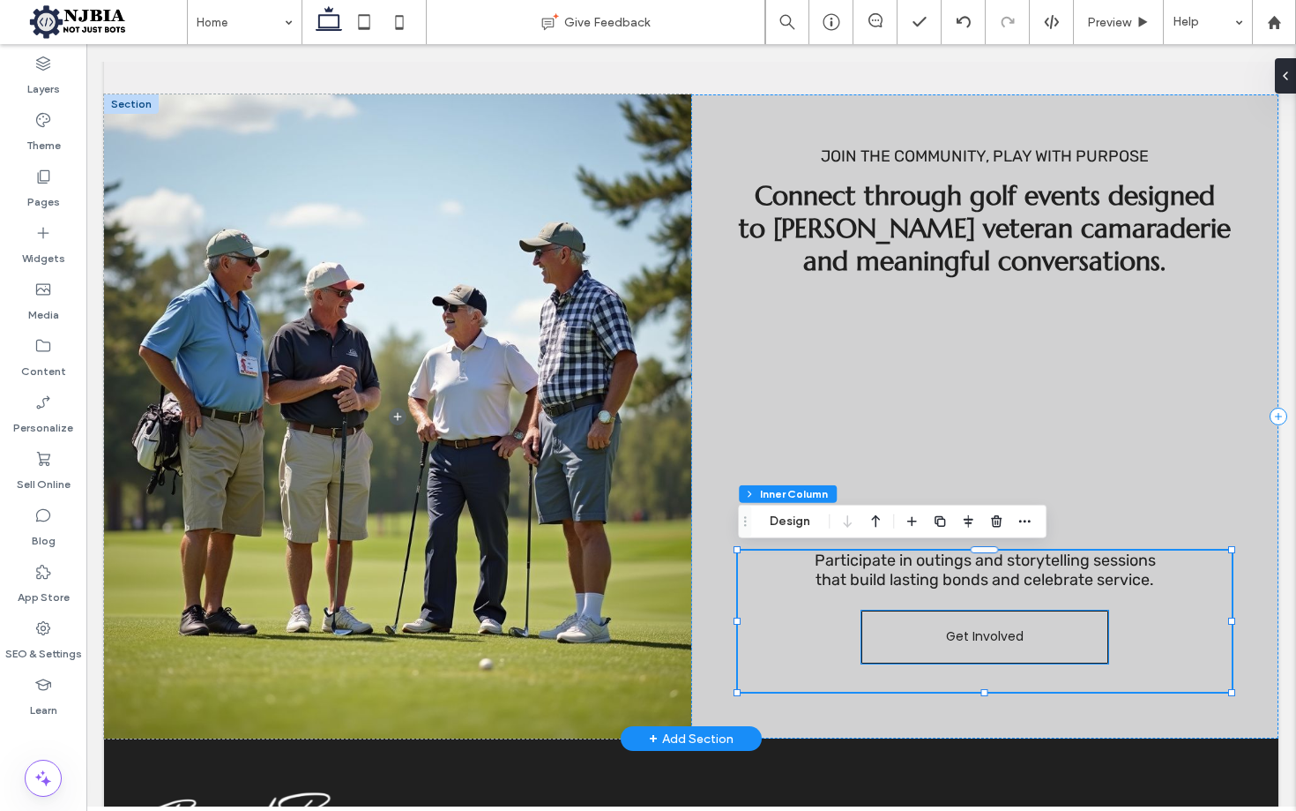
click at [992, 628] on span "Get Involved" at bounding box center [985, 636] width 78 height 19
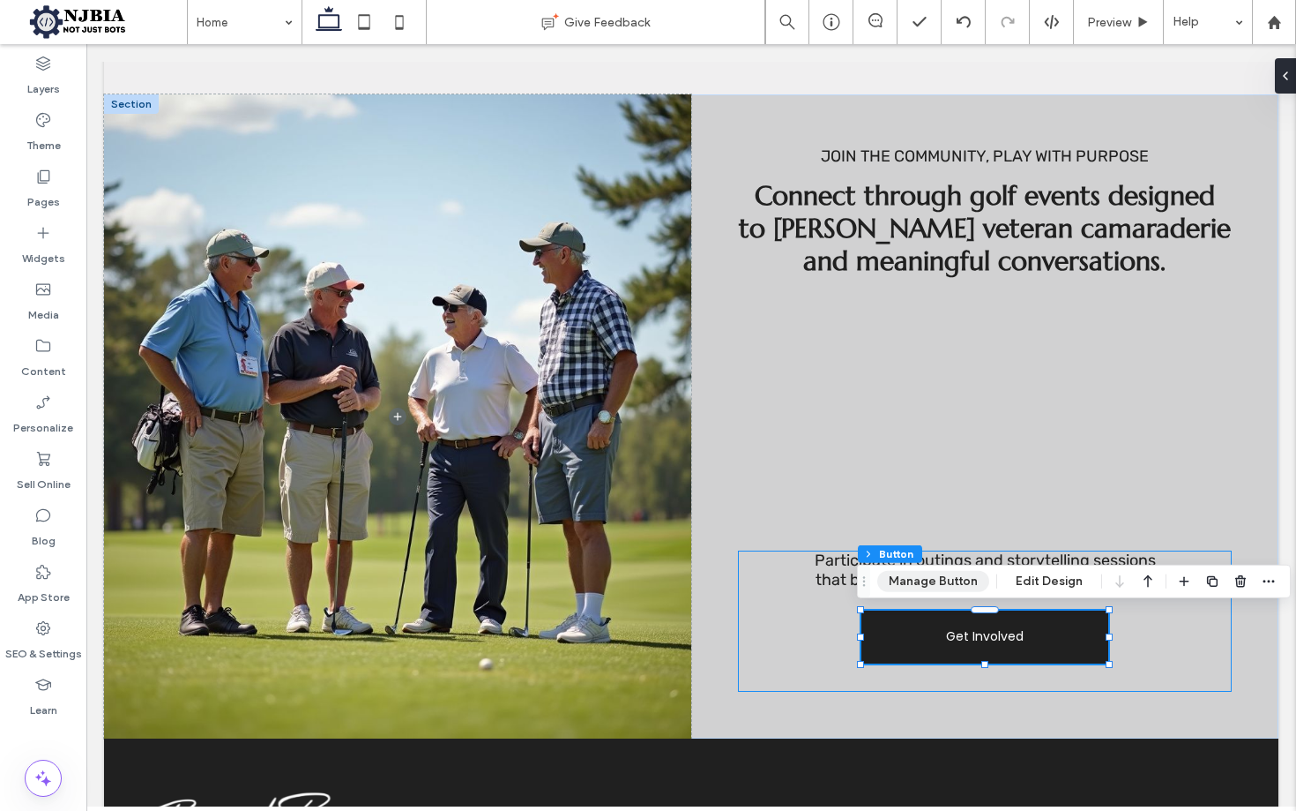
click at [920, 579] on button "Manage Button" at bounding box center [934, 581] width 112 height 21
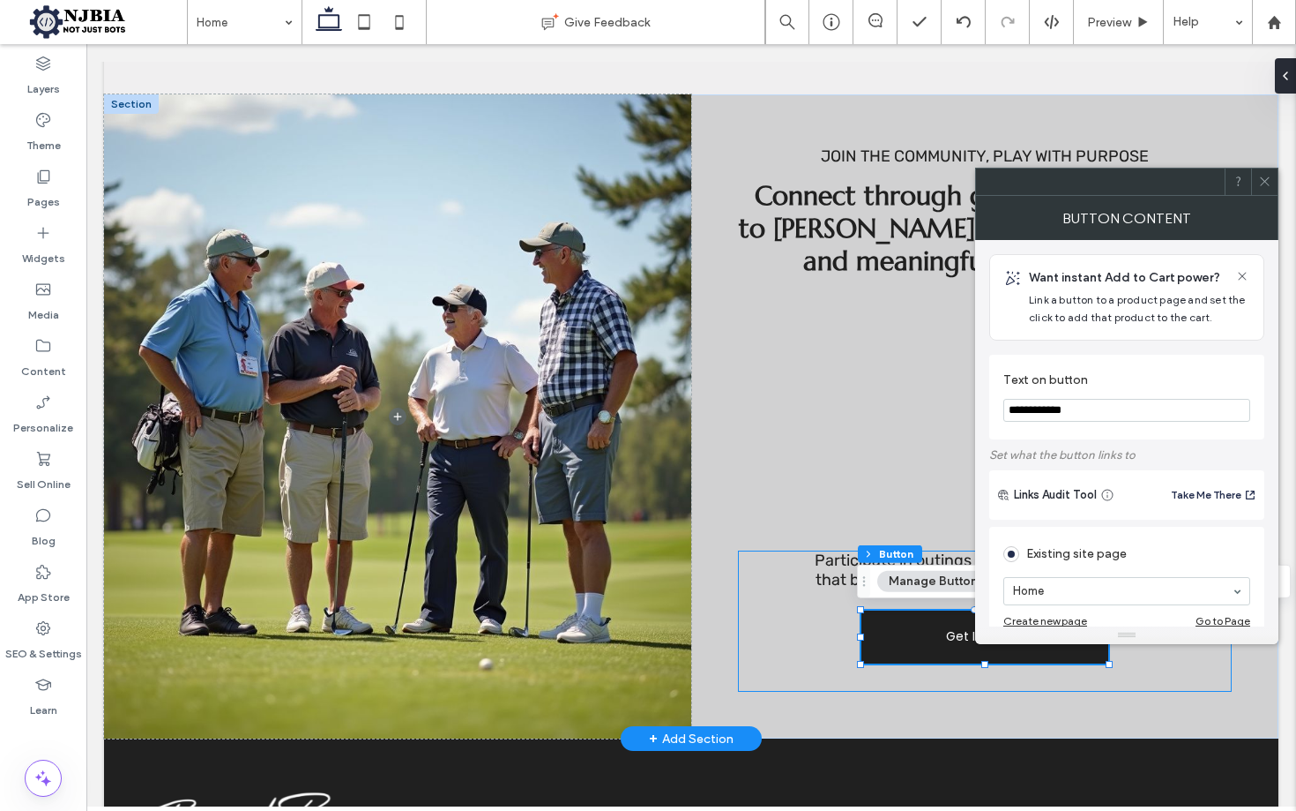
drag, startPoint x: 1090, startPoint y: 436, endPoint x: 863, endPoint y: 387, distance: 232.7
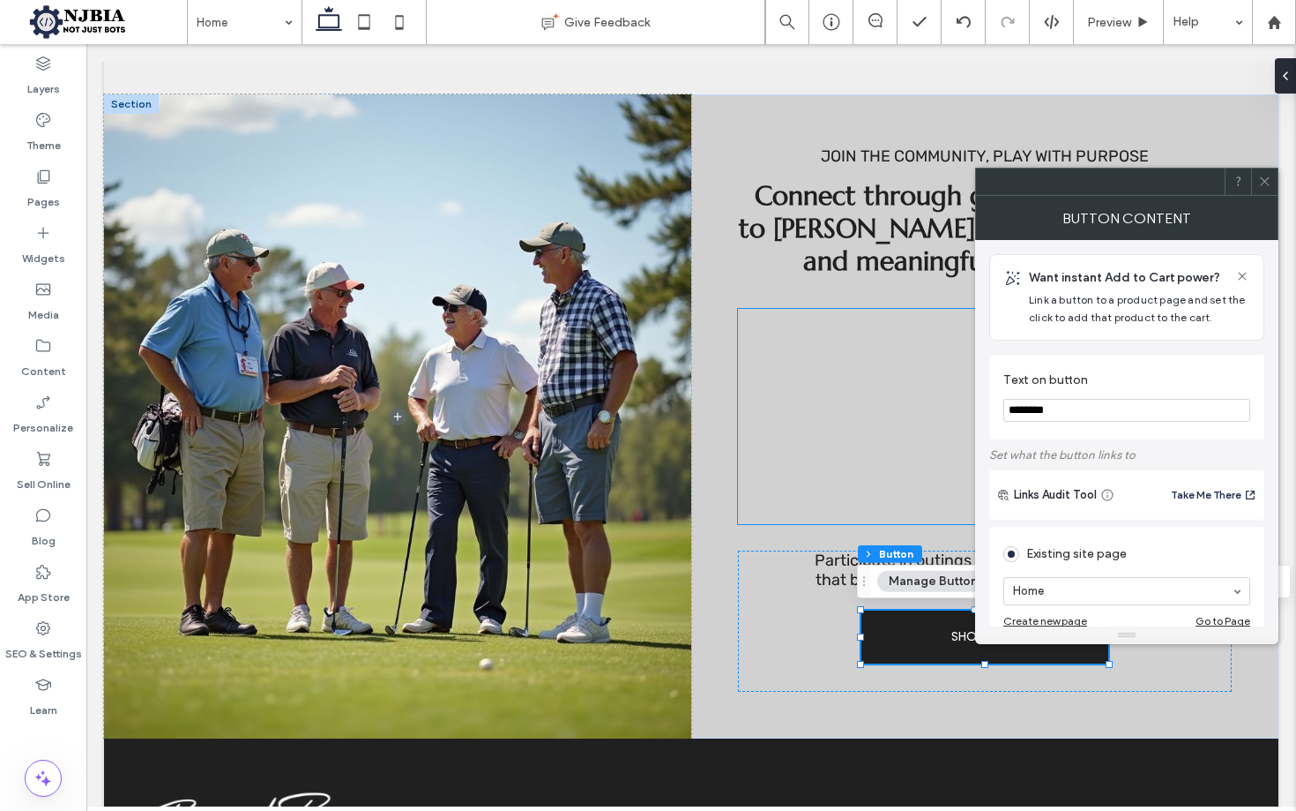
scroll to position [19, 0]
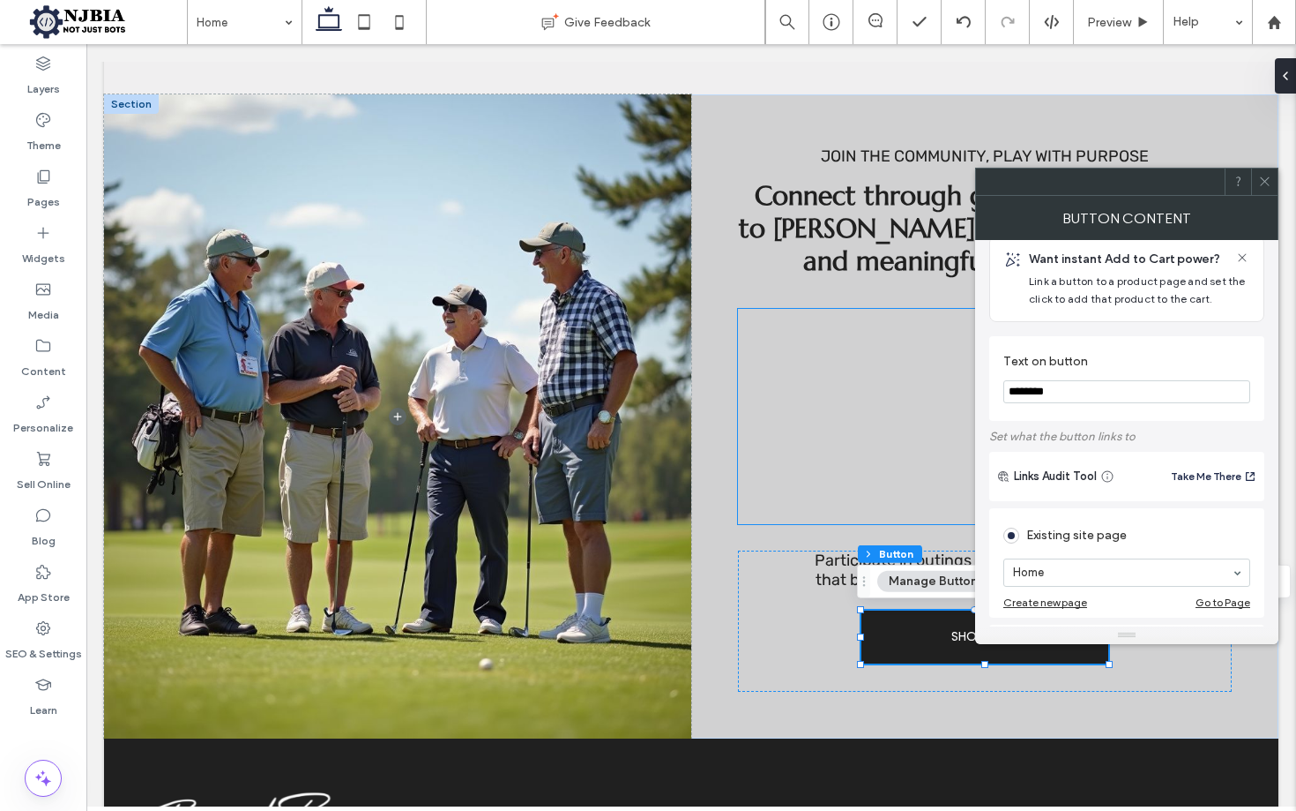
type input "********"
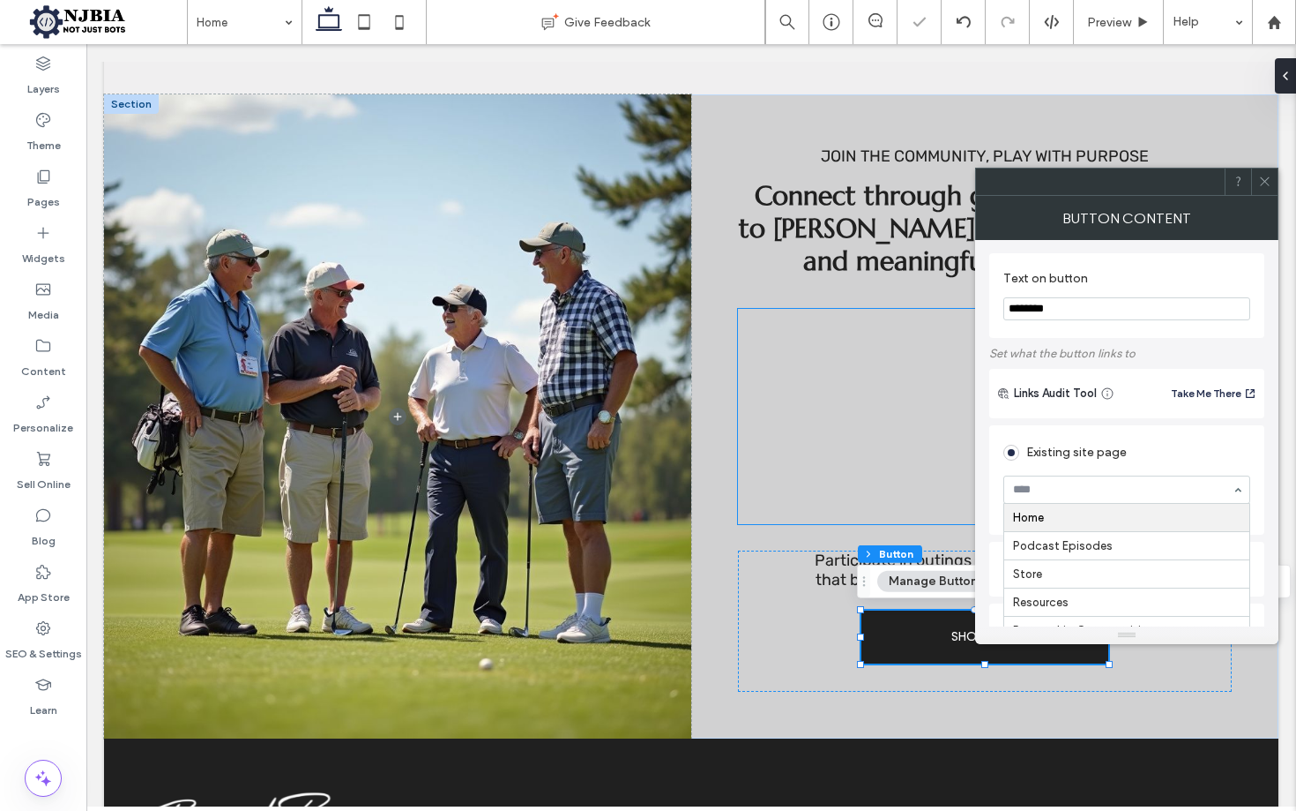
scroll to position [103, 0]
drag, startPoint x: 1037, startPoint y: 574, endPoint x: 1086, endPoint y: 525, distance: 69.2
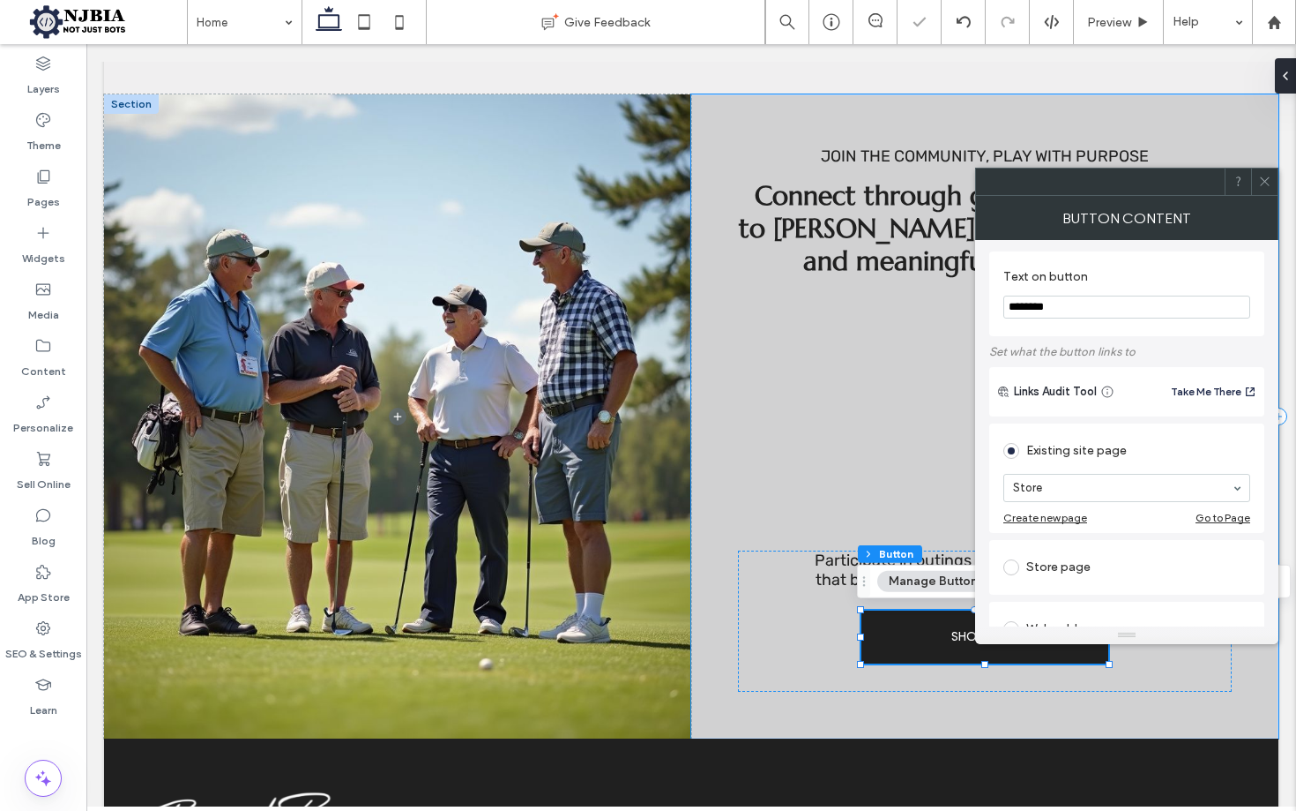
click at [1265, 183] on use at bounding box center [1264, 181] width 9 height 9
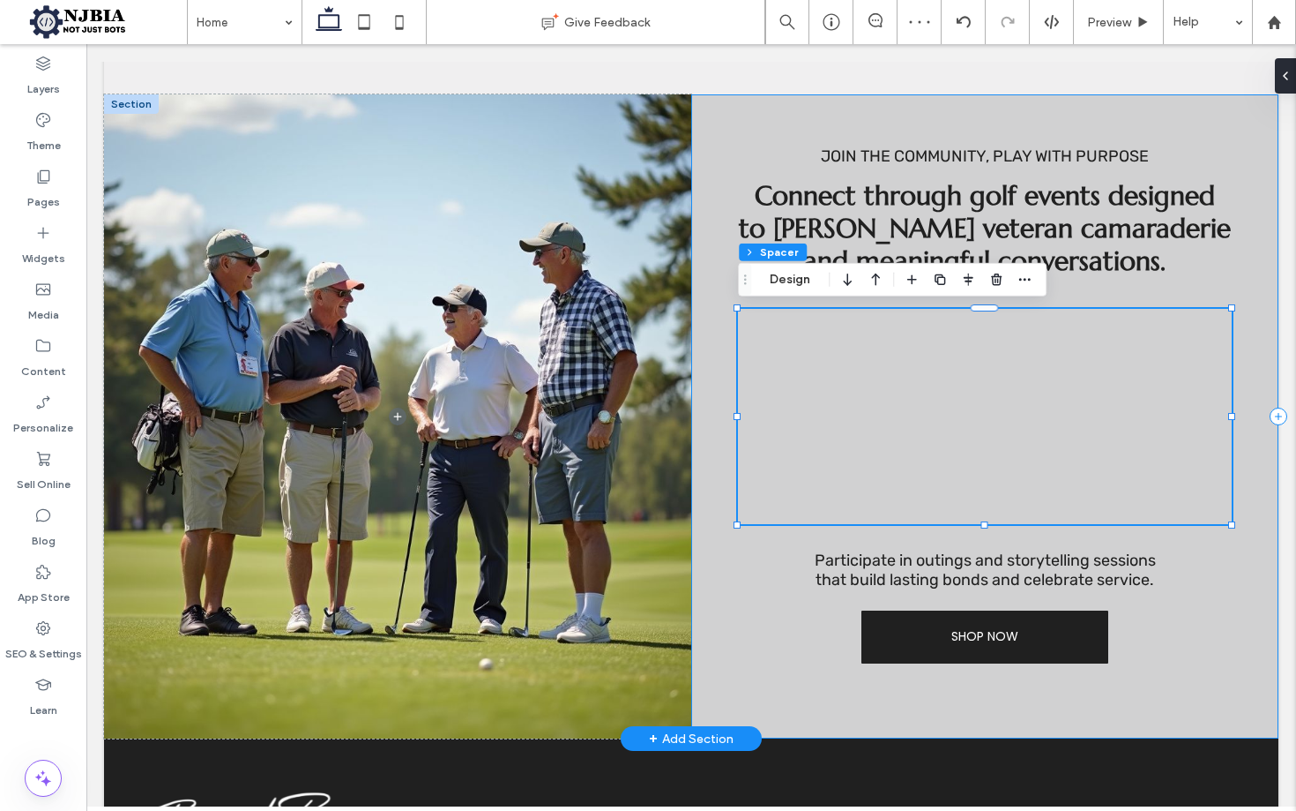
click at [1067, 548] on div "Join the Community, Play with Purpose Connect through golf events designed to […" at bounding box center [984, 416] width 587 height 645
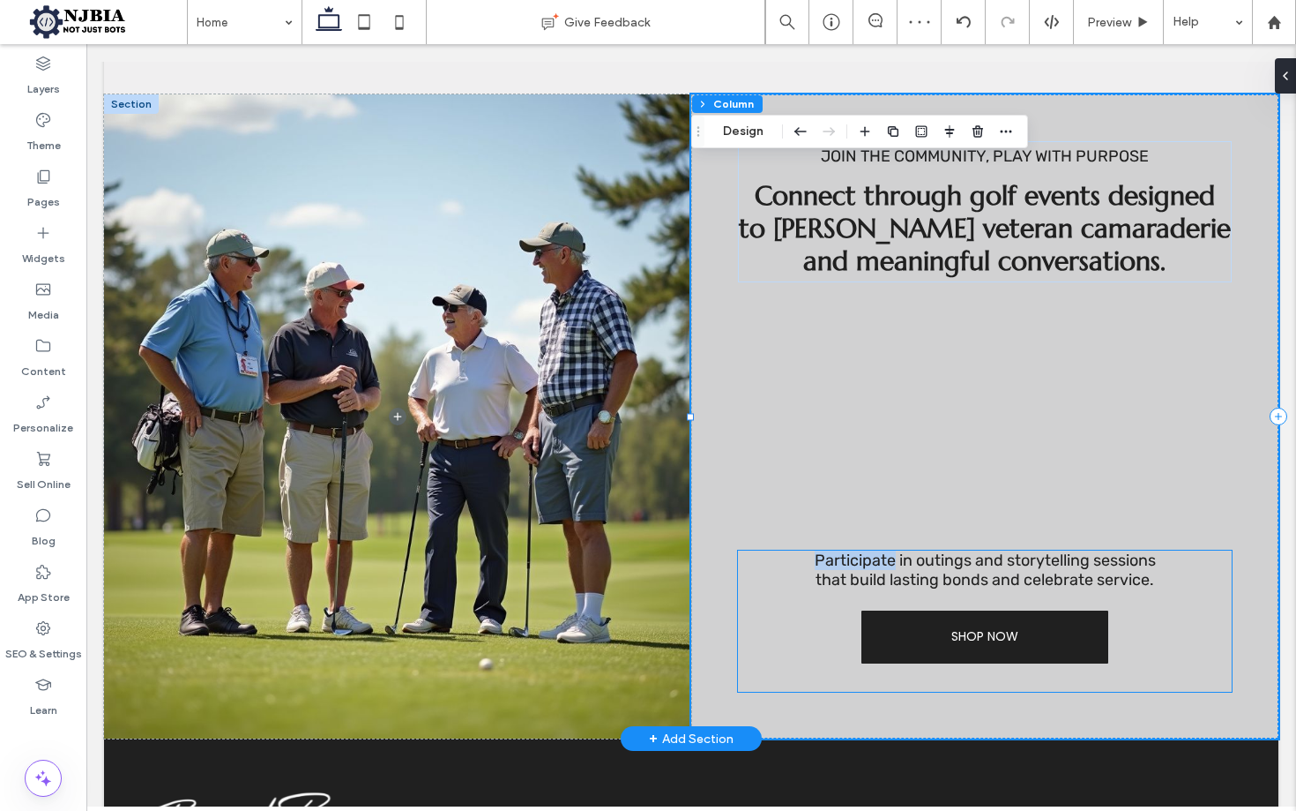
click at [1152, 571] on span "Participate in outings and storytelling sessions that build lasting bonds and c…" at bounding box center [985, 569] width 341 height 39
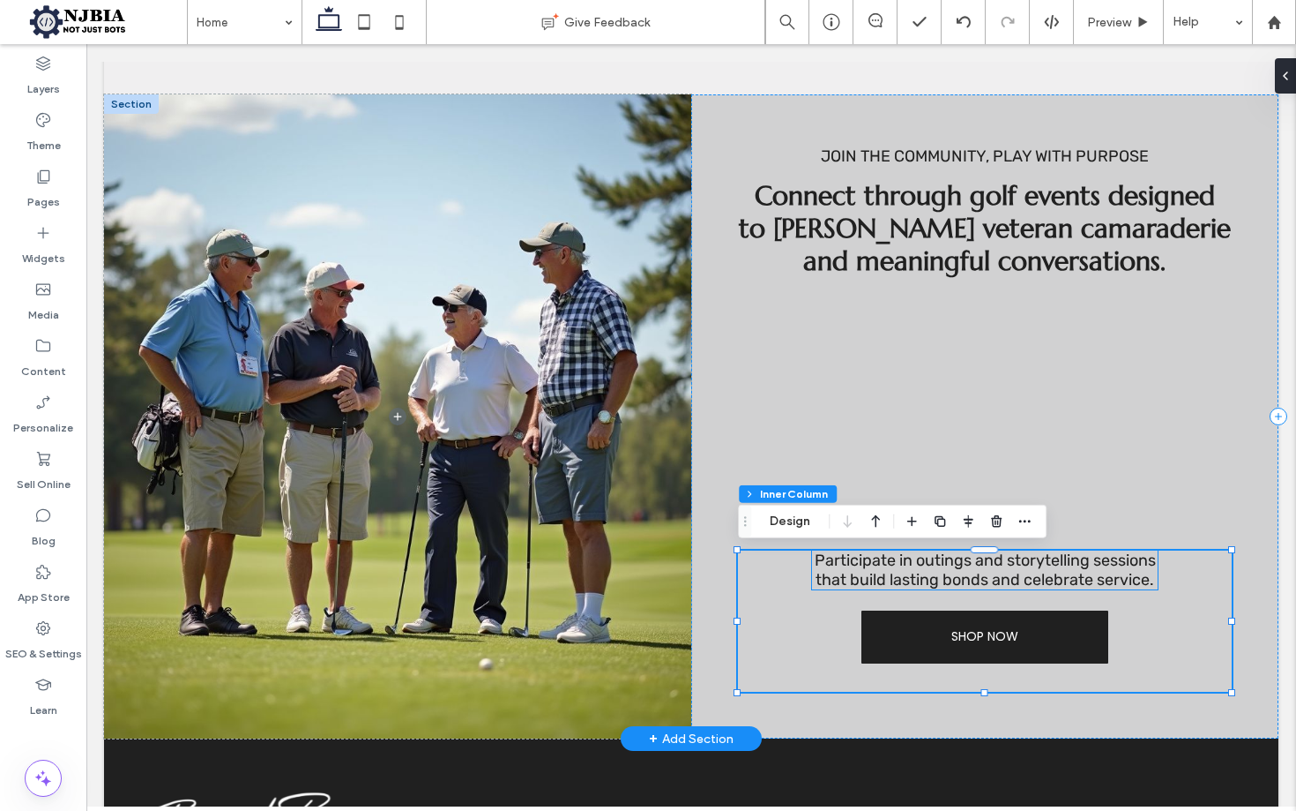
click at [1111, 579] on span "Participate in outings and storytelling sessions that build lasting bonds and c…" at bounding box center [985, 569] width 341 height 39
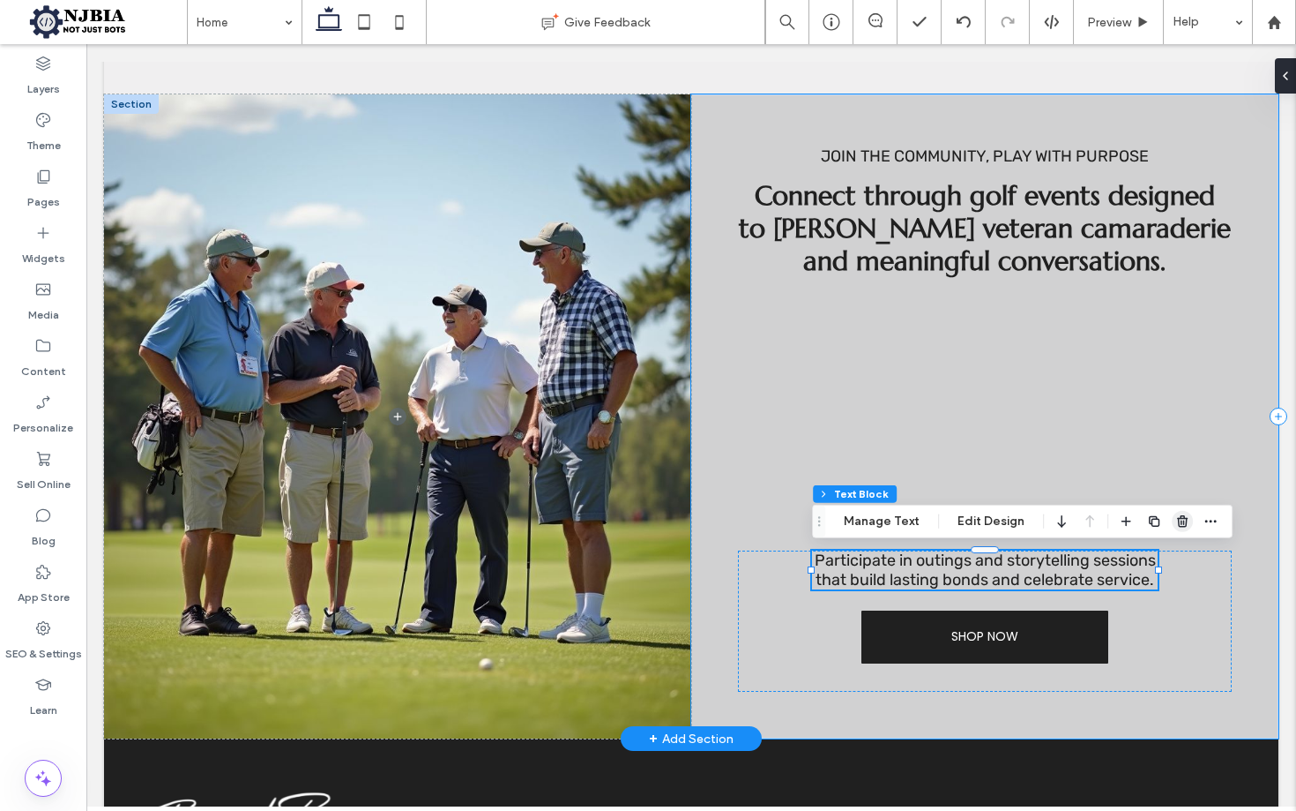
click at [1182, 519] on icon "button" at bounding box center [1183, 521] width 14 height 14
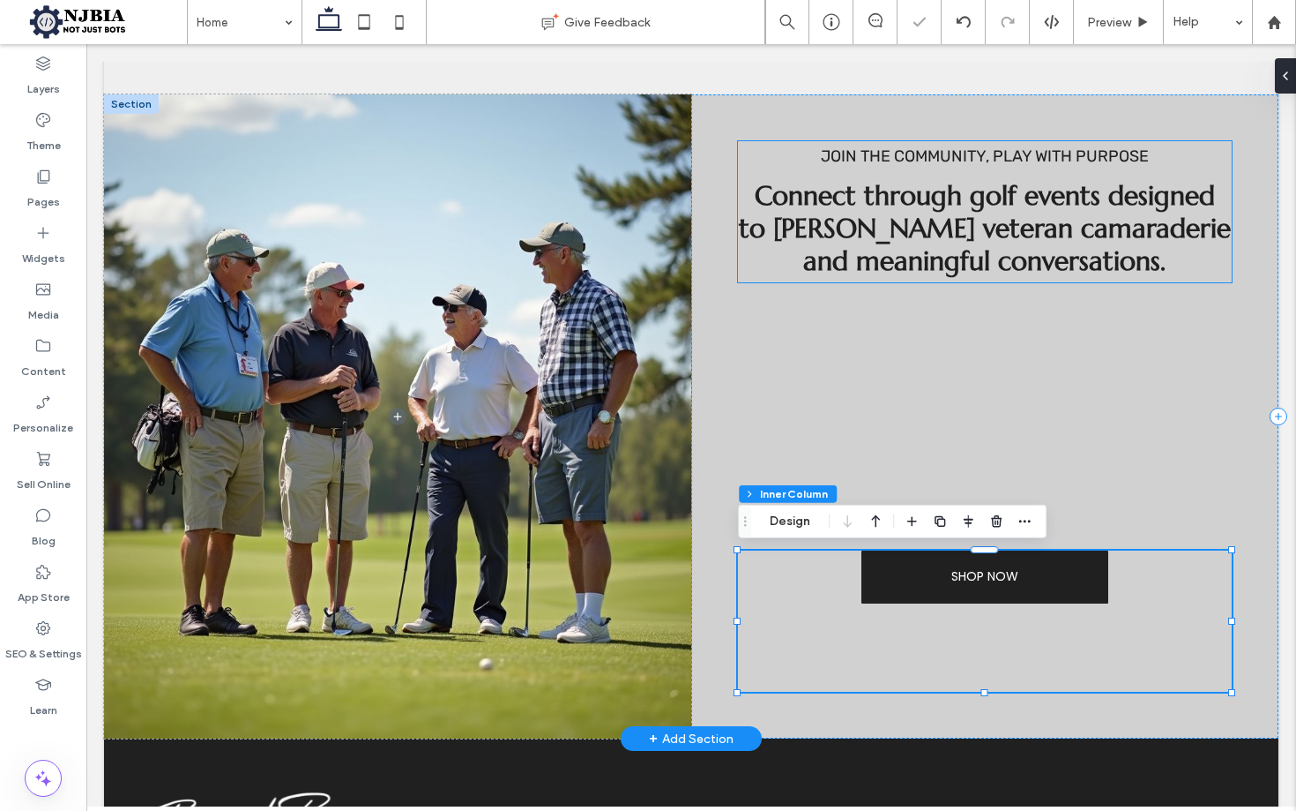
click at [1006, 262] on span "Connect through golf events designed to [PERSON_NAME] veteran camaraderie and m…" at bounding box center [985, 228] width 492 height 98
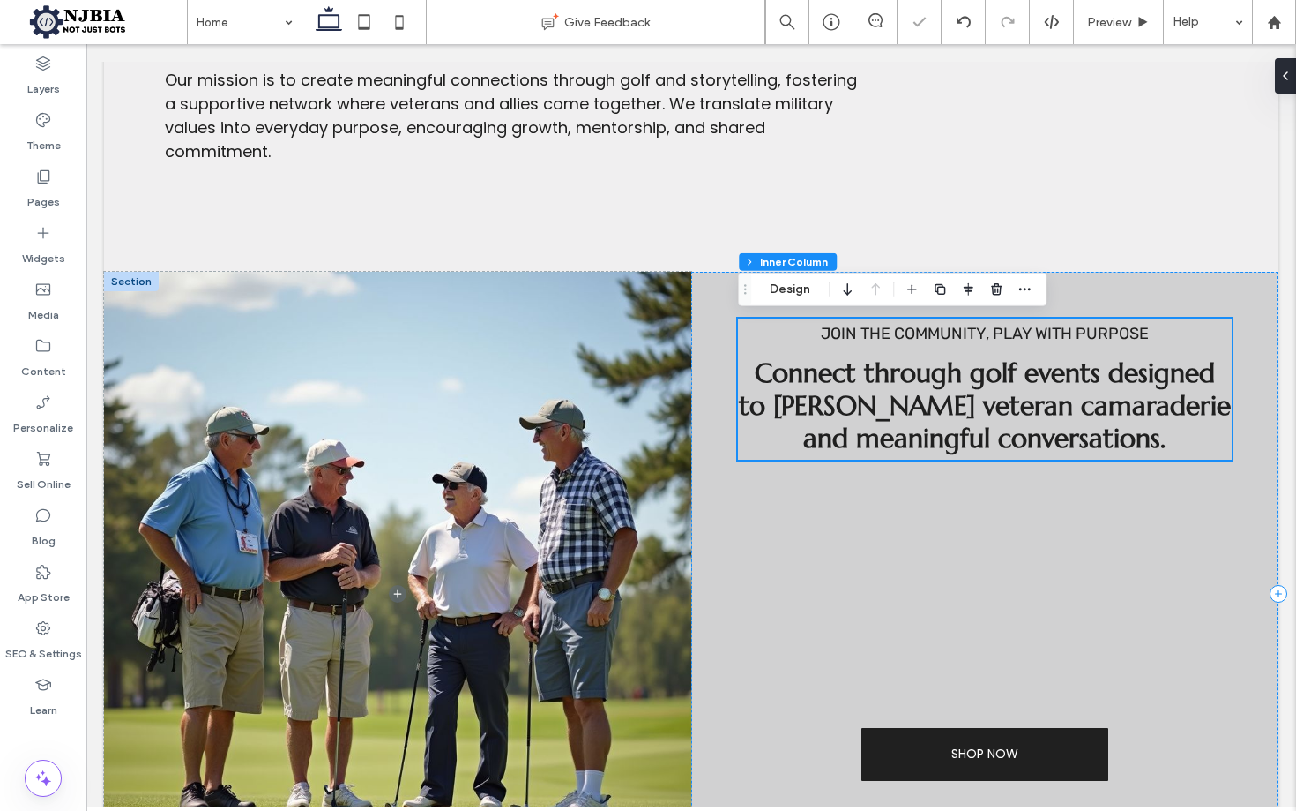
scroll to position [1692, 0]
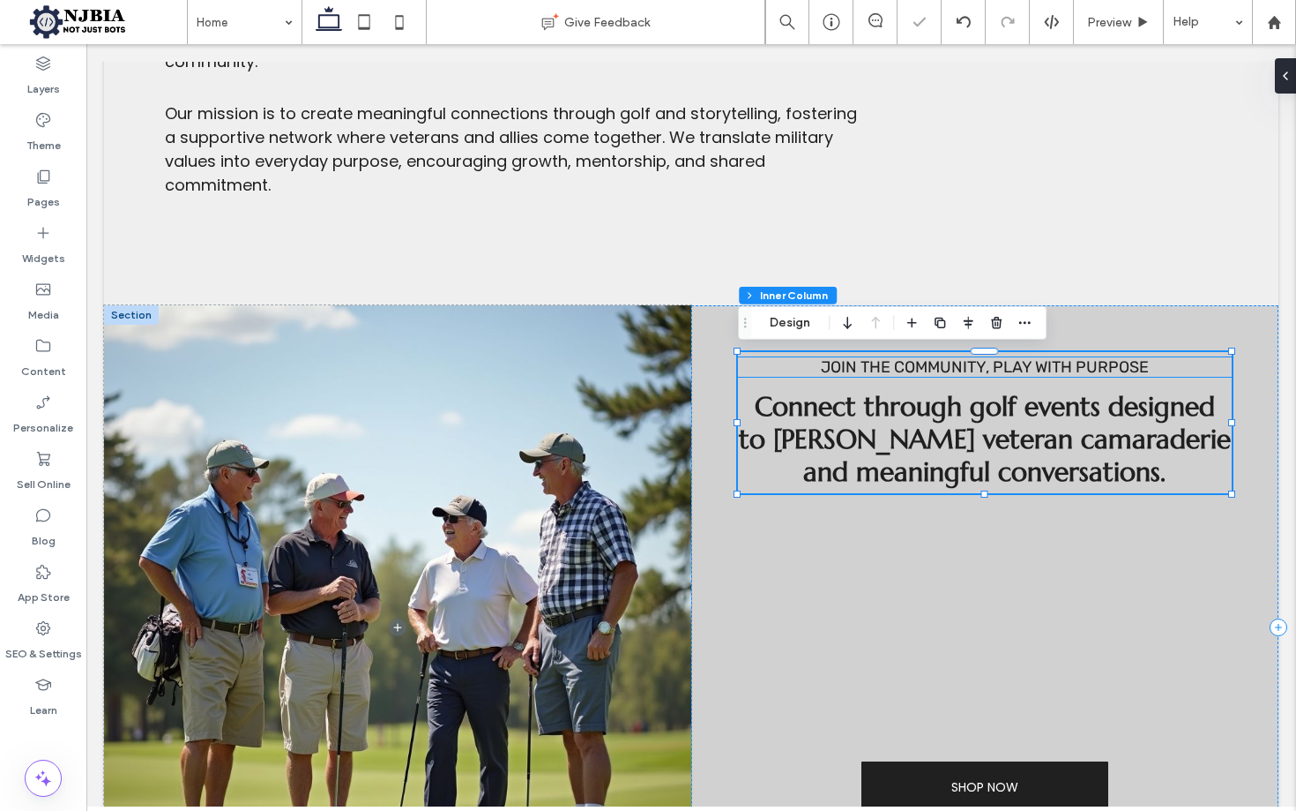
click at [1111, 370] on span "Join the Community, Play with Purpose" at bounding box center [985, 366] width 328 height 19
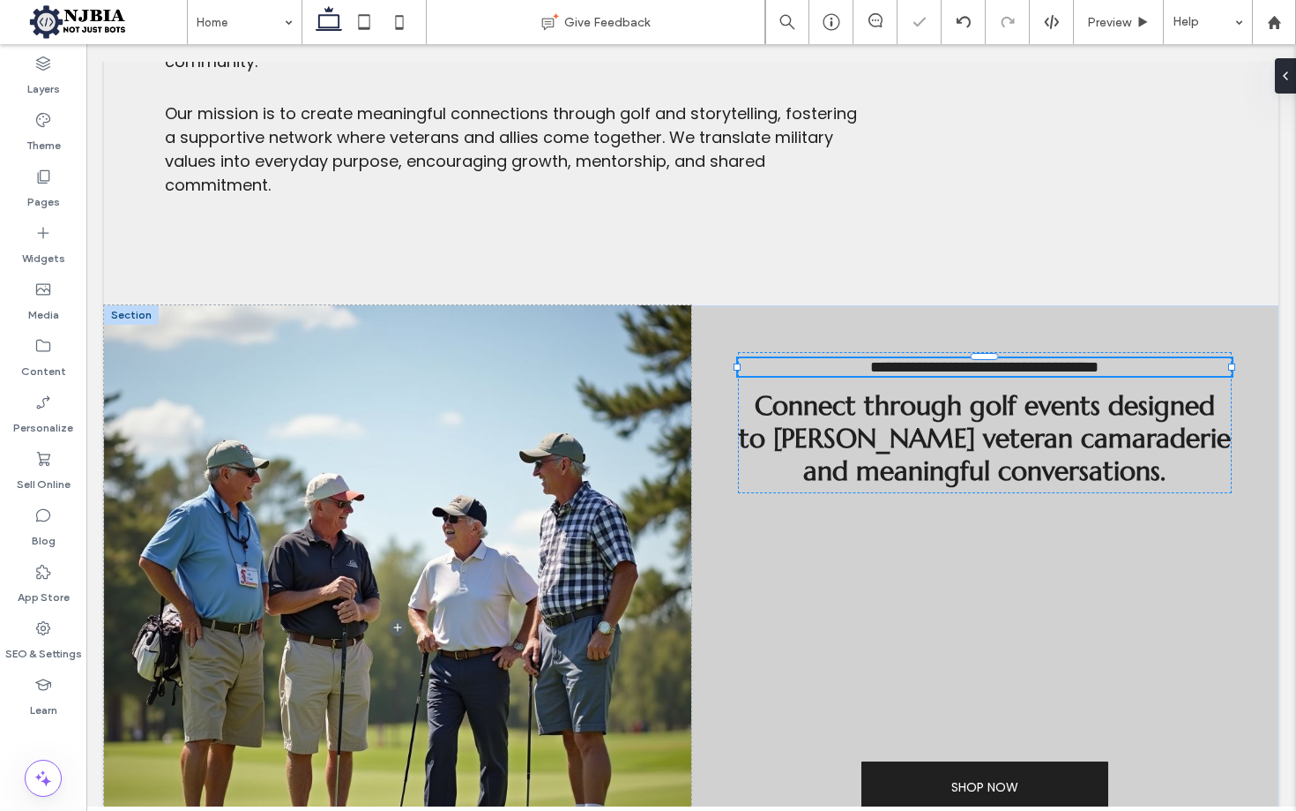
type input "*****"
type input "**"
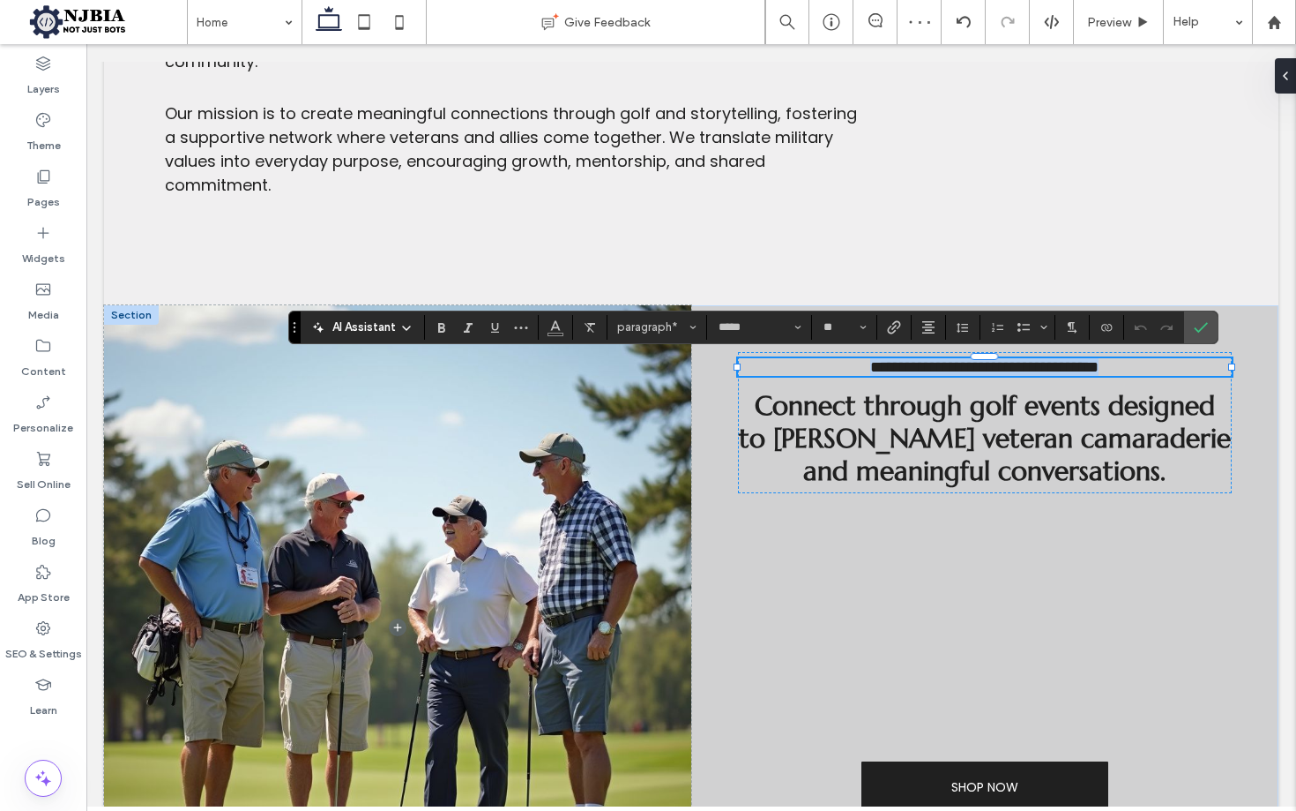
click at [933, 370] on span "**********" at bounding box center [984, 367] width 228 height 16
drag, startPoint x: 933, startPoint y: 370, endPoint x: 963, endPoint y: 369, distance: 30.0
click at [933, 370] on span "**********" at bounding box center [984, 367] width 228 height 16
click at [986, 363] on span "**********" at bounding box center [984, 367] width 228 height 16
drag, startPoint x: 984, startPoint y: 364, endPoint x: 803, endPoint y: 364, distance: 180.8
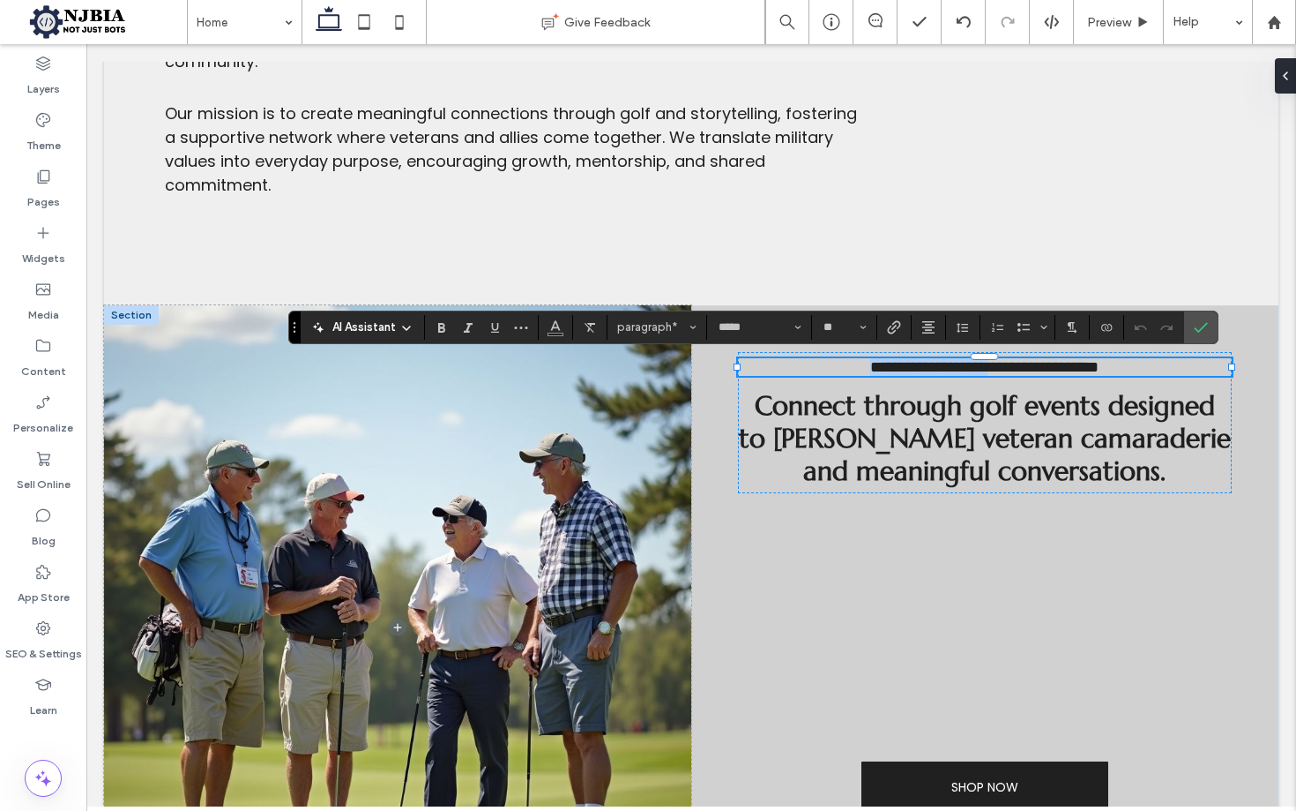
click at [803, 364] on p "**********" at bounding box center [984, 367] width 493 height 18
drag, startPoint x: 1021, startPoint y: 364, endPoint x: 1201, endPoint y: 369, distance: 180.0
click at [1203, 368] on p "**********" at bounding box center [984, 367] width 493 height 18
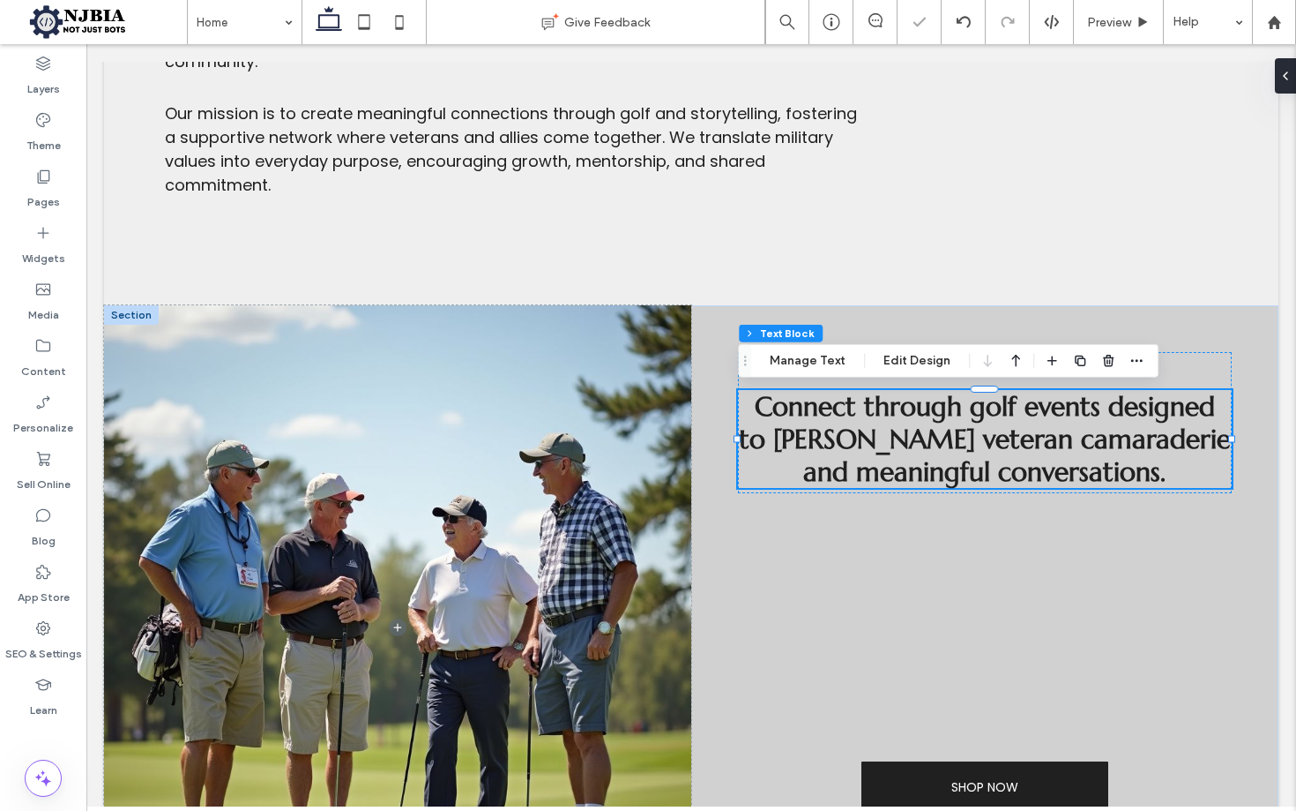
click at [1131, 474] on span "Connect through golf events designed to [PERSON_NAME] veteran camaraderie and m…" at bounding box center [985, 439] width 492 height 98
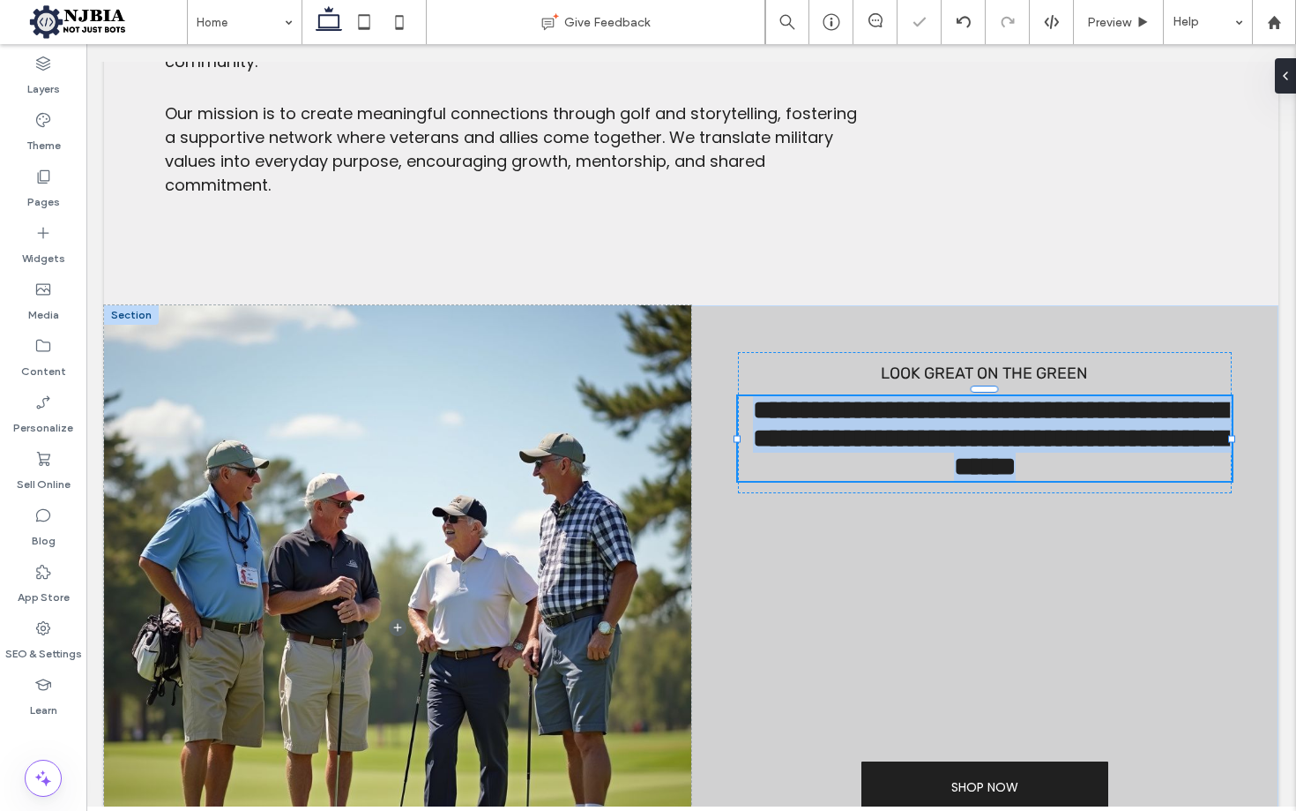
drag, startPoint x: 1131, startPoint y: 474, endPoint x: 1162, endPoint y: 474, distance: 31.7
click at [1132, 474] on span "**********" at bounding box center [990, 438] width 474 height 82
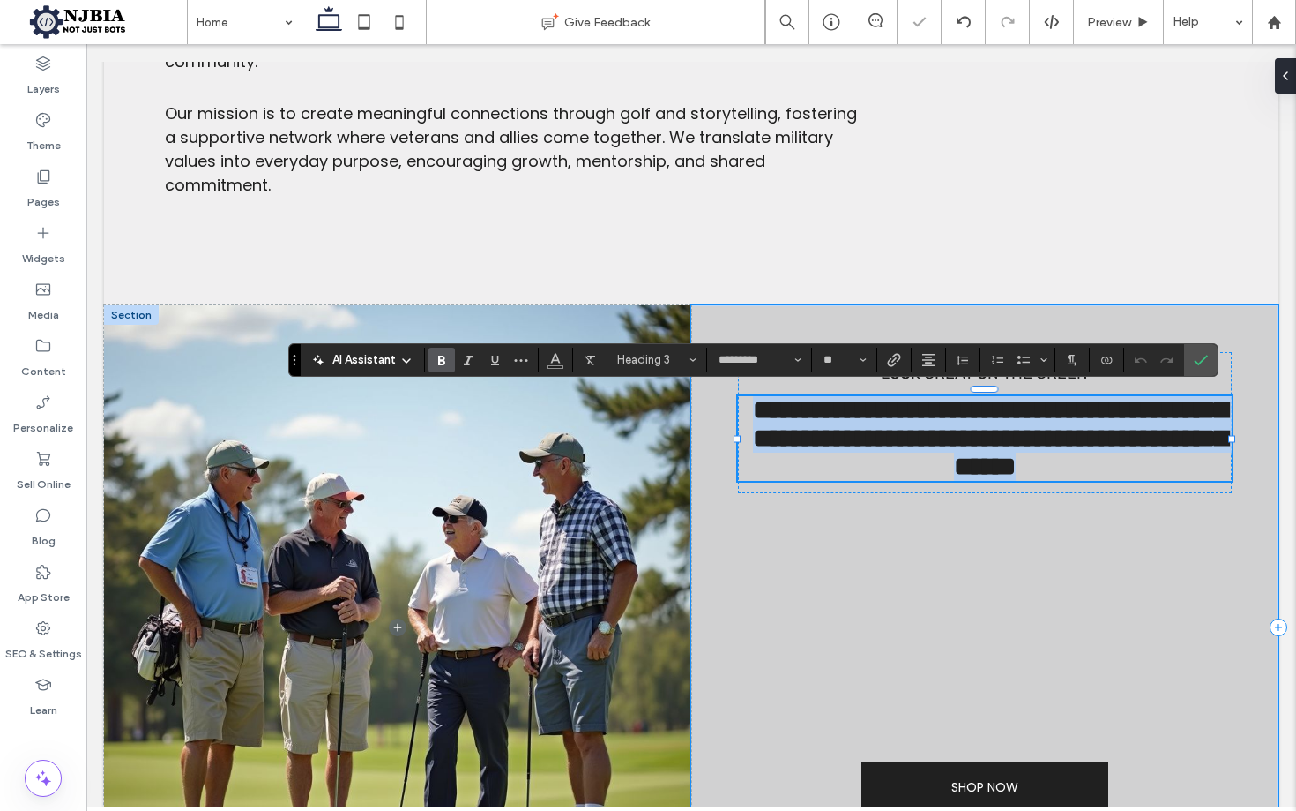
drag, startPoint x: 983, startPoint y: 464, endPoint x: 728, endPoint y: 381, distance: 268.0
click at [728, 381] on div "**********" at bounding box center [984, 627] width 587 height 645
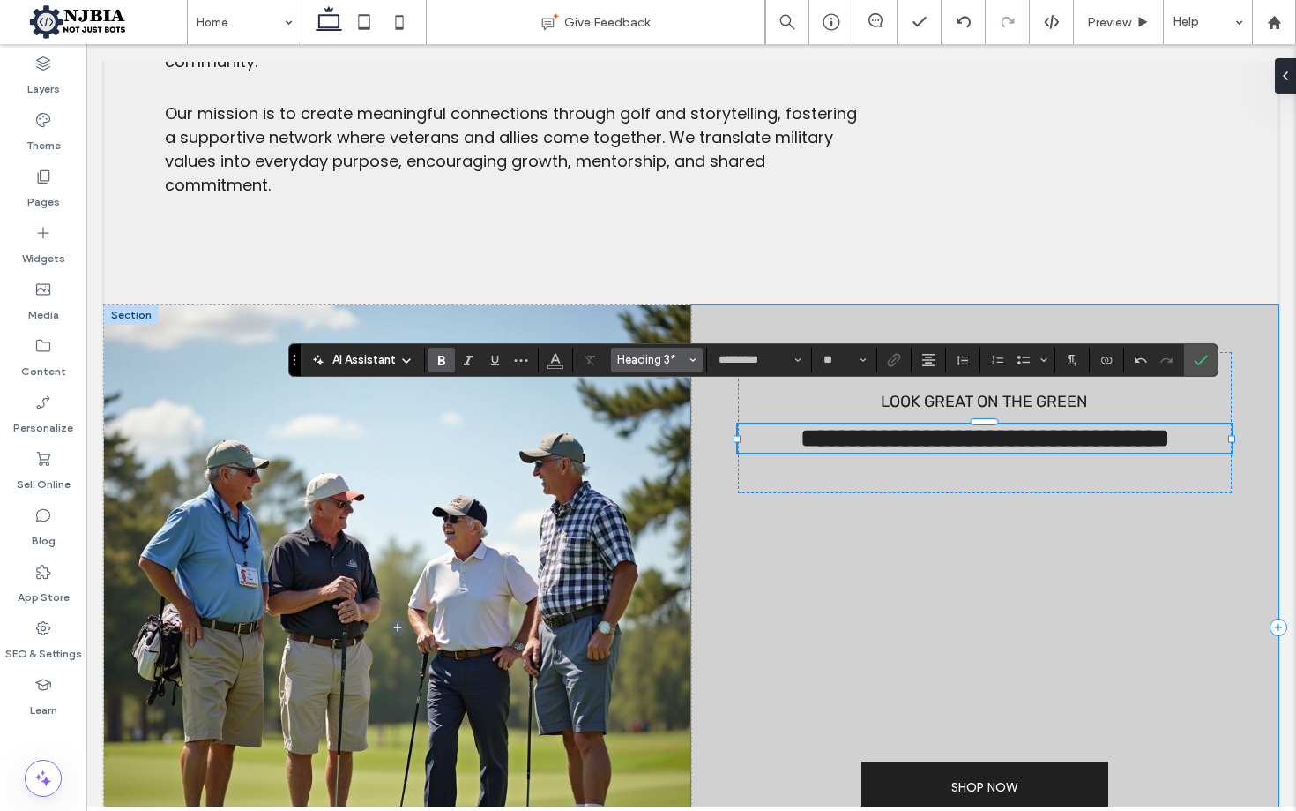
click at [676, 355] on span "Heading 3*" at bounding box center [651, 359] width 69 height 13
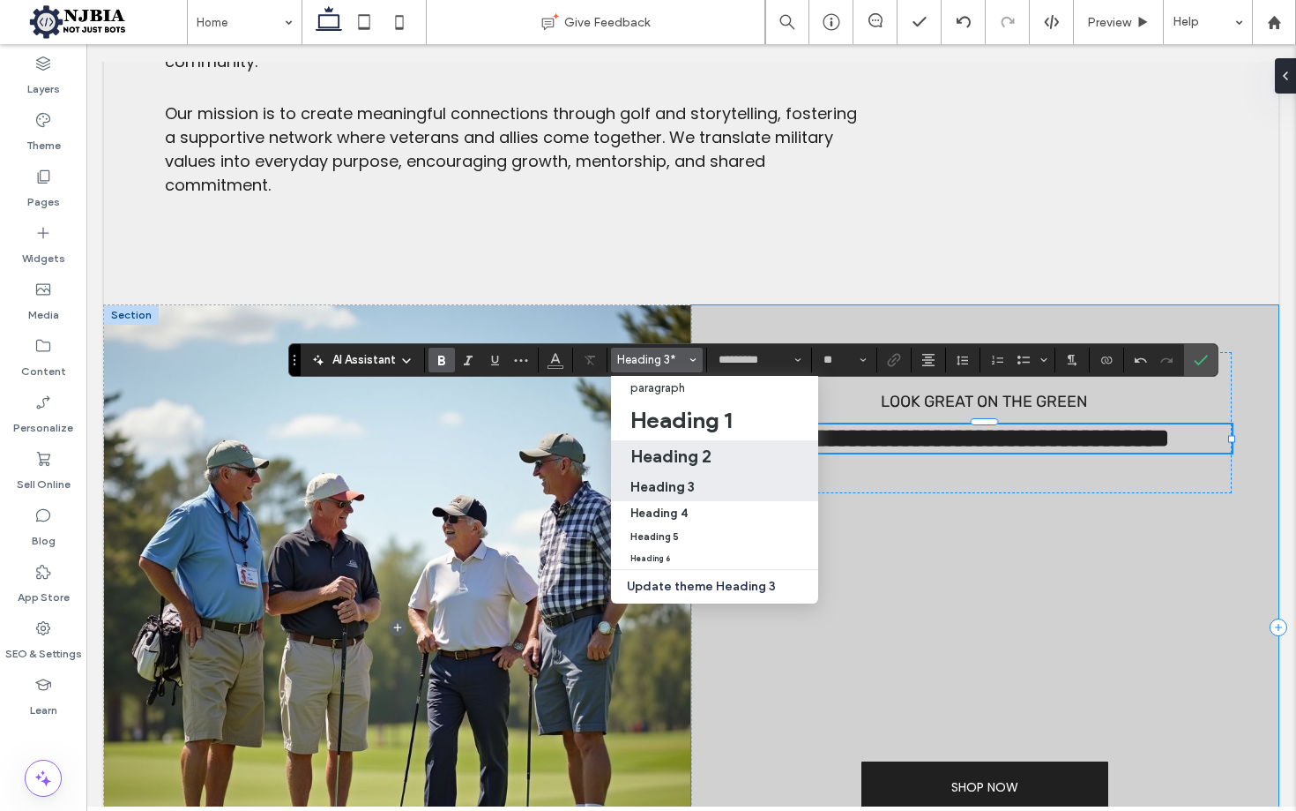
click at [684, 454] on h2 "Heading 2" at bounding box center [671, 455] width 81 height 21
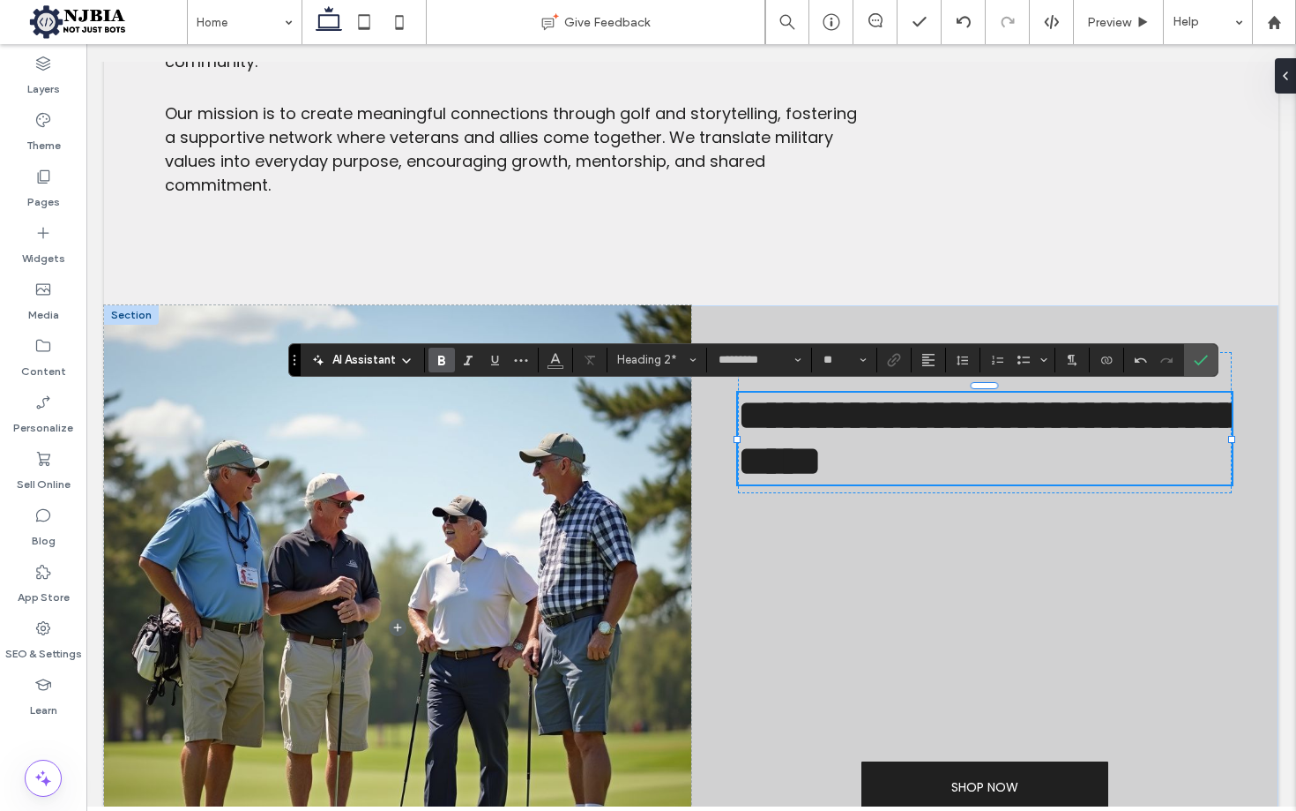
drag, startPoint x: 1008, startPoint y: 422, endPoint x: 1032, endPoint y: 415, distance: 25.1
click at [1008, 422] on span "**********" at bounding box center [989, 437] width 503 height 87
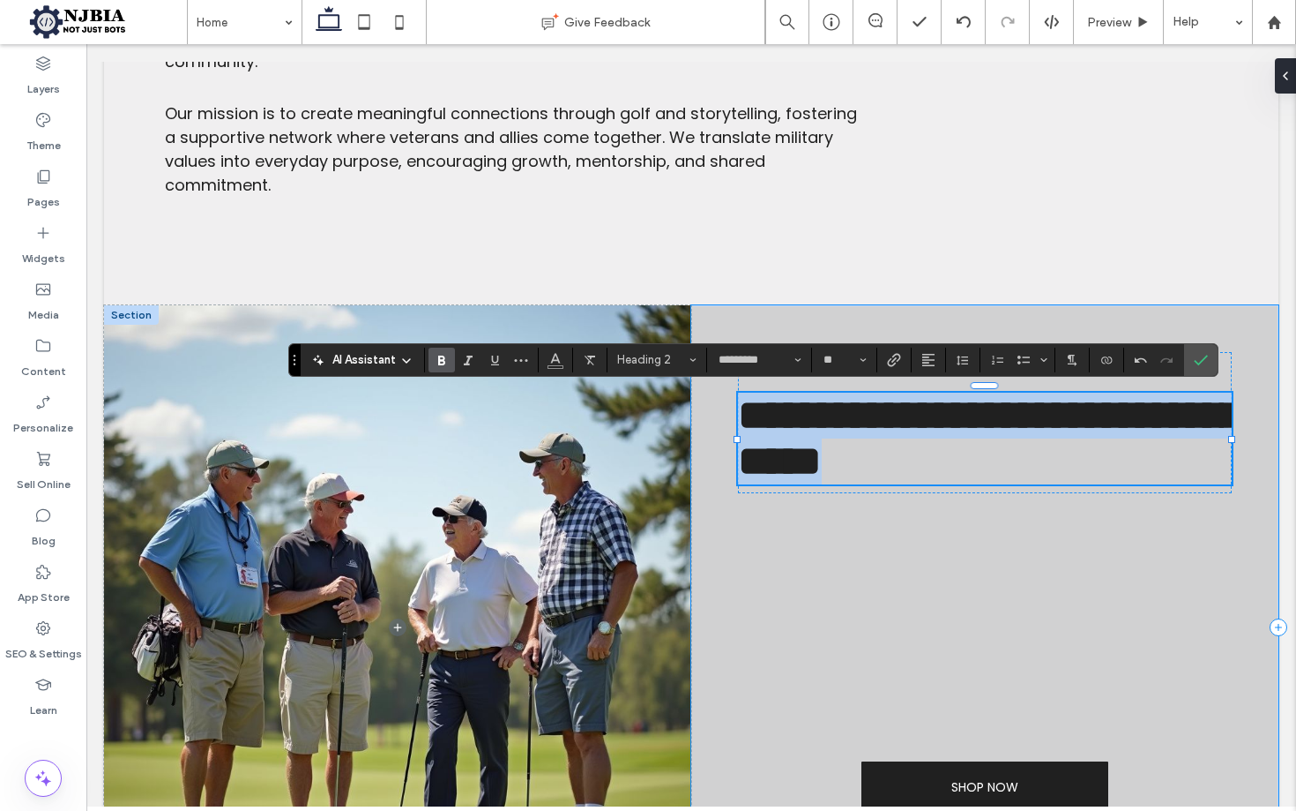
drag, startPoint x: 921, startPoint y: 459, endPoint x: 720, endPoint y: 414, distance: 206.2
click at [720, 414] on div "**********" at bounding box center [984, 627] width 587 height 645
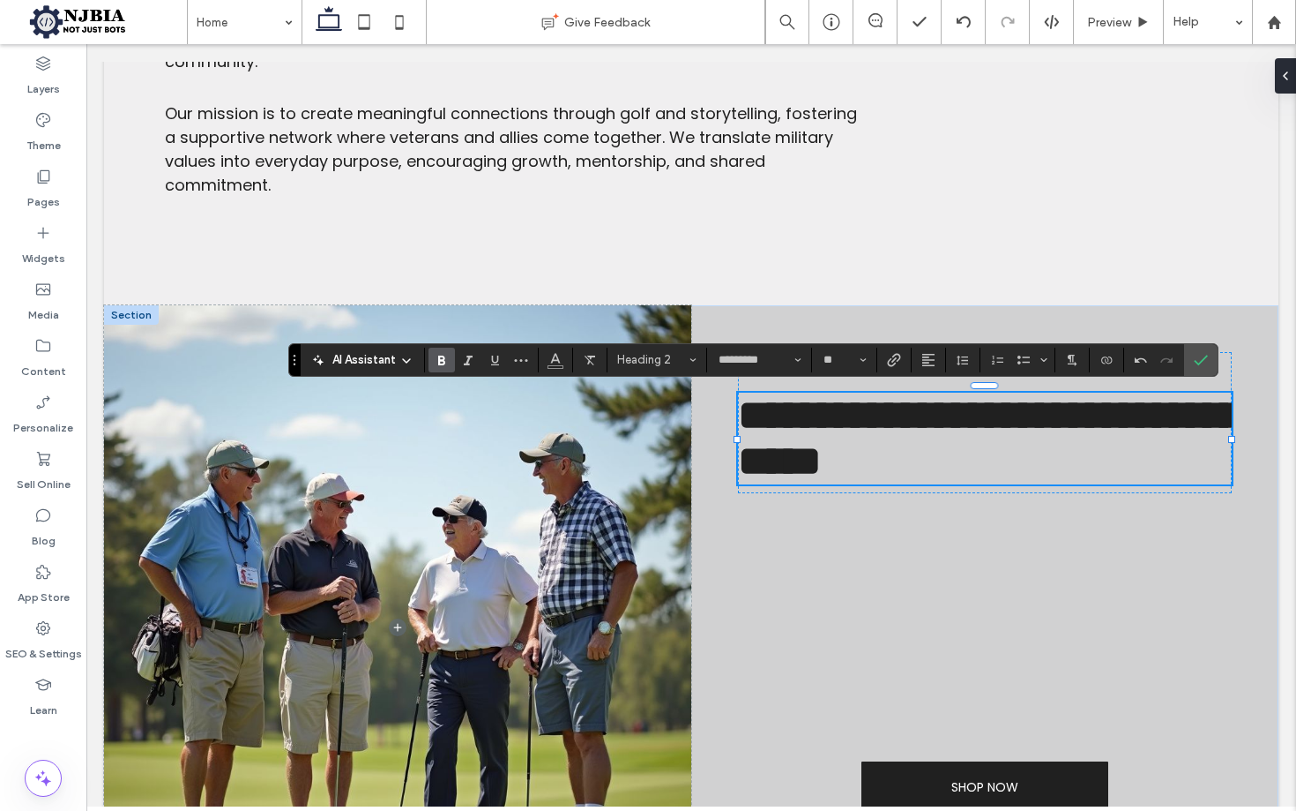
drag, startPoint x: 960, startPoint y: 450, endPoint x: 991, endPoint y: 448, distance: 31.8
click at [960, 450] on span "**********" at bounding box center [989, 437] width 503 height 87
drag, startPoint x: 933, startPoint y: 467, endPoint x: 692, endPoint y: 465, distance: 240.8
click at [692, 465] on div "**********" at bounding box center [984, 627] width 587 height 645
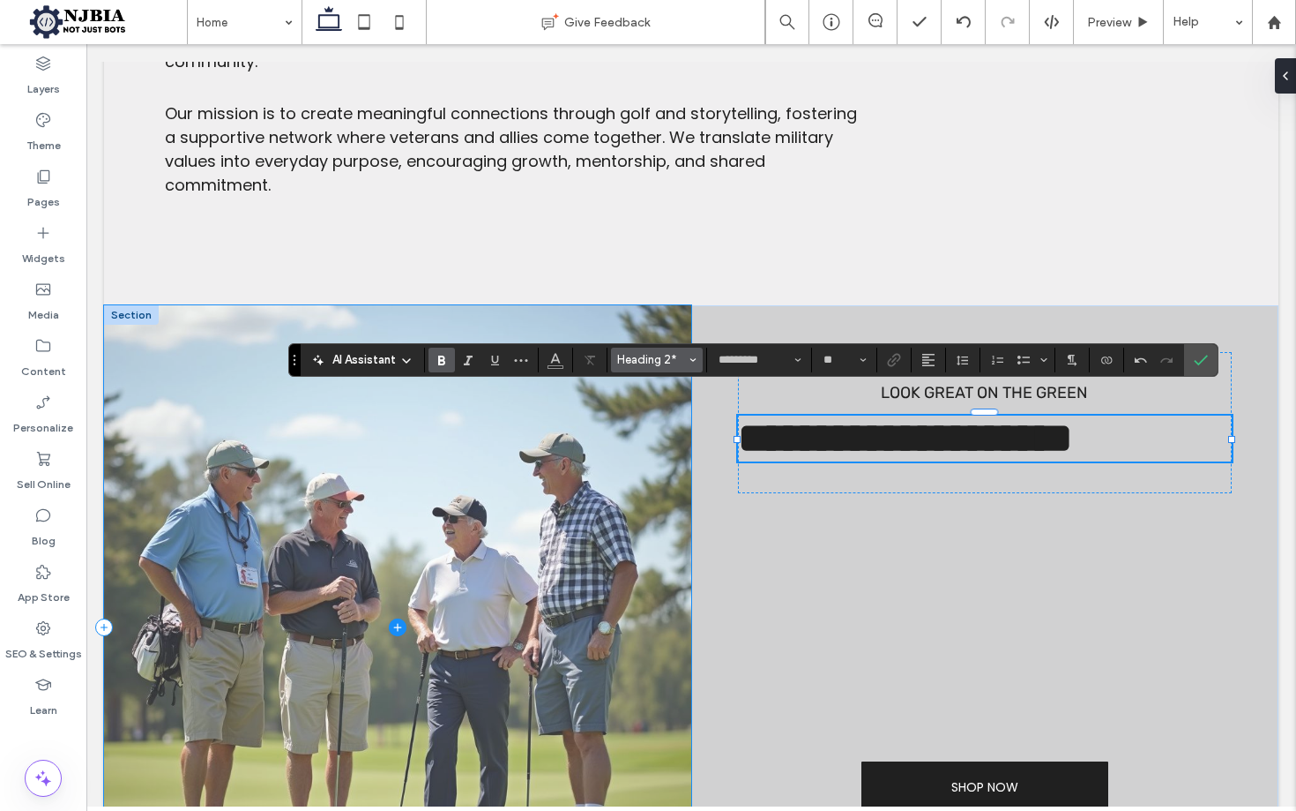
click at [672, 362] on span "Heading 2*" at bounding box center [651, 359] width 69 height 13
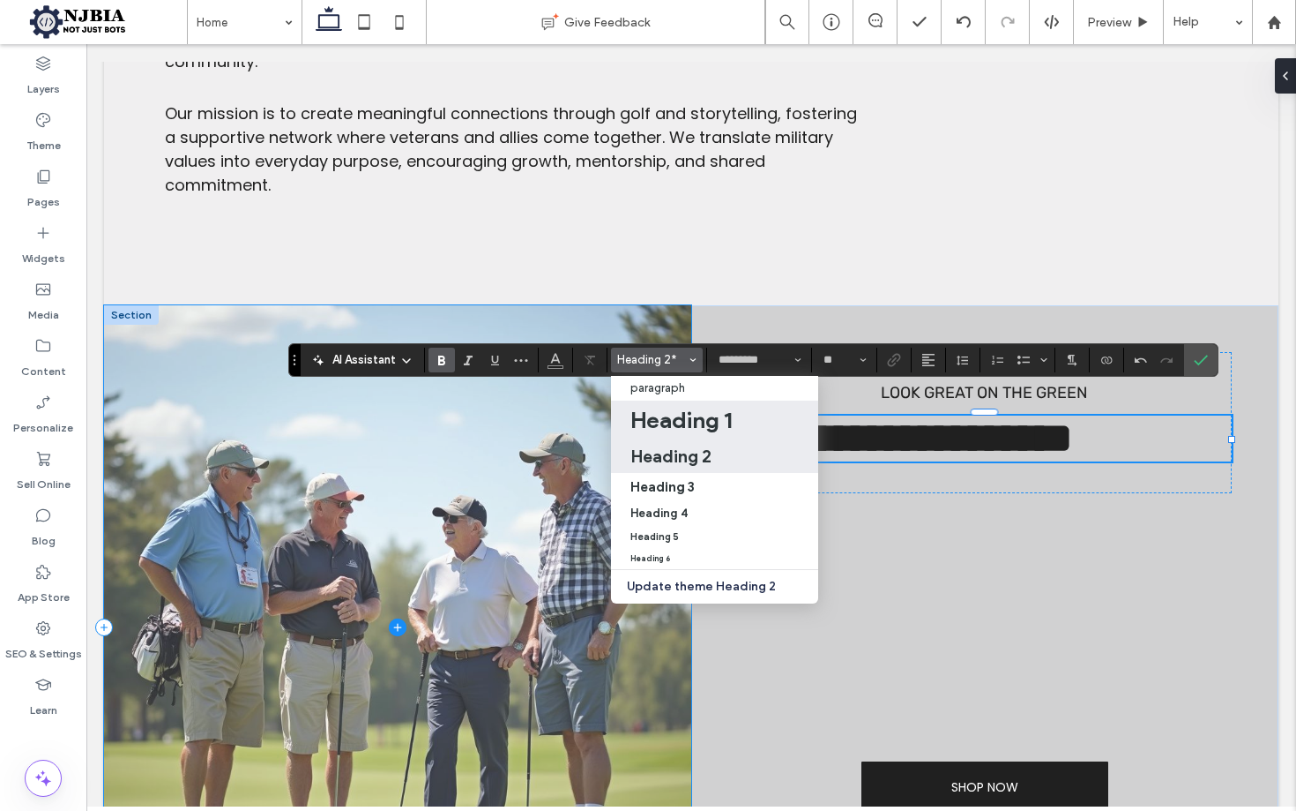
click at [691, 418] on h1 "Heading 1" at bounding box center [681, 420] width 101 height 28
type input "**"
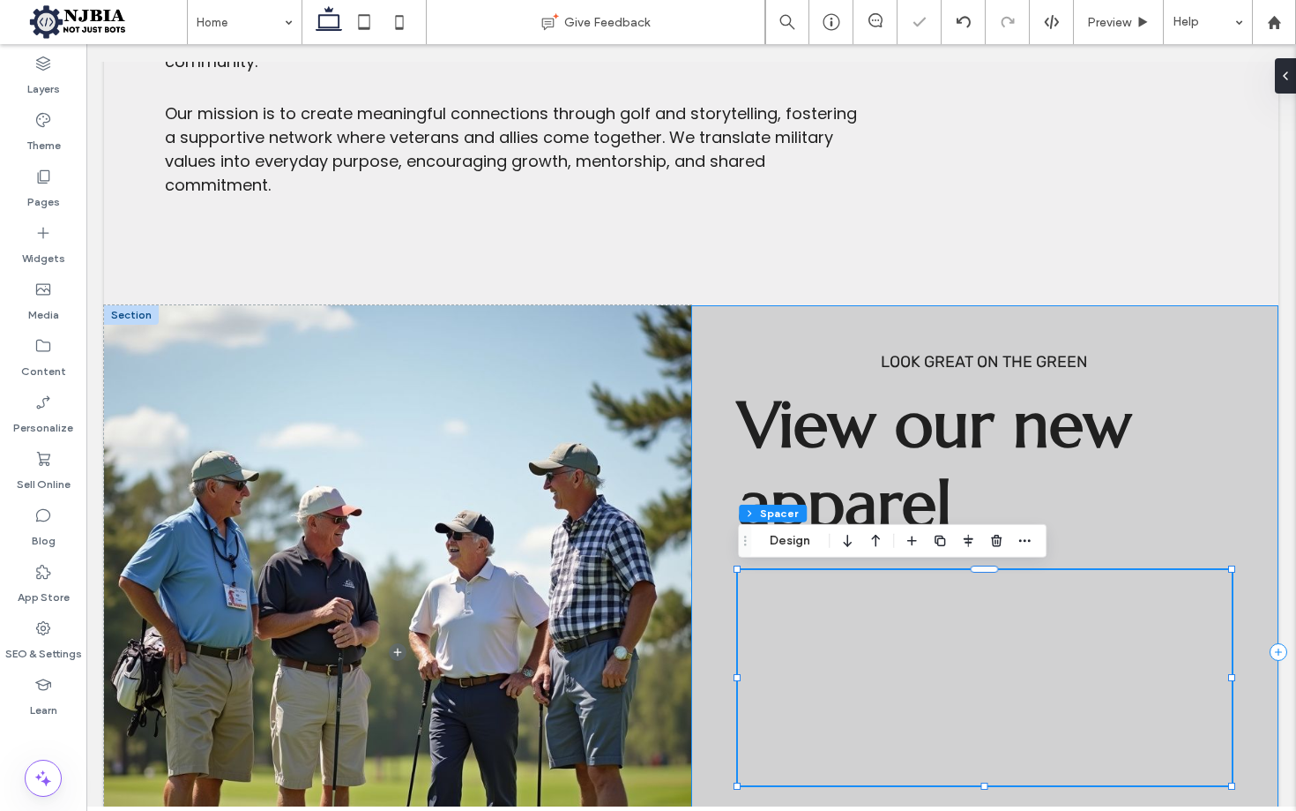
click at [1239, 429] on div "Look great on the green View our new apparel SHOP NOW" at bounding box center [984, 652] width 587 height 695
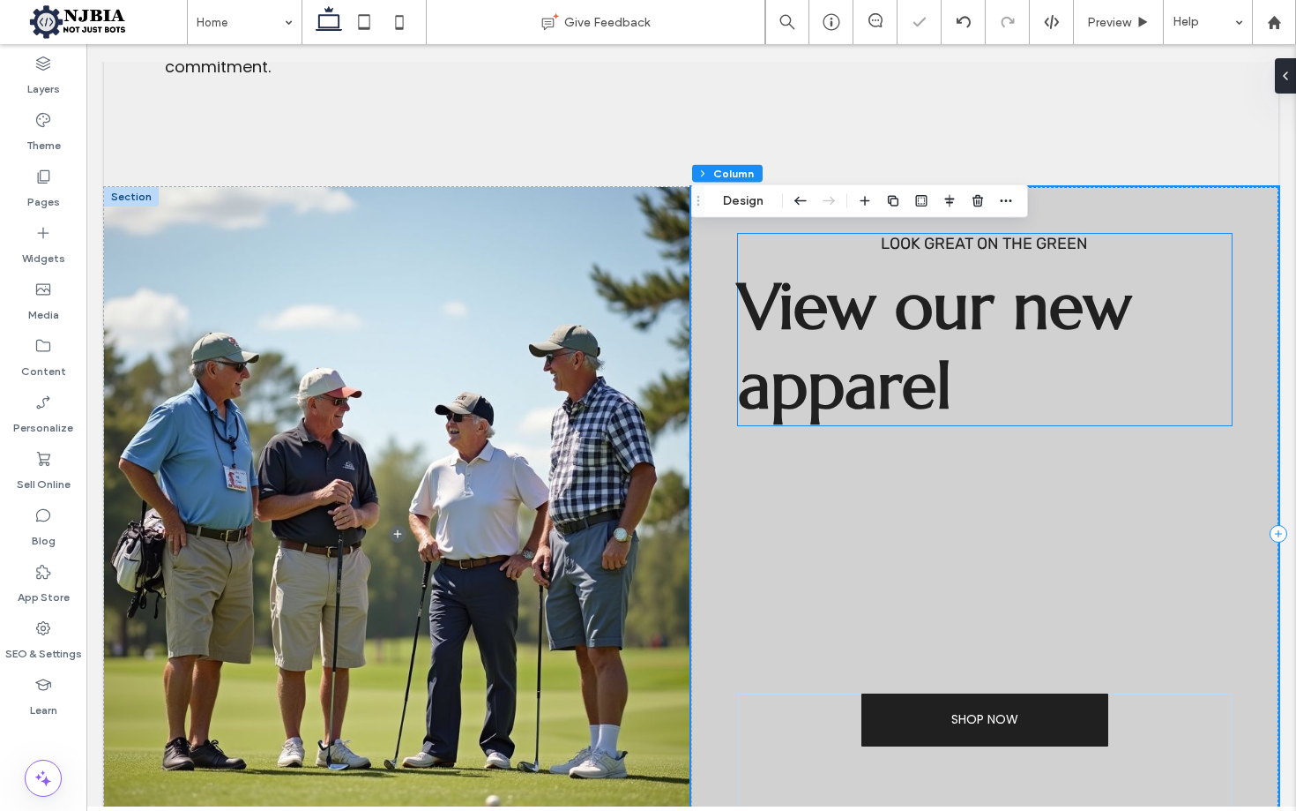
scroll to position [1846, 0]
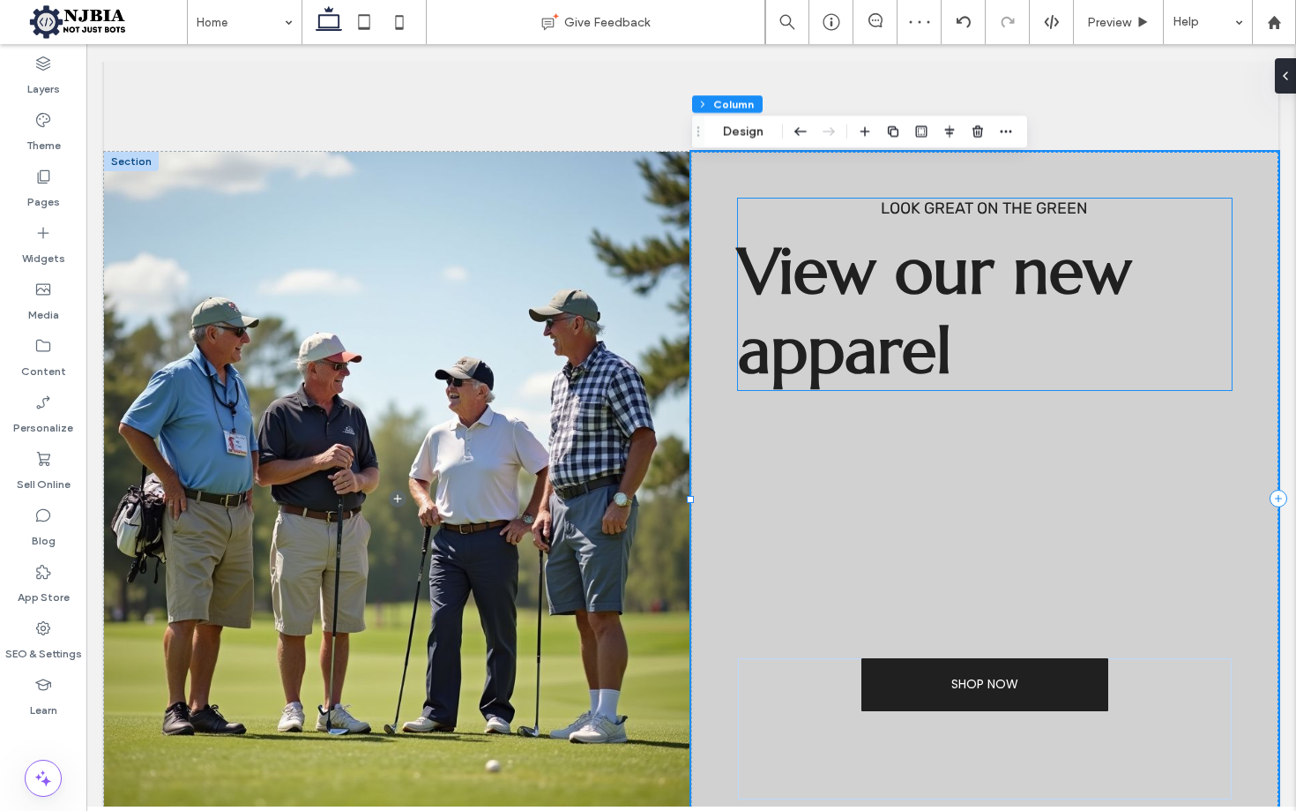
click at [941, 301] on span "View our new apparel" at bounding box center [934, 310] width 393 height 159
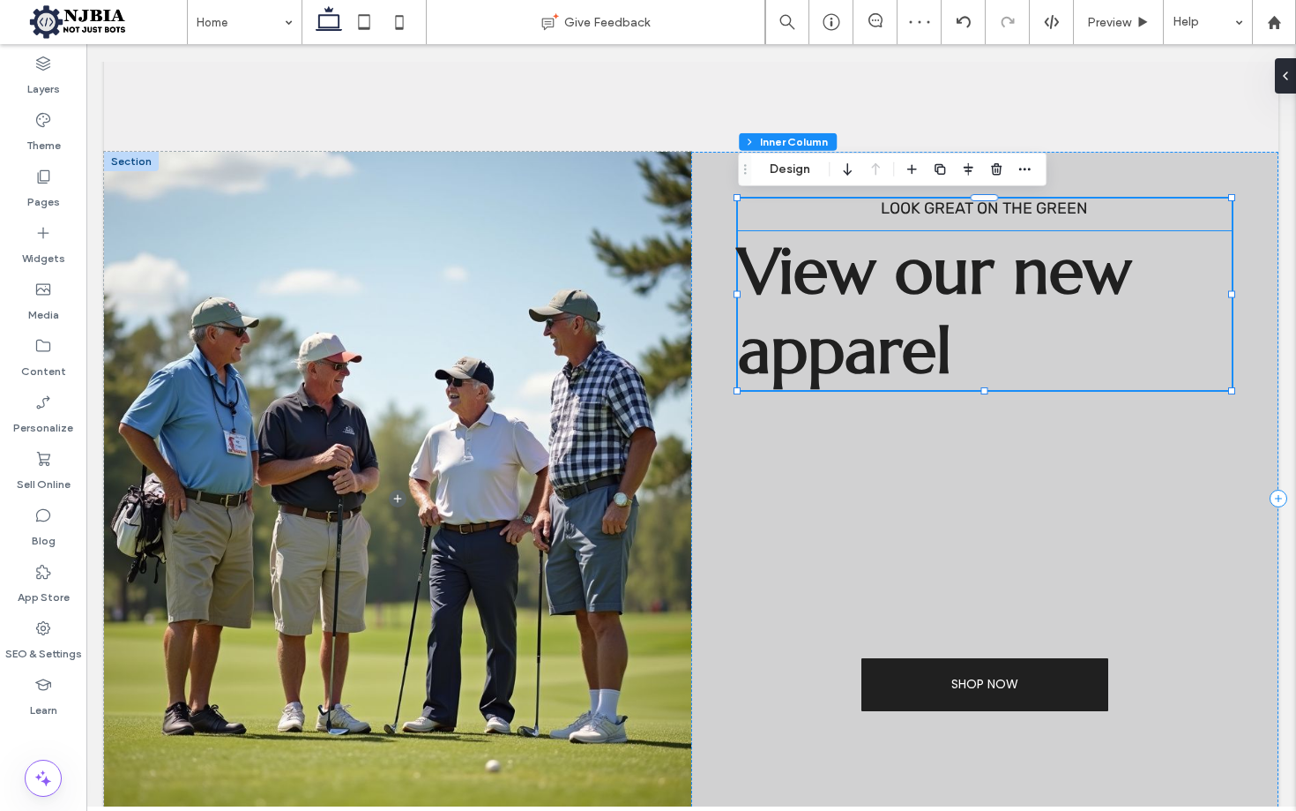
click at [1012, 294] on span "View our new apparel" at bounding box center [934, 310] width 393 height 159
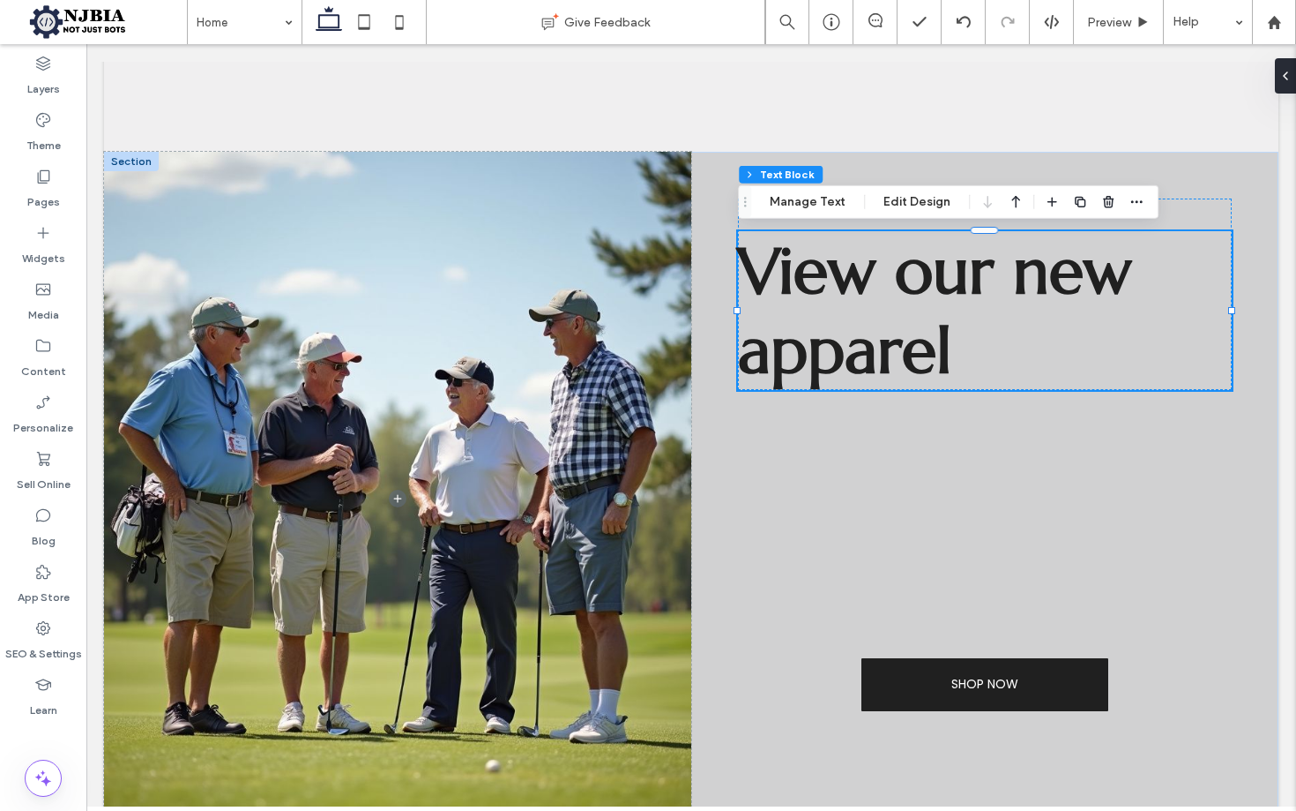
click at [1027, 349] on h1 "View our new apparel" at bounding box center [984, 310] width 493 height 159
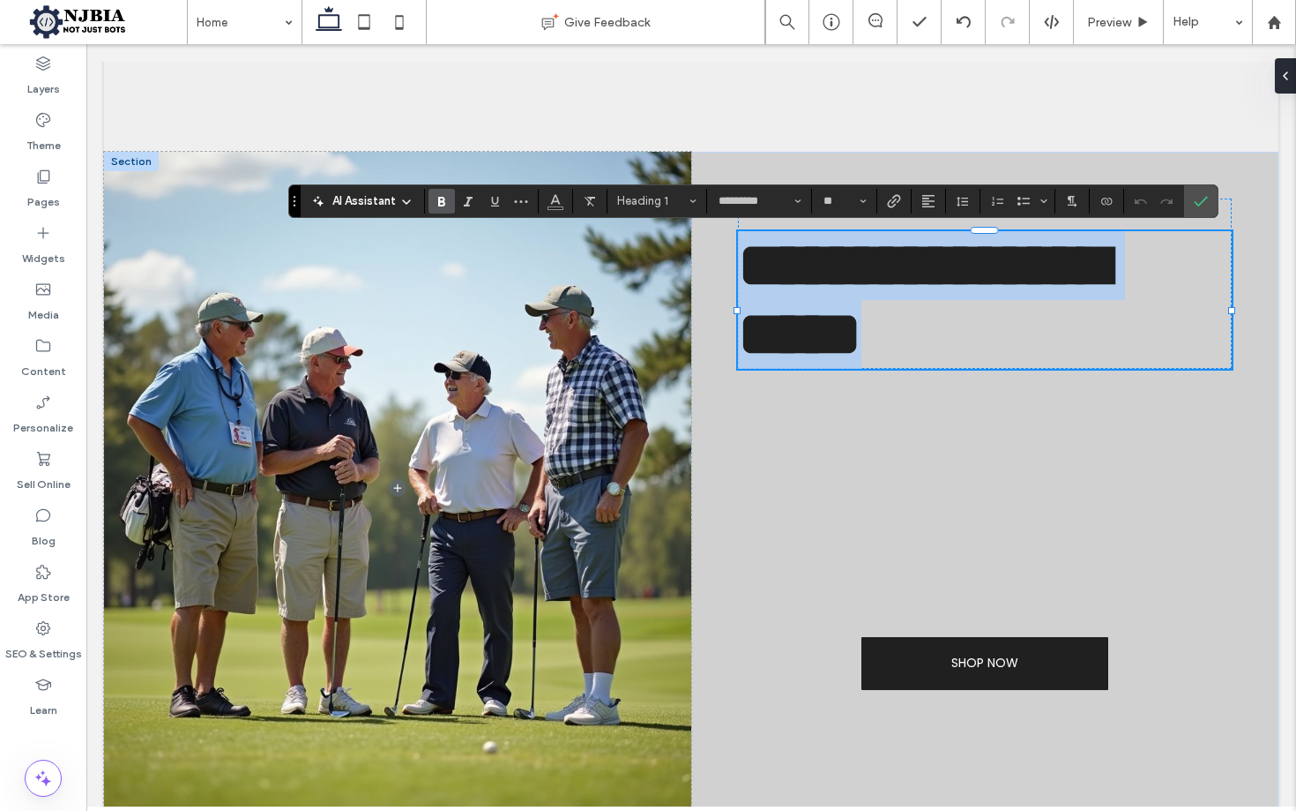
drag, startPoint x: 986, startPoint y: 352, endPoint x: 743, endPoint y: 268, distance: 256.6
click at [738, 266] on div "**********" at bounding box center [691, 489] width 1175 height 674
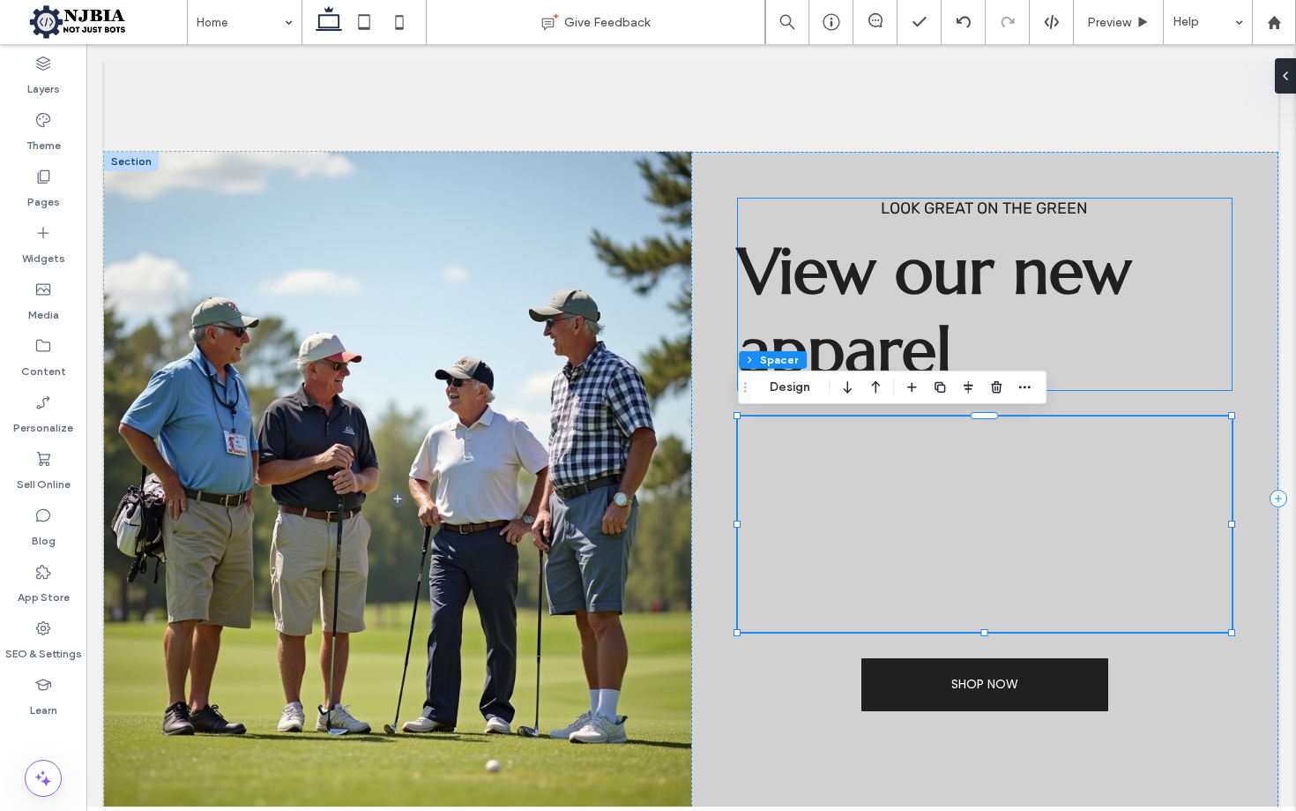
click at [1021, 291] on span "View our new apparel" at bounding box center [934, 310] width 393 height 159
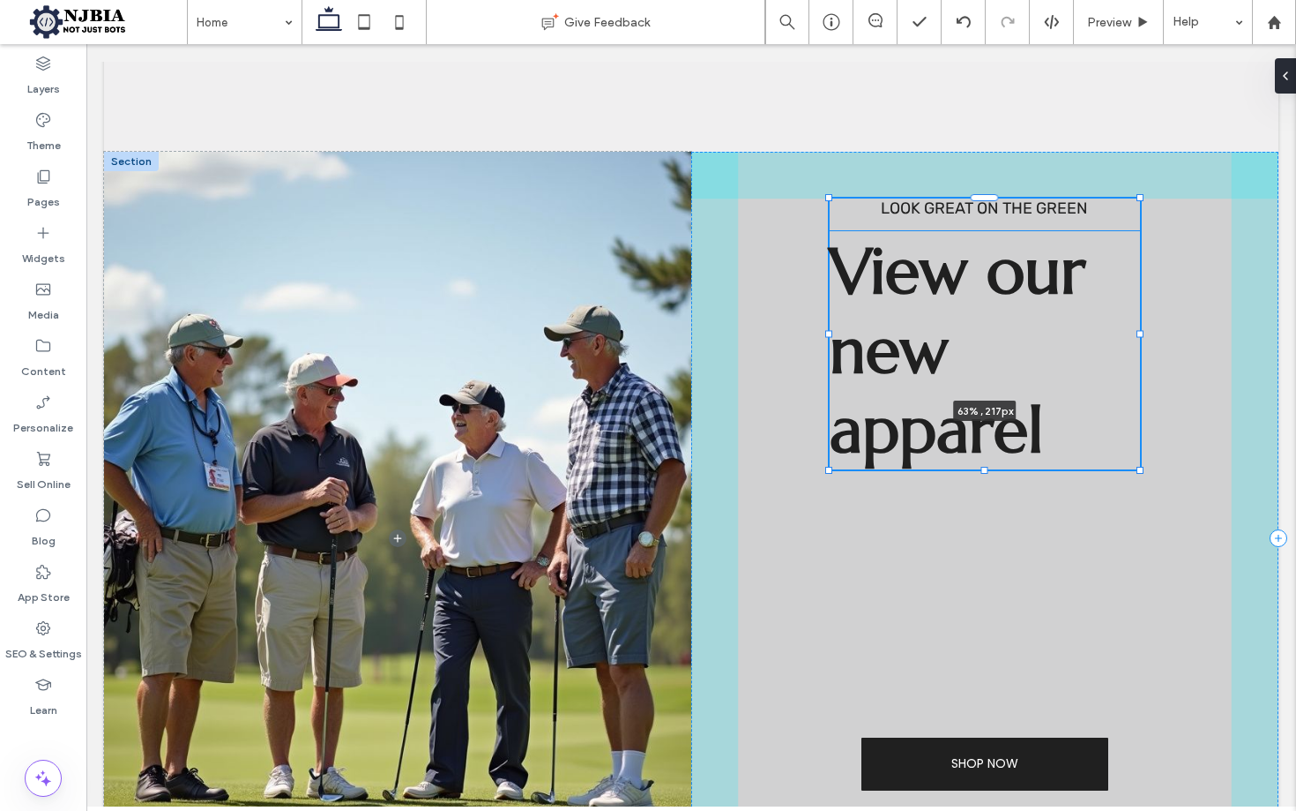
drag, startPoint x: 1185, startPoint y: 295, endPoint x: 1229, endPoint y: 302, distance: 44.5
click at [1139, 293] on div "Look great on the green View our new apparel 63% , 217px SHOP NOW" at bounding box center [691, 539] width 1175 height 774
type input "**"
type input "****"
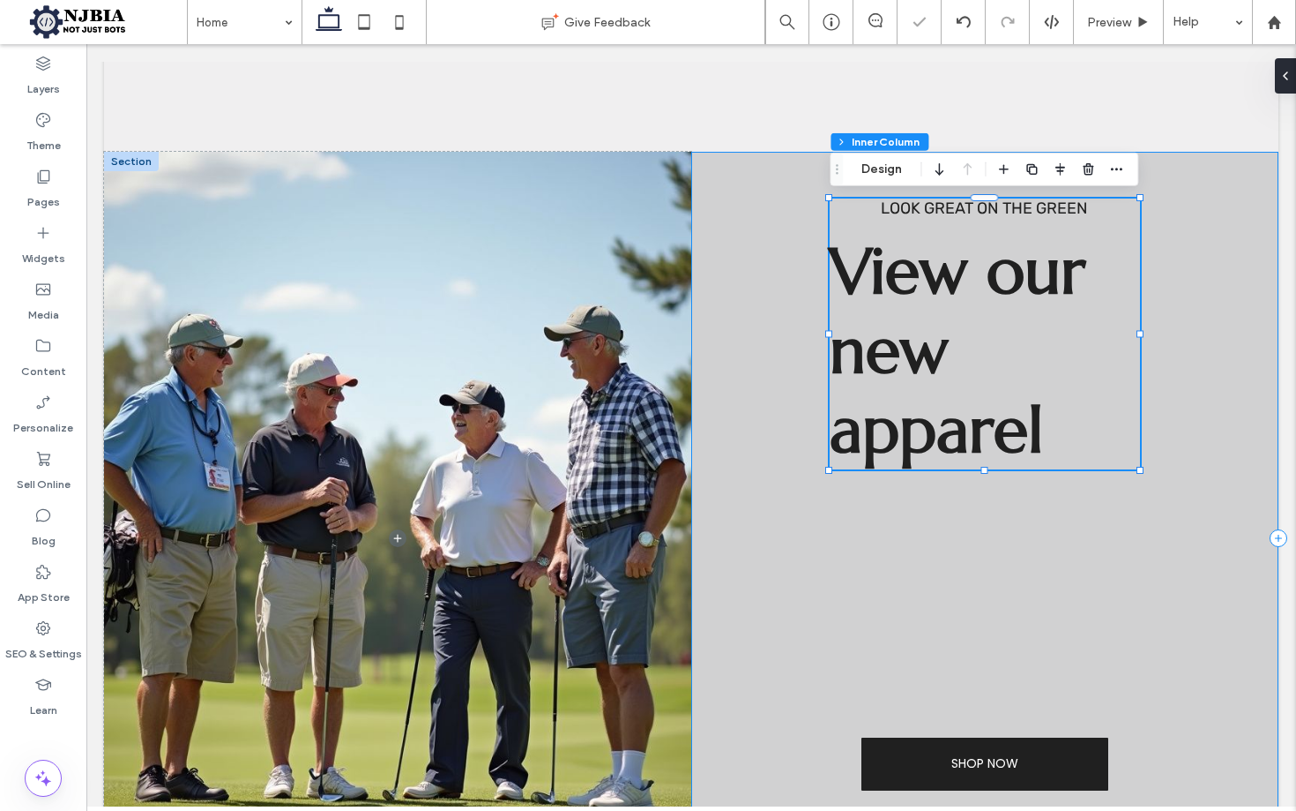
click at [1217, 268] on div "Look great on the green View our new apparel 63% , 217px SHOP NOW" at bounding box center [984, 539] width 587 height 774
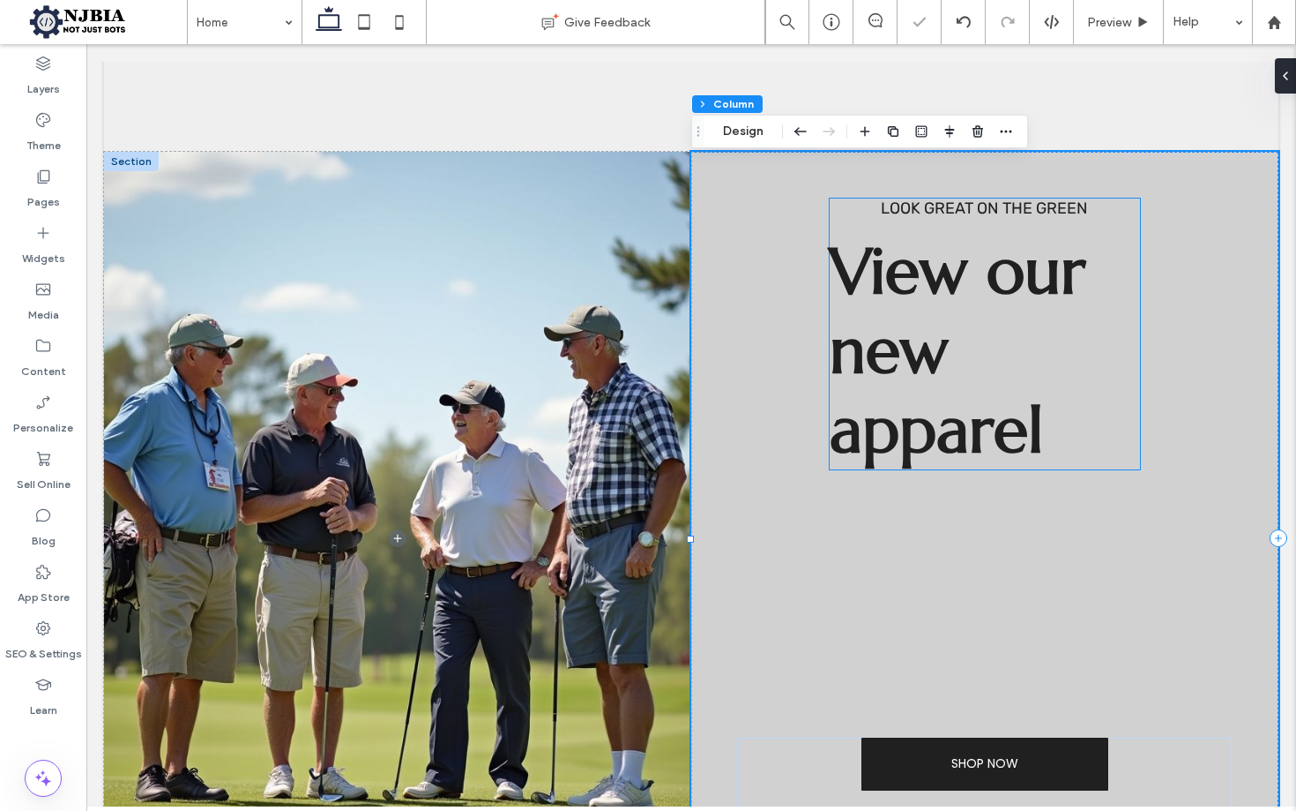
click at [1032, 379] on h1 "View our new apparel" at bounding box center [985, 350] width 310 height 238
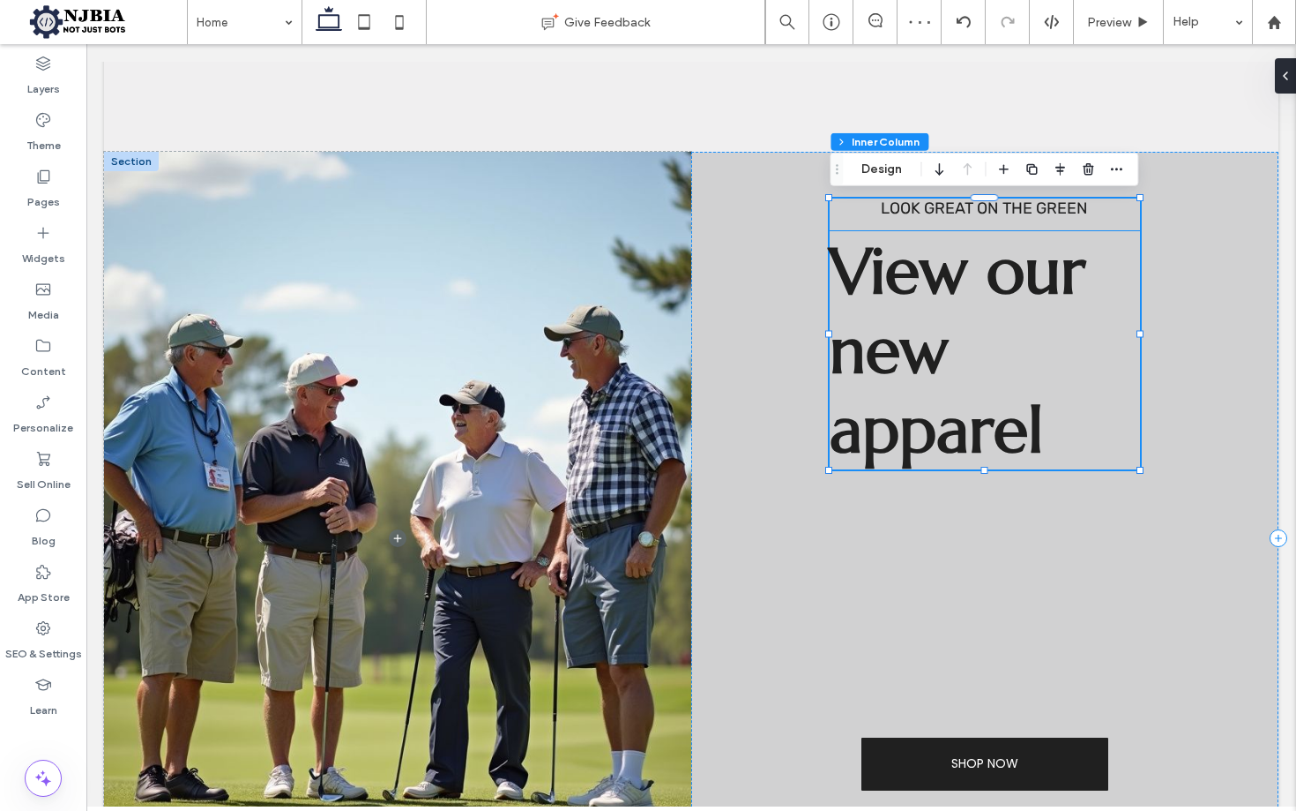
click at [978, 366] on h1 "View our new apparel" at bounding box center [985, 350] width 310 height 238
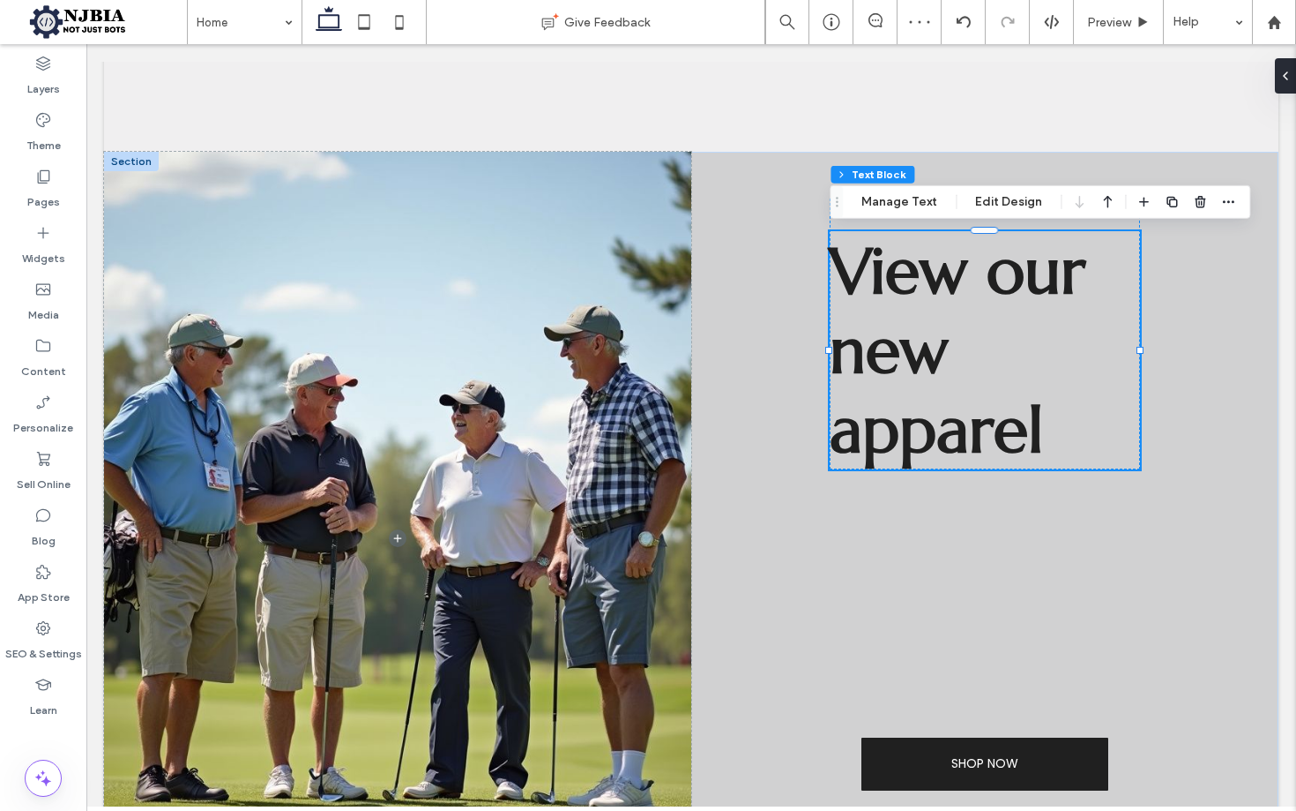
click at [978, 366] on div "View our new apparel" at bounding box center [985, 350] width 310 height 238
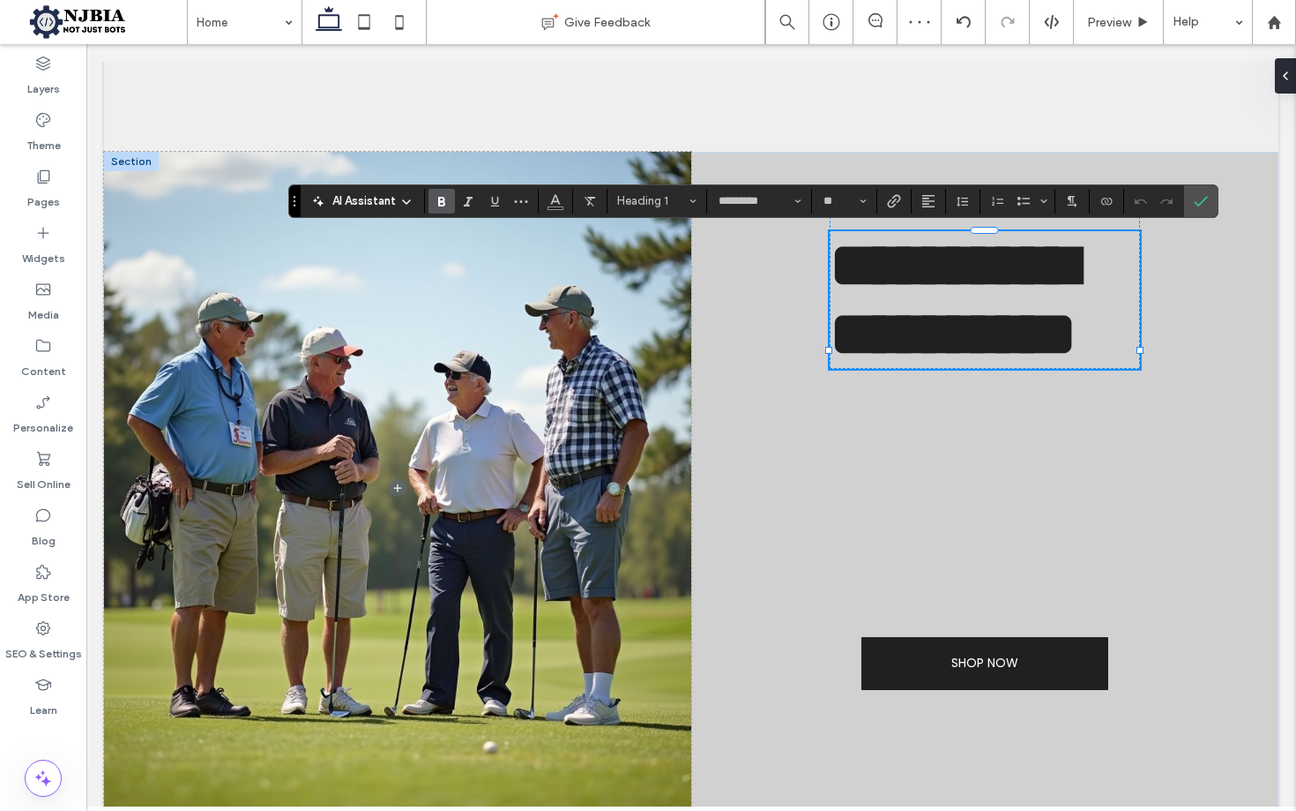
drag, startPoint x: 954, startPoint y: 357, endPoint x: 1054, endPoint y: 332, distance: 102.9
click at [954, 357] on span "**********" at bounding box center [953, 299] width 247 height 131
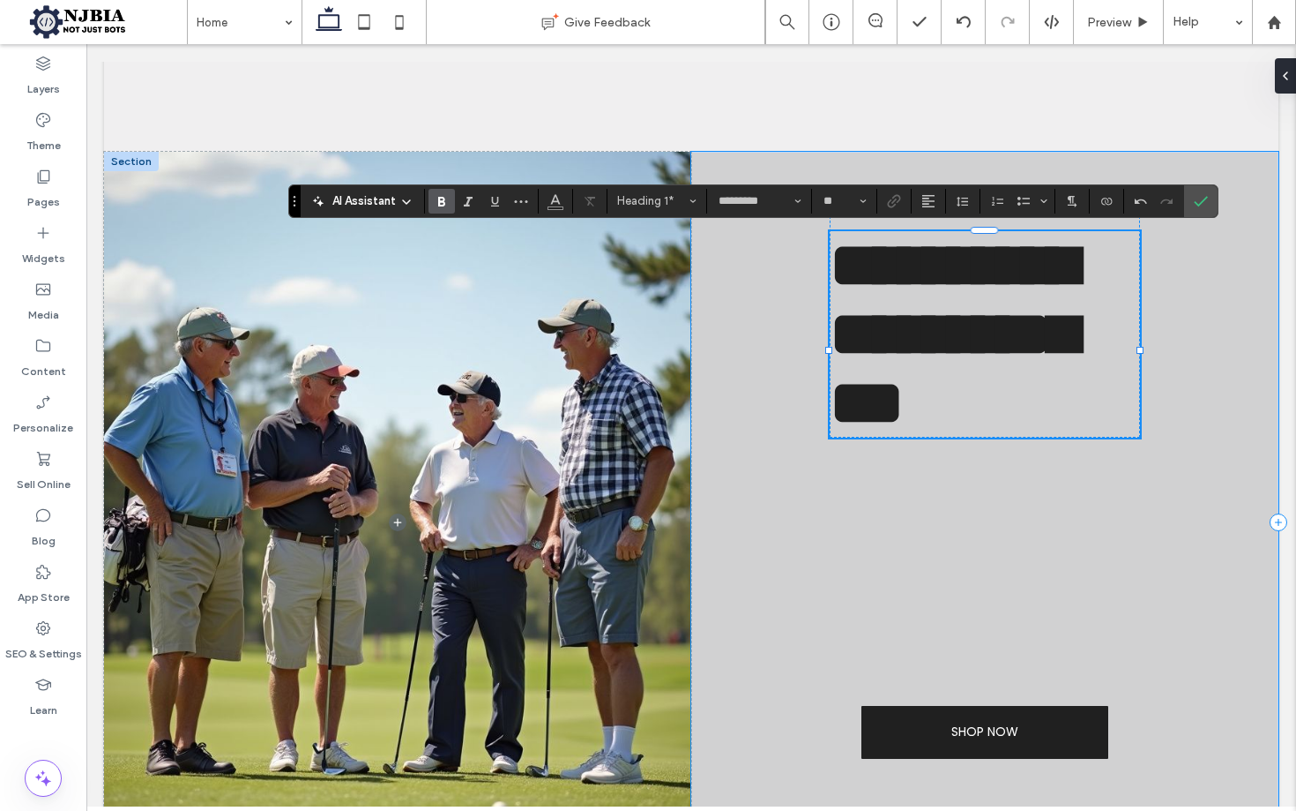
click at [1194, 377] on div "**********" at bounding box center [984, 523] width 587 height 743
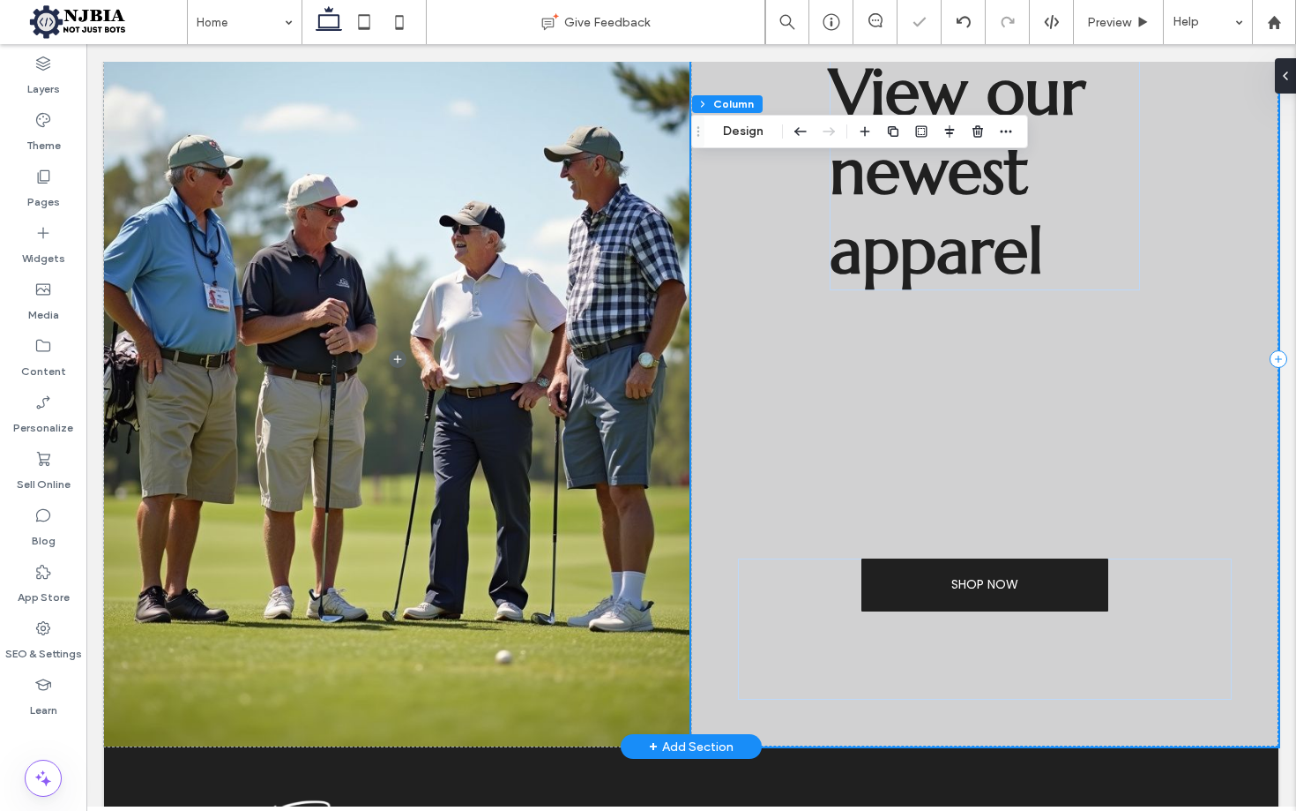
scroll to position [2028, 0]
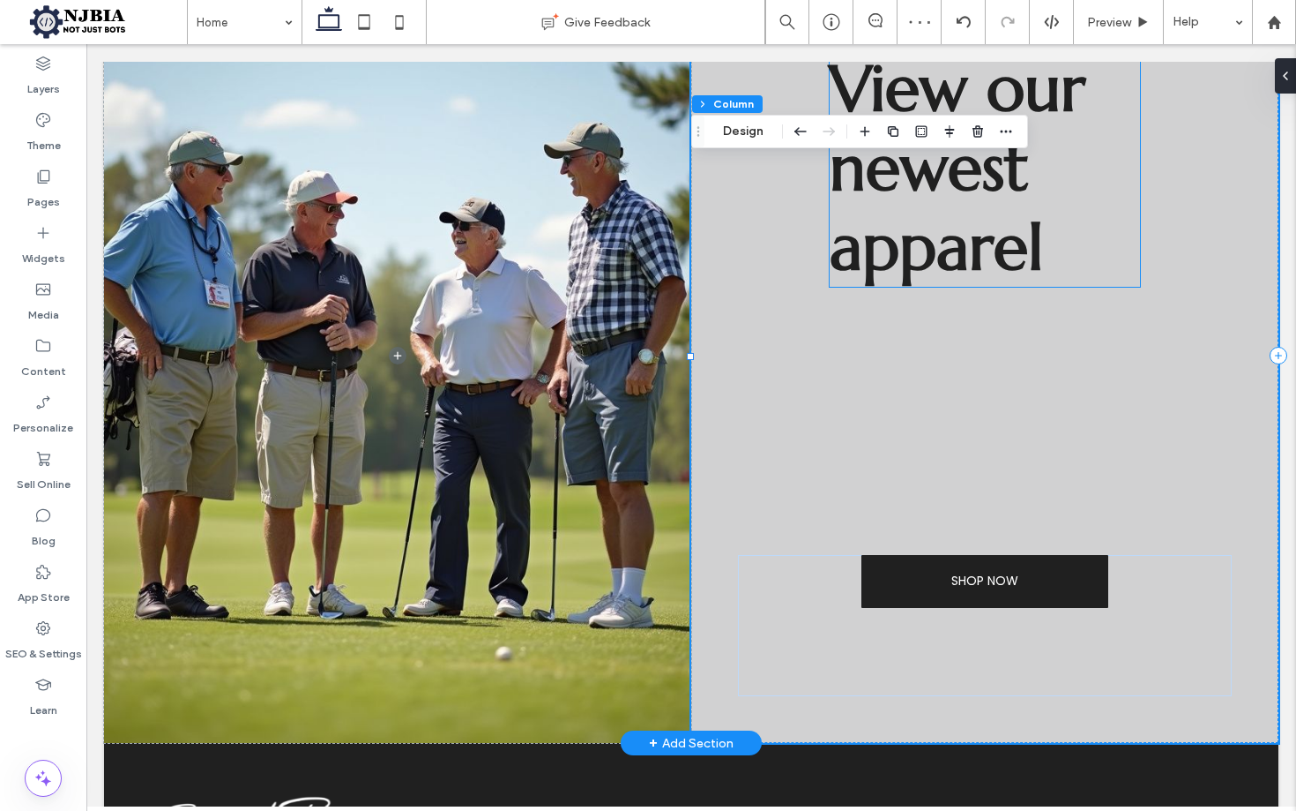
click at [984, 251] on span "View our newest apparel" at bounding box center [958, 168] width 256 height 238
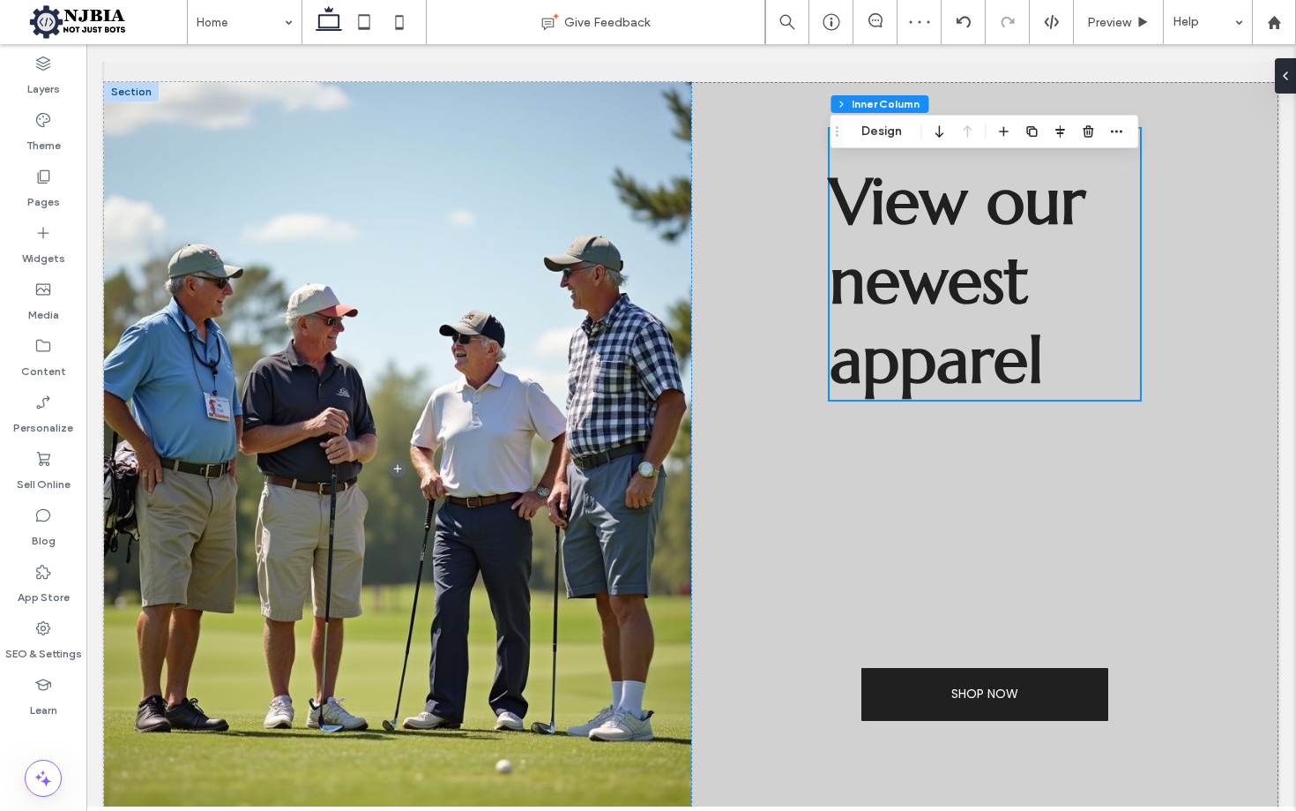
scroll to position [1915, 0]
click at [1061, 130] on use "button" at bounding box center [1061, 131] width 10 height 12
click at [1046, 164] on use "center" at bounding box center [1042, 166] width 10 height 12
click at [1013, 165] on use "flex-start" at bounding box center [1013, 166] width 11 height 12
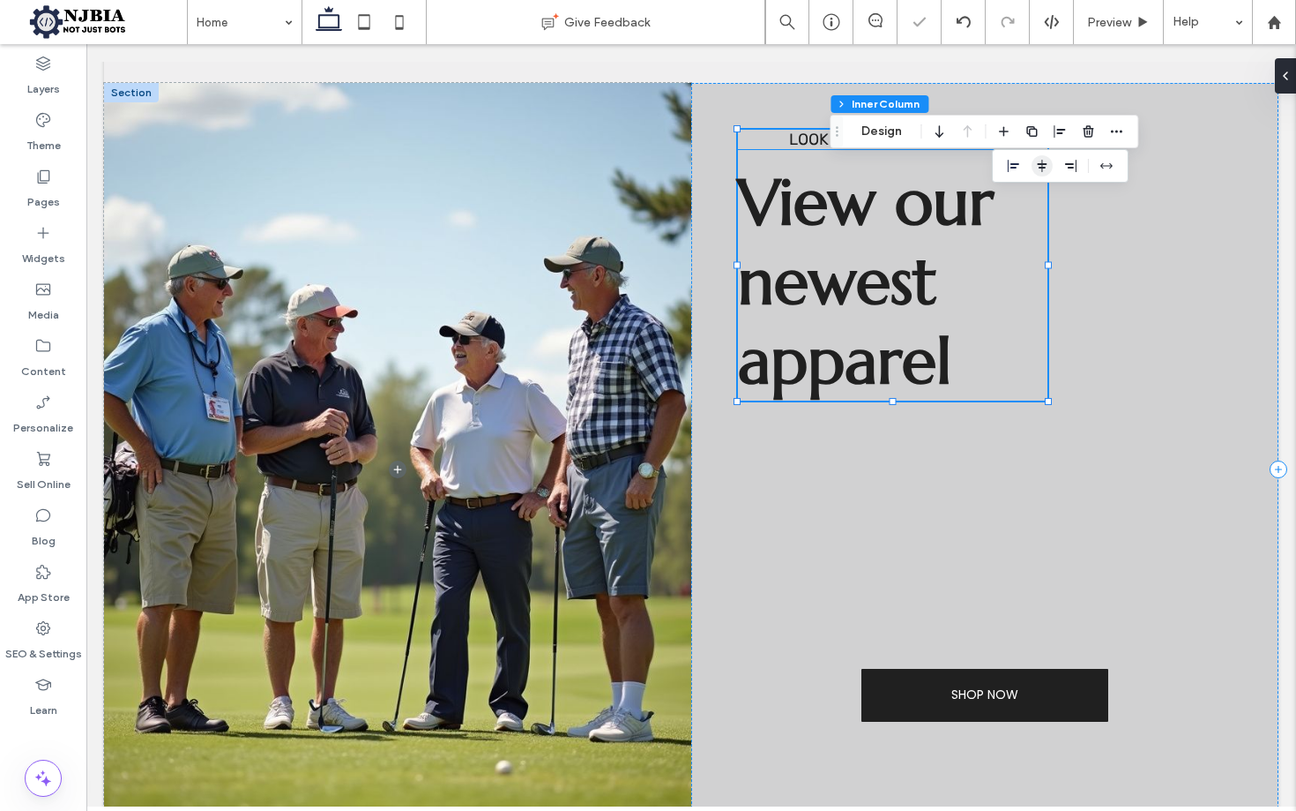
click at [1045, 165] on use "center" at bounding box center [1042, 166] width 10 height 12
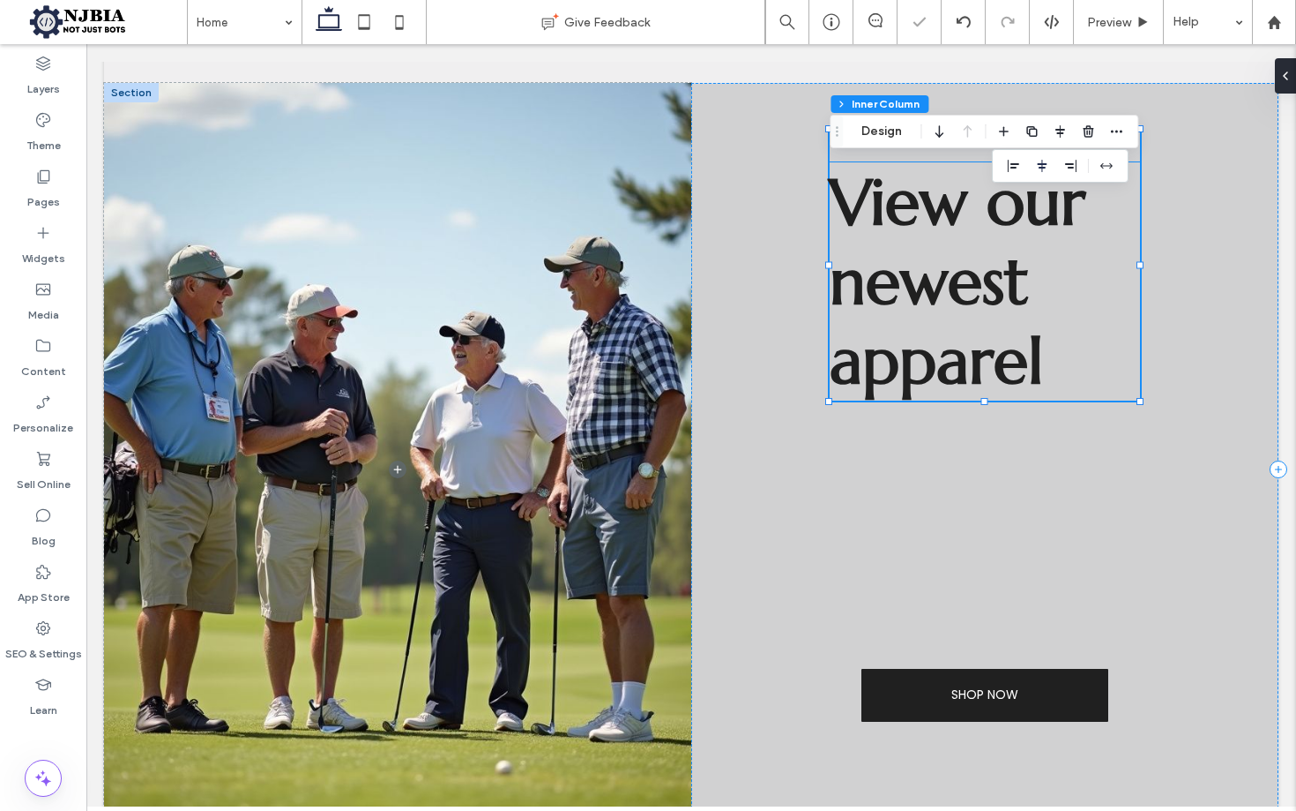
click at [1004, 266] on span "View our newest apparel" at bounding box center [958, 281] width 256 height 238
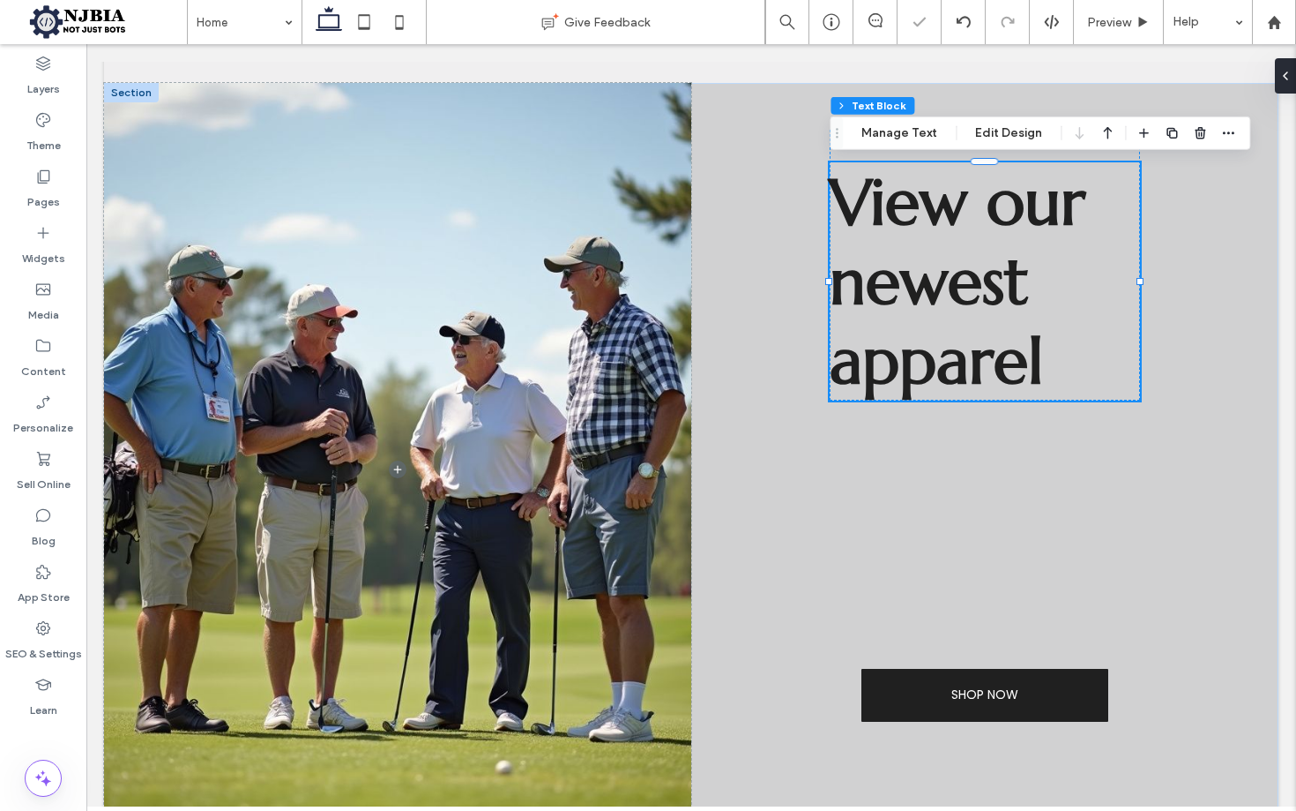
click at [1035, 280] on span "View our newest apparel" at bounding box center [958, 281] width 256 height 238
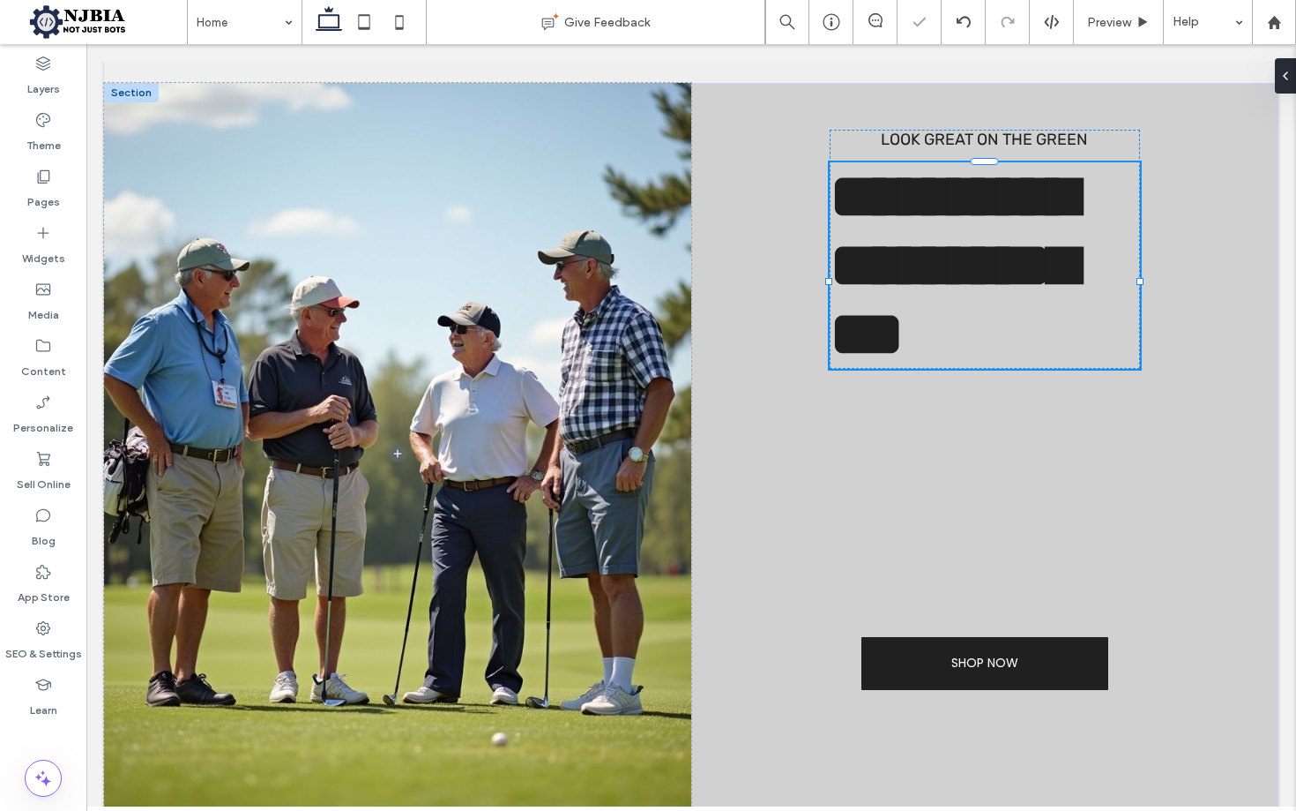
type input "*********"
type input "**"
click at [1035, 279] on span "**********" at bounding box center [953, 265] width 247 height 200
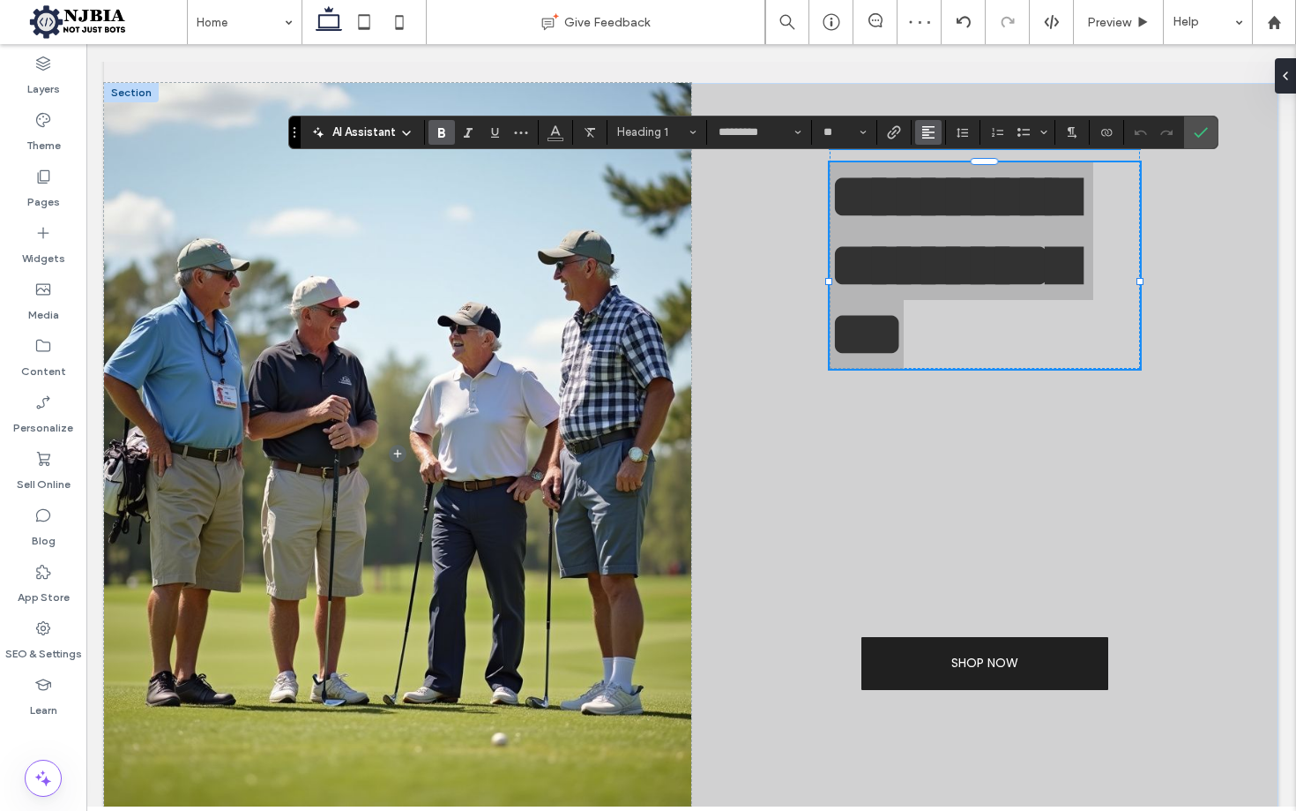
click at [926, 131] on icon "Alignment" at bounding box center [929, 132] width 14 height 14
click at [957, 183] on div "ui.textEditor.alignment.center" at bounding box center [946, 186] width 23 height 14
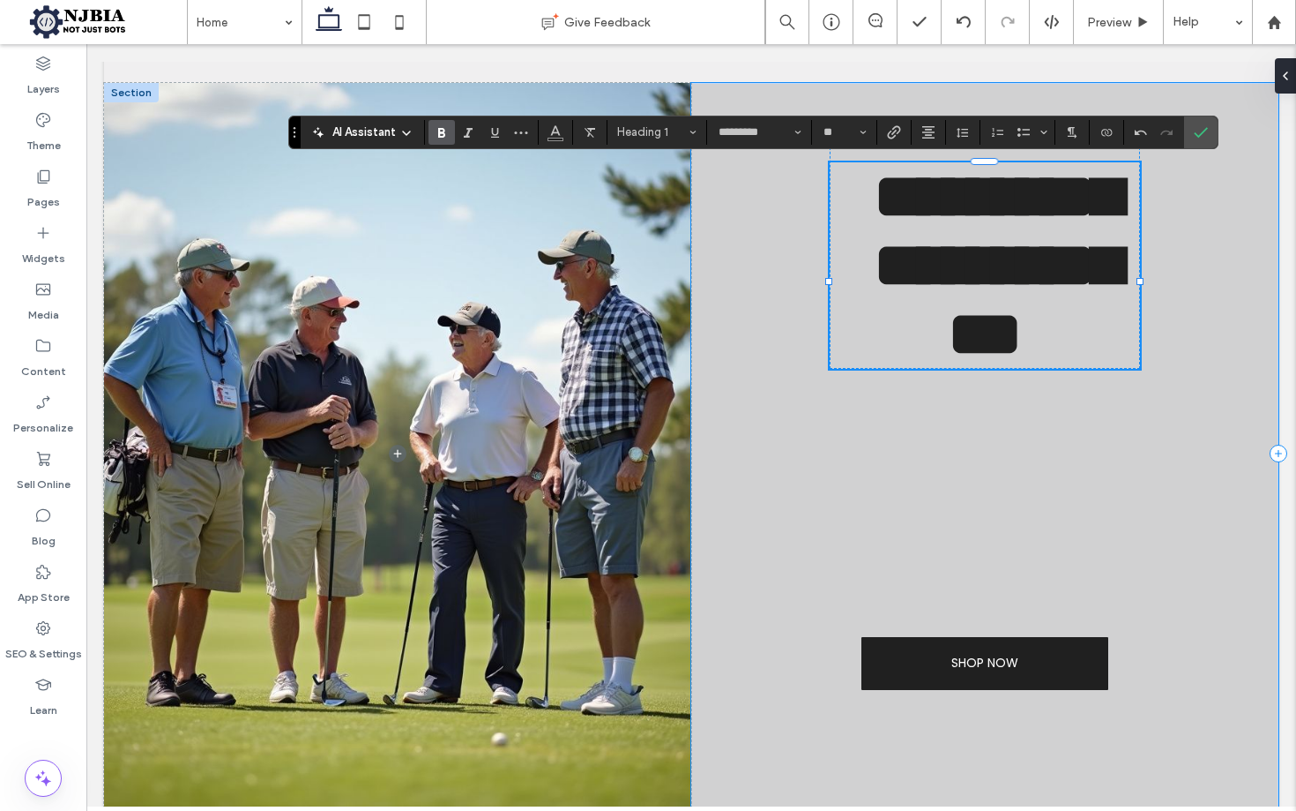
drag, startPoint x: 1184, startPoint y: 330, endPoint x: 1157, endPoint y: 335, distance: 27.0
click at [1184, 330] on div "**********" at bounding box center [984, 454] width 587 height 743
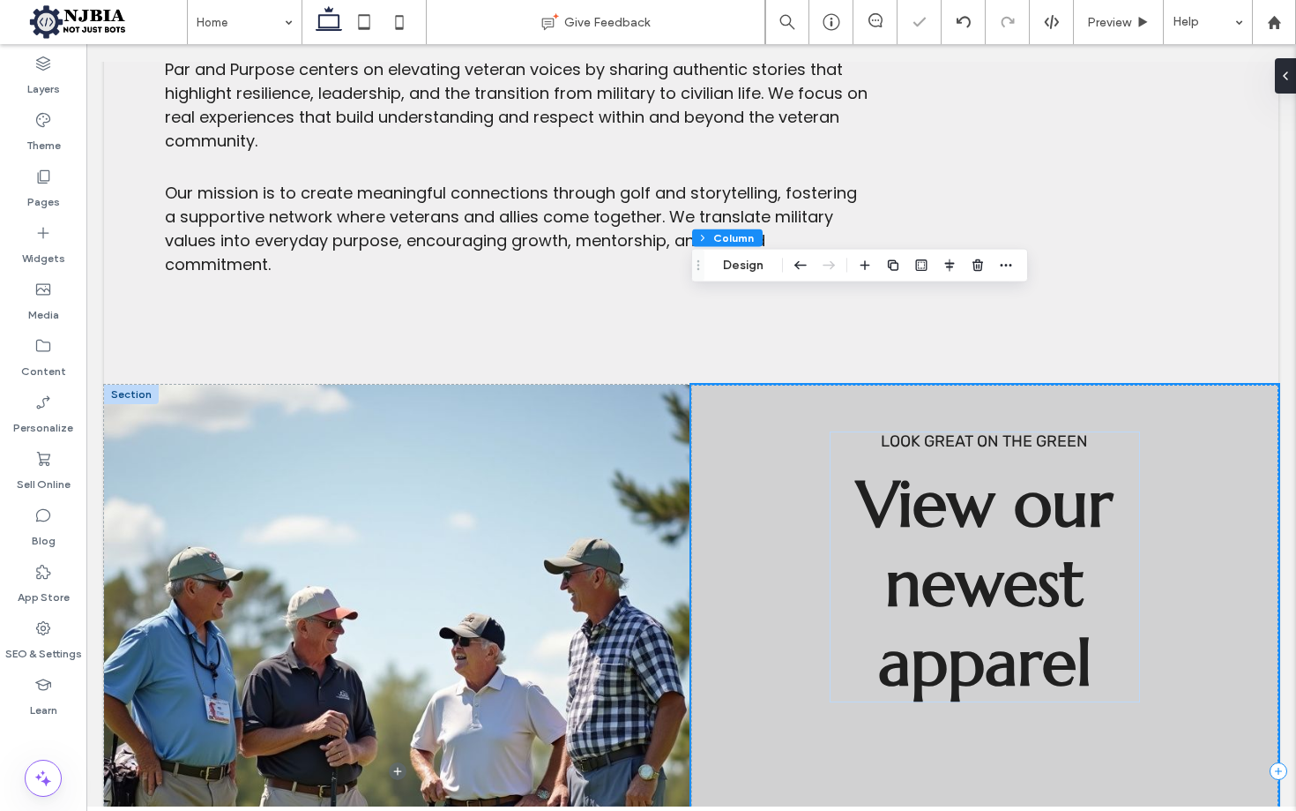
scroll to position [1864, 0]
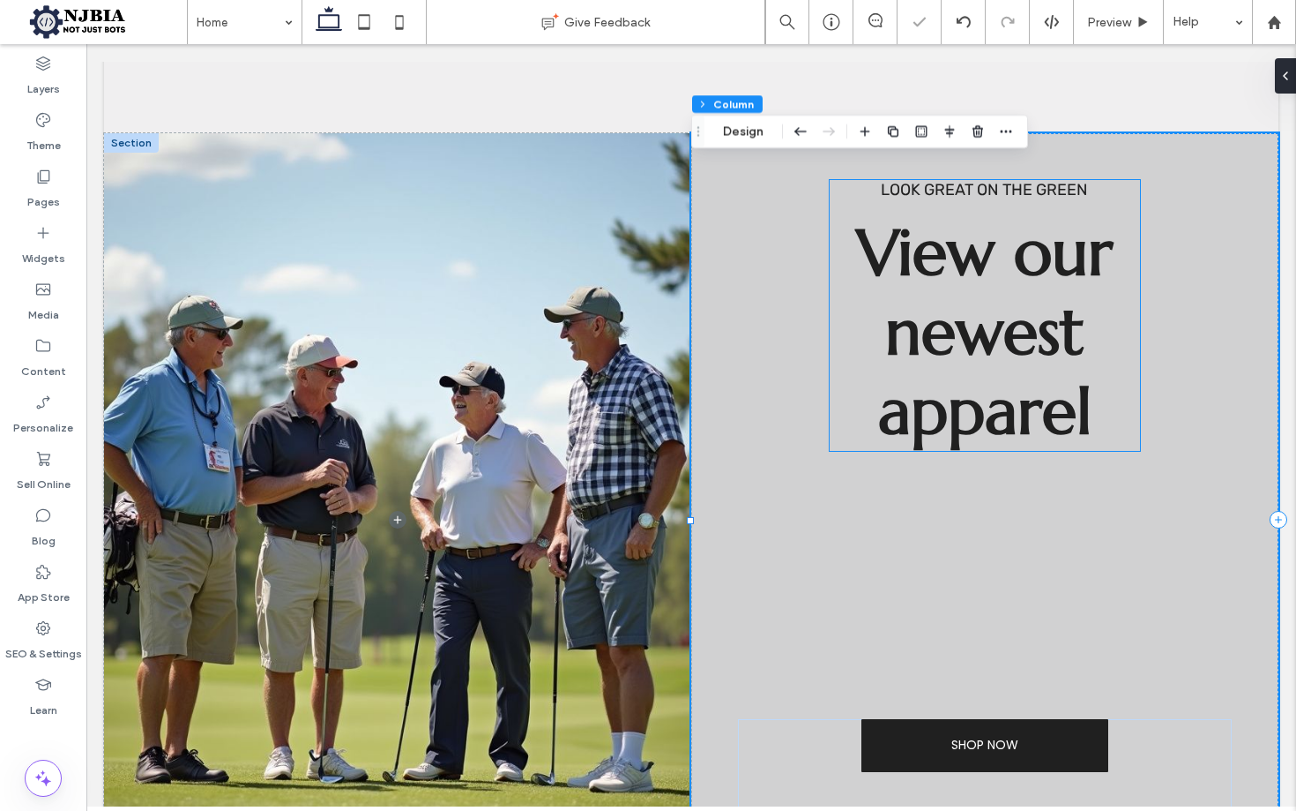
click at [1066, 343] on span "View our newest apparel" at bounding box center [985, 332] width 256 height 238
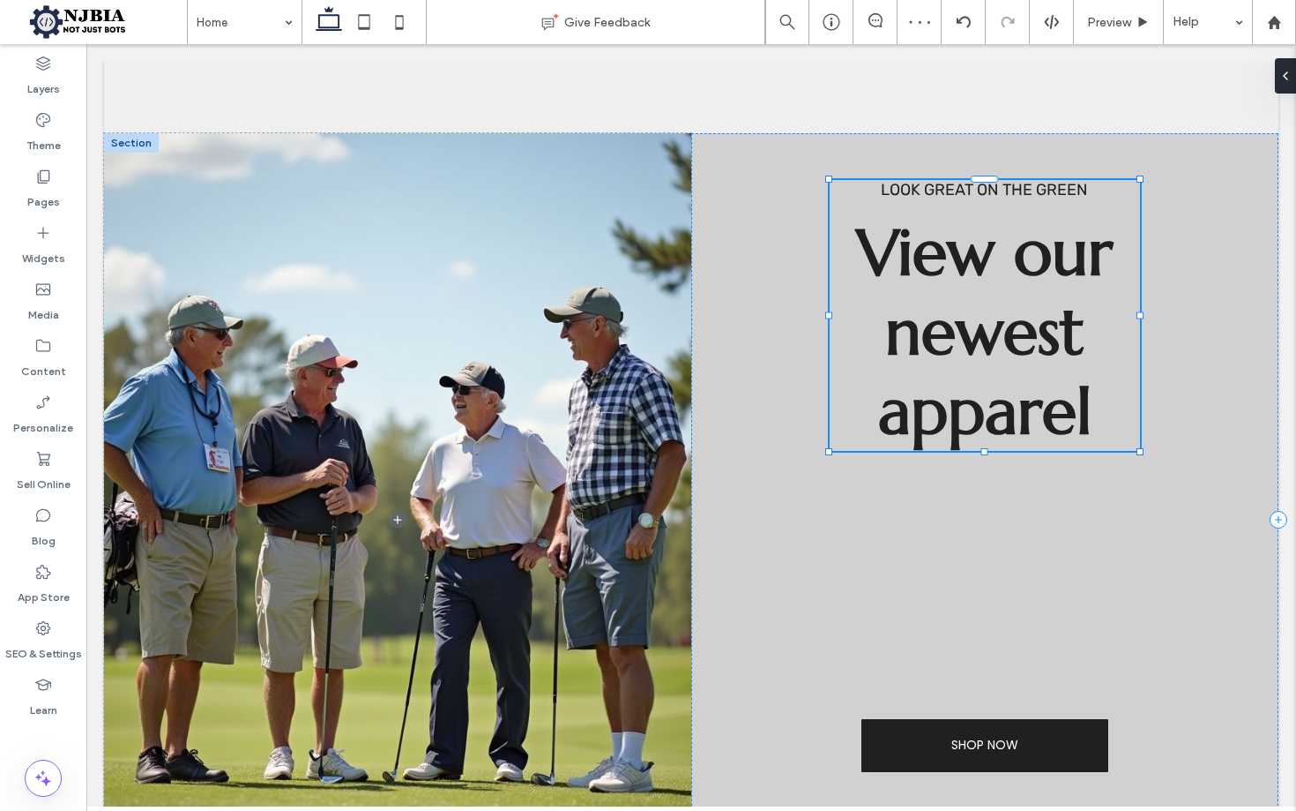
click at [1066, 343] on span "View our newest apparel" at bounding box center [985, 332] width 256 height 238
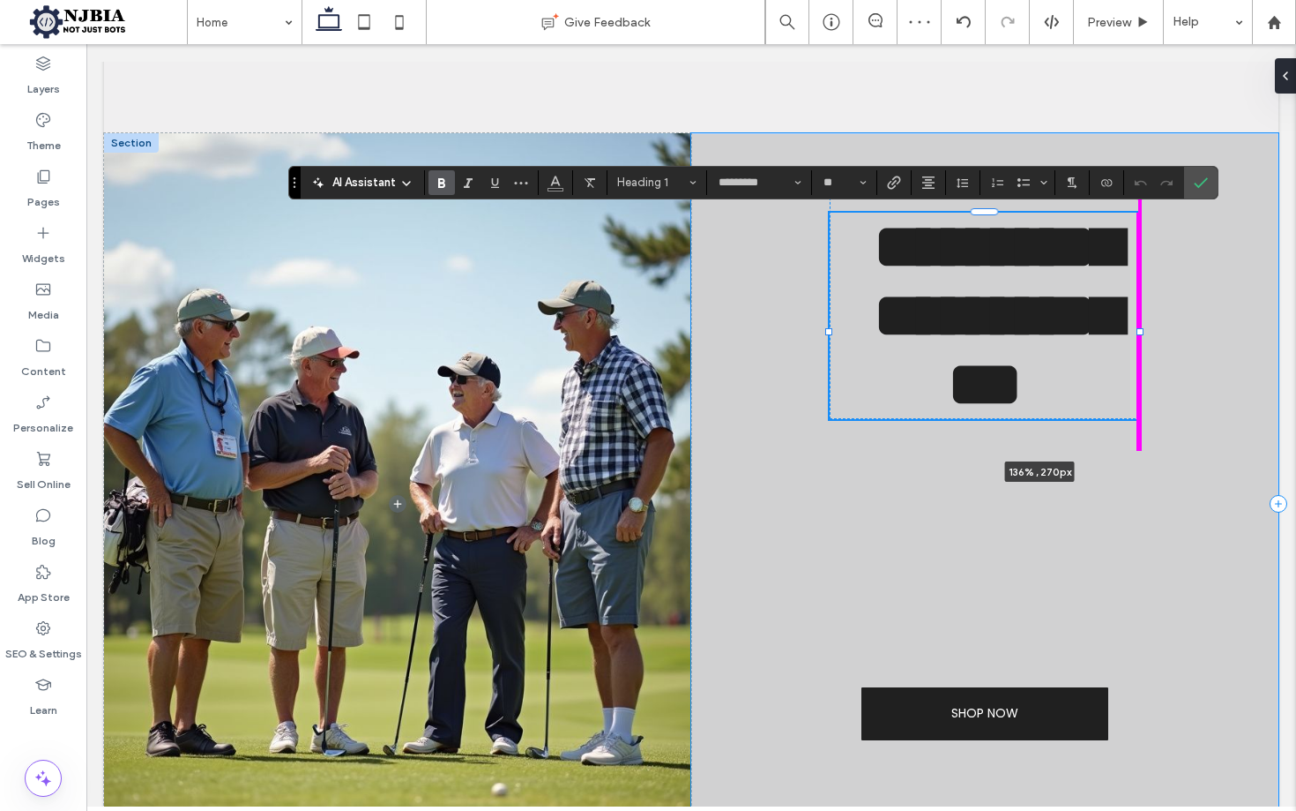
drag, startPoint x: 1144, startPoint y: 330, endPoint x: 1166, endPoint y: 325, distance: 22.7
click at [1242, 324] on div "**********" at bounding box center [691, 504] width 1175 height 743
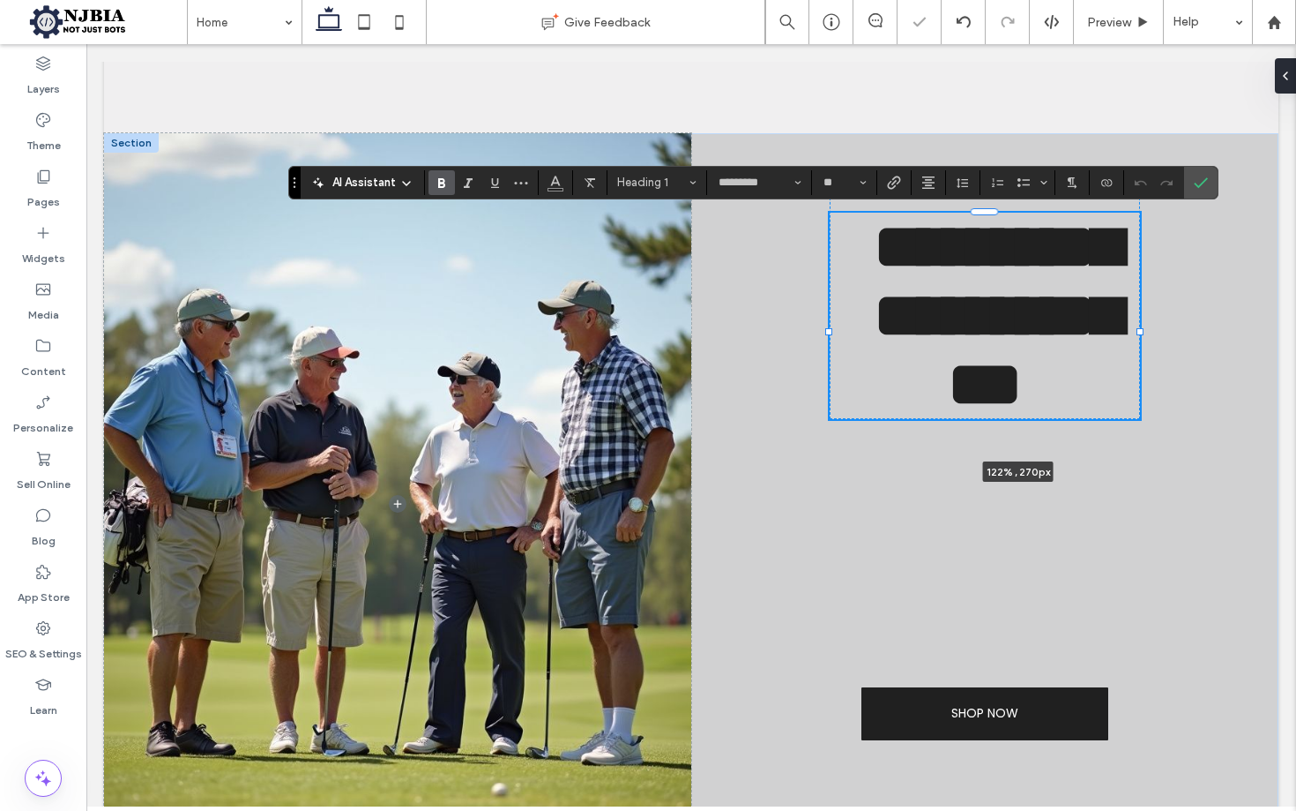
drag, startPoint x: 1141, startPoint y: 331, endPoint x: 1208, endPoint y: 328, distance: 67.1
click at [1208, 328] on div "**********" at bounding box center [691, 504] width 1175 height 743
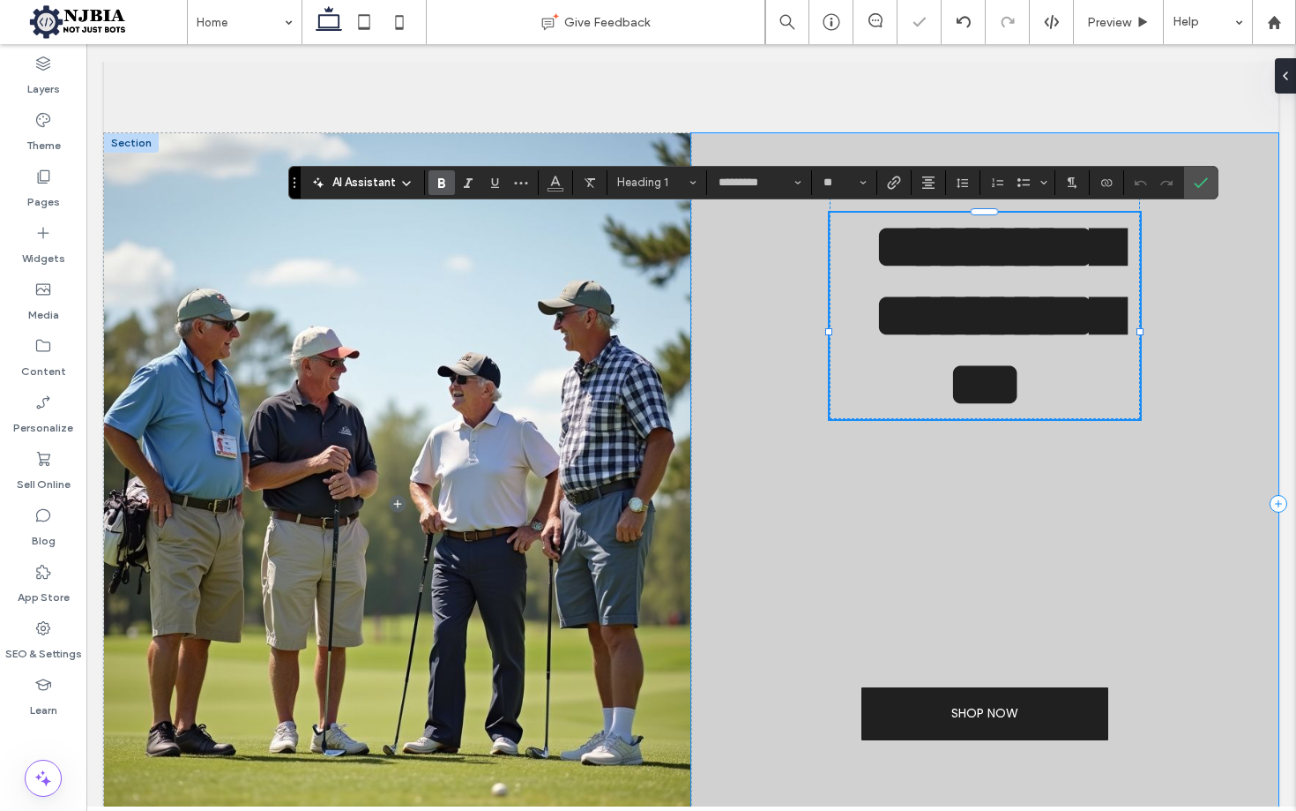
click at [1174, 415] on div "**********" at bounding box center [984, 504] width 587 height 743
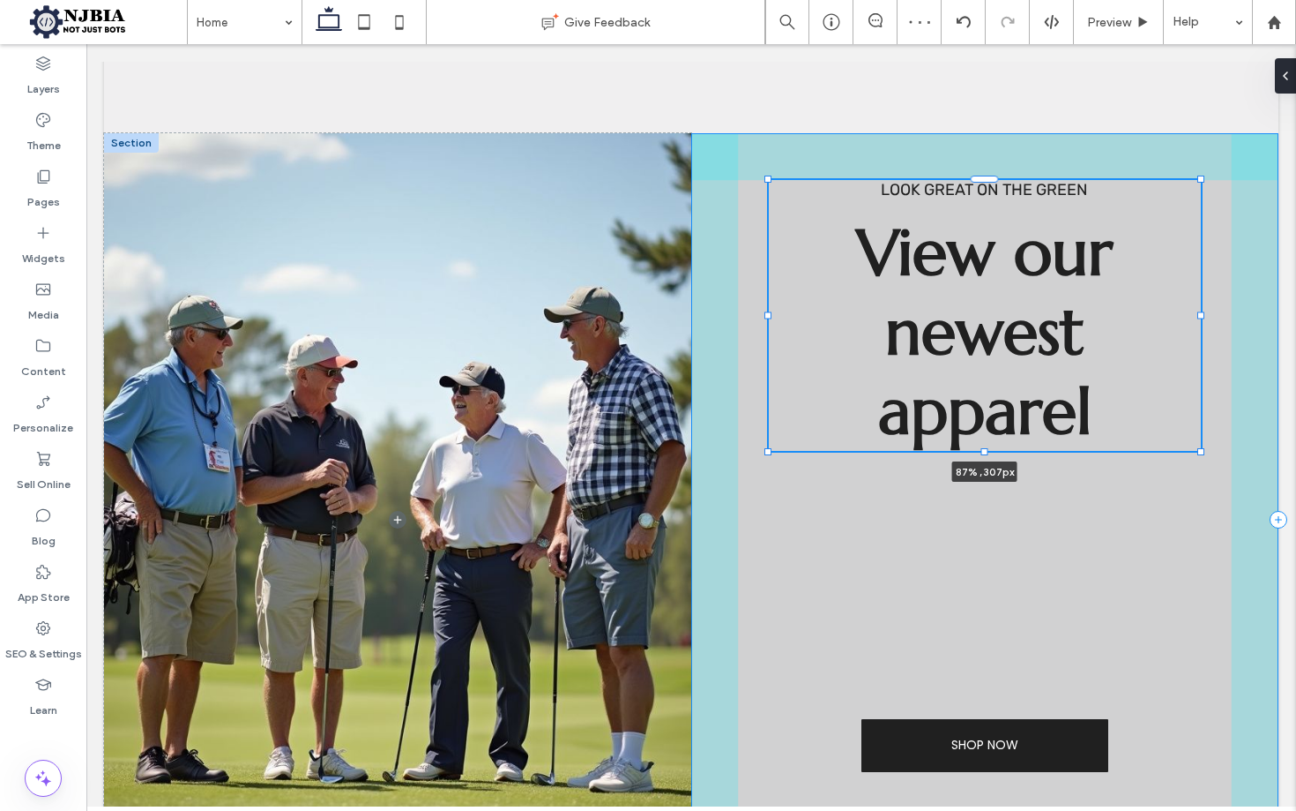
drag, startPoint x: 1142, startPoint y: 315, endPoint x: 1203, endPoint y: 310, distance: 61.0
click at [1203, 310] on div "Look great on the green View our newest apparel 87% , 307px SHOP NOW" at bounding box center [691, 520] width 1175 height 774
type input "**"
type input "****"
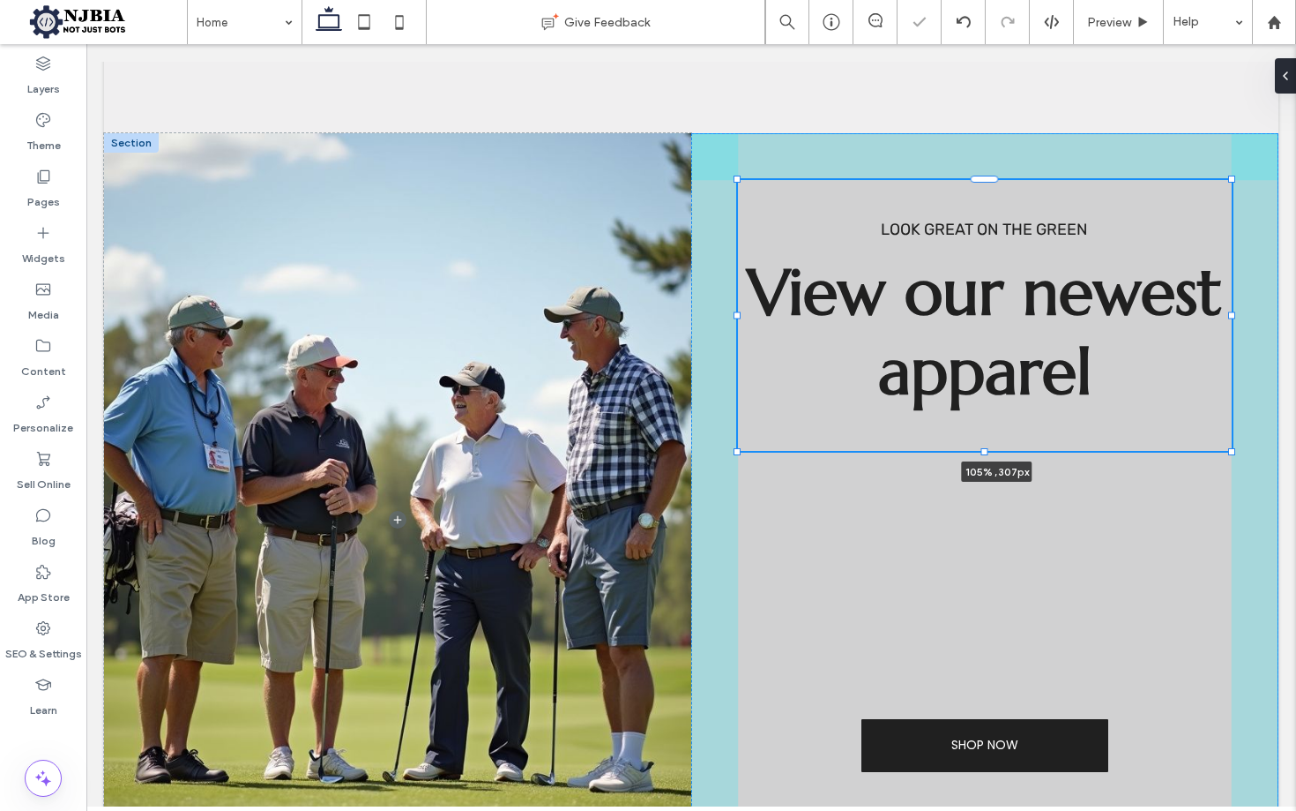
drag, startPoint x: 1209, startPoint y: 313, endPoint x: 1245, endPoint y: 313, distance: 36.2
click at [1245, 313] on div "Look great on the green View our newest apparel 105% , 307px SHOP NOW" at bounding box center [691, 520] width 1175 height 774
type input "***"
type input "****"
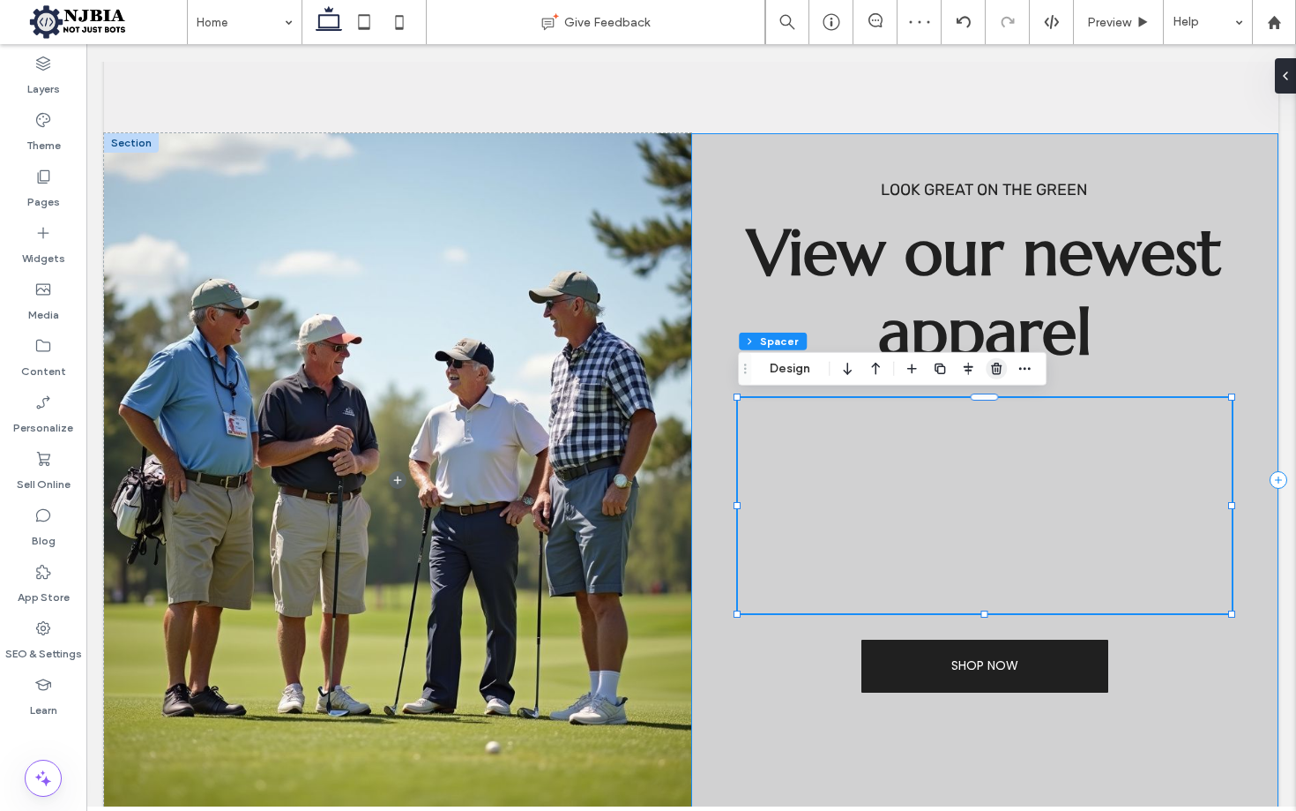
click at [997, 368] on use "button" at bounding box center [996, 367] width 11 height 11
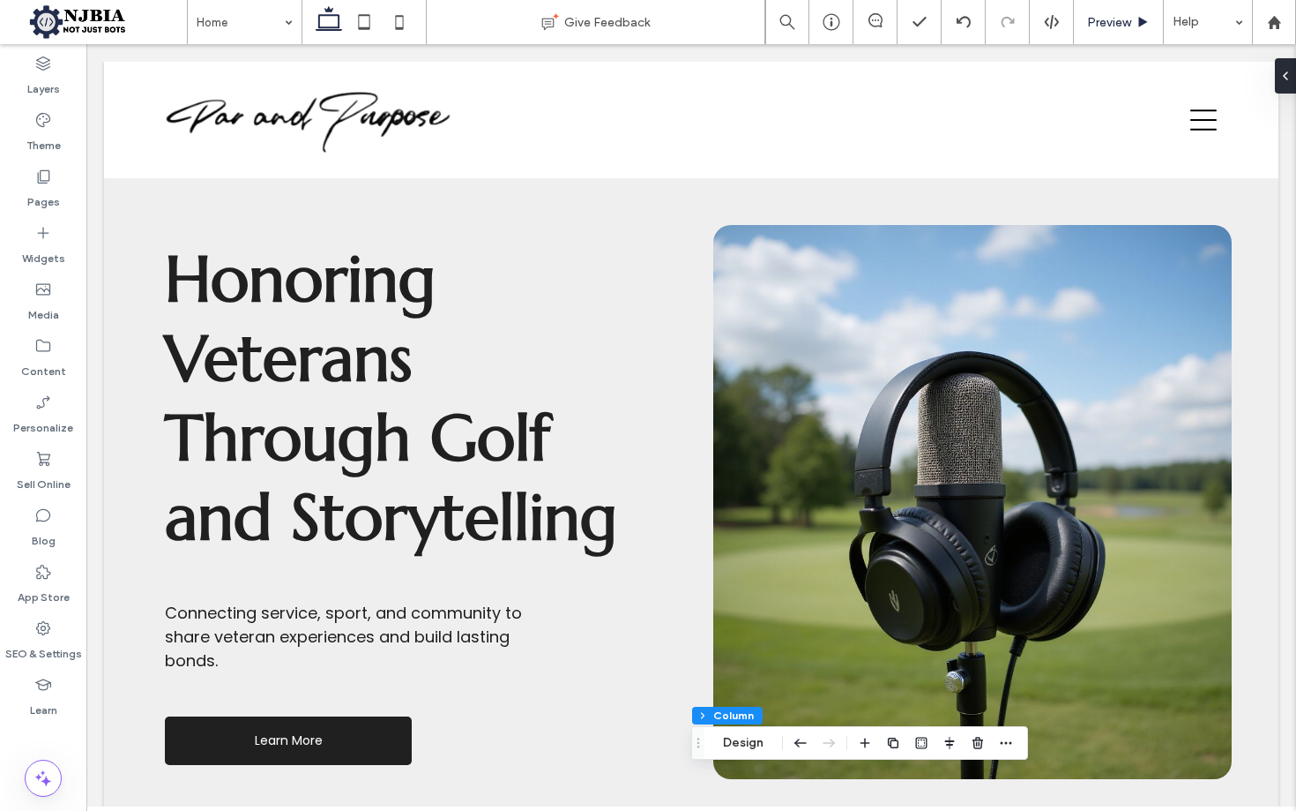
scroll to position [0, 0]
click at [1121, 24] on span "Preview" at bounding box center [1109, 22] width 44 height 15
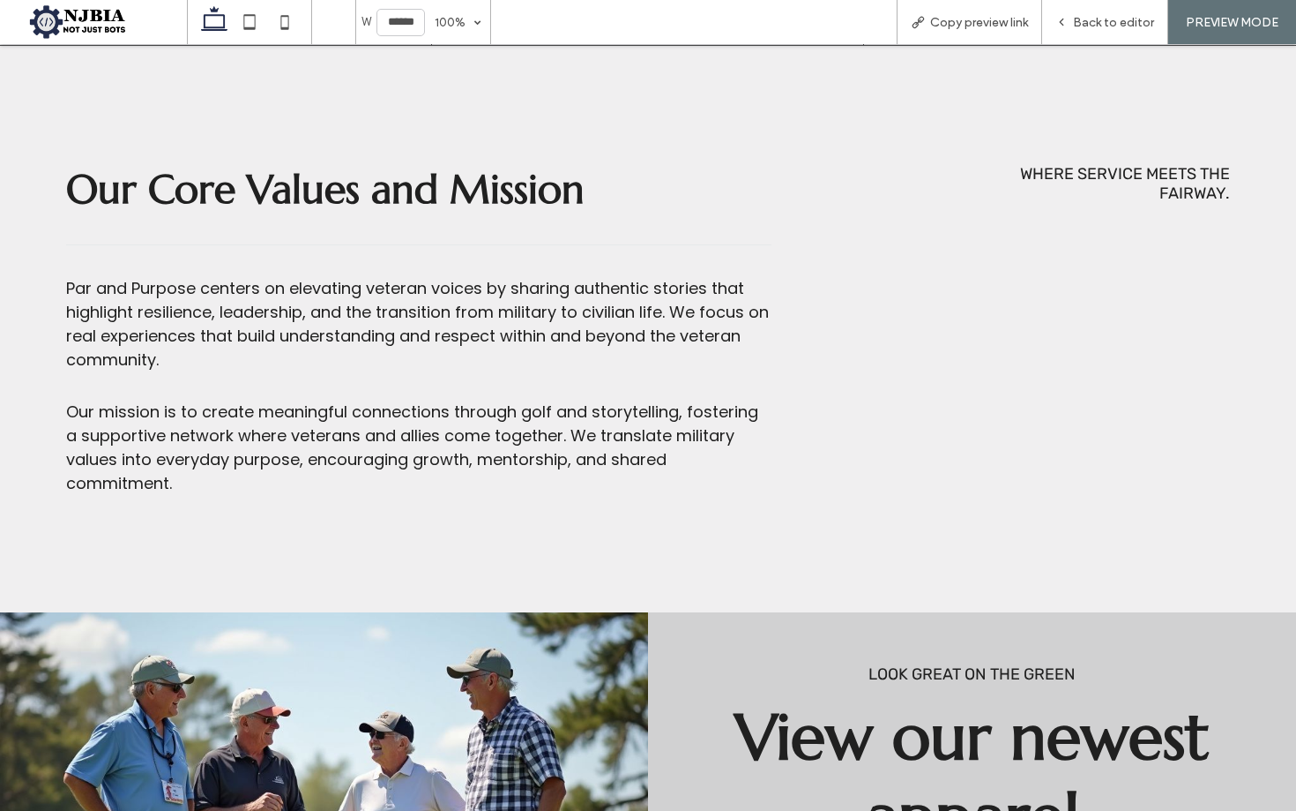
scroll to position [1380, 0]
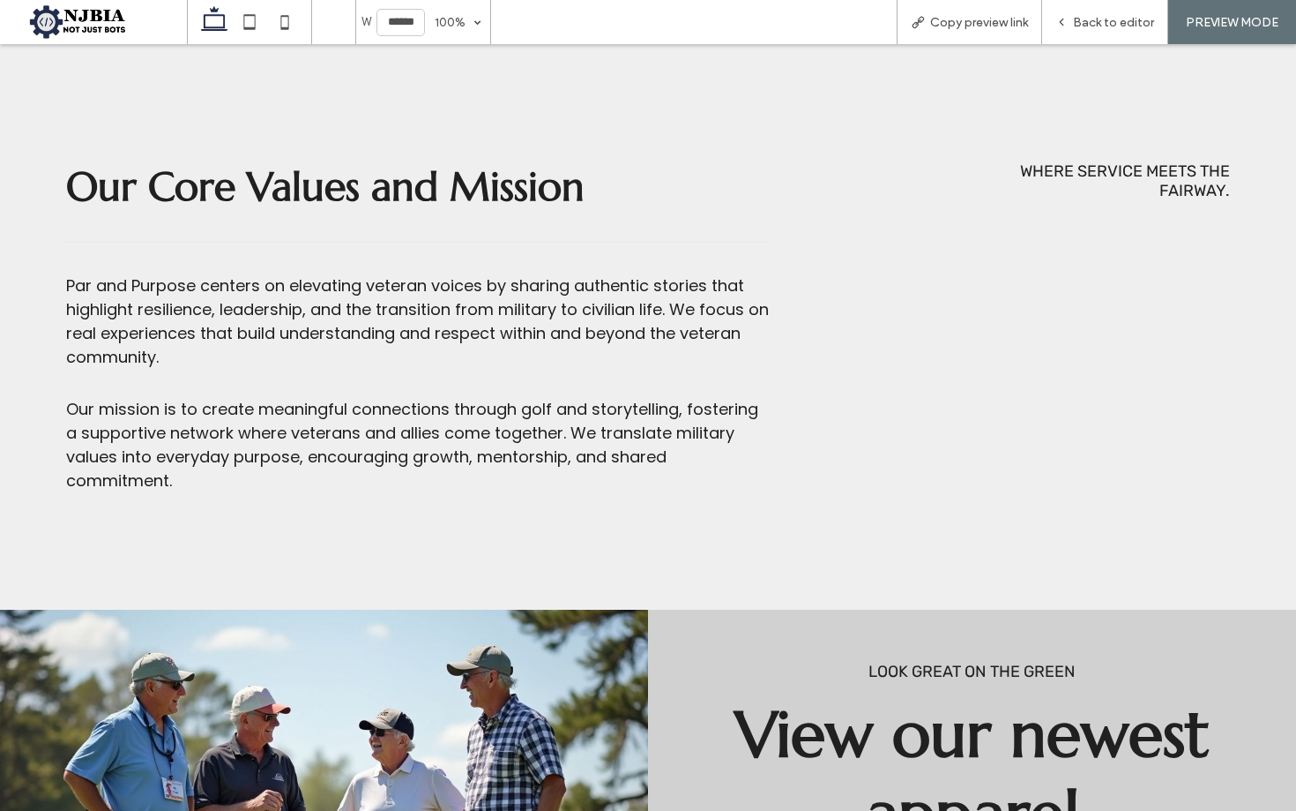
click at [581, 320] on div "Par and Purpose centers on elevating veteran voices by sharing authentic storie…" at bounding box center [419, 320] width 706 height 95
click at [1121, 19] on span "Back to editor" at bounding box center [1113, 22] width 81 height 15
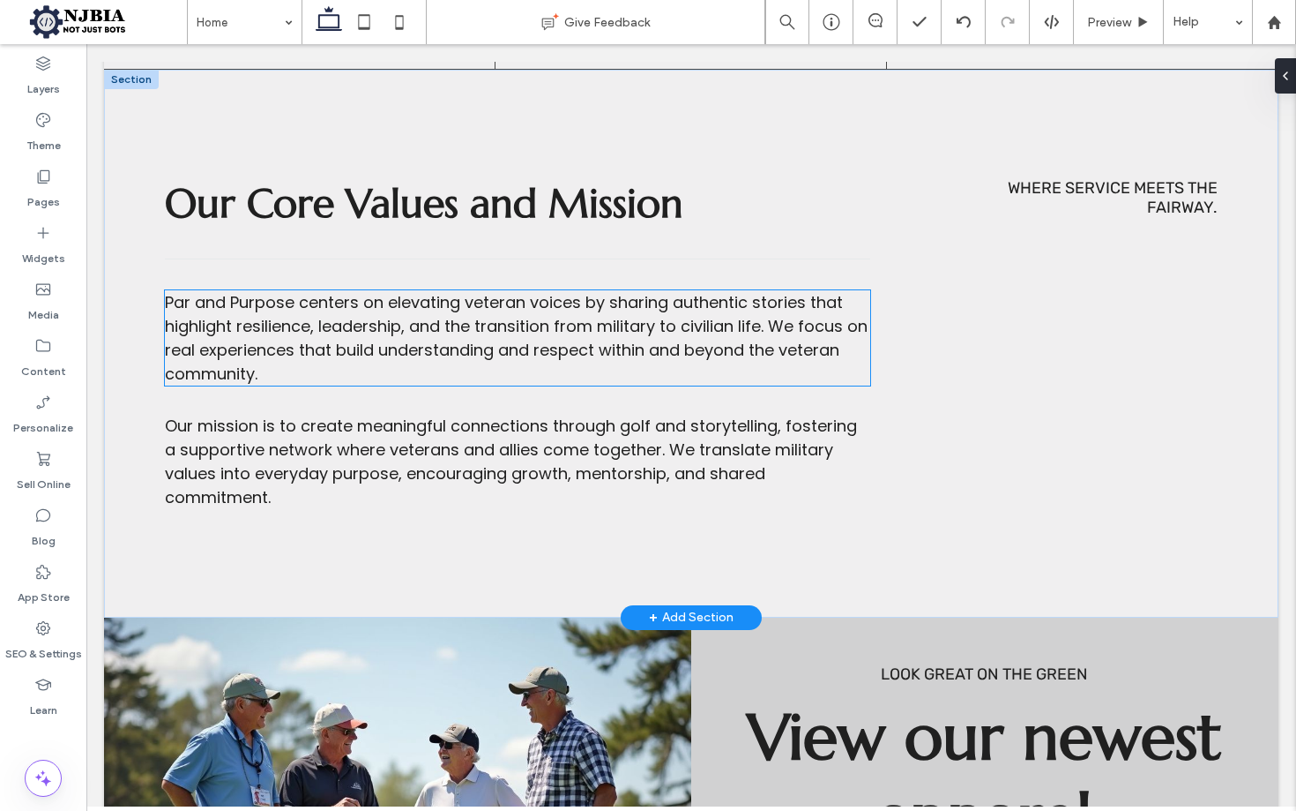
click at [773, 366] on div "Par and Purpose centers on elevating veteran voices by sharing authentic storie…" at bounding box center [518, 337] width 706 height 95
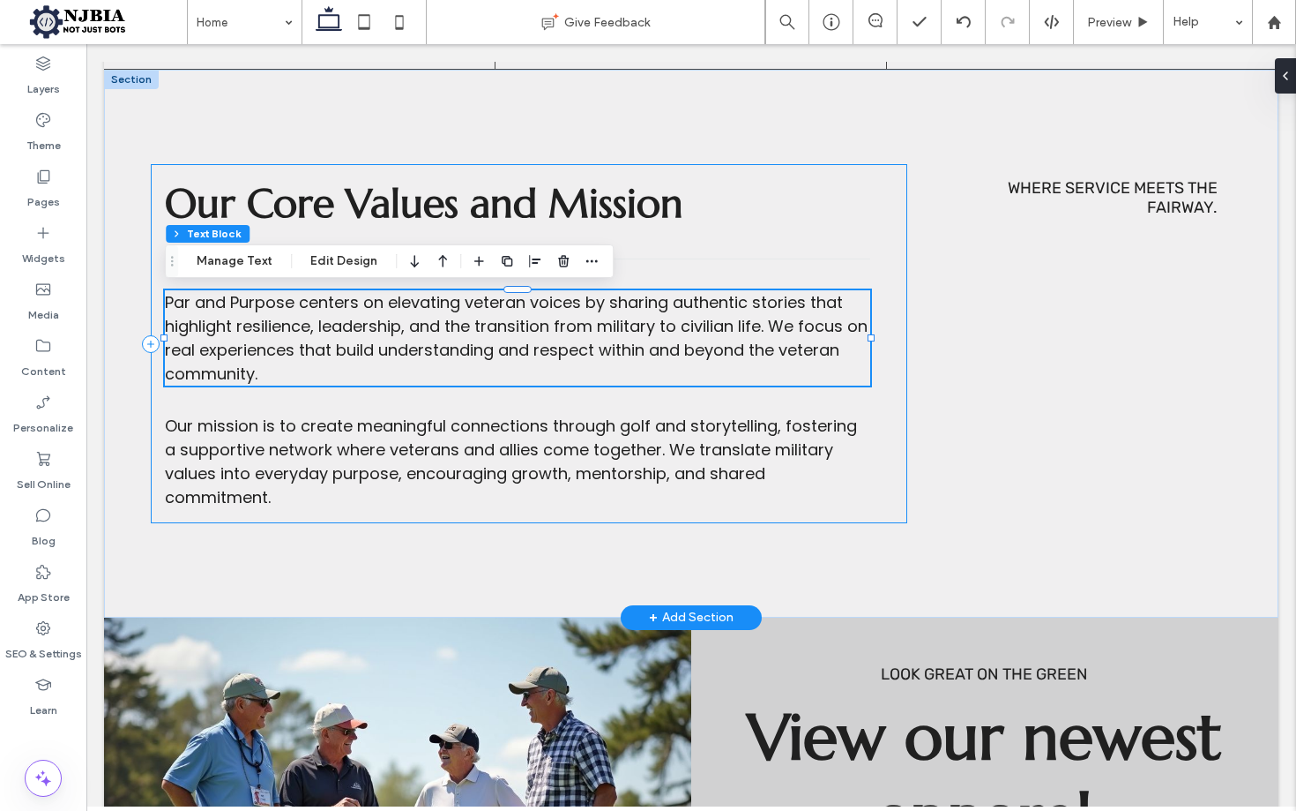
click at [908, 341] on div "Par and Purpose centers on elevating veteran voices by sharing authentic storie…" at bounding box center [529, 343] width 757 height 359
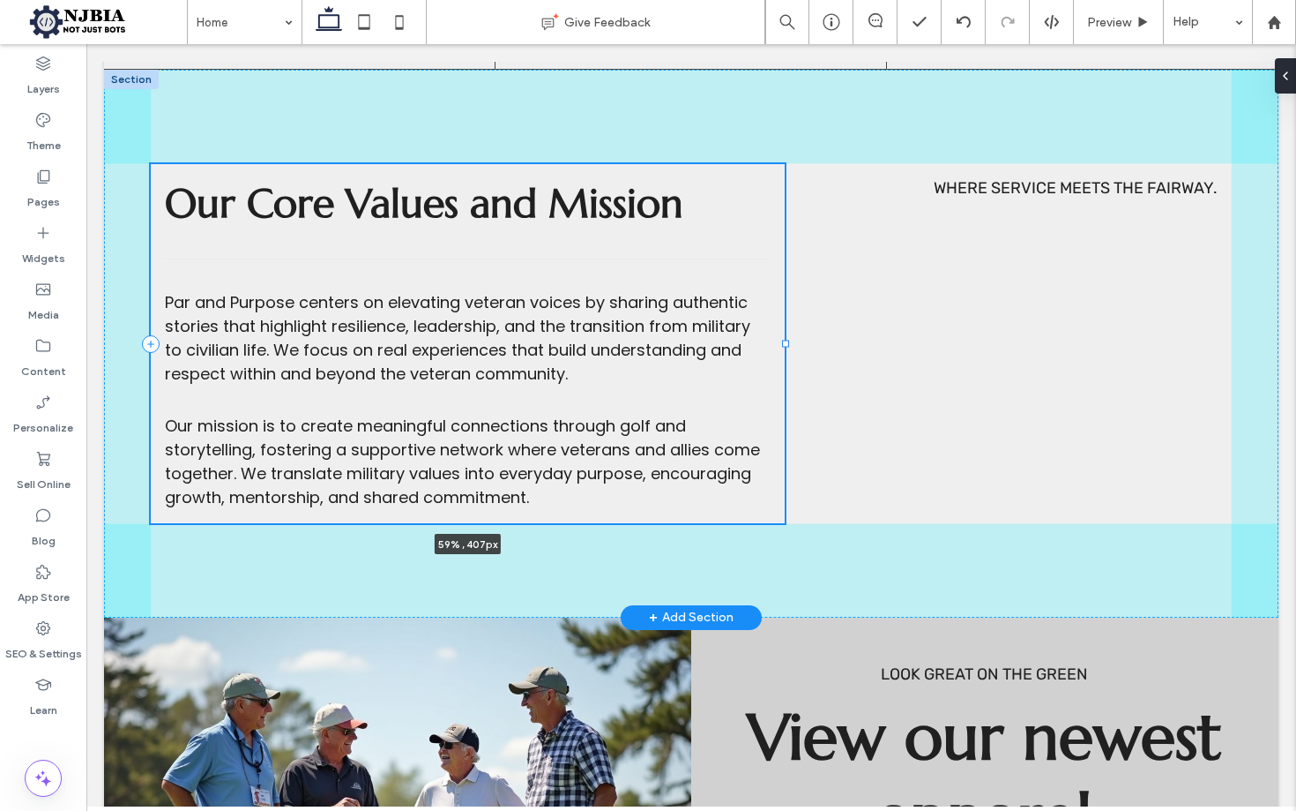
drag, startPoint x: 908, startPoint y: 344, endPoint x: 821, endPoint y: 341, distance: 86.5
click at [788, 345] on div at bounding box center [785, 343] width 7 height 7
type input "**"
type input "*****"
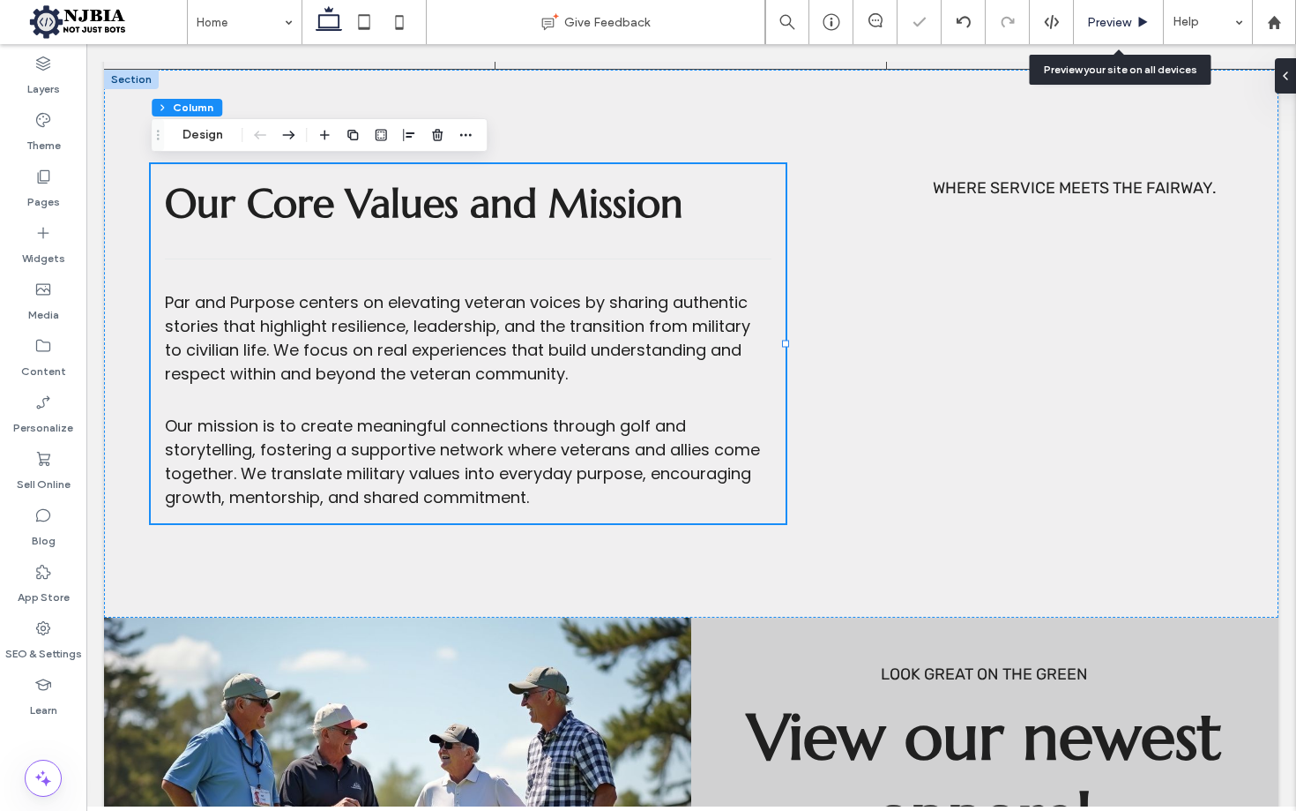
click at [1125, 29] on span "Preview" at bounding box center [1109, 22] width 44 height 15
